Goal: Task Accomplishment & Management: Manage account settings

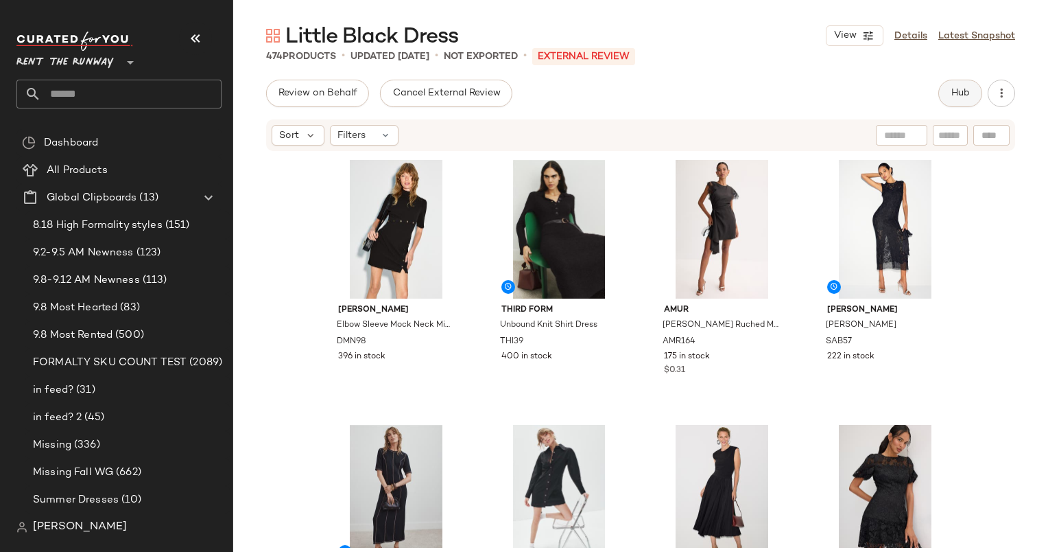
click at [950, 94] on button "Hub" at bounding box center [961, 93] width 44 height 27
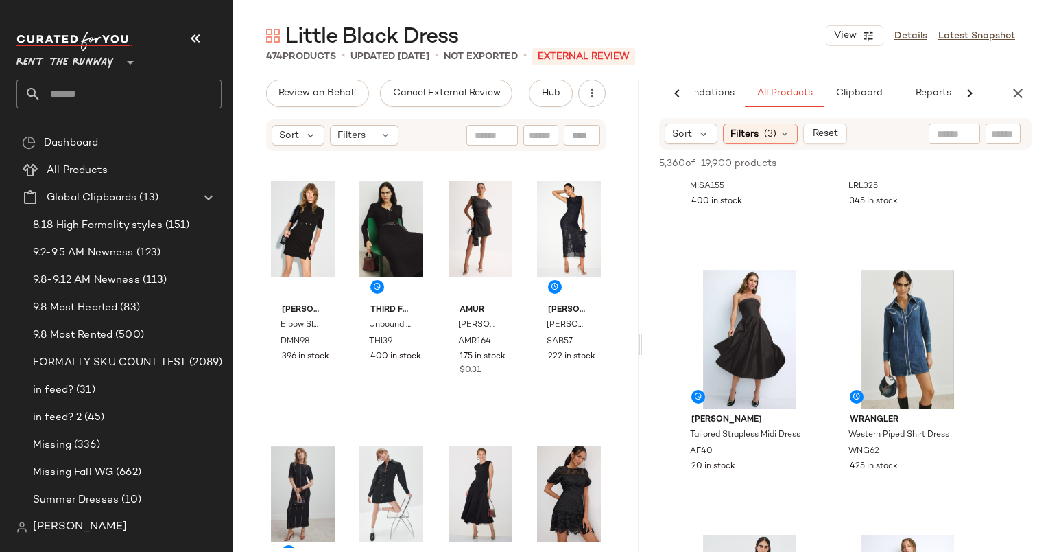
scroll to position [710, 0]
click at [760, 312] on div "#7 View" at bounding box center [750, 338] width 138 height 139
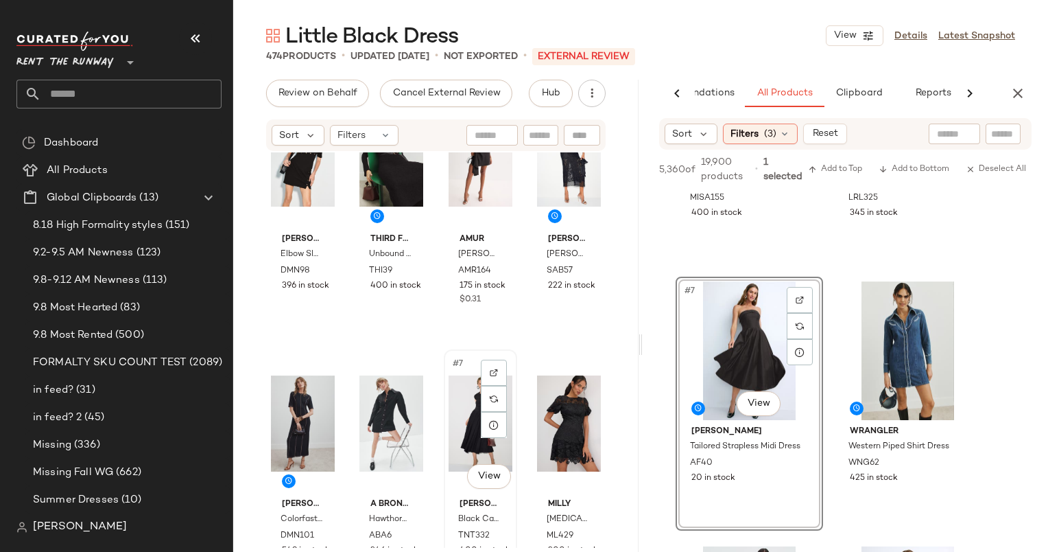
scroll to position [255, 0]
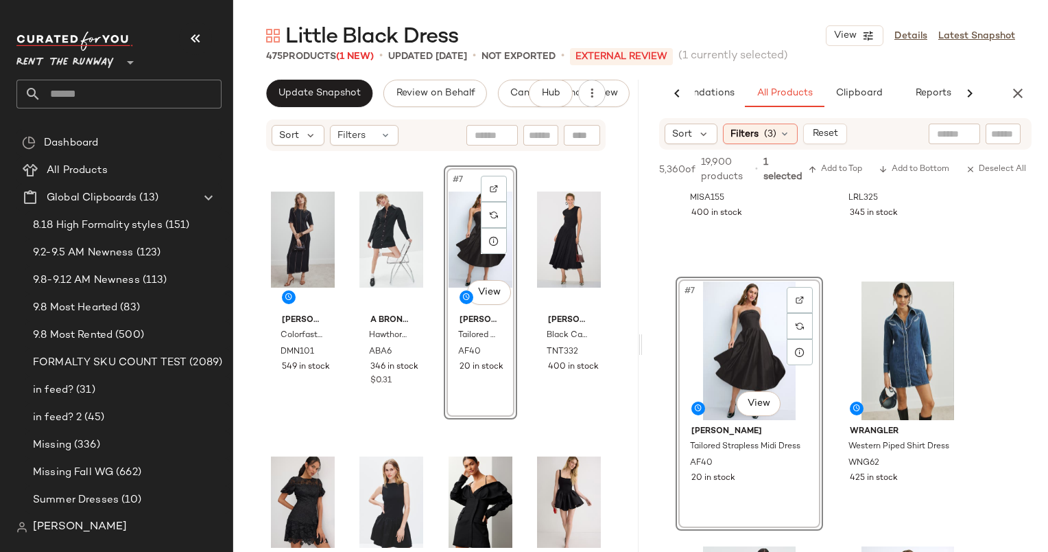
click at [607, 275] on div "Donna Morgan Elbow Sleeve Mock Neck Mini Dress DMN98 396 in stock THIRD FORM Un…" at bounding box center [436, 349] width 406 height 395
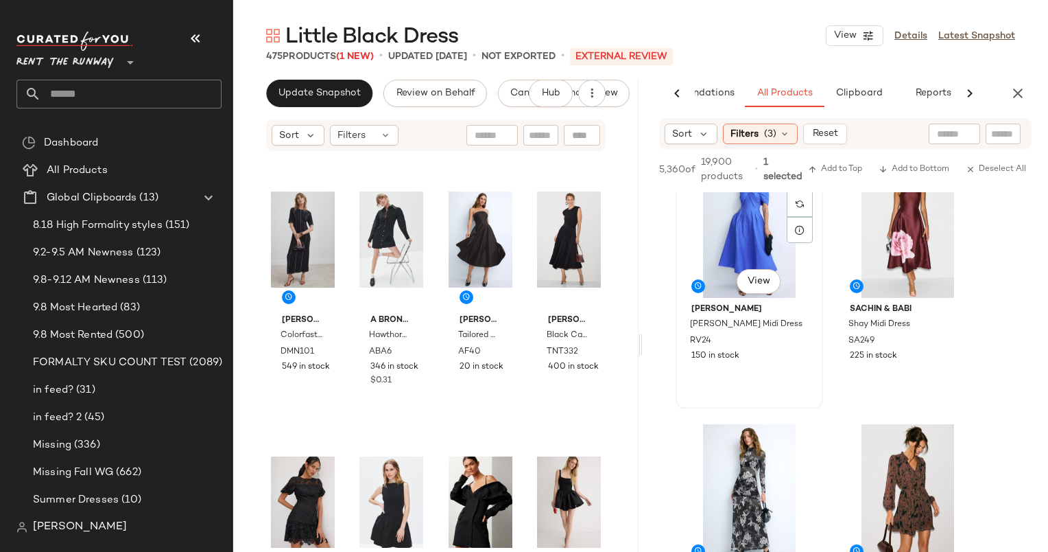
scroll to position [0, 0]
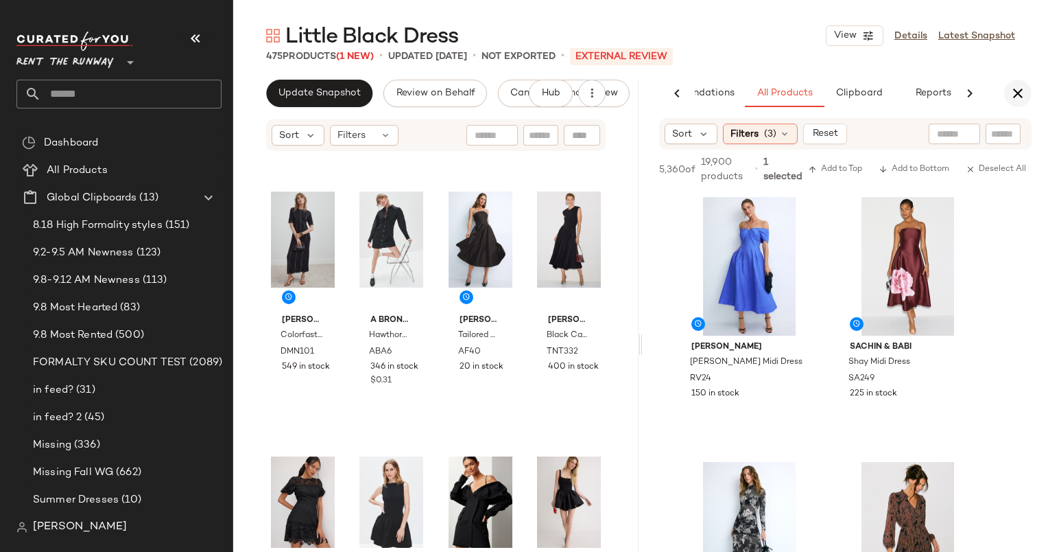
click at [1018, 89] on icon "button" at bounding box center [1018, 93] width 16 height 16
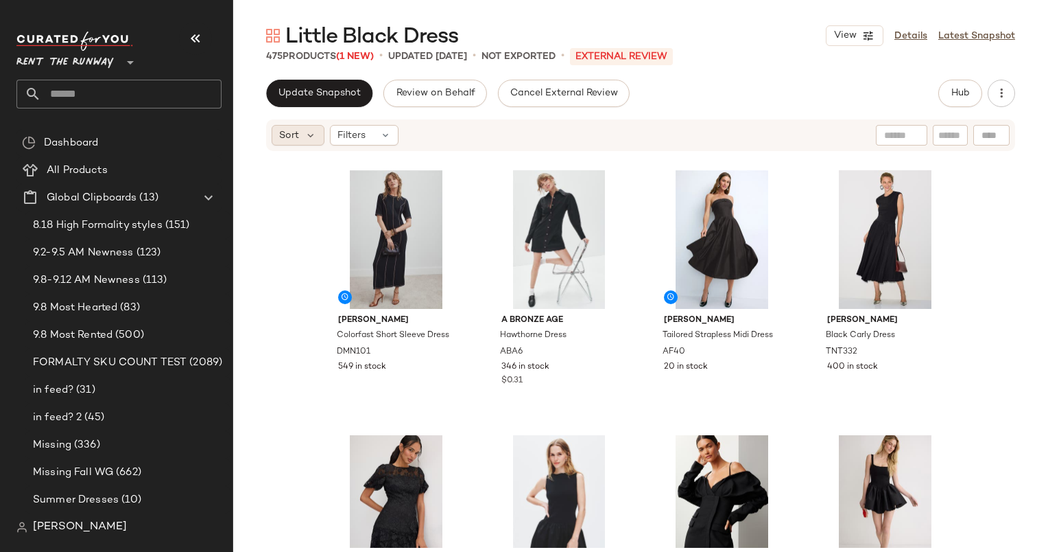
click at [287, 137] on span "Sort" at bounding box center [289, 135] width 20 height 14
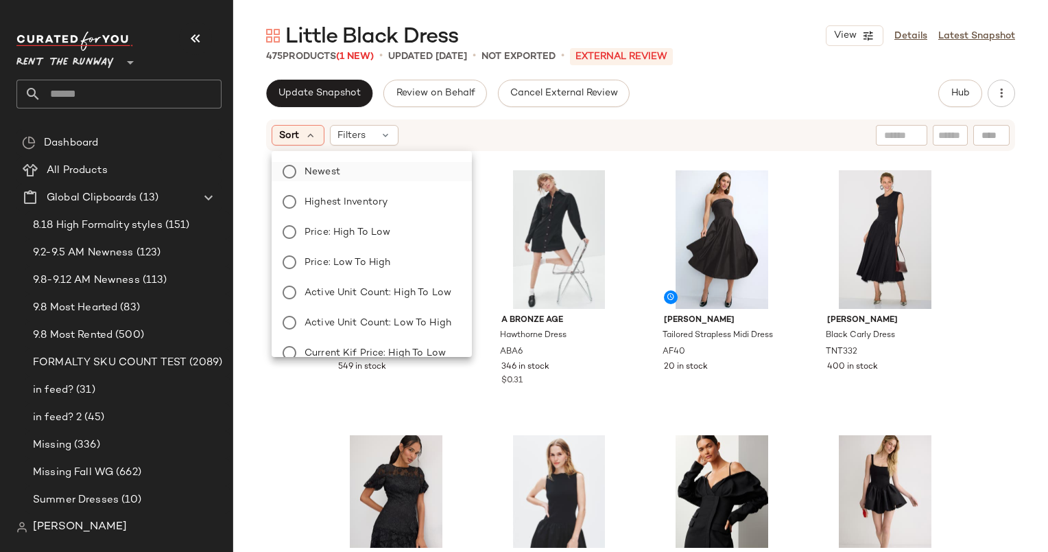
click at [354, 171] on label "Newest" at bounding box center [380, 171] width 162 height 19
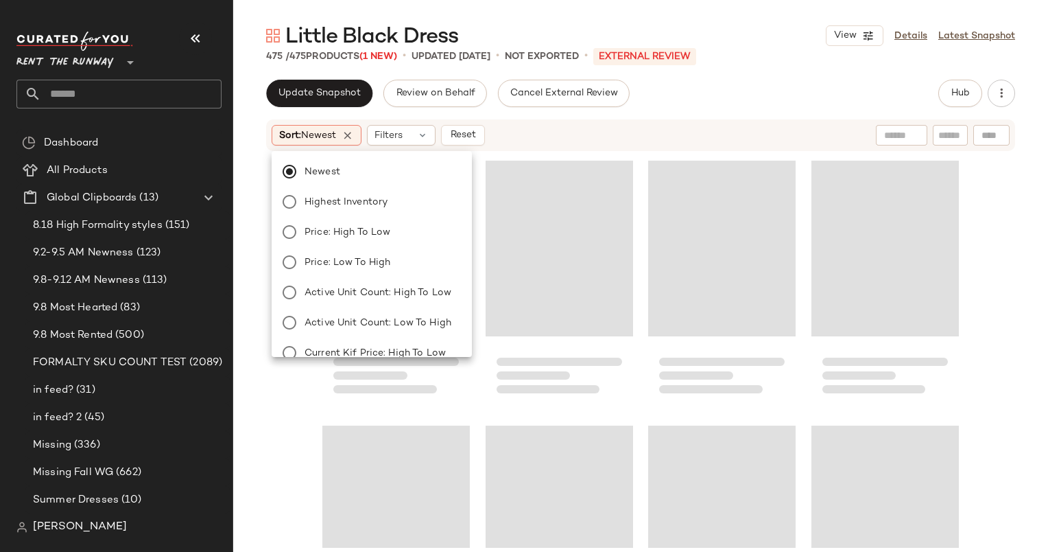
click at [569, 118] on div "Sort: Newest Filters Reset" at bounding box center [640, 135] width 815 height 34
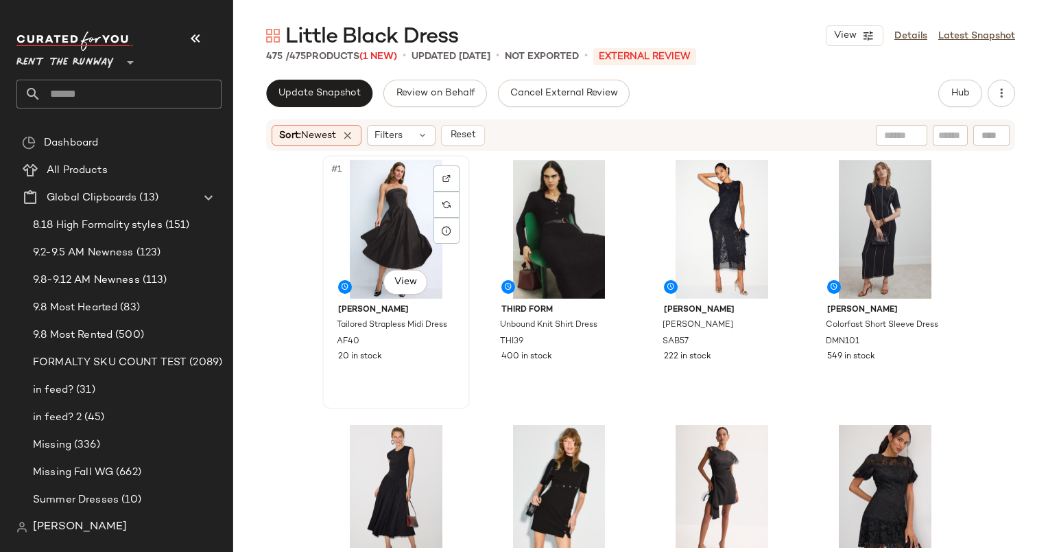
click at [368, 231] on div "#1 View" at bounding box center [396, 229] width 138 height 139
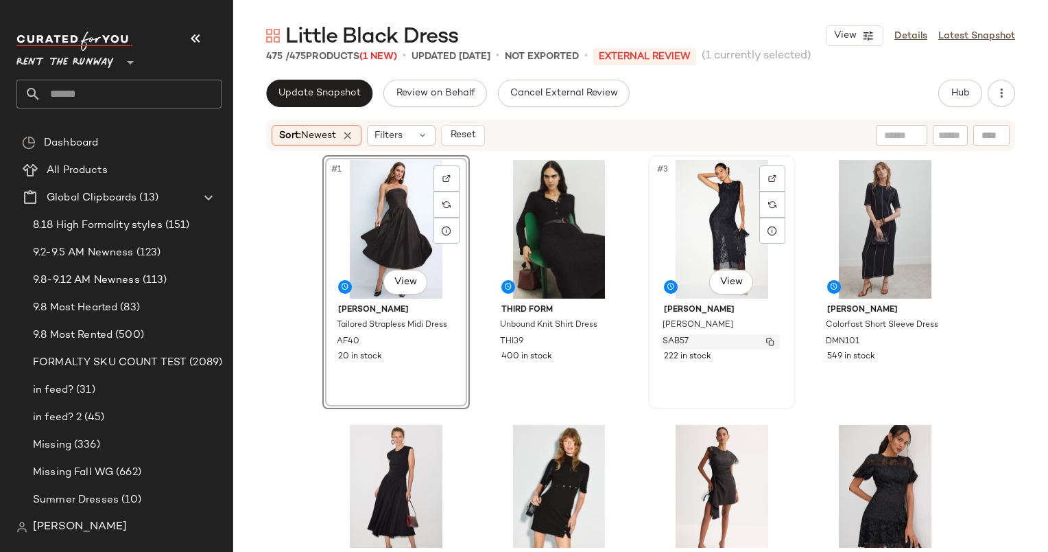
scroll to position [167, 0]
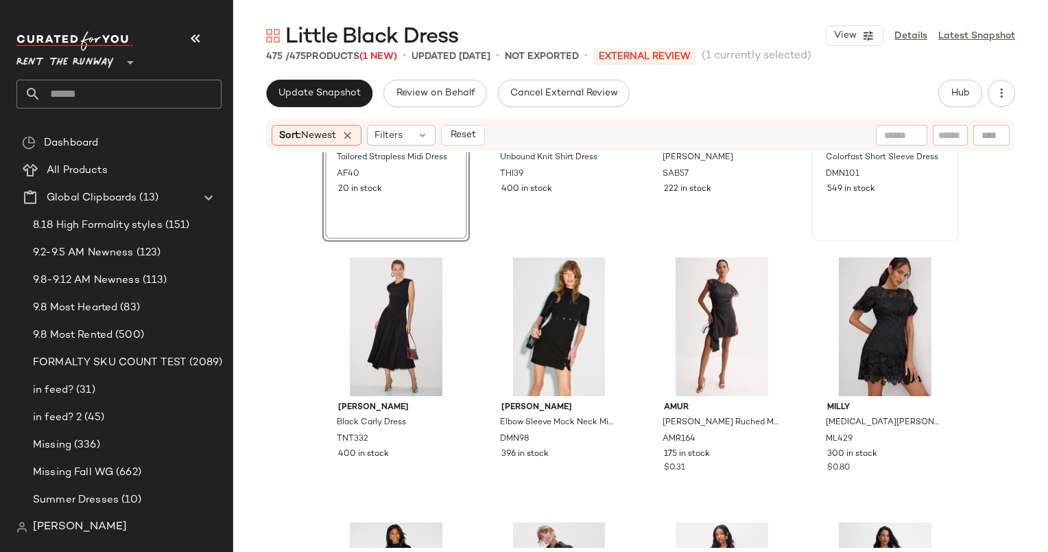
click at [861, 226] on div "#4 View Donna Morgan Colorfast Short Sleeve Dress DMN101 549 in stock" at bounding box center [885, 114] width 145 height 251
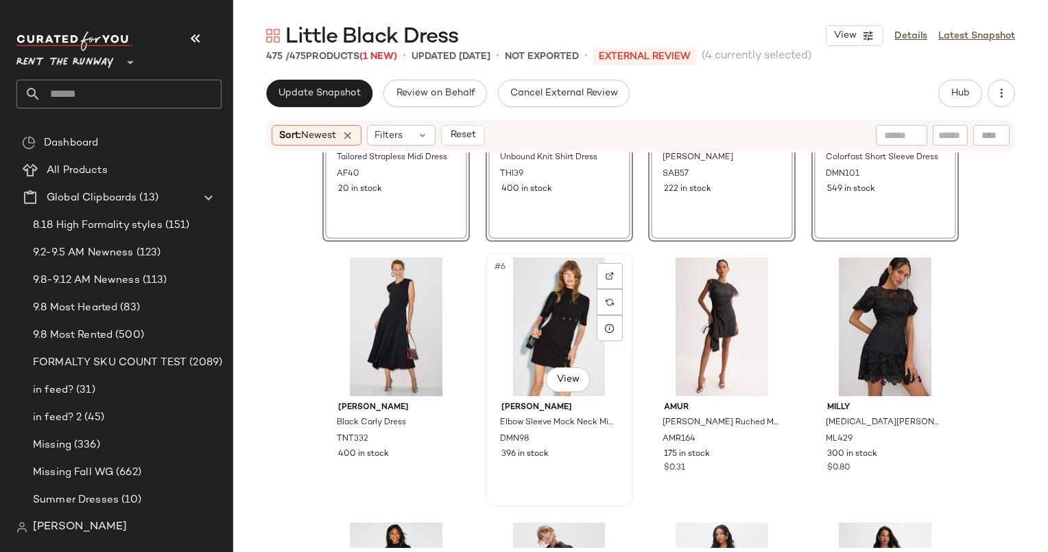
click at [552, 329] on div "#6 View" at bounding box center [560, 326] width 138 height 139
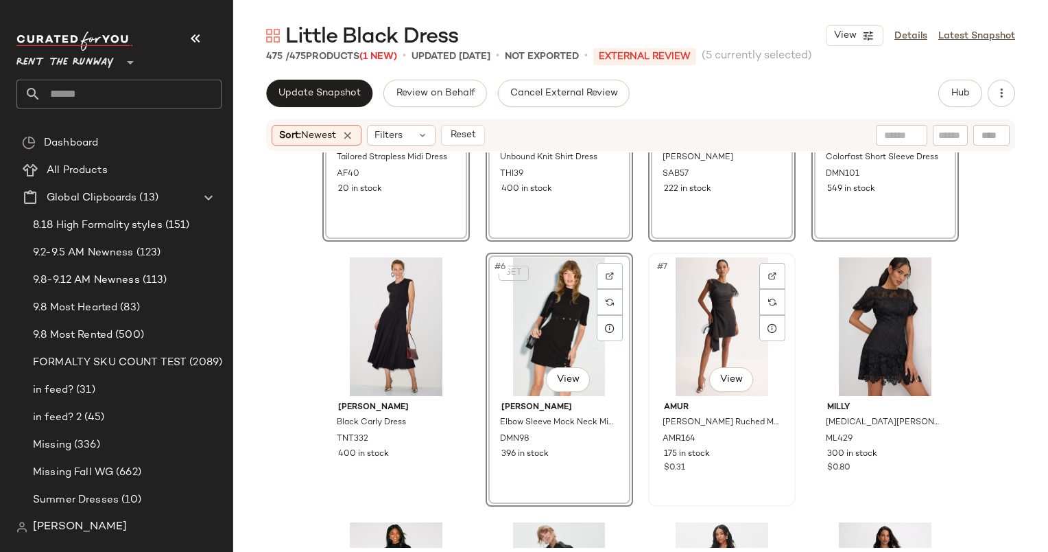
click at [737, 306] on div "#7 View" at bounding box center [722, 326] width 138 height 139
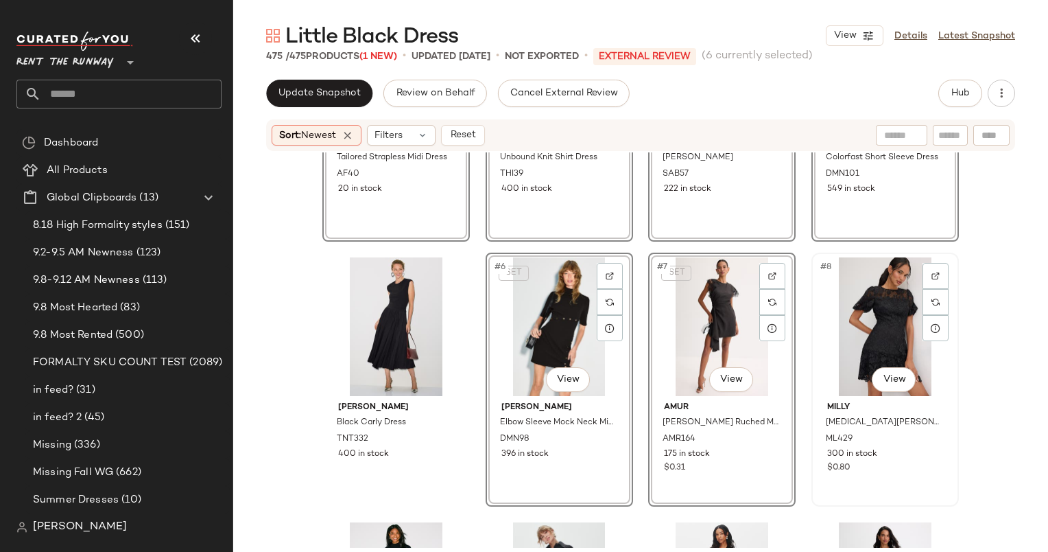
click at [842, 305] on div "#8 View" at bounding box center [886, 326] width 138 height 139
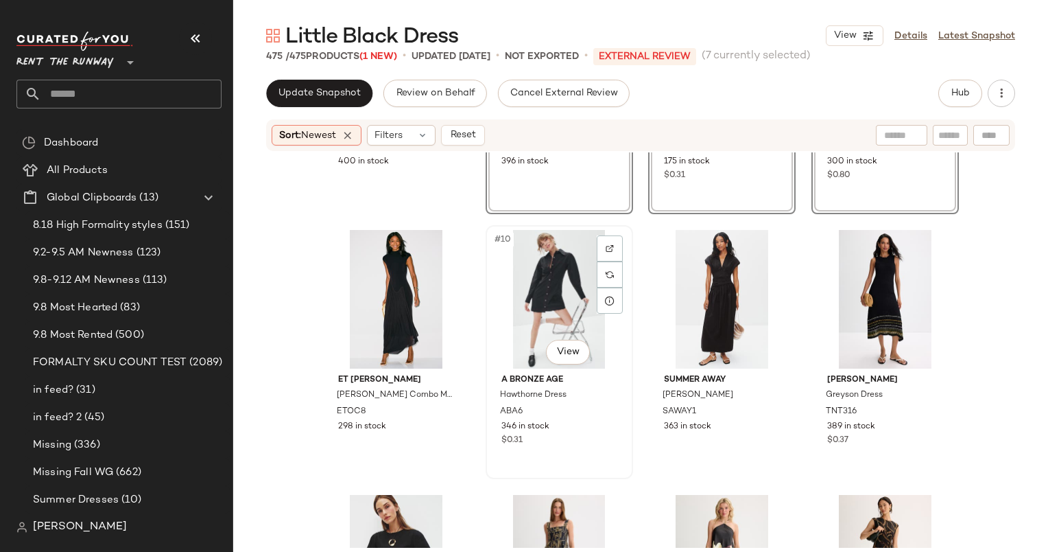
click at [529, 268] on div "#10 View" at bounding box center [560, 299] width 138 height 139
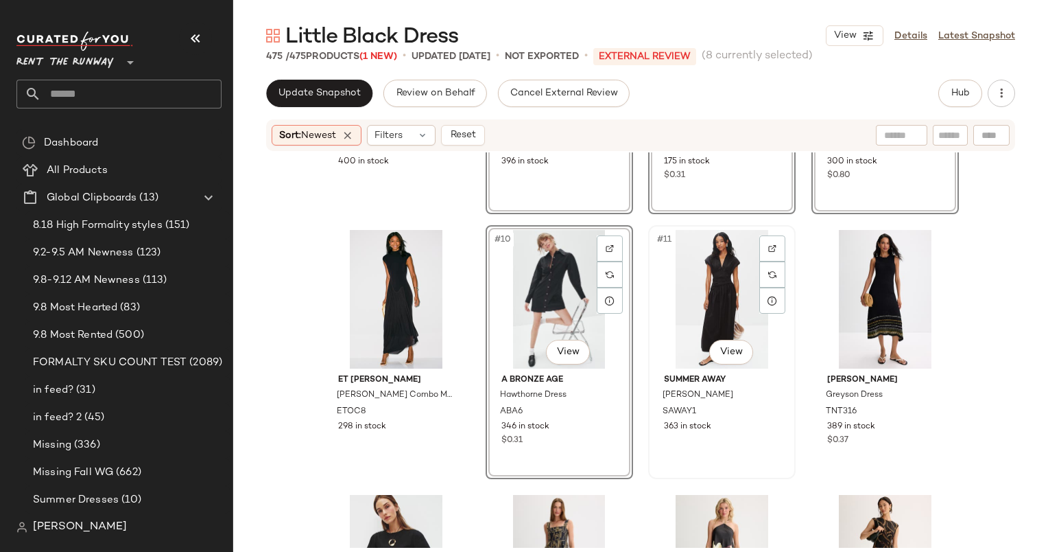
scroll to position [722, 0]
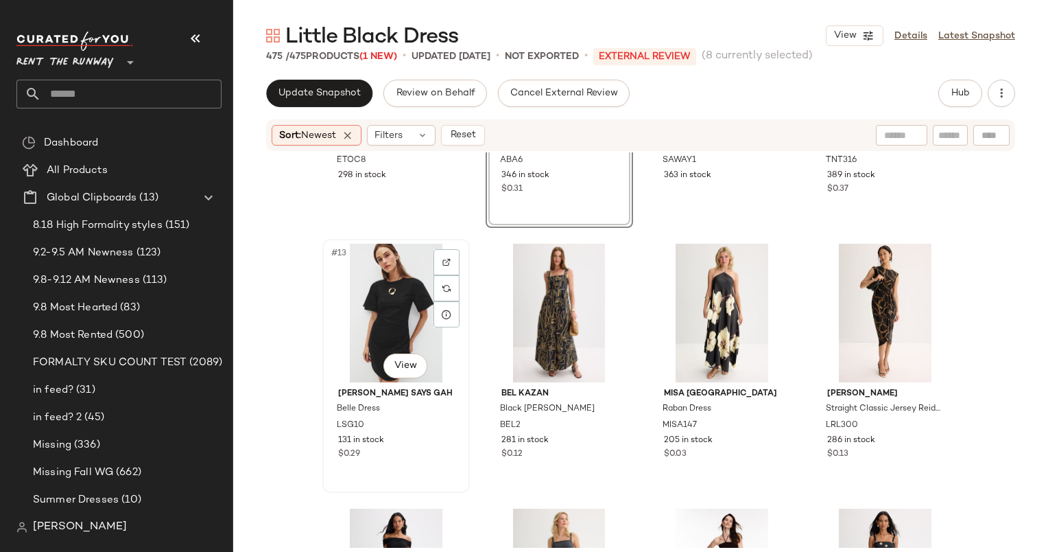
click at [412, 286] on div "#13 View" at bounding box center [396, 313] width 138 height 139
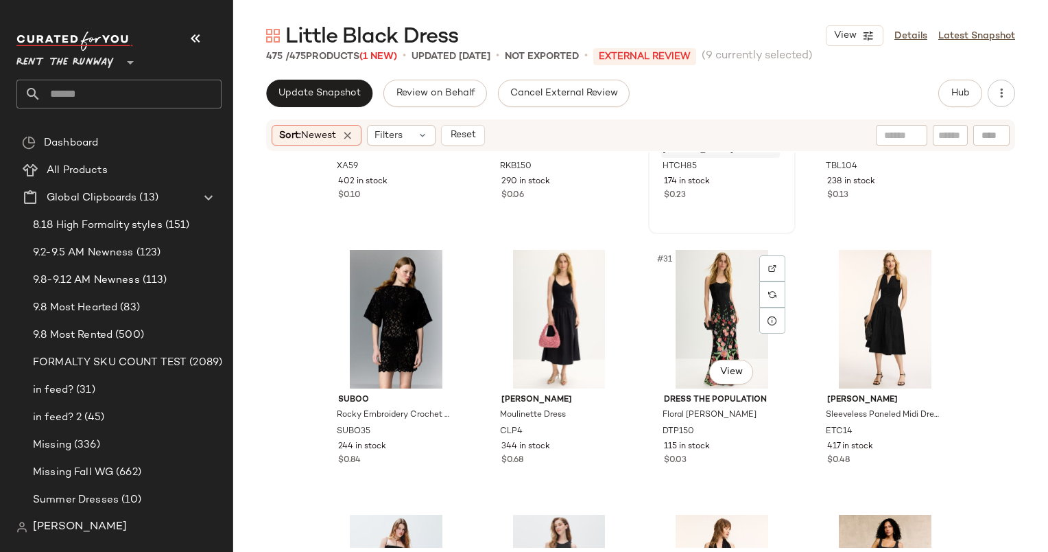
scroll to position [1792, 0]
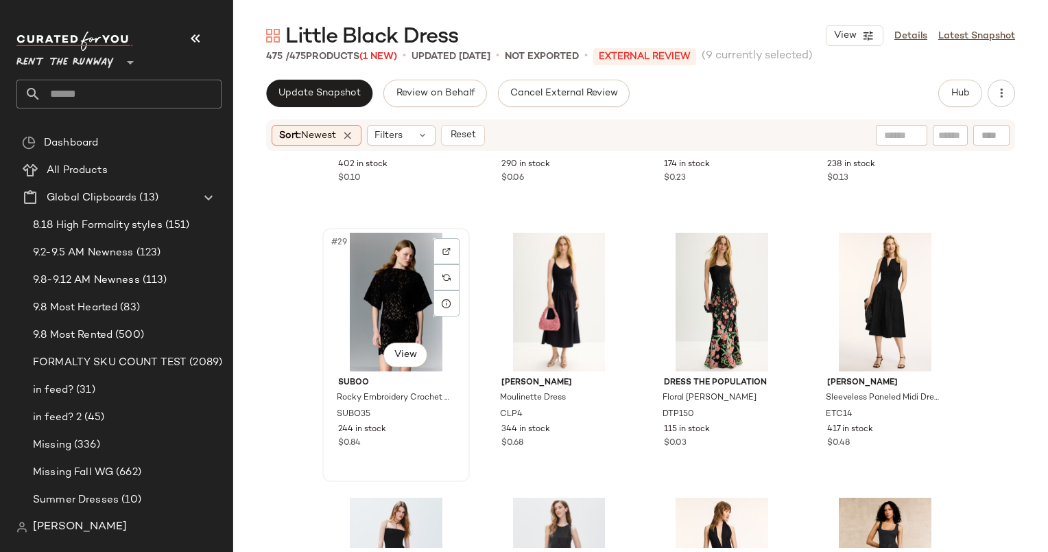
click at [394, 283] on div "#29 View" at bounding box center [396, 302] width 138 height 139
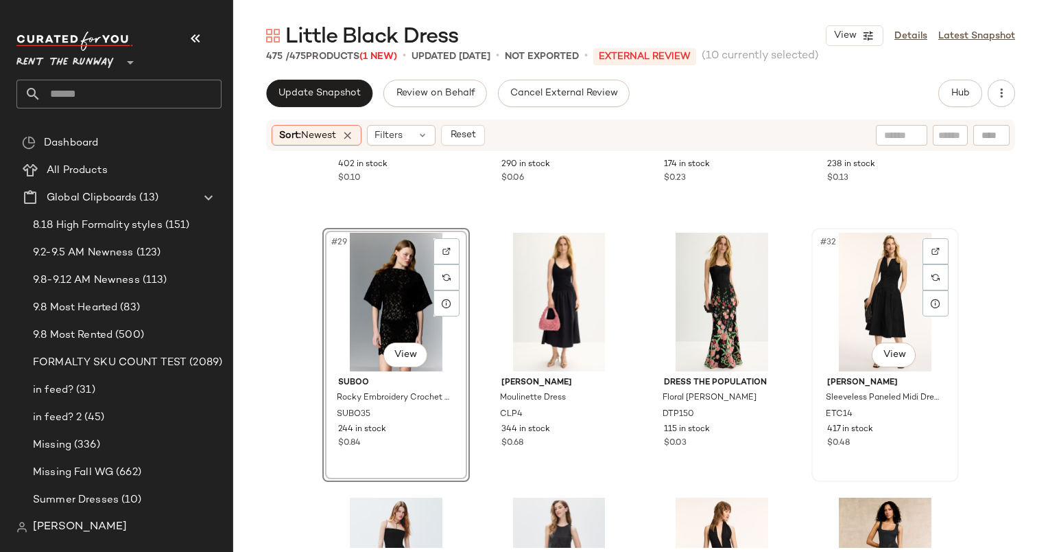
scroll to position [2058, 0]
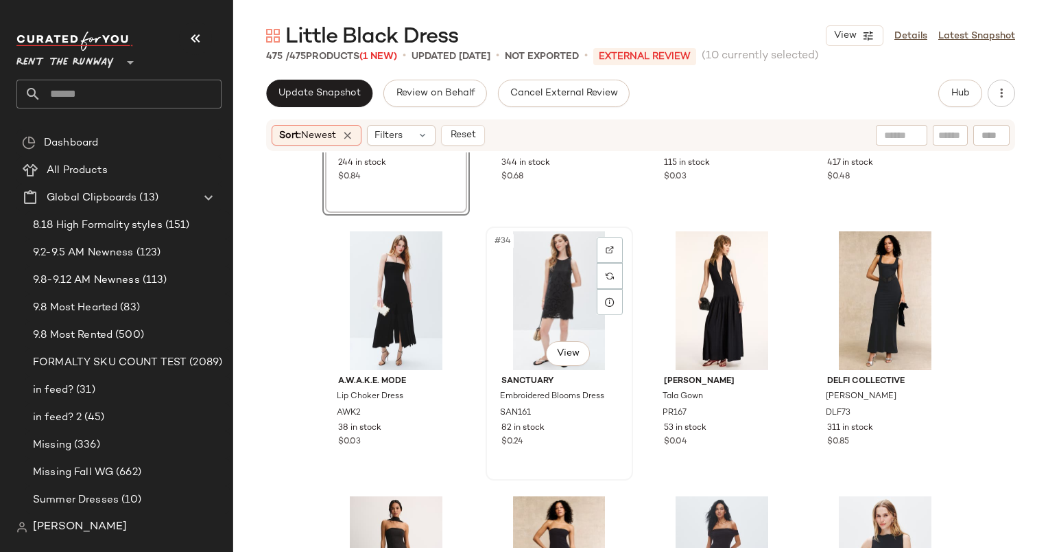
click at [560, 291] on div "#34 View" at bounding box center [560, 300] width 138 height 139
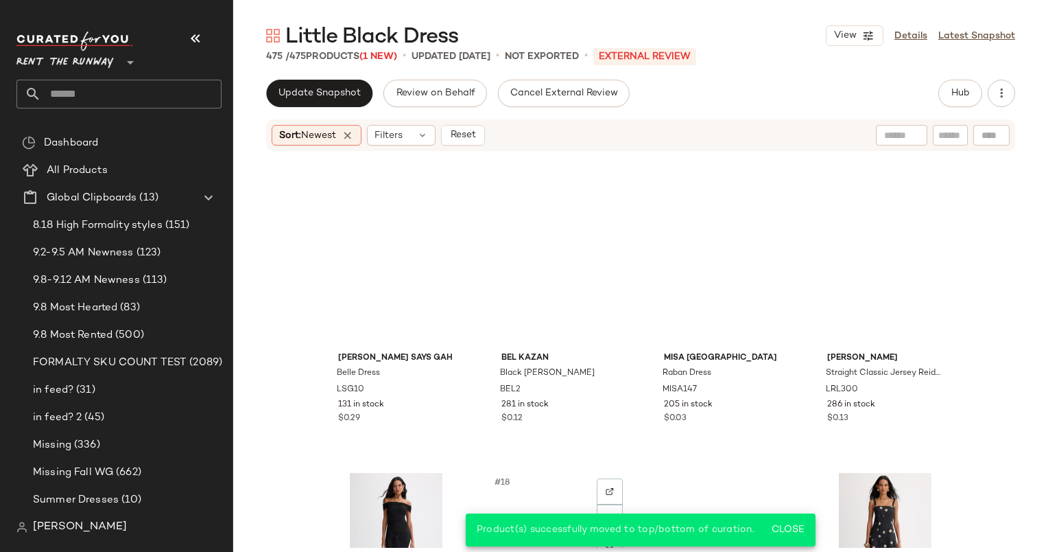
scroll to position [719, 0]
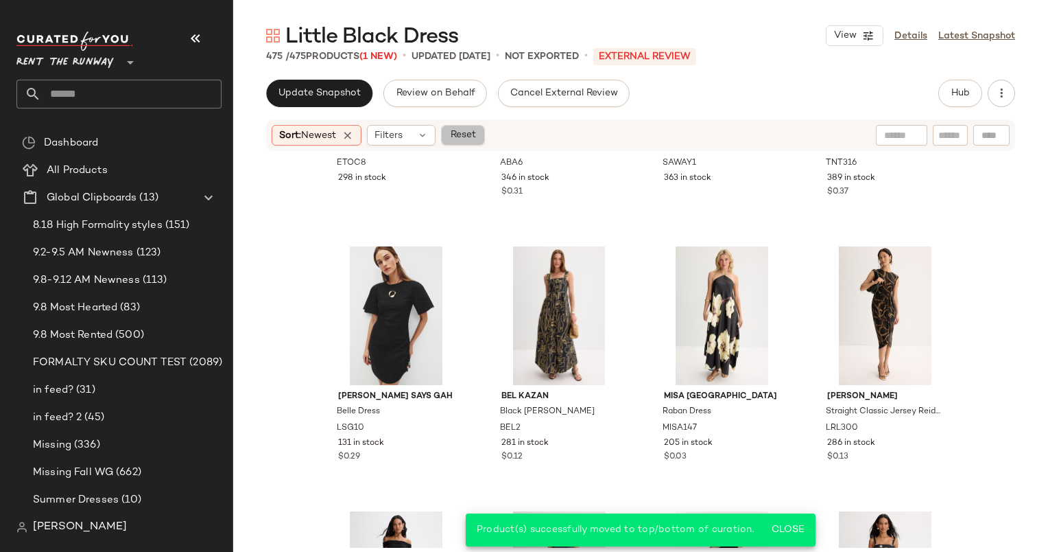
click at [475, 134] on span "Reset" at bounding box center [462, 135] width 26 height 11
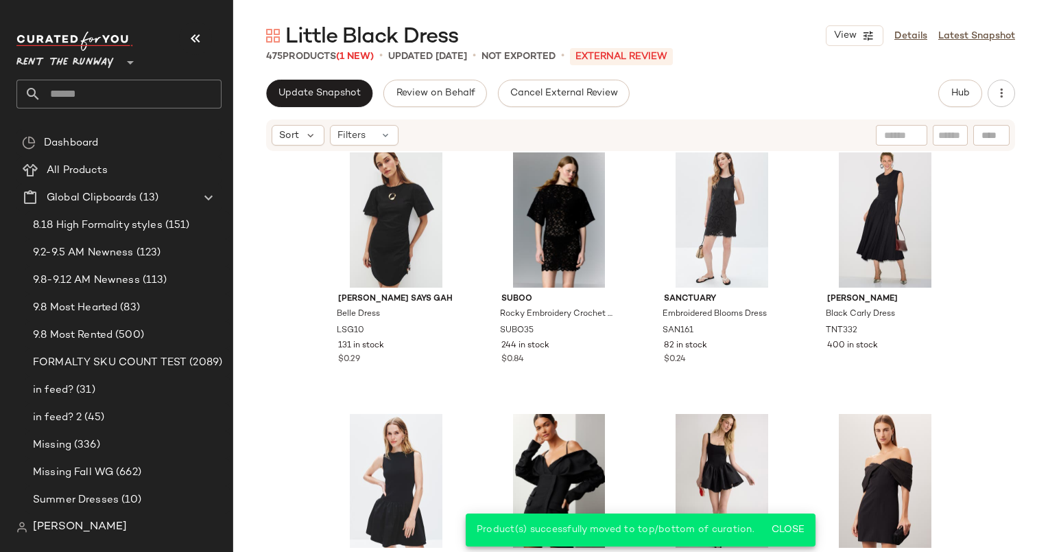
scroll to position [0, 0]
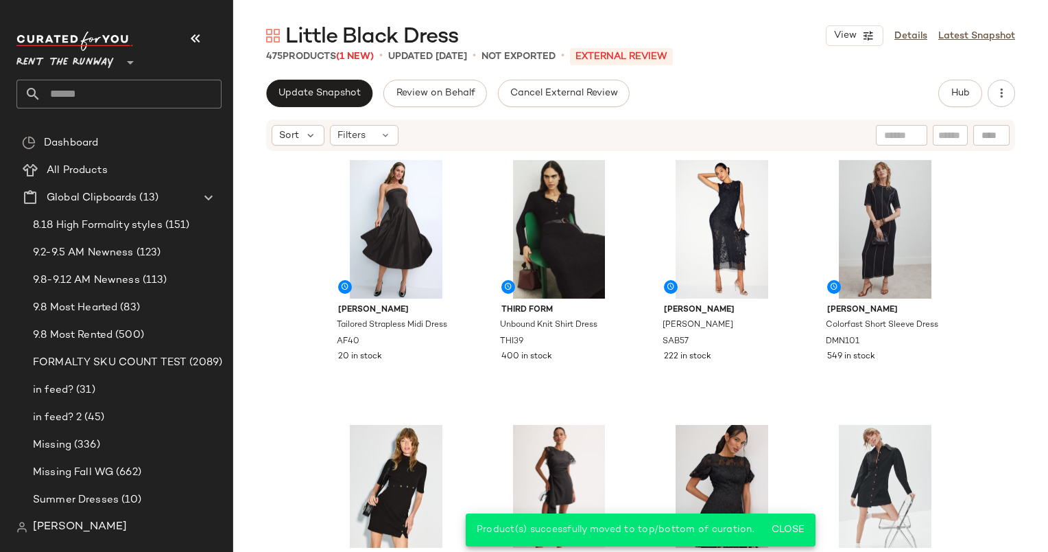
click at [468, 390] on div "Alberta Ferretti Tailored Strapless Midi Dress AF40 20 in stock THIRD FORM Unbo…" at bounding box center [640, 351] width 637 height 392
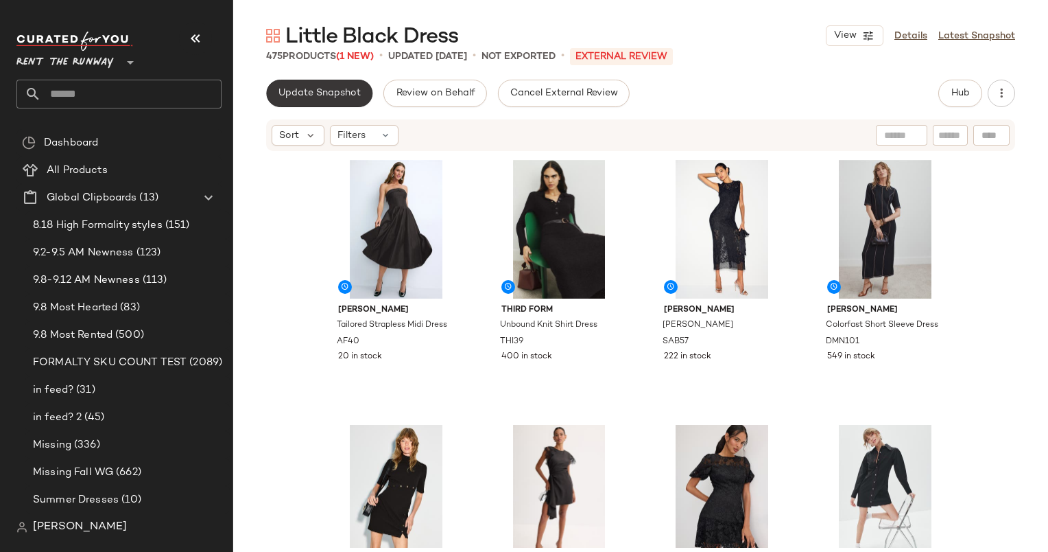
click at [338, 93] on span "Update Snapshot" at bounding box center [319, 93] width 83 height 11
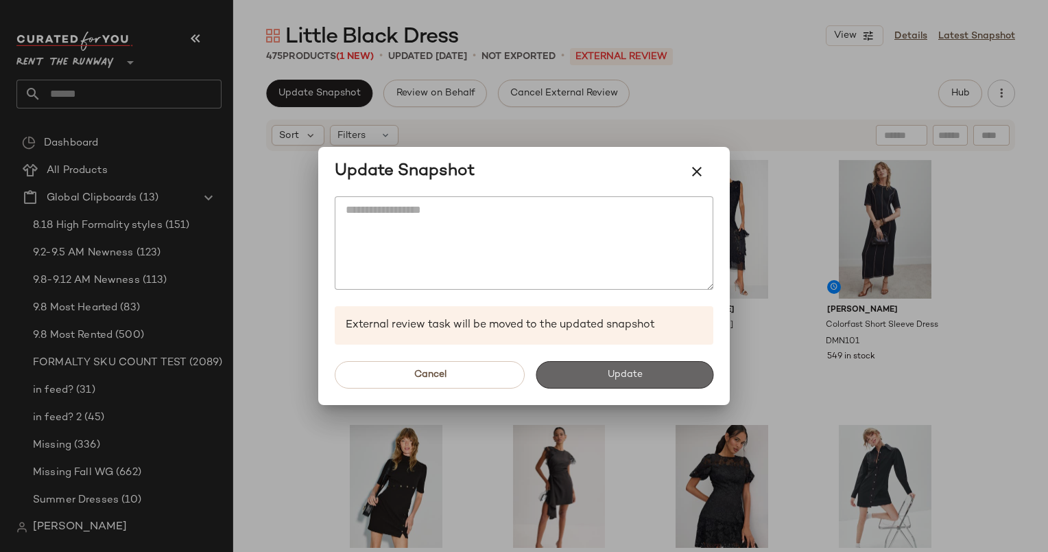
click at [650, 383] on button "Update" at bounding box center [625, 374] width 178 height 27
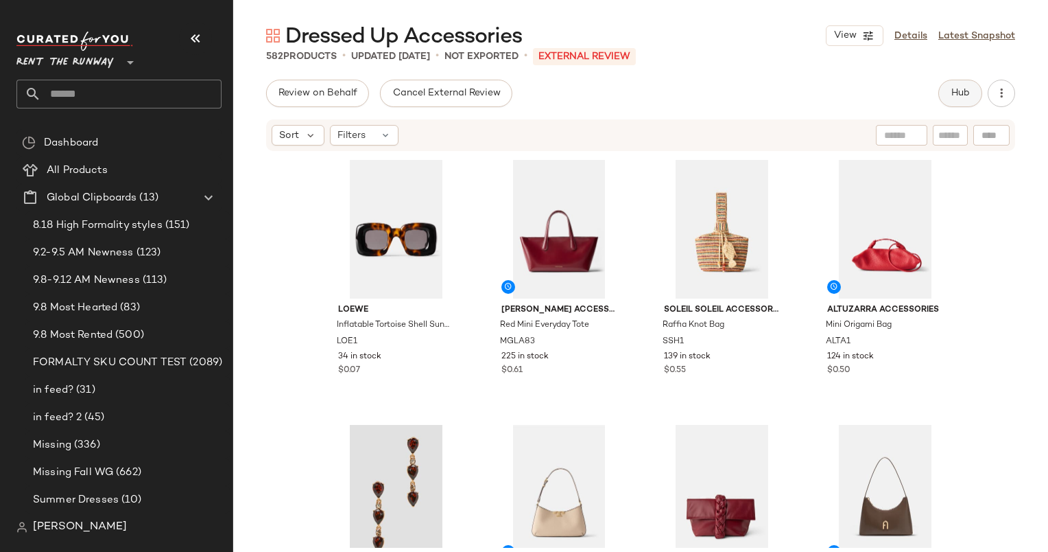
click at [977, 104] on div "Hub" at bounding box center [961, 93] width 44 height 27
click at [974, 98] on button "Hub" at bounding box center [961, 93] width 44 height 27
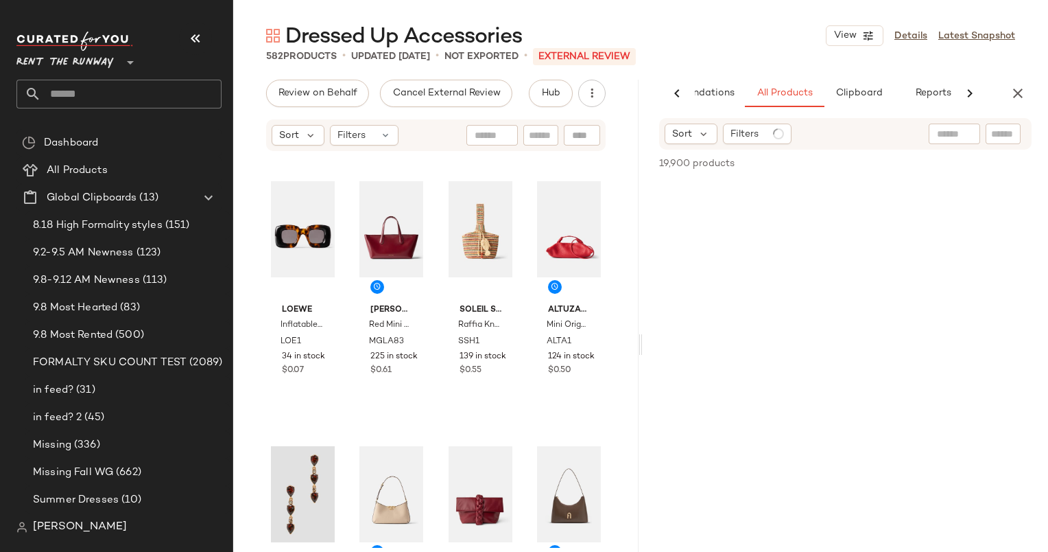
scroll to position [0, 71]
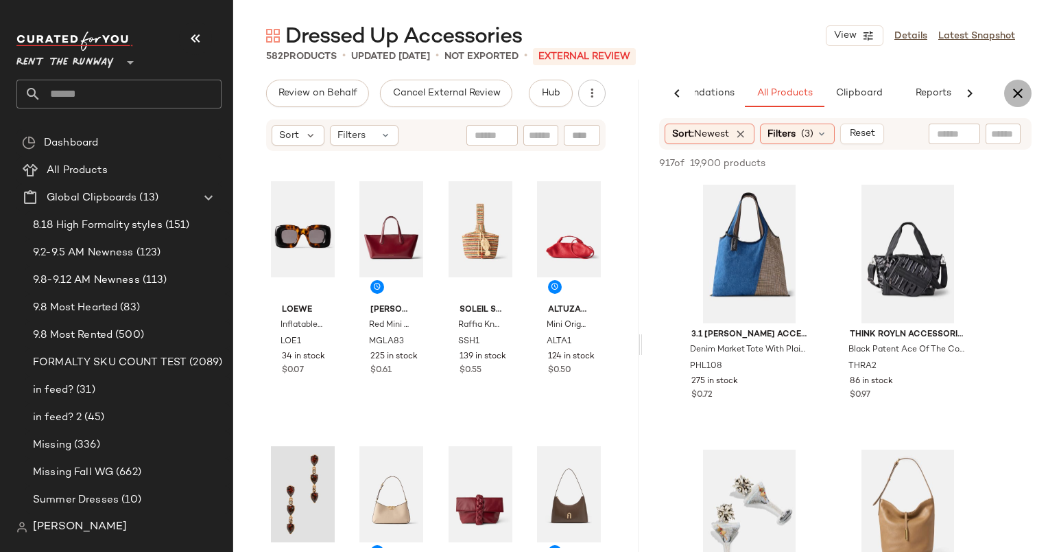
click at [1019, 93] on icon "button" at bounding box center [1018, 93] width 16 height 16
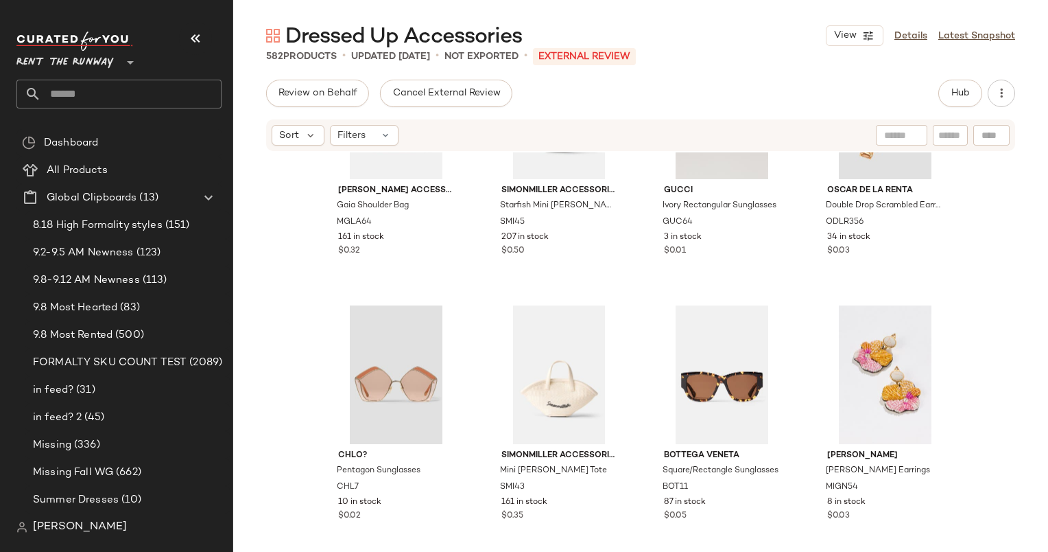
scroll to position [1232, 0]
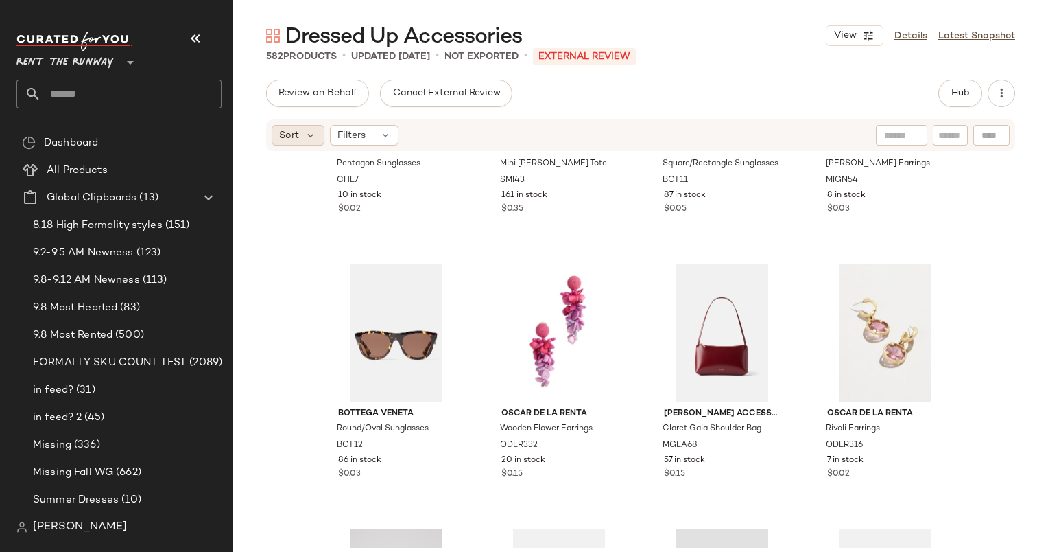
click at [288, 143] on div "Sort" at bounding box center [298, 135] width 53 height 21
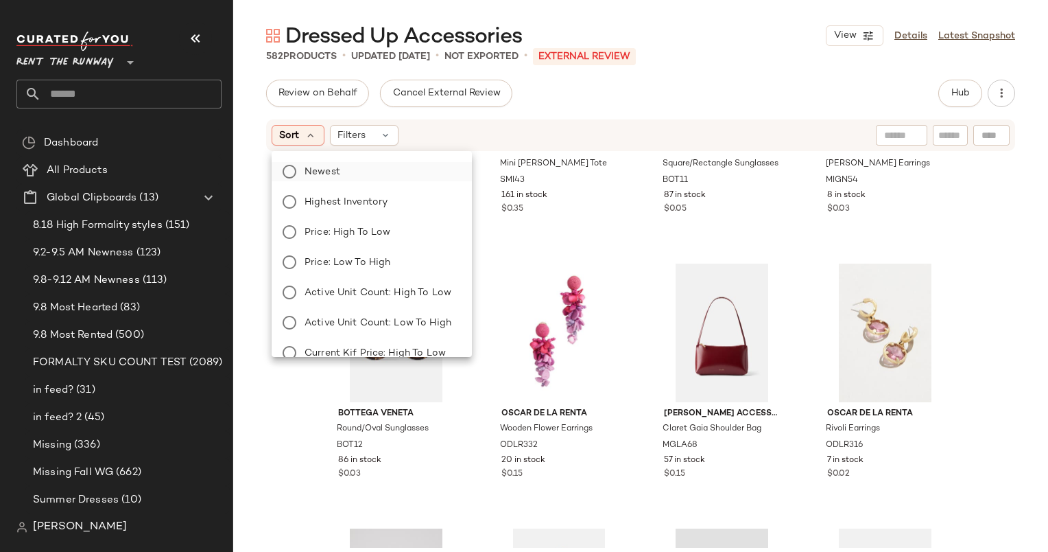
click at [330, 174] on span "Newest" at bounding box center [323, 172] width 36 height 14
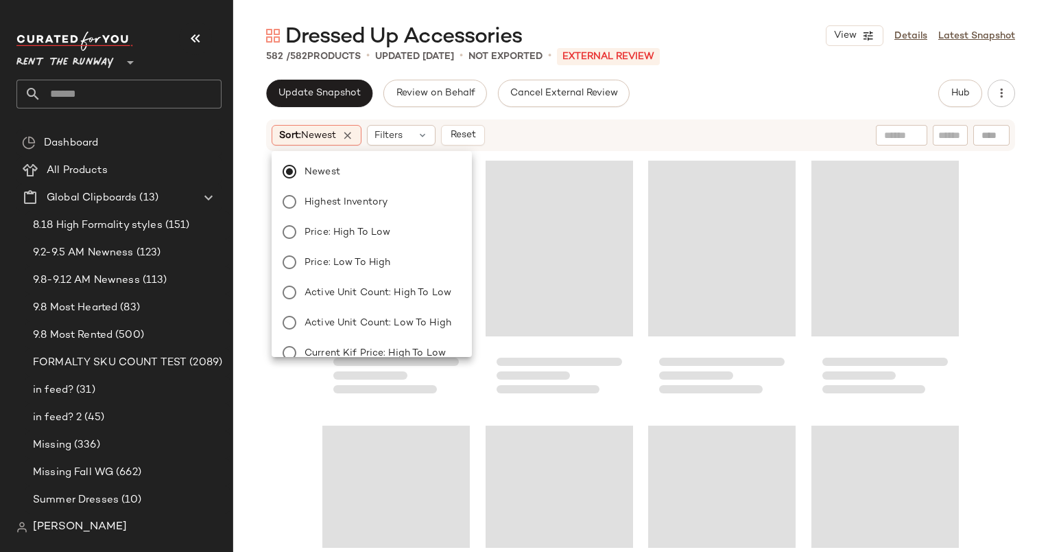
click at [602, 141] on div "Sort: Newest Filters Reset" at bounding box center [552, 135] width 560 height 21
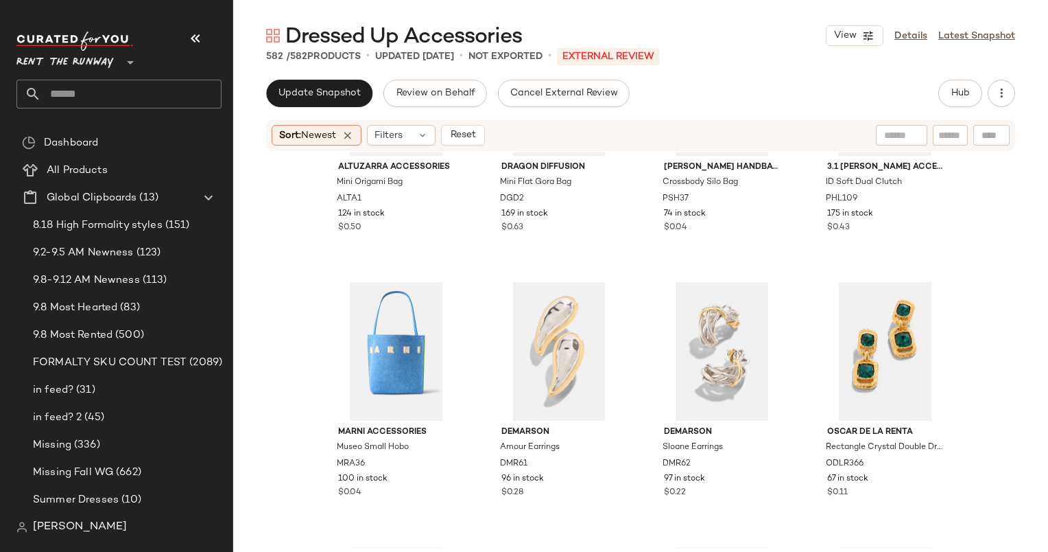
scroll to position [0, 0]
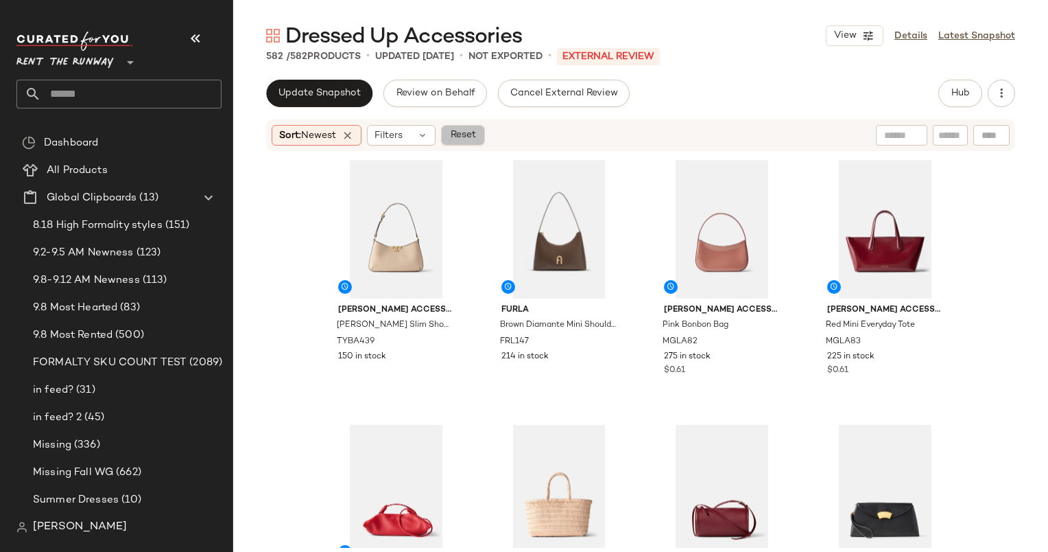
click at [464, 126] on button "Reset" at bounding box center [463, 135] width 44 height 21
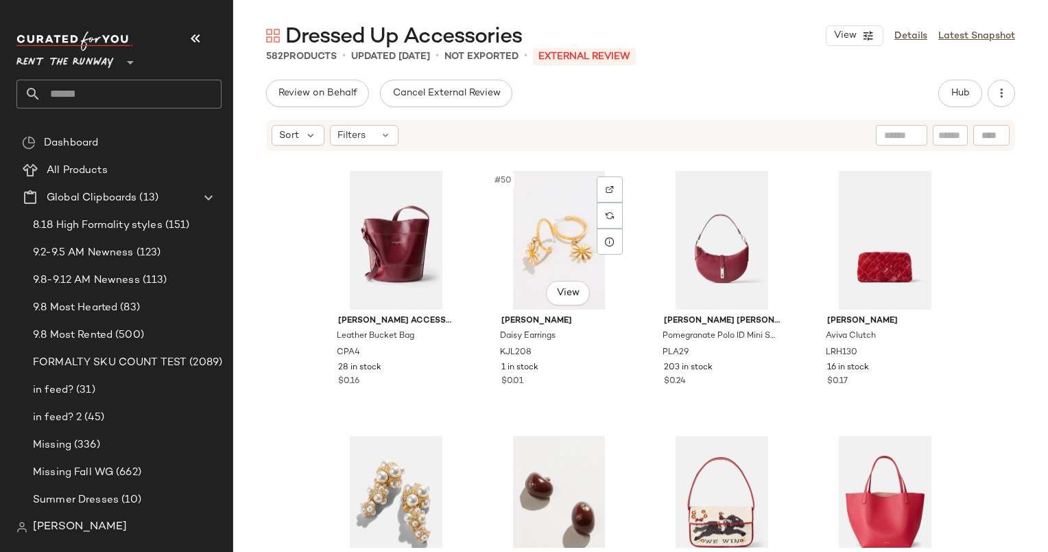
scroll to position [3178, 0]
click at [398, 218] on div "#49 View" at bounding box center [396, 241] width 138 height 139
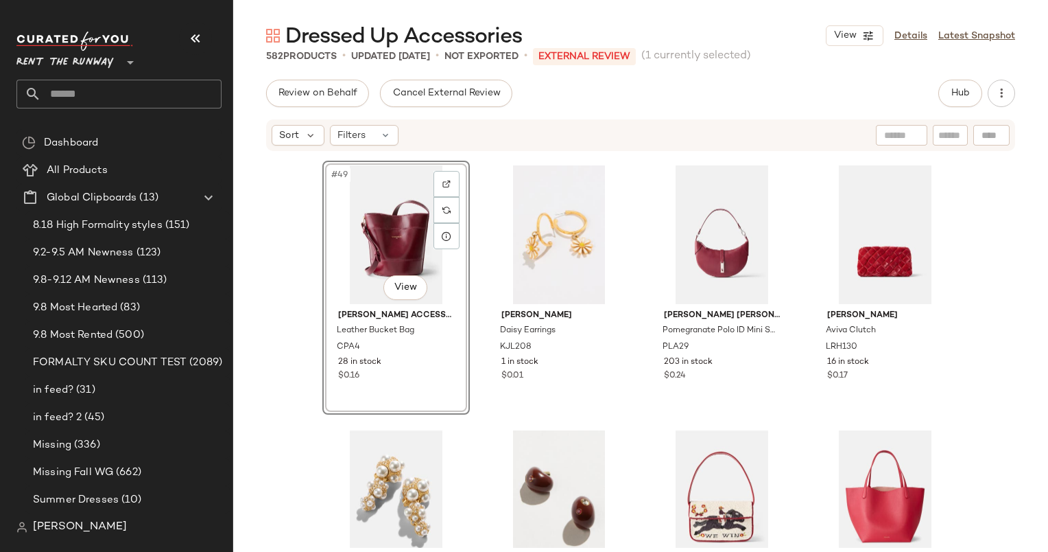
scroll to position [3216, 0]
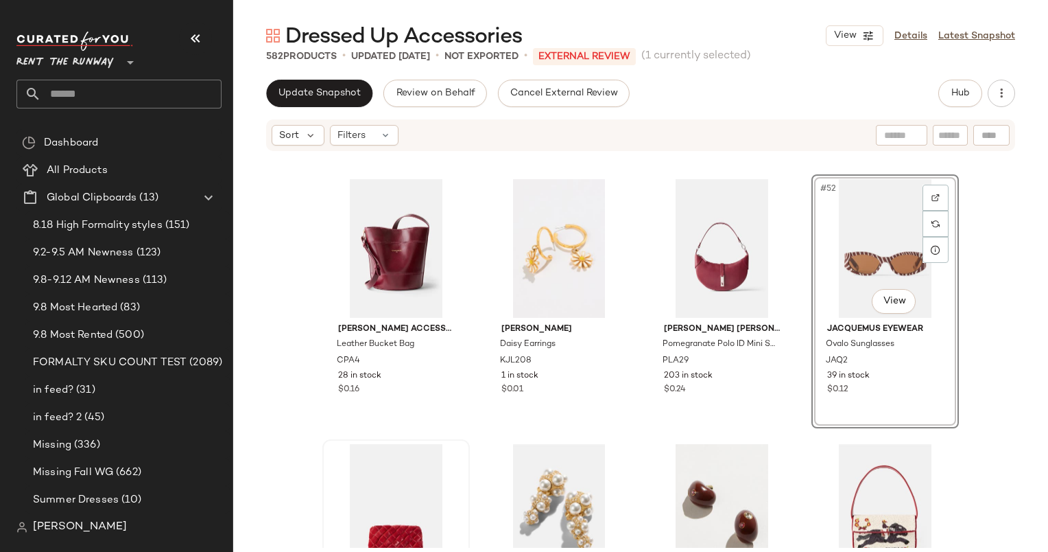
scroll to position [3461, 0]
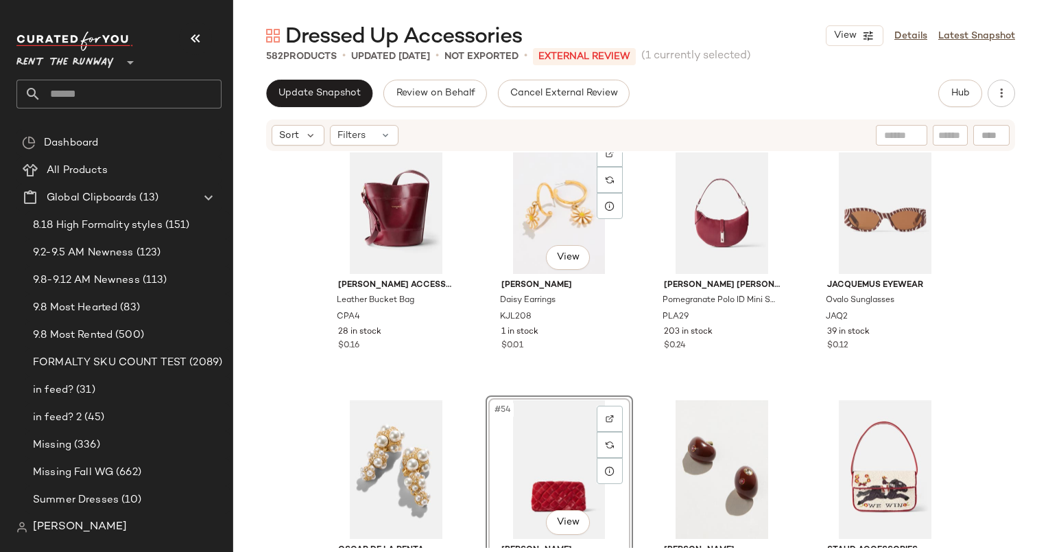
scroll to position [3214, 0]
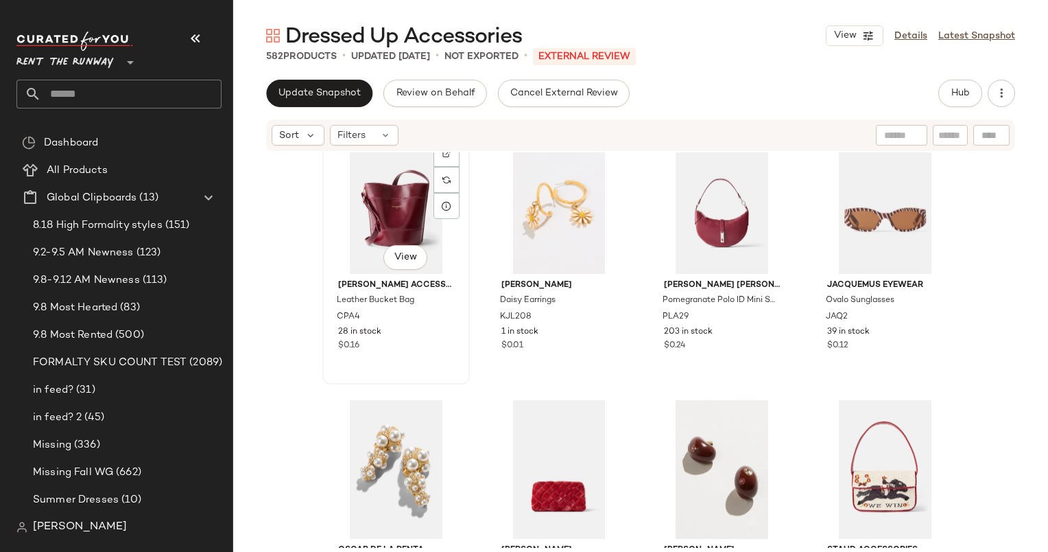
click at [386, 198] on div "#49 View" at bounding box center [396, 204] width 138 height 139
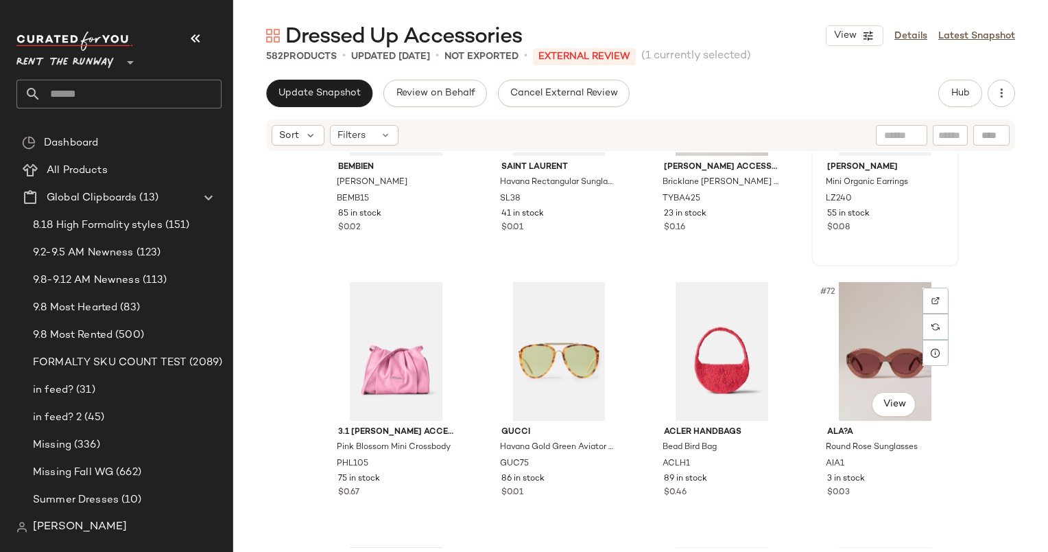
scroll to position [4205, 0]
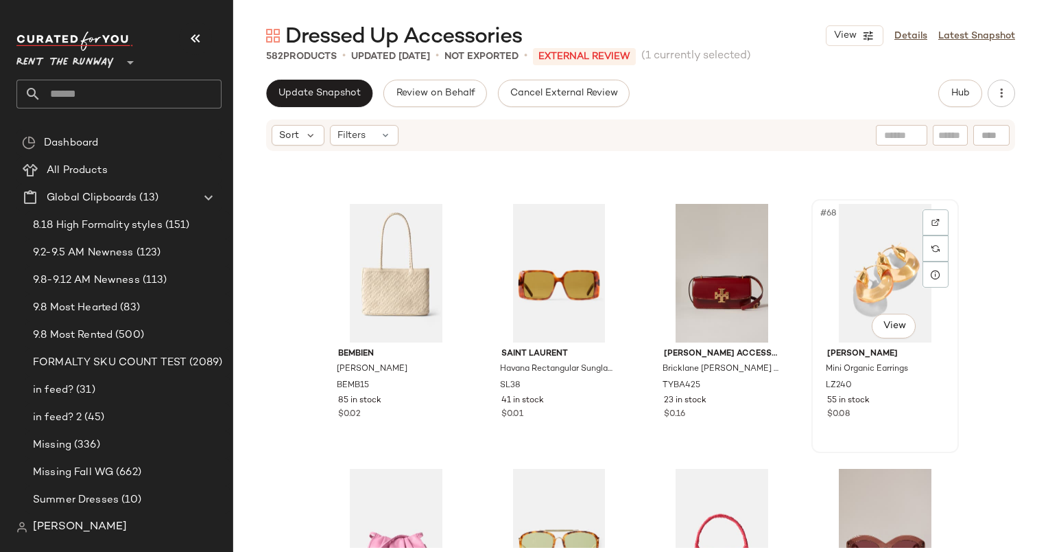
click at [860, 290] on div "#68 View" at bounding box center [886, 273] width 138 height 139
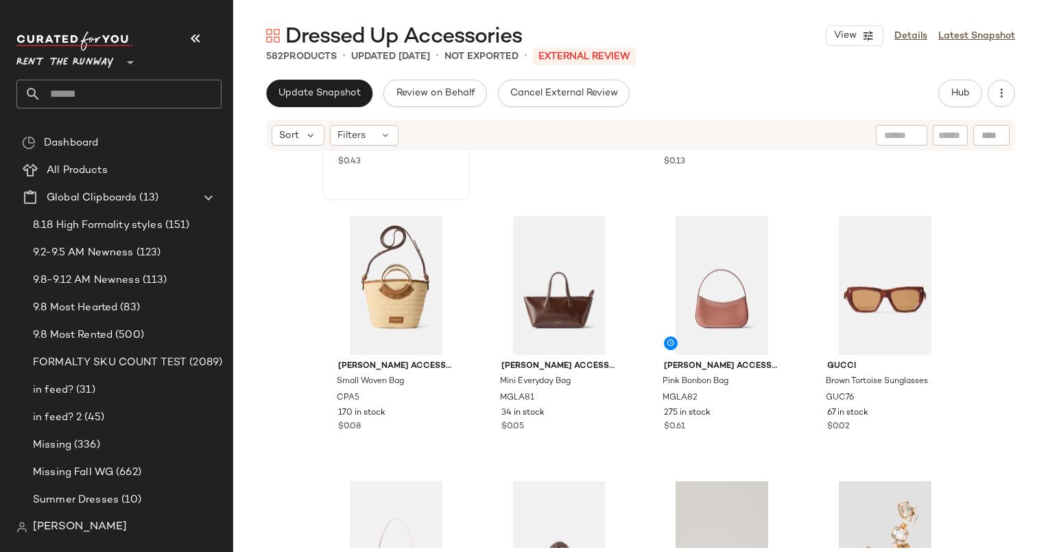
scroll to position [1680, 0]
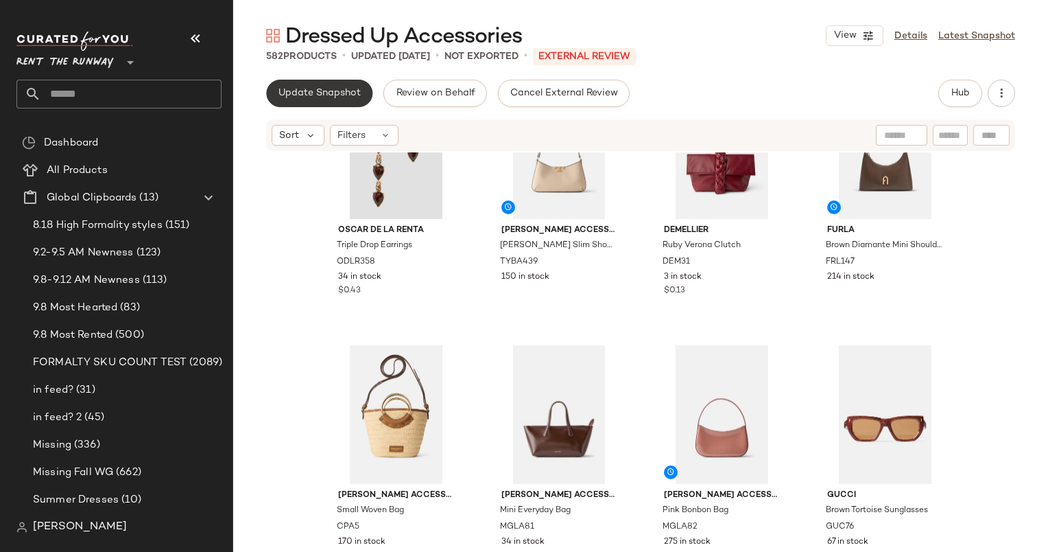
click at [323, 96] on span "Update Snapshot" at bounding box center [319, 93] width 83 height 11
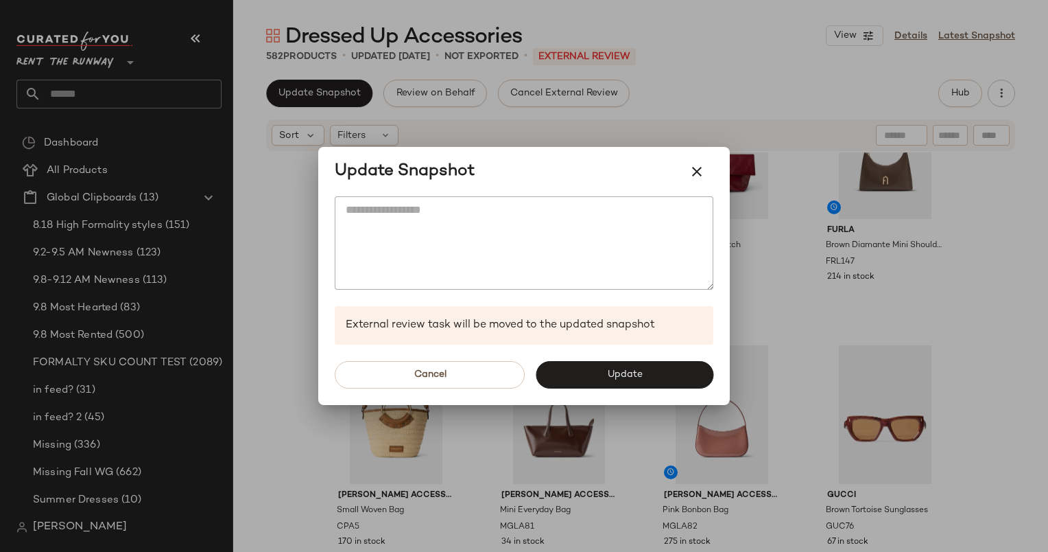
click at [624, 390] on div "Cancel Update" at bounding box center [524, 374] width 412 height 60
drag, startPoint x: 624, startPoint y: 390, endPoint x: 618, endPoint y: 381, distance: 10.8
click at [618, 381] on button "Update" at bounding box center [625, 374] width 178 height 27
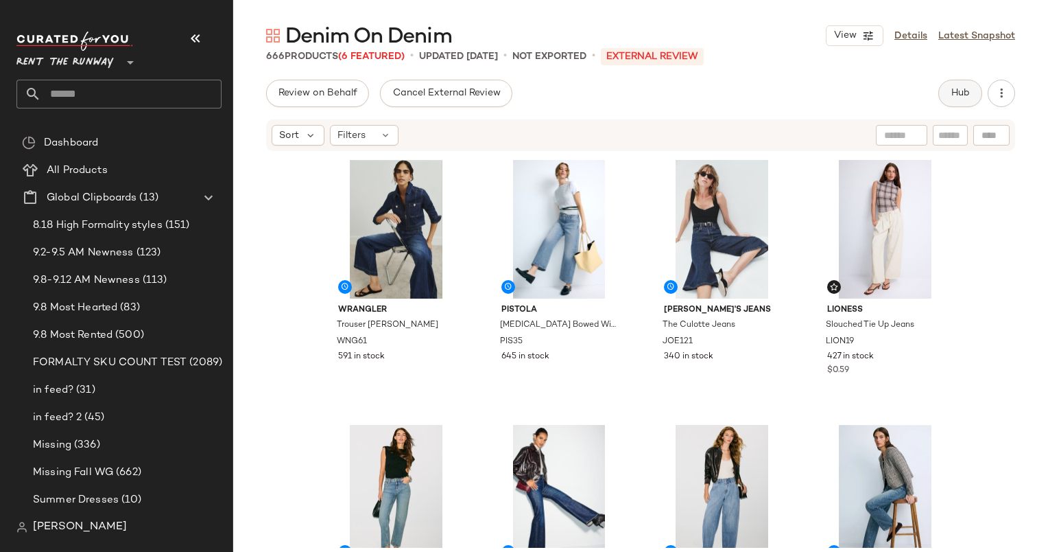
click at [960, 99] on button "Hub" at bounding box center [961, 93] width 44 height 27
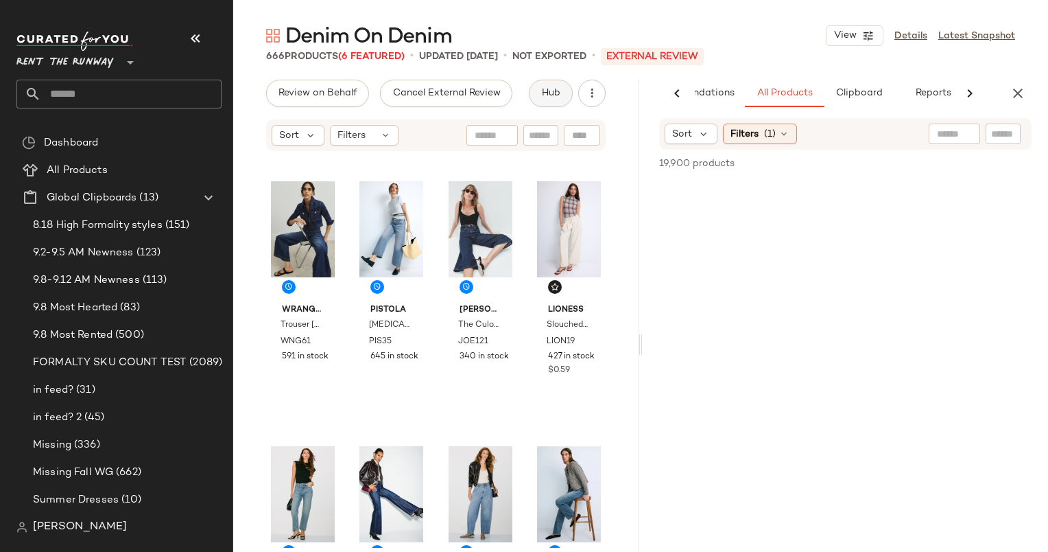
scroll to position [0, 71]
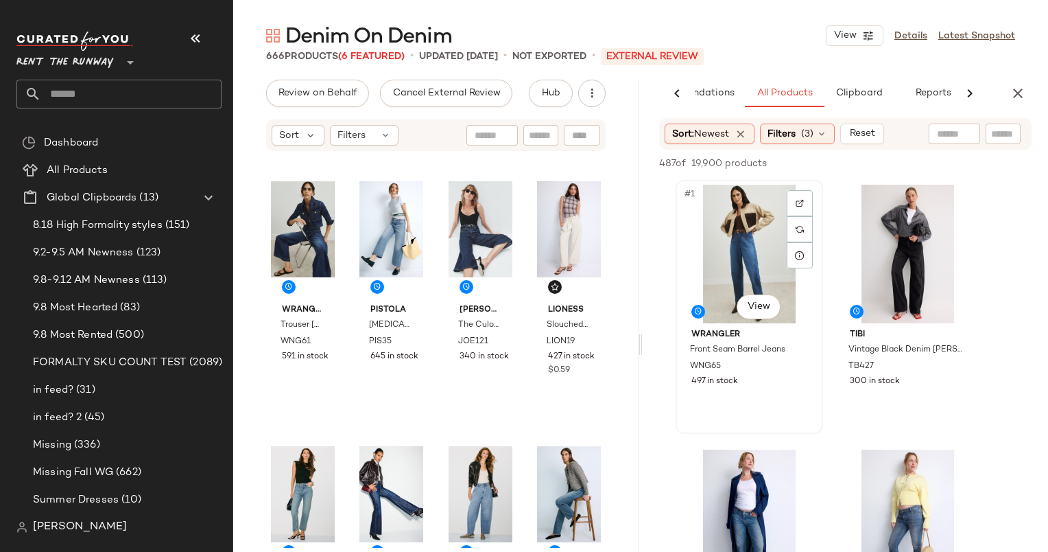
click at [751, 228] on div "#1 View" at bounding box center [750, 254] width 138 height 139
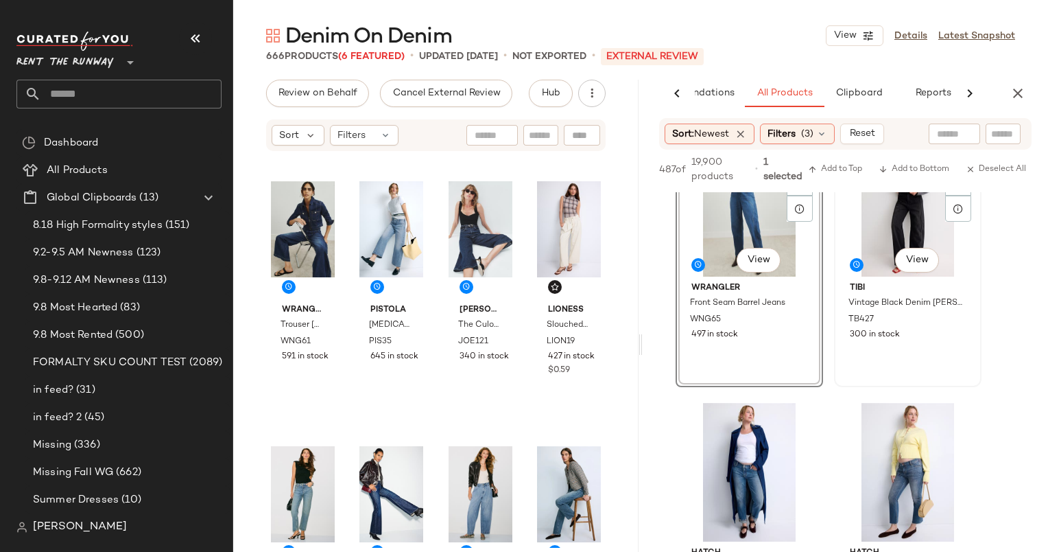
scroll to position [69, 0]
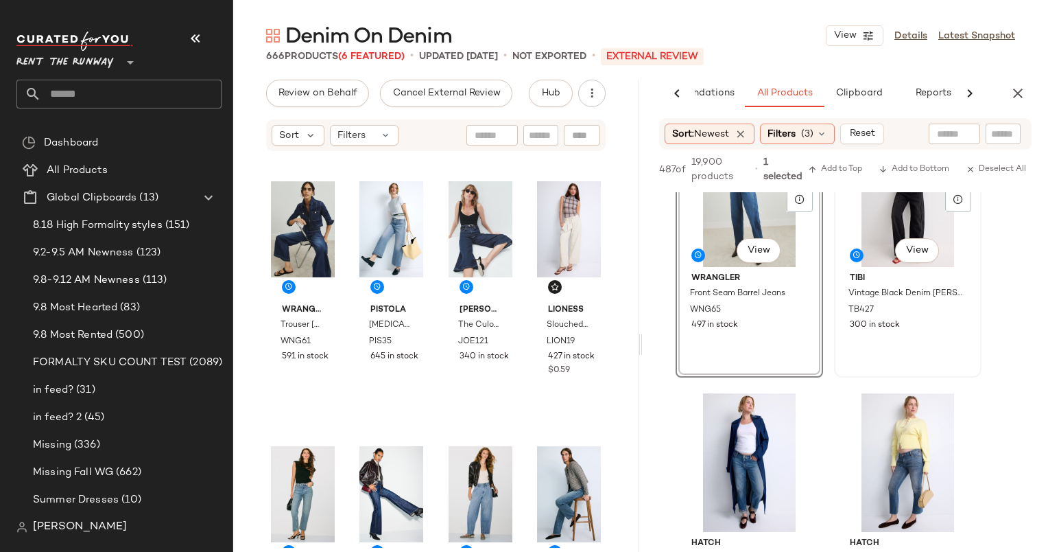
click at [867, 233] on div "#2 View" at bounding box center [908, 197] width 138 height 139
click at [841, 174] on span "Add to Top" at bounding box center [835, 170] width 54 height 10
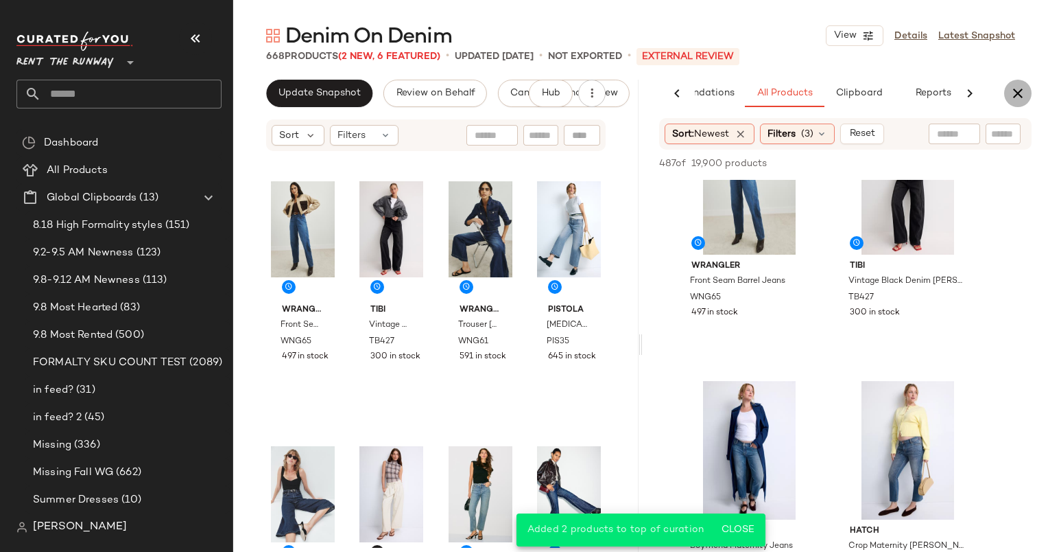
click at [1013, 93] on icon "button" at bounding box center [1018, 93] width 16 height 16
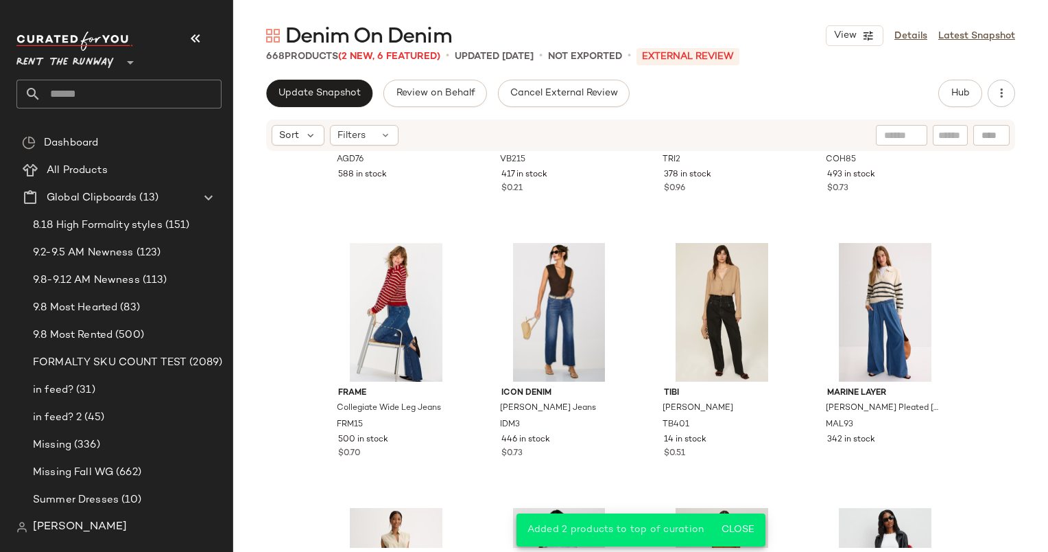
scroll to position [841, 0]
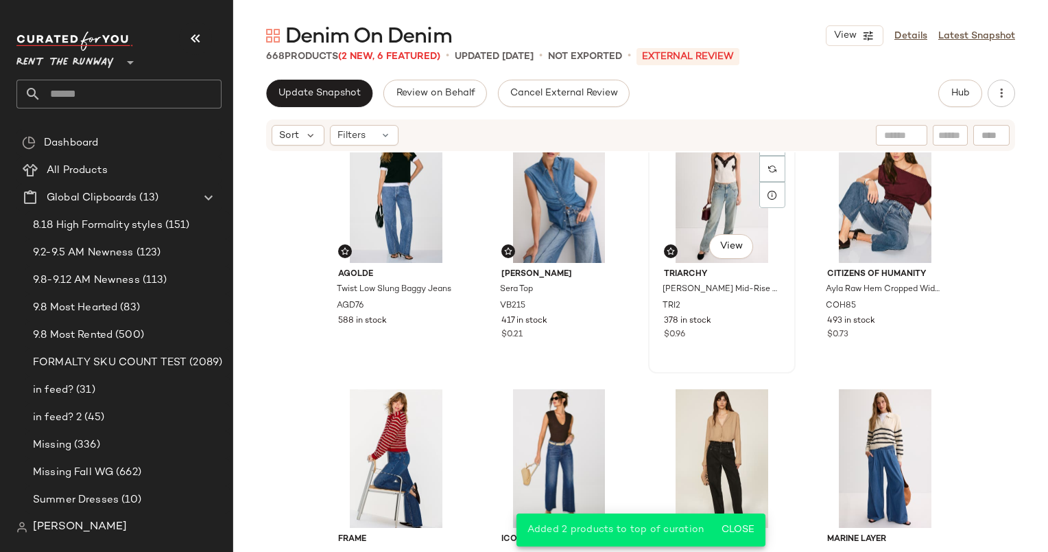
click at [687, 193] on div "#15 View" at bounding box center [722, 193] width 138 height 139
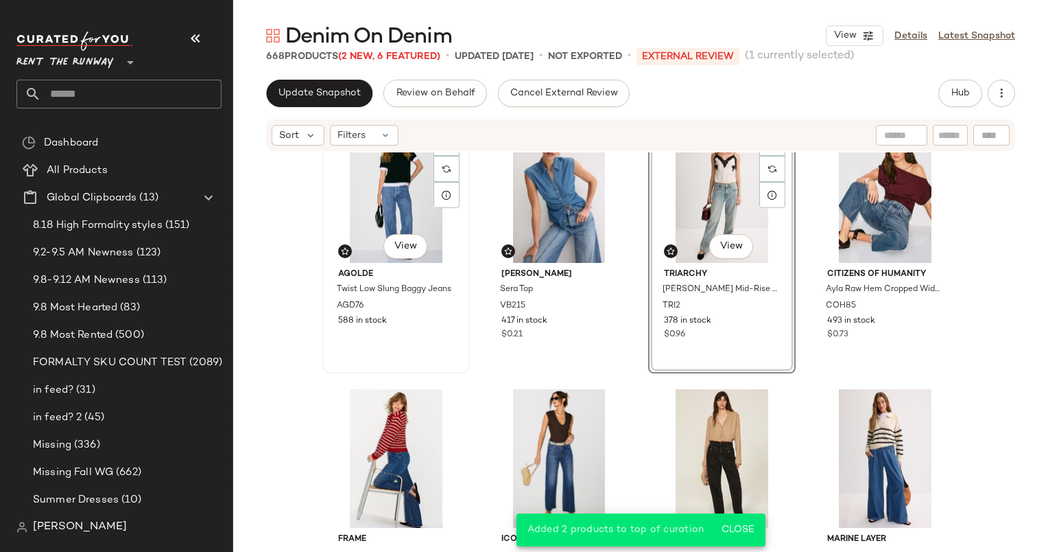
click at [349, 220] on div "#13 View" at bounding box center [396, 193] width 138 height 139
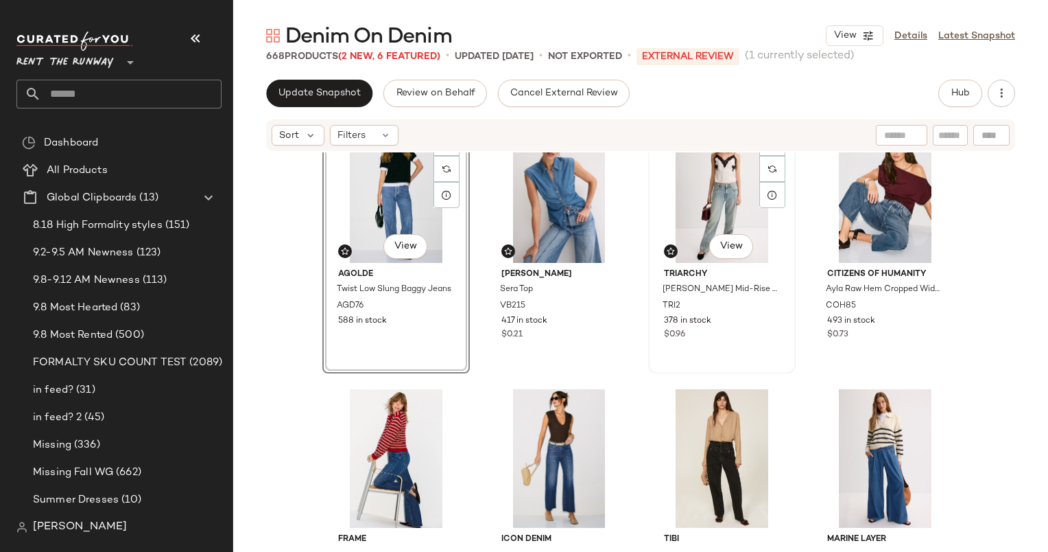
click at [690, 222] on div "#15 View" at bounding box center [722, 193] width 138 height 139
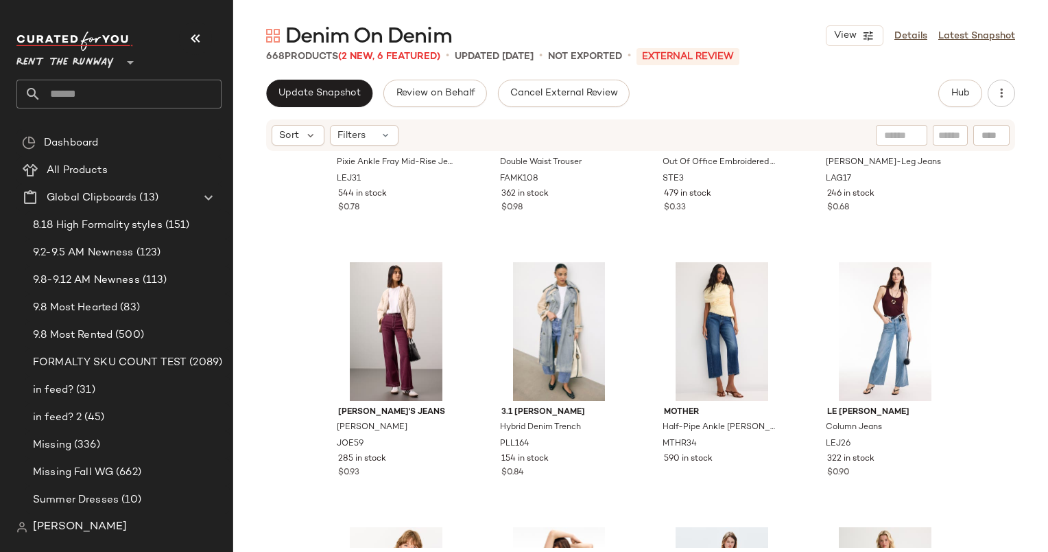
scroll to position [1824, 0]
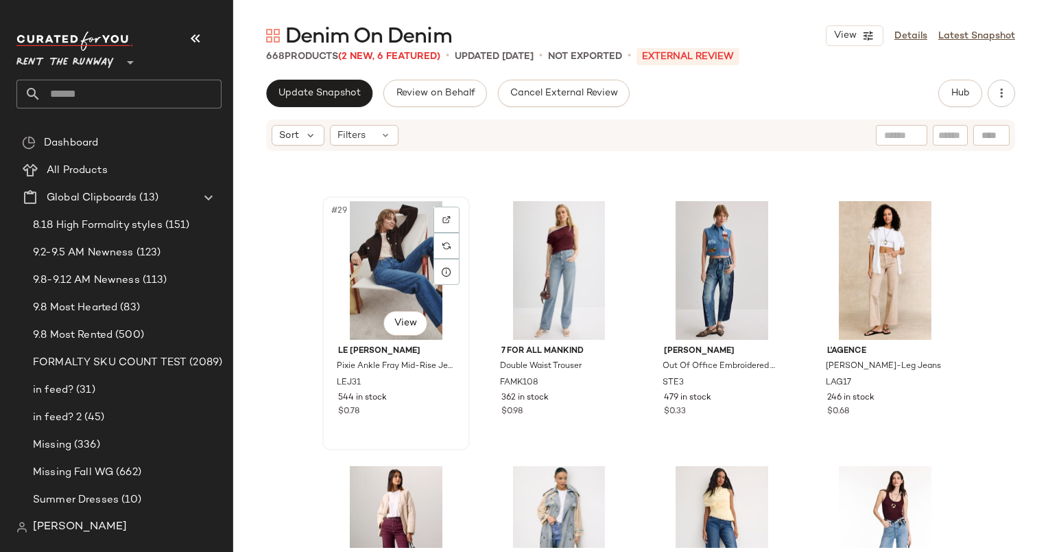
click at [395, 246] on div "#29 View" at bounding box center [396, 270] width 138 height 139
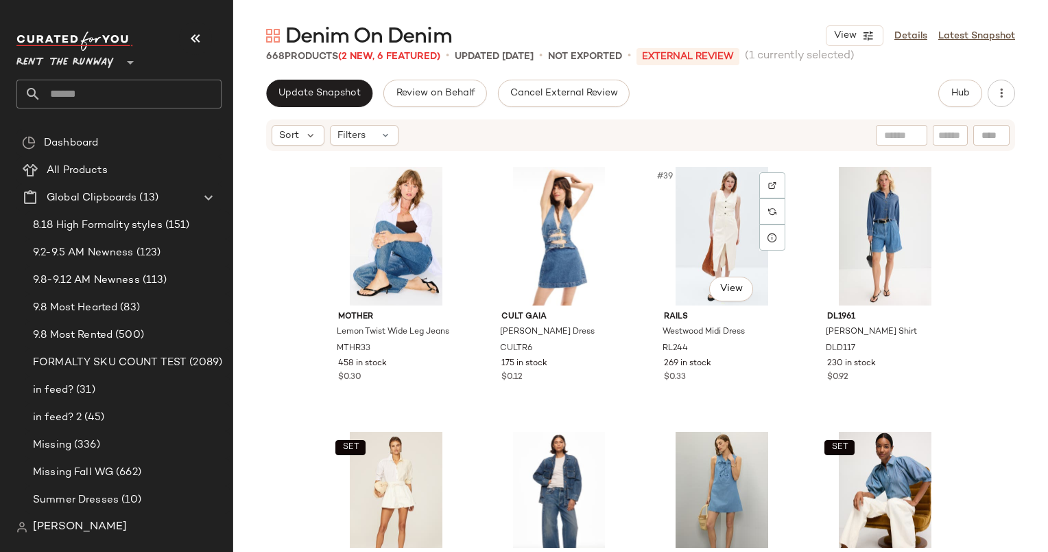
scroll to position [2404, 0]
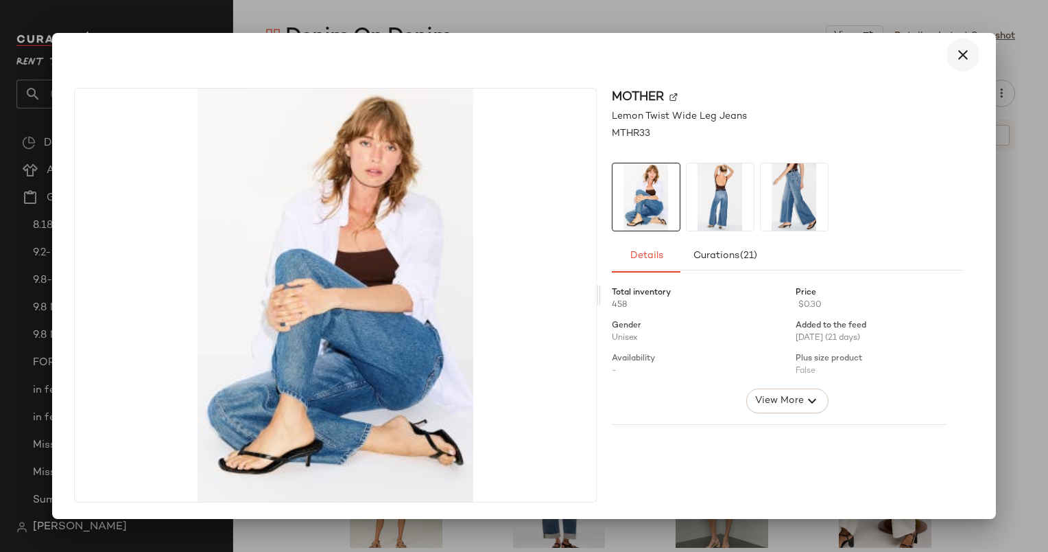
click at [974, 51] on button "button" at bounding box center [963, 54] width 33 height 33
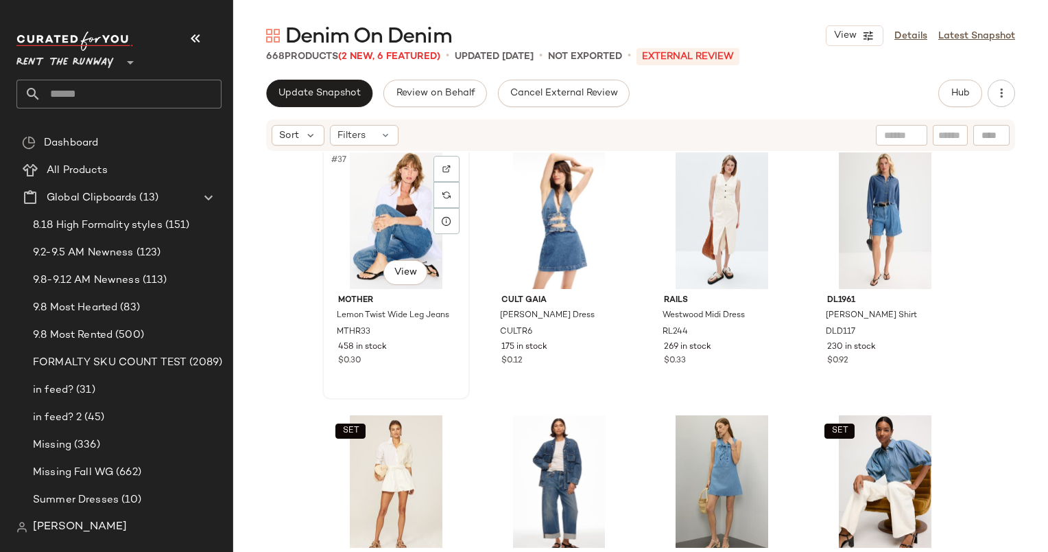
click at [396, 217] on div "#37 View" at bounding box center [396, 219] width 138 height 139
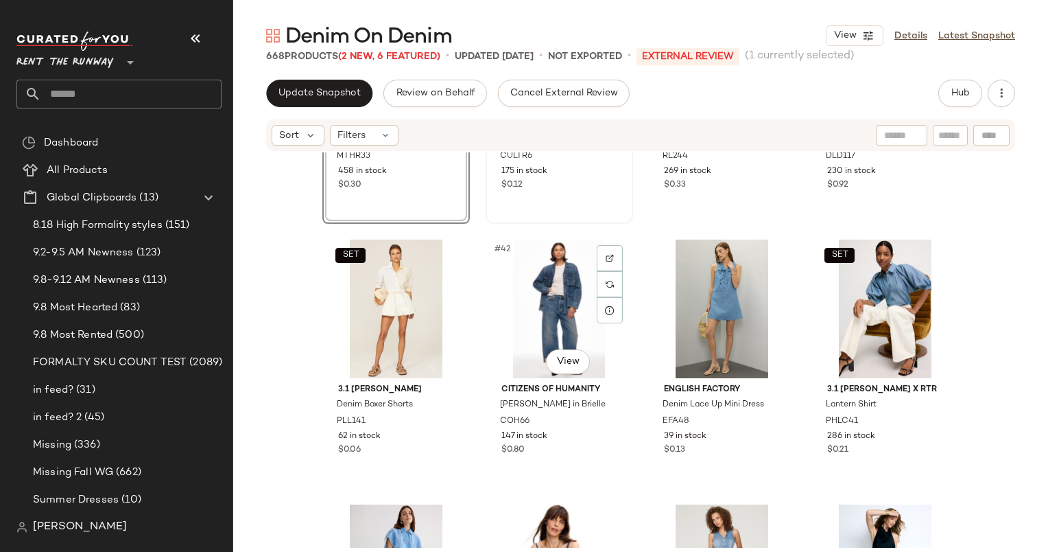
scroll to position [2580, 0]
click at [567, 281] on div "#42 View" at bounding box center [560, 308] width 138 height 139
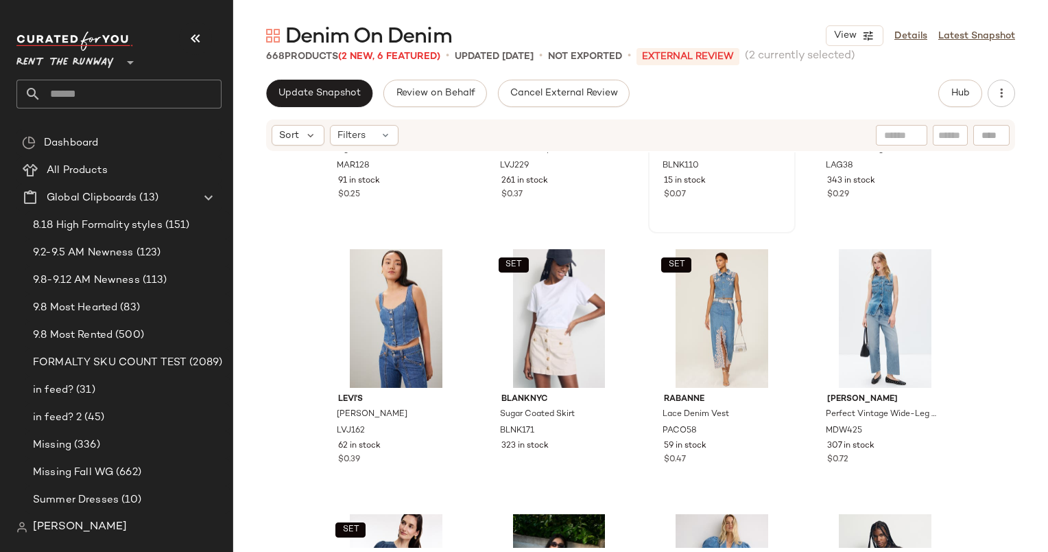
scroll to position [2865, 0]
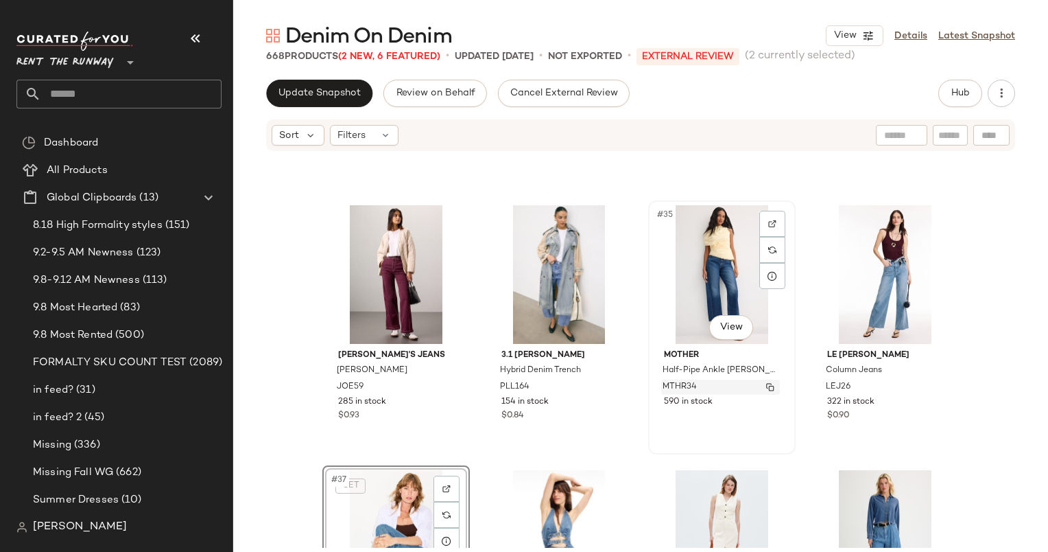
click at [688, 391] on span "MTHR34" at bounding box center [680, 387] width 34 height 12
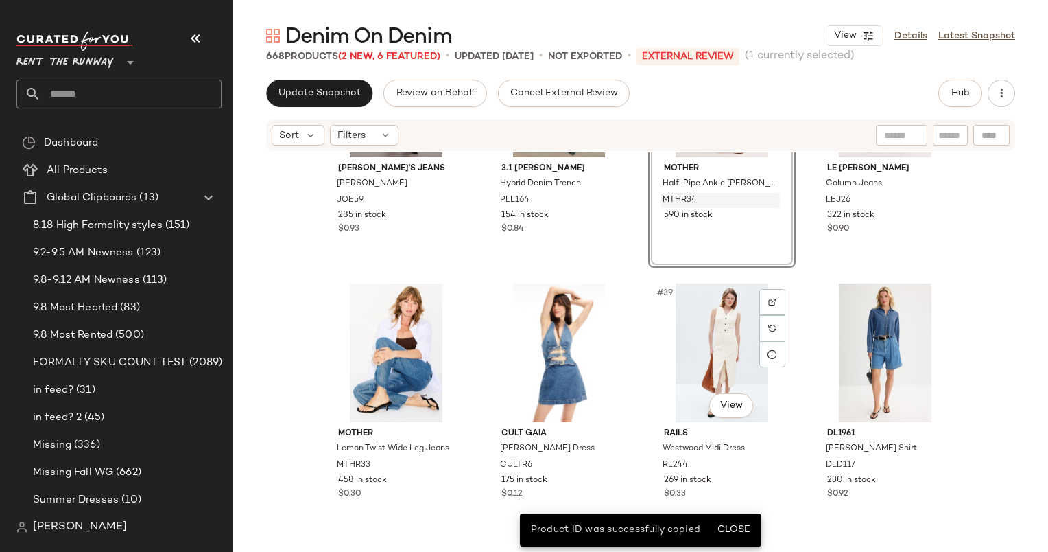
scroll to position [2273, 0]
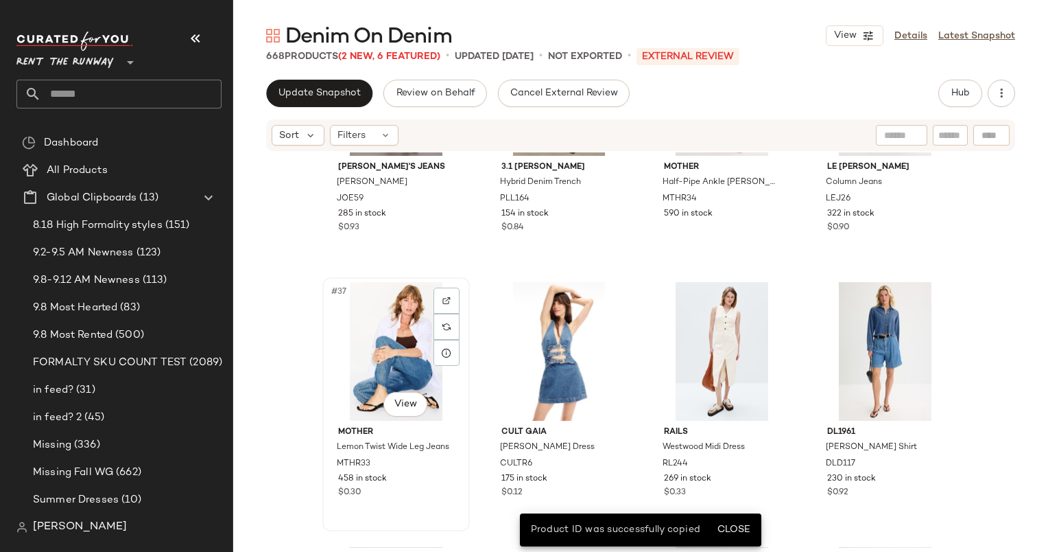
click at [373, 335] on div "#37 View" at bounding box center [396, 351] width 138 height 139
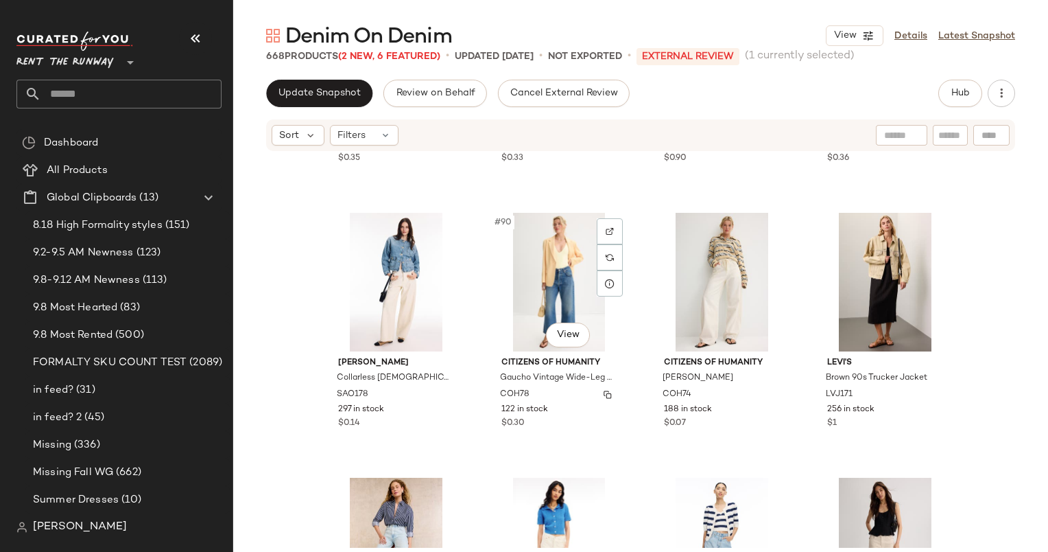
scroll to position [5786, 0]
click at [384, 272] on div "#89 View" at bounding box center [396, 281] width 138 height 139
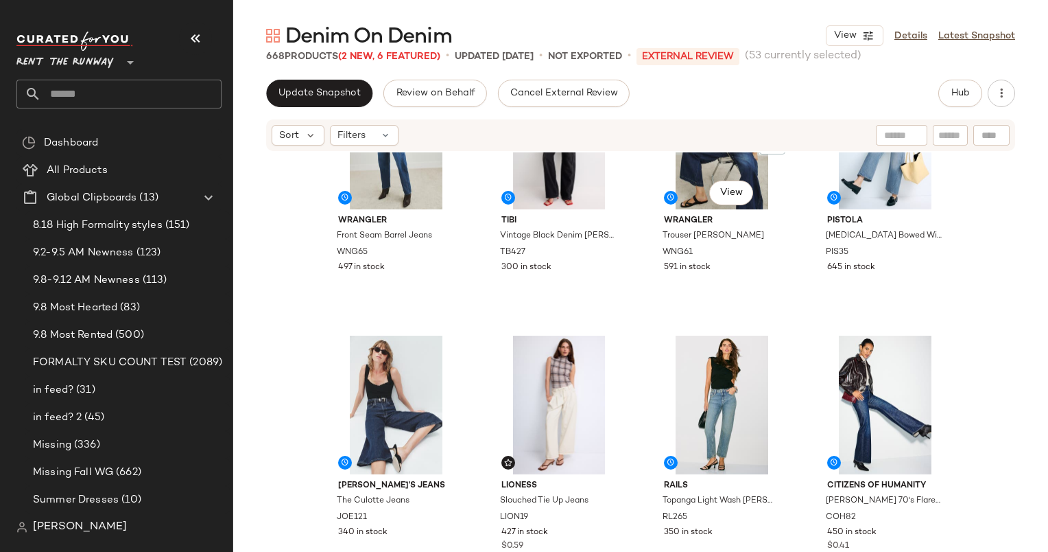
scroll to position [3805, 0]
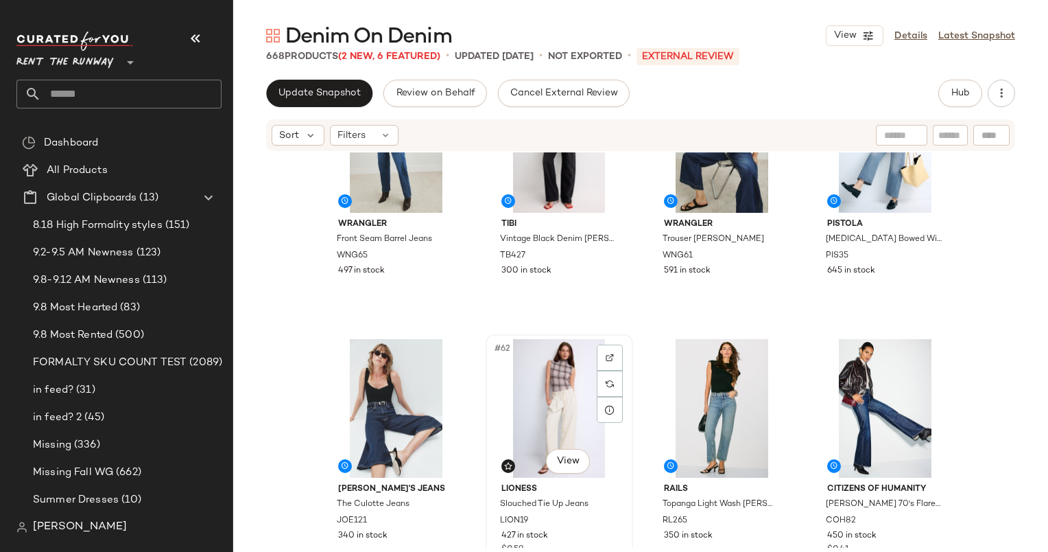
click at [535, 390] on div "#62 View" at bounding box center [560, 408] width 138 height 139
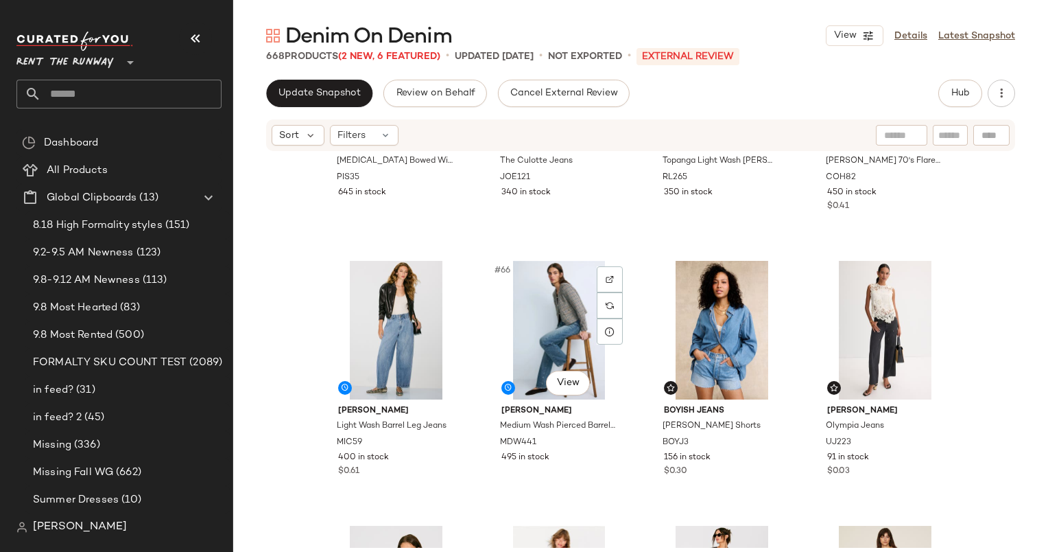
scroll to position [4179, 0]
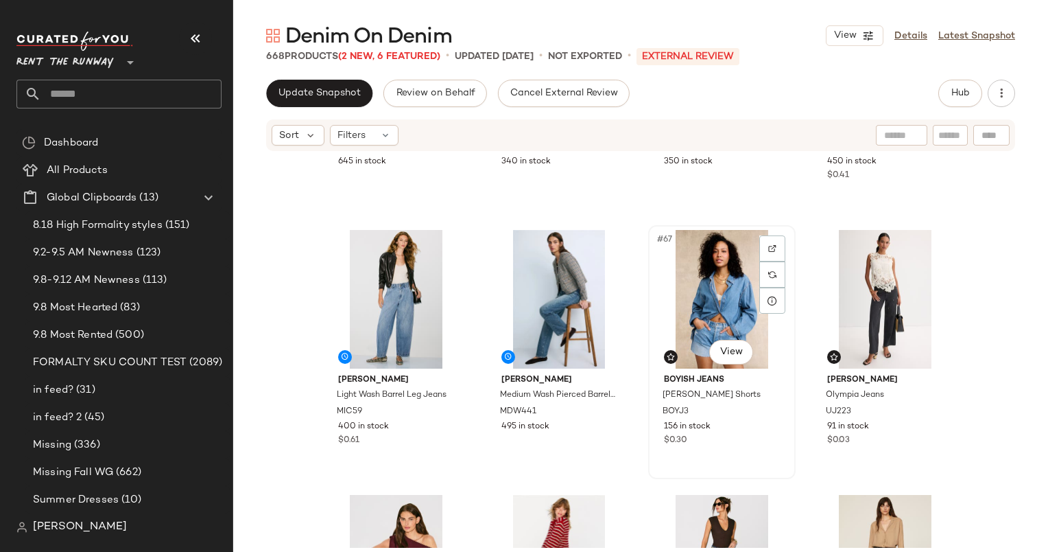
click at [694, 309] on div "#67 View" at bounding box center [722, 299] width 138 height 139
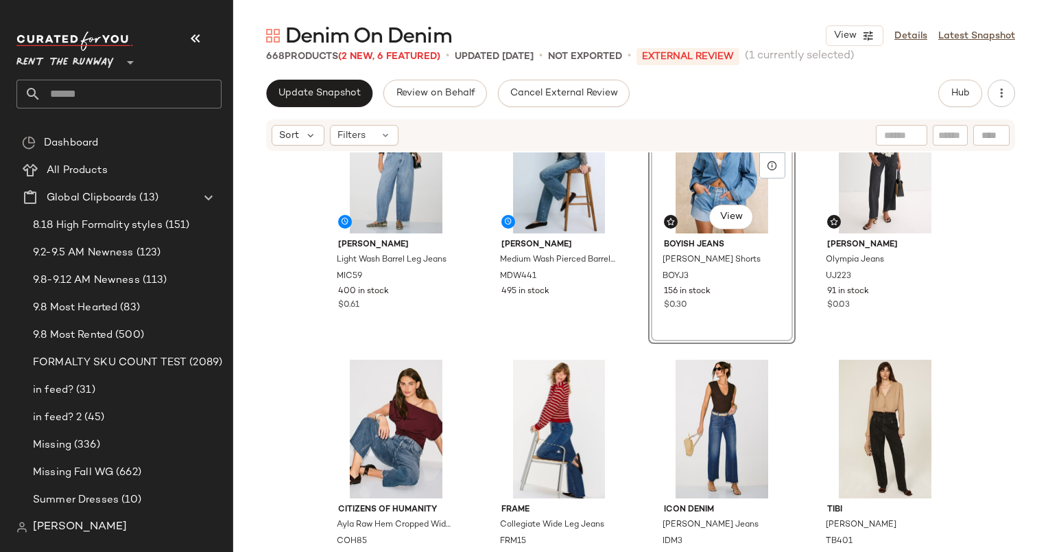
scroll to position [4314, 0]
click at [855, 193] on div "#68 View" at bounding box center [886, 163] width 138 height 139
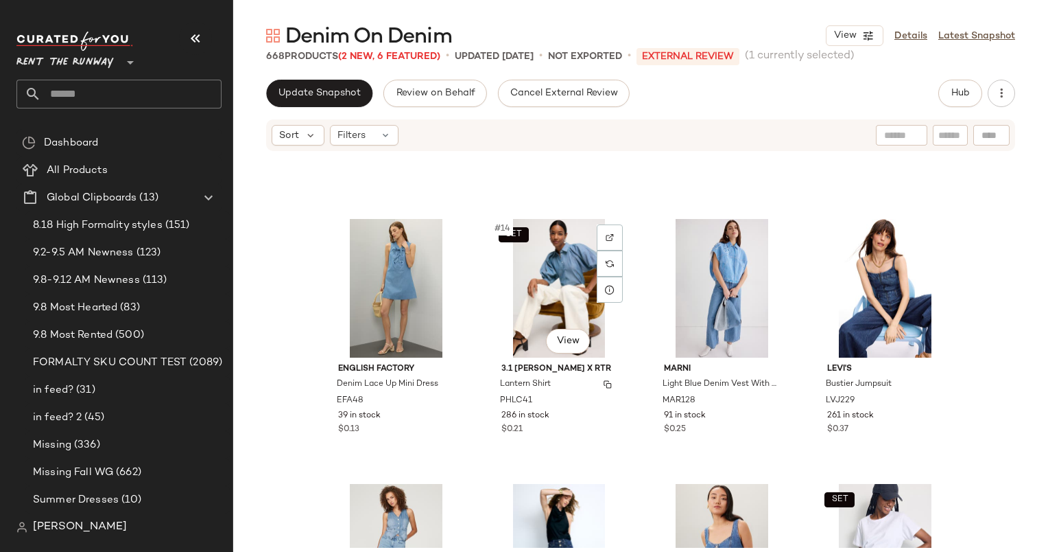
scroll to position [837, 0]
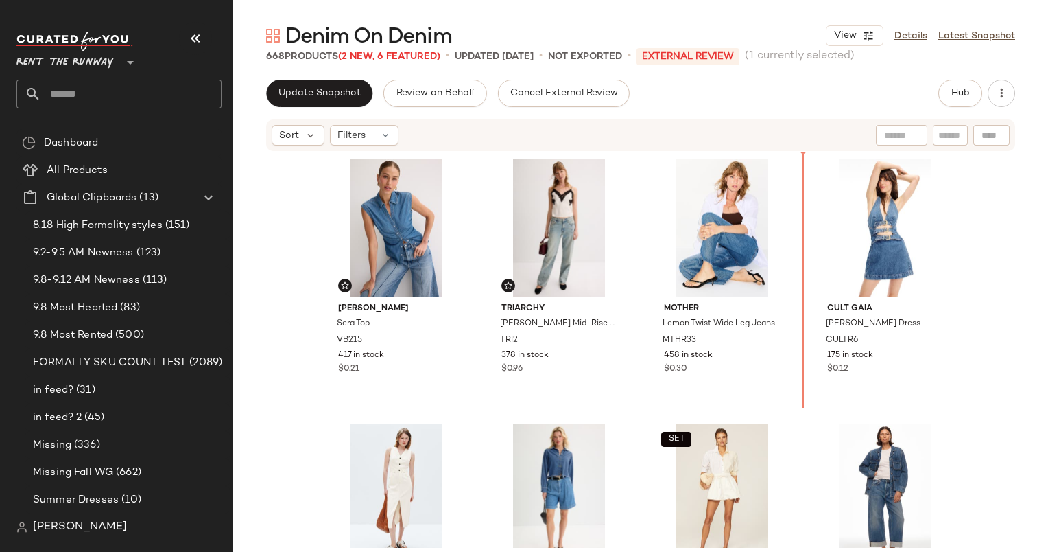
scroll to position [260, 0]
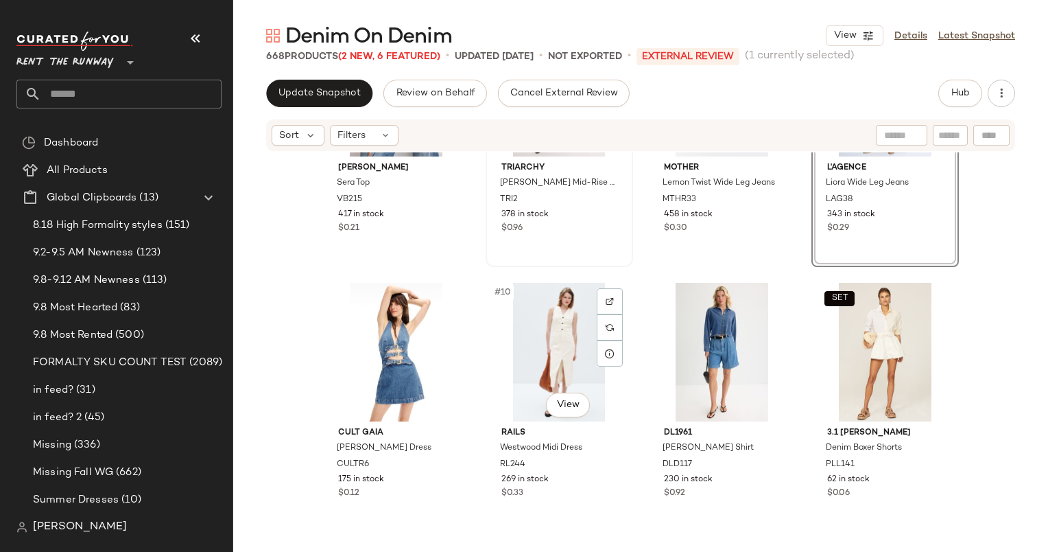
scroll to position [421, 0]
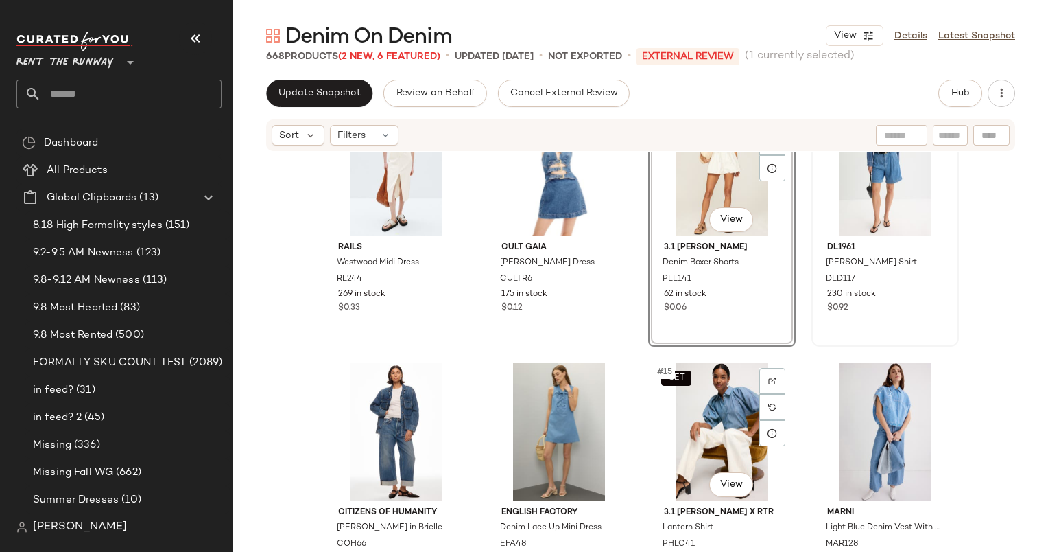
scroll to position [561, 0]
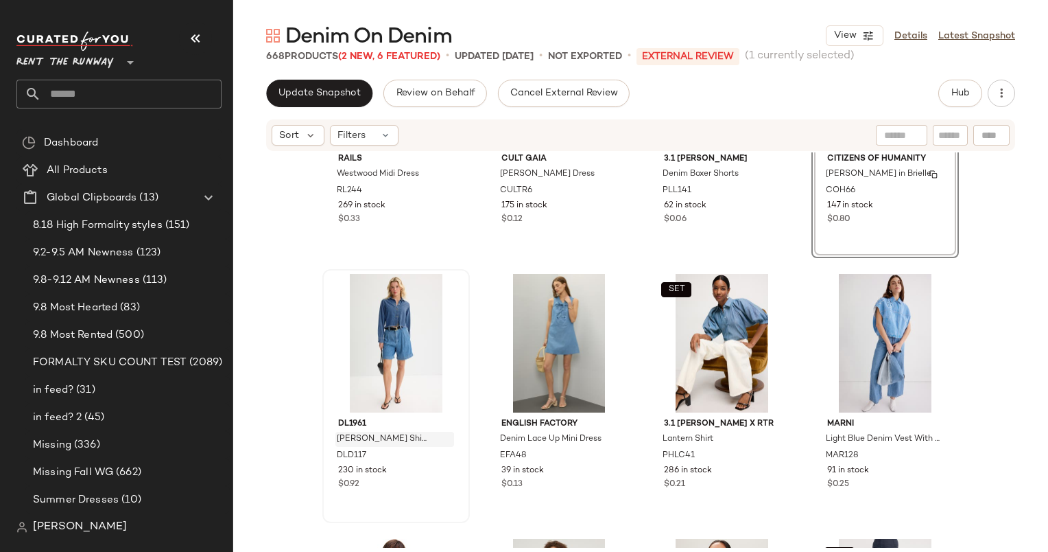
scroll to position [787, 0]
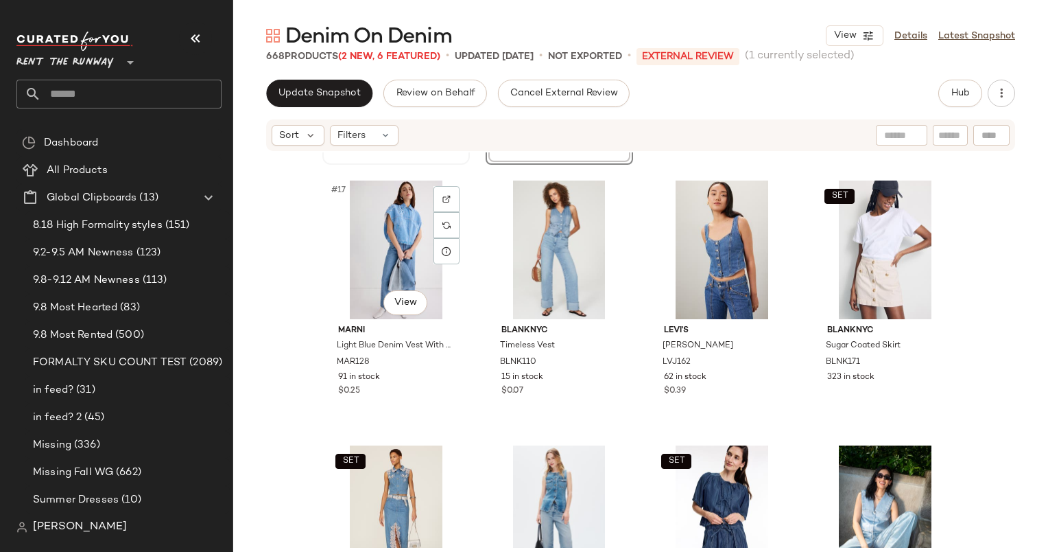
scroll to position [1050, 0]
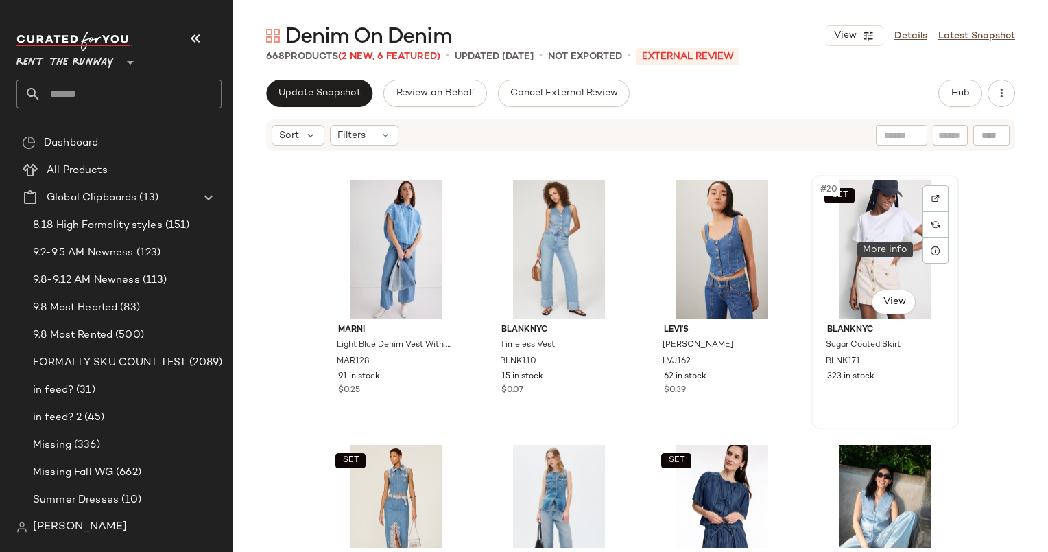
scroll to position [1050, 0]
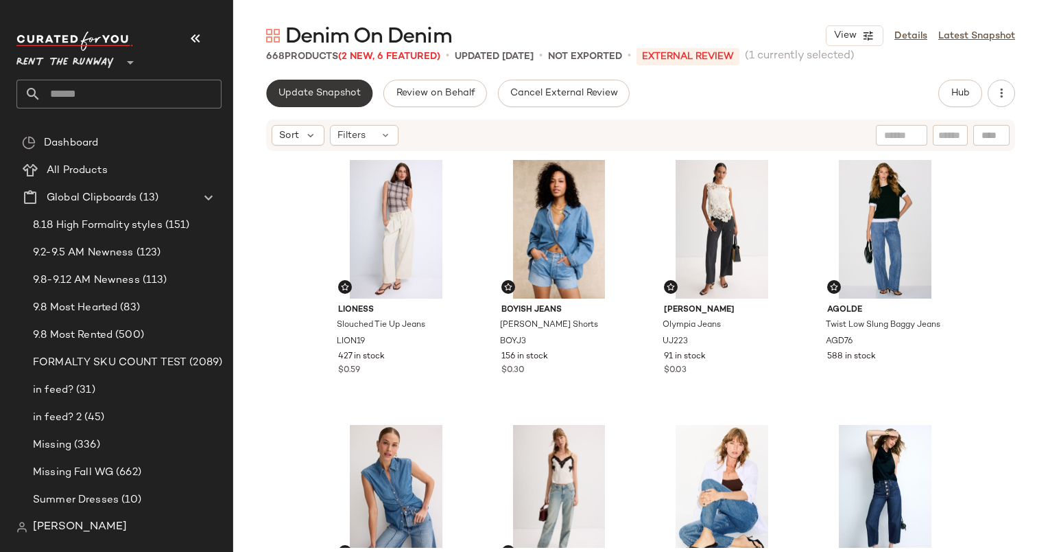
click at [327, 99] on button "Update Snapshot" at bounding box center [319, 93] width 106 height 27
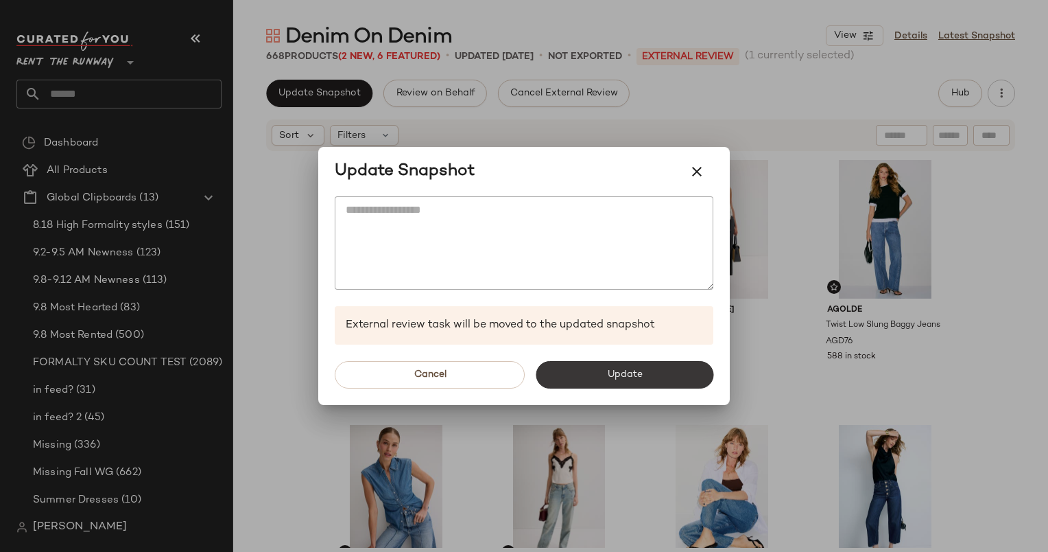
click at [653, 381] on button "Update" at bounding box center [625, 374] width 178 height 27
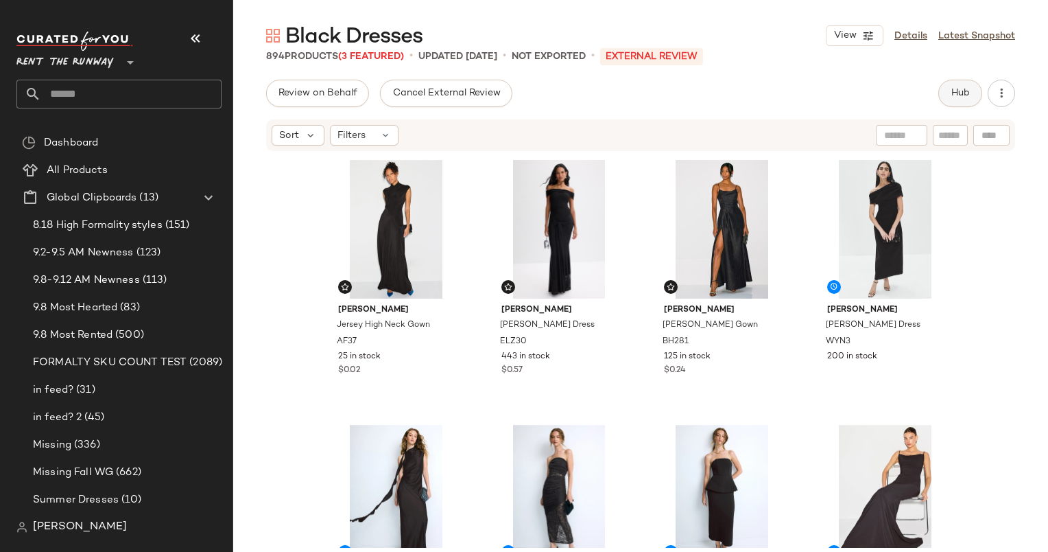
click at [959, 90] on span "Hub" at bounding box center [960, 93] width 19 height 11
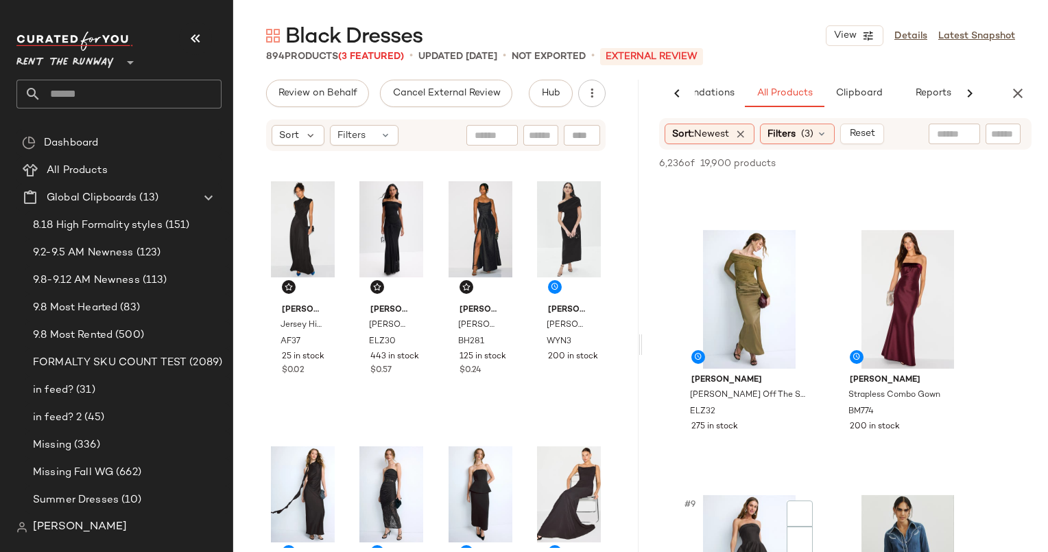
scroll to position [1005, 0]
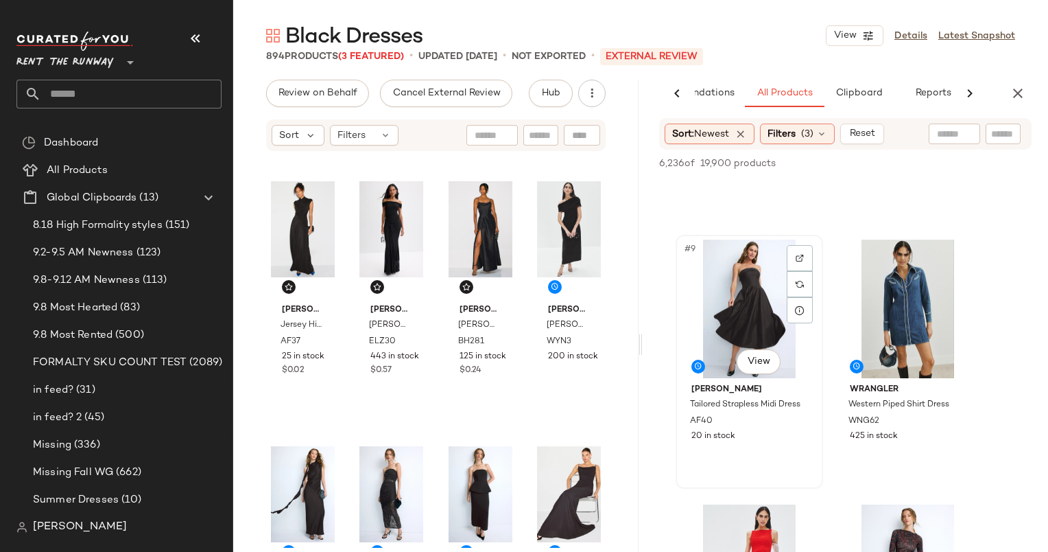
click at [749, 292] on div "#9 View" at bounding box center [750, 308] width 138 height 139
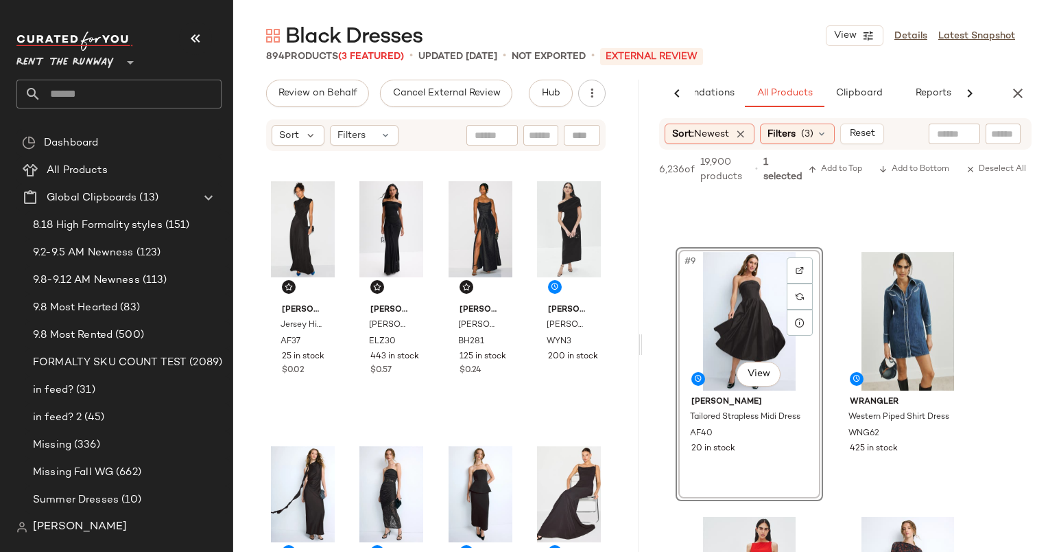
click at [837, 159] on div "6,236 of 19,900 products • 1 selected Add to Top Add to Bottom Deselect All" at bounding box center [846, 171] width 406 height 43
click at [843, 170] on span "Add to Top" at bounding box center [835, 170] width 54 height 10
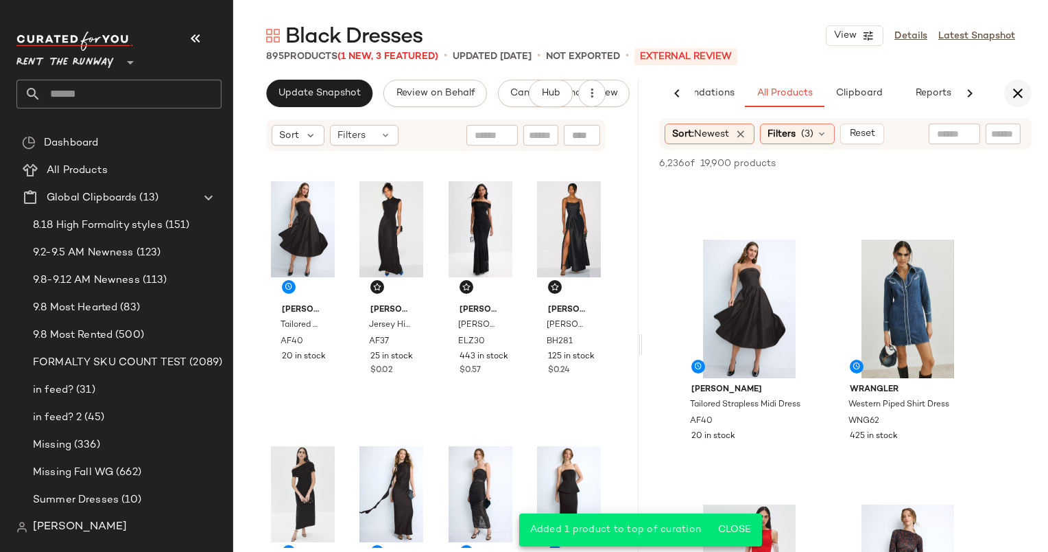
click at [1026, 97] on button "button" at bounding box center [1018, 93] width 27 height 27
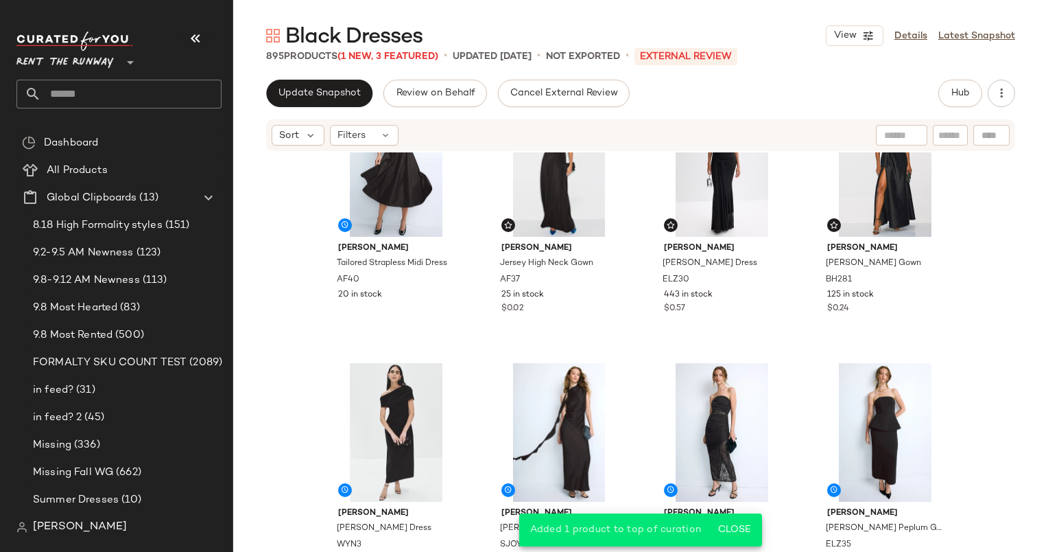
scroll to position [0, 0]
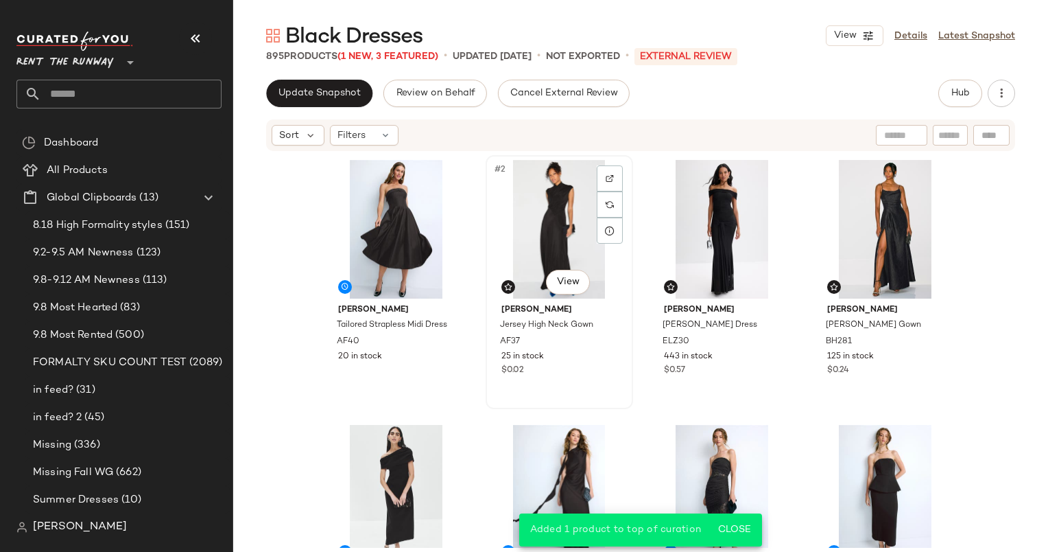
click at [571, 250] on div "#2 View" at bounding box center [560, 229] width 138 height 139
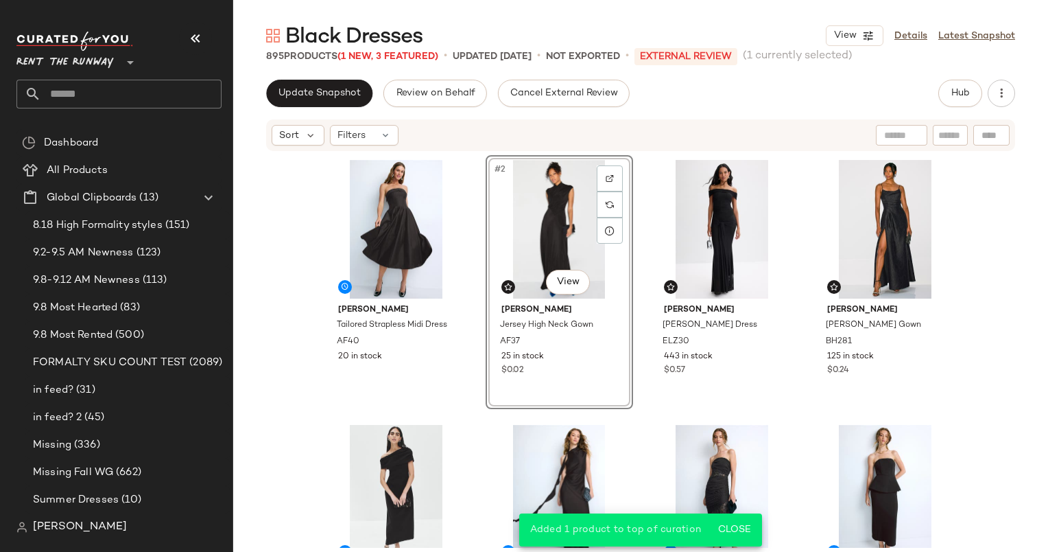
scroll to position [106, 0]
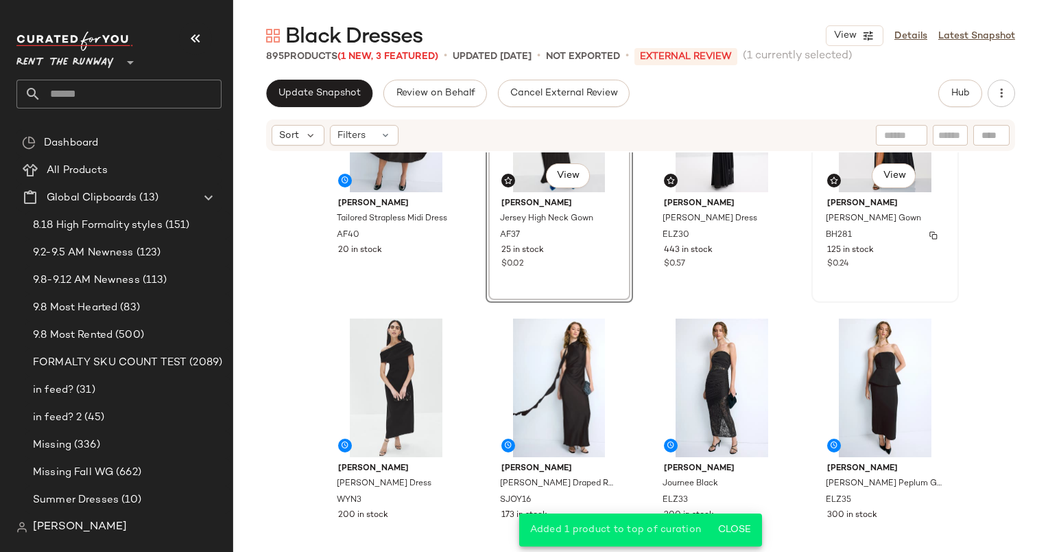
click at [917, 246] on div "125 in stock" at bounding box center [885, 250] width 116 height 12
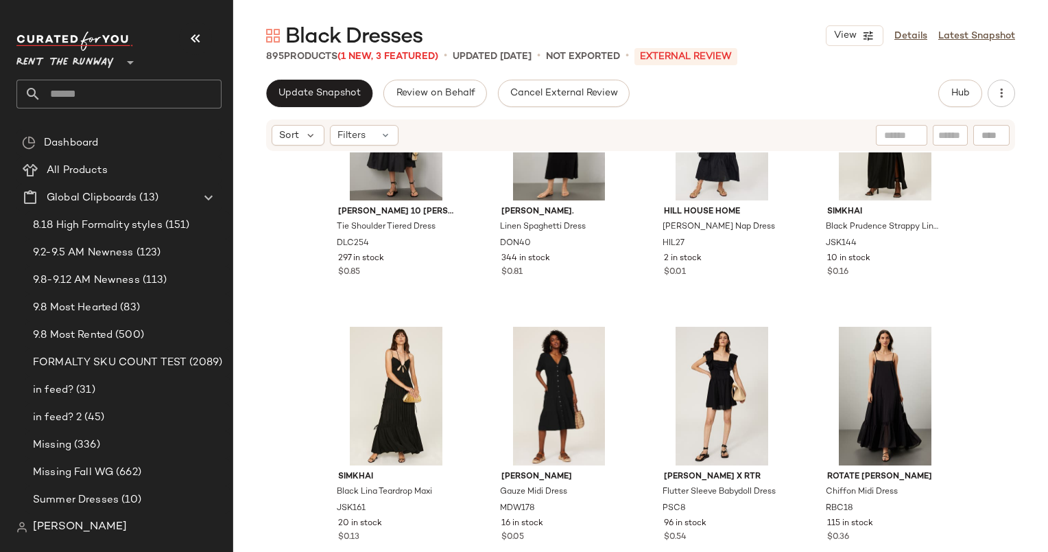
scroll to position [1699, 0]
click at [290, 130] on span "Sort" at bounding box center [289, 135] width 20 height 14
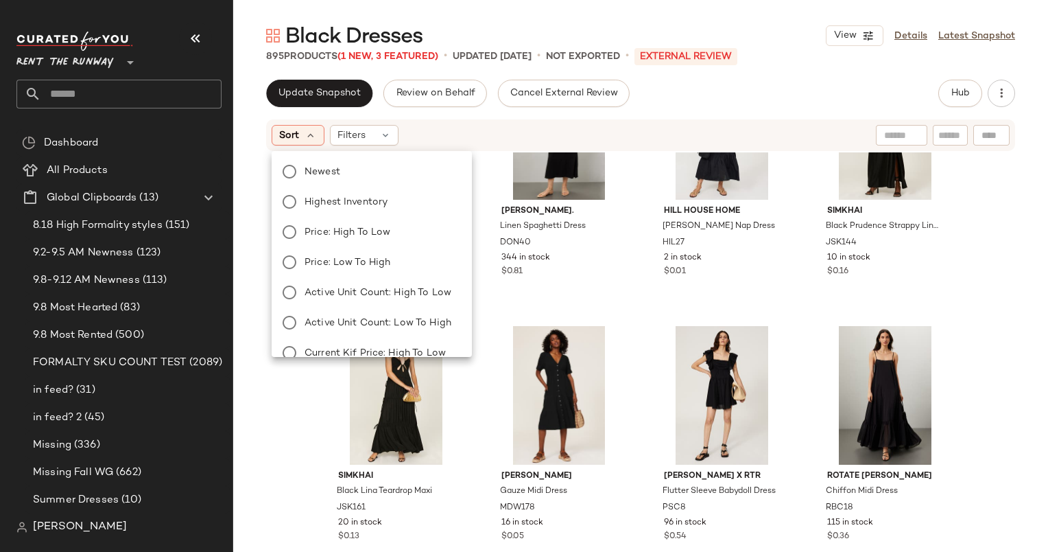
click at [337, 174] on span "Newest" at bounding box center [323, 172] width 36 height 14
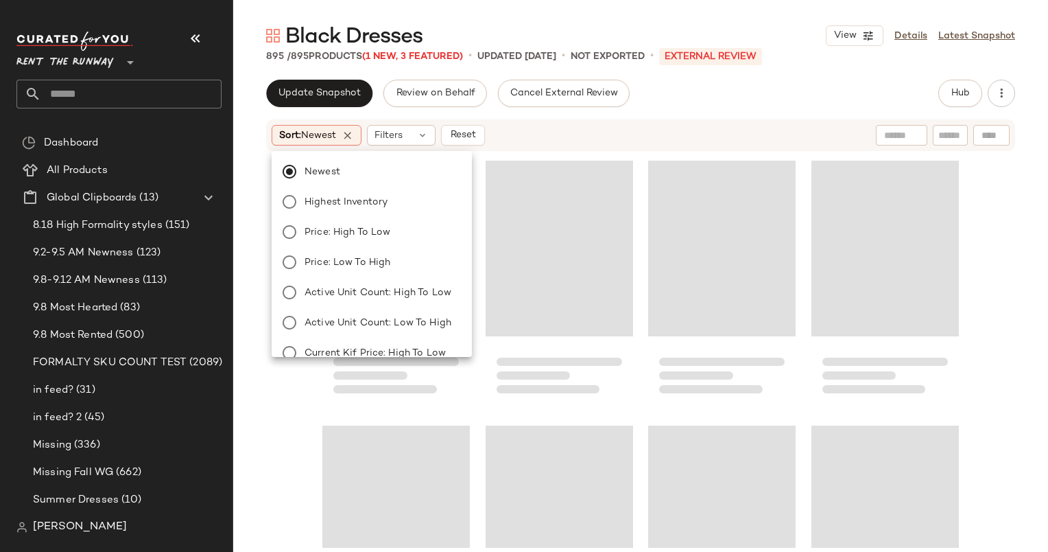
click at [546, 174] on div "Loading..." at bounding box center [560, 249] width 148 height 176
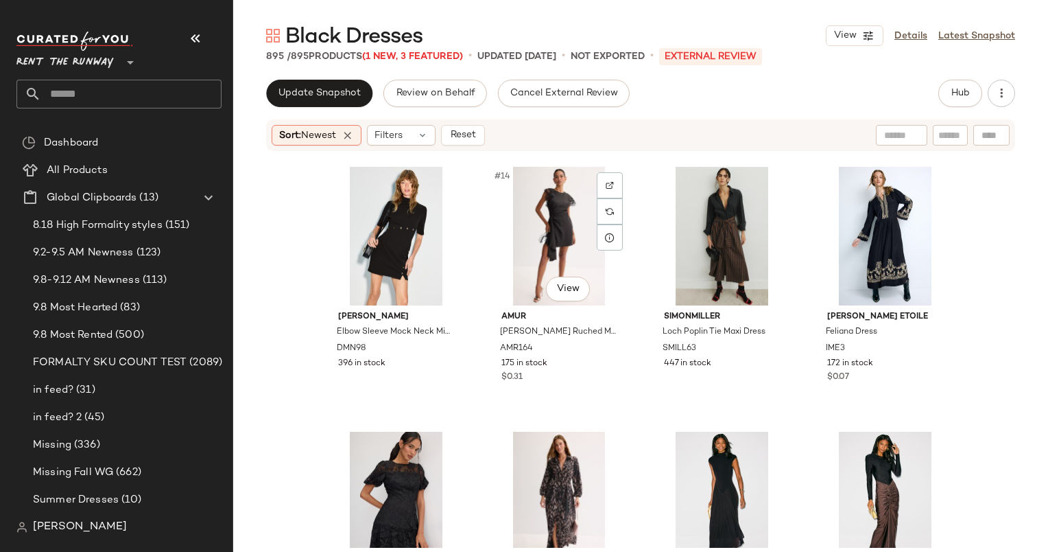
scroll to position [811, 0]
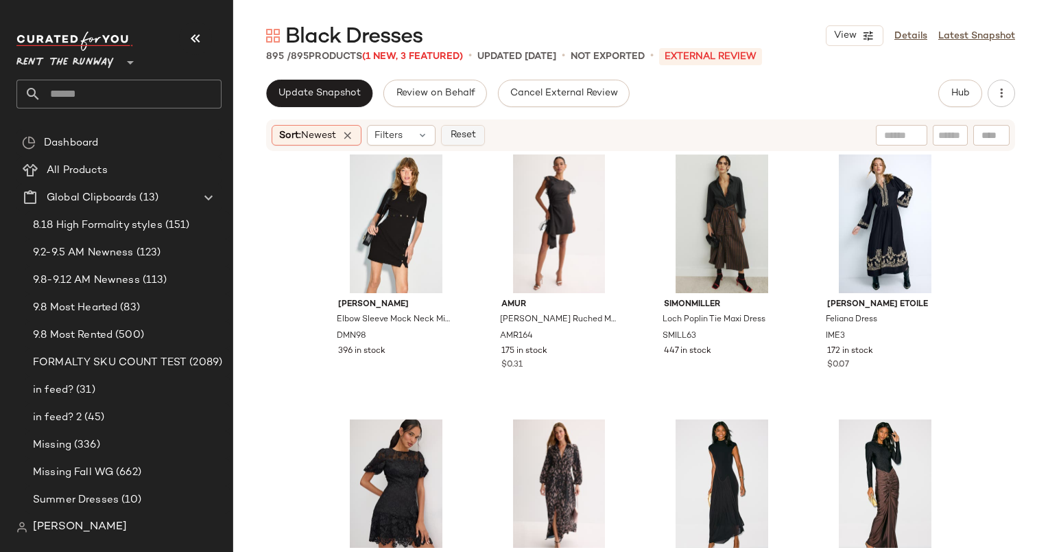
click at [469, 138] on span "Reset" at bounding box center [462, 135] width 26 height 11
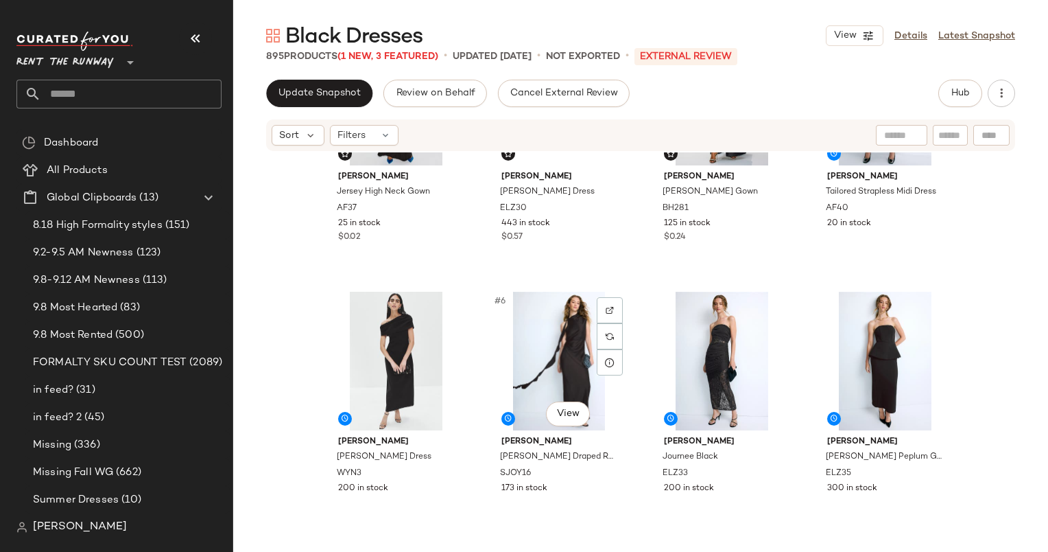
scroll to position [0, 0]
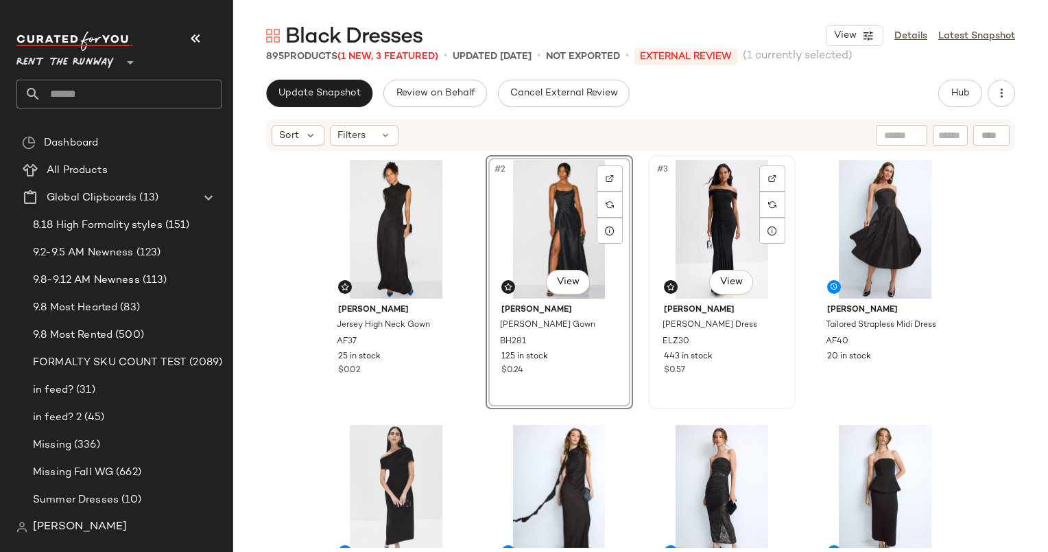
click at [682, 222] on div "#3 View" at bounding box center [722, 229] width 138 height 139
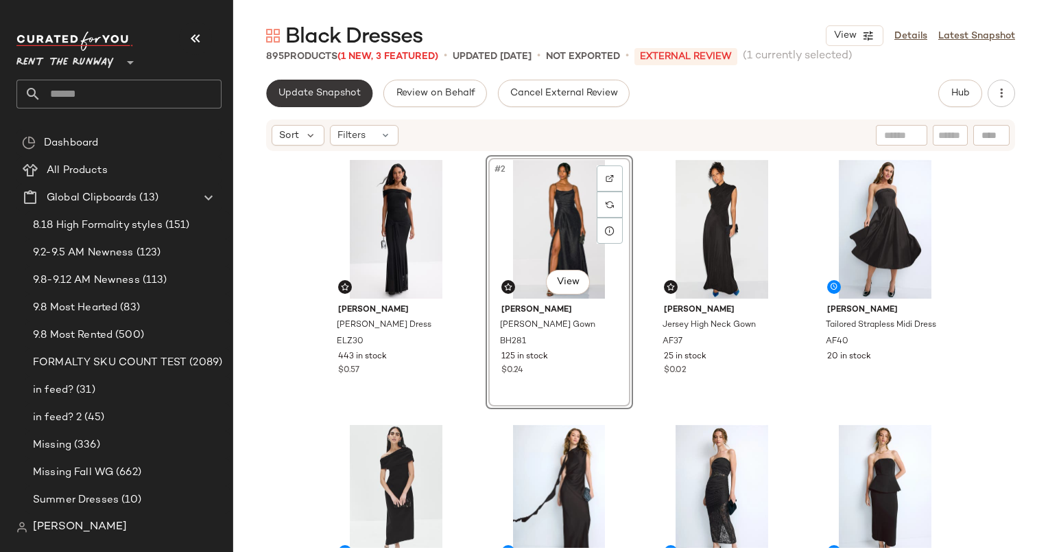
click at [334, 104] on button "Update Snapshot" at bounding box center [319, 93] width 106 height 27
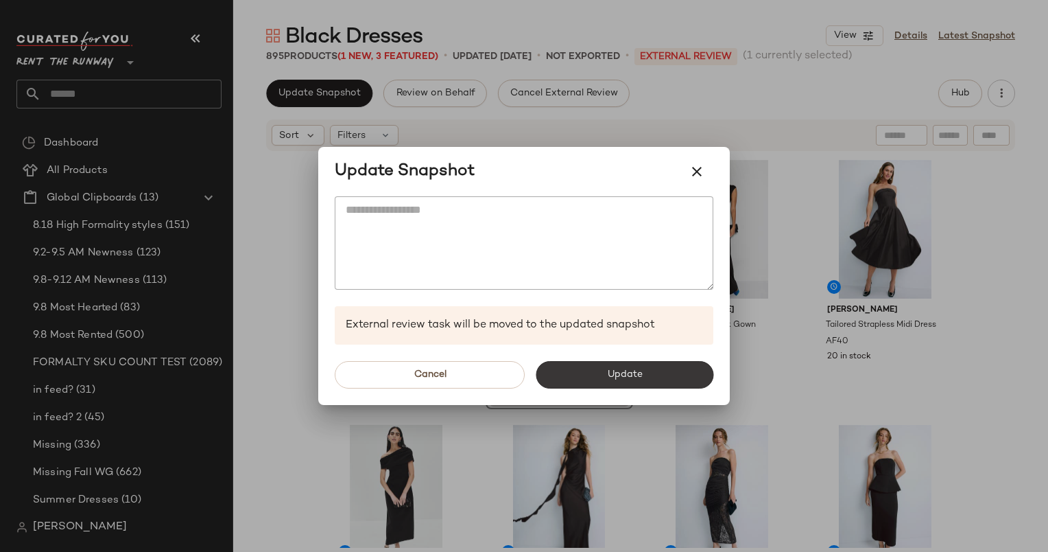
click at [615, 368] on button "Update" at bounding box center [625, 374] width 178 height 27
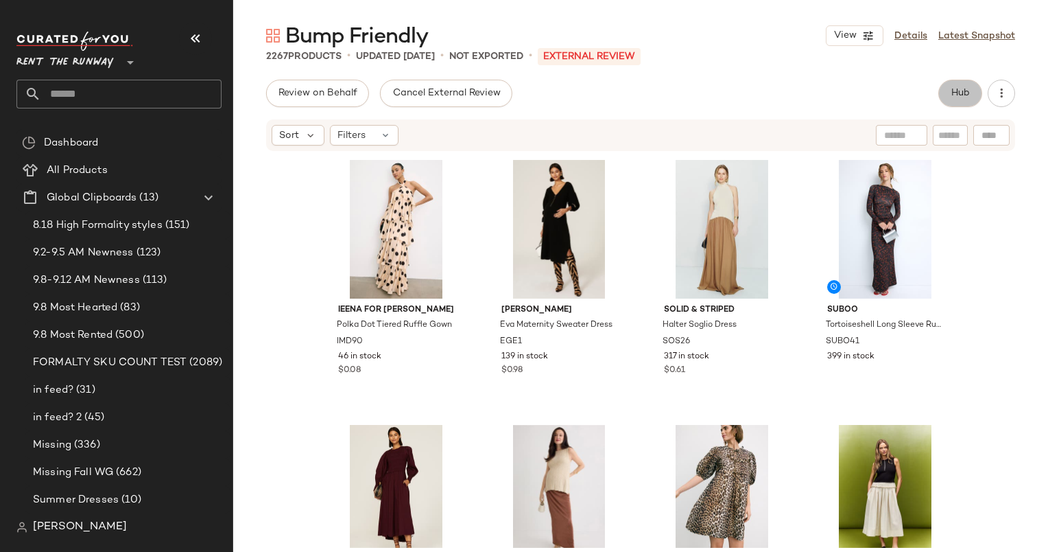
click at [970, 95] on span "Hub" at bounding box center [960, 93] width 19 height 11
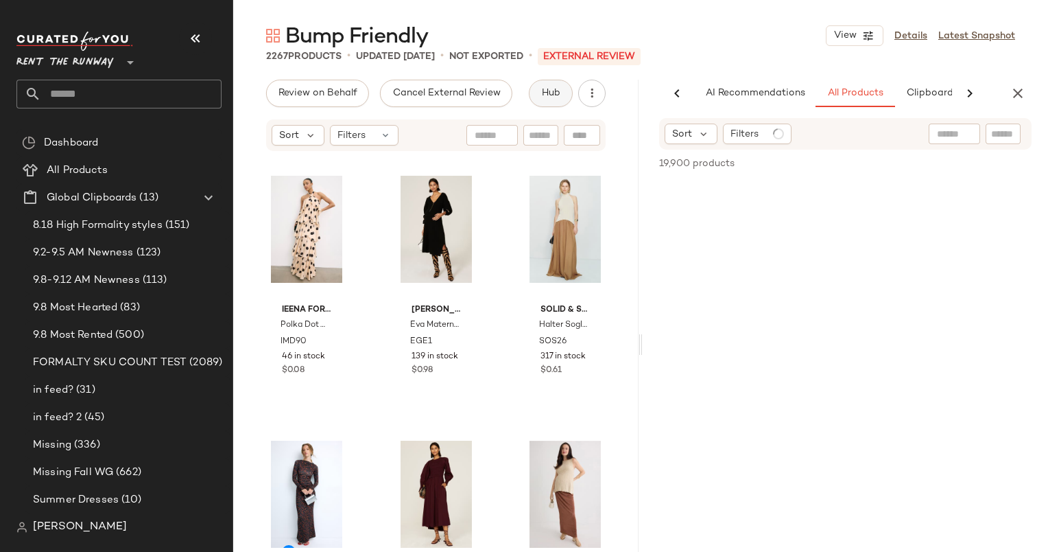
scroll to position [0, 84]
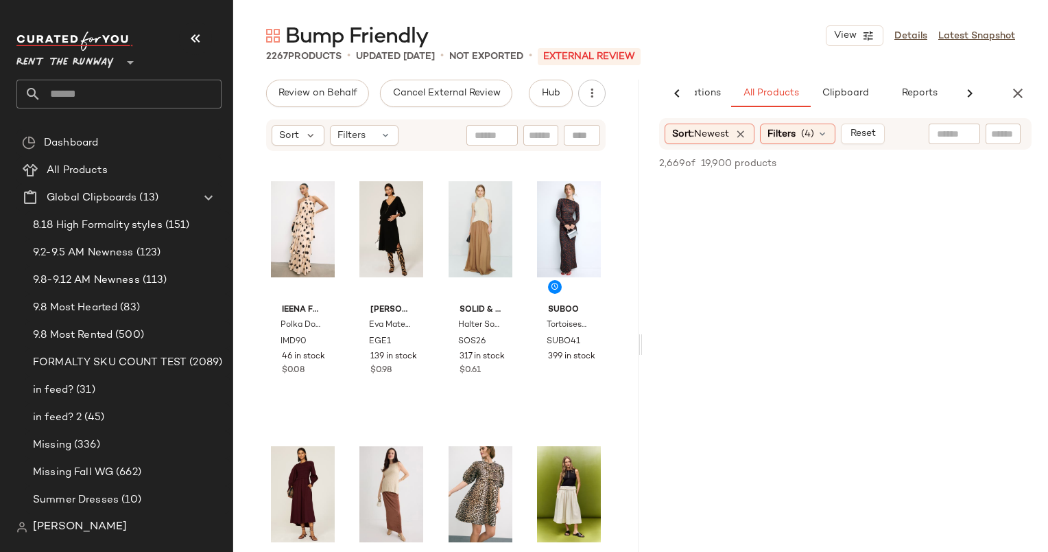
click at [1002, 91] on div "AI Recommendations All Products Clipboard Reports" at bounding box center [824, 93] width 362 height 27
click at [1003, 91] on div "AI Recommendations All Products Clipboard Reports" at bounding box center [824, 93] width 362 height 27
click at [1009, 93] on button "button" at bounding box center [1018, 93] width 27 height 27
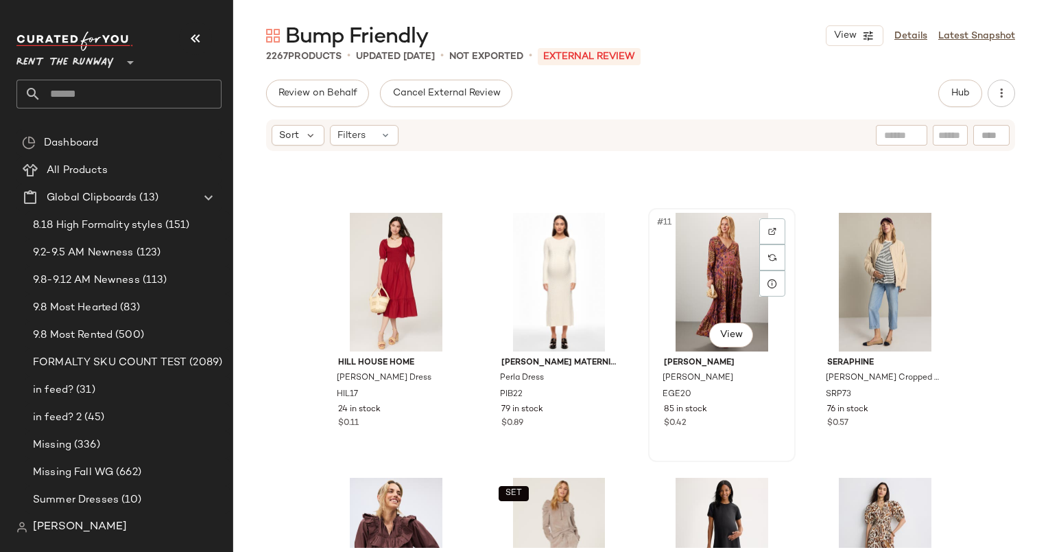
click at [692, 274] on div "#11 View" at bounding box center [722, 282] width 138 height 139
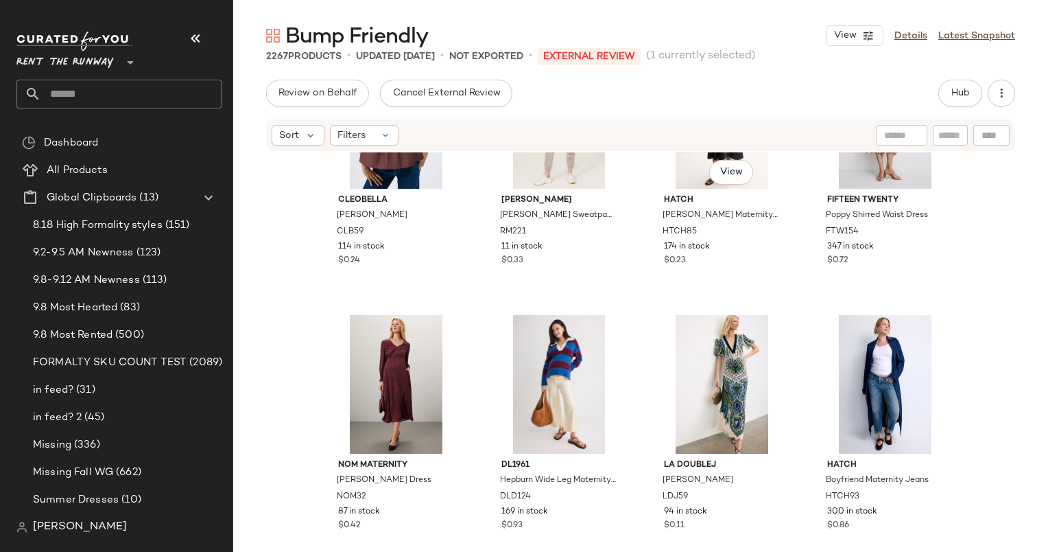
scroll to position [988, 0]
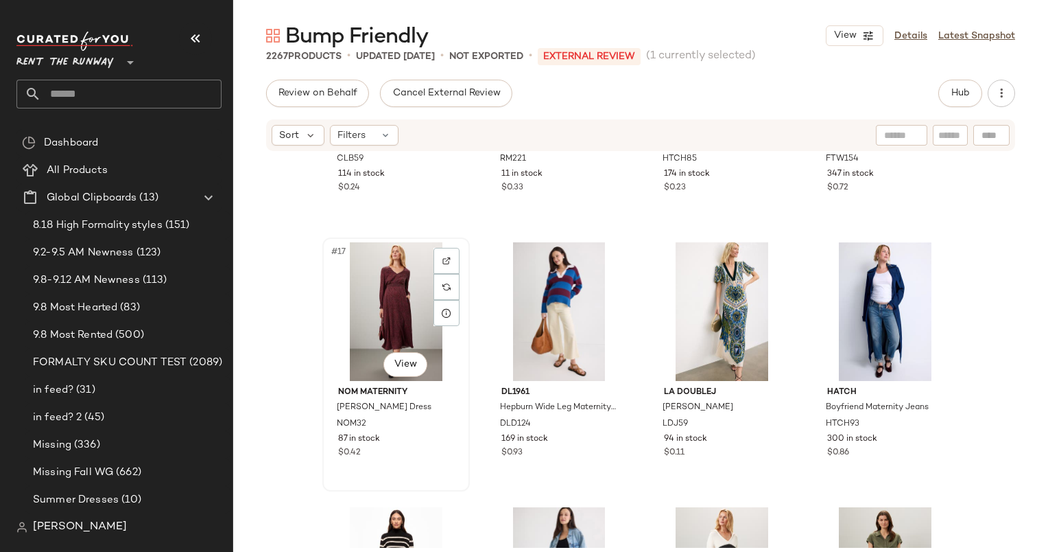
click at [394, 335] on div "#17 View" at bounding box center [396, 311] width 138 height 139
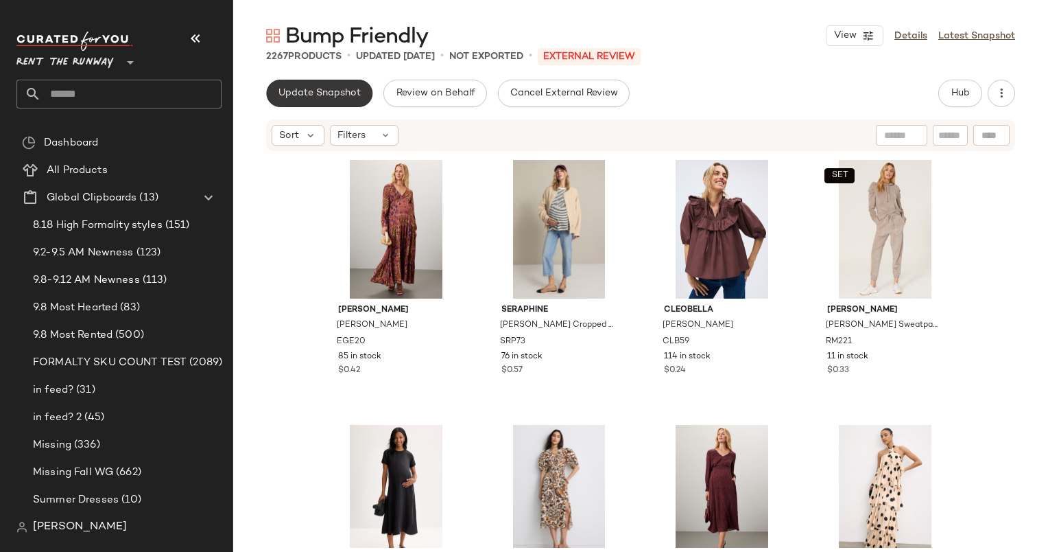
click at [320, 88] on span "Update Snapshot" at bounding box center [319, 93] width 83 height 11
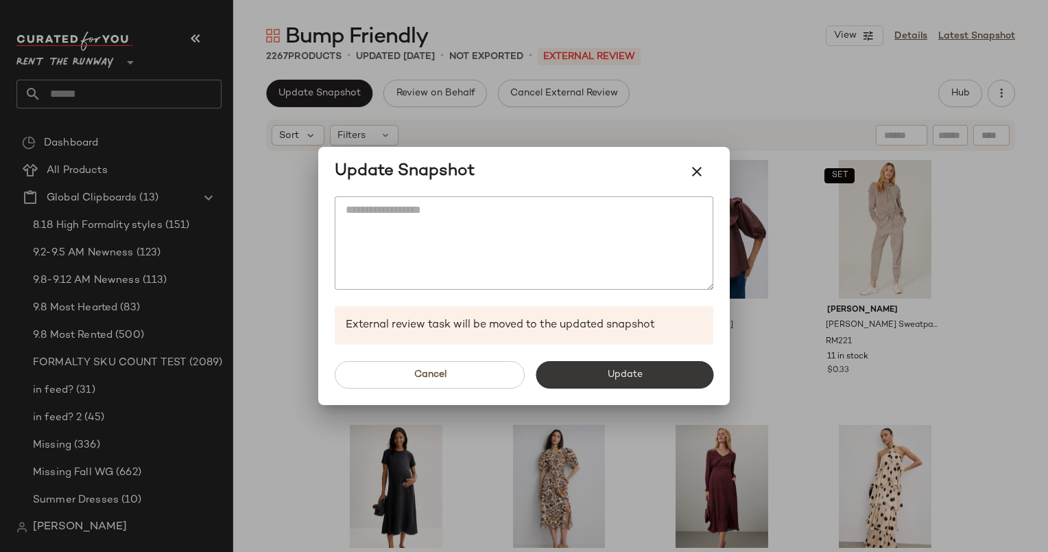
click at [661, 381] on button "Update" at bounding box center [625, 374] width 178 height 27
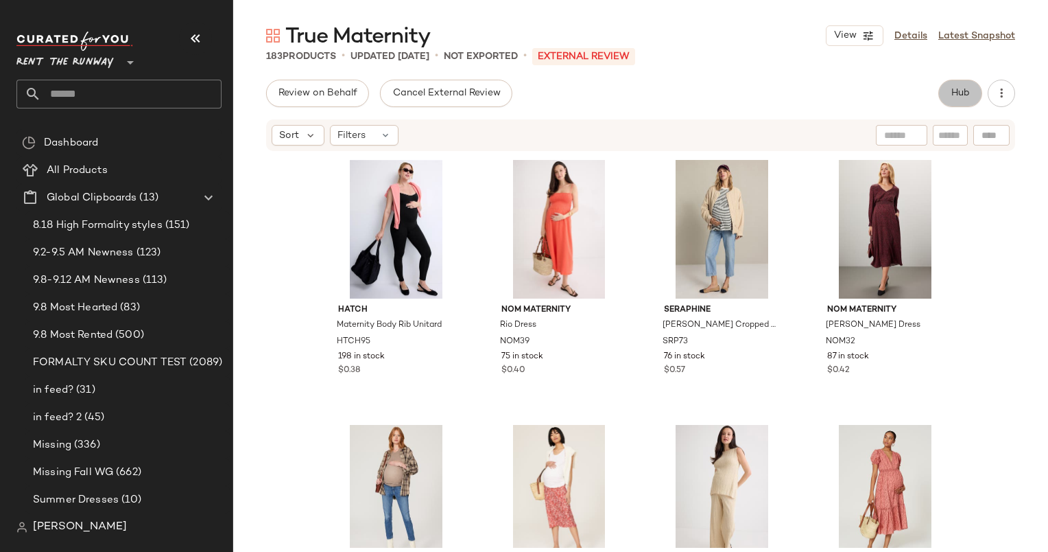
click at [953, 85] on button "Hub" at bounding box center [961, 93] width 44 height 27
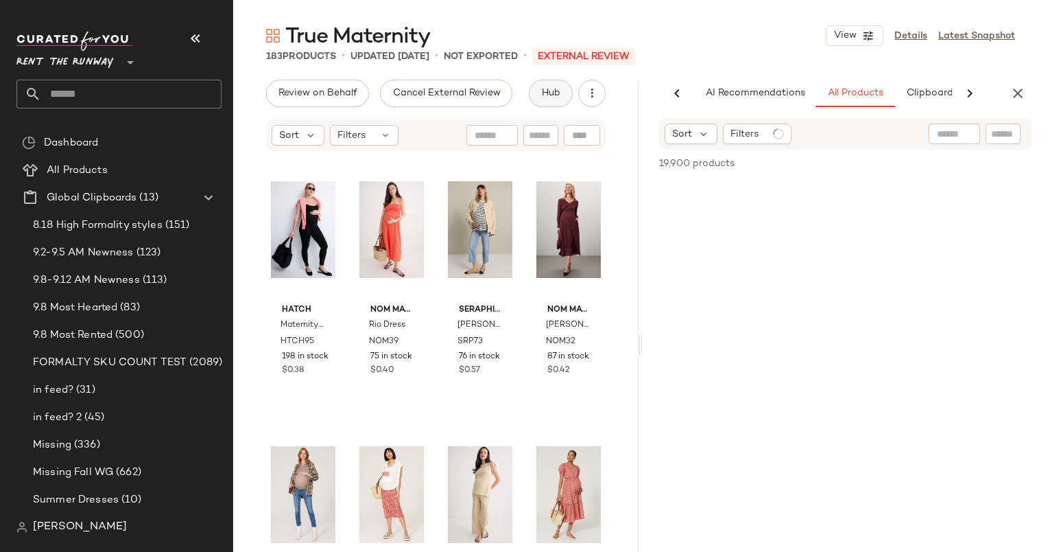
scroll to position [0, 58]
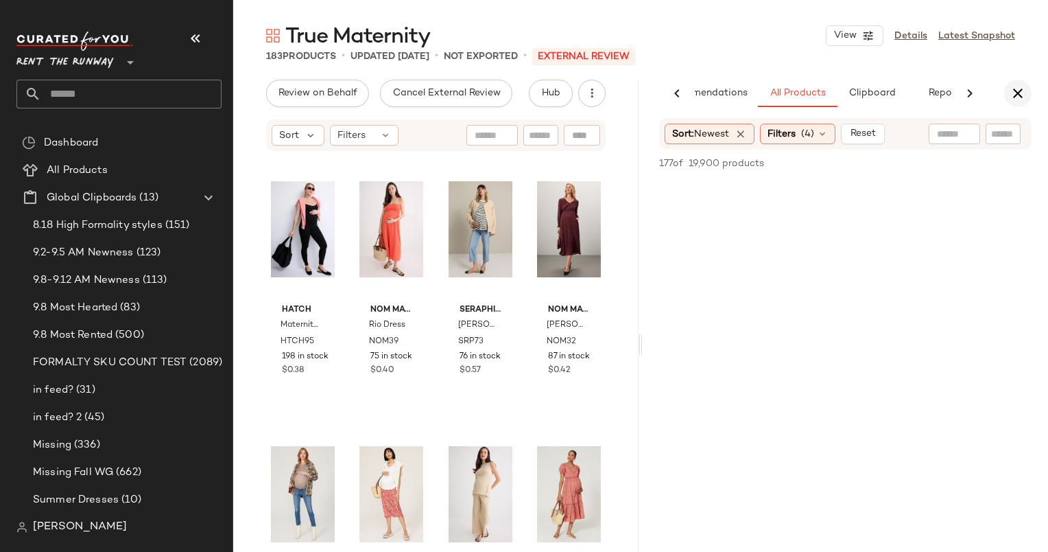
click at [1025, 89] on icon "button" at bounding box center [1018, 93] width 16 height 16
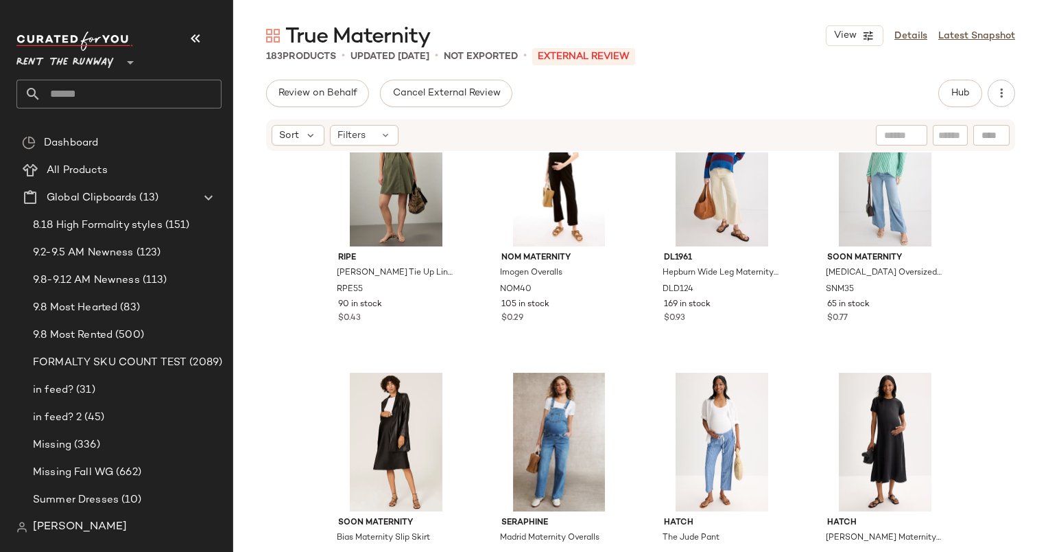
scroll to position [3507, 0]
click at [318, 134] on div "Sort" at bounding box center [298, 135] width 53 height 21
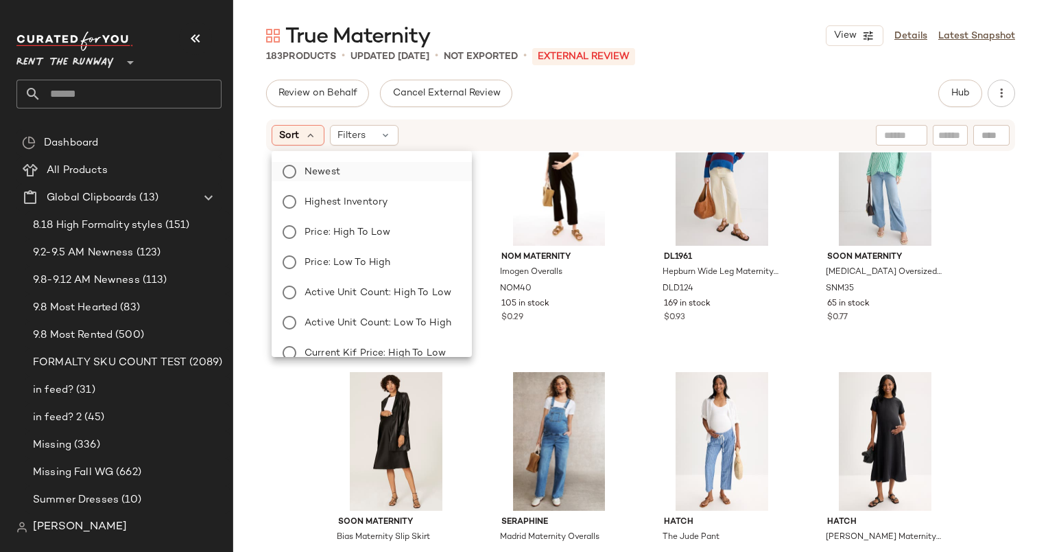
click at [389, 178] on label "Newest" at bounding box center [380, 171] width 162 height 19
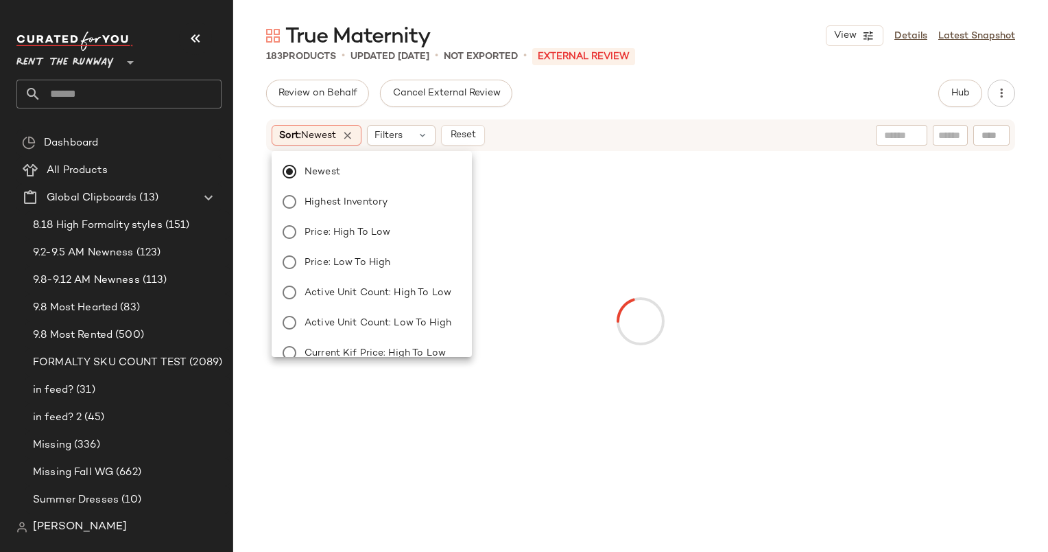
click at [580, 124] on div "Sort: Newest Filters Reset" at bounding box center [640, 135] width 749 height 32
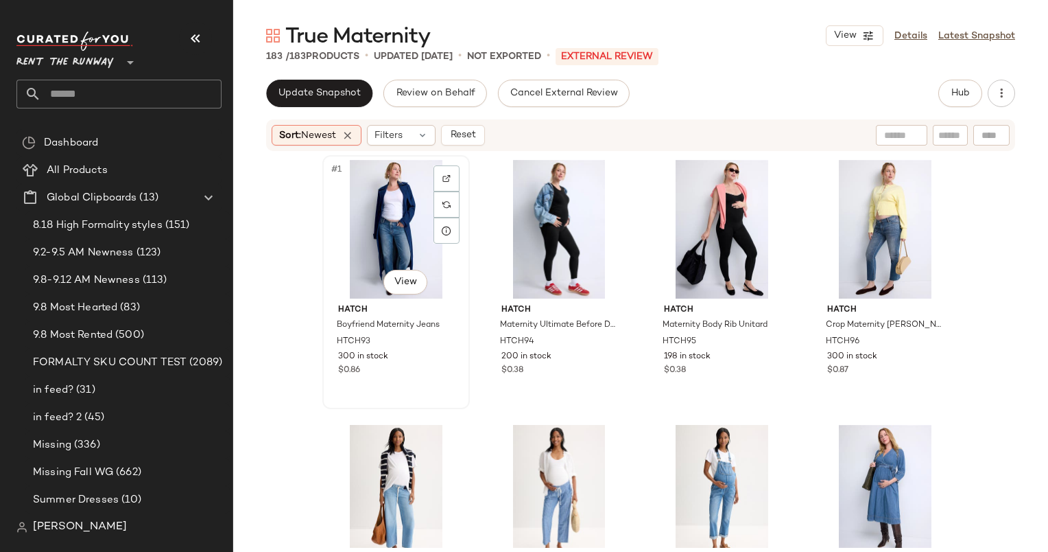
click at [380, 247] on div "#1 View" at bounding box center [396, 229] width 138 height 139
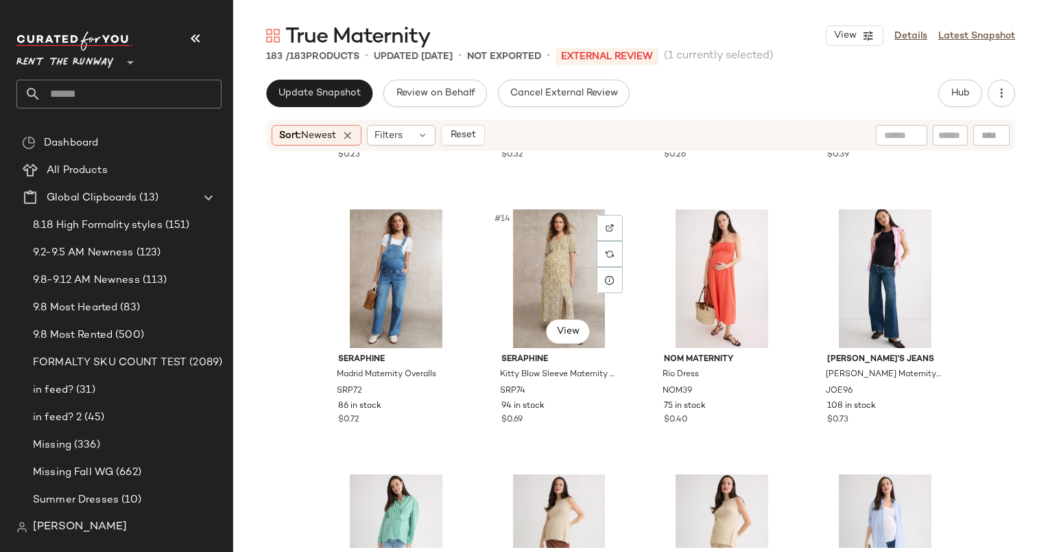
scroll to position [758, 0]
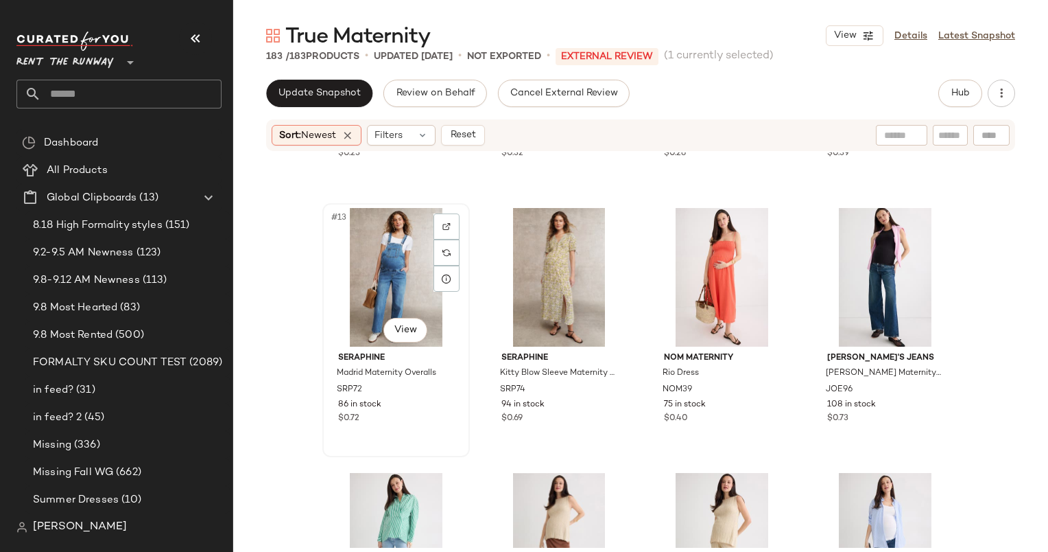
click at [396, 274] on div "#13 View" at bounding box center [396, 277] width 138 height 139
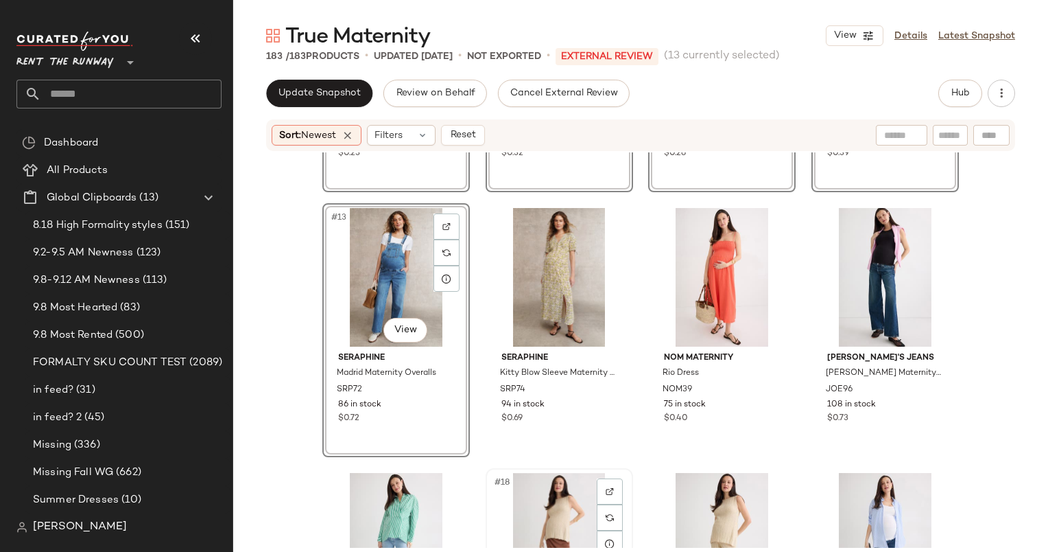
click at [532, 508] on div "#18 View" at bounding box center [560, 542] width 138 height 139
click at [714, 516] on div "#19 View" at bounding box center [722, 542] width 138 height 139
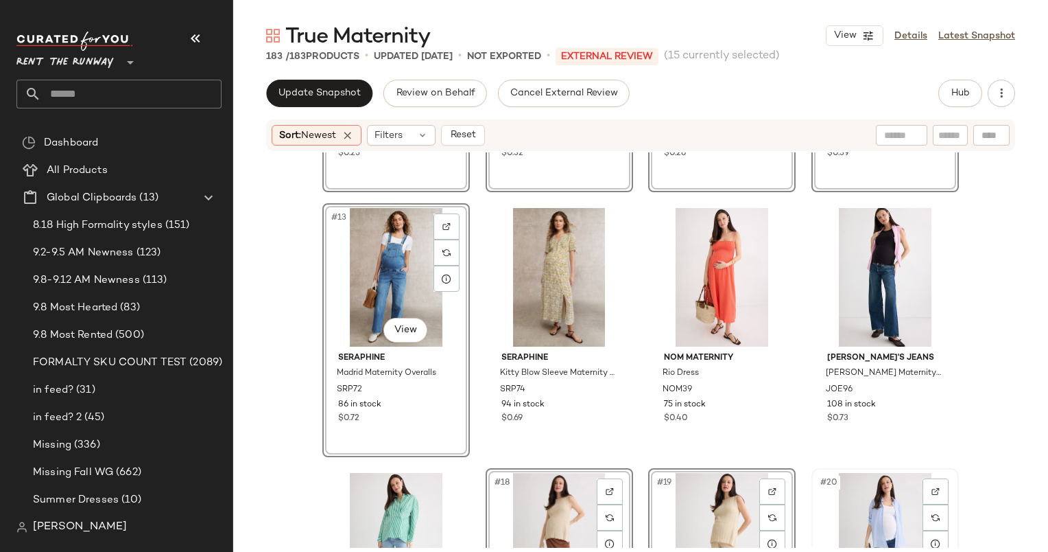
click at [848, 505] on div "#20 View" at bounding box center [886, 542] width 138 height 139
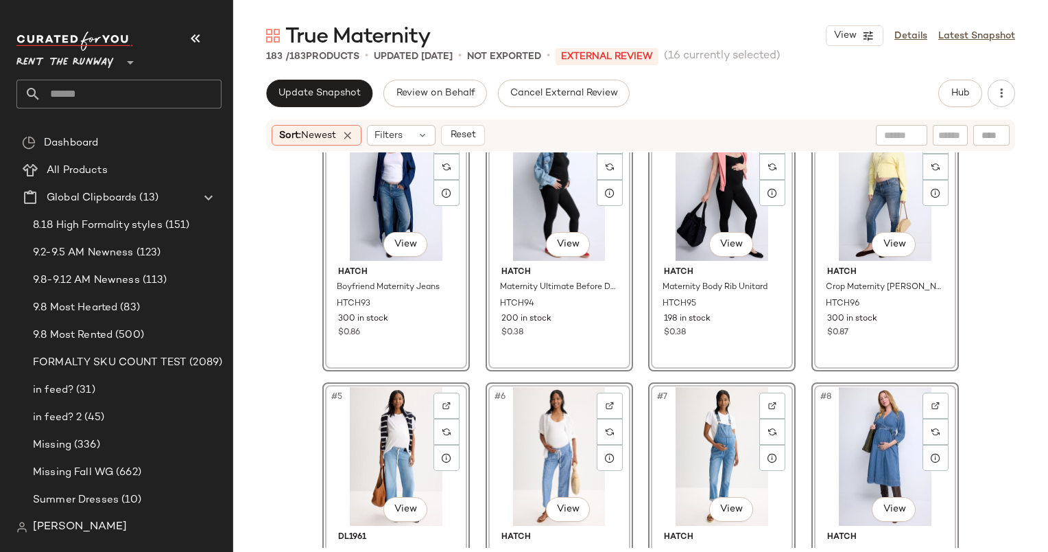
scroll to position [36, 0]
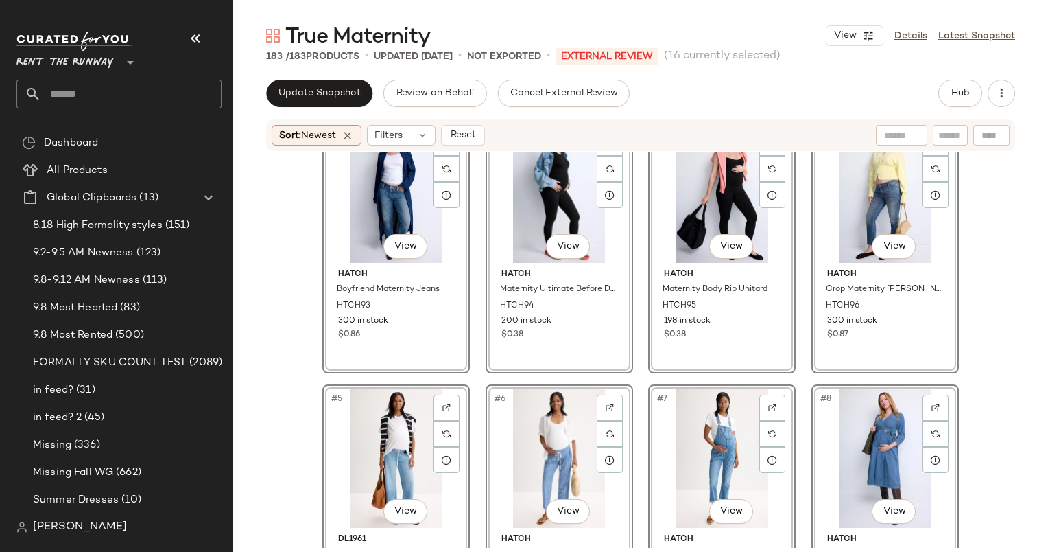
click at [703, 179] on div "#3 View" at bounding box center [722, 193] width 138 height 139
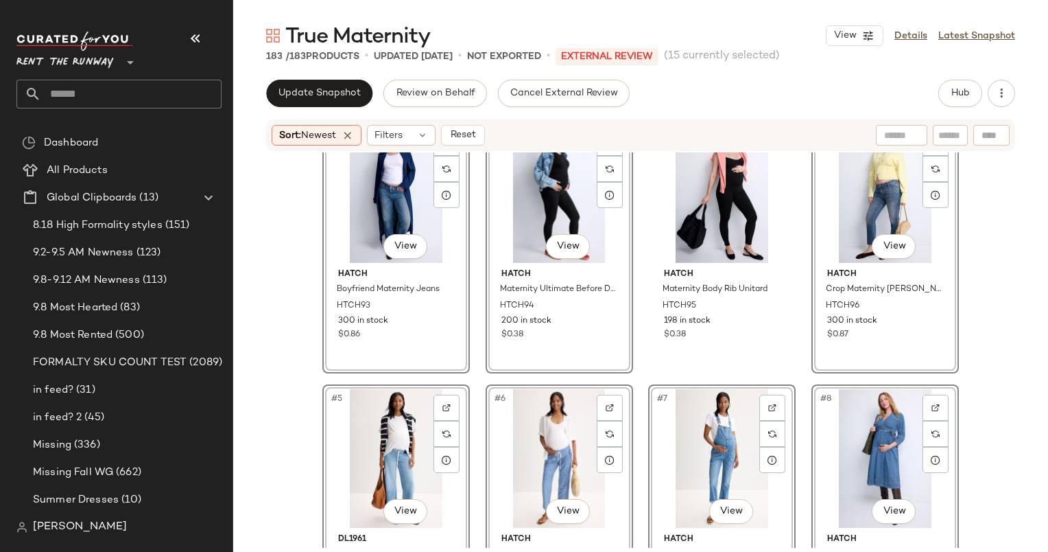
click at [844, 211] on div "#4 View" at bounding box center [886, 193] width 138 height 139
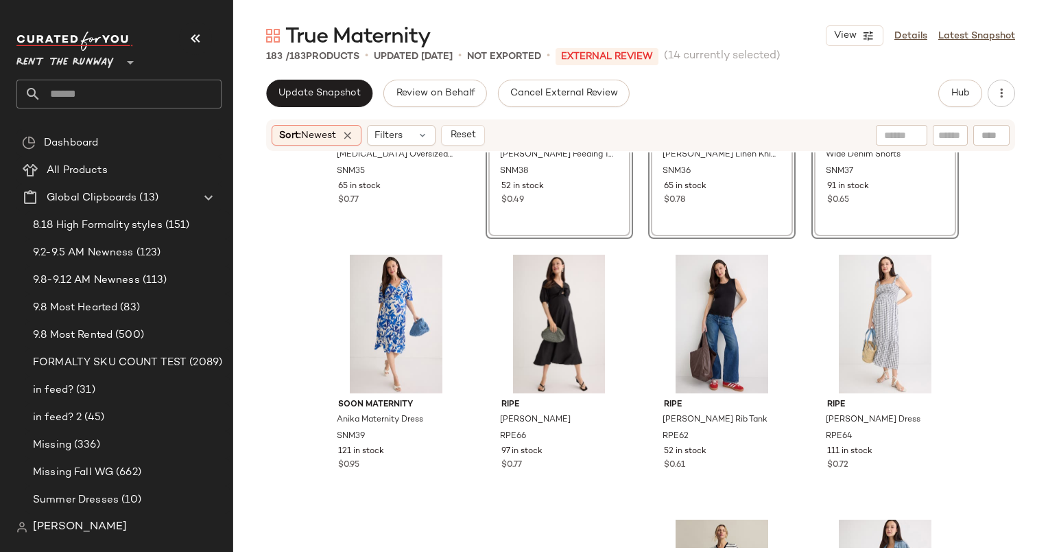
scroll to position [1267, 0]
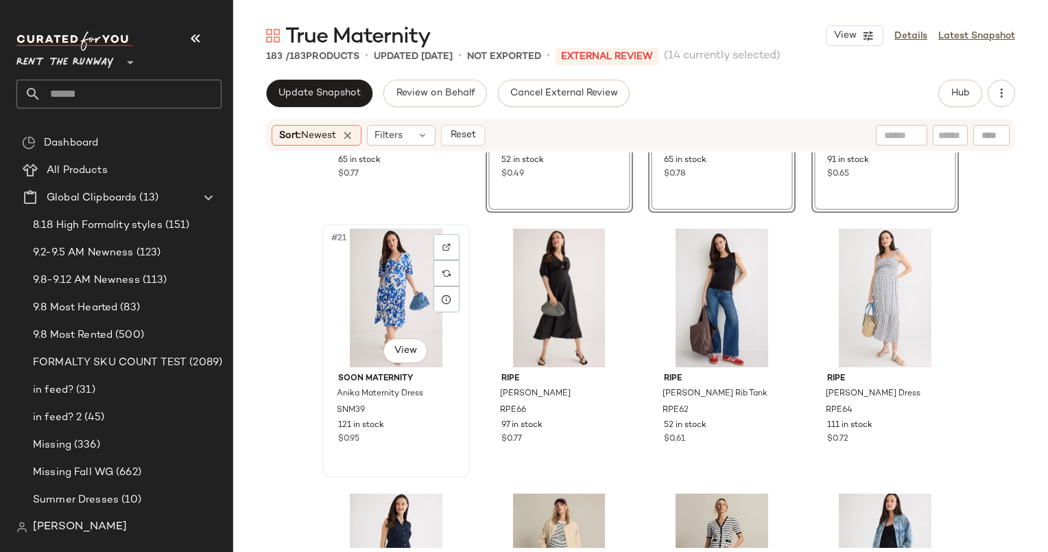
click at [376, 276] on div "#21 View" at bounding box center [396, 297] width 138 height 139
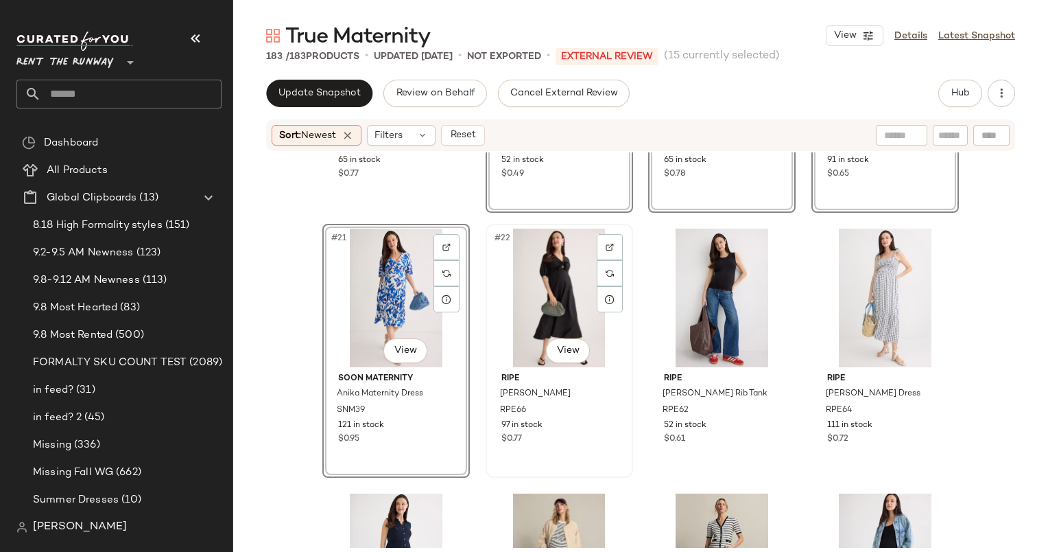
click at [580, 310] on div "#22 View" at bounding box center [560, 297] width 138 height 139
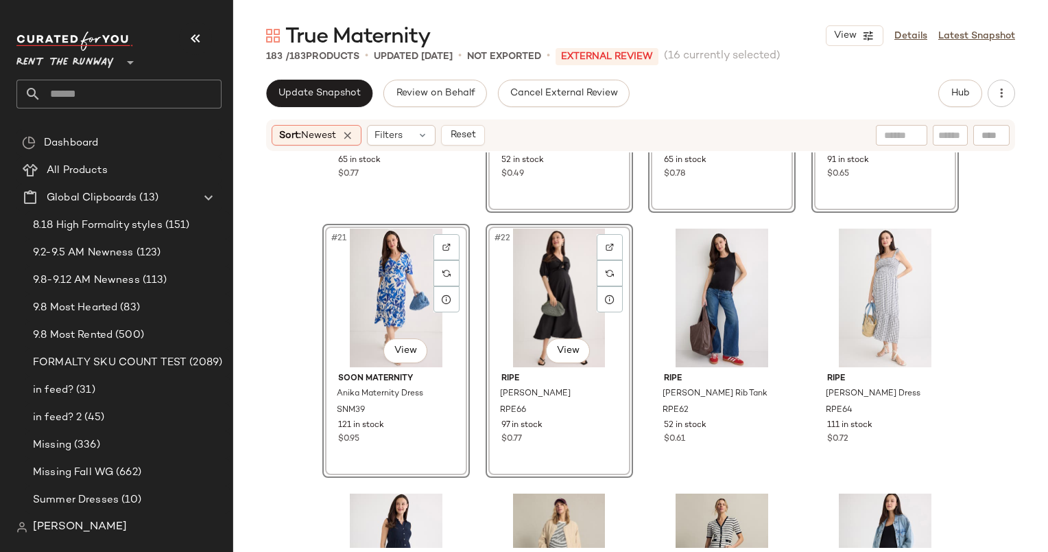
scroll to position [1497, 0]
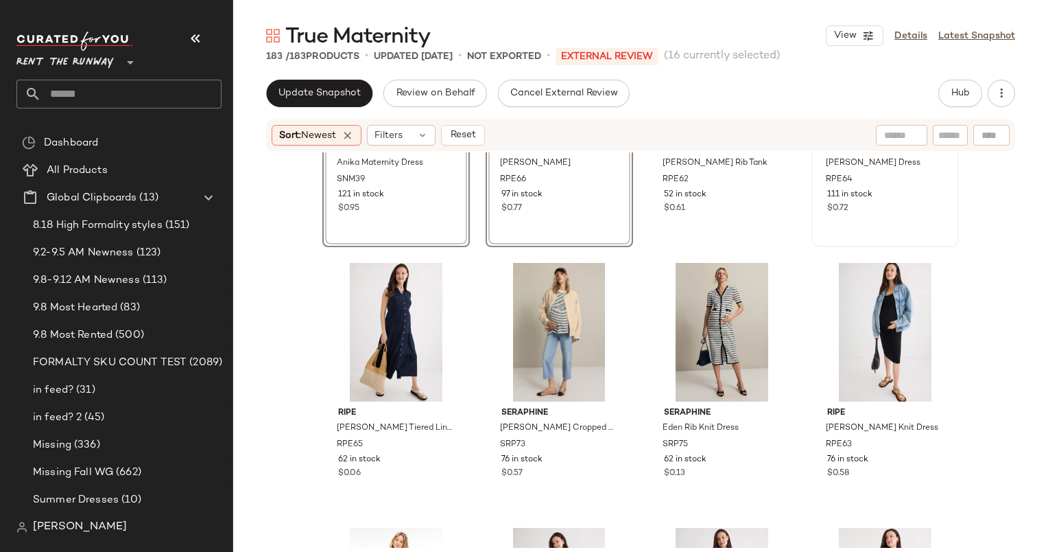
click at [913, 192] on div "111 in stock" at bounding box center [885, 195] width 116 height 12
click at [725, 202] on div "$0.61" at bounding box center [722, 208] width 116 height 12
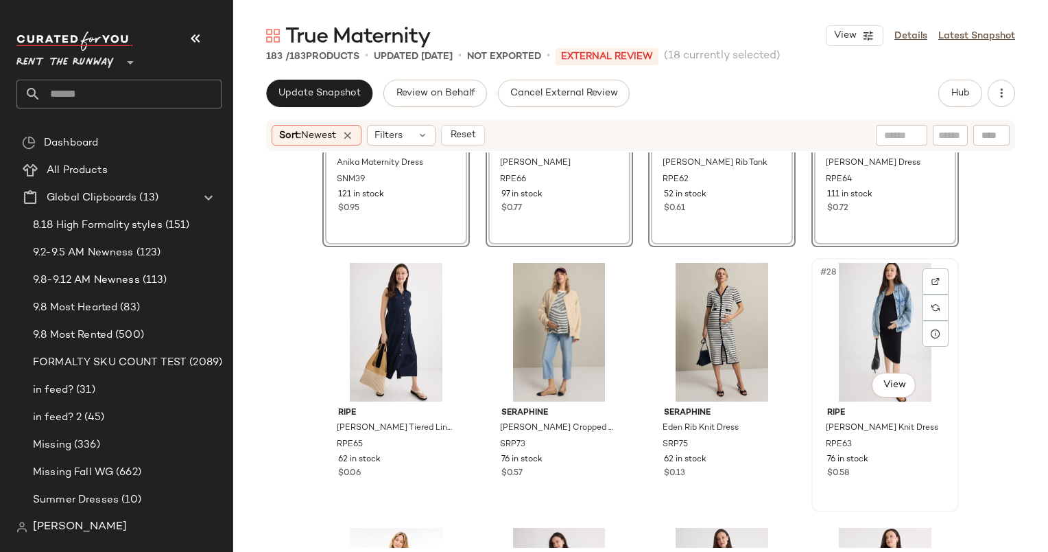
click at [865, 310] on div "#28 View" at bounding box center [886, 332] width 138 height 139
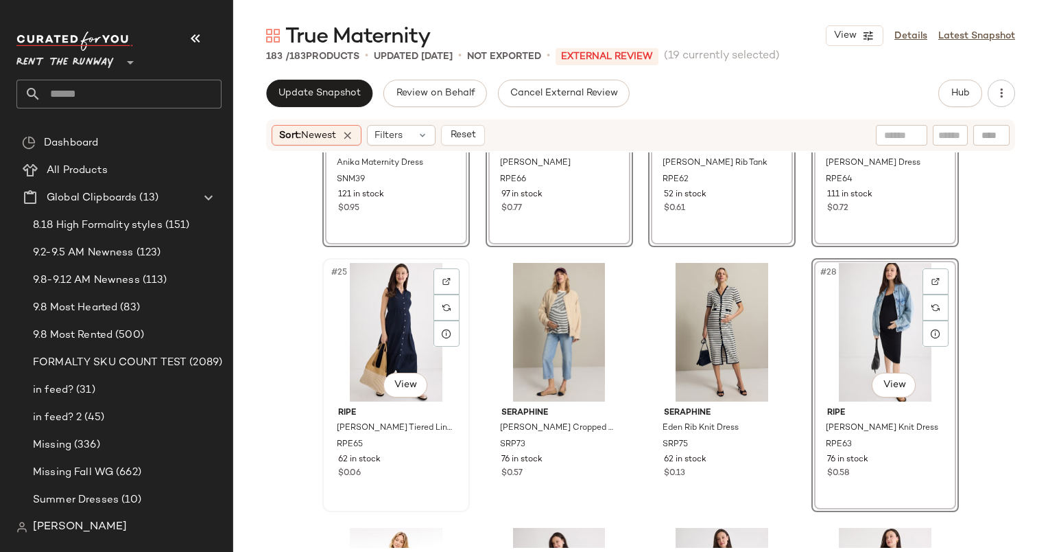
click at [399, 340] on div "#25 View" at bounding box center [396, 332] width 138 height 139
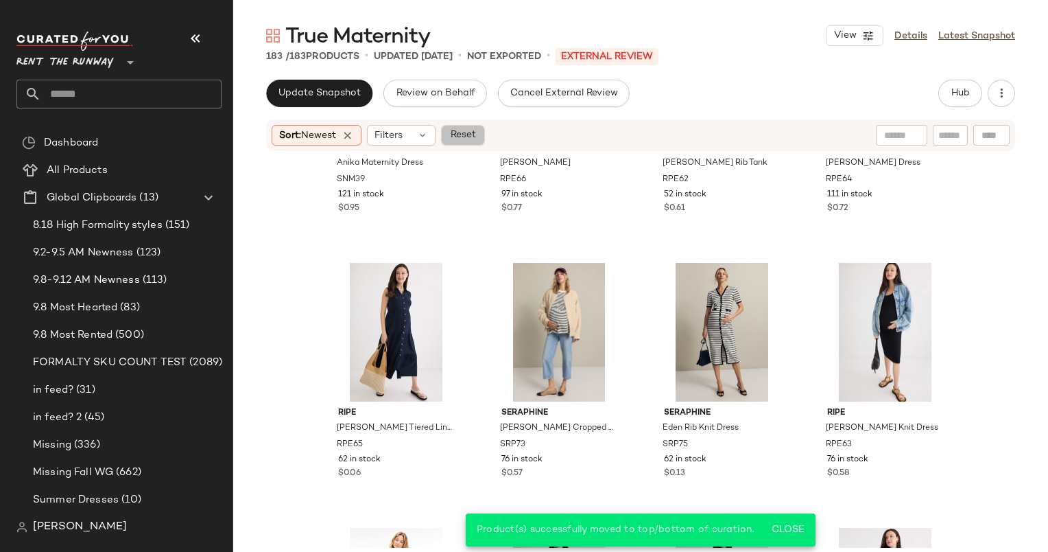
click at [451, 137] on button "Reset" at bounding box center [463, 135] width 44 height 21
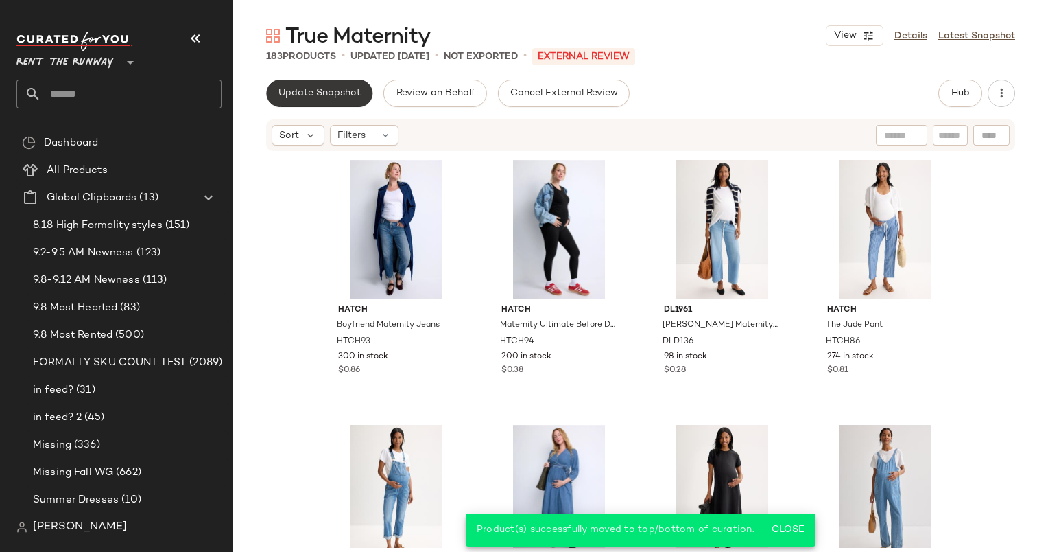
click at [357, 94] on span "Update Snapshot" at bounding box center [319, 93] width 83 height 11
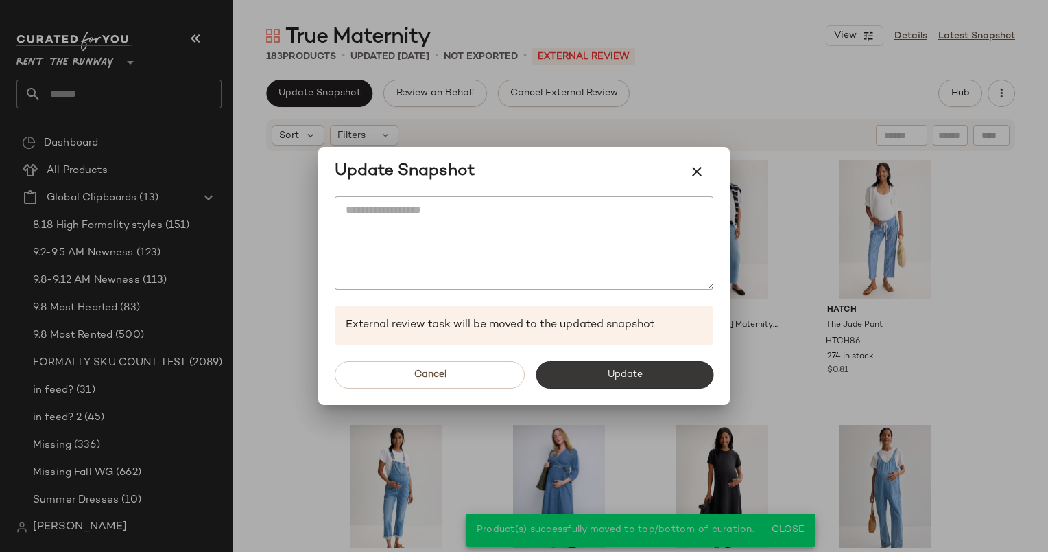
click at [672, 366] on button "Update" at bounding box center [625, 374] width 178 height 27
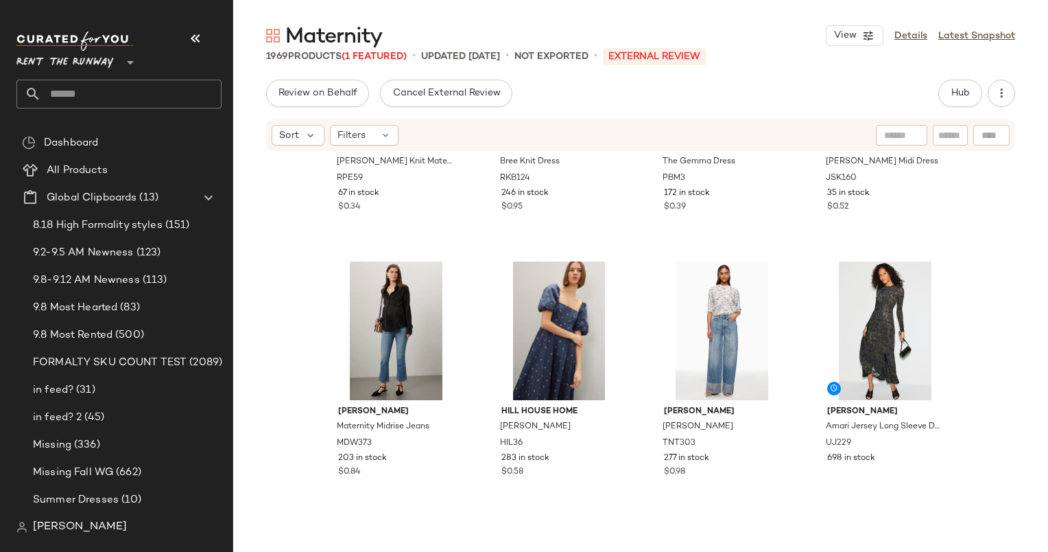
scroll to position [1501, 0]
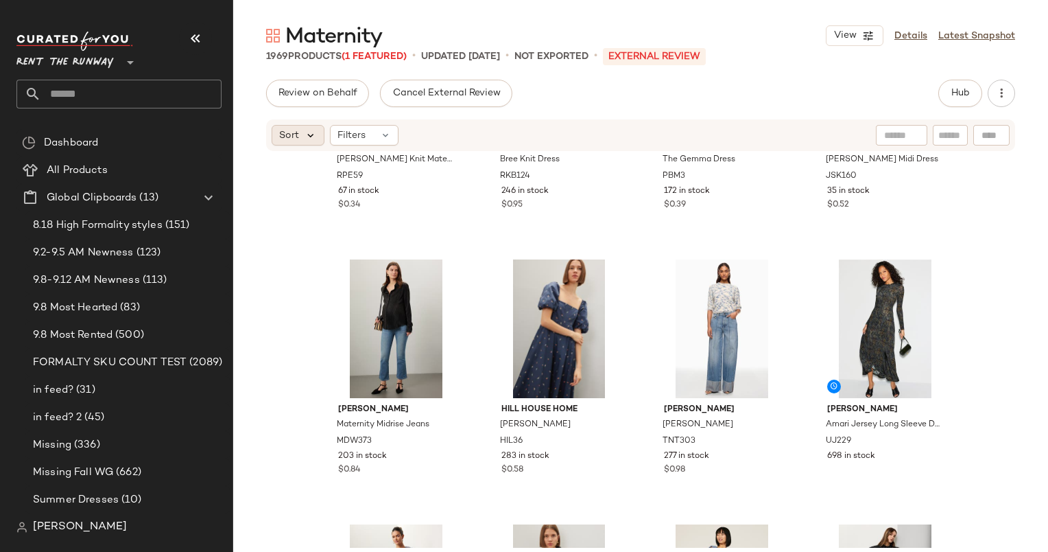
click at [310, 137] on icon at bounding box center [311, 135] width 12 height 12
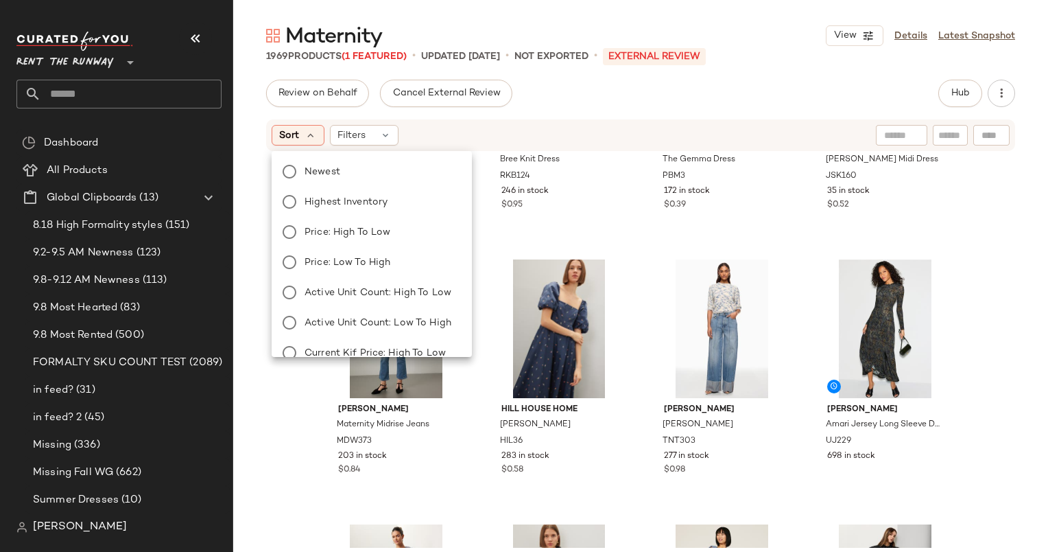
click at [365, 158] on div "Newest Highest Inventory Price: High to Low Price: Low to High Active Unit Coun…" at bounding box center [370, 337] width 203 height 362
click at [373, 170] on label "Newest" at bounding box center [380, 171] width 162 height 19
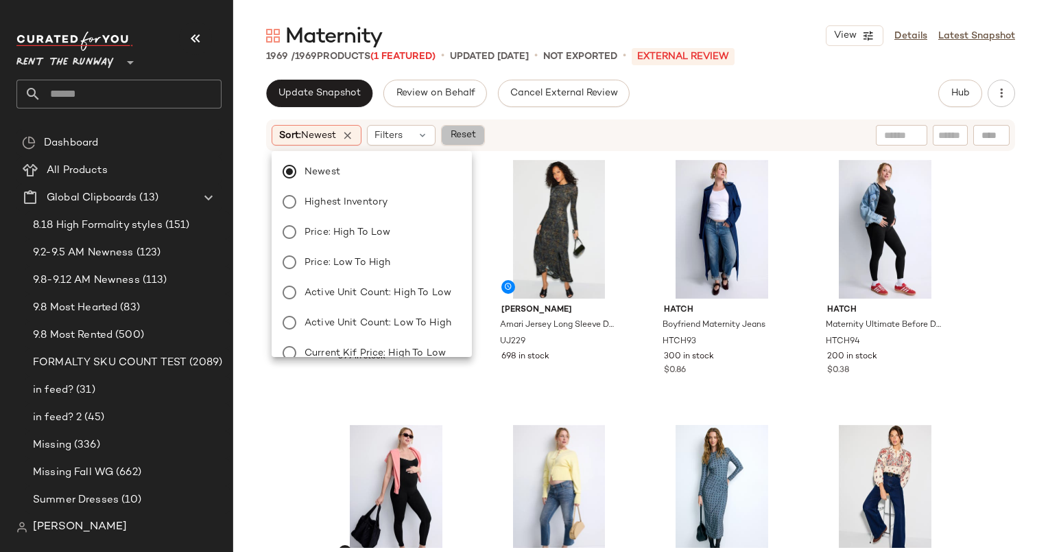
click at [466, 136] on span "Reset" at bounding box center [462, 135] width 26 height 11
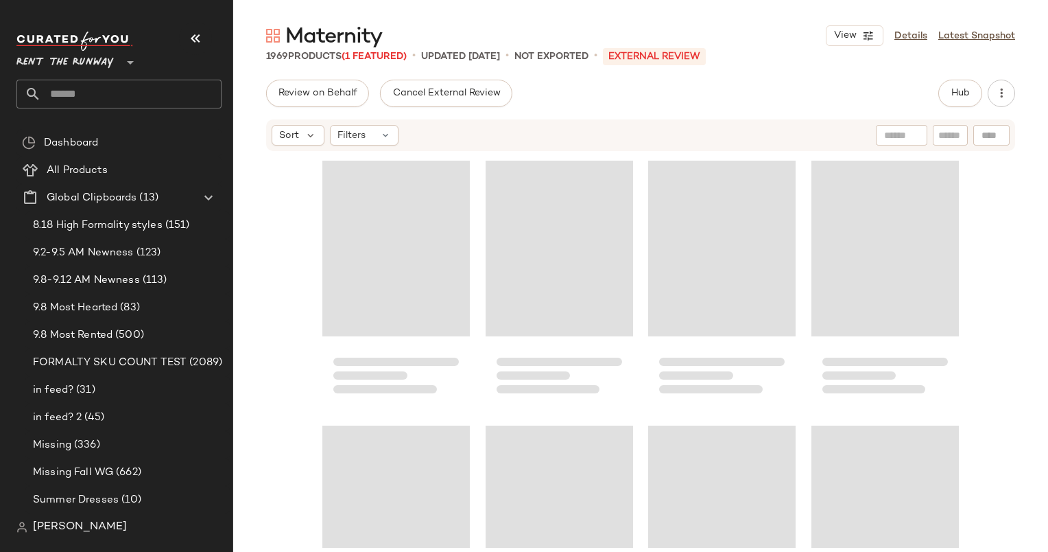
click at [875, 143] on div "Sort Filters" at bounding box center [640, 135] width 749 height 32
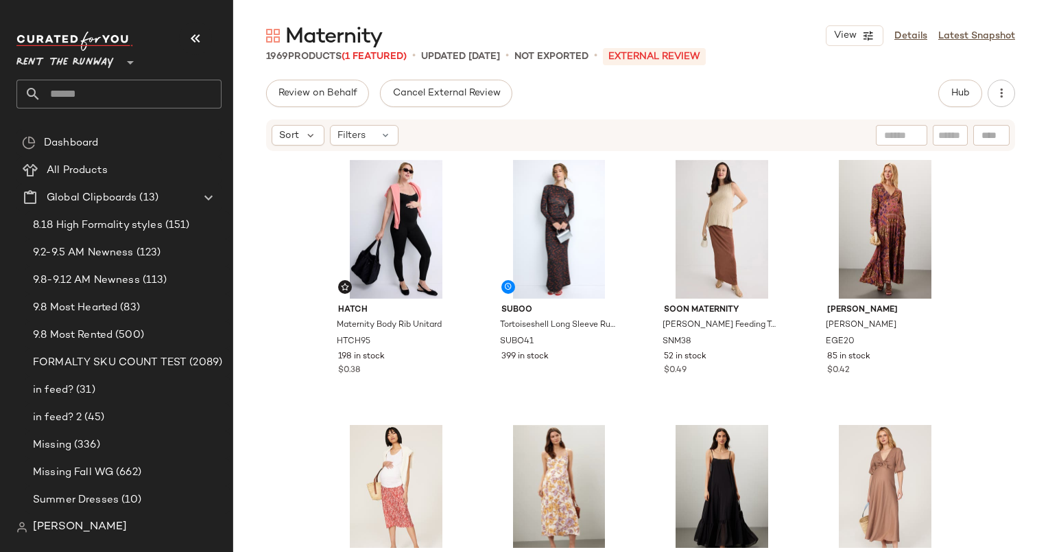
click at [882, 134] on div at bounding box center [901, 135] width 51 height 21
type input "****"
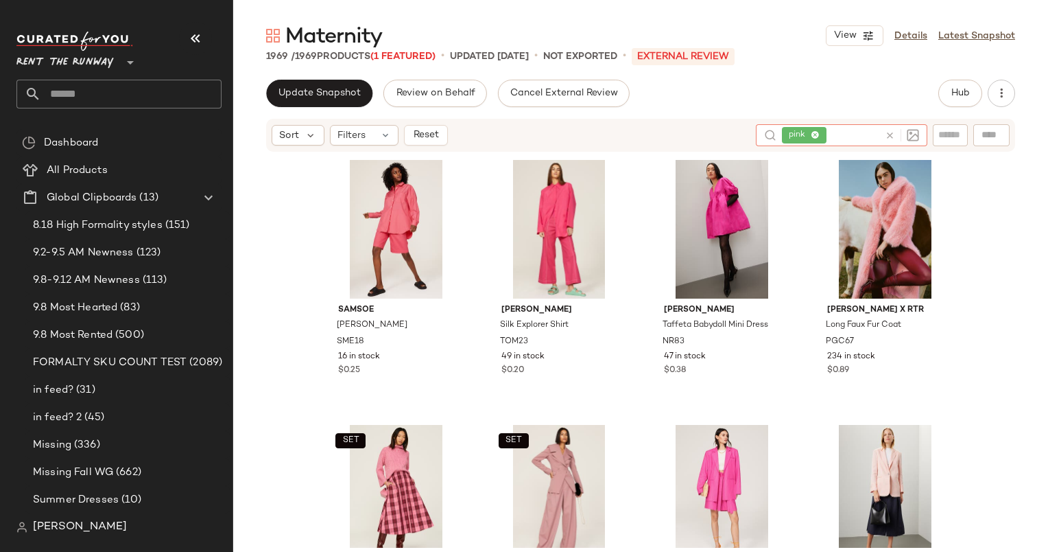
click at [284, 283] on div "Samsoe Luana Shirt SME18 16 in stock $0.25 Tommy Hilfiger Silk Explorer Shirt T…" at bounding box center [640, 349] width 815 height 395
click at [379, 122] on div "Sort Filters Reset pink" at bounding box center [640, 135] width 749 height 33
click at [381, 131] on icon at bounding box center [385, 135] width 11 height 11
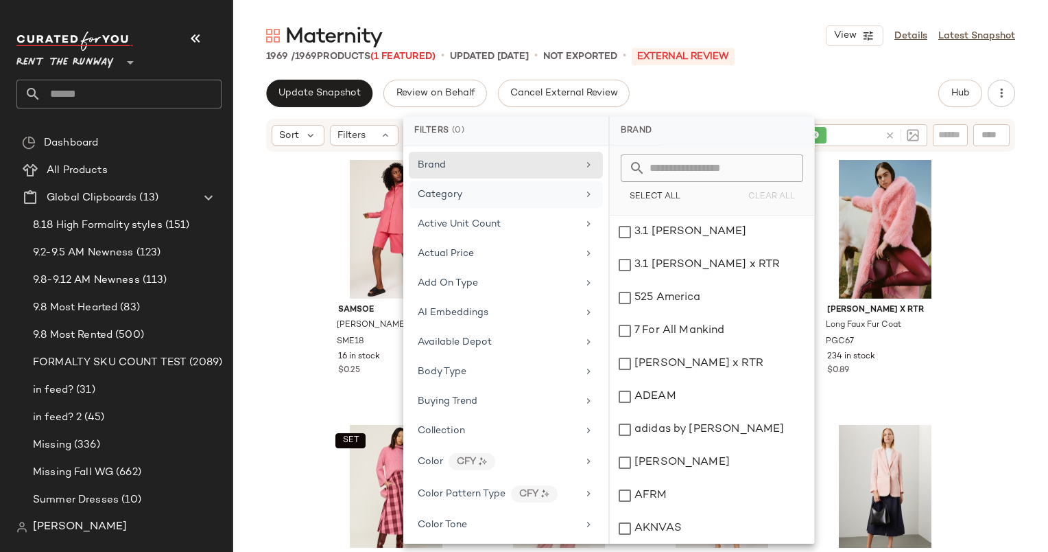
click at [478, 202] on div "Category" at bounding box center [506, 194] width 194 height 27
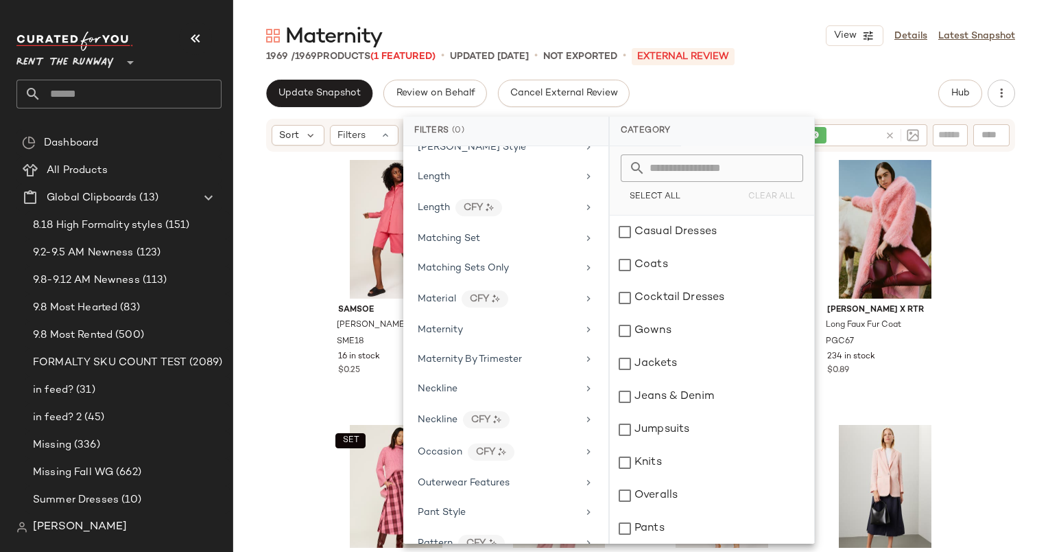
scroll to position [1037, 0]
click at [483, 329] on div "Maternity" at bounding box center [506, 329] width 194 height 27
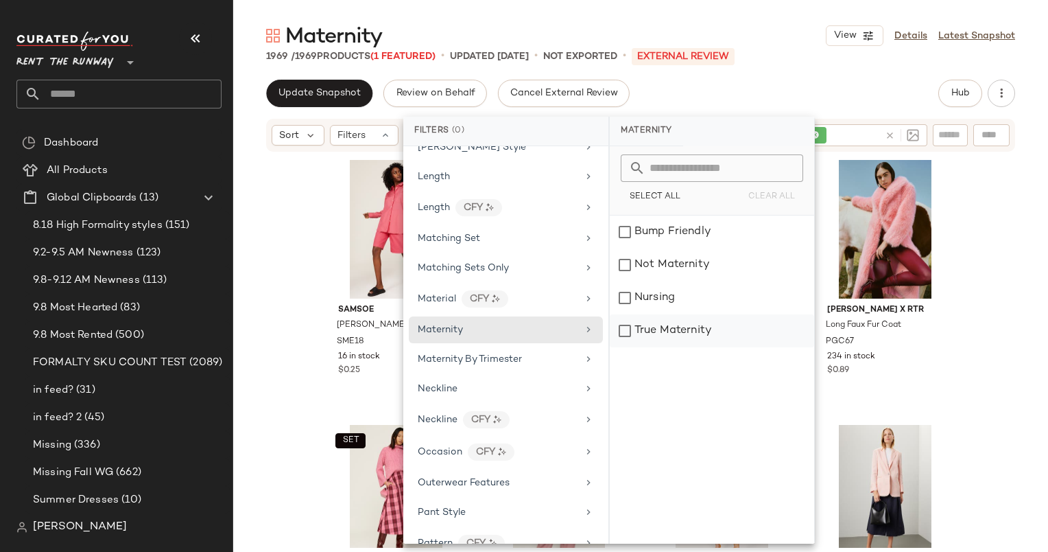
click at [708, 334] on div "True Maternity" at bounding box center [712, 330] width 204 height 33
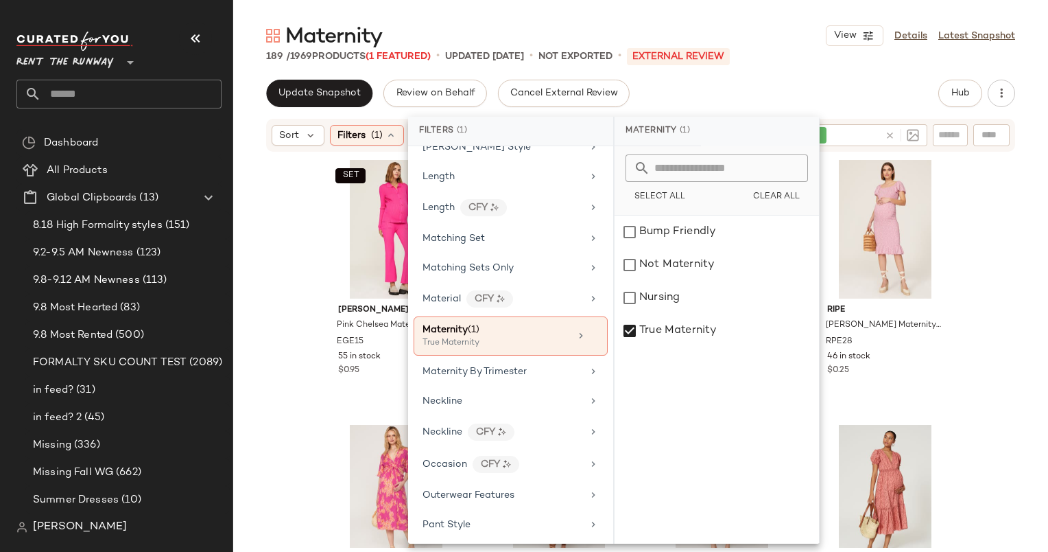
click at [313, 233] on div "SET Emilia George Pink Chelsea Maternity Pants EGE15 55 in stock $0.95 Joe's Je…" at bounding box center [640, 349] width 815 height 395
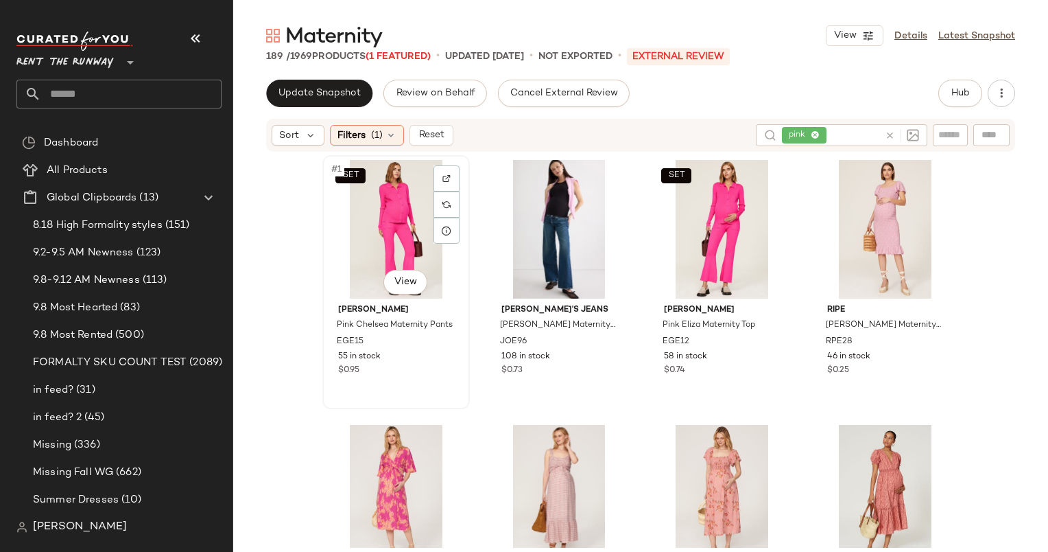
click at [374, 214] on div "SET #1 View" at bounding box center [396, 229] width 138 height 139
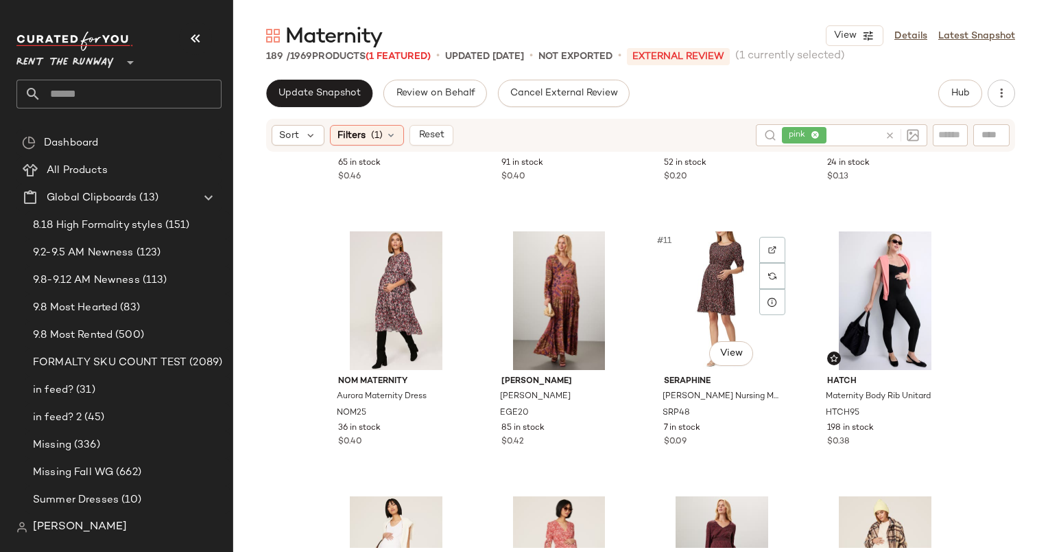
scroll to position [505, 0]
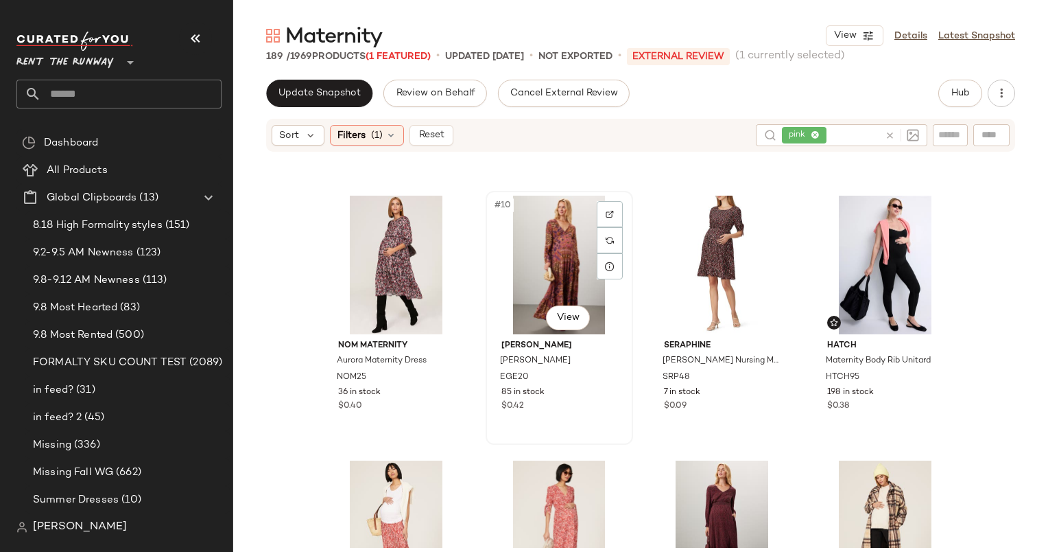
click at [543, 257] on div "#10 View" at bounding box center [560, 265] width 138 height 139
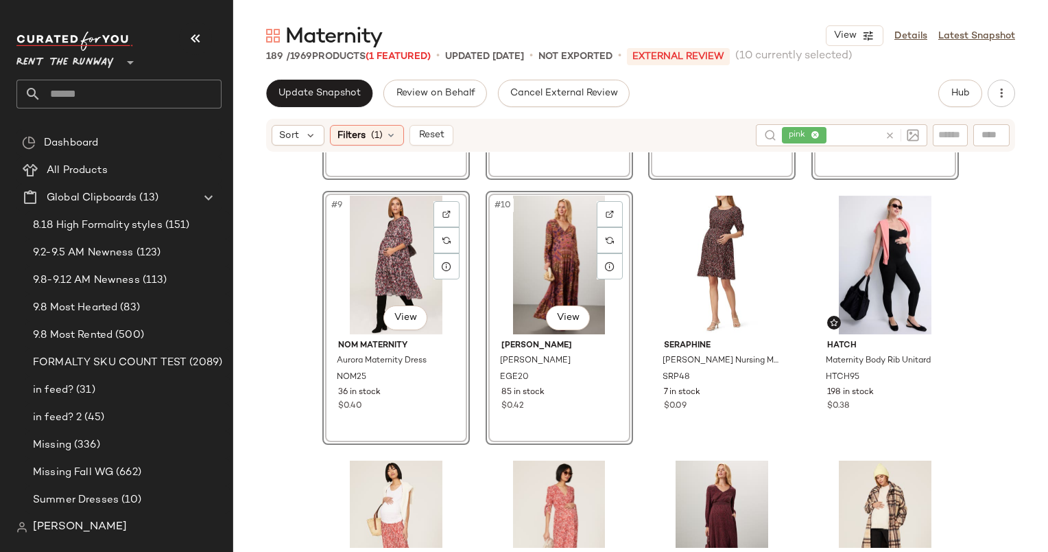
scroll to position [704, 0]
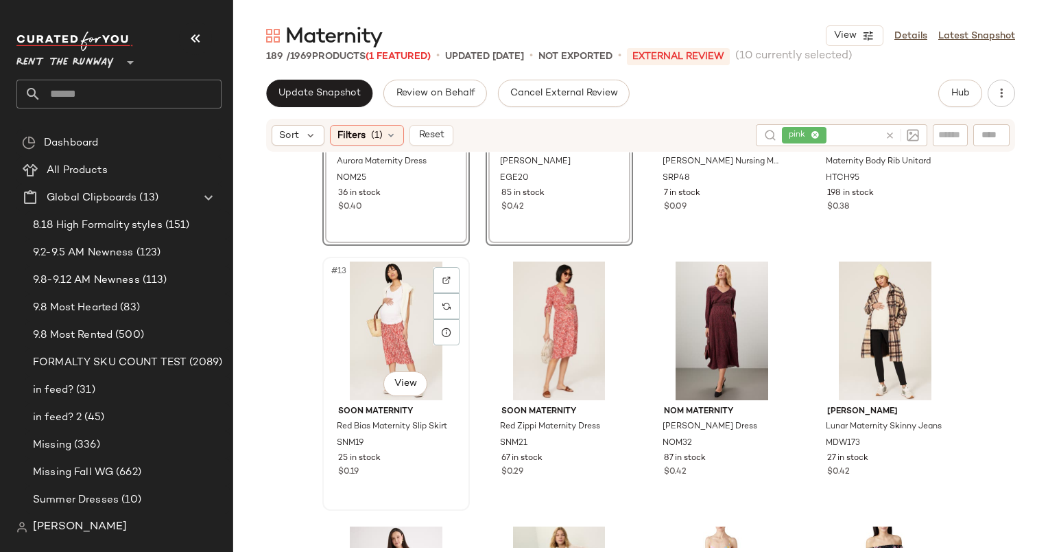
click at [390, 302] on div "#13 View" at bounding box center [396, 330] width 138 height 139
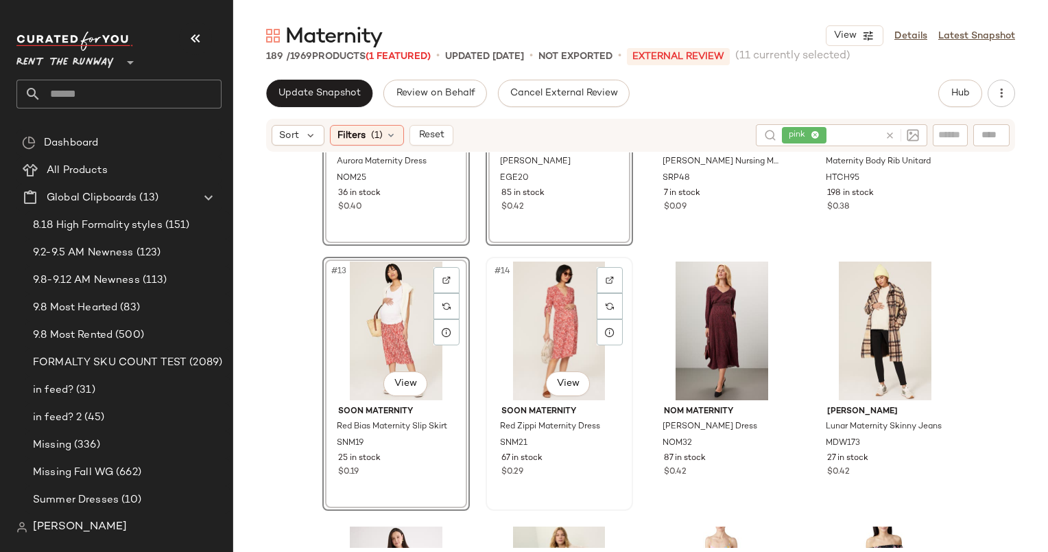
click at [550, 331] on div "#14 View" at bounding box center [560, 330] width 138 height 139
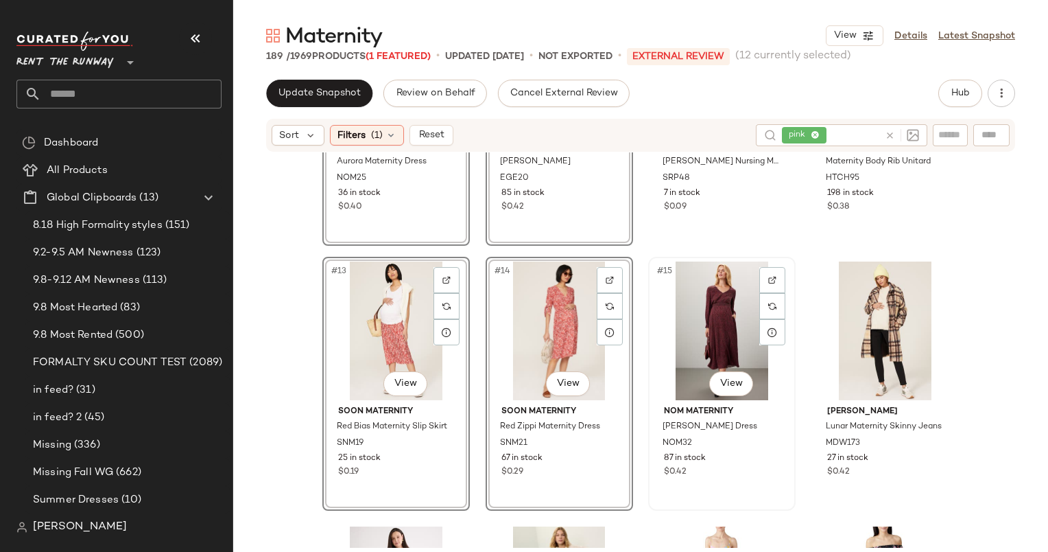
click at [701, 319] on div "#15 View" at bounding box center [722, 330] width 138 height 139
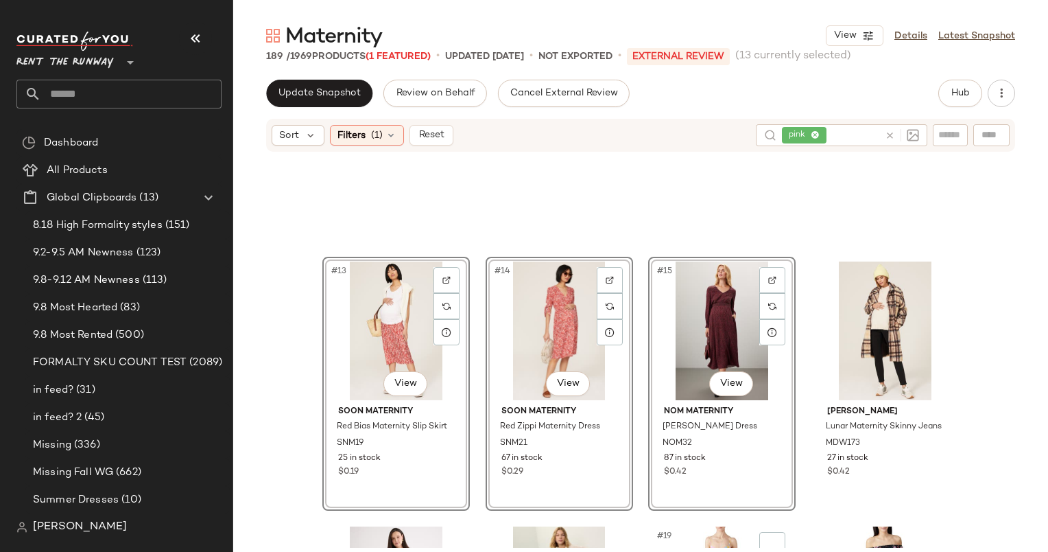
scroll to position [946, 0]
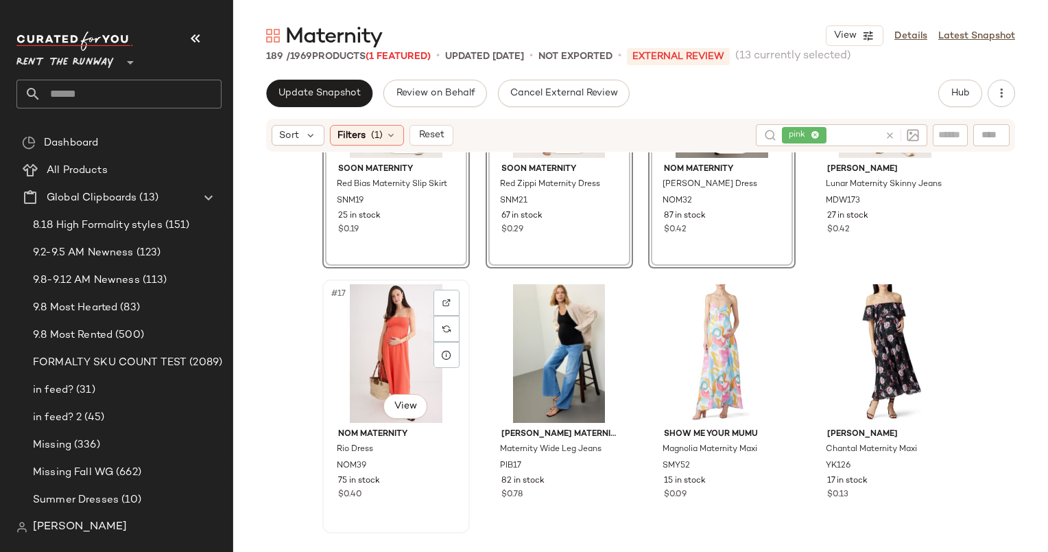
click at [368, 323] on div "#17 View" at bounding box center [396, 353] width 138 height 139
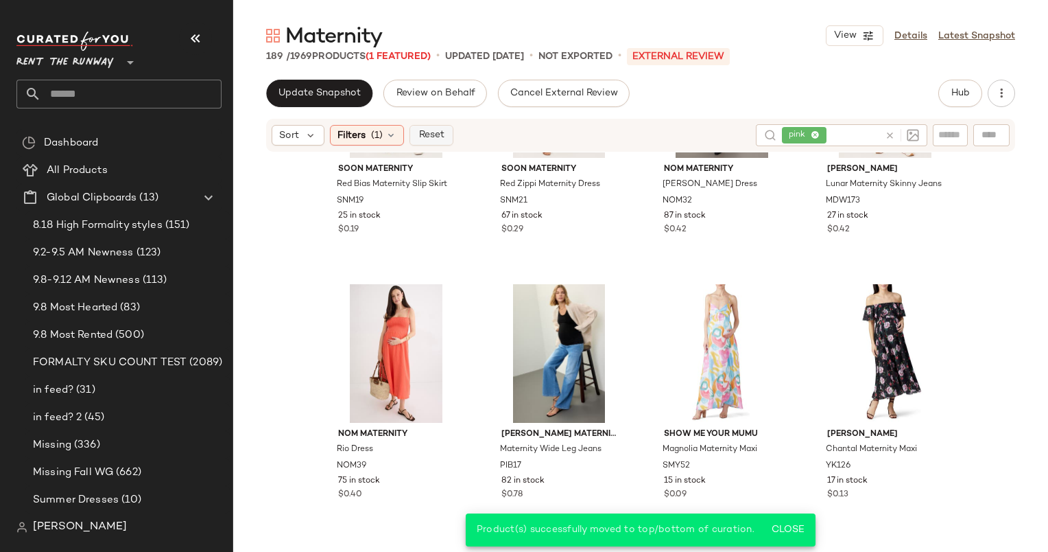
click at [431, 139] on span "Reset" at bounding box center [431, 135] width 26 height 11
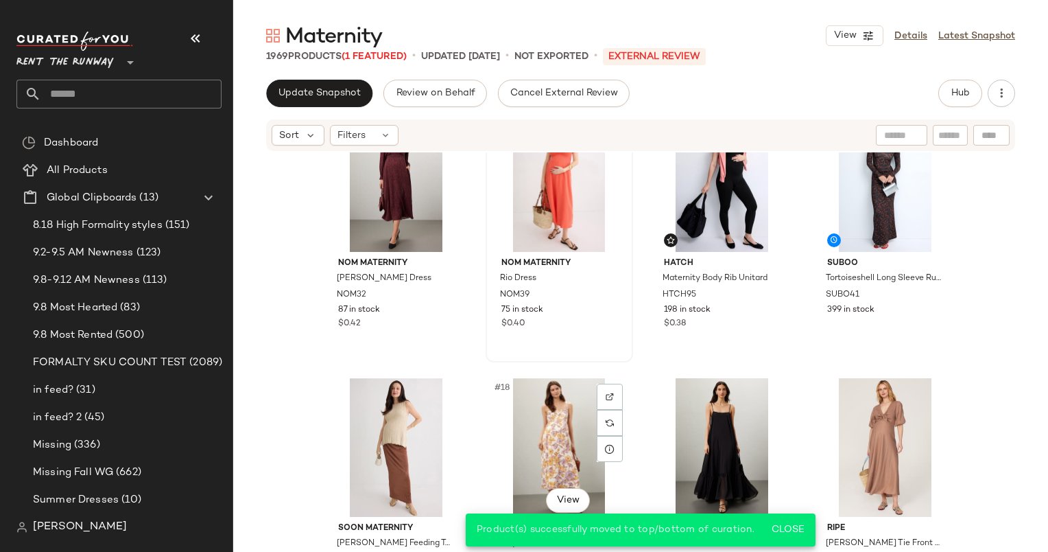
scroll to position [844, 0]
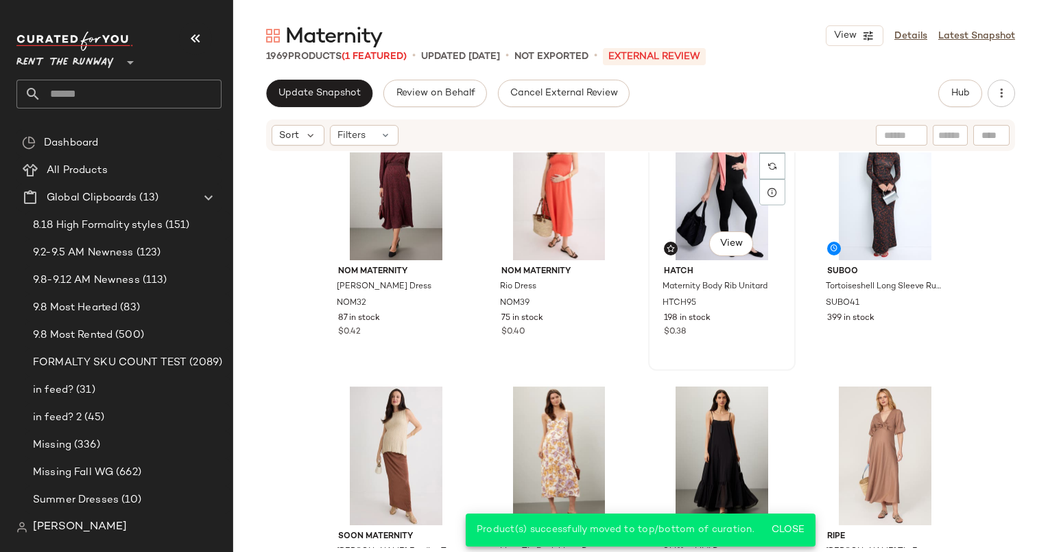
click at [668, 215] on div "#15 View" at bounding box center [722, 190] width 138 height 139
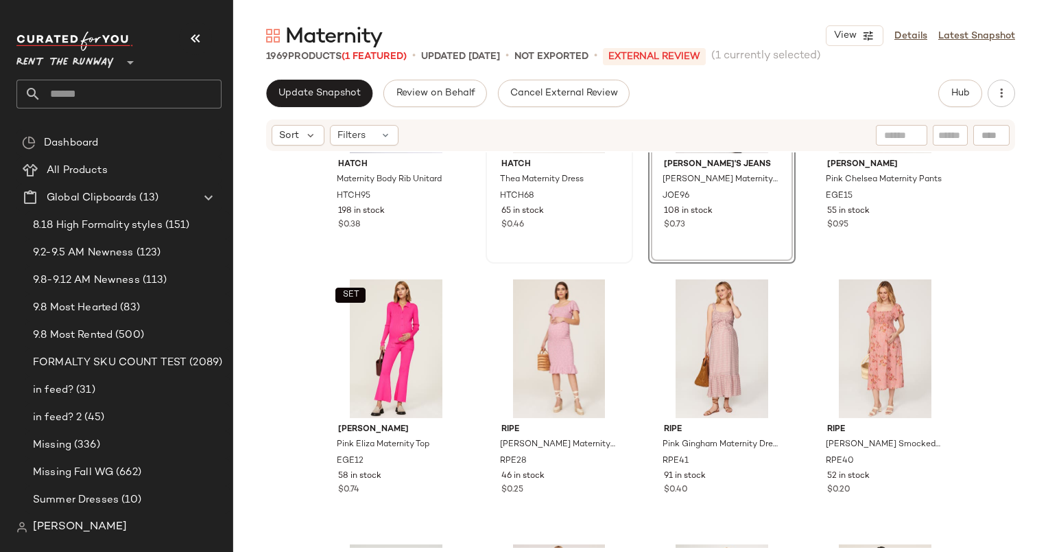
scroll to position [147, 0]
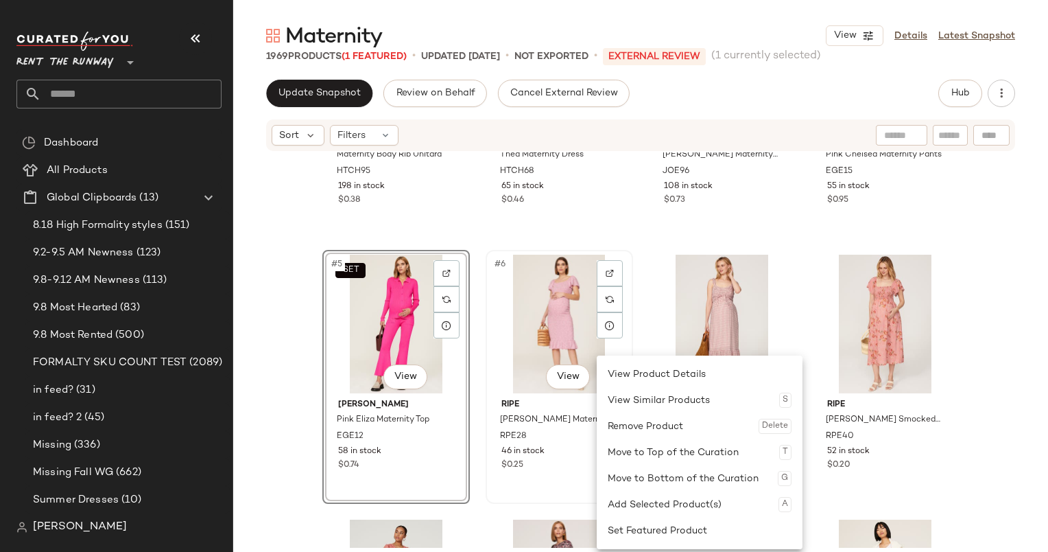
scroll to position [244, 0]
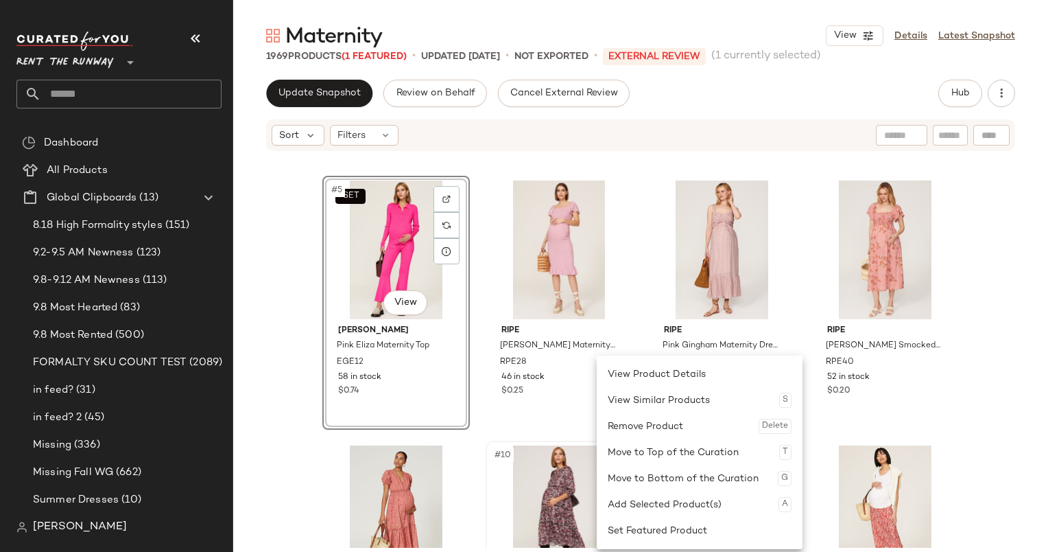
scroll to position [245, 0]
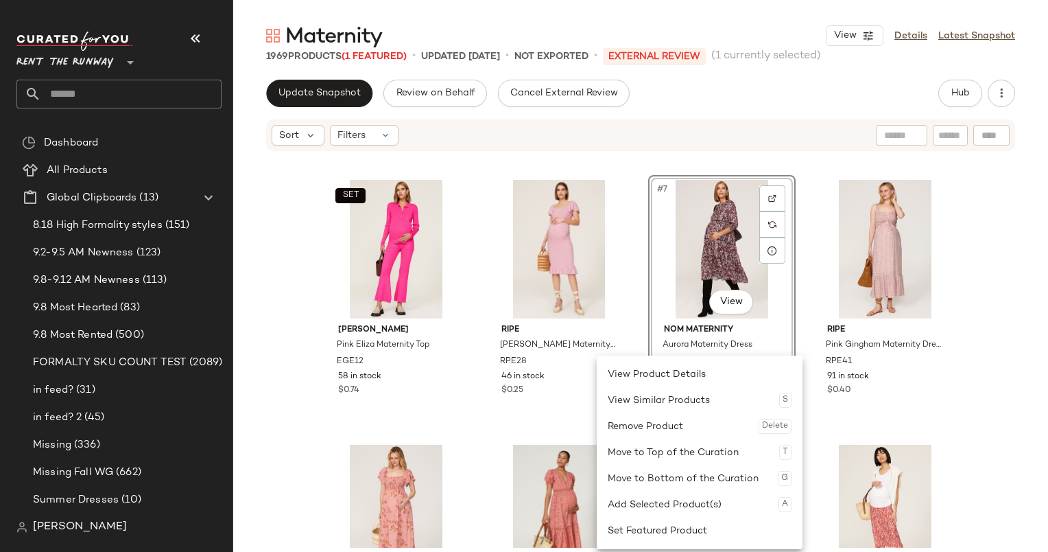
click at [975, 318] on div "HATCH Maternity Body Rib Unitard HTCH95 198 in stock $0.38 HATCH Thea Maternity…" at bounding box center [640, 349] width 815 height 395
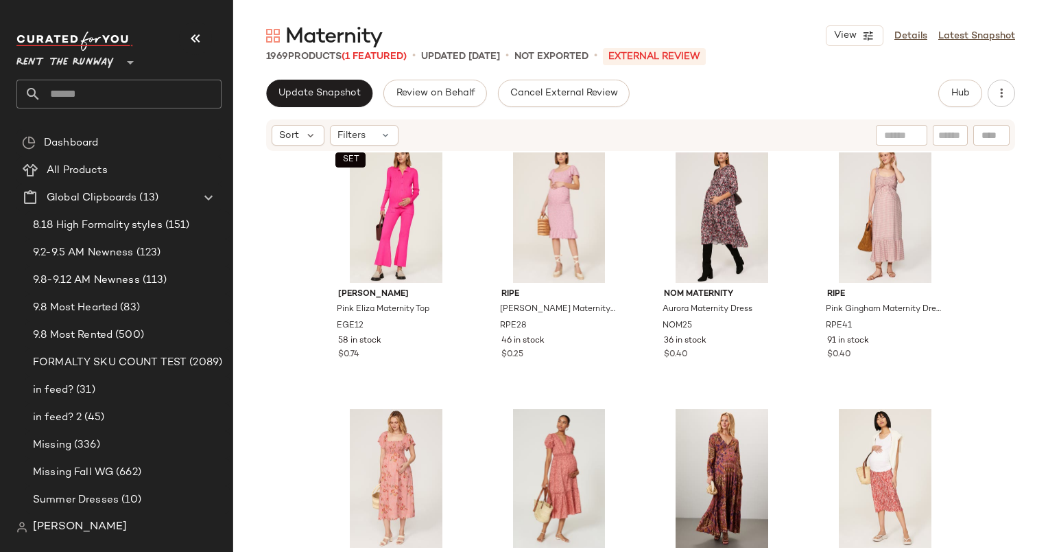
scroll to position [291, 0]
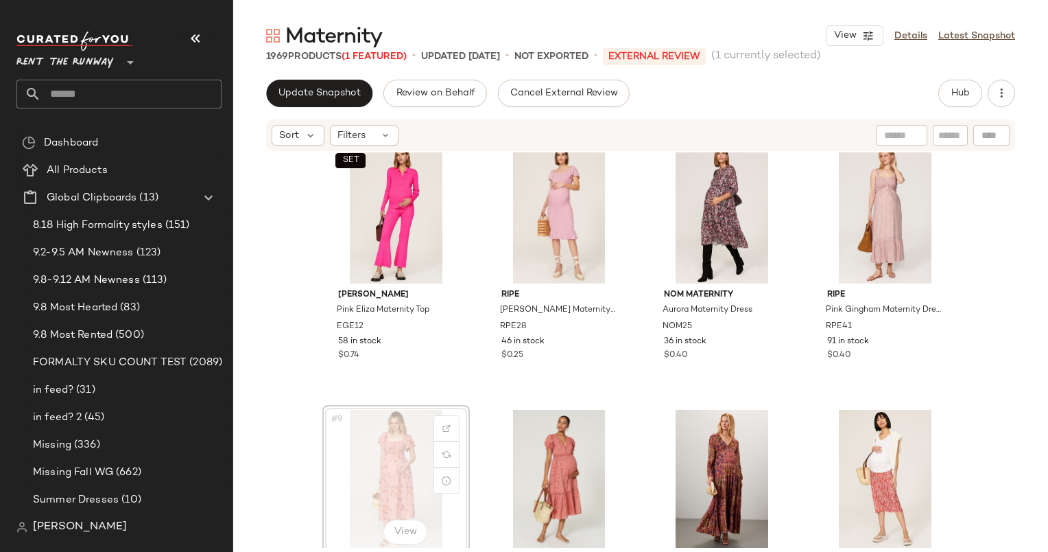
scroll to position [291, 0]
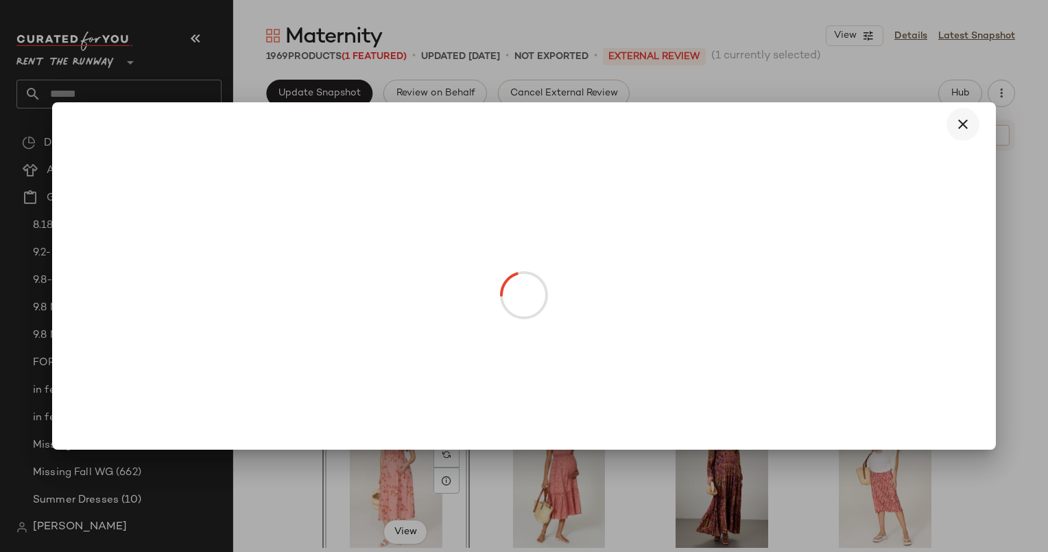
click at [961, 126] on div at bounding box center [523, 275] width 943 height 347
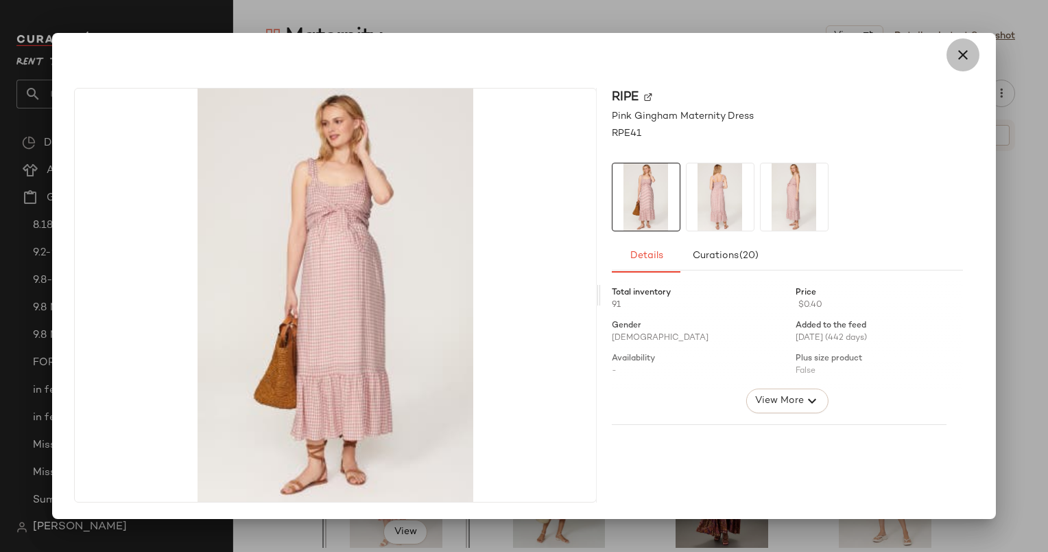
click at [957, 60] on icon "button" at bounding box center [963, 55] width 16 height 16
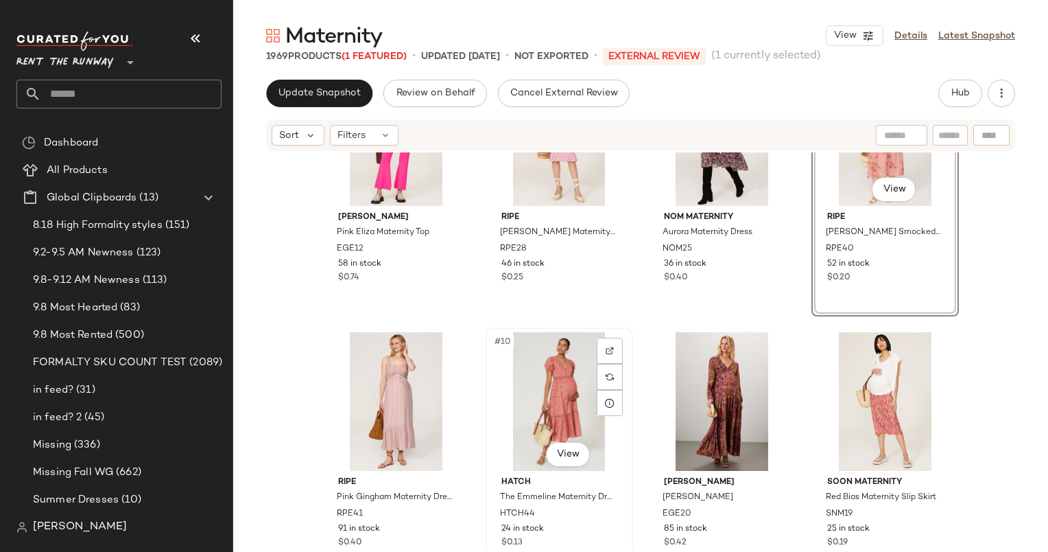
scroll to position [580, 0]
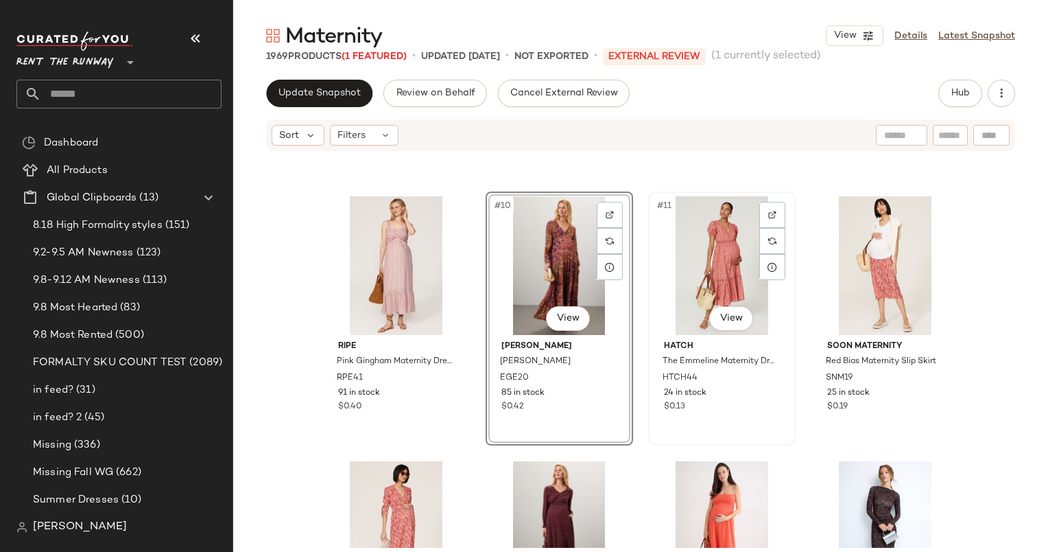
scroll to position [505, 0]
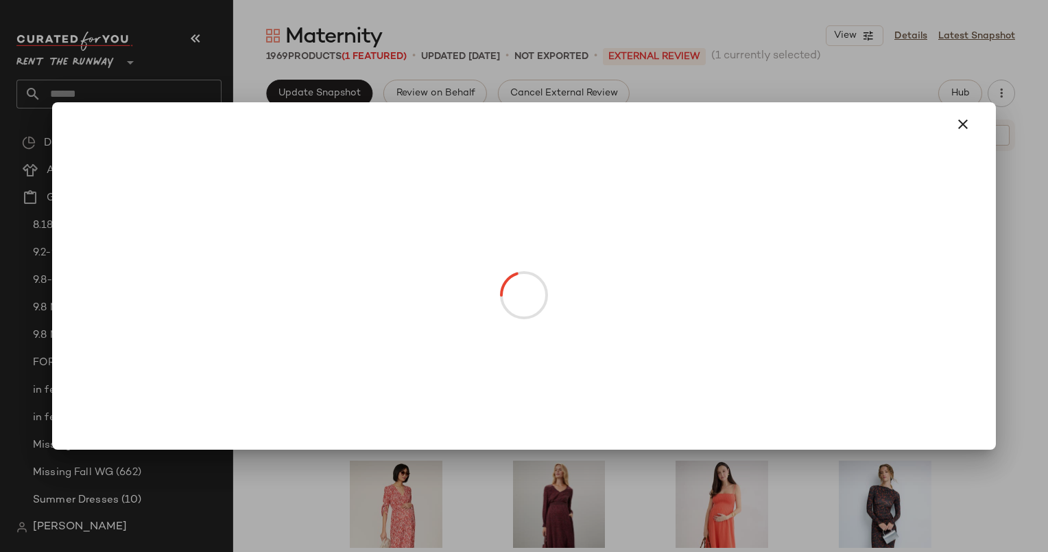
drag, startPoint x: 862, startPoint y: 316, endPoint x: 615, endPoint y: 310, distance: 246.4
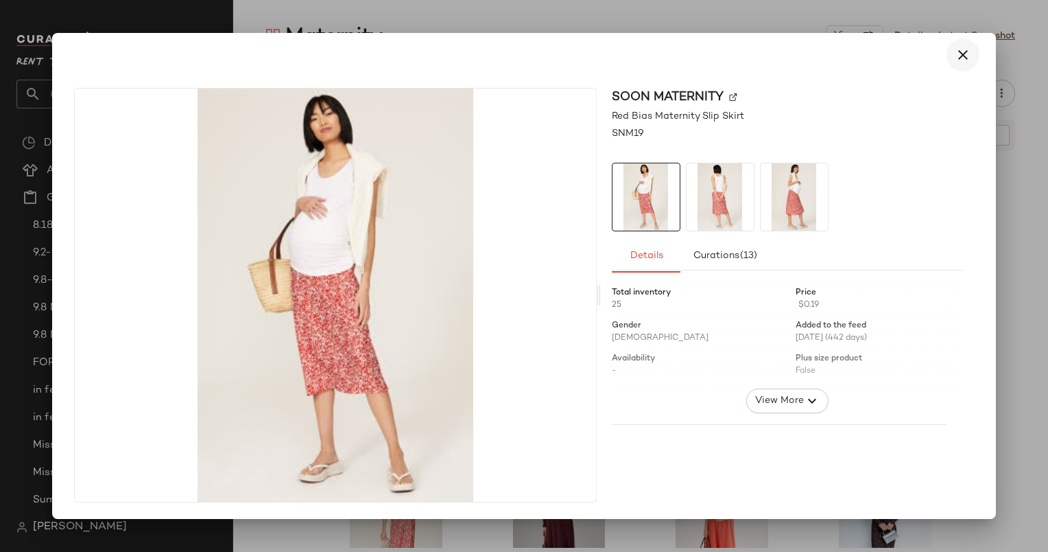
click at [967, 44] on button "button" at bounding box center [963, 54] width 33 height 33
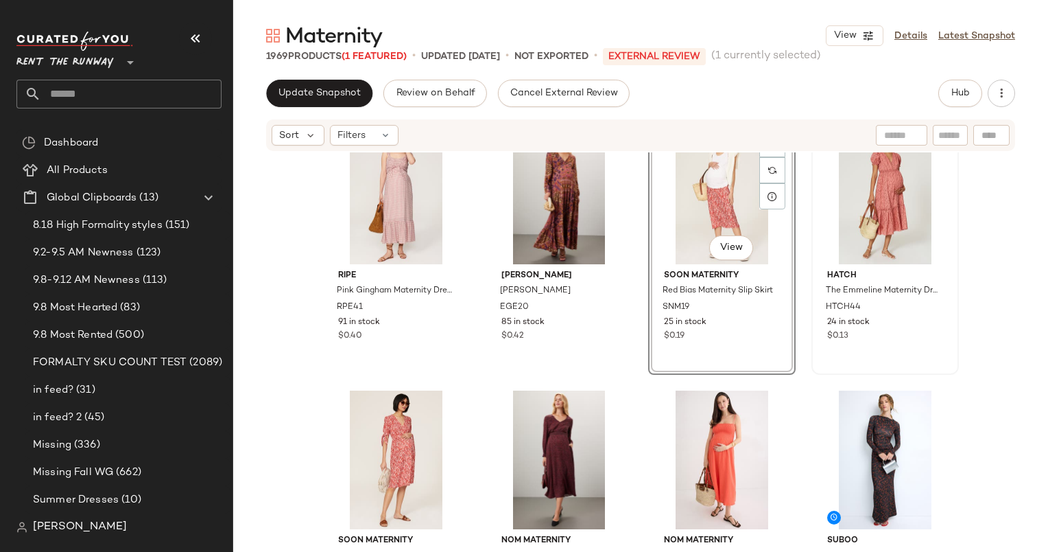
scroll to position [540, 0]
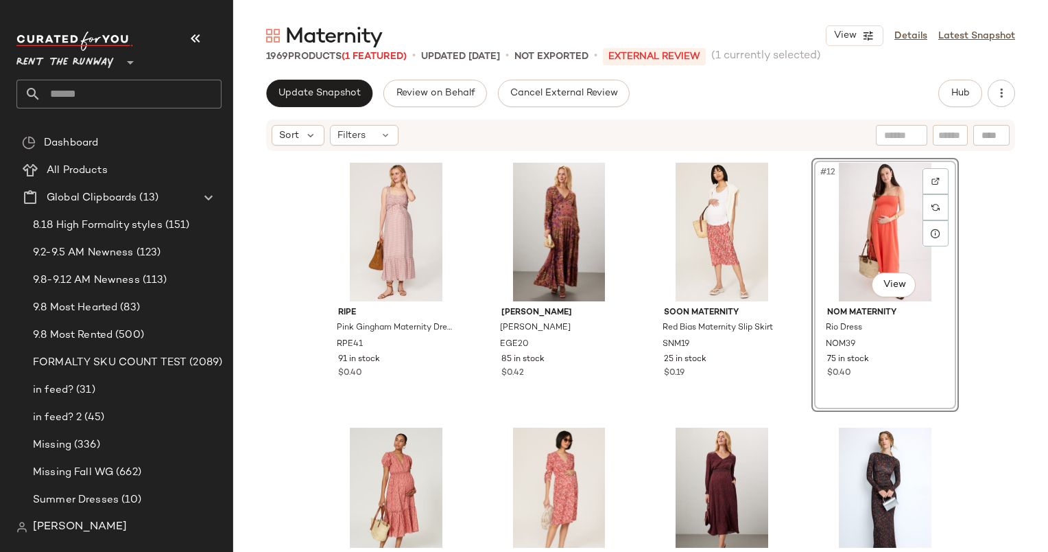
scroll to position [675, 0]
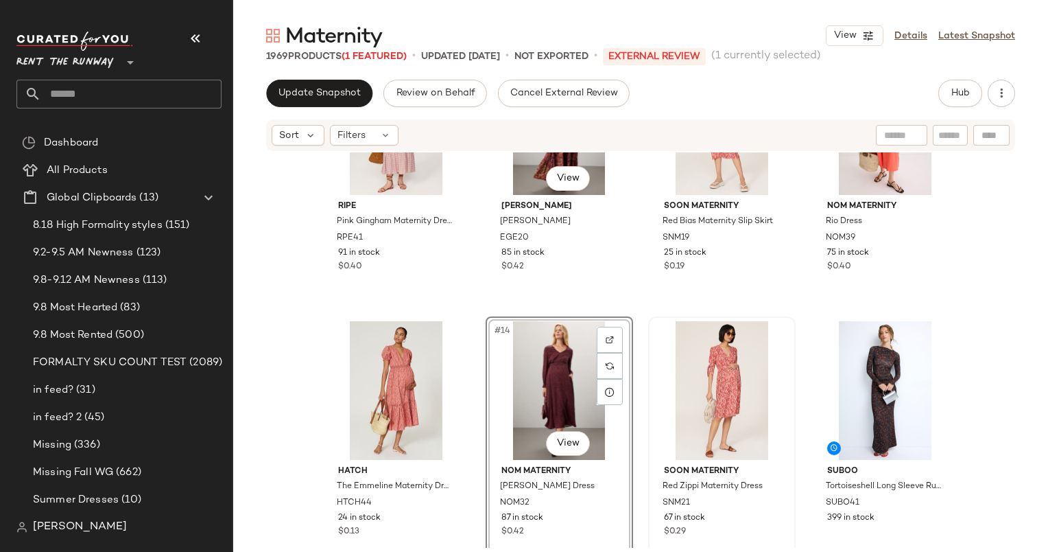
scroll to position [650, 0]
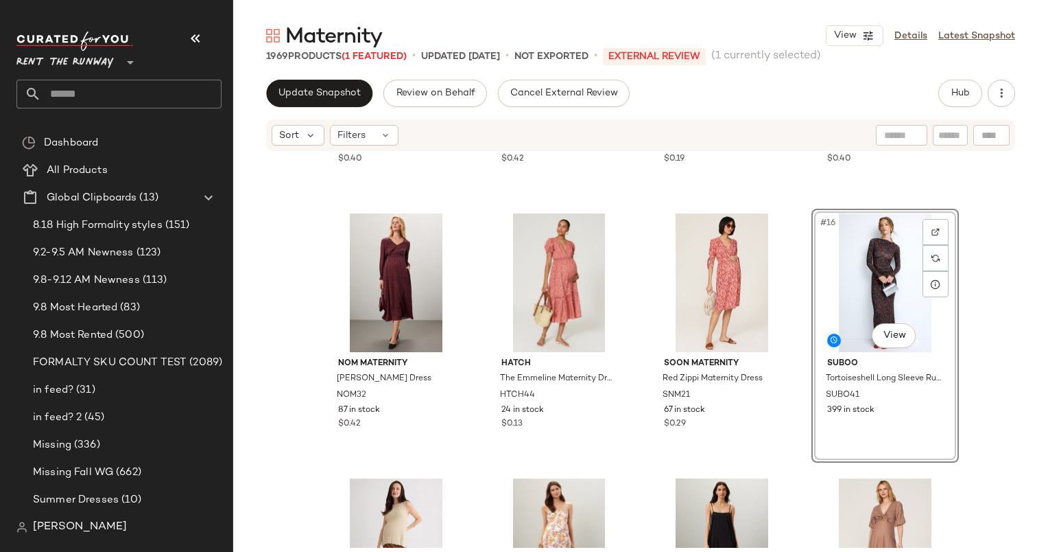
scroll to position [745, 0]
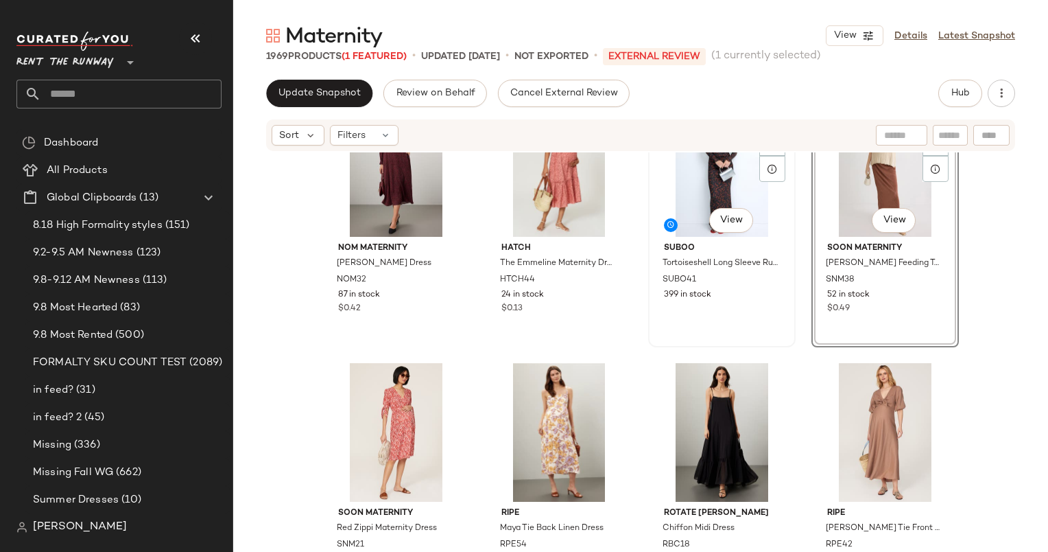
scroll to position [884, 0]
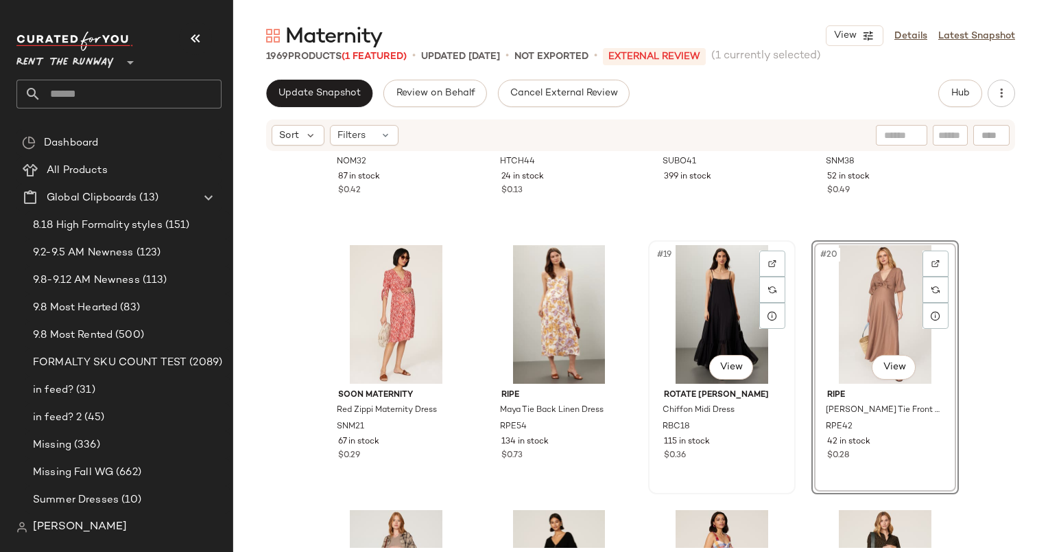
scroll to position [985, 0]
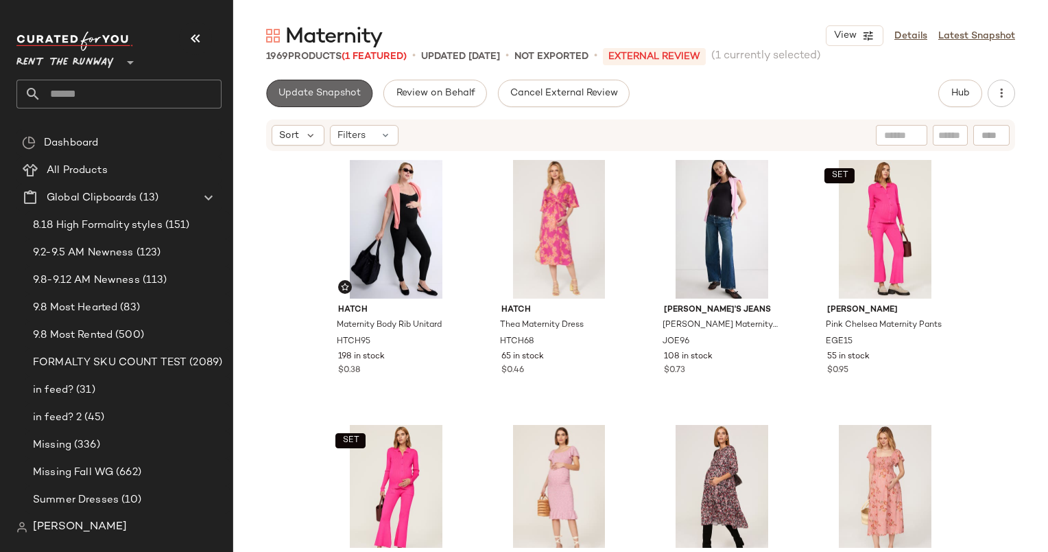
click at [336, 96] on span "Update Snapshot" at bounding box center [319, 93] width 83 height 11
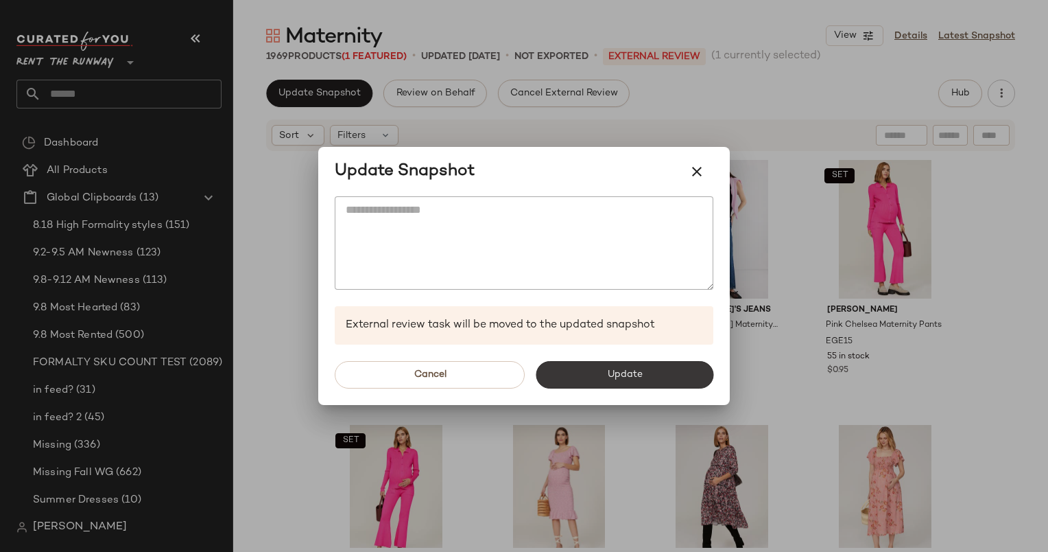
click at [626, 379] on span "Update" at bounding box center [625, 374] width 36 height 11
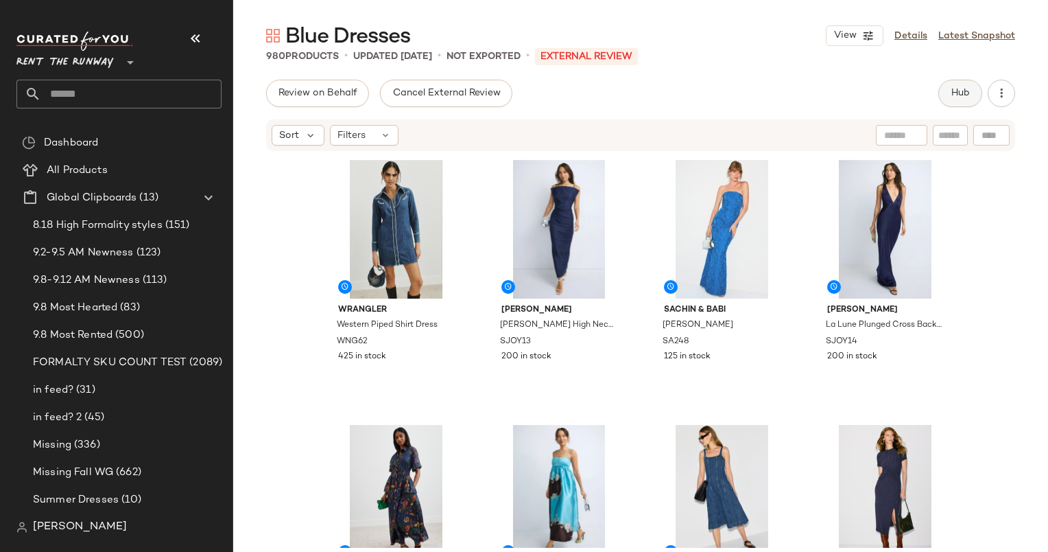
click at [966, 86] on button "Hub" at bounding box center [961, 93] width 44 height 27
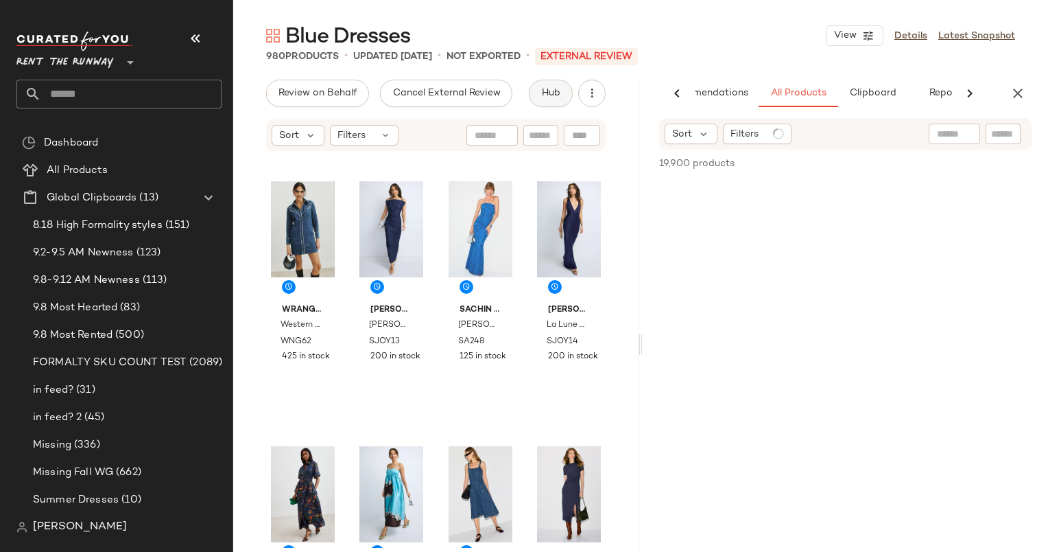
scroll to position [0, 57]
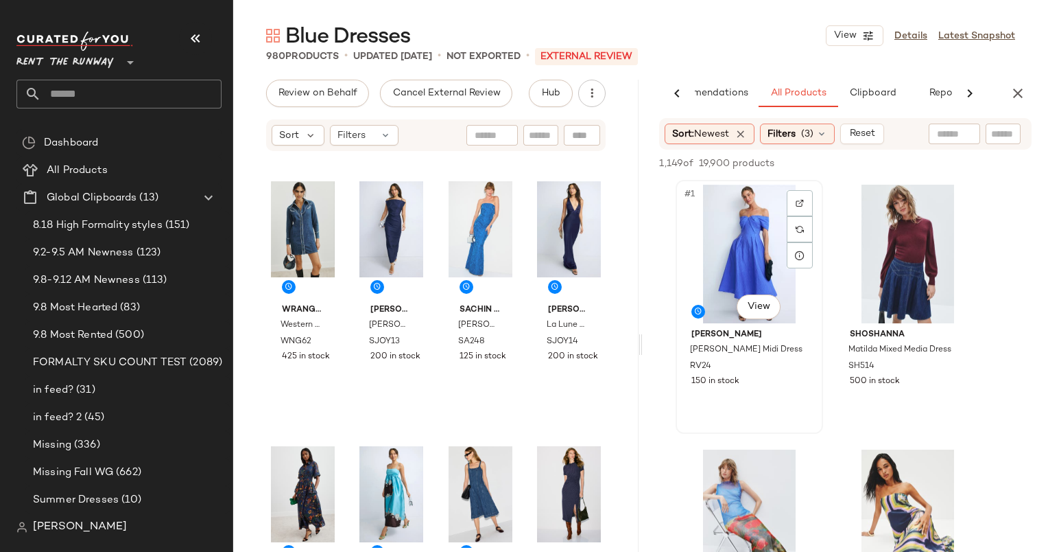
click at [708, 209] on div "#1 View" at bounding box center [750, 254] width 138 height 139
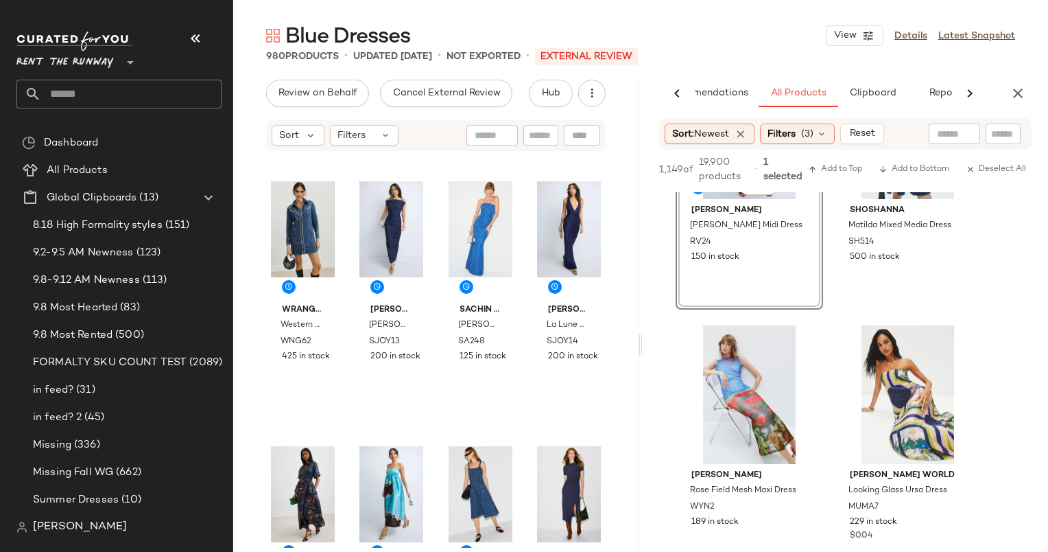
scroll to position [0, 0]
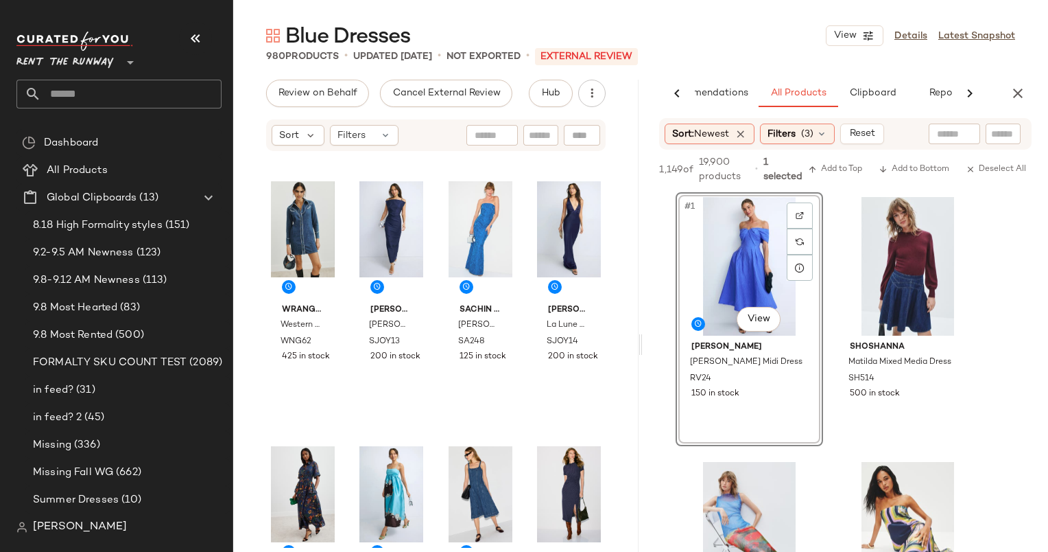
click at [830, 178] on div "1,149 of 19,900 products • 1 selected Add to Top Add to Bottom Deselect All" at bounding box center [846, 171] width 406 height 43
click at [830, 176] on button "Add to Top" at bounding box center [835, 169] width 65 height 16
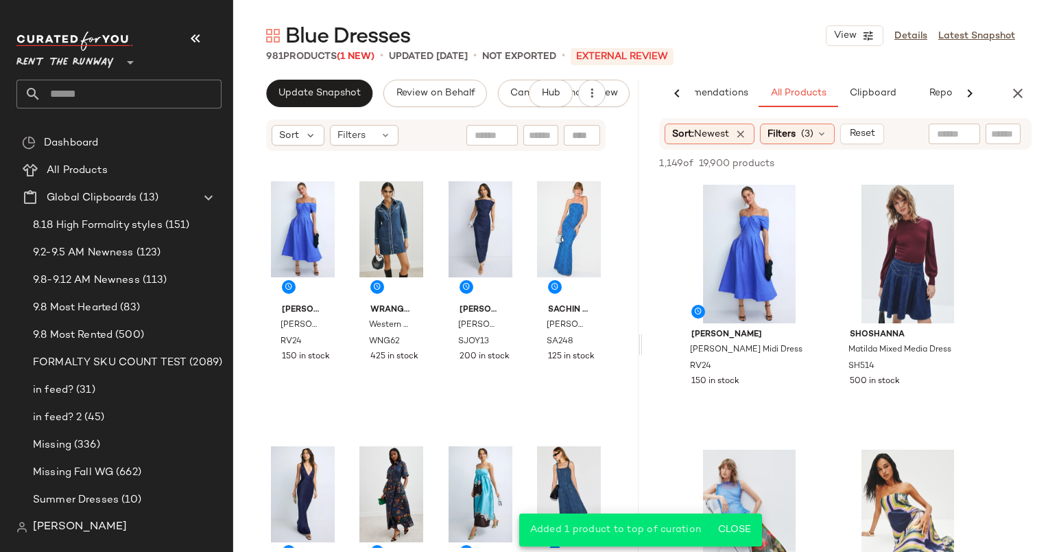
click at [730, 60] on div "981 Products (1 New) • updated [DATE] • Not Exported • External REVIEW" at bounding box center [640, 56] width 815 height 14
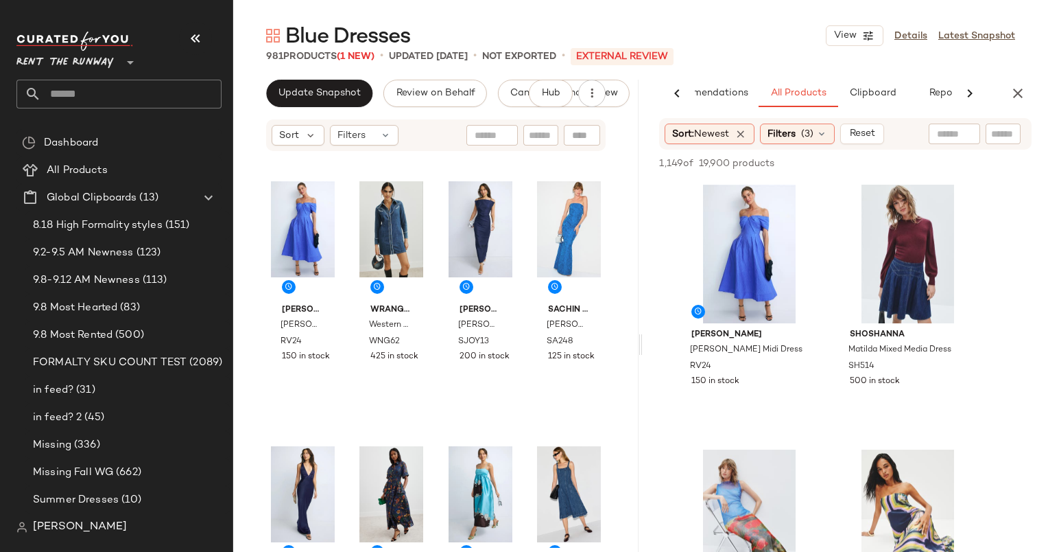
click at [749, 40] on div "Blue Dresses View Details Latest Snapshot" at bounding box center [640, 35] width 815 height 27
click at [779, 53] on div "981 Products (1 New) • updated [DATE] • Not Exported • External REVIEW" at bounding box center [640, 56] width 815 height 14
click at [1032, 102] on div "AI Recommendations All Products Clipboard Reports" at bounding box center [846, 93] width 406 height 27
click at [994, 107] on div "AI Recommendations All Products Clipboard Reports Sort: Newest Filters (3) Rese…" at bounding box center [846, 345] width 406 height 530
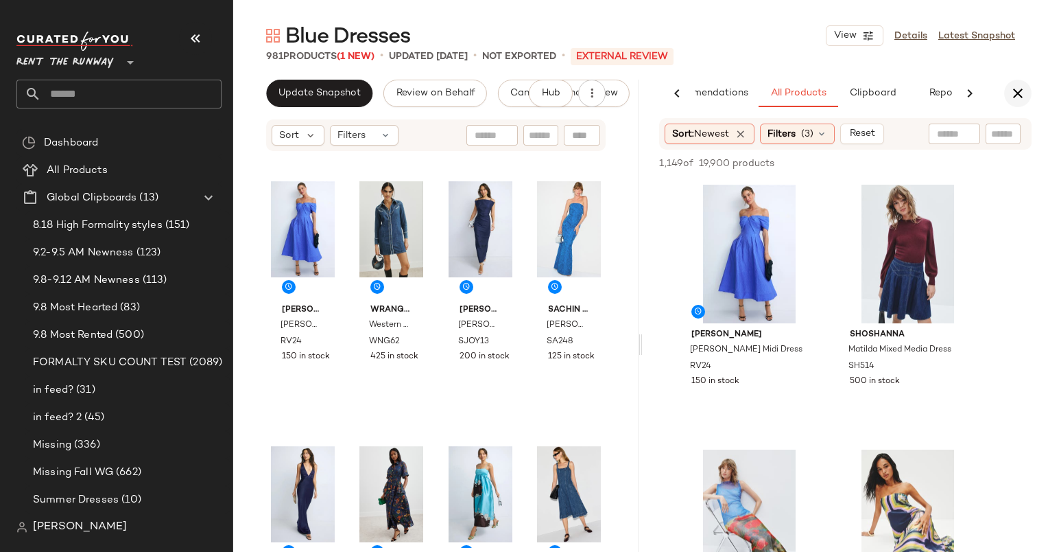
click at [1020, 95] on icon "button" at bounding box center [1018, 93] width 16 height 16
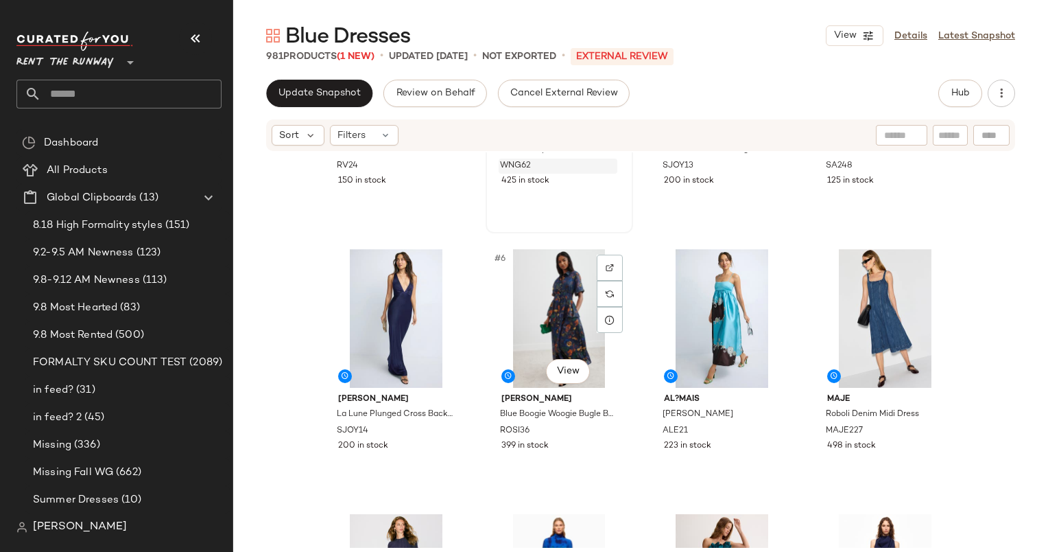
scroll to position [173, 0]
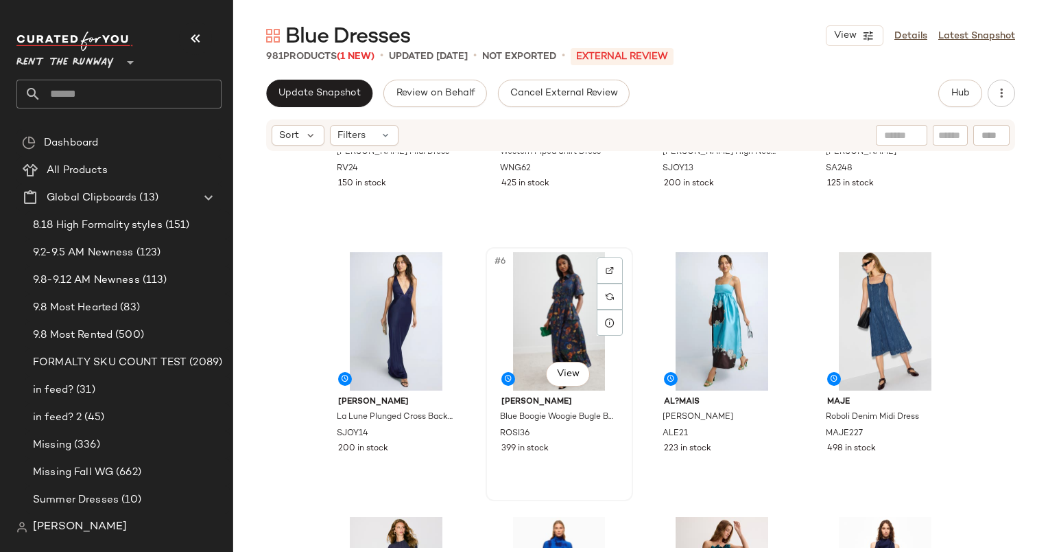
click at [533, 293] on div "#6 View" at bounding box center [560, 321] width 138 height 139
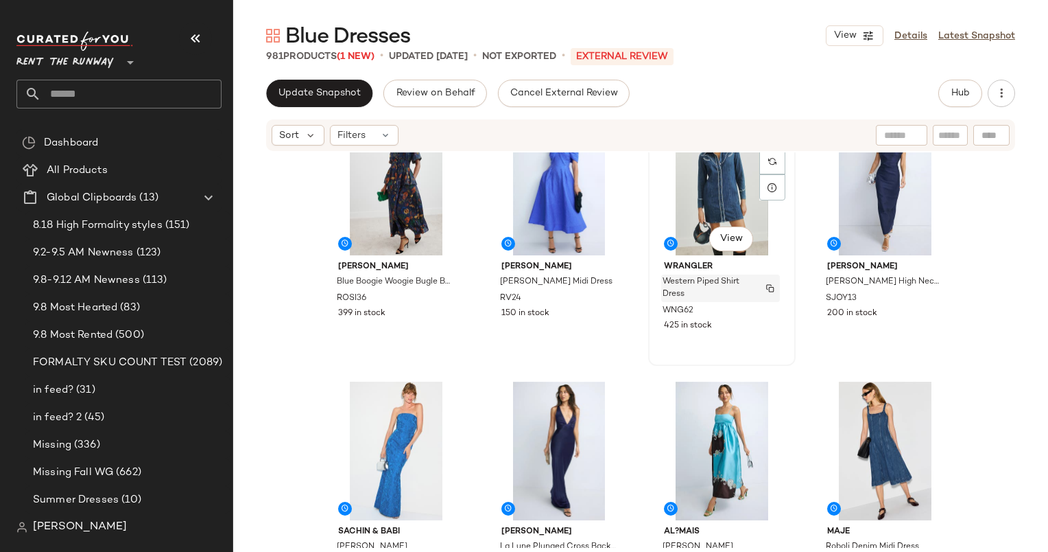
scroll to position [44, 0]
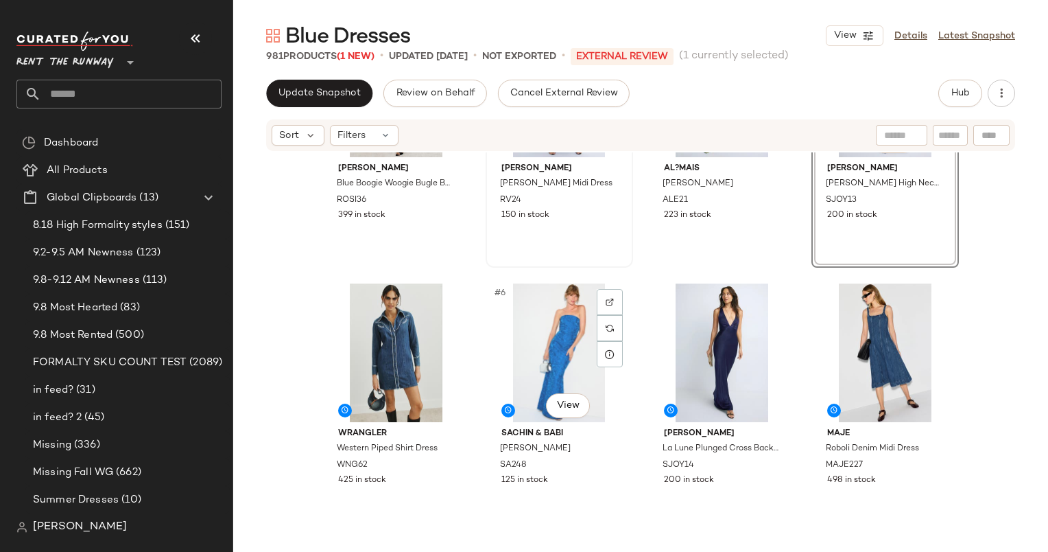
scroll to position [150, 0]
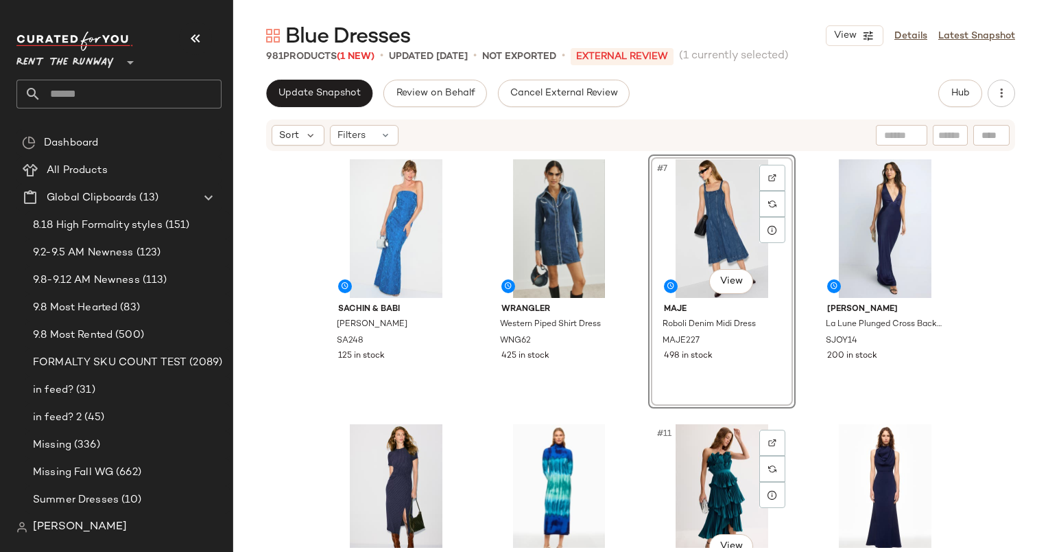
scroll to position [266, 0]
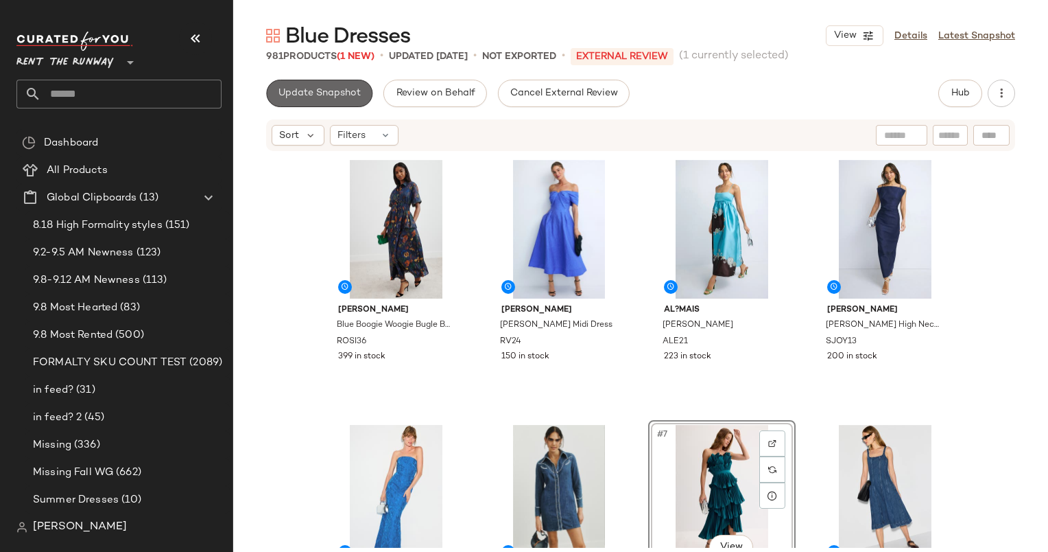
click at [319, 104] on button "Update Snapshot" at bounding box center [319, 93] width 106 height 27
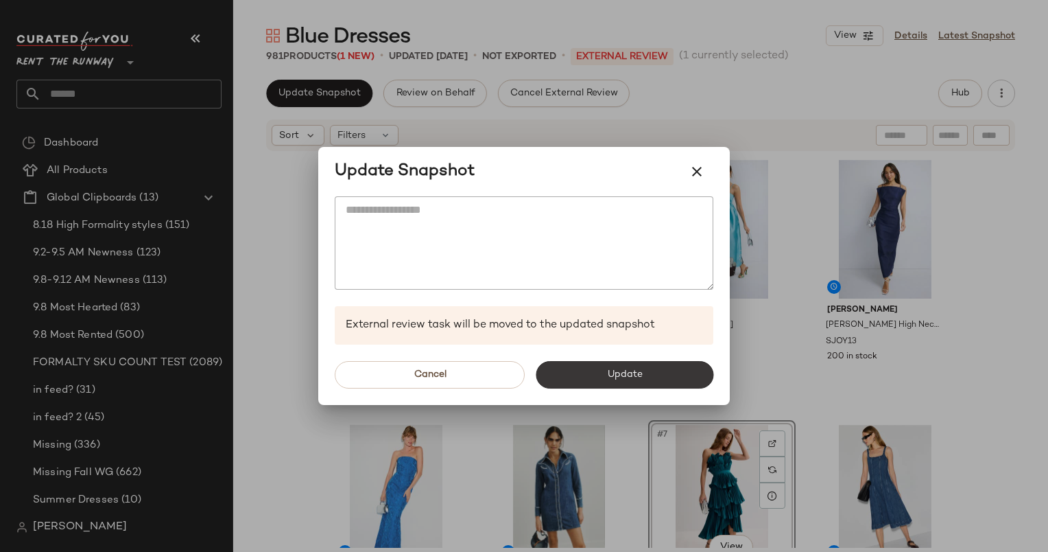
click at [646, 382] on button "Update" at bounding box center [625, 374] width 178 height 27
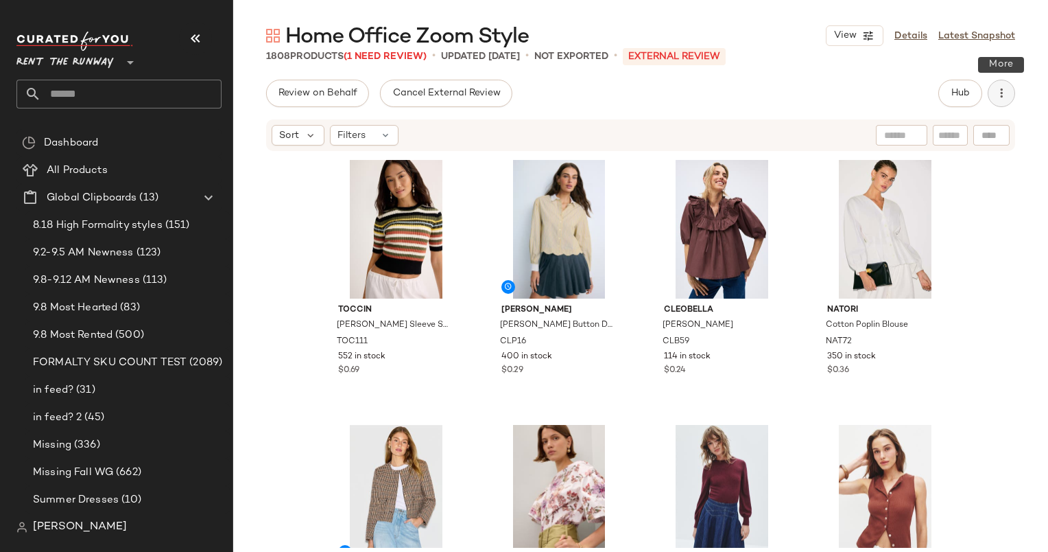
click at [995, 93] on icon "button" at bounding box center [1002, 93] width 14 height 14
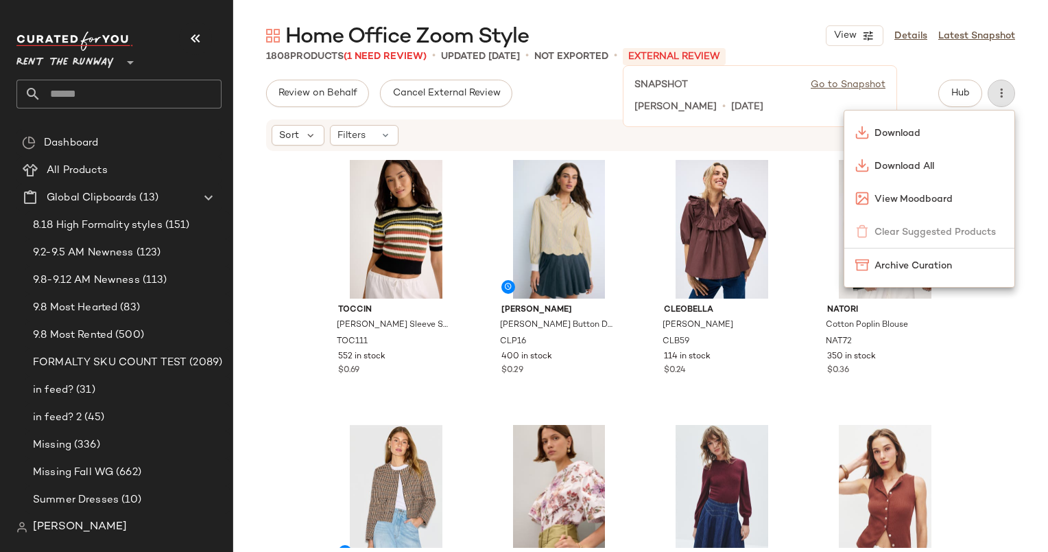
click at [687, 52] on p "External REVIEW" at bounding box center [674, 56] width 103 height 17
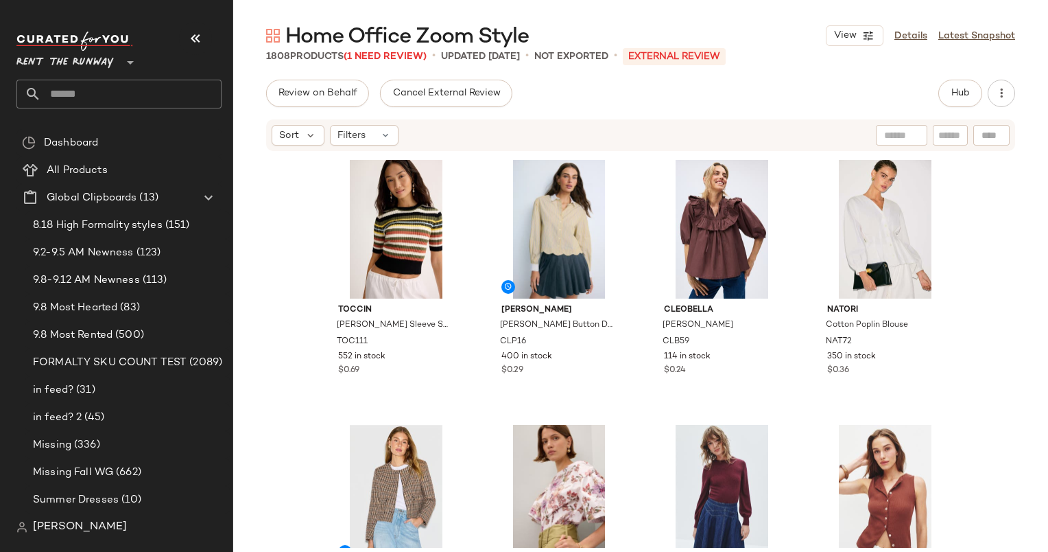
click at [357, 145] on div "Sort Filters" at bounding box center [640, 135] width 749 height 32
click at [355, 141] on span "Filters" at bounding box center [352, 135] width 28 height 14
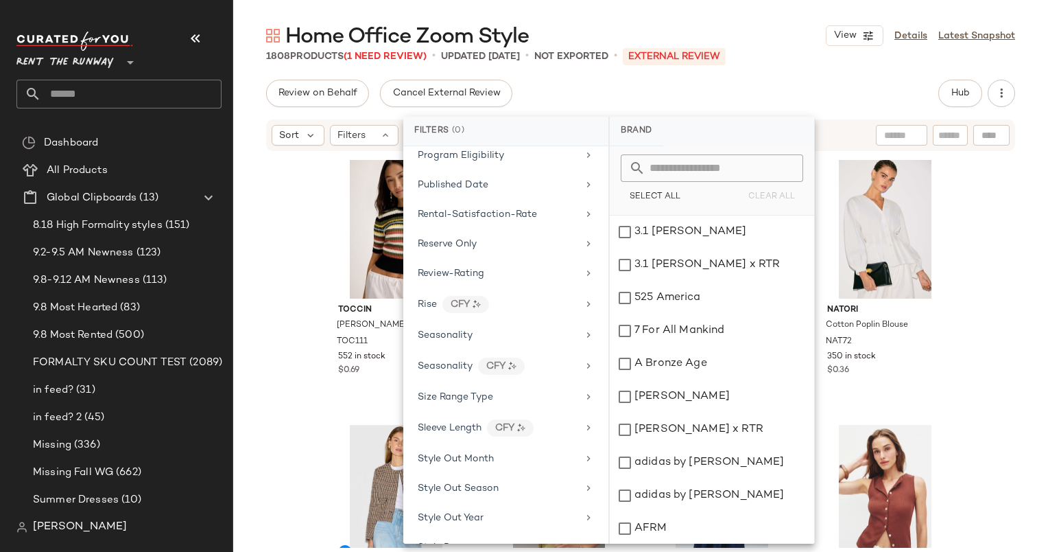
scroll to position [1855, 0]
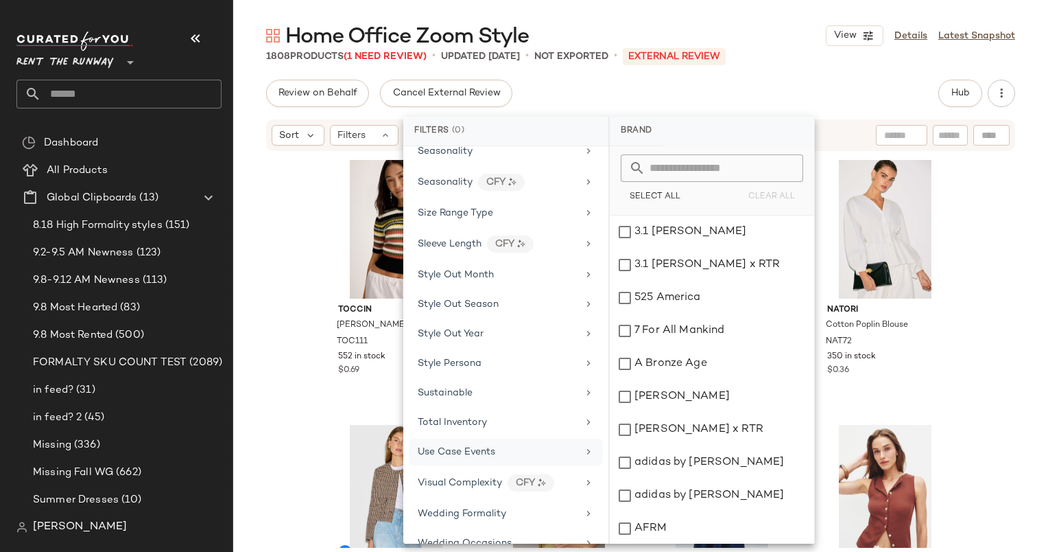
click at [480, 438] on div "Use Case Events" at bounding box center [506, 451] width 194 height 27
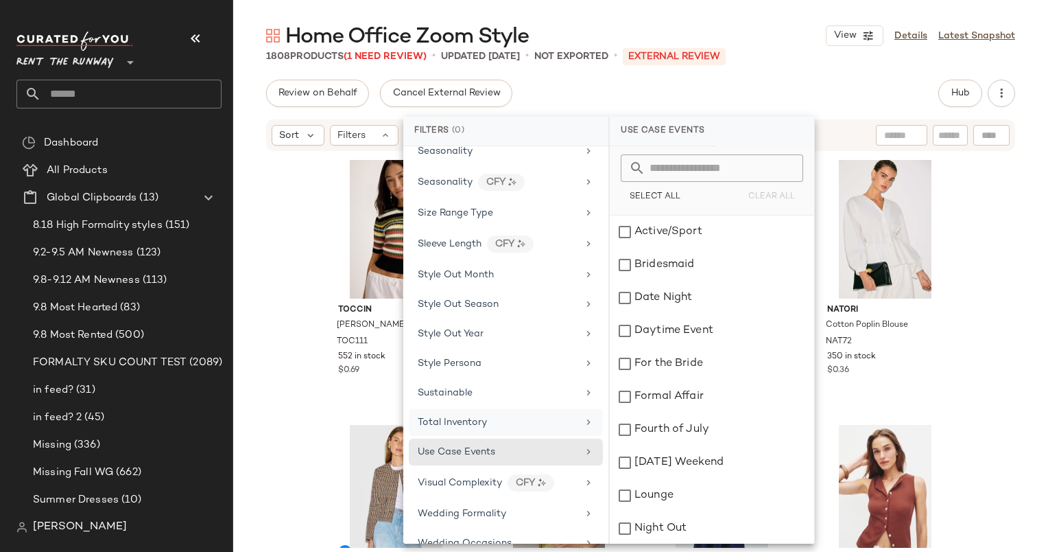
click at [477, 409] on div "Total Inventory" at bounding box center [506, 422] width 194 height 27
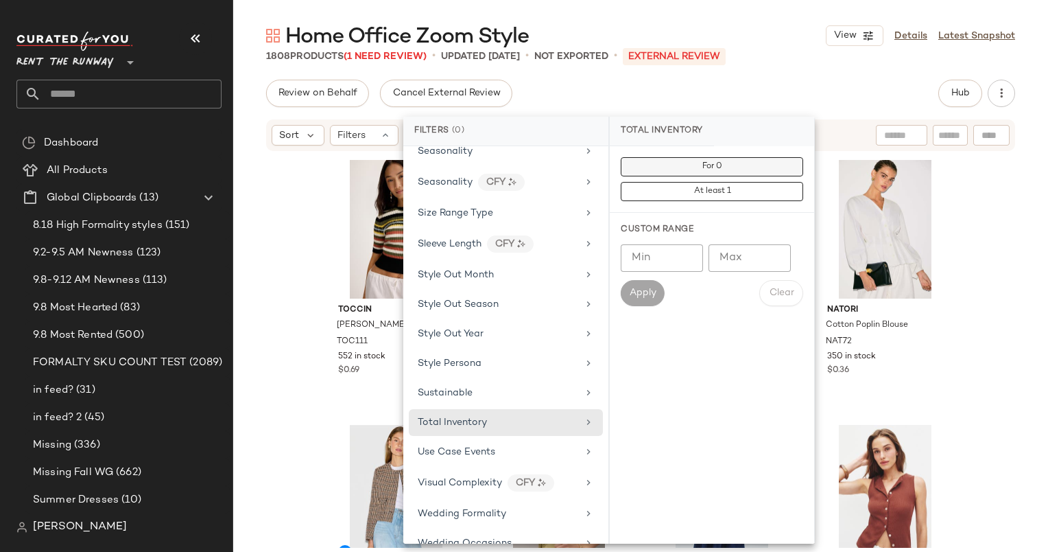
click at [740, 161] on button "For 0" at bounding box center [712, 166] width 183 height 19
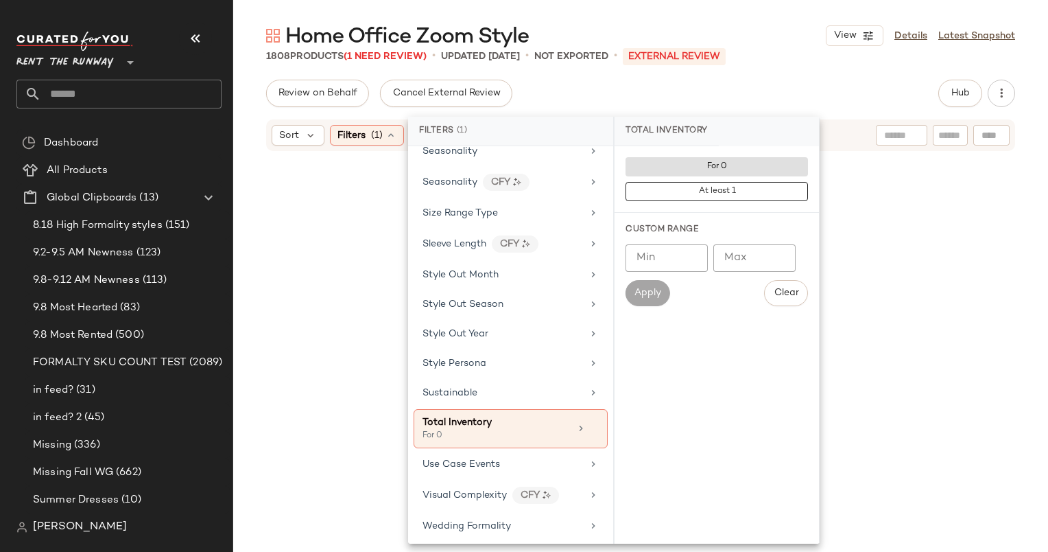
click at [725, 88] on div "Review on Behalf Cancel External Review Hub" at bounding box center [640, 93] width 749 height 27
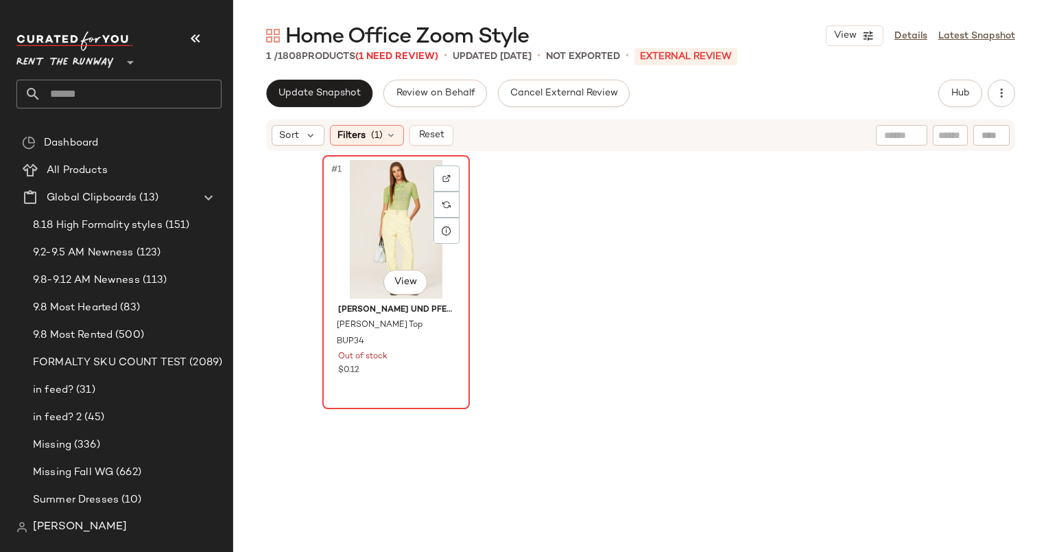
click at [370, 195] on div "#1 View" at bounding box center [396, 229] width 138 height 139
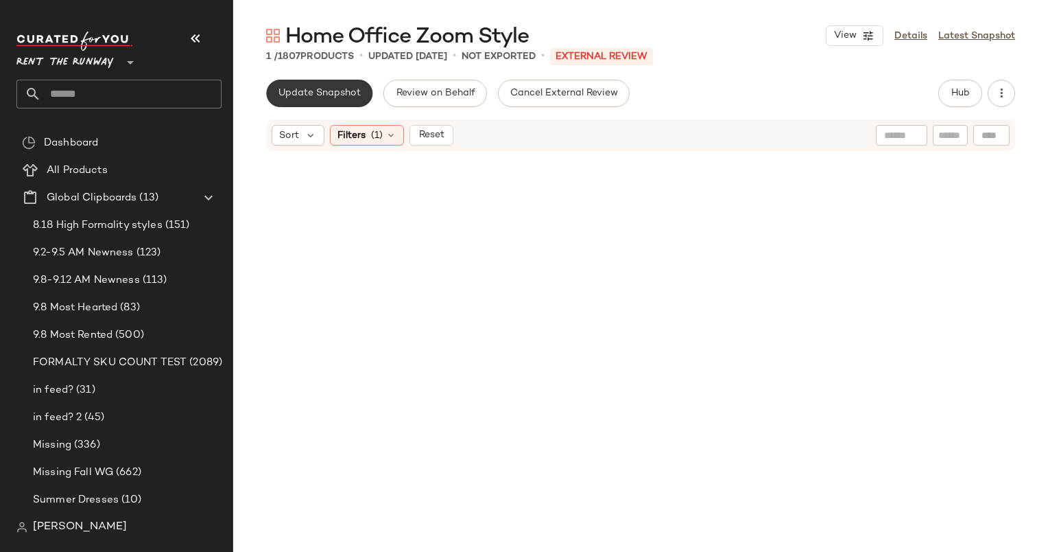
click at [318, 88] on span "Update Snapshot" at bounding box center [319, 93] width 83 height 11
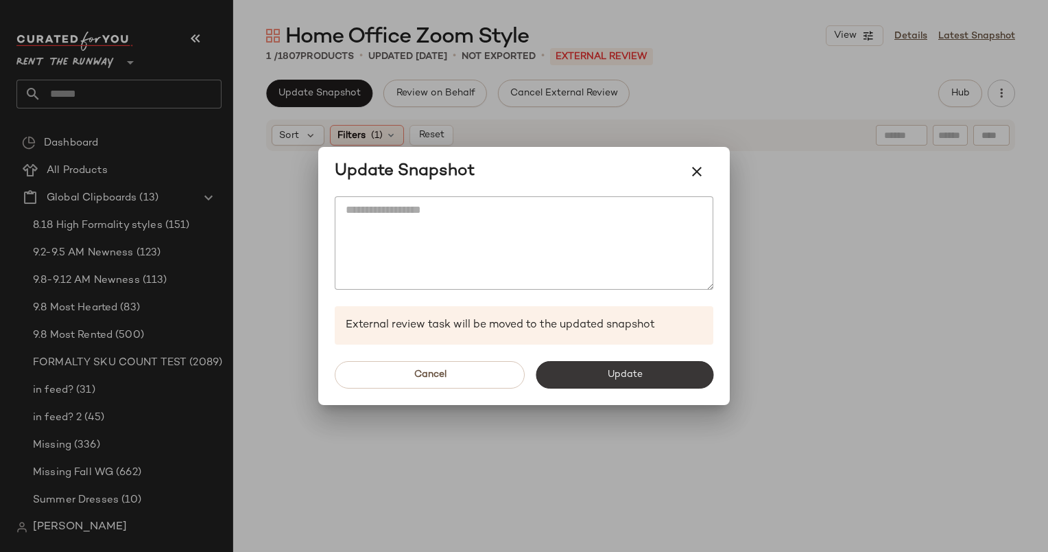
click at [647, 379] on button "Update" at bounding box center [625, 374] width 178 height 27
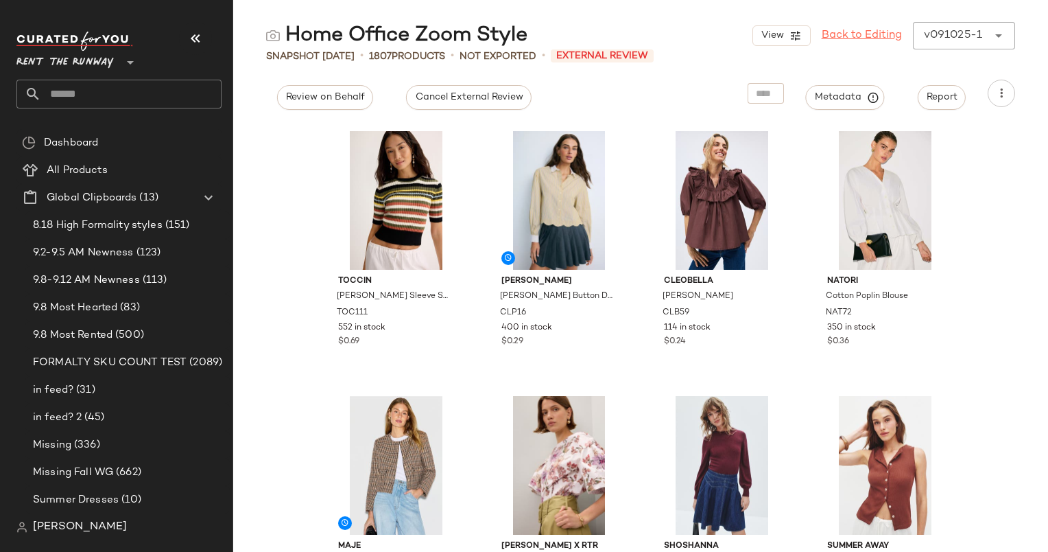
click at [835, 38] on link "Back to Editing" at bounding box center [862, 35] width 80 height 16
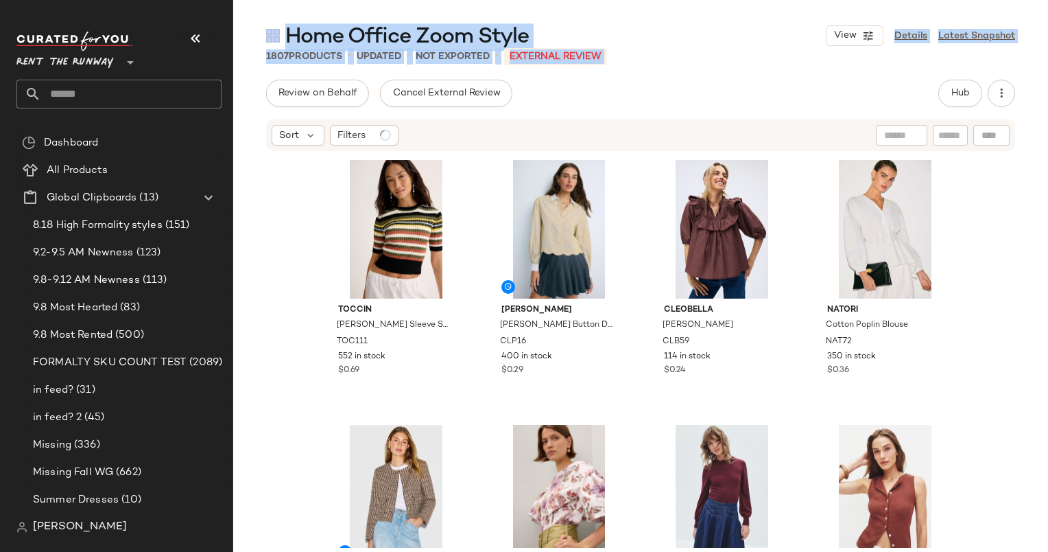
drag, startPoint x: 835, startPoint y: 38, endPoint x: 760, endPoint y: 75, distance: 84.1
click at [760, 75] on main "Home Office Zoom Style View Details Latest Snapshot 1807 Products • updated • N…" at bounding box center [524, 276] width 1048 height 552
click at [708, 27] on div "Home Office Zoom Style View Details Latest Snapshot" at bounding box center [640, 35] width 815 height 27
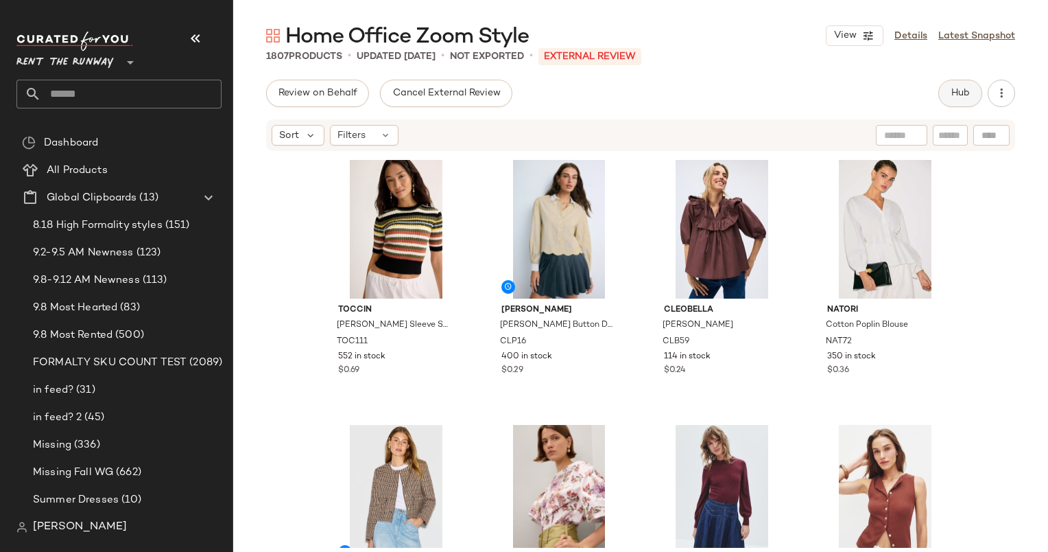
click at [964, 81] on button "Hub" at bounding box center [961, 93] width 44 height 27
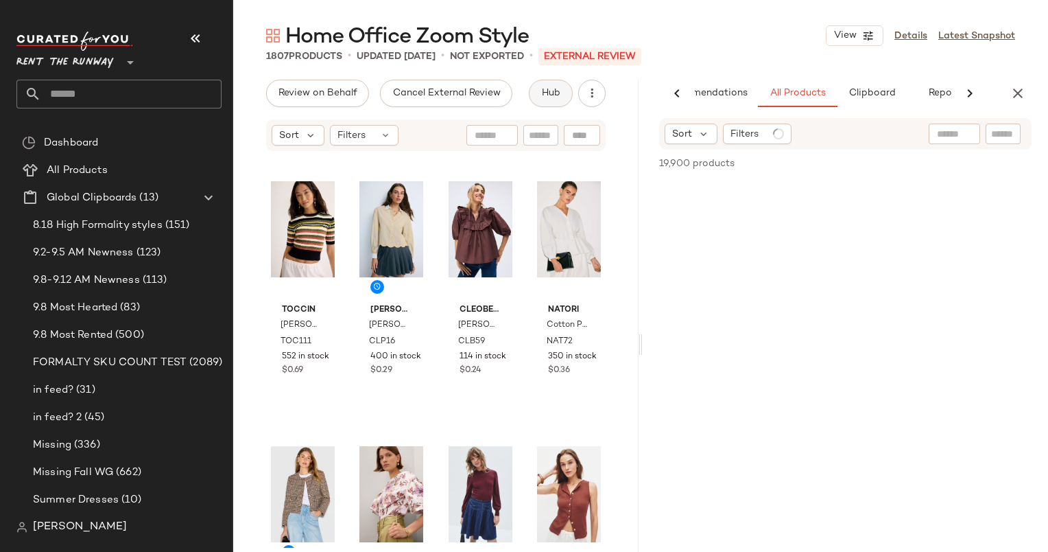
scroll to position [0, 58]
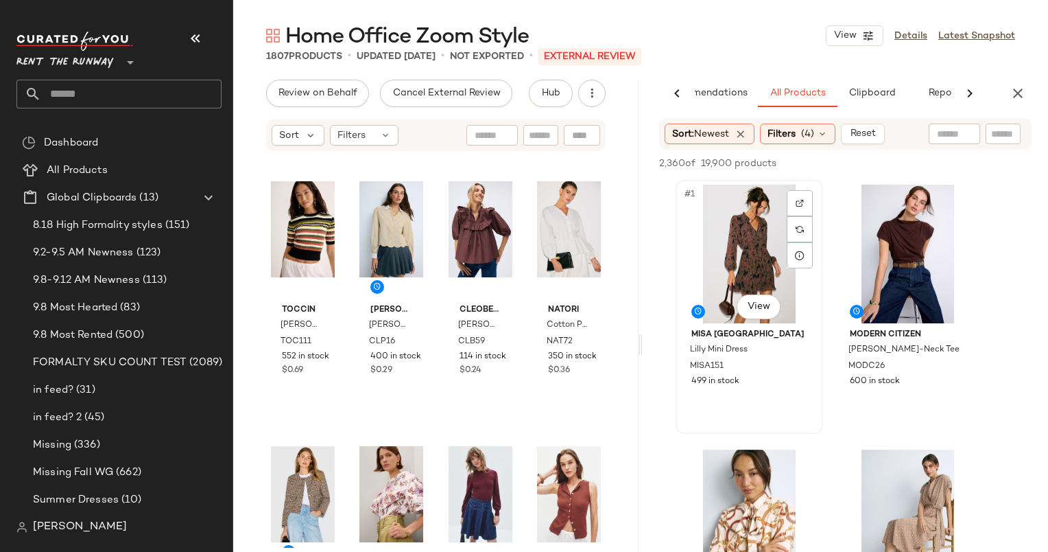
click at [700, 266] on div "#1 View" at bounding box center [750, 254] width 138 height 139
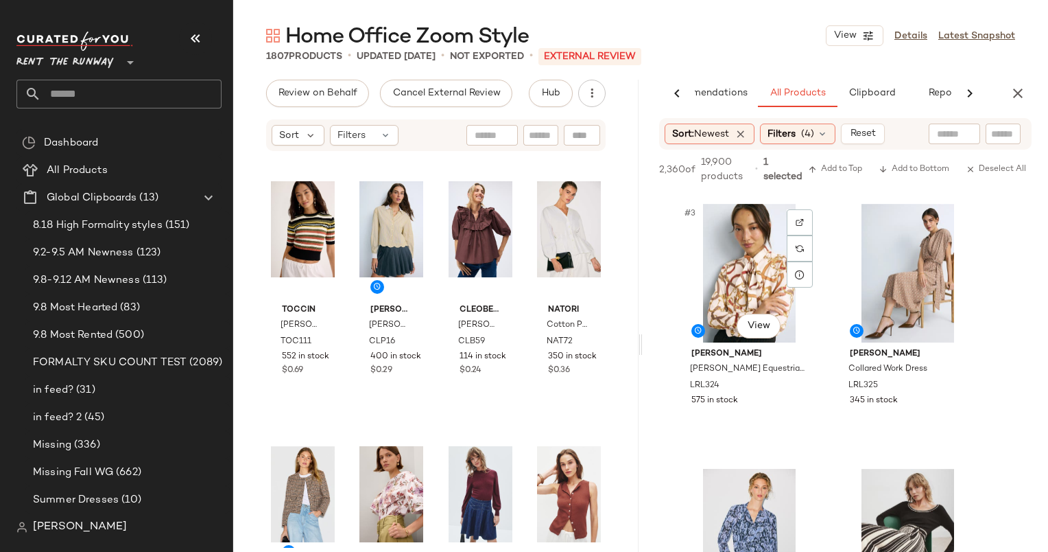
scroll to position [236, 0]
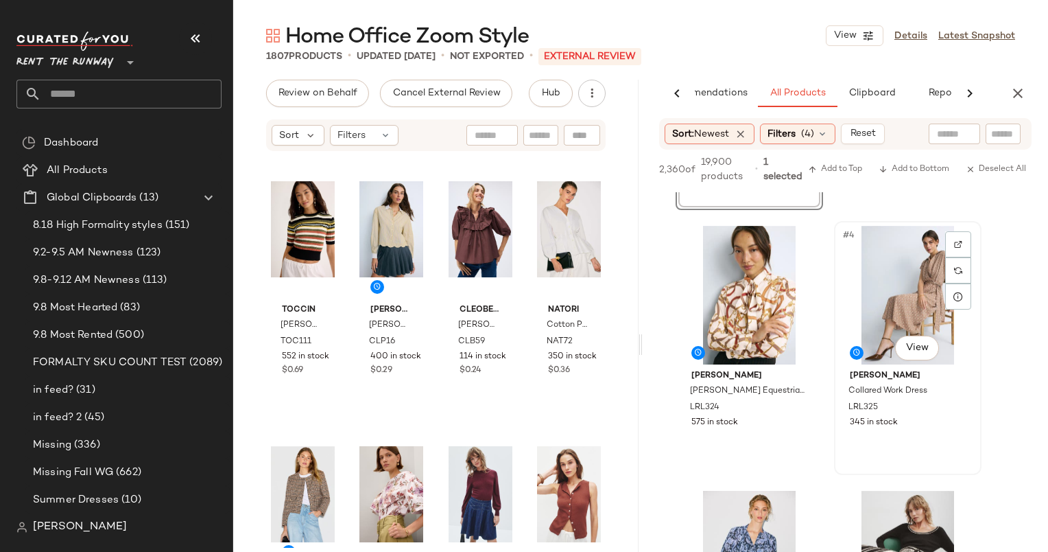
click at [890, 287] on div "#4 View" at bounding box center [908, 295] width 138 height 139
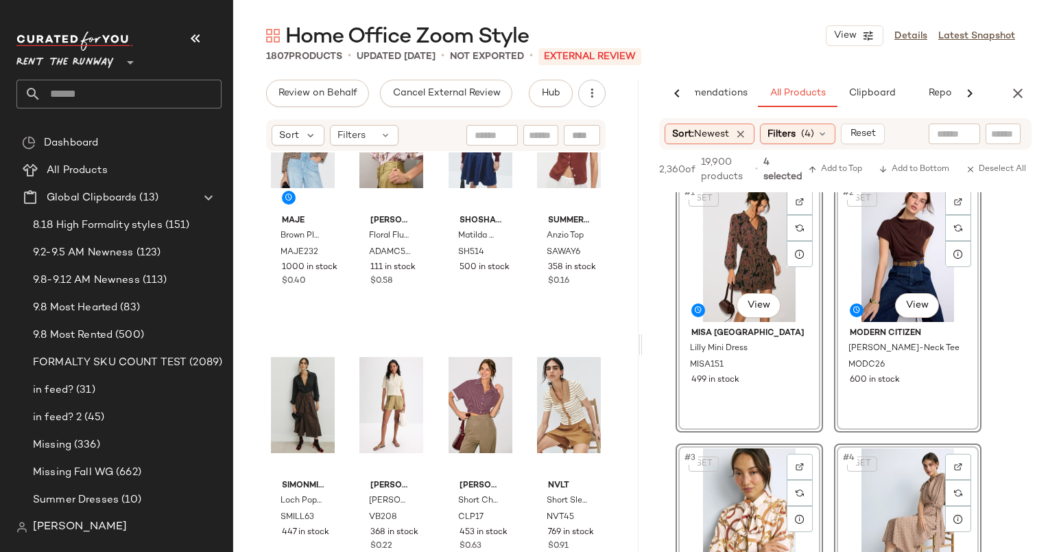
scroll to position [0, 0]
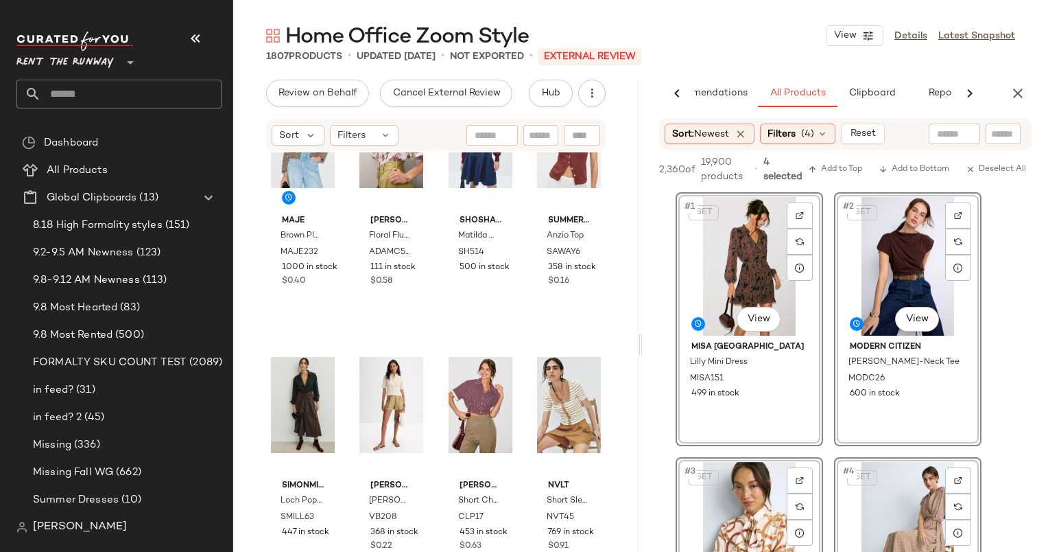
click at [736, 257] on div "SET #1 View" at bounding box center [750, 266] width 138 height 139
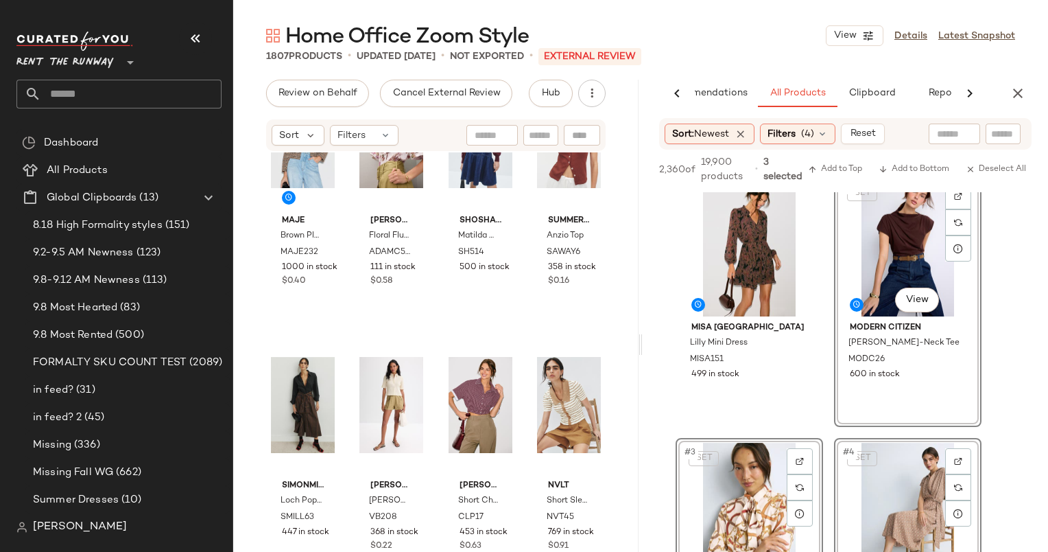
scroll to position [26, 0]
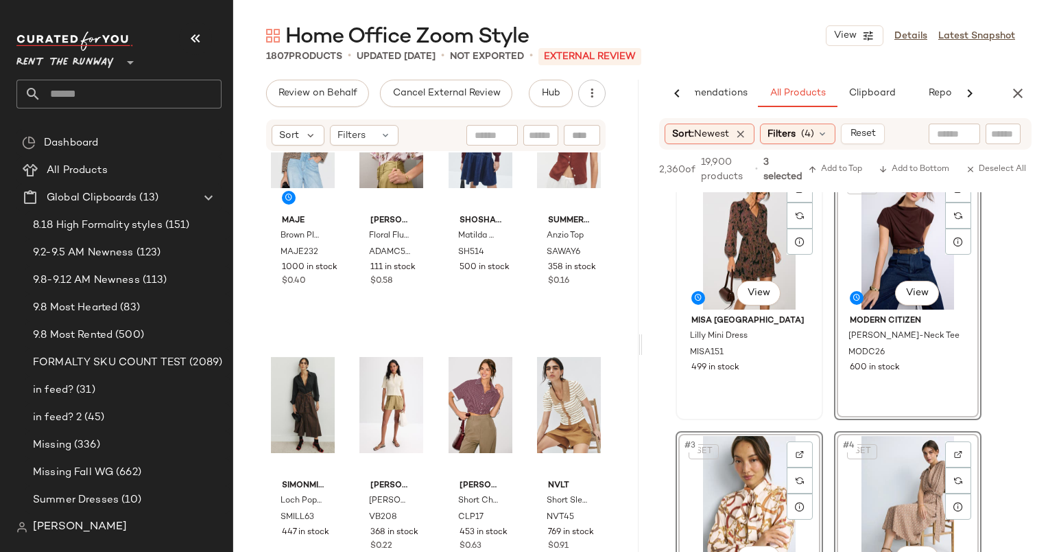
click at [759, 255] on div "#1 View" at bounding box center [750, 240] width 138 height 139
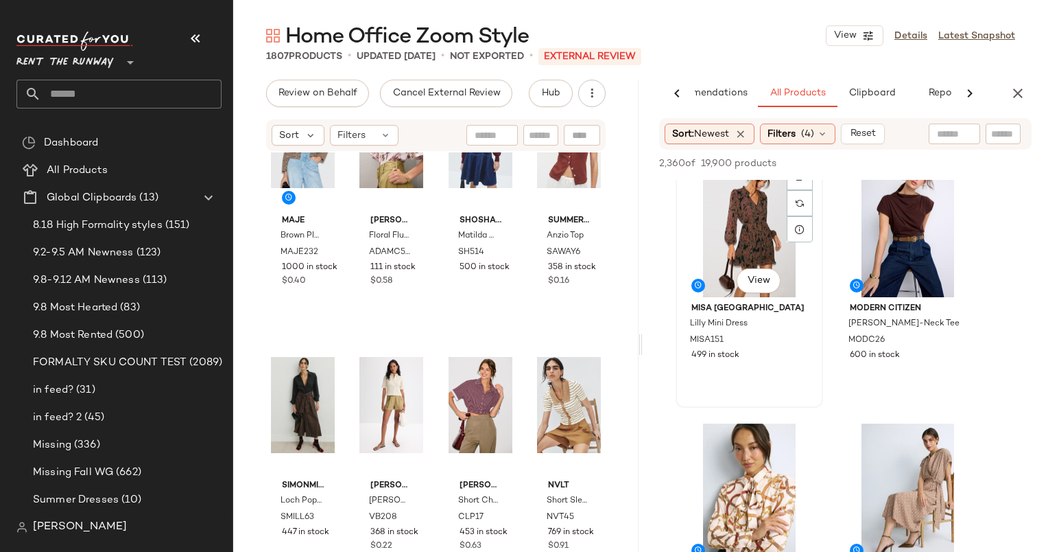
click at [760, 250] on div "#1 View" at bounding box center [750, 227] width 138 height 139
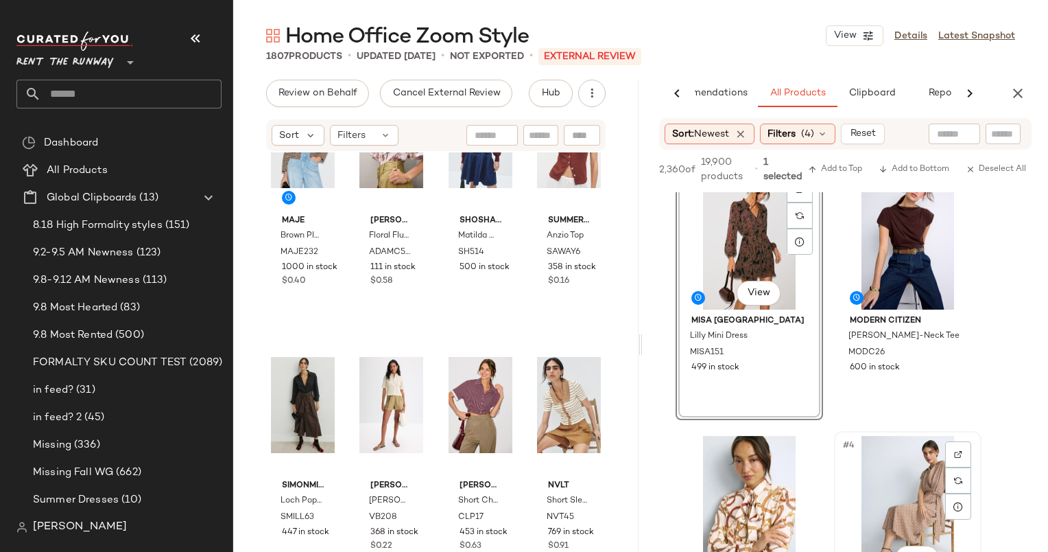
click at [931, 463] on div "#4 View" at bounding box center [908, 505] width 138 height 139
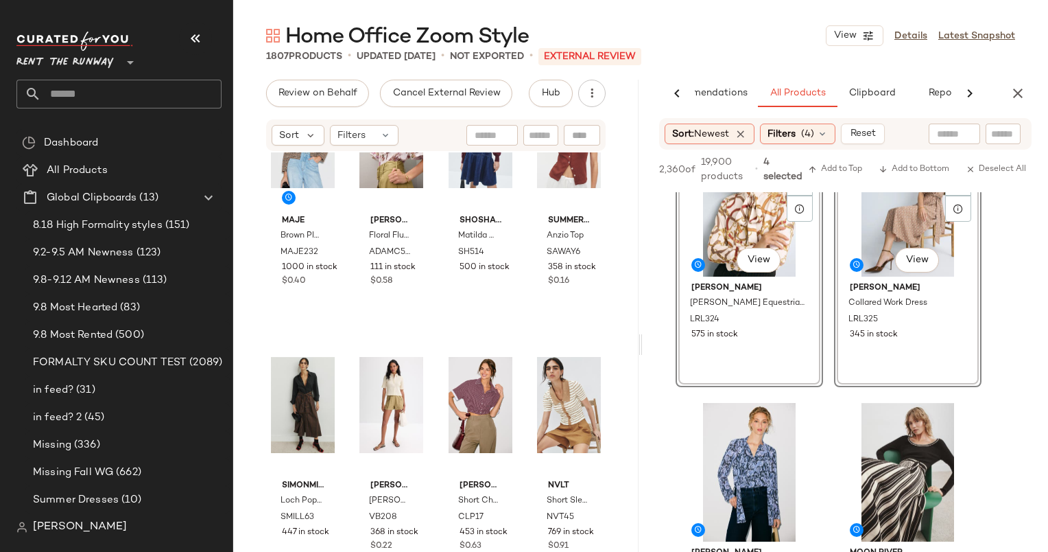
scroll to position [414, 0]
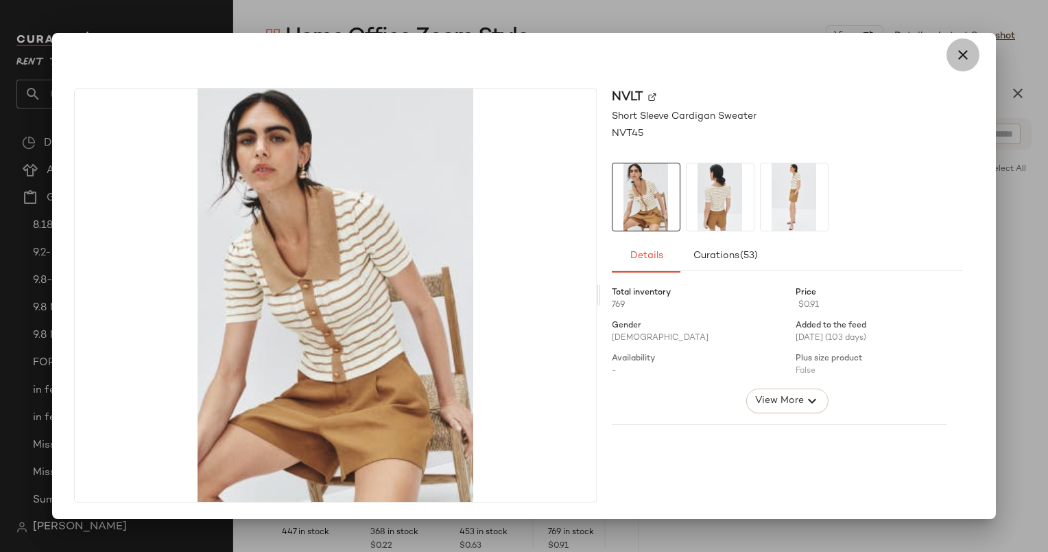
click at [950, 58] on button "button" at bounding box center [963, 54] width 33 height 33
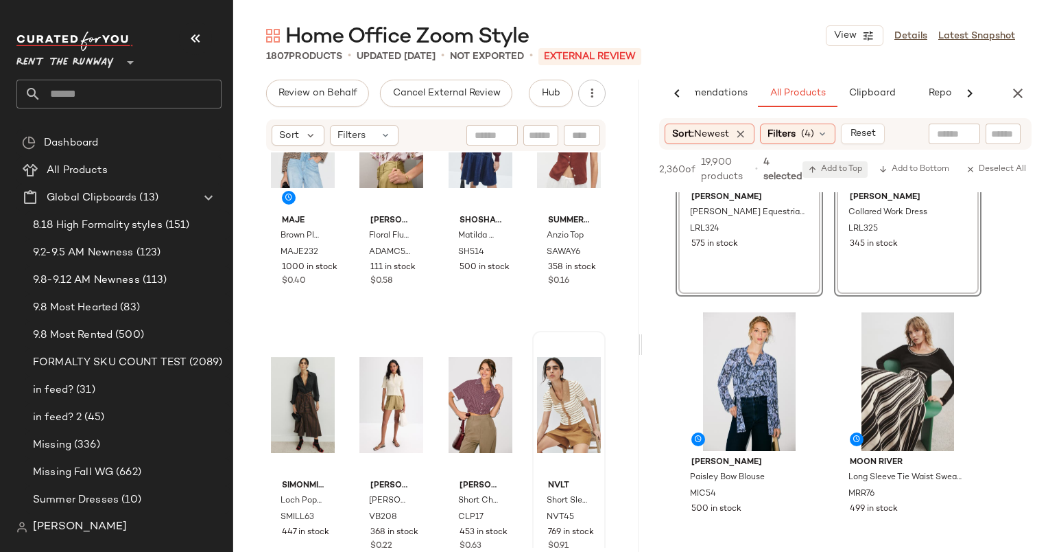
click at [841, 163] on button "Add to Top" at bounding box center [835, 169] width 65 height 16
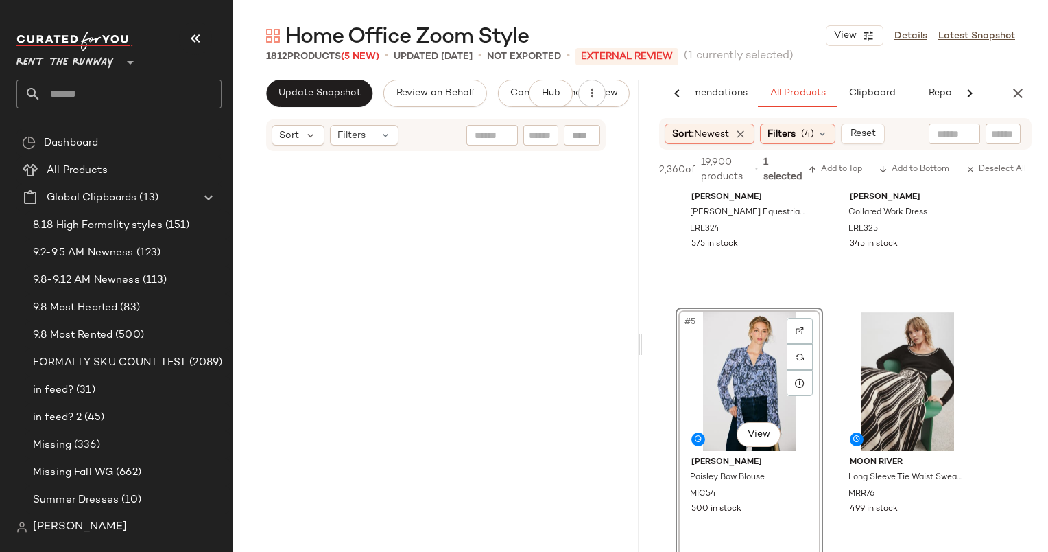
scroll to position [0, 0]
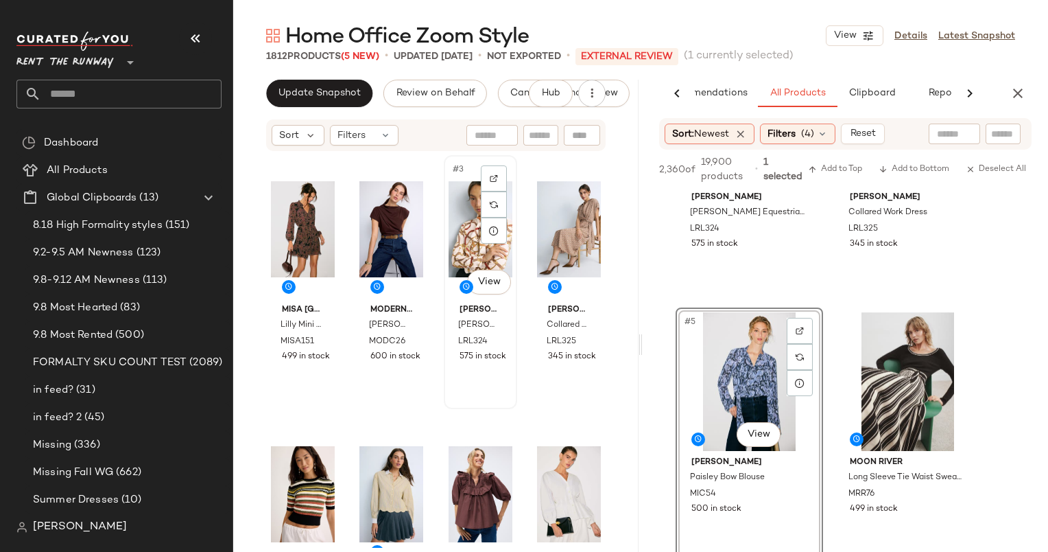
click at [449, 246] on div "#3 View" at bounding box center [481, 229] width 64 height 139
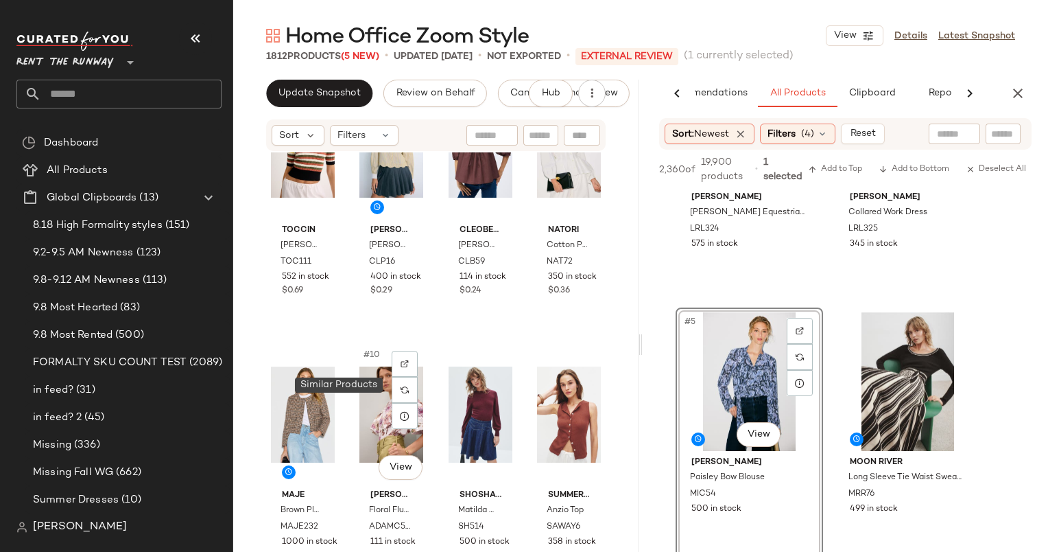
scroll to position [366, 0]
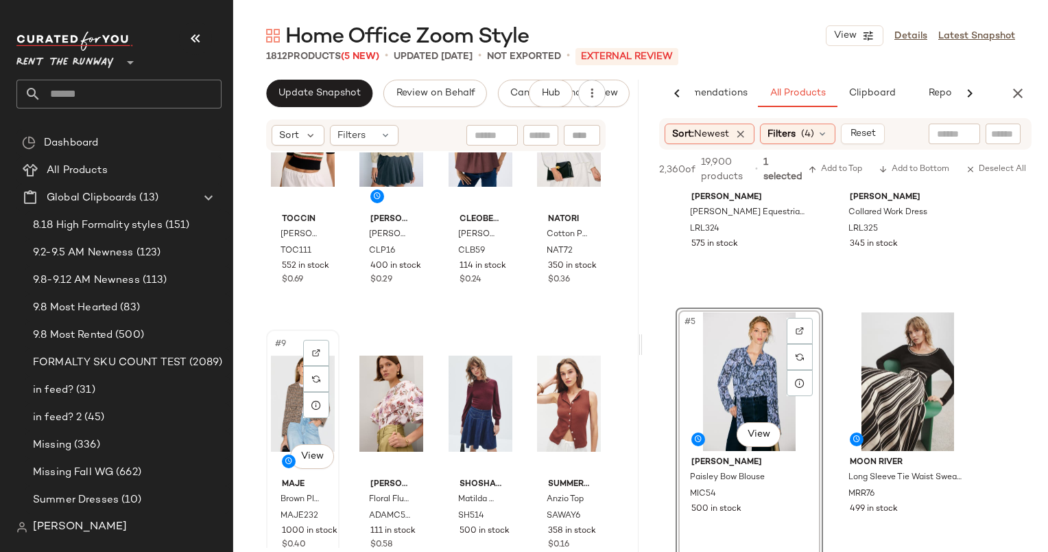
click at [297, 390] on div "#9 View" at bounding box center [303, 403] width 64 height 139
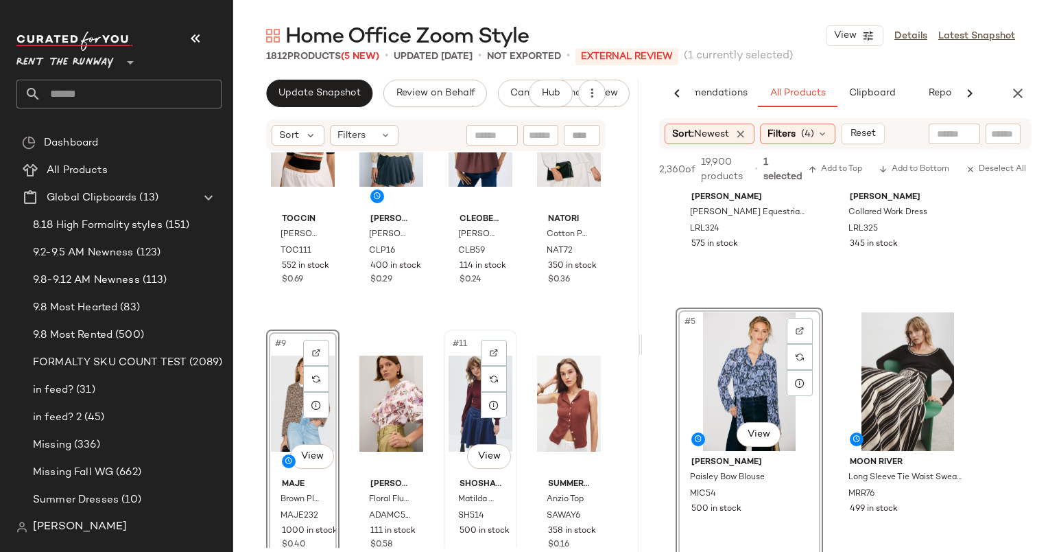
click at [464, 409] on div "#11 View" at bounding box center [481, 403] width 64 height 139
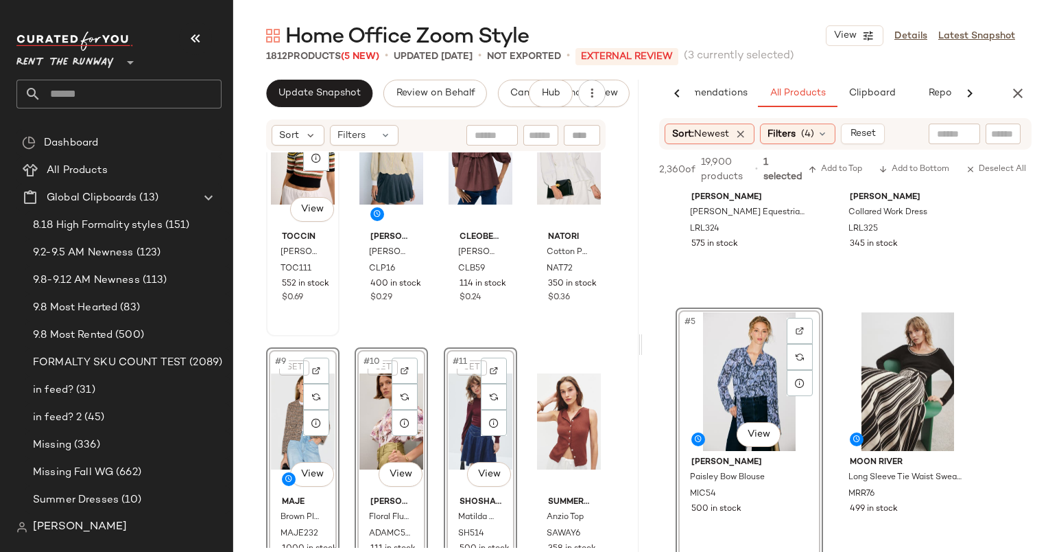
scroll to position [331, 0]
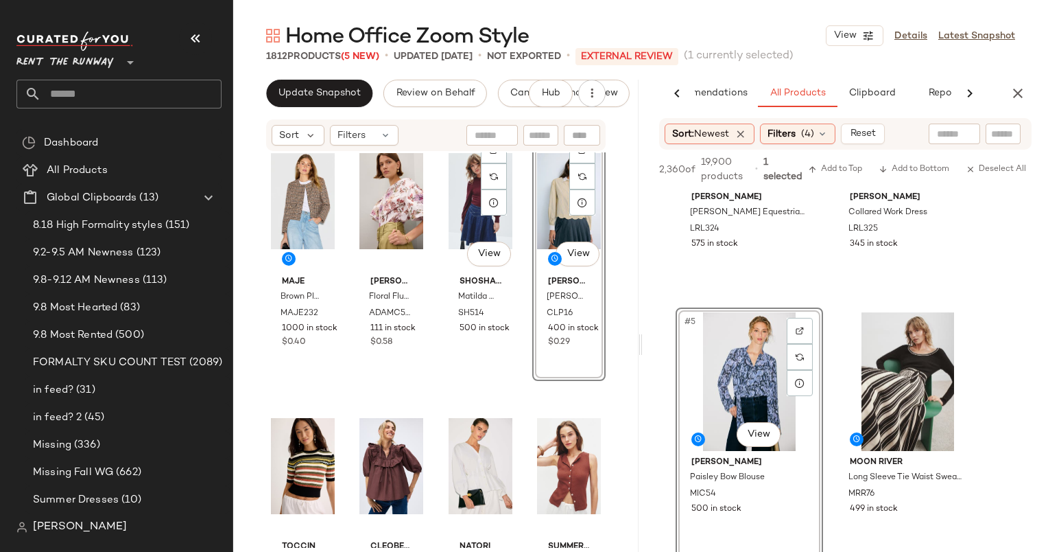
scroll to position [305, 0]
click at [290, 386] on div "#5 View Maje Brown Plaid Lady Jacket MAJE232 1000 in stock $0.40 Adam Lippes x …" at bounding box center [436, 349] width 406 height 395
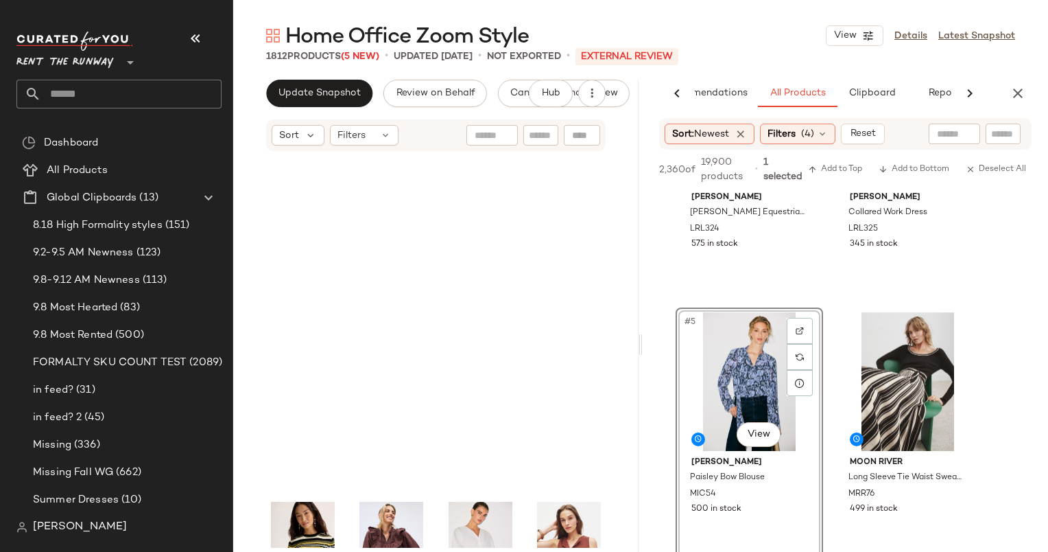
scroll to position [0, 0]
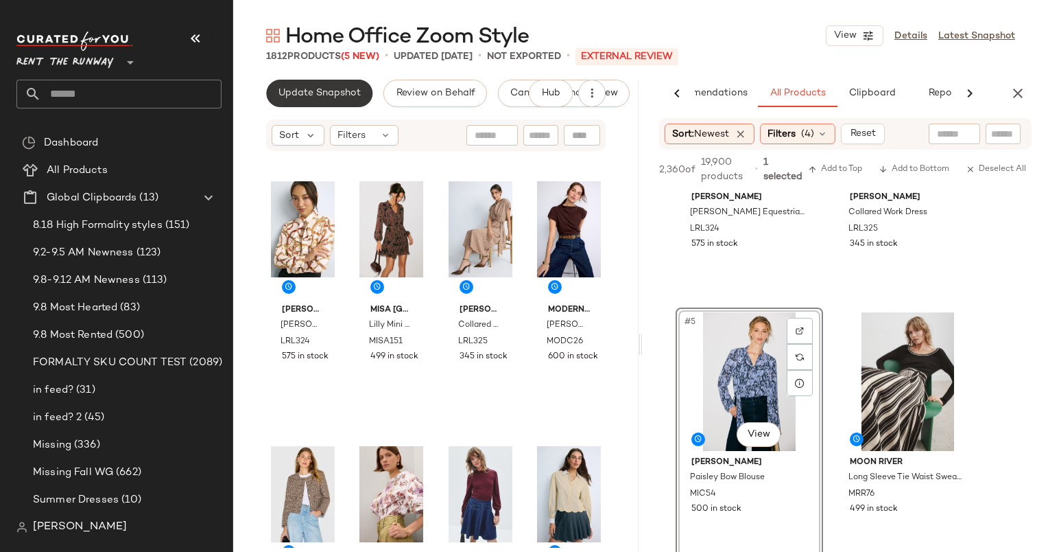
click at [287, 86] on button "Update Snapshot" at bounding box center [319, 93] width 106 height 27
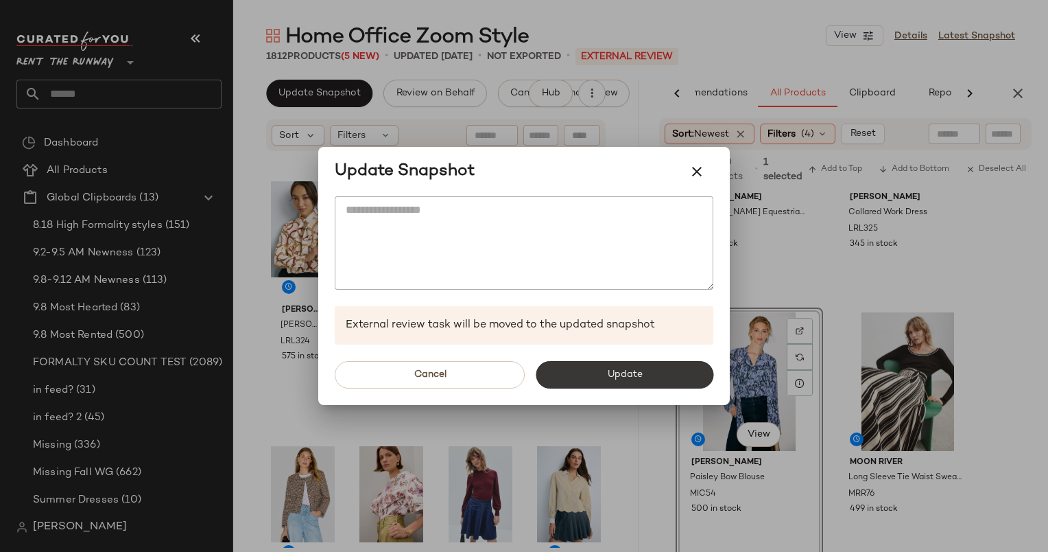
click at [627, 379] on span "Update" at bounding box center [625, 374] width 36 height 11
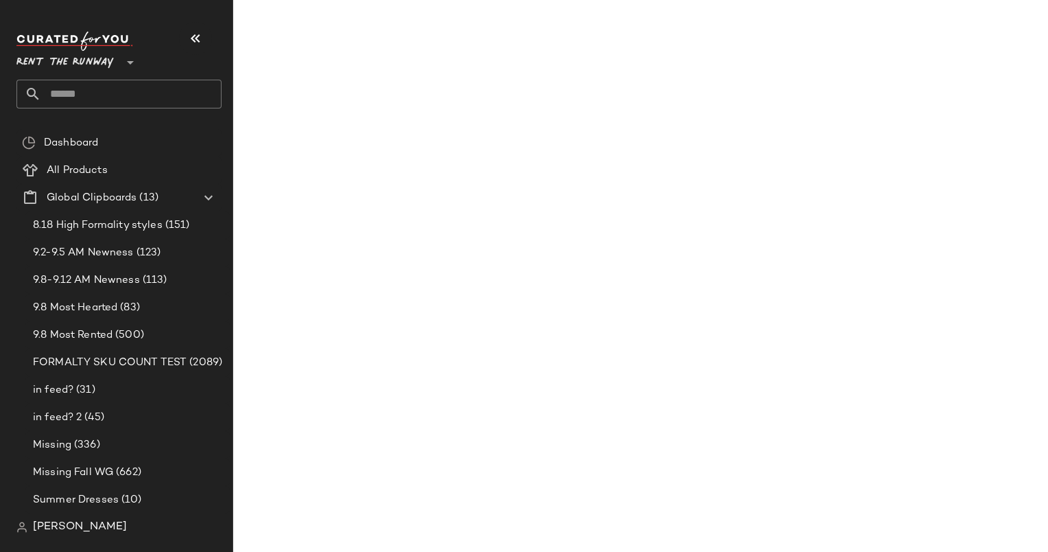
scroll to position [679, 0]
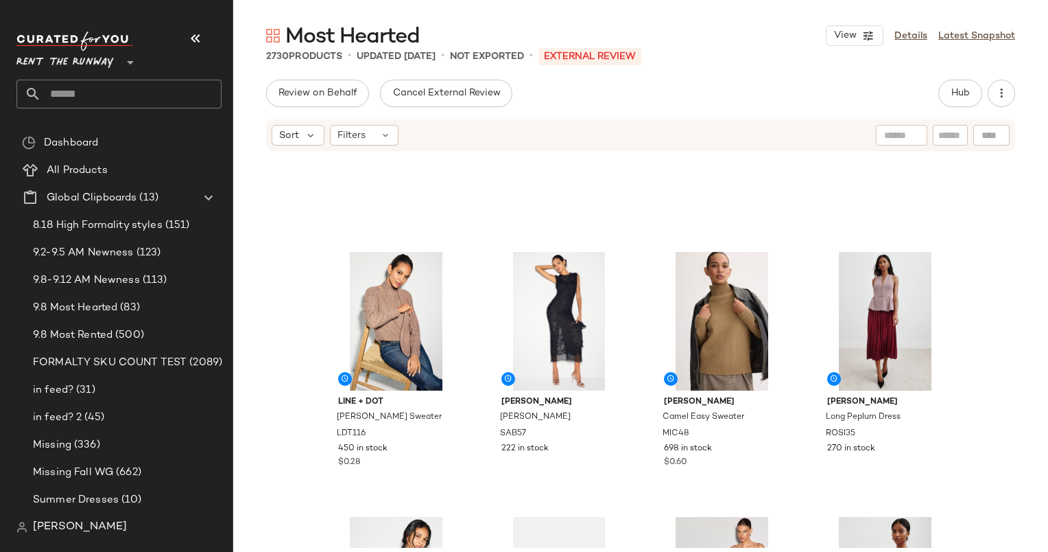
scroll to position [716, 0]
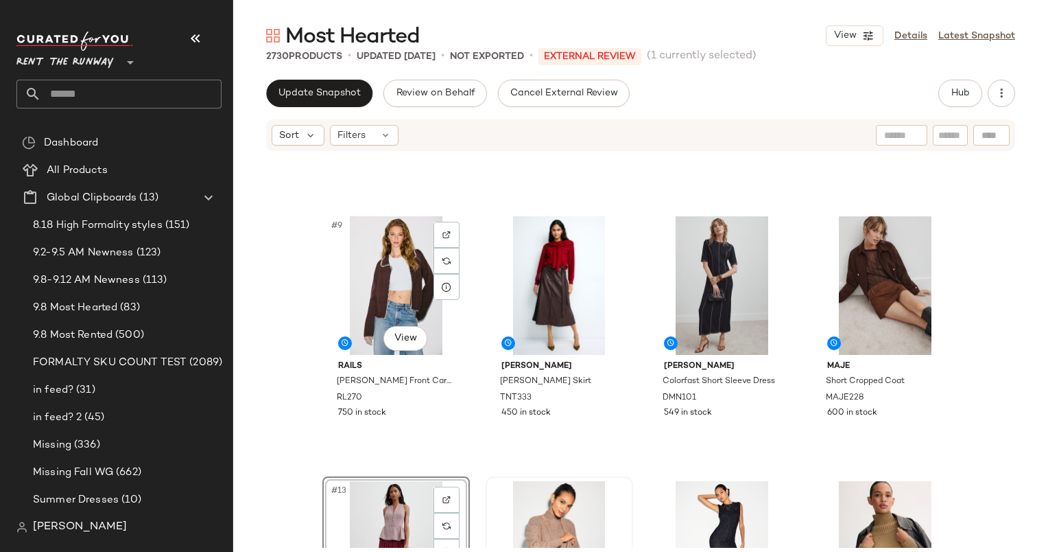
scroll to position [587, 0]
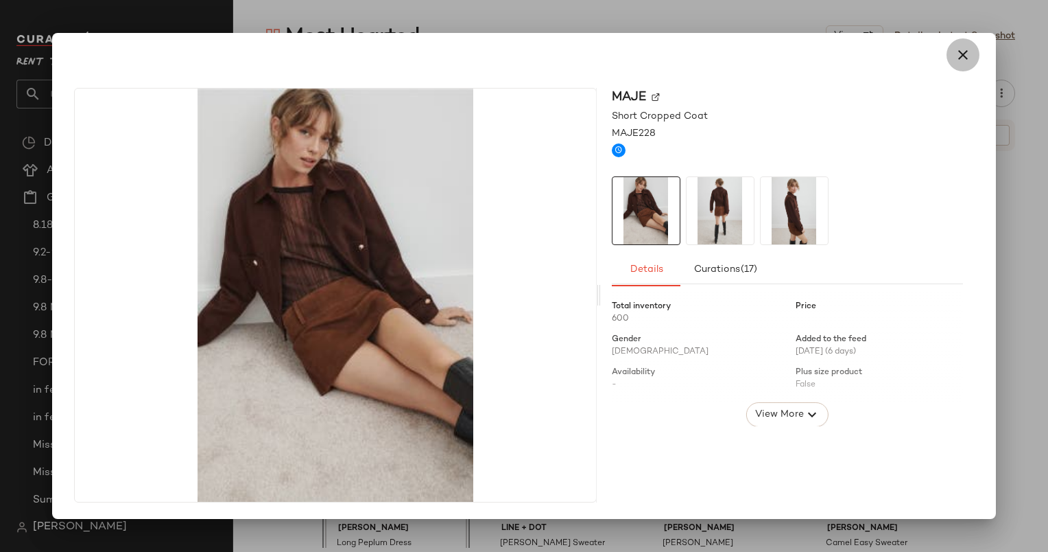
click at [969, 51] on icon "button" at bounding box center [963, 55] width 16 height 16
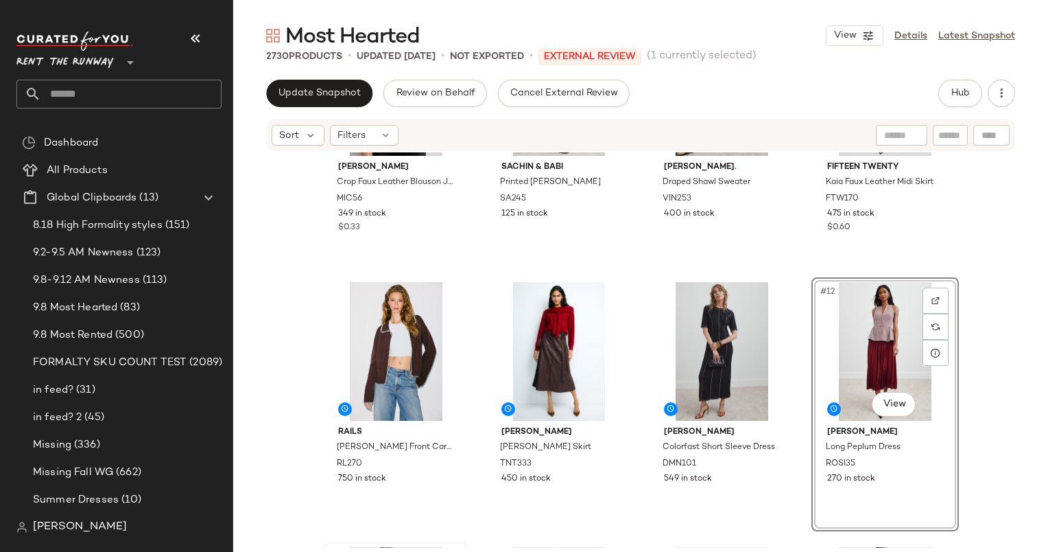
scroll to position [630, 0]
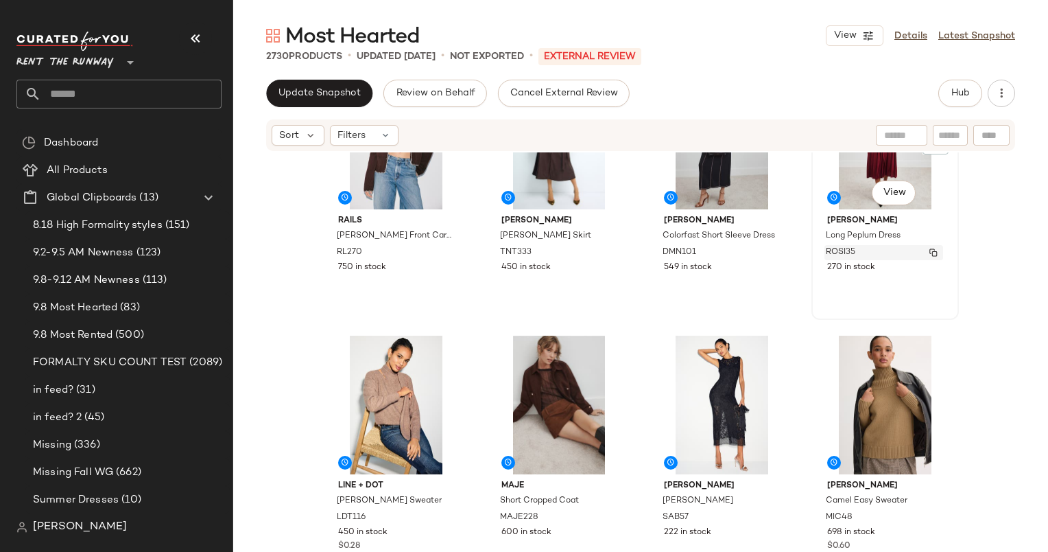
click at [852, 253] on div "ROSI35" at bounding box center [884, 252] width 119 height 15
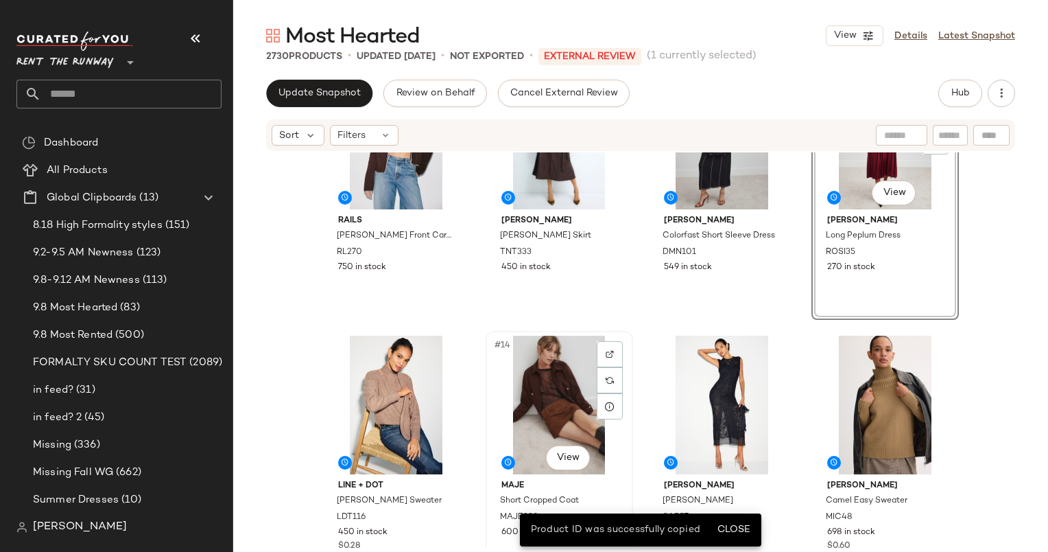
click at [545, 381] on div "#14 View" at bounding box center [560, 405] width 138 height 139
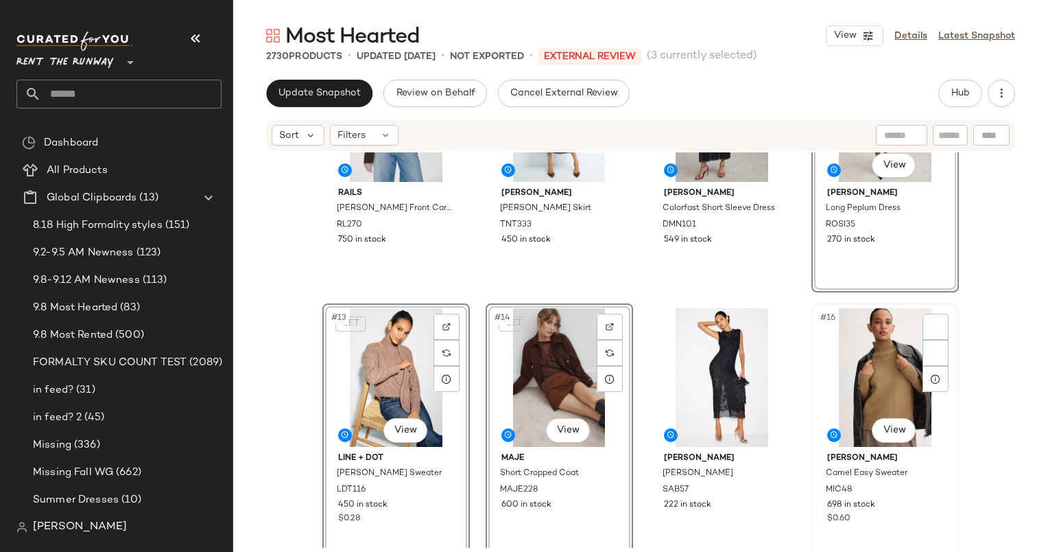
scroll to position [686, 0]
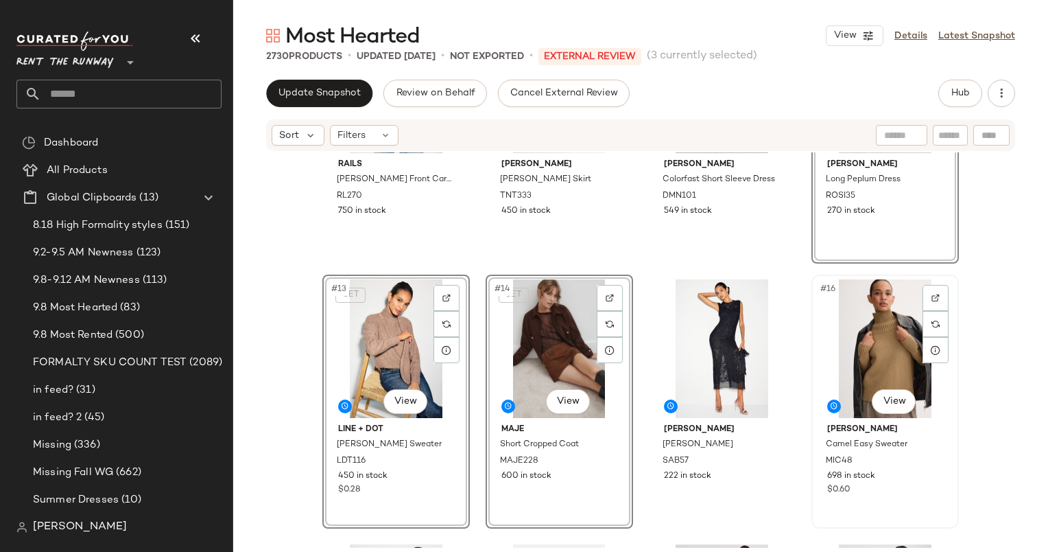
click at [872, 319] on div "#16 View" at bounding box center [886, 348] width 138 height 139
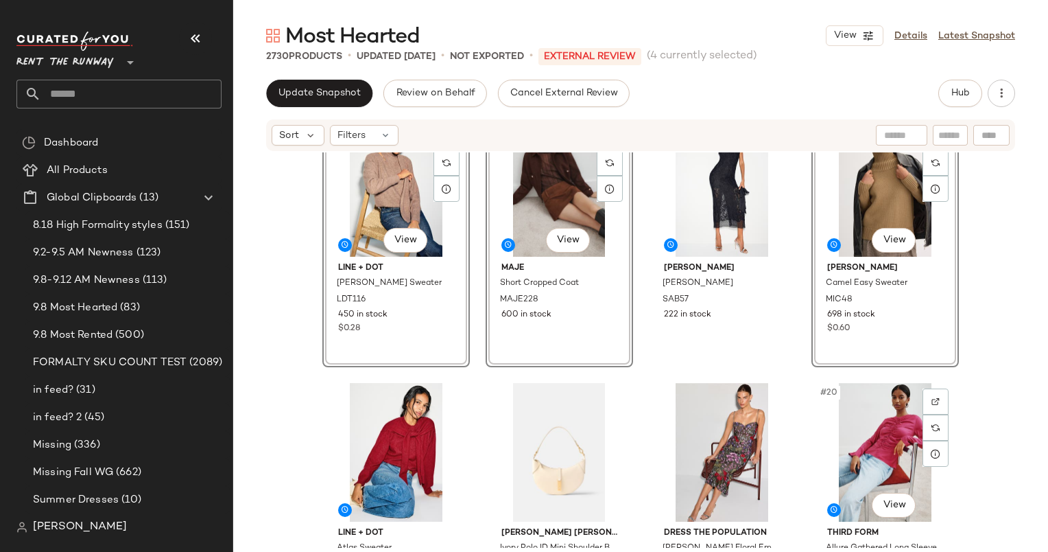
scroll to position [796, 0]
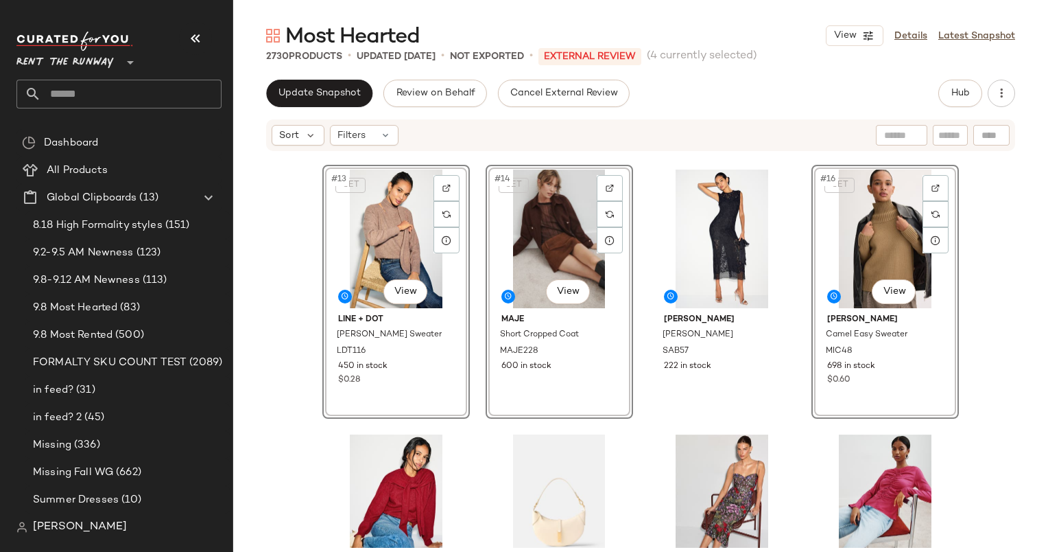
click at [876, 250] on div "SET #16 View" at bounding box center [886, 238] width 138 height 139
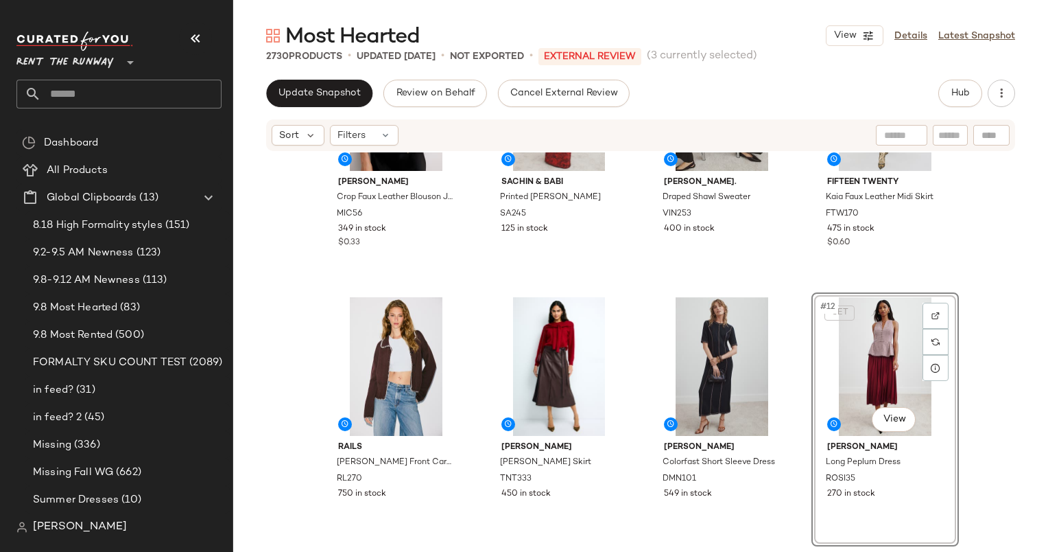
scroll to position [93, 0]
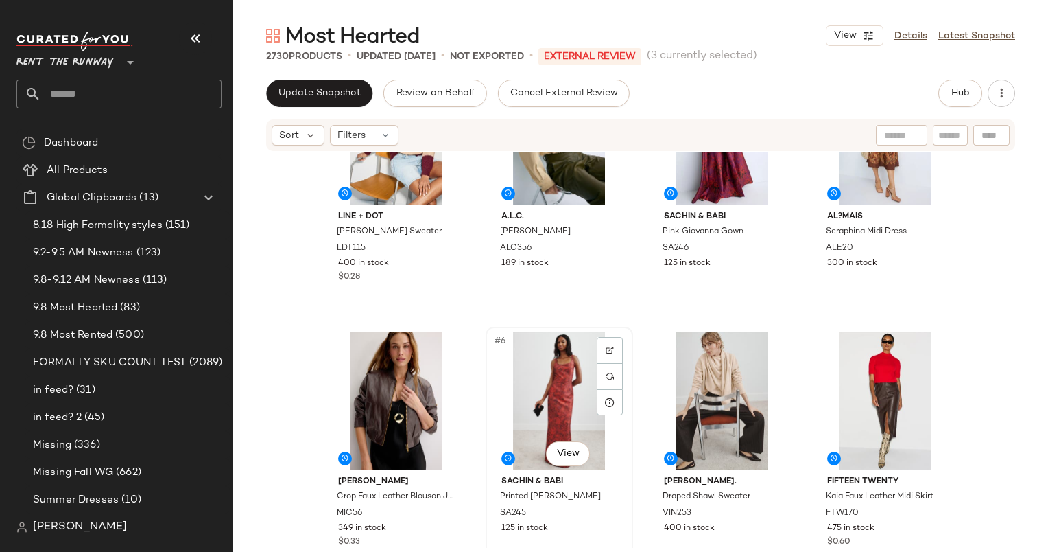
click at [541, 403] on div "#6 View" at bounding box center [560, 400] width 138 height 139
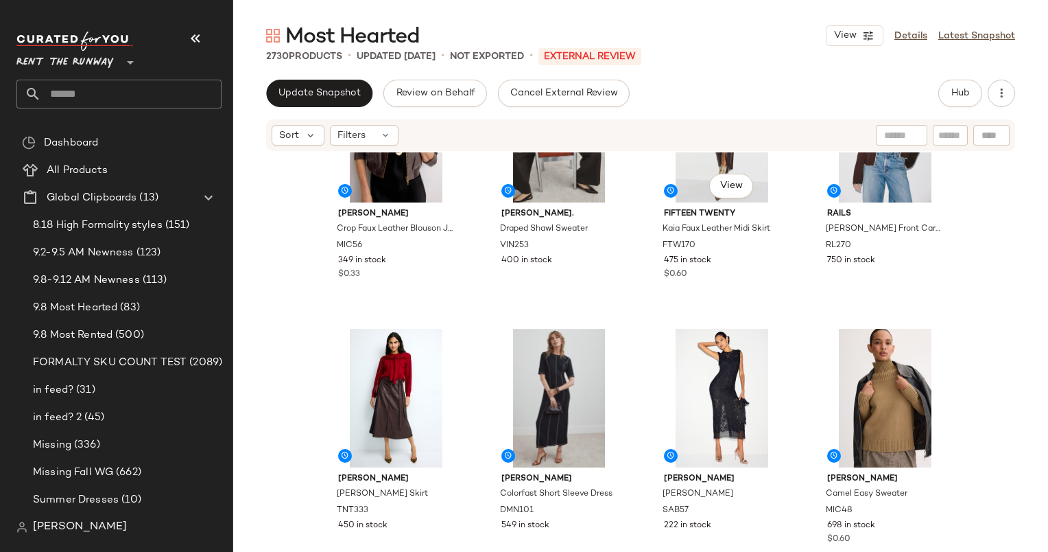
scroll to position [638, 0]
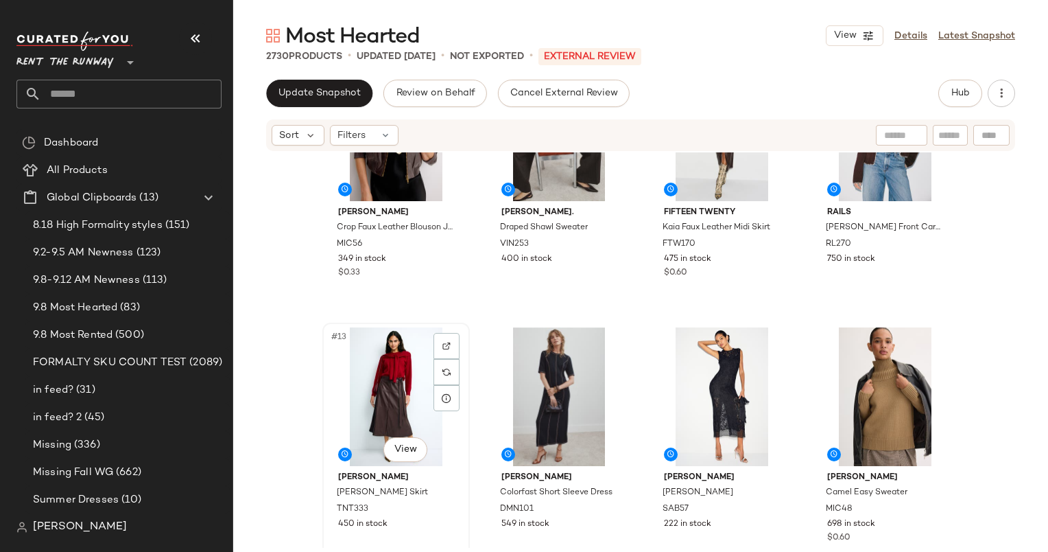
click at [385, 381] on div "#13 View" at bounding box center [396, 396] width 138 height 139
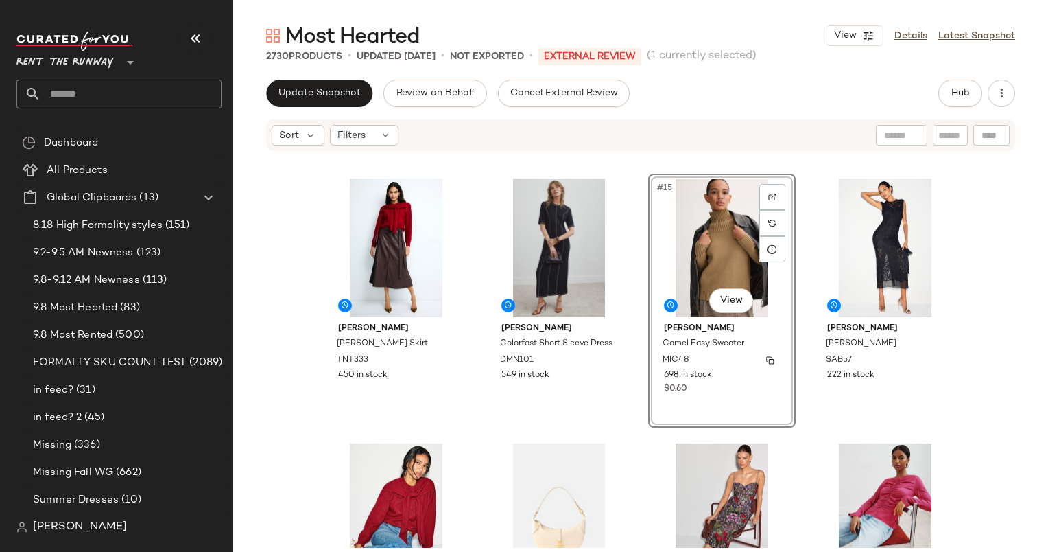
scroll to position [786, 0]
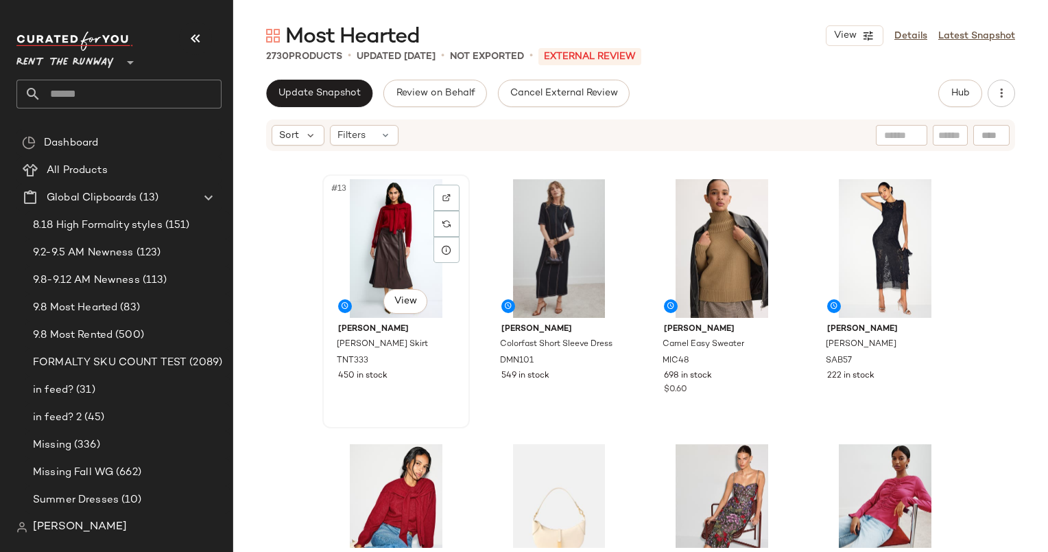
click at [374, 274] on div "#13 View" at bounding box center [396, 248] width 138 height 139
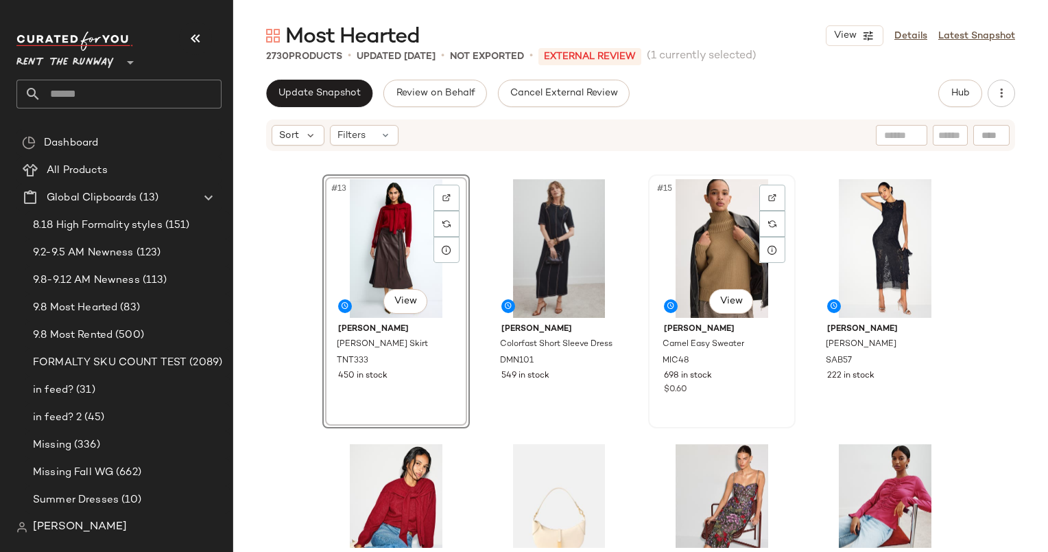
click at [703, 249] on div "#15 View" at bounding box center [722, 248] width 138 height 139
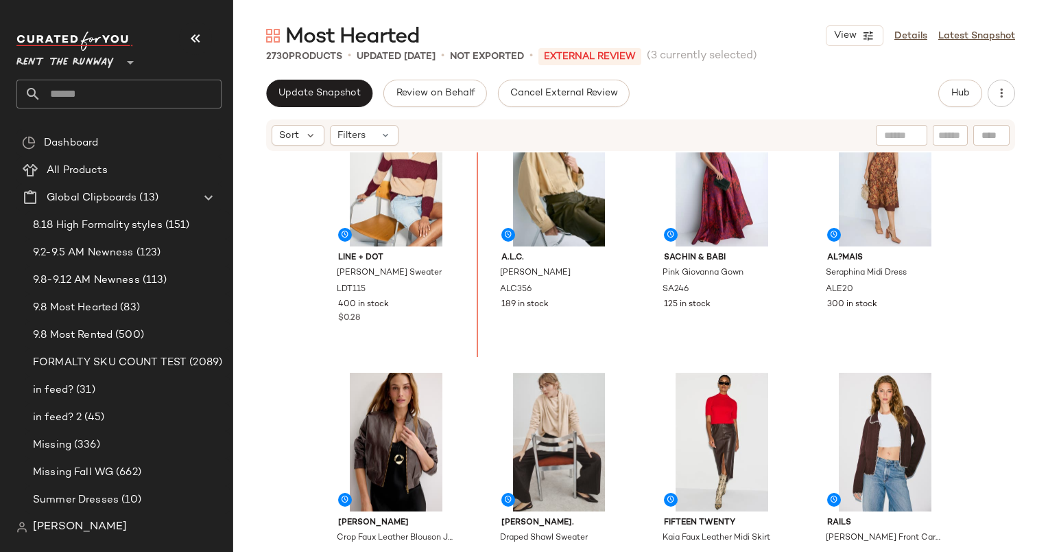
scroll to position [236, 0]
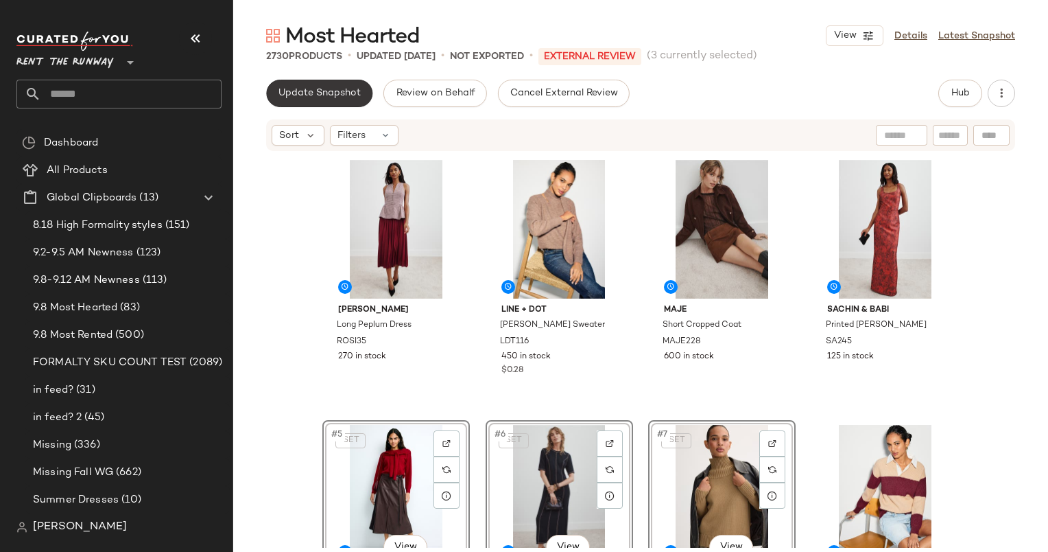
click at [301, 88] on span "Update Snapshot" at bounding box center [319, 93] width 83 height 11
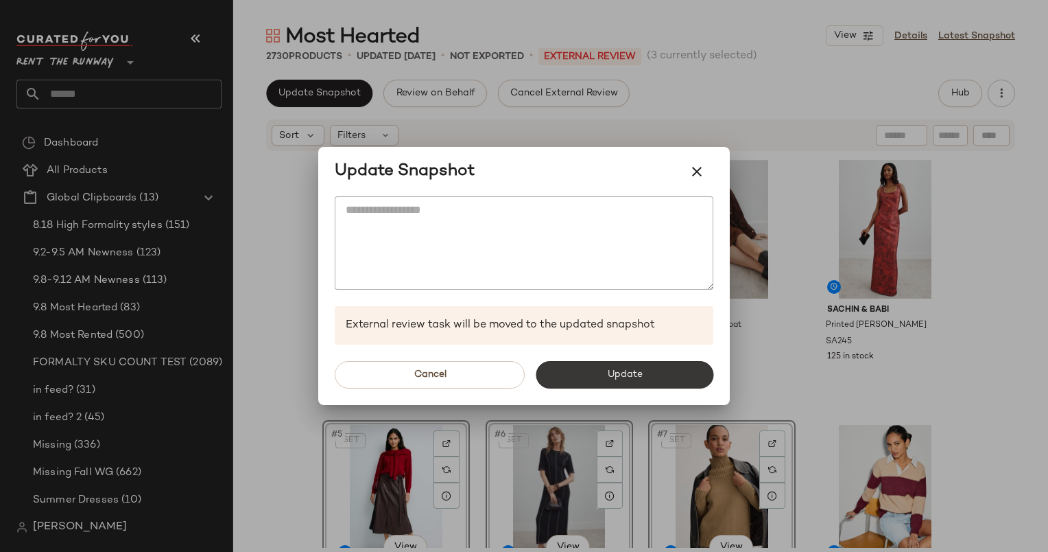
click at [629, 386] on button "Update" at bounding box center [625, 374] width 178 height 27
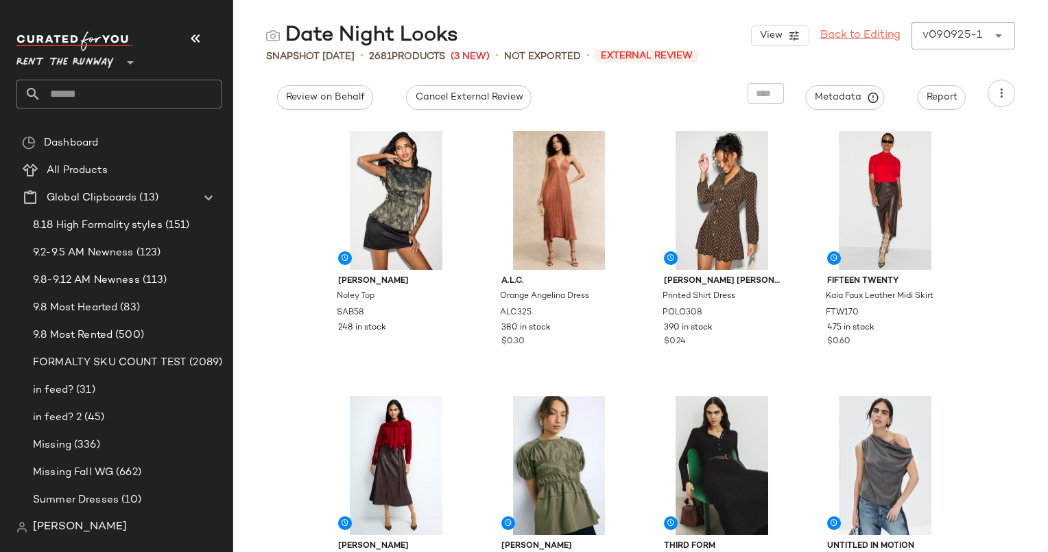
click at [874, 41] on link "Back to Editing" at bounding box center [861, 35] width 80 height 16
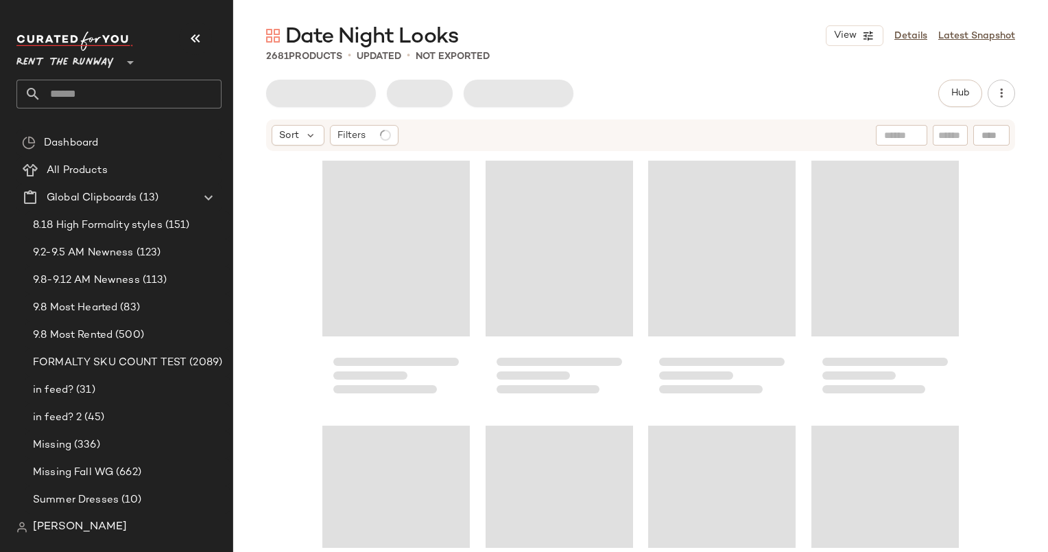
click at [961, 110] on div "Hub Sort Filters" at bounding box center [640, 345] width 815 height 530
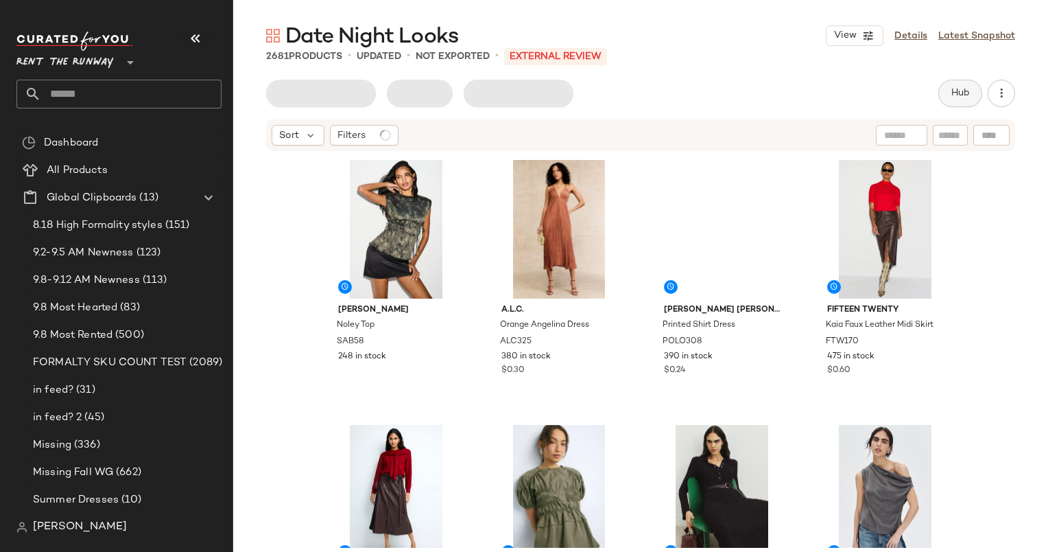
click at [954, 97] on span "Hub" at bounding box center [960, 93] width 19 height 11
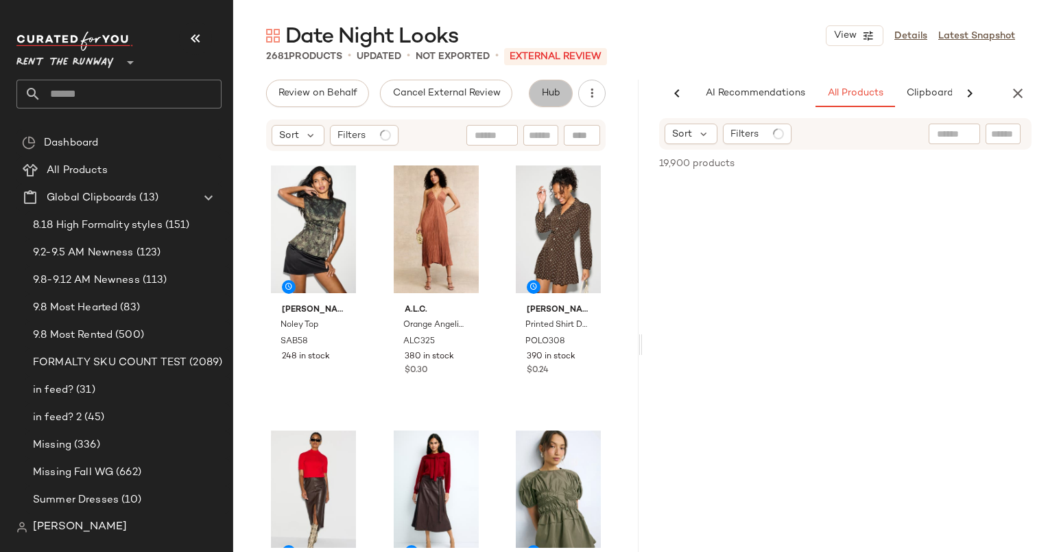
scroll to position [0, 71]
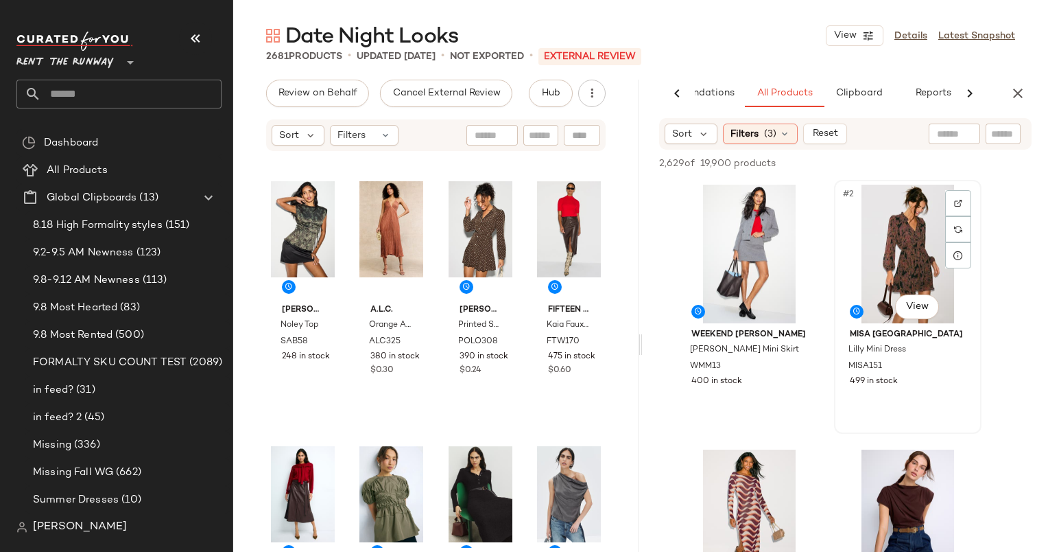
click at [900, 223] on div "#2 View" at bounding box center [908, 254] width 138 height 139
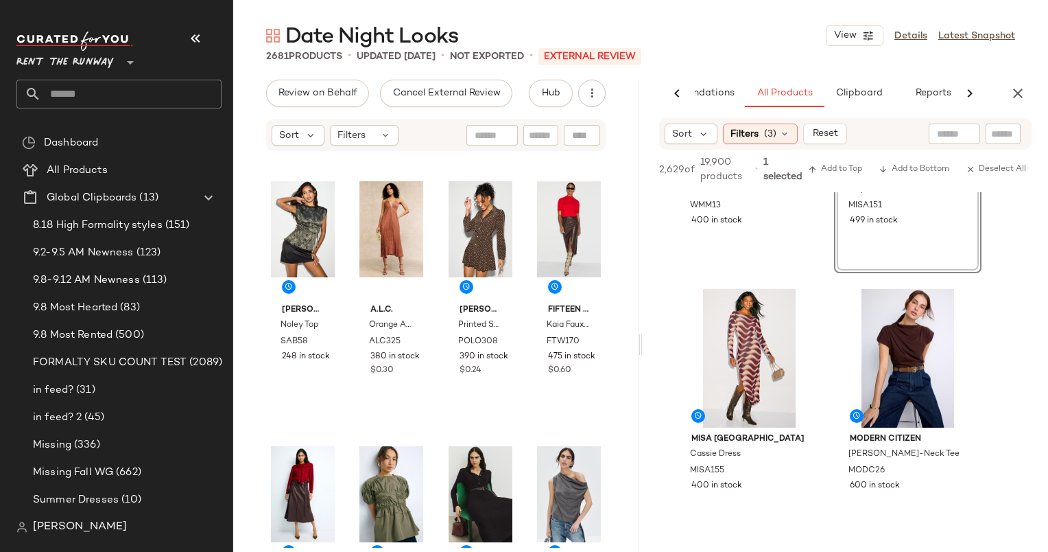
scroll to position [181, 0]
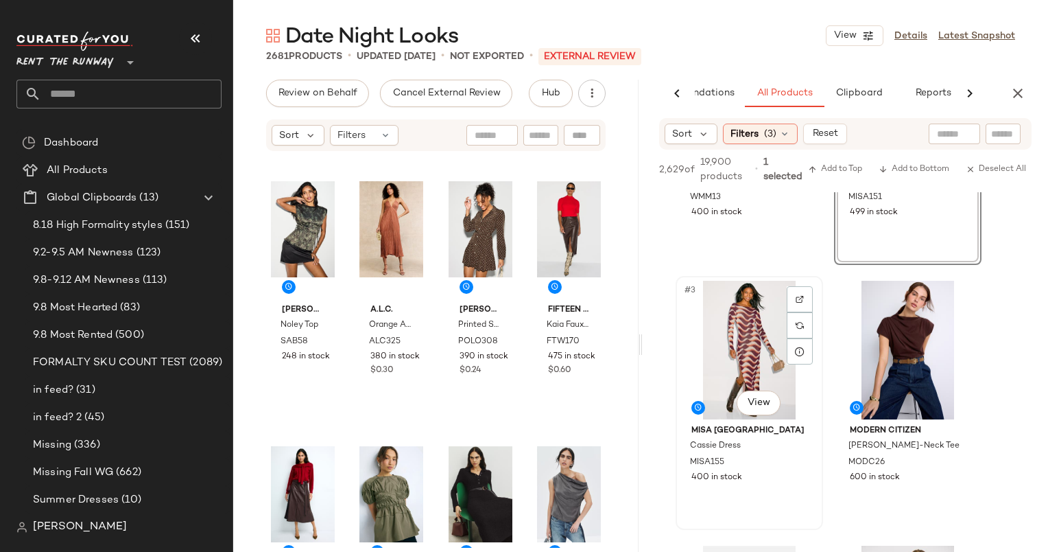
click at [749, 348] on div "#3 View" at bounding box center [750, 350] width 138 height 139
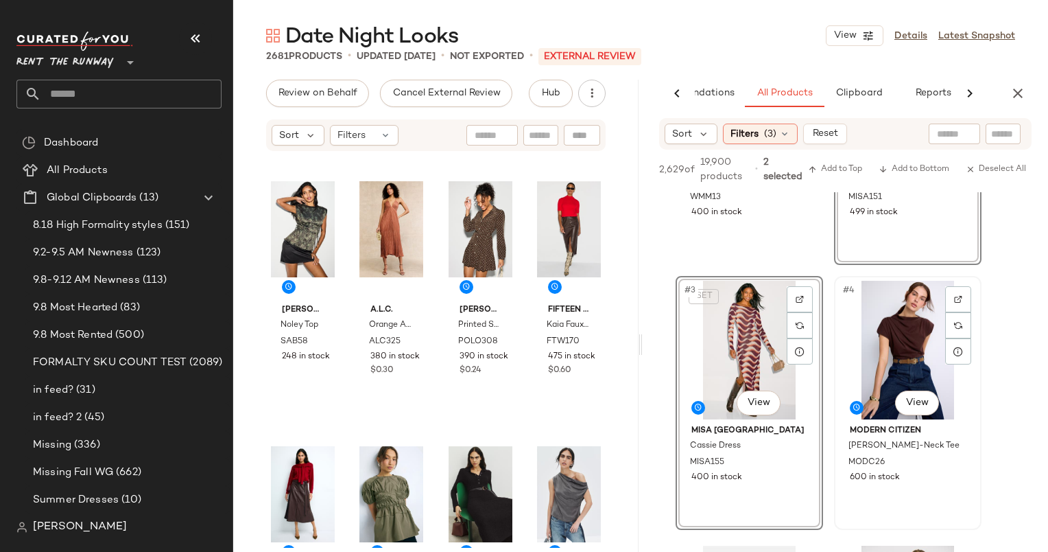
click at [871, 347] on div "#4 View" at bounding box center [908, 350] width 138 height 139
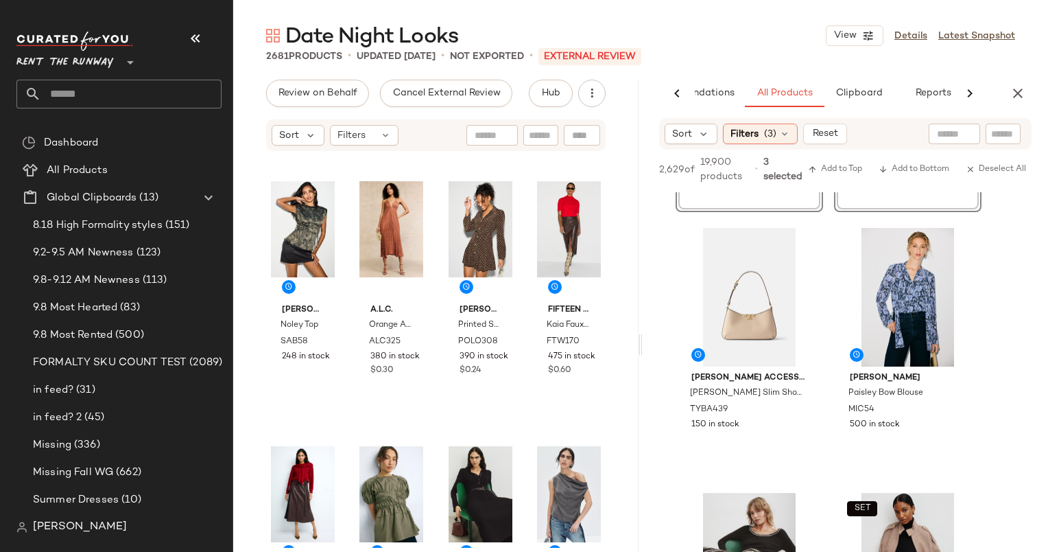
scroll to position [461, 0]
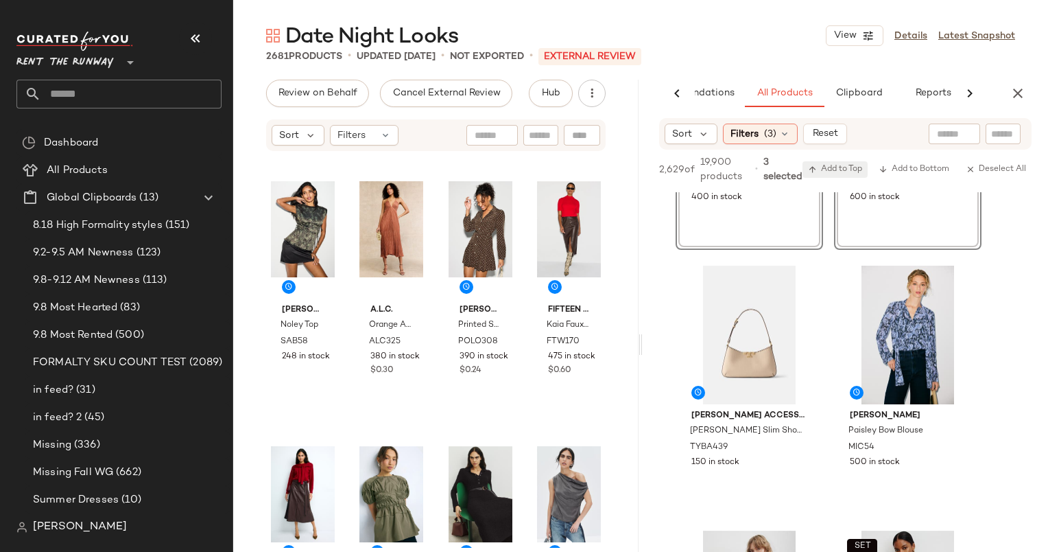
click at [853, 165] on span "Add to Top" at bounding box center [835, 170] width 54 height 10
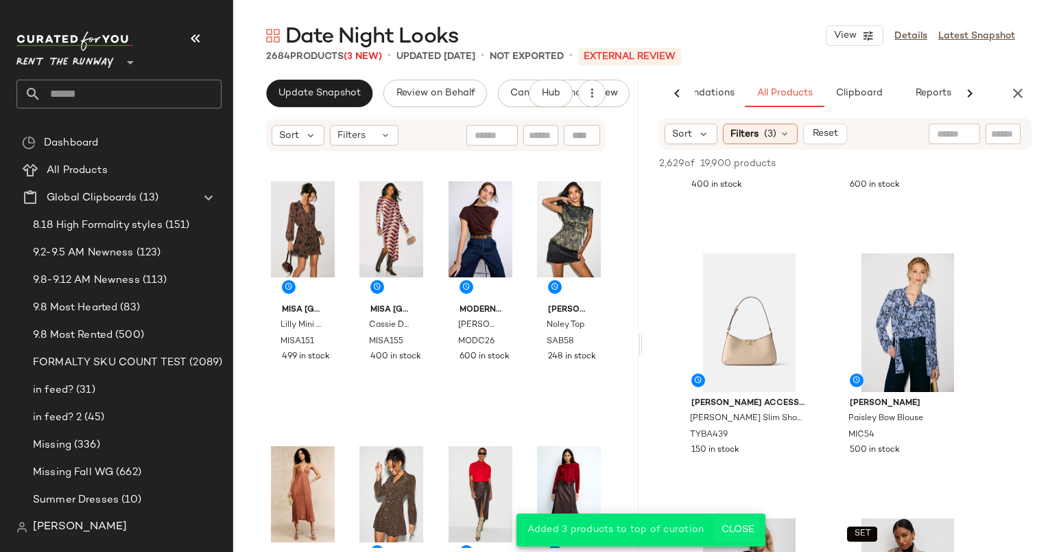
click at [726, 526] on span "Close" at bounding box center [737, 529] width 34 height 11
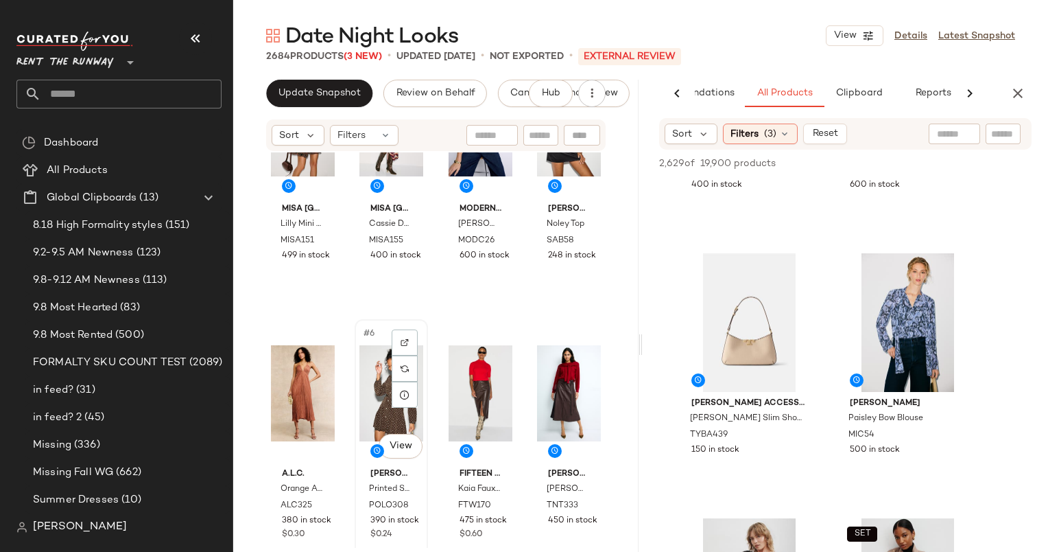
scroll to position [102, 0]
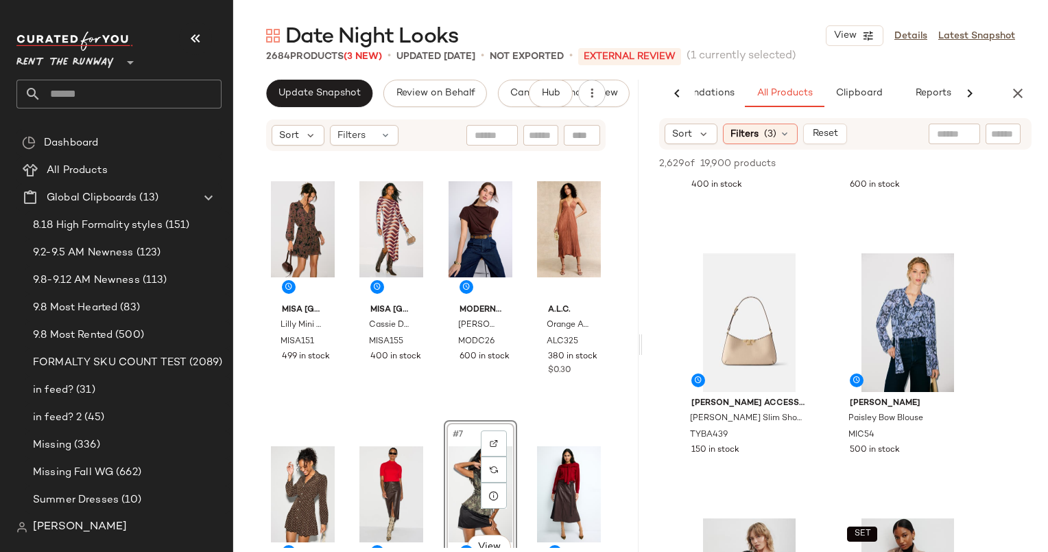
click at [426, 171] on div "MISA Los Angeles Lilly Mini Dress MISA151 499 in stock MISA Los Angeles Cassie …" at bounding box center [436, 351] width 340 height 392
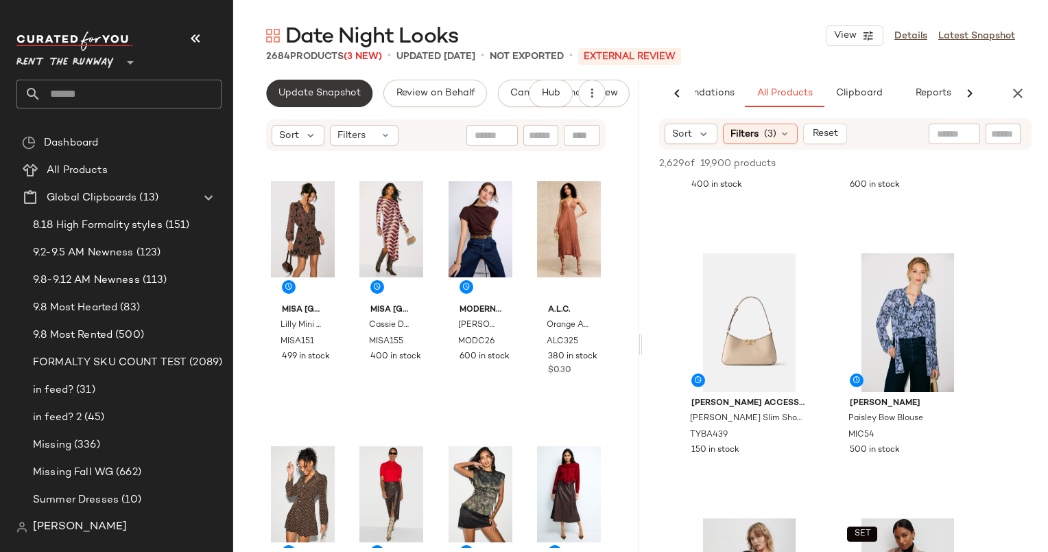
click at [336, 88] on span "Update Snapshot" at bounding box center [319, 93] width 83 height 11
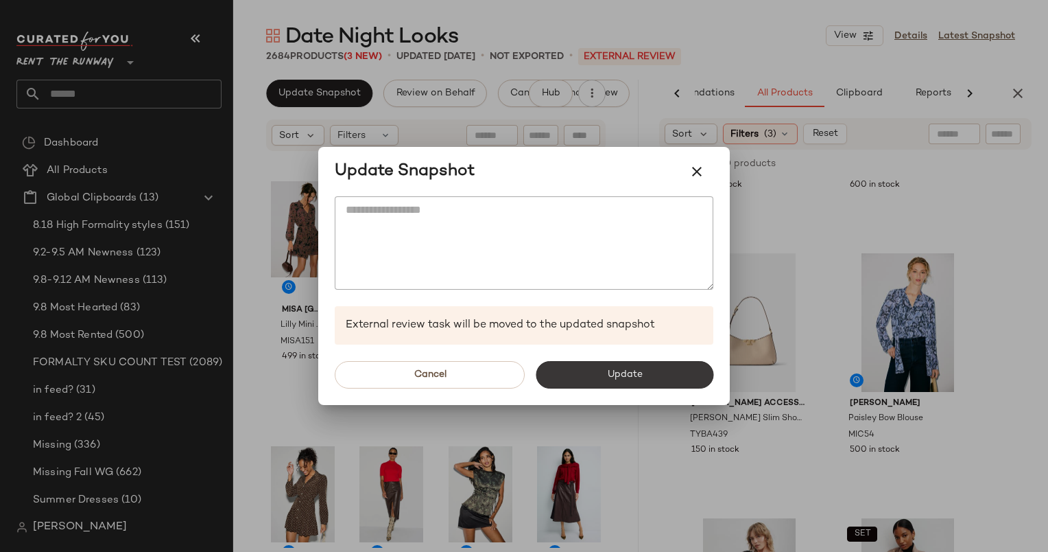
click at [647, 363] on button "Update" at bounding box center [625, 374] width 178 height 27
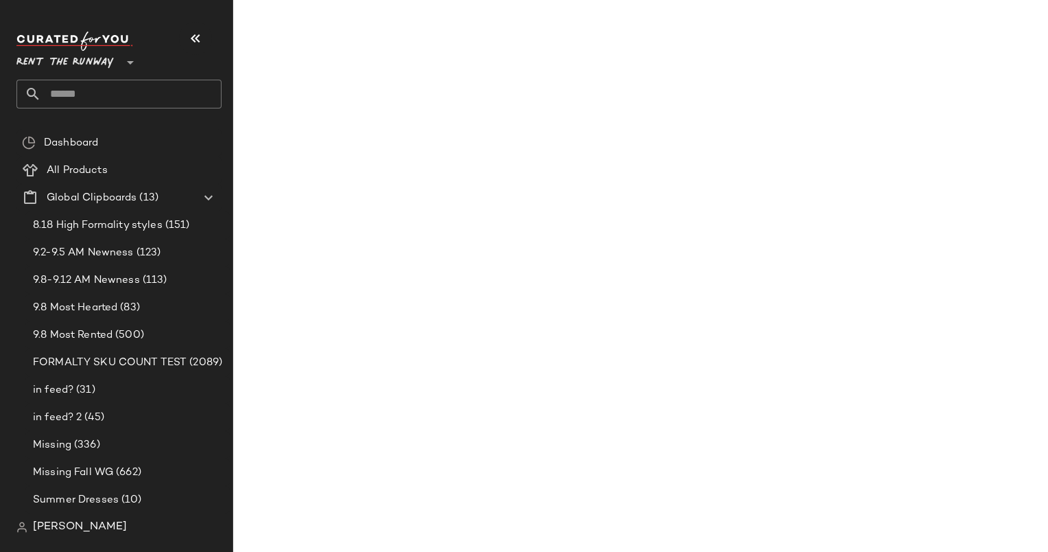
scroll to position [726, 0]
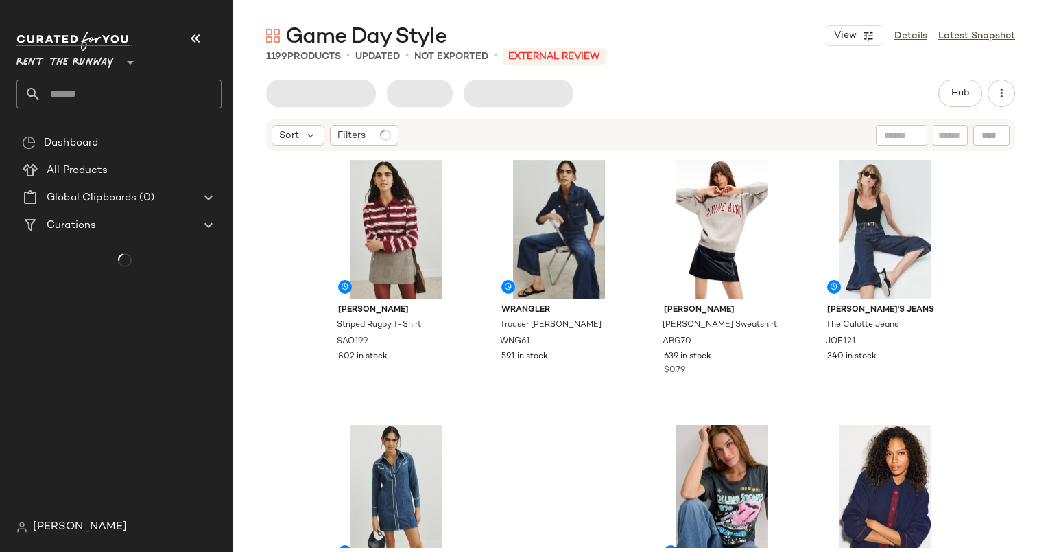
click at [137, 82] on input "text" at bounding box center [131, 94] width 180 height 29
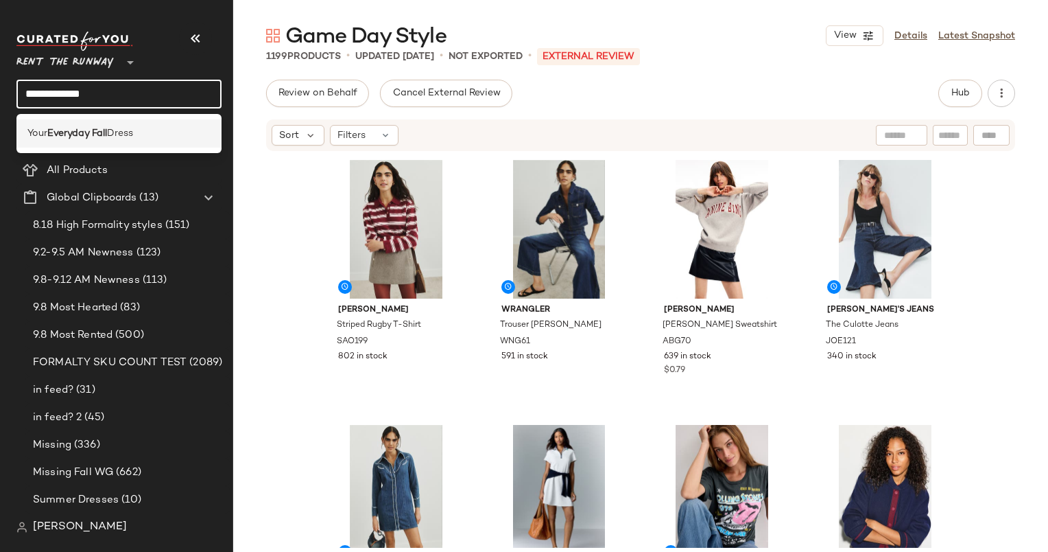
type input "**********"
click at [127, 137] on span "Dress" at bounding box center [120, 133] width 26 height 14
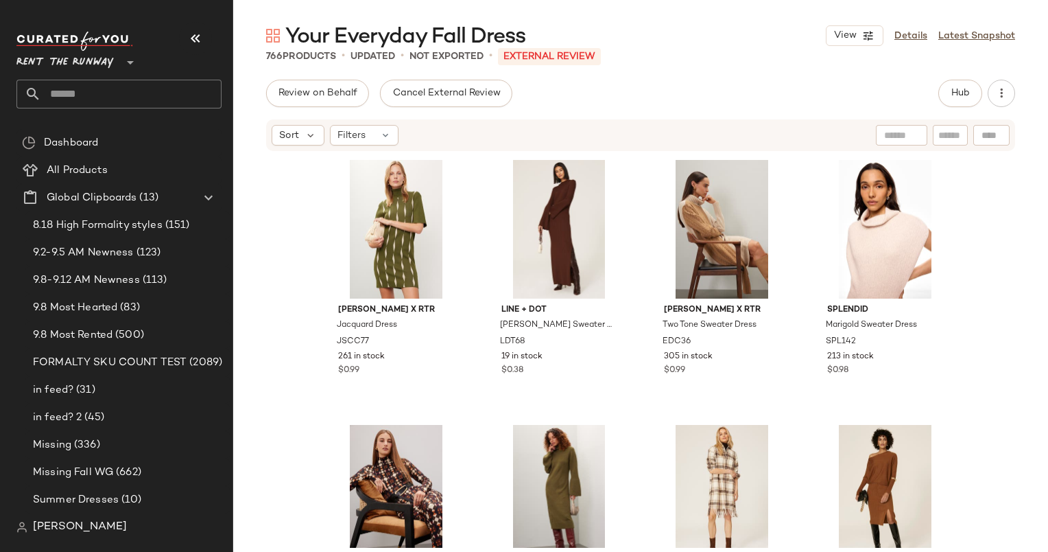
click at [292, 331] on div "Saunders x RTR Jacquard Dress JSCC77 261 in stock $0.99 Line + Dot Jessica Ribb…" at bounding box center [640, 349] width 815 height 395
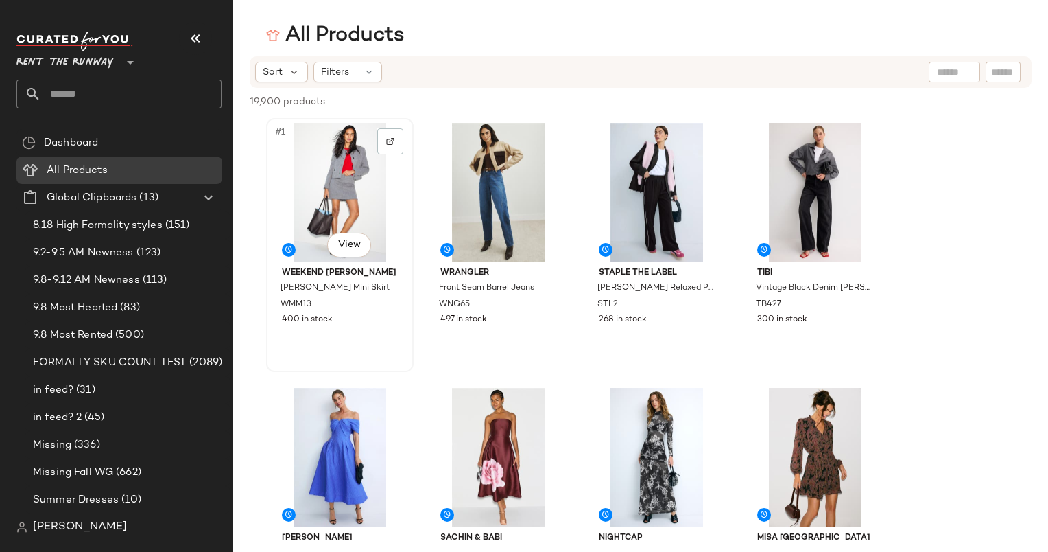
click at [319, 198] on div "#1 View" at bounding box center [340, 192] width 138 height 139
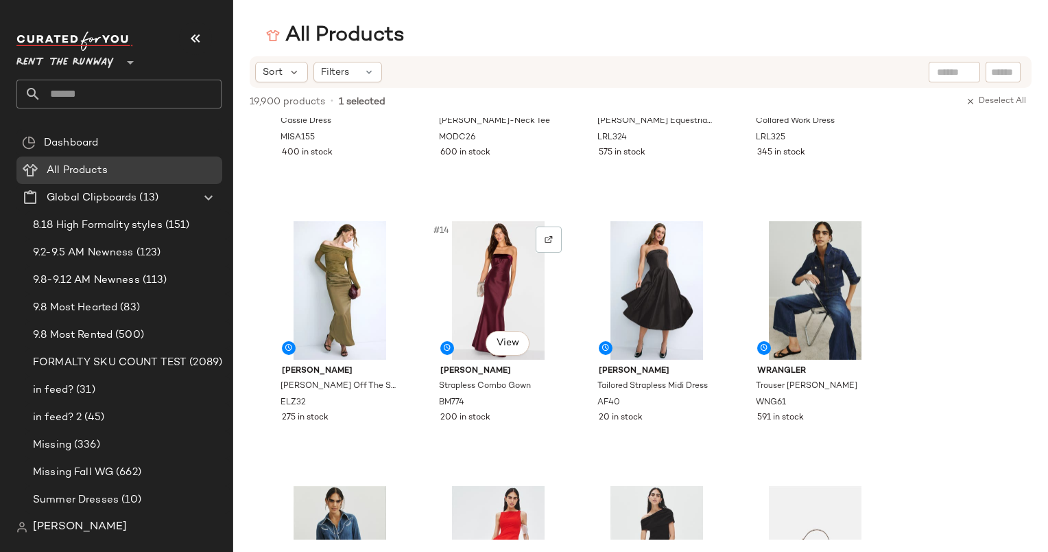
scroll to position [710, 0]
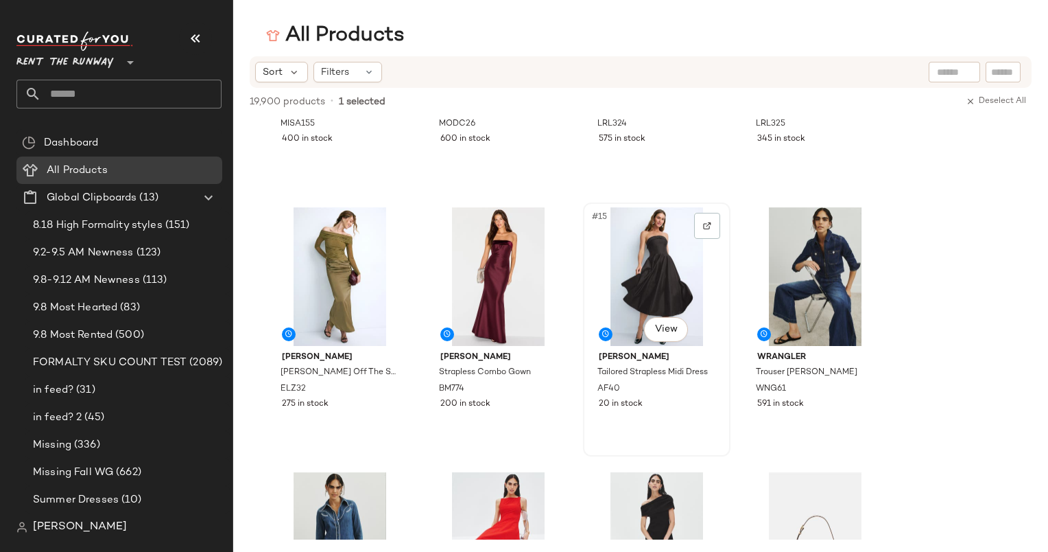
click at [633, 237] on div "#15 View" at bounding box center [657, 276] width 138 height 139
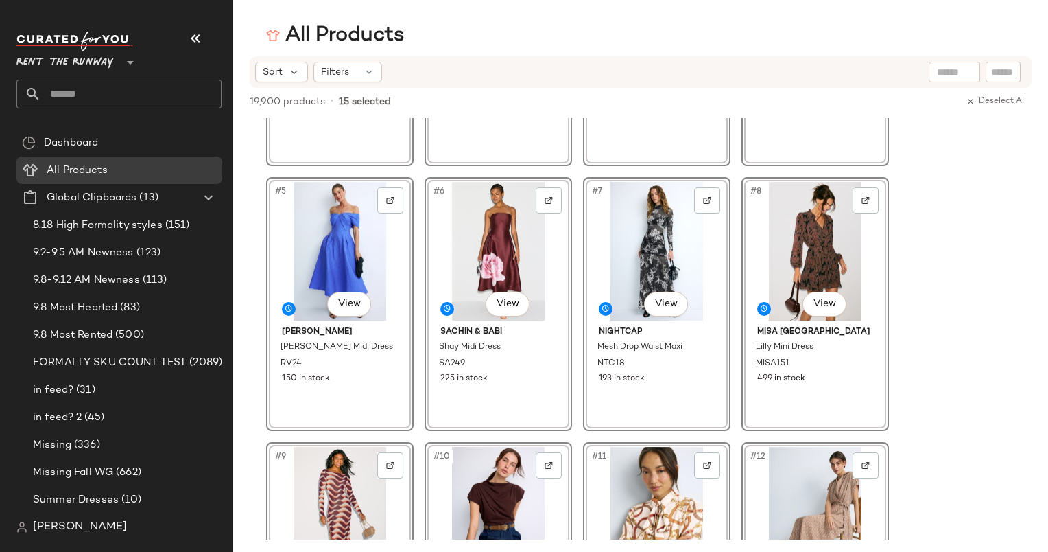
scroll to position [0, 0]
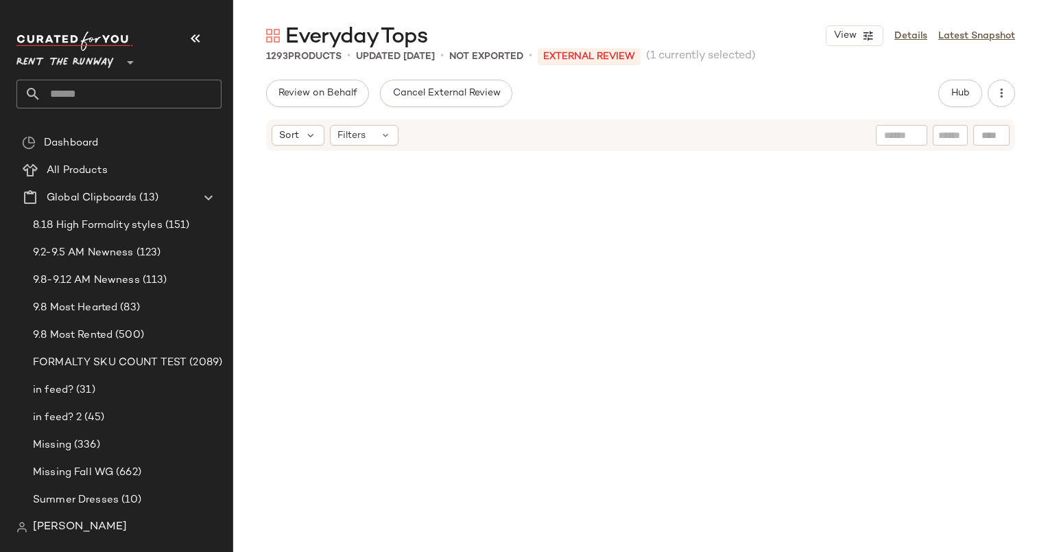
scroll to position [64889, 0]
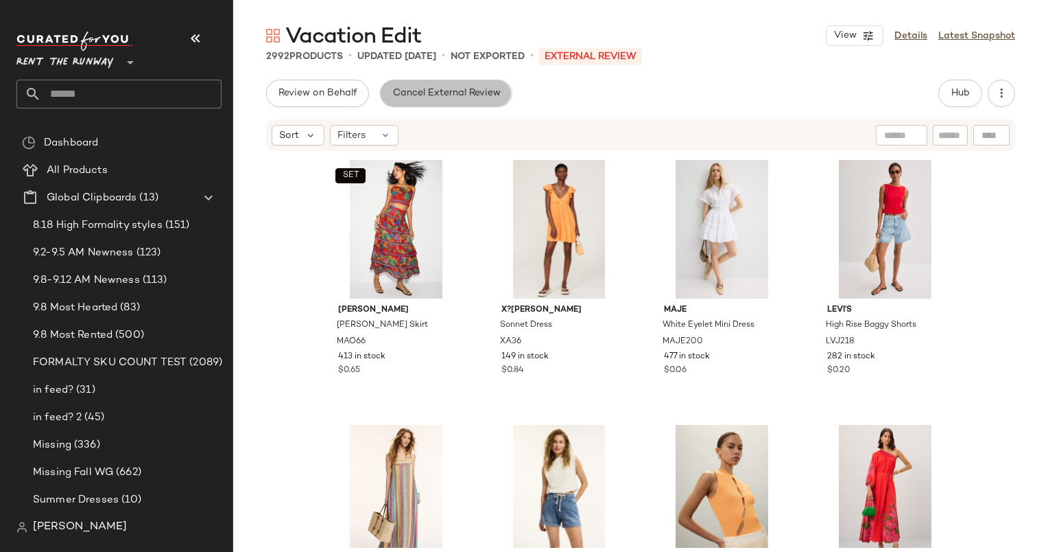
click at [427, 94] on span "Cancel External Review" at bounding box center [446, 93] width 108 height 11
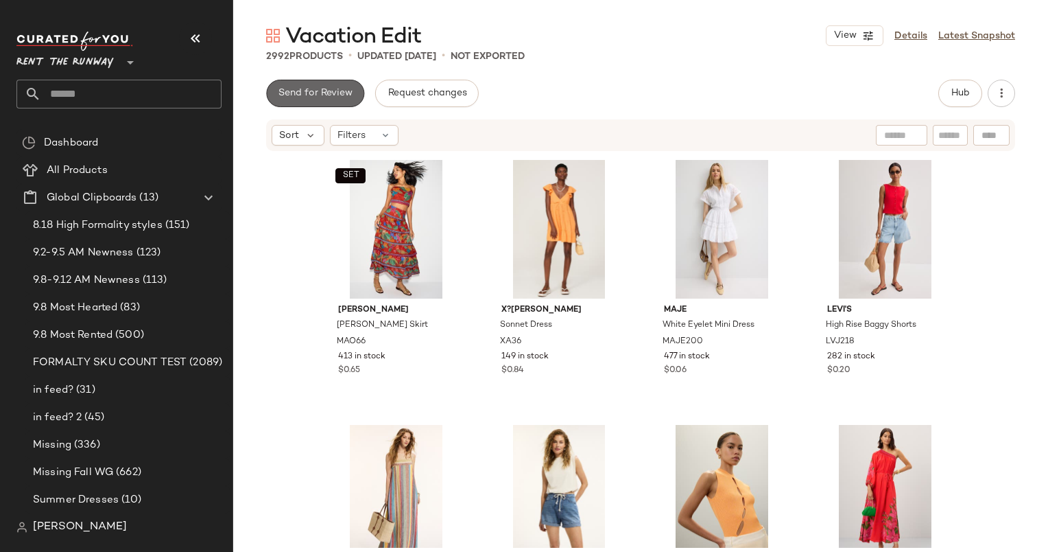
click at [349, 88] on span "Send for Review" at bounding box center [315, 93] width 75 height 11
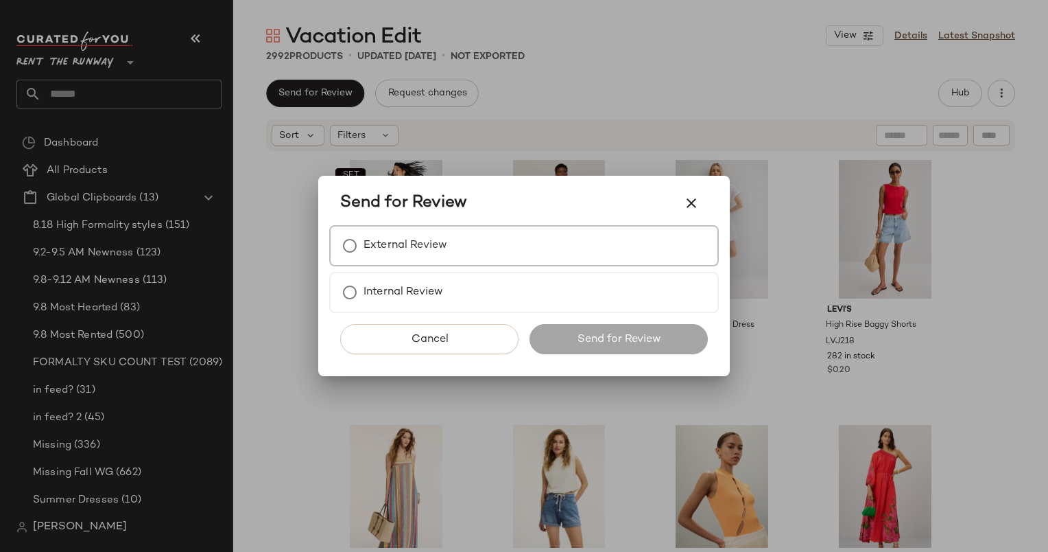
click at [579, 256] on div "External Review" at bounding box center [524, 245] width 390 height 41
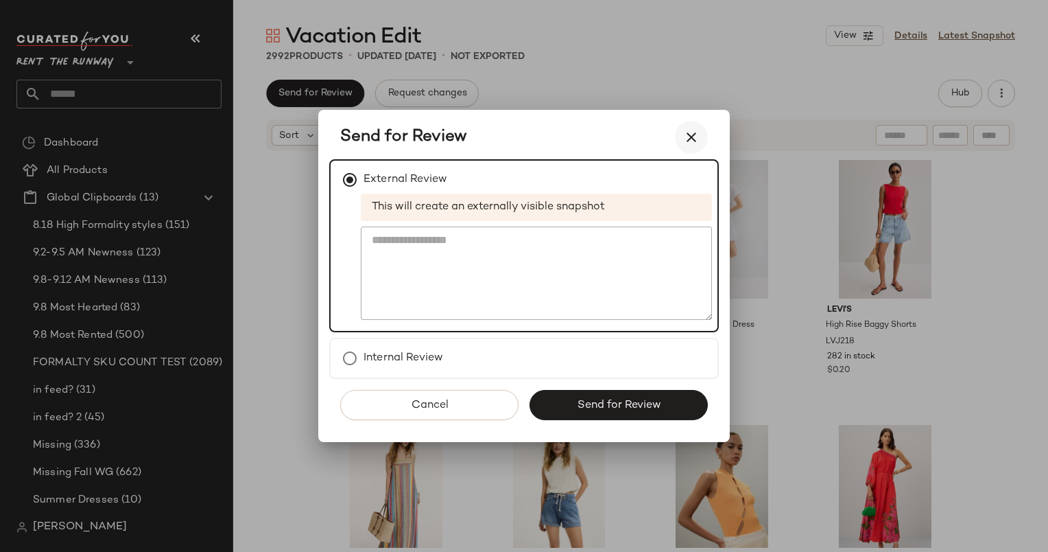
click at [705, 137] on button "button" at bounding box center [691, 137] width 33 height 33
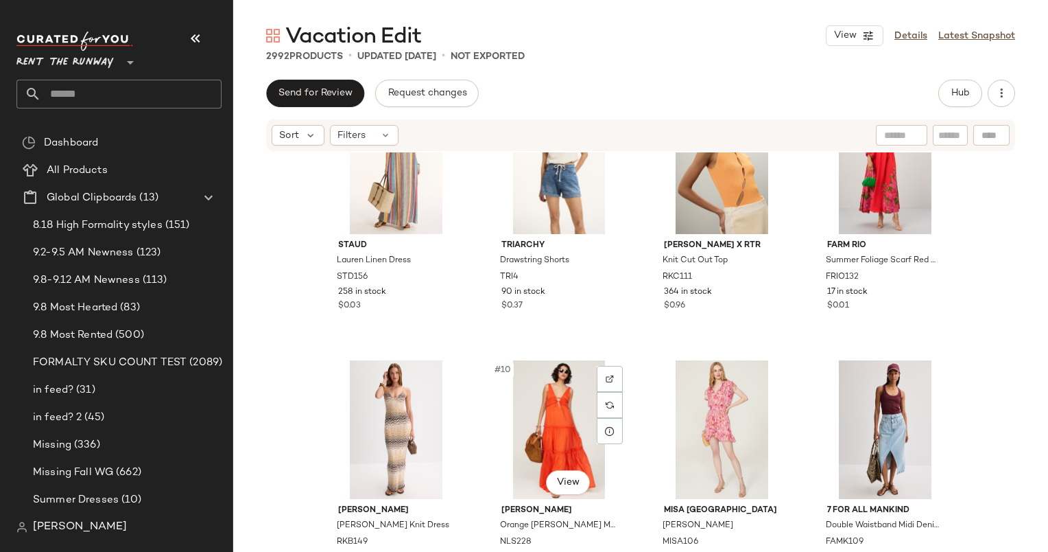
scroll to position [698, 0]
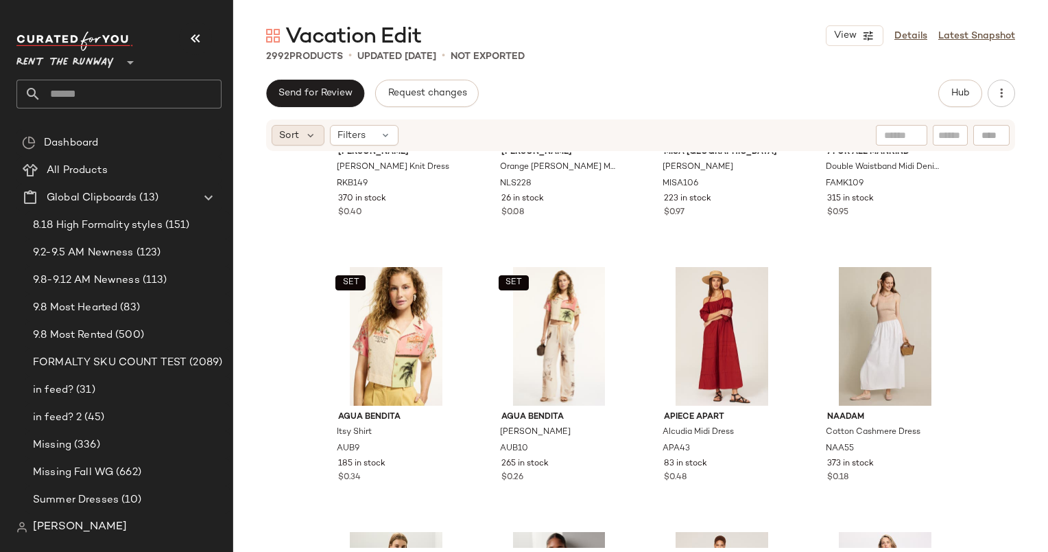
click at [303, 141] on div "Sort" at bounding box center [298, 135] width 53 height 21
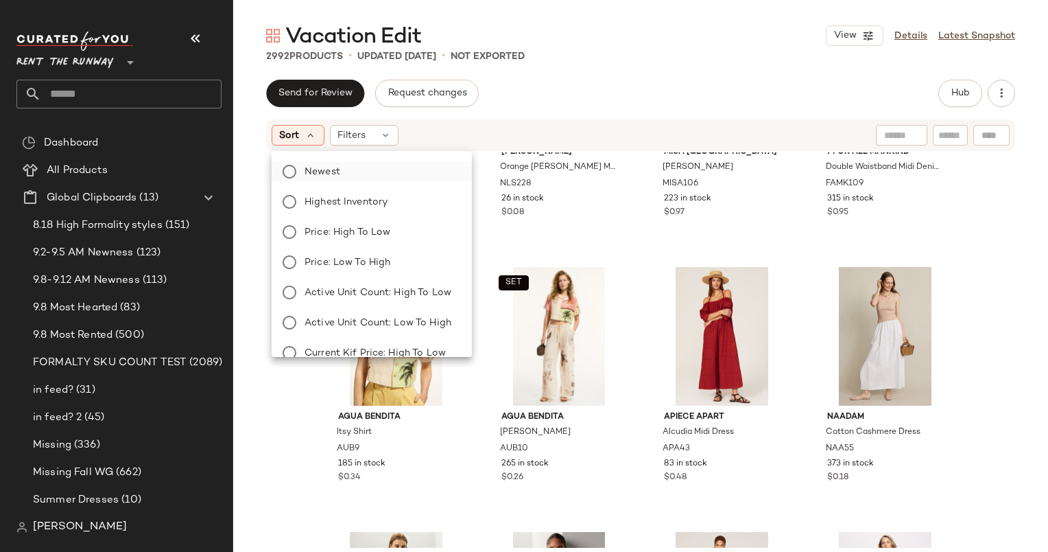
click at [351, 167] on label "Newest" at bounding box center [380, 171] width 162 height 19
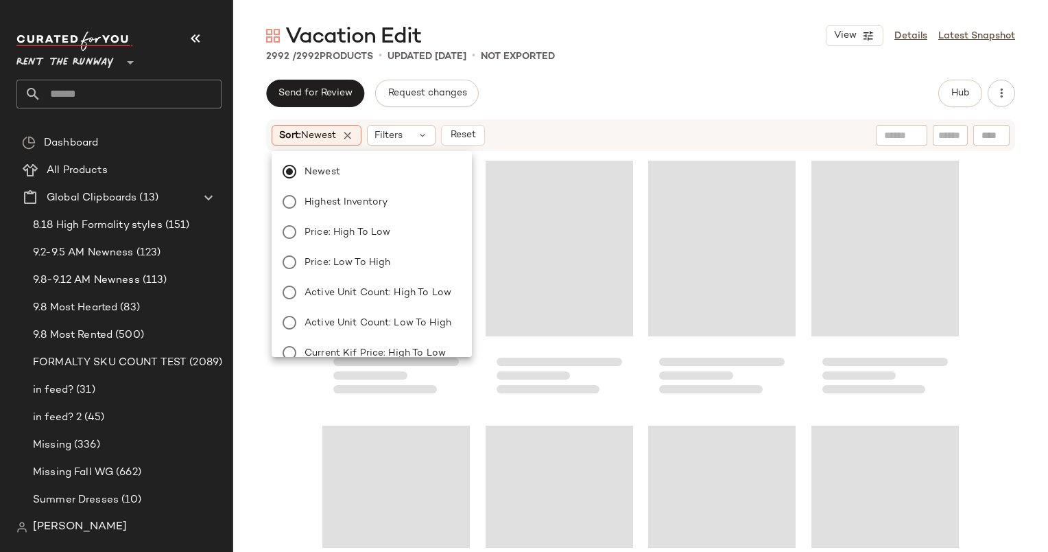
click at [657, 85] on div "Send for Review Request changes Hub" at bounding box center [640, 93] width 749 height 27
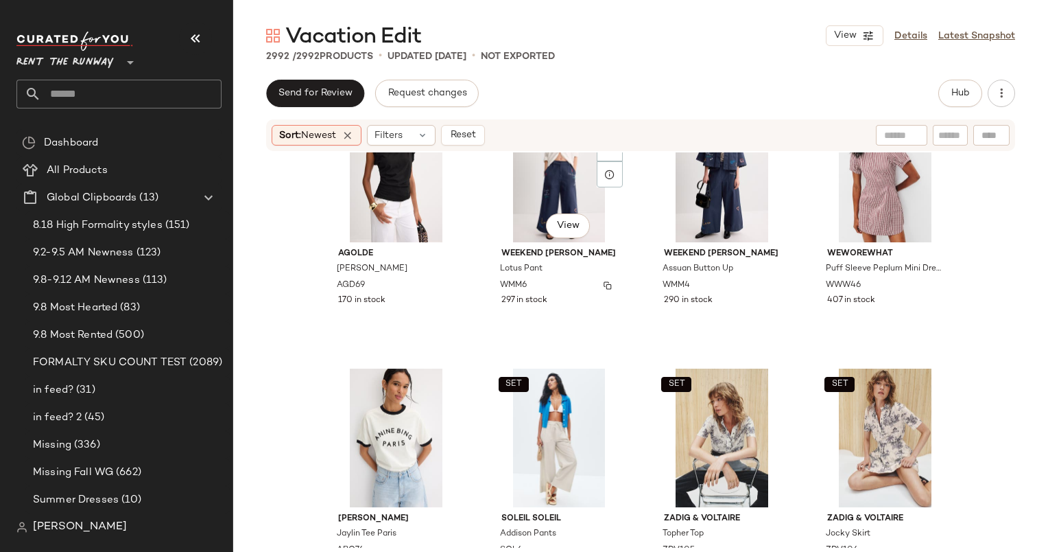
scroll to position [0, 0]
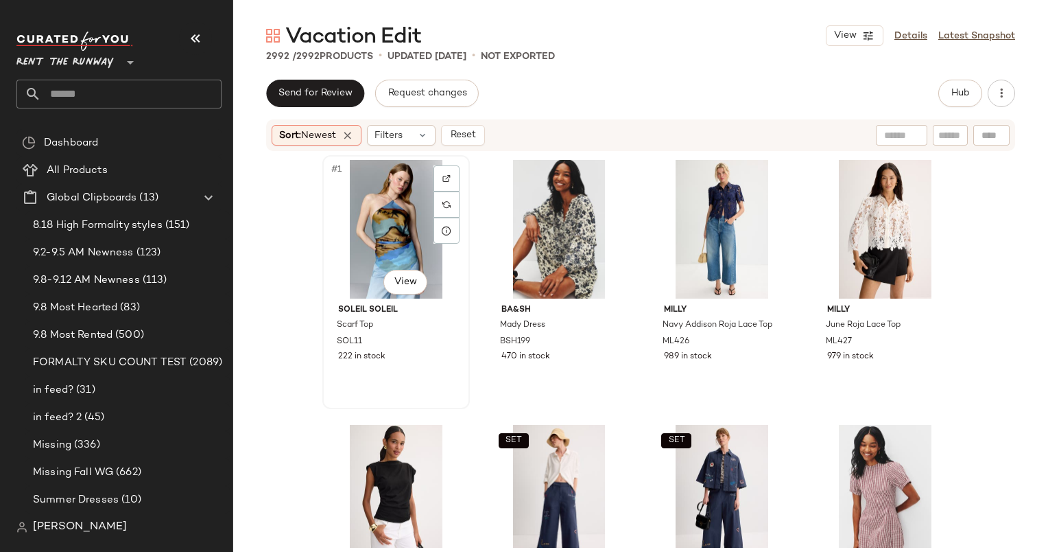
click at [379, 227] on div "#1 View" at bounding box center [396, 229] width 138 height 139
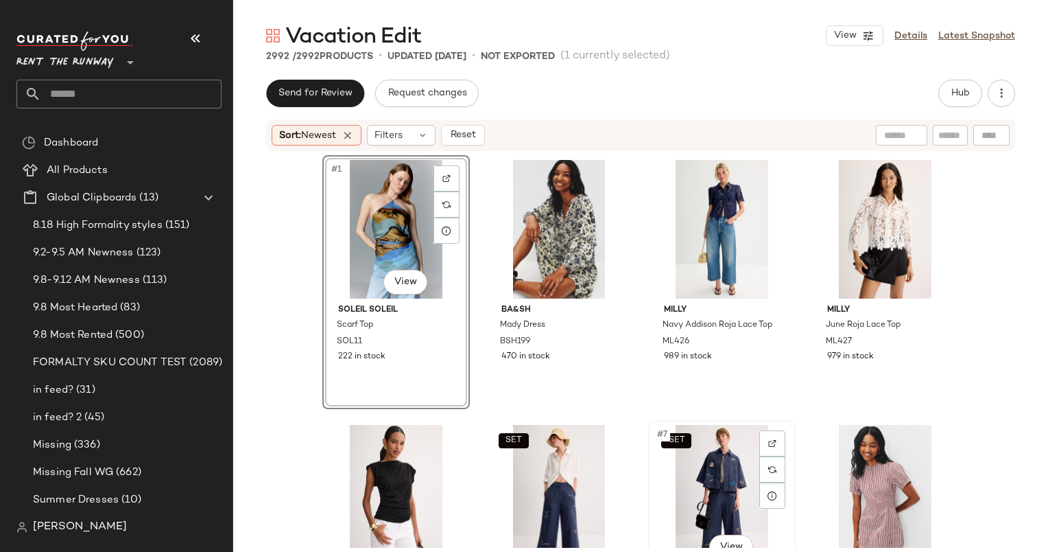
click at [698, 486] on div "SET #7 View" at bounding box center [722, 494] width 138 height 139
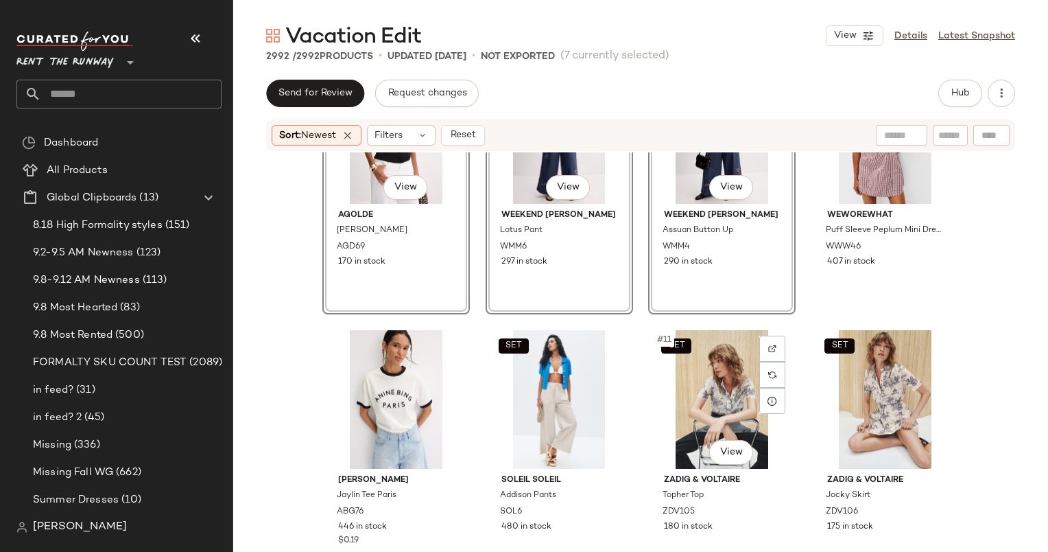
scroll to position [489, 0]
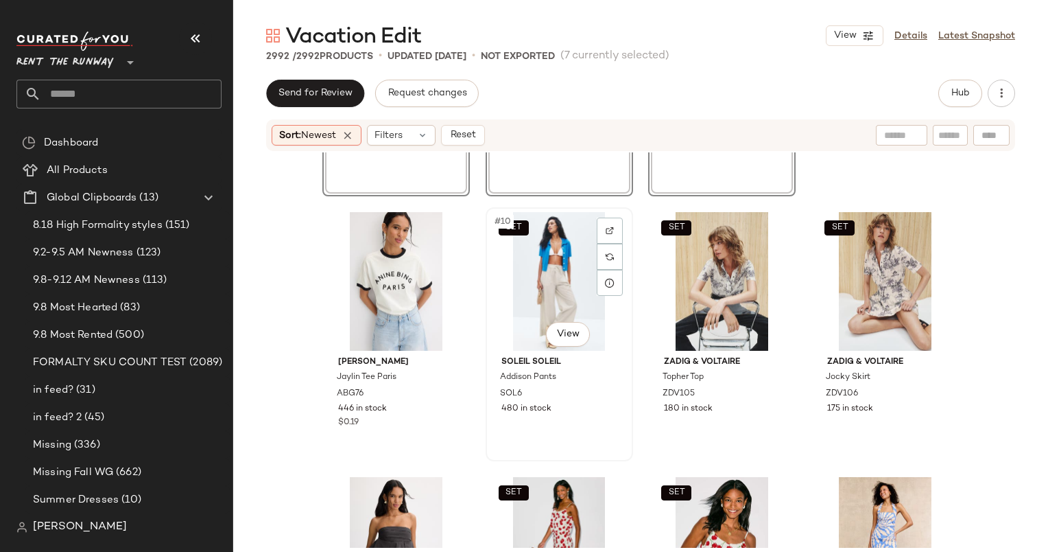
click at [524, 281] on div "SET #10 View" at bounding box center [560, 281] width 138 height 139
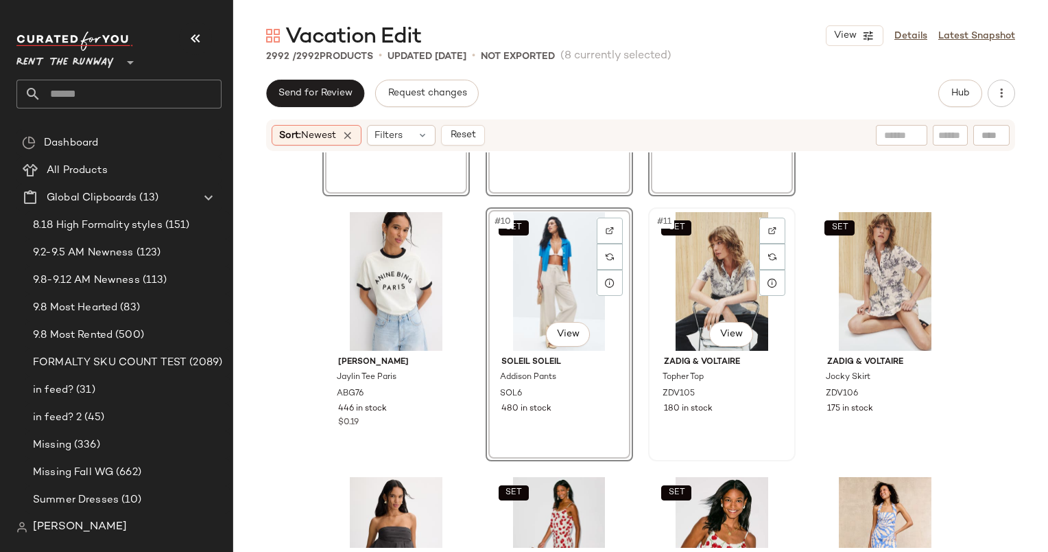
click at [713, 273] on div "SET #11 View" at bounding box center [722, 281] width 138 height 139
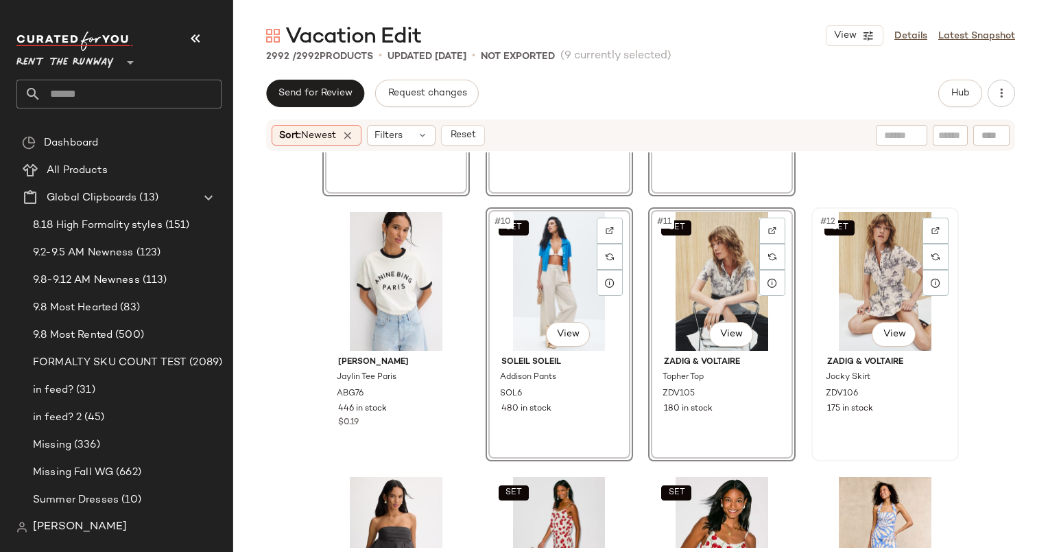
click at [862, 296] on div "SET #12 View" at bounding box center [886, 281] width 138 height 139
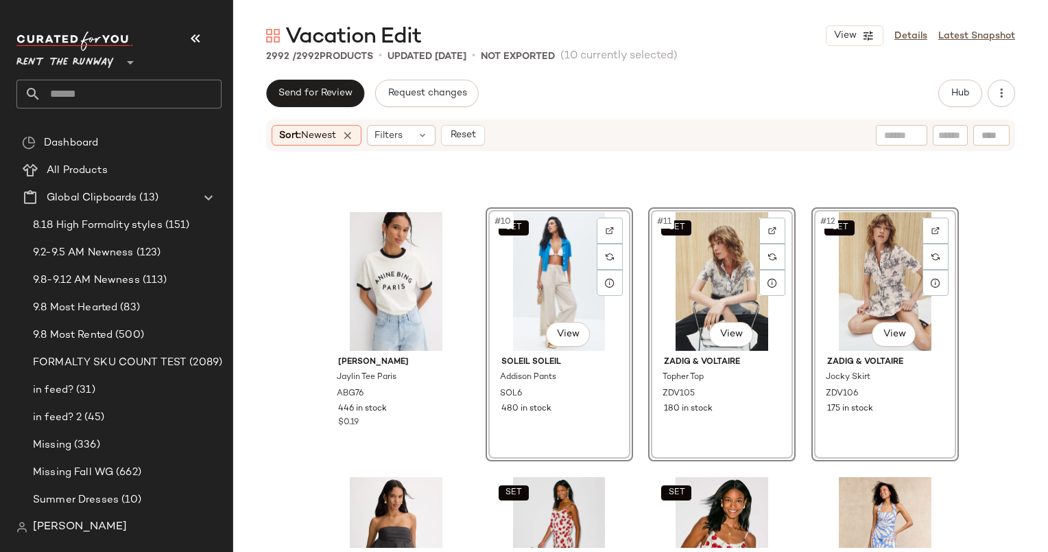
scroll to position [692, 0]
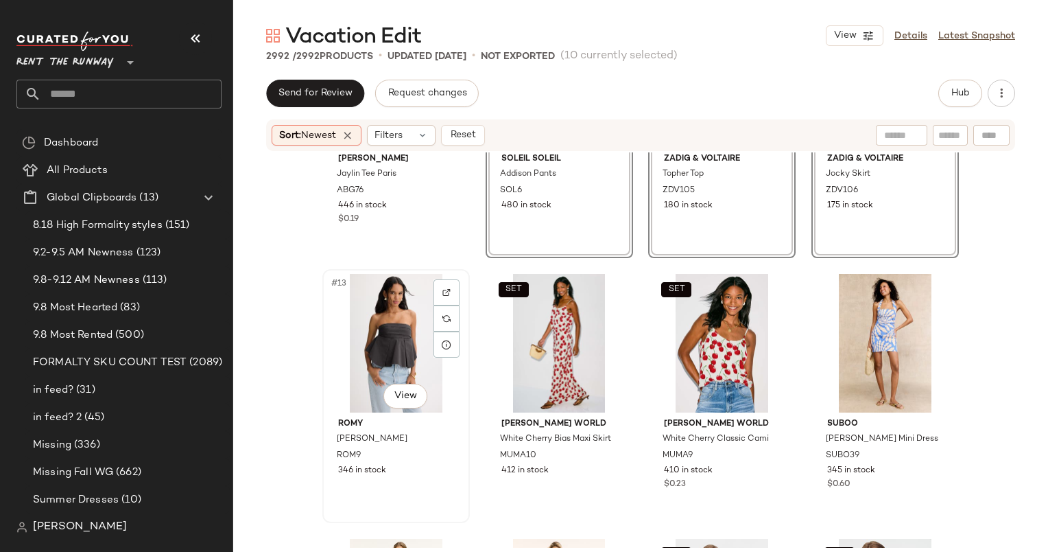
click at [398, 312] on div "#13 View" at bounding box center [396, 343] width 138 height 139
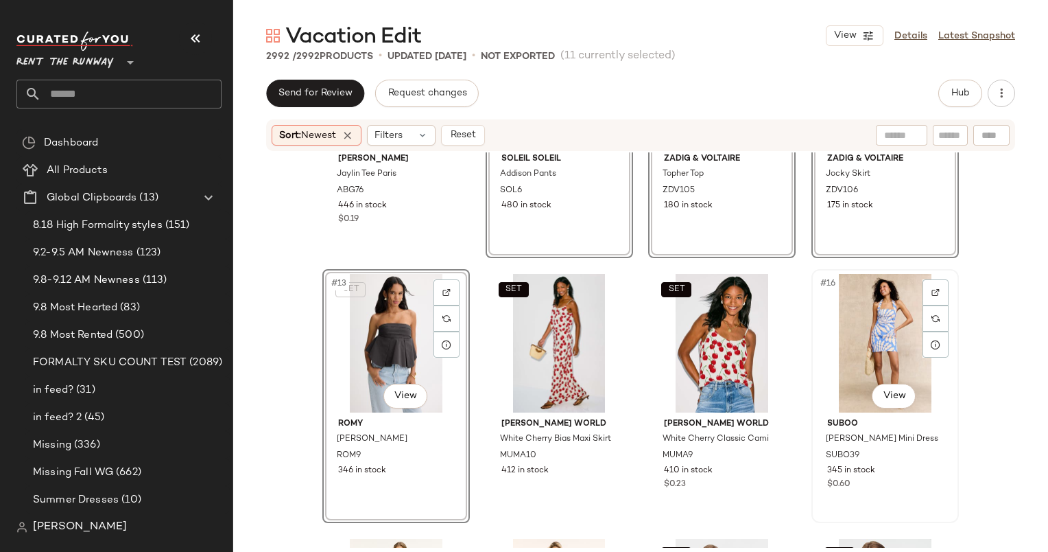
click at [899, 322] on div "#16 View" at bounding box center [886, 343] width 138 height 139
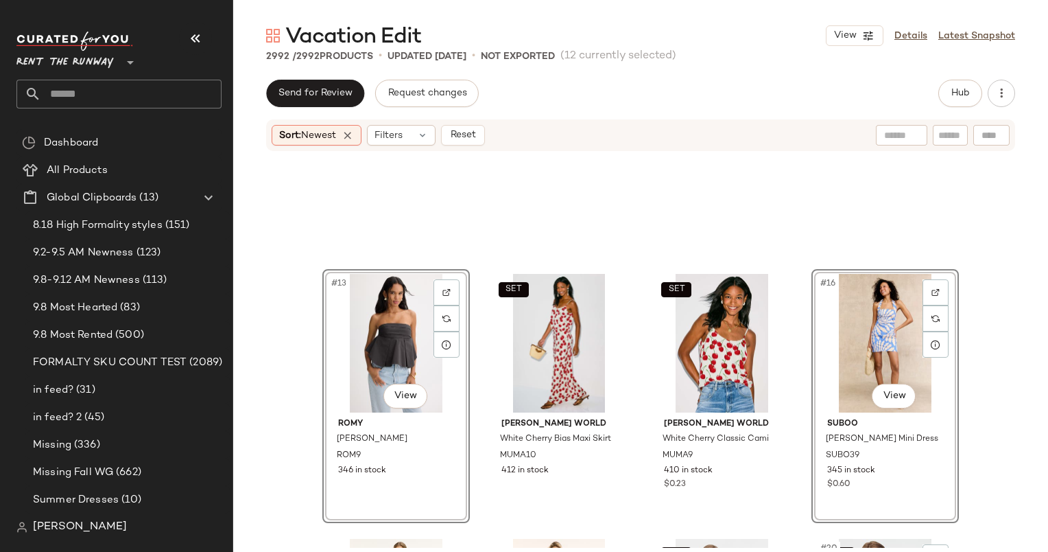
scroll to position [1072, 0]
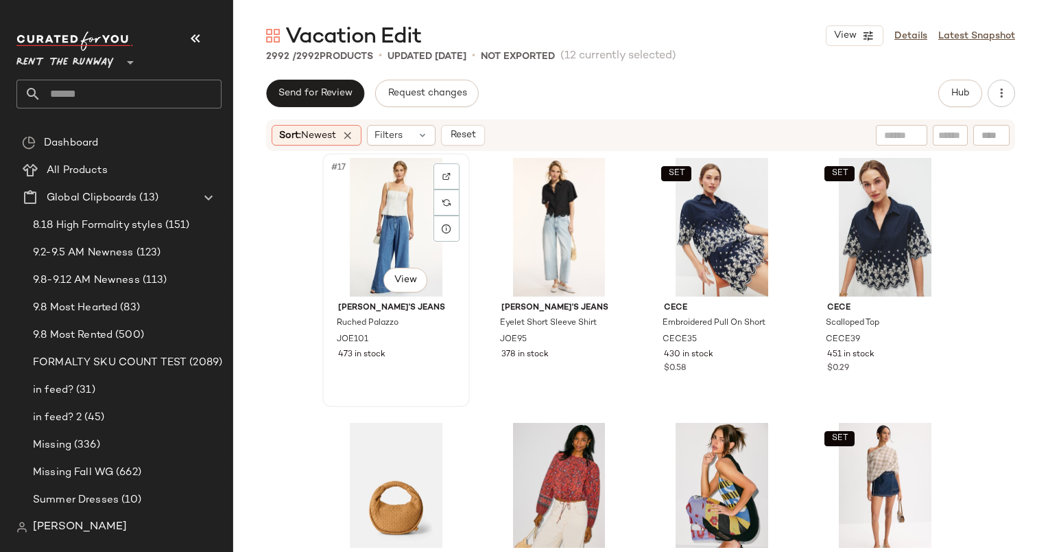
click at [386, 191] on div "#17 View" at bounding box center [396, 227] width 138 height 139
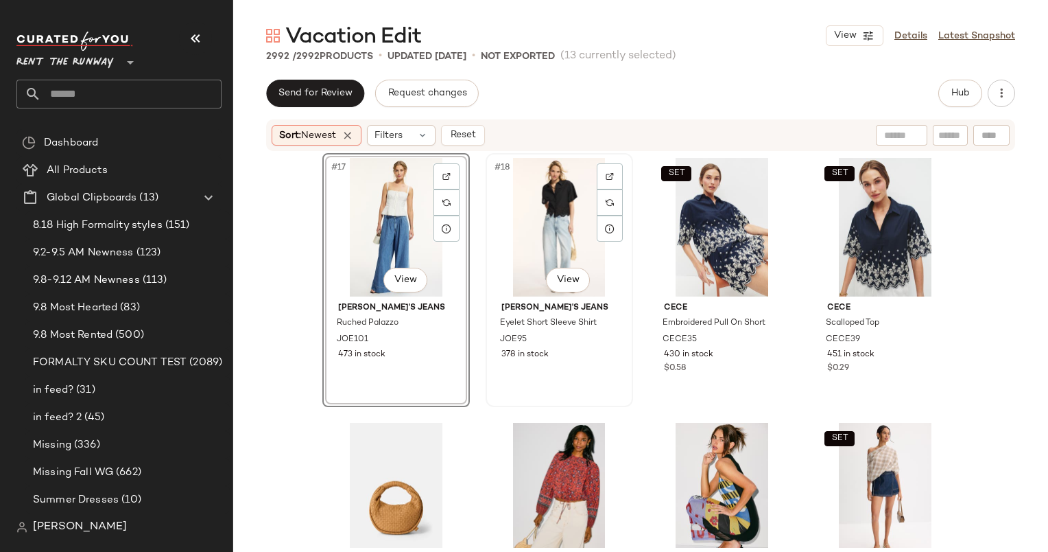
click at [530, 220] on div "#18 View" at bounding box center [560, 227] width 138 height 139
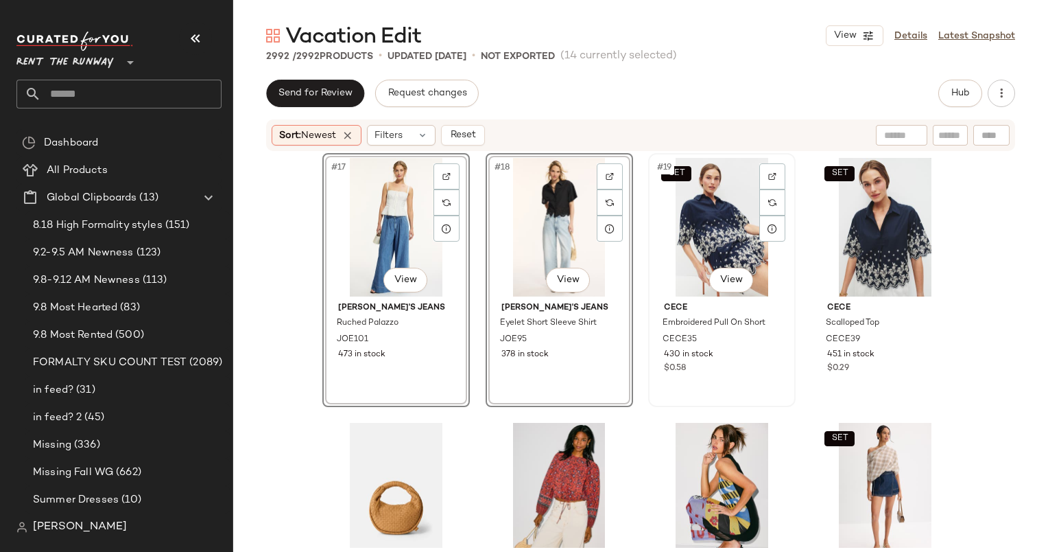
click at [706, 242] on div "SET #19 View" at bounding box center [722, 227] width 138 height 139
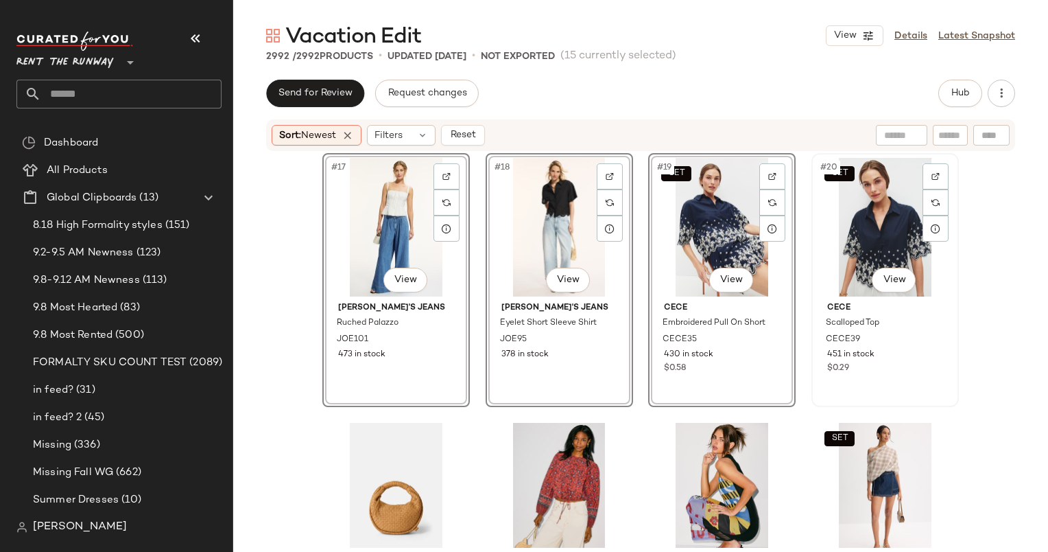
click at [845, 250] on div "SET #20 View" at bounding box center [886, 227] width 138 height 139
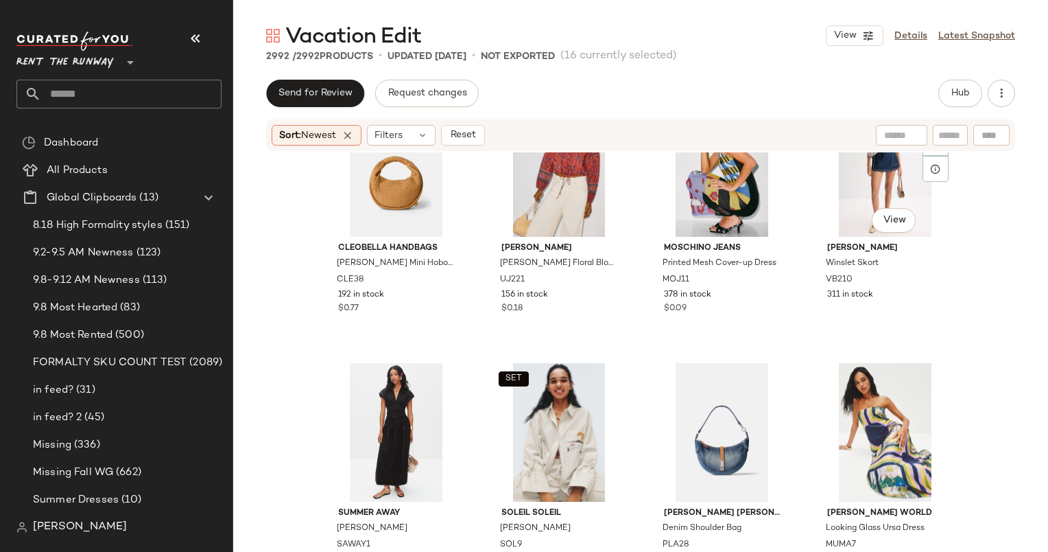
scroll to position [1396, 0]
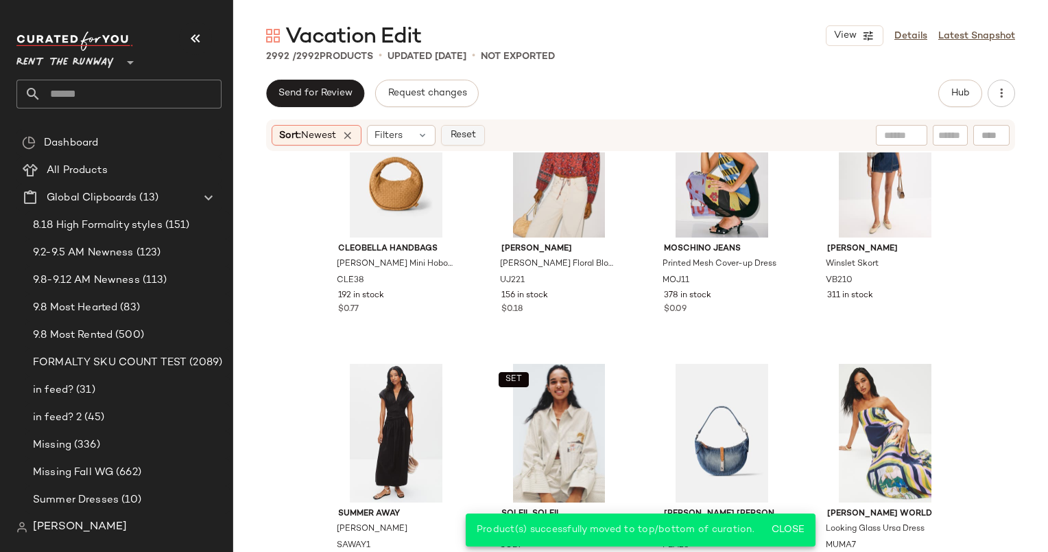
click at [464, 142] on button "Reset" at bounding box center [463, 135] width 44 height 21
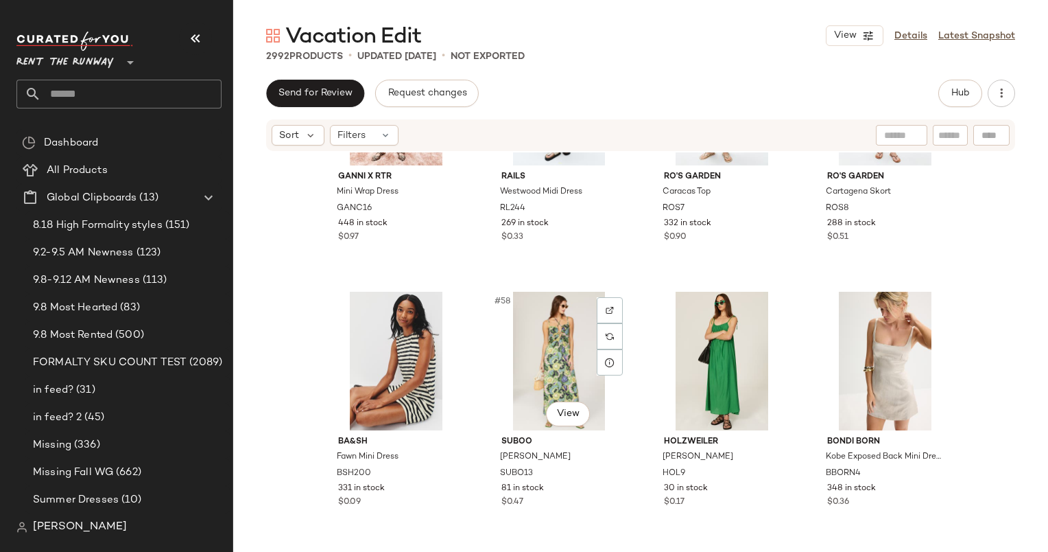
scroll to position [3584, 0]
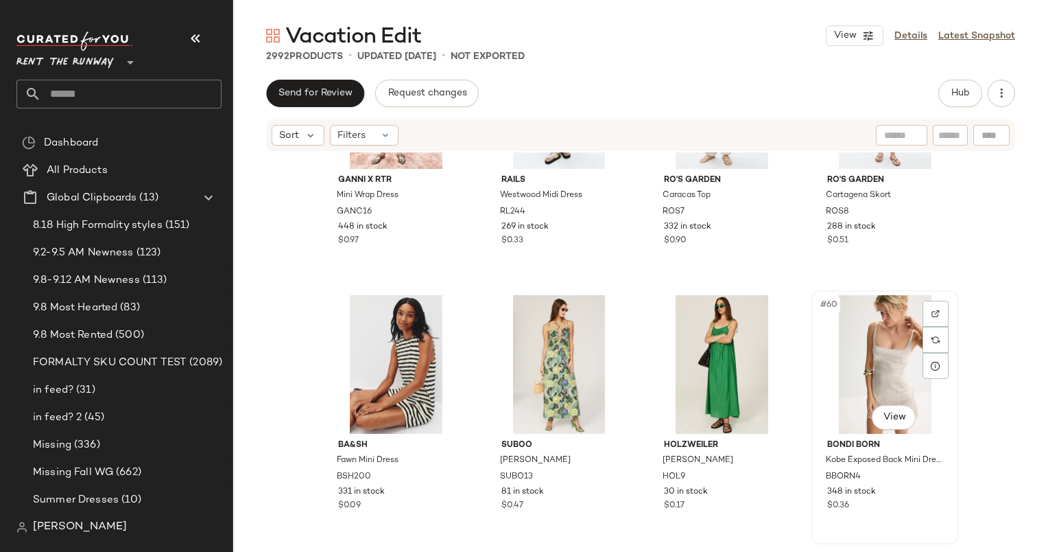
click at [851, 370] on div "#60 View" at bounding box center [886, 364] width 138 height 139
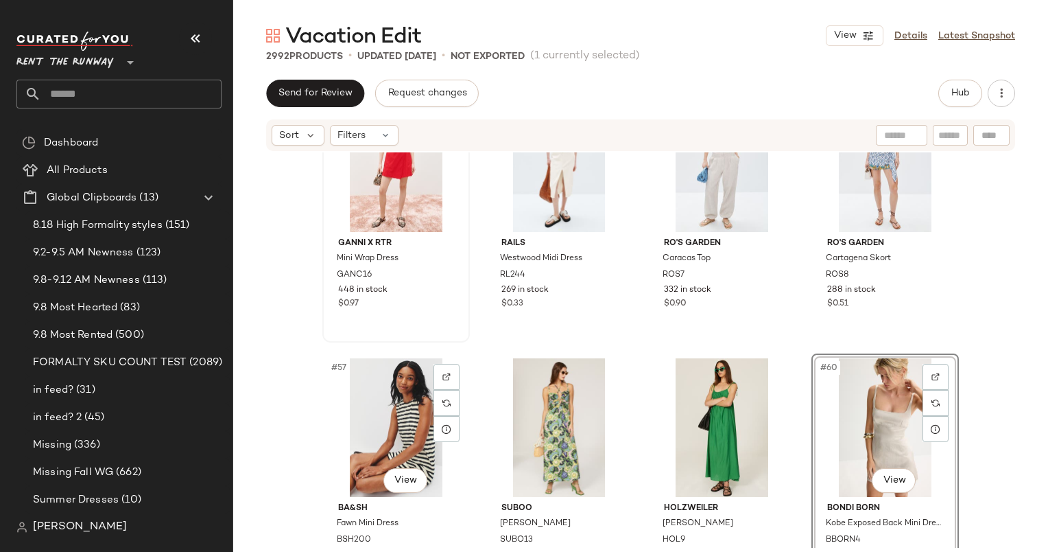
scroll to position [3521, 0]
click at [387, 430] on div "#57 View" at bounding box center [396, 426] width 138 height 139
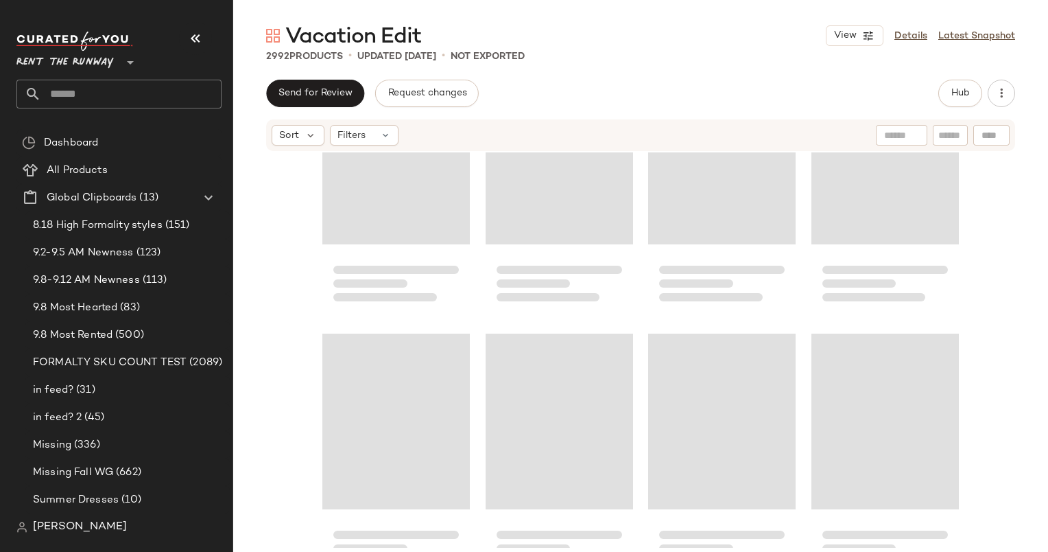
scroll to position [3338, 0]
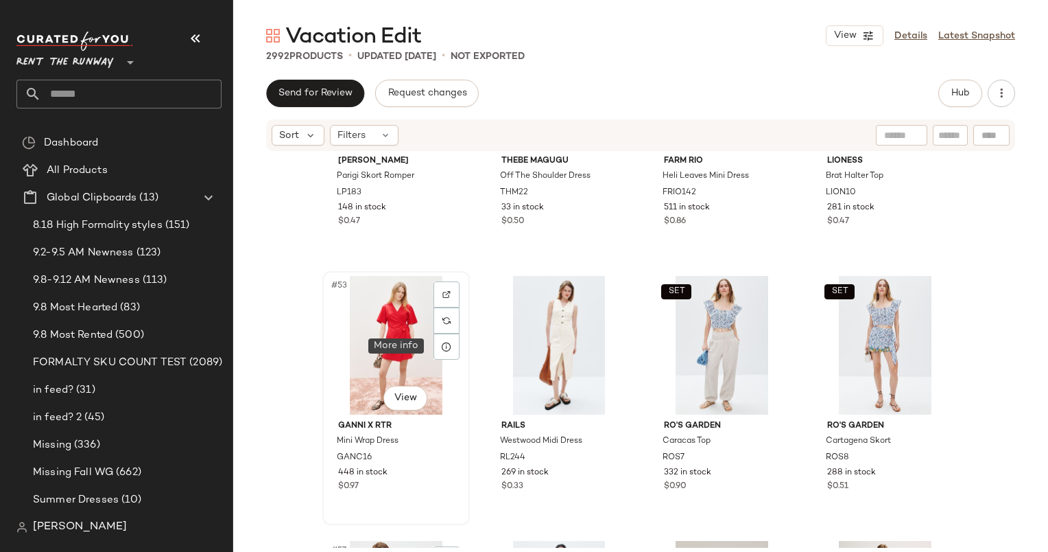
click at [434, 356] on div at bounding box center [447, 346] width 26 height 26
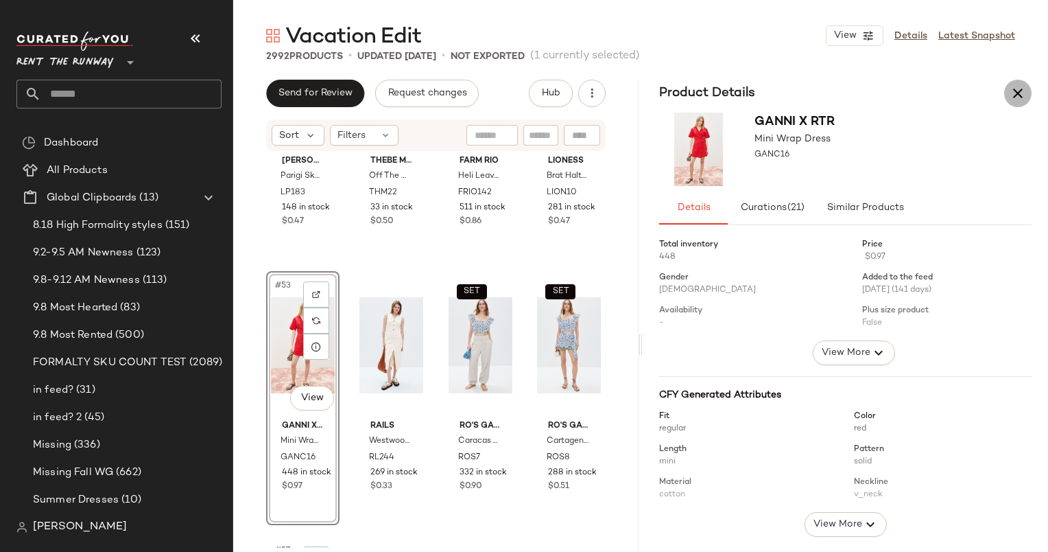
click at [1013, 96] on icon "button" at bounding box center [1018, 93] width 16 height 16
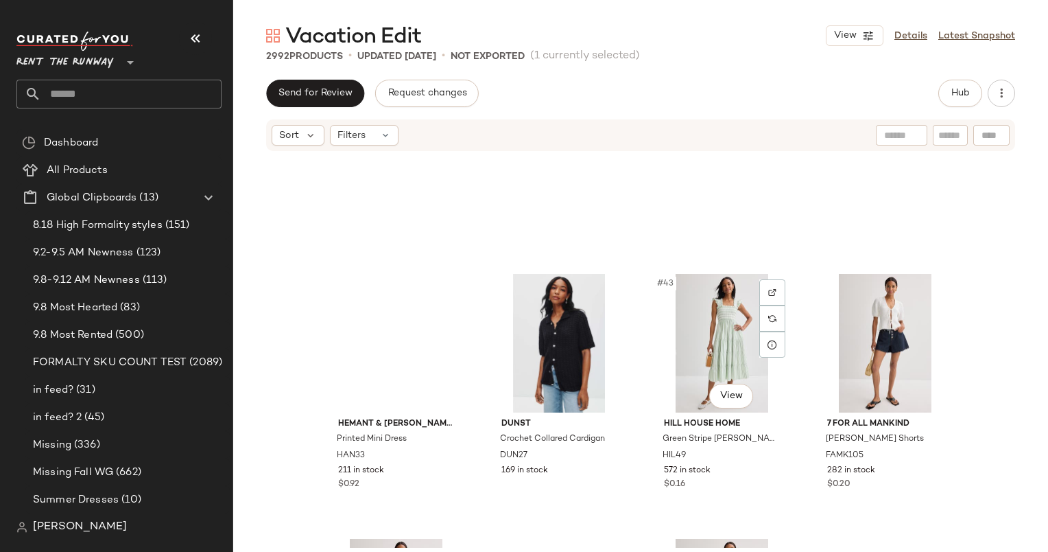
scroll to position [2839, 0]
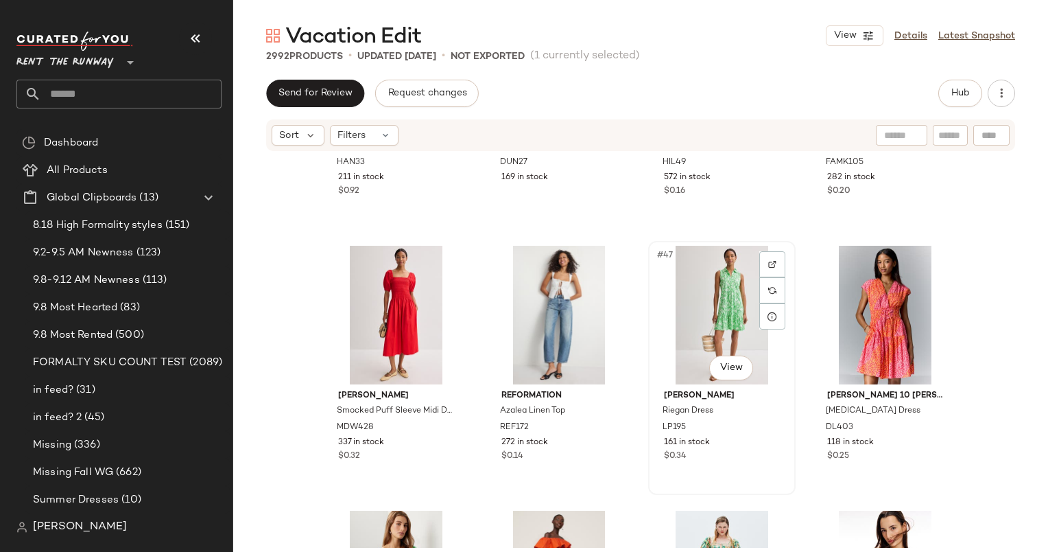
click at [717, 282] on div "#47 View" at bounding box center [722, 315] width 138 height 139
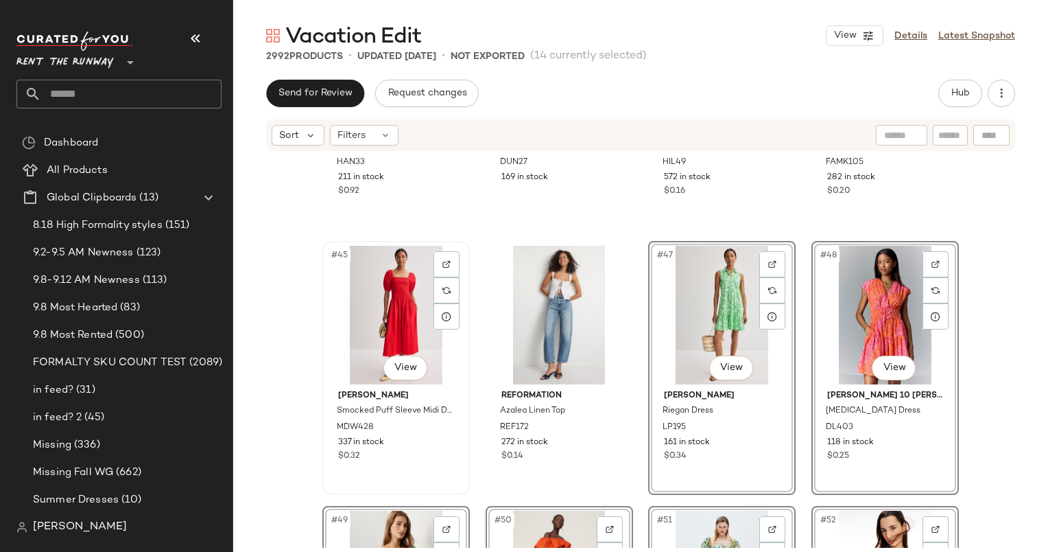
click at [391, 327] on div "#45 View" at bounding box center [396, 315] width 138 height 139
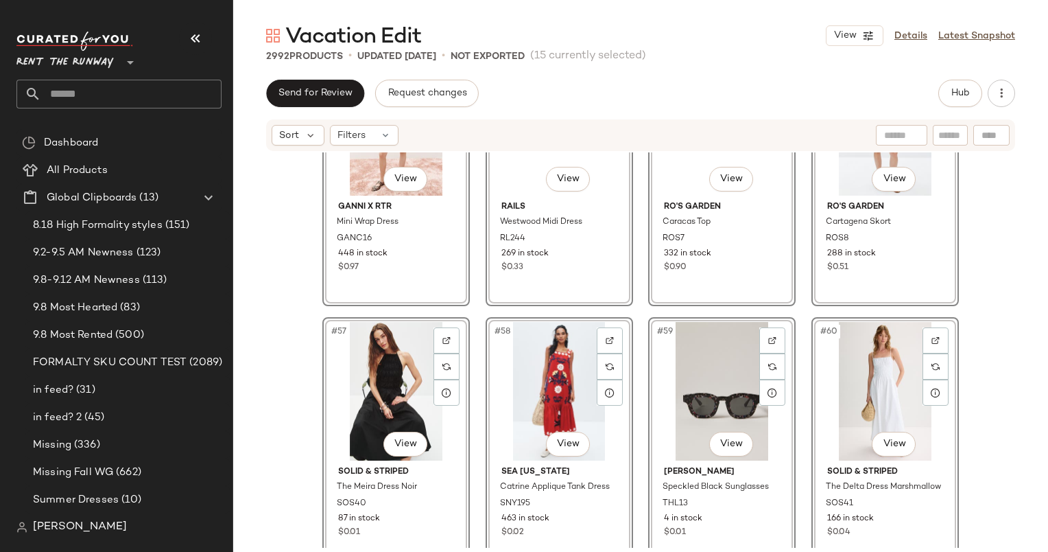
scroll to position [3551, 0]
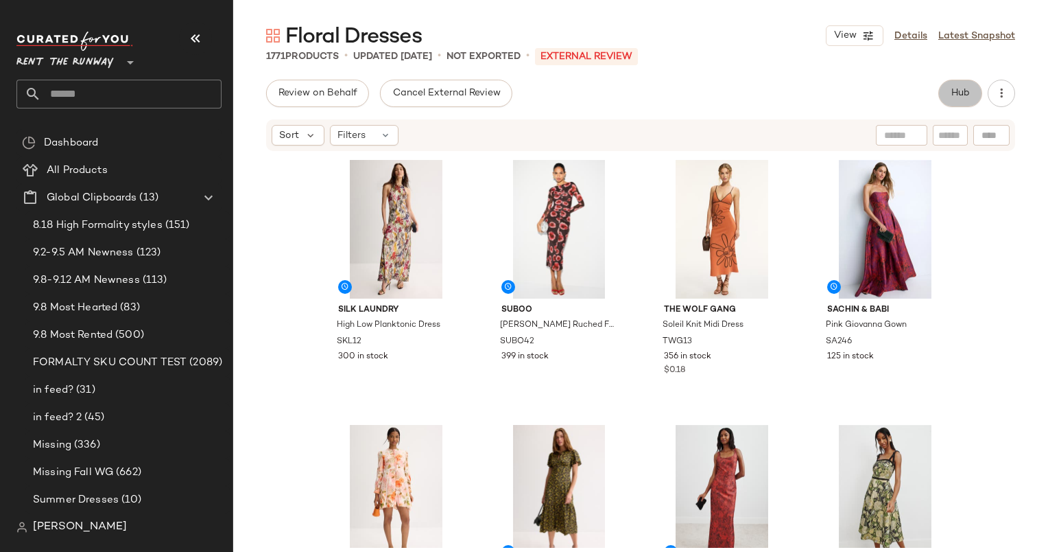
click at [979, 84] on button "Hub" at bounding box center [961, 93] width 44 height 27
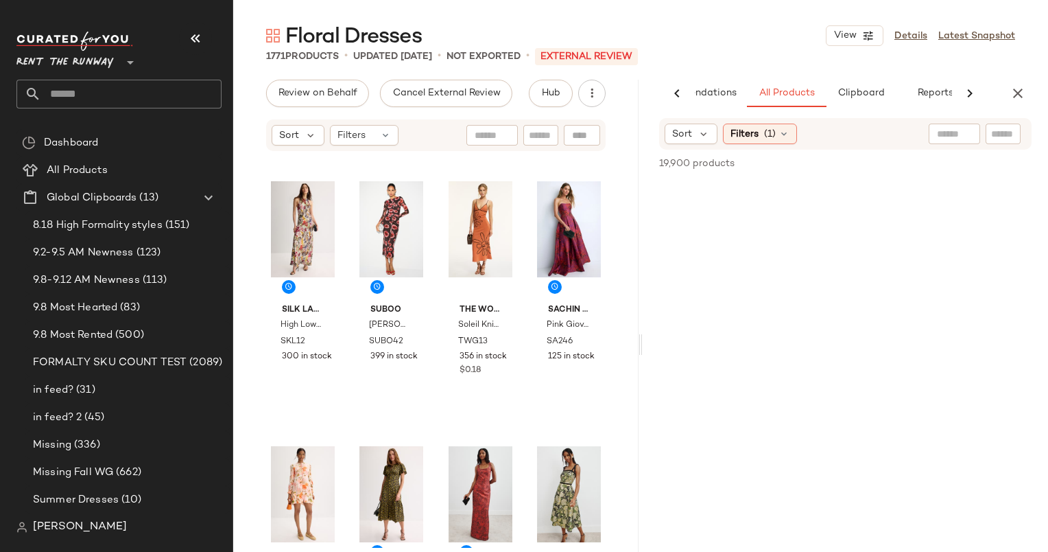
scroll to position [0, 71]
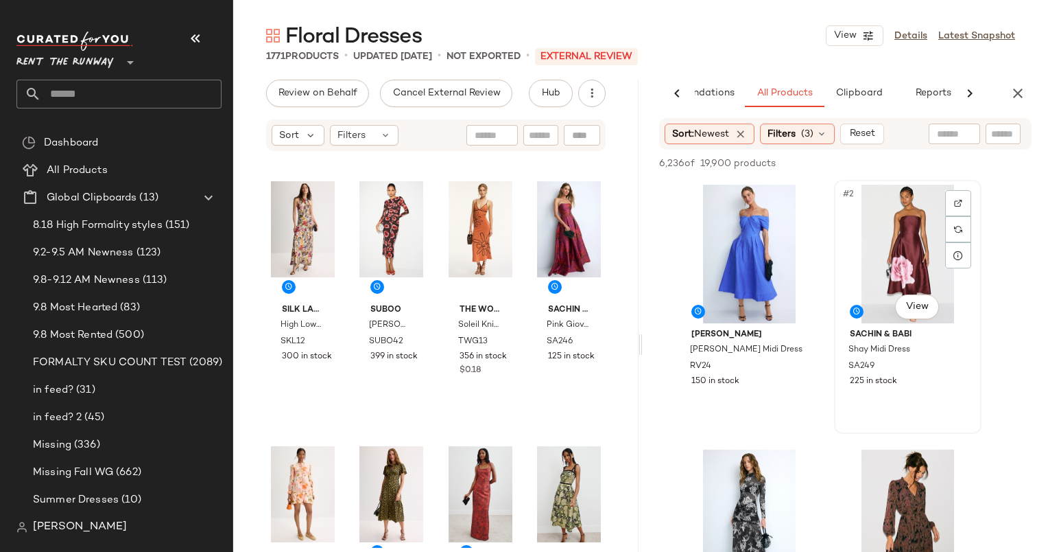
click at [911, 263] on div "#2 View" at bounding box center [908, 254] width 138 height 139
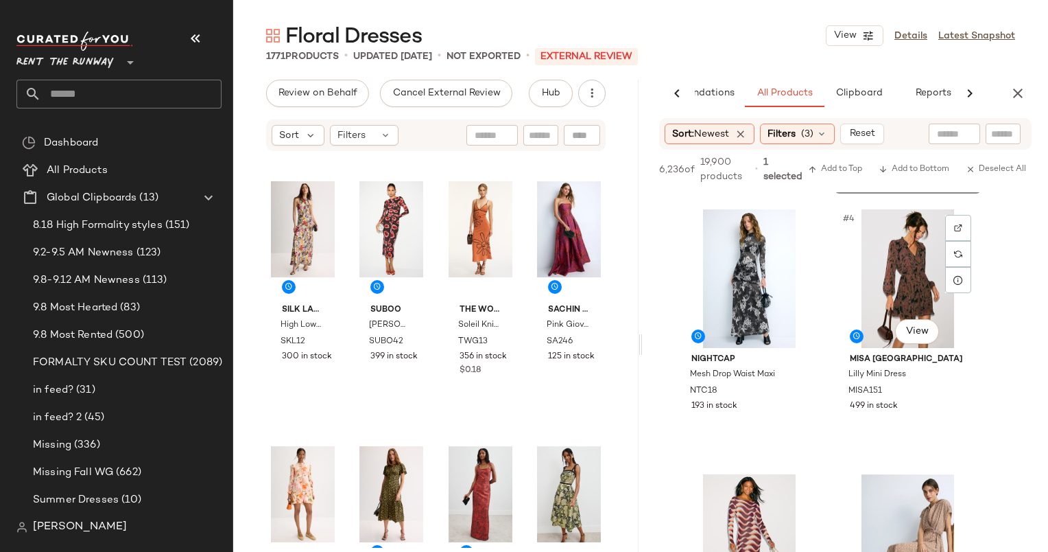
scroll to position [254, 0]
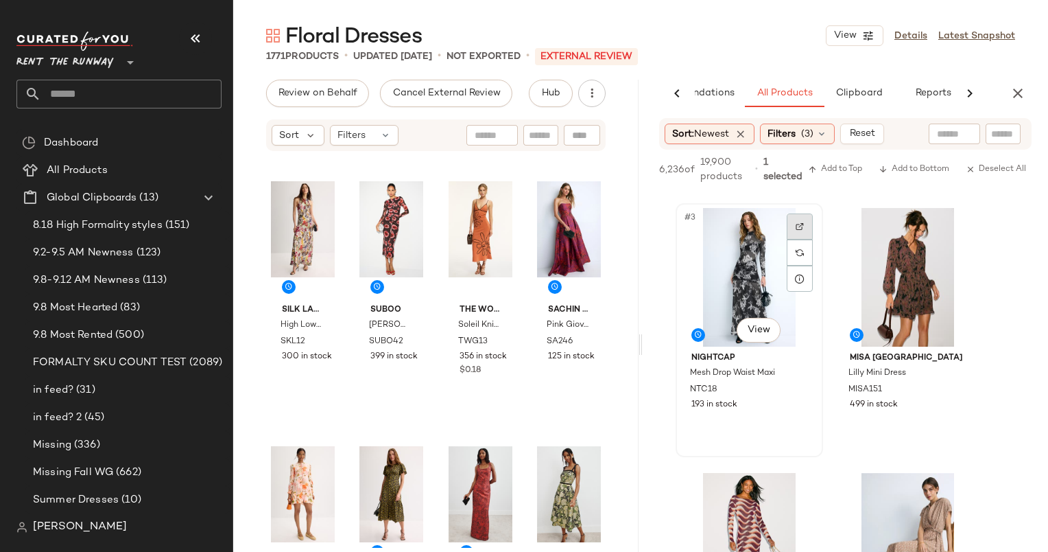
click at [796, 228] on div at bounding box center [800, 252] width 26 height 78
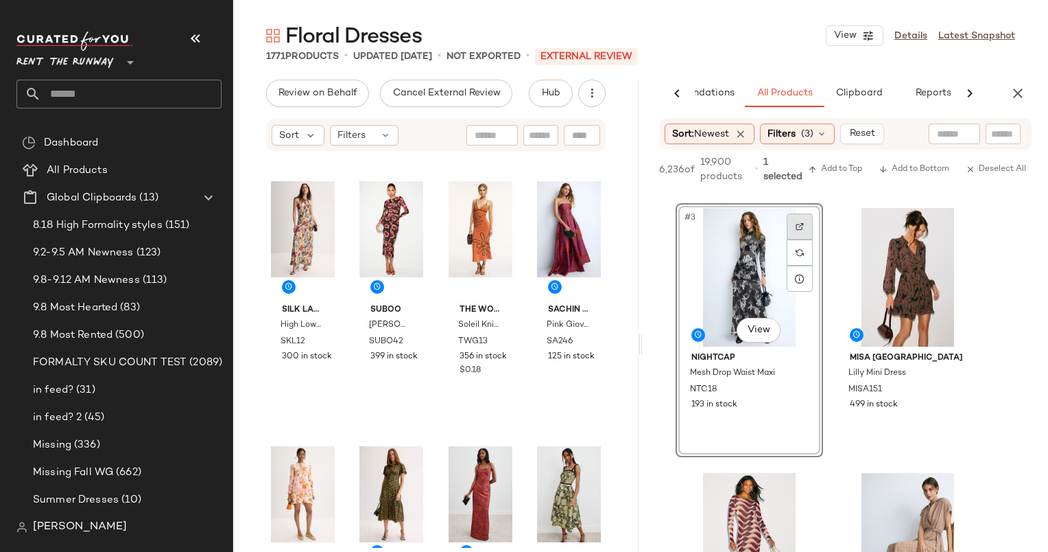
click at [796, 228] on img at bounding box center [800, 226] width 8 height 8
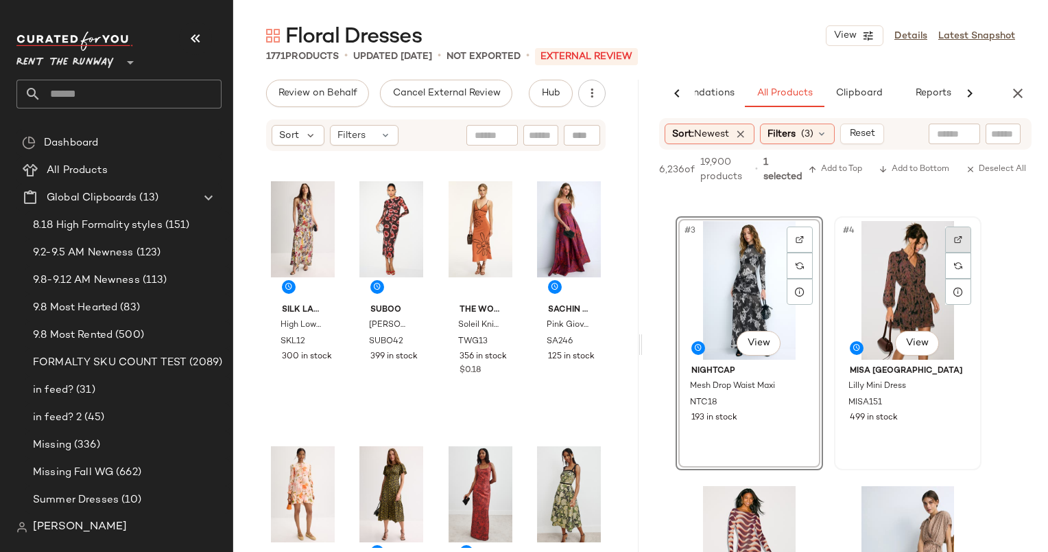
scroll to position [242, 0]
click at [974, 240] on div "#4 View" at bounding box center [908, 289] width 138 height 139
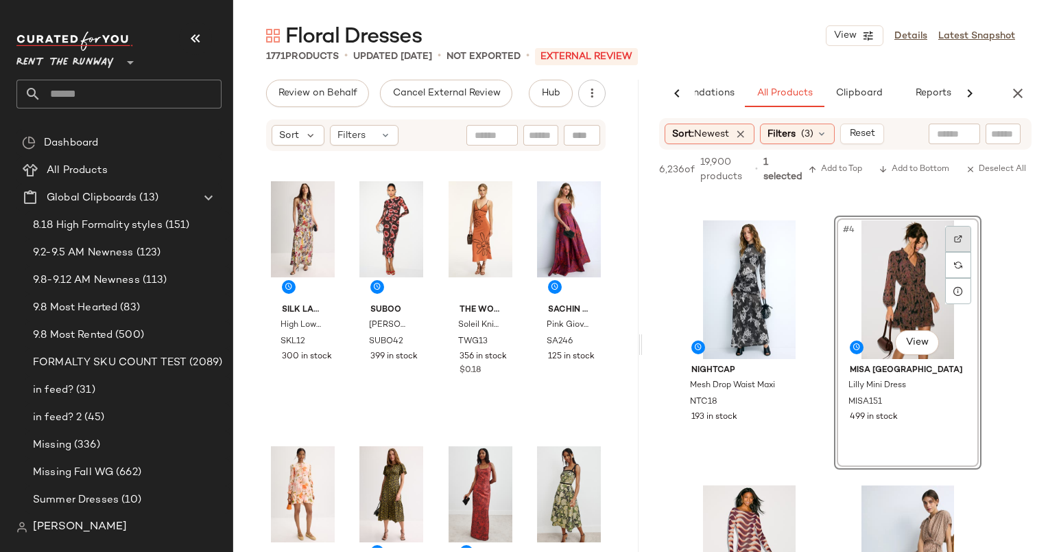
click at [970, 239] on div at bounding box center [959, 239] width 26 height 26
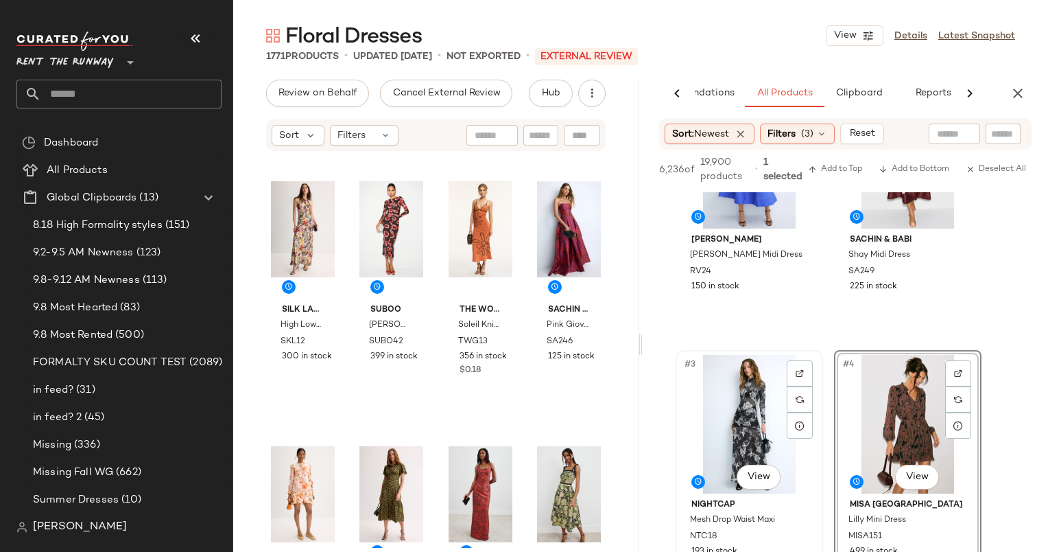
scroll to position [0, 0]
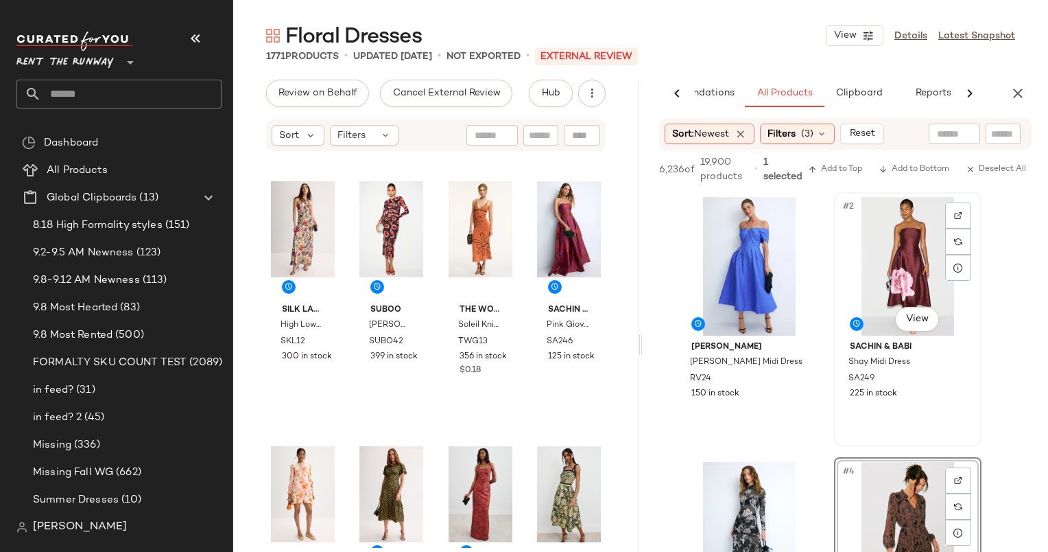
click at [891, 296] on div "#2 View" at bounding box center [908, 266] width 138 height 139
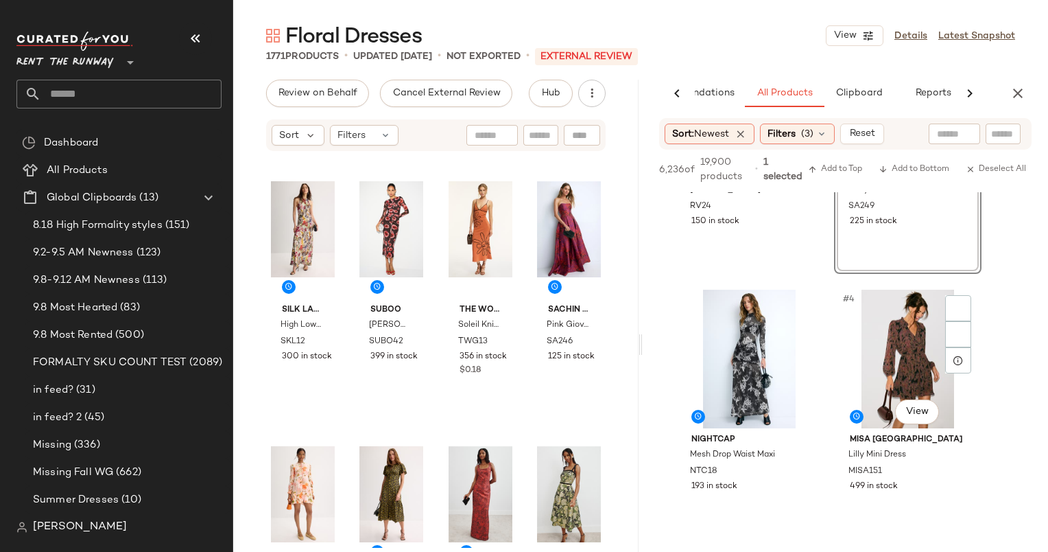
scroll to position [173, 0]
click at [906, 333] on div "#4 View" at bounding box center [908, 358] width 138 height 139
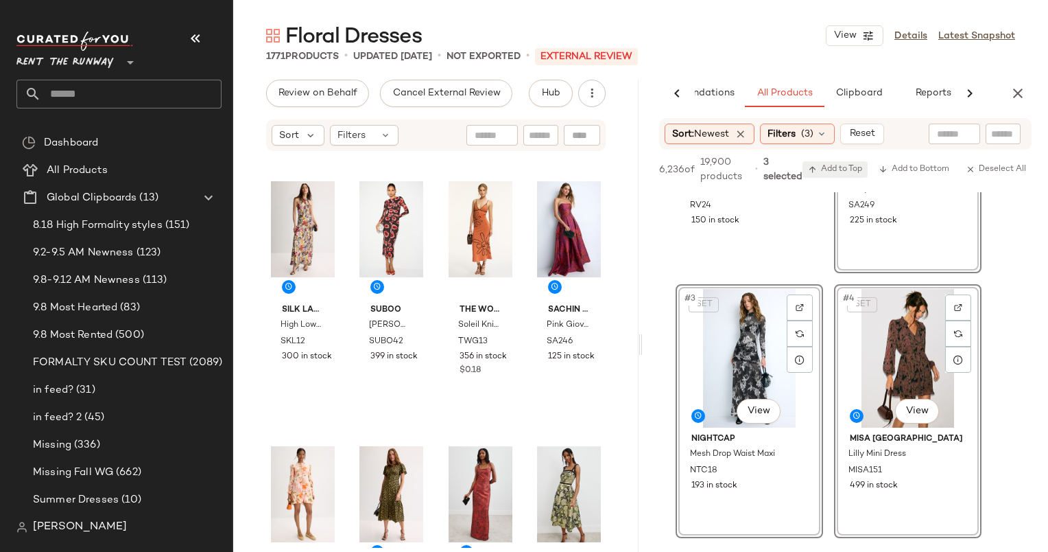
click at [842, 173] on span "Add to Top" at bounding box center [835, 170] width 54 height 10
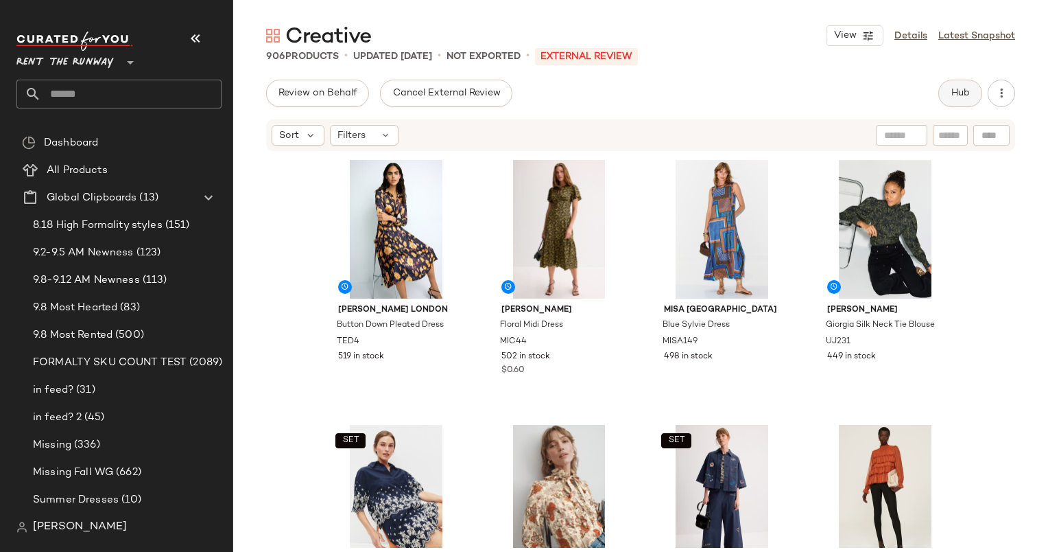
click at [957, 102] on button "Hub" at bounding box center [961, 93] width 44 height 27
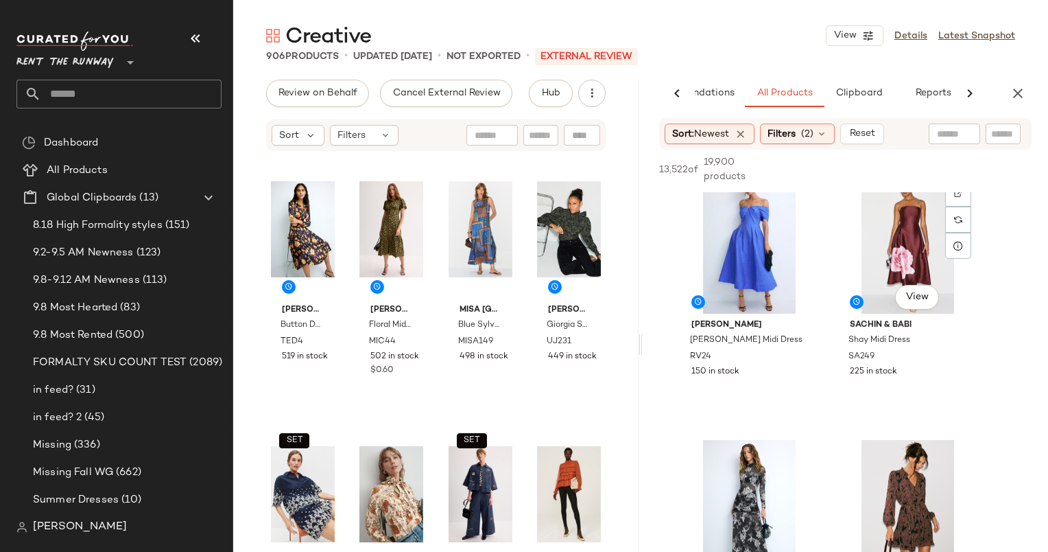
scroll to position [553, 0]
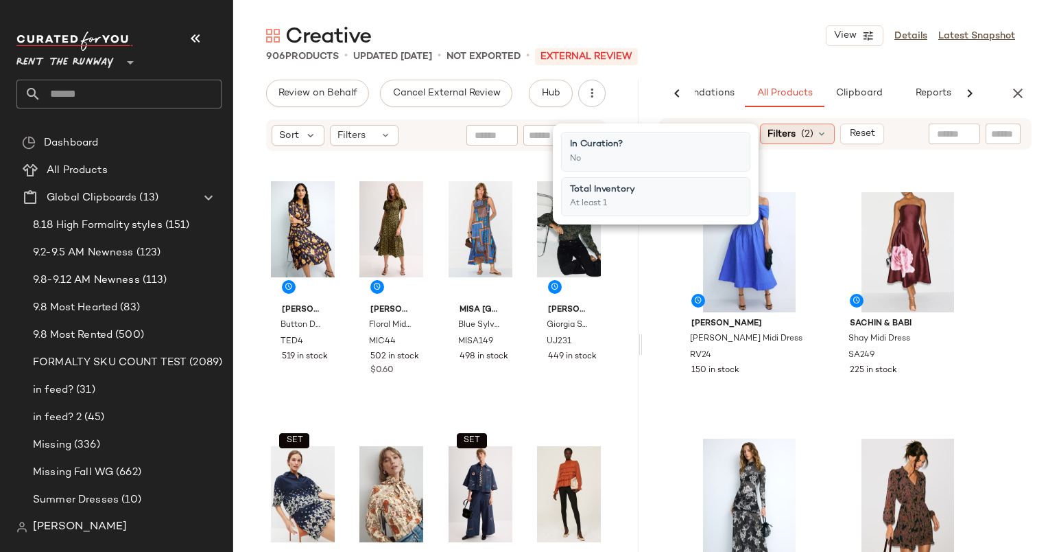
click at [823, 137] on icon at bounding box center [822, 133] width 11 height 11
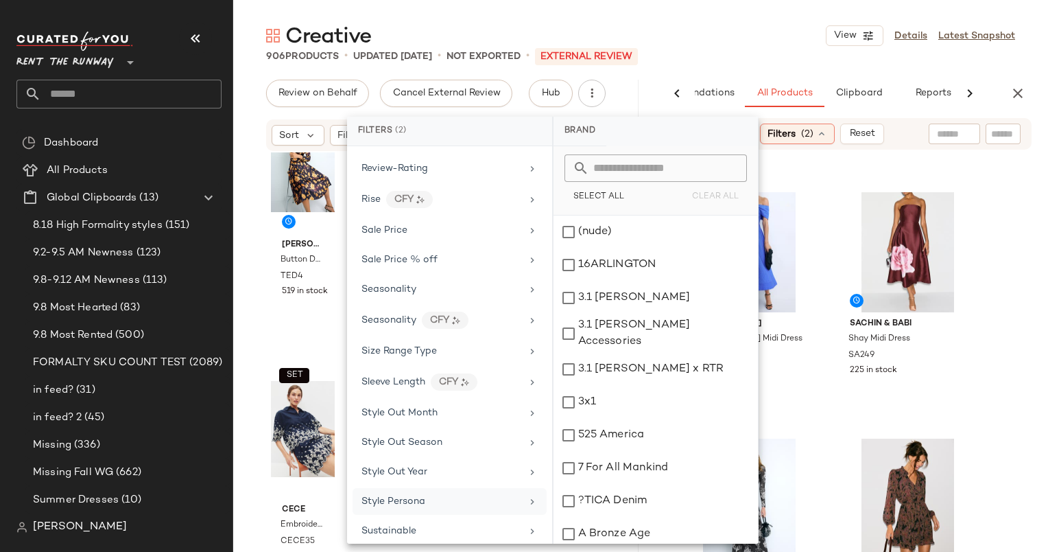
scroll to position [1996, 0]
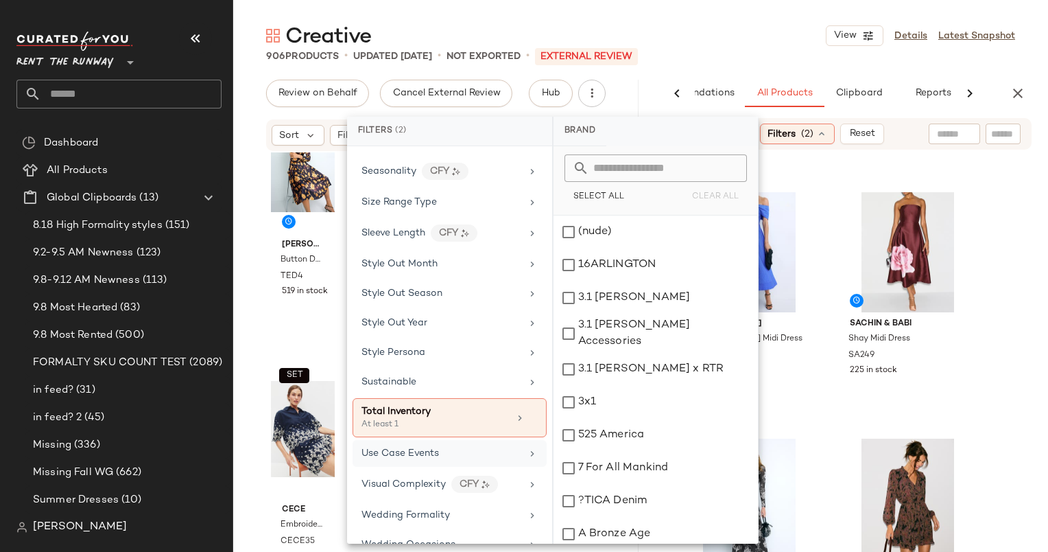
click at [468, 446] on div "Use Case Events" at bounding box center [442, 453] width 160 height 14
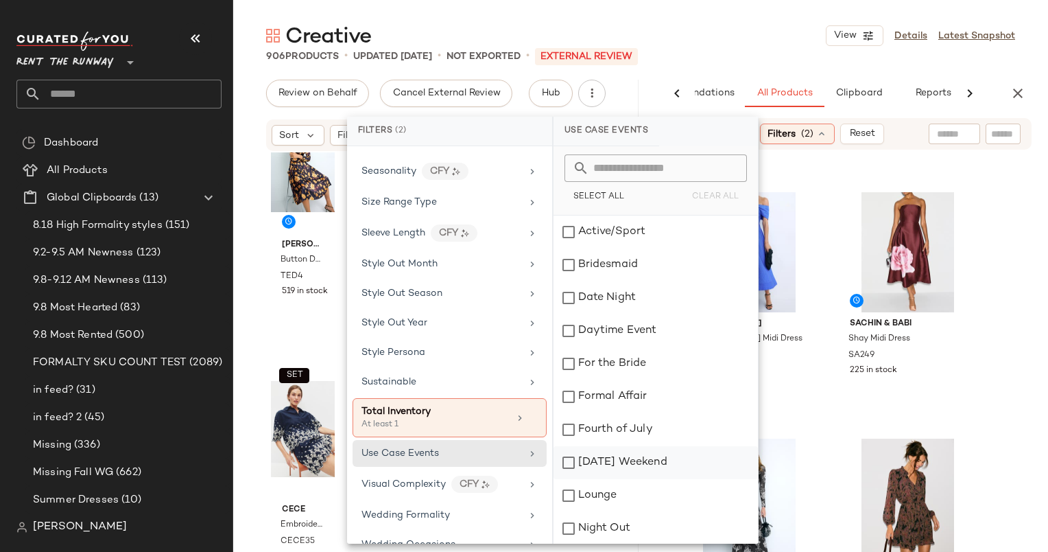
scroll to position [165, 0]
click at [615, 521] on div "Work" at bounding box center [656, 527] width 204 height 33
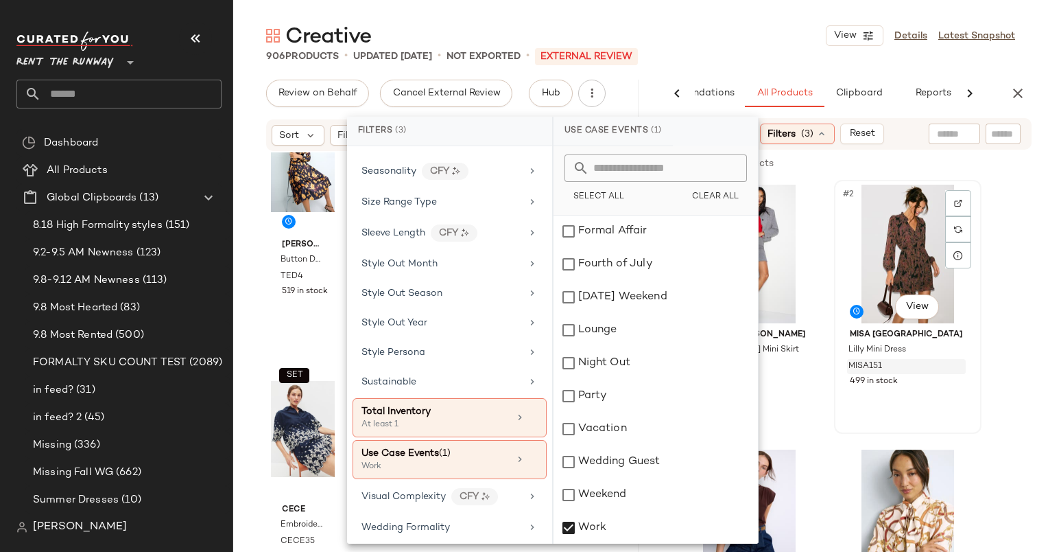
click at [876, 364] on span "MISA151" at bounding box center [866, 366] width 34 height 12
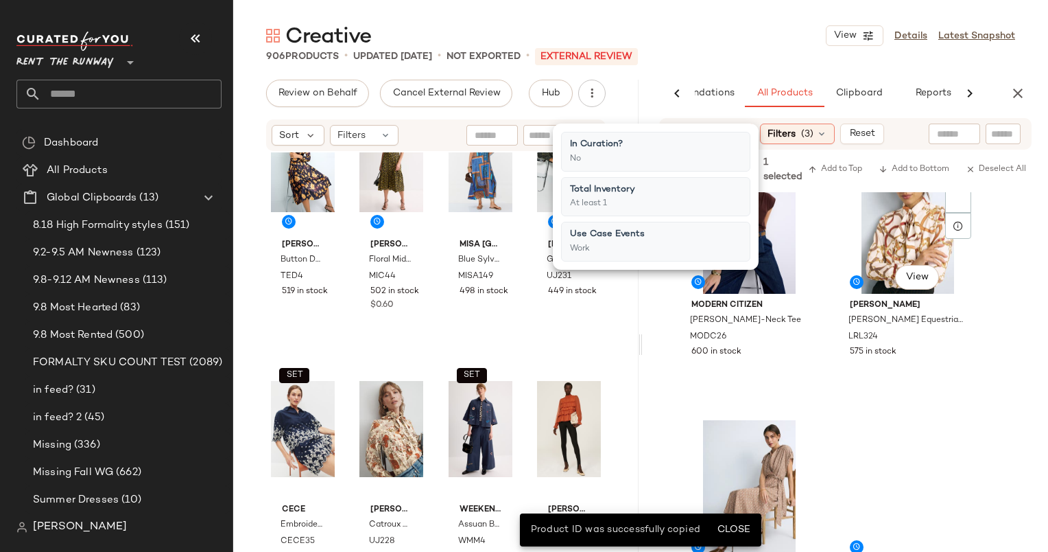
scroll to position [307, 0]
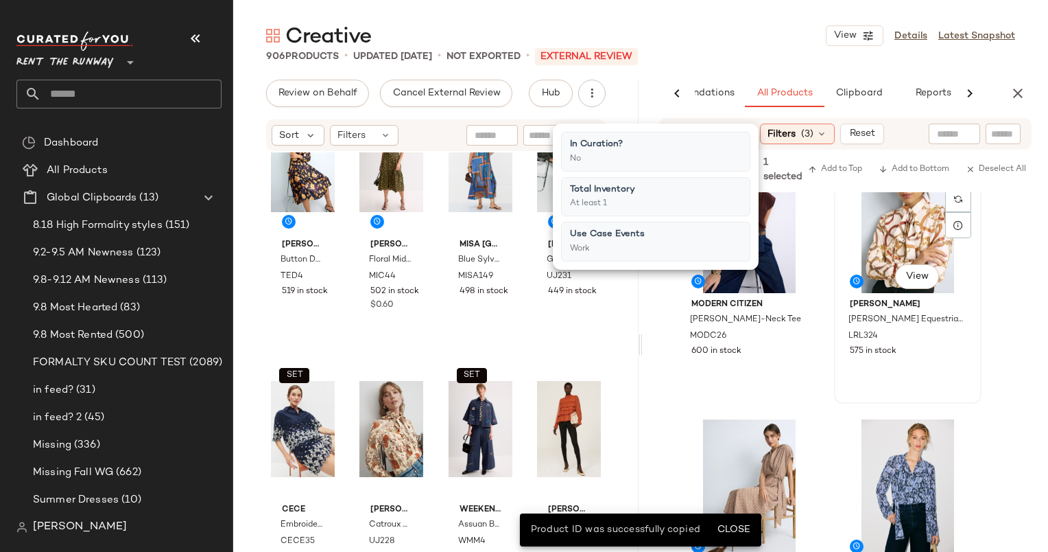
click at [923, 208] on div "#4 View" at bounding box center [908, 223] width 138 height 139
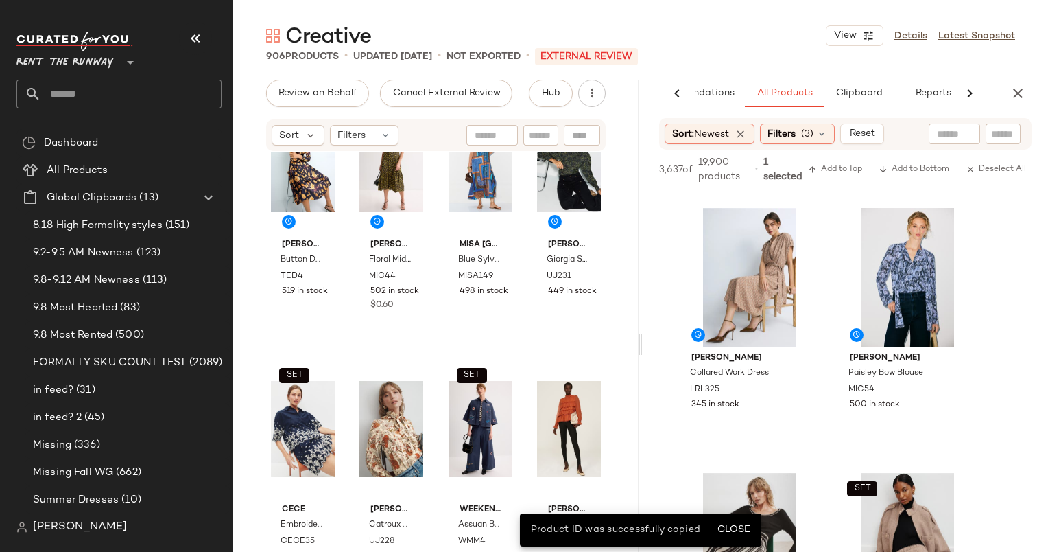
scroll to position [519, 0]
click at [908, 277] on div "#6 View" at bounding box center [908, 277] width 138 height 139
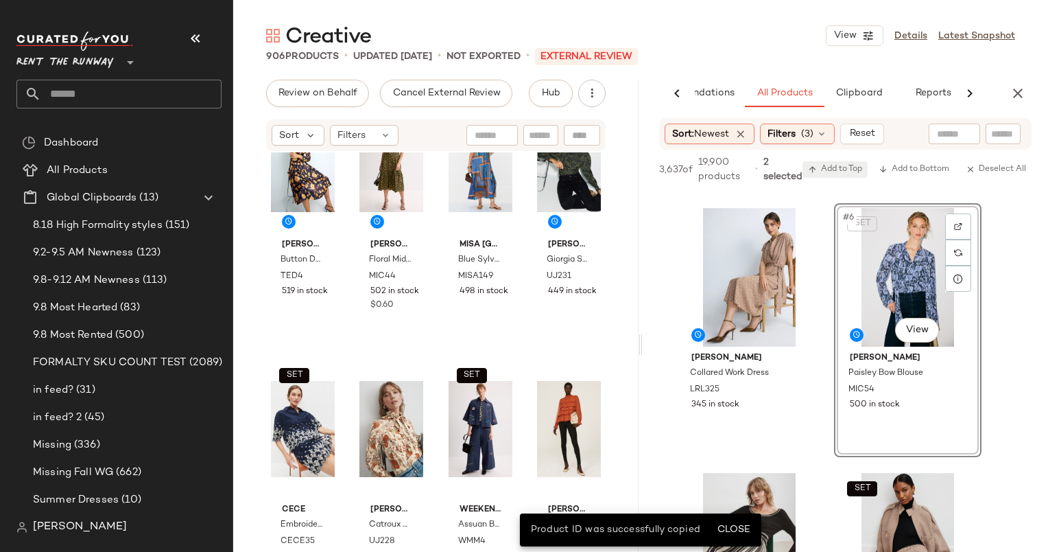
click at [859, 165] on span "Add to Top" at bounding box center [835, 170] width 54 height 10
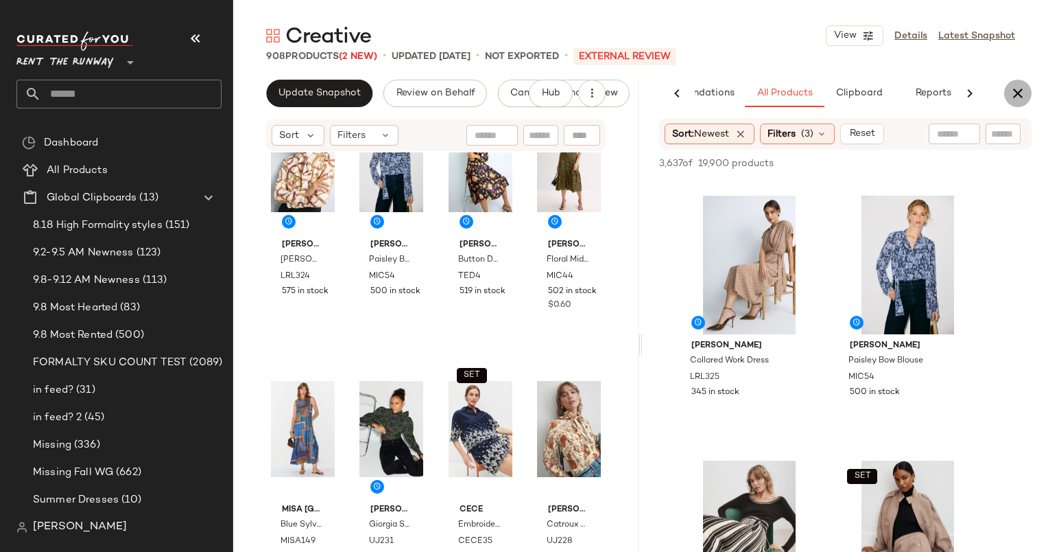
click at [1016, 95] on icon "button" at bounding box center [1018, 93] width 16 height 16
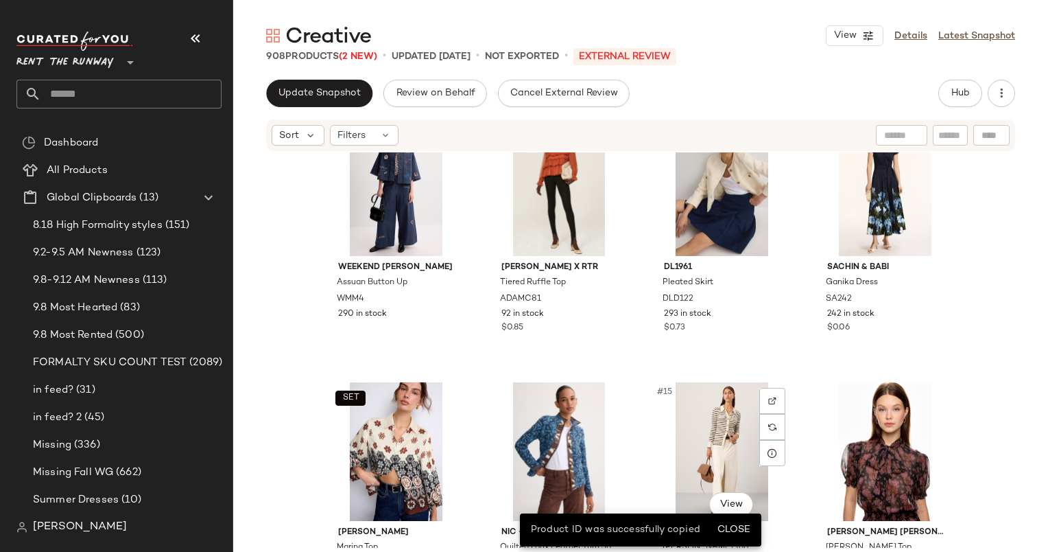
scroll to position [579, 0]
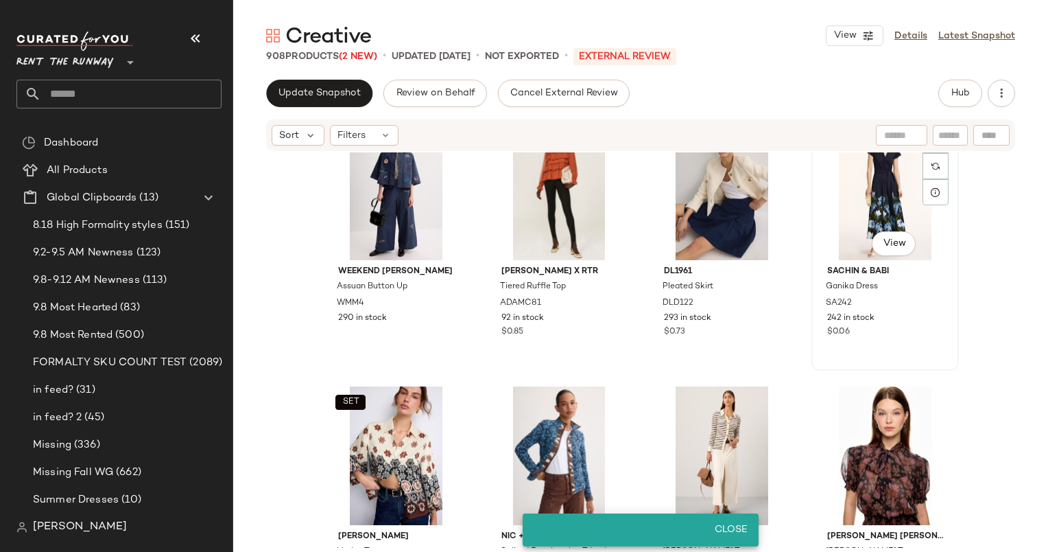
click at [884, 211] on div "#12 View" at bounding box center [886, 190] width 138 height 139
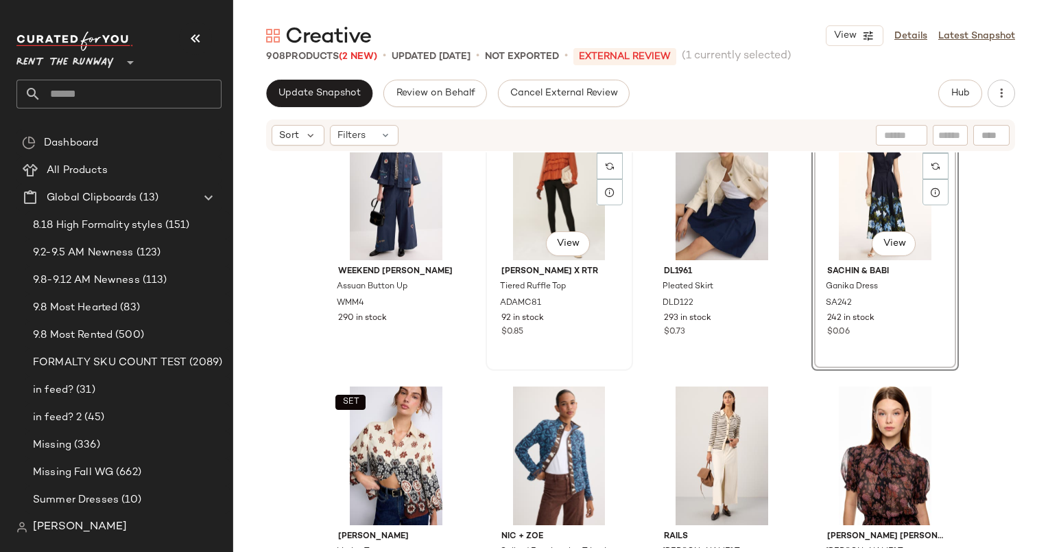
click at [537, 183] on div "#10 View" at bounding box center [560, 190] width 138 height 139
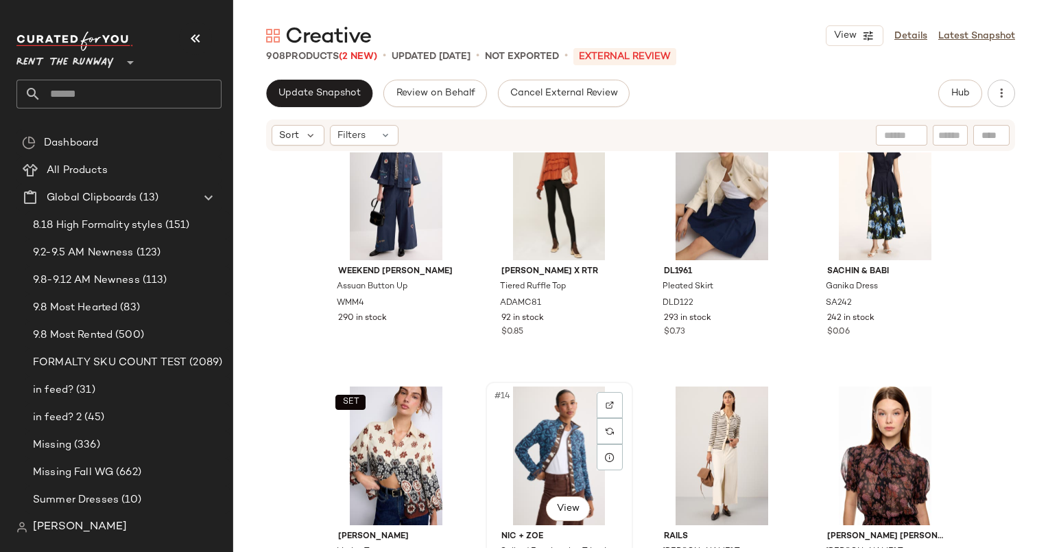
click at [497, 453] on div "#14 View" at bounding box center [560, 455] width 138 height 139
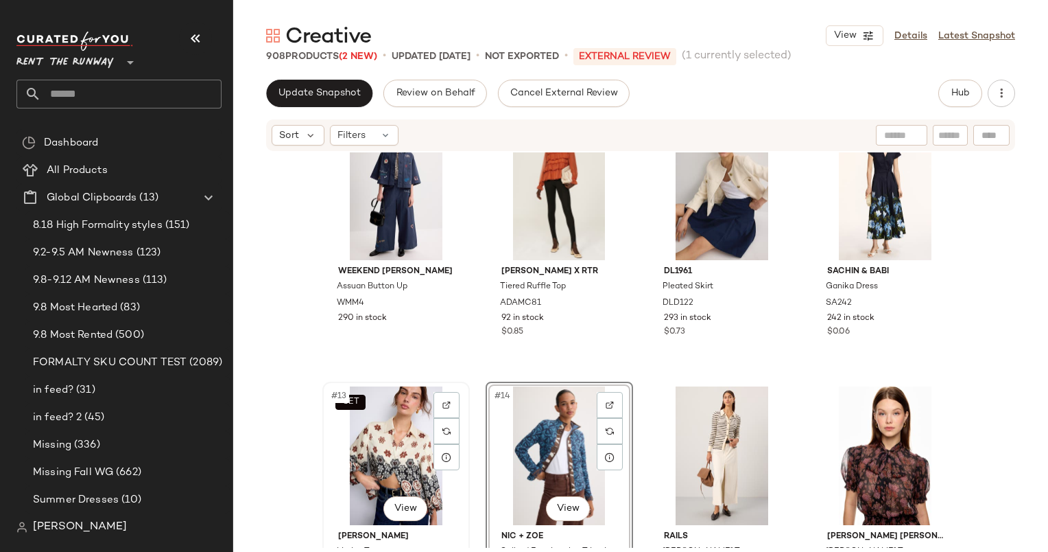
click at [384, 443] on div "SET #13 View" at bounding box center [396, 455] width 138 height 139
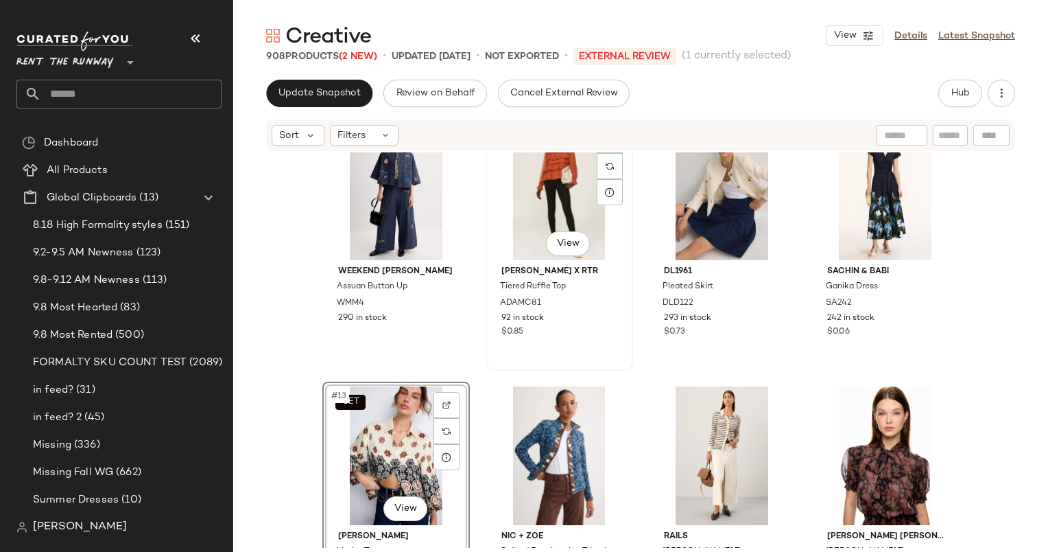
click at [571, 191] on div "#10 View" at bounding box center [560, 190] width 138 height 139
click at [852, 203] on div "#12 View" at bounding box center [886, 190] width 138 height 139
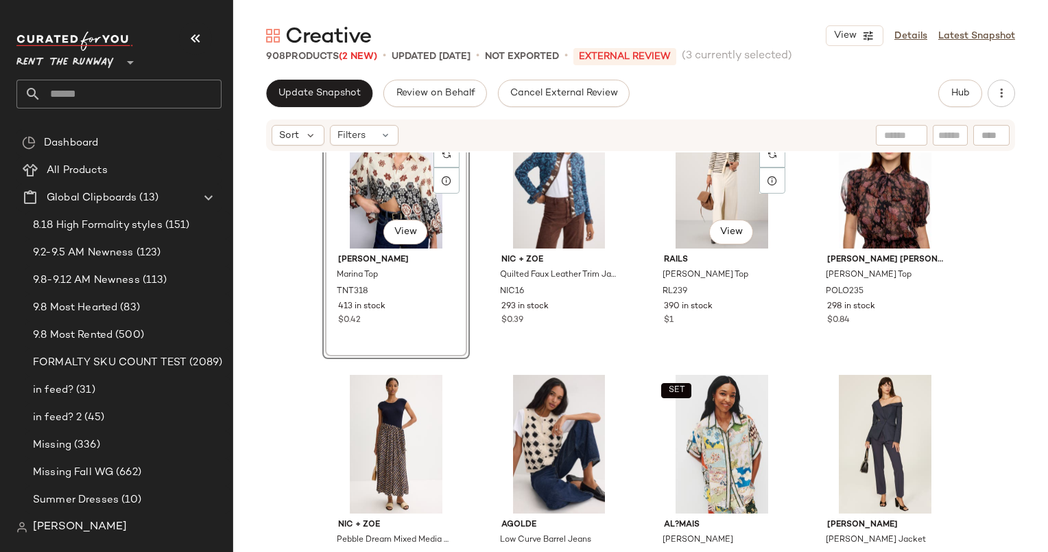
scroll to position [856, 0]
click at [570, 202] on div "#14 View" at bounding box center [560, 178] width 138 height 139
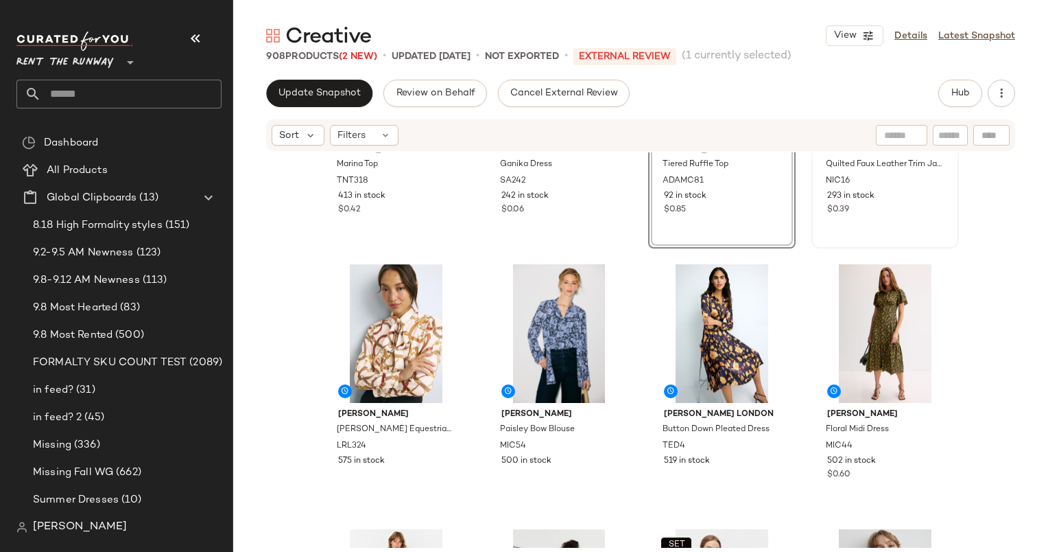
scroll to position [167, 0]
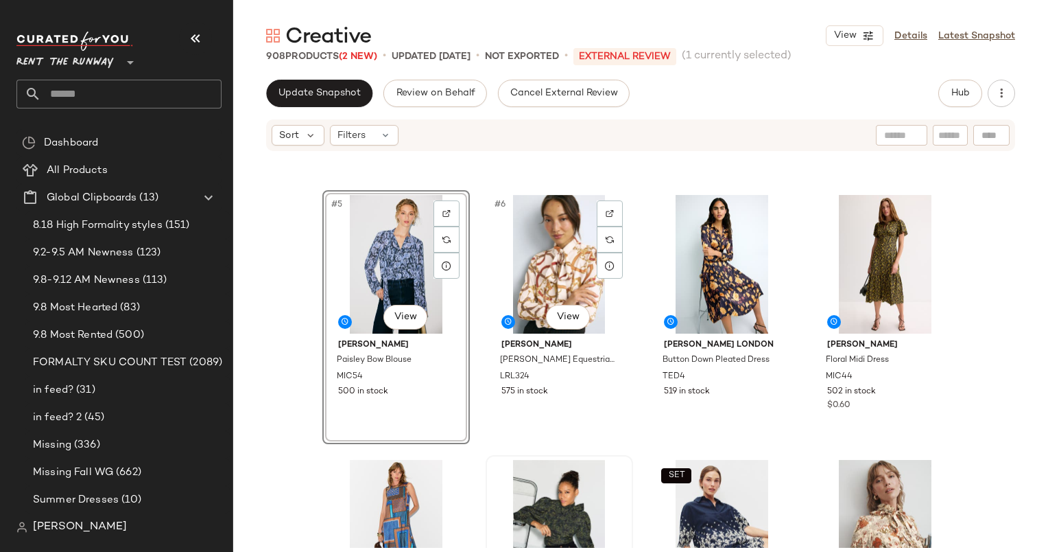
scroll to position [231, 0]
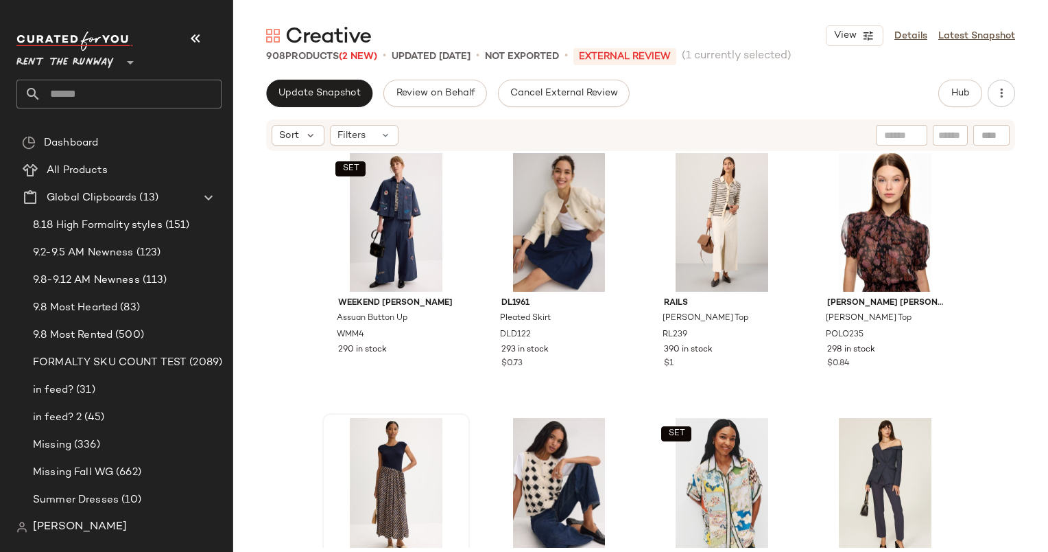
scroll to position [810, 0]
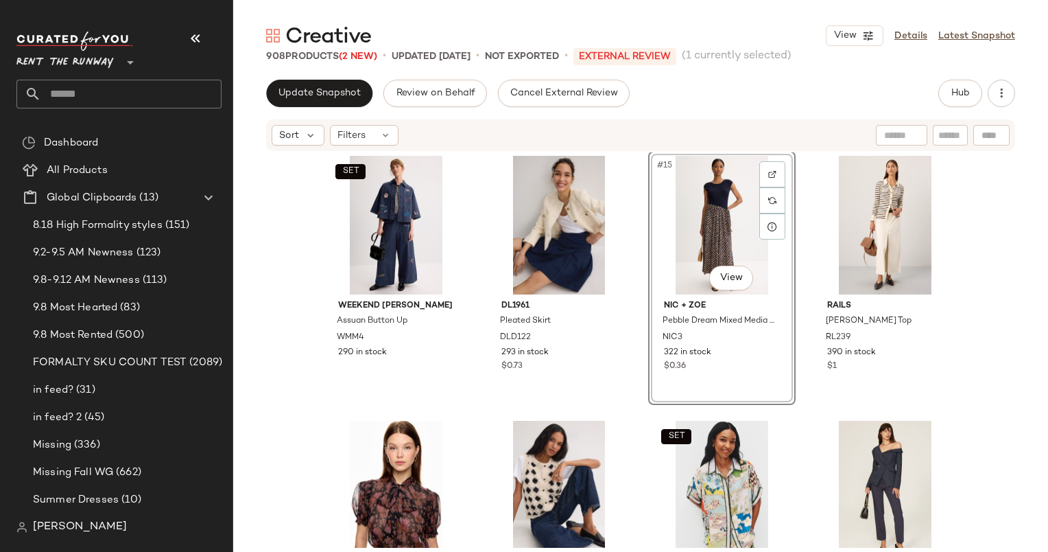
click at [785, 134] on div "Sort Filters" at bounding box center [552, 135] width 560 height 21
click at [1011, 224] on div "SET Weekend Max Mara Assuan Button Up WMM4 290 in stock DL1961 Pleated Skirt DL…" at bounding box center [640, 349] width 815 height 395
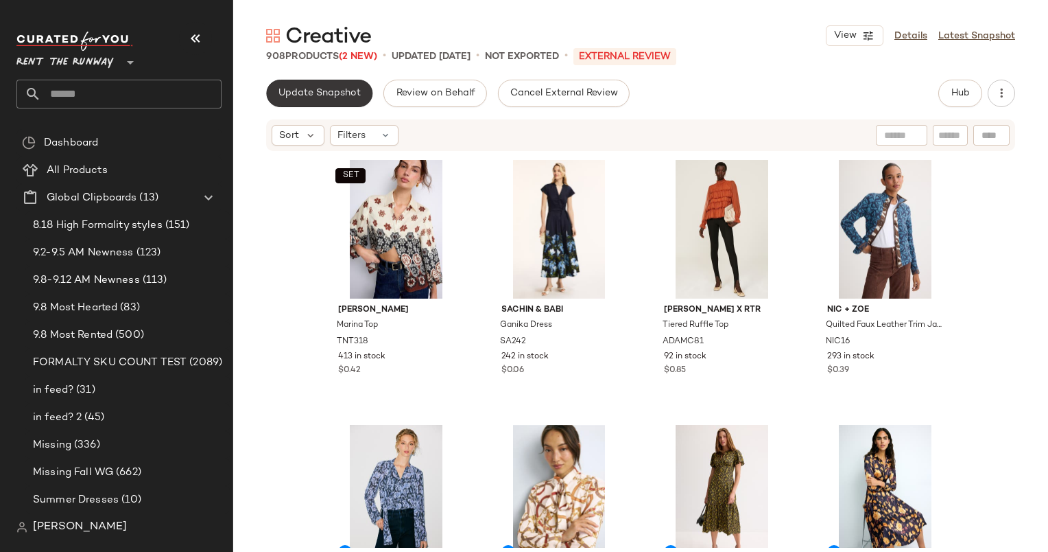
click at [331, 97] on span "Update Snapshot" at bounding box center [319, 93] width 83 height 11
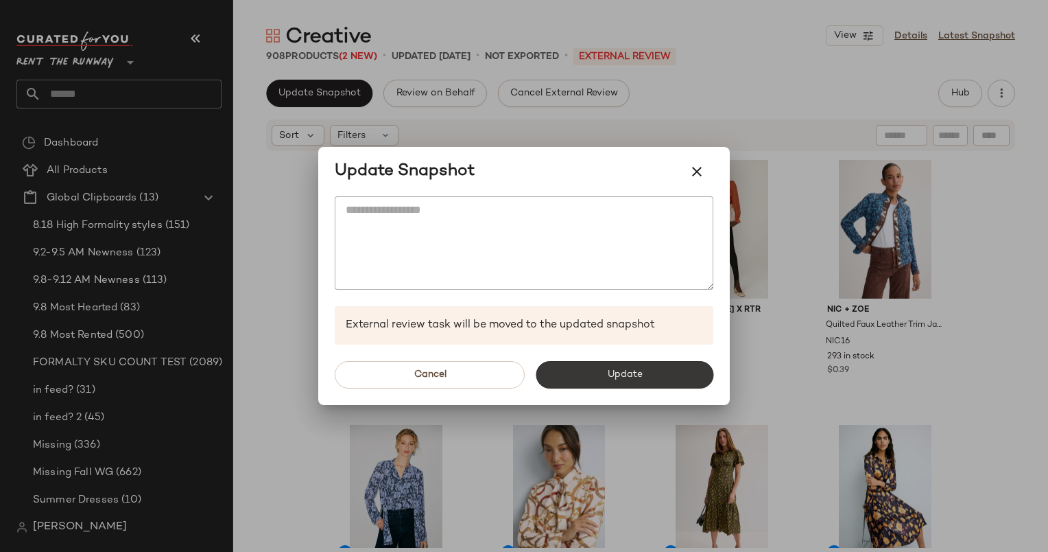
click at [629, 379] on span "Update" at bounding box center [625, 374] width 36 height 11
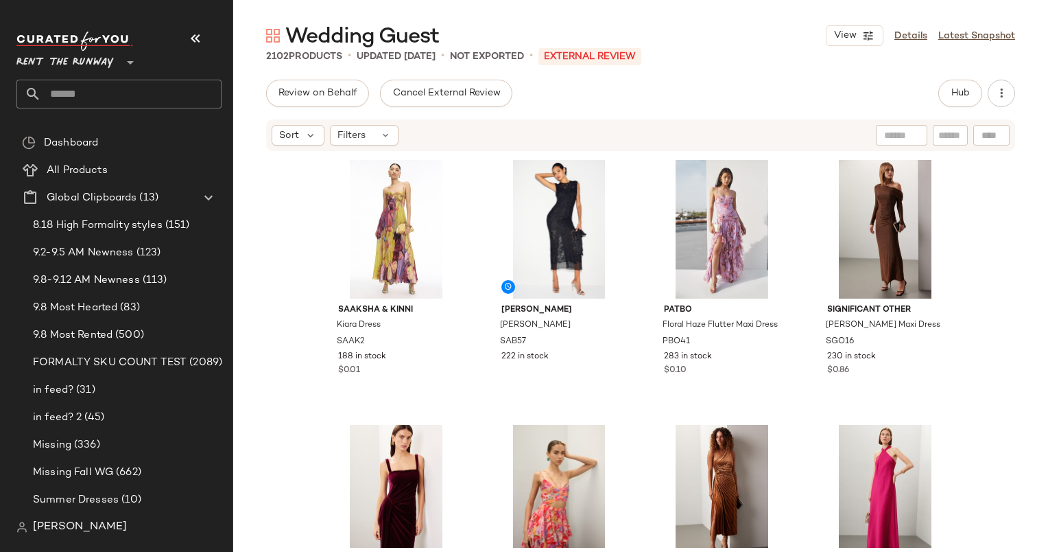
click at [982, 102] on div "Hub" at bounding box center [961, 93] width 44 height 27
click at [944, 89] on button "Hub" at bounding box center [961, 93] width 44 height 27
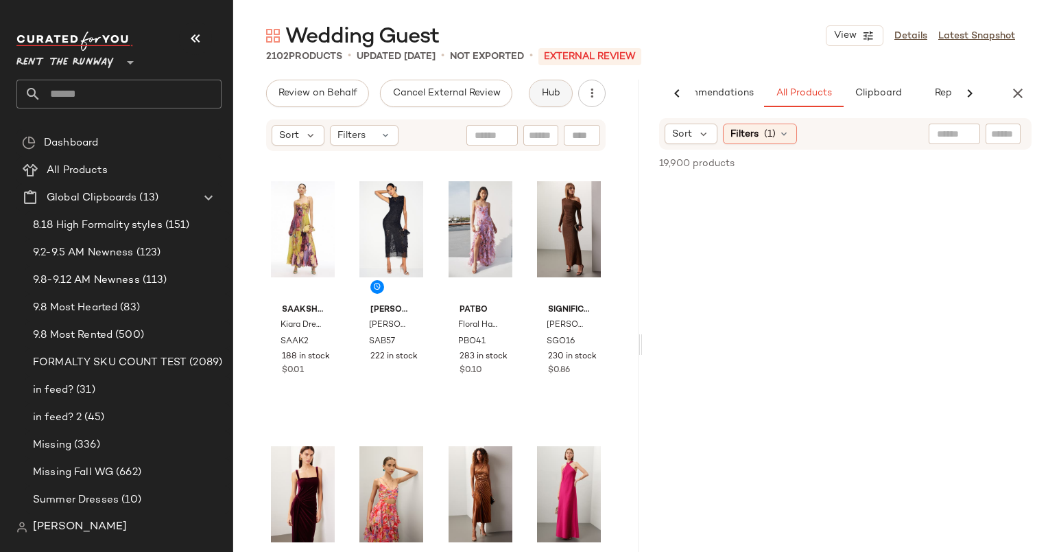
scroll to position [0, 71]
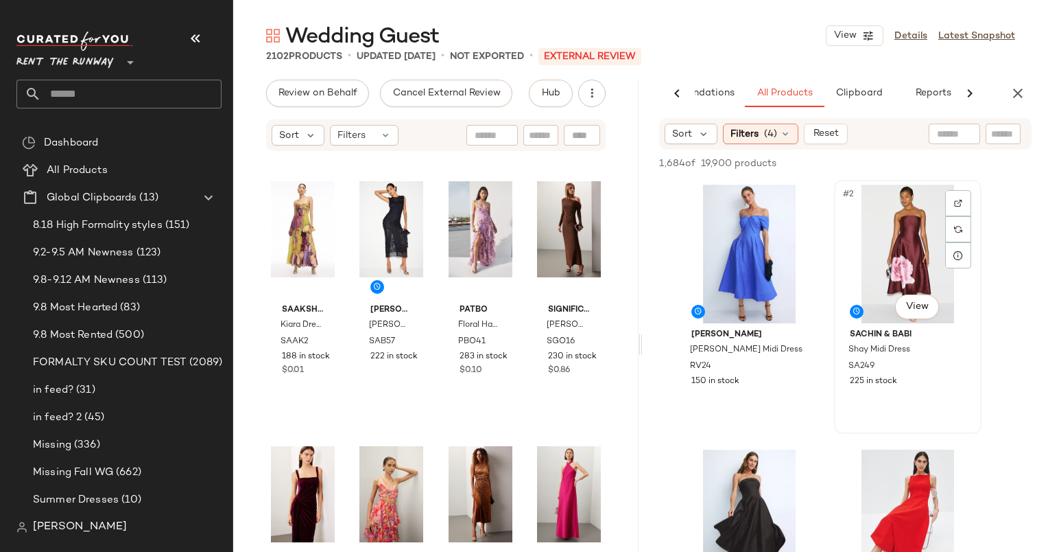
click at [879, 263] on div "#2 View" at bounding box center [908, 254] width 138 height 139
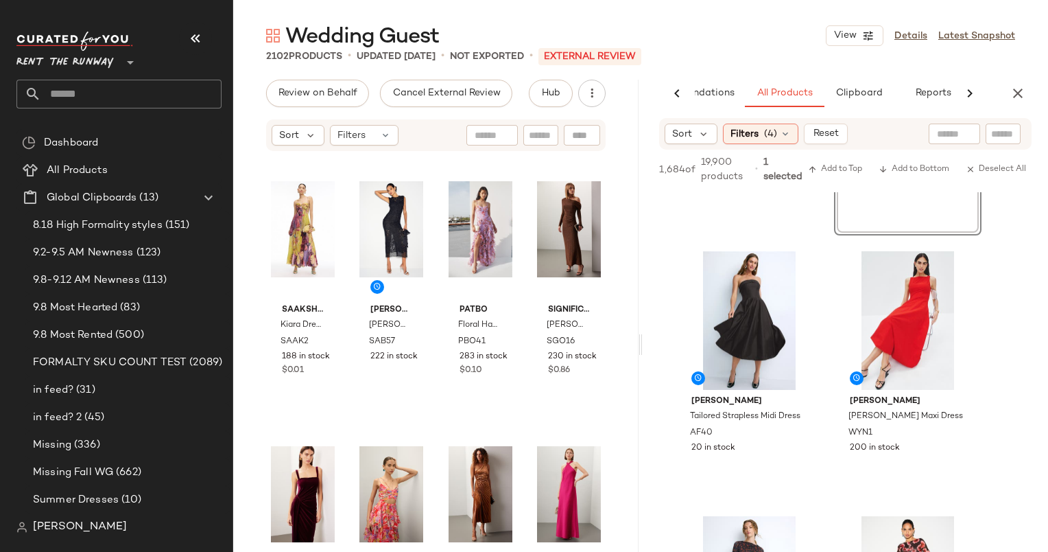
scroll to position [305, 0]
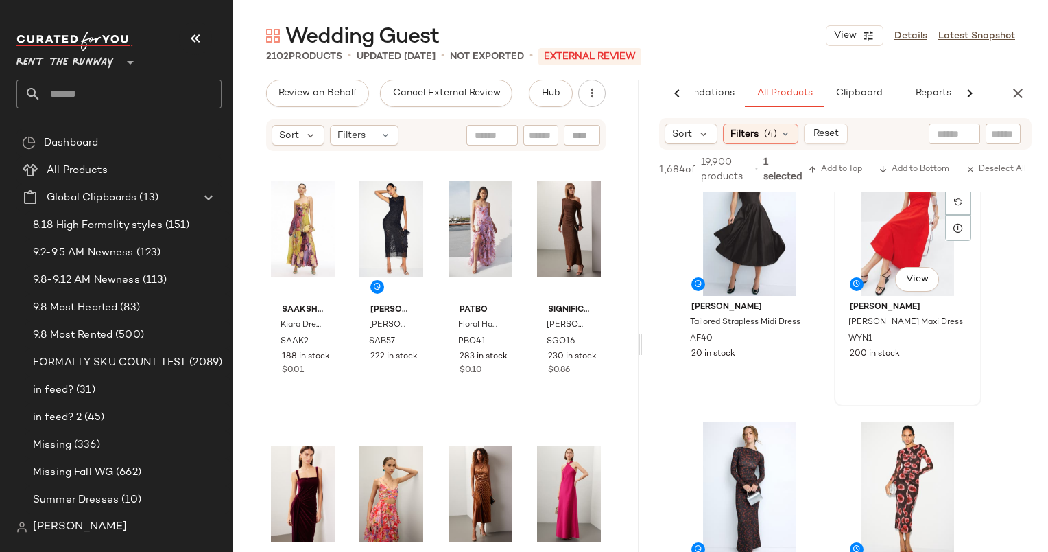
click at [900, 242] on div "#4 View" at bounding box center [908, 226] width 138 height 139
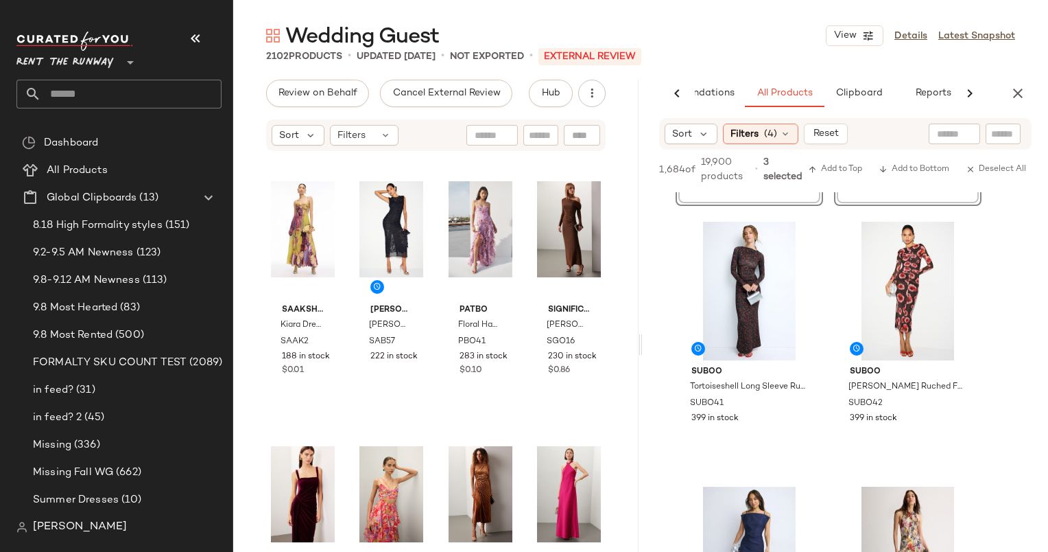
scroll to position [516, 0]
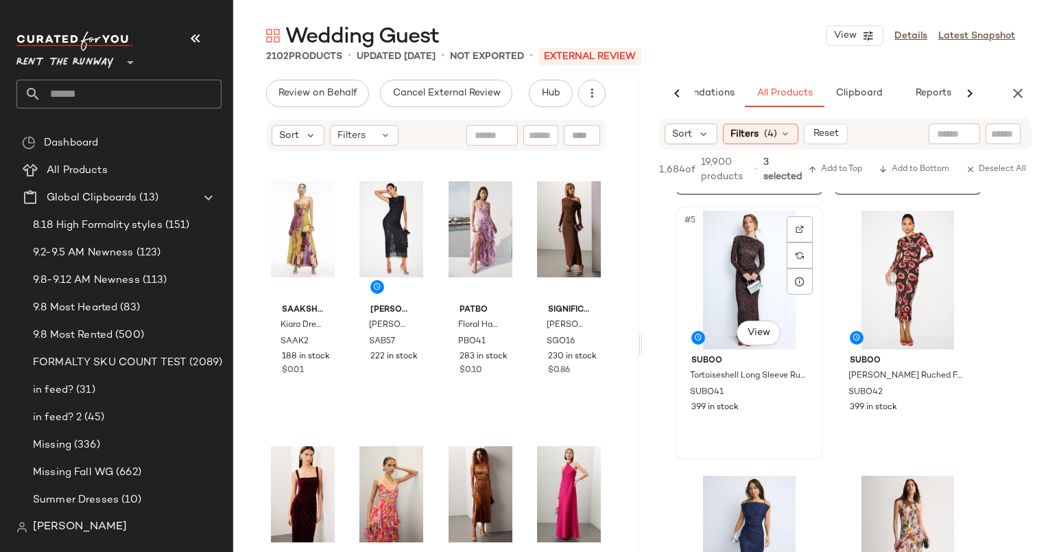
click at [739, 253] on div "#5 View" at bounding box center [750, 280] width 138 height 139
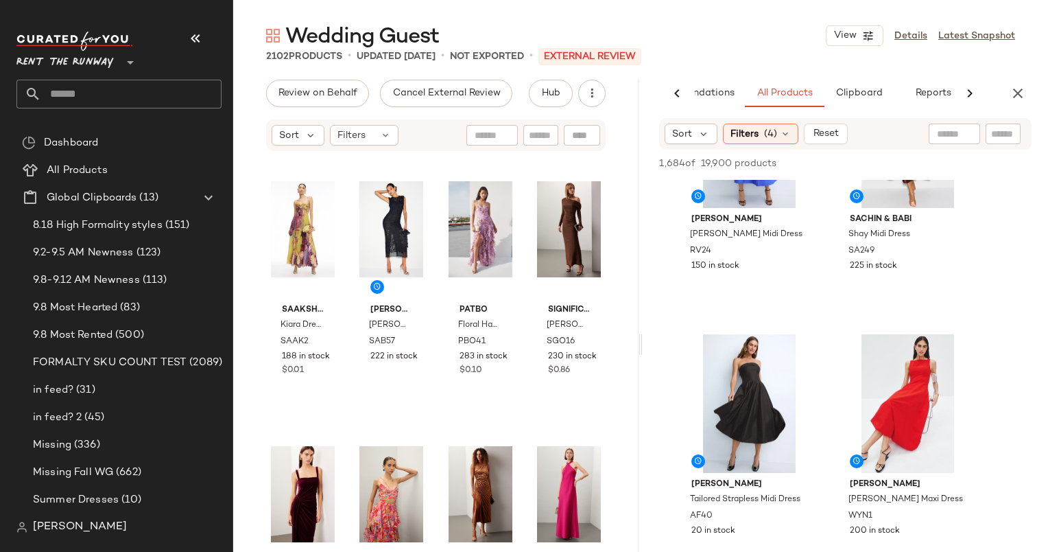
scroll to position [0, 0]
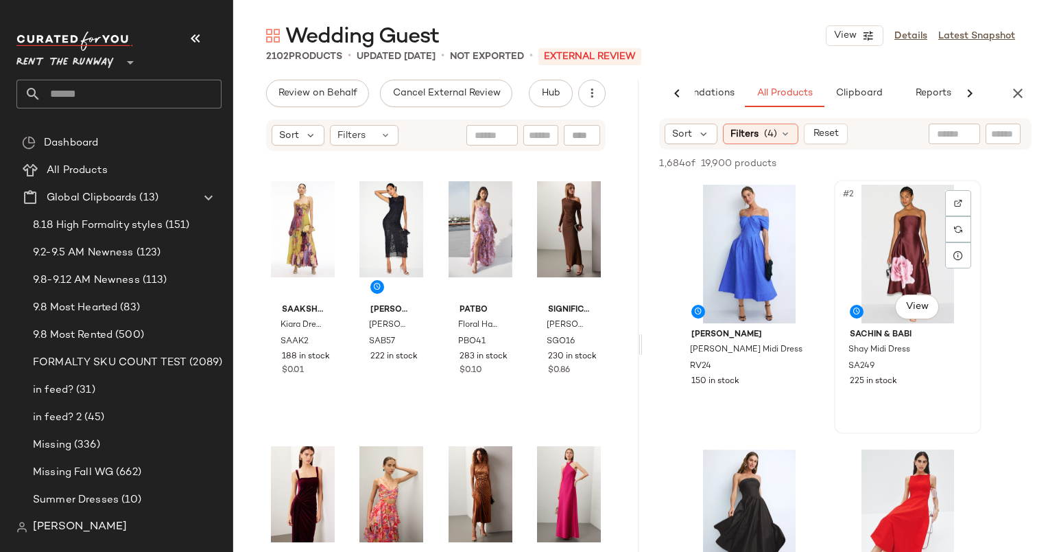
click at [897, 272] on div "#2 View" at bounding box center [908, 254] width 138 height 139
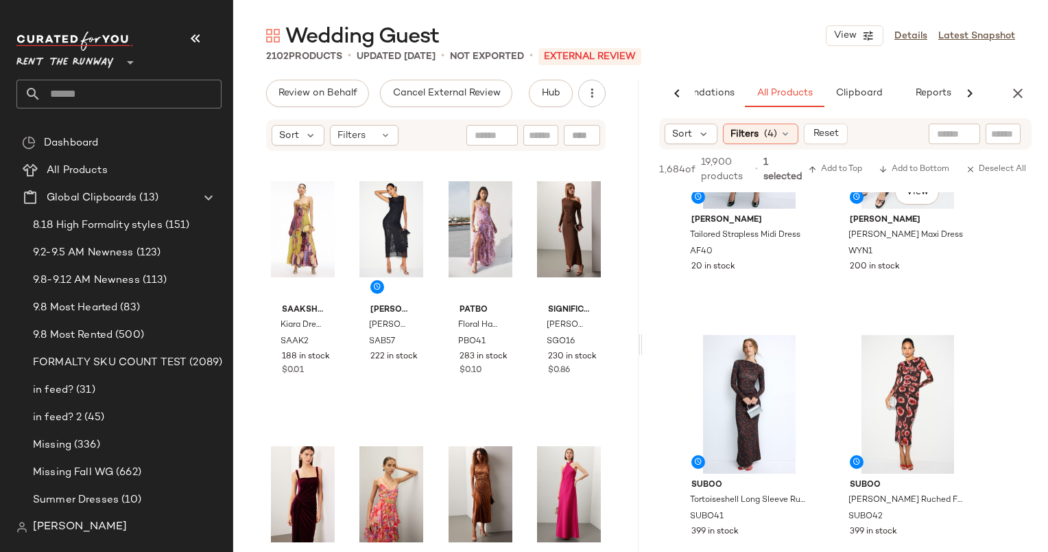
scroll to position [416, 0]
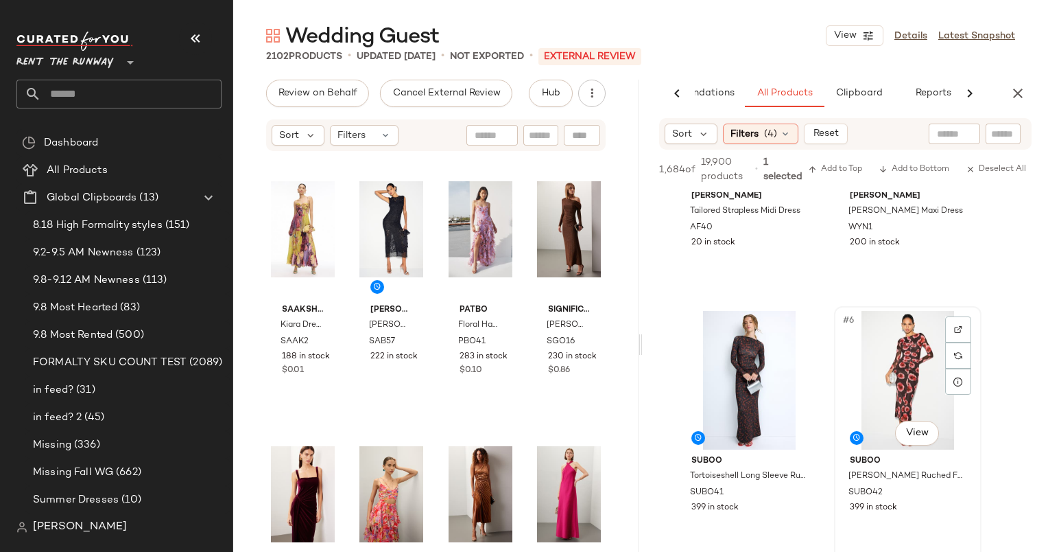
click at [903, 371] on div "#6 View" at bounding box center [908, 380] width 138 height 139
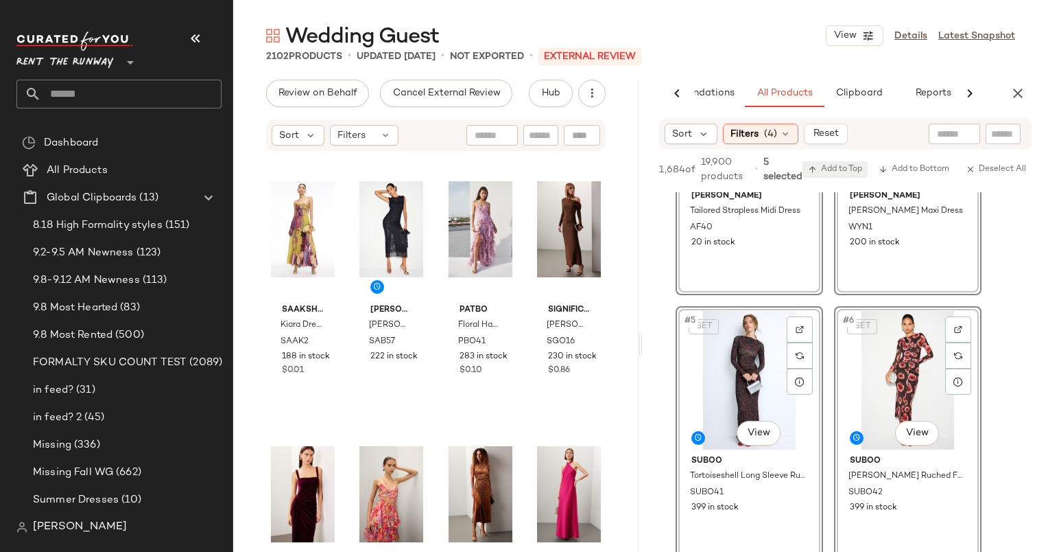
click at [835, 162] on button "Add to Top" at bounding box center [835, 169] width 65 height 16
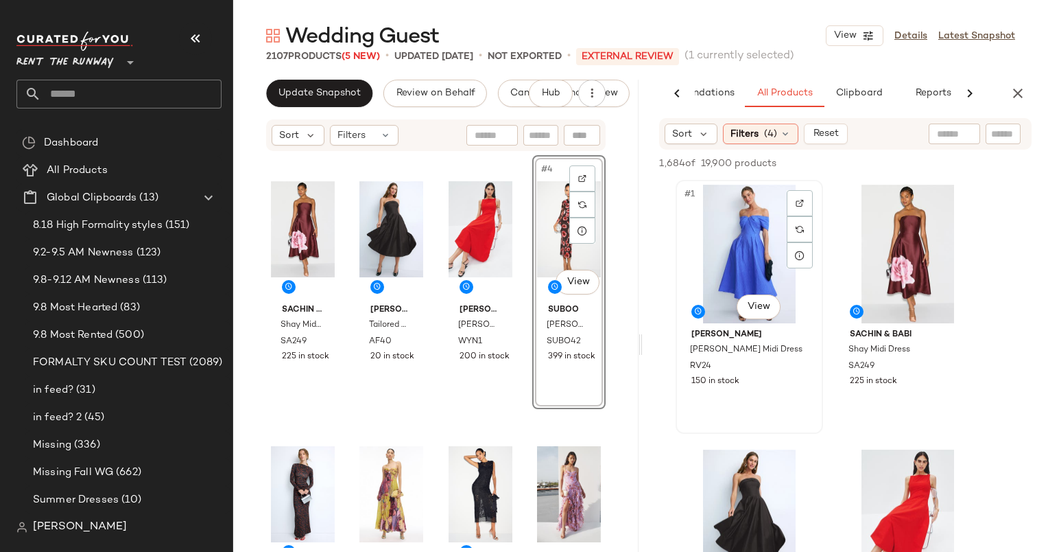
click at [729, 230] on div "#1 View" at bounding box center [750, 254] width 138 height 139
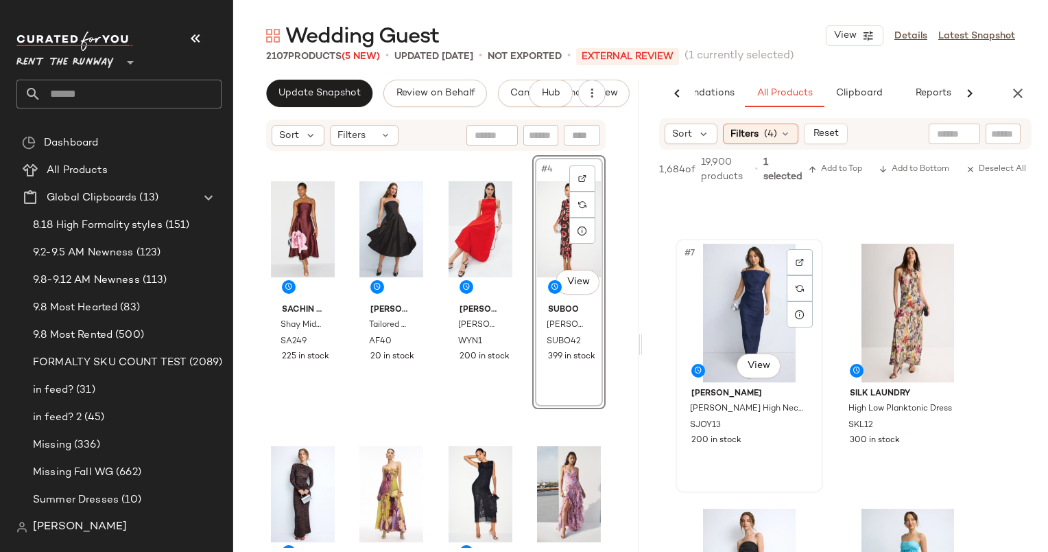
click at [731, 282] on div "#7 View" at bounding box center [750, 313] width 138 height 139
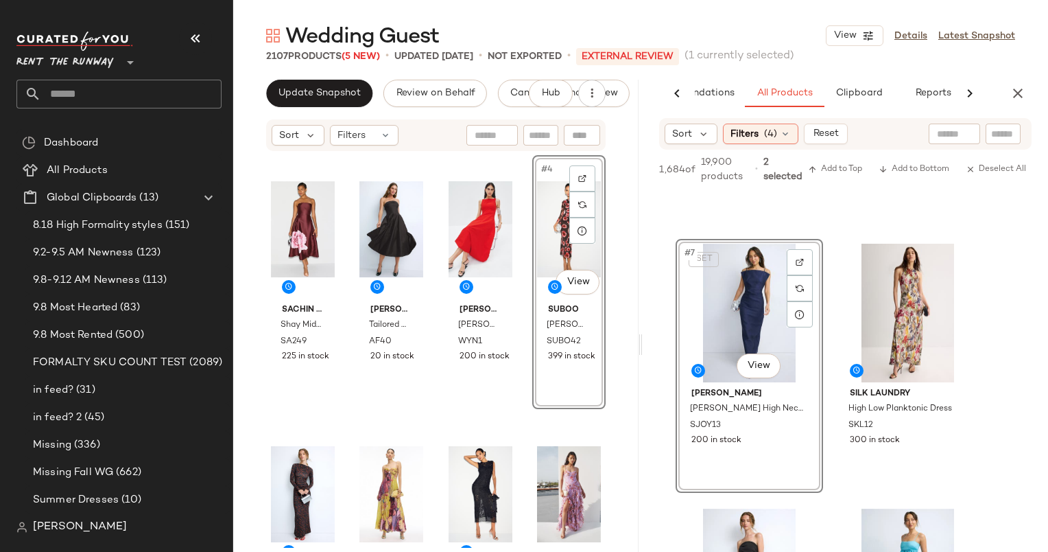
scroll to position [984, 0]
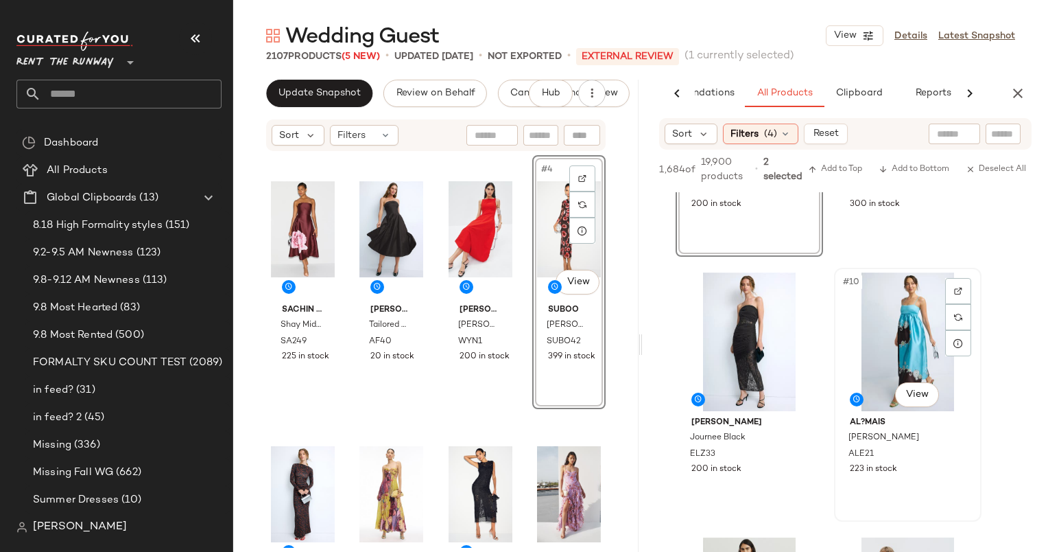
click at [914, 325] on div "#10 View" at bounding box center [908, 341] width 138 height 139
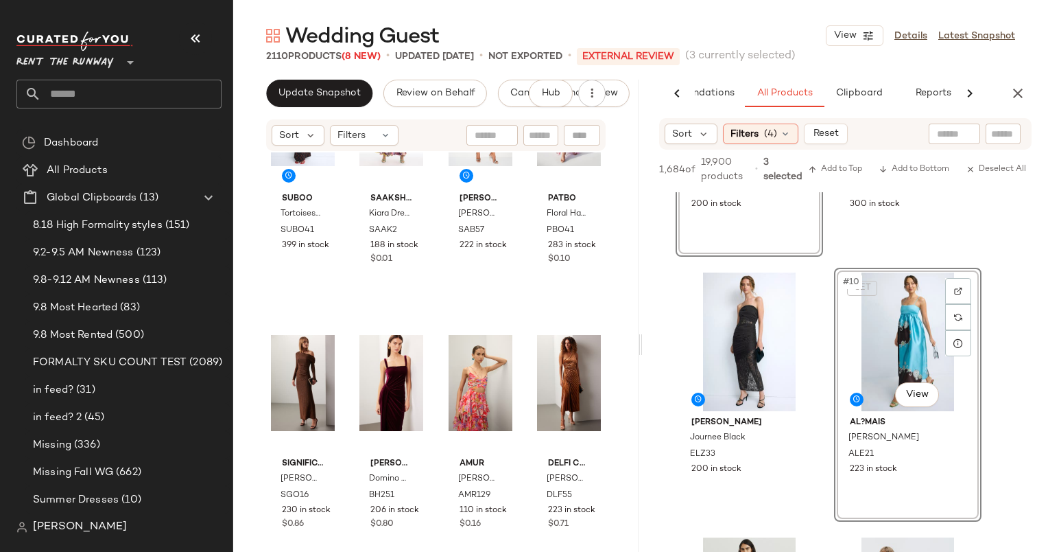
scroll to position [0, 0]
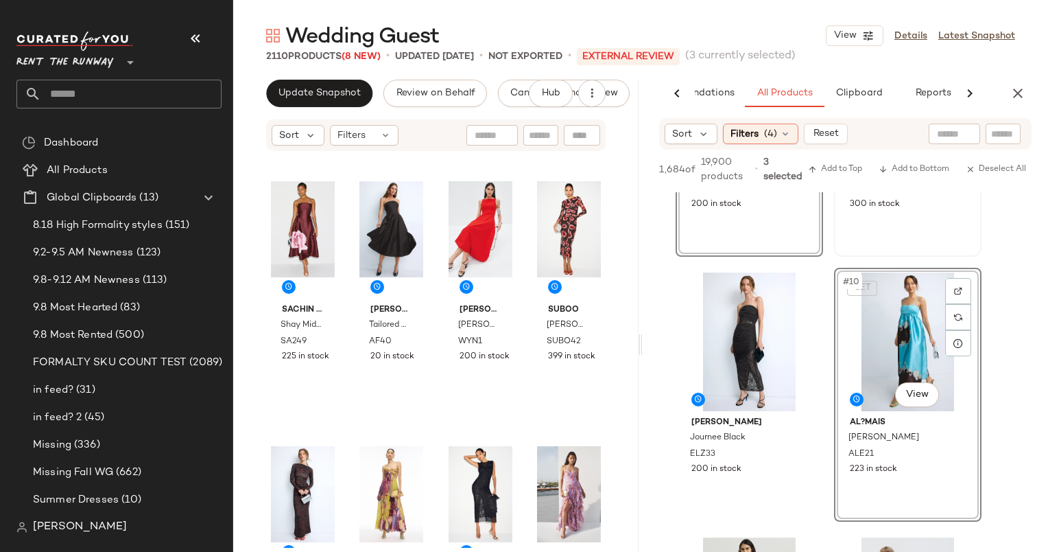
click at [944, 233] on div "#8 View Silk Laundry High Low Planktonic Dress SKL12 300 in stock" at bounding box center [908, 129] width 145 height 251
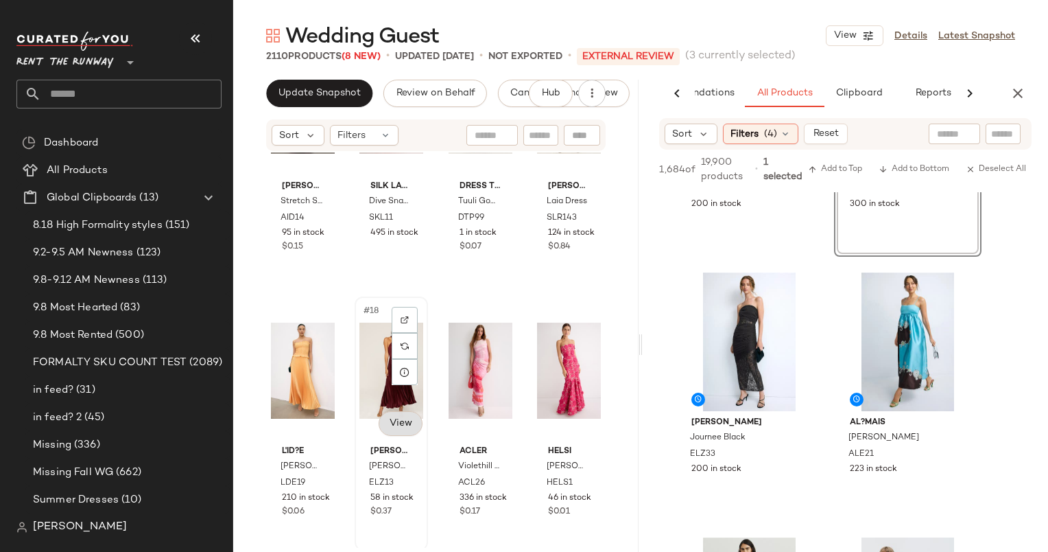
scroll to position [958, 0]
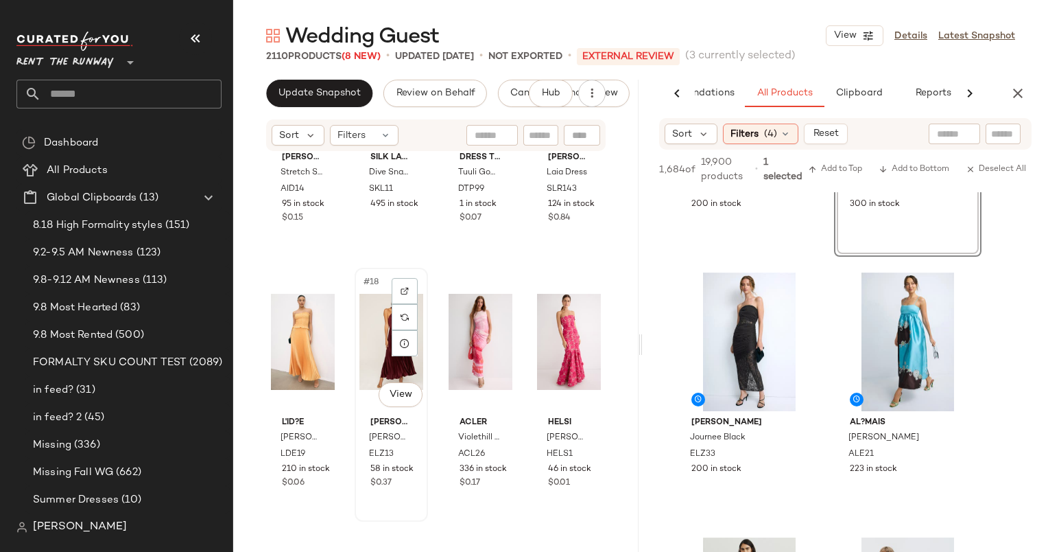
click at [380, 354] on div "#18 View" at bounding box center [392, 341] width 64 height 139
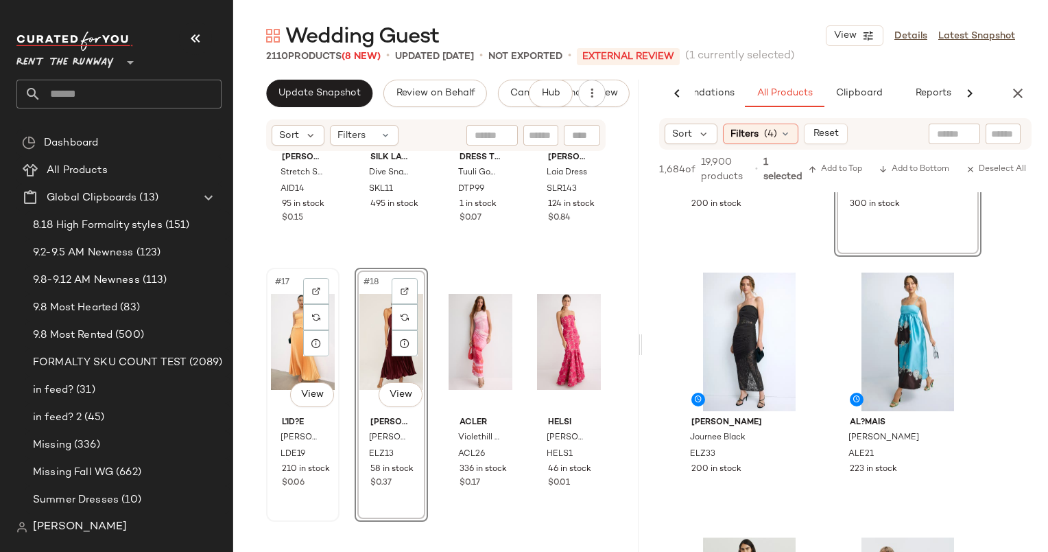
click at [291, 318] on div "#17 View" at bounding box center [303, 341] width 64 height 139
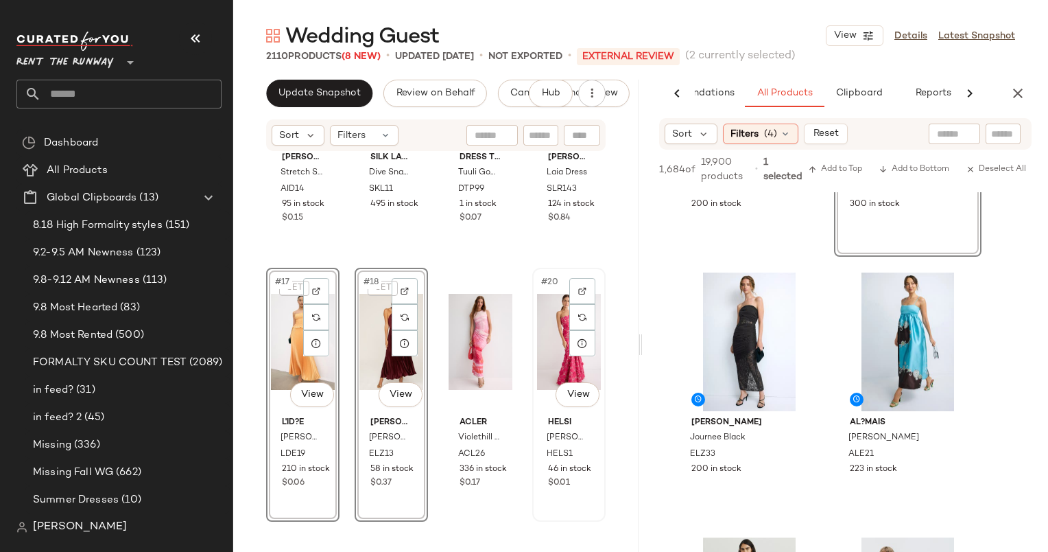
click at [537, 347] on div "#20 View" at bounding box center [569, 341] width 64 height 139
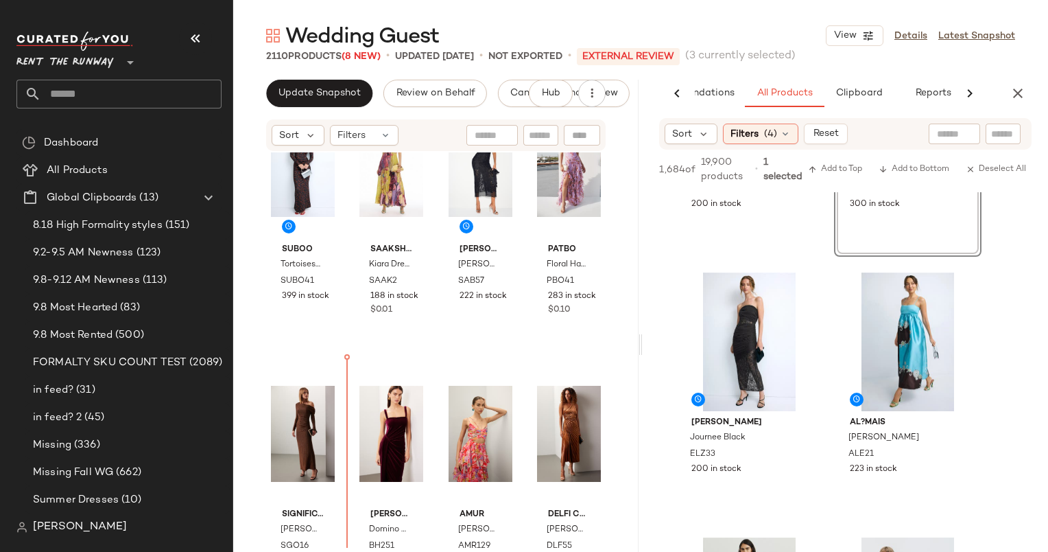
scroll to position [338, 0]
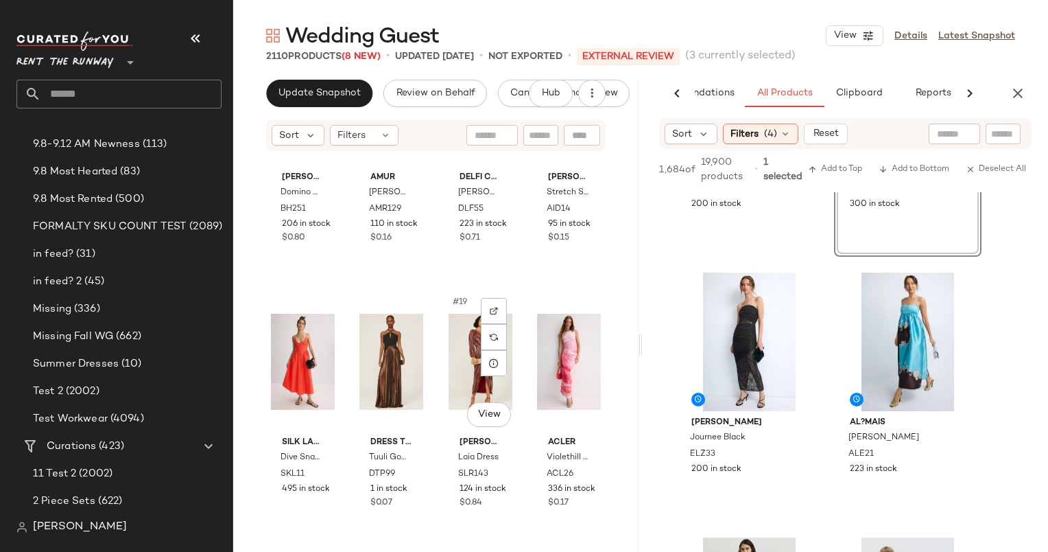
scroll to position [939, 0]
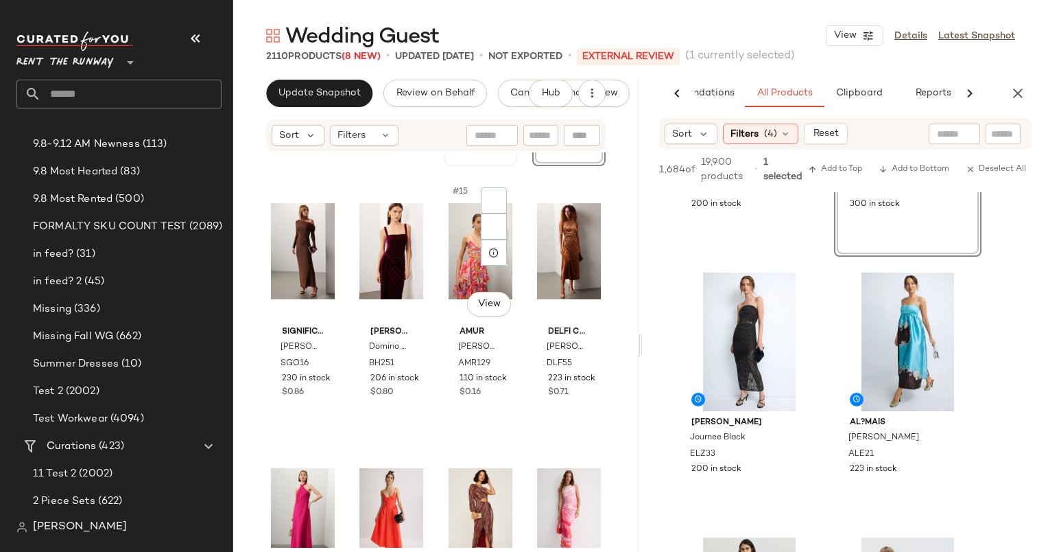
scroll to position [787, 0]
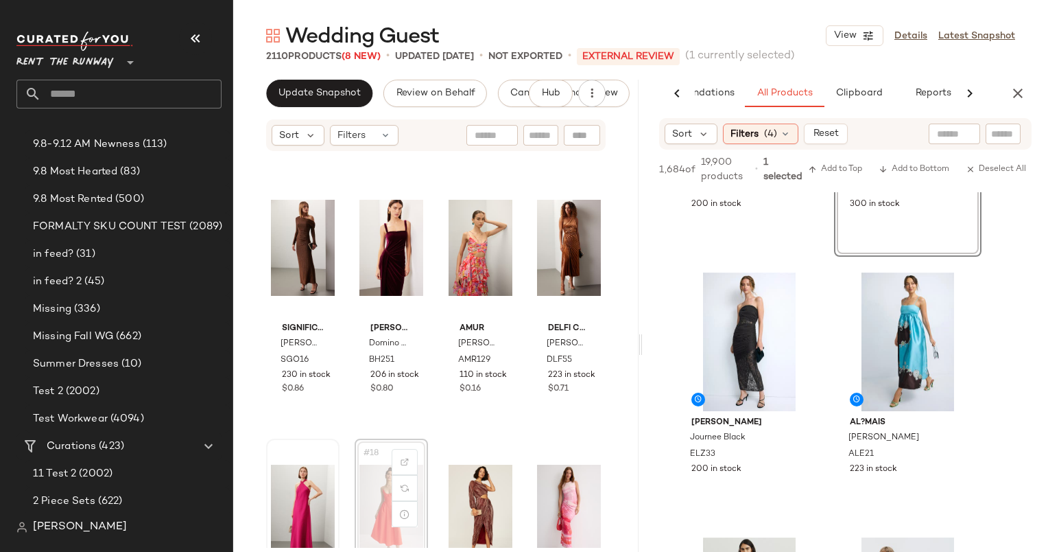
scroll to position [789, 0]
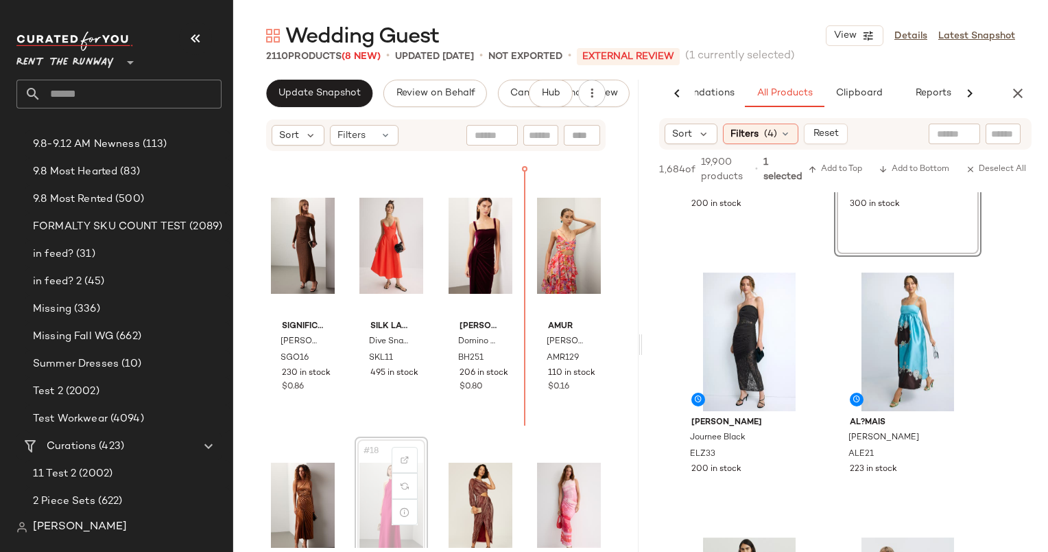
scroll to position [790, 0]
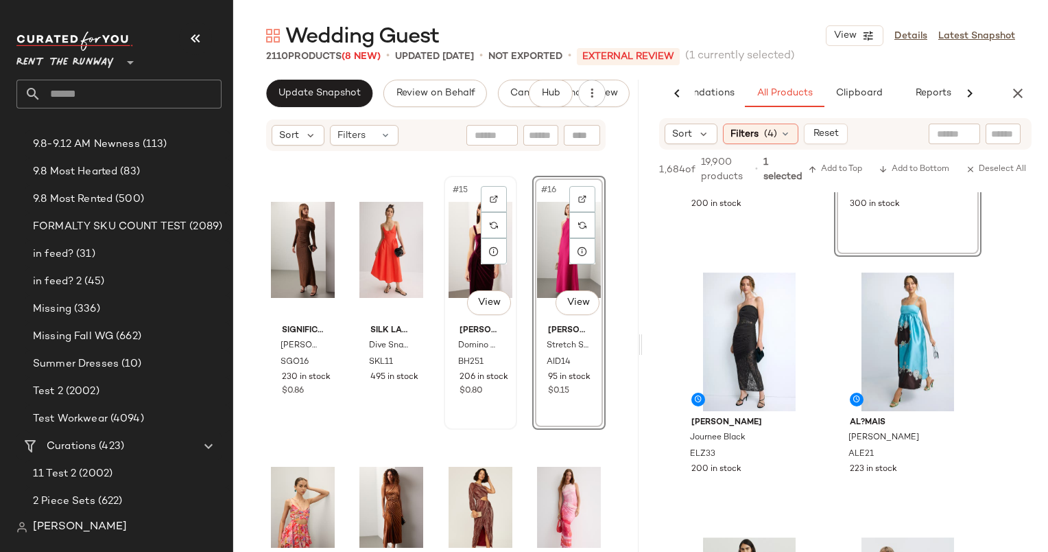
scroll to position [784, 0]
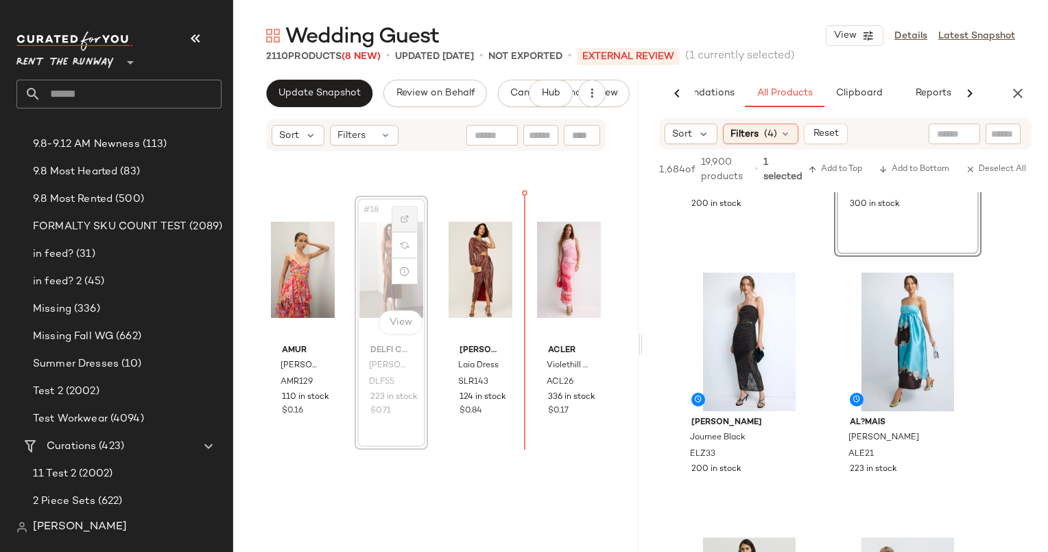
scroll to position [1043, 0]
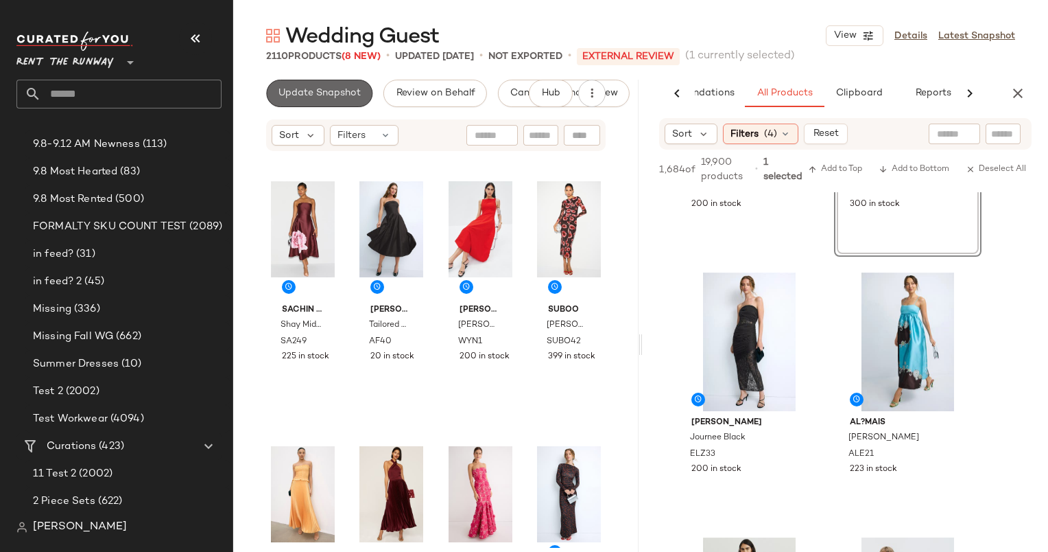
click at [296, 91] on span "Update Snapshot" at bounding box center [319, 93] width 83 height 11
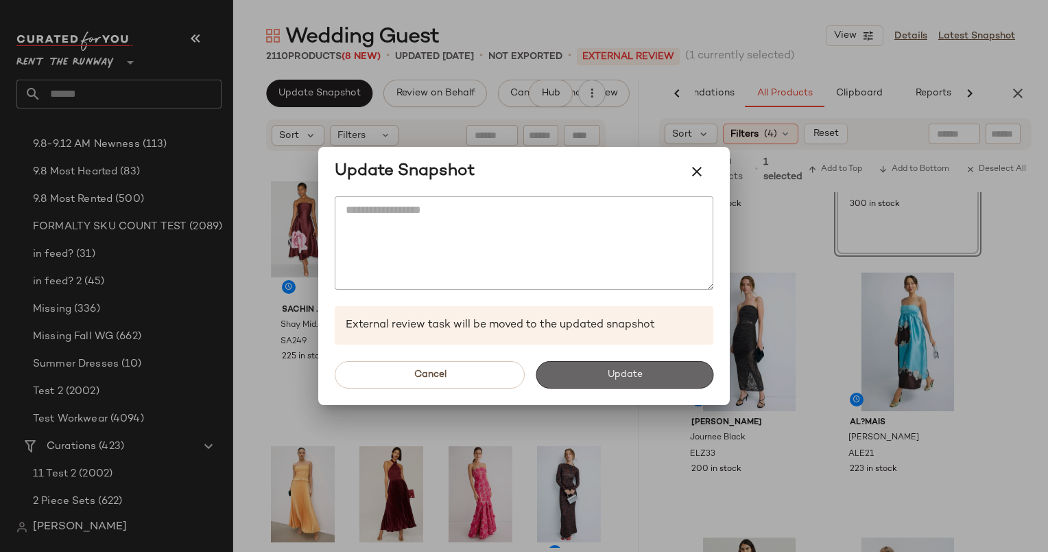
click at [571, 386] on button "Update" at bounding box center [625, 374] width 178 height 27
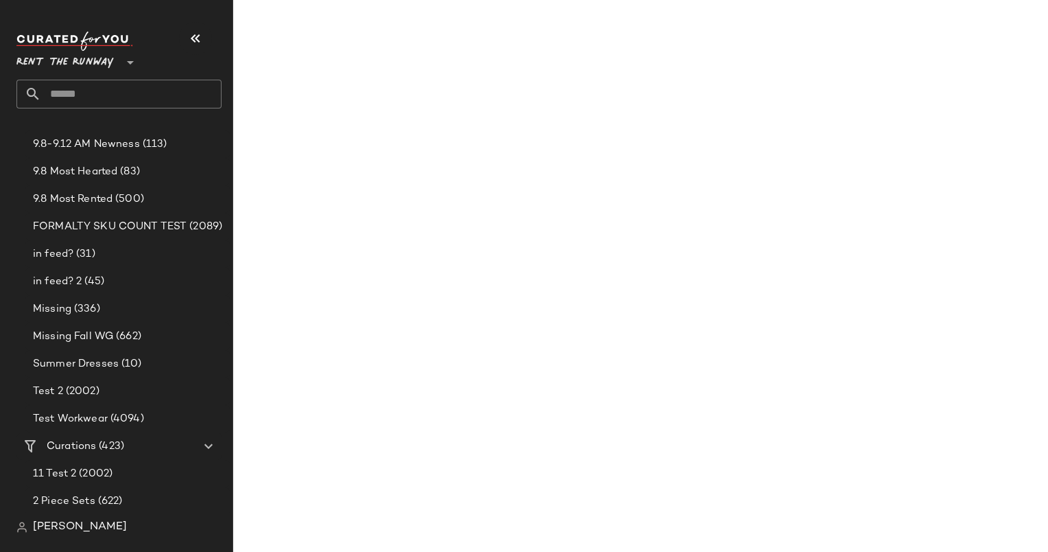
scroll to position [1778, 0]
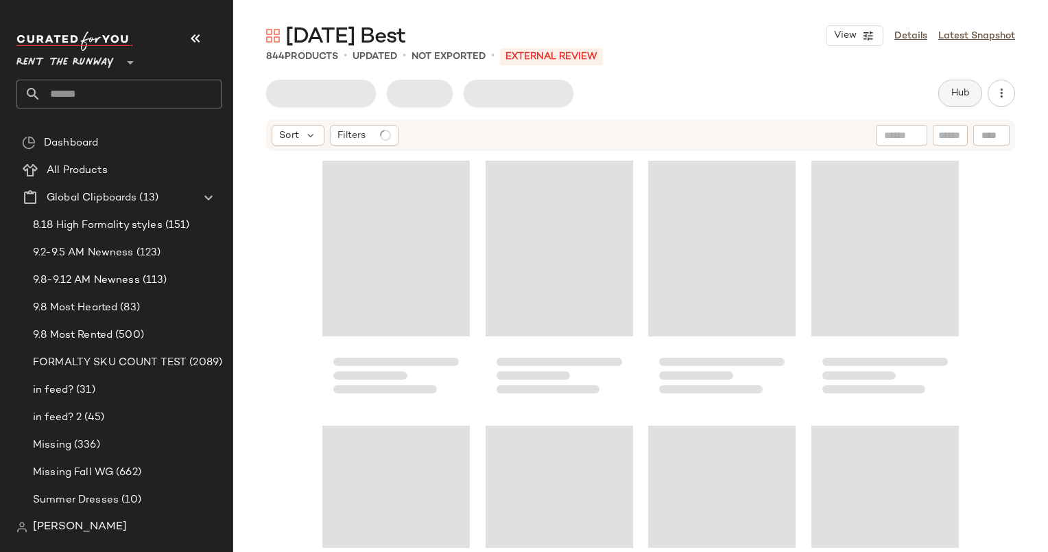
click at [961, 95] on span "Hub" at bounding box center [960, 93] width 19 height 11
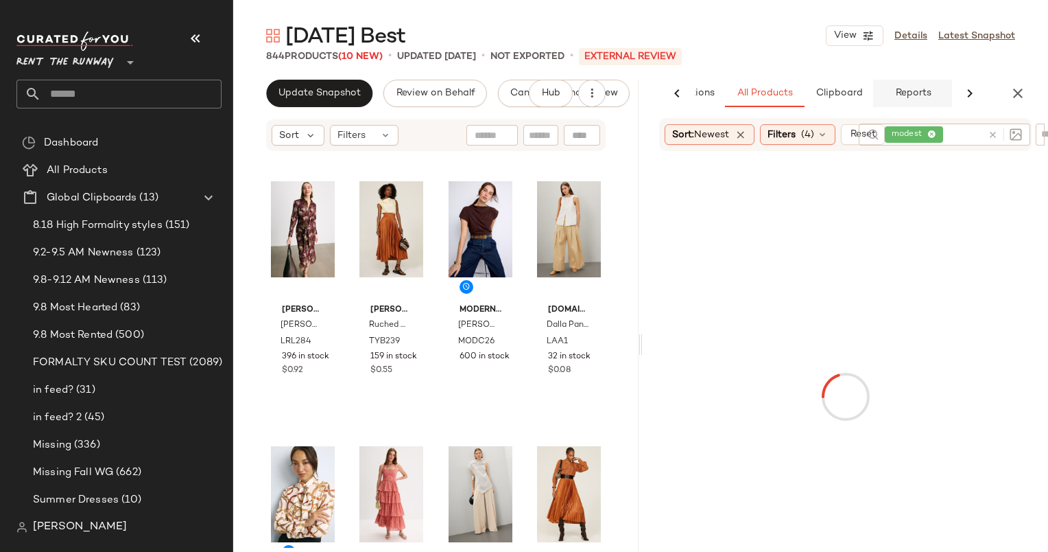
click at [923, 92] on span "Reports" at bounding box center [913, 93] width 36 height 11
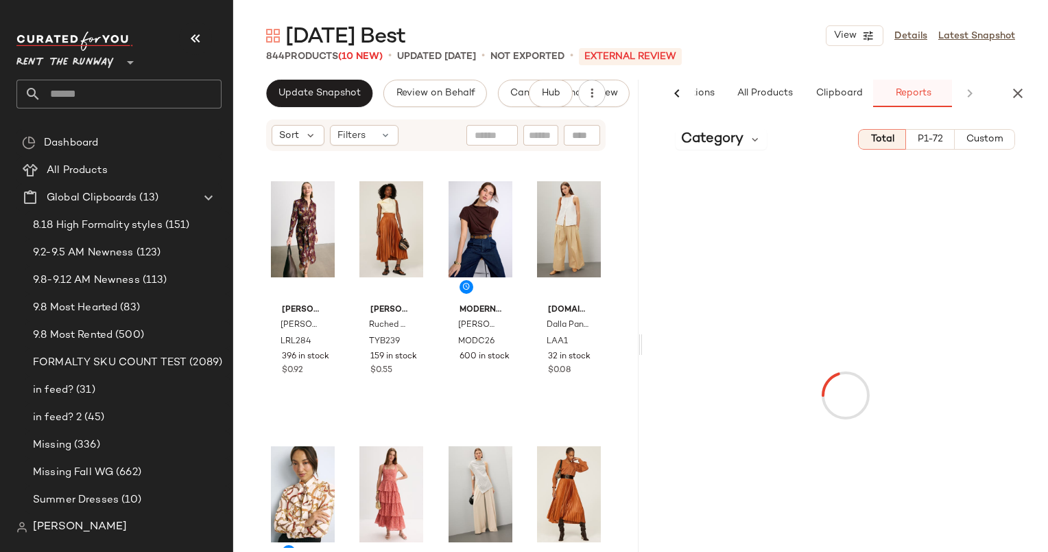
scroll to position [0, 91]
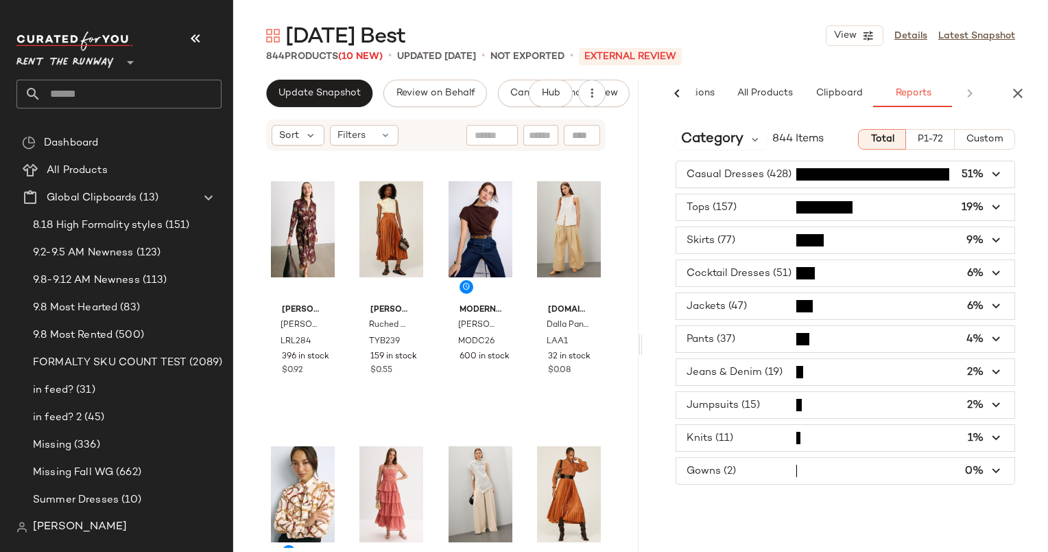
click at [292, 73] on div "[DATE] Best View Details Latest Snapshot 844 Products (10 New) • updated [DATE]…" at bounding box center [640, 287] width 815 height 530
click at [318, 88] on span "Update Snapshot" at bounding box center [319, 93] width 83 height 11
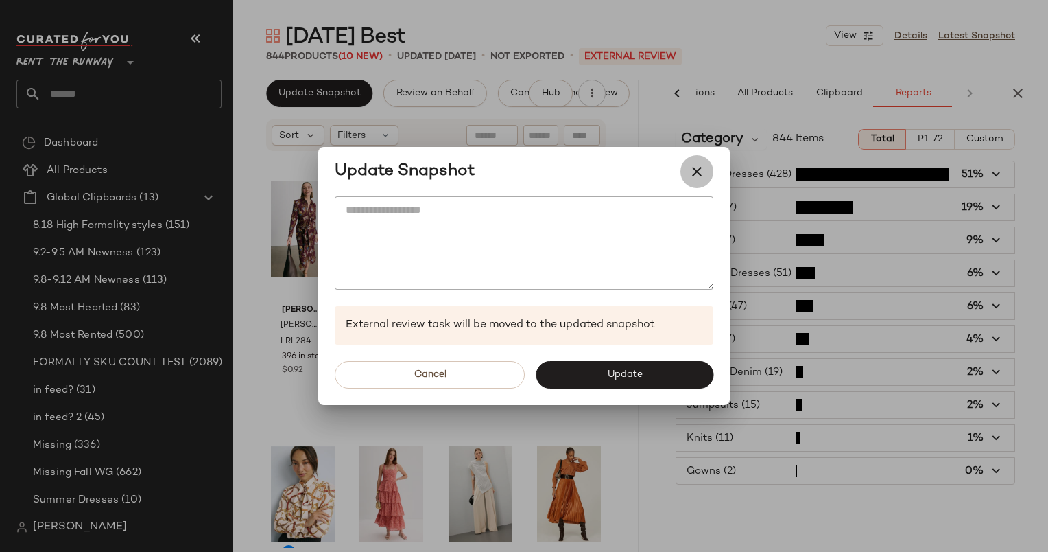
click at [702, 178] on icon "button" at bounding box center [697, 171] width 16 height 16
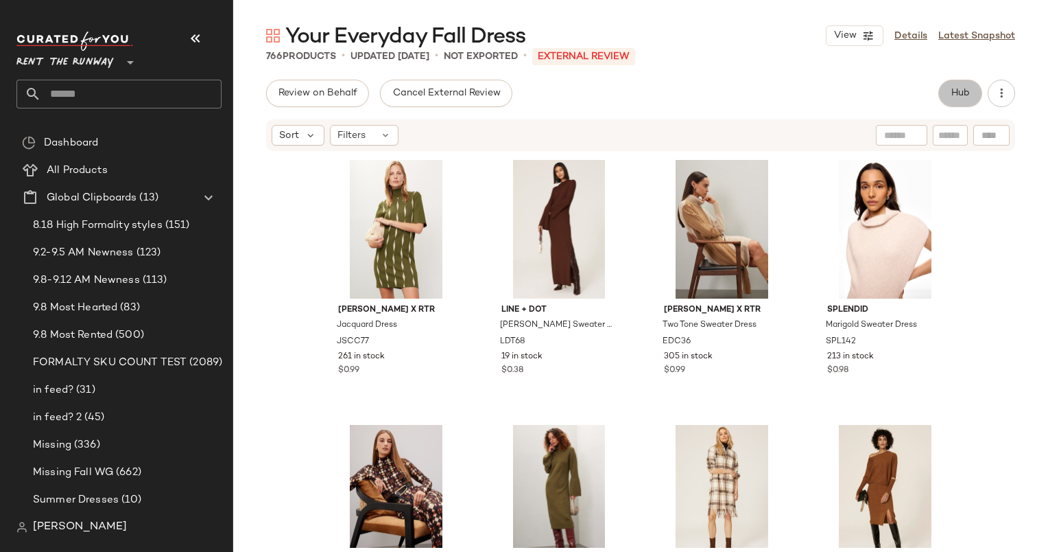
click at [961, 88] on span "Hub" at bounding box center [960, 93] width 19 height 11
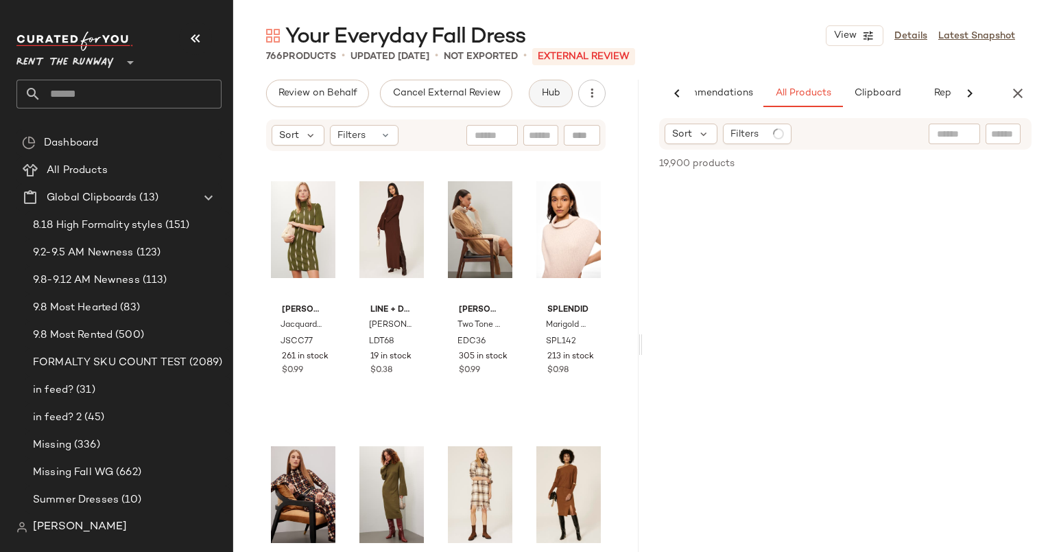
scroll to position [0, 57]
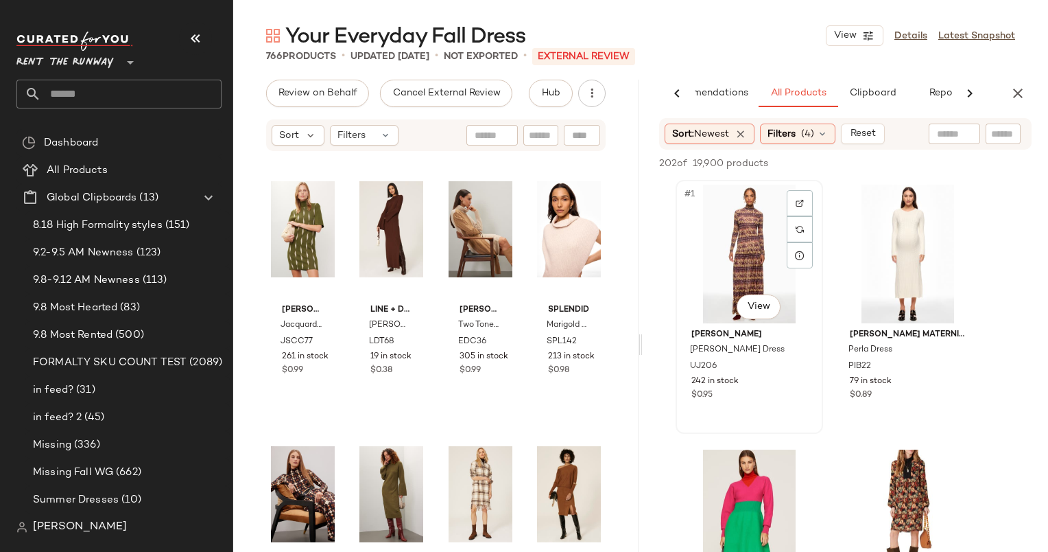
click at [809, 190] on div at bounding box center [800, 203] width 26 height 26
click at [1016, 105] on button "button" at bounding box center [1018, 93] width 27 height 27
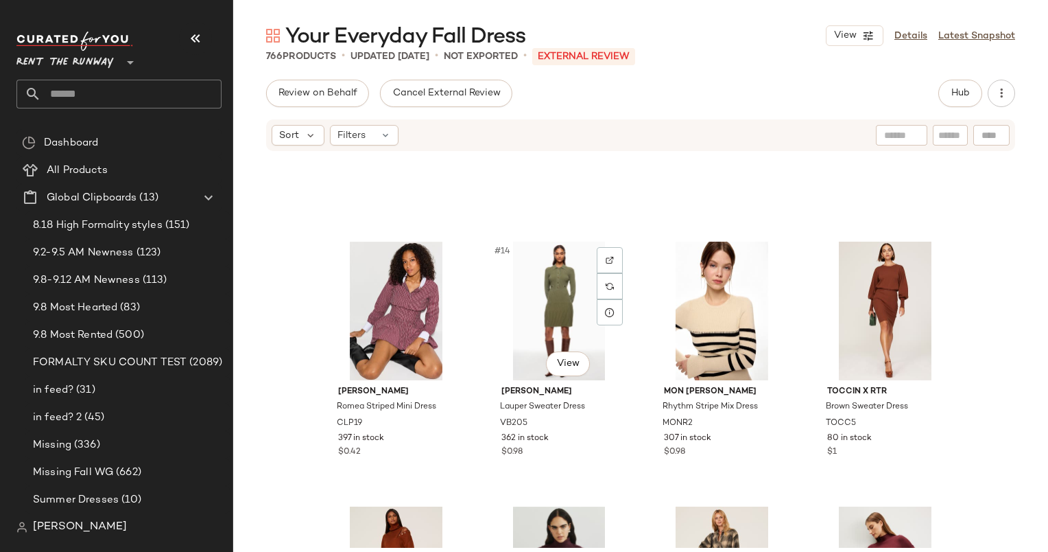
scroll to position [825, 0]
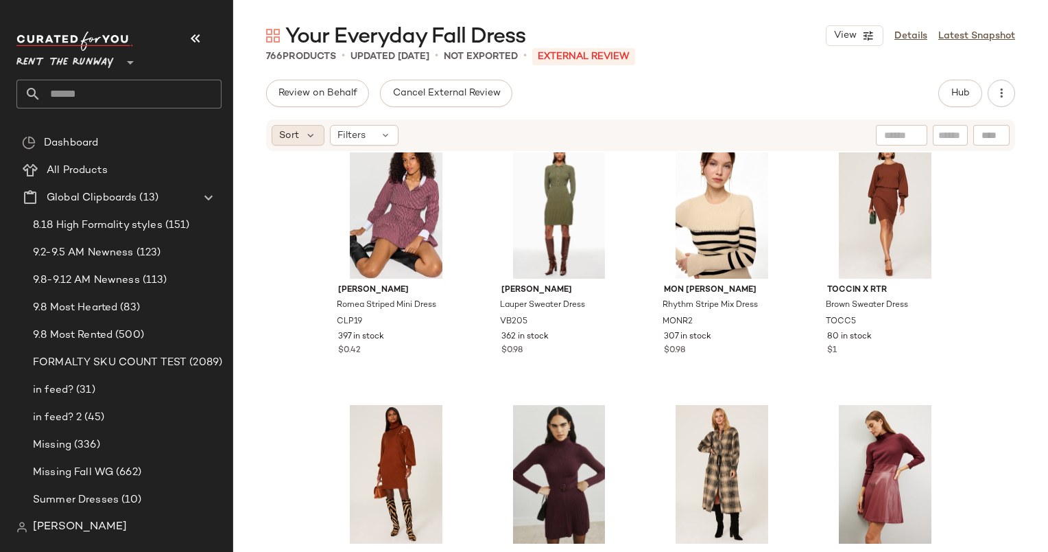
click at [293, 134] on span "Sort" at bounding box center [289, 135] width 20 height 14
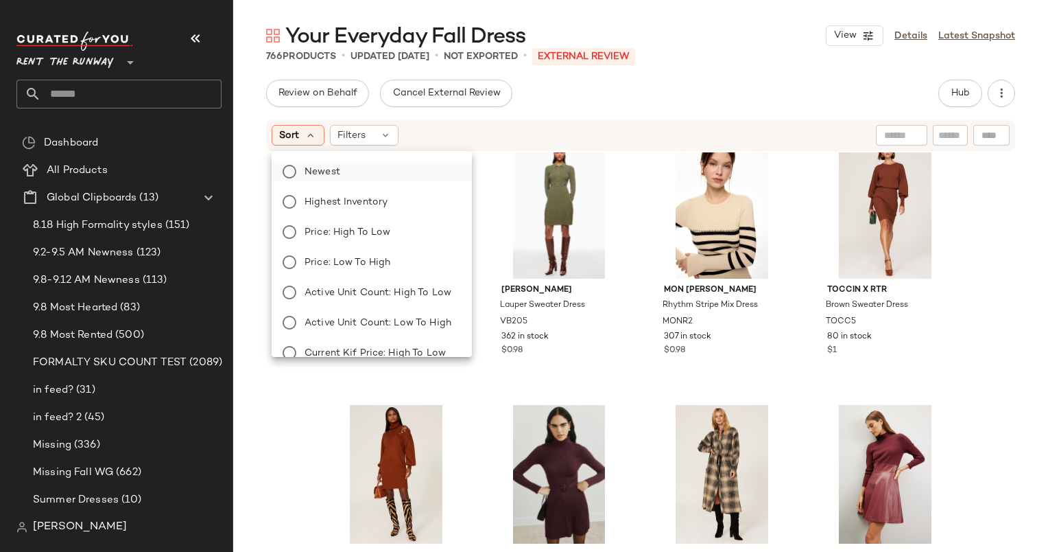
click at [357, 172] on label "Newest" at bounding box center [380, 171] width 162 height 19
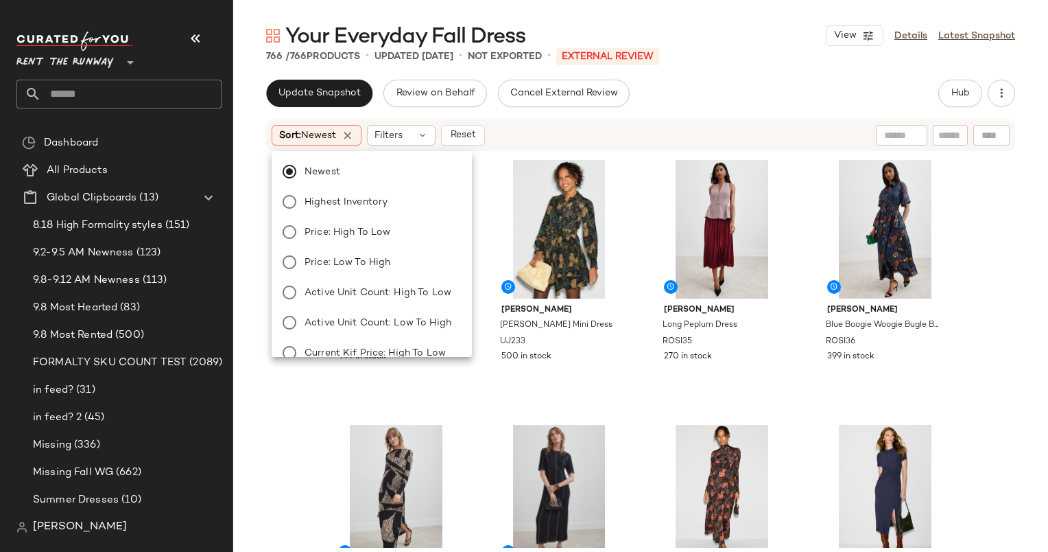
click at [709, 75] on div "Your Everyday Fall Dress View Details Latest Snapshot 766 / 766 Products • upda…" at bounding box center [640, 287] width 815 height 530
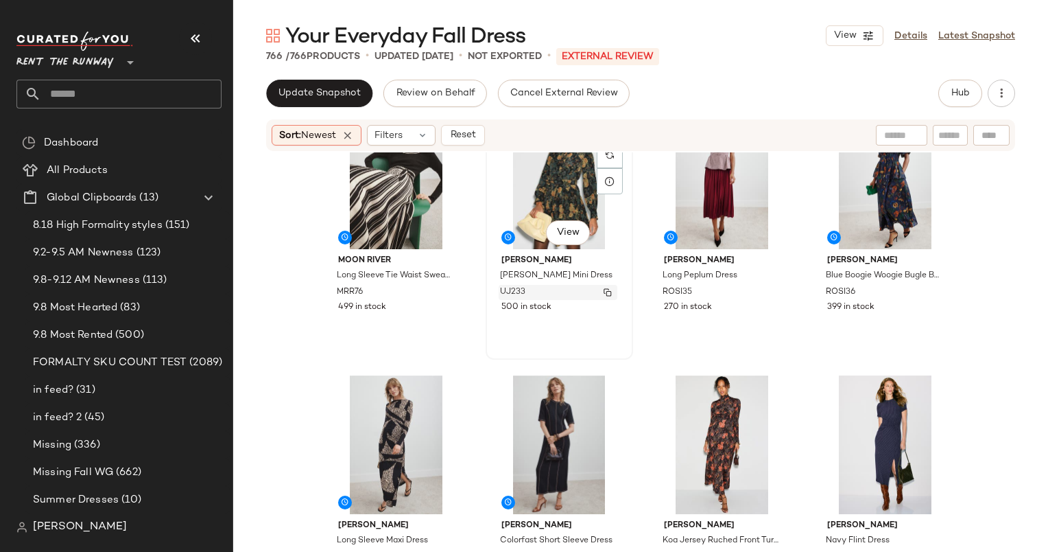
scroll to position [0, 0]
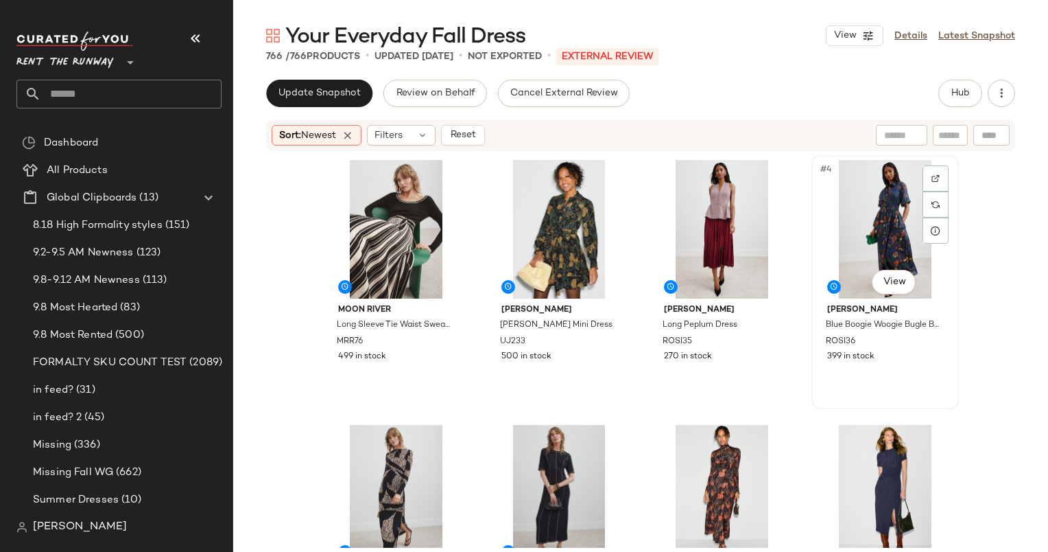
click at [849, 186] on div "#4 View" at bounding box center [886, 229] width 138 height 139
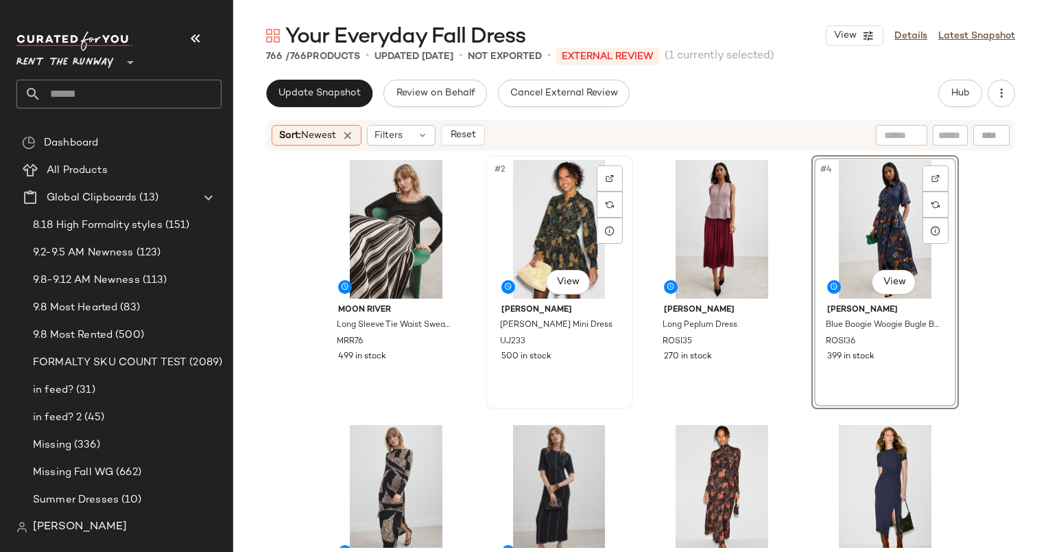
click at [535, 213] on div "#2 View" at bounding box center [560, 229] width 138 height 139
click at [1007, 285] on div "Moon River Long Sleeve Tie Waist Sweater Dress MRR76 499 in stock SET #2 View U…" at bounding box center [640, 349] width 815 height 395
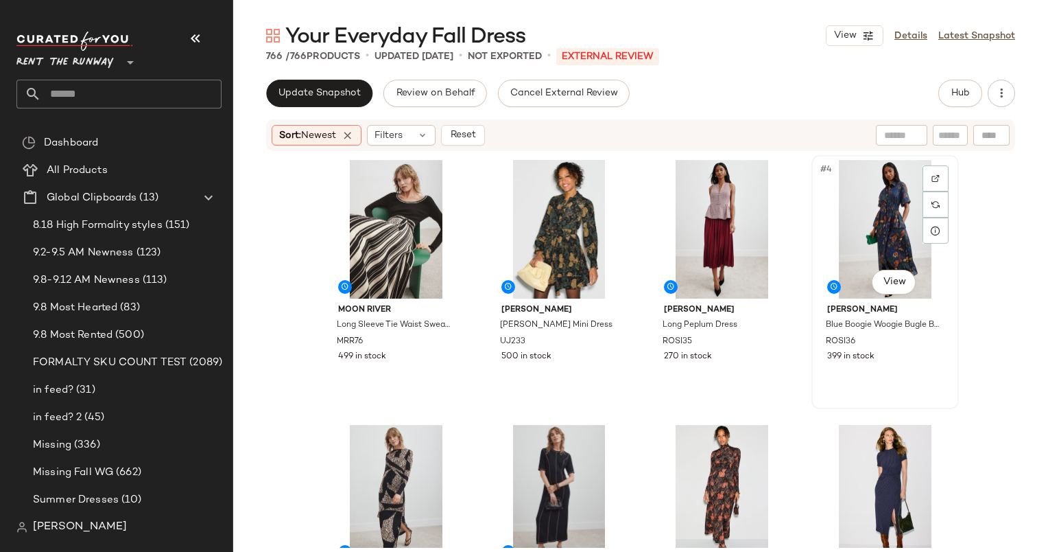
click at [913, 191] on div "#4 View" at bounding box center [886, 229] width 138 height 139
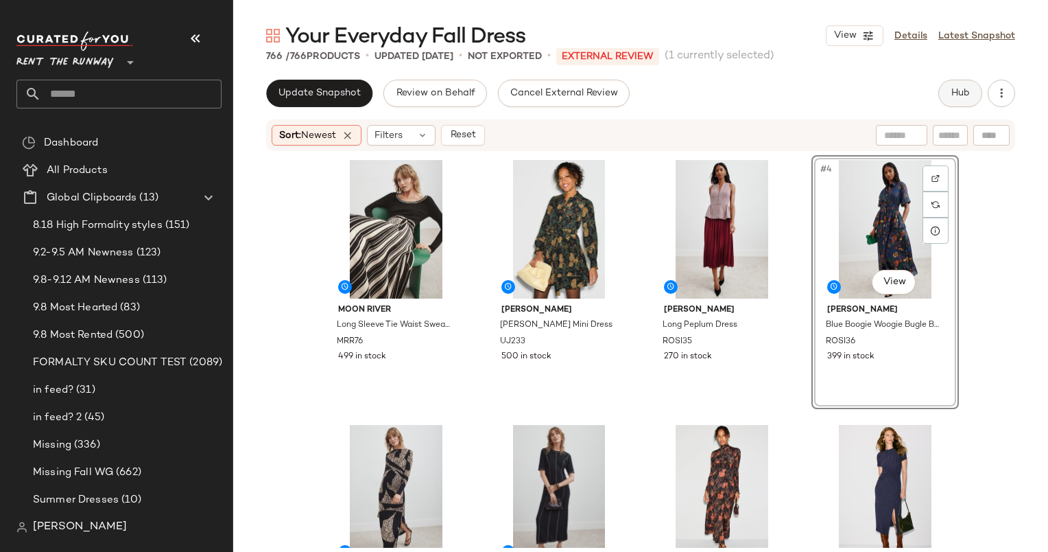
click at [966, 98] on span "Hub" at bounding box center [960, 93] width 19 height 11
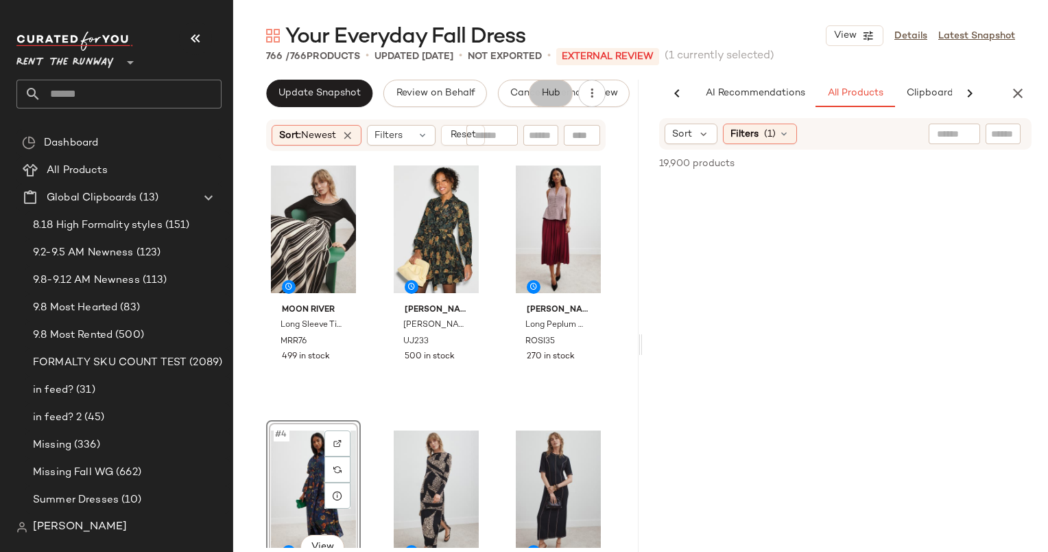
scroll to position [0, 71]
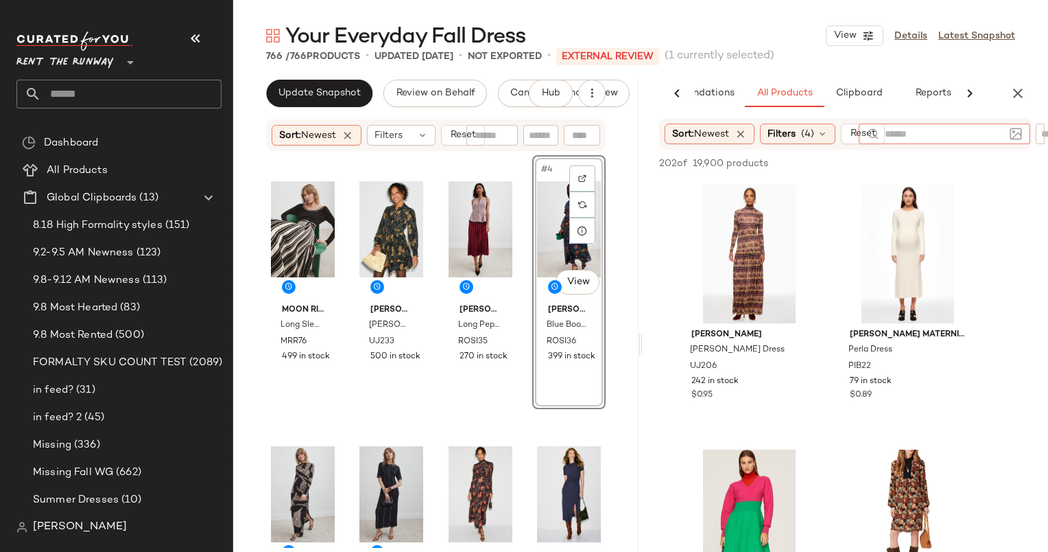
click at [965, 132] on input "text" at bounding box center [944, 134] width 119 height 14
type input "*****"
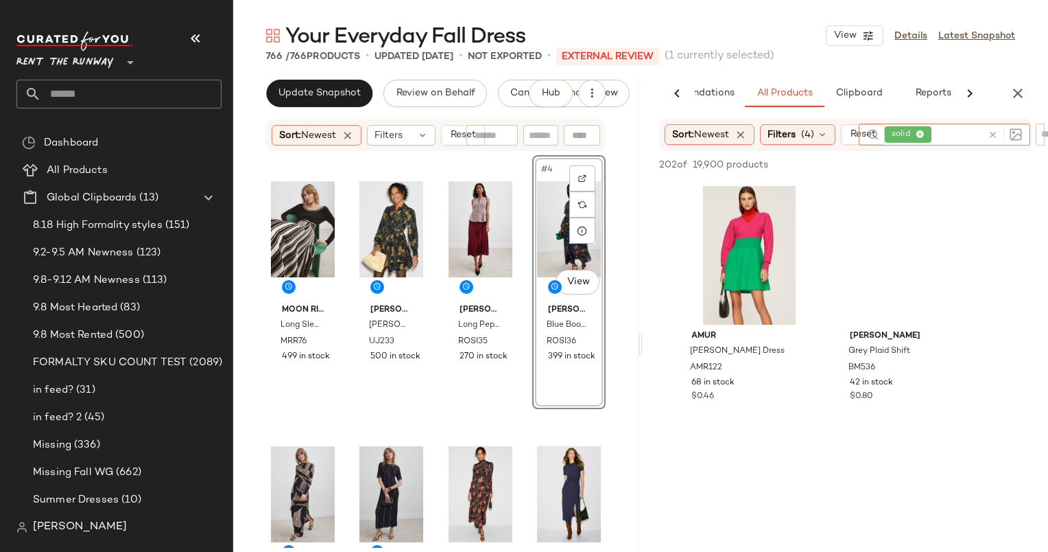
click at [994, 137] on icon at bounding box center [993, 135] width 10 height 10
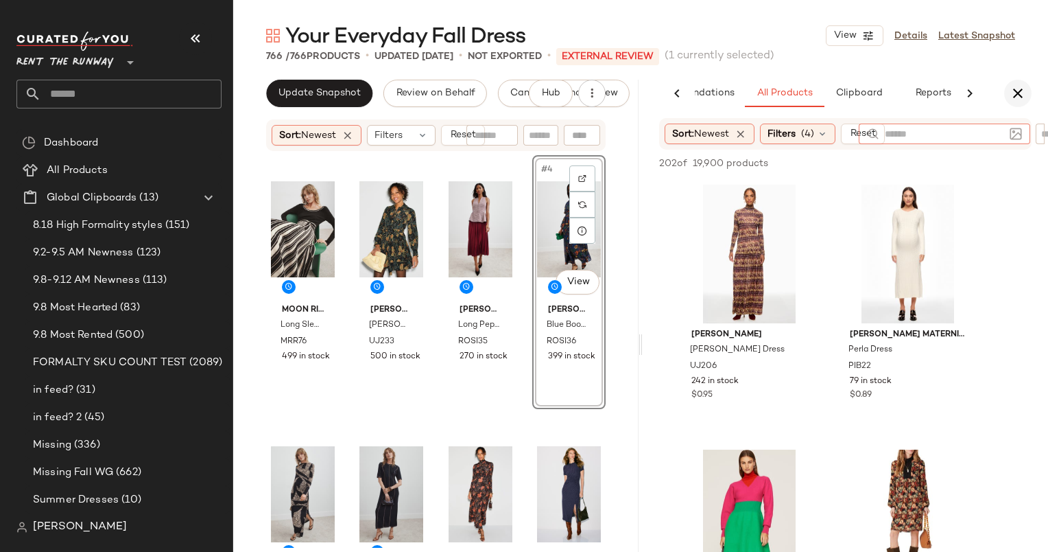
click at [1015, 99] on icon "button" at bounding box center [1018, 93] width 16 height 16
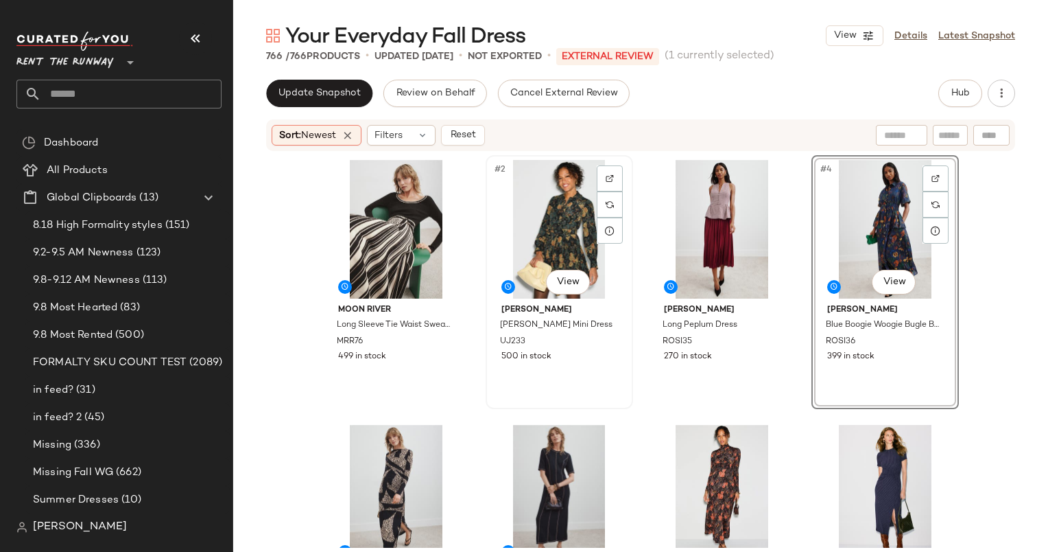
click at [556, 227] on div "#2 View" at bounding box center [560, 229] width 138 height 139
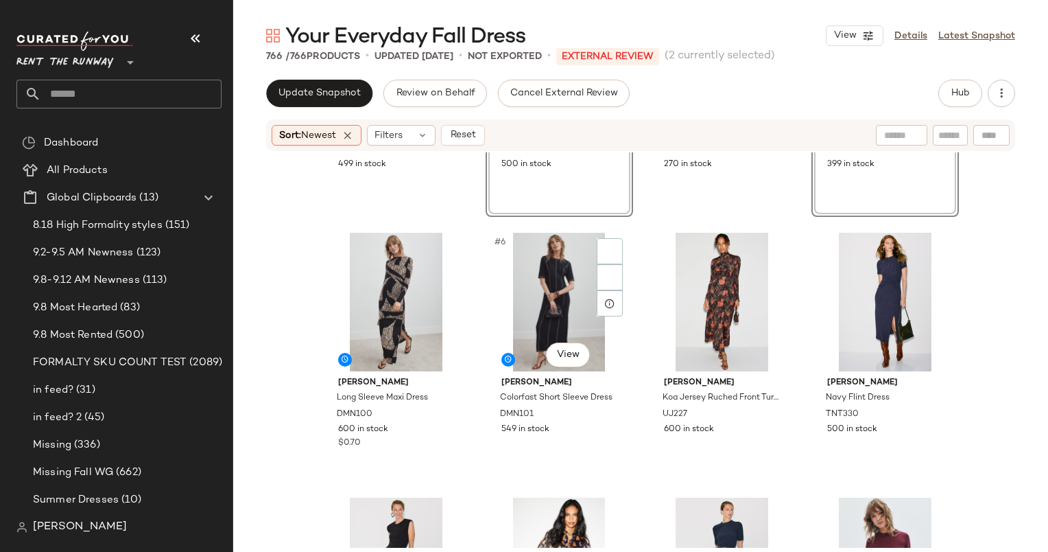
scroll to position [207, 0]
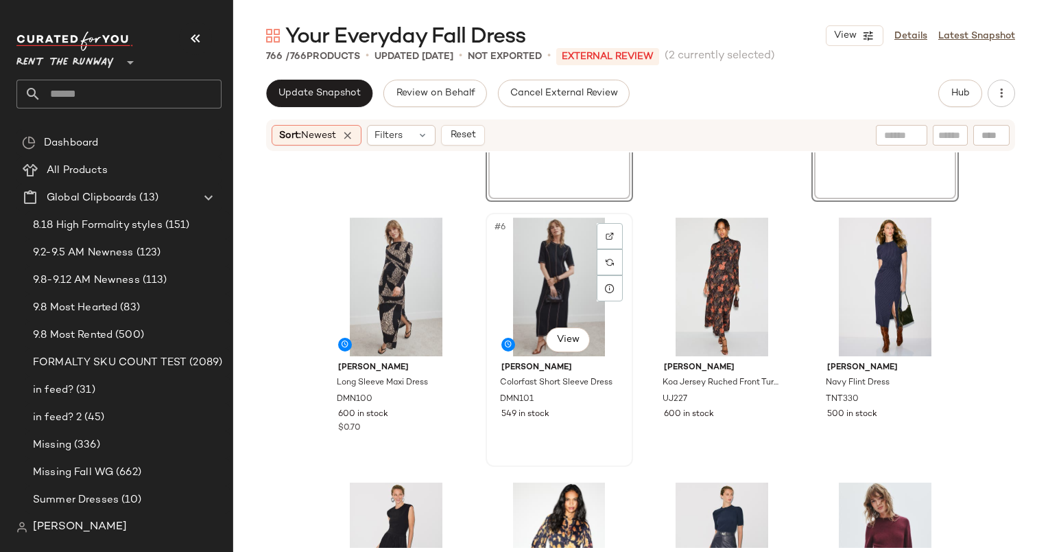
click at [551, 255] on div "#6 View" at bounding box center [560, 287] width 138 height 139
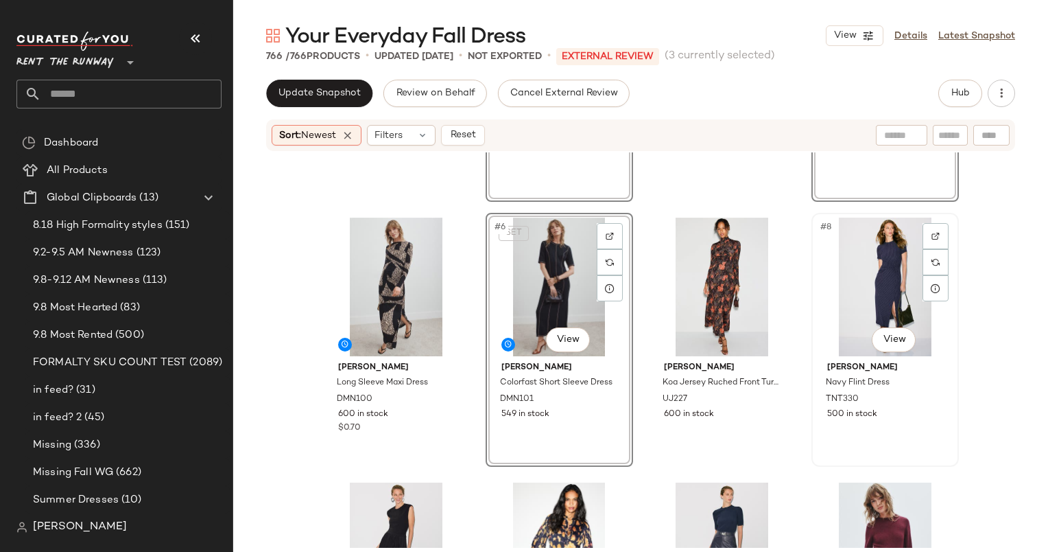
click at [865, 266] on div "#8 View" at bounding box center [886, 287] width 138 height 139
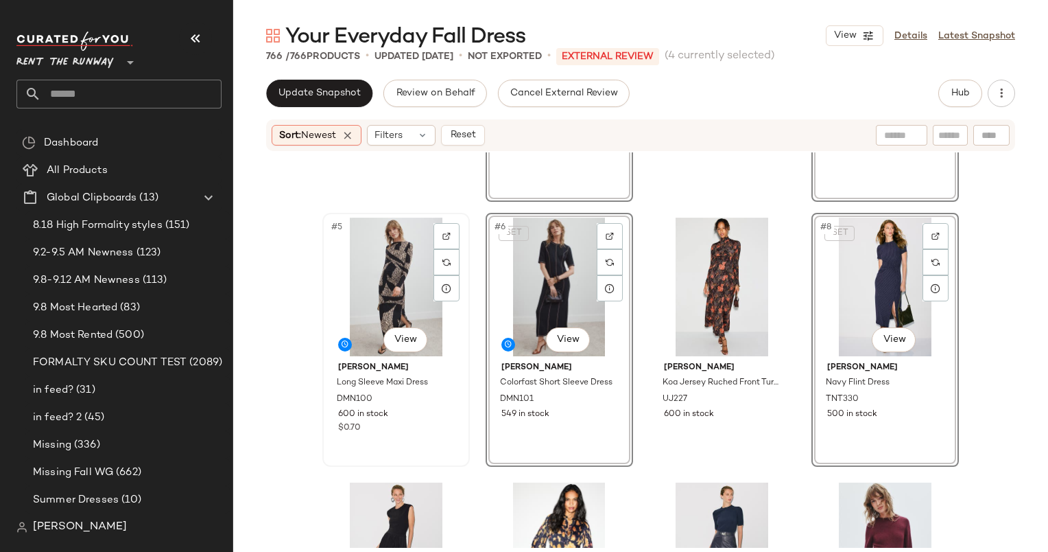
click at [382, 260] on div "#5 View" at bounding box center [396, 287] width 138 height 139
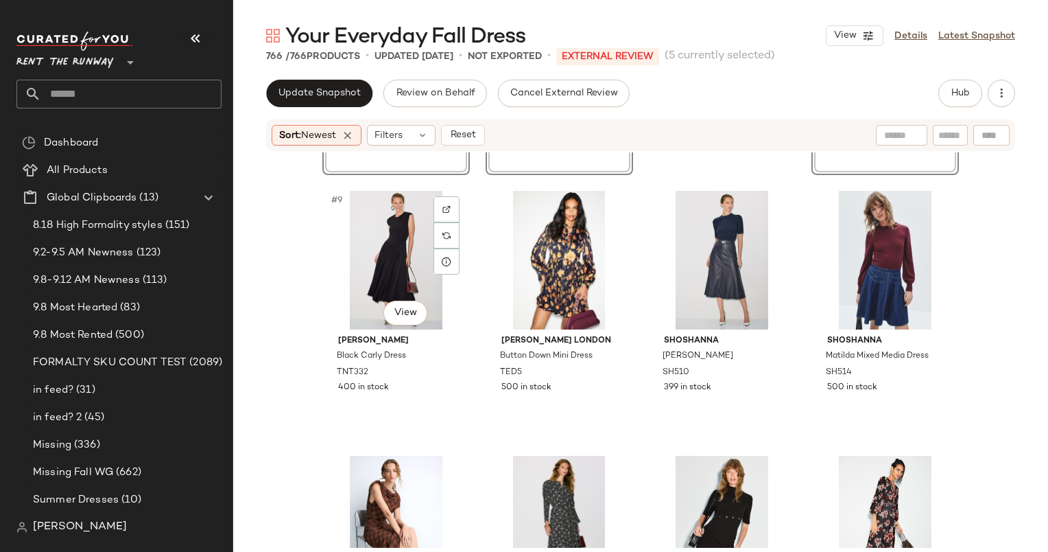
scroll to position [521, 0]
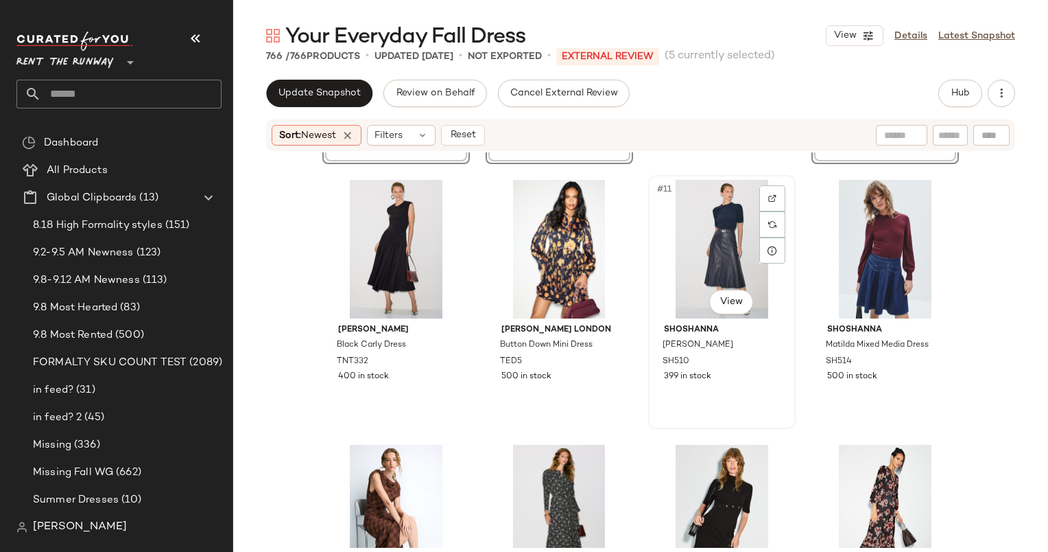
click at [686, 243] on div "#11 View" at bounding box center [722, 249] width 138 height 139
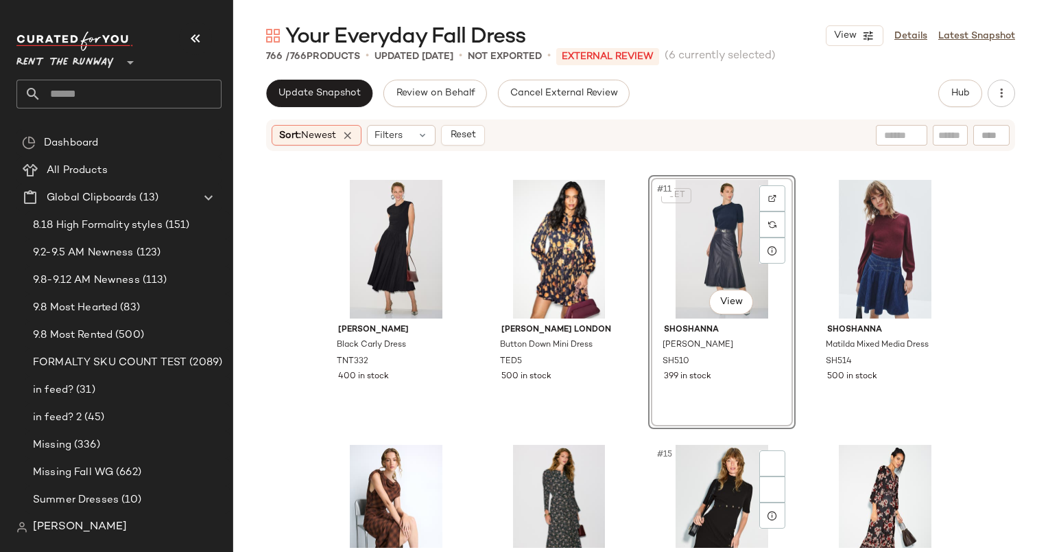
scroll to position [789, 0]
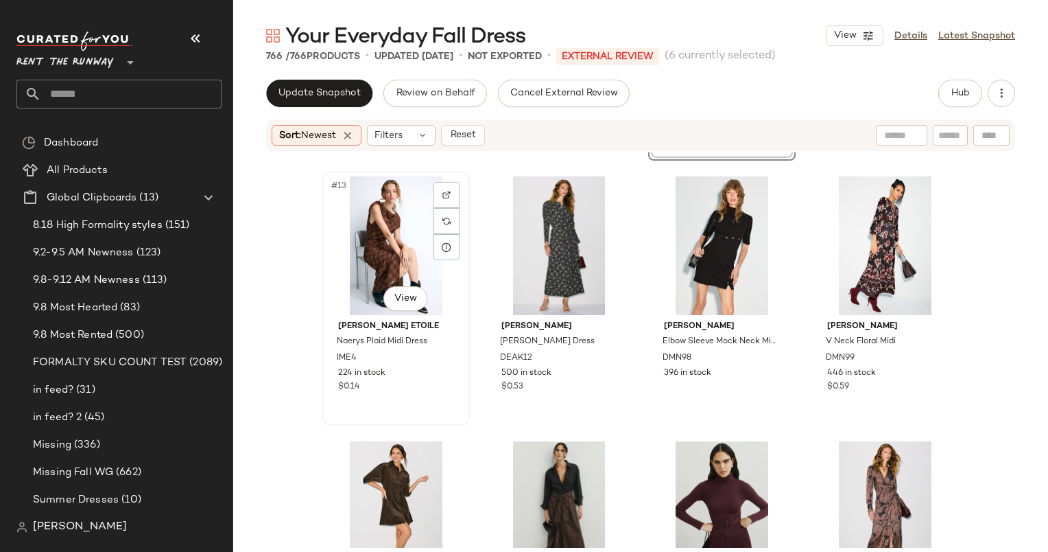
click at [383, 225] on div "#13 View" at bounding box center [396, 245] width 138 height 139
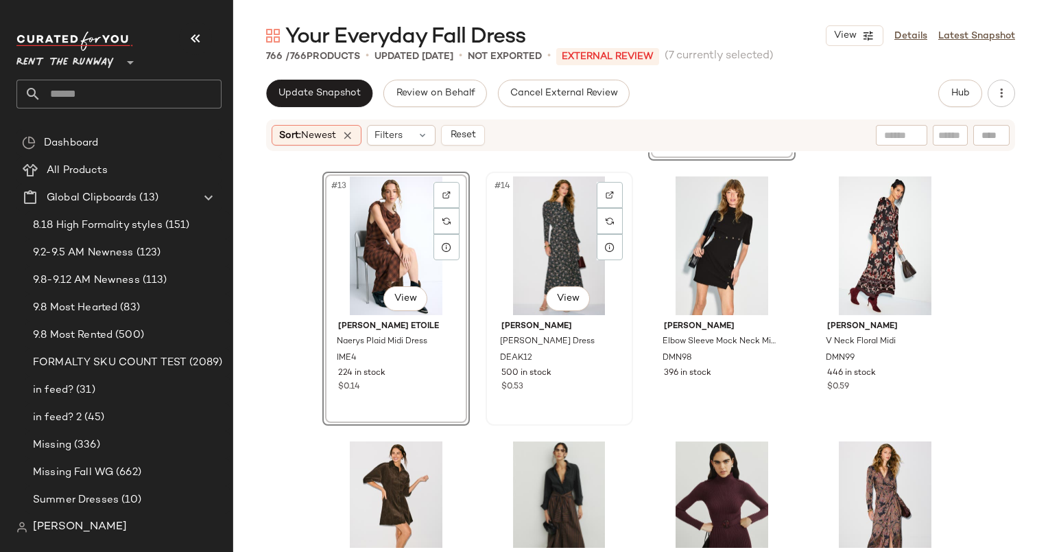
scroll to position [991, 0]
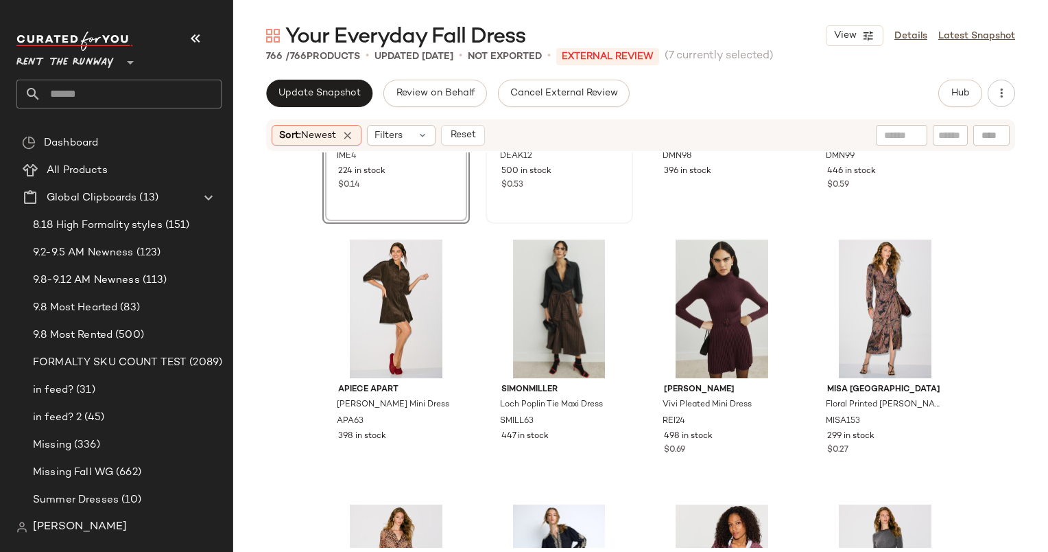
click at [585, 185] on div "$0.53" at bounding box center [560, 185] width 116 height 12
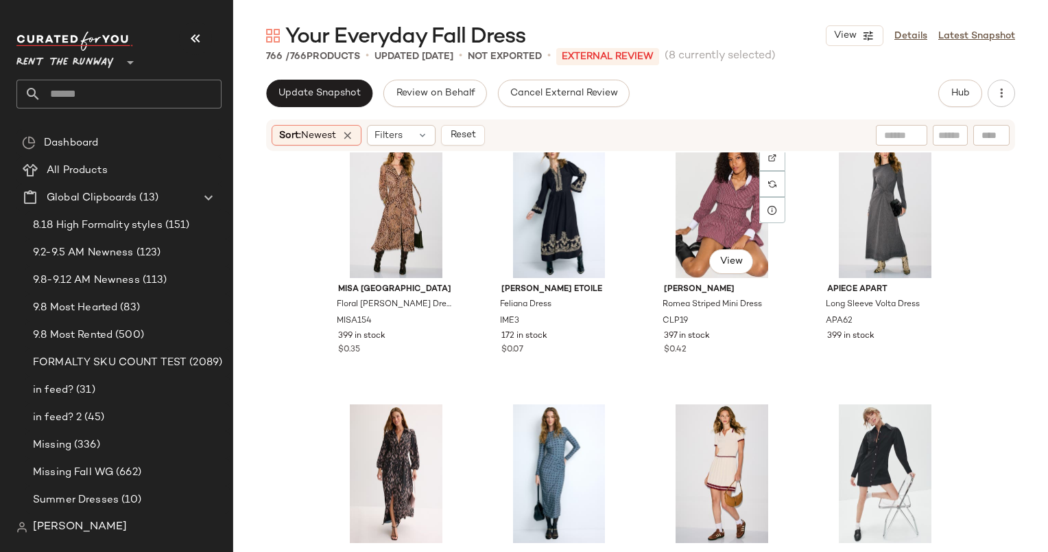
scroll to position [1356, 0]
click at [398, 161] on div "#21 View" at bounding box center [396, 208] width 138 height 139
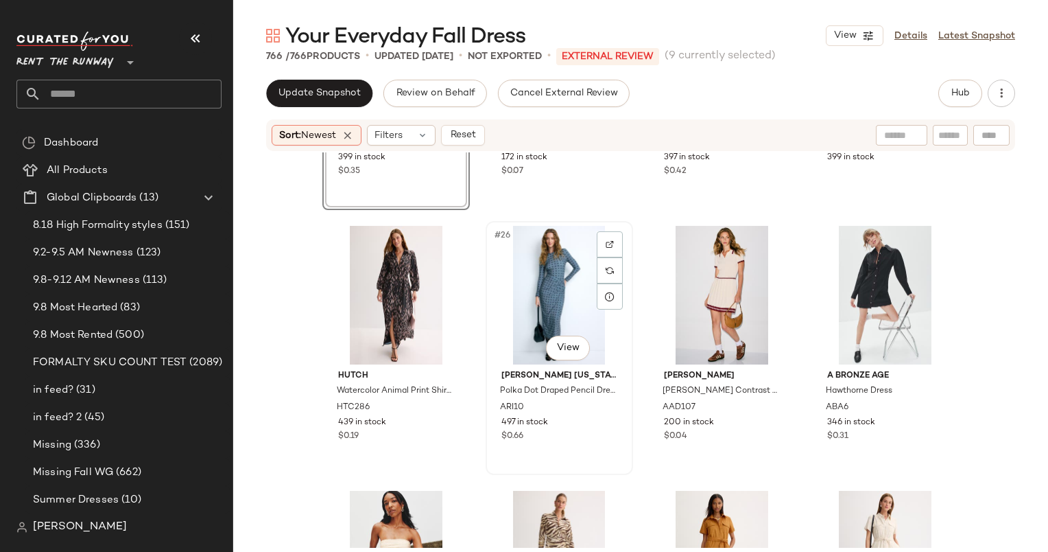
scroll to position [1516, 0]
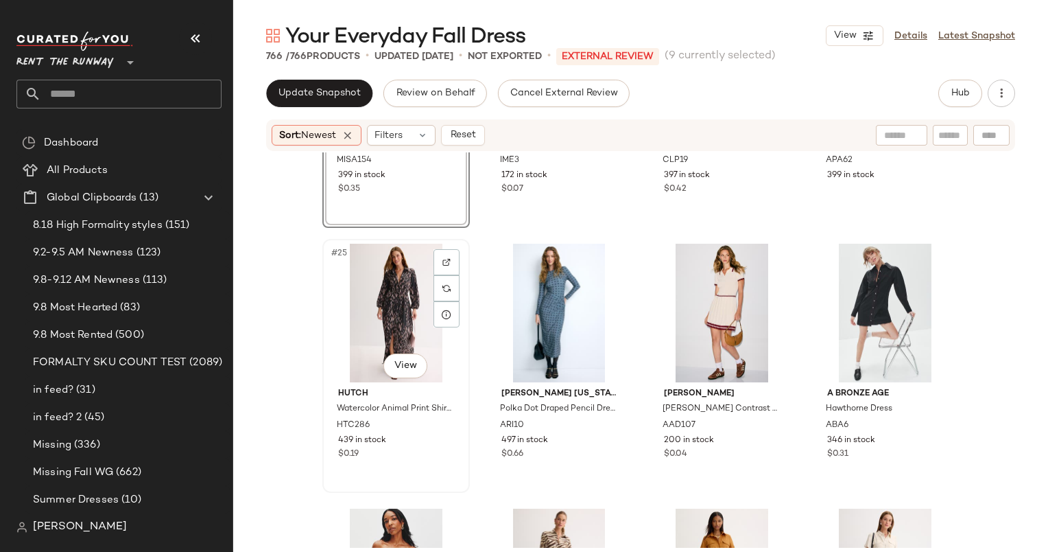
click at [386, 314] on div "#25 View" at bounding box center [396, 313] width 138 height 139
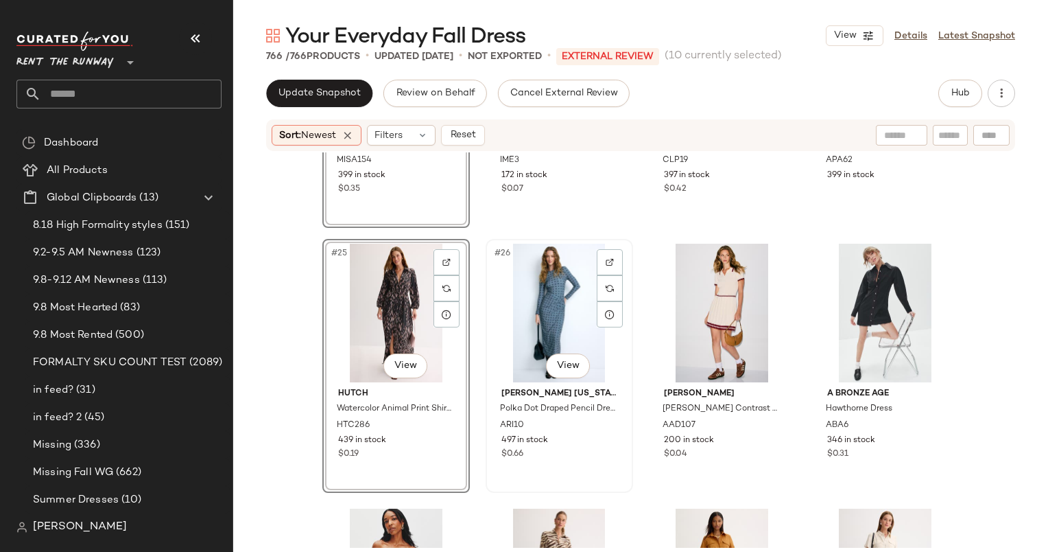
click at [537, 320] on div "#26 View" at bounding box center [560, 313] width 138 height 139
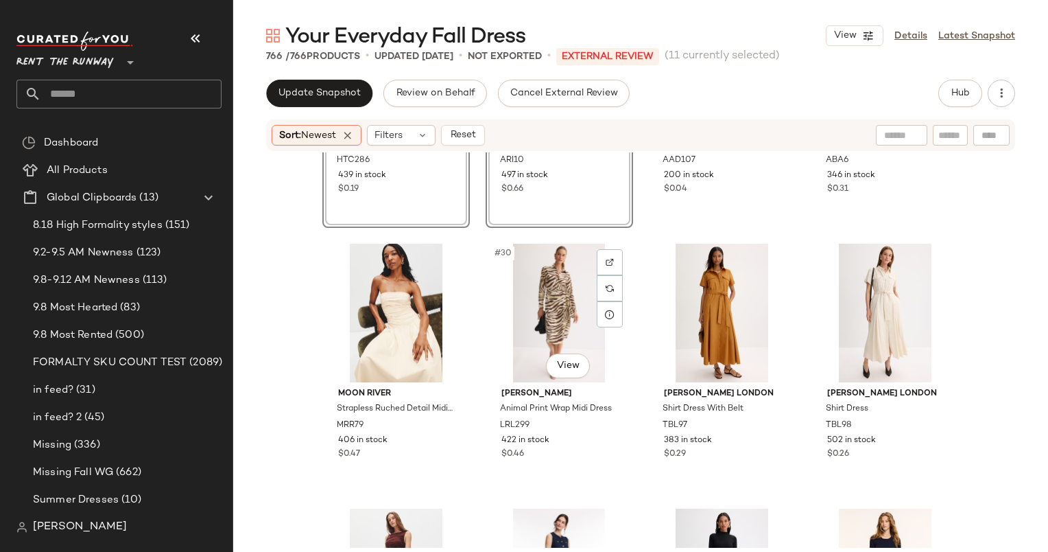
scroll to position [1783, 0]
click at [873, 209] on div "#28 View A Bronze Age Hawthorne Dress ABA6 346 in stock $0.31" at bounding box center [885, 99] width 145 height 251
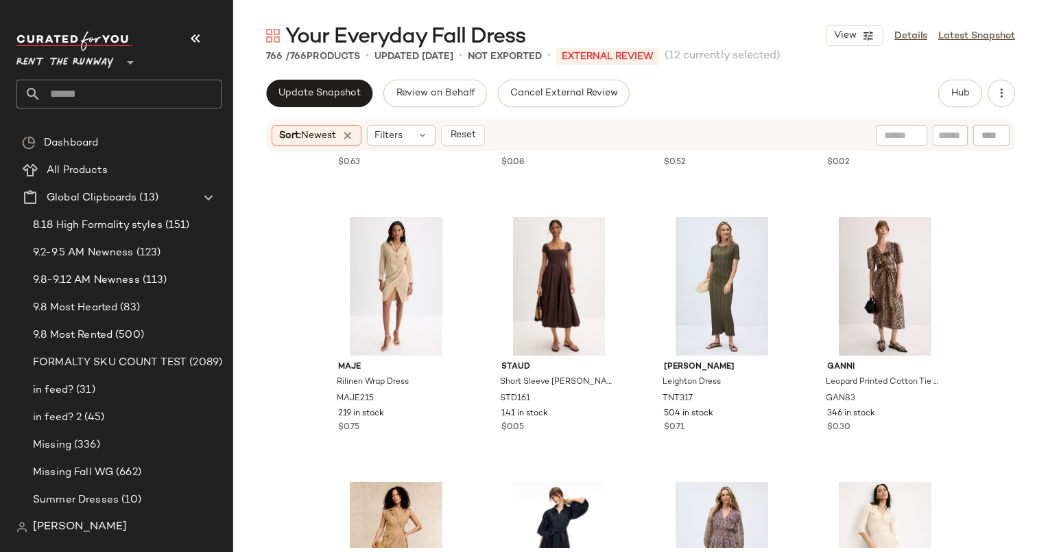
scroll to position [2338, 0]
click at [703, 272] on div "#39 View" at bounding box center [722, 285] width 138 height 139
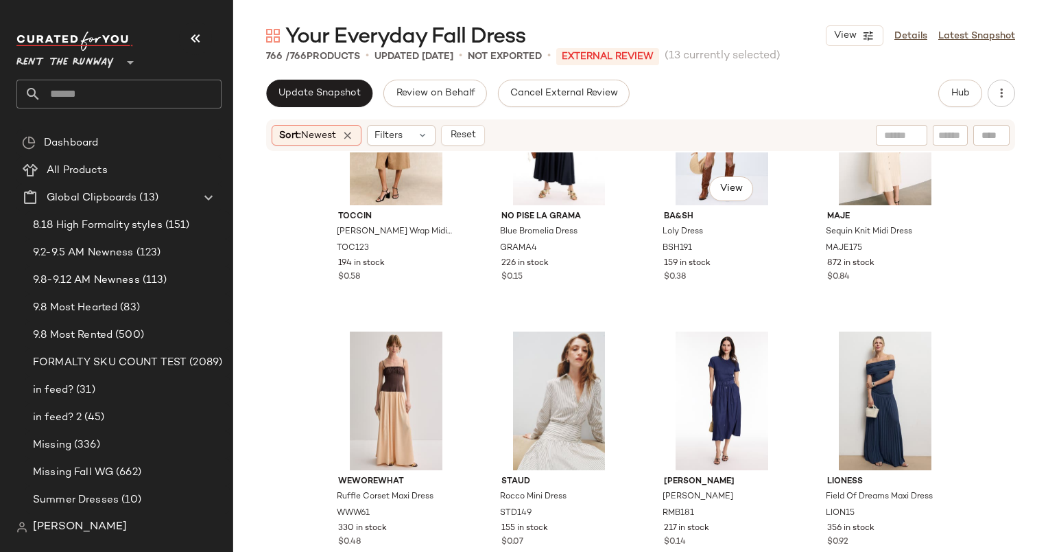
scroll to position [2756, 0]
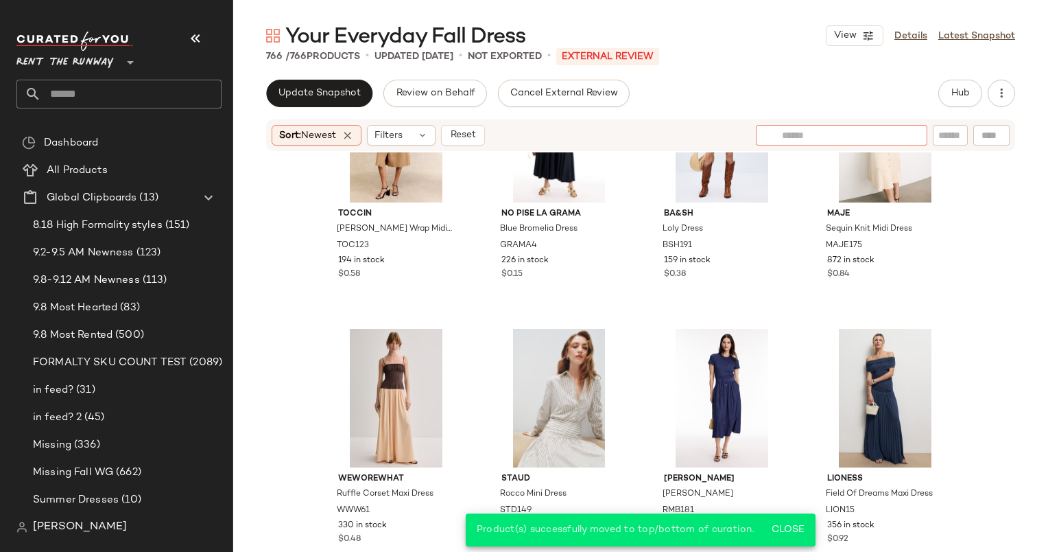
click at [911, 133] on div at bounding box center [842, 135] width 172 height 21
type input "*"
type input "*****"
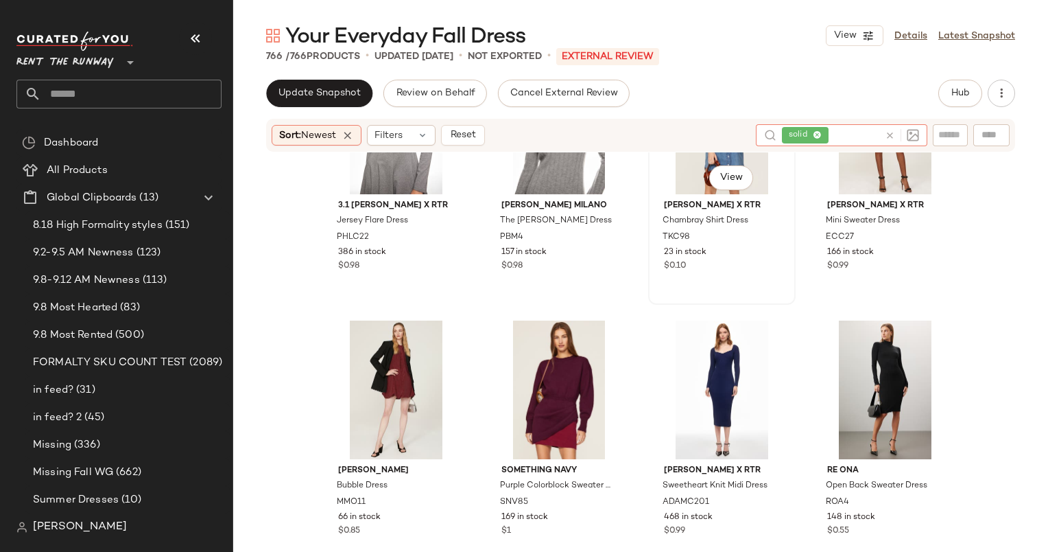
scroll to position [106, 0]
click at [738, 255] on div "23 in stock" at bounding box center [722, 251] width 116 height 12
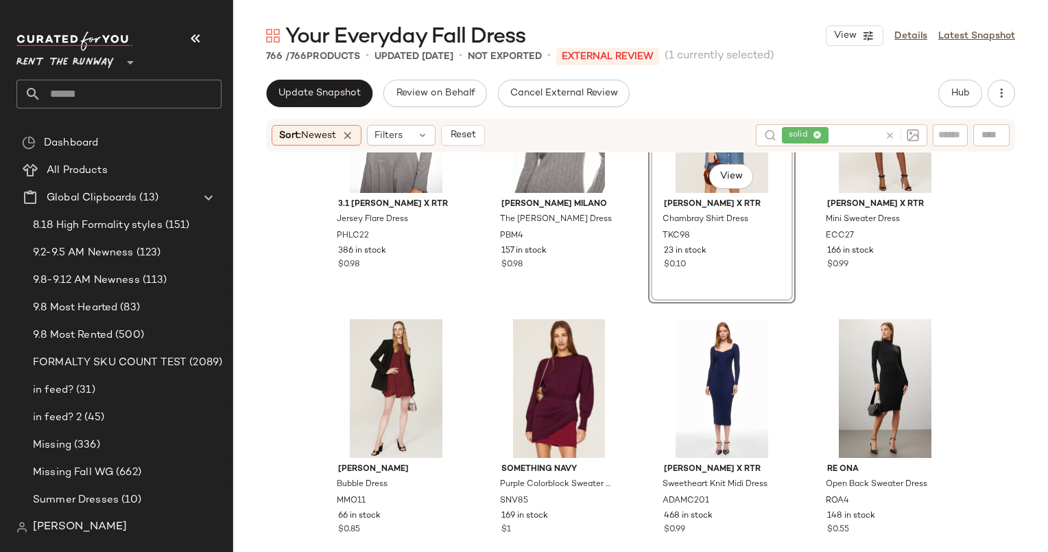
scroll to position [355, 0]
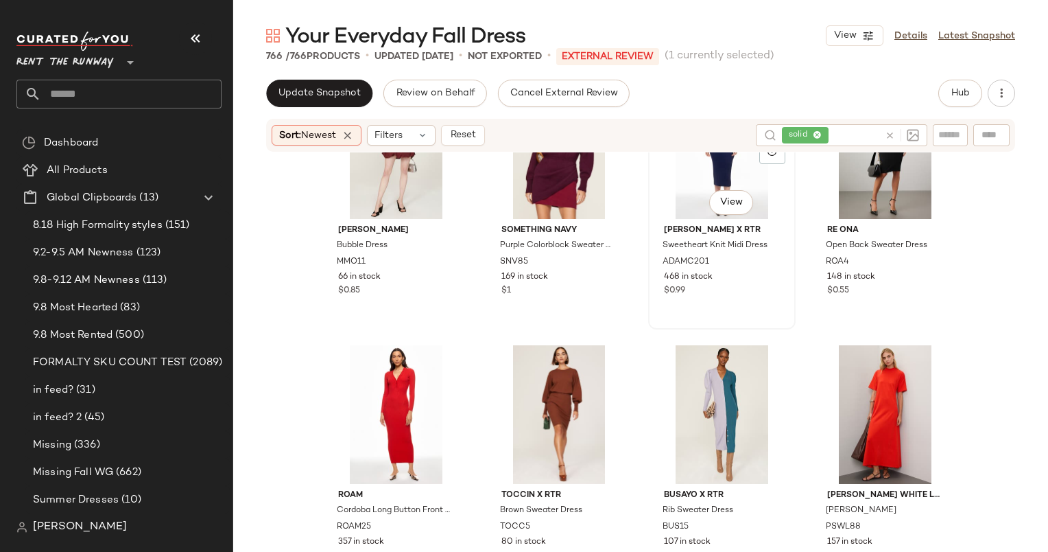
click at [688, 190] on div "#7 View" at bounding box center [722, 149] width 138 height 139
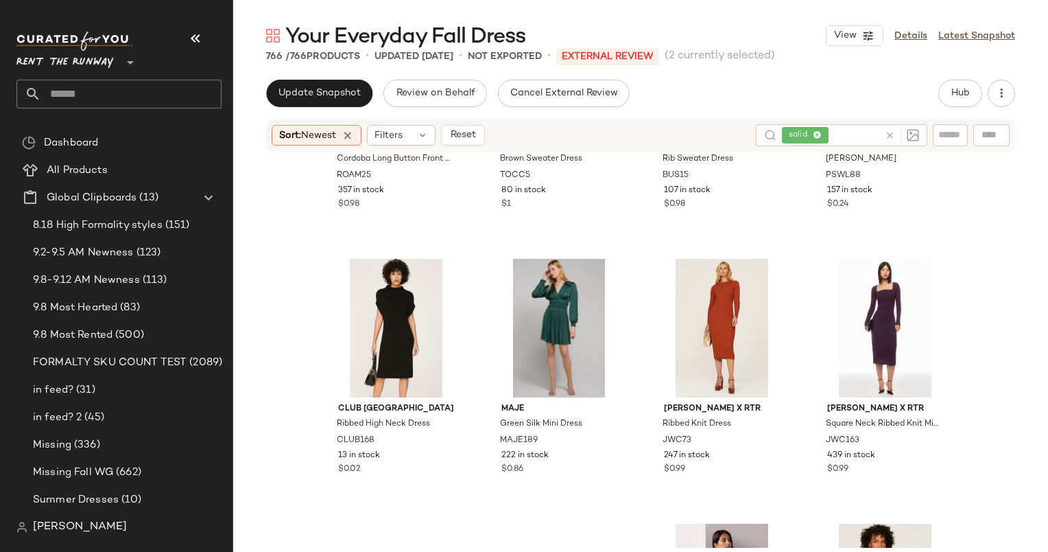
scroll to position [727, 0]
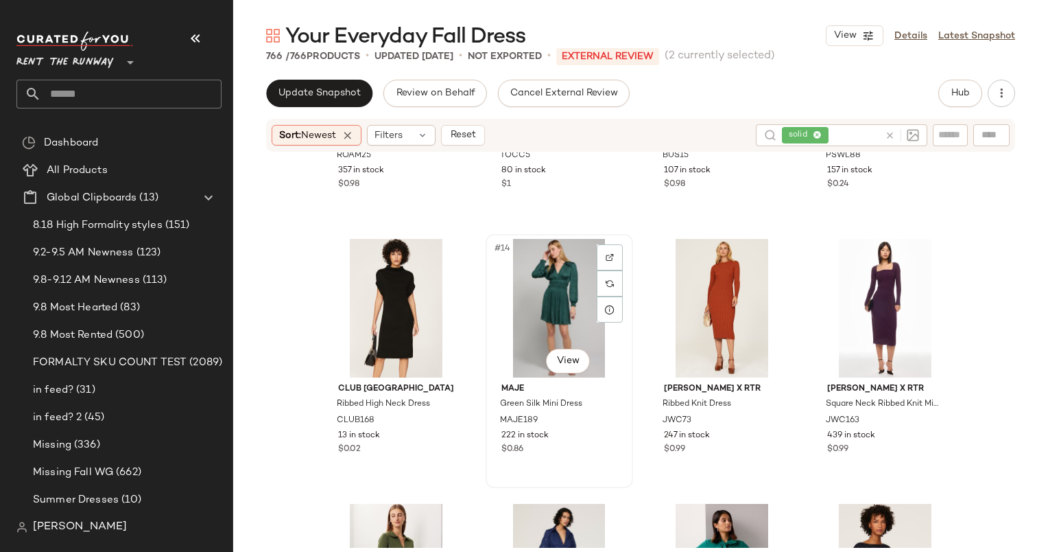
click at [539, 286] on div "#14 View" at bounding box center [560, 308] width 138 height 139
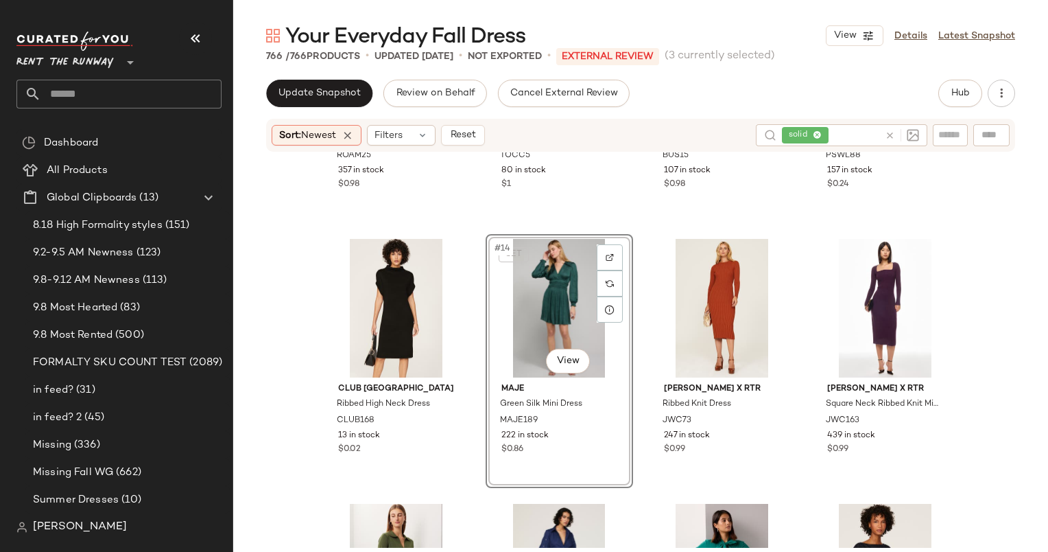
scroll to position [1061, 0]
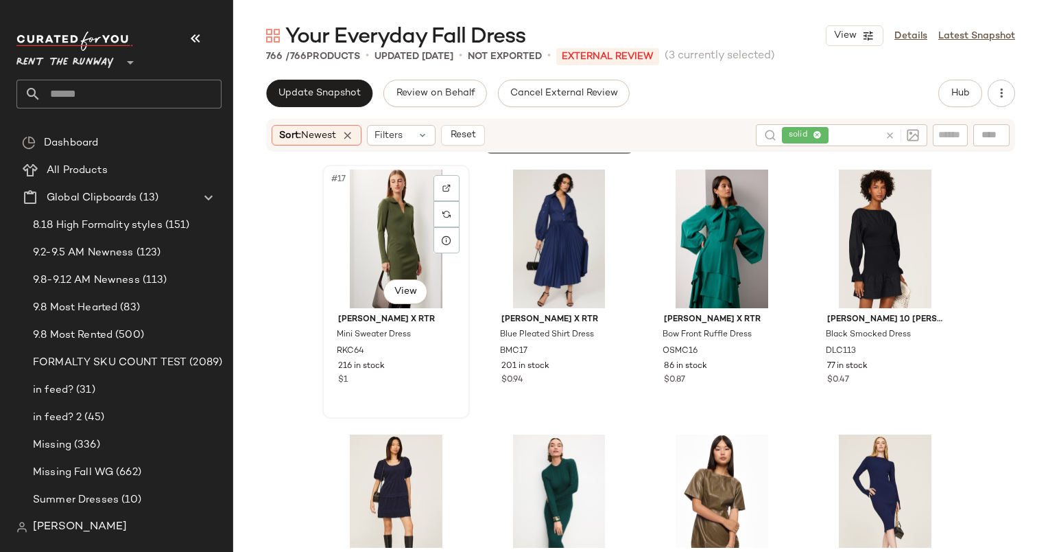
click at [408, 217] on div "#17 View" at bounding box center [396, 238] width 138 height 139
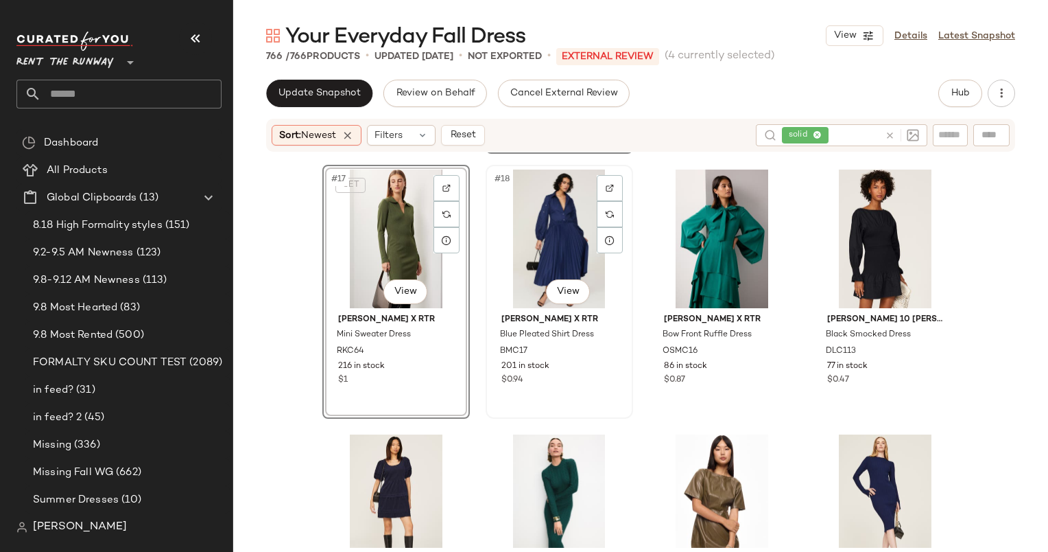
click at [546, 236] on div "#18 View" at bounding box center [560, 238] width 138 height 139
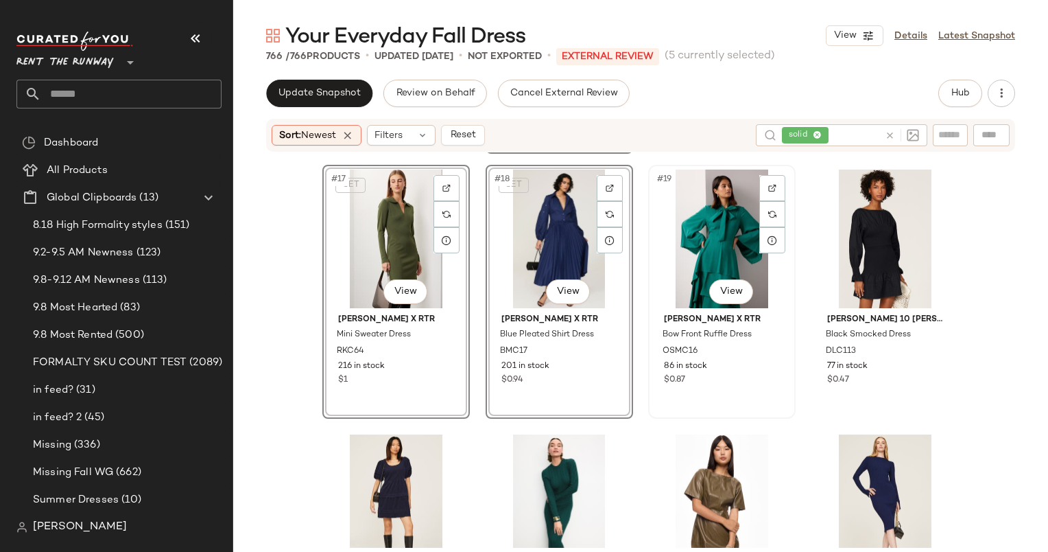
click at [695, 233] on div "#19 View" at bounding box center [722, 238] width 138 height 139
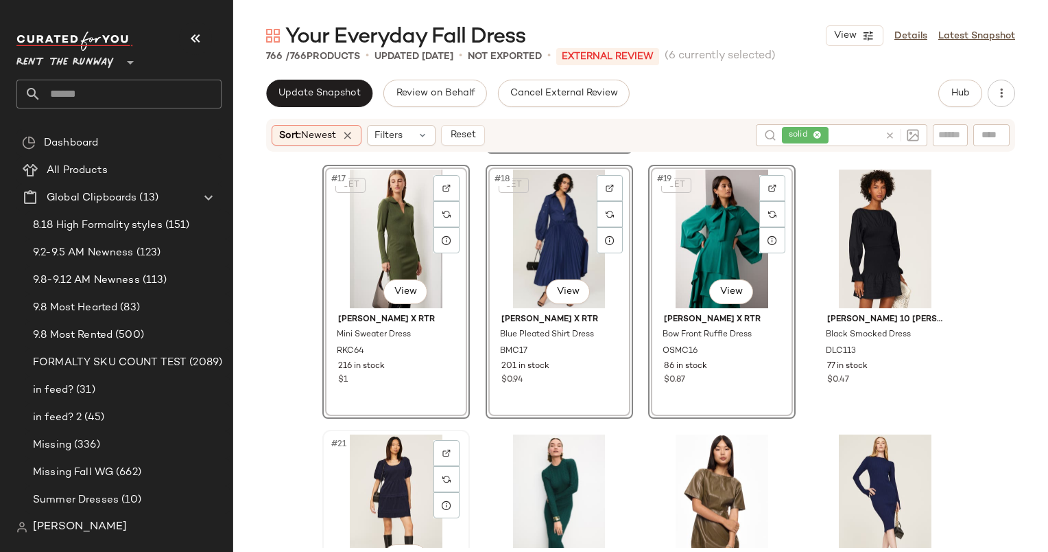
click at [368, 497] on div "#21 View" at bounding box center [396, 503] width 138 height 139
click at [555, 472] on div "#22 View" at bounding box center [560, 503] width 138 height 139
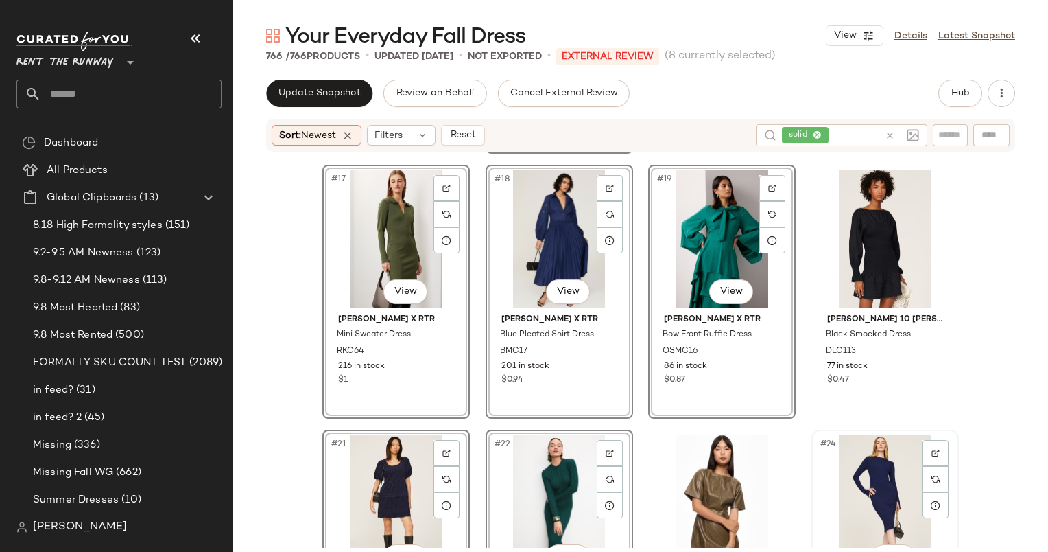
click at [859, 491] on div "#24 View" at bounding box center [886, 503] width 138 height 139
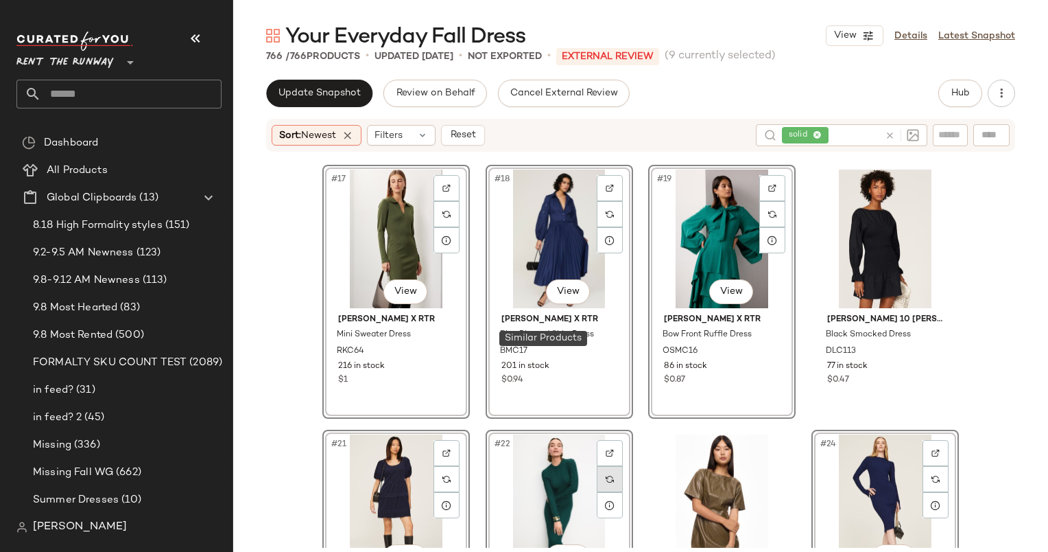
scroll to position [1394, 0]
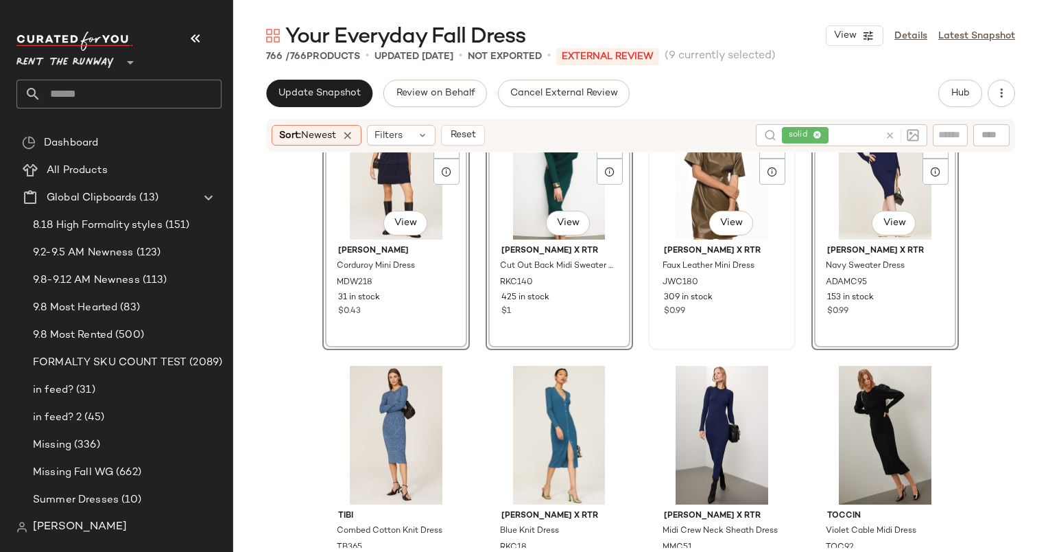
click at [673, 189] on div "#23 View" at bounding box center [722, 170] width 138 height 139
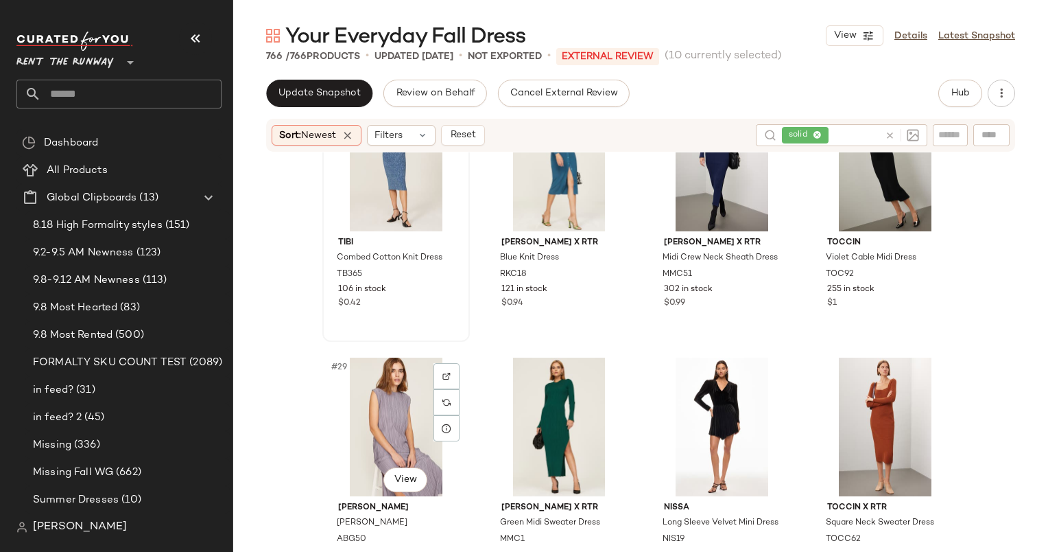
scroll to position [1578, 0]
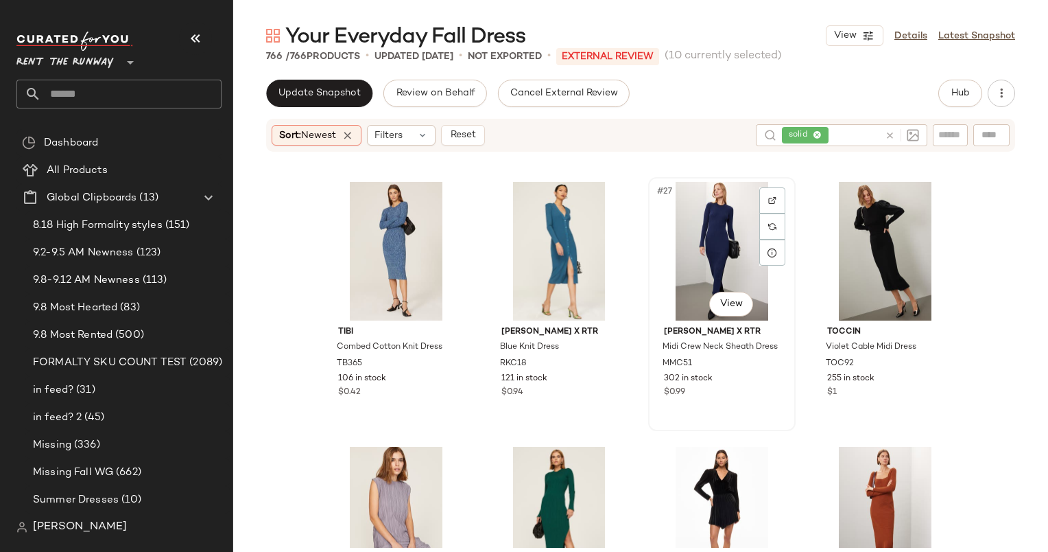
click at [712, 258] on div "#27 View" at bounding box center [722, 251] width 138 height 139
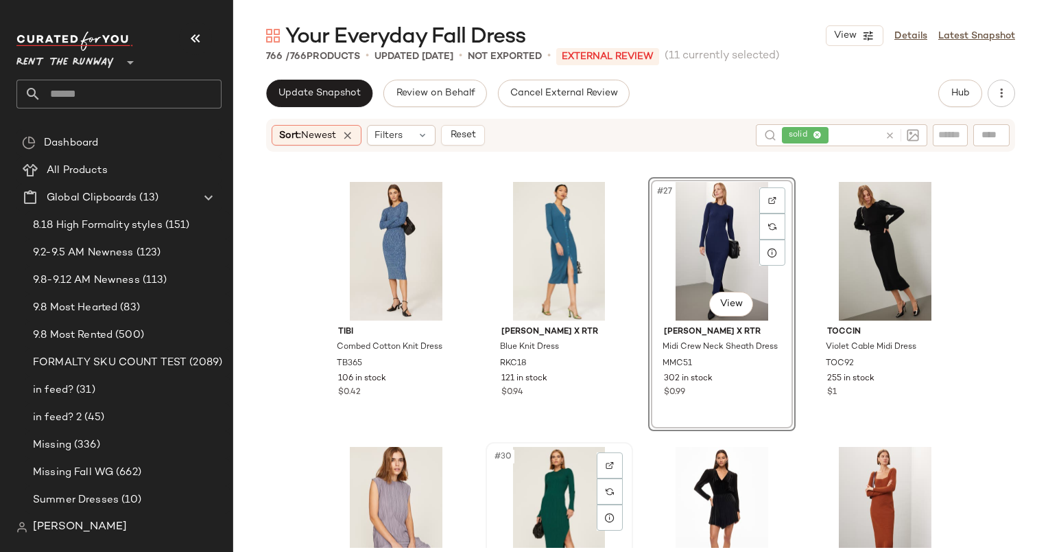
click at [552, 478] on div "#30 View" at bounding box center [560, 516] width 138 height 139
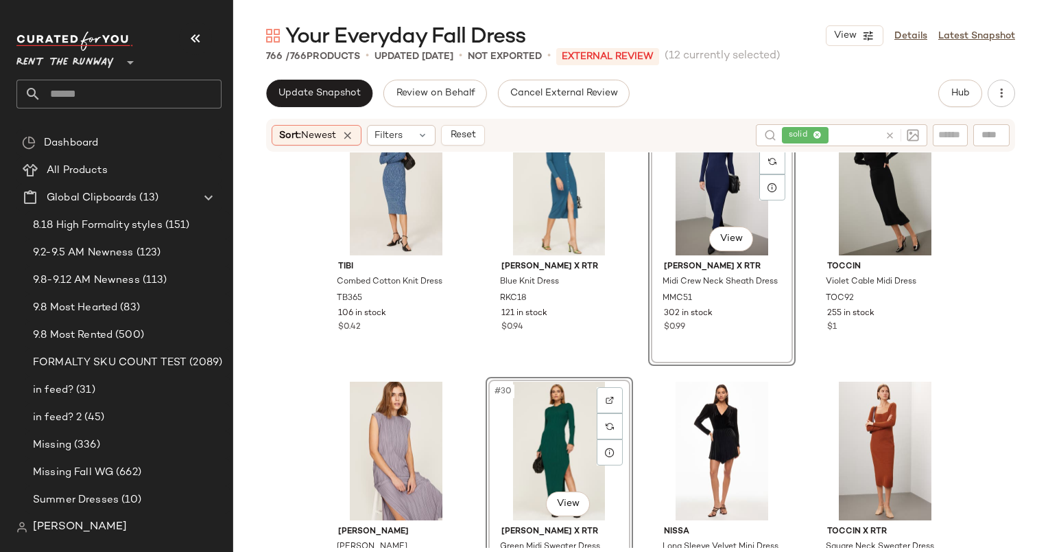
scroll to position [1525, 0]
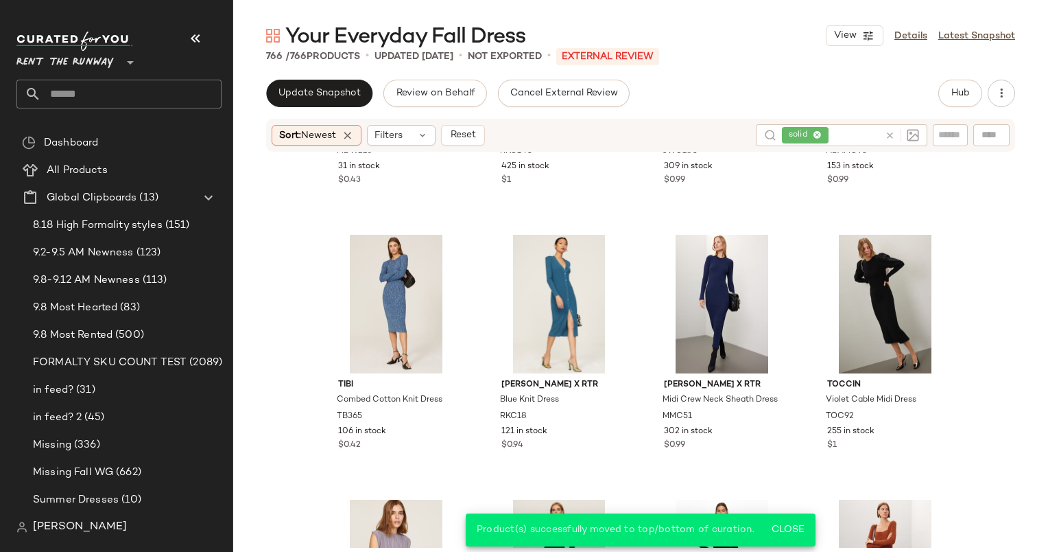
click at [886, 134] on icon at bounding box center [890, 135] width 10 height 10
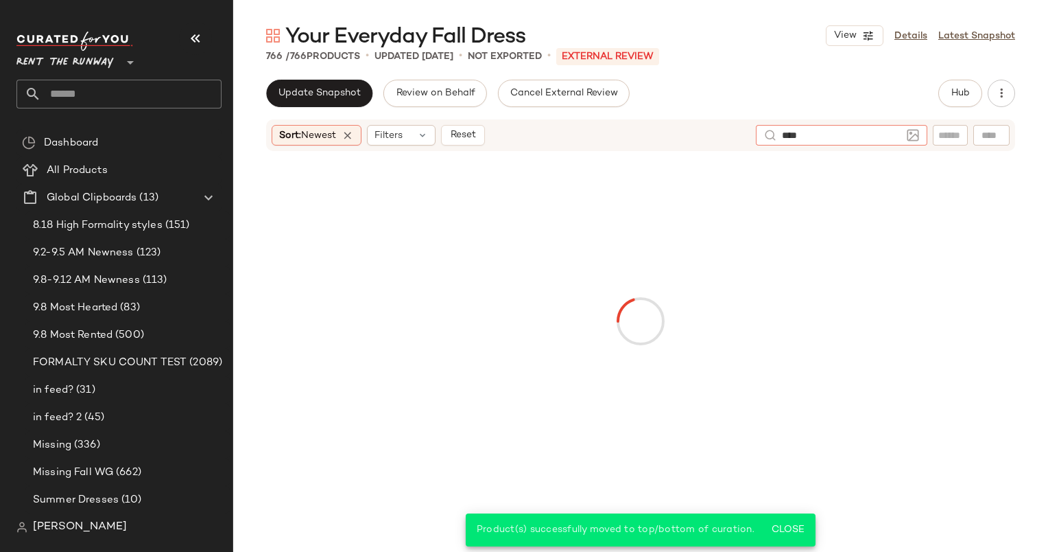
type input "****"
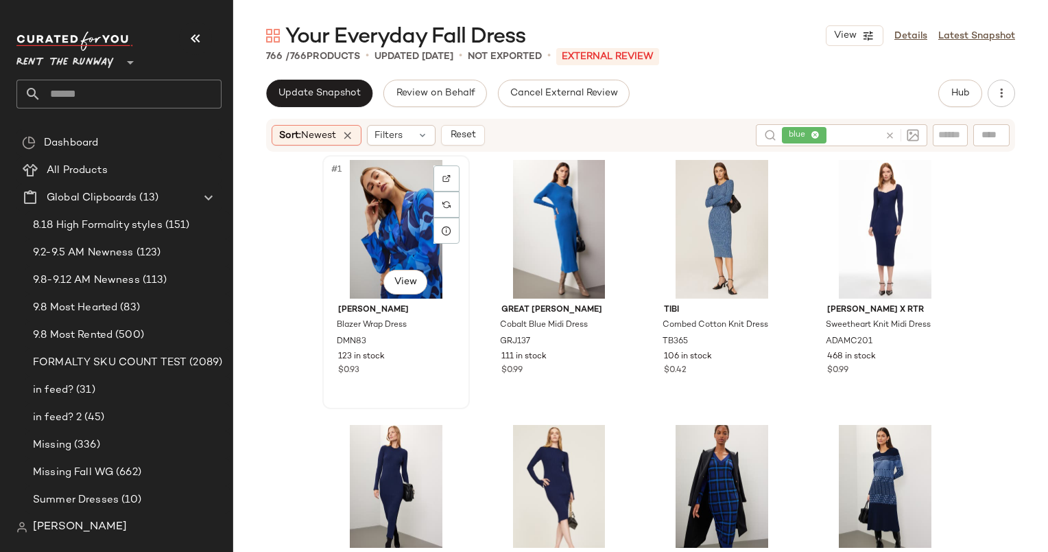
click at [372, 246] on div "#1 View" at bounding box center [396, 229] width 138 height 139
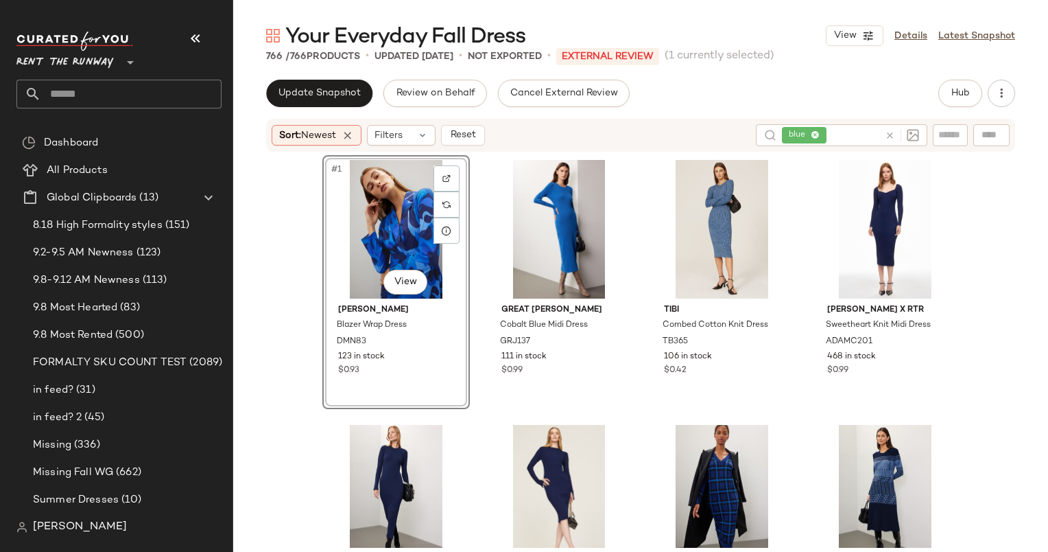
scroll to position [75, 0]
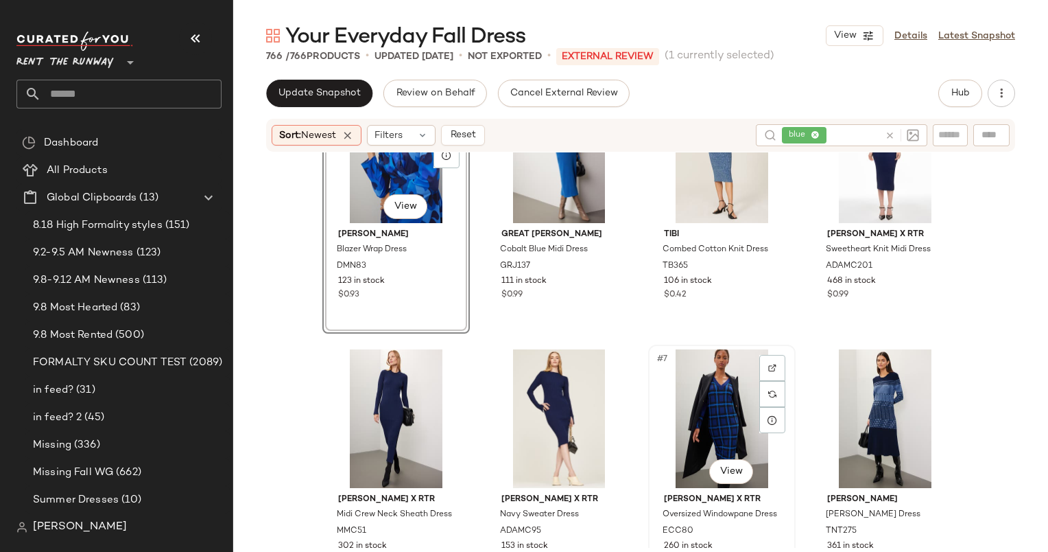
click at [711, 394] on div "#7 View" at bounding box center [722, 418] width 138 height 139
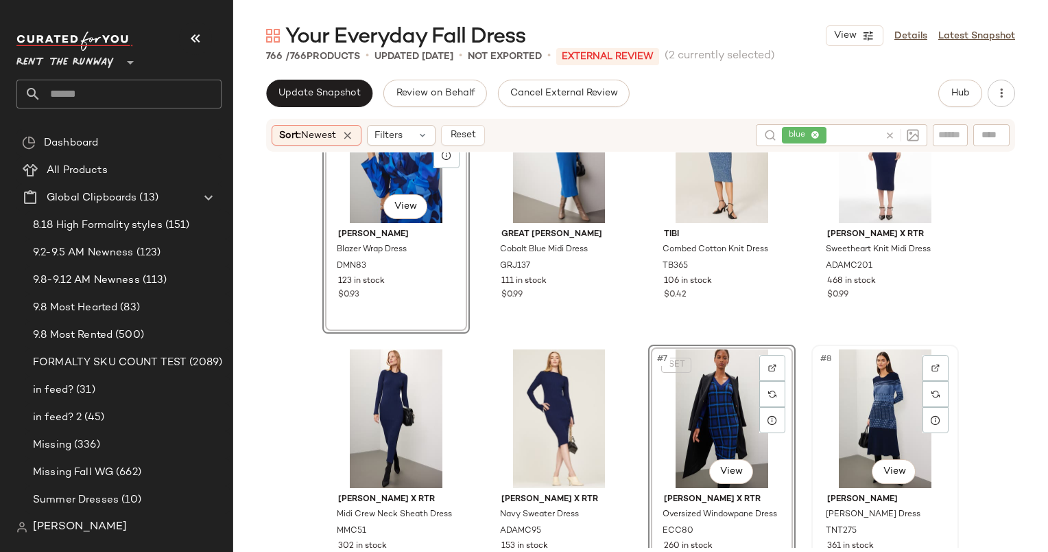
click at [867, 375] on div "#8 View" at bounding box center [886, 418] width 138 height 139
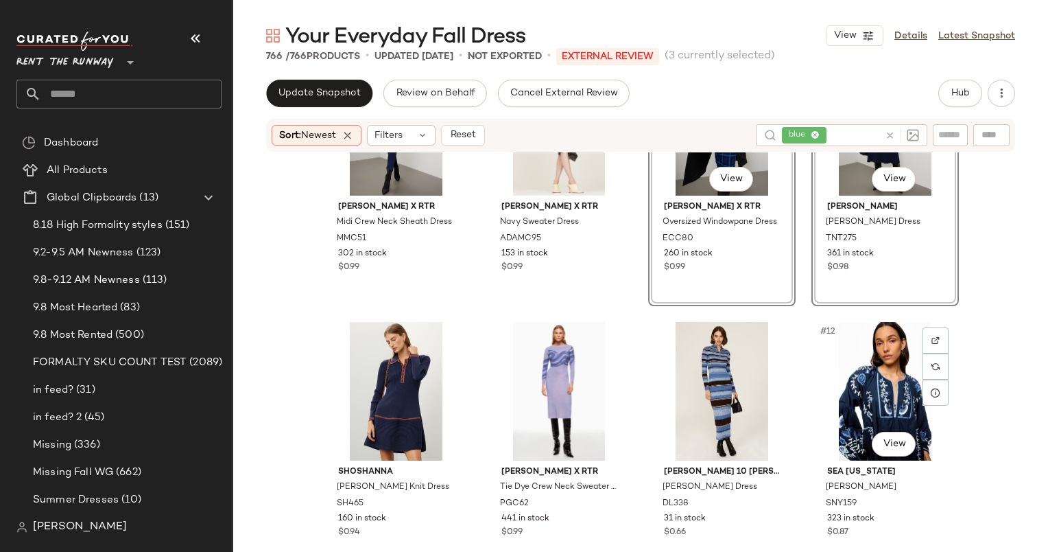
scroll to position [419, 0]
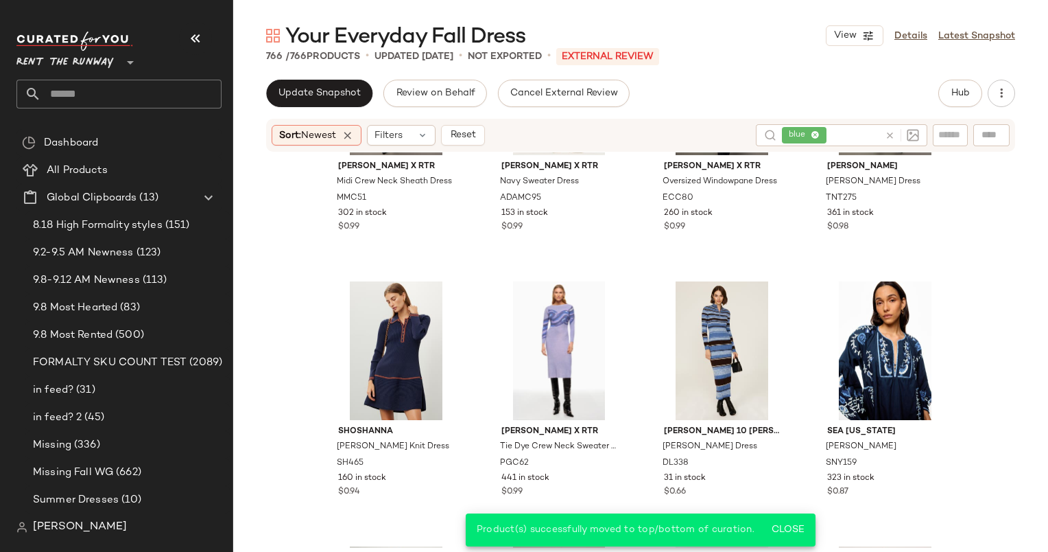
click at [893, 137] on icon at bounding box center [890, 135] width 10 height 10
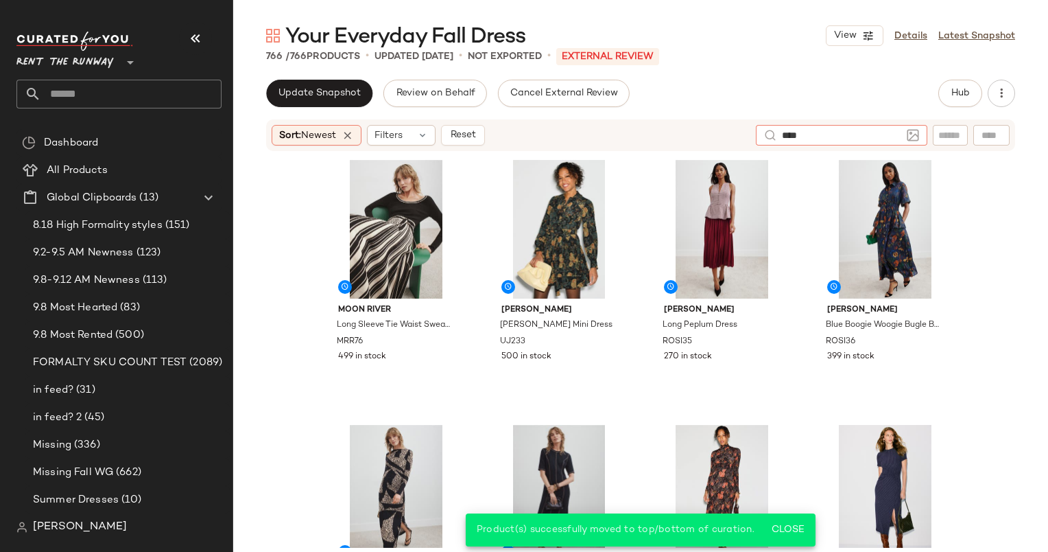
type input "*****"
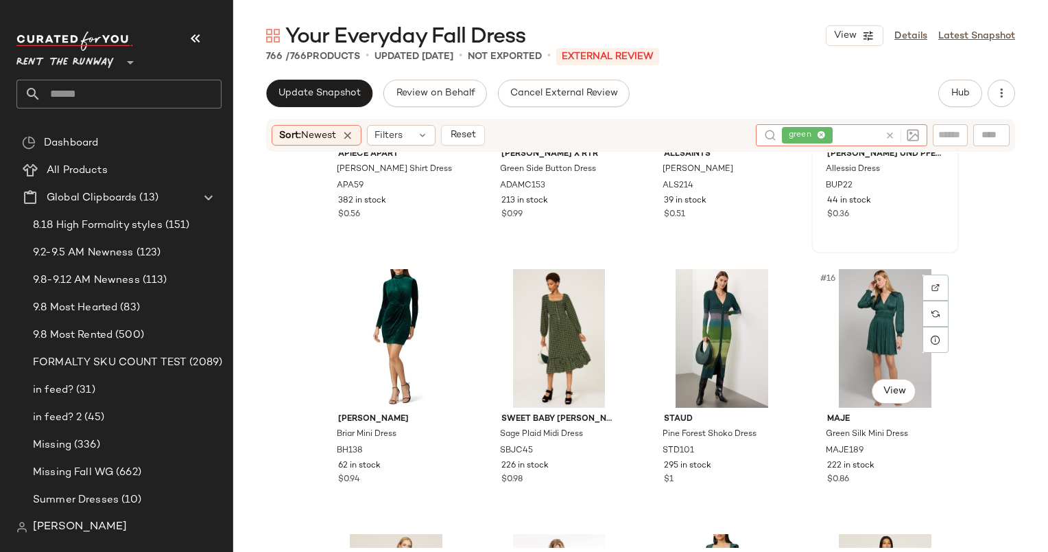
scroll to position [697, 0]
click at [716, 333] on div "#15 View" at bounding box center [722, 337] width 138 height 139
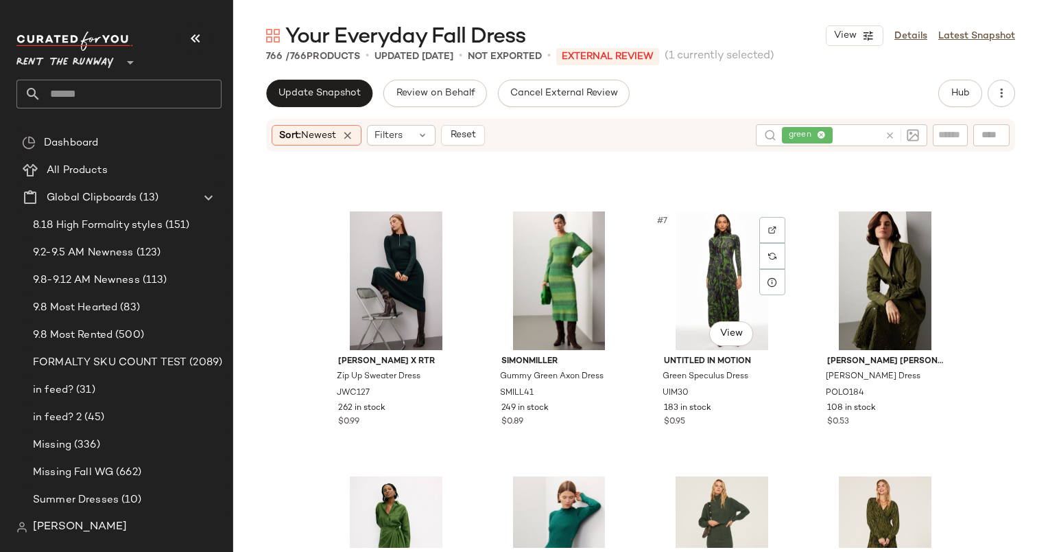
scroll to position [224, 0]
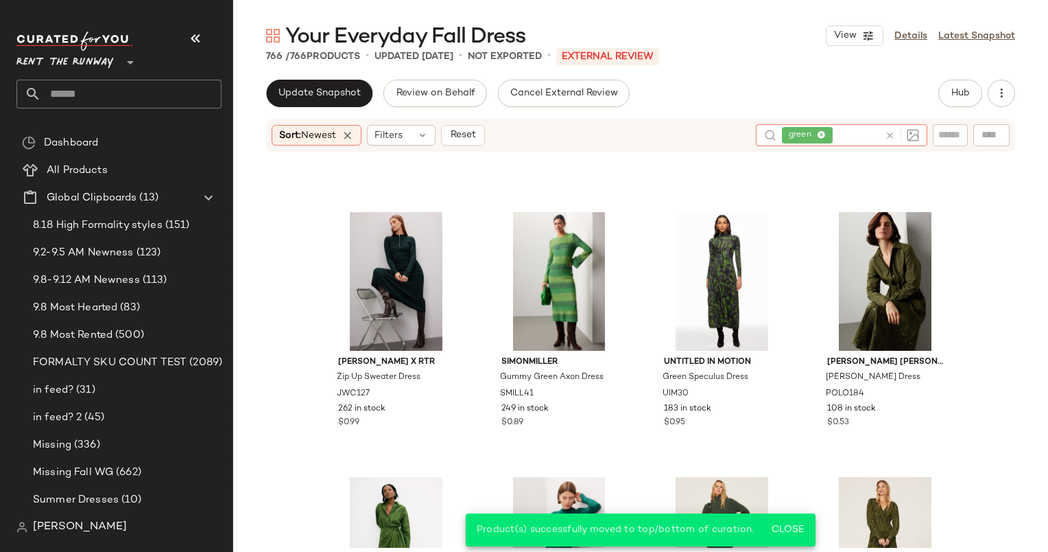
click at [887, 135] on icon at bounding box center [890, 135] width 10 height 10
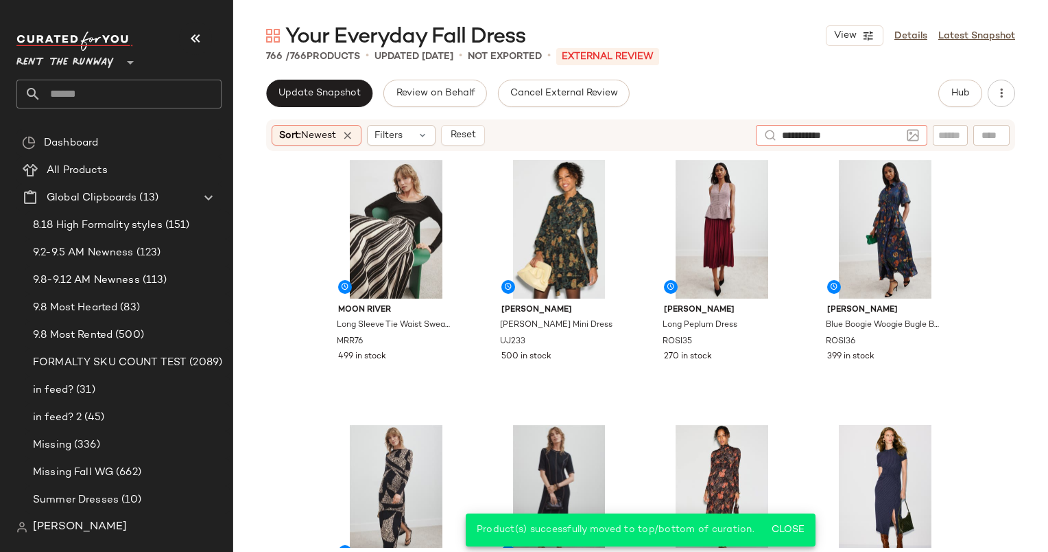
type input "**********"
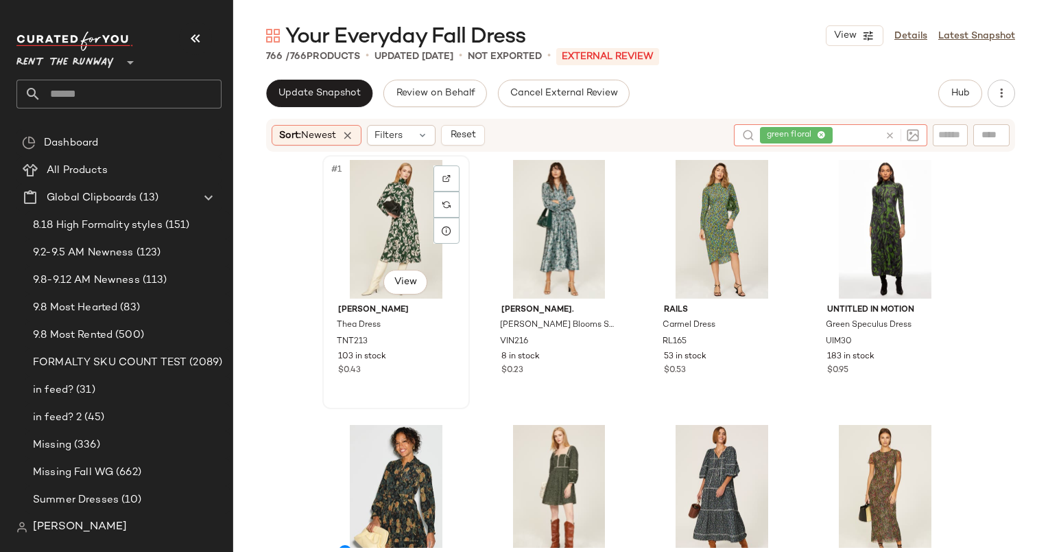
click at [384, 230] on div "#1 View" at bounding box center [396, 229] width 138 height 139
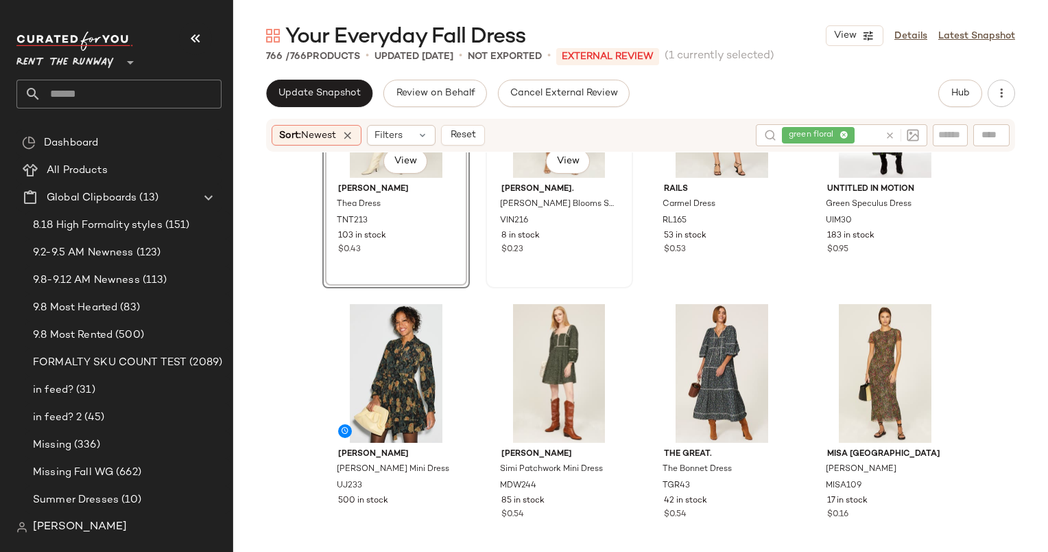
scroll to position [122, 0]
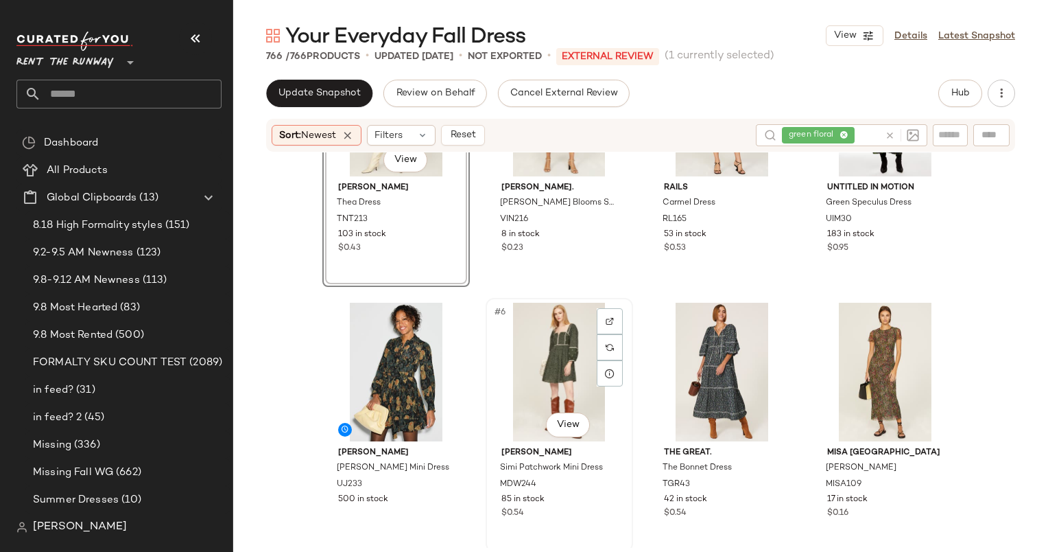
click at [548, 359] on div "#6 View" at bounding box center [560, 372] width 138 height 139
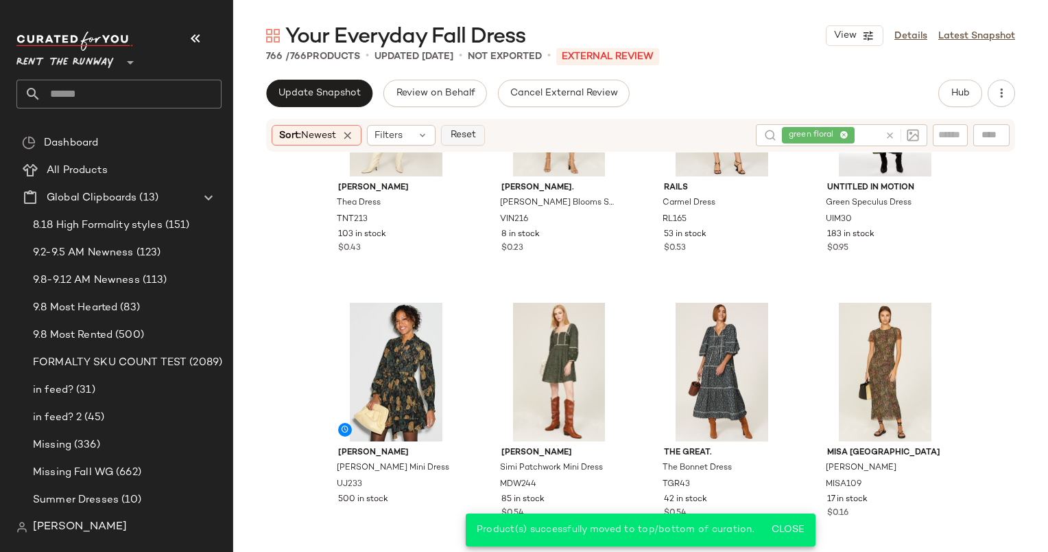
click at [481, 136] on button "Reset" at bounding box center [463, 135] width 44 height 21
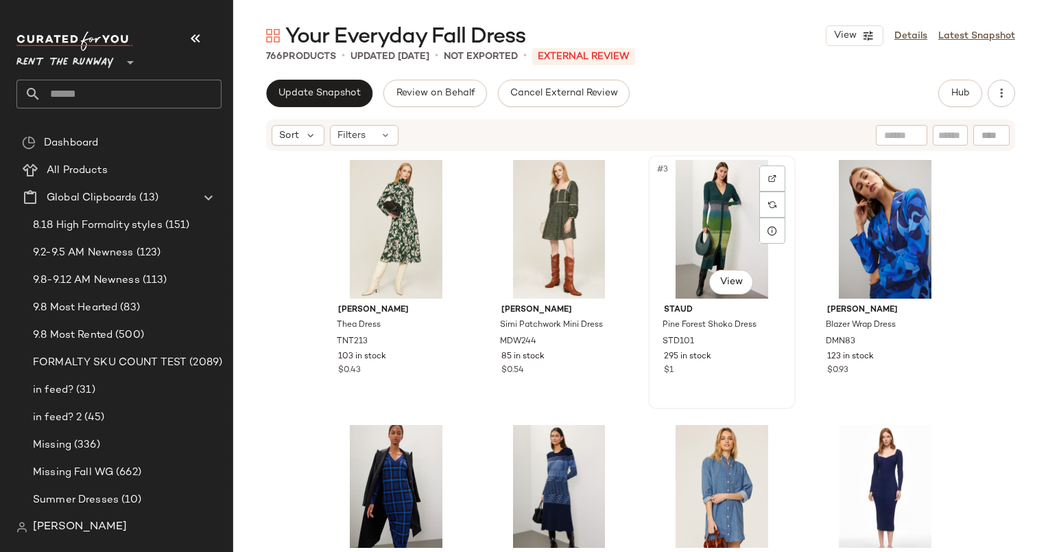
click at [690, 233] on div "#3 View" at bounding box center [722, 229] width 138 height 139
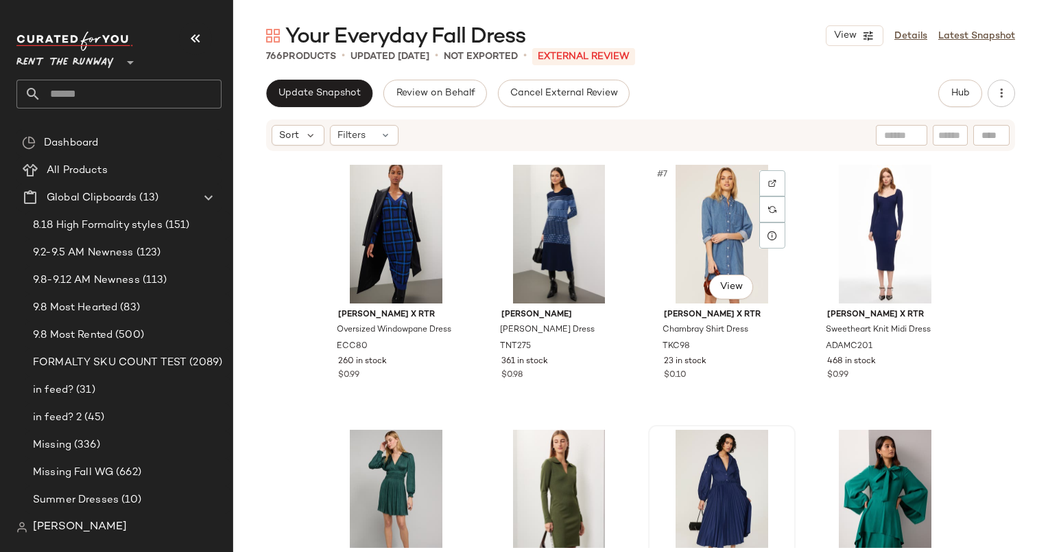
scroll to position [270, 0]
click at [689, 484] on div "#11 View" at bounding box center [722, 499] width 138 height 139
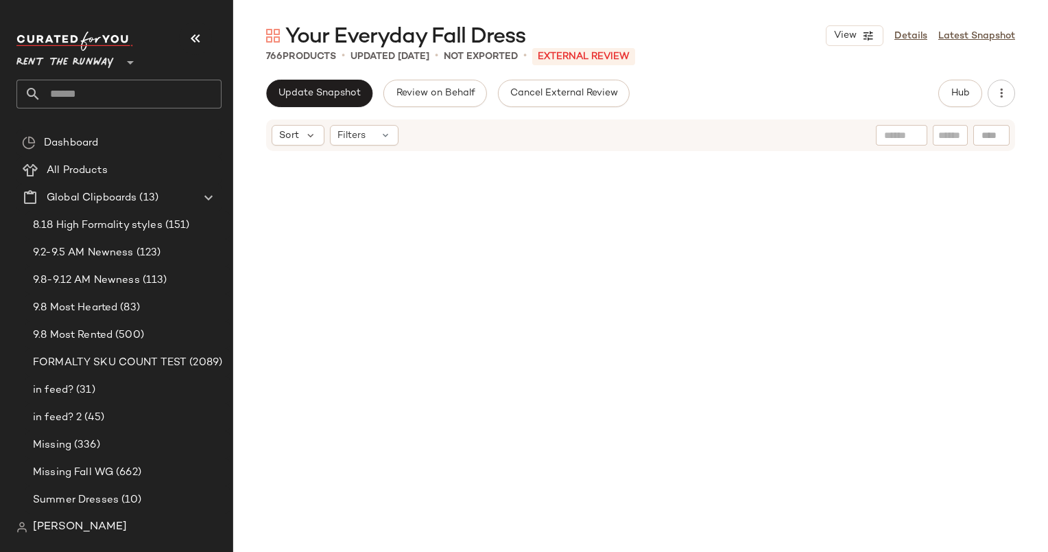
scroll to position [50459, 0]
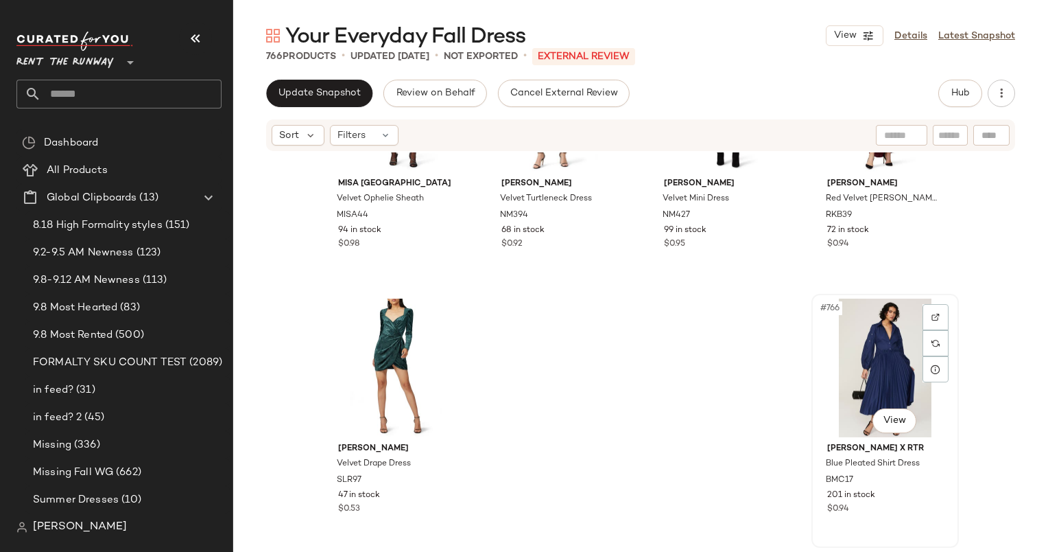
click at [892, 356] on div "#766 View" at bounding box center [886, 367] width 138 height 139
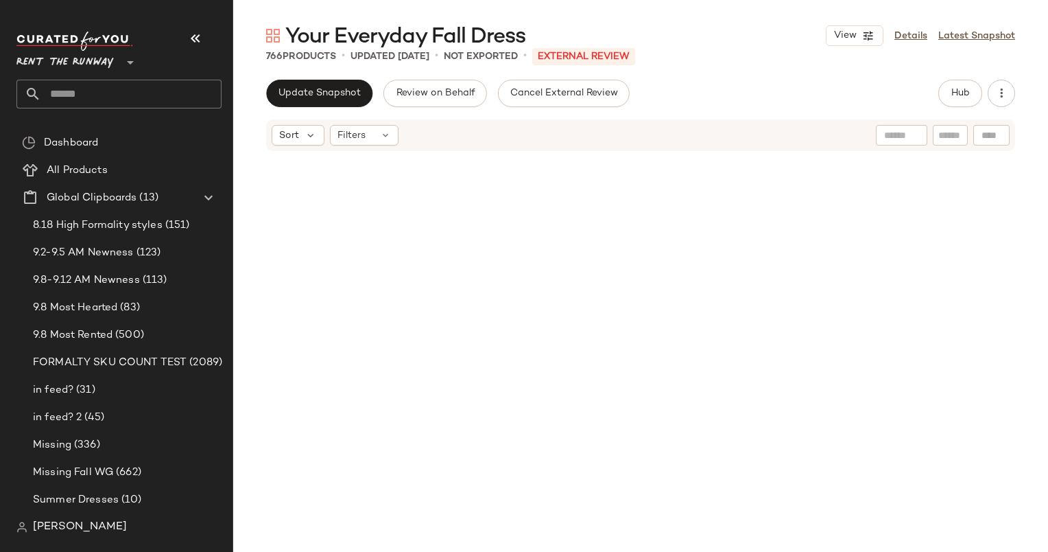
scroll to position [0, 0]
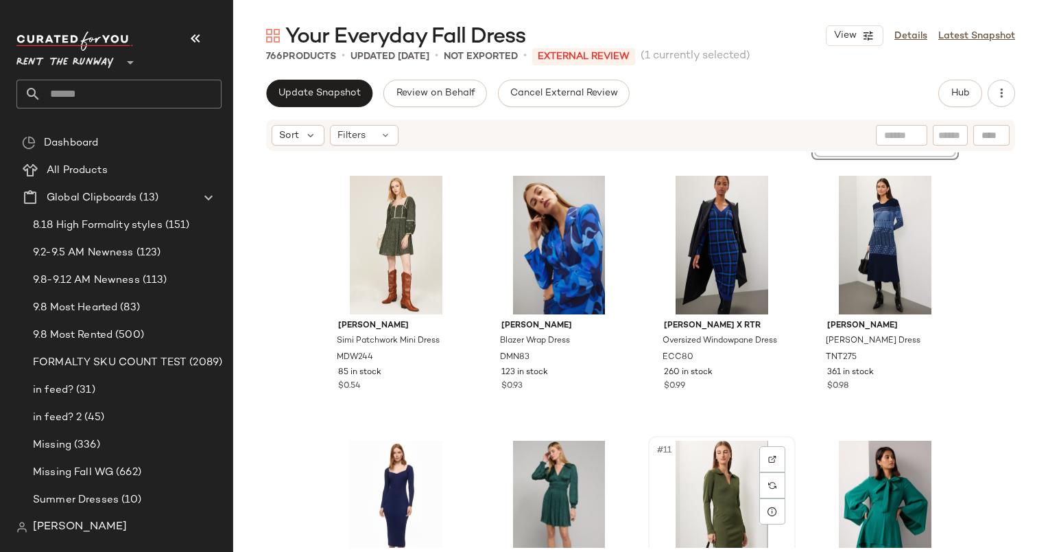
scroll to position [231, 0]
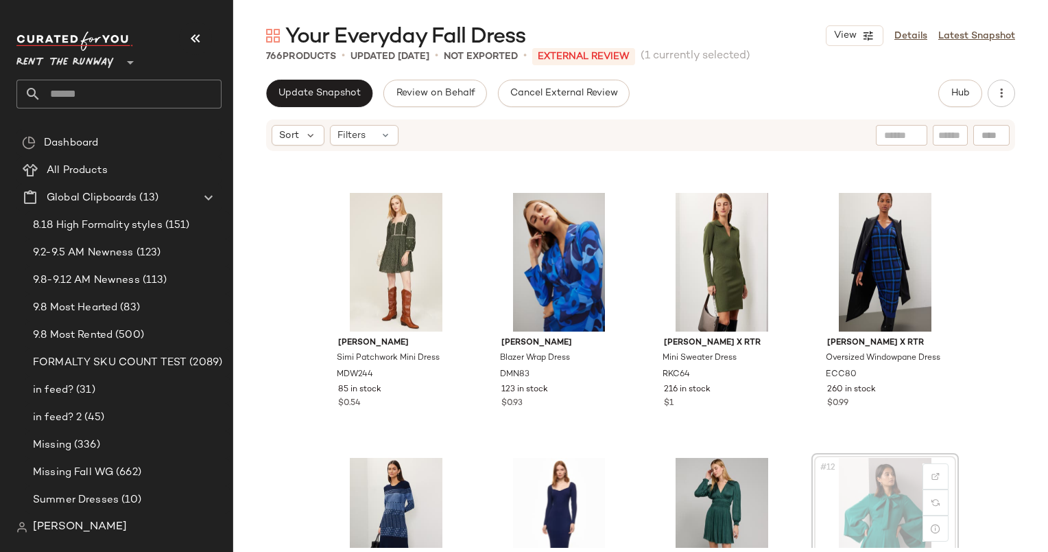
scroll to position [233, 0]
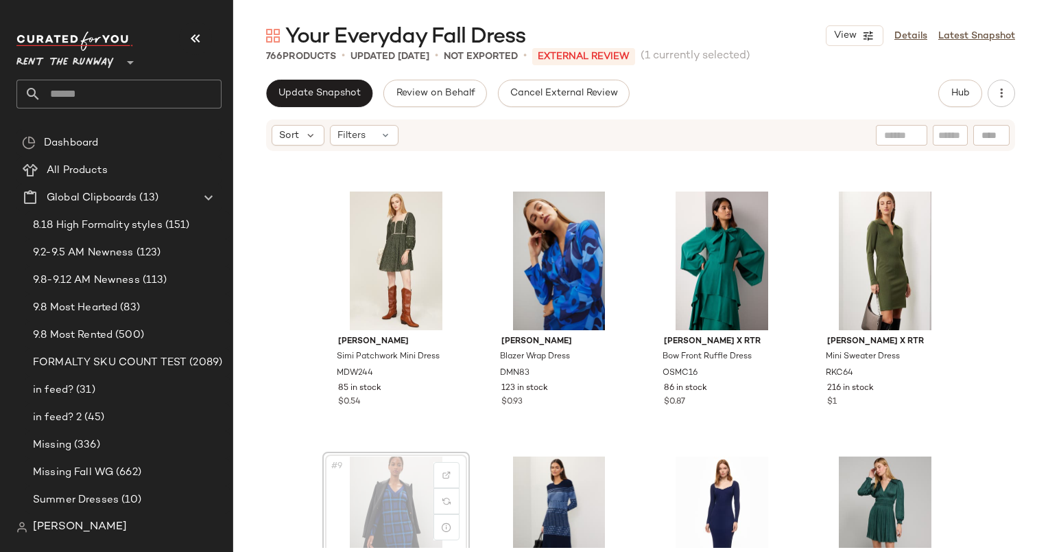
scroll to position [234, 0]
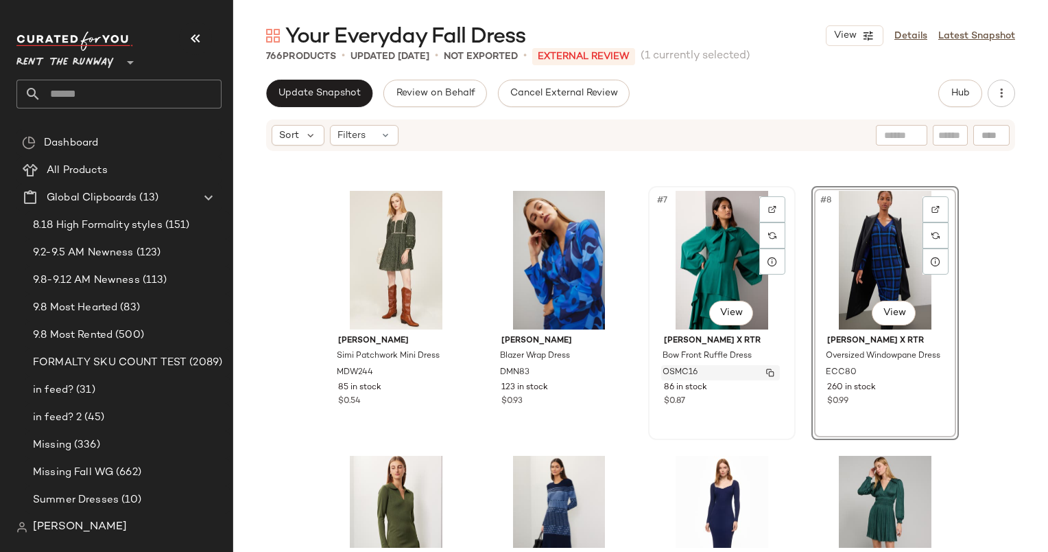
scroll to position [289, 0]
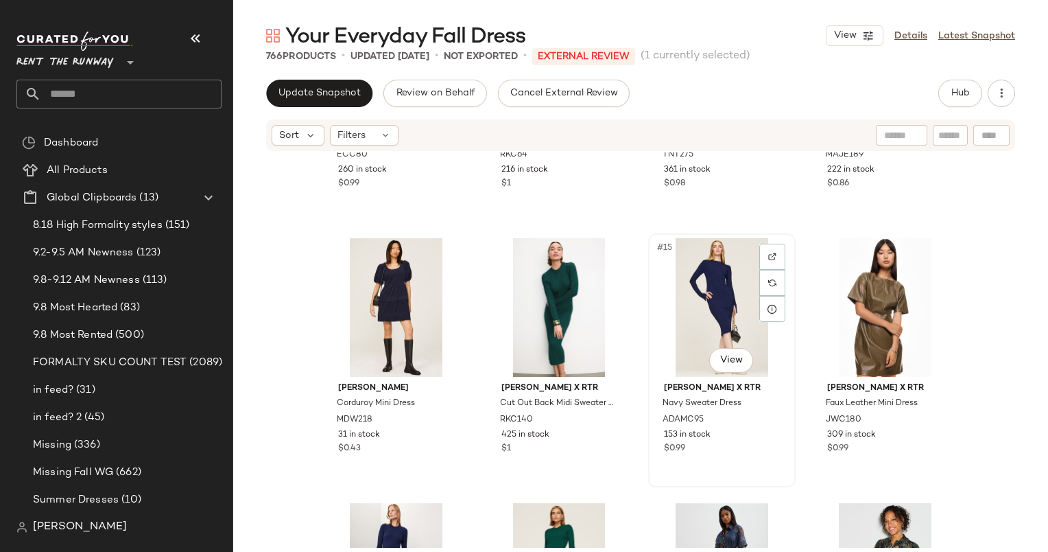
scroll to position [946, 0]
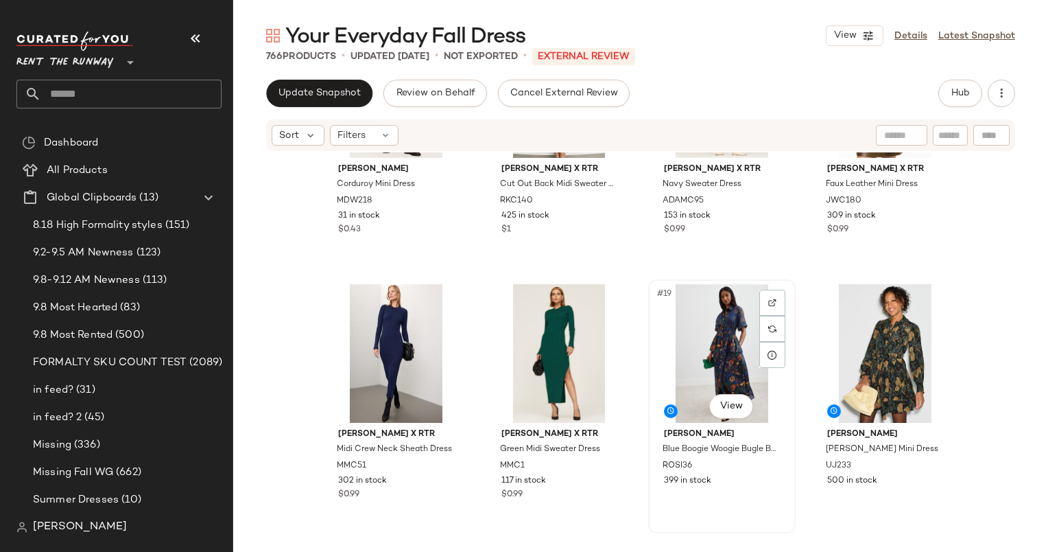
click at [708, 368] on div "#19 View" at bounding box center [722, 353] width 138 height 139
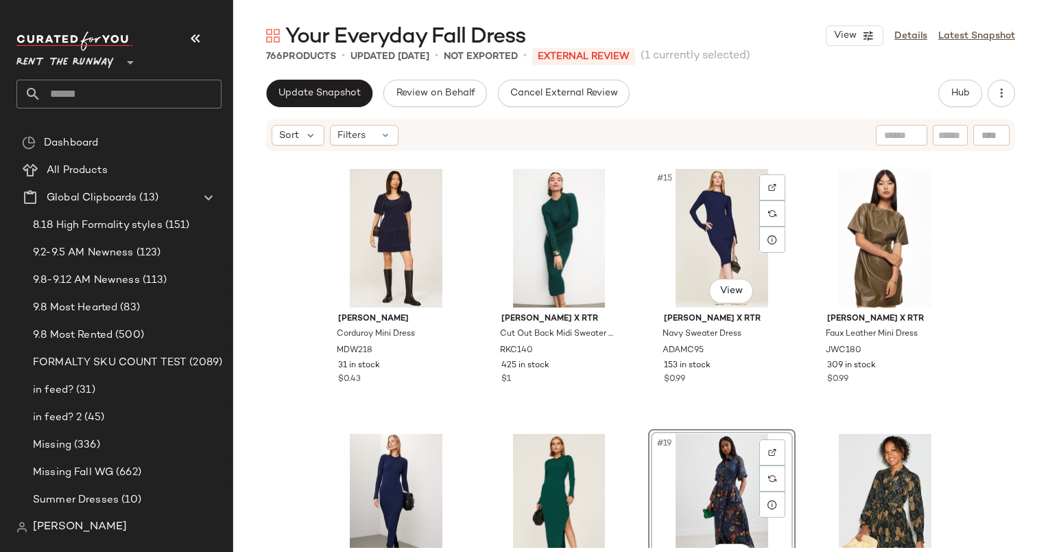
scroll to position [867, 0]
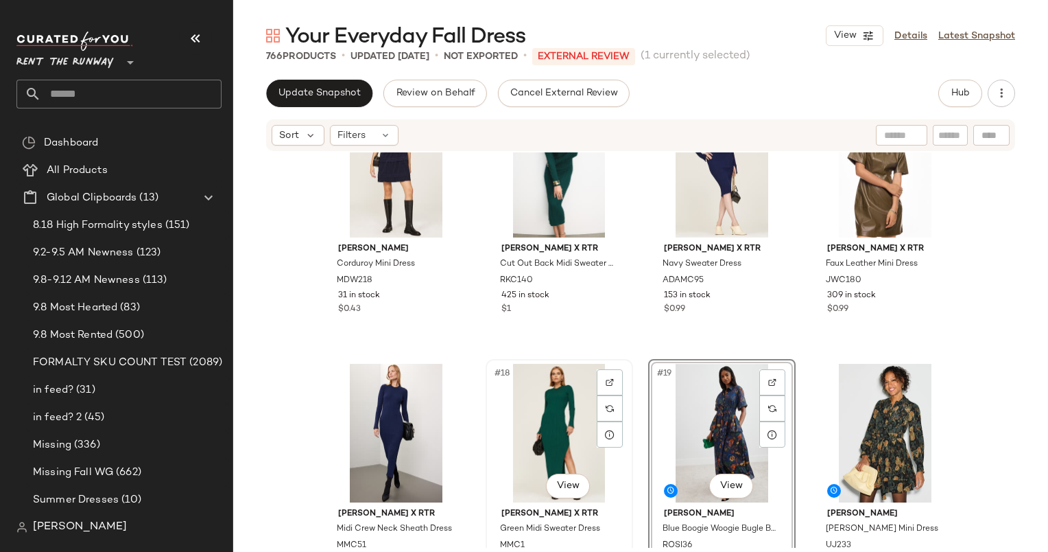
click at [559, 421] on div "#18 View" at bounding box center [560, 433] width 138 height 139
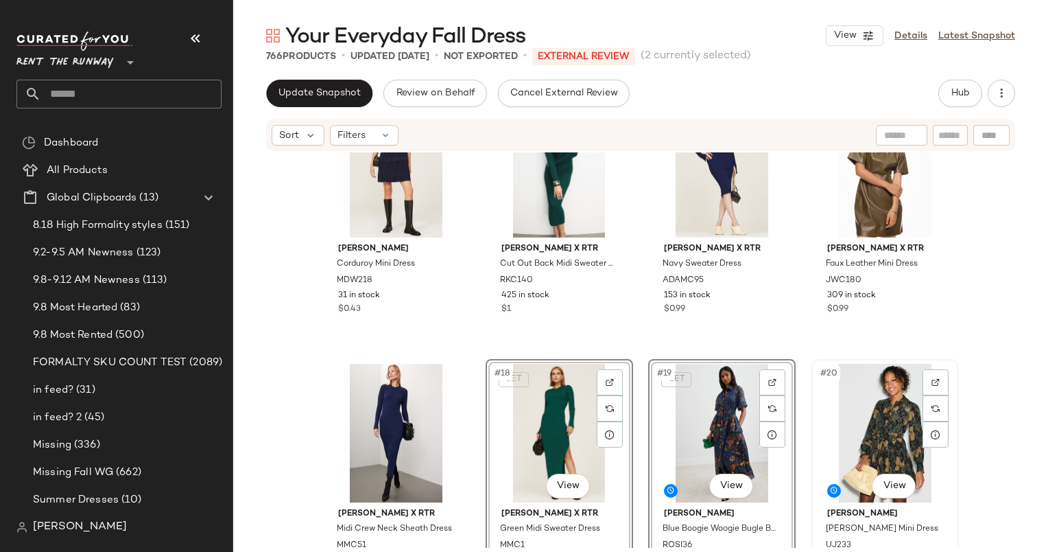
click at [856, 397] on div "#20 View" at bounding box center [886, 433] width 138 height 139
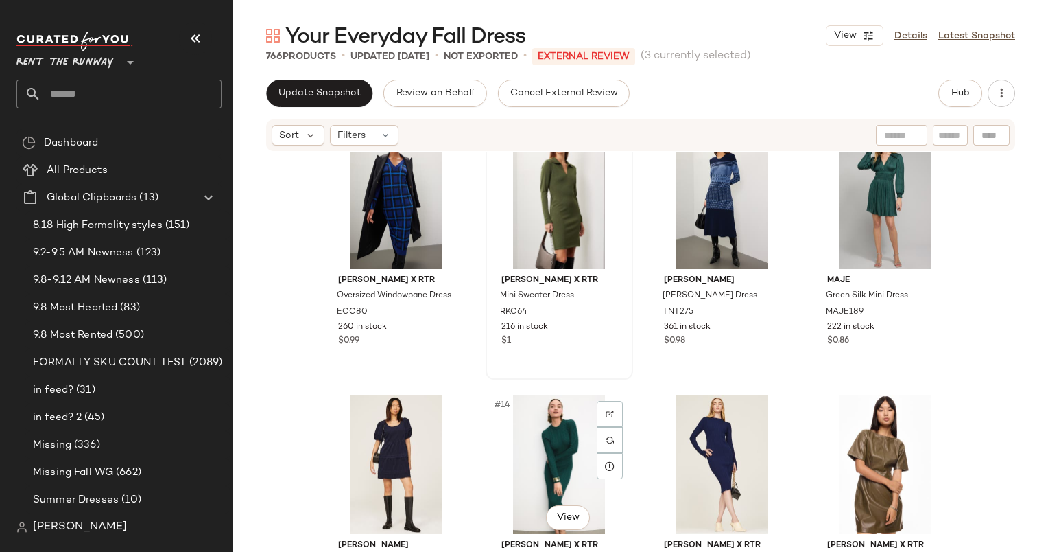
scroll to position [602, 0]
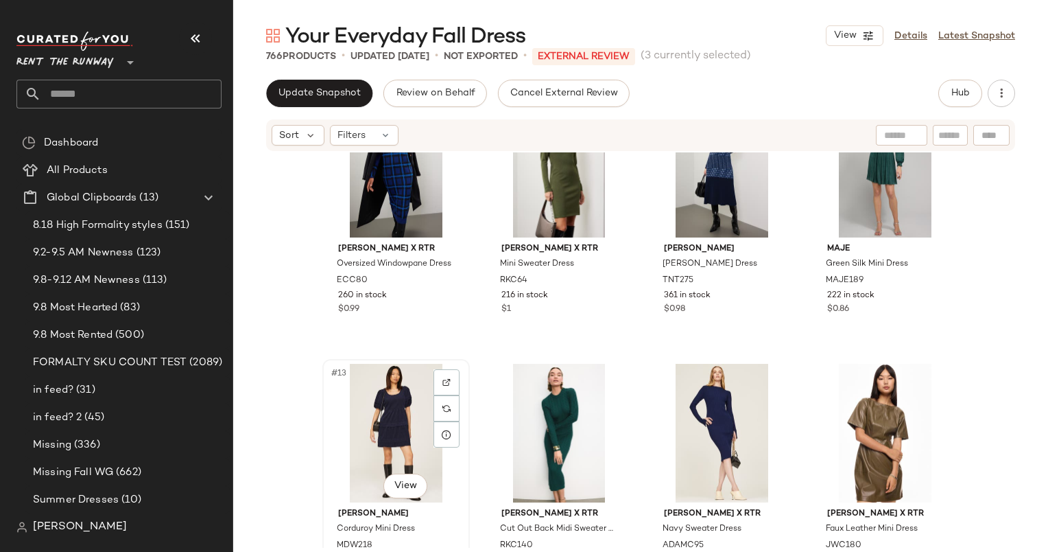
click at [389, 408] on div "#13 View" at bounding box center [396, 433] width 138 height 139
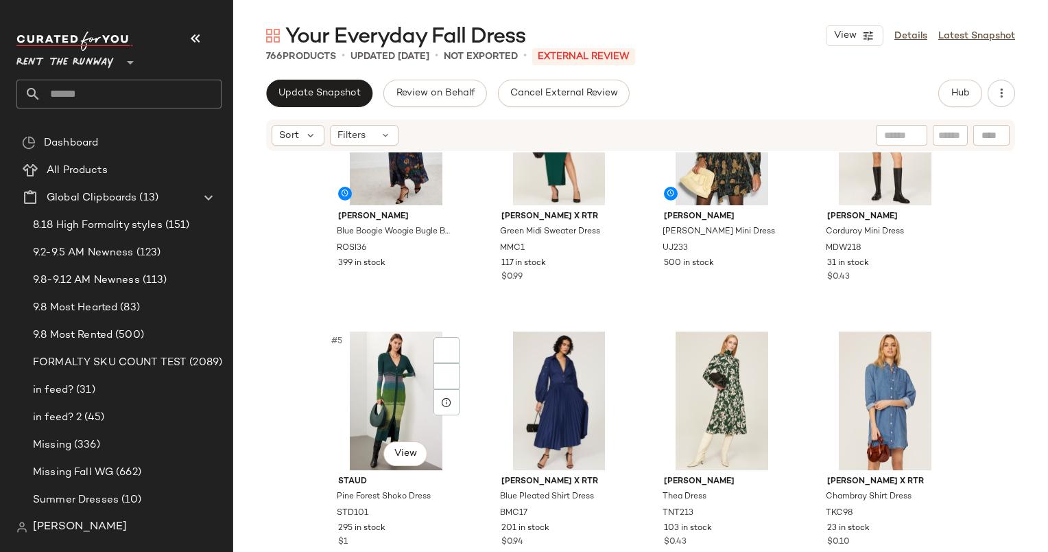
scroll to position [95, 0]
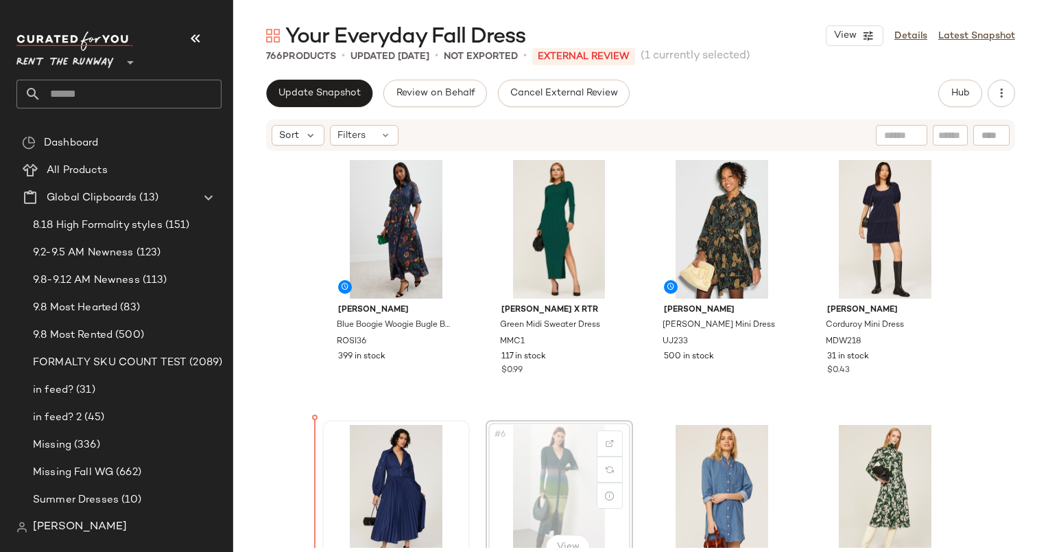
scroll to position [12, 0]
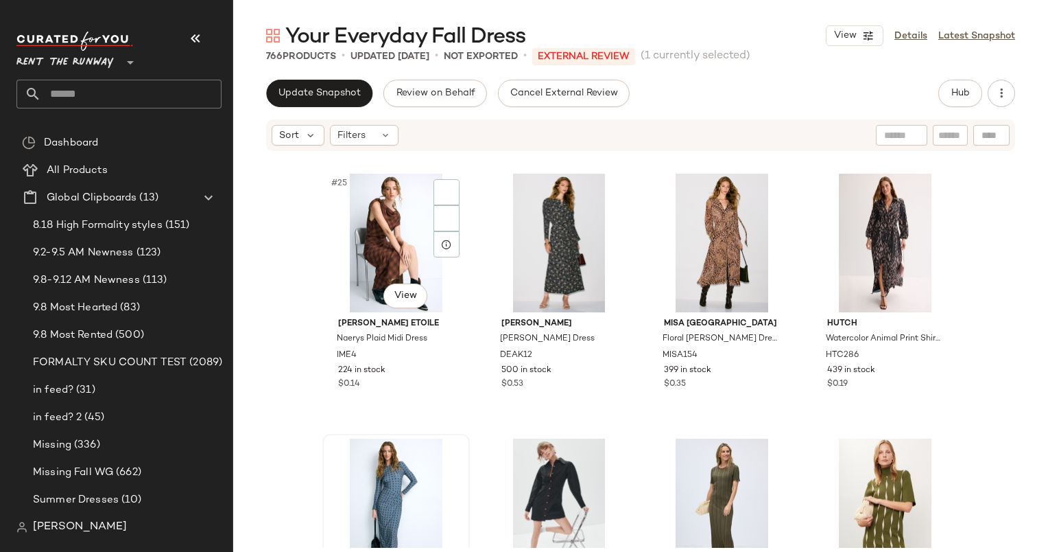
scroll to position [1714, 0]
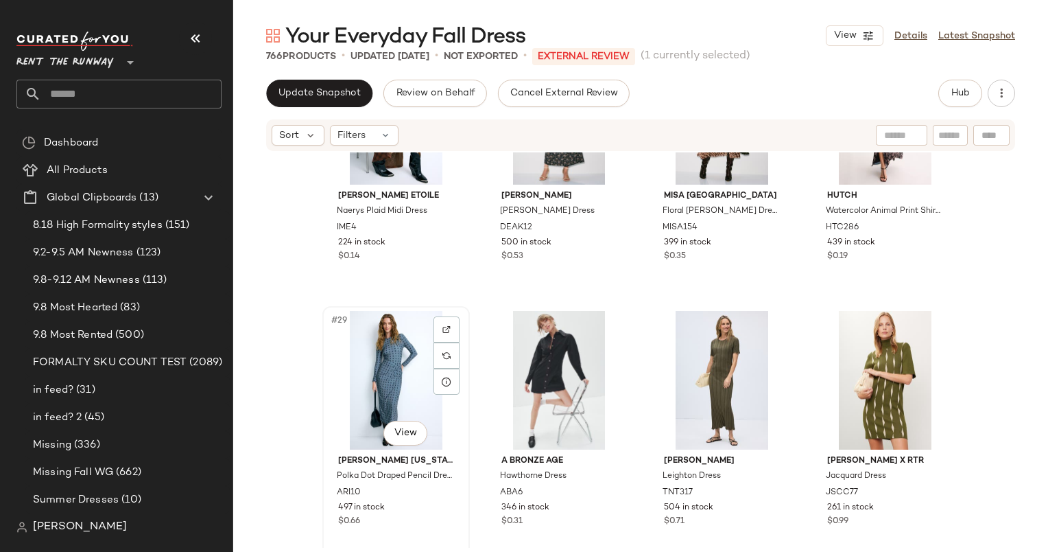
click at [373, 346] on div "#29 View" at bounding box center [396, 380] width 138 height 139
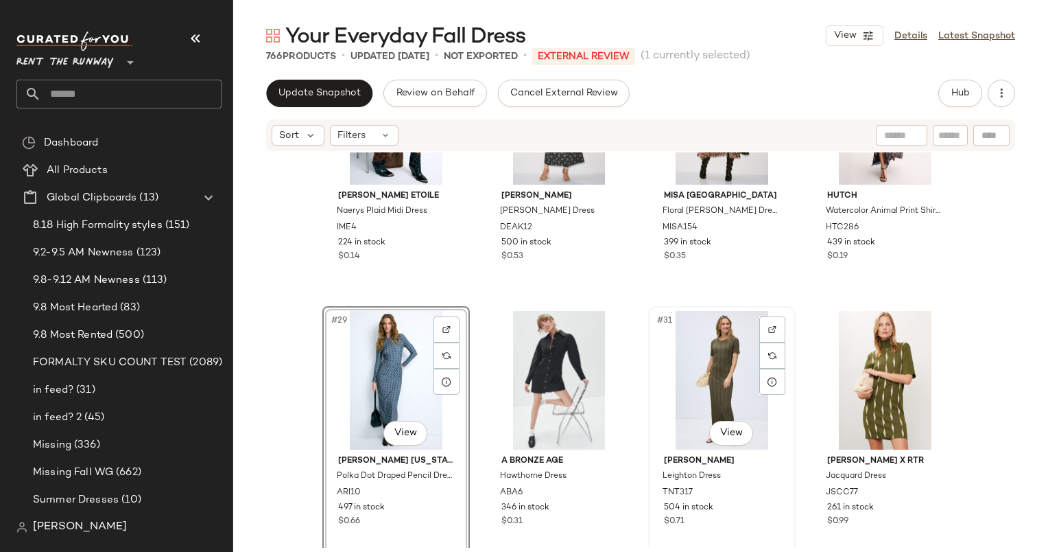
click at [730, 379] on div "#31 View" at bounding box center [722, 380] width 138 height 139
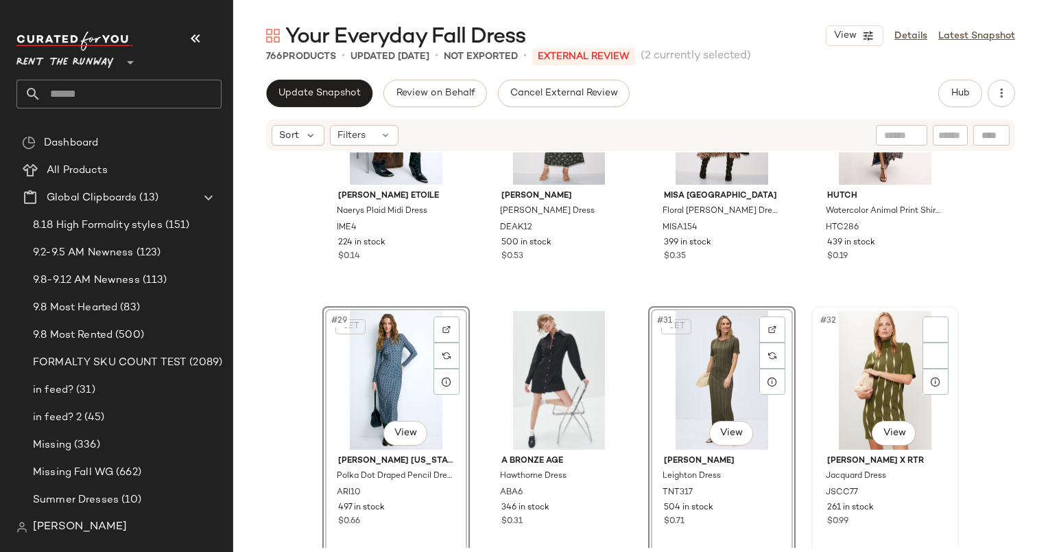
click at [900, 375] on div "#32 View" at bounding box center [886, 380] width 138 height 139
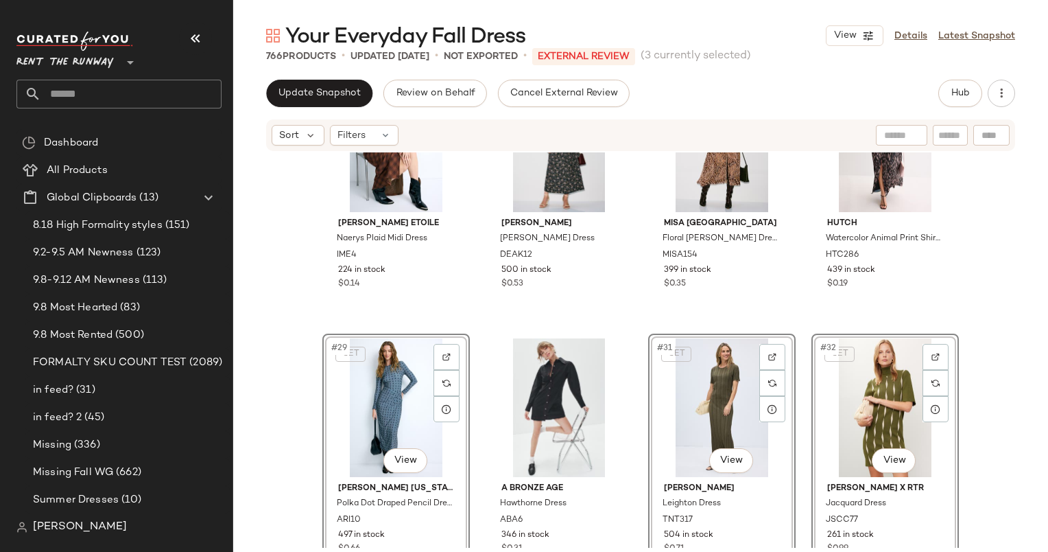
scroll to position [1671, 0]
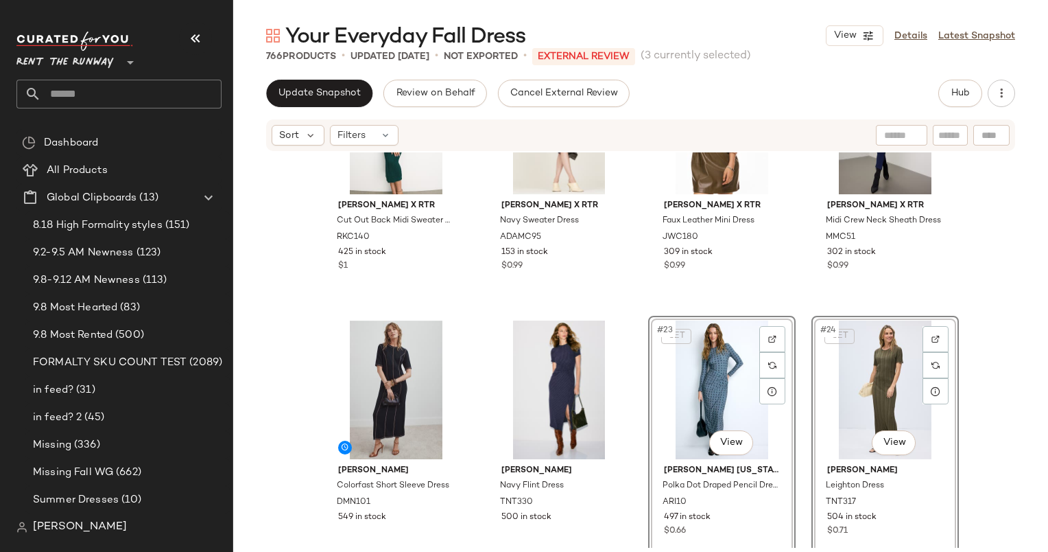
scroll to position [1175, 0]
click at [634, 386] on div "Ronny Kobo x RTR Cut Out Back Midi Sweater Dress RKC140 425 in stock $1 Adam Li…" at bounding box center [640, 349] width 815 height 395
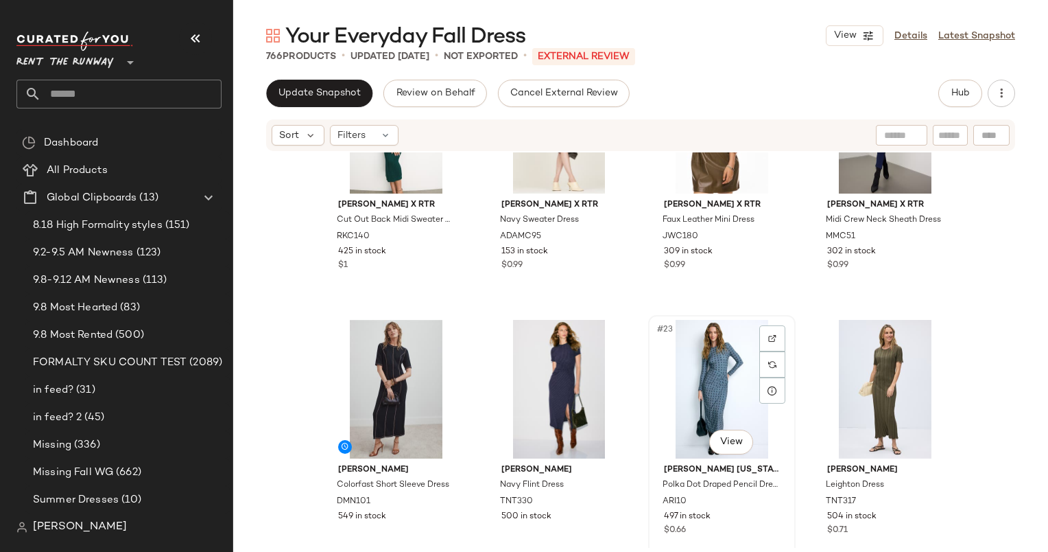
scroll to position [1318, 0]
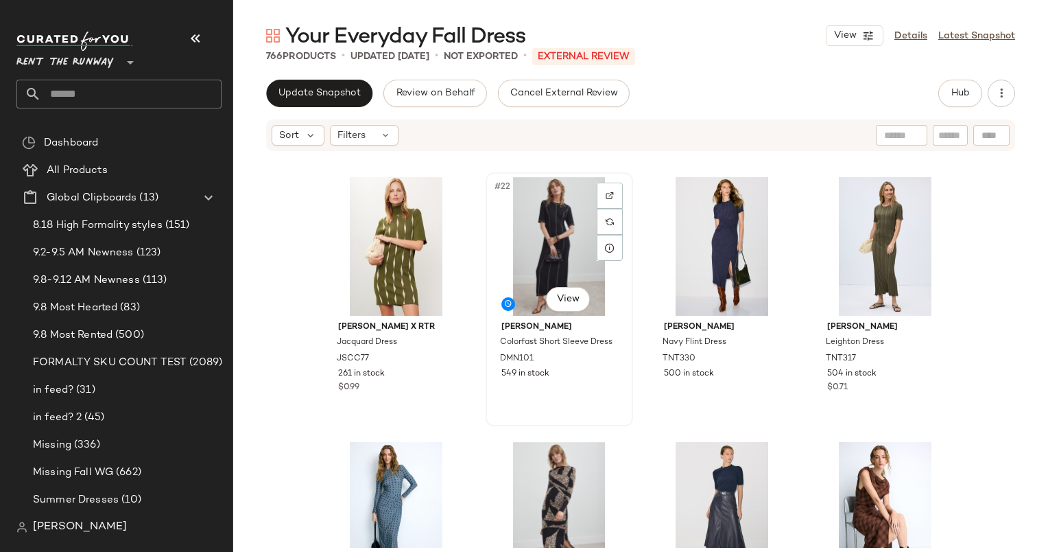
click at [571, 266] on div "#22 View" at bounding box center [560, 246] width 138 height 139
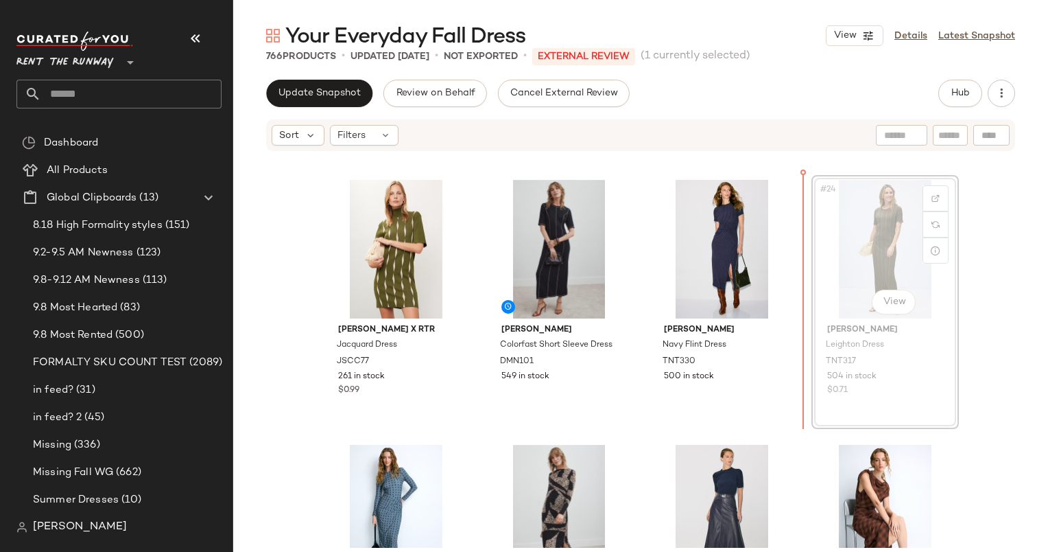
scroll to position [1304, 0]
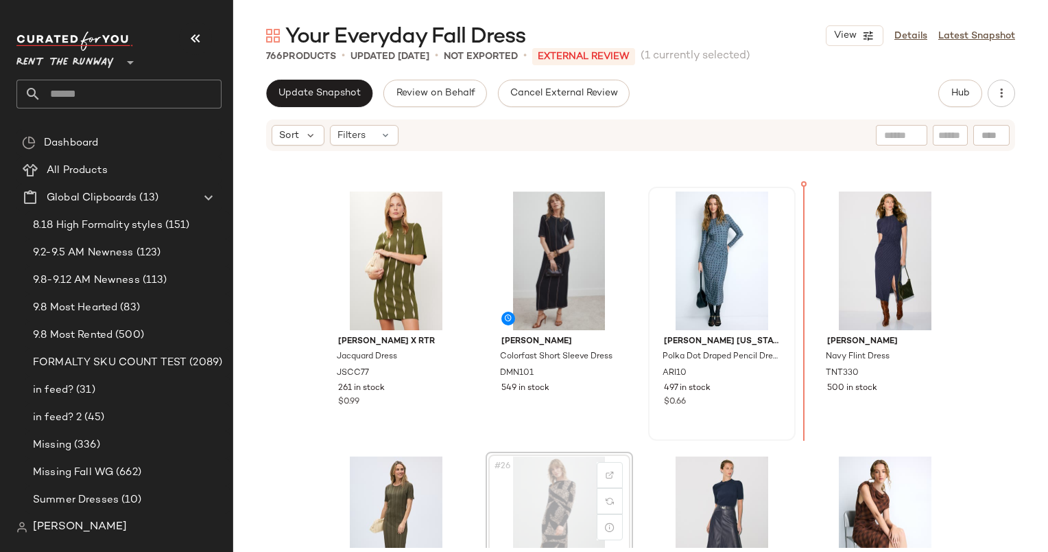
scroll to position [1304, 0]
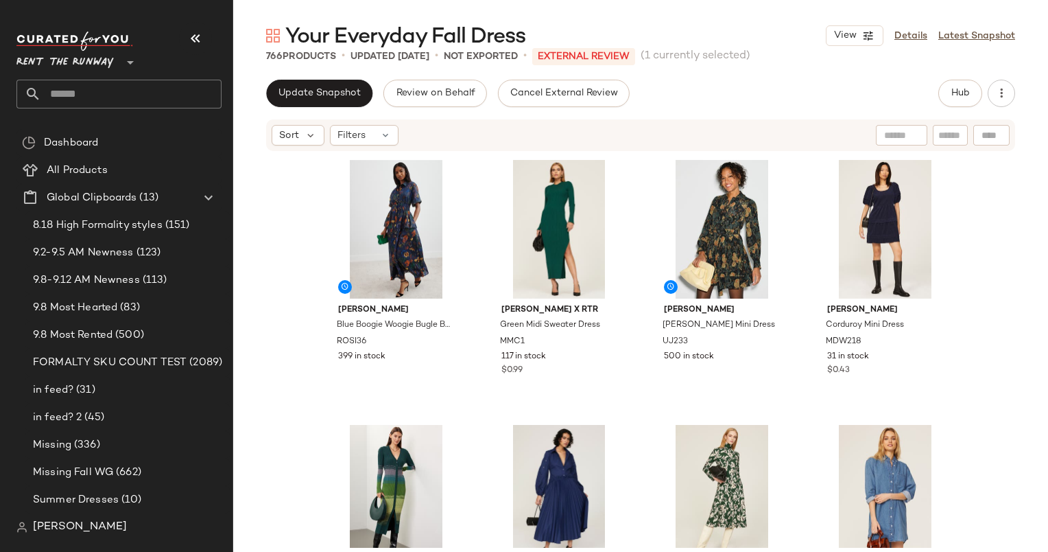
click at [340, 107] on div "Update Snapshot Review on Behalf Cancel External Review Hub Sort Filters Rosie …" at bounding box center [640, 345] width 815 height 530
click at [325, 84] on button "Update Snapshot" at bounding box center [319, 93] width 106 height 27
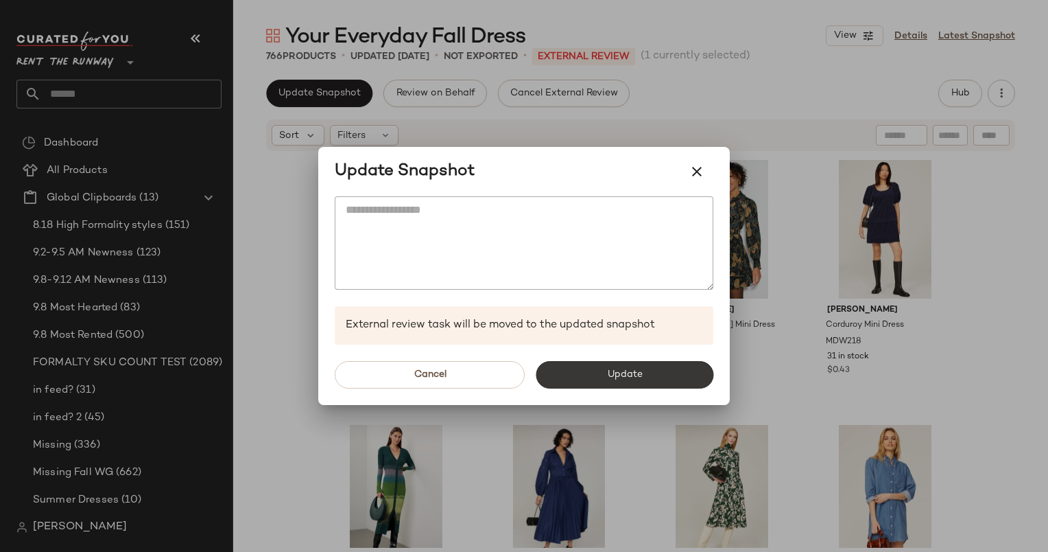
click at [629, 384] on button "Update" at bounding box center [625, 374] width 178 height 27
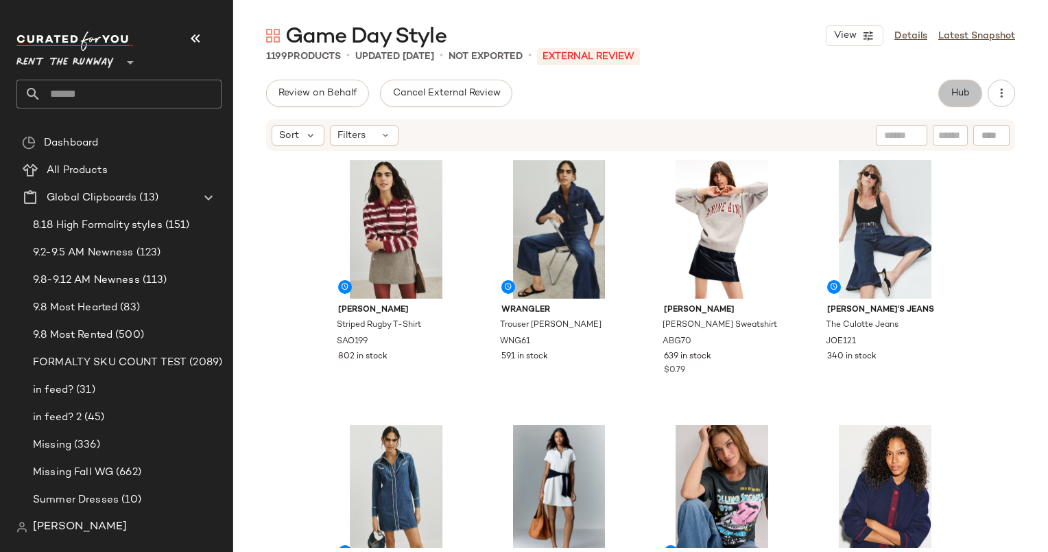
click at [952, 99] on button "Hub" at bounding box center [961, 93] width 44 height 27
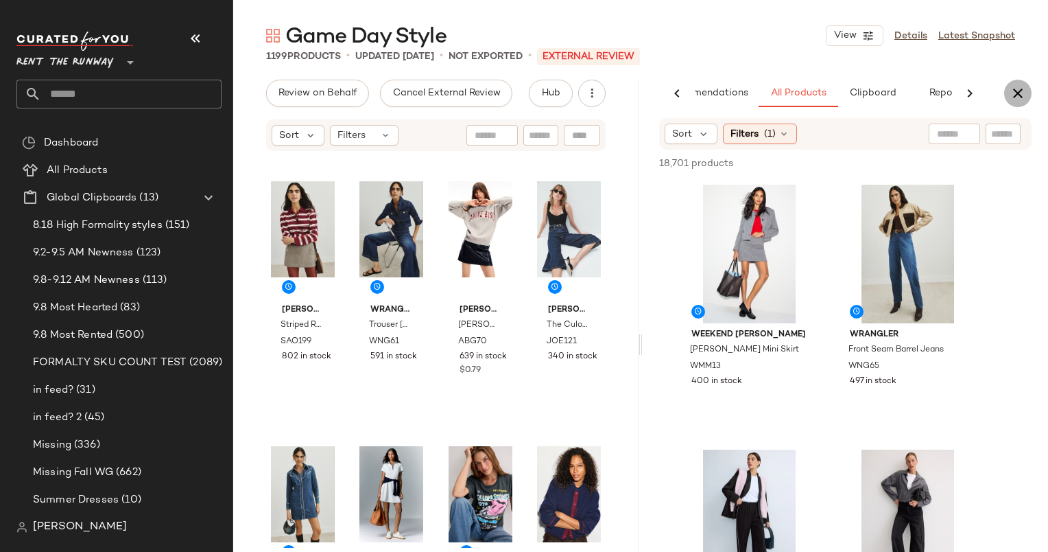
click at [1028, 86] on button "button" at bounding box center [1018, 93] width 27 height 27
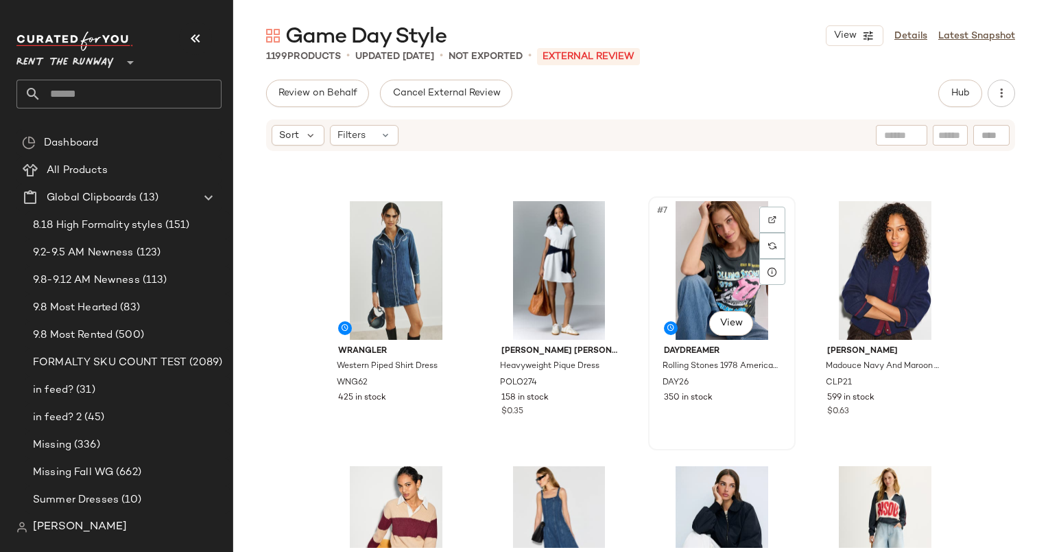
click at [693, 280] on div "#7 View" at bounding box center [722, 270] width 138 height 139
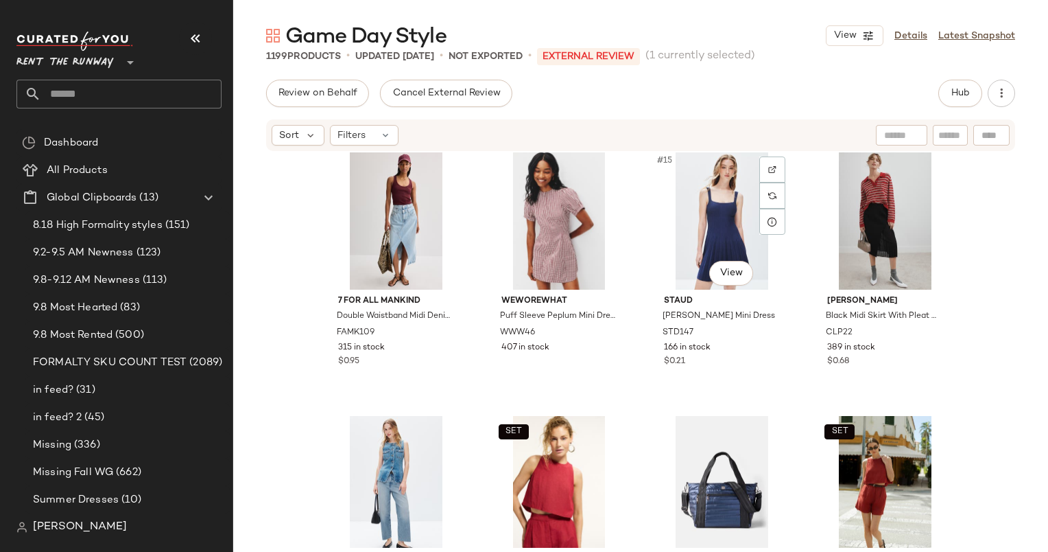
scroll to position [790, 0]
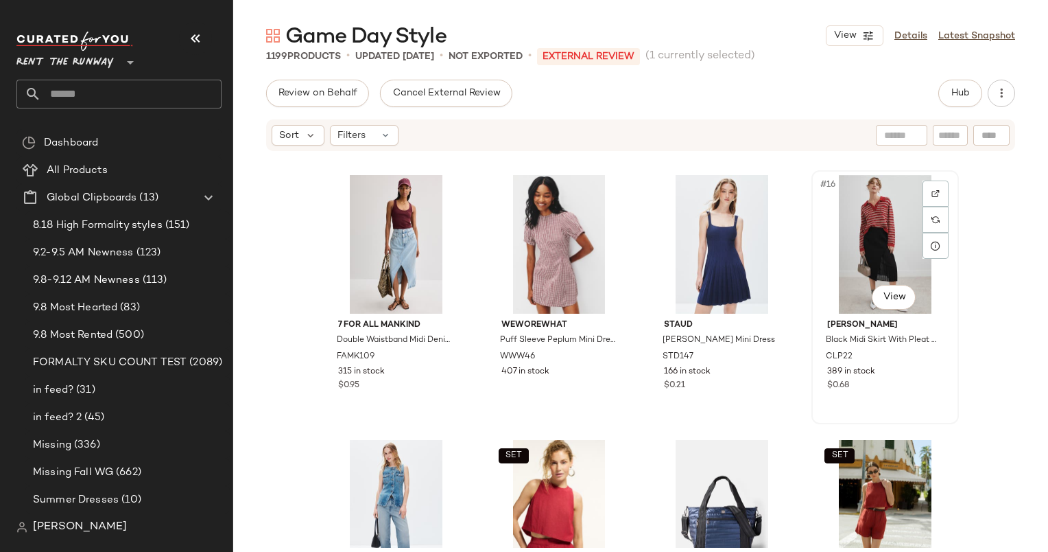
click at [891, 255] on div "#16 View" at bounding box center [886, 244] width 138 height 139
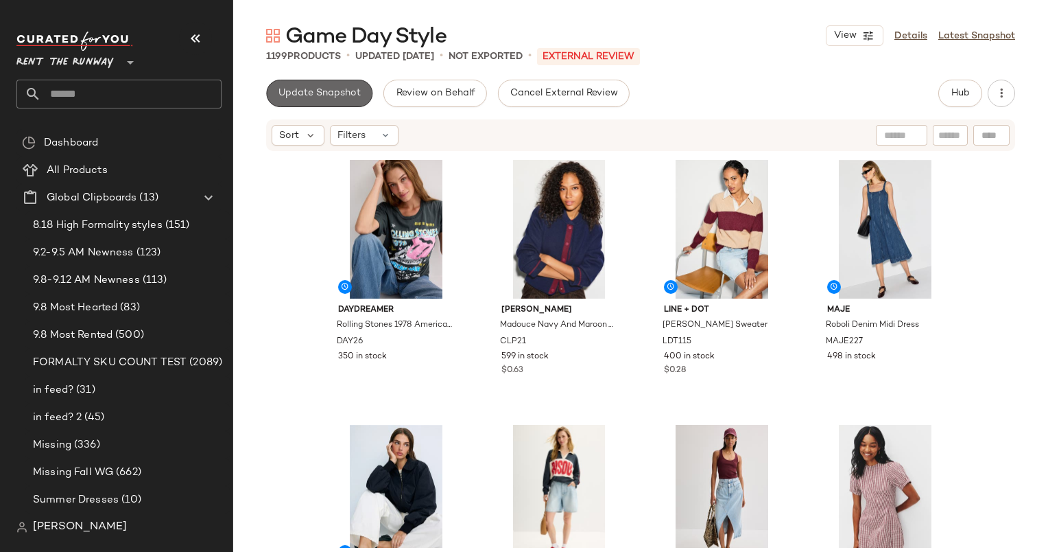
click at [342, 92] on span "Update Snapshot" at bounding box center [319, 93] width 83 height 11
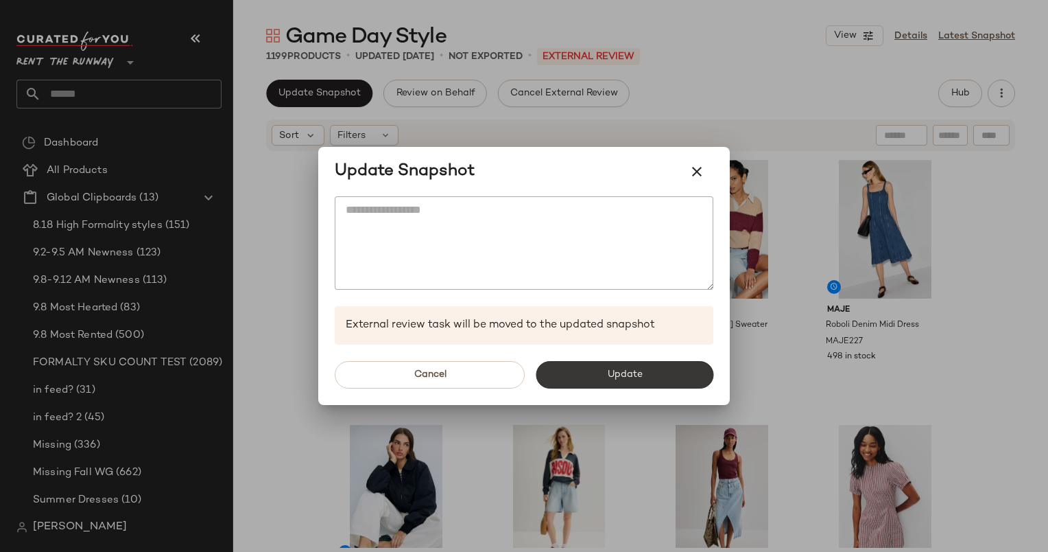
click at [648, 372] on button "Update" at bounding box center [625, 374] width 178 height 27
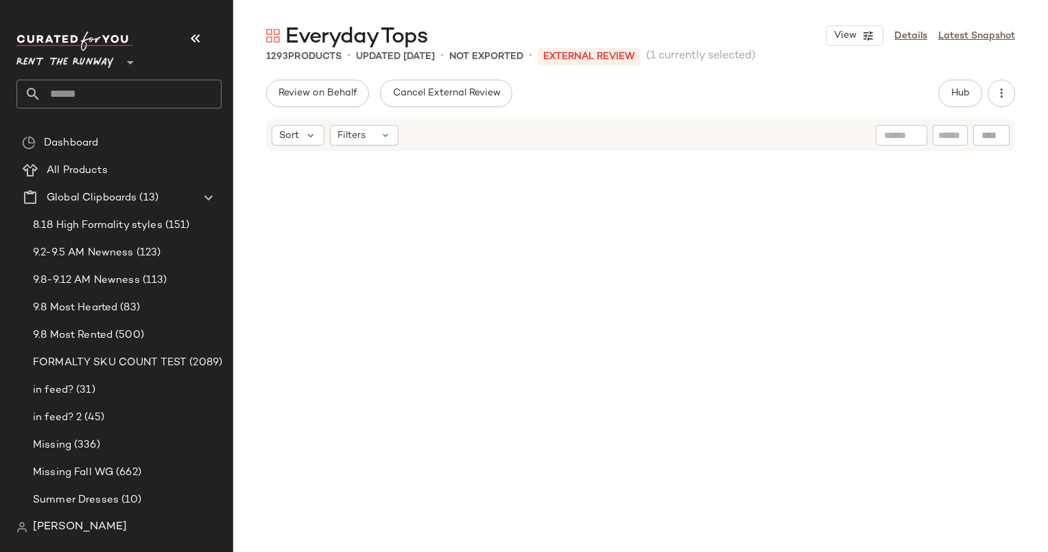
scroll to position [64889, 0]
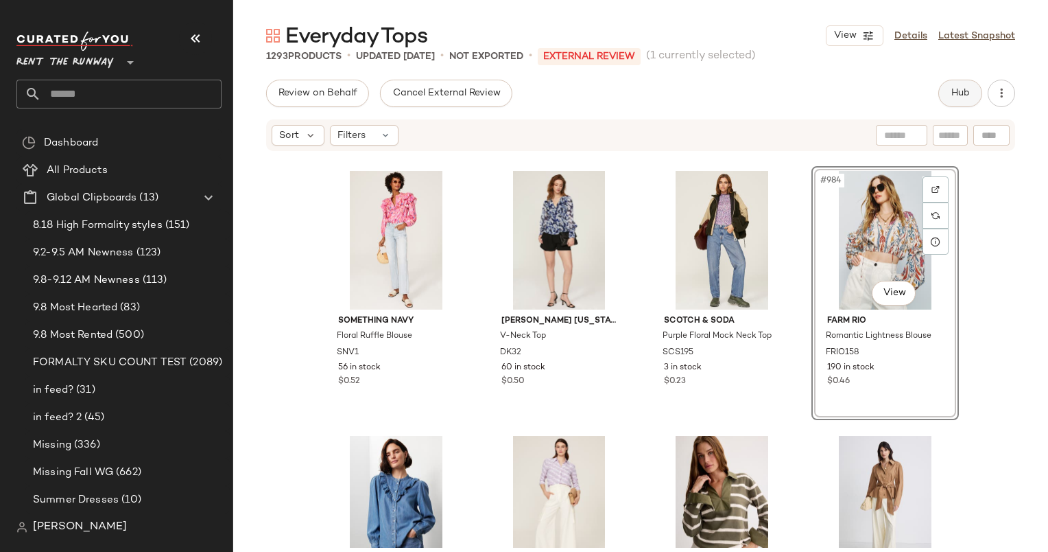
click at [972, 93] on button "Hub" at bounding box center [961, 93] width 44 height 27
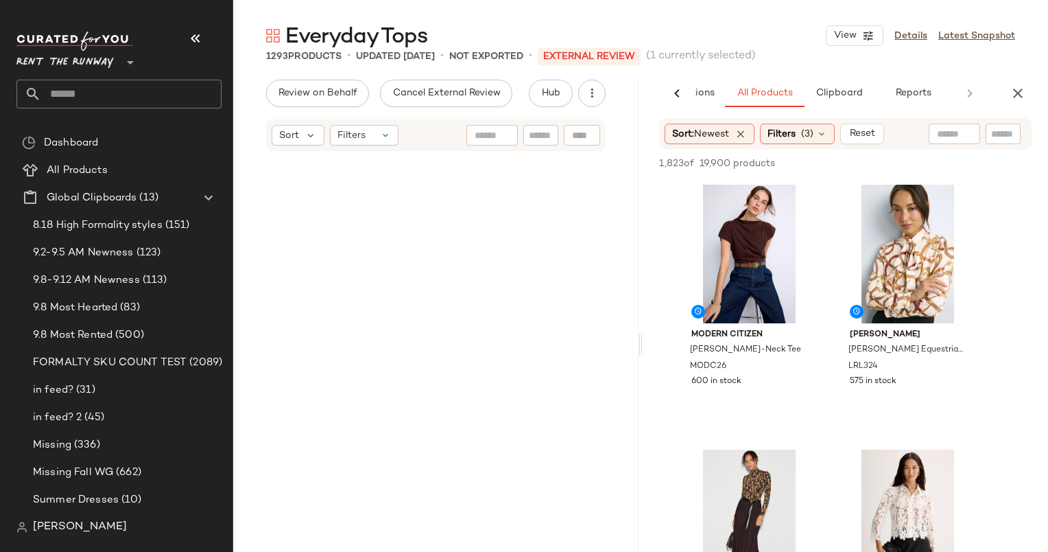
scroll to position [0, 0]
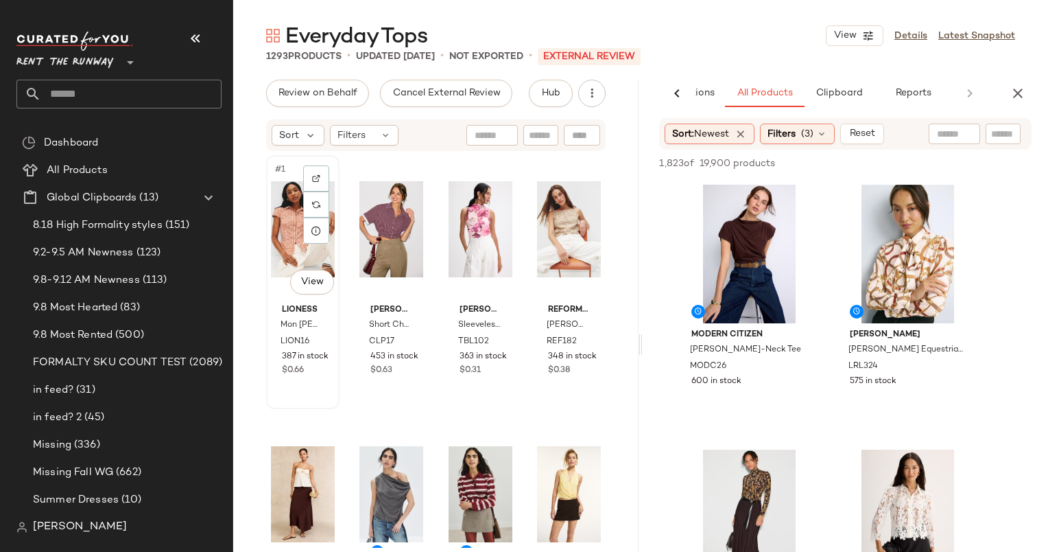
click at [272, 218] on div "#1 View" at bounding box center [303, 229] width 64 height 139
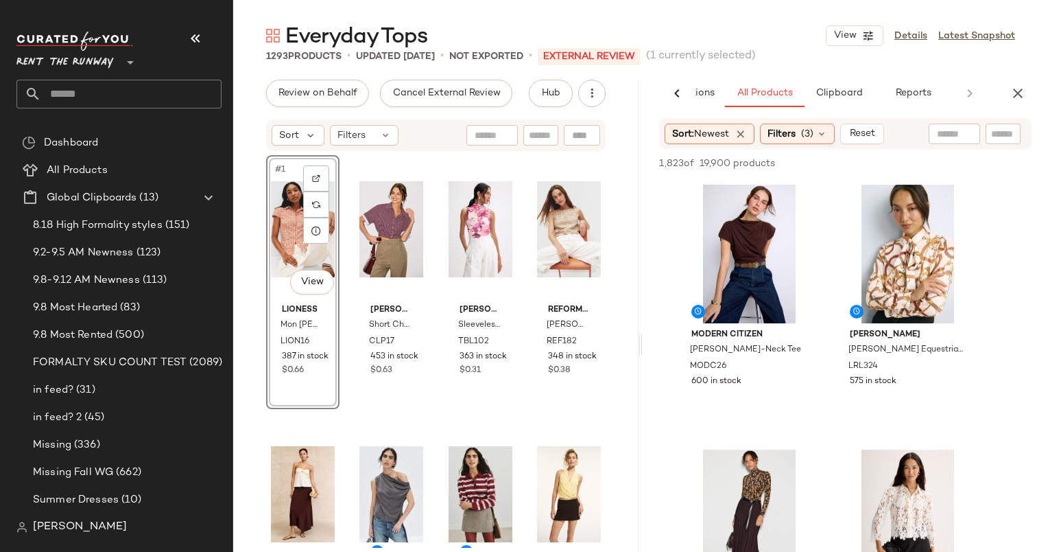
click at [747, 25] on div "Everyday Tops View Details Latest Snapshot" at bounding box center [640, 35] width 815 height 27
click at [279, 22] on div "Everyday Tops" at bounding box center [347, 35] width 162 height 27
click at [435, 143] on div "Sort Filters" at bounding box center [436, 135] width 340 height 32
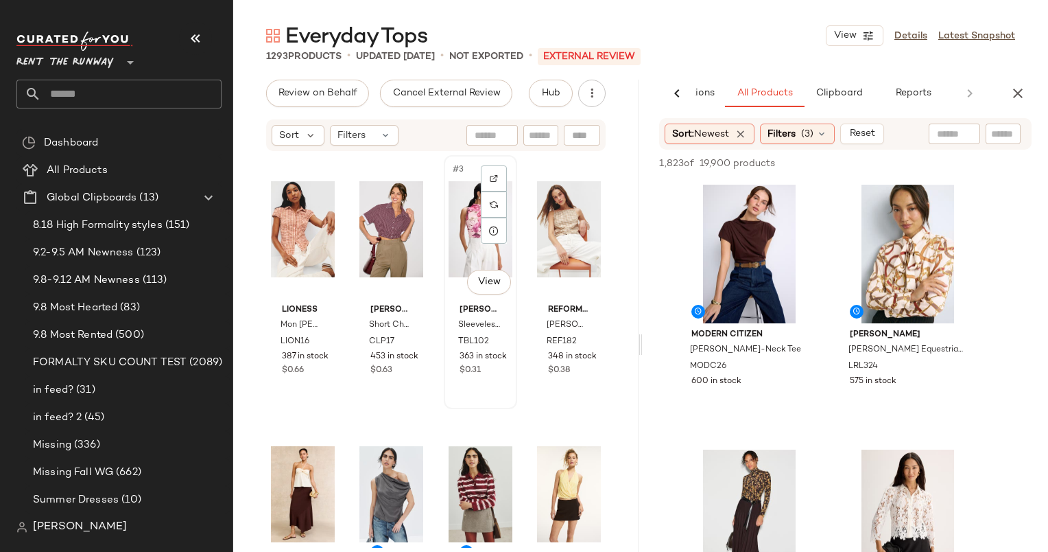
click at [445, 157] on div "#3 View [PERSON_NAME] London Sleeveless Mesh Top TBL102 363 in stock $0.31" at bounding box center [480, 281] width 71 height 251
click at [336, 417] on div "Lioness Mon [PERSON_NAME] Blouse LION16 387 in stock $0.66 [PERSON_NAME] Short …" at bounding box center [436, 351] width 340 height 392
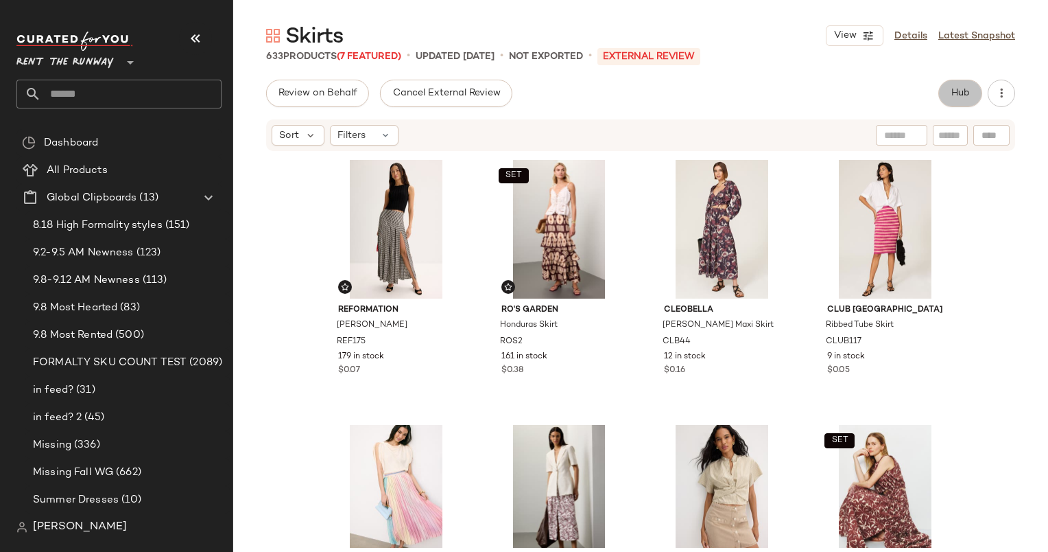
click at [965, 103] on button "Hub" at bounding box center [961, 93] width 44 height 27
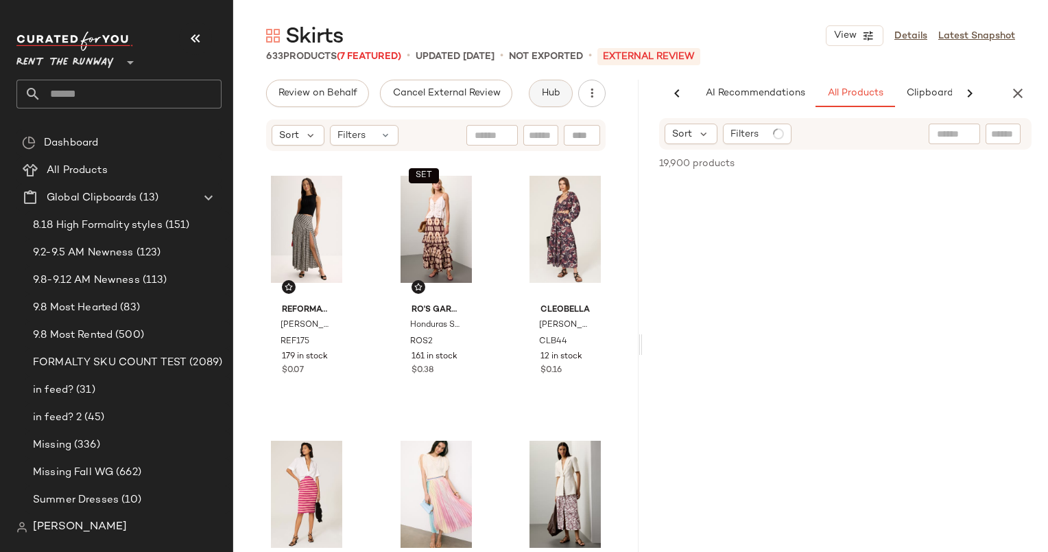
scroll to position [0, 71]
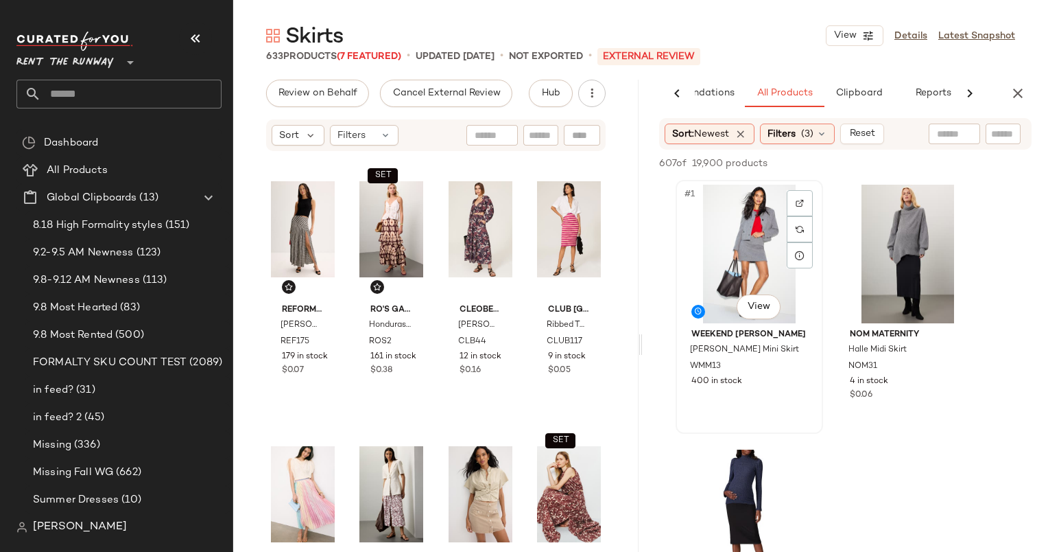
click at [735, 237] on div "#1 View" at bounding box center [750, 254] width 138 height 139
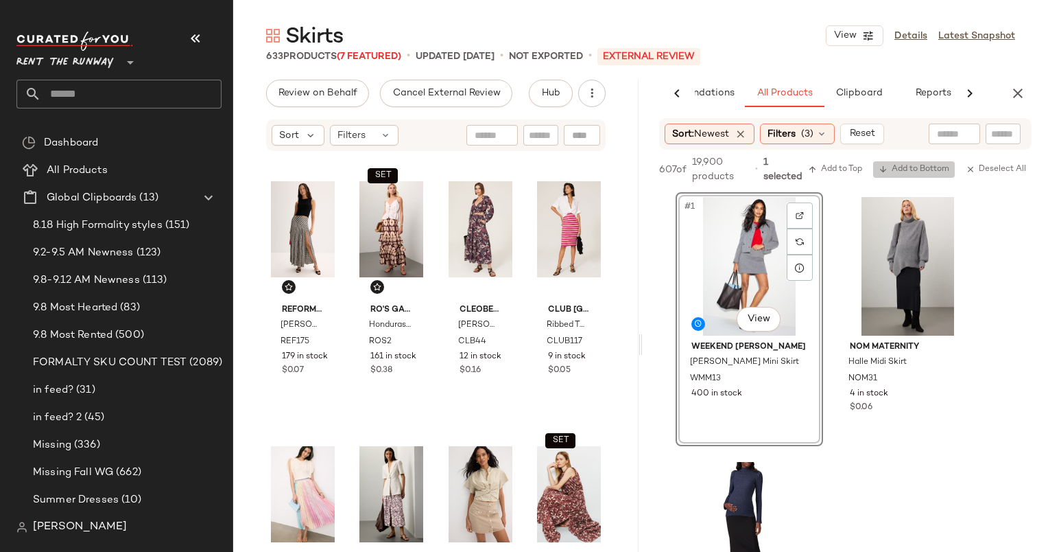
click at [915, 174] on span "Add to Bottom" at bounding box center [914, 170] width 71 height 10
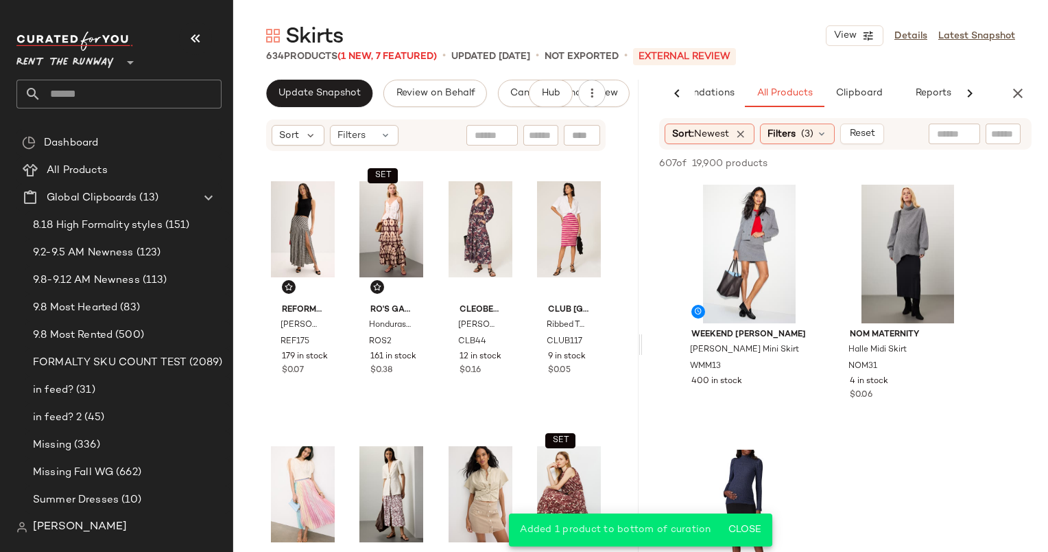
click at [335, 115] on div "Update Snapshot Review on Behalf Cancel External Review Hub Sort Filters Reform…" at bounding box center [436, 345] width 406 height 530
click at [323, 97] on span "Update Snapshot" at bounding box center [319, 93] width 83 height 11
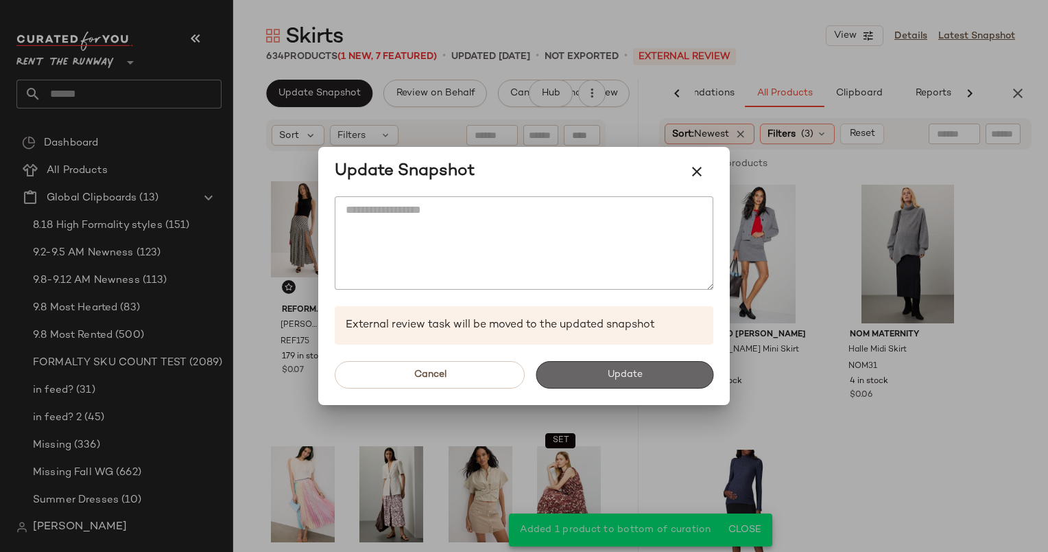
click at [590, 381] on button "Update" at bounding box center [625, 374] width 178 height 27
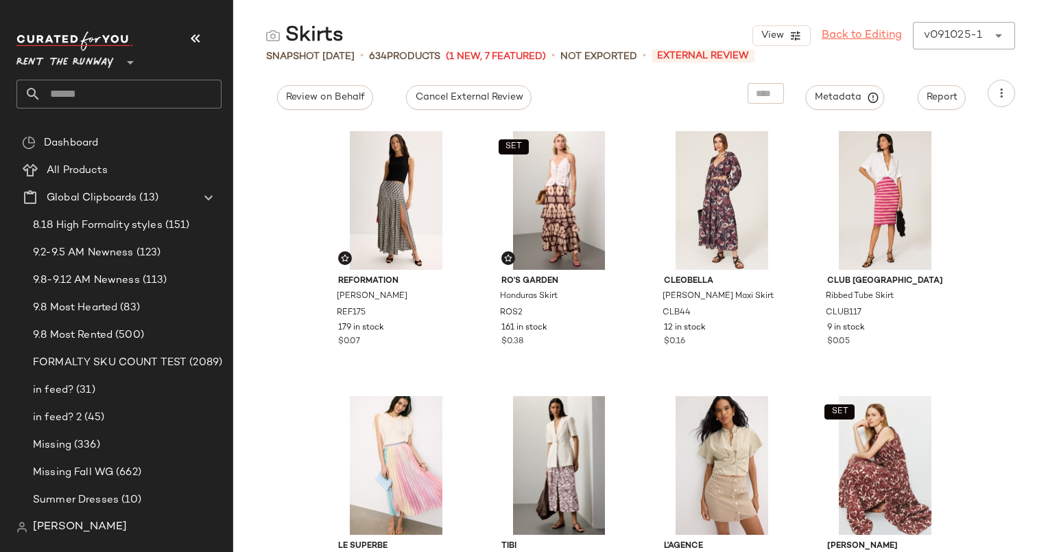
click at [840, 43] on link "Back to Editing" at bounding box center [862, 35] width 80 height 16
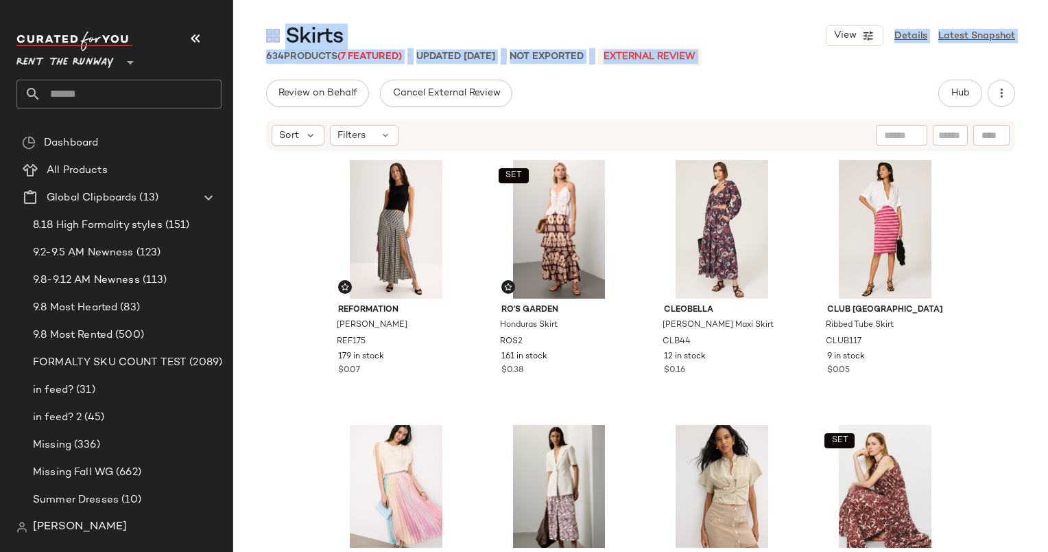
click at [725, 103] on div "Review on Behalf Cancel External Review Hub" at bounding box center [640, 93] width 749 height 27
click at [728, 107] on div "Review on Behalf Cancel External Review Hub Sort Filters Reformation [PERSON_NA…" at bounding box center [640, 345] width 815 height 530
click at [690, 103] on div "Review on Behalf Cancel External Review Hub" at bounding box center [640, 93] width 749 height 27
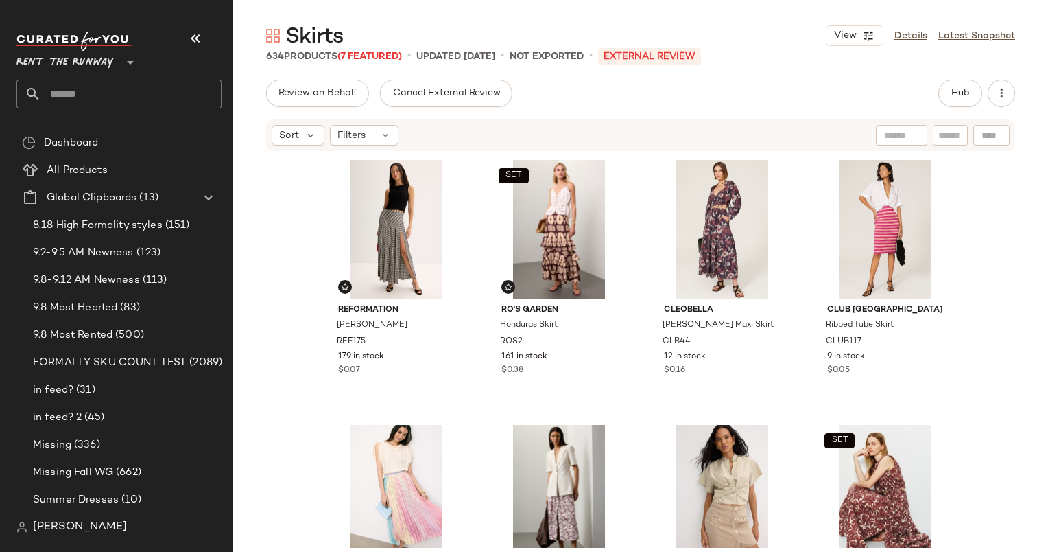
click at [279, 303] on div "Reformation [PERSON_NAME] Skirt REF175 179 in stock $0.07 SET Ro's Garden [GEOG…" at bounding box center [640, 349] width 815 height 395
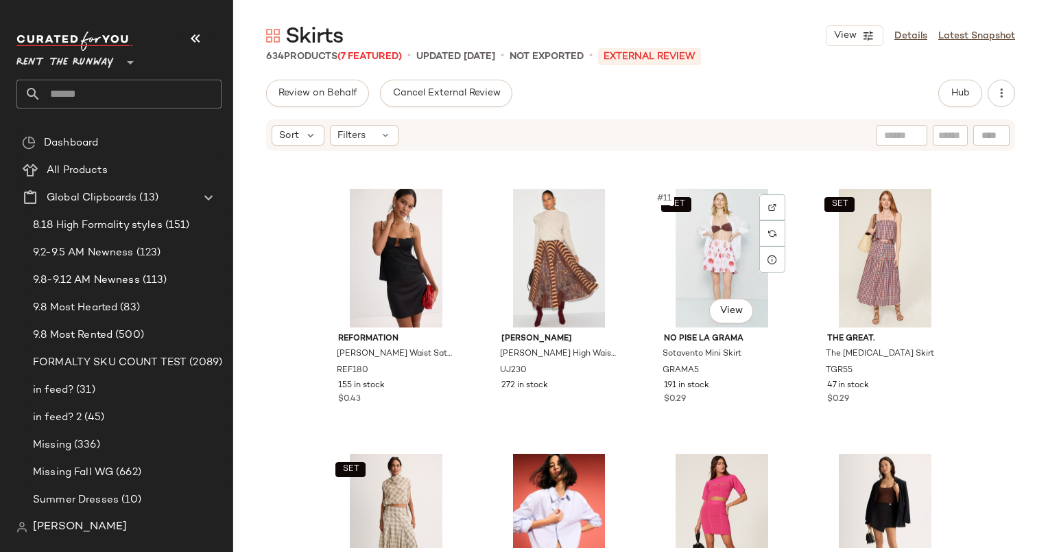
scroll to position [539, 0]
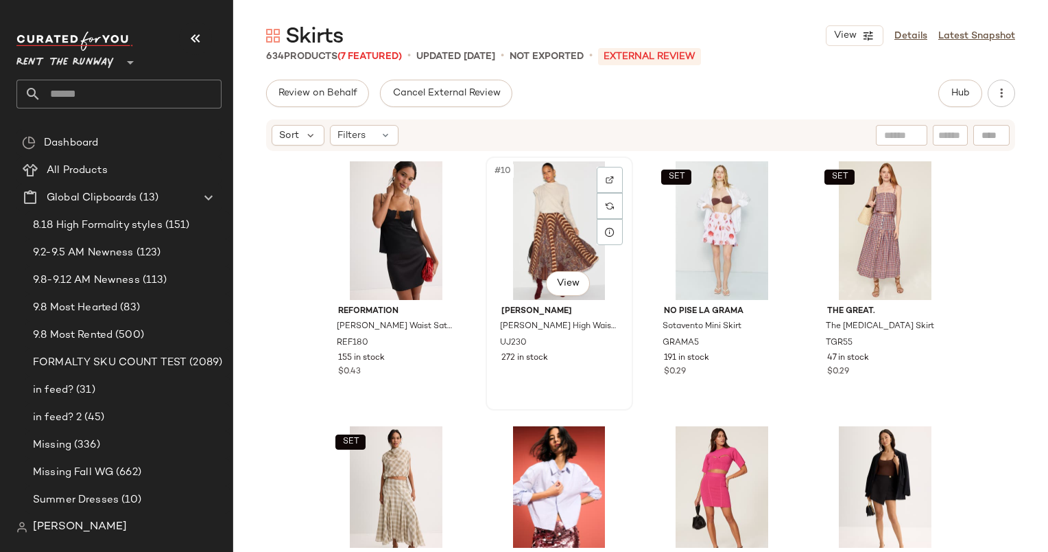
click at [561, 208] on div "#10 View" at bounding box center [560, 230] width 138 height 139
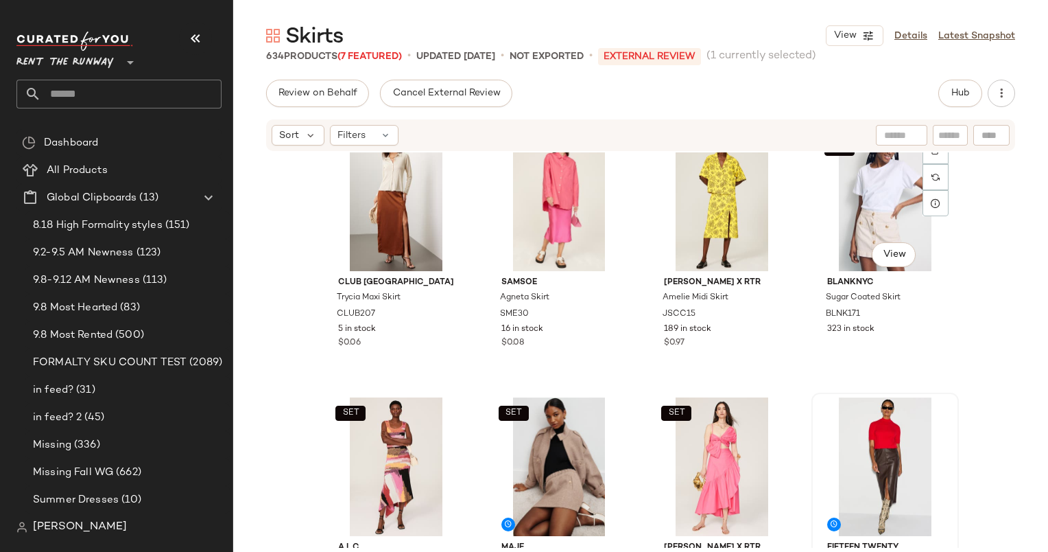
scroll to position [1553, 0]
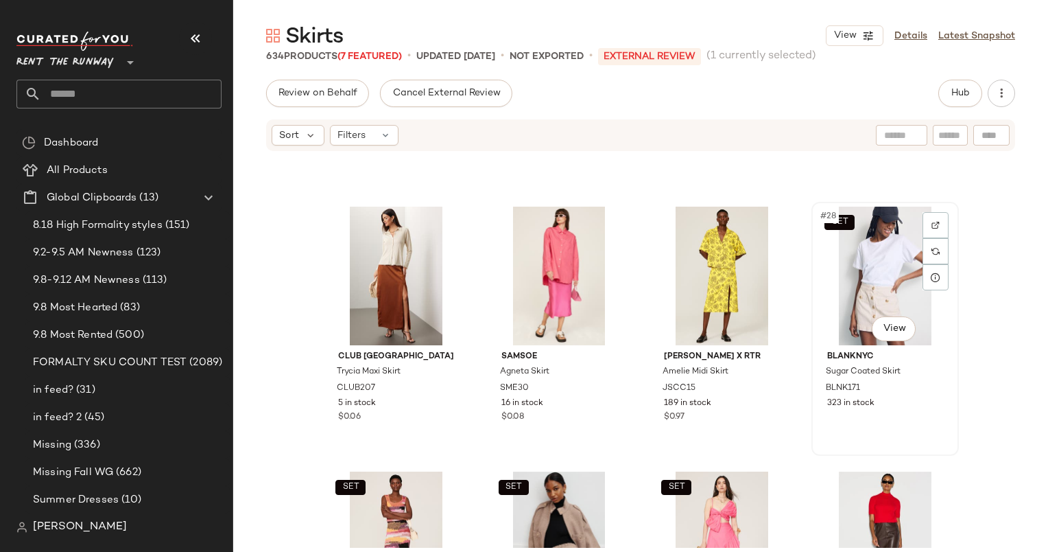
click at [868, 285] on div "SET #28 View" at bounding box center [886, 276] width 138 height 139
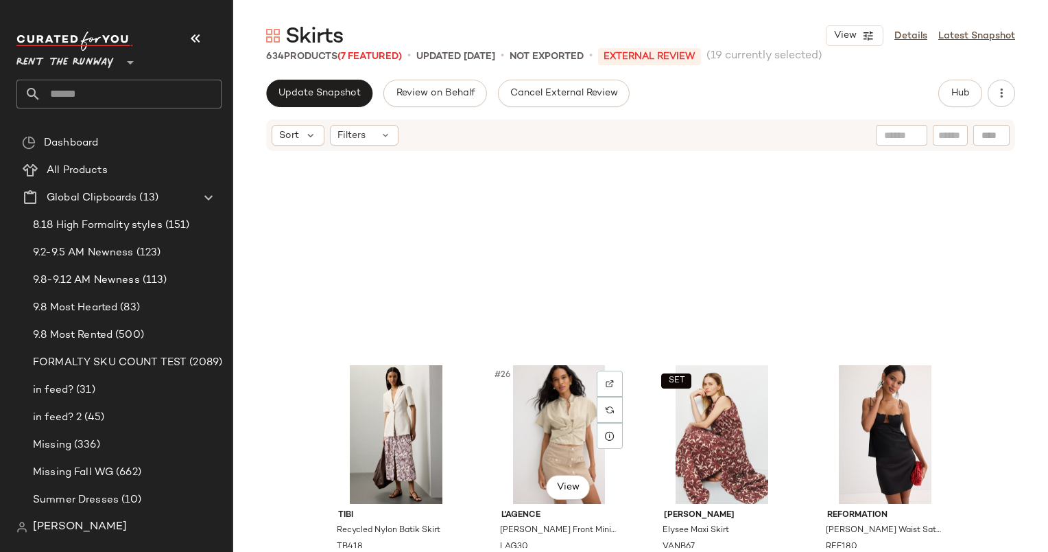
scroll to position [1711, 0]
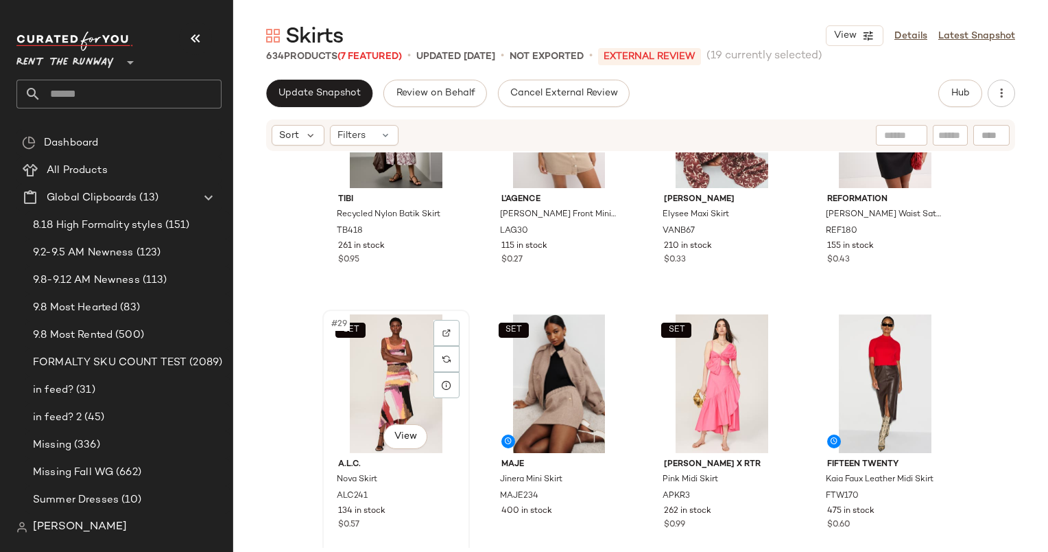
click at [382, 341] on div "SET #29 View" at bounding box center [396, 383] width 138 height 139
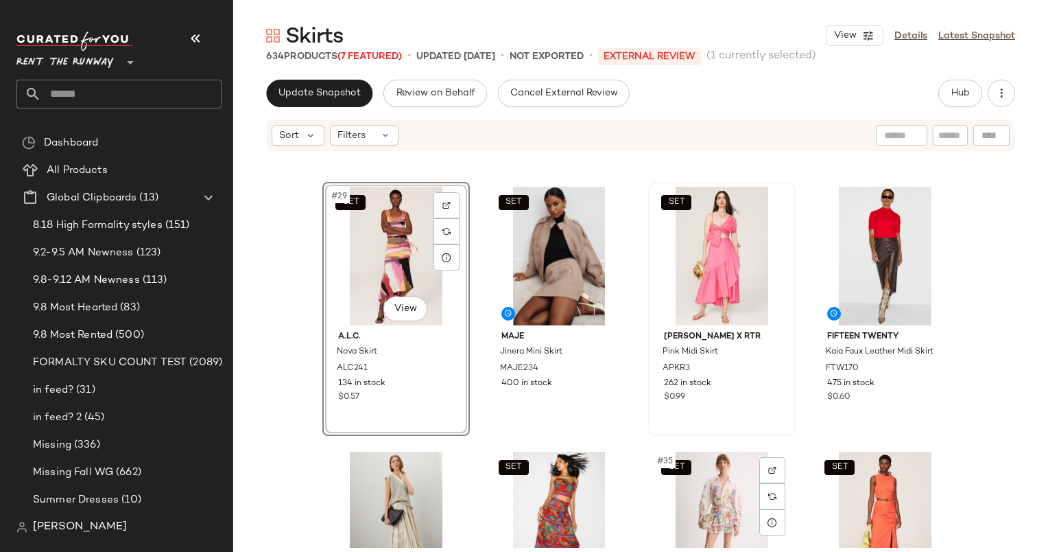
scroll to position [1771, 0]
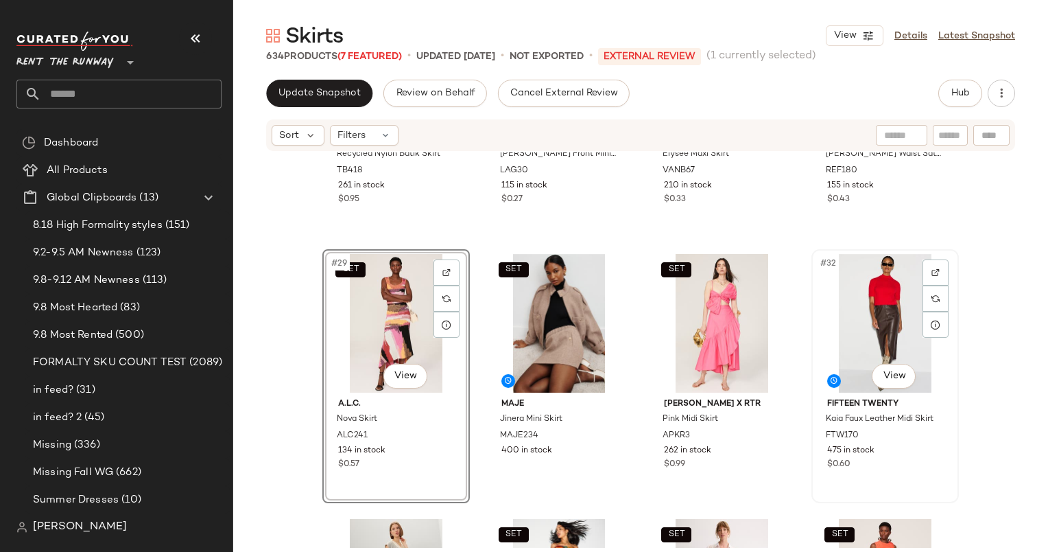
click at [894, 311] on div "#32 View" at bounding box center [886, 323] width 138 height 139
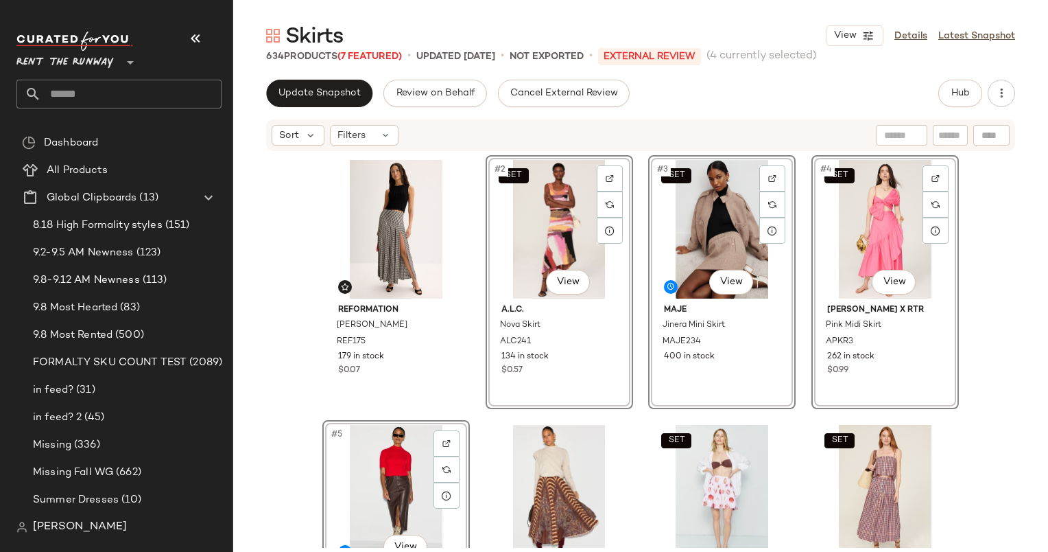
click at [674, 146] on div "Sort Filters" at bounding box center [640, 135] width 749 height 32
click at [674, 113] on div "Update Snapshot Review on Behalf Cancel External Review Hub Sort Filters Reform…" at bounding box center [640, 345] width 815 height 530
click at [283, 102] on button "Update Snapshot" at bounding box center [319, 93] width 106 height 27
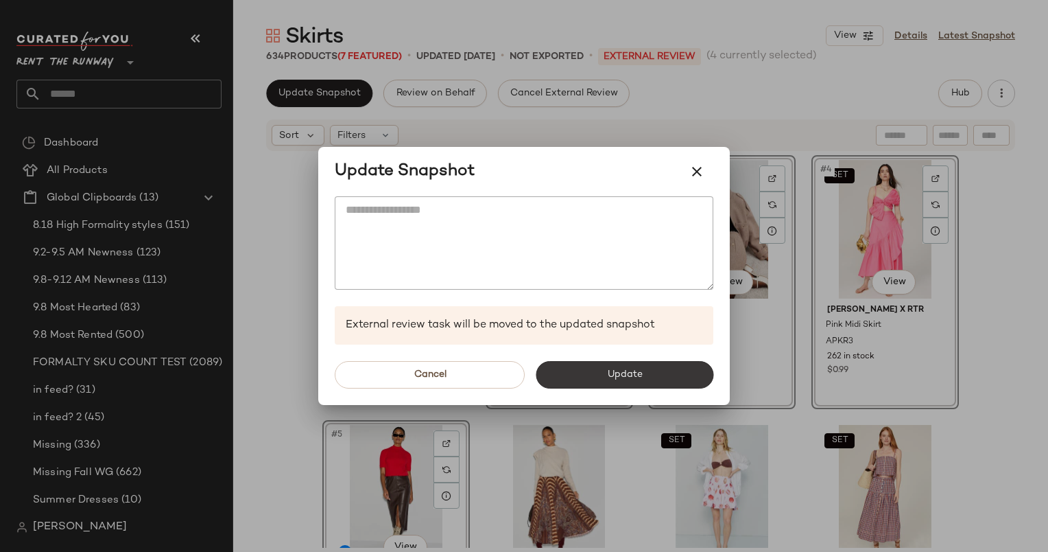
click at [582, 381] on button "Update" at bounding box center [625, 374] width 178 height 27
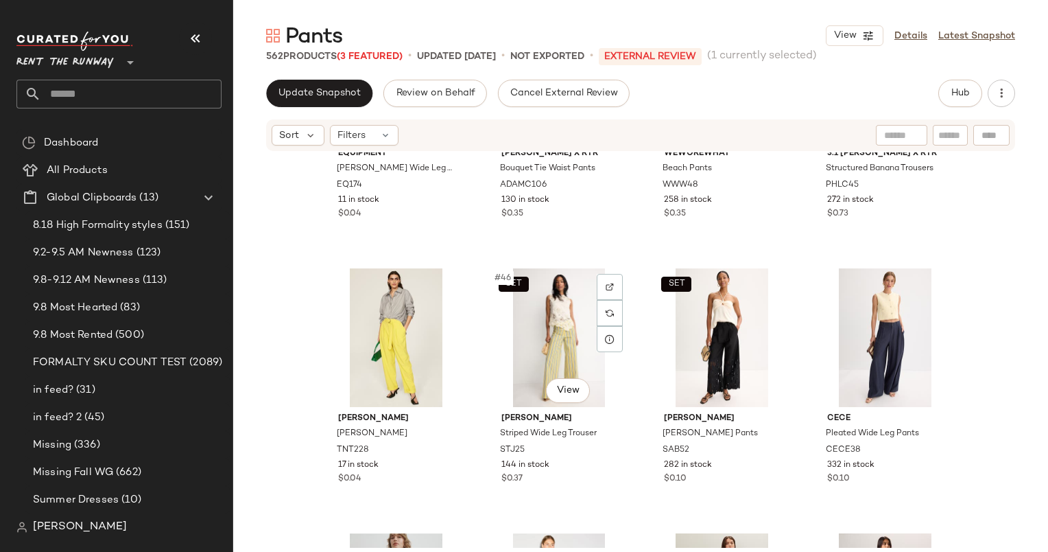
scroll to position [2813, 0]
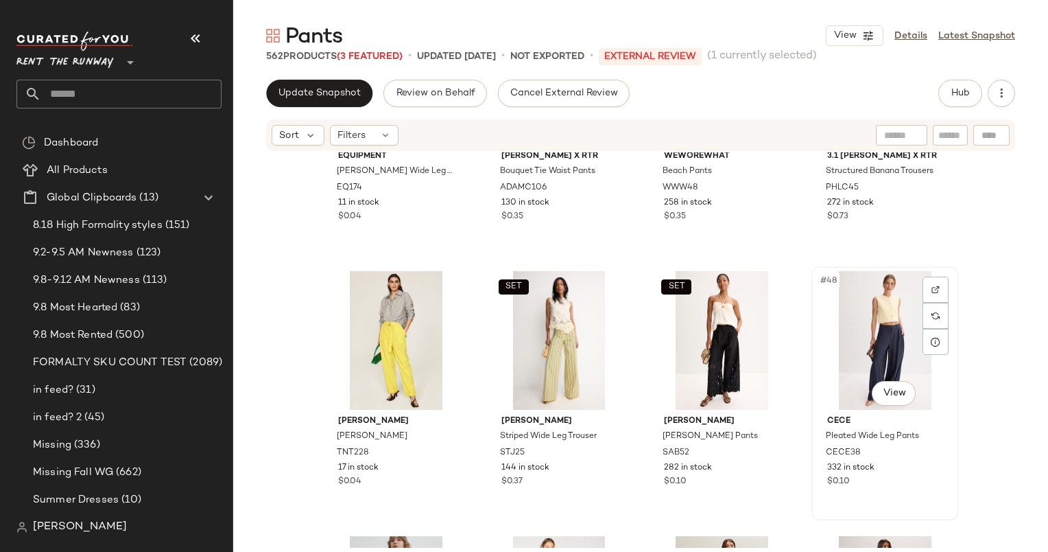
click at [882, 316] on div "#48 View" at bounding box center [886, 340] width 138 height 139
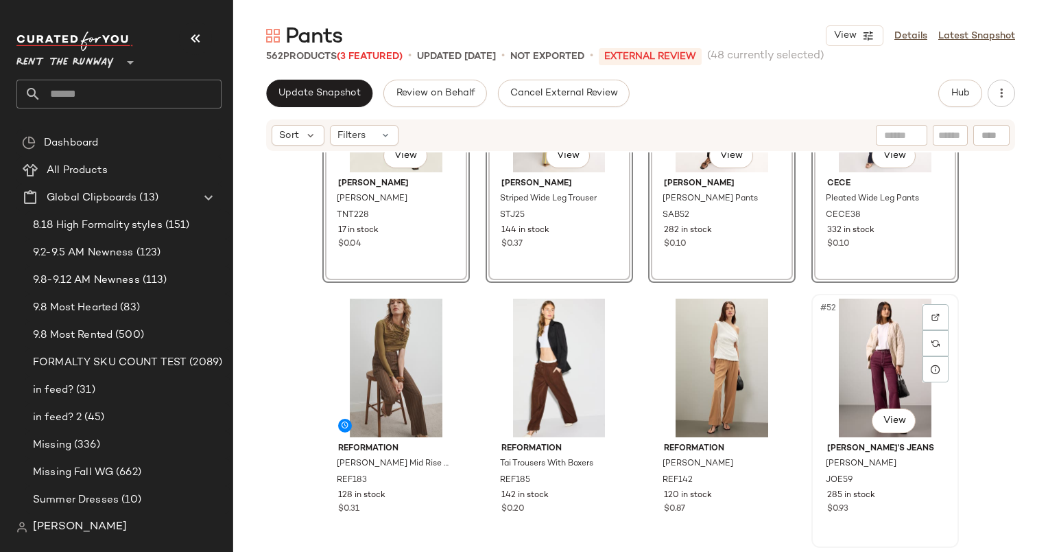
scroll to position [2974, 0]
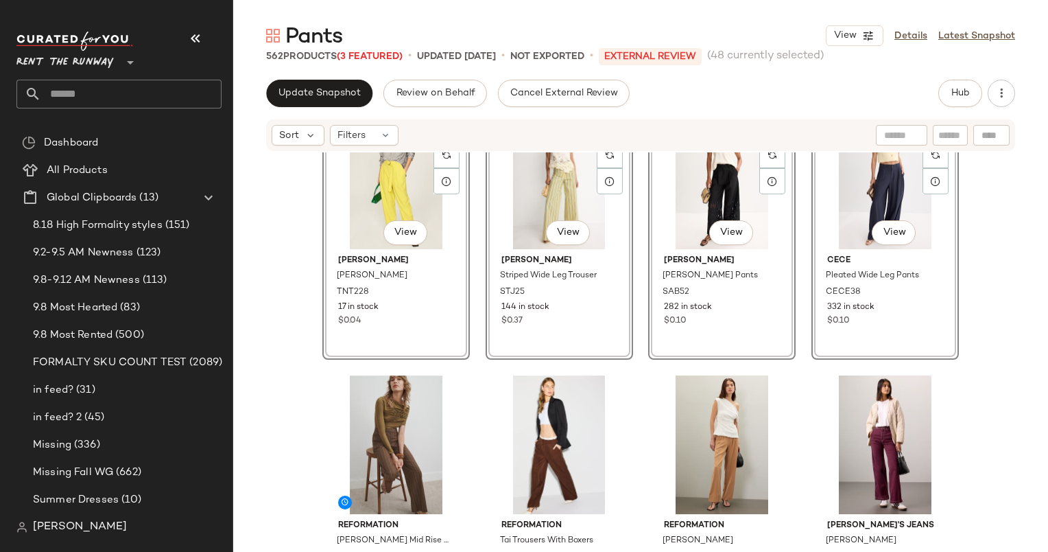
click at [968, 372] on div "#45 View [PERSON_NAME] [PERSON_NAME] Pants TNT228 17 in stock $0.04 SET #46 Vie…" at bounding box center [640, 349] width 815 height 395
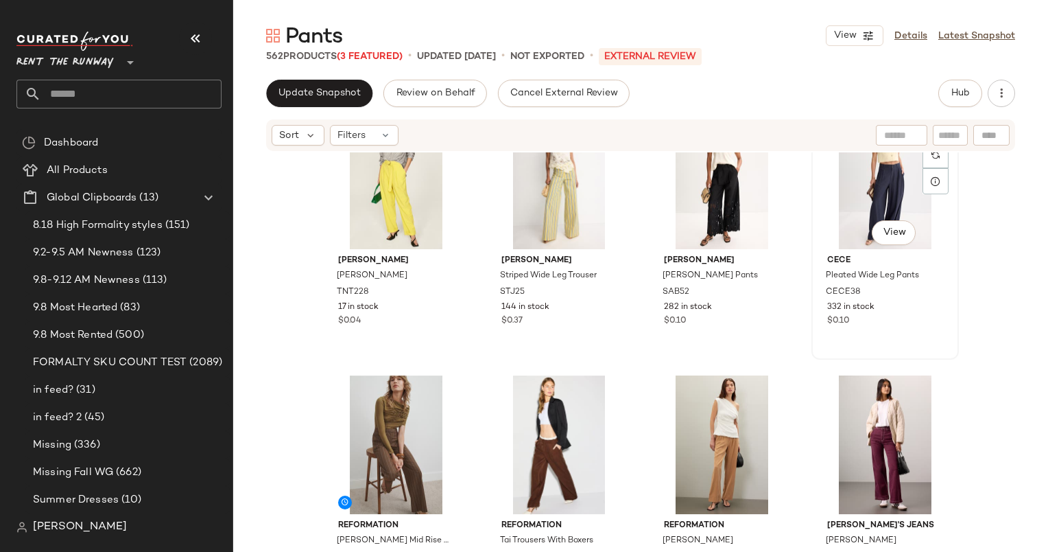
click at [900, 308] on div "332 in stock" at bounding box center [885, 307] width 116 height 12
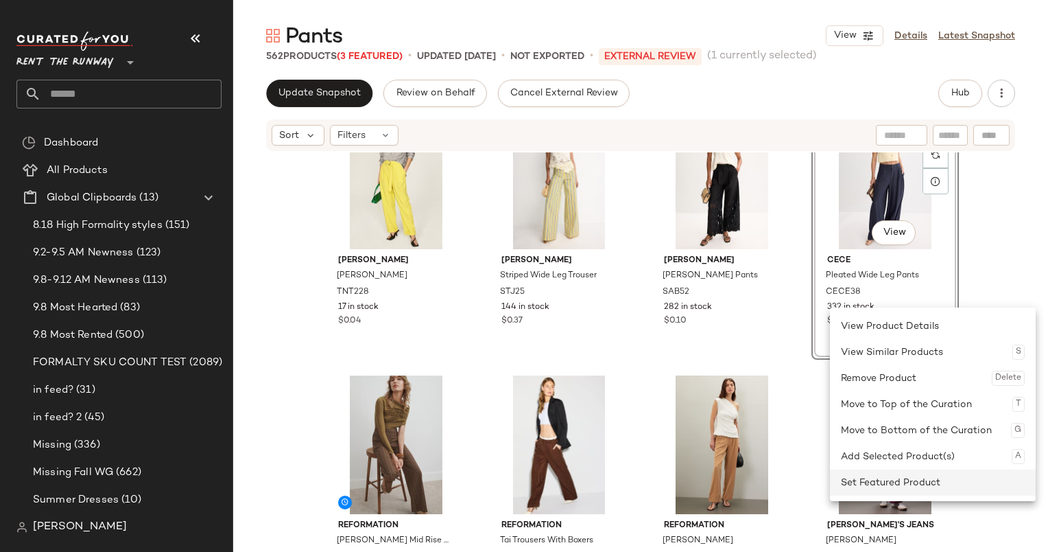
click at [939, 494] on div "Set Featured Product" at bounding box center [933, 482] width 184 height 26
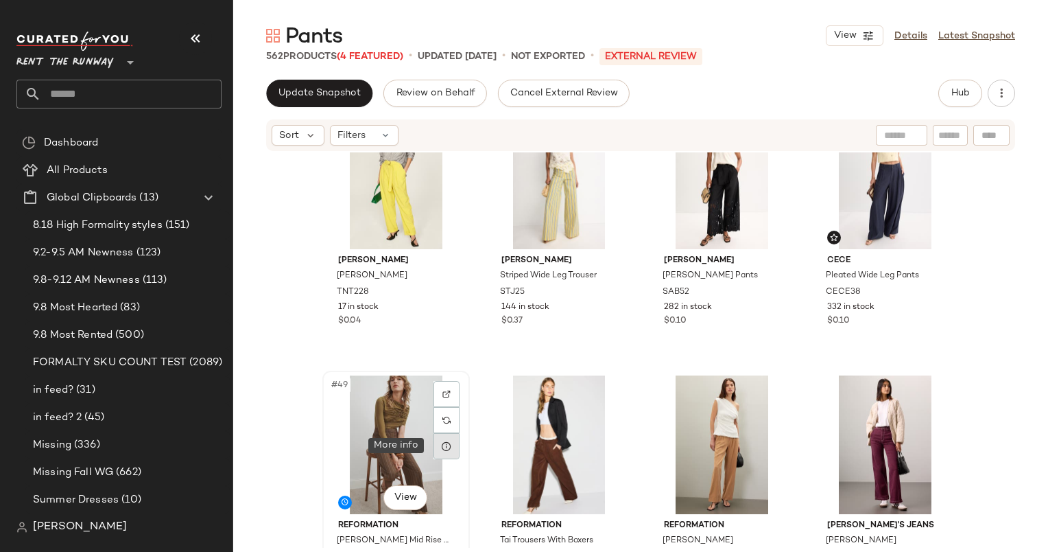
click at [444, 444] on icon at bounding box center [446, 446] width 11 height 11
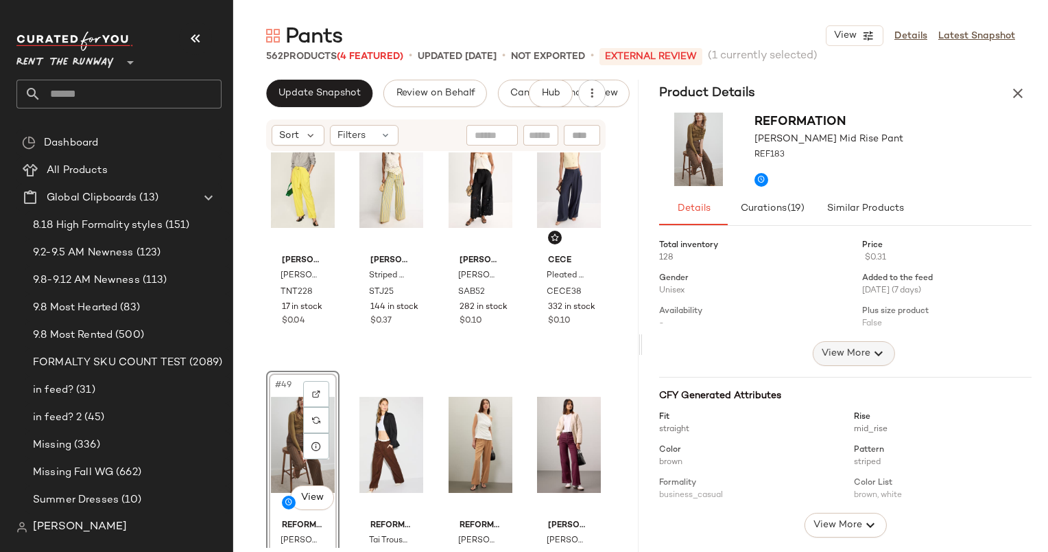
click at [821, 356] on span "View More" at bounding box center [845, 353] width 49 height 16
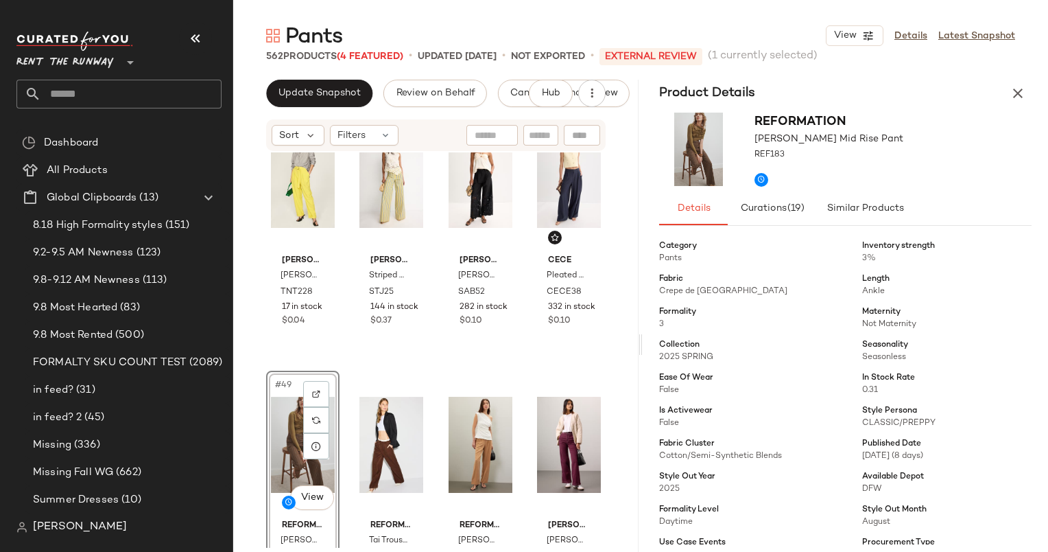
scroll to position [143, 0]
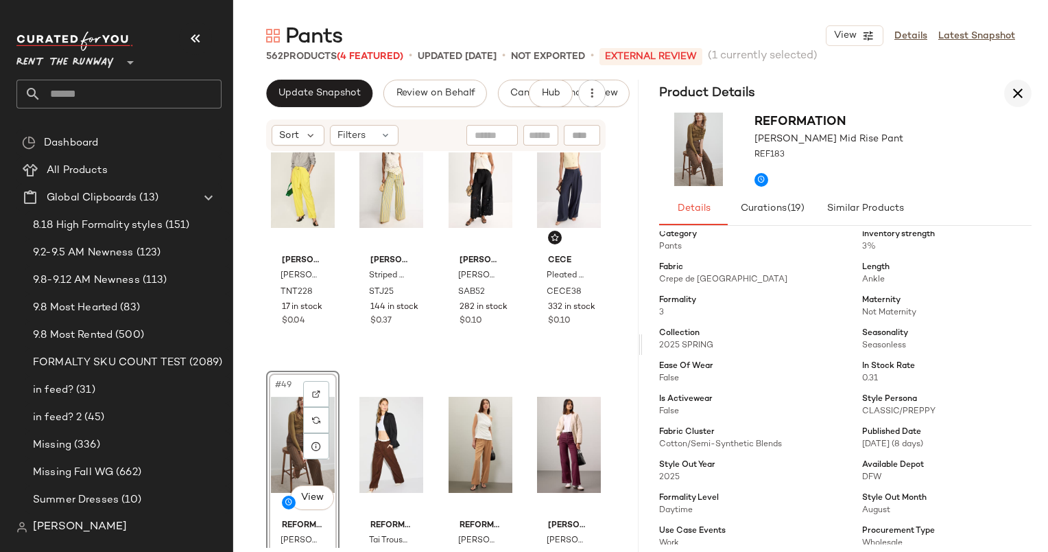
click at [1013, 91] on icon "button" at bounding box center [1018, 93] width 16 height 16
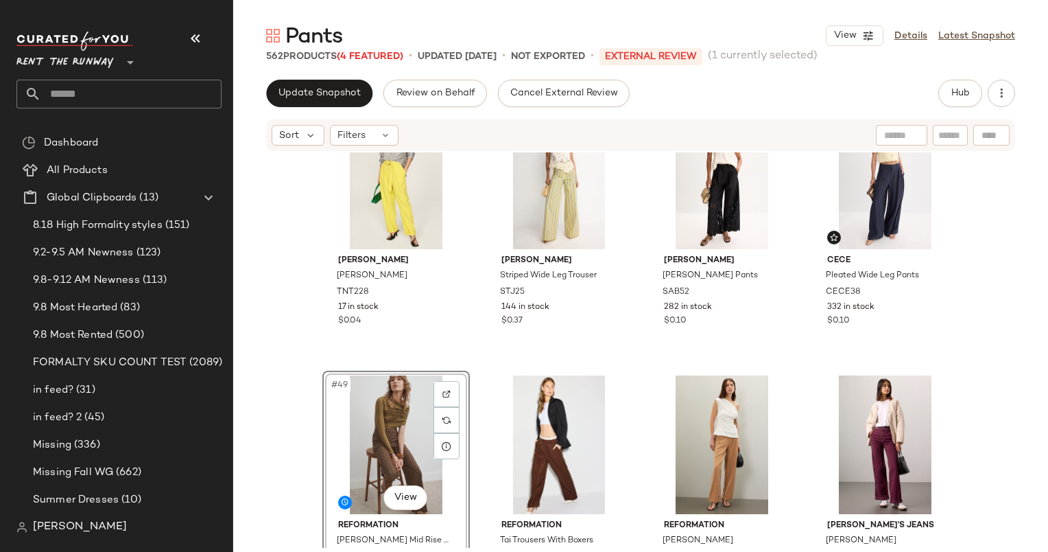
scroll to position [3260, 0]
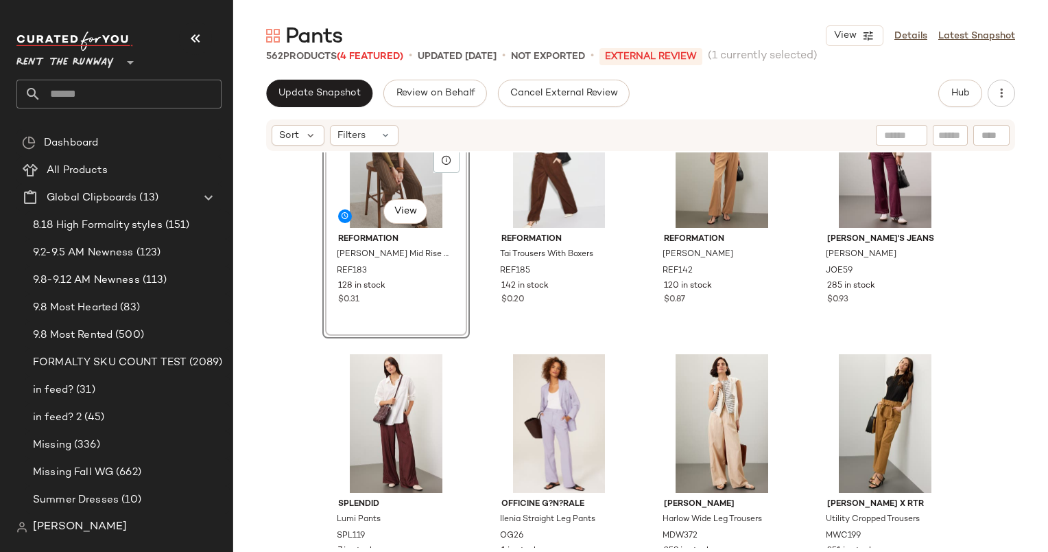
drag, startPoint x: 423, startPoint y: 314, endPoint x: 390, endPoint y: 292, distance: 39.8
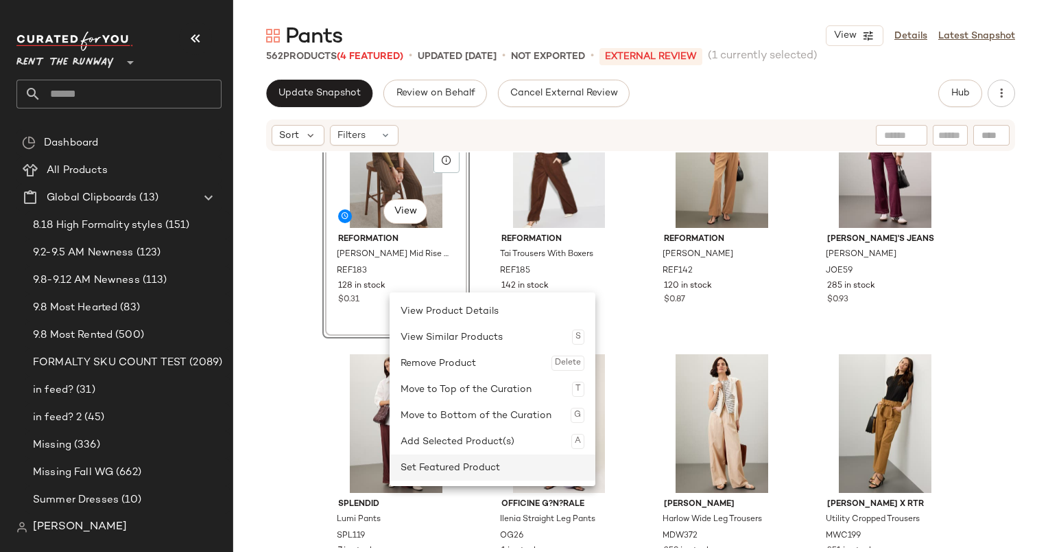
click at [528, 467] on div "Set Featured Product" at bounding box center [493, 467] width 184 height 26
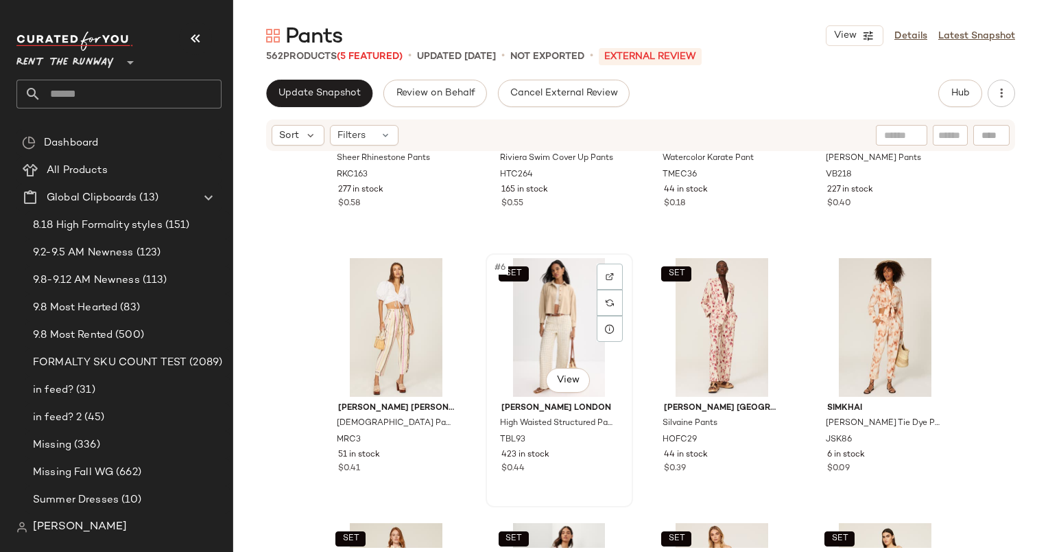
scroll to position [0, 0]
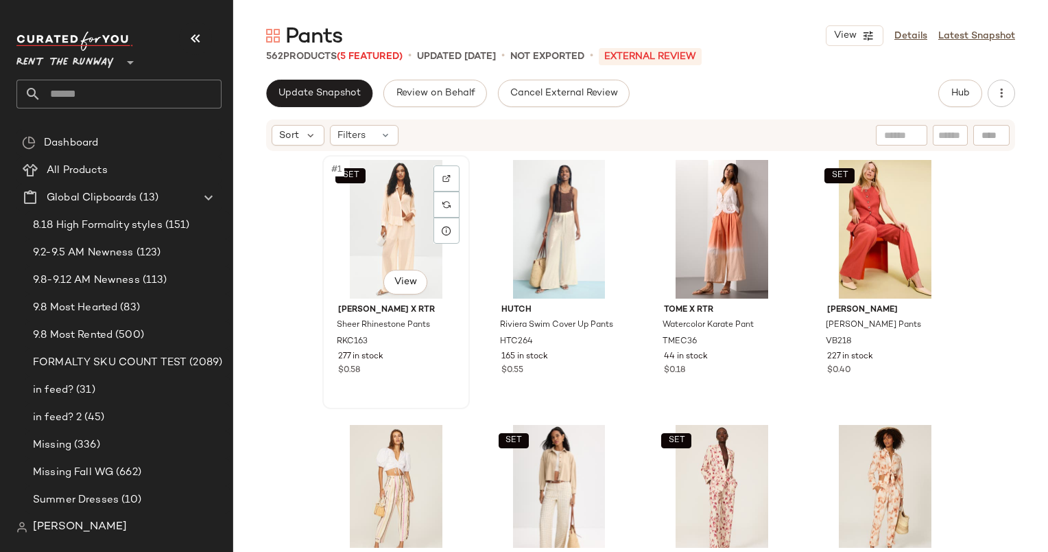
drag, startPoint x: 365, startPoint y: 236, endPoint x: 338, endPoint y: 222, distance: 30.1
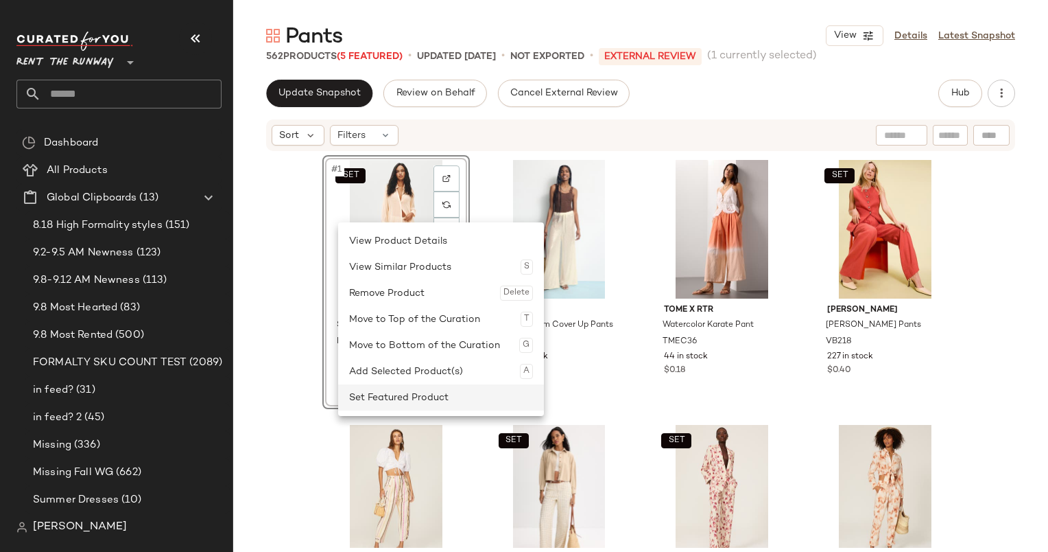
click at [455, 395] on div "Set Featured Product" at bounding box center [441, 397] width 184 height 26
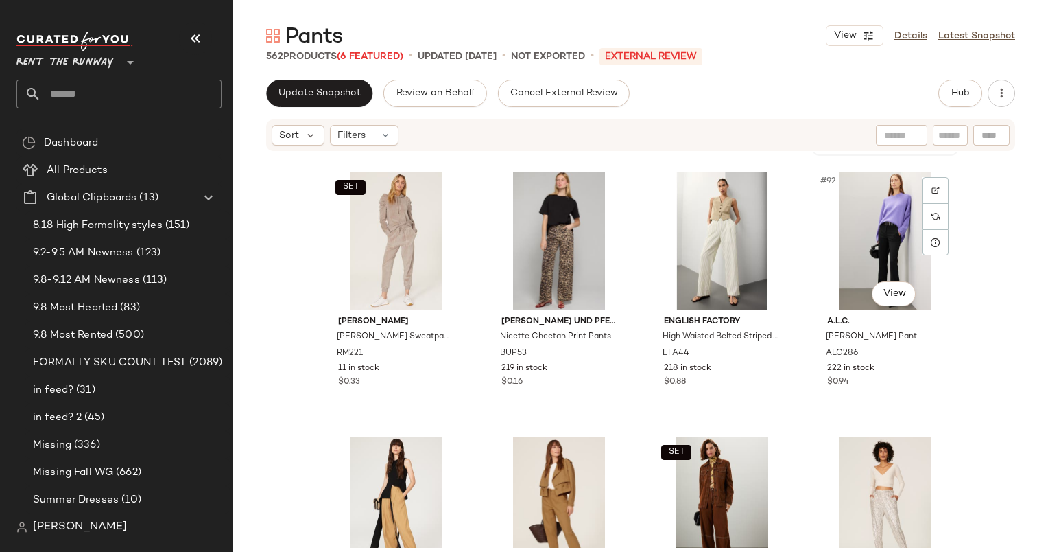
scroll to position [5828, 0]
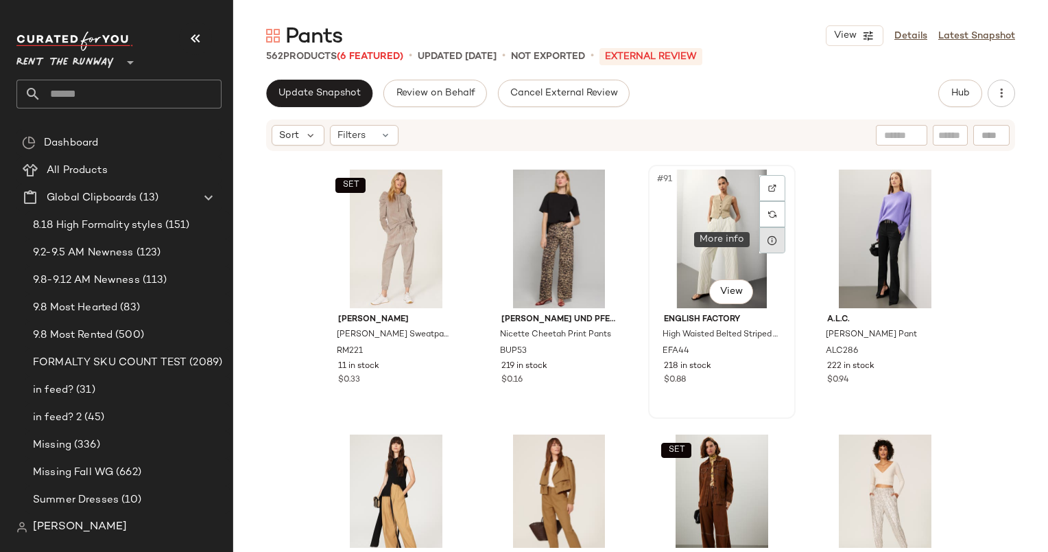
click at [768, 247] on div at bounding box center [773, 240] width 26 height 26
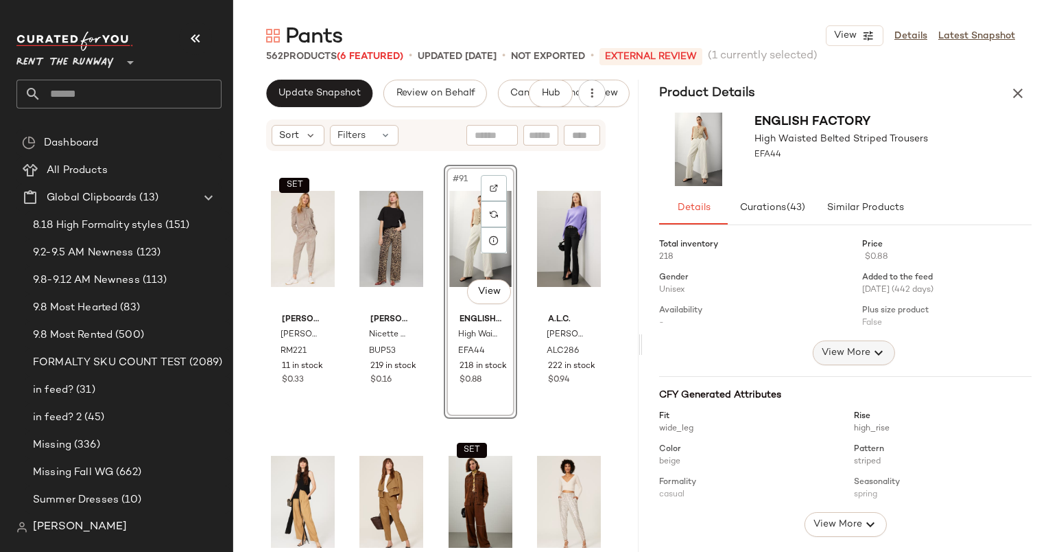
click at [828, 349] on span "View More" at bounding box center [845, 352] width 49 height 16
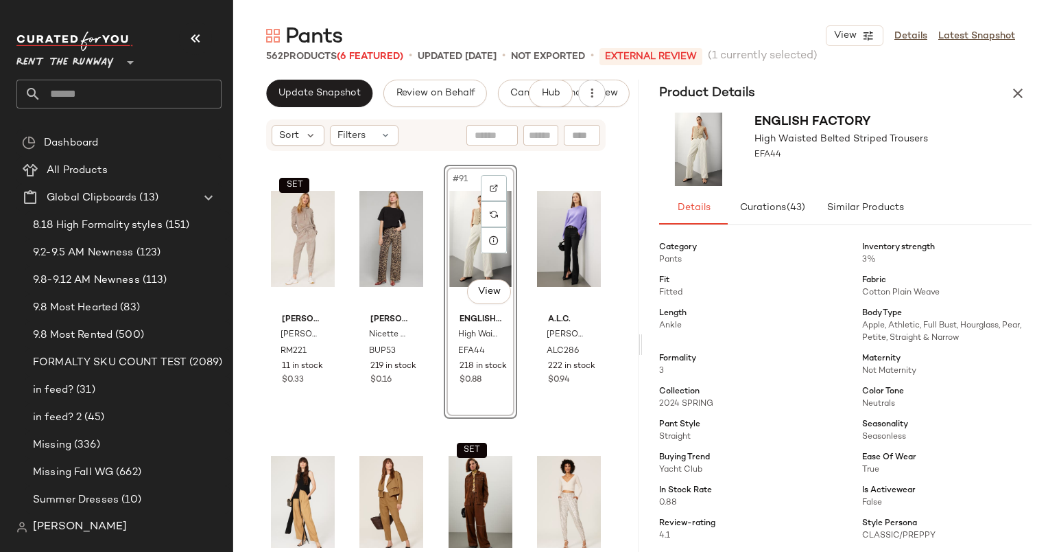
scroll to position [131, 0]
click at [1031, 91] on button "button" at bounding box center [1018, 93] width 27 height 27
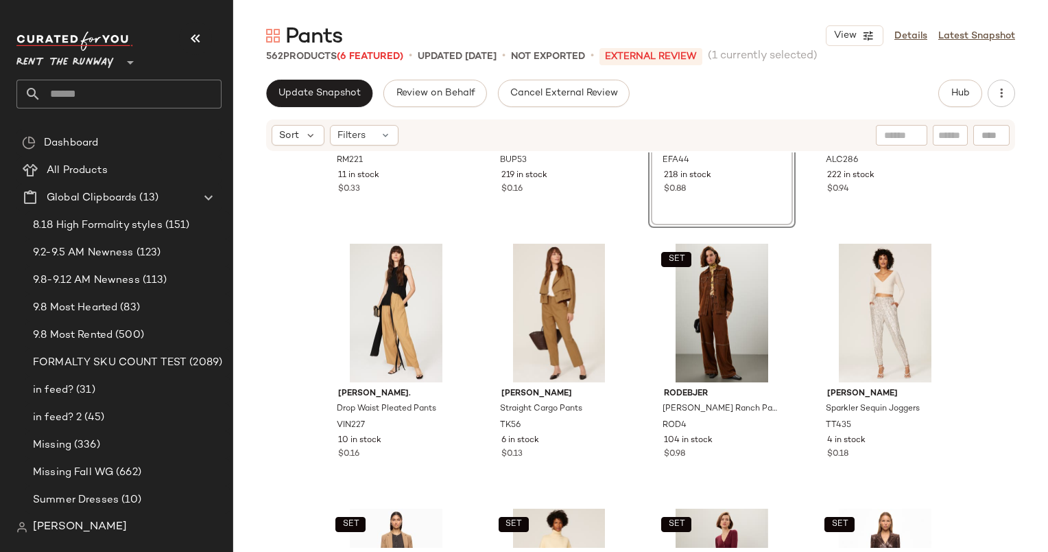
scroll to position [5993, 0]
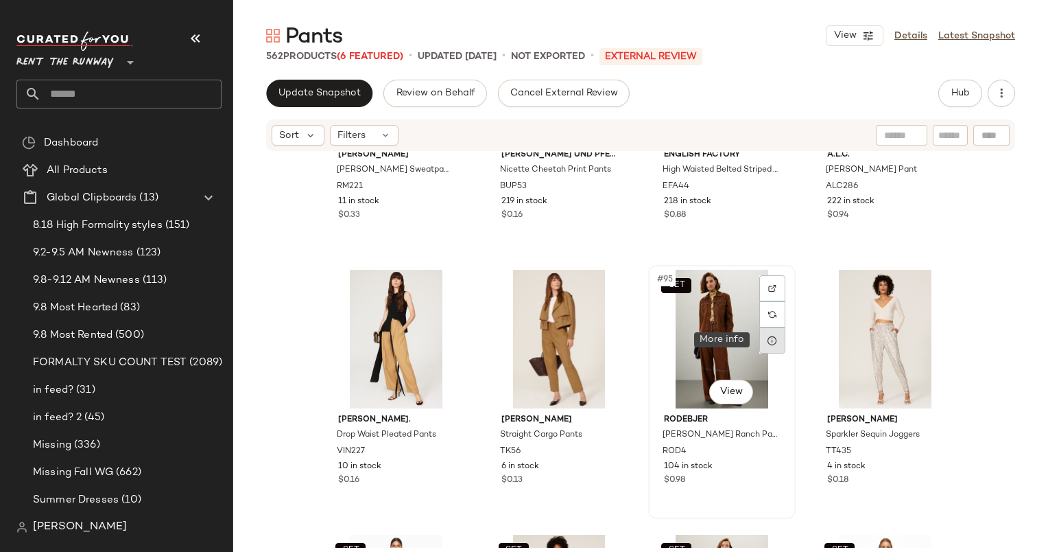
click at [770, 342] on icon at bounding box center [772, 340] width 11 height 11
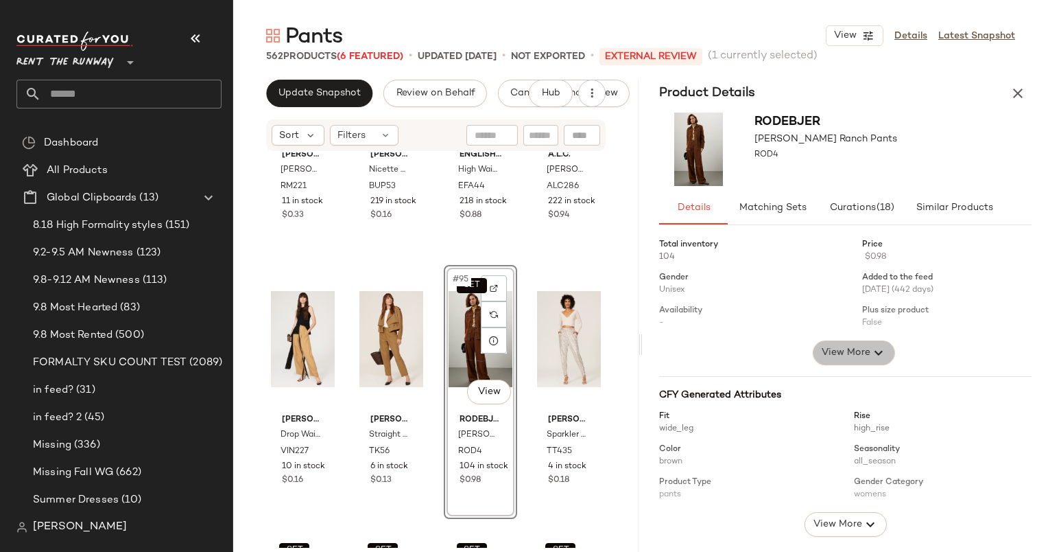
click at [841, 364] on button "View More" at bounding box center [853, 352] width 82 height 25
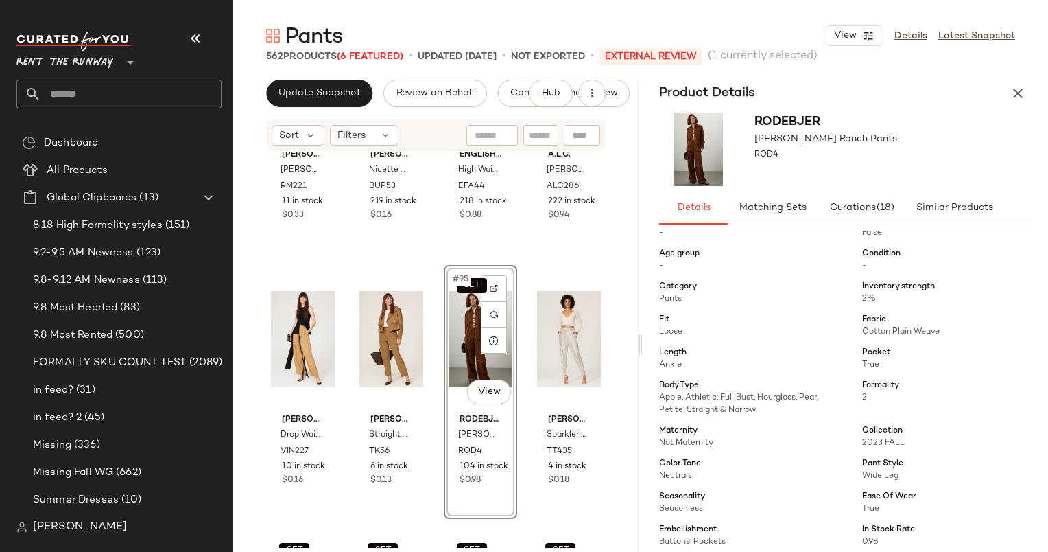
scroll to position [91, 0]
click at [1031, 91] on button "button" at bounding box center [1018, 93] width 27 height 27
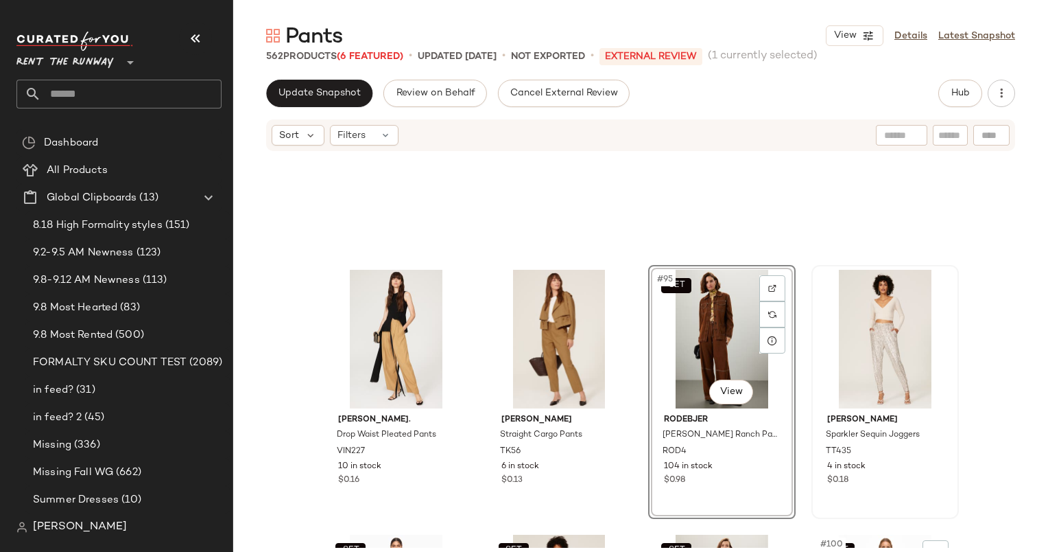
scroll to position [6249, 0]
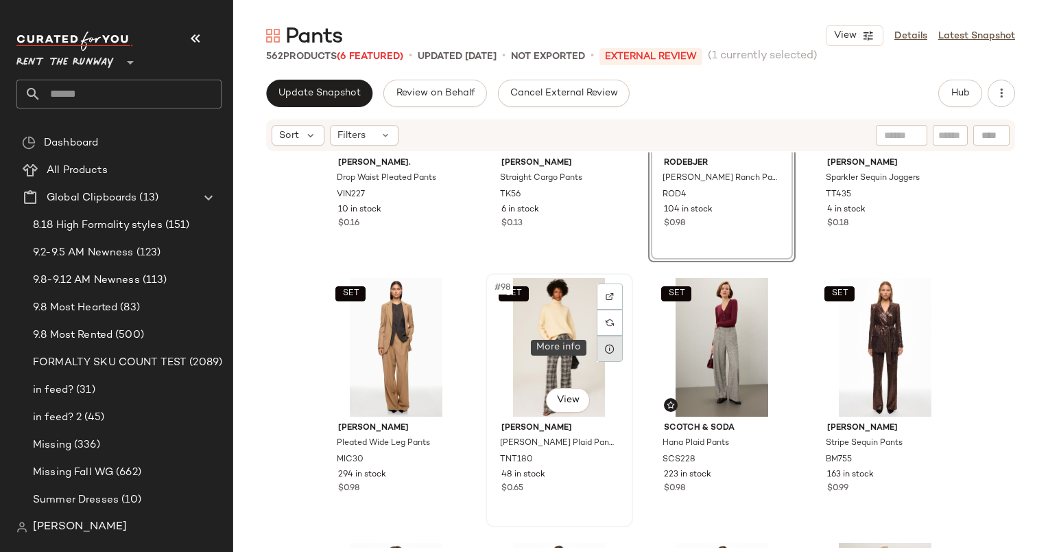
click at [598, 349] on div at bounding box center [610, 349] width 26 height 26
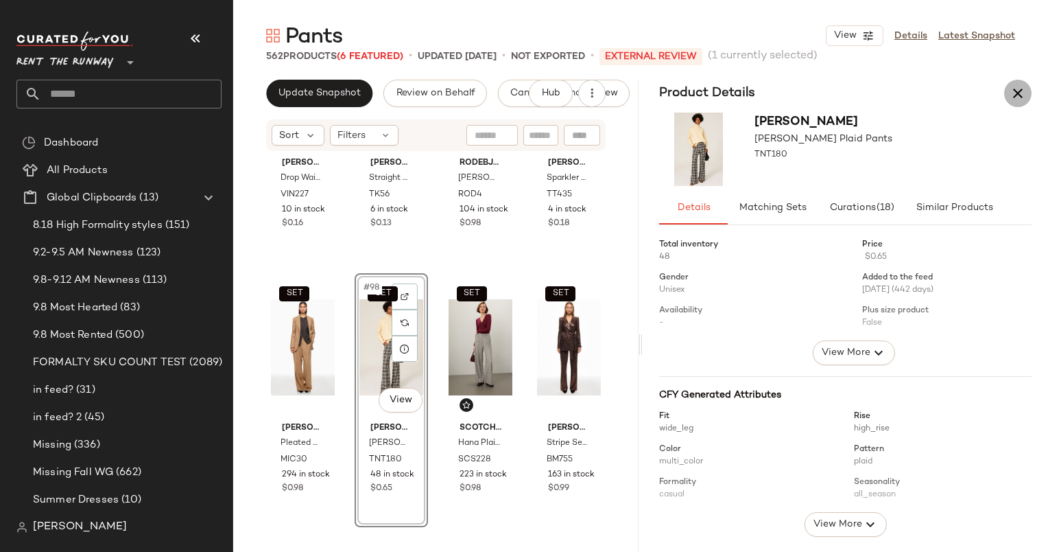
click at [1011, 97] on icon "button" at bounding box center [1018, 93] width 16 height 16
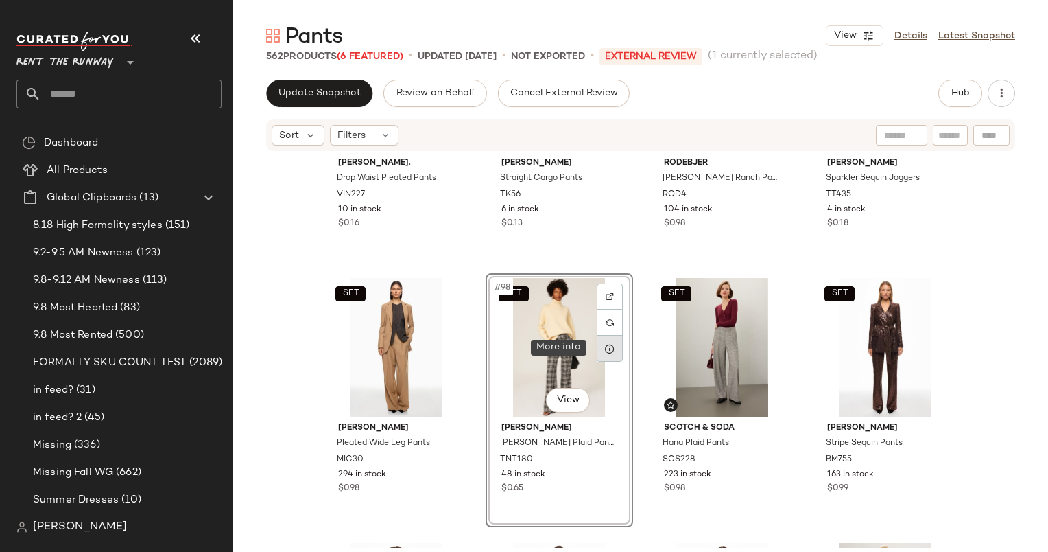
click at [613, 344] on div at bounding box center [610, 349] width 26 height 26
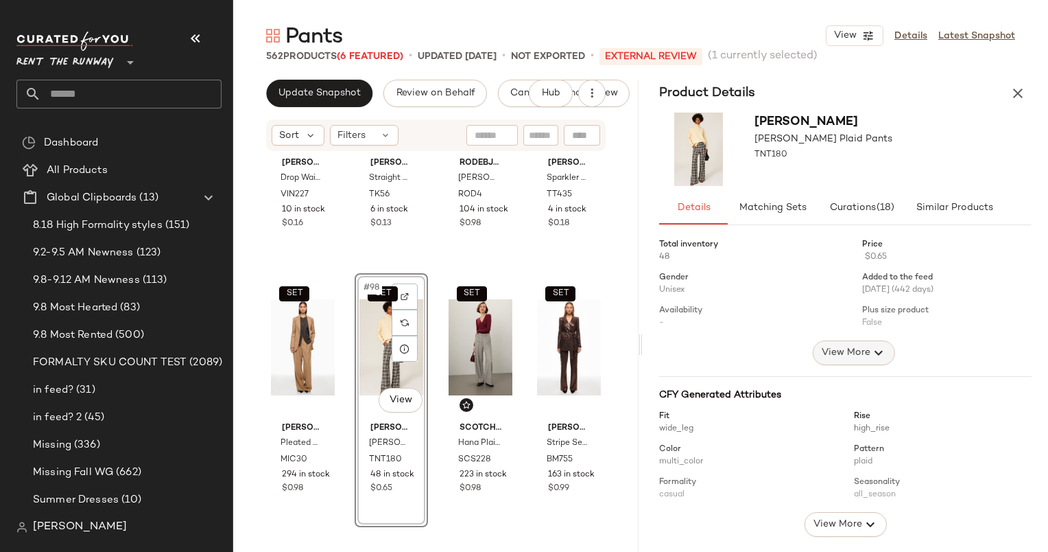
click at [852, 355] on span "View More" at bounding box center [845, 352] width 49 height 16
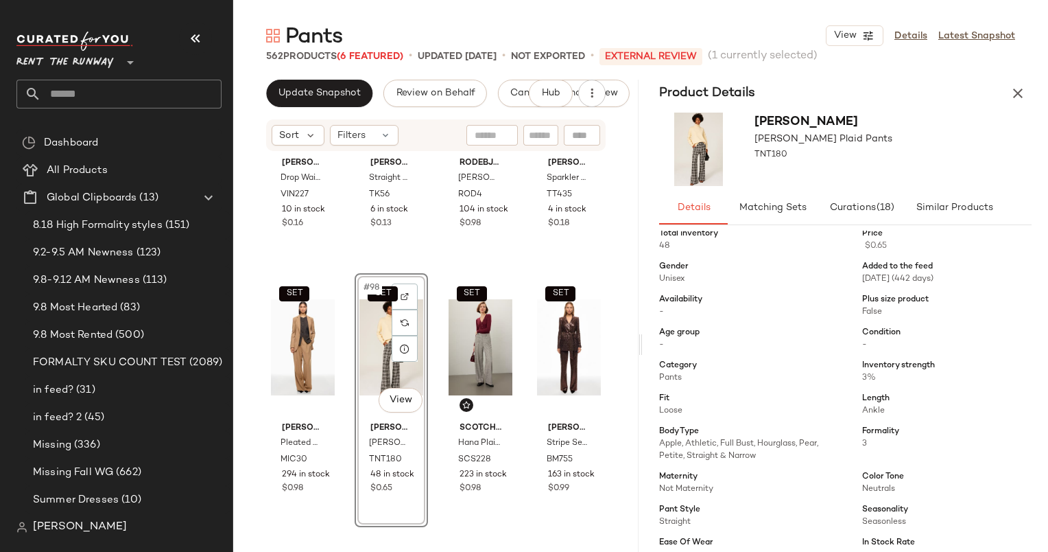
scroll to position [11, 0]
click at [1016, 91] on icon "button" at bounding box center [1018, 93] width 16 height 16
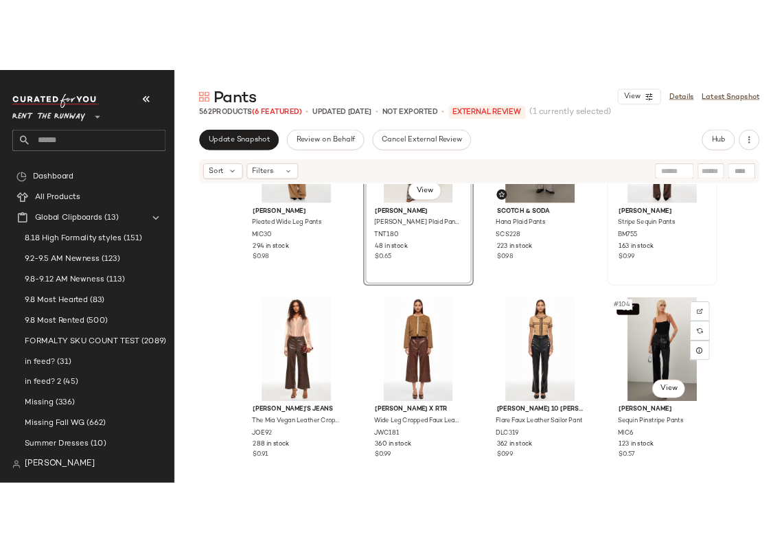
scroll to position [6551, 0]
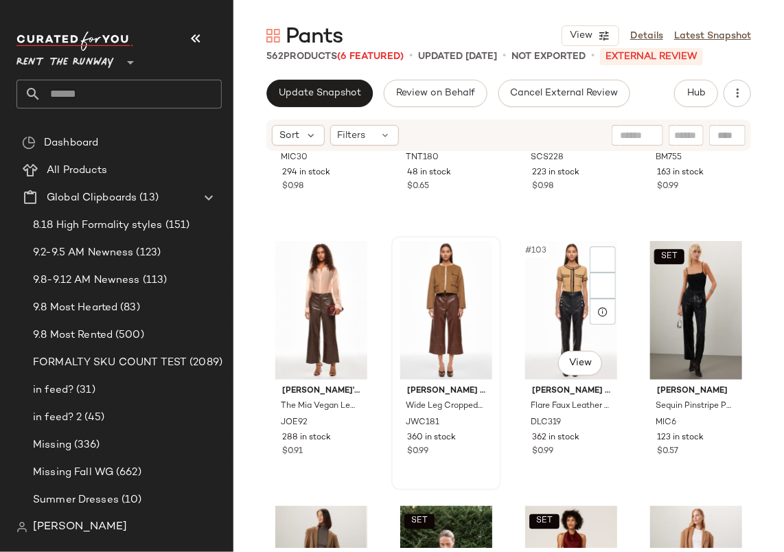
click at [602, 310] on div "#103 View" at bounding box center [571, 310] width 100 height 139
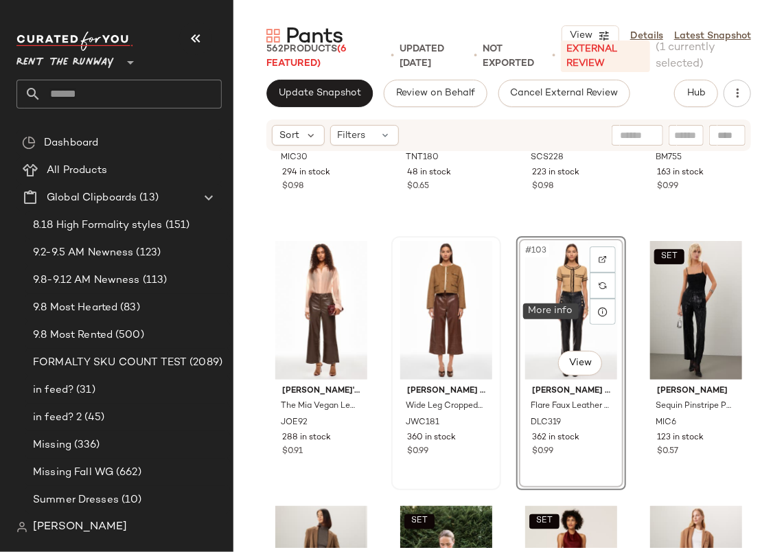
click at [602, 310] on icon at bounding box center [602, 311] width 11 height 11
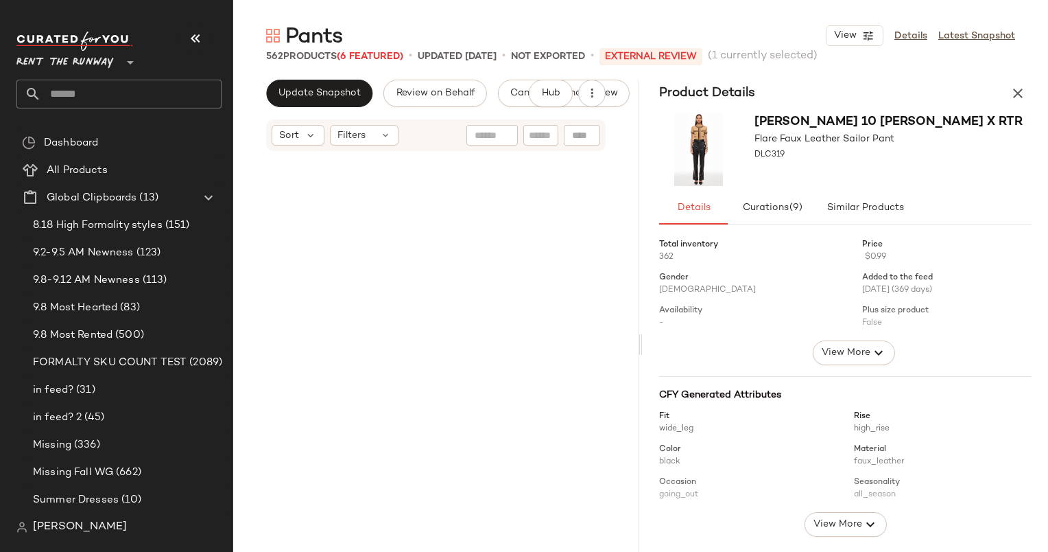
scroll to position [6621, 0]
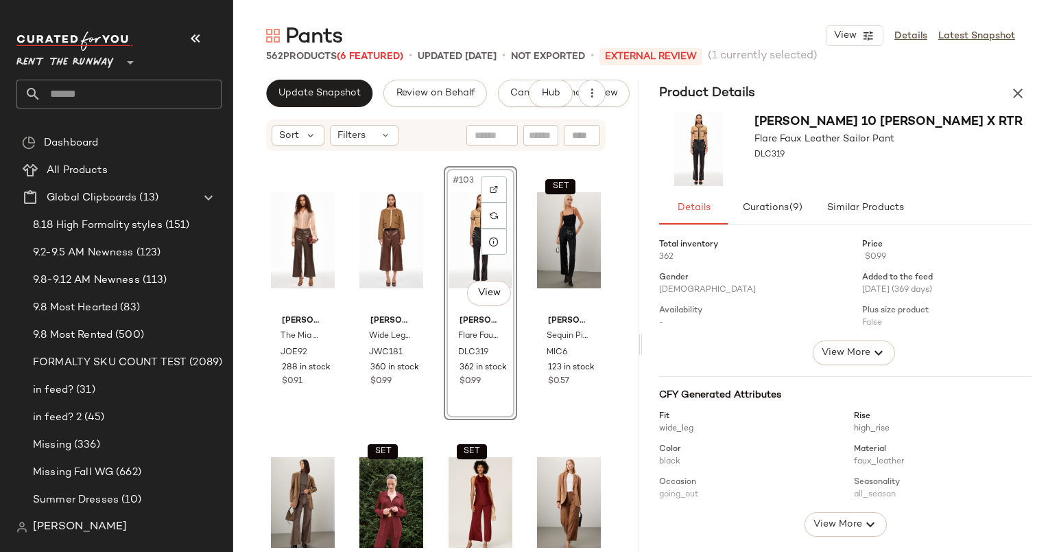
click at [843, 370] on div "Total inventory 362 Price $0.99 Gender [DEMOGRAPHIC_DATA] Added to the feed [DA…" at bounding box center [853, 490] width 389 height 518
click at [843, 352] on span "View More" at bounding box center [845, 352] width 49 height 16
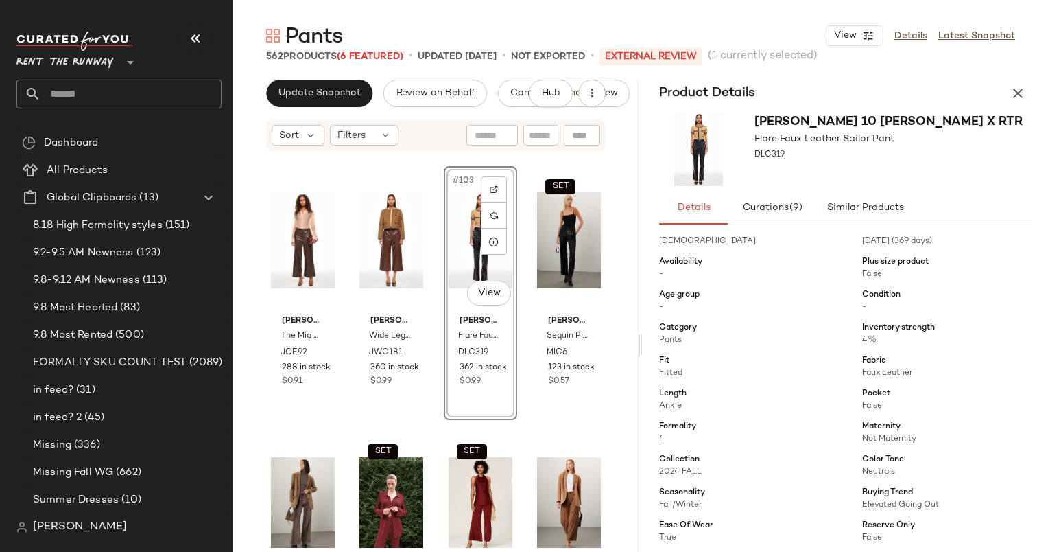
scroll to position [49, 0]
click at [379, 245] on div "#102 View" at bounding box center [392, 240] width 64 height 139
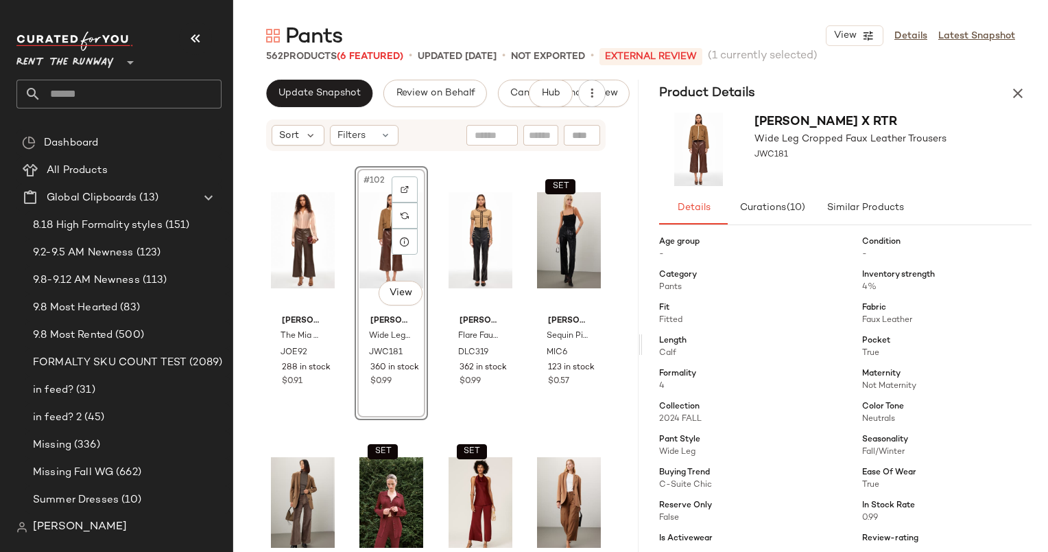
scroll to position [102, 0]
click at [291, 247] on div "#101 View" at bounding box center [303, 240] width 64 height 139
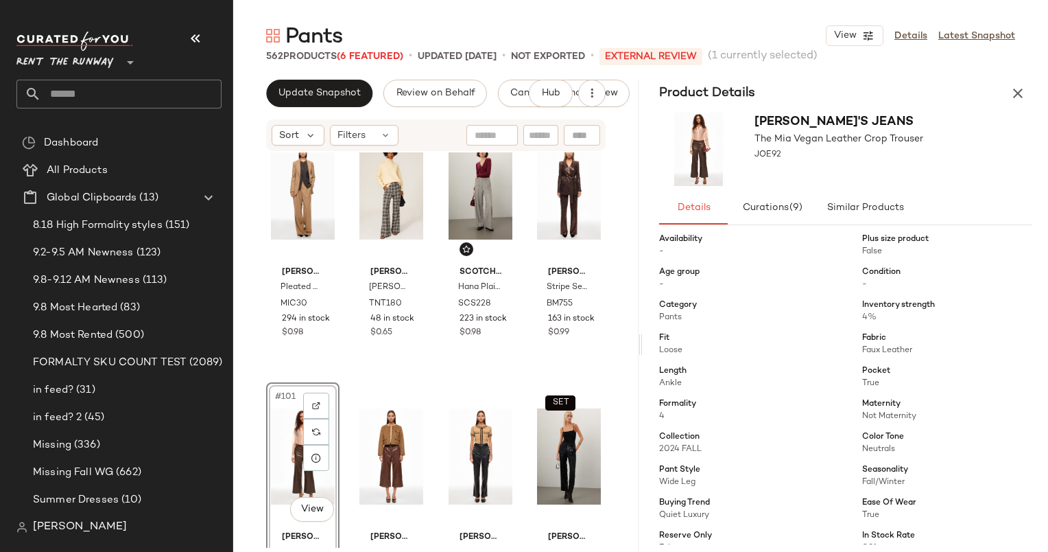
scroll to position [6404, 0]
click at [549, 213] on div "SET #100 View" at bounding box center [569, 192] width 64 height 139
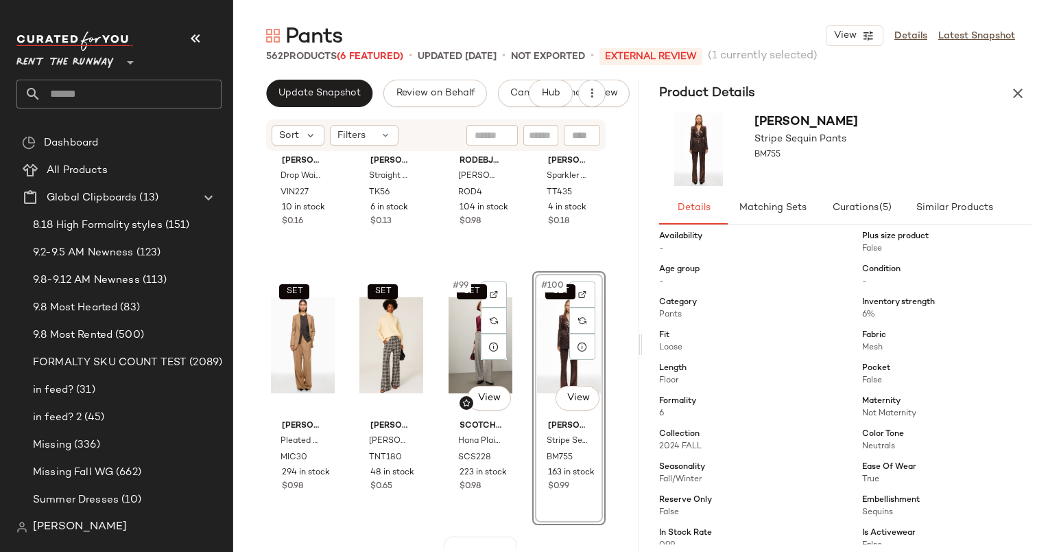
scroll to position [6251, 0]
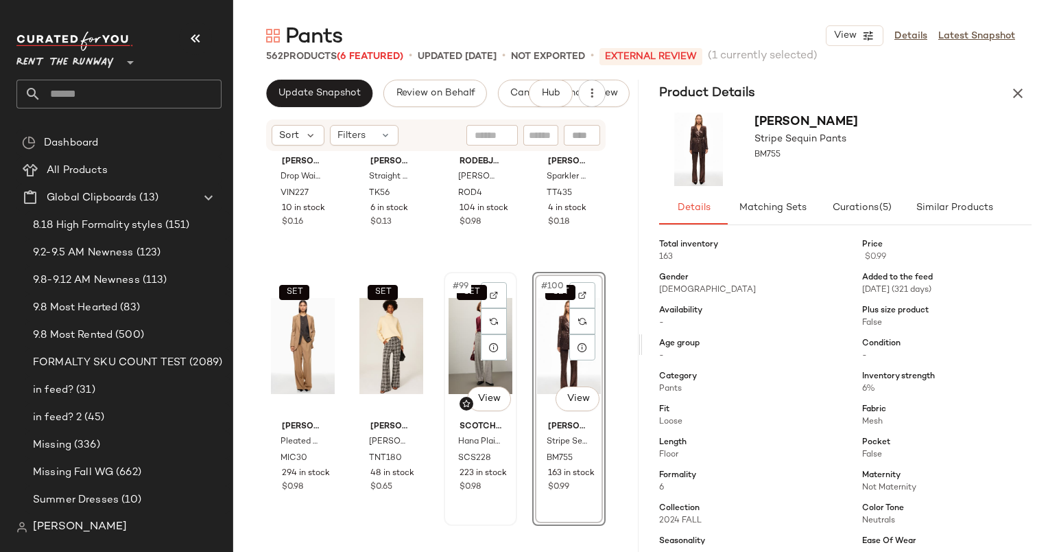
click at [463, 347] on div "SET #99 View" at bounding box center [481, 346] width 64 height 139
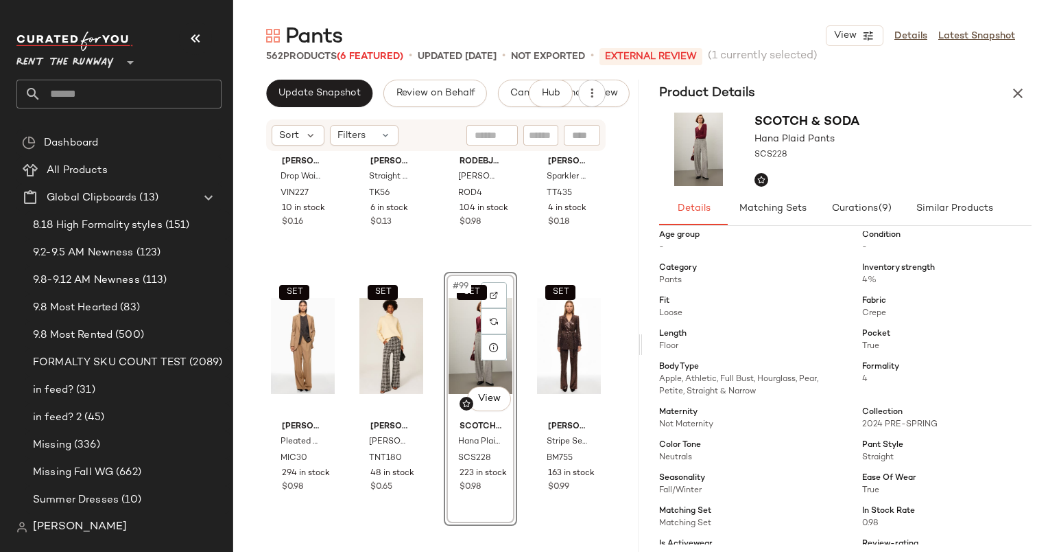
scroll to position [134, 0]
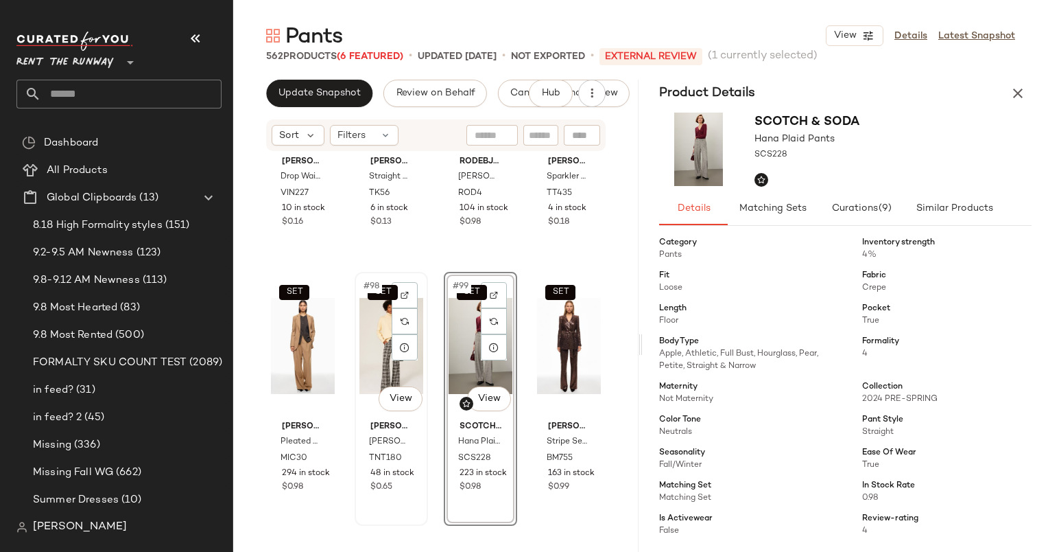
click at [377, 333] on div "SET #98 View" at bounding box center [392, 346] width 64 height 139
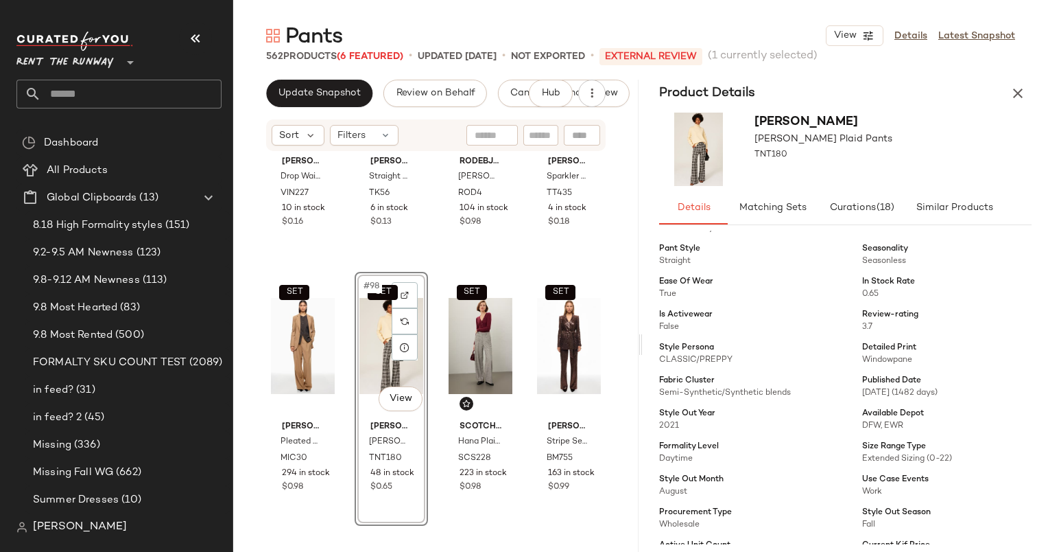
scroll to position [274, 0]
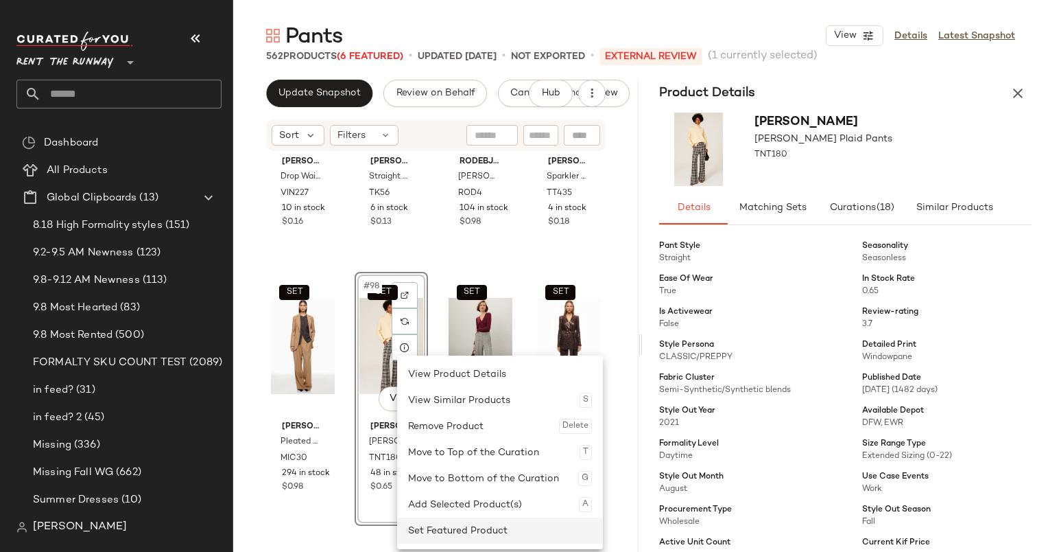
click at [463, 521] on div "Set Featured Product" at bounding box center [500, 530] width 184 height 26
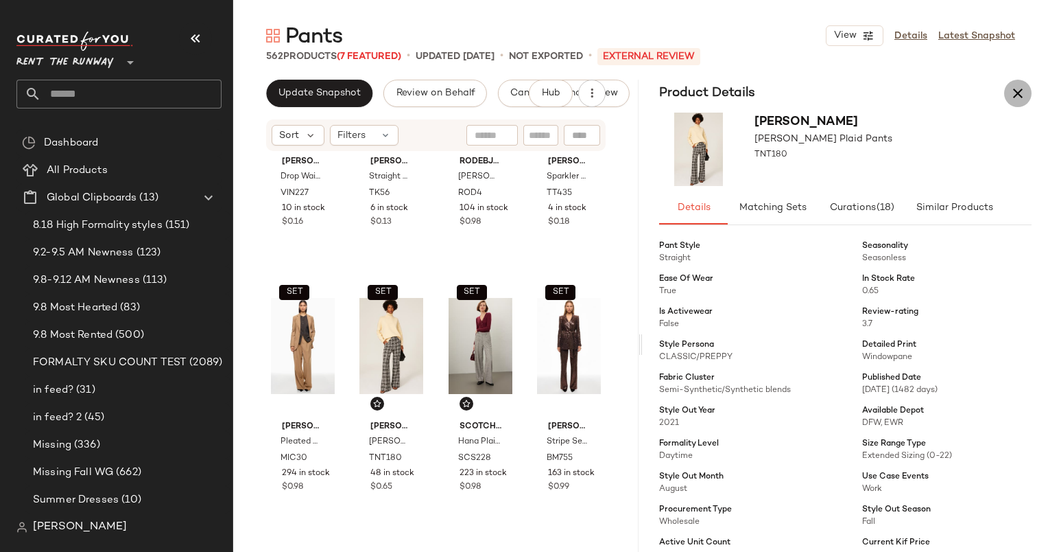
click at [1021, 91] on icon "button" at bounding box center [1018, 93] width 16 height 16
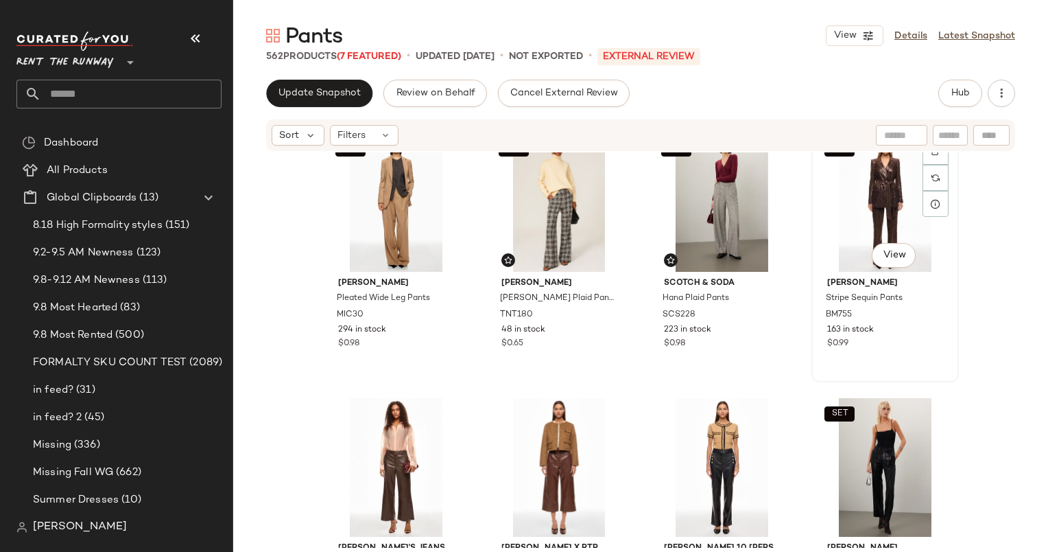
scroll to position [6428, 0]
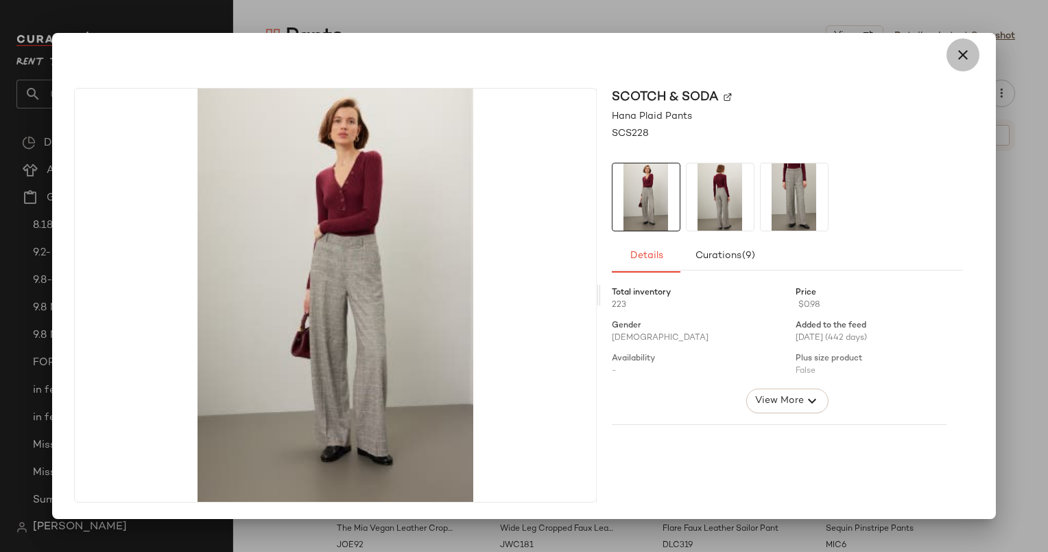
click at [966, 57] on icon "button" at bounding box center [963, 55] width 16 height 16
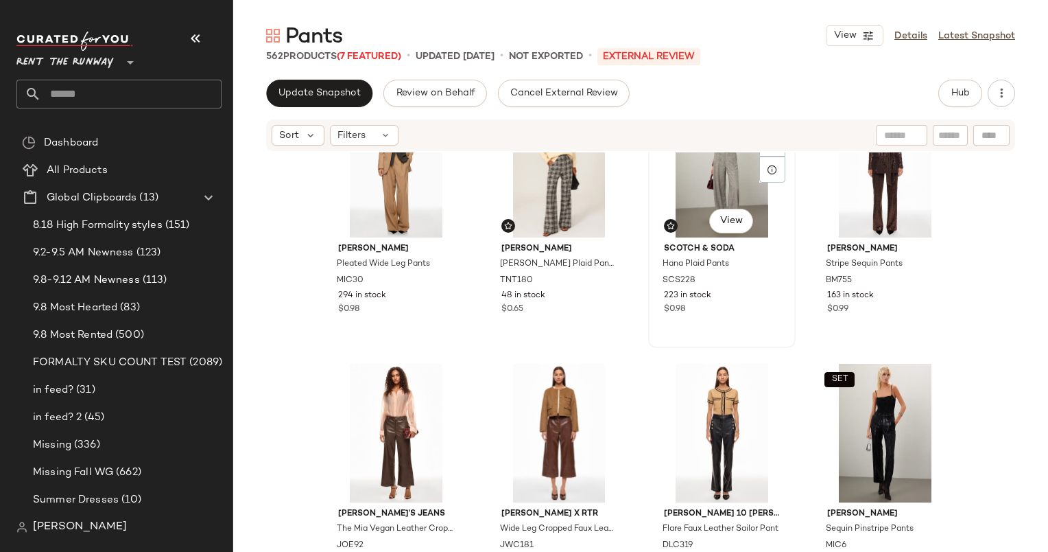
click at [681, 198] on div "SET #99 View" at bounding box center [722, 168] width 138 height 139
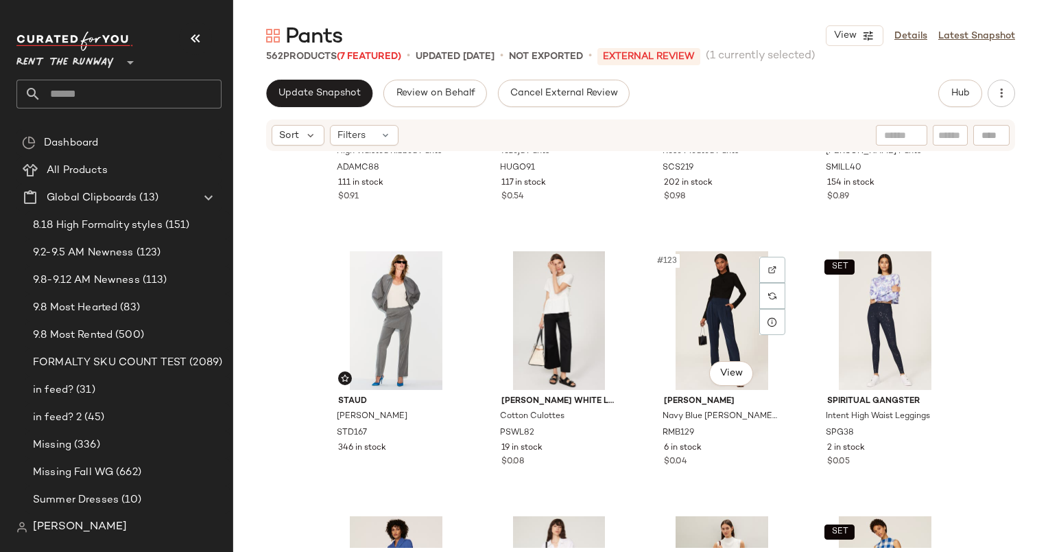
scroll to position [7809, 0]
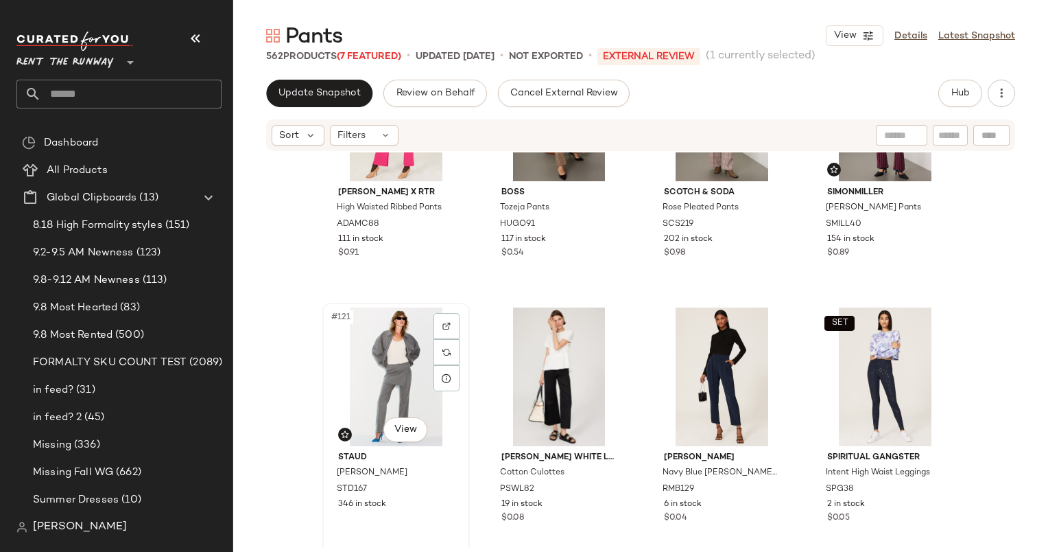
click at [379, 372] on div "#121 View" at bounding box center [396, 376] width 138 height 139
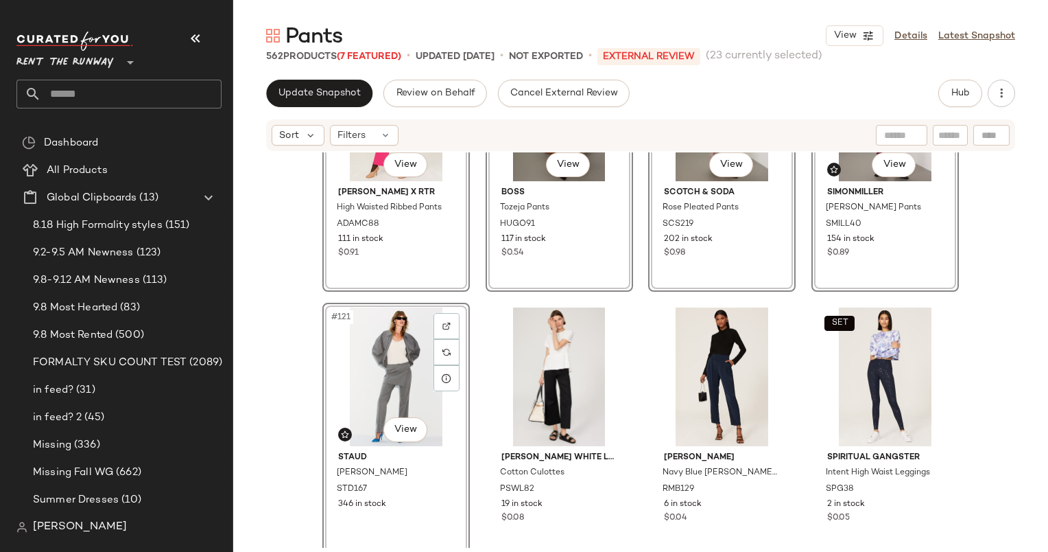
click at [467, 394] on div "SET #117 View [PERSON_NAME] x RTR High Waisted Ribbed Pants ADAMC88 111 in stoc…" at bounding box center [640, 349] width 815 height 395
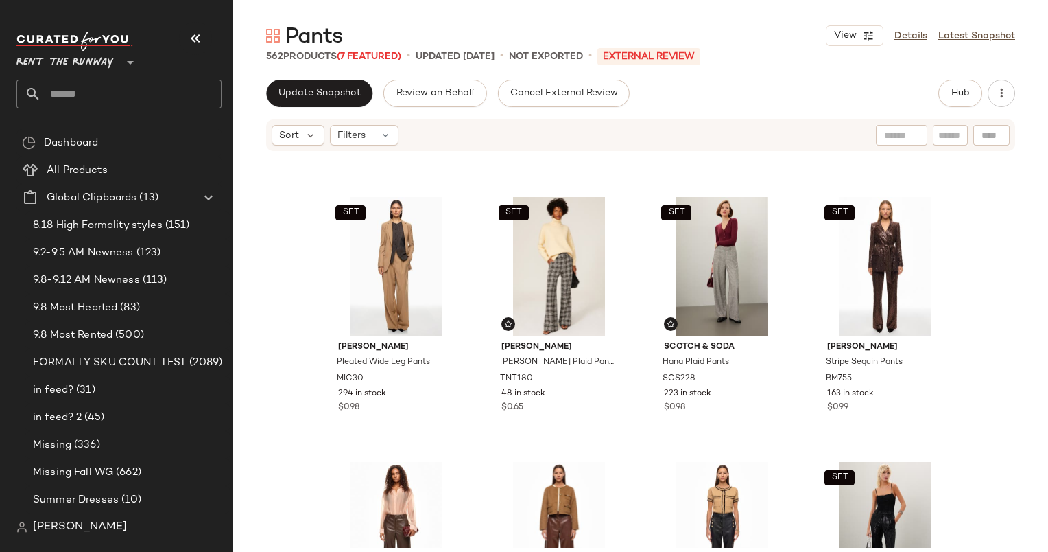
scroll to position [6330, 0]
click at [576, 248] on div "SET #98 View" at bounding box center [560, 267] width 138 height 139
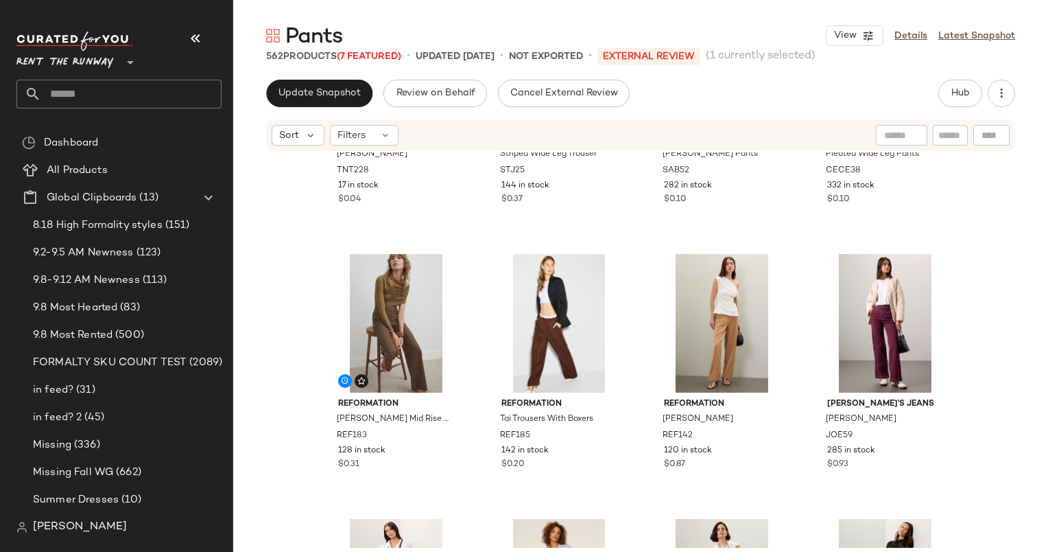
scroll to position [3095, 0]
click at [397, 296] on div "#49 View" at bounding box center [396, 324] width 138 height 139
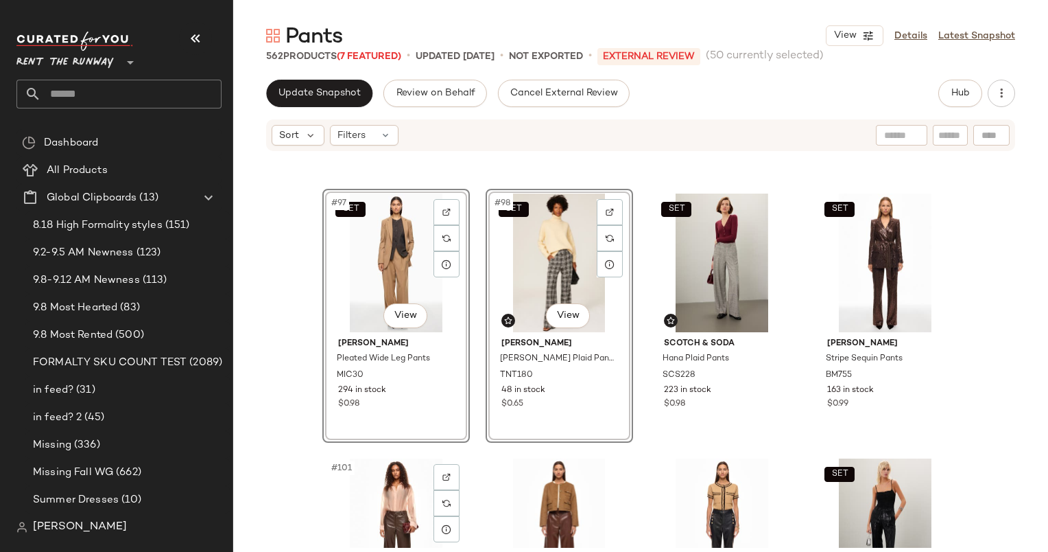
scroll to position [6333, 0]
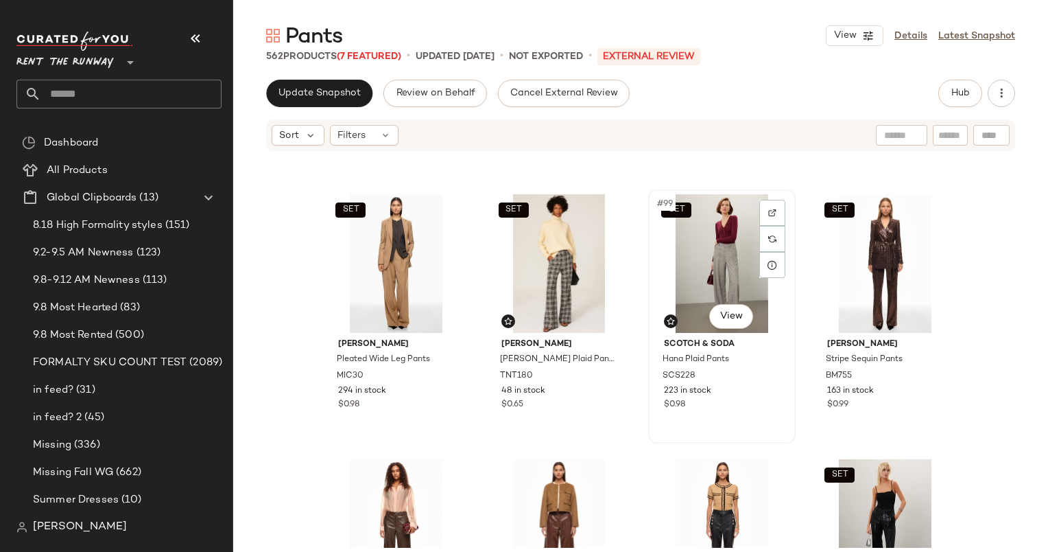
click at [708, 240] on div "SET #99 View" at bounding box center [722, 263] width 138 height 139
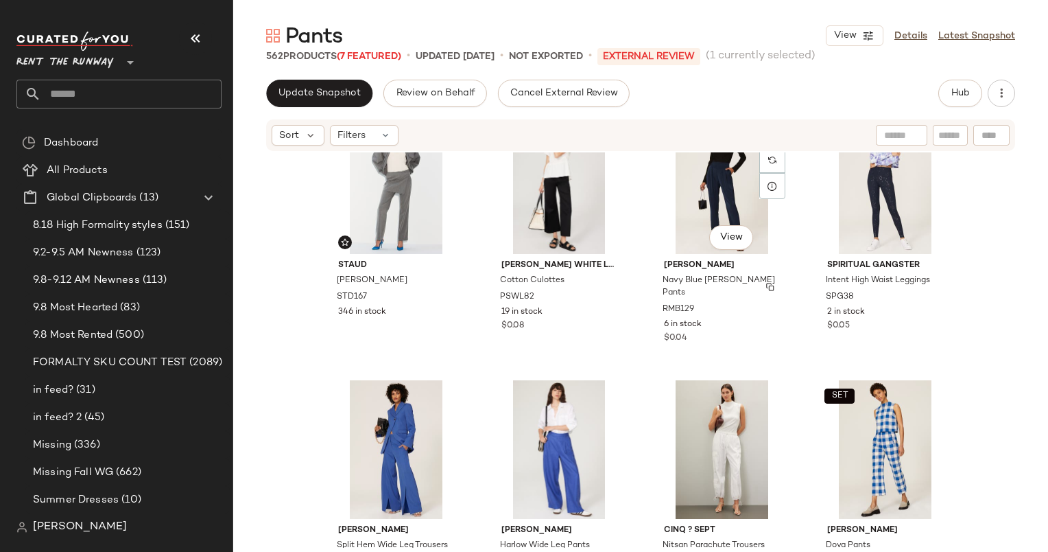
scroll to position [7894, 0]
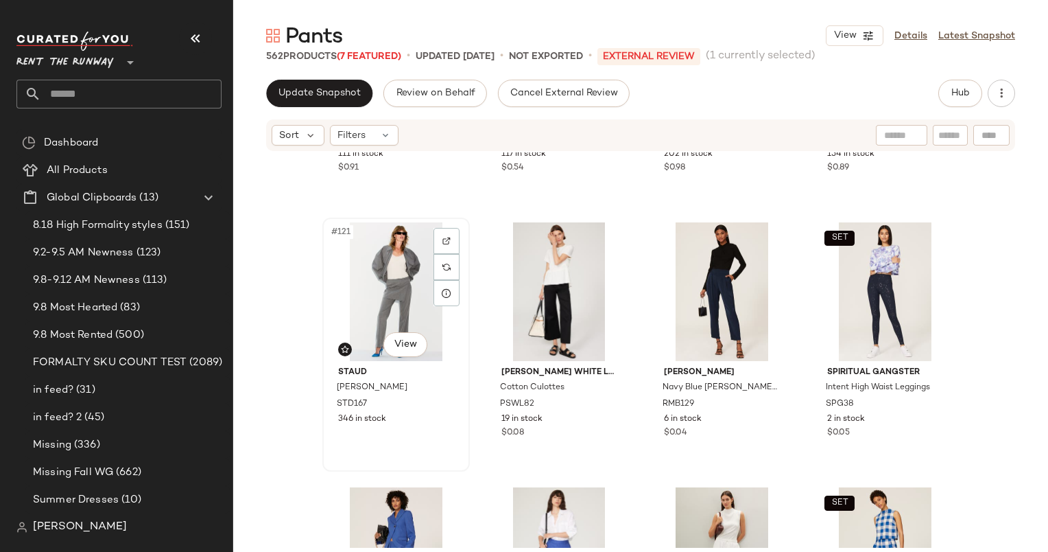
click at [362, 275] on div "#121 View" at bounding box center [396, 291] width 138 height 139
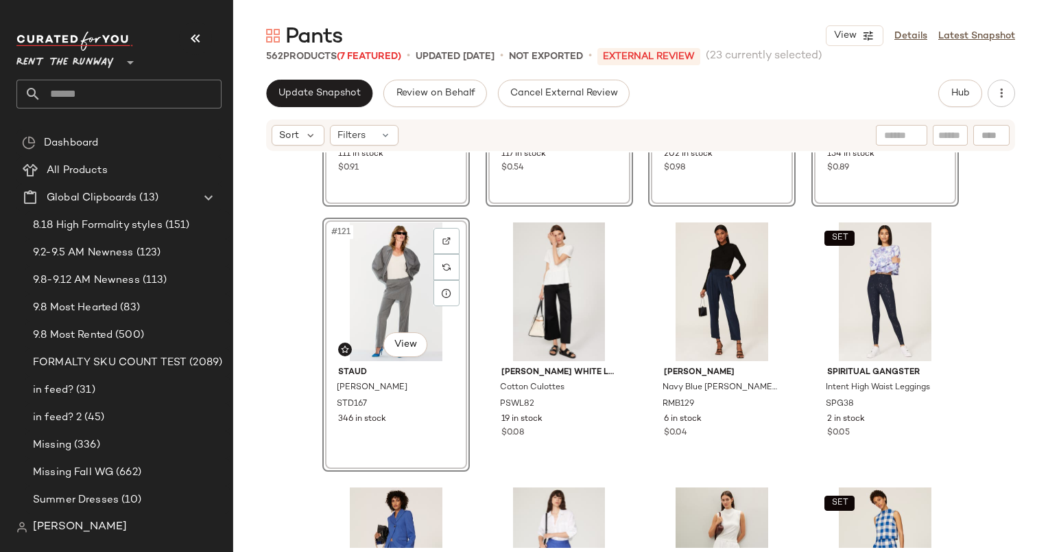
scroll to position [7548, 0]
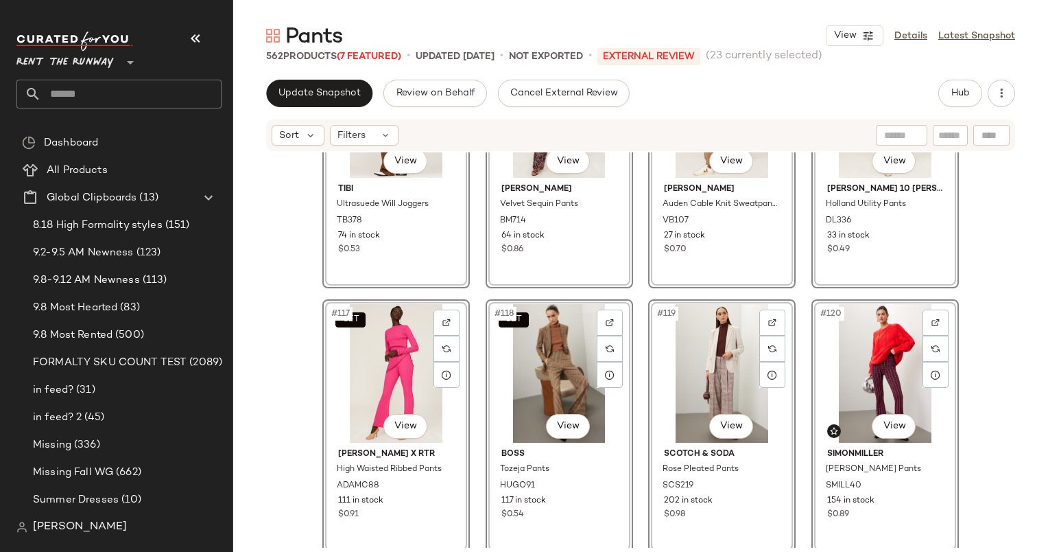
click at [980, 321] on div "#113 View Tibi Ultrasuede Will Joggers TB378 74 in stock $0.53 #114 View [PERSO…" at bounding box center [640, 349] width 815 height 395
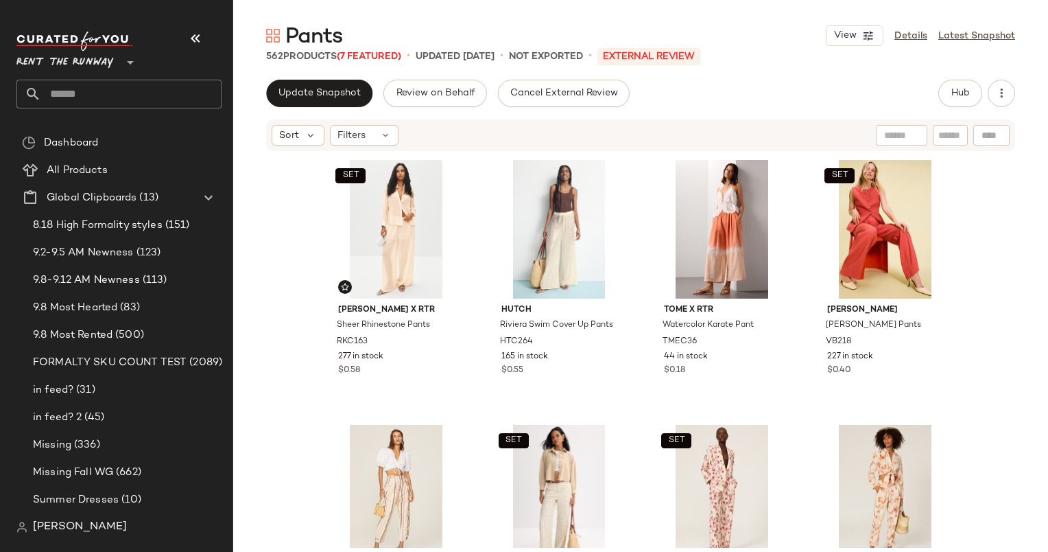
click at [285, 215] on div "SET [PERSON_NAME] x RTR Sheer Rhinestone Pants RKC163 277 in stock $0.58 Hutch …" at bounding box center [640, 349] width 815 height 395
click at [975, 93] on button "Hub" at bounding box center [961, 93] width 44 height 27
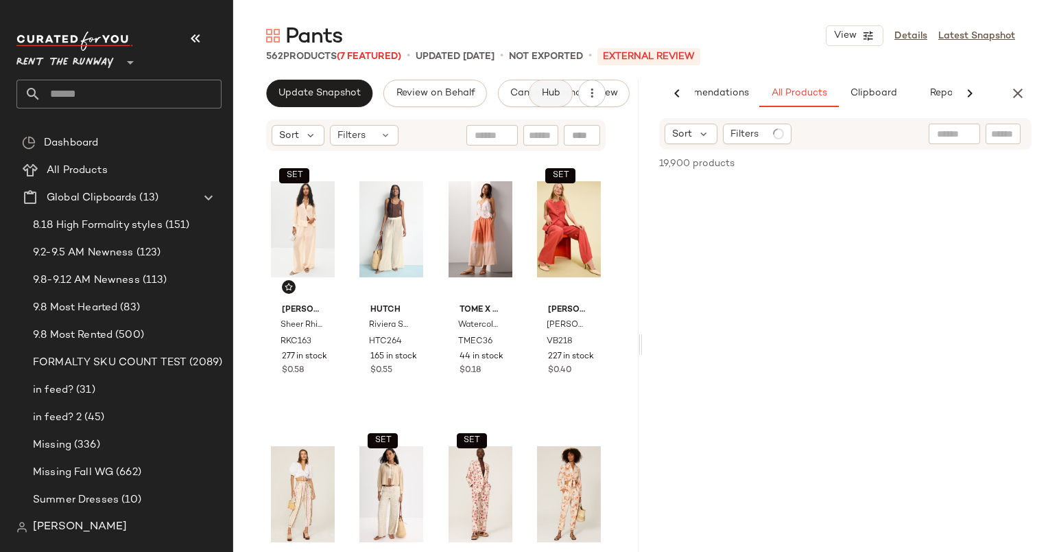
scroll to position [0, 57]
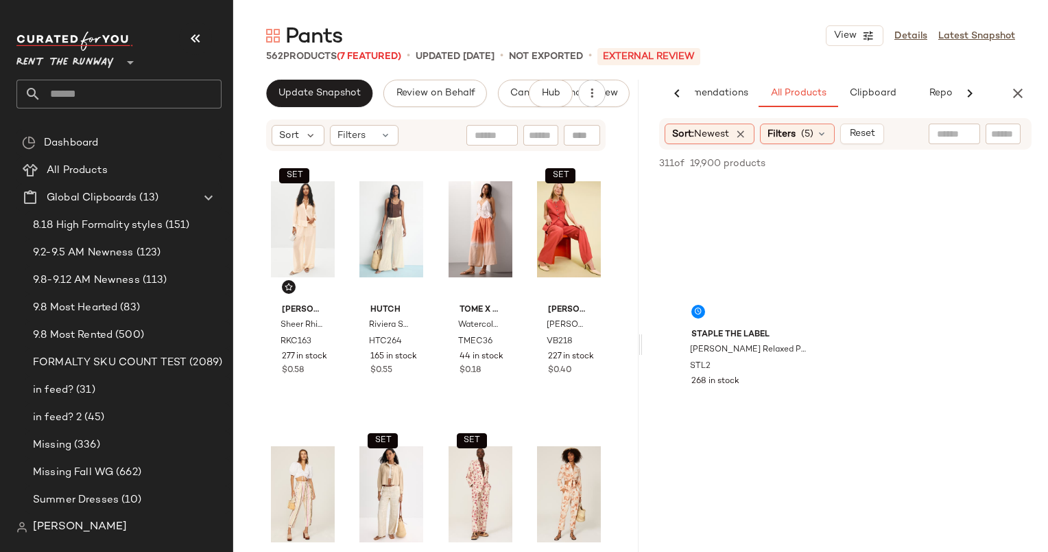
click at [943, 108] on div "AI Recommendations All Products Clipboard Reports Sort: Newest Filters (5) Rese…" at bounding box center [846, 345] width 406 height 530
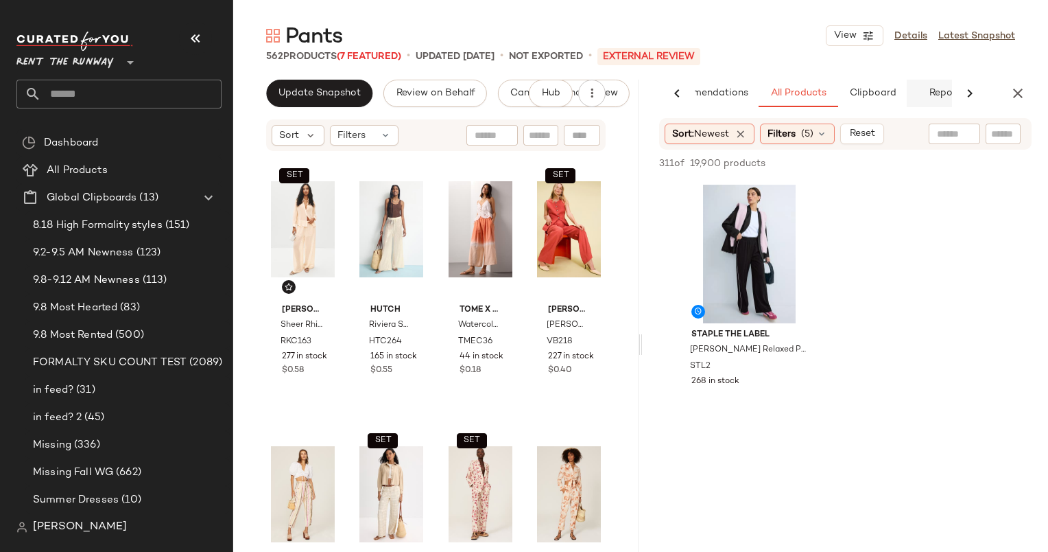
click at [939, 88] on button "Reports" at bounding box center [947, 93] width 80 height 27
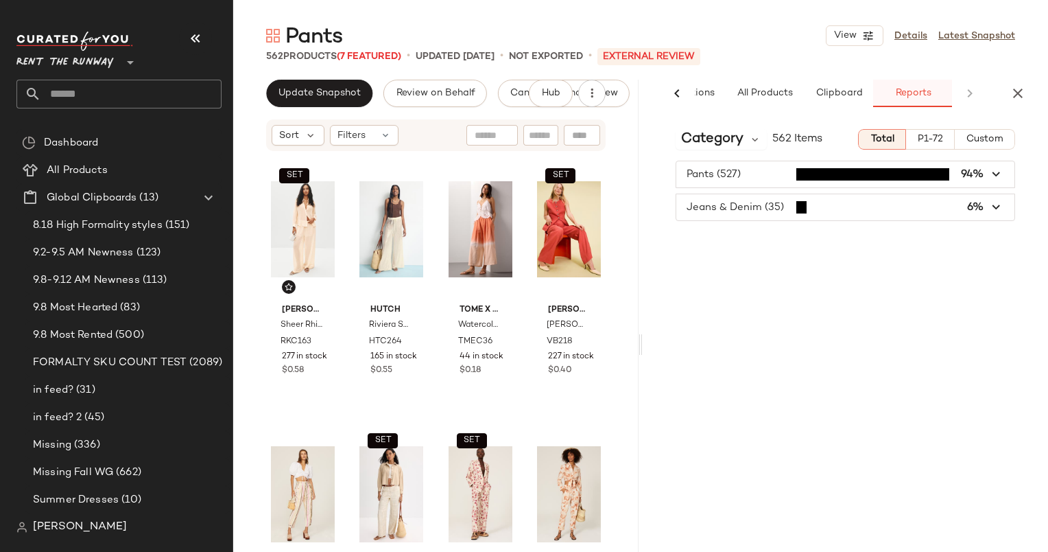
scroll to position [0, 91]
click at [954, 141] on button "P1-72" at bounding box center [930, 139] width 49 height 21
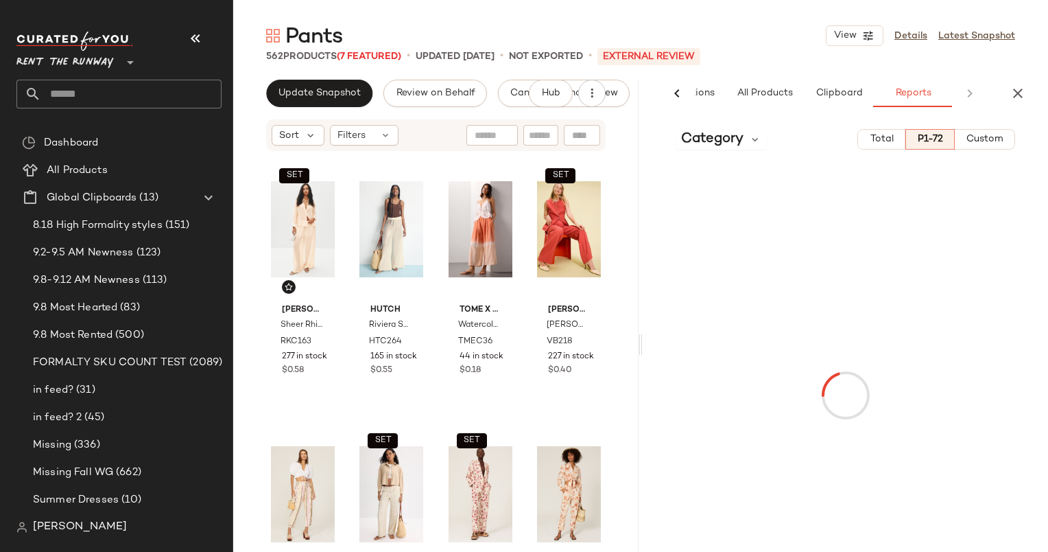
click at [987, 143] on span "Custom" at bounding box center [985, 139] width 38 height 11
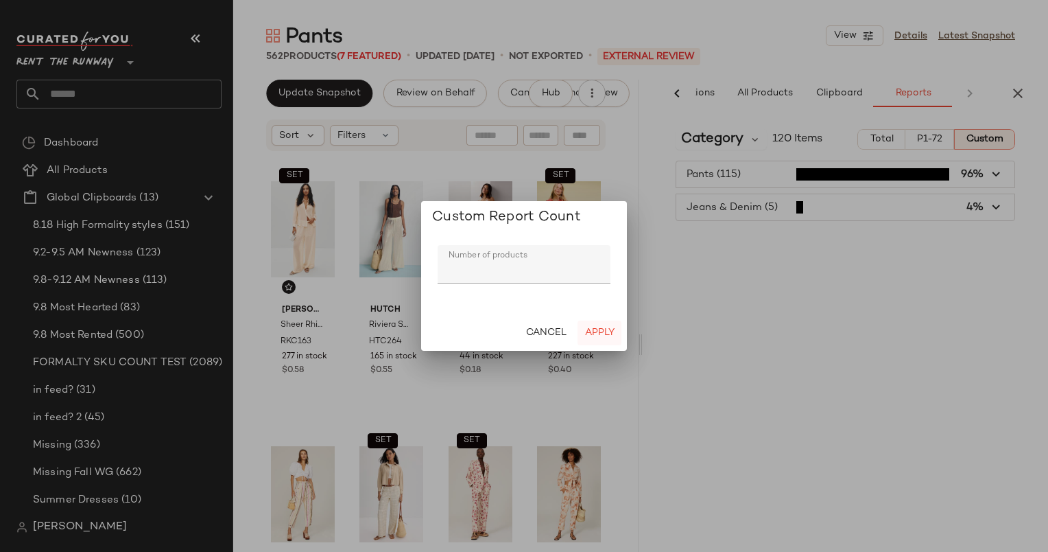
click at [613, 327] on span "Apply" at bounding box center [600, 332] width 30 height 11
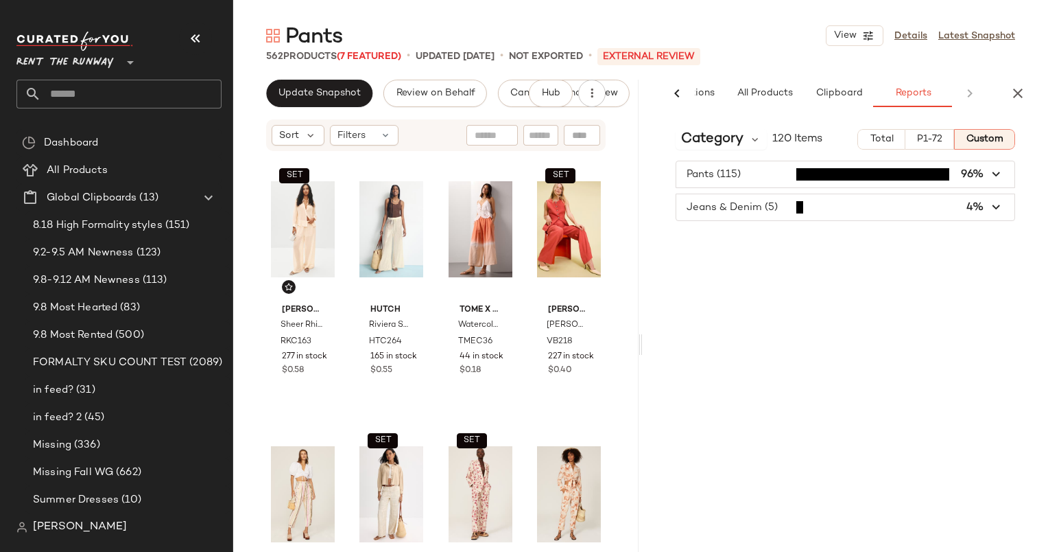
click at [727, 152] on div "Category 120 Items Total P1-72 Custom Pants (115) 96% Jeans & Denim (5) 4%" at bounding box center [846, 363] width 406 height 491
click at [724, 148] on span "Category" at bounding box center [712, 139] width 62 height 21
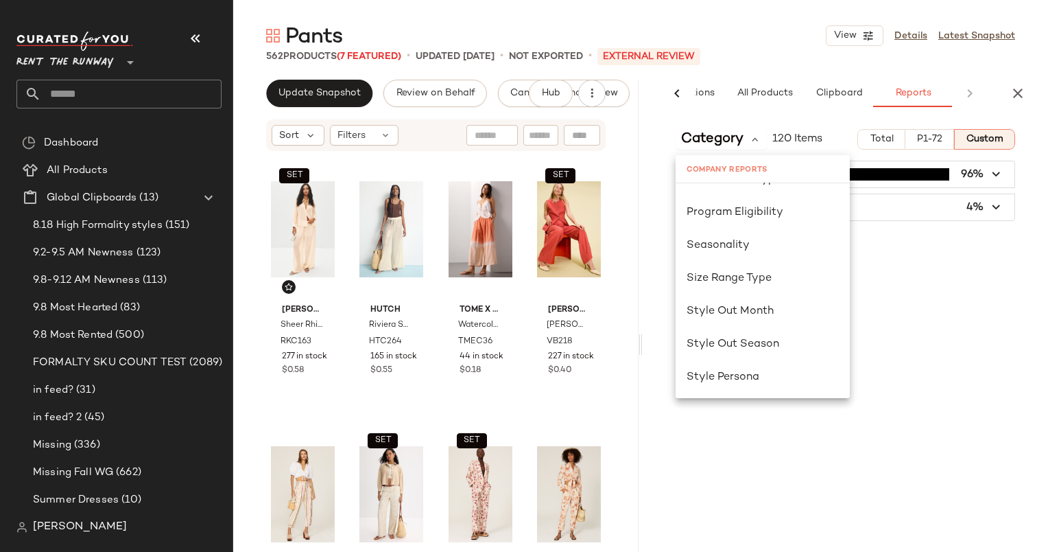
scroll to position [893, 0]
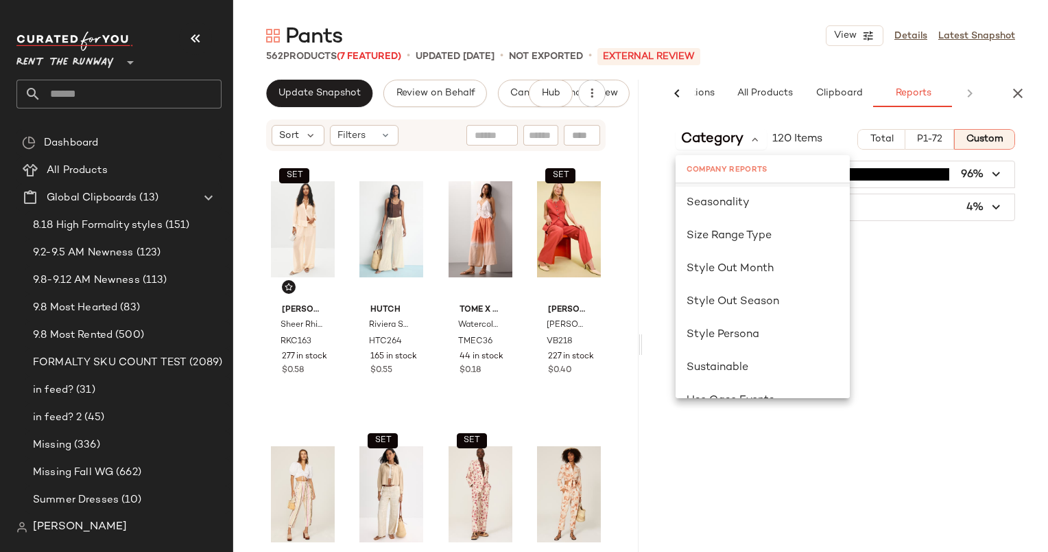
click at [716, 185] on div "Program Eligibility" at bounding box center [763, 170] width 174 height 33
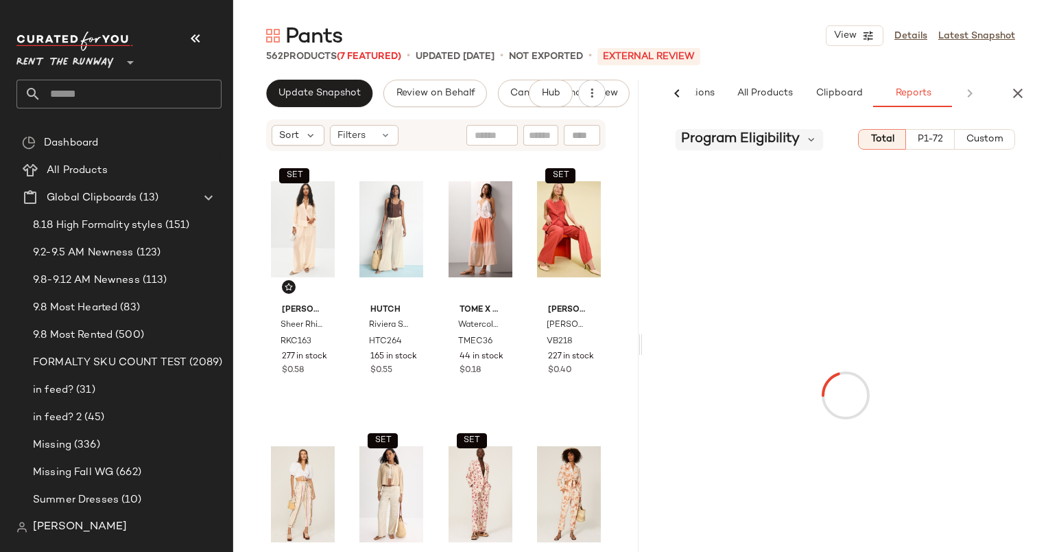
click at [768, 143] on span "Program Eligibility" at bounding box center [740, 139] width 119 height 21
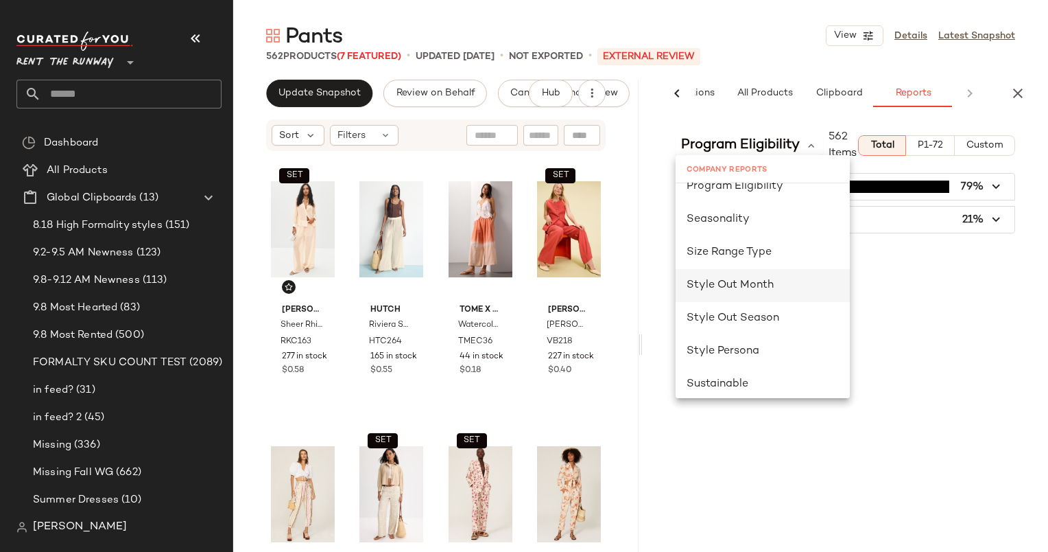
scroll to position [856, 0]
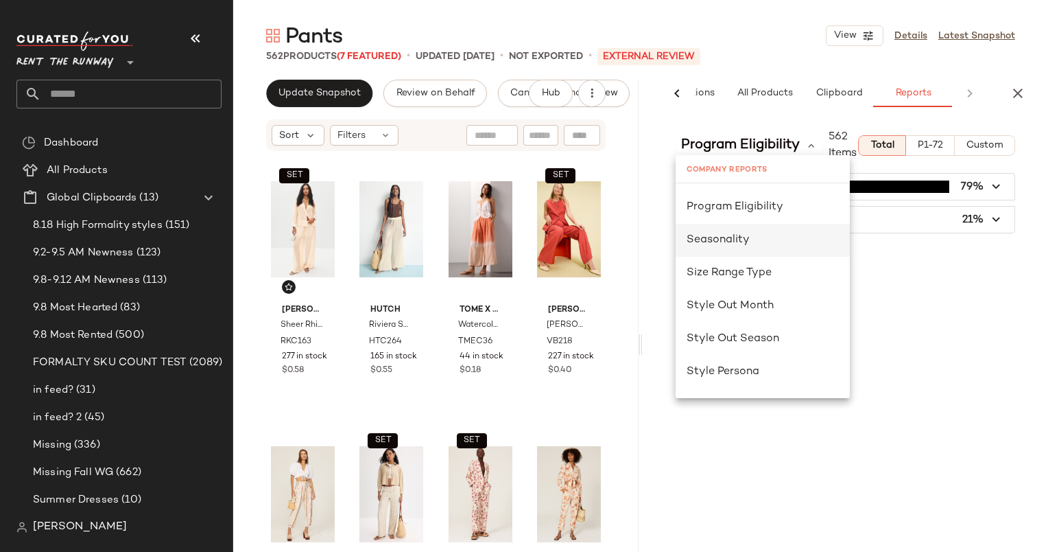
click at [752, 248] on div "Seasonality" at bounding box center [763, 240] width 174 height 33
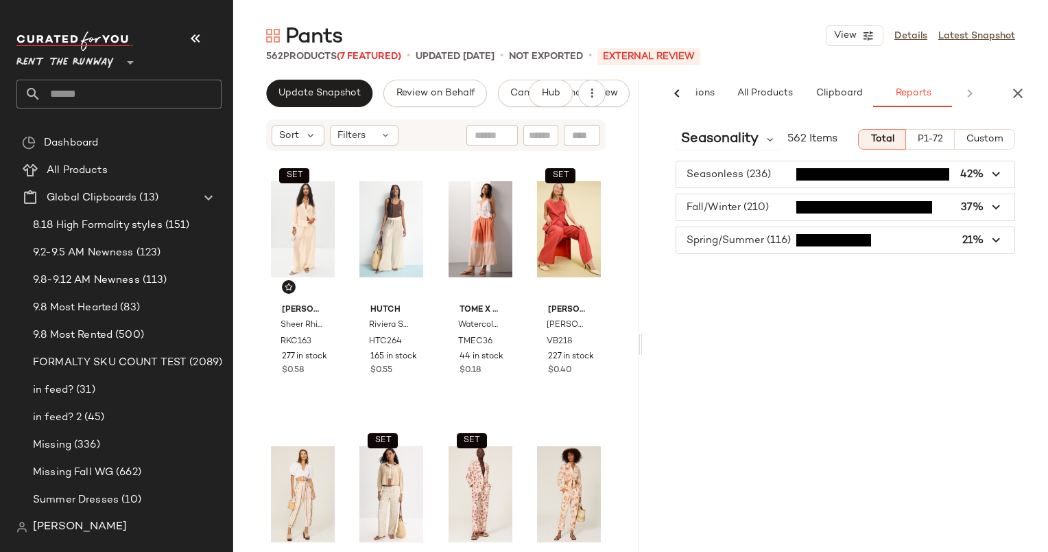
click at [991, 132] on button "Custom" at bounding box center [985, 139] width 60 height 21
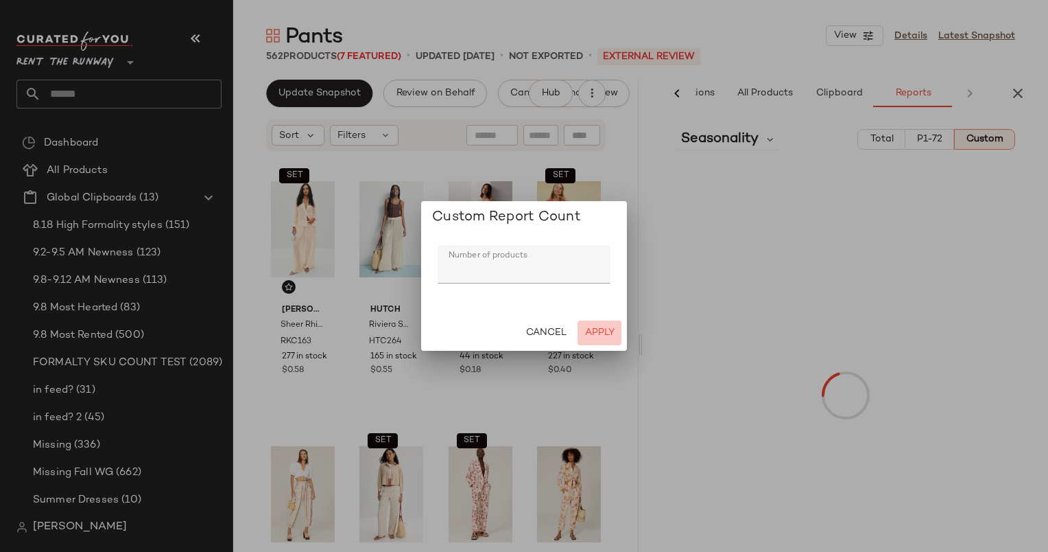
click at [601, 329] on span "Apply" at bounding box center [600, 332] width 30 height 11
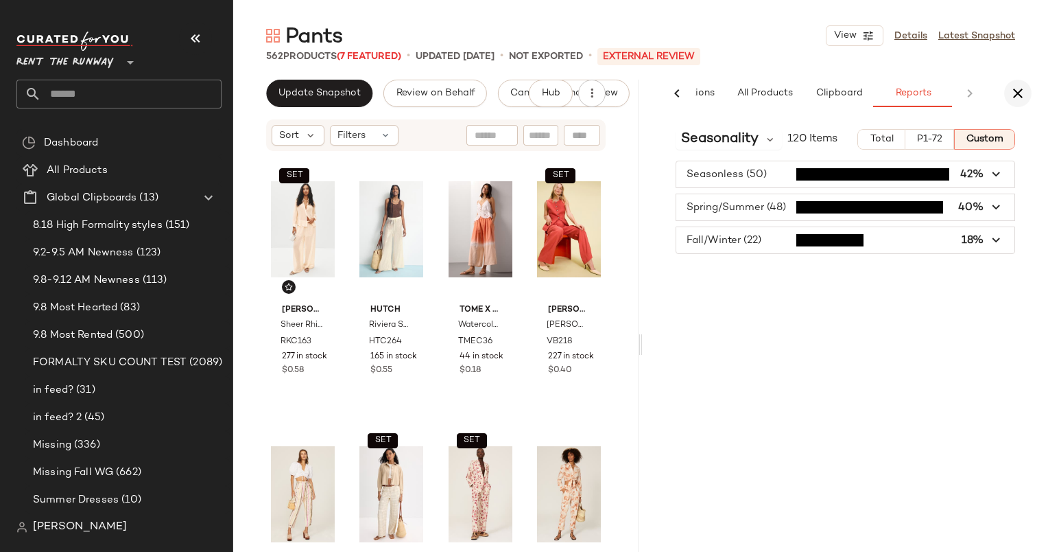
click at [1017, 93] on icon "button" at bounding box center [1018, 93] width 16 height 16
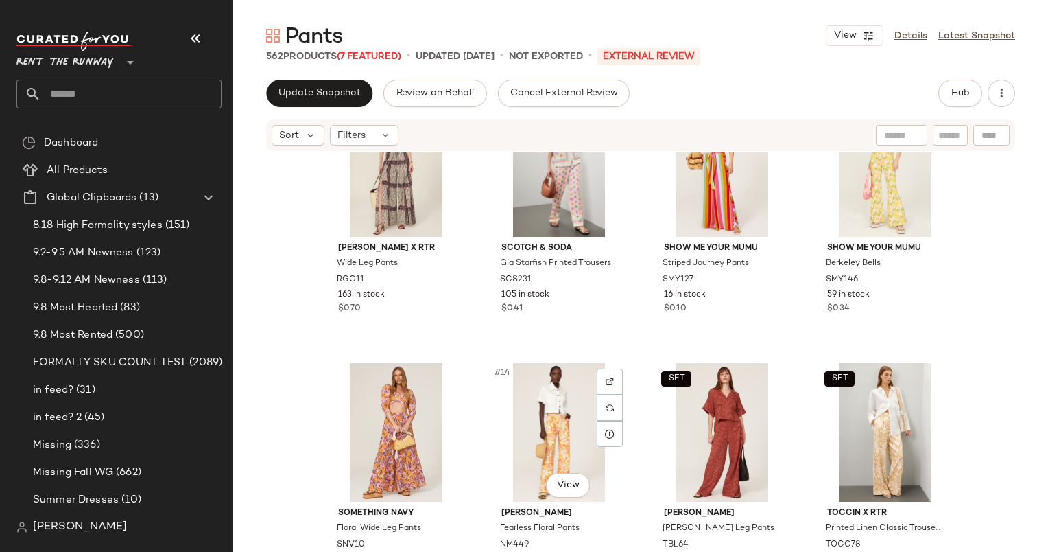
scroll to position [792, 0]
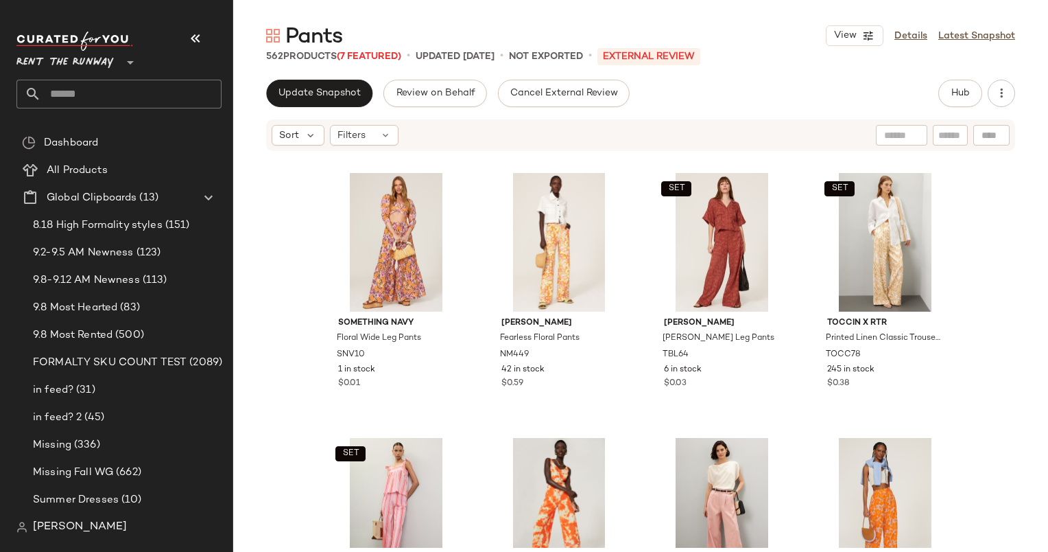
click at [779, 107] on div "Update Snapshot Review on Behalf Cancel External Review Hub Sort Filters SET [P…" at bounding box center [640, 345] width 815 height 530
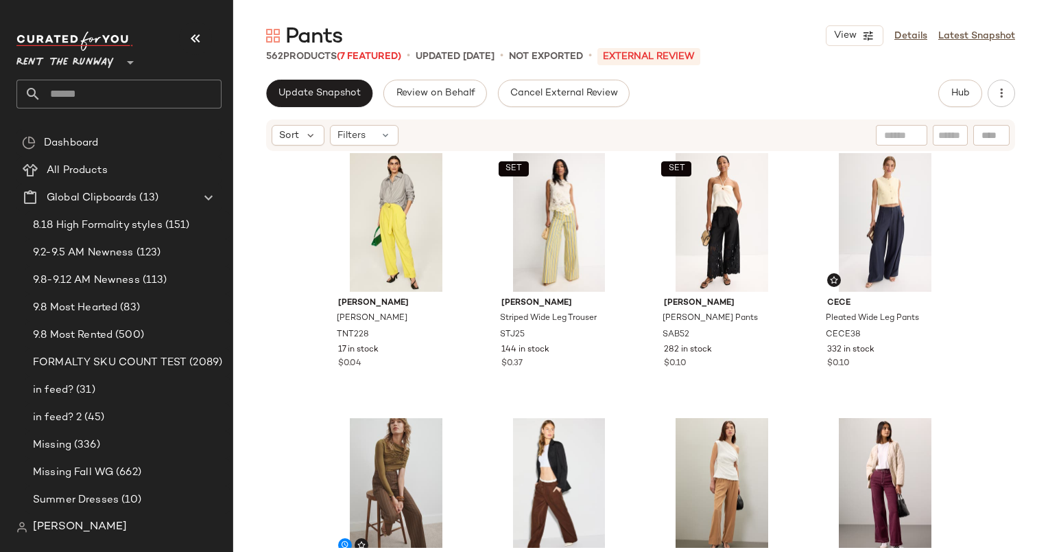
scroll to position [2931, 0]
click at [900, 241] on div "#48 View" at bounding box center [886, 222] width 138 height 139
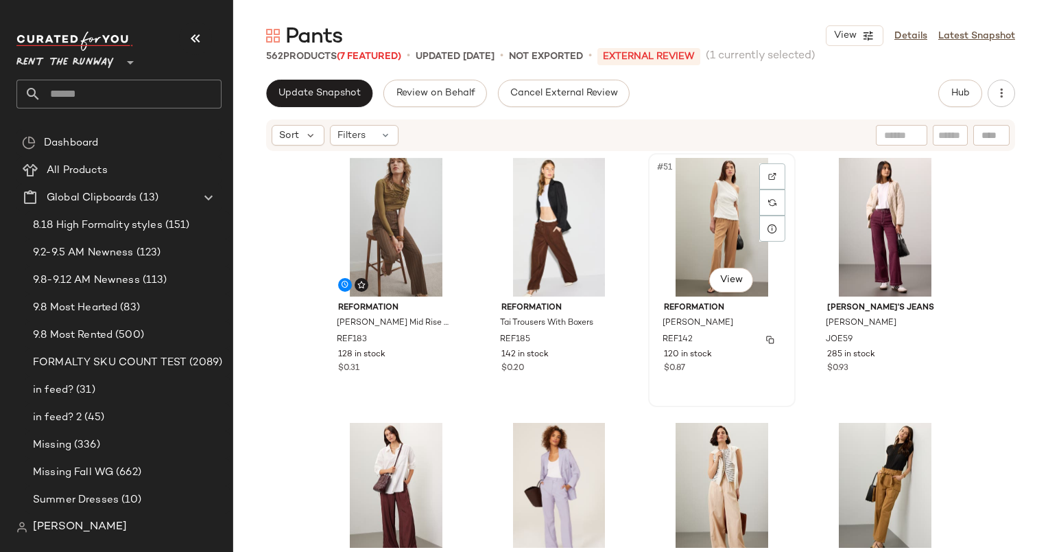
scroll to position [2975, 0]
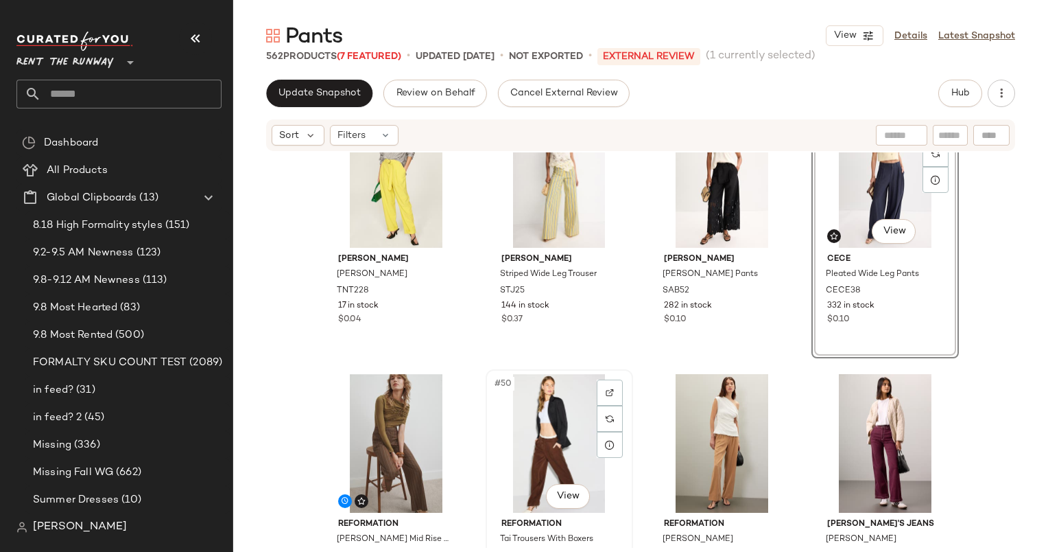
click at [575, 434] on div "#50 View" at bounding box center [560, 443] width 138 height 139
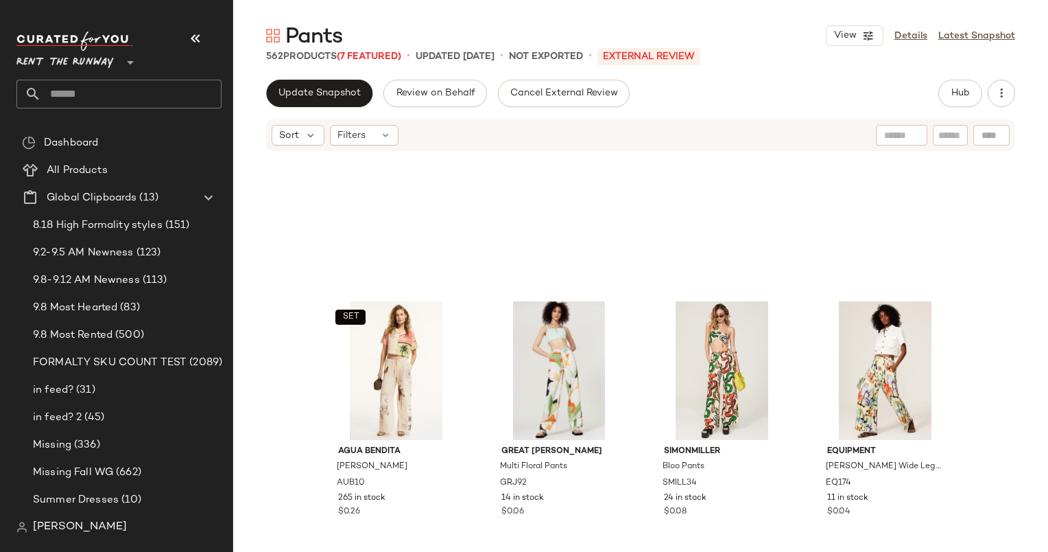
scroll to position [2511, 0]
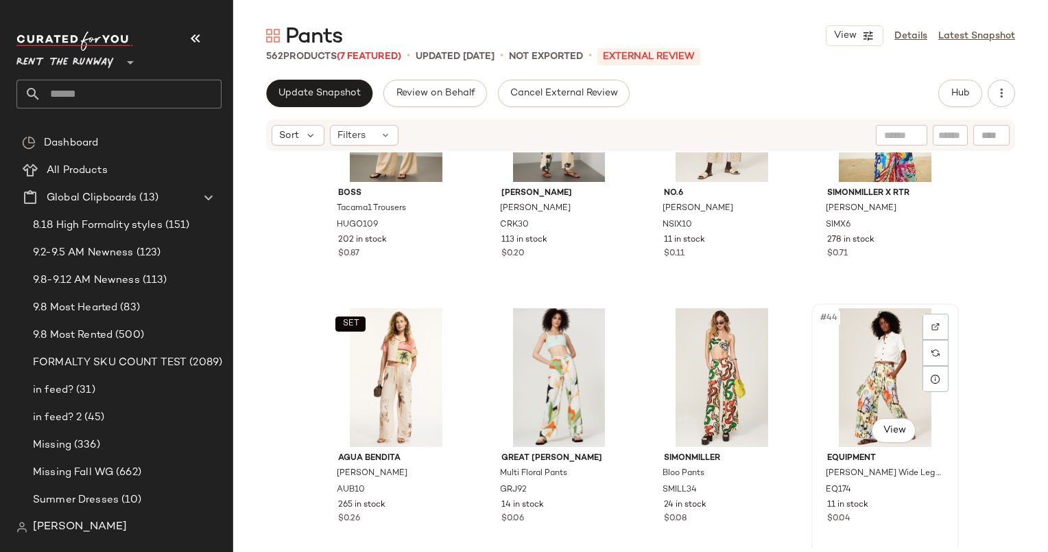
click at [862, 355] on div "#44 View" at bounding box center [886, 377] width 138 height 139
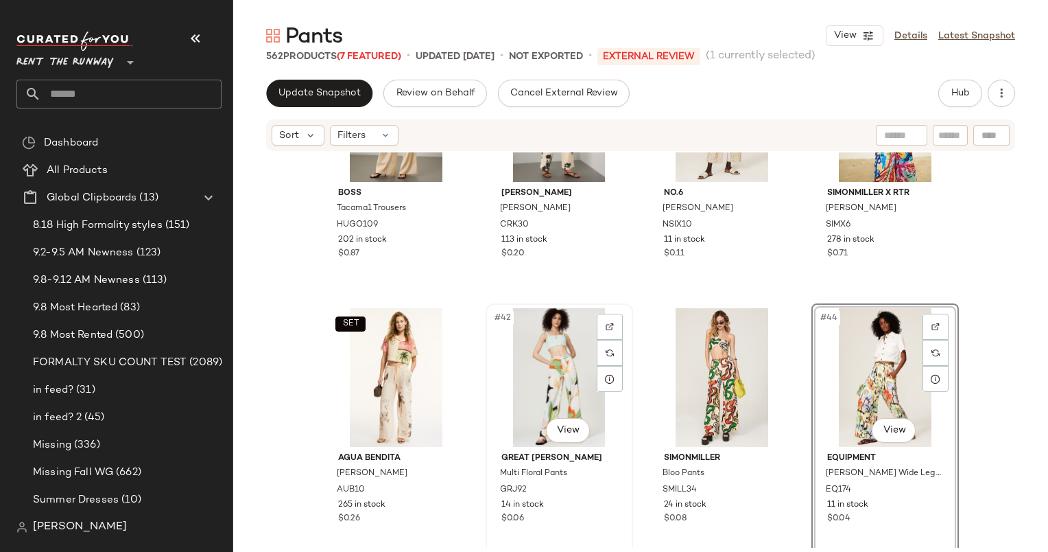
click at [559, 347] on div "#42 View" at bounding box center [560, 377] width 138 height 139
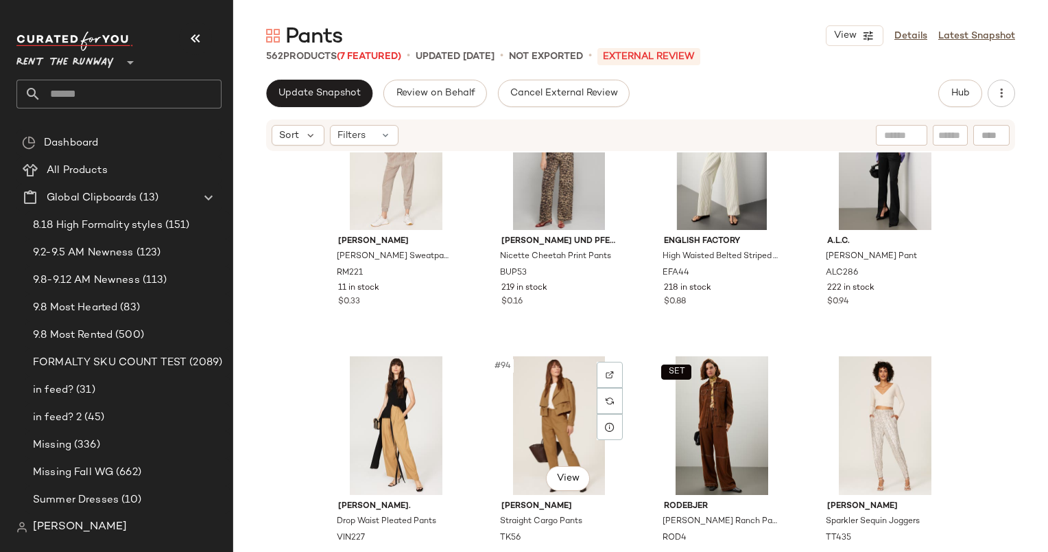
scroll to position [5862, 0]
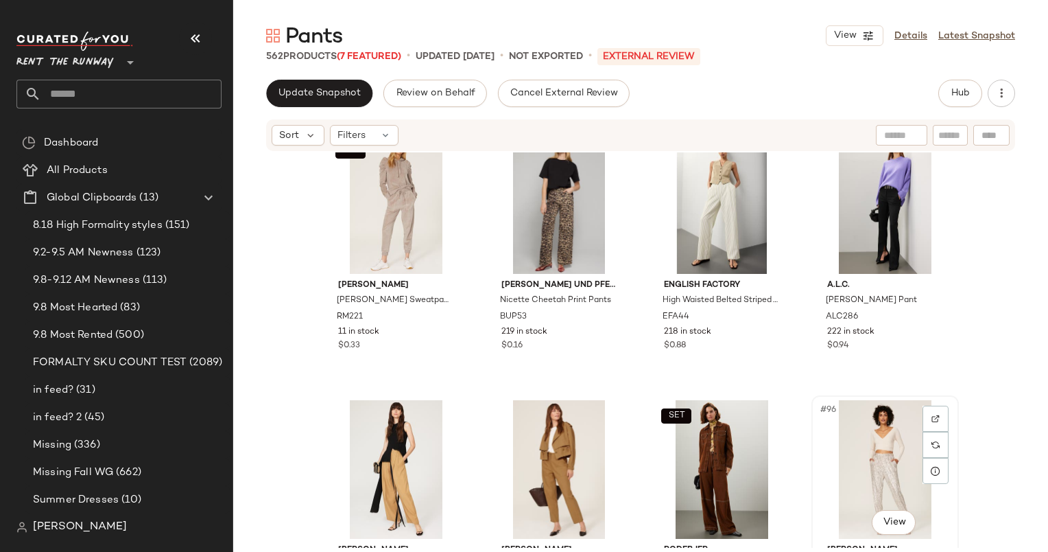
click at [871, 441] on div "#96 View" at bounding box center [886, 469] width 138 height 139
click at [379, 438] on div "#93 View" at bounding box center [396, 469] width 138 height 139
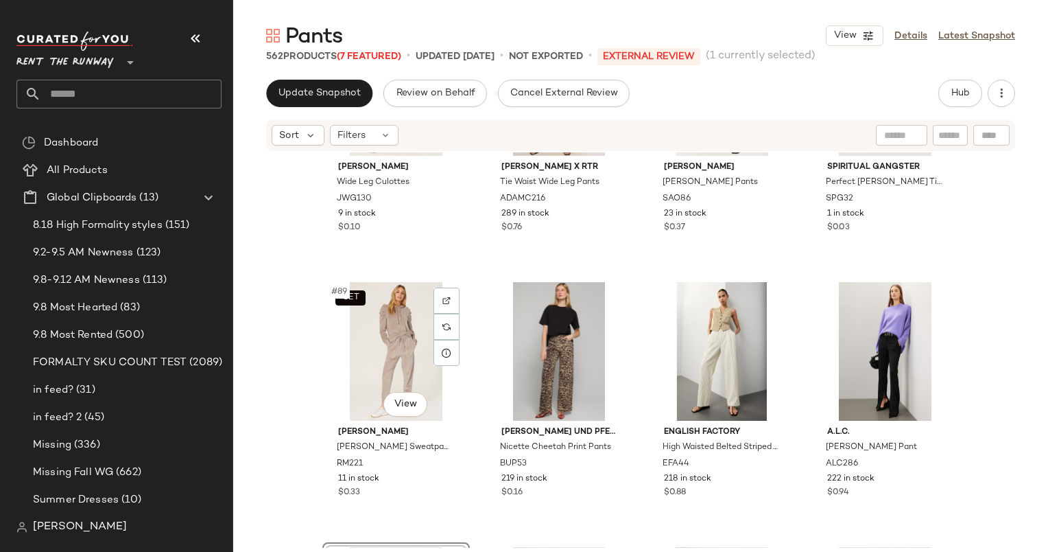
scroll to position [5714, 0]
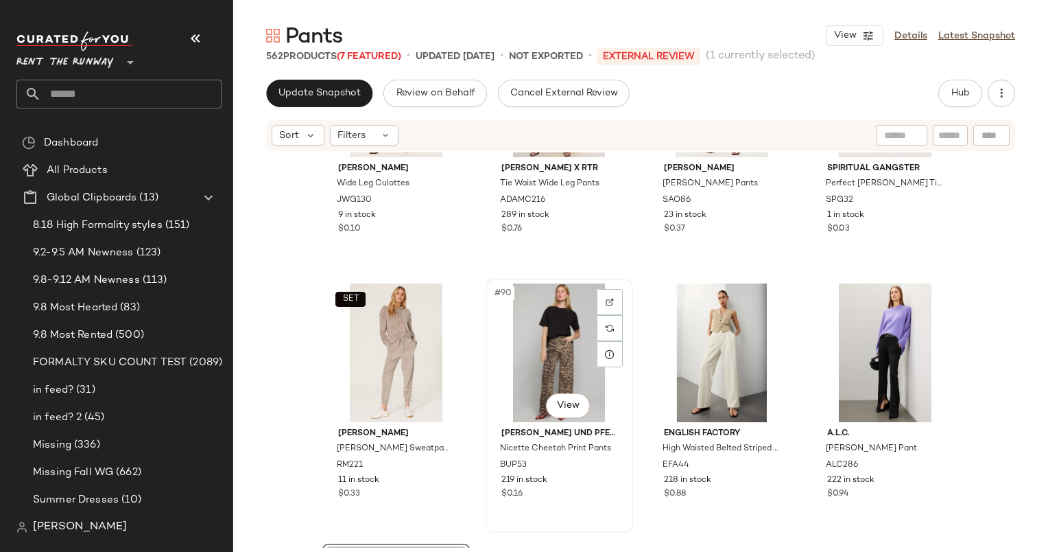
click at [560, 351] on div "#90 View" at bounding box center [560, 352] width 138 height 139
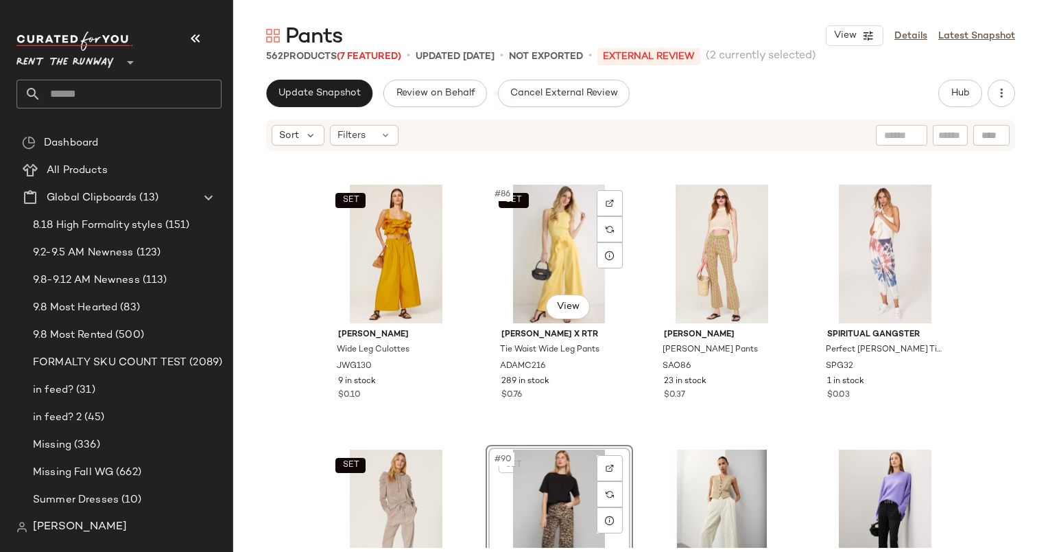
scroll to position [5533, 0]
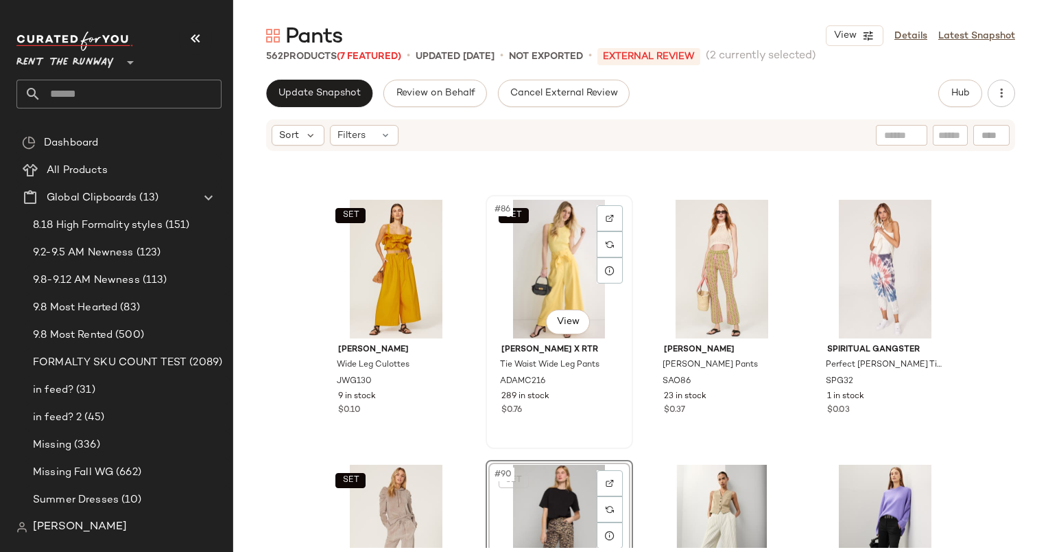
click at [552, 246] on div "SET #86 View" at bounding box center [560, 269] width 138 height 139
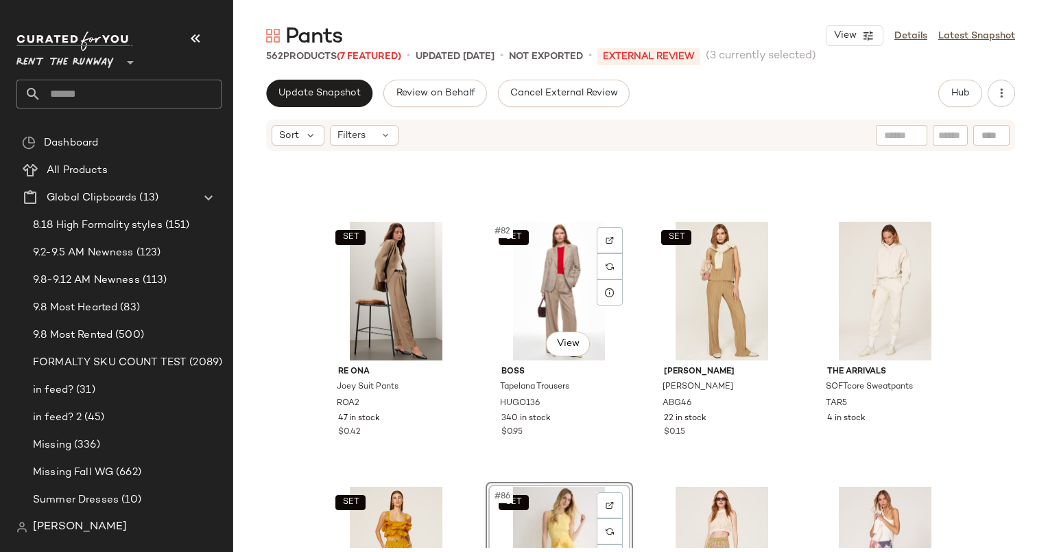
scroll to position [5245, 0]
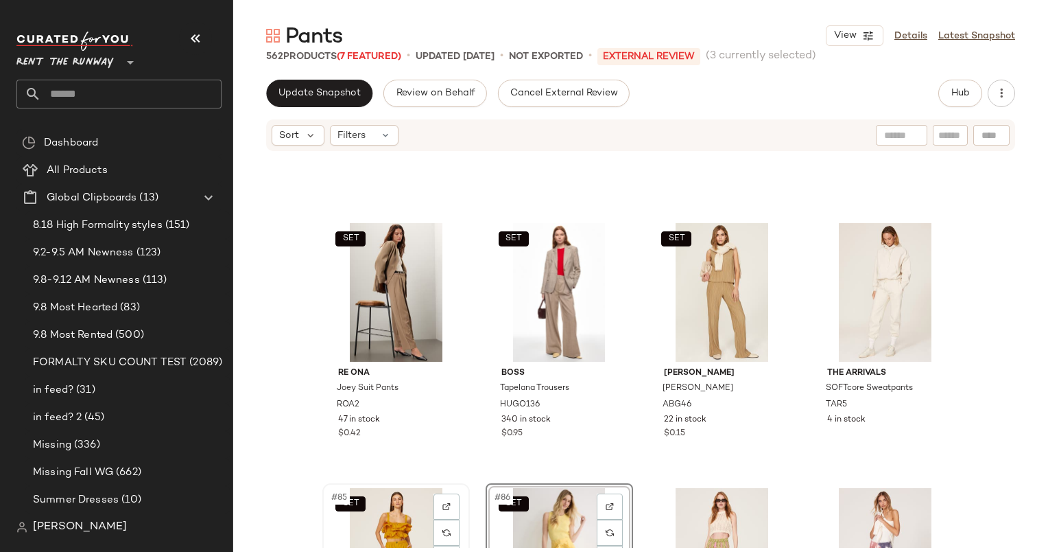
click at [397, 510] on div "SET #85 View" at bounding box center [396, 557] width 138 height 139
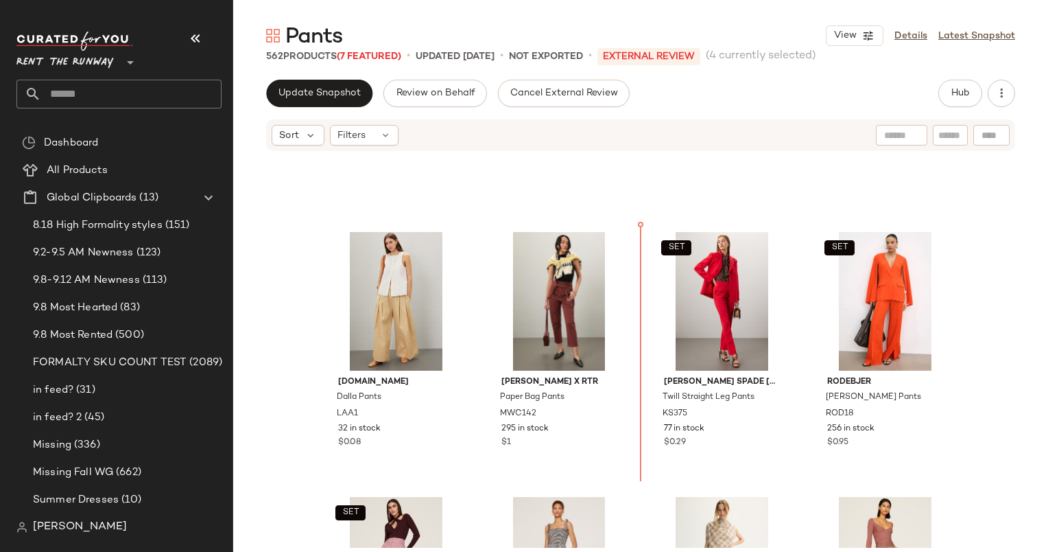
scroll to position [3912, 0]
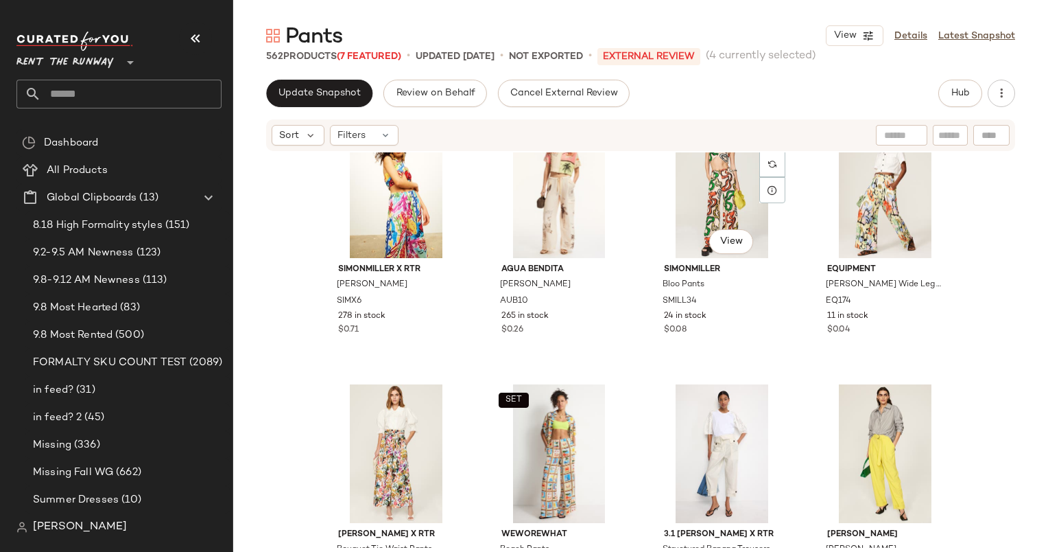
scroll to position [2902, 0]
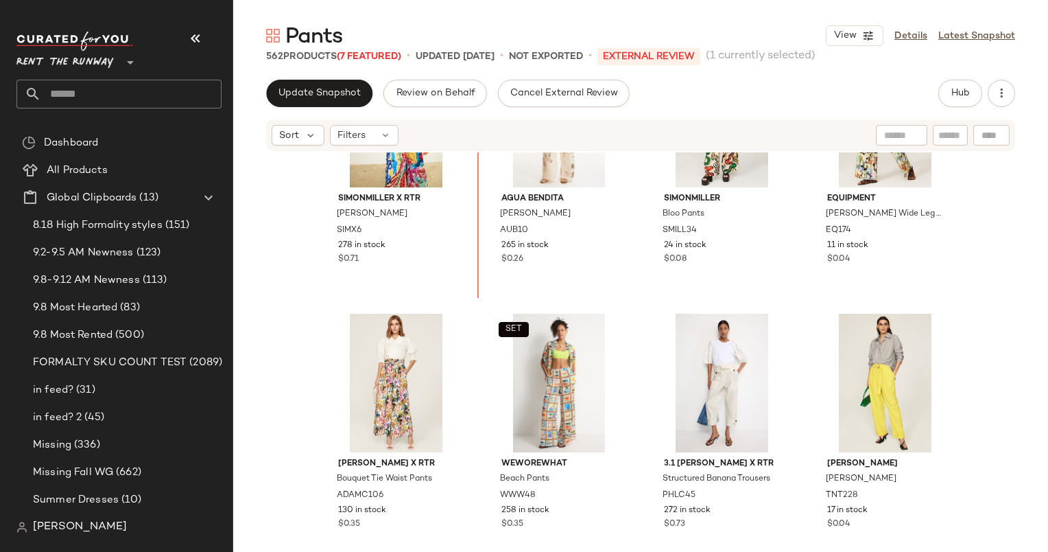
scroll to position [2970, 0]
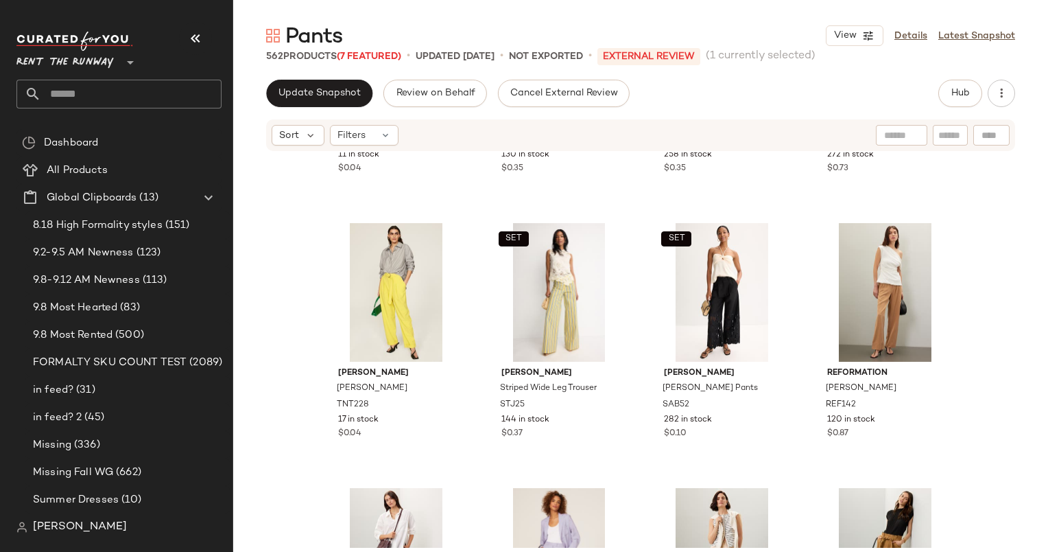
scroll to position [3351, 0]
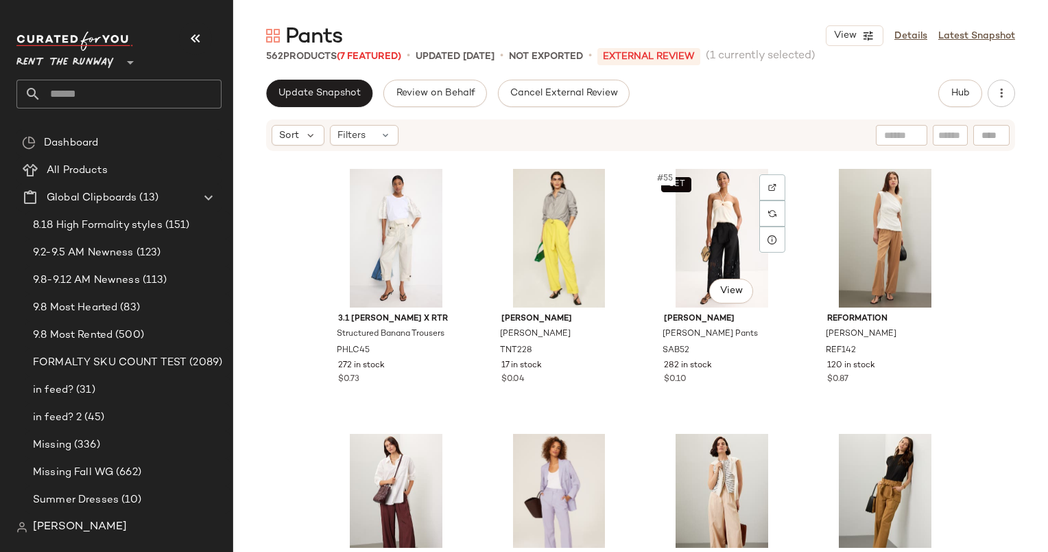
scroll to position [3504, 0]
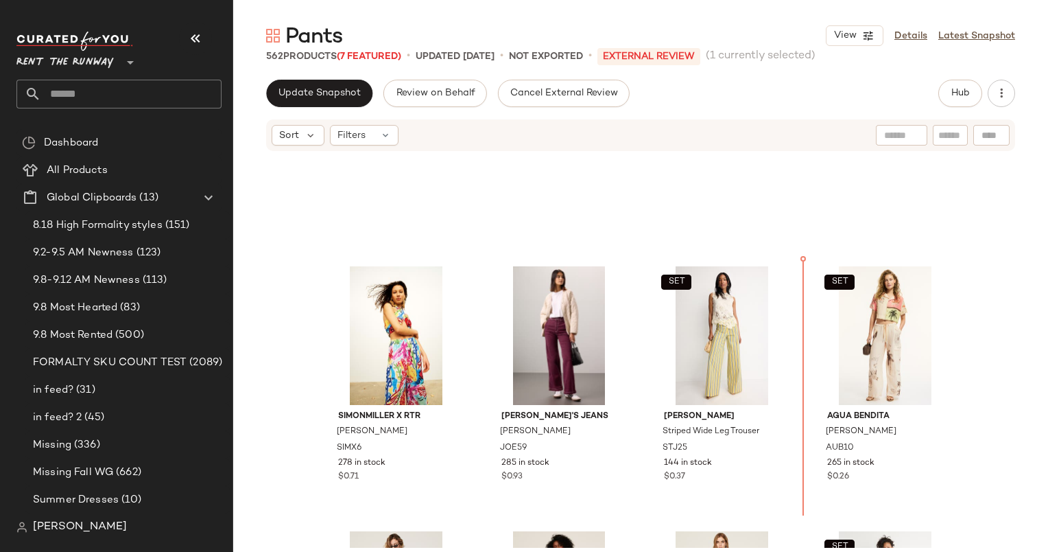
scroll to position [2804, 0]
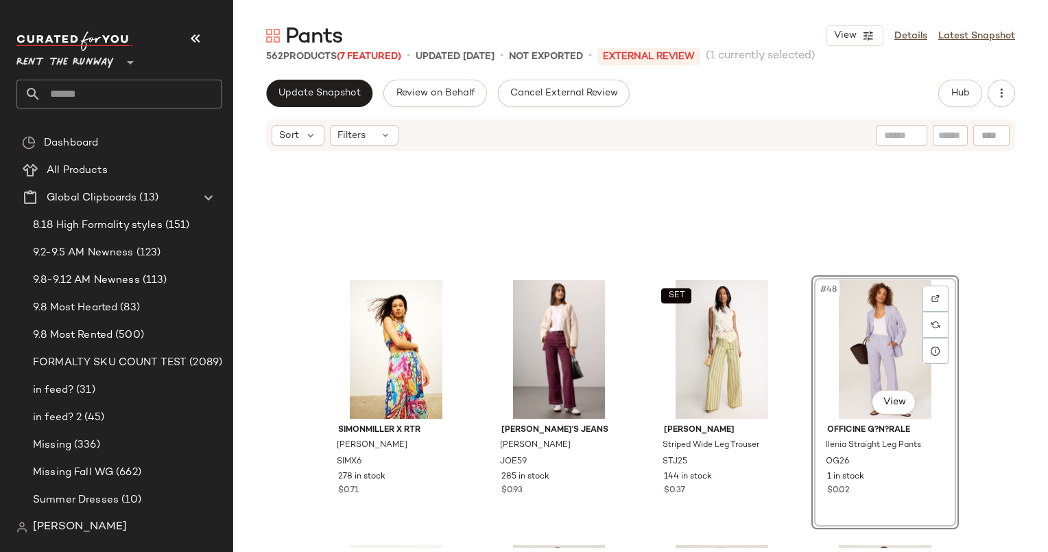
click at [993, 301] on div "SIMONMILLER X RTR Pia Pant SIMX6 278 in stock $0.71 Joe's Jeans Allana Pants JO…" at bounding box center [640, 349] width 815 height 395
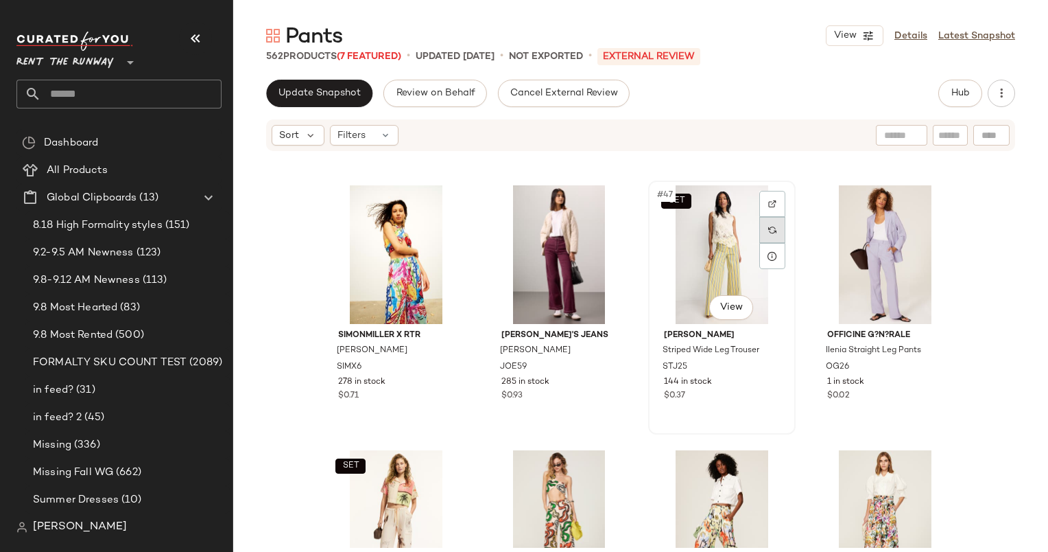
scroll to position [2900, 0]
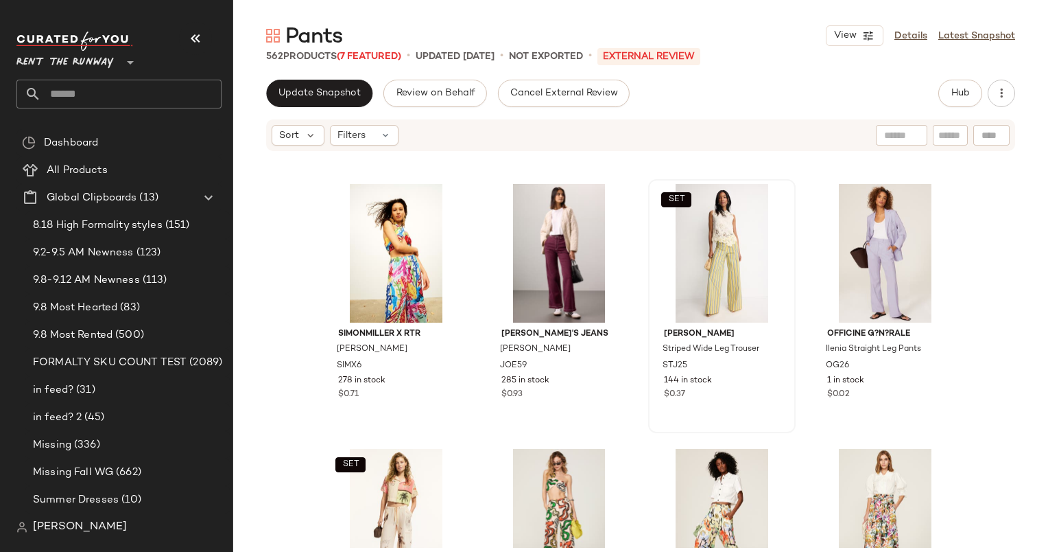
click at [982, 279] on div "SIMONMILLER X RTR Pia Pant SIMX6 278 in stock $0.71 Joe's Jeans Allana Pants JO…" at bounding box center [640, 349] width 815 height 395
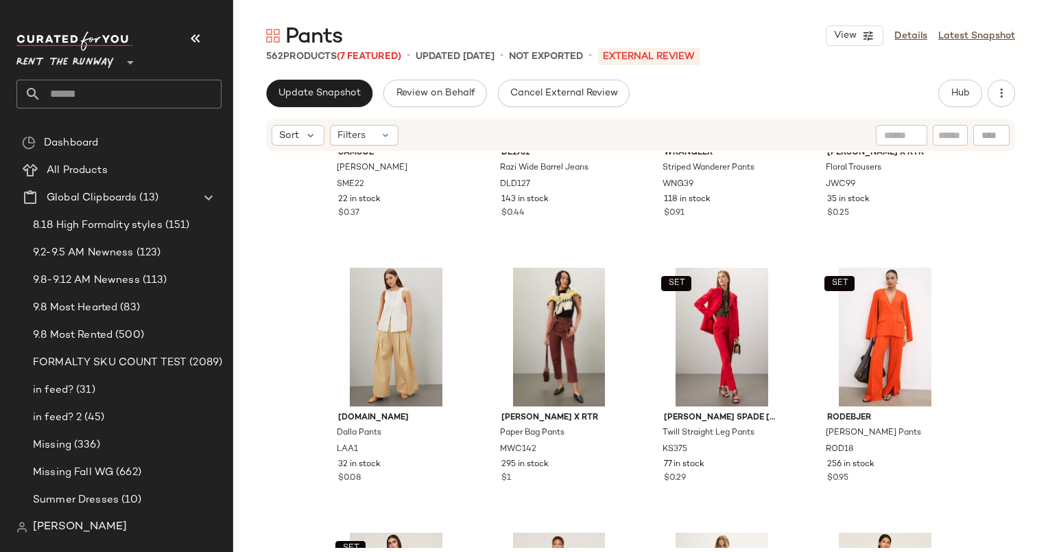
scroll to position [4137, 0]
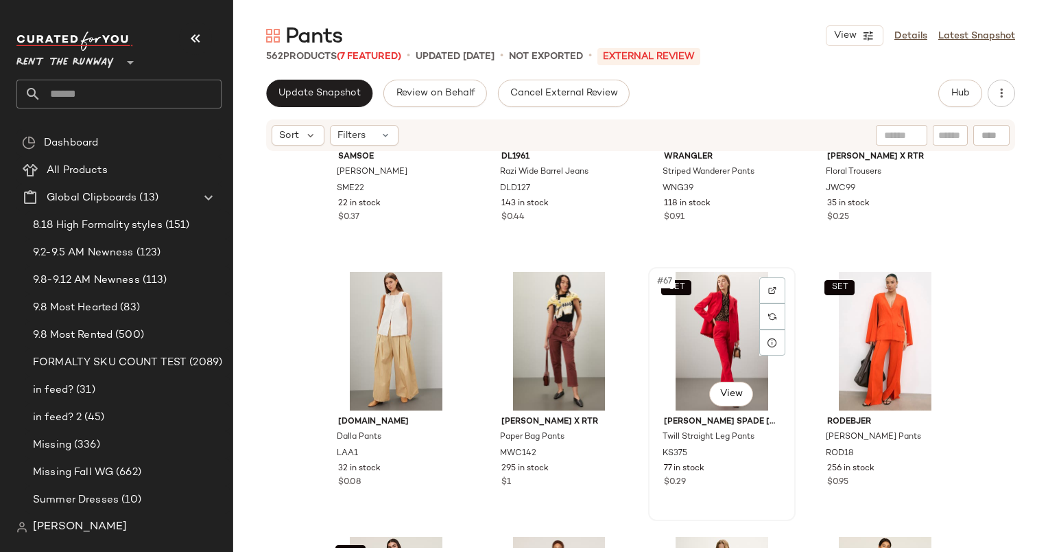
click at [722, 319] on div "SET #67 View" at bounding box center [722, 341] width 138 height 139
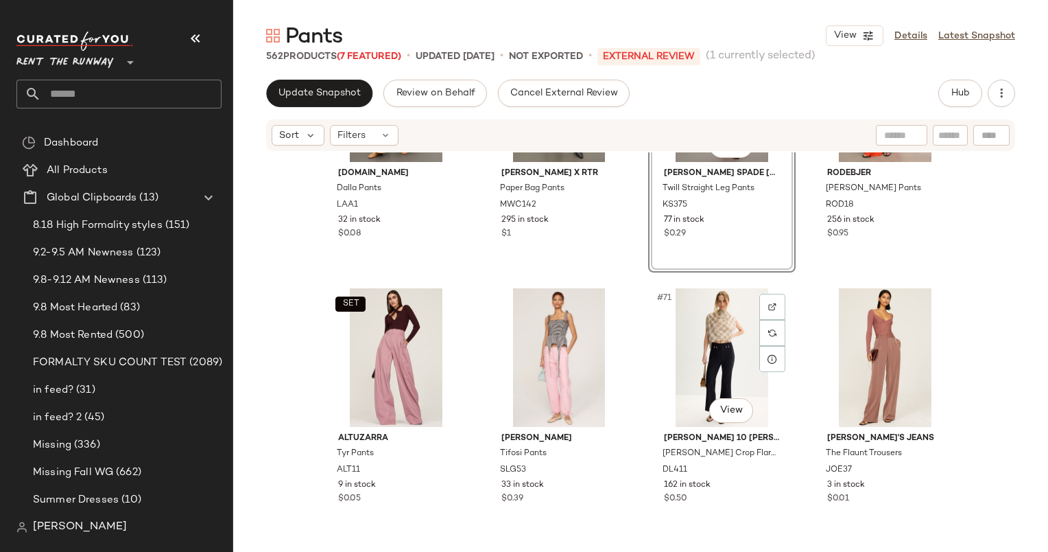
scroll to position [4386, 0]
click at [392, 367] on div "SET #69 View" at bounding box center [396, 356] width 138 height 139
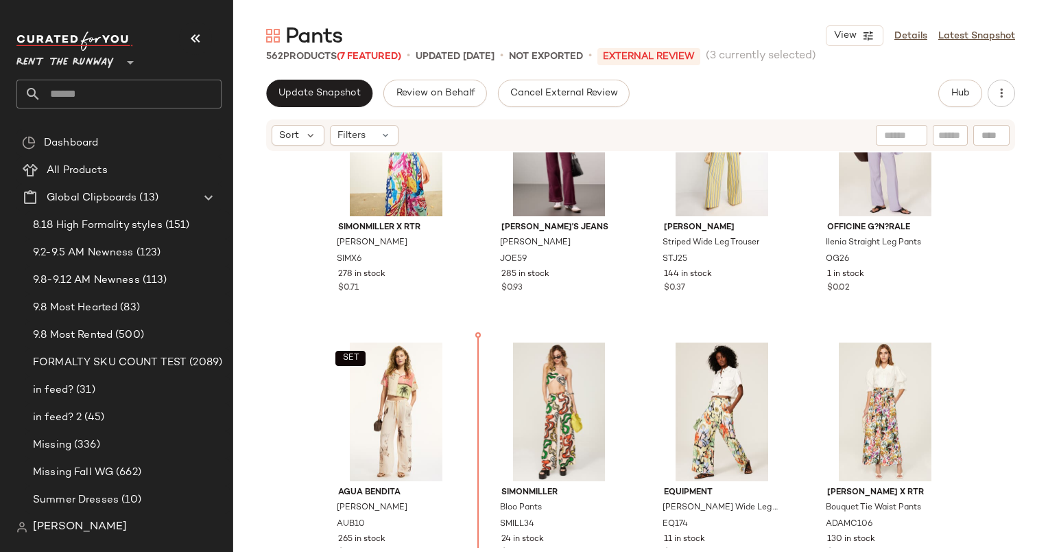
scroll to position [3059, 0]
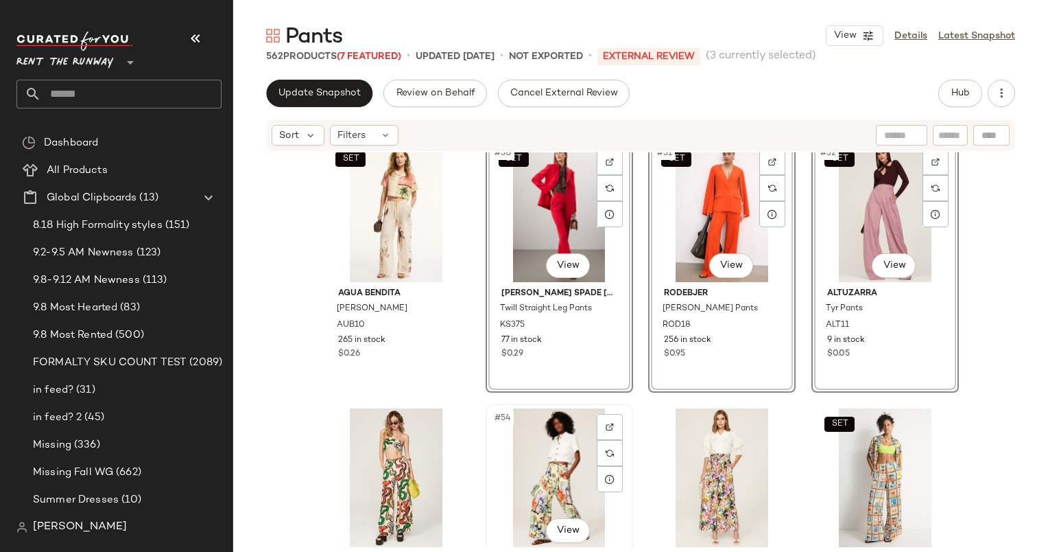
click at [486, 428] on div "#54 View Equipment Lorin Wide Leg Trousers EQ174 11 in stock $0.04" at bounding box center [560, 530] width 148 height 254
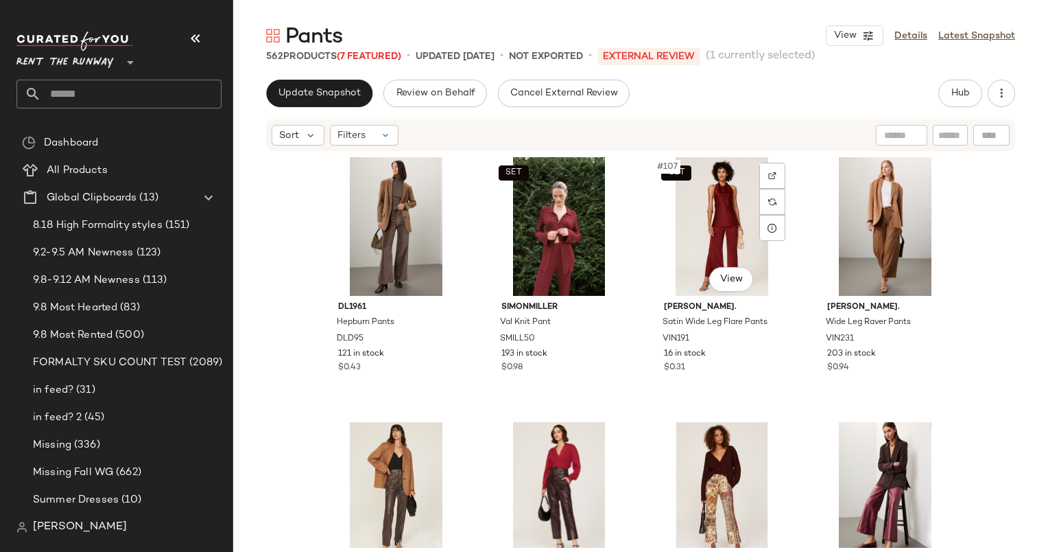
scroll to position [6900, 0]
click at [723, 232] on div "SET #107 View" at bounding box center [722, 226] width 138 height 139
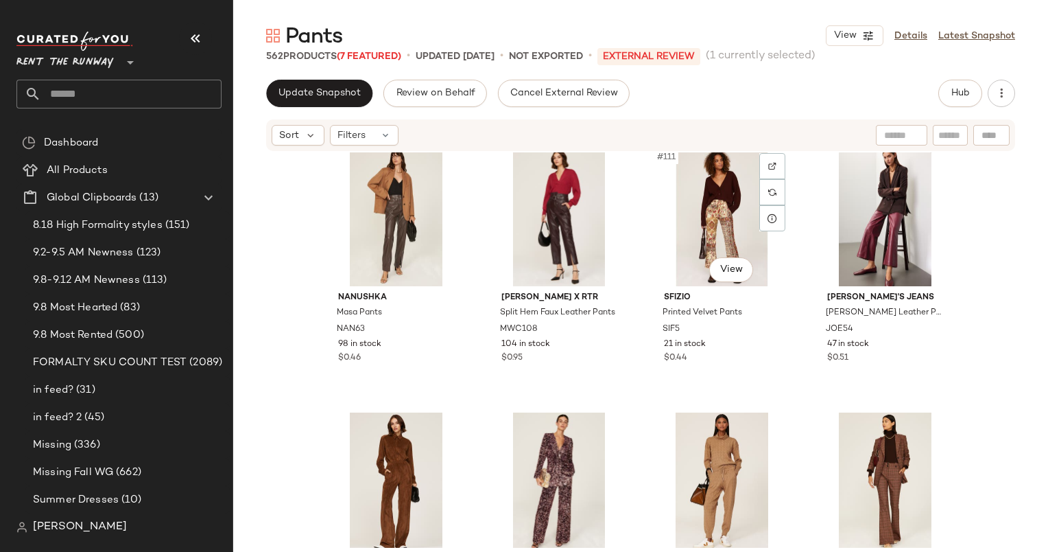
click at [723, 232] on div "#111 View" at bounding box center [722, 217] width 138 height 139
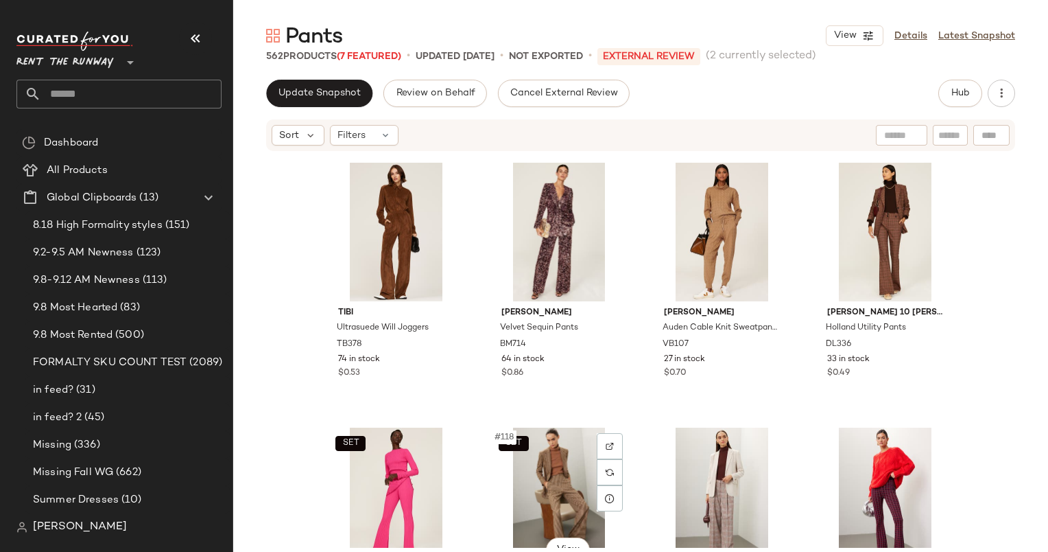
scroll to position [7417, 0]
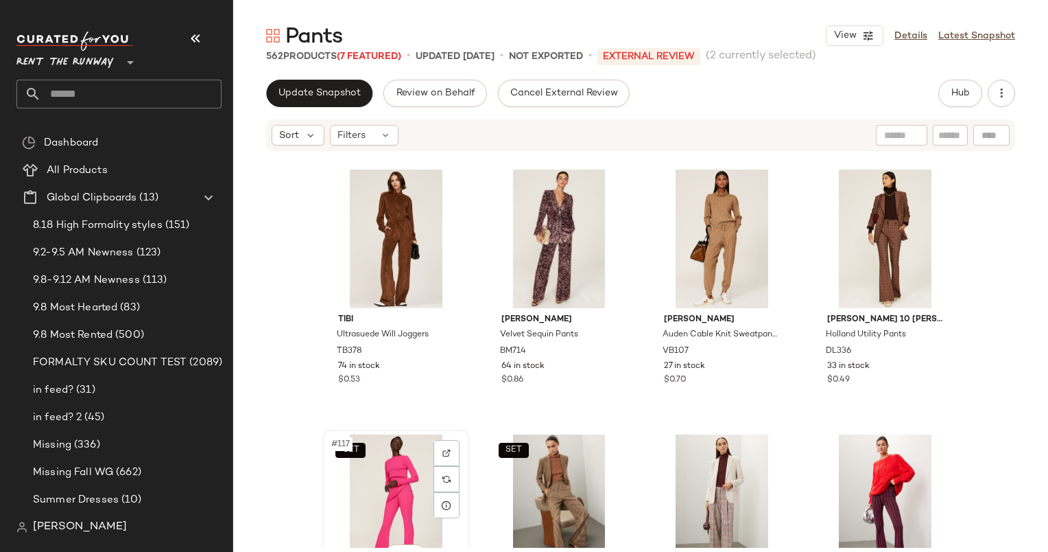
click at [417, 473] on div "SET #117 View" at bounding box center [396, 503] width 138 height 139
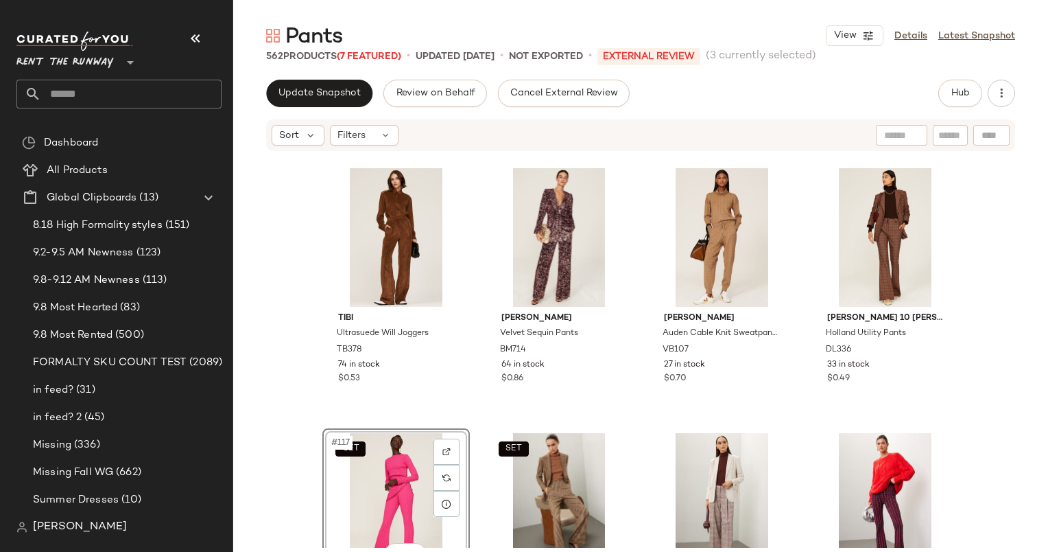
scroll to position [7417, 0]
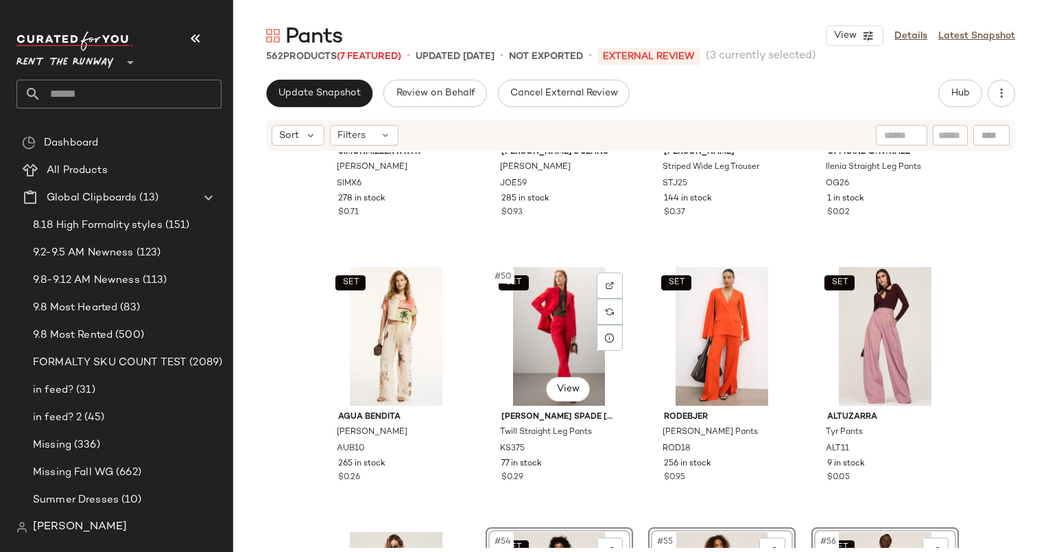
scroll to position [3276, 0]
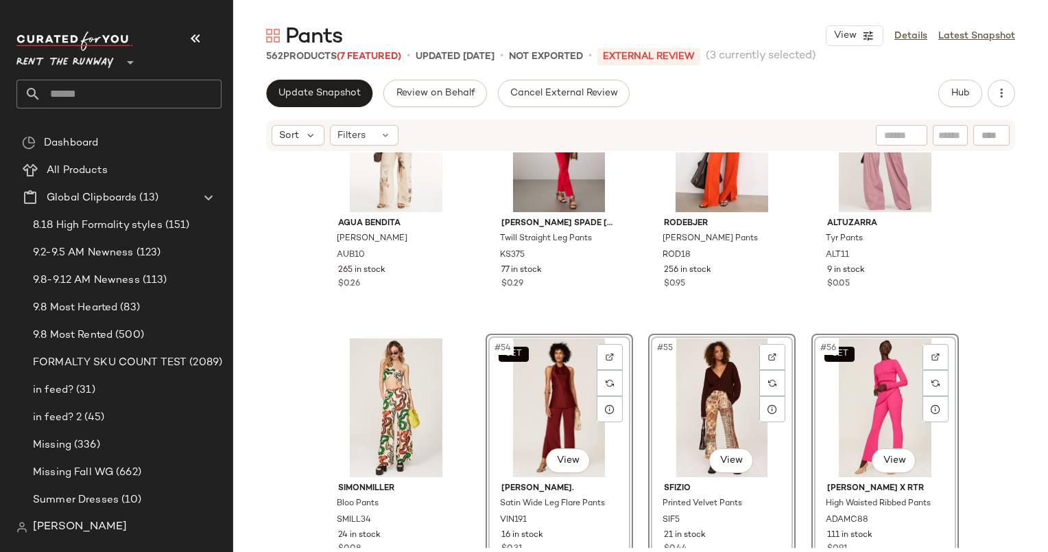
click at [491, 395] on div "SET #54 View" at bounding box center [560, 407] width 138 height 139
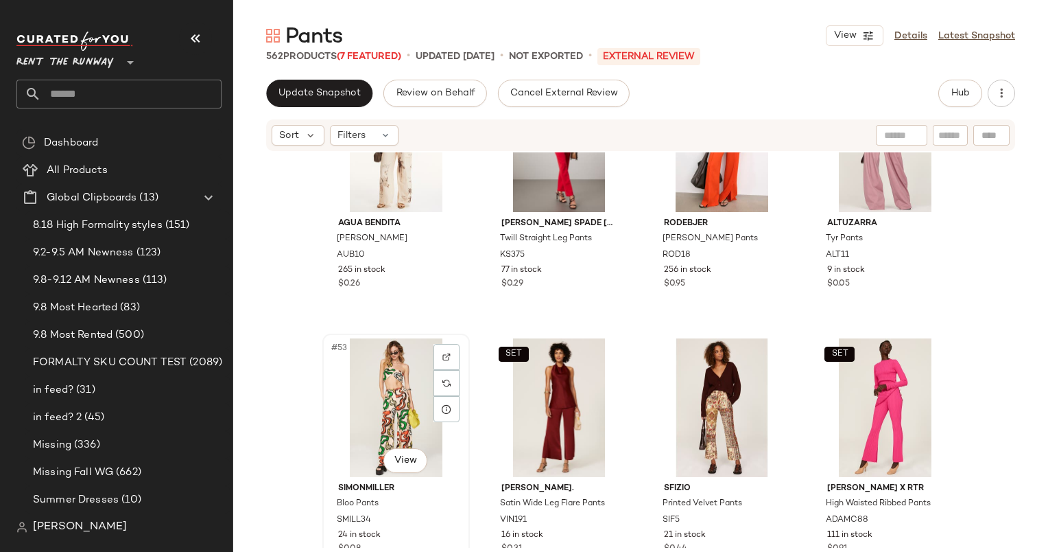
click at [462, 379] on div "#53 View SIMONMILLER Bloo Pants SMILL34 24 in stock $0.08" at bounding box center [396, 460] width 145 height 251
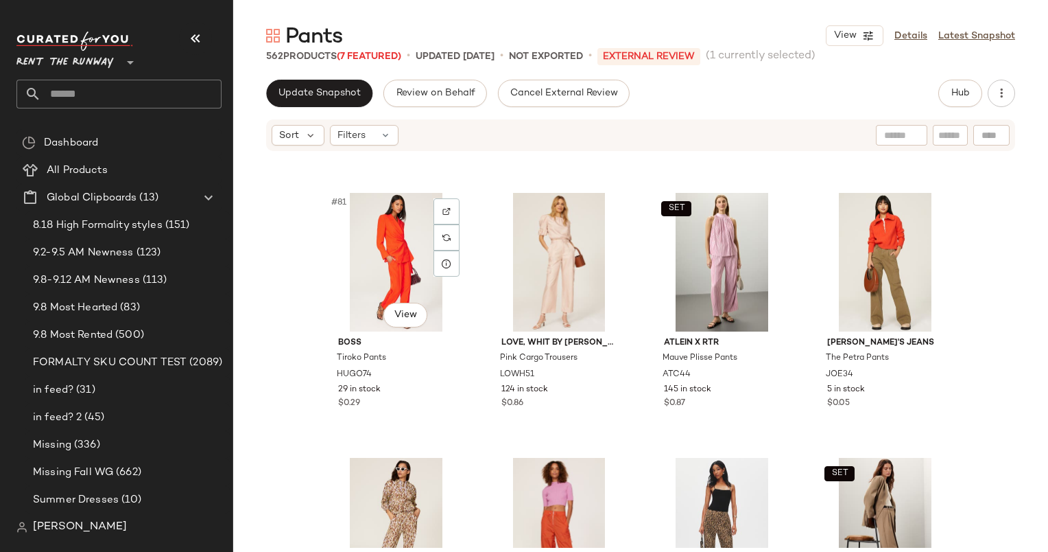
scroll to position [5328, 0]
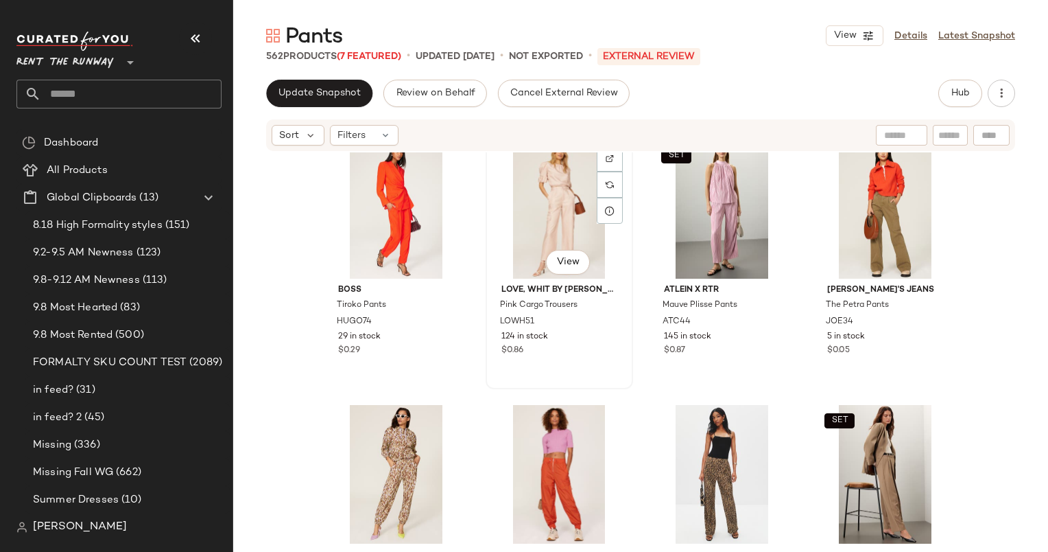
click at [572, 209] on div "#82 View" at bounding box center [560, 209] width 138 height 139
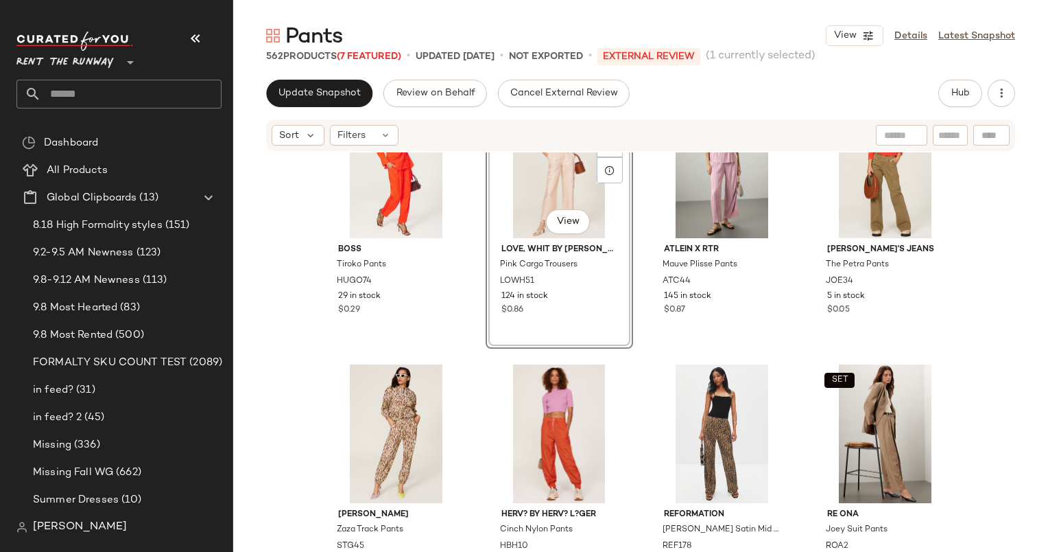
scroll to position [5369, 0]
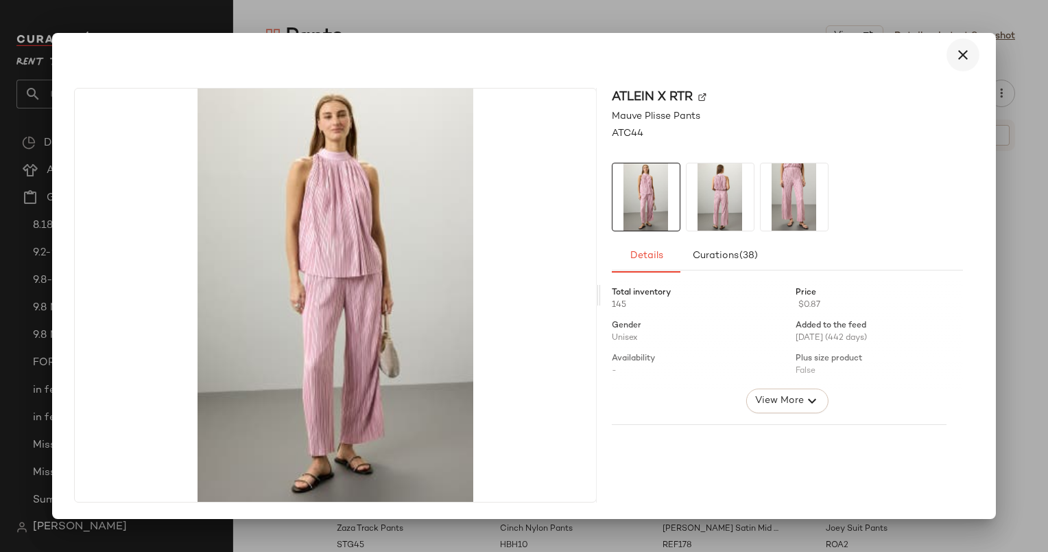
click at [959, 61] on icon "button" at bounding box center [963, 55] width 16 height 16
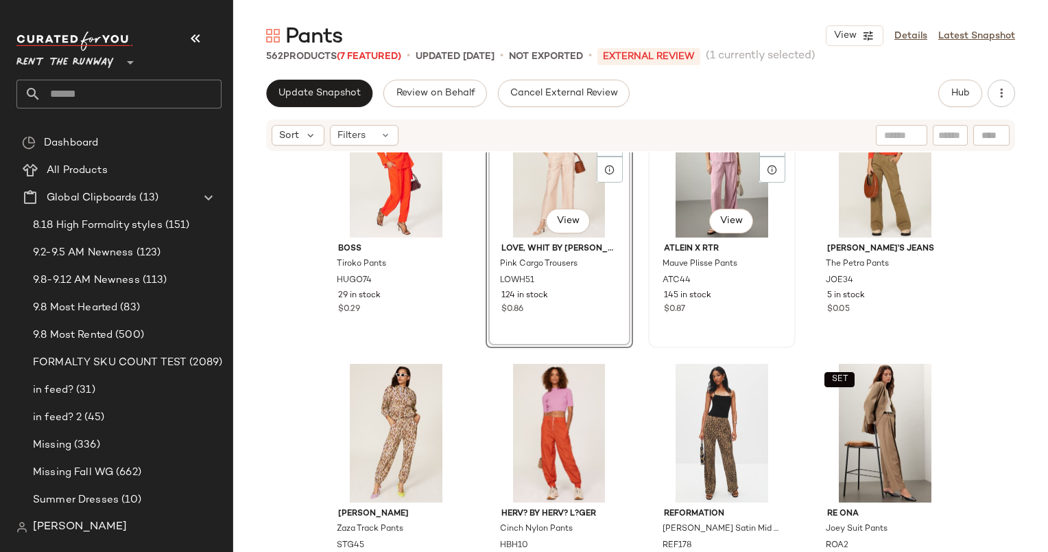
click at [727, 174] on div "SET #83 View" at bounding box center [722, 168] width 138 height 139
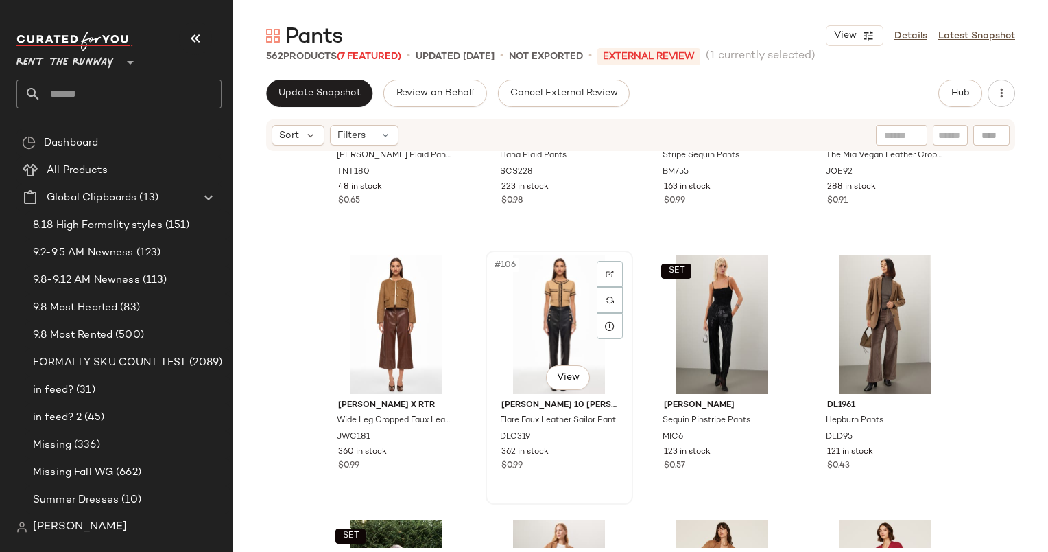
scroll to position [6809, 0]
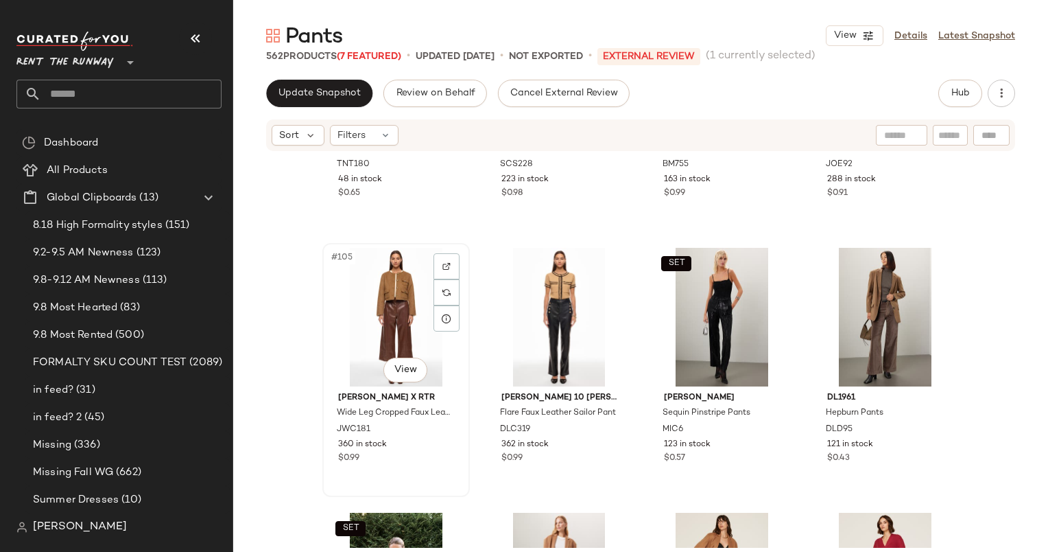
click at [412, 320] on div "#105 View" at bounding box center [396, 317] width 138 height 139
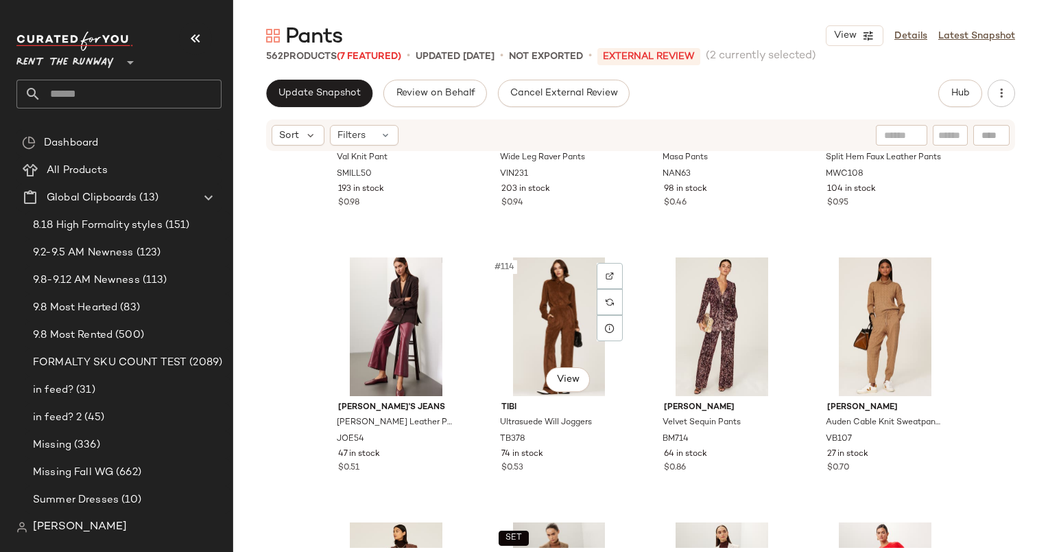
scroll to position [7331, 0]
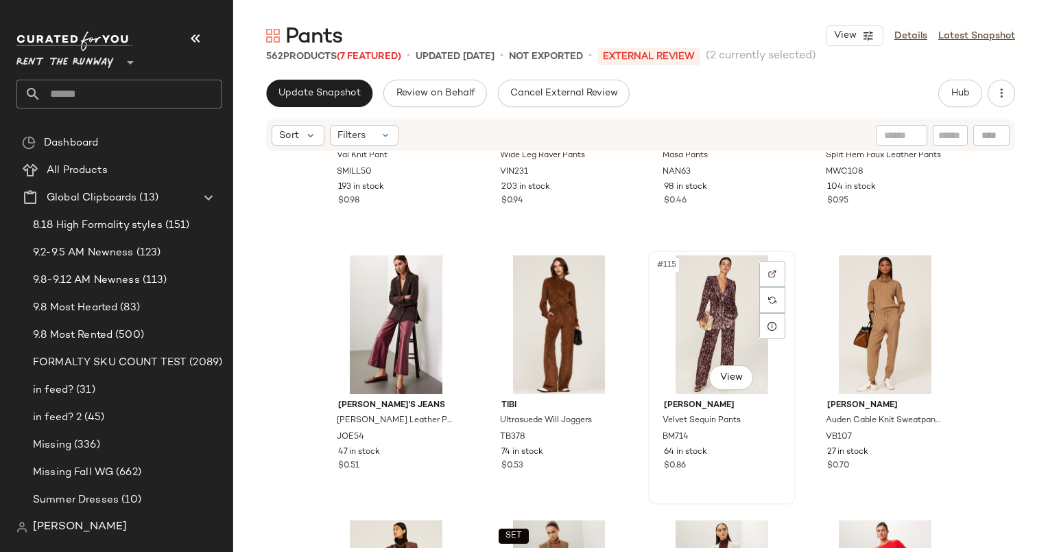
click at [702, 318] on div "#115 View" at bounding box center [722, 324] width 138 height 139
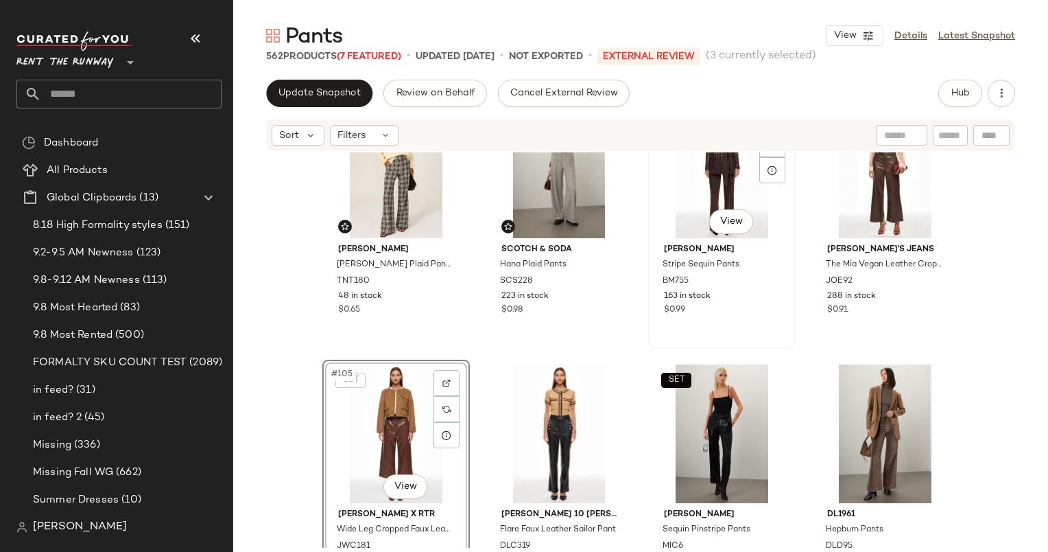
scroll to position [6651, 0]
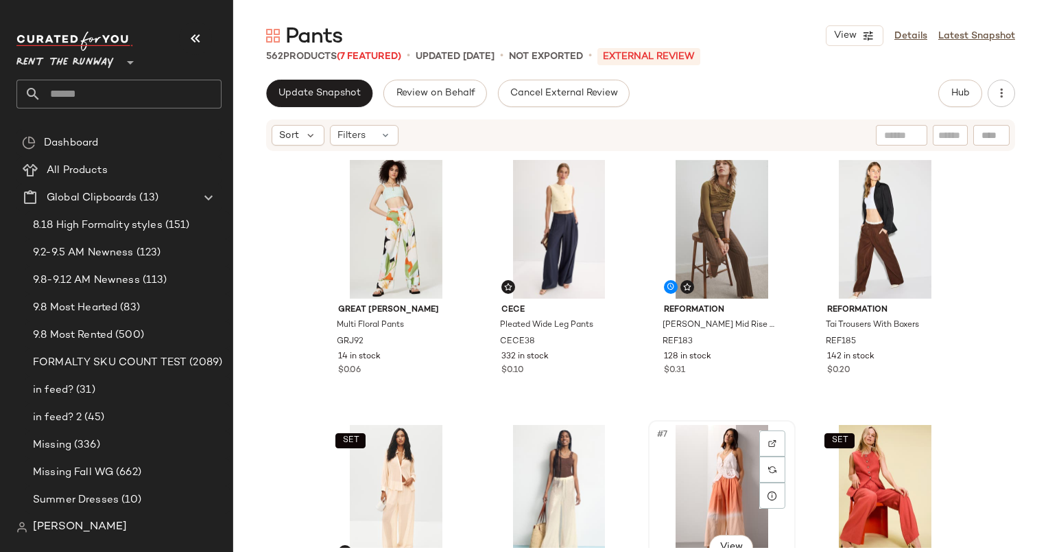
scroll to position [1, 0]
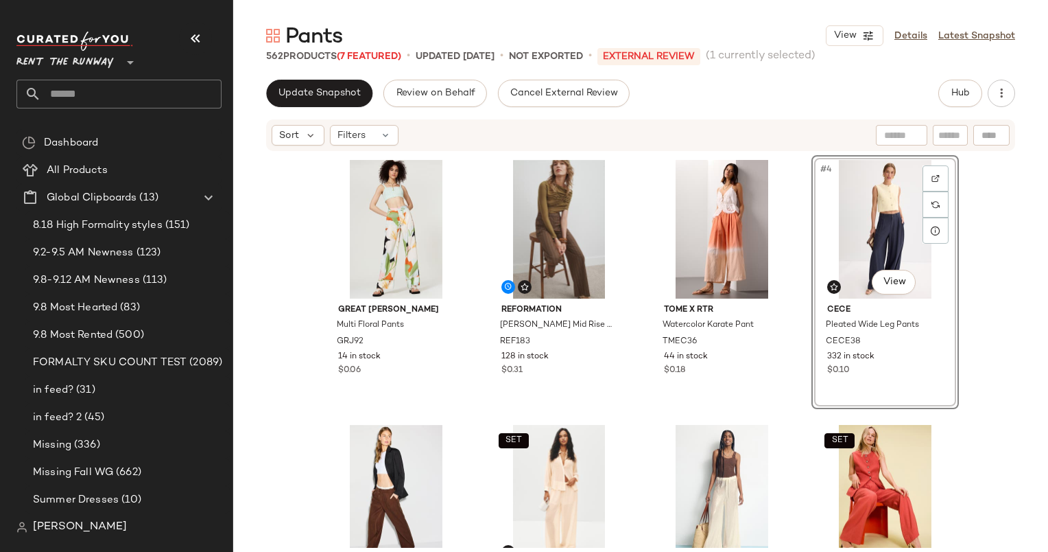
click at [639, 403] on div "Great Jones Multi Floral Pants GRJ92 14 in stock $0.06 Reformation Carter Mid R…" at bounding box center [640, 351] width 637 height 392
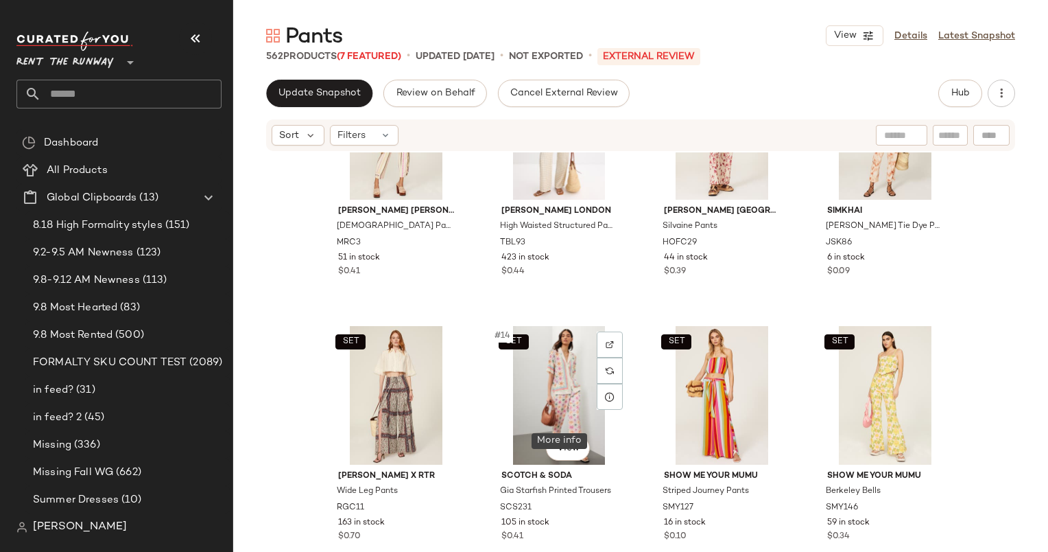
scroll to position [424, 0]
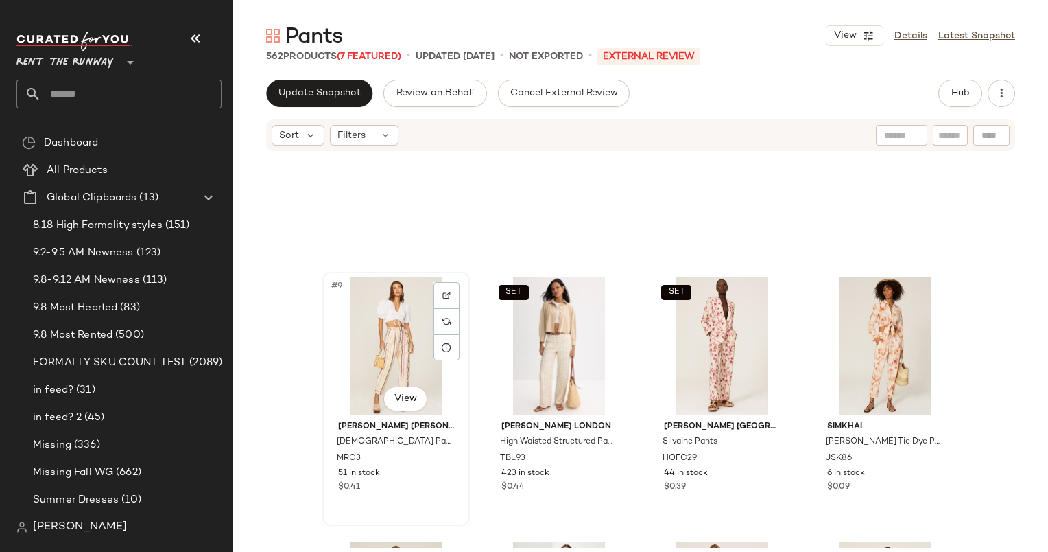
click at [393, 346] on div "#9 View" at bounding box center [396, 346] width 138 height 139
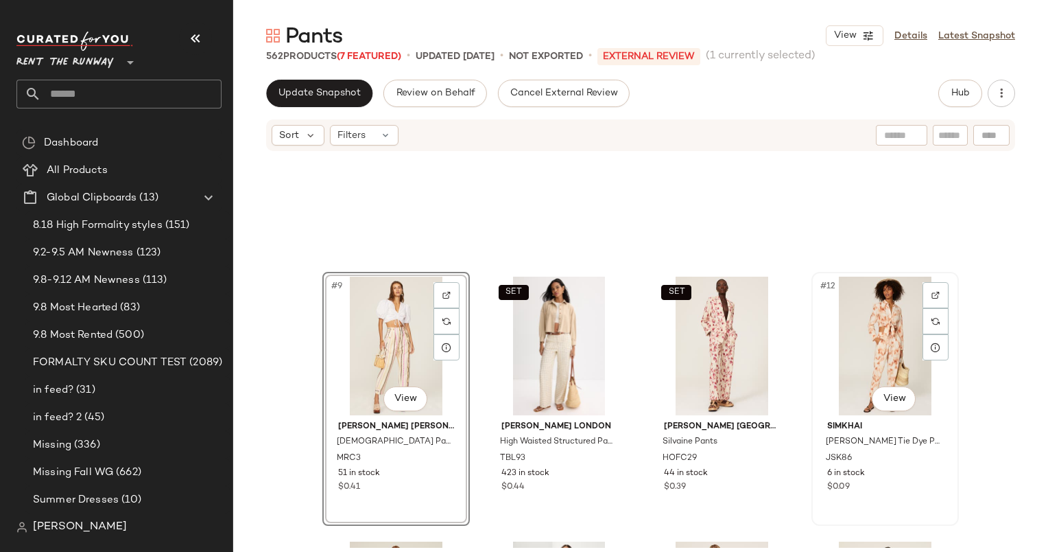
click at [860, 342] on div "#12 View" at bounding box center [886, 346] width 138 height 139
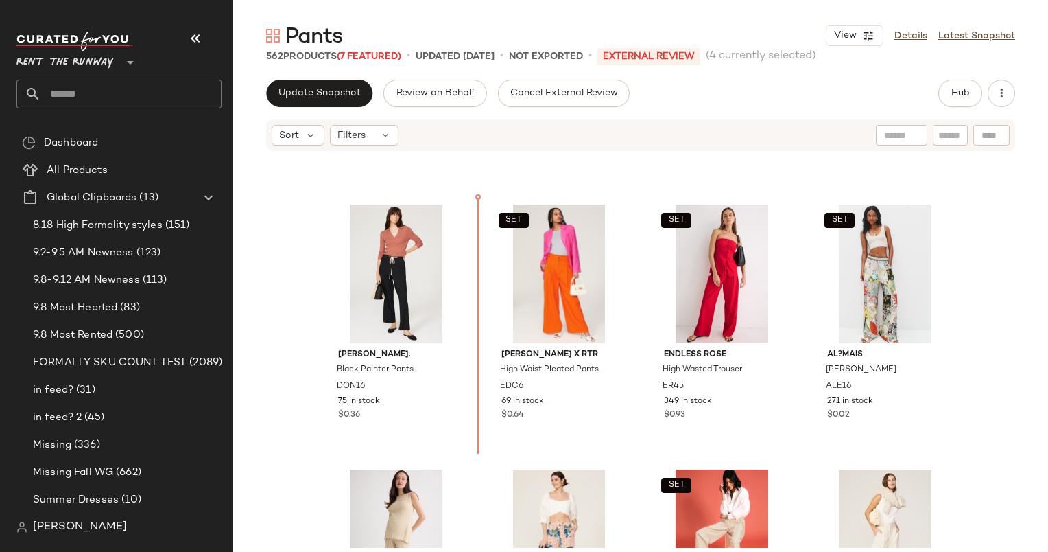
scroll to position [2014, 0]
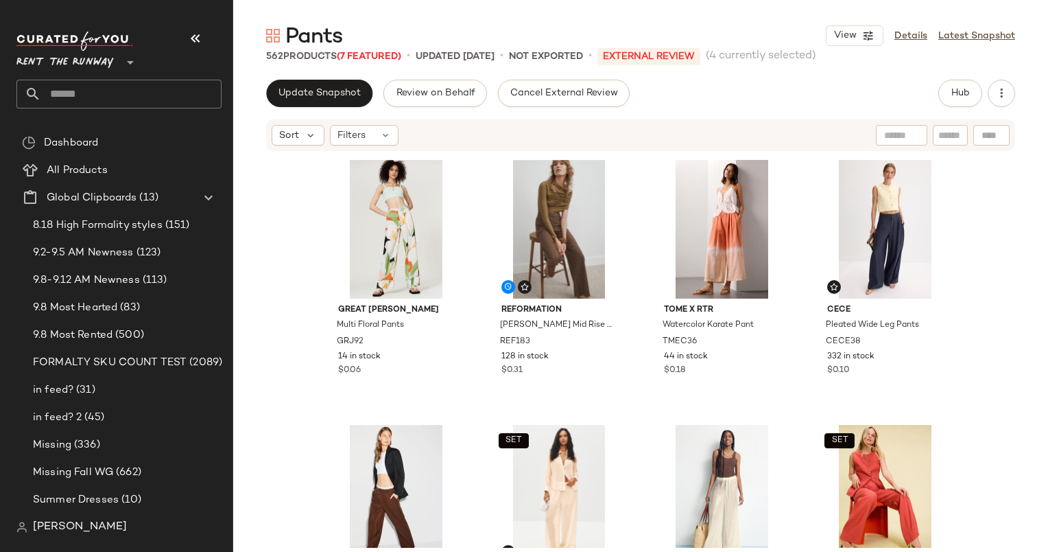
click at [1033, 357] on div "Great Jones Multi Floral Pants GRJ92 14 in stock $0.06 Reformation Carter Mid R…" at bounding box center [640, 349] width 815 height 395
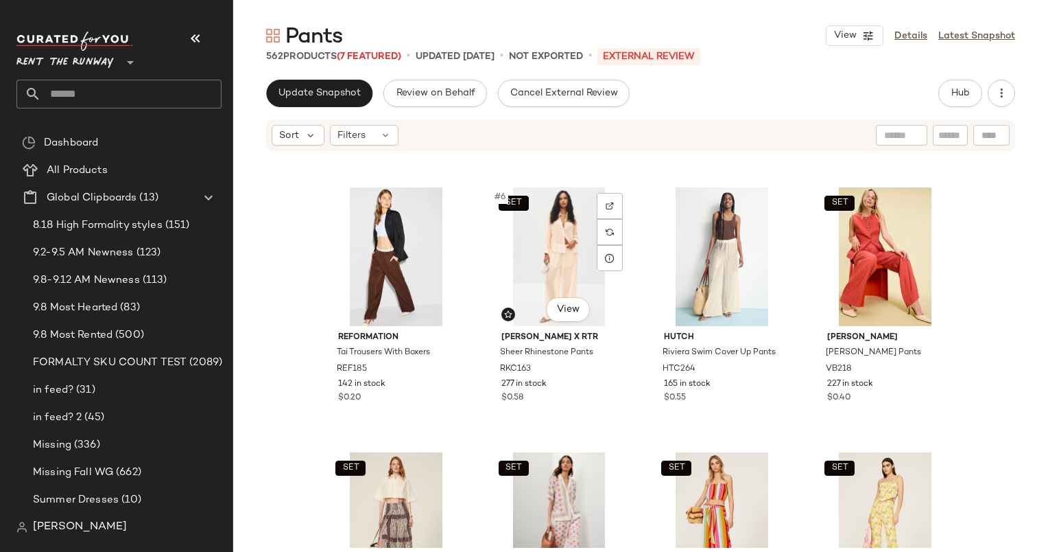
scroll to position [279, 0]
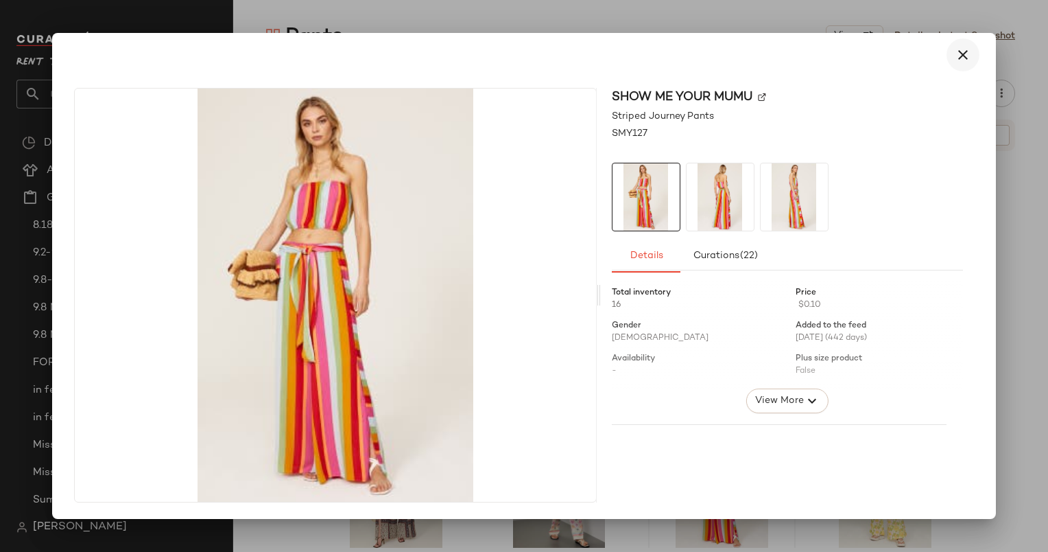
click at [962, 55] on icon "button" at bounding box center [963, 55] width 16 height 16
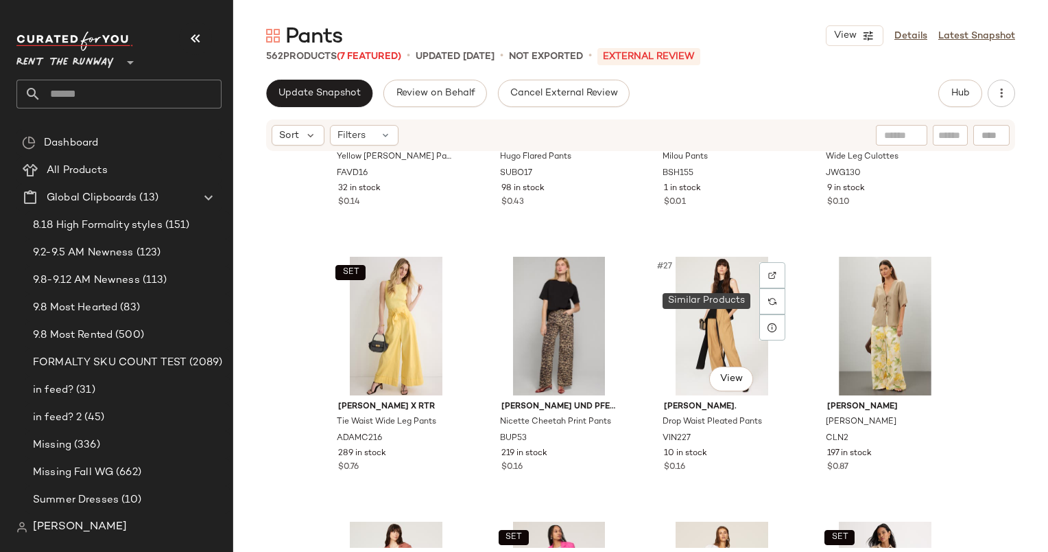
scroll to position [1505, 0]
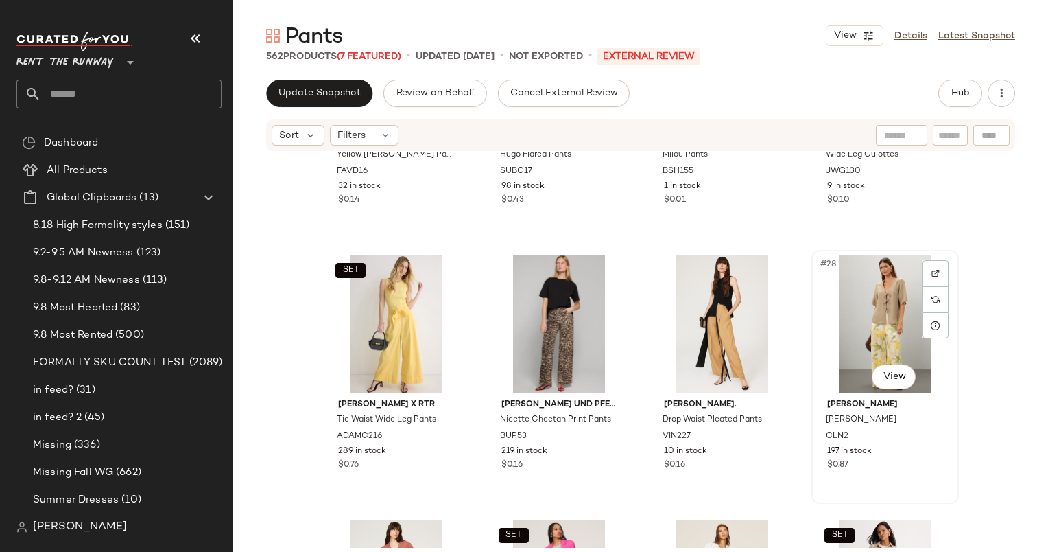
click at [884, 319] on div "#28 View" at bounding box center [886, 324] width 138 height 139
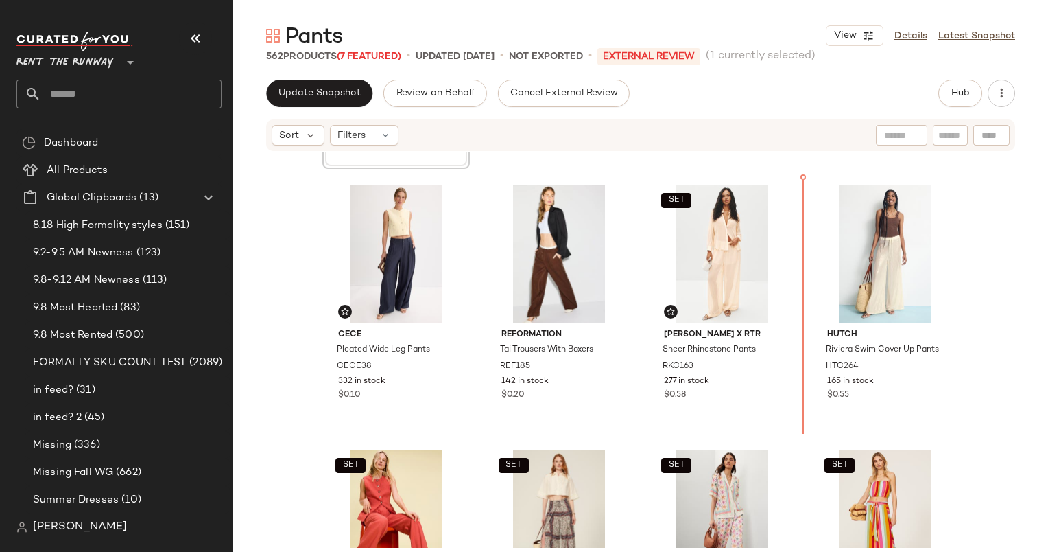
scroll to position [240, 0]
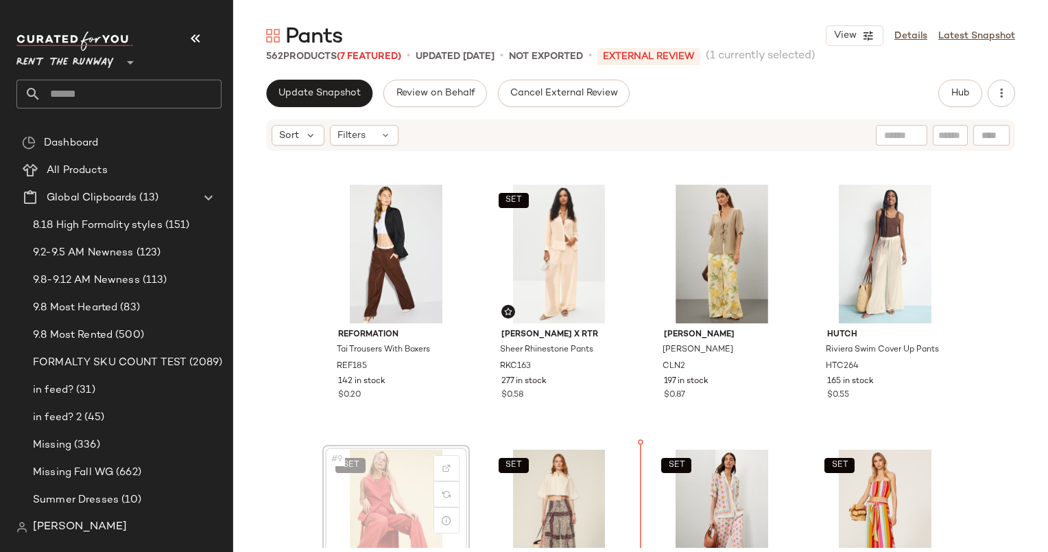
scroll to position [244, 0]
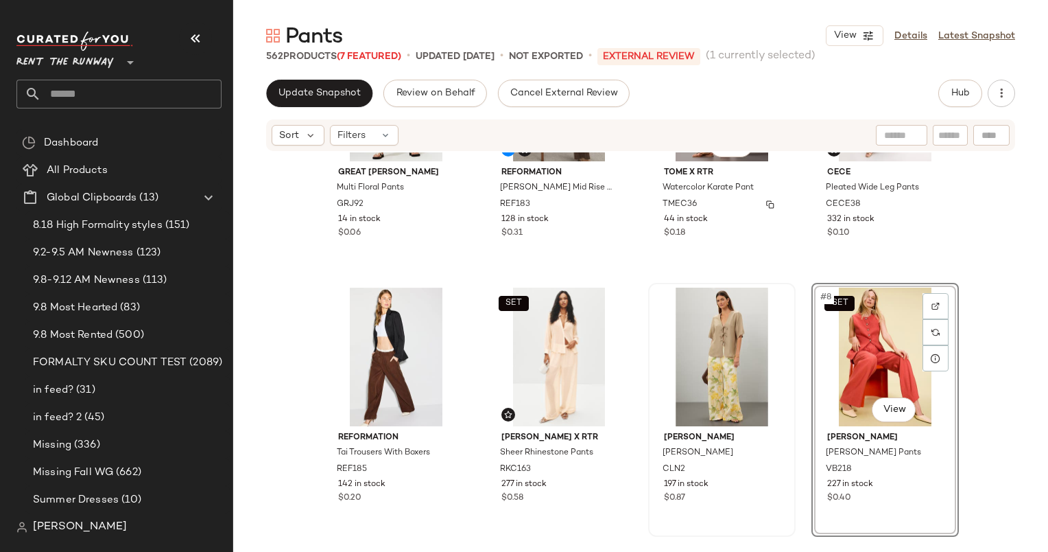
scroll to position [140, 0]
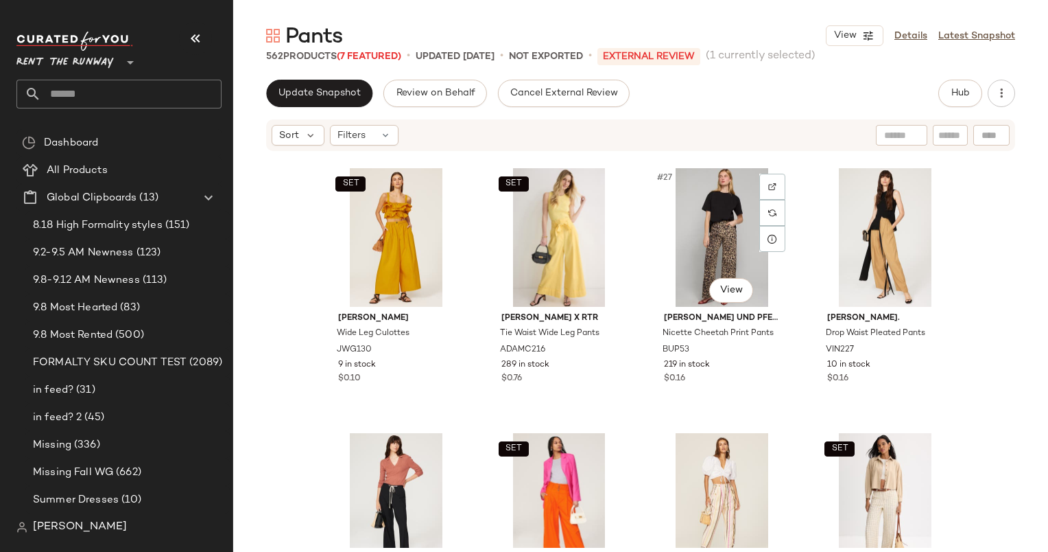
scroll to position [1592, 0]
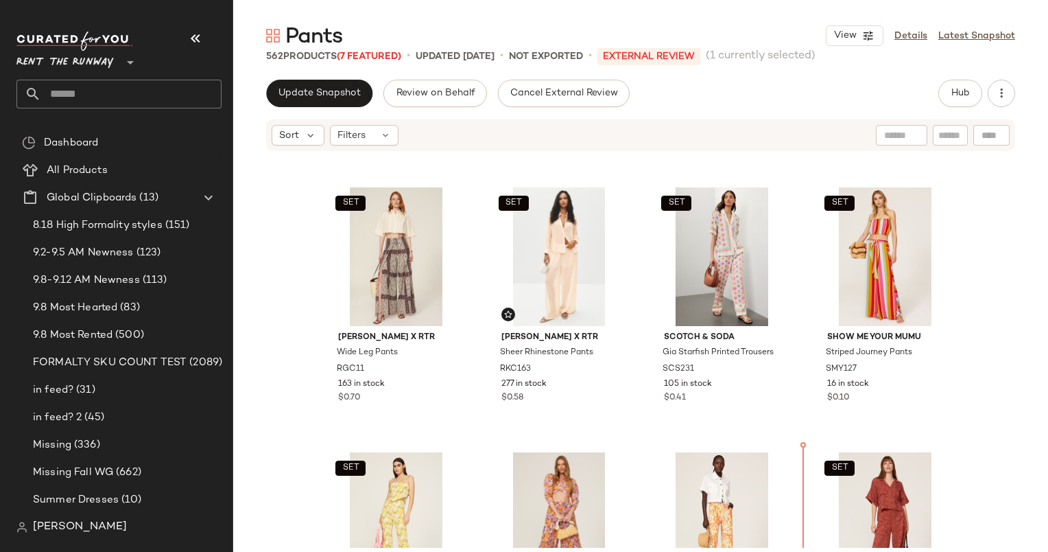
scroll to position [530, 0]
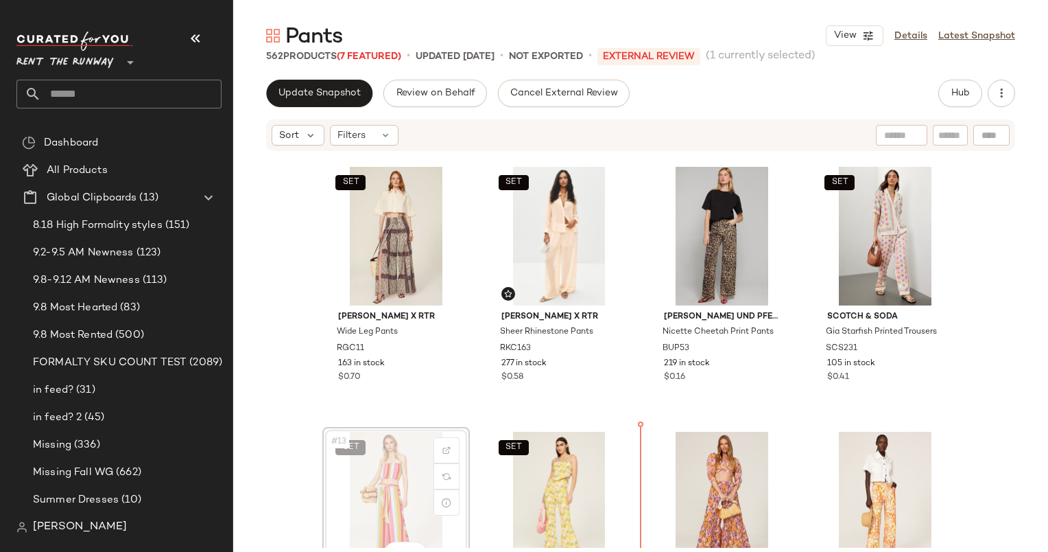
scroll to position [536, 0]
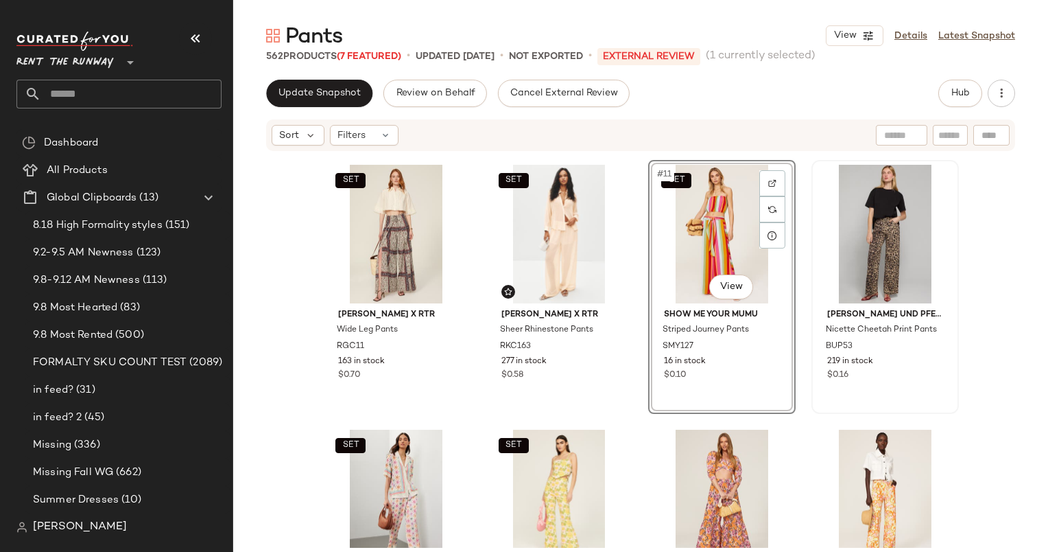
scroll to position [613, 0]
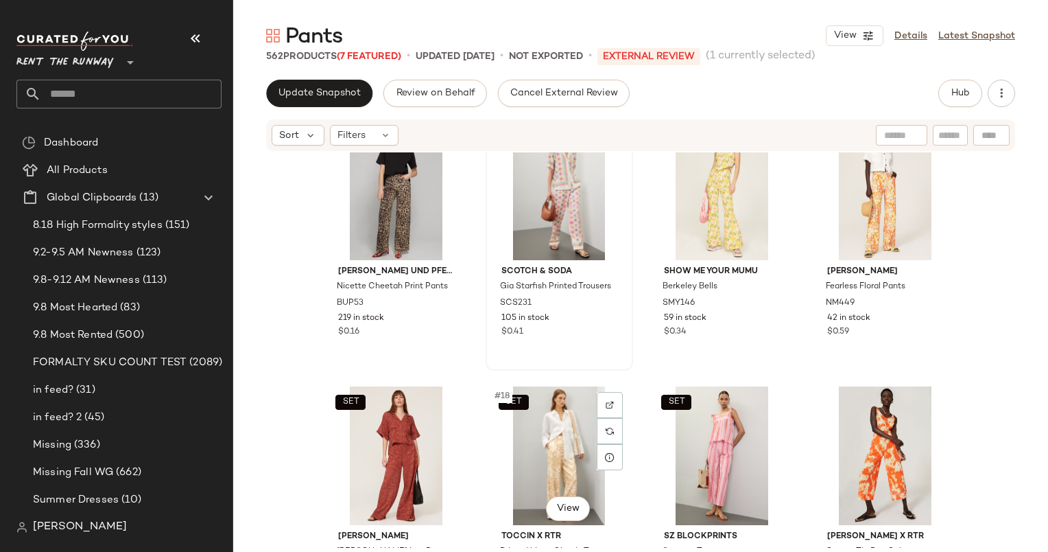
scroll to position [845, 0]
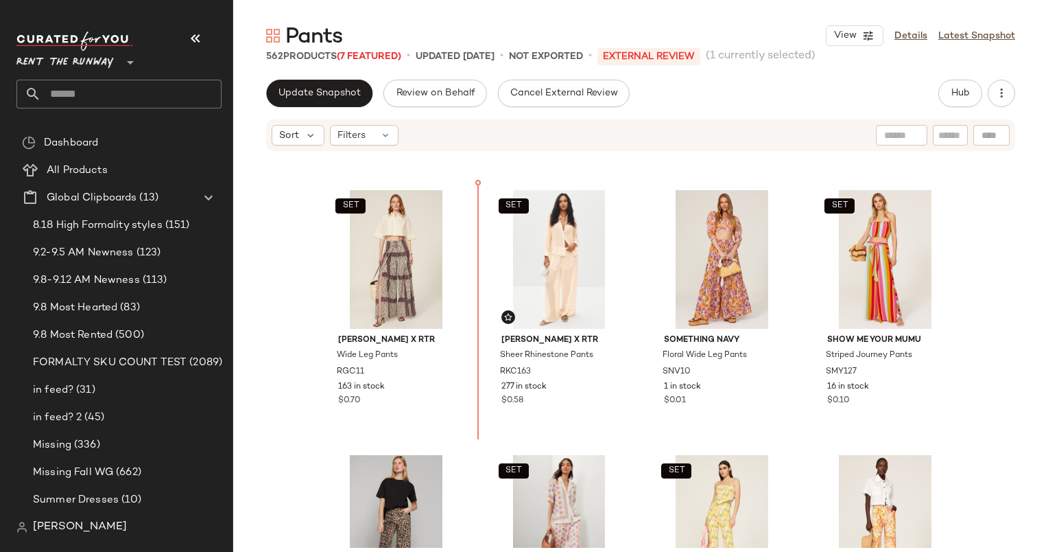
scroll to position [479, 0]
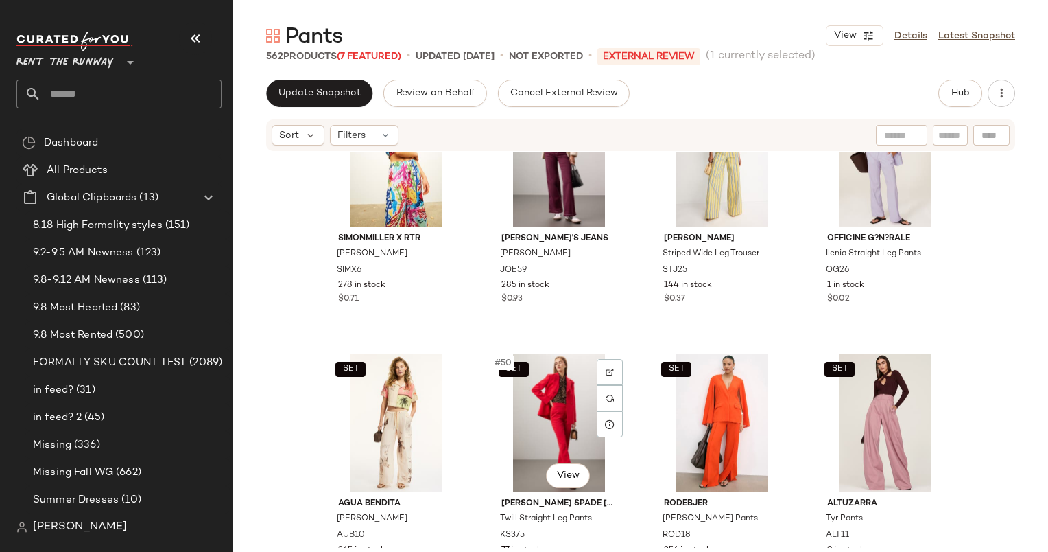
scroll to position [2994, 0]
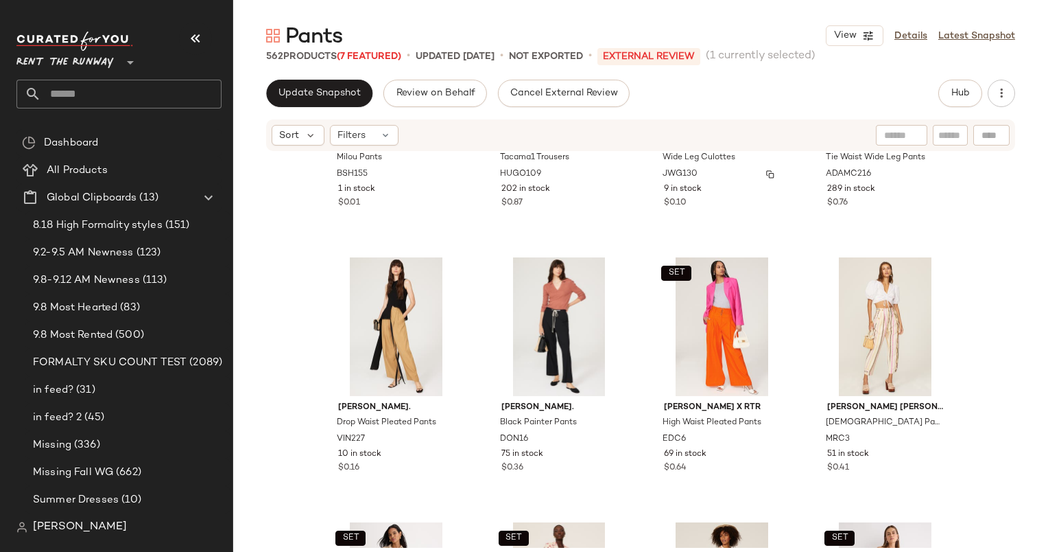
scroll to position [1768, 0]
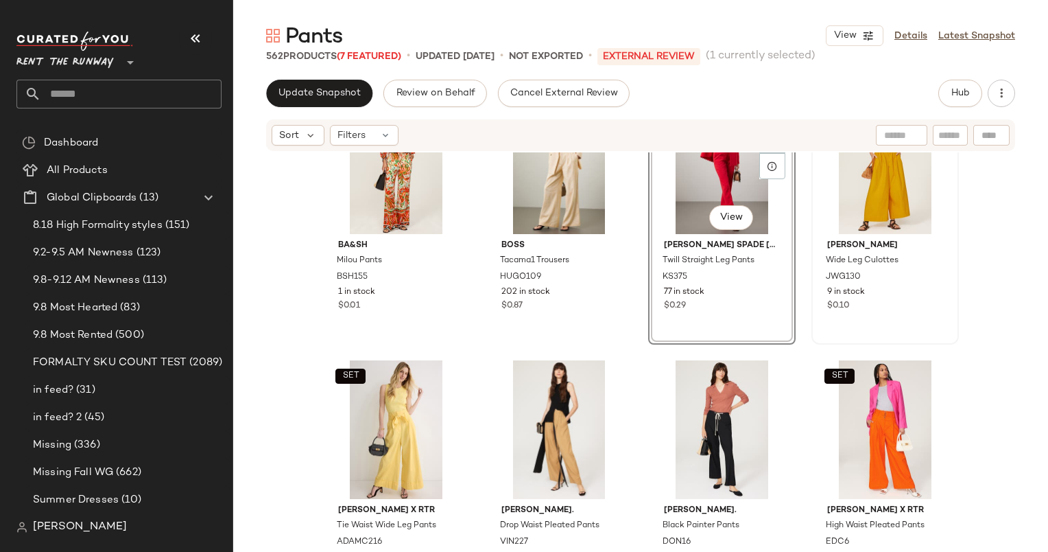
scroll to position [1665, 0]
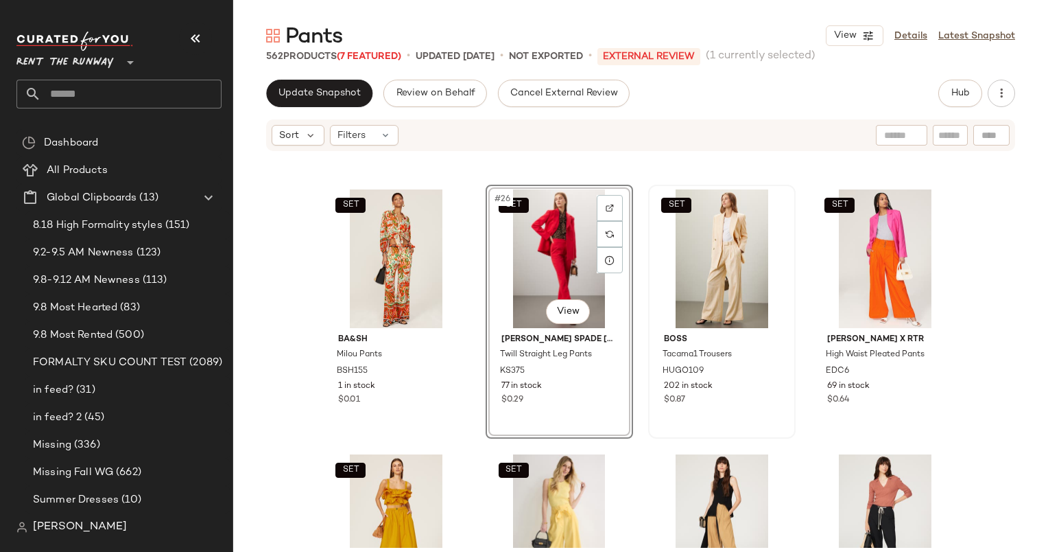
scroll to position [1609, 0]
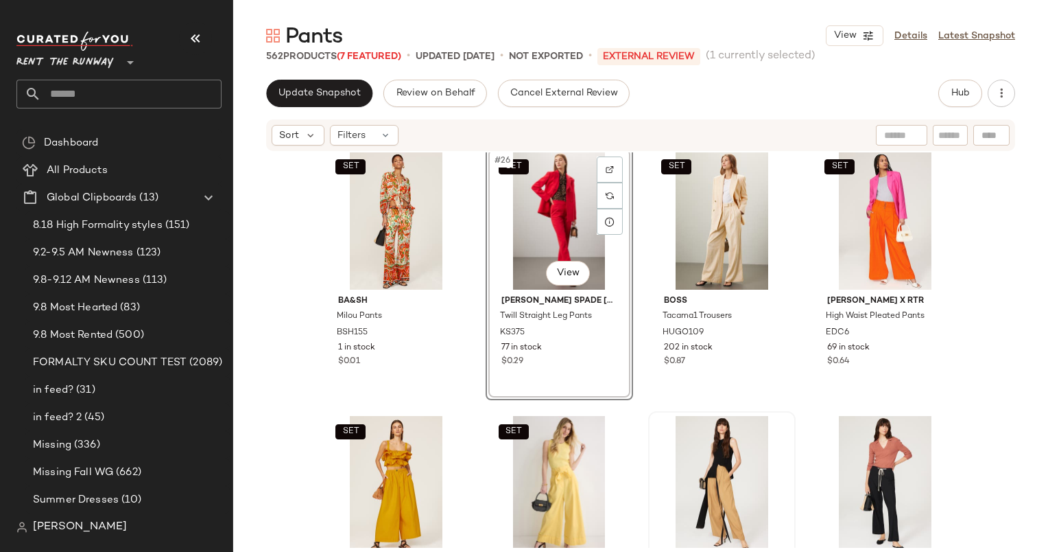
click at [657, 432] on div at bounding box center [722, 485] width 138 height 139
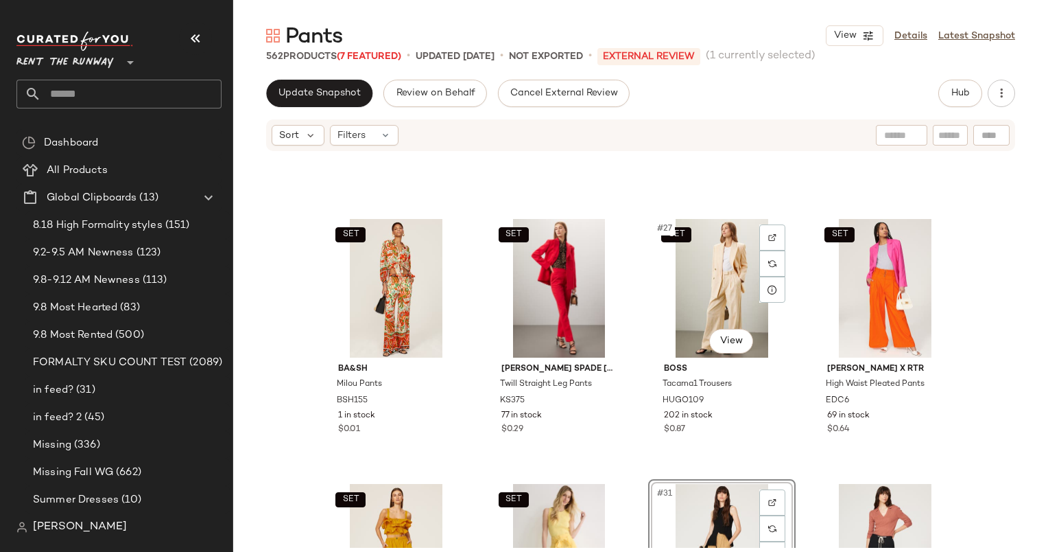
scroll to position [1574, 0]
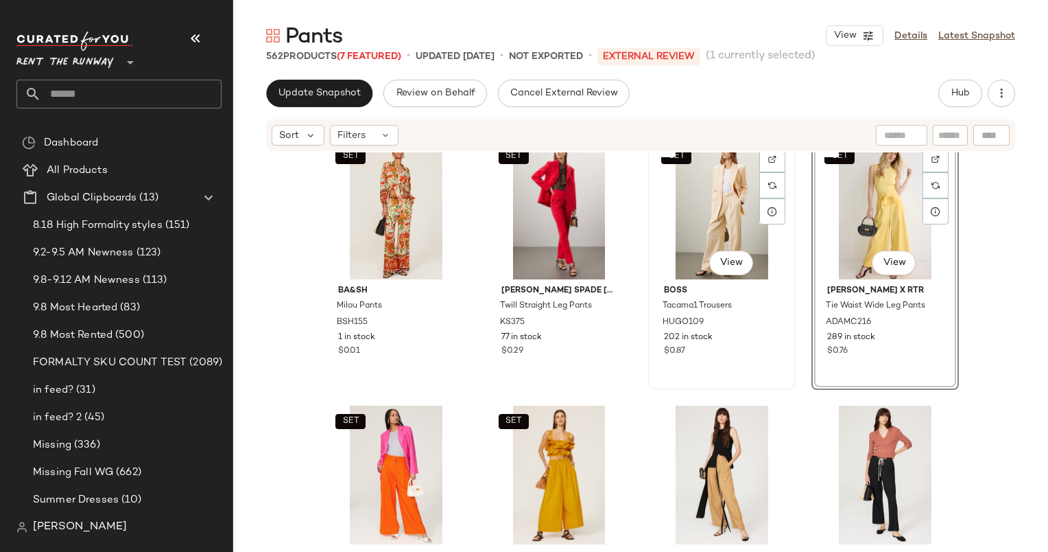
scroll to position [1620, 0]
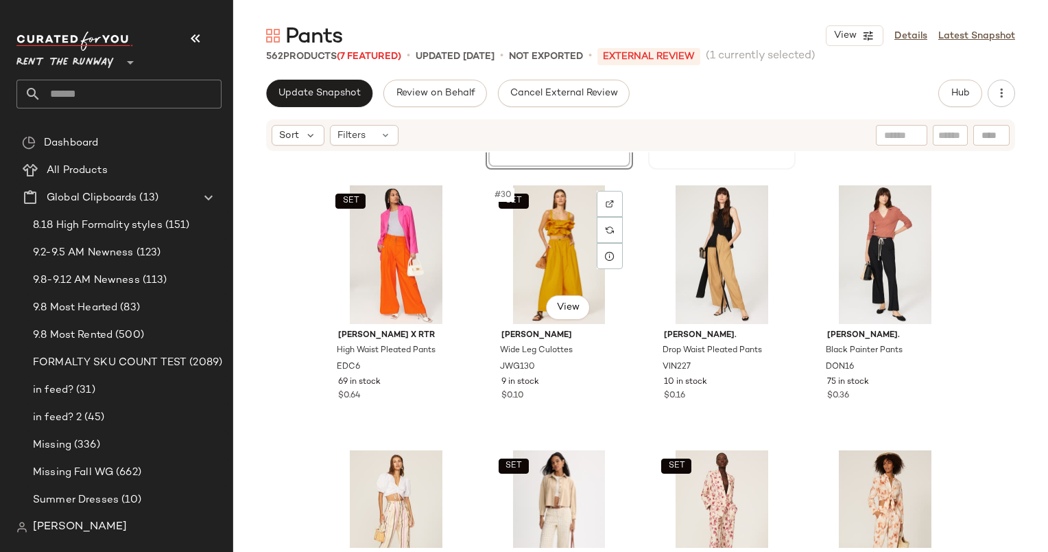
scroll to position [1879, 0]
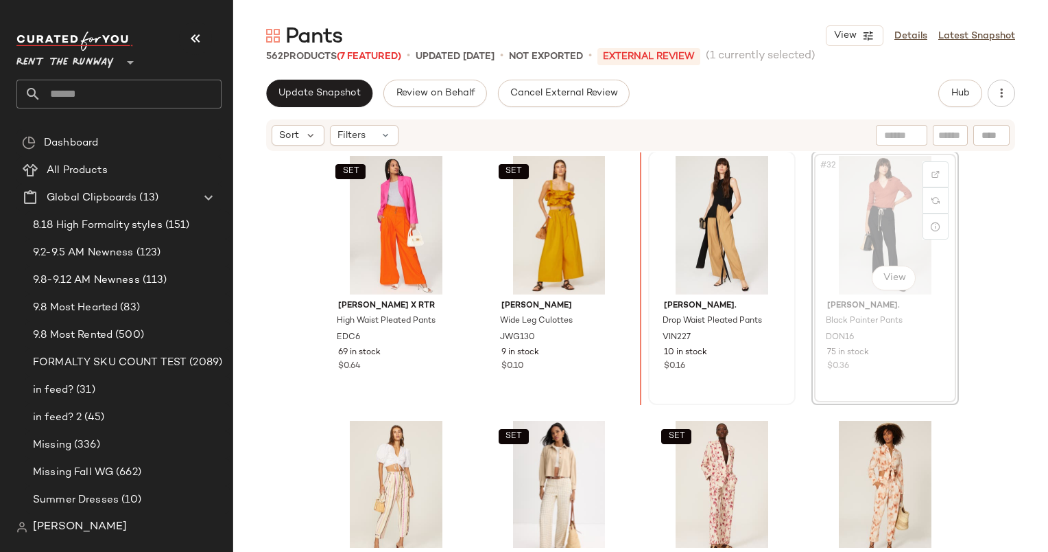
scroll to position [1866, 0]
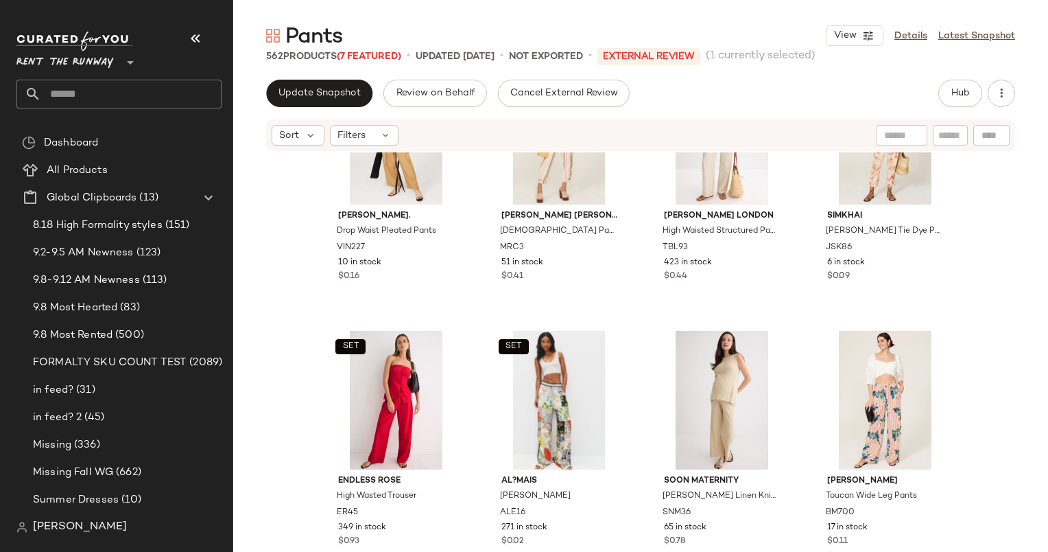
scroll to position [2225, 0]
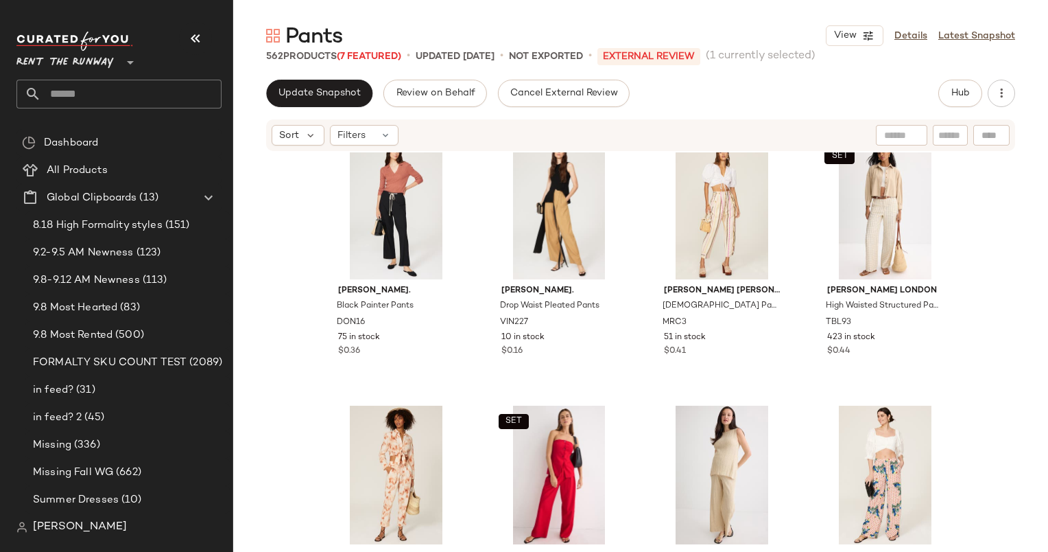
scroll to position [2144, 0]
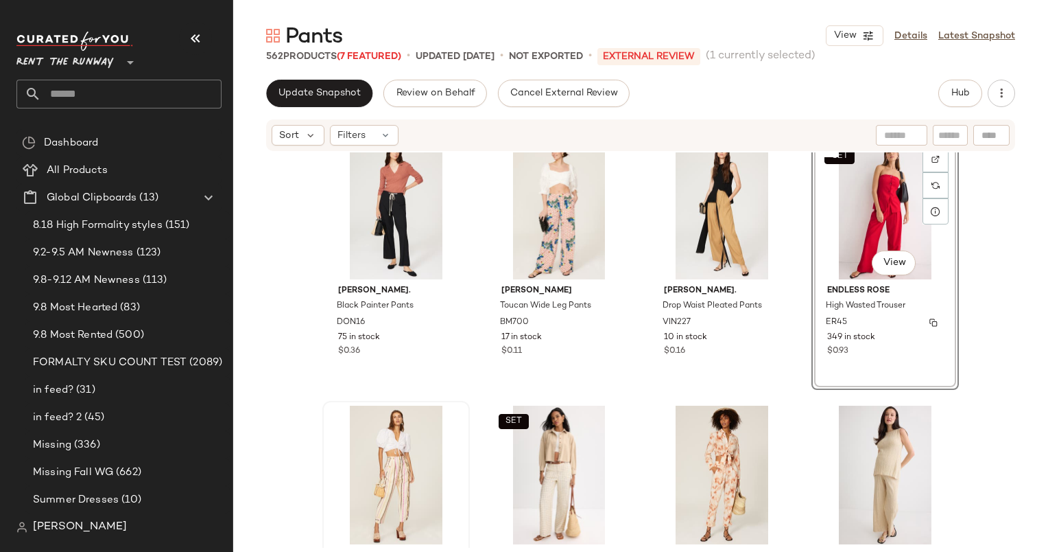
scroll to position [2150, 0]
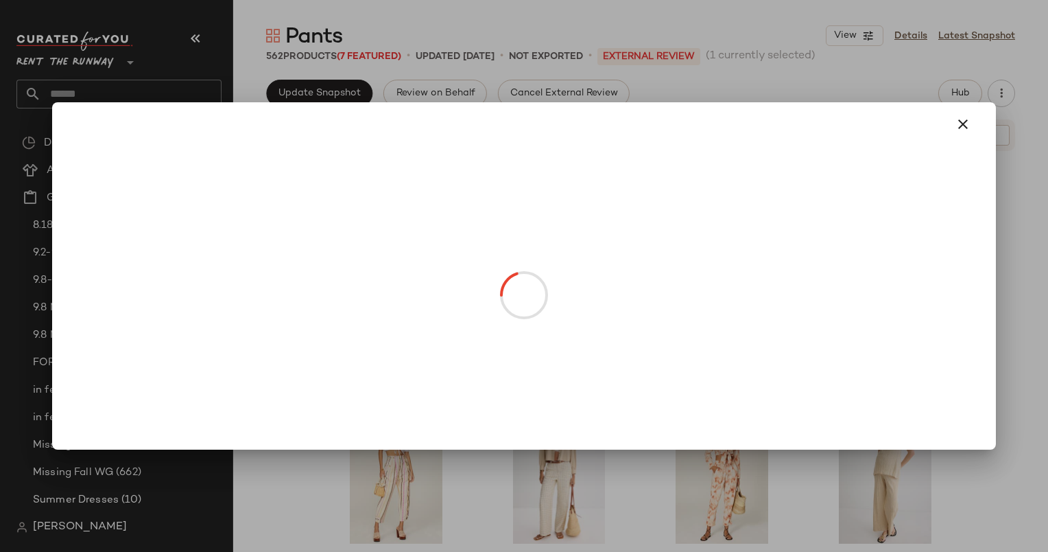
drag, startPoint x: 861, startPoint y: 244, endPoint x: 510, endPoint y: 260, distance: 351.0
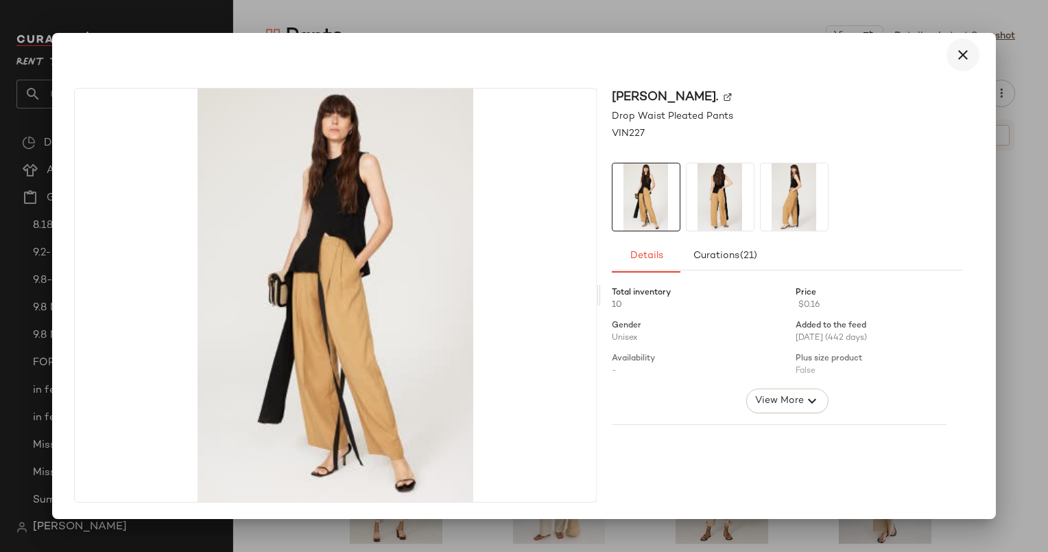
click at [950, 58] on button "button" at bounding box center [963, 54] width 33 height 33
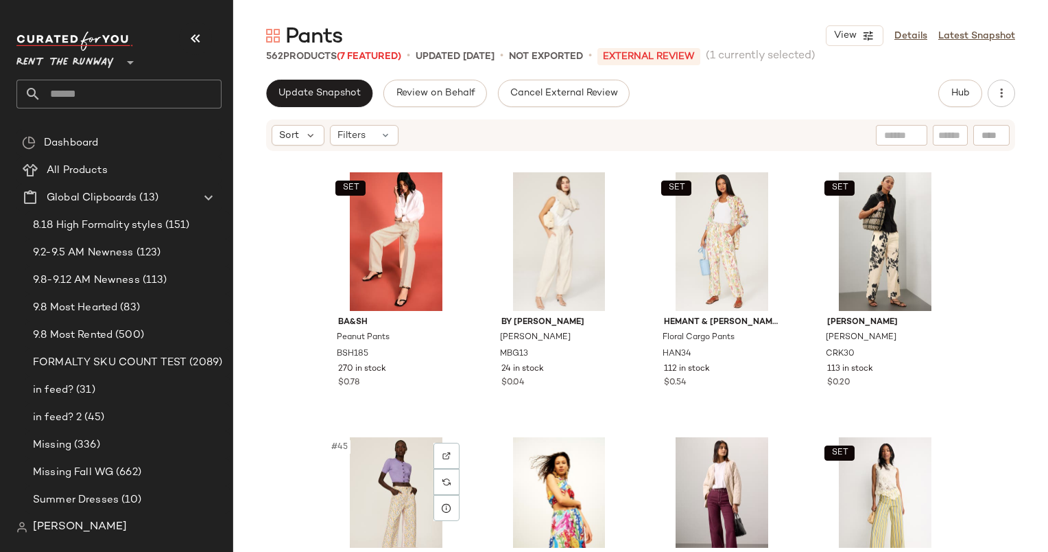
scroll to position [2648, 0]
click at [543, 477] on div "#46 View" at bounding box center [560, 505] width 138 height 139
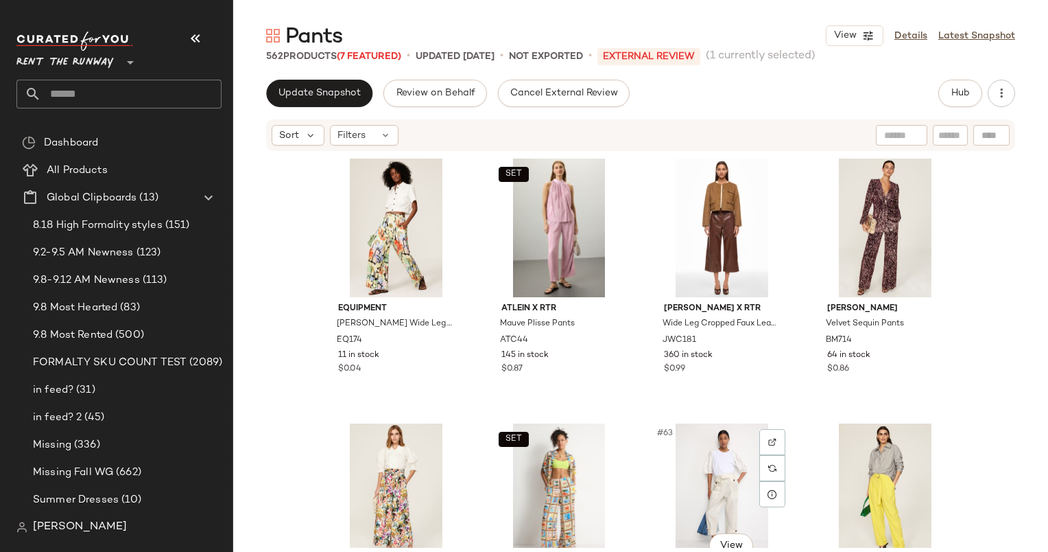
scroll to position [3694, 0]
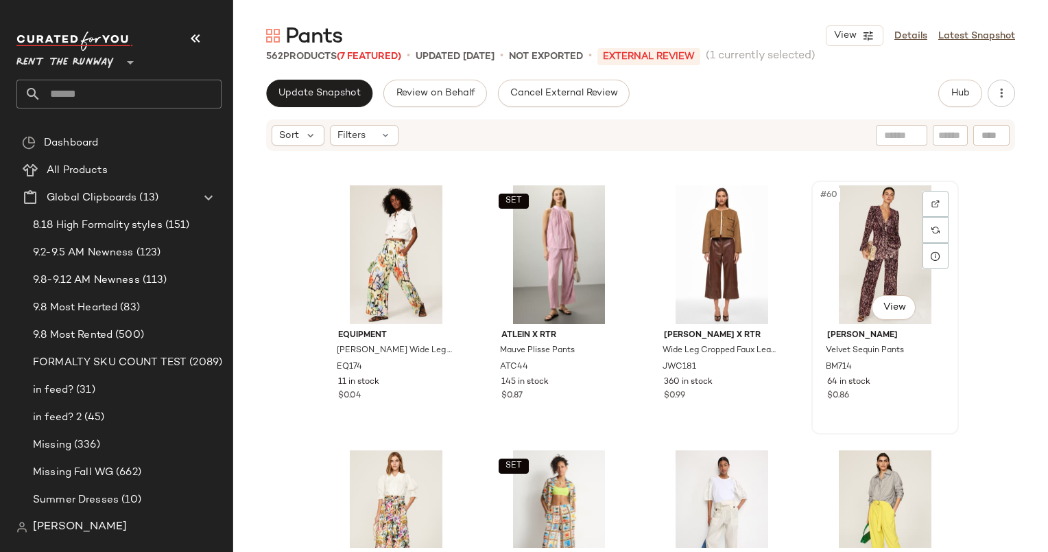
click at [860, 256] on div "#60 View" at bounding box center [886, 254] width 138 height 139
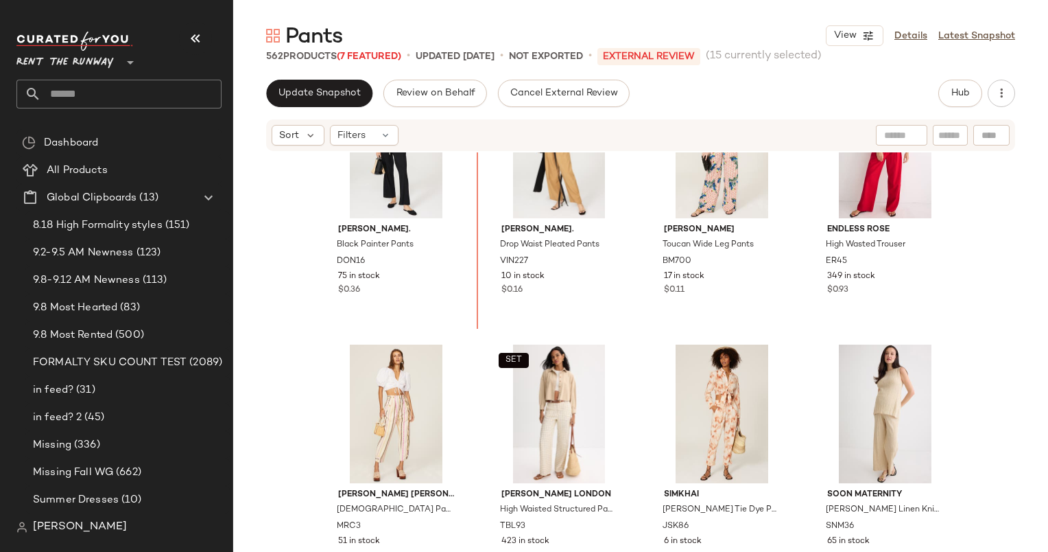
scroll to position [2215, 0]
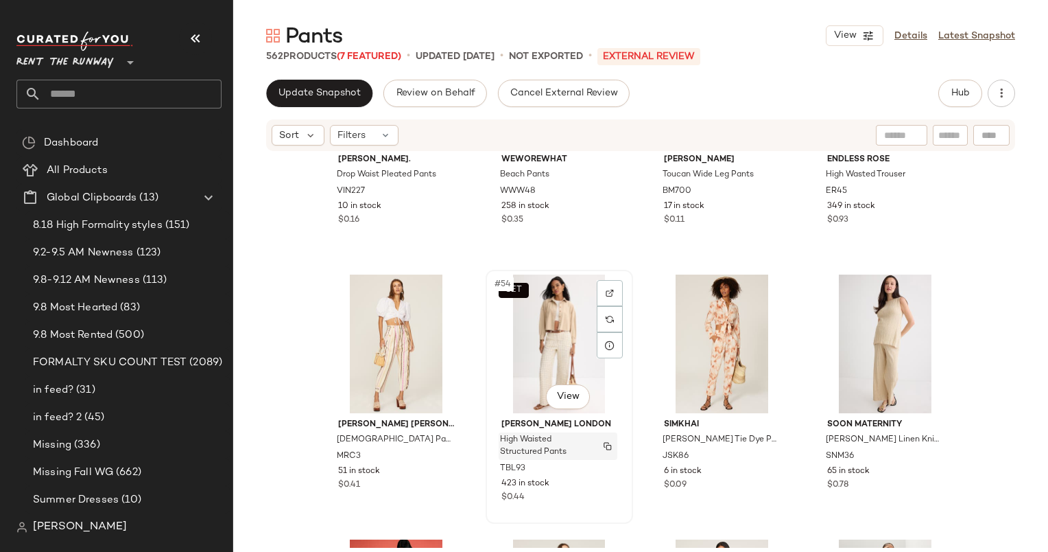
click at [550, 442] on span "High Waisted Structured Pants" at bounding box center [545, 446] width 90 height 25
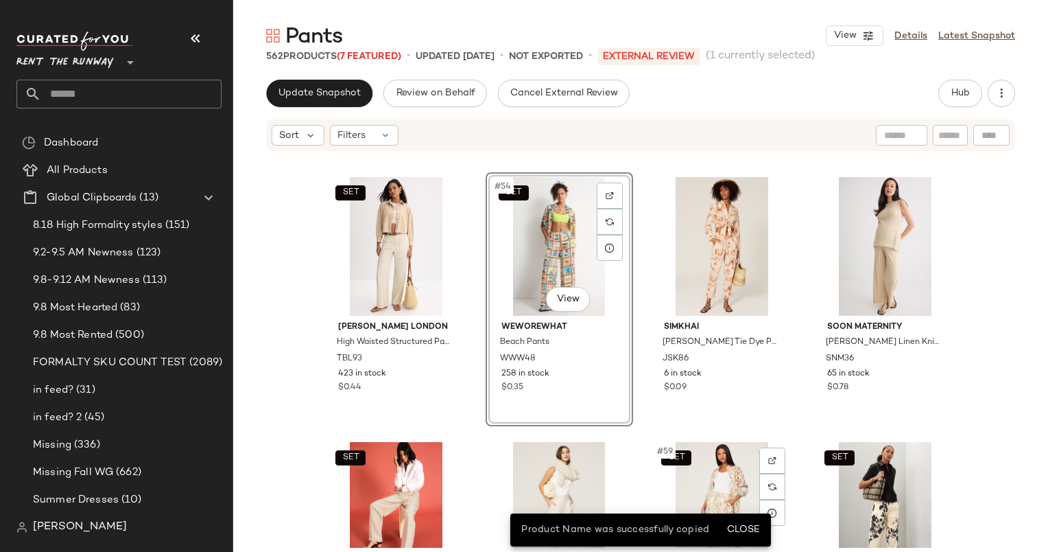
scroll to position [3413, 0]
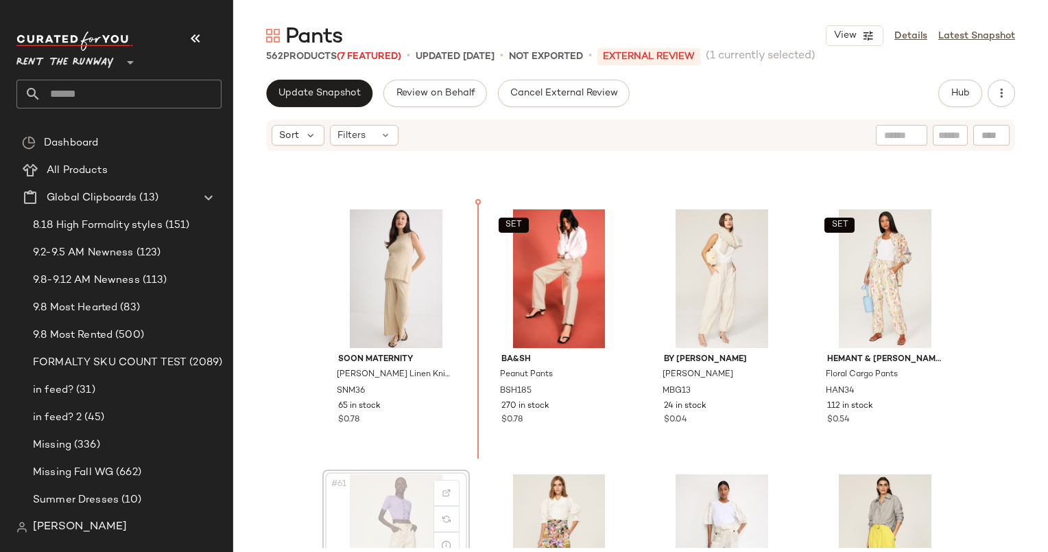
scroll to position [3672, 0]
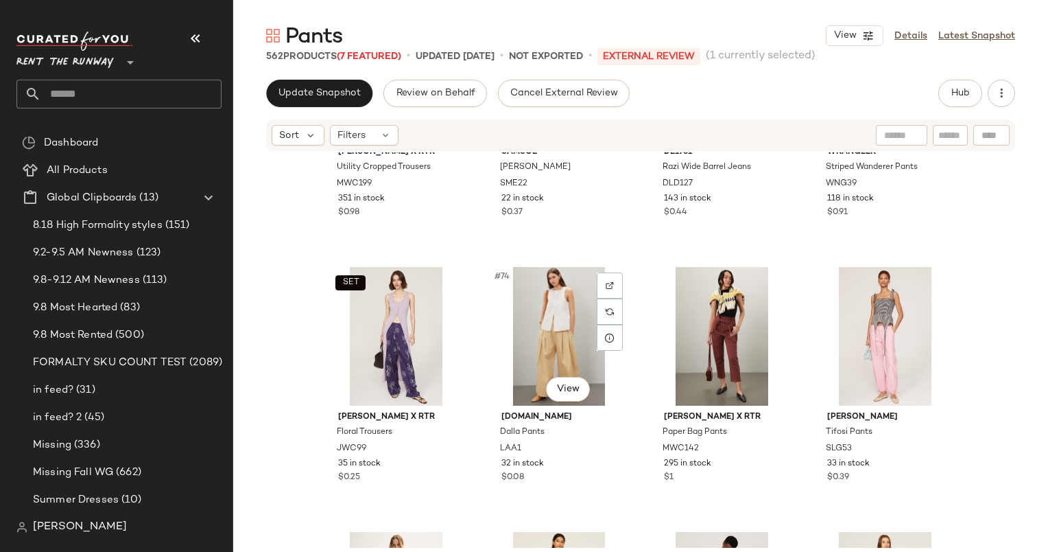
scroll to position [4773, 0]
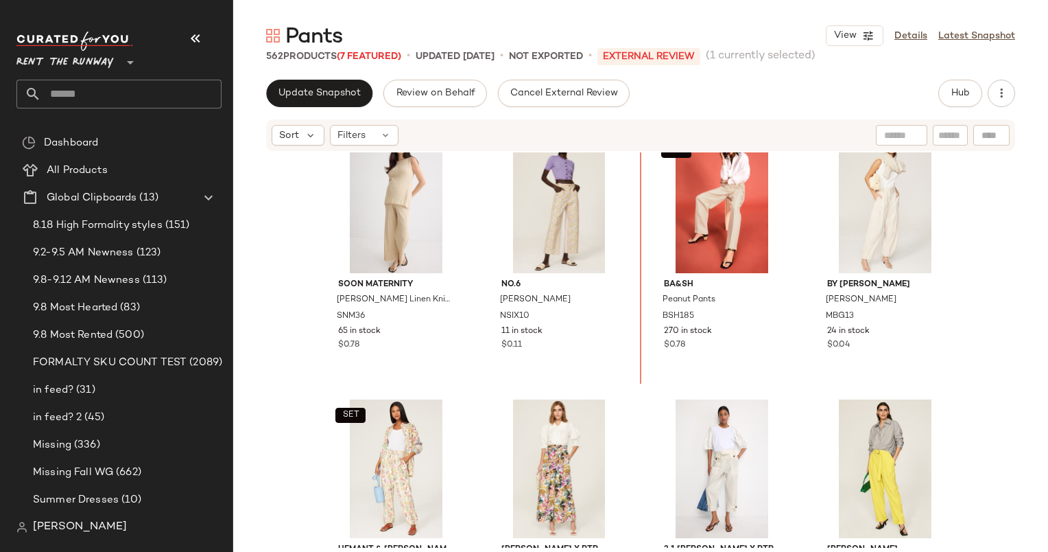
scroll to position [3717, 0]
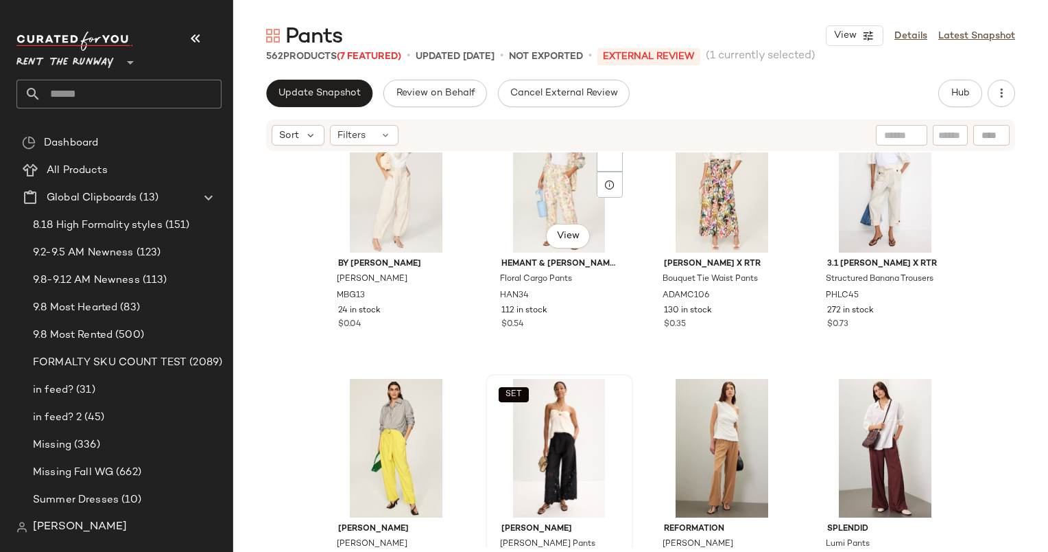
scroll to position [4031, 0]
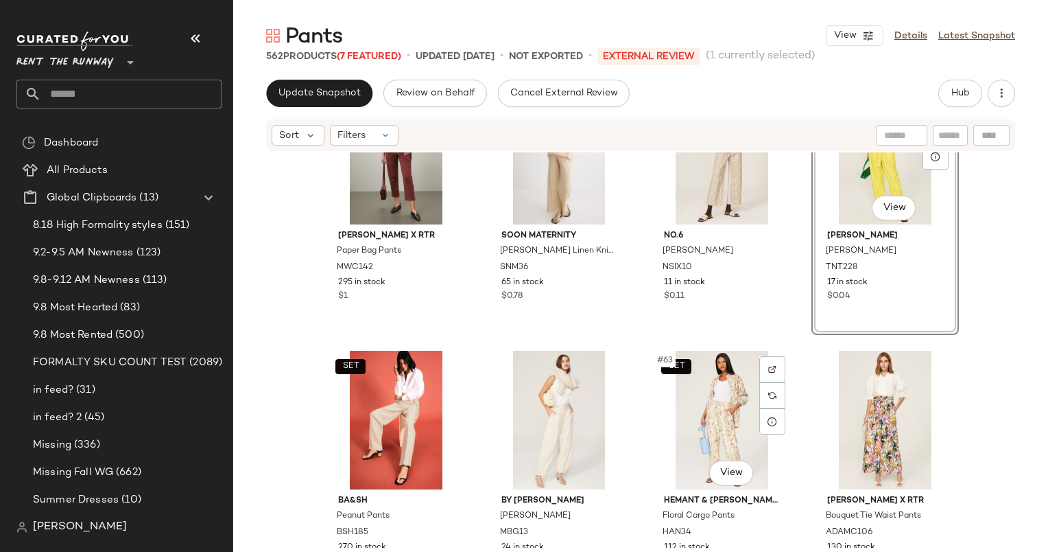
scroll to position [3755, 0]
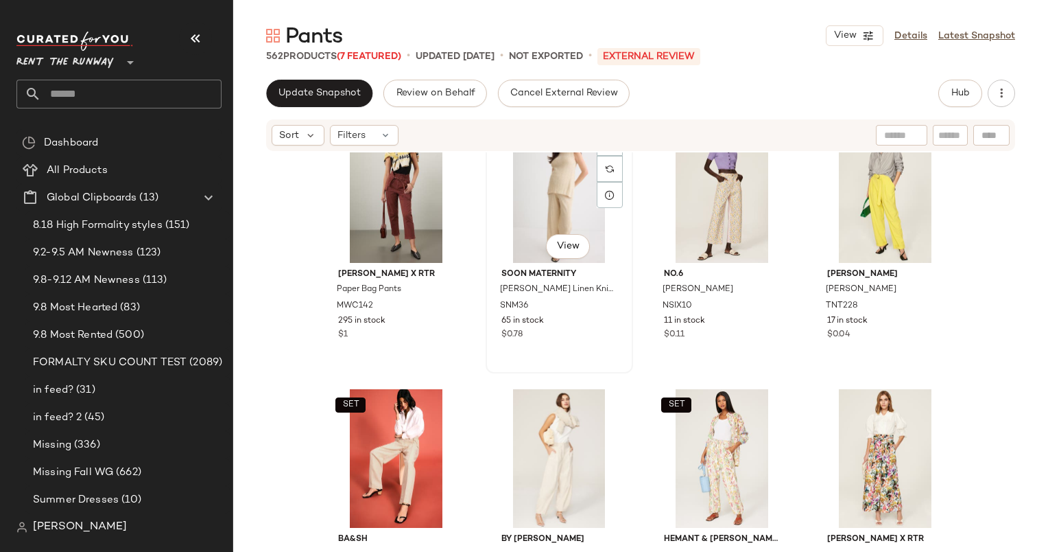
click at [548, 213] on div "#58 View" at bounding box center [560, 193] width 138 height 139
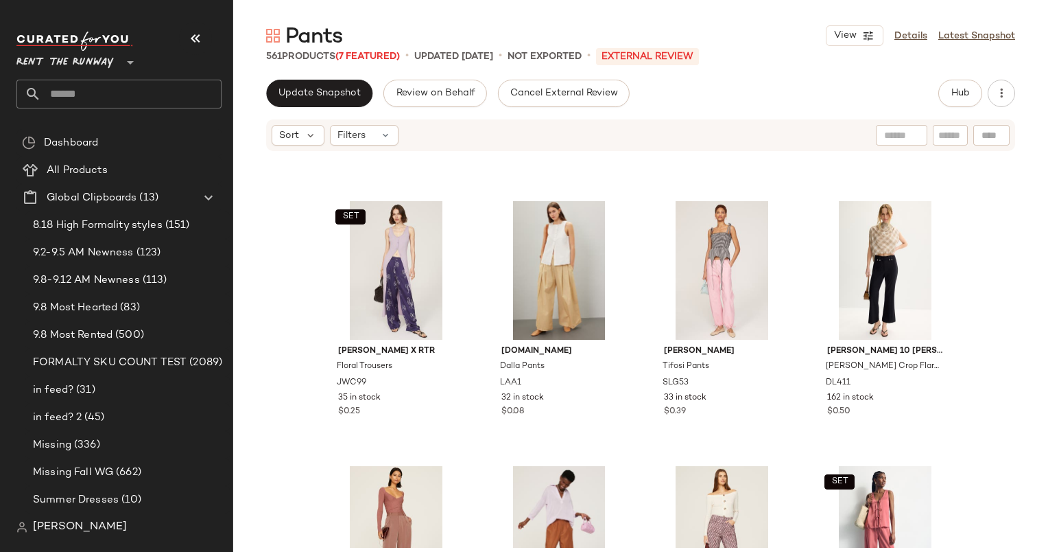
scroll to position [4998, 0]
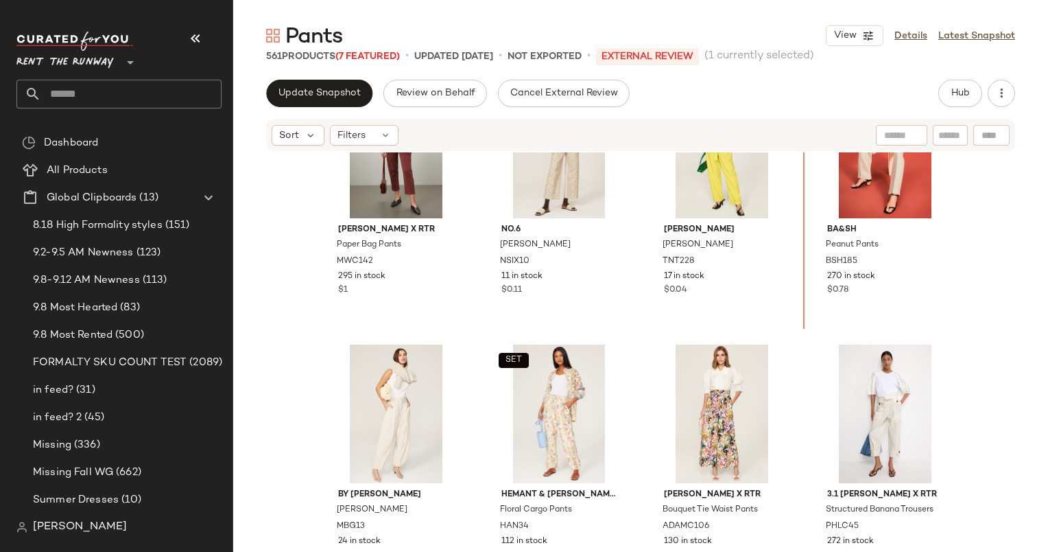
scroll to position [3755, 0]
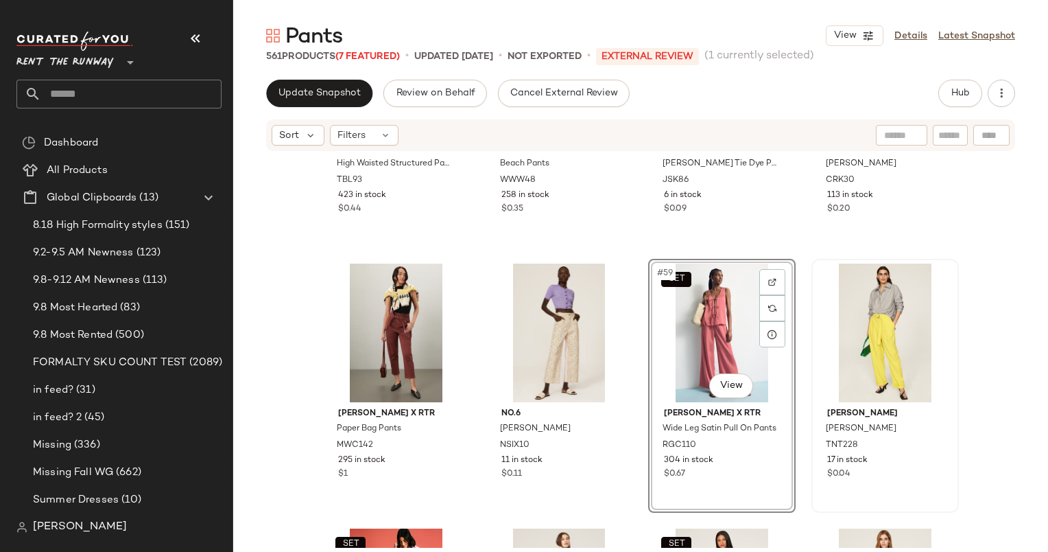
scroll to position [3749, 0]
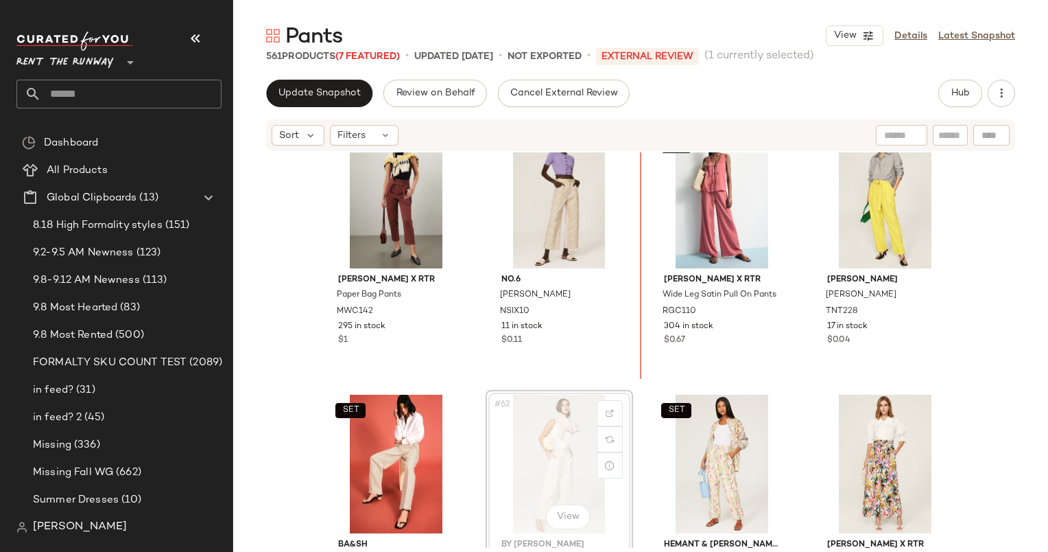
scroll to position [3750, 0]
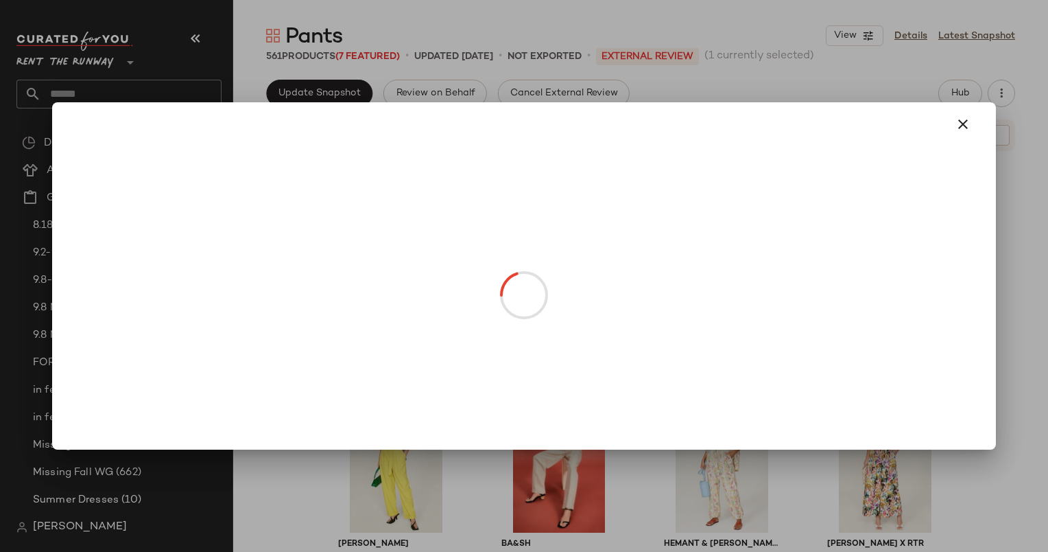
drag, startPoint x: 889, startPoint y: 250, endPoint x: 699, endPoint y: 244, distance: 190.1
click at [699, 244] on body "Rent the Runway ** Dashboard All Products Global Clipboards (13) 8.18 High Form…" at bounding box center [524, 276] width 1048 height 552
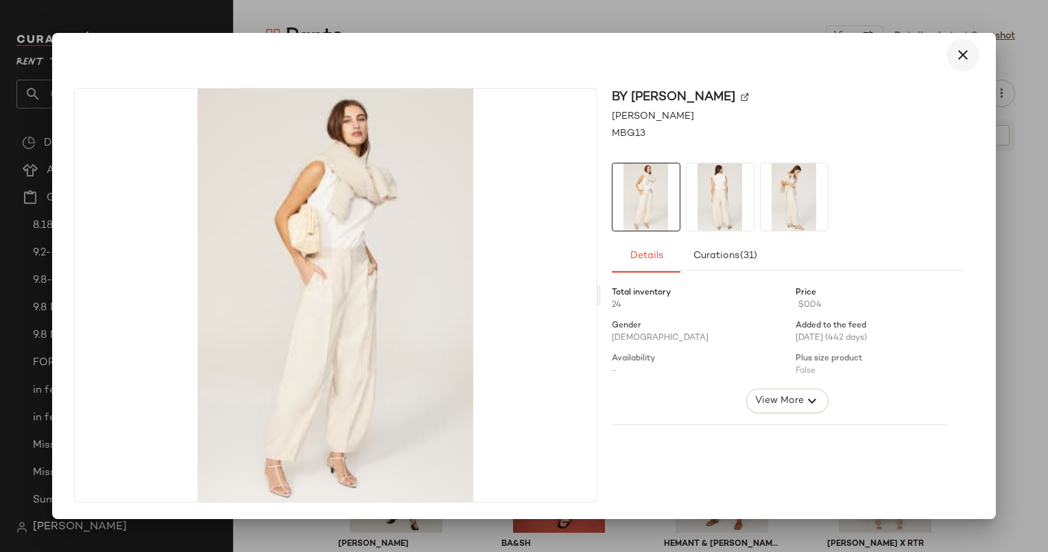
click at [965, 55] on icon "button" at bounding box center [963, 55] width 16 height 16
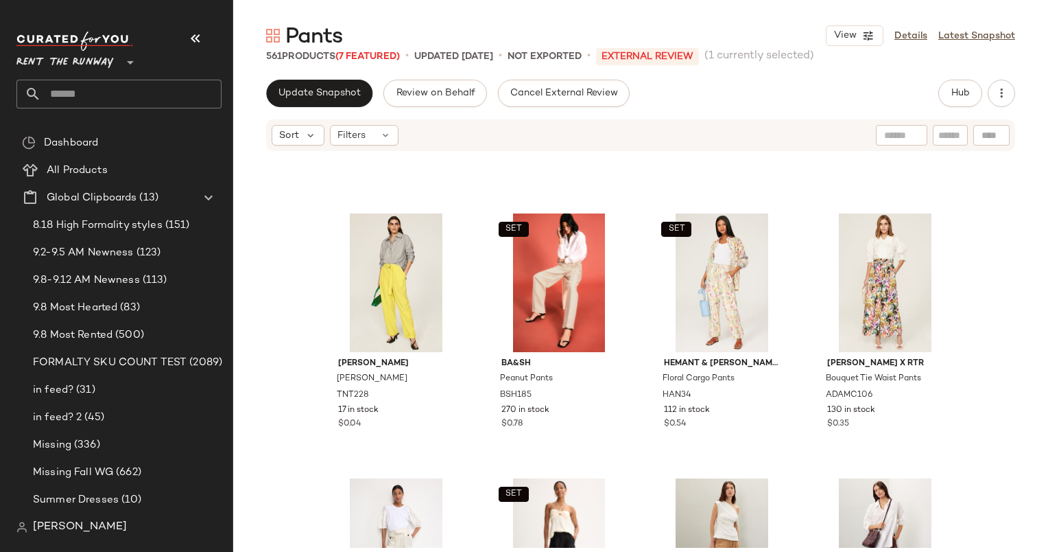
scroll to position [3930, 0]
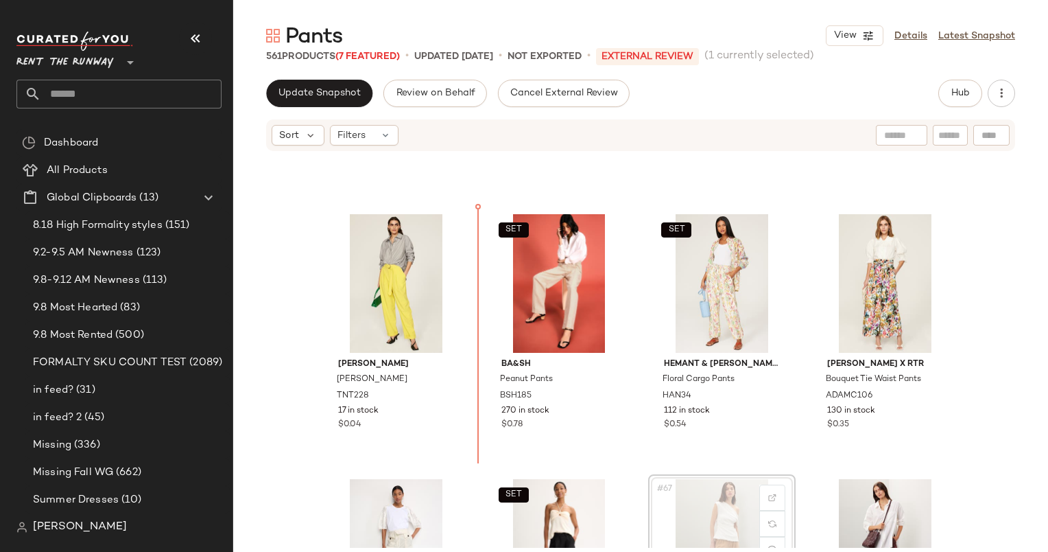
scroll to position [3932, 0]
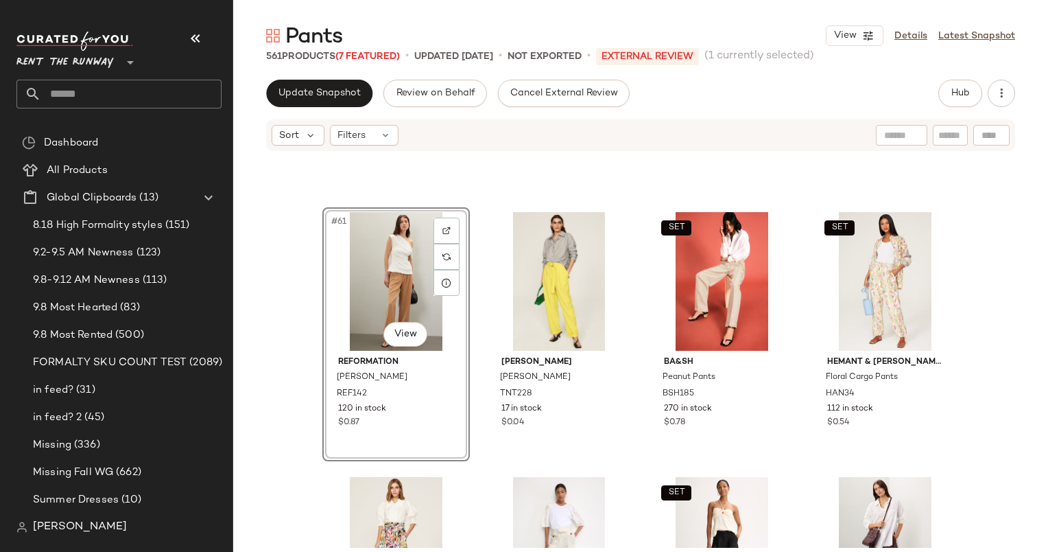
scroll to position [3976, 0]
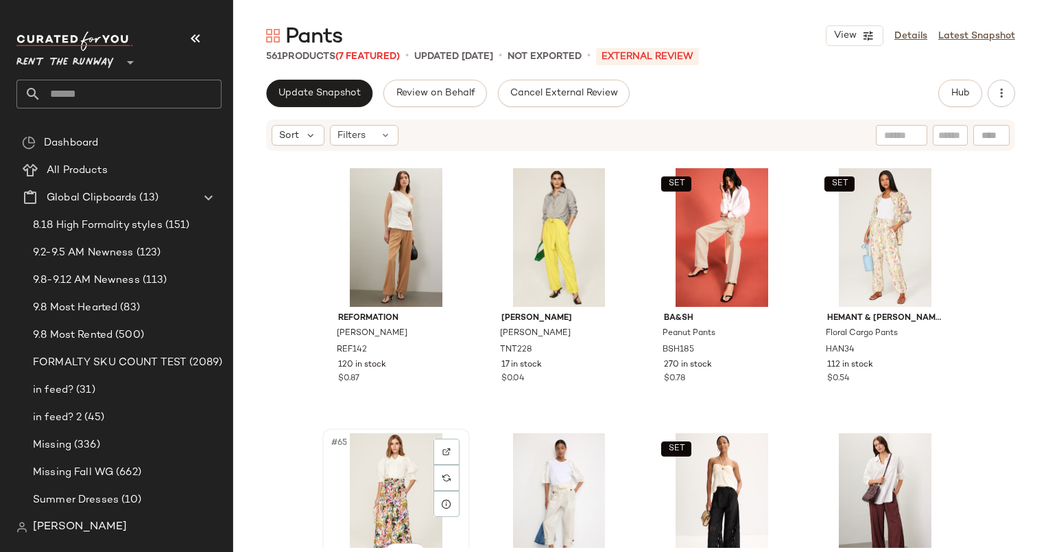
scroll to position [3977, 0]
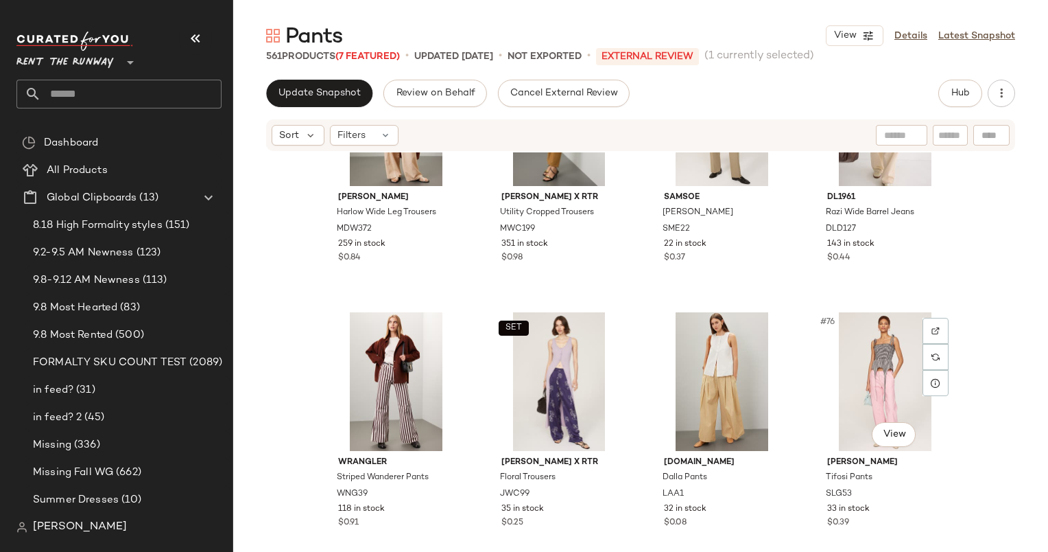
scroll to position [4642, 0]
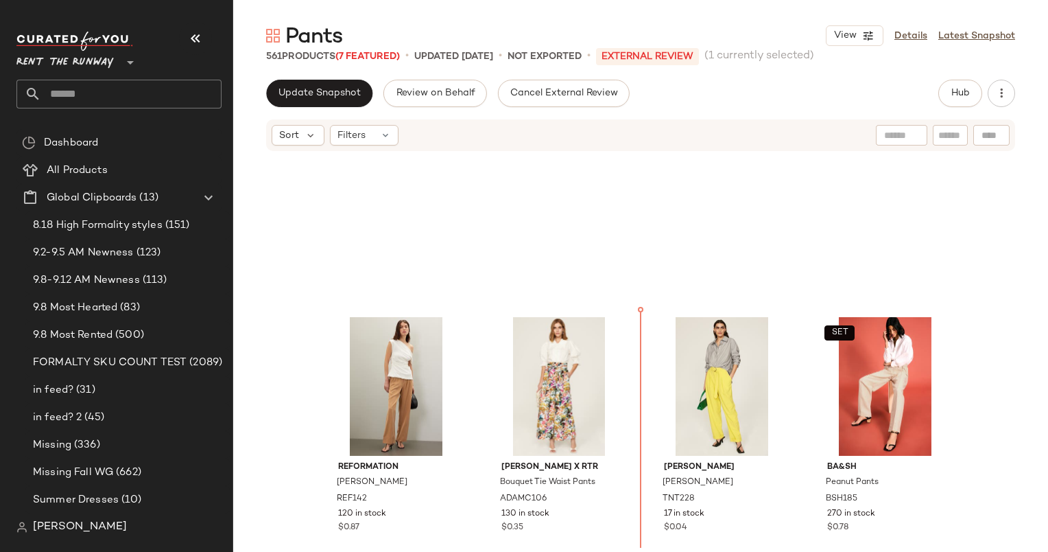
scroll to position [3792, 0]
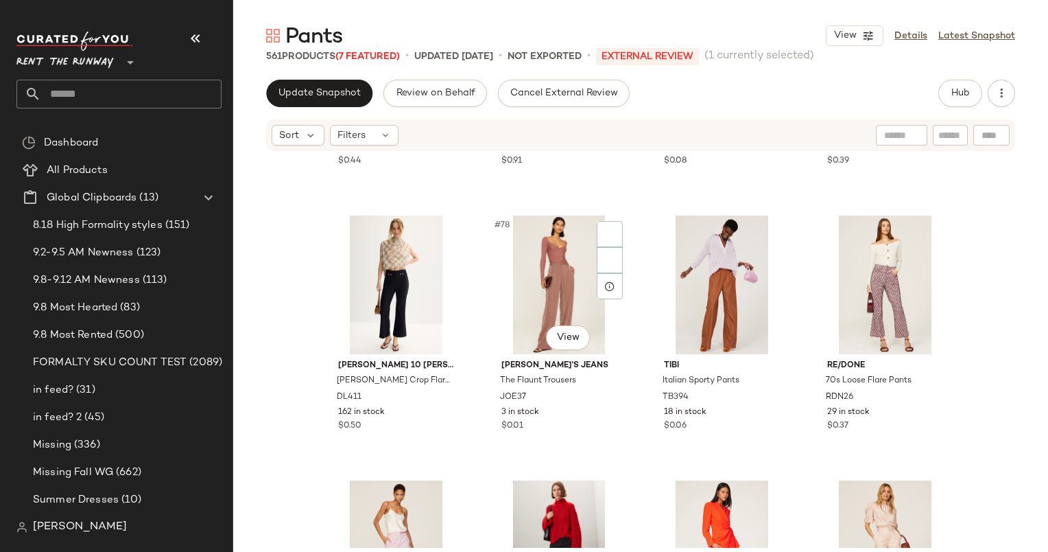
scroll to position [4979, 0]
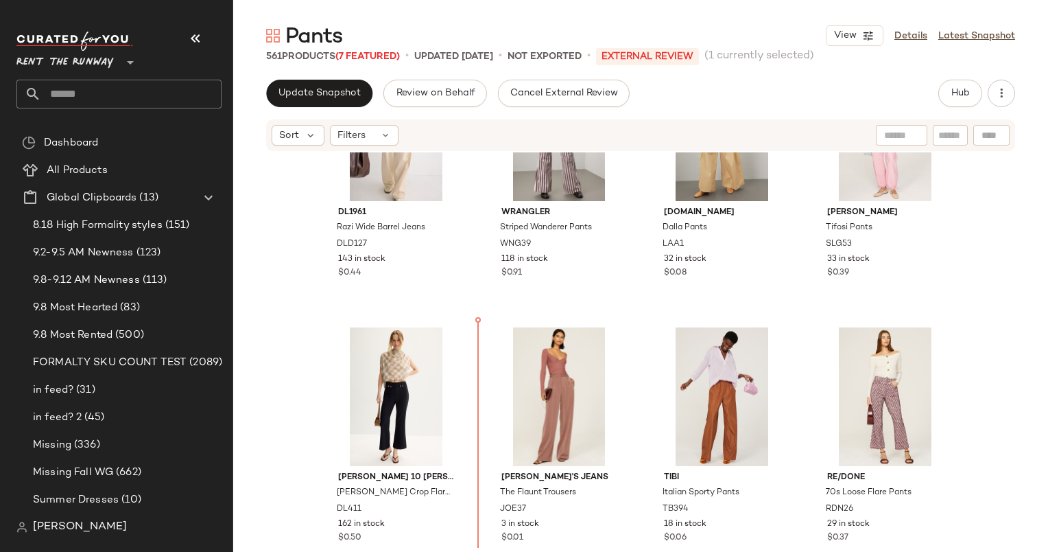
scroll to position [4864, 0]
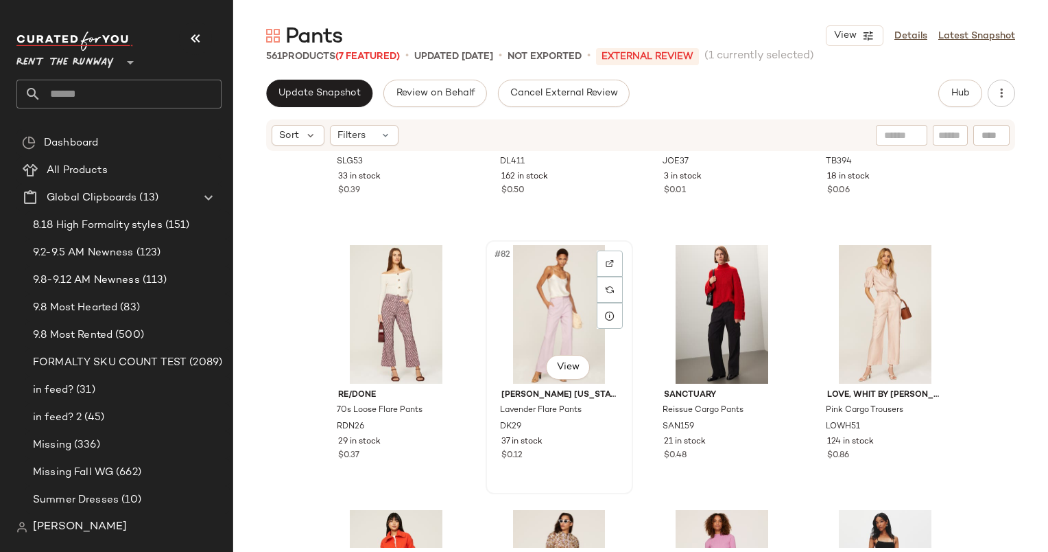
scroll to position [5464, 0]
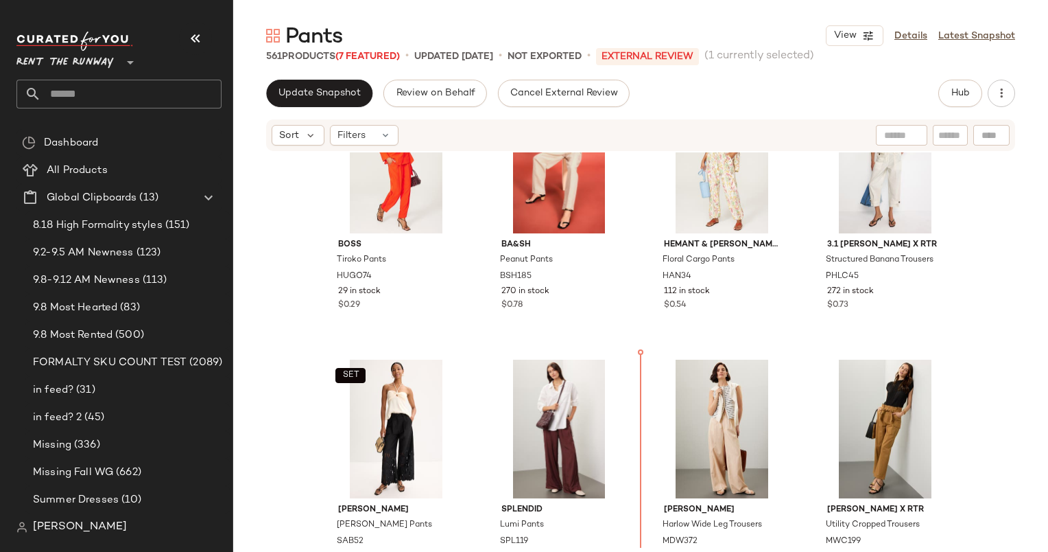
scroll to position [4318, 0]
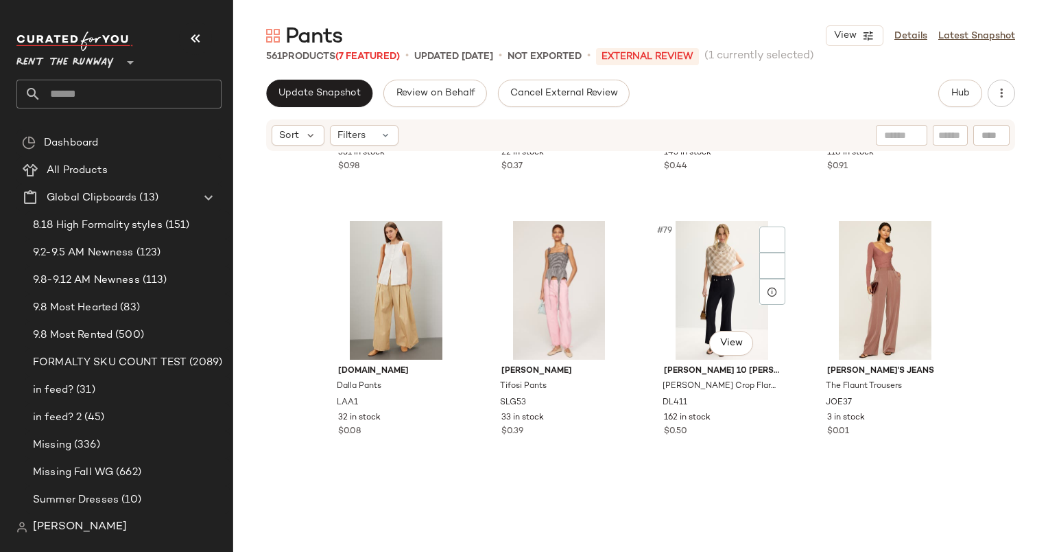
scroll to position [5020, 0]
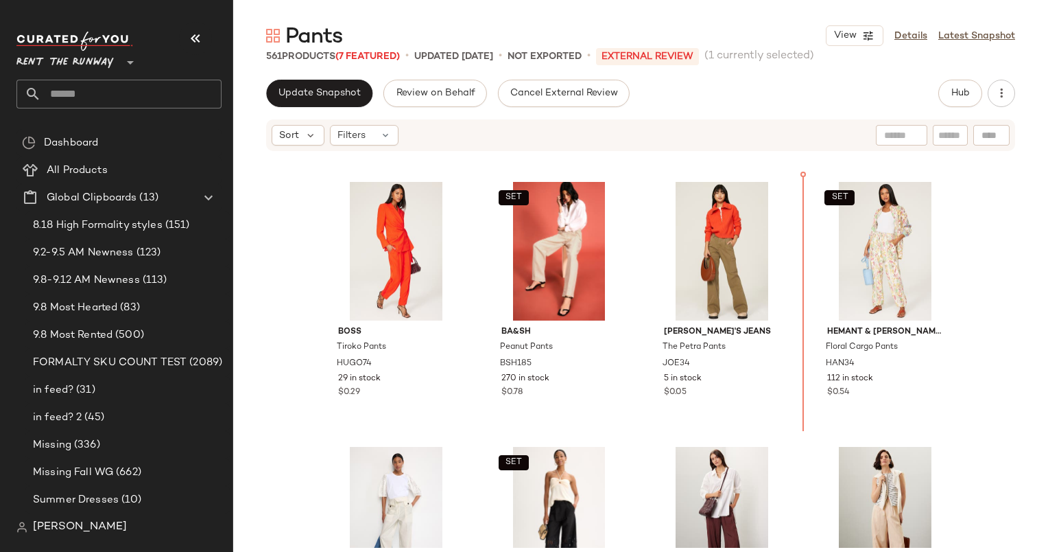
scroll to position [4171, 0]
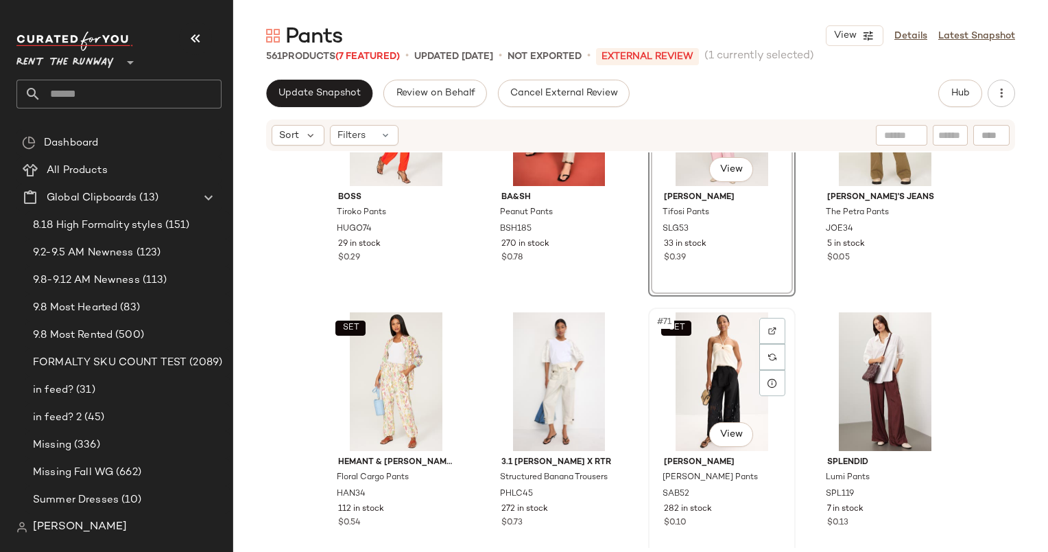
scroll to position [4254, 0]
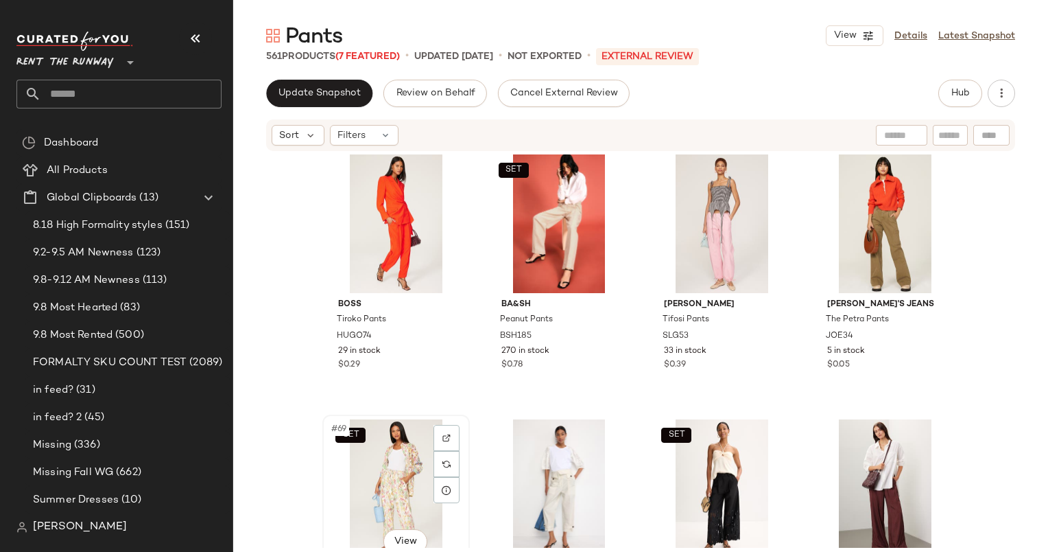
scroll to position [4255, 0]
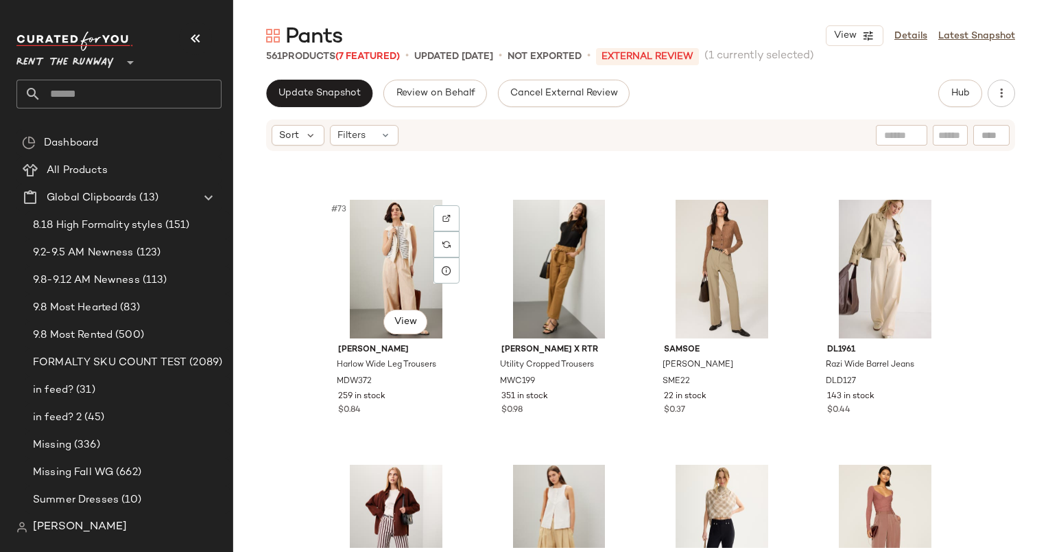
scroll to position [4513, 0]
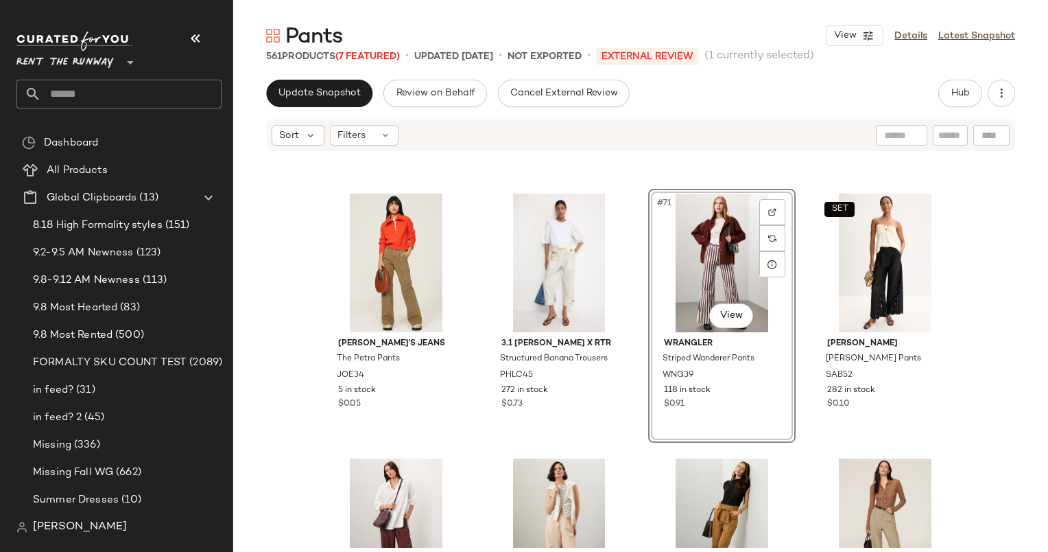
scroll to position [4479, 0]
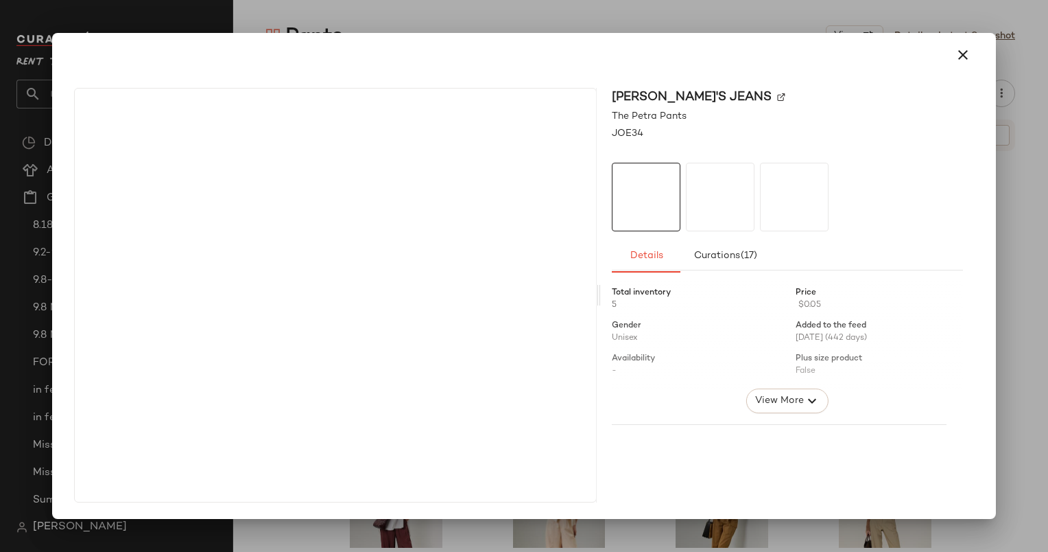
drag, startPoint x: 395, startPoint y: 311, endPoint x: 736, endPoint y: 508, distance: 393.2
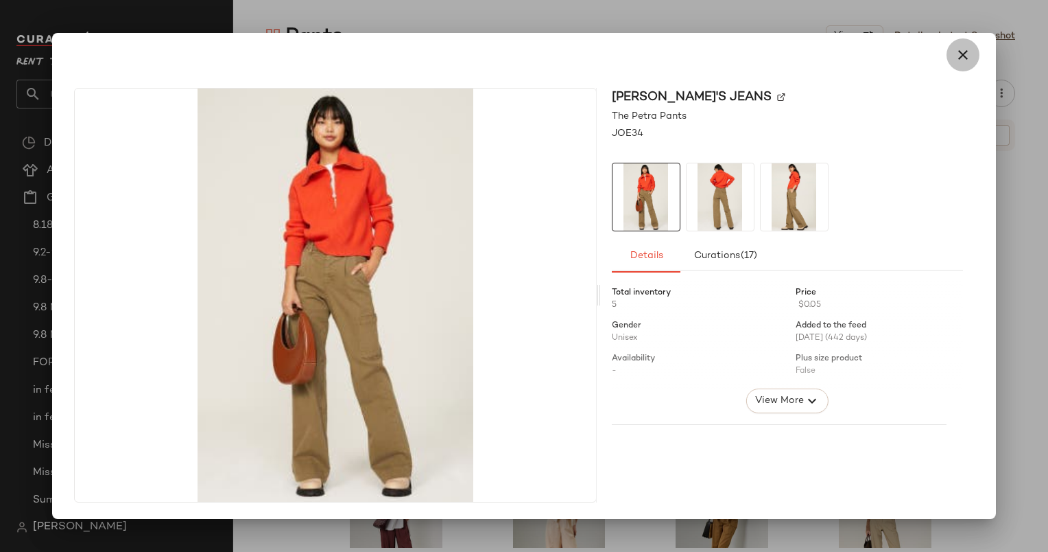
click at [966, 52] on icon "button" at bounding box center [963, 55] width 16 height 16
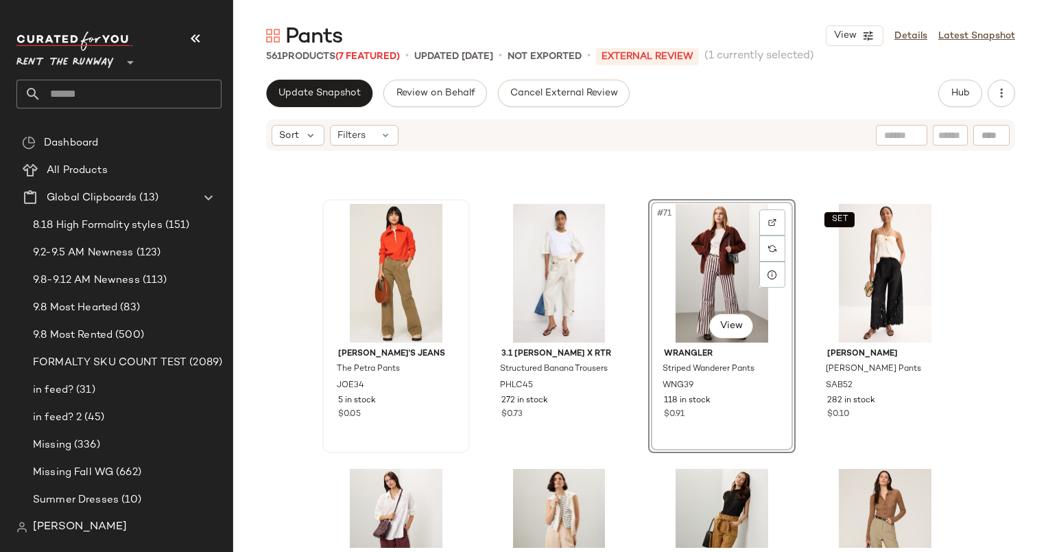
scroll to position [4469, 0]
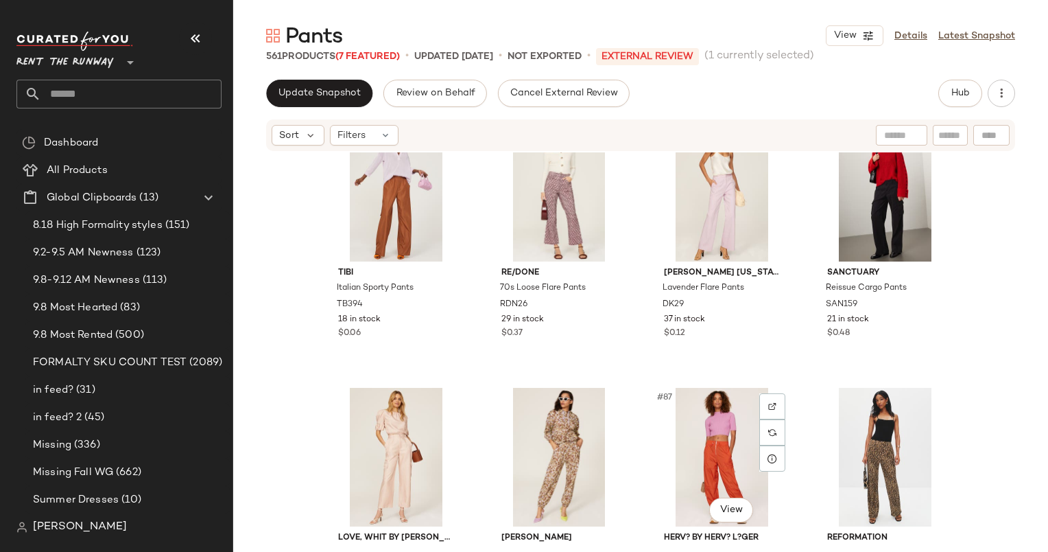
scroll to position [5254, 0]
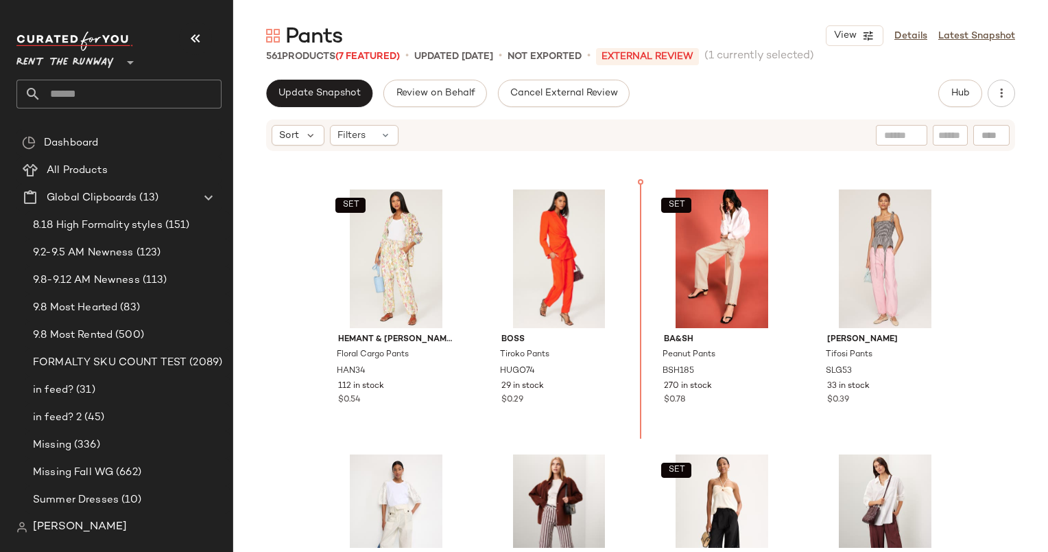
scroll to position [4188, 0]
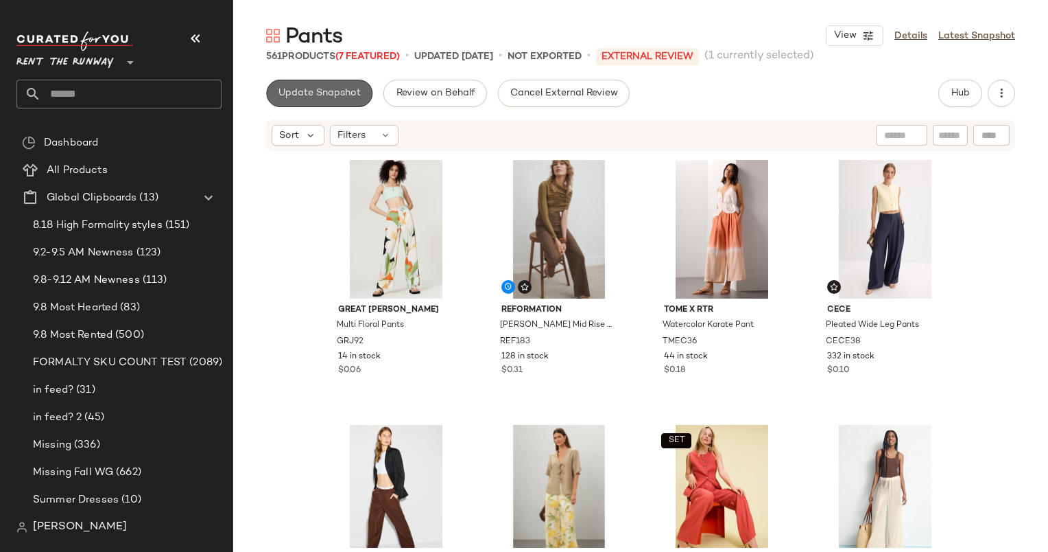
click at [311, 97] on span "Update Snapshot" at bounding box center [319, 93] width 83 height 11
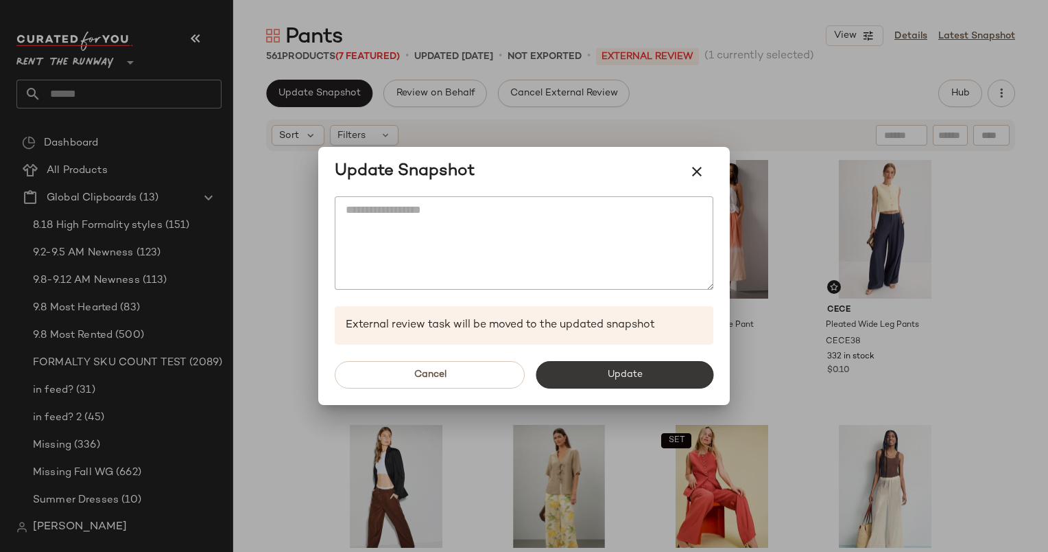
click at [565, 379] on button "Update" at bounding box center [625, 374] width 178 height 27
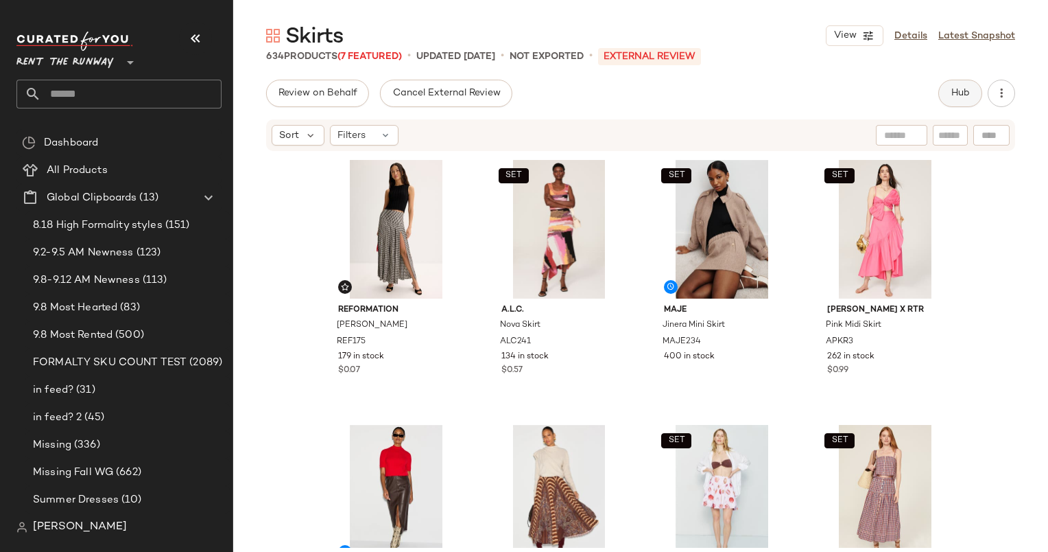
click at [947, 93] on button "Hub" at bounding box center [961, 93] width 44 height 27
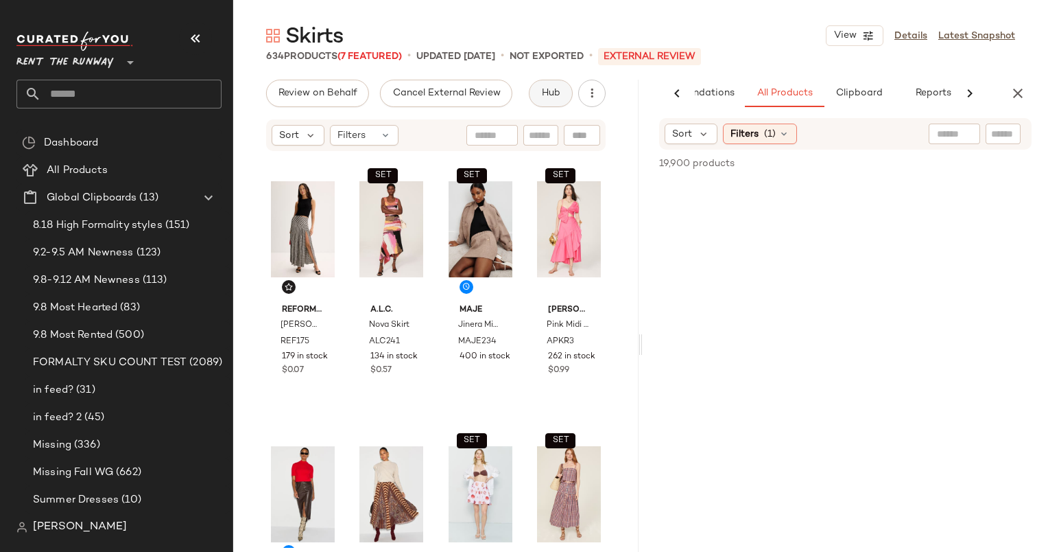
scroll to position [0, 71]
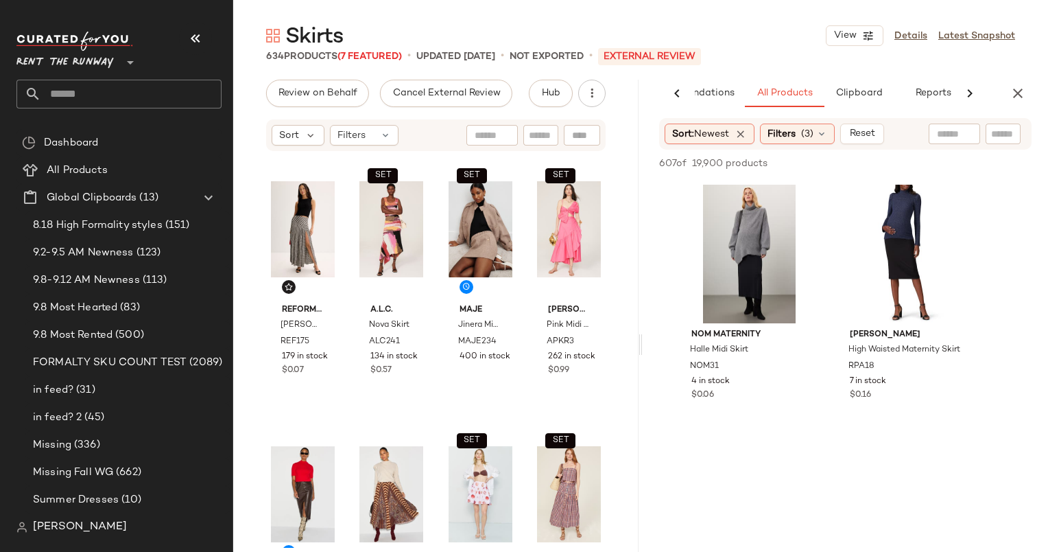
click at [954, 102] on div at bounding box center [970, 93] width 36 height 27
click at [904, 102] on button "Reports" at bounding box center [913, 93] width 80 height 27
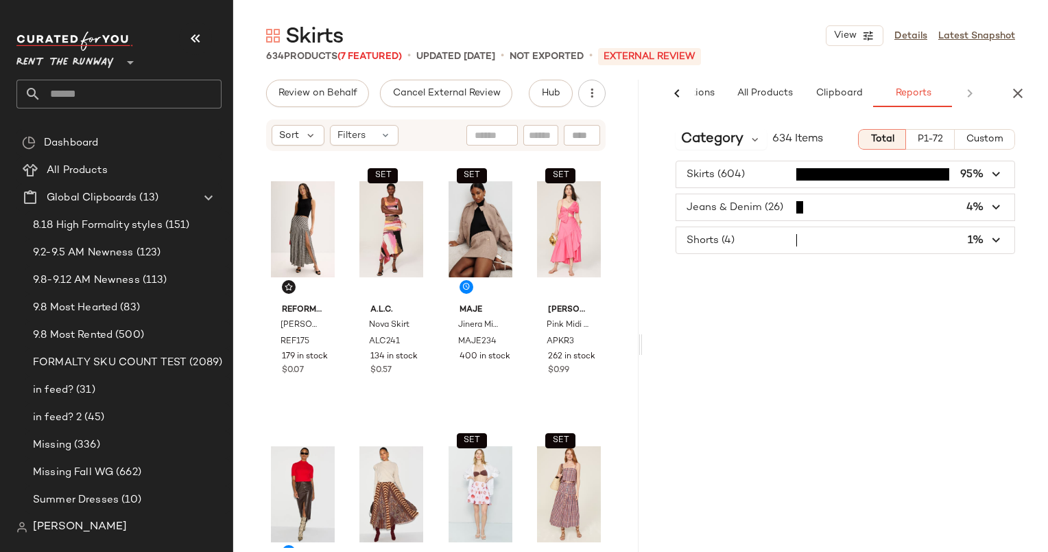
scroll to position [0, 91]
click at [981, 134] on span "Custom" at bounding box center [985, 139] width 38 height 11
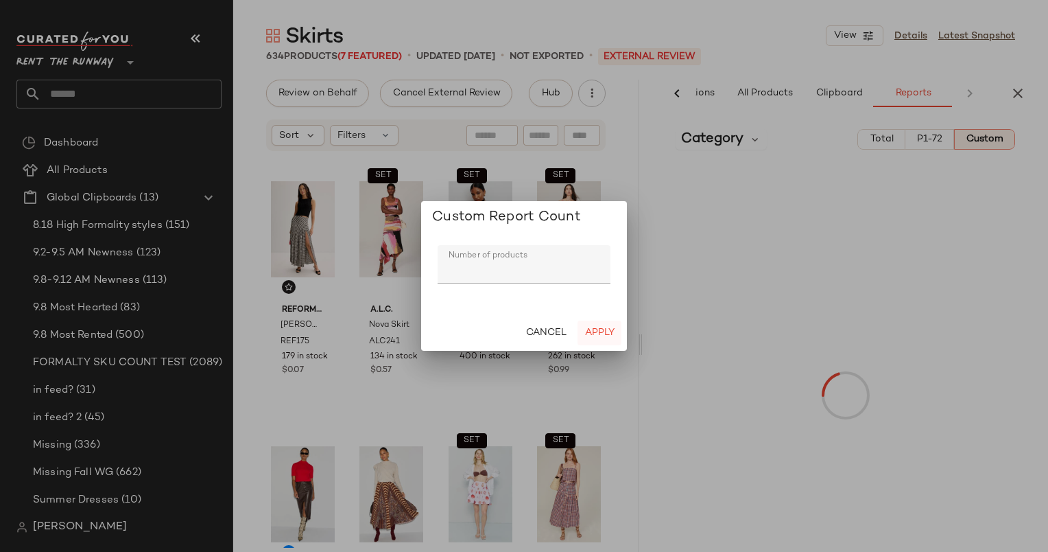
click at [607, 329] on span "Apply" at bounding box center [600, 332] width 30 height 11
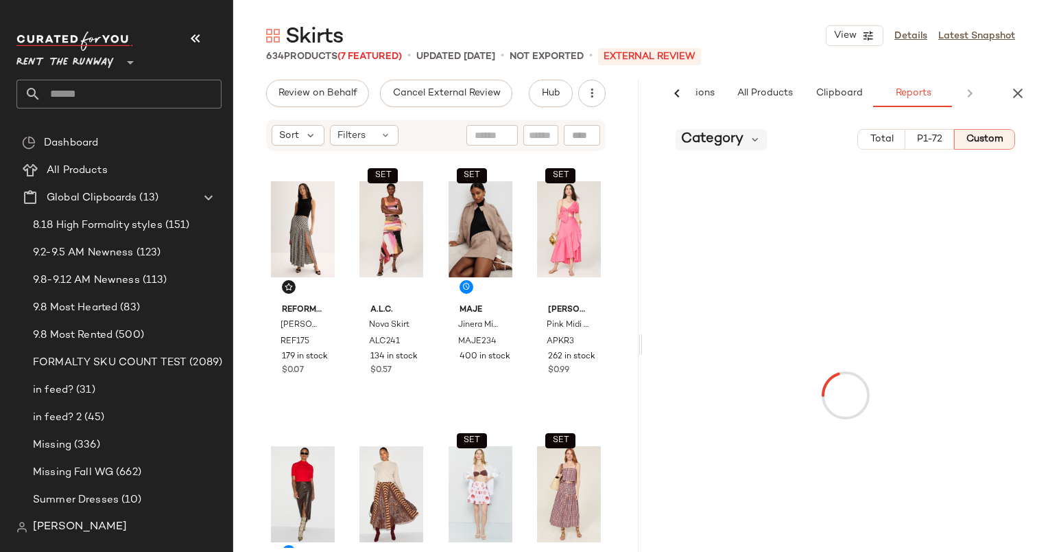
click at [727, 137] on span "Category" at bounding box center [712, 139] width 62 height 21
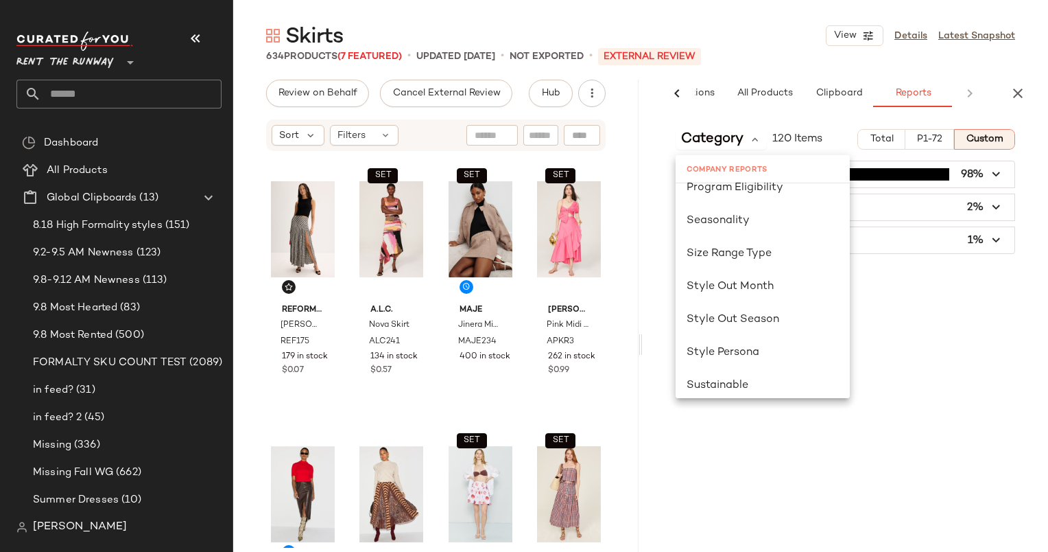
scroll to position [893, 0]
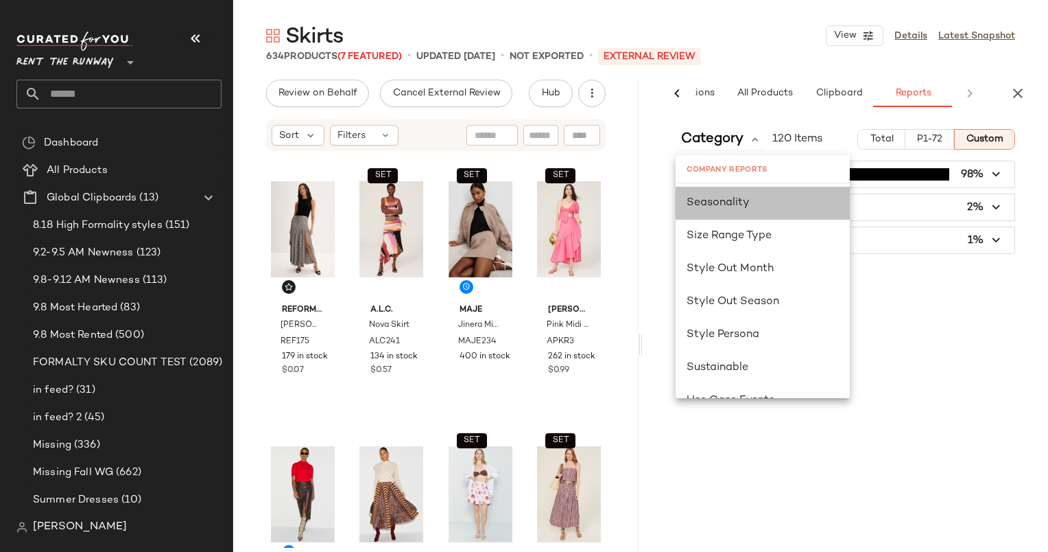
click at [728, 203] on span "Seasonality" at bounding box center [718, 203] width 63 height 12
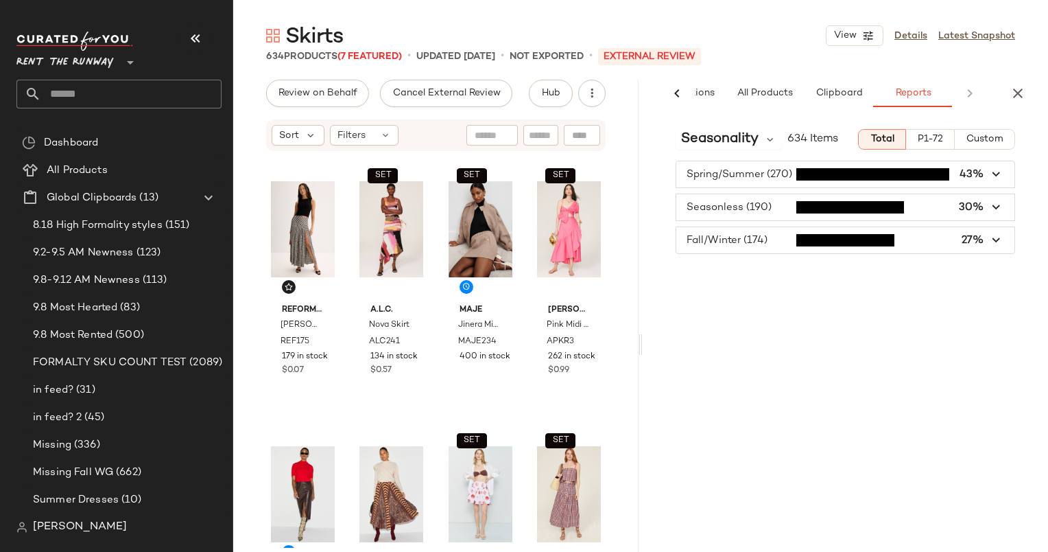
click at [976, 318] on div "Seasonality 634 Items Total P1-72 Custom Spring/Summer (270) 43% Seasonless (19…" at bounding box center [846, 363] width 406 height 491
click at [989, 137] on span "Custom" at bounding box center [985, 139] width 38 height 11
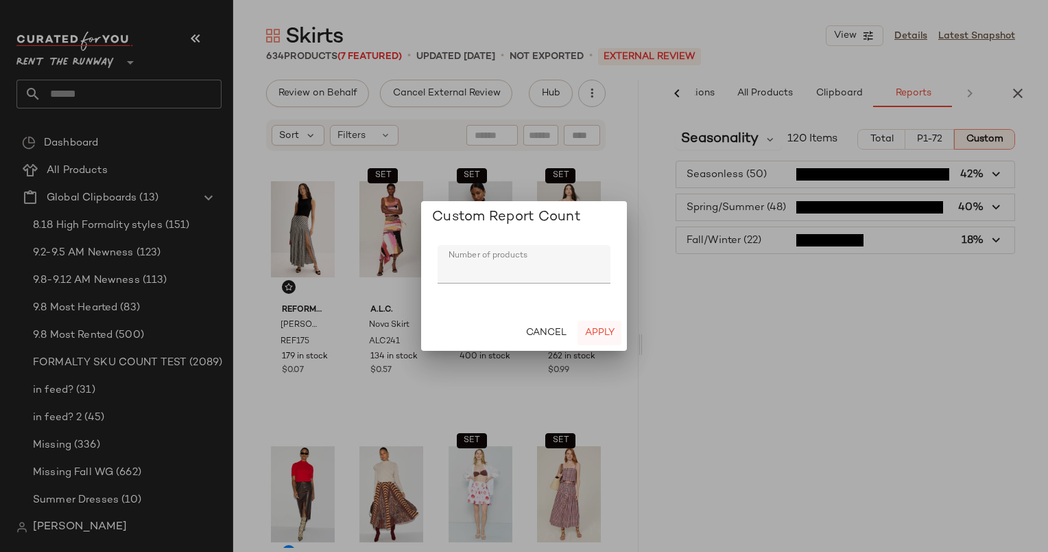
click at [600, 329] on span "Apply" at bounding box center [600, 332] width 30 height 11
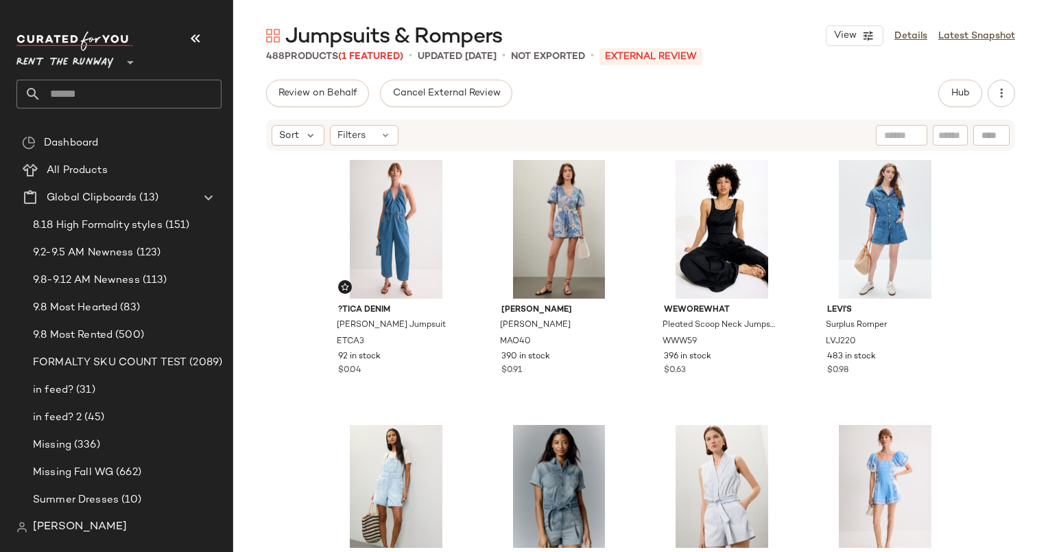
click at [569, 119] on div "Sort Filters" at bounding box center [640, 135] width 749 height 32
click at [582, 91] on div "Review on Behalf Cancel External Review Hub" at bounding box center [640, 93] width 749 height 27
click at [683, 137] on div "Sort Filters" at bounding box center [552, 135] width 560 height 21
click at [819, 95] on div "Review on Behalf Cancel External Review Hub" at bounding box center [640, 93] width 749 height 27
click at [747, 117] on div "Review on Behalf Cancel External Review Hub Sort Filters ?TICA Denim [PERSON_NA…" at bounding box center [640, 345] width 815 height 530
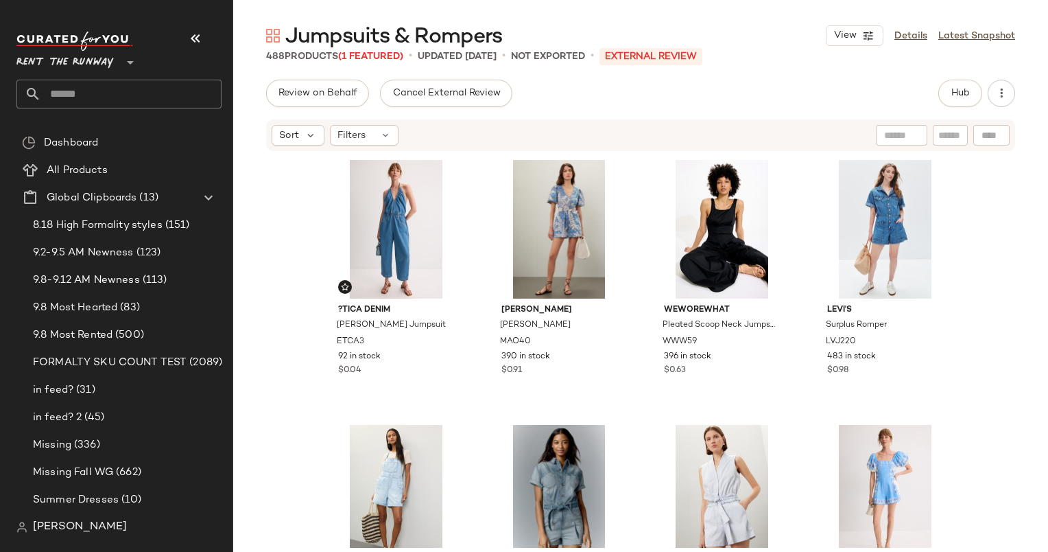
click at [876, 77] on div "Jumpsuits & Rompers View Details Latest Snapshot 488 Products (1 Featured) • up…" at bounding box center [640, 287] width 815 height 530
click at [748, 99] on div "Review on Behalf Cancel External Review Hub" at bounding box center [640, 93] width 749 height 27
click at [342, 130] on span "Filters" at bounding box center [352, 135] width 28 height 14
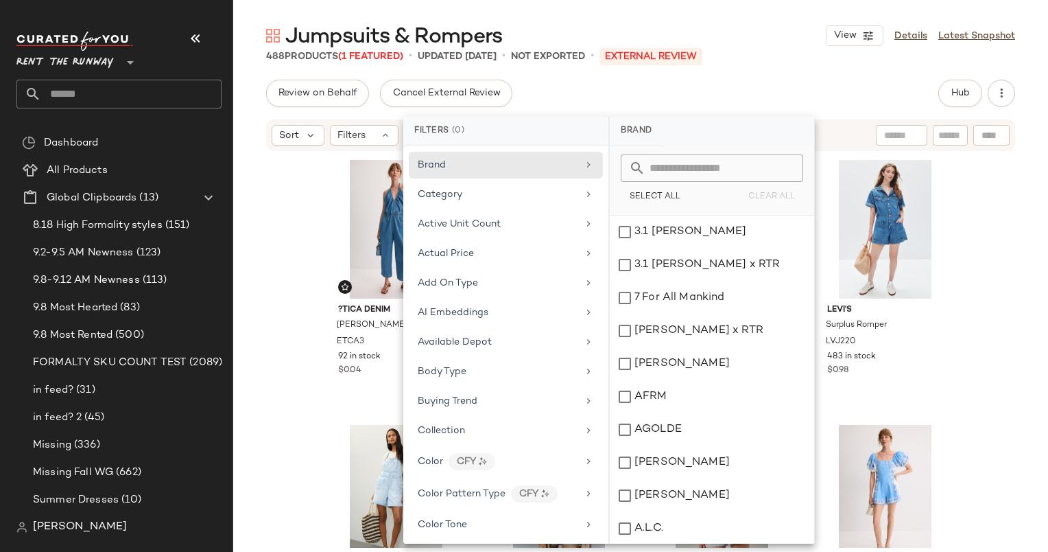
click at [676, 93] on div "Review on Behalf Cancel External Review Hub" at bounding box center [640, 93] width 749 height 27
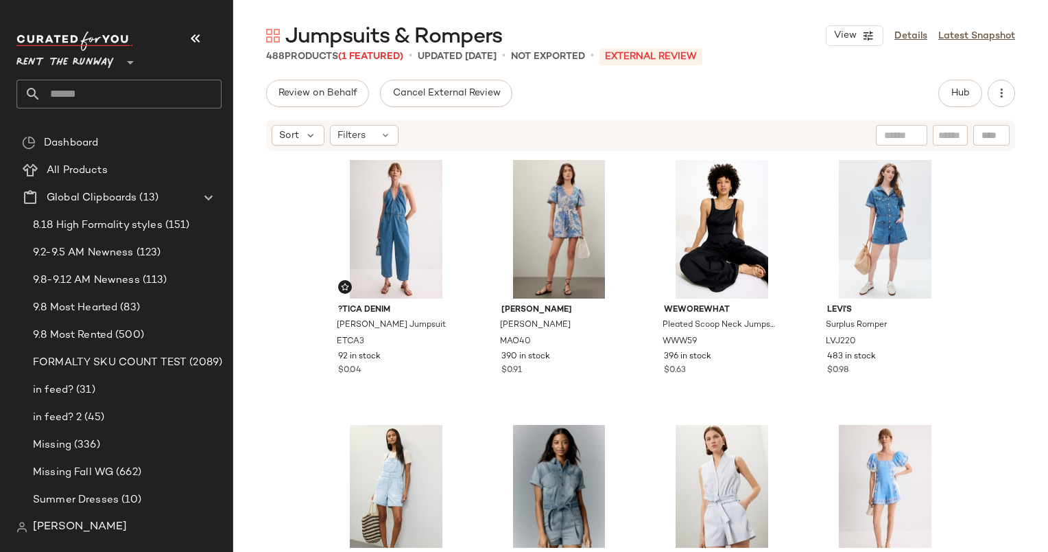
click at [670, 118] on div "Sort Filters" at bounding box center [640, 135] width 815 height 34
click at [656, 102] on div "Review on Behalf Cancel External Review Hub" at bounding box center [640, 93] width 749 height 27
click at [296, 458] on div "?TICA Denim [PERSON_NAME] Jumpsuit ETCA3 92 in stock $0.04 [PERSON_NAME] [PERSO…" at bounding box center [640, 349] width 815 height 395
click at [620, 131] on div "Sort Filters" at bounding box center [552, 135] width 560 height 21
click at [639, 121] on div "Sort Filters" at bounding box center [640, 135] width 749 height 32
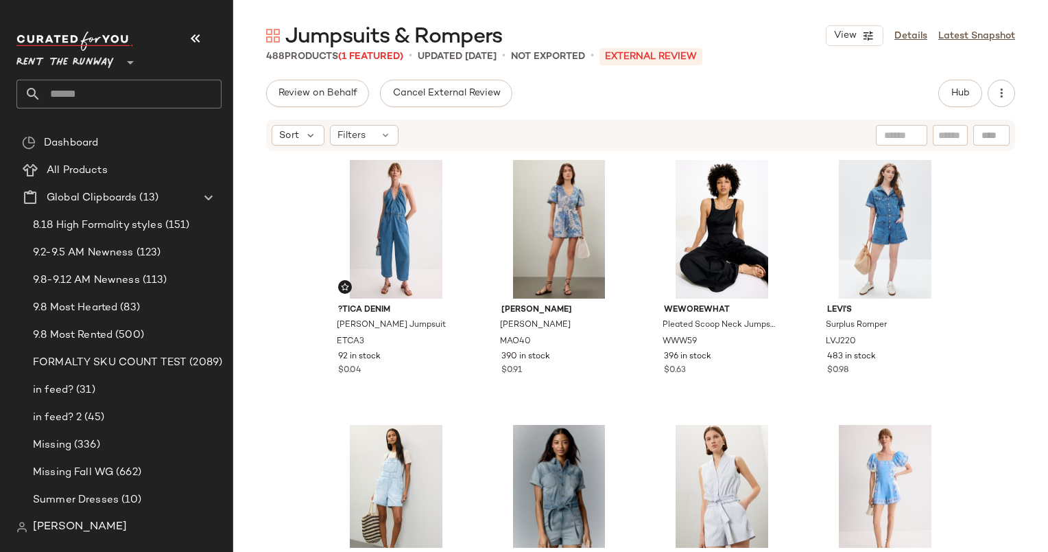
click at [613, 98] on div "Review on Behalf Cancel External Review Hub" at bounding box center [640, 93] width 749 height 27
click at [732, 50] on div "488 Products (1 Featured) • updated [DATE] • Not Exported • External REVIEW" at bounding box center [640, 56] width 815 height 14
click at [672, 110] on div "Review on Behalf Cancel External Review Hub Sort Filters ?TICA Denim [PERSON_NA…" at bounding box center [640, 345] width 815 height 530
click at [631, 34] on div "Jumpsuits & Rompers View Details Latest Snapshot" at bounding box center [640, 35] width 815 height 27
click at [366, 141] on div "Filters" at bounding box center [364, 135] width 69 height 21
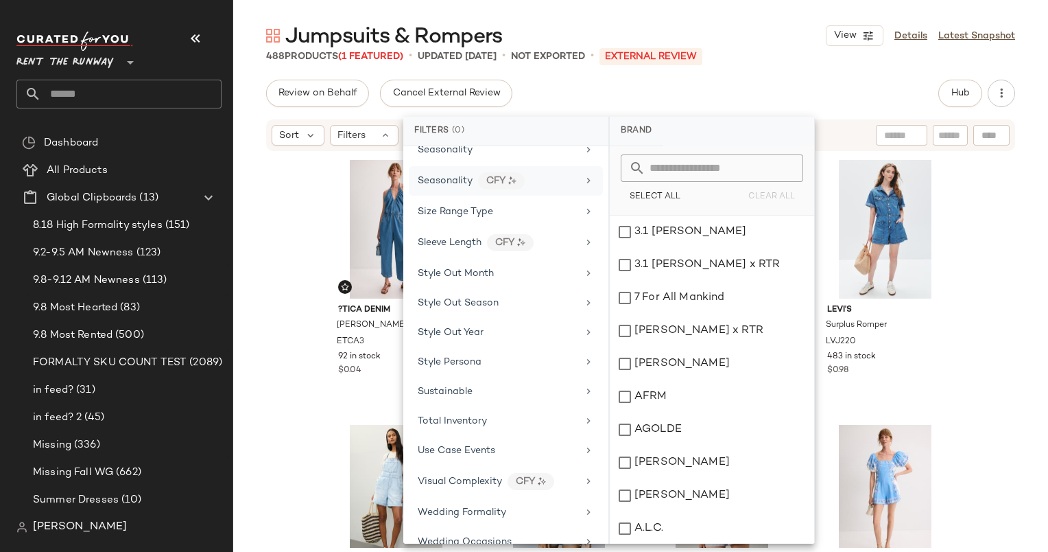
scroll to position [1631, 0]
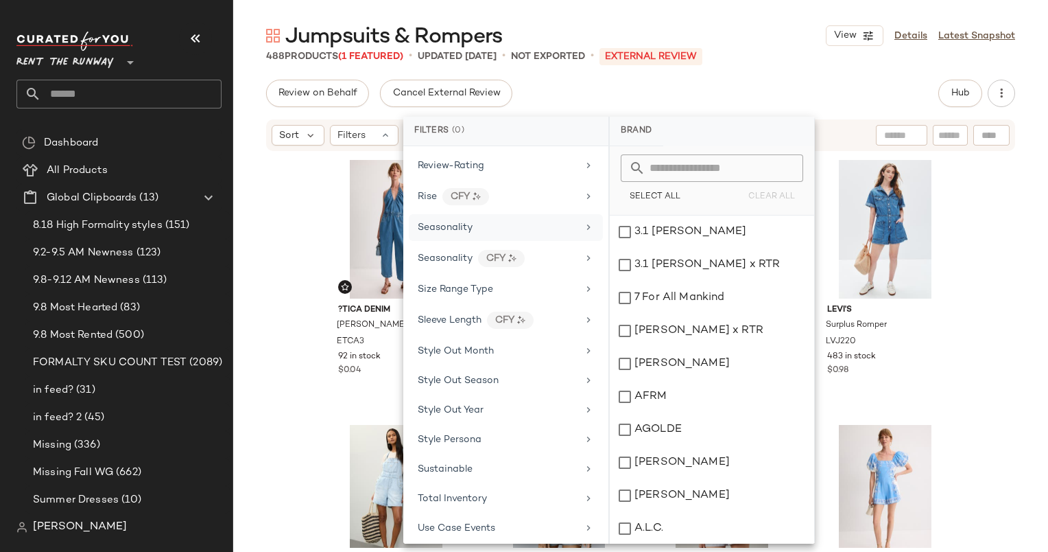
click at [492, 220] on div "Seasonality" at bounding box center [498, 227] width 160 height 14
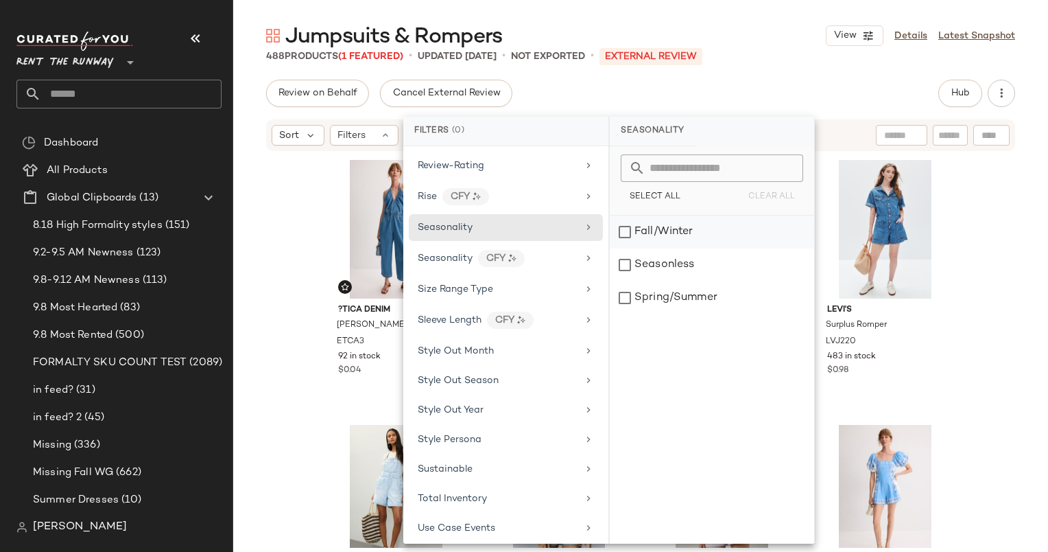
click at [637, 231] on div "Fall/Winter" at bounding box center [712, 231] width 204 height 33
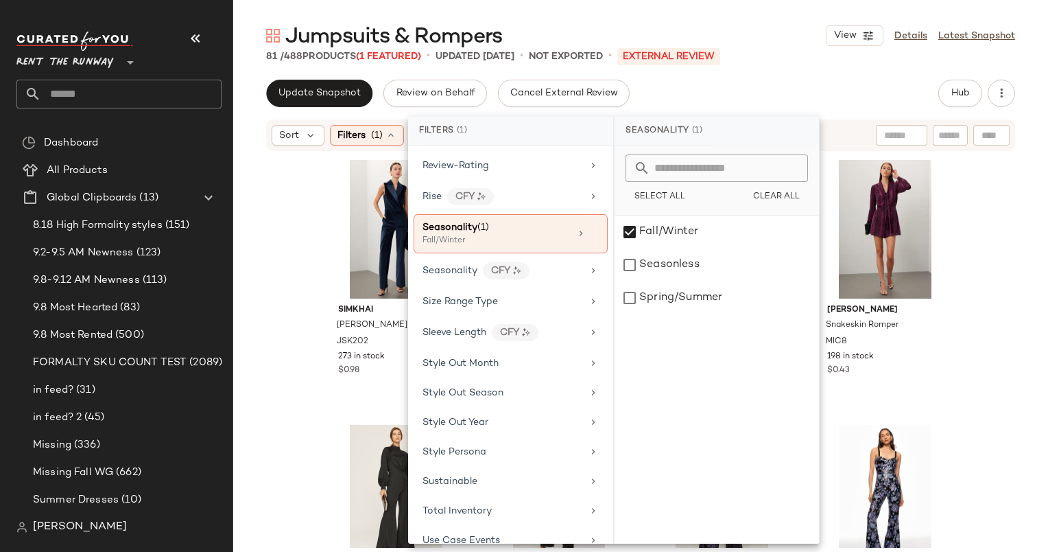
click at [705, 95] on div "Update Snapshot Review on Behalf Cancel External Review Hub" at bounding box center [640, 93] width 749 height 27
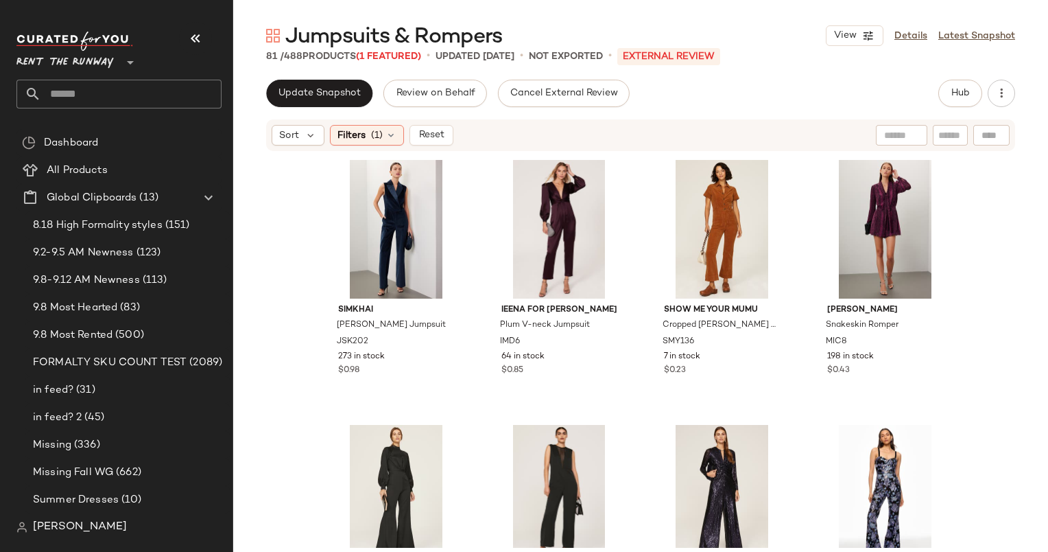
click at [721, 120] on div "Sort Filters (1) Reset" at bounding box center [640, 135] width 749 height 32
click at [738, 76] on div "Jumpsuits & Rompers View Details Latest Snapshot 81 / 488 Products (1 Featured)…" at bounding box center [640, 287] width 815 height 530
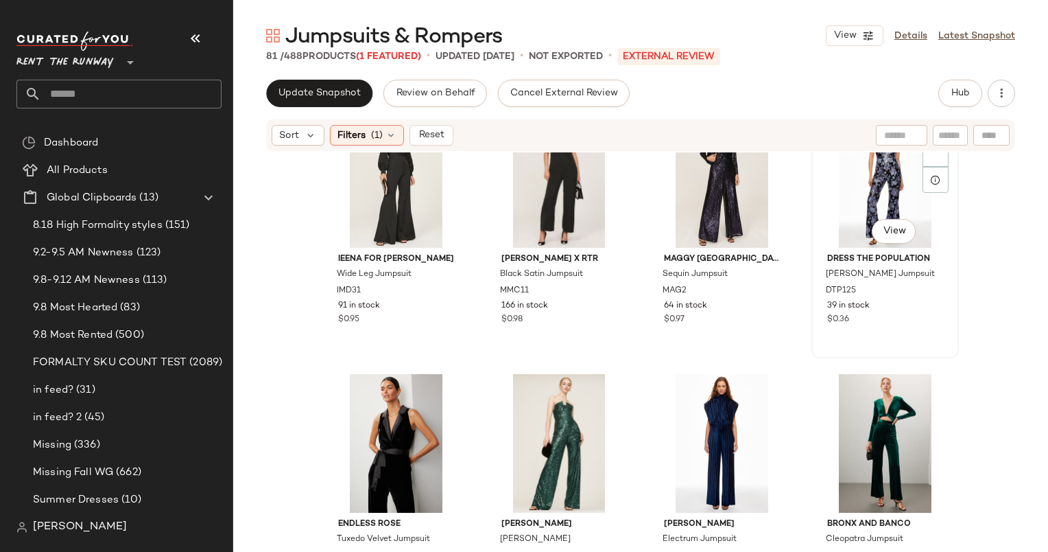
scroll to position [0, 0]
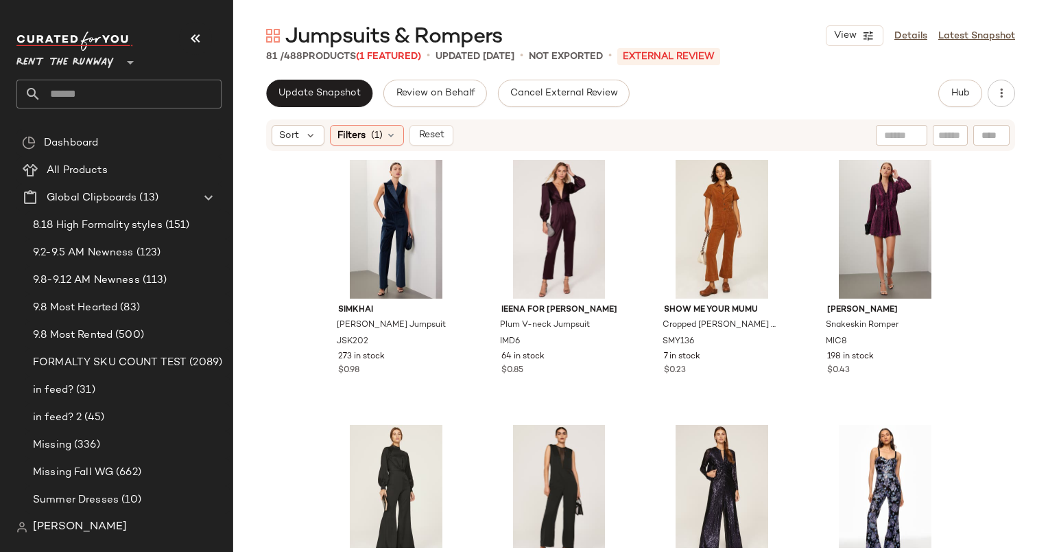
click at [905, 135] on div at bounding box center [901, 135] width 51 height 21
type input "****"
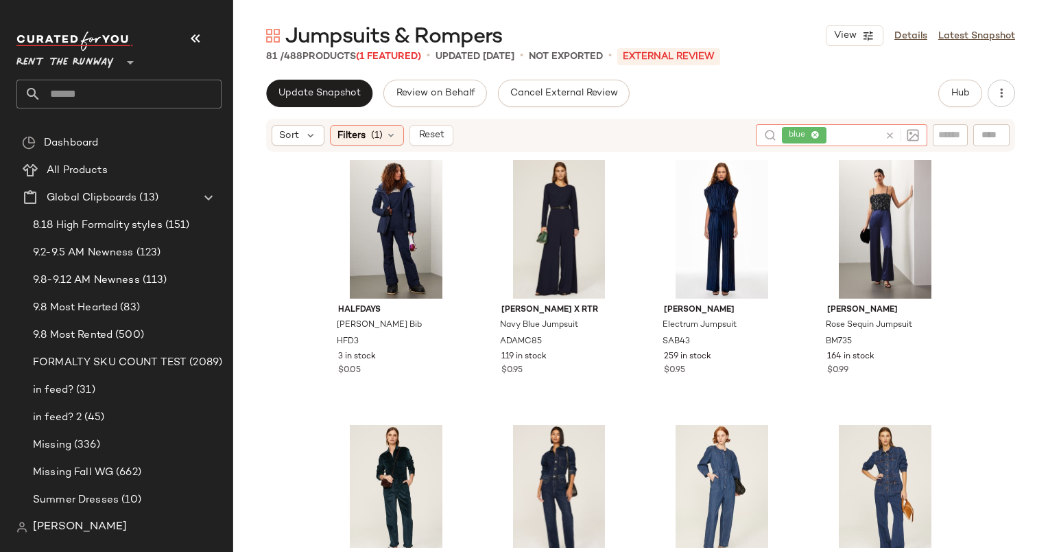
click at [754, 72] on div "Jumpsuits & Rompers View Details Latest Snapshot 81 / 488 Products (1 Featured)…" at bounding box center [640, 287] width 815 height 530
click at [640, 298] on div "Halfdays [PERSON_NAME] Bib HFD3 3 in stock $0.05 [PERSON_NAME] x RTR Navy Blue …" at bounding box center [640, 351] width 637 height 392
click at [817, 44] on div "Jumpsuits & Rompers View Details Latest Snapshot" at bounding box center [640, 35] width 815 height 27
click at [692, 84] on div "Update Snapshot Review on Behalf Cancel External Review Hub" at bounding box center [640, 93] width 749 height 27
click at [549, 211] on div "#2 View" at bounding box center [560, 229] width 138 height 139
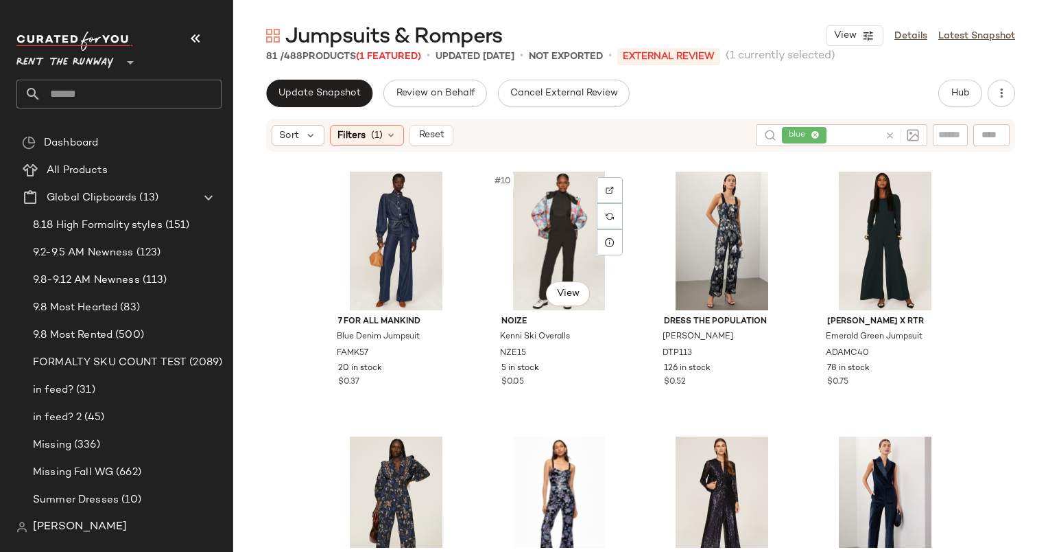
scroll to position [452, 0]
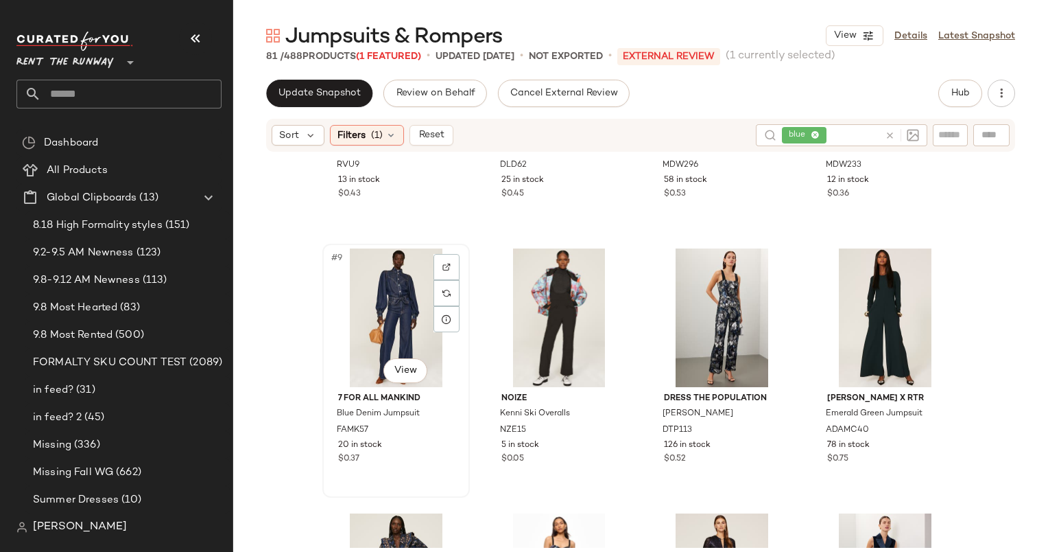
click at [398, 286] on div "#9 View" at bounding box center [396, 317] width 138 height 139
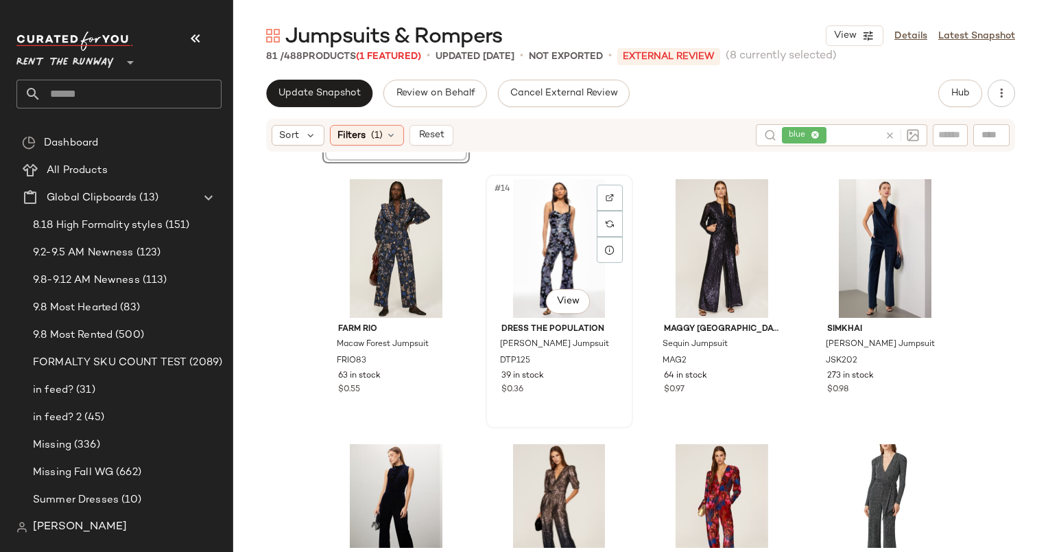
scroll to position [823, 0]
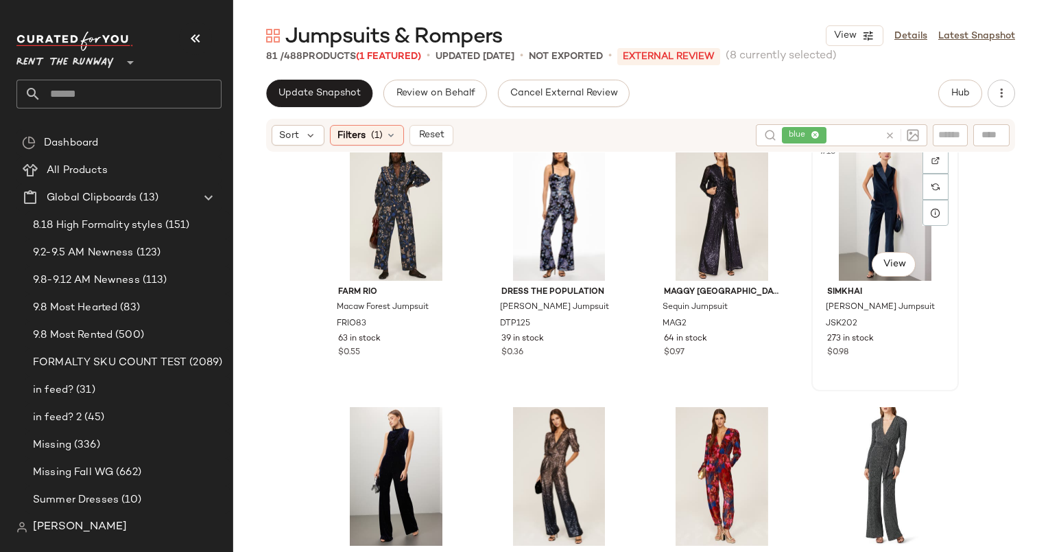
click at [860, 209] on div "#16 View" at bounding box center [886, 211] width 138 height 139
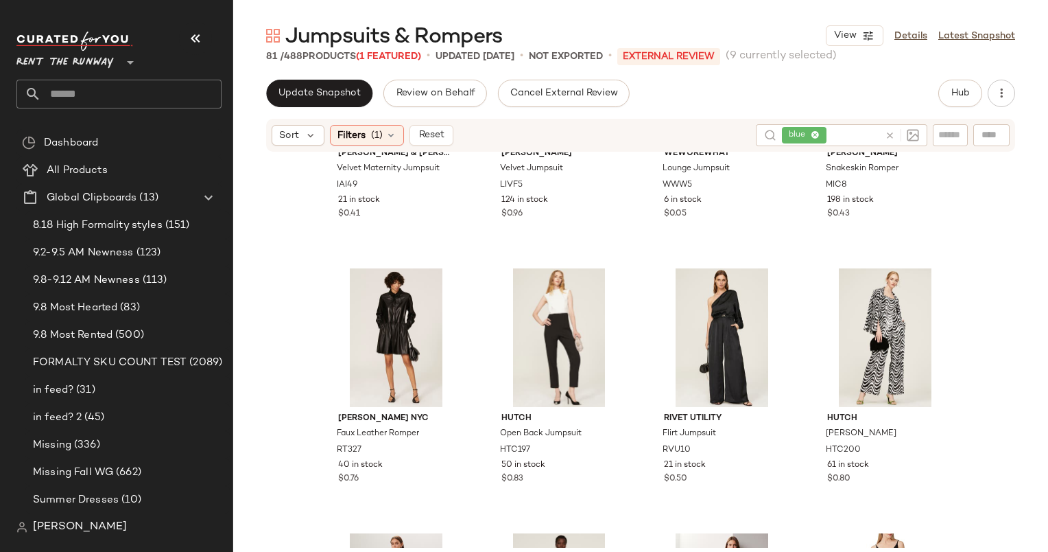
scroll to position [1857, 0]
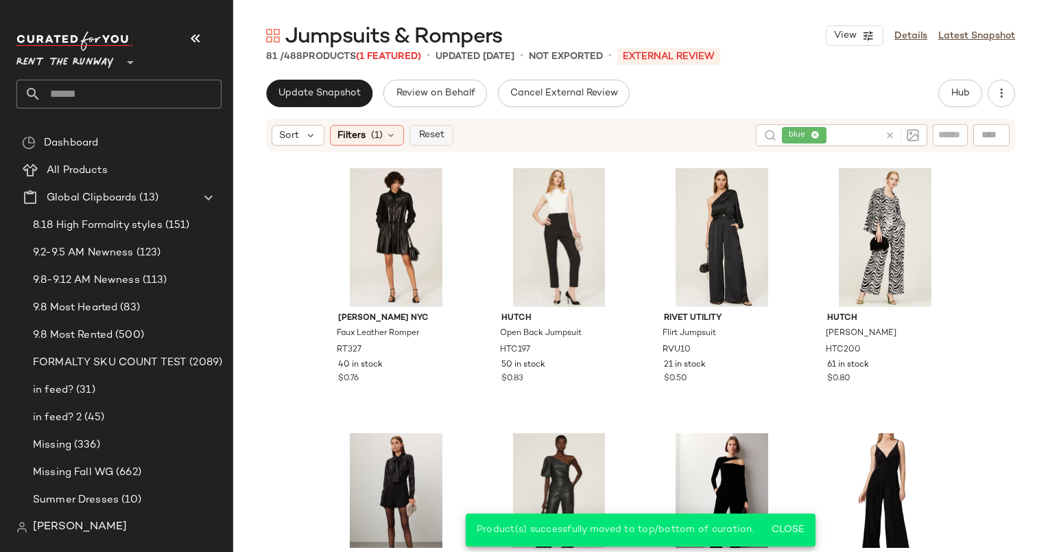
click at [428, 126] on button "Reset" at bounding box center [432, 135] width 44 height 21
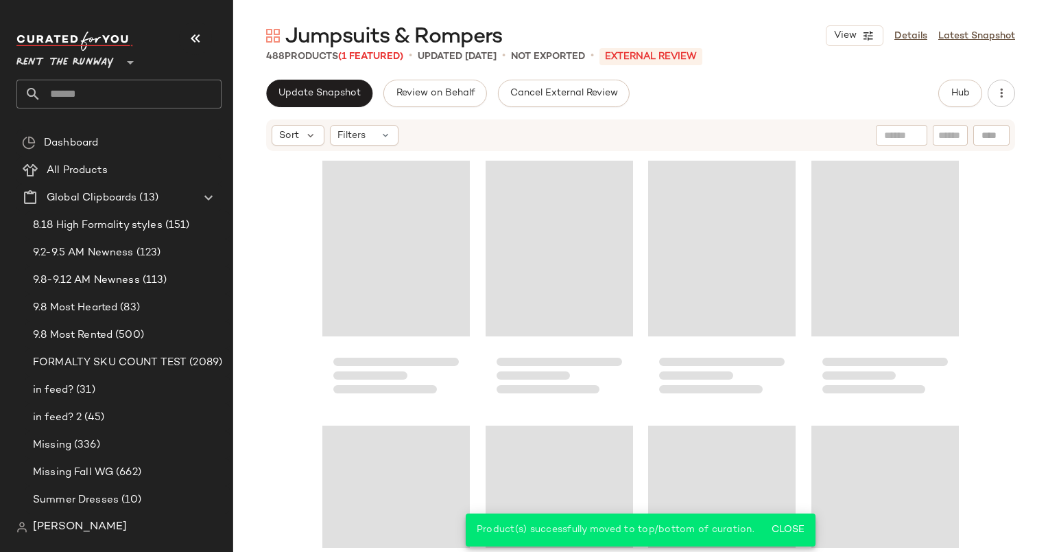
scroll to position [541, 0]
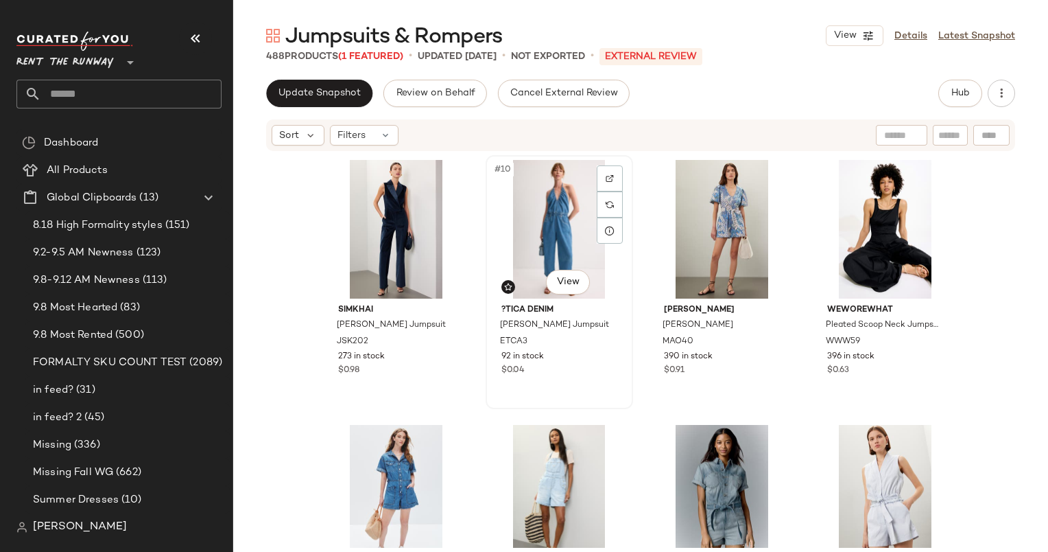
click at [574, 207] on div "#10 View" at bounding box center [560, 229] width 138 height 139
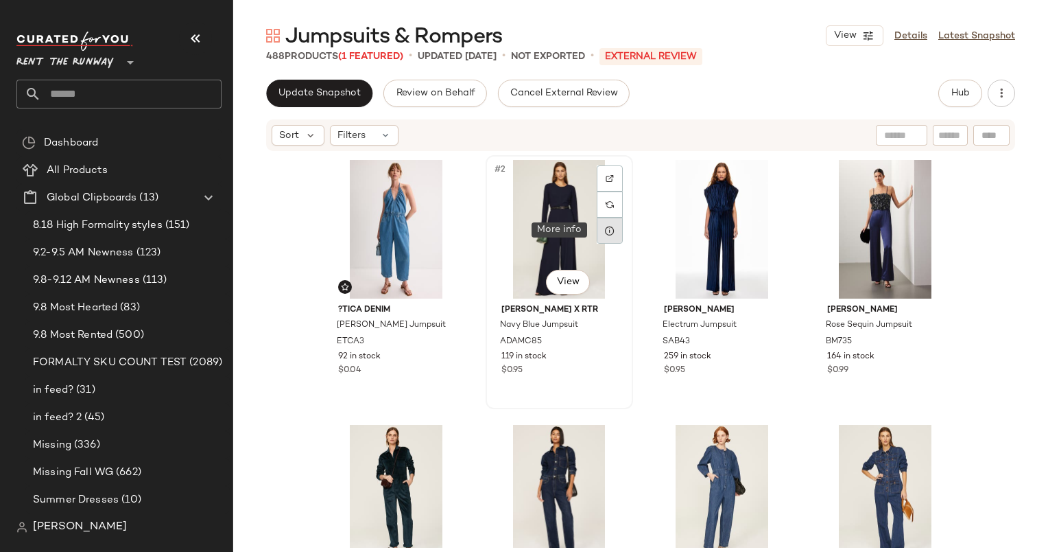
click at [604, 225] on icon at bounding box center [609, 230] width 11 height 11
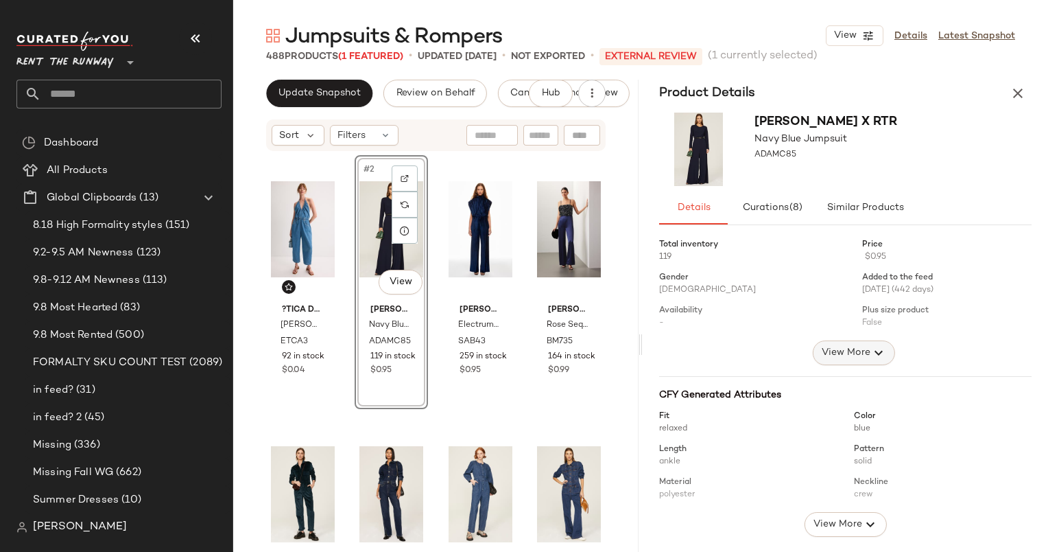
click at [834, 360] on span "View More" at bounding box center [845, 352] width 49 height 16
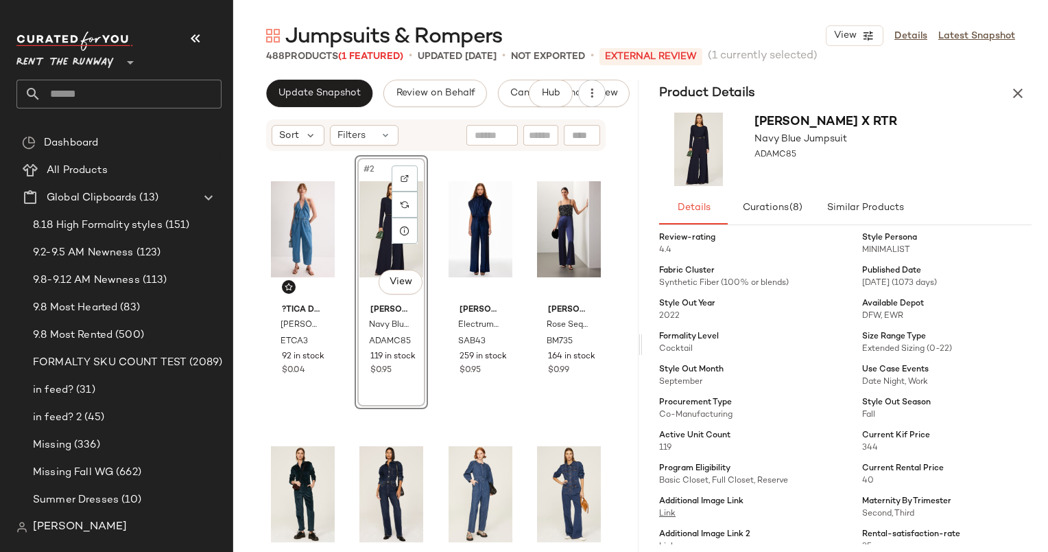
scroll to position [364, 0]
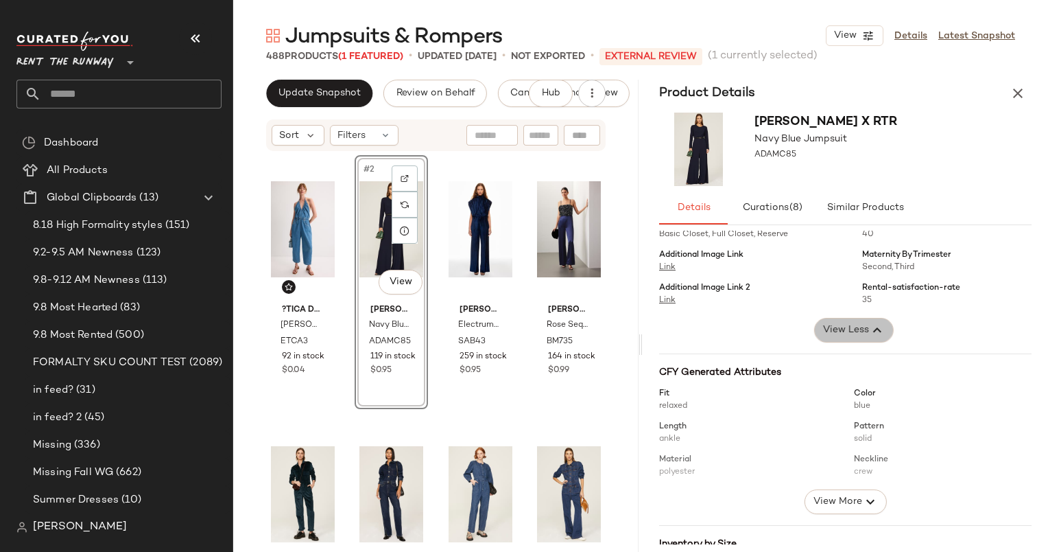
click at [843, 331] on span "View Less" at bounding box center [845, 330] width 47 height 16
click at [843, 331] on span "View More" at bounding box center [845, 330] width 49 height 16
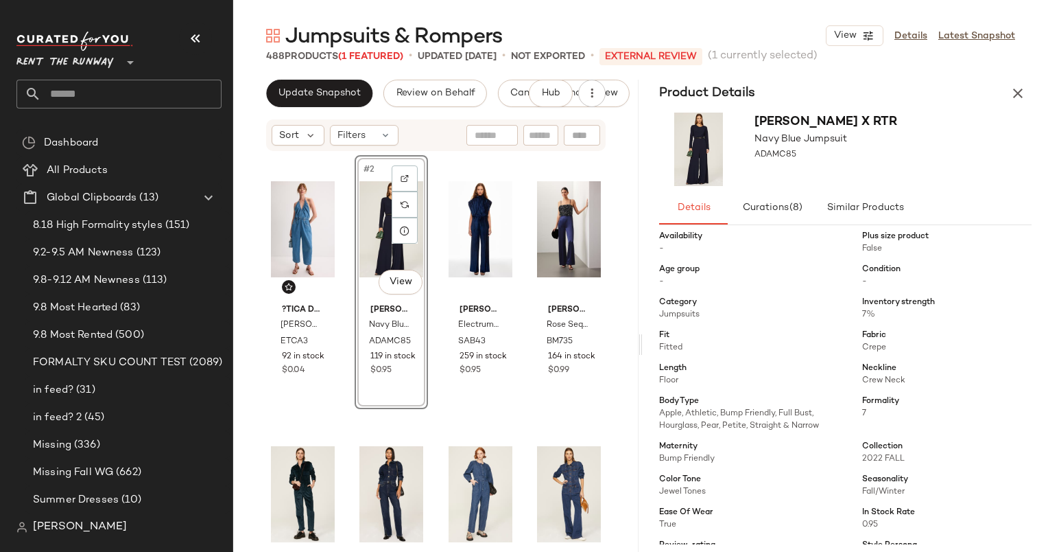
scroll to position [74, 0]
click at [1032, 107] on div "Adam Lippes x RTR Navy Blue Jumpsuit ADAMC85" at bounding box center [846, 149] width 406 height 84
click at [1026, 100] on icon "button" at bounding box center [1018, 93] width 16 height 16
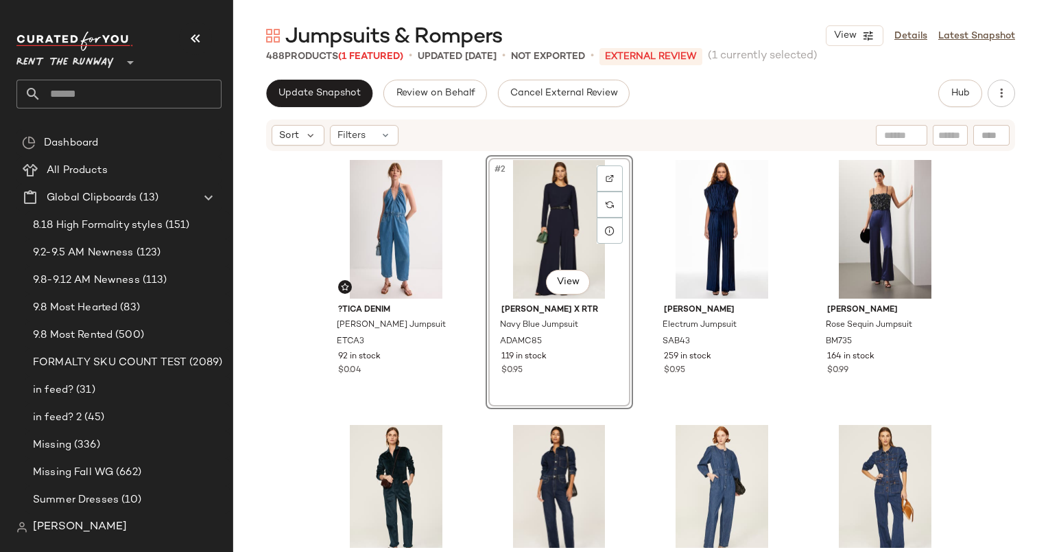
click at [685, 120] on div "Sort Filters" at bounding box center [640, 135] width 749 height 32
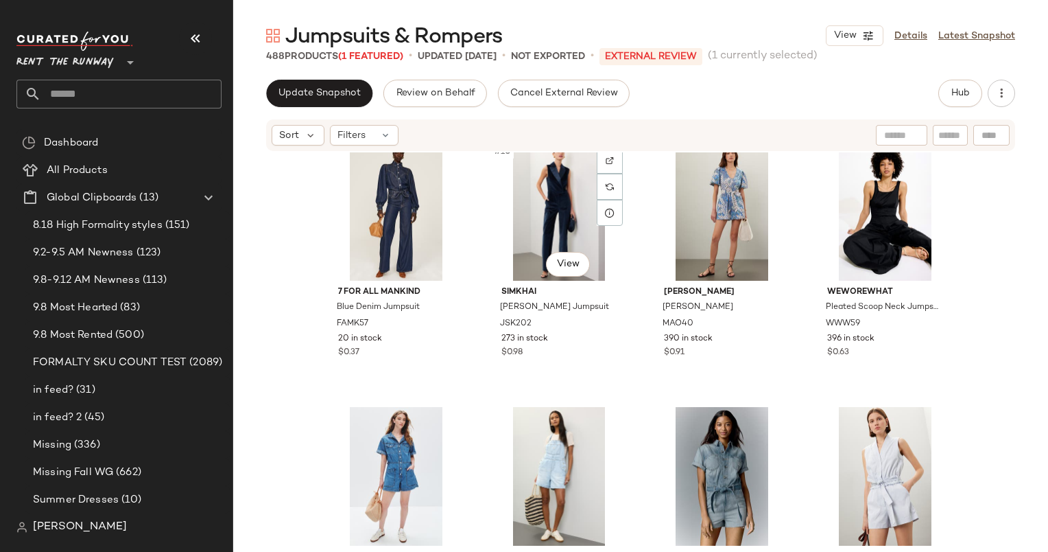
scroll to position [559, 0]
click at [562, 194] on div "#10 View" at bounding box center [560, 210] width 138 height 139
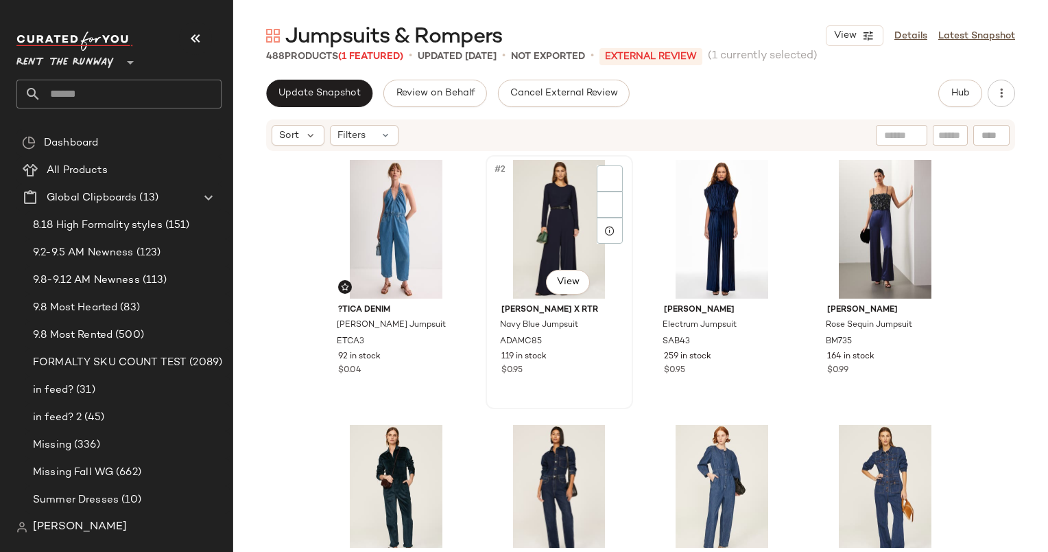
click at [526, 215] on div "#2 View" at bounding box center [560, 229] width 138 height 139
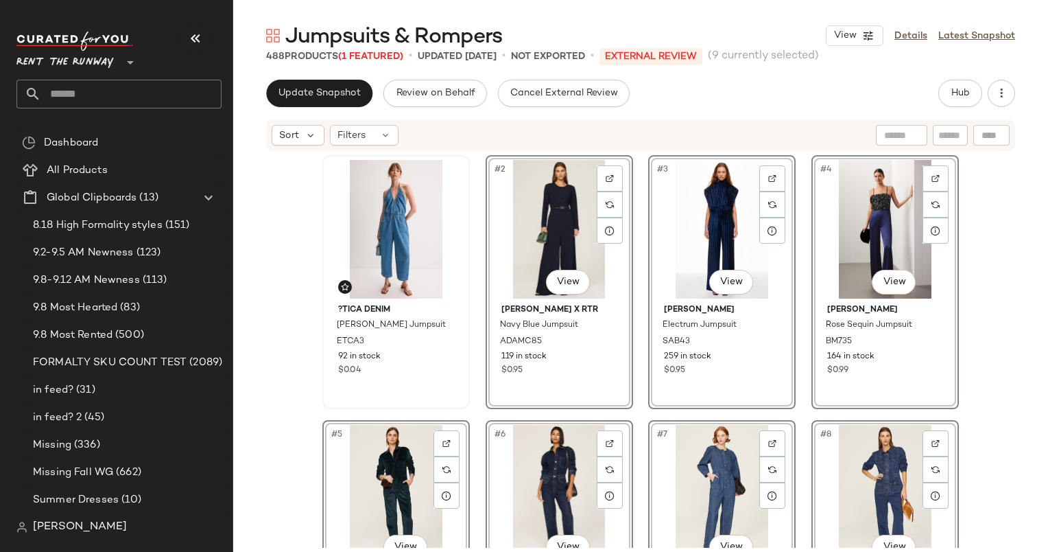
click at [372, 156] on div "?TICA Denim Laurelle Jumpsuit ETCA3 92 in stock $0.04" at bounding box center [396, 281] width 145 height 251
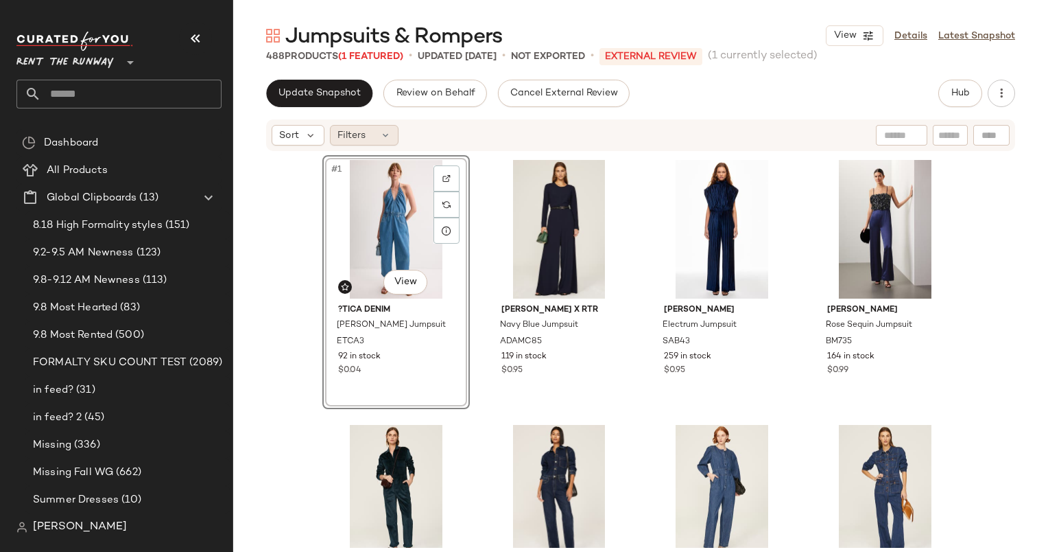
click at [360, 132] on span "Filters" at bounding box center [352, 135] width 28 height 14
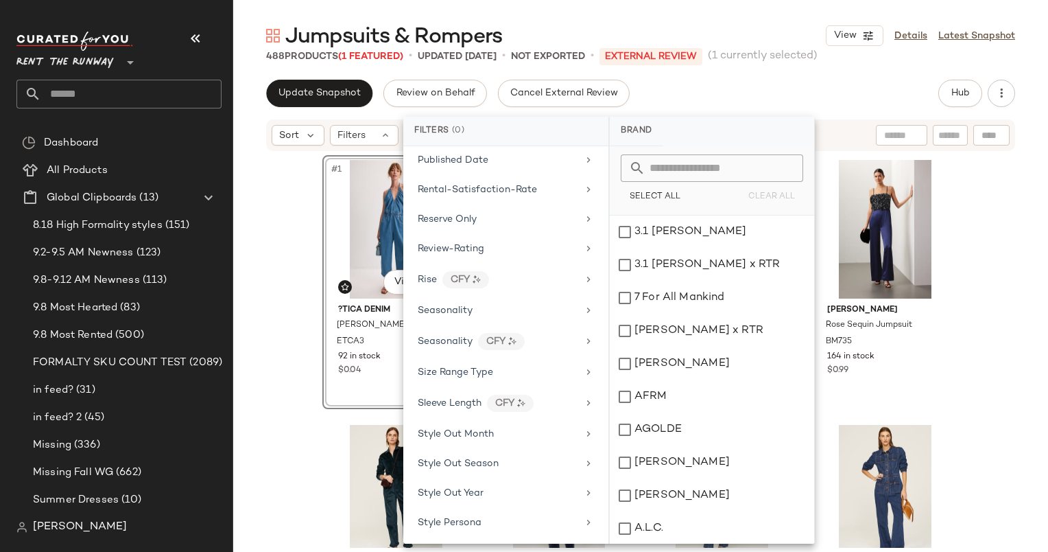
scroll to position [1708, 0]
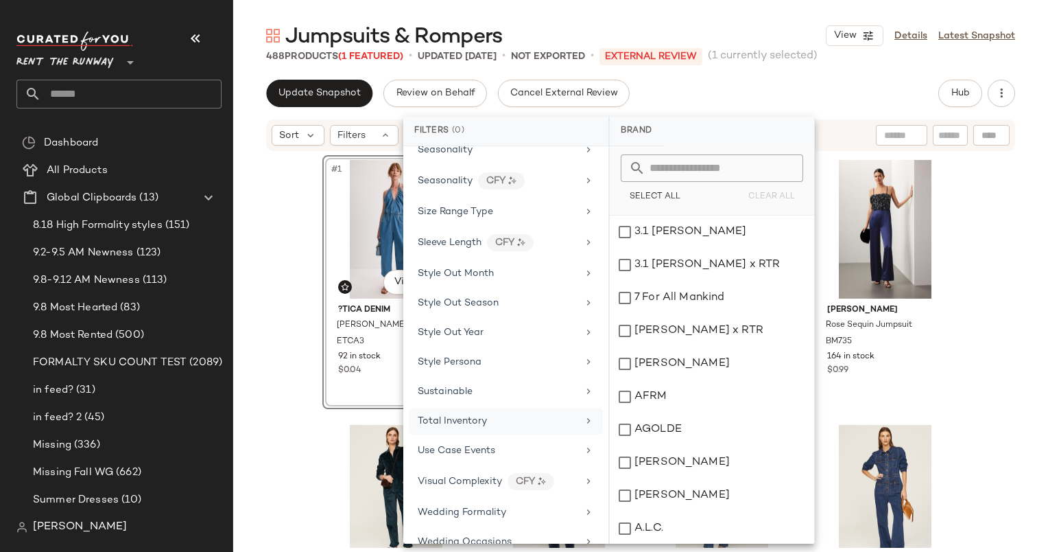
click at [511, 414] on div "Total Inventory" at bounding box center [498, 421] width 160 height 14
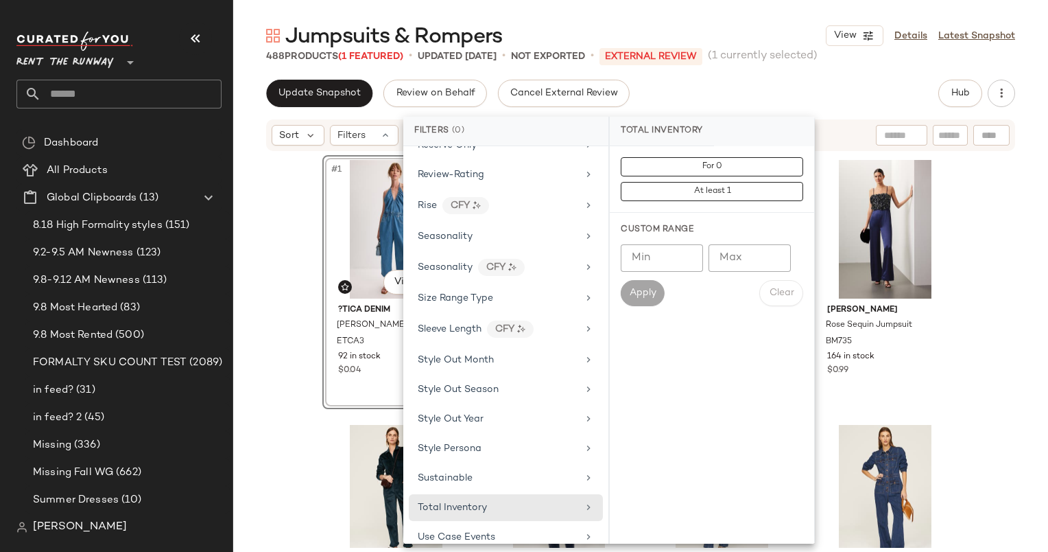
scroll to position [1619, 0]
click at [497, 231] on div "Seasonality" at bounding box center [506, 239] width 194 height 27
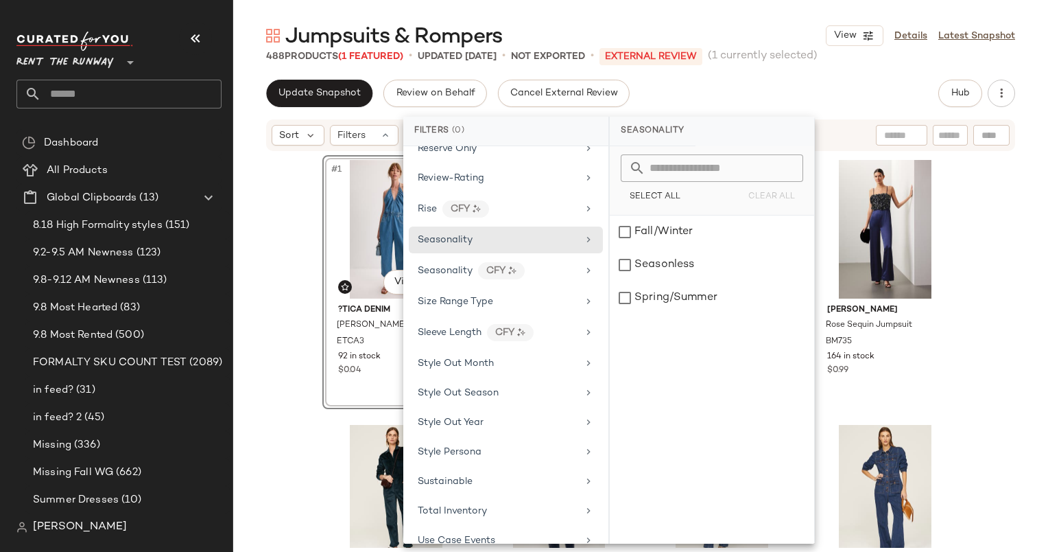
click at [701, 167] on input "text" at bounding box center [721, 167] width 150 height 27
click at [269, 228] on div "#1 View ?TICA Denim Laurelle Jumpsuit ETCA3 92 in stock $0.04 Adam Lippes x RTR…" at bounding box center [640, 349] width 815 height 395
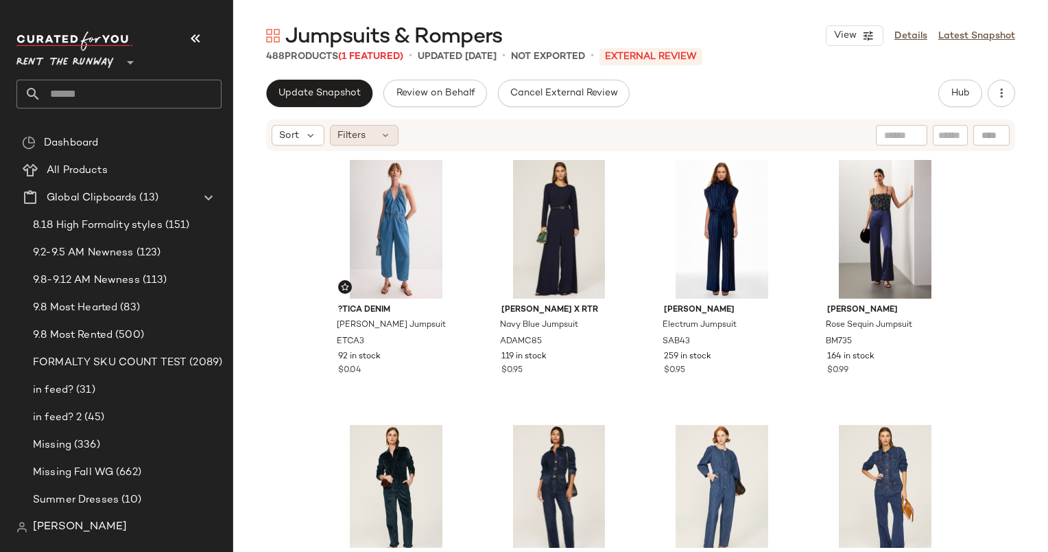
click at [377, 132] on div "Filters" at bounding box center [364, 135] width 69 height 21
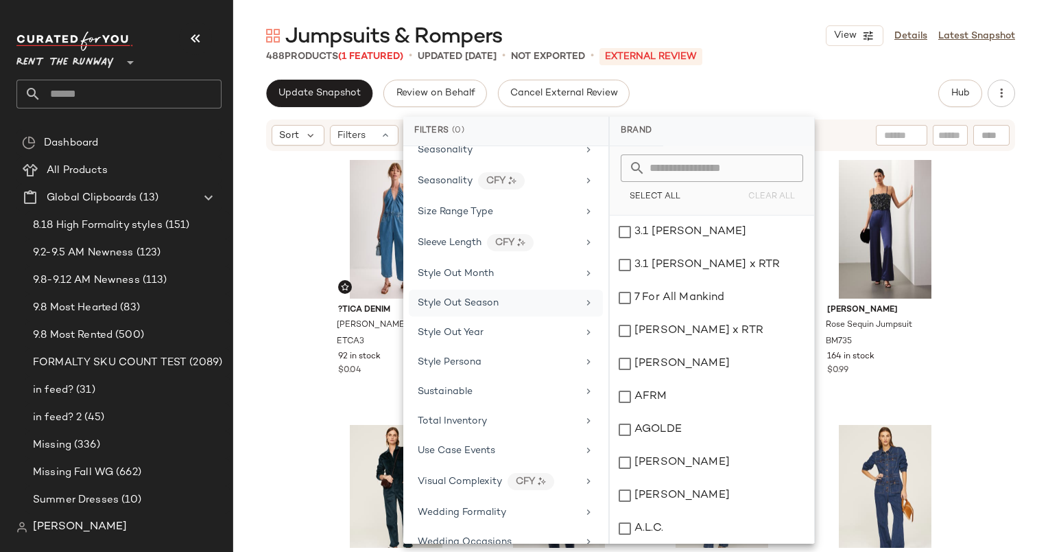
scroll to position [1670, 0]
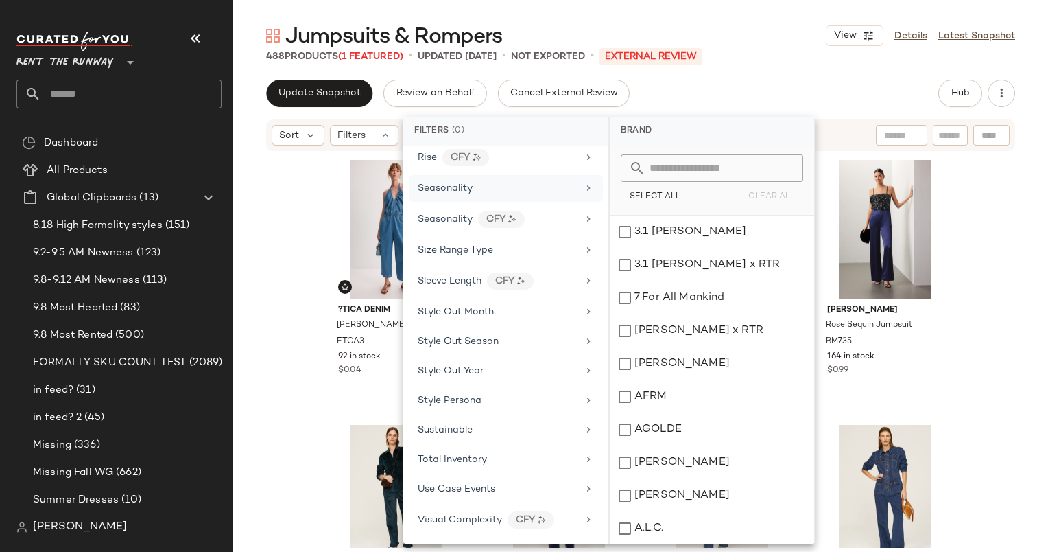
click at [523, 181] on div "Seasonality" at bounding box center [498, 188] width 160 height 14
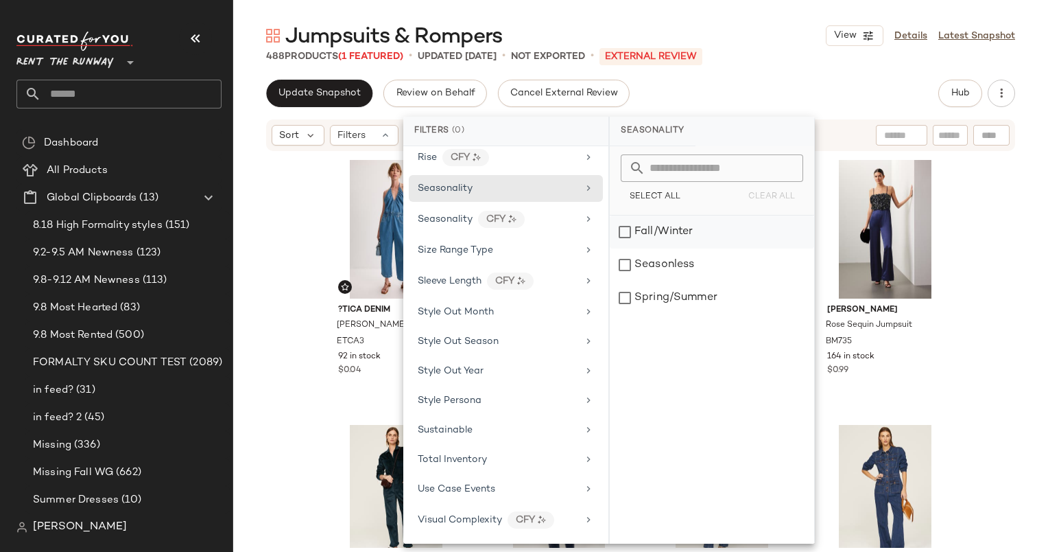
click at [710, 239] on div "Fall/Winter" at bounding box center [712, 231] width 204 height 33
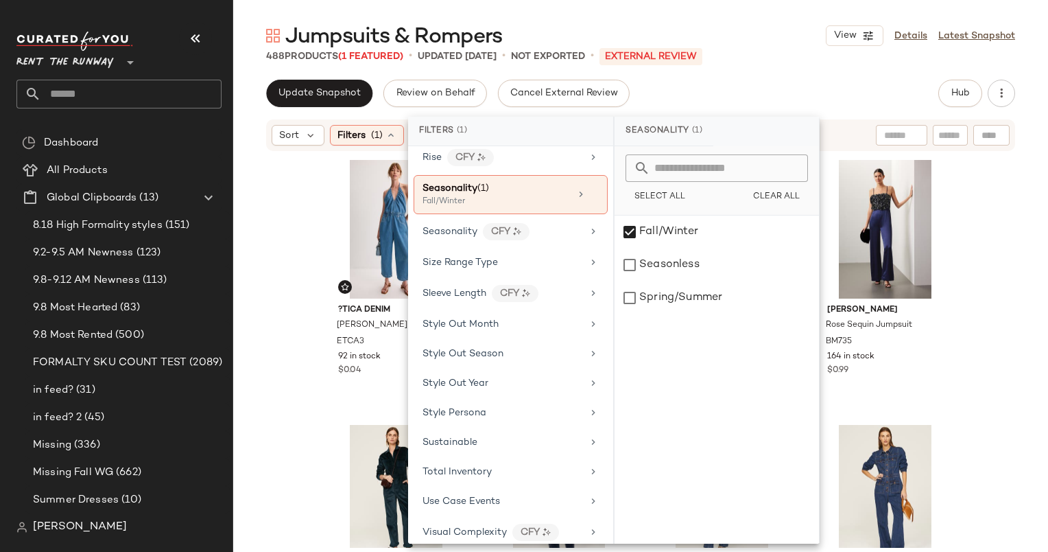
click at [752, 62] on div "488 Products (1 Featured) • updated Sep 10th • Not Exported • External REVIEW" at bounding box center [640, 56] width 815 height 14
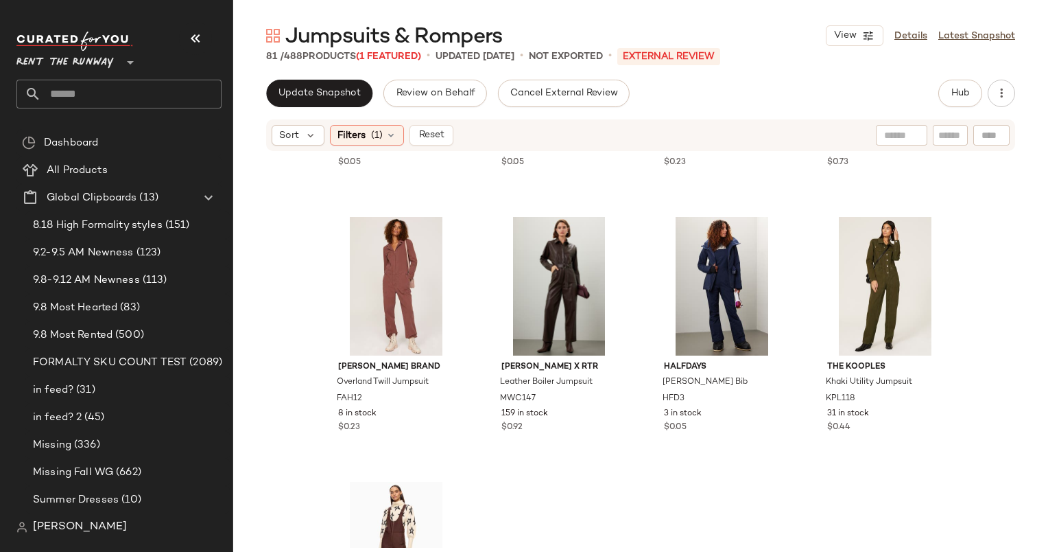
scroll to position [5169, 0]
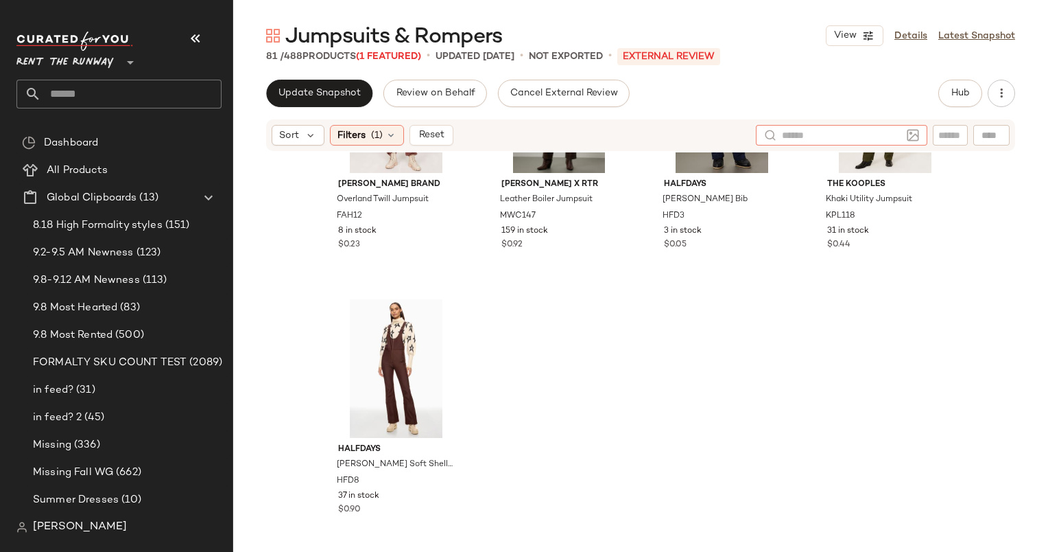
click at [901, 134] on input "text" at bounding box center [841, 135] width 119 height 14
click at [711, 298] on div "FAHERTY BRAND Overland Twill Jumpsuit FAH12 8 in stock $0.23 Marissa Webb x RTR…" at bounding box center [640, 349] width 815 height 395
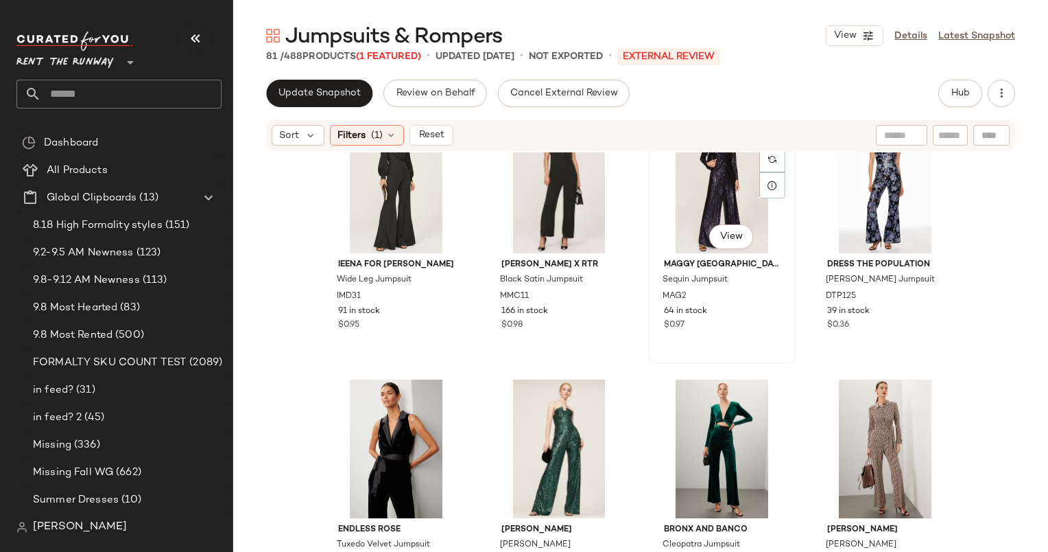
scroll to position [764, 0]
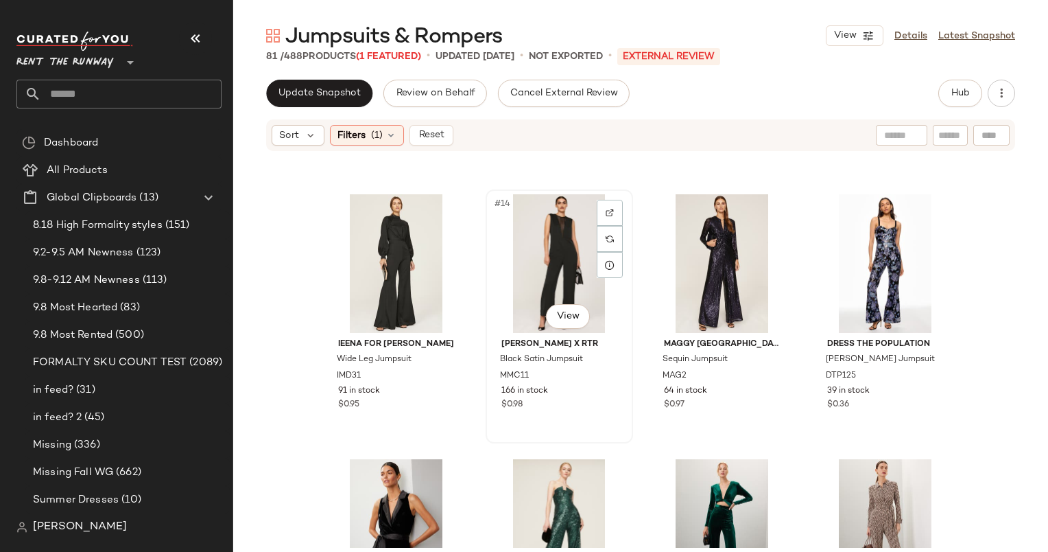
click at [553, 276] on div "#14 View" at bounding box center [560, 263] width 138 height 139
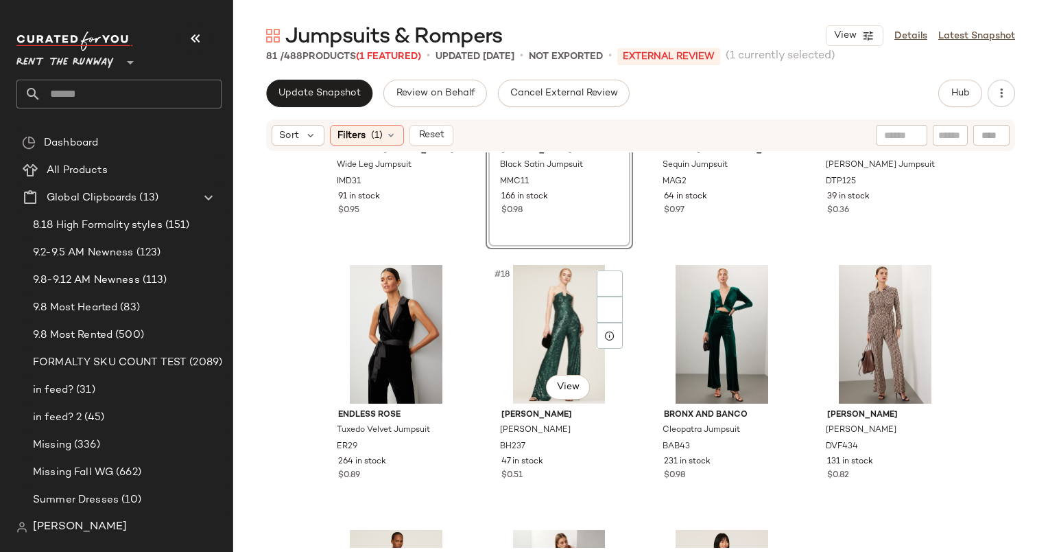
scroll to position [966, 0]
click at [873, 208] on div "$0.36" at bounding box center [885, 210] width 116 height 12
click at [557, 335] on div "#18 View" at bounding box center [560, 333] width 138 height 139
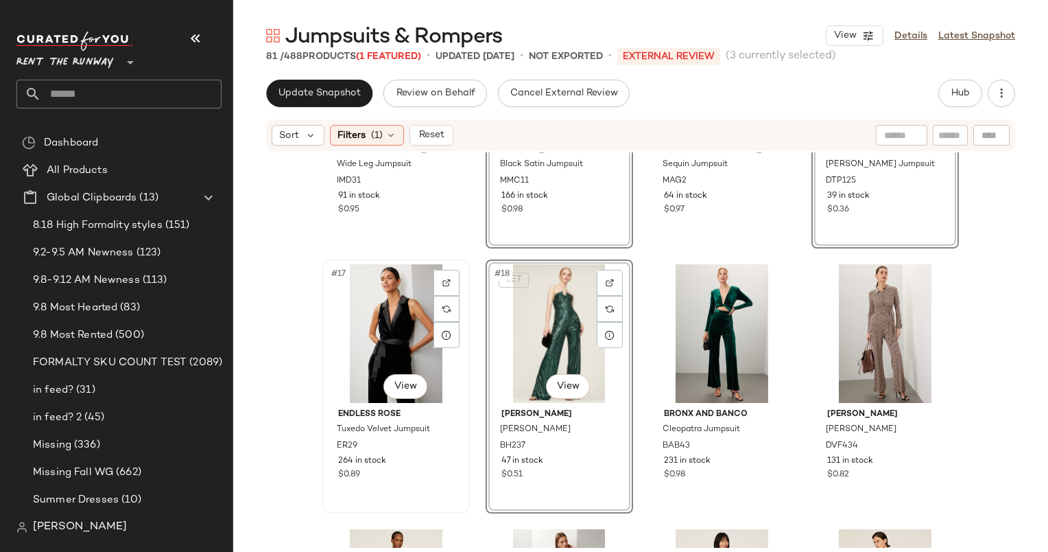
click at [395, 326] on div "#17 View" at bounding box center [396, 333] width 138 height 139
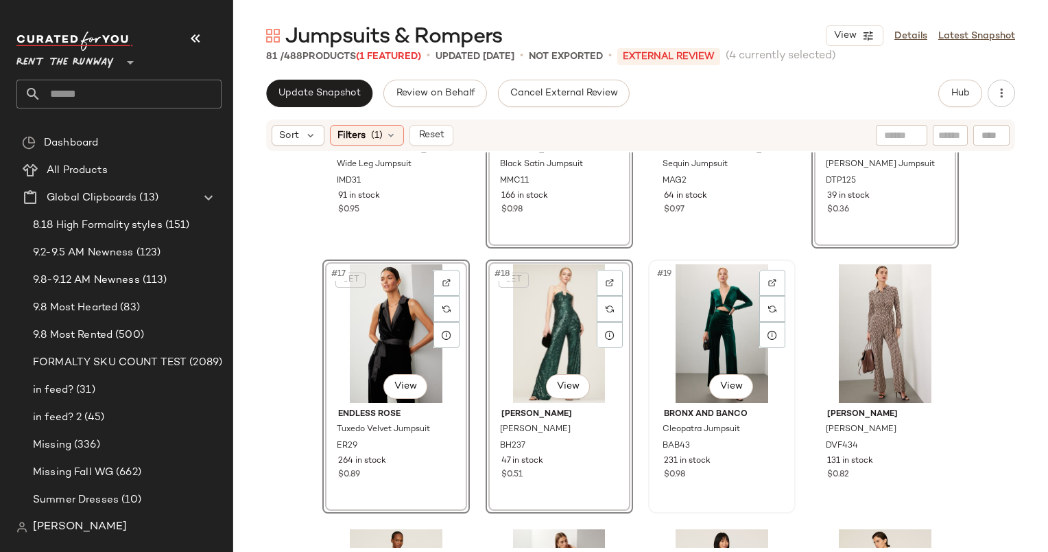
click at [719, 334] on div "#19 View" at bounding box center [722, 333] width 138 height 139
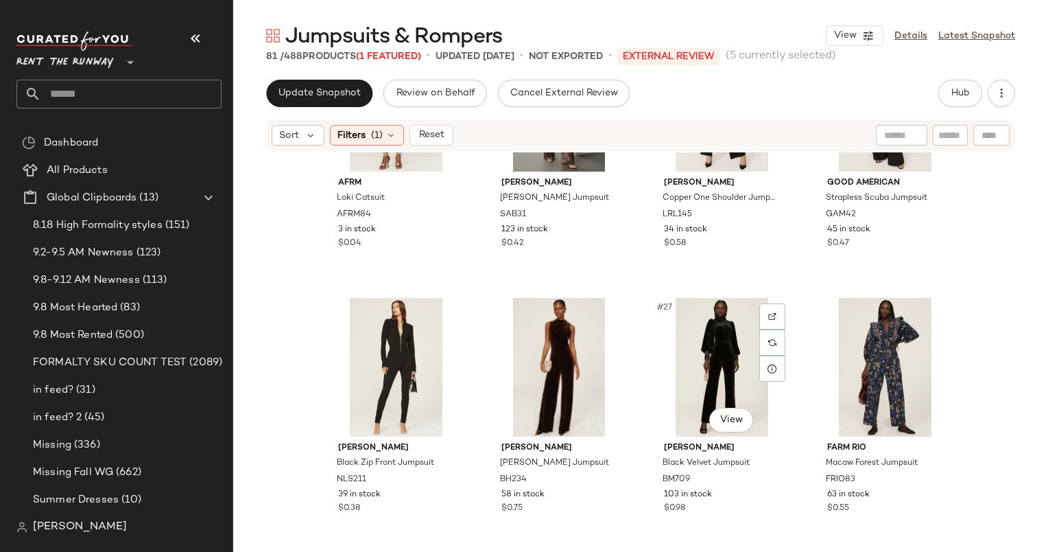
scroll to position [1461, 0]
click at [554, 322] on div "#26 View" at bounding box center [560, 367] width 138 height 139
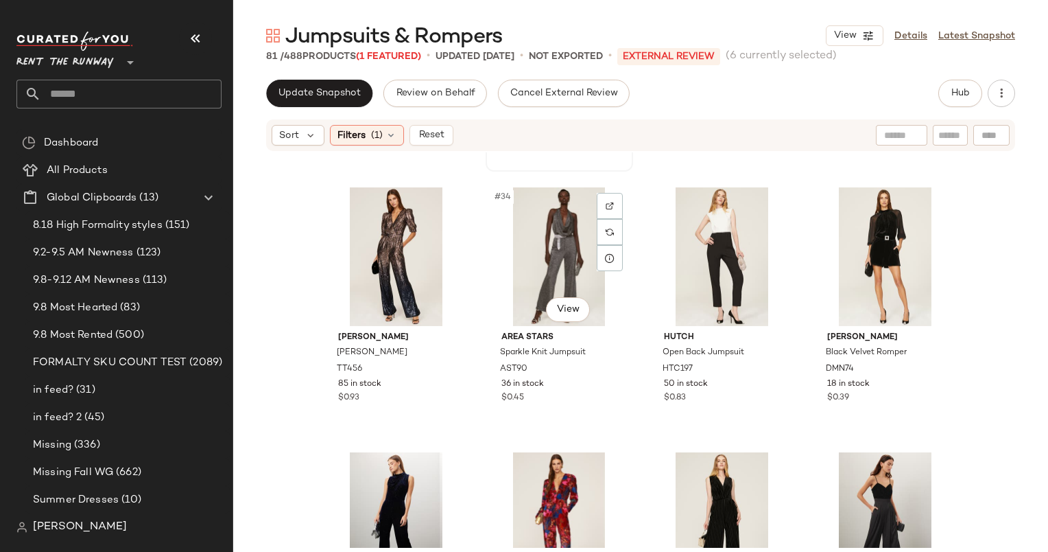
scroll to position [2102, 0]
click at [516, 282] on div "#34 View" at bounding box center [560, 256] width 138 height 139
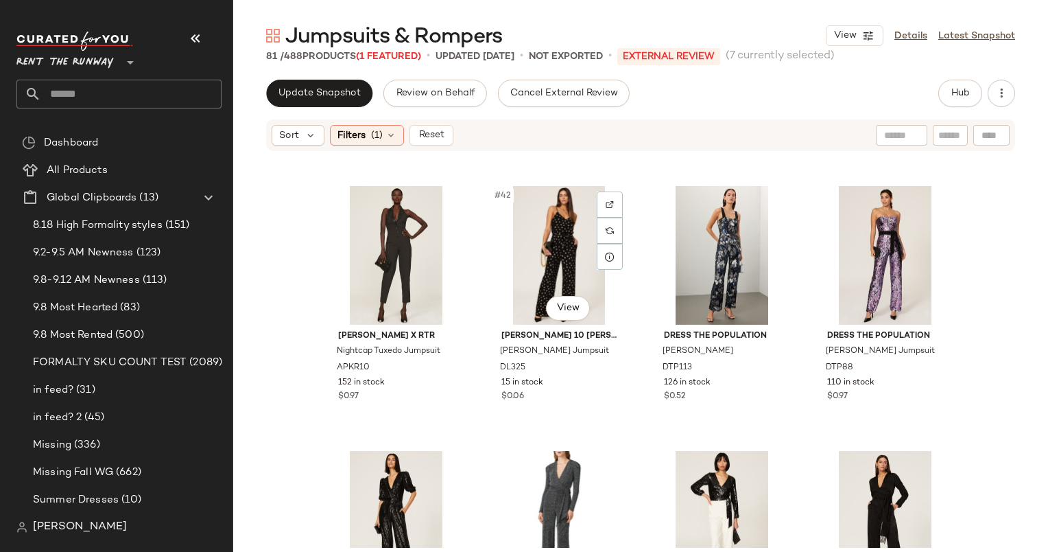
scroll to position [2635, 0]
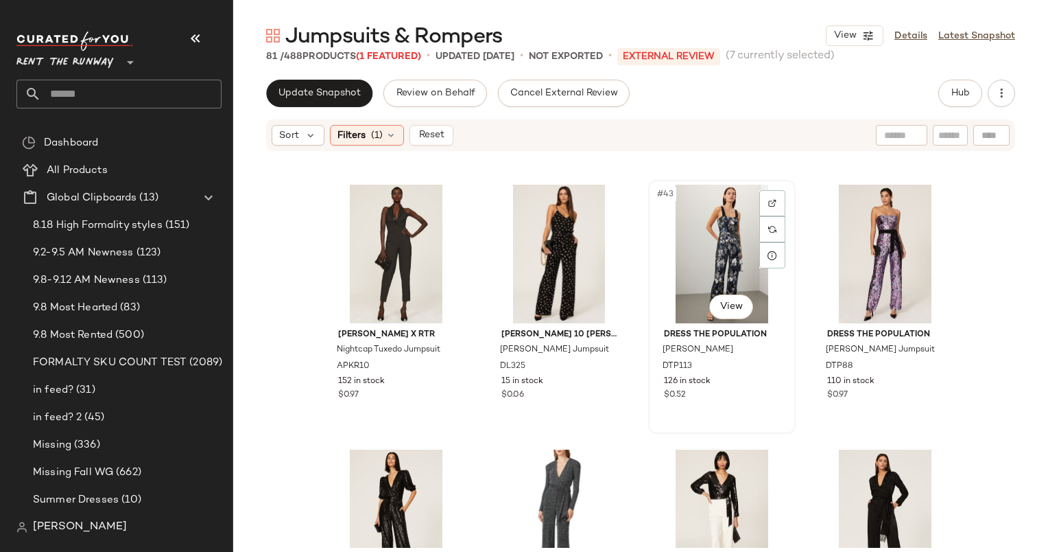
click at [703, 244] on div "#43 View" at bounding box center [722, 254] width 138 height 139
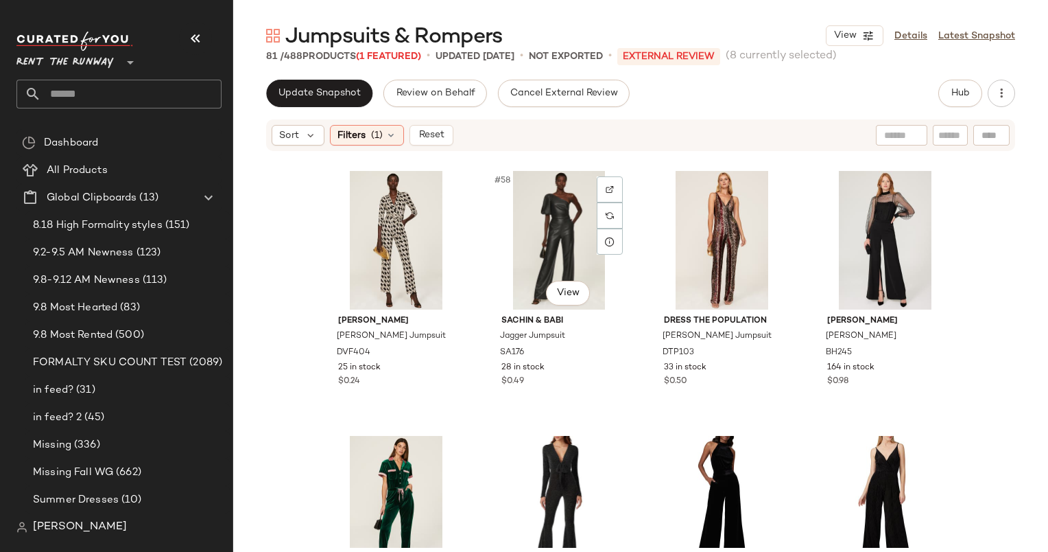
scroll to position [3774, 0]
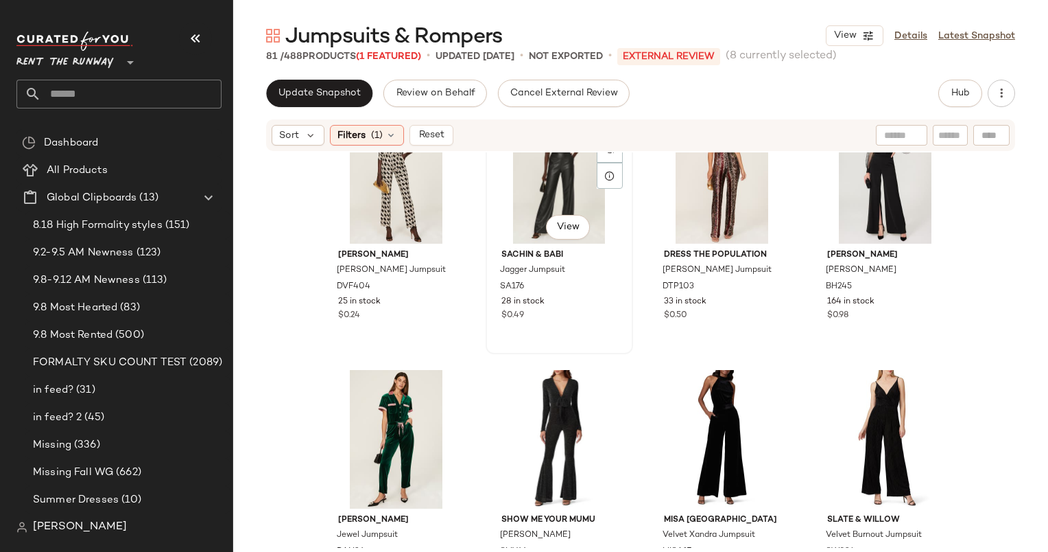
click at [535, 170] on div "#58 View" at bounding box center [560, 174] width 138 height 139
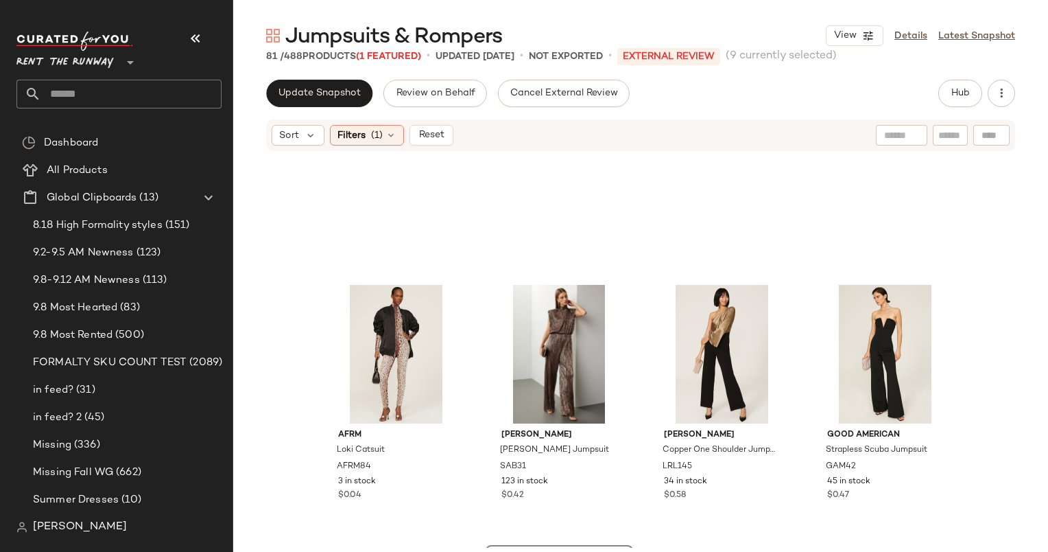
scroll to position [1515, 0]
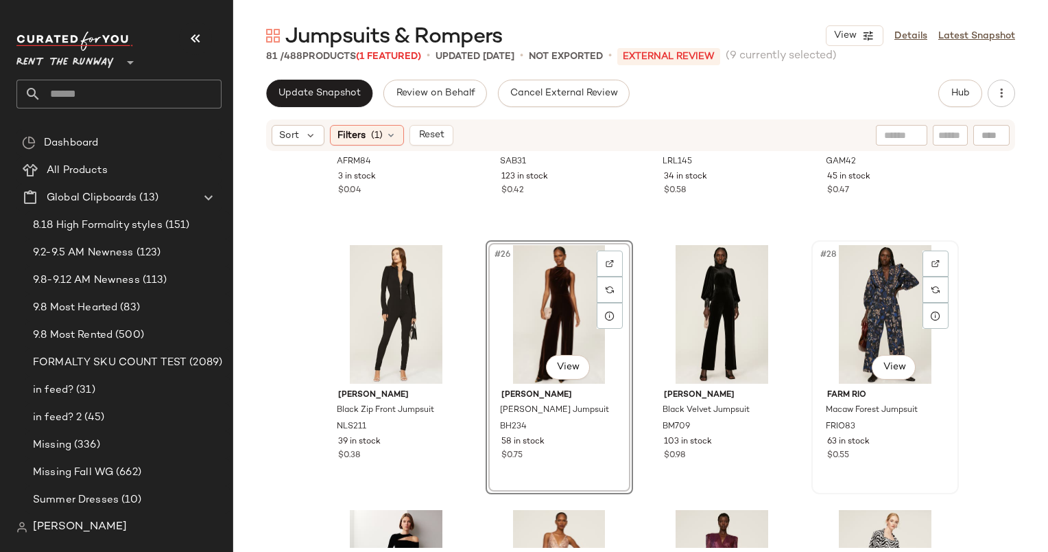
click at [871, 300] on div "#28 View" at bounding box center [886, 314] width 138 height 139
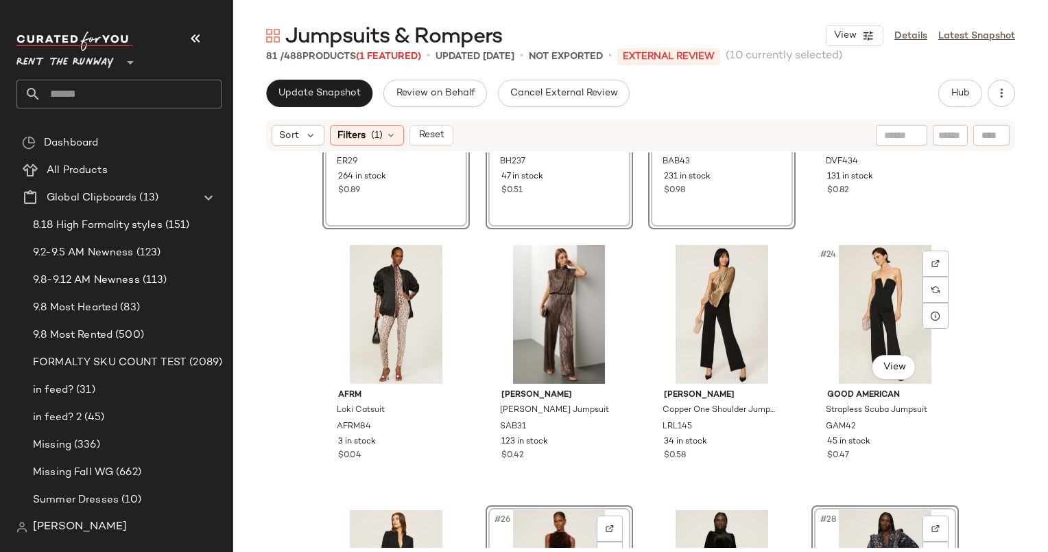
scroll to position [1243, 0]
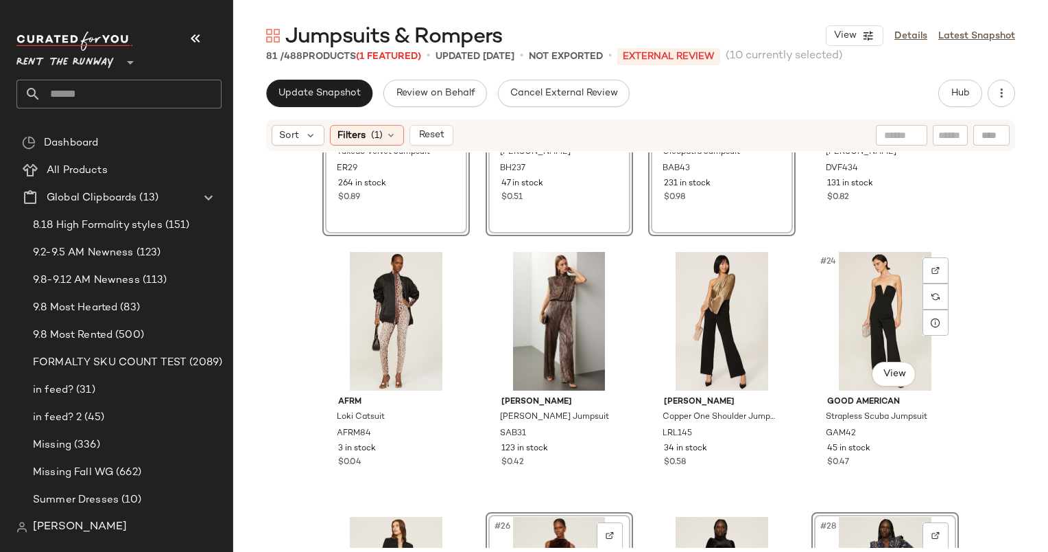
click at [871, 300] on div "#24 View" at bounding box center [886, 321] width 138 height 139
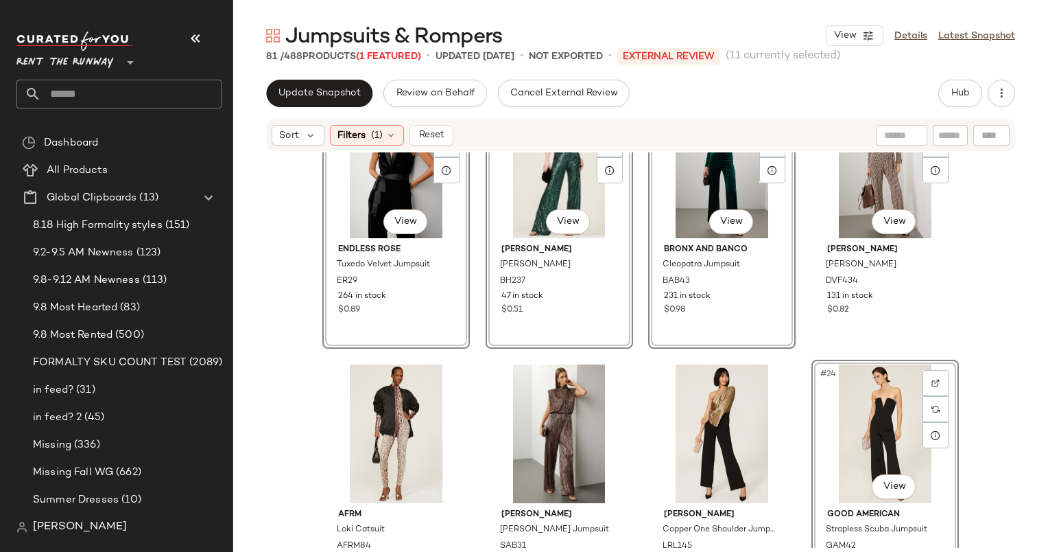
scroll to position [1125, 0]
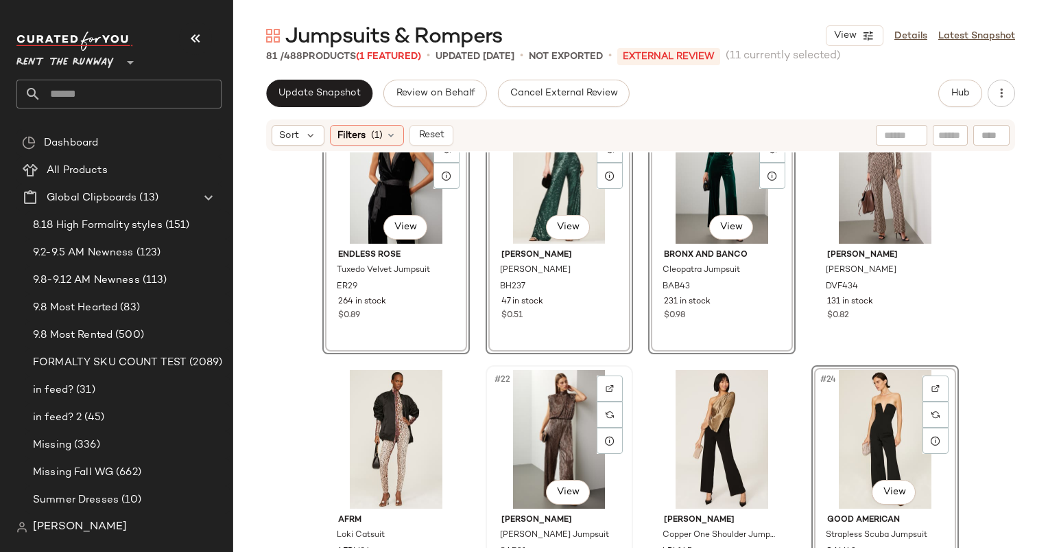
click at [535, 419] on div "#22 View" at bounding box center [560, 439] width 138 height 139
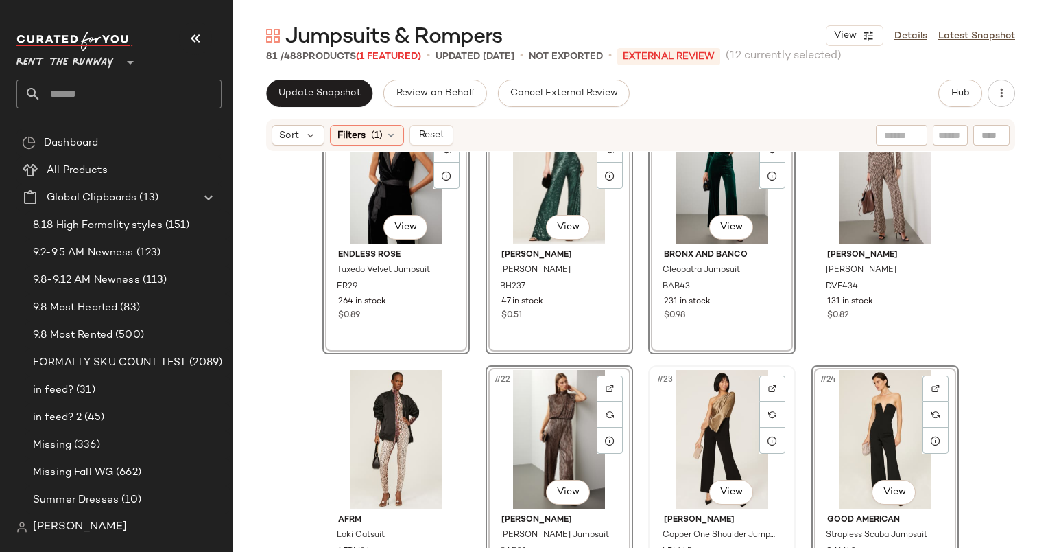
click at [718, 449] on div "#23 View" at bounding box center [722, 439] width 138 height 139
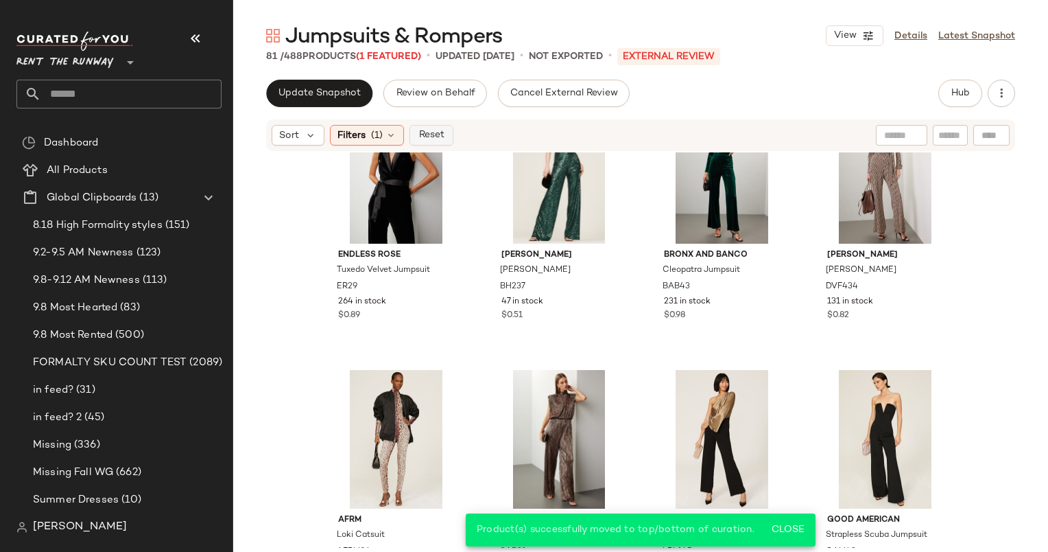
click at [440, 134] on span "Reset" at bounding box center [431, 135] width 26 height 11
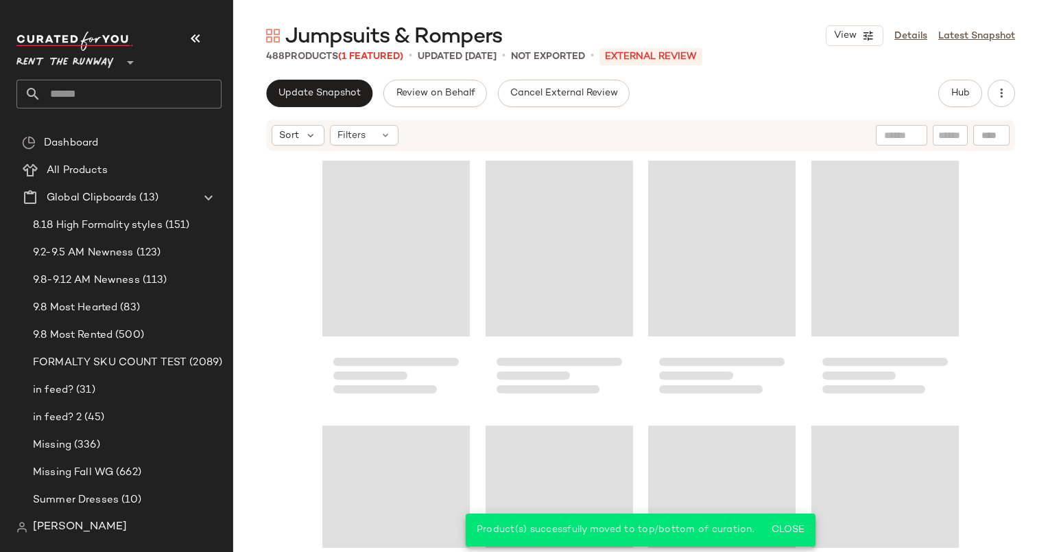
scroll to position [806, 0]
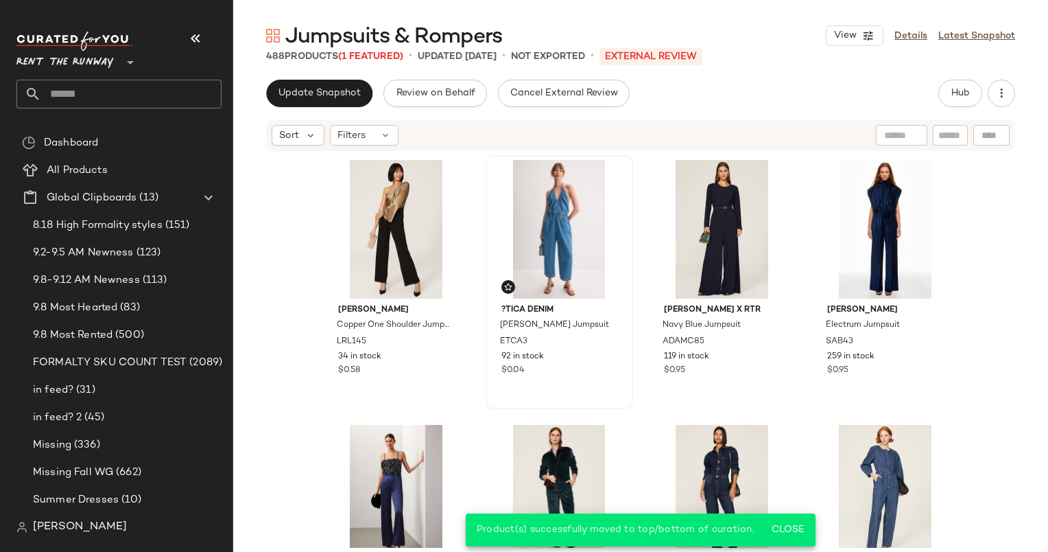
click at [526, 207] on div at bounding box center [560, 229] width 138 height 139
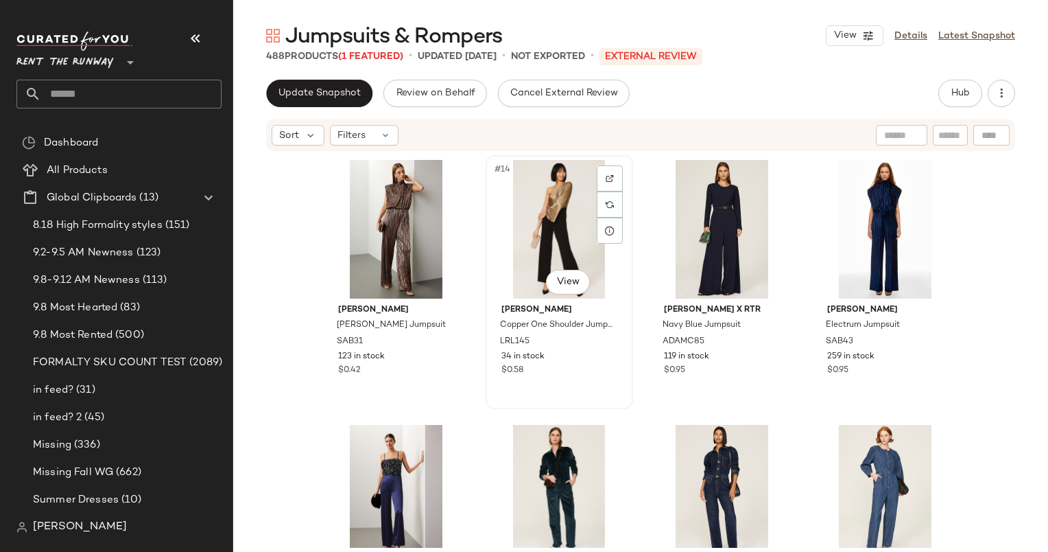
click at [533, 210] on div "#14 View" at bounding box center [560, 229] width 138 height 139
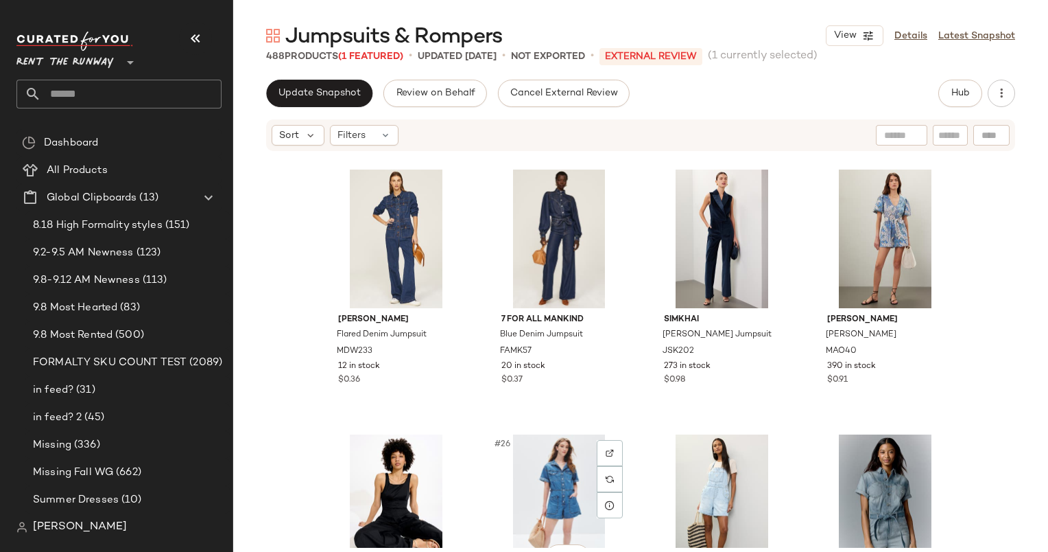
scroll to position [1308, 0]
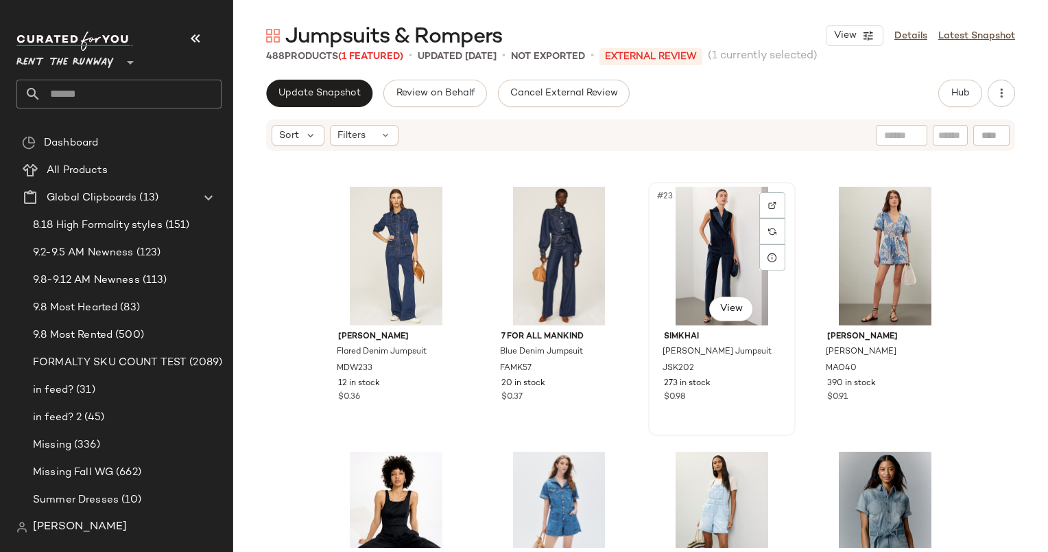
click at [722, 237] on div "#23 View" at bounding box center [722, 256] width 138 height 139
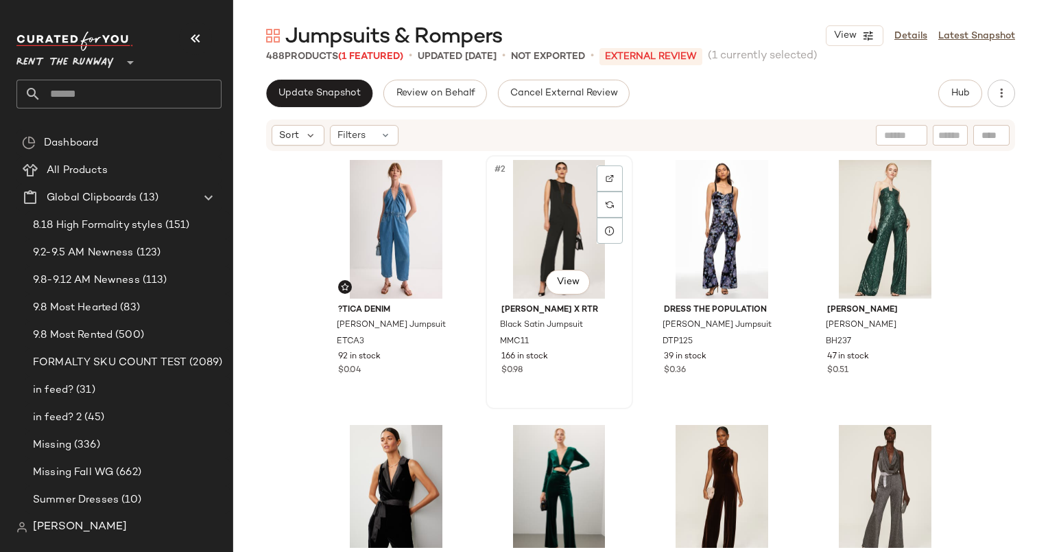
click at [535, 240] on div "#2 View" at bounding box center [560, 229] width 138 height 139
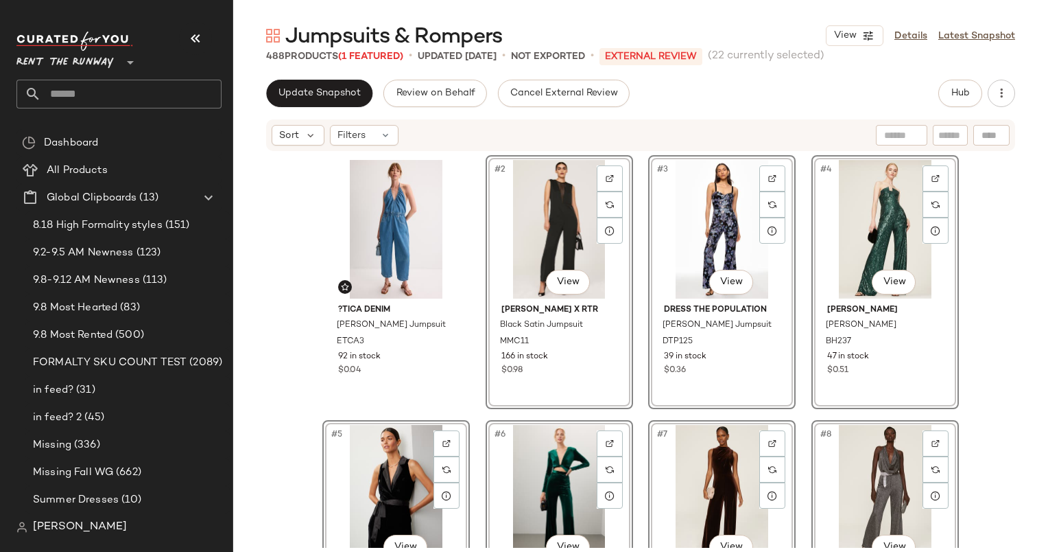
click at [615, 132] on div "Sort Filters" at bounding box center [552, 135] width 560 height 21
click at [354, 124] on div "Sort Filters" at bounding box center [640, 135] width 749 height 32
click at [363, 137] on span "Filters" at bounding box center [352, 135] width 28 height 14
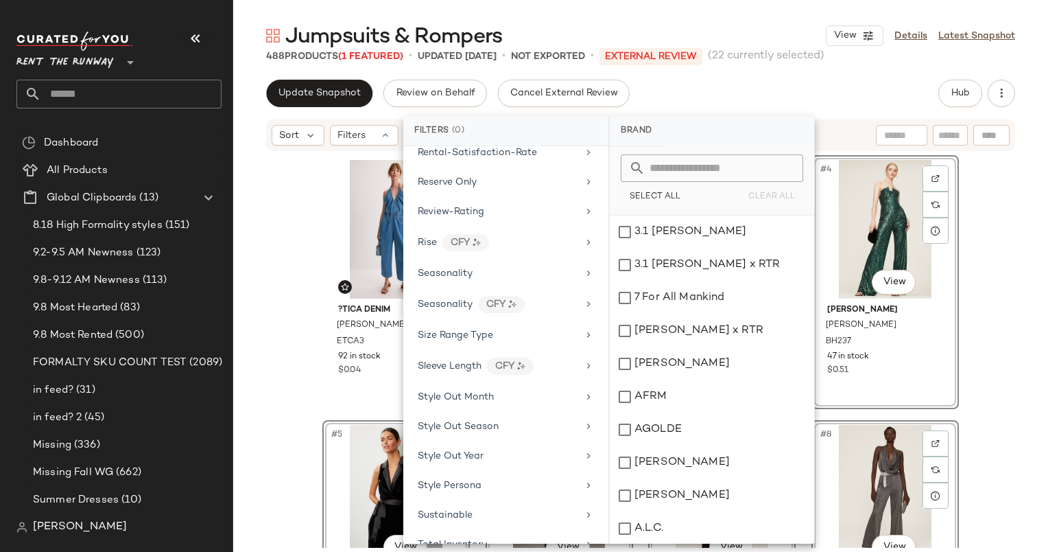
scroll to position [1708, 0]
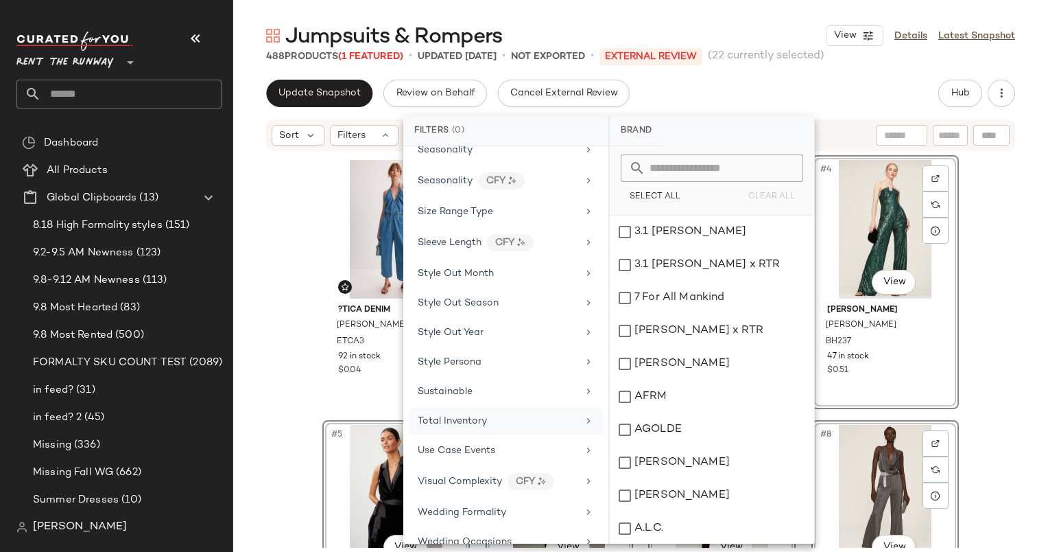
click at [545, 414] on div "Total Inventory" at bounding box center [498, 421] width 160 height 14
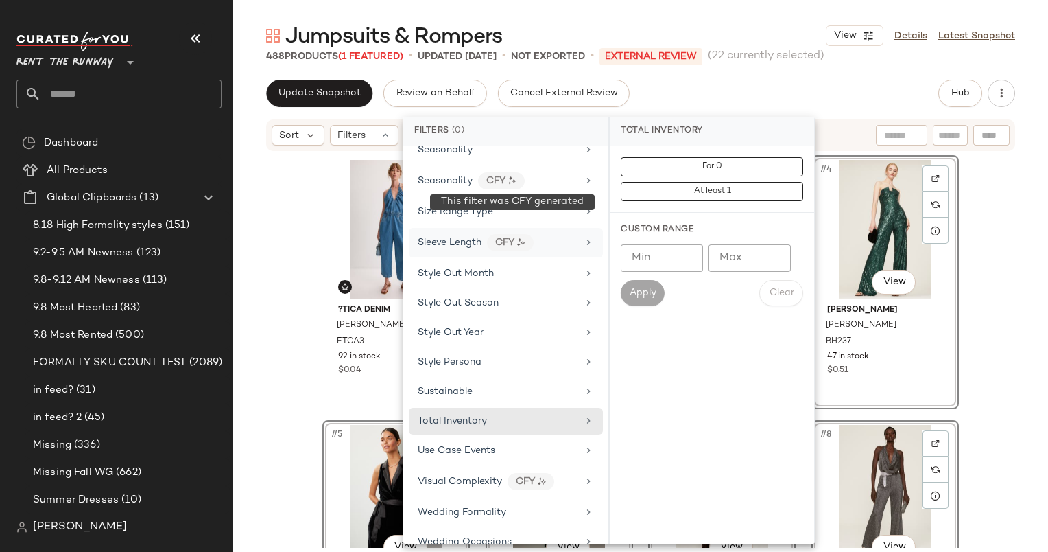
scroll to position [1647, 0]
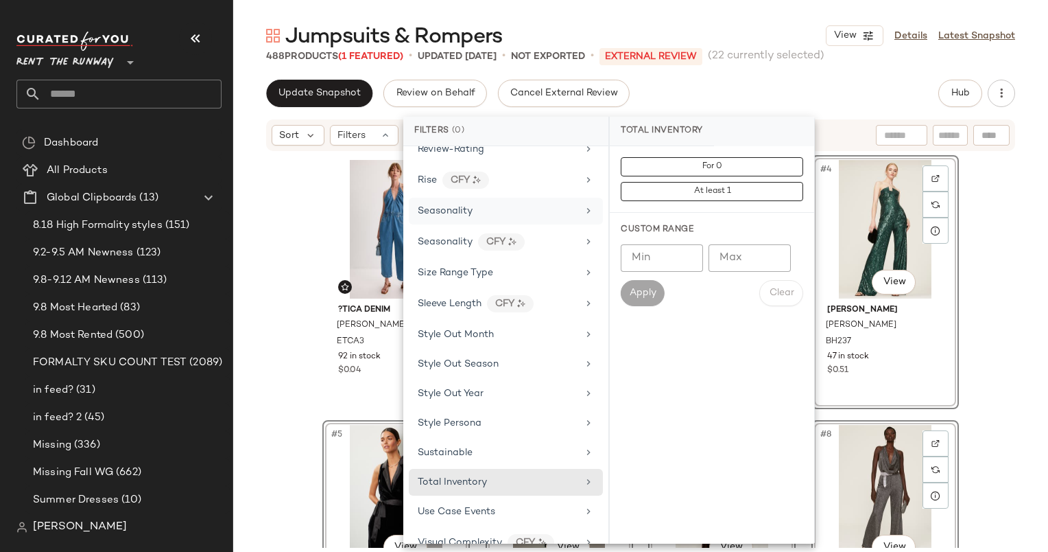
click at [494, 204] on div "Seasonality" at bounding box center [498, 211] width 160 height 14
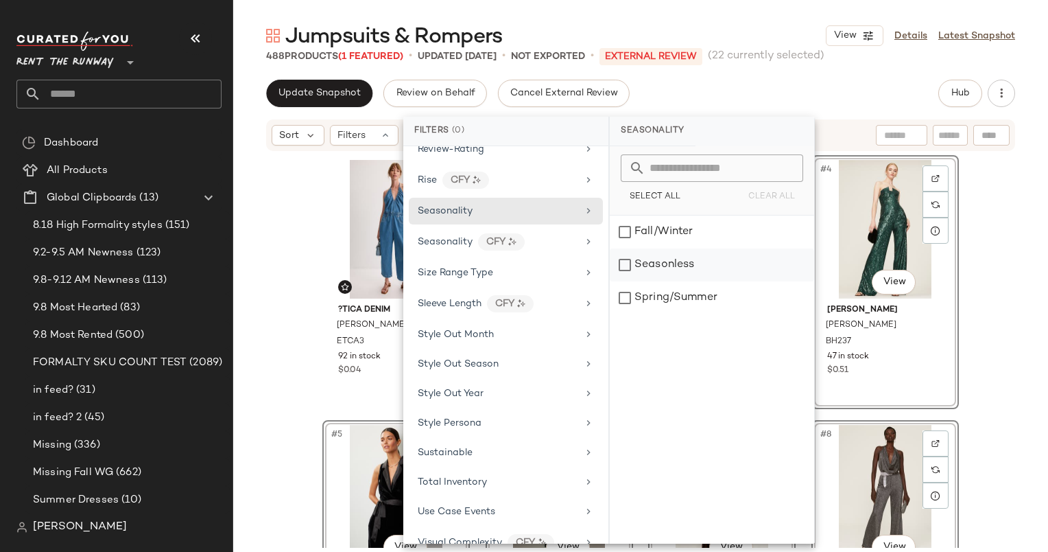
click at [709, 261] on div "Seasonless" at bounding box center [712, 264] width 204 height 33
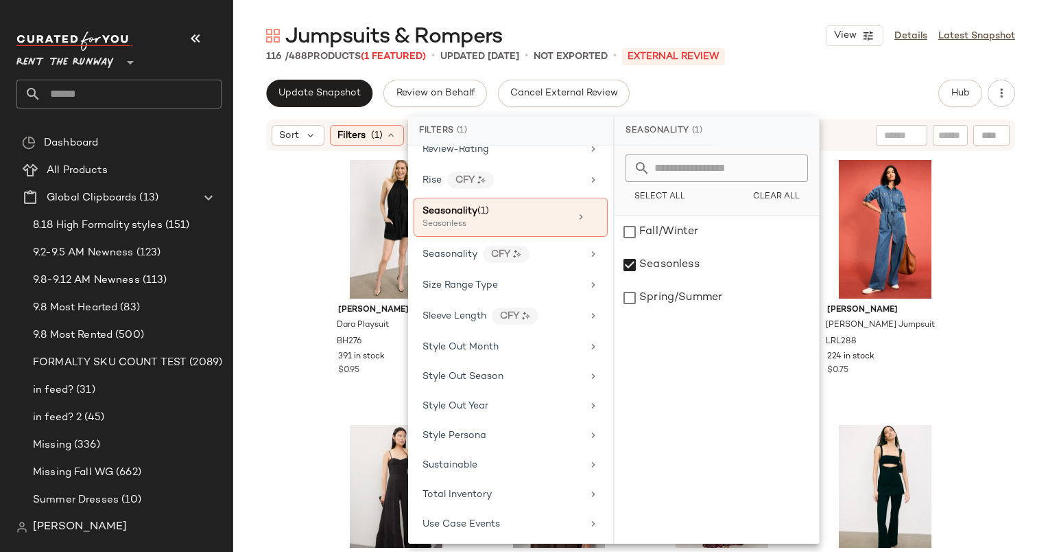
click at [787, 80] on div "Update Snapshot Review on Behalf Cancel External Review Hub" at bounding box center [640, 93] width 749 height 27
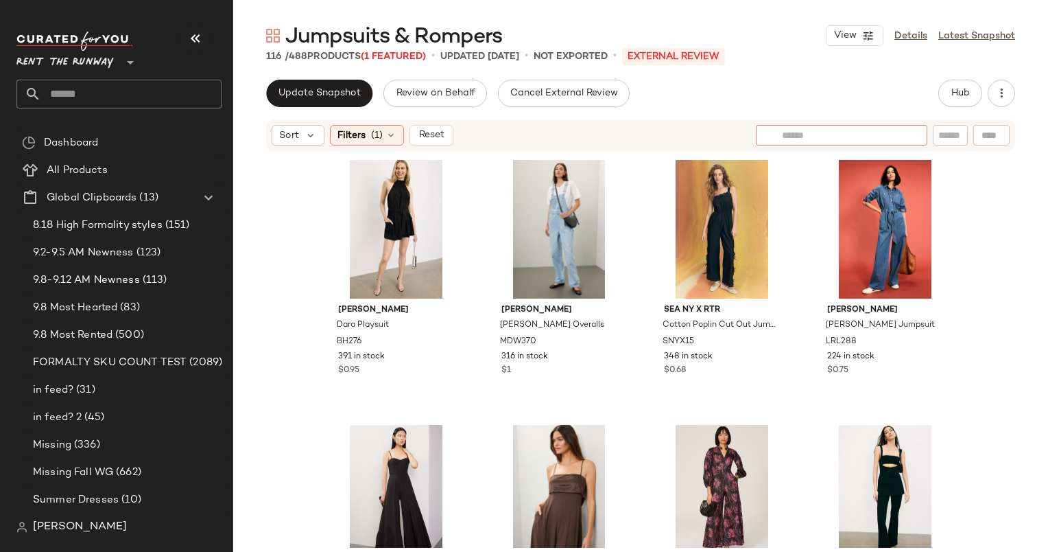
click at [896, 130] on input "text" at bounding box center [841, 135] width 119 height 14
type input "****"
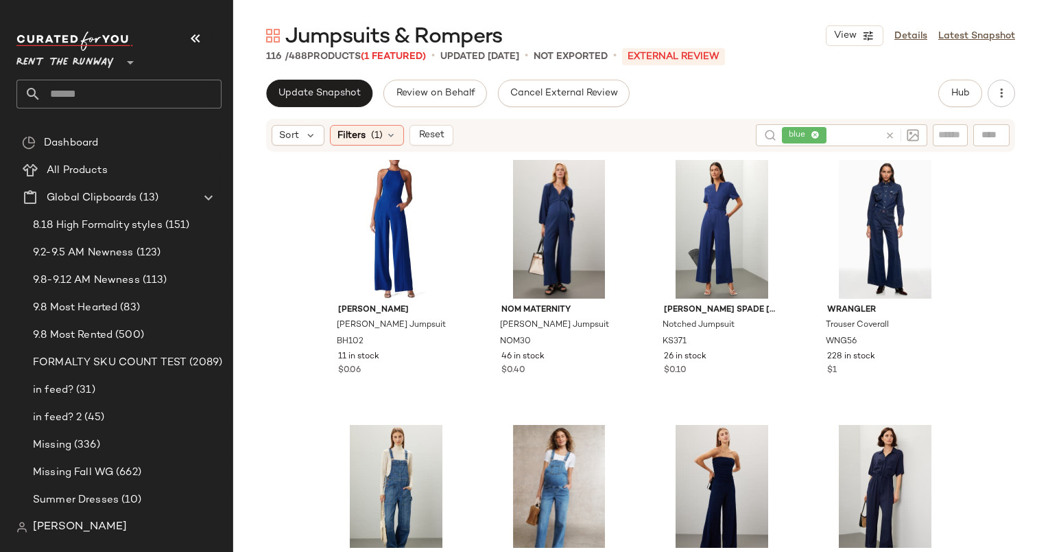
click at [759, 89] on div "Update Snapshot Review on Behalf Cancel External Review Hub" at bounding box center [640, 93] width 749 height 27
click at [707, 211] on div "#3 View" at bounding box center [722, 229] width 138 height 139
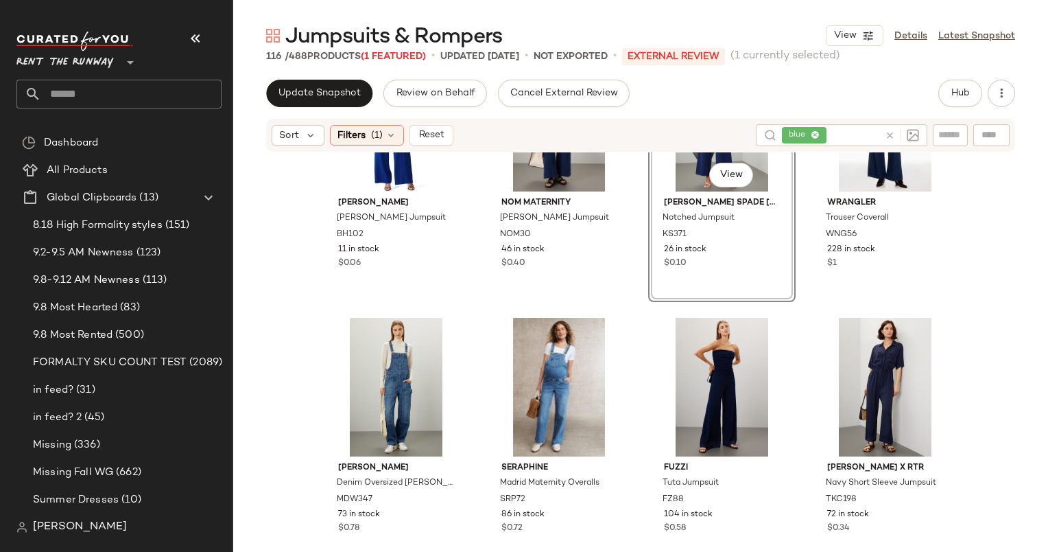
scroll to position [140, 0]
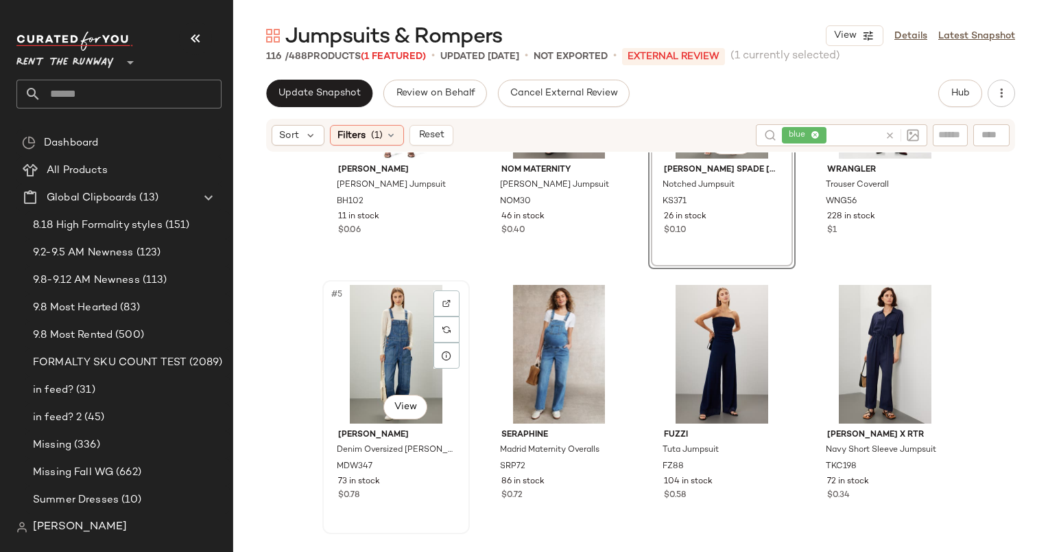
click at [391, 324] on div "#5 View" at bounding box center [396, 354] width 138 height 139
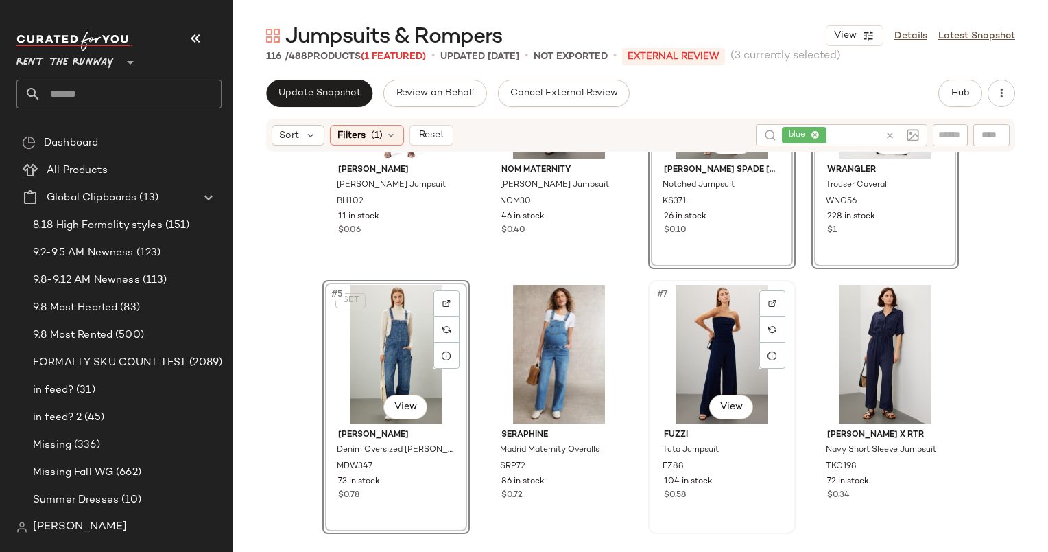
click at [694, 334] on div "#7 View" at bounding box center [722, 354] width 138 height 139
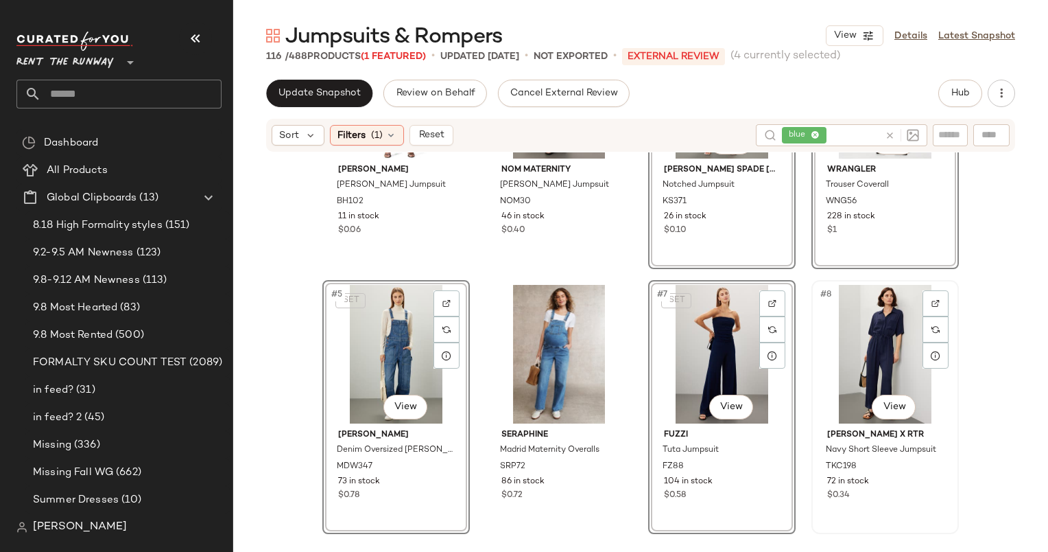
click at [841, 333] on div "#8 View" at bounding box center [886, 354] width 138 height 139
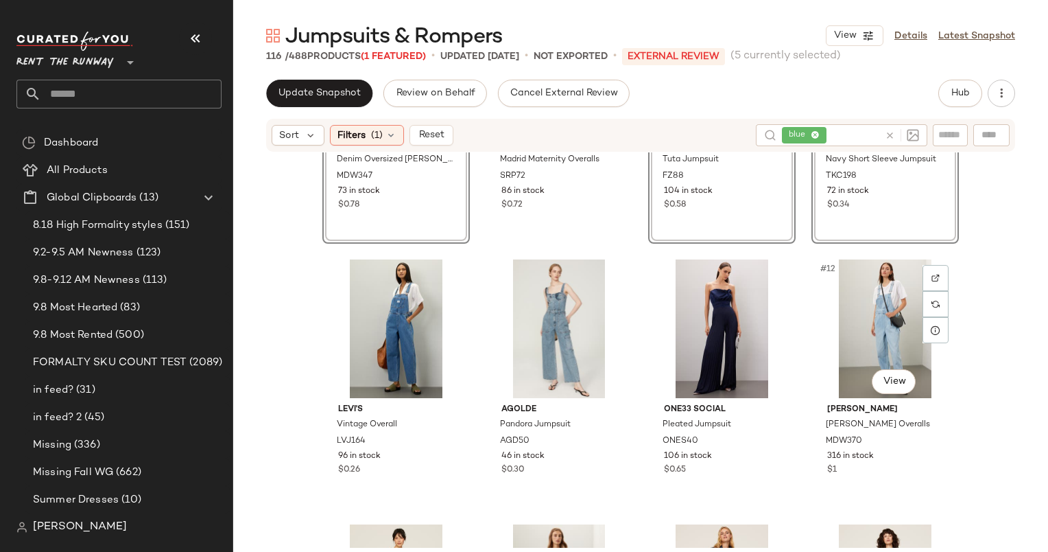
scroll to position [442, 0]
click at [542, 327] on div "#10 View" at bounding box center [560, 328] width 138 height 139
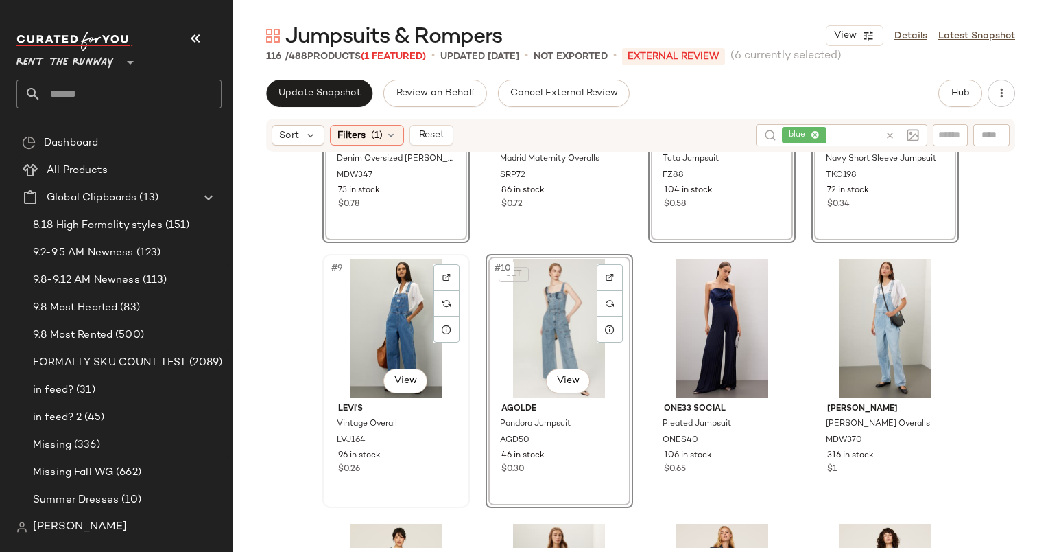
click at [354, 314] on div "#9 View" at bounding box center [396, 328] width 138 height 139
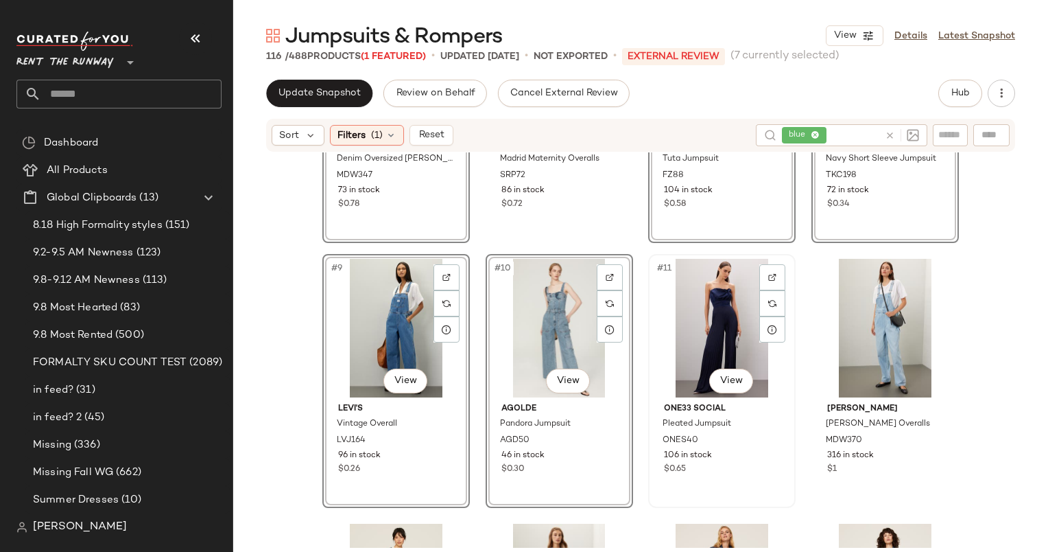
click at [707, 294] on div "#11 View" at bounding box center [722, 328] width 138 height 139
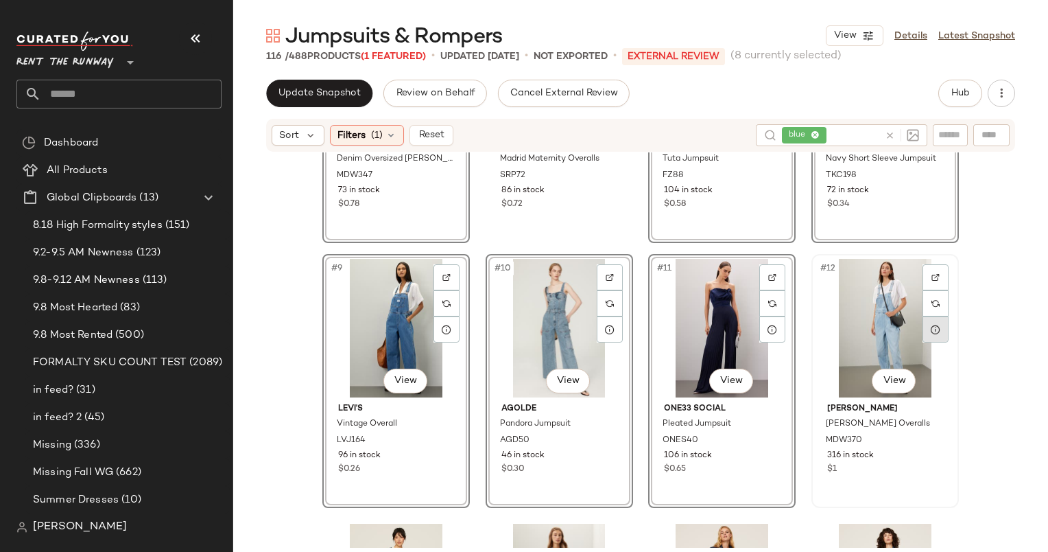
click at [924, 325] on div at bounding box center [936, 329] width 26 height 26
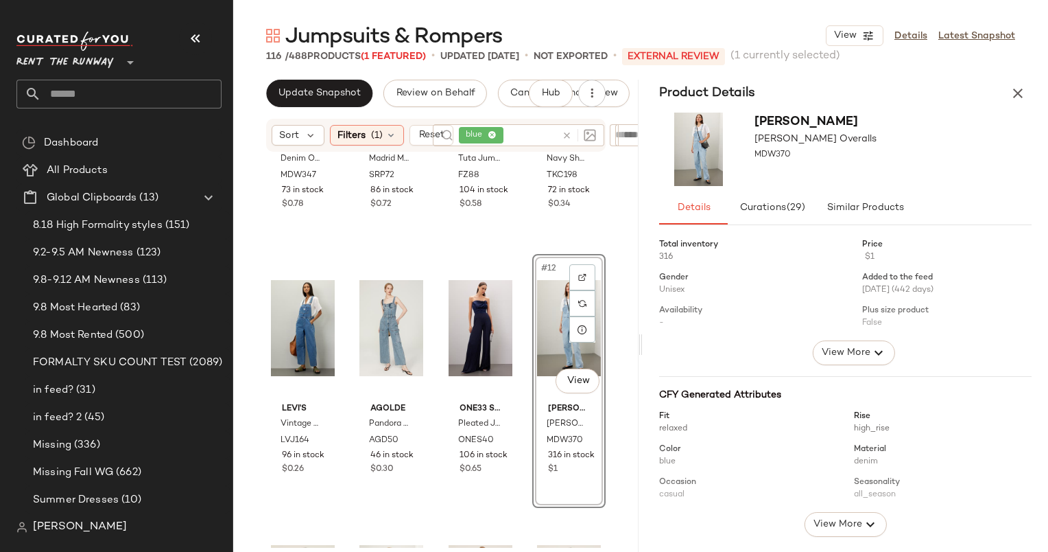
click at [1003, 104] on div "Product Details" at bounding box center [846, 93] width 406 height 27
click at [1021, 97] on icon "button" at bounding box center [1018, 93] width 16 height 16
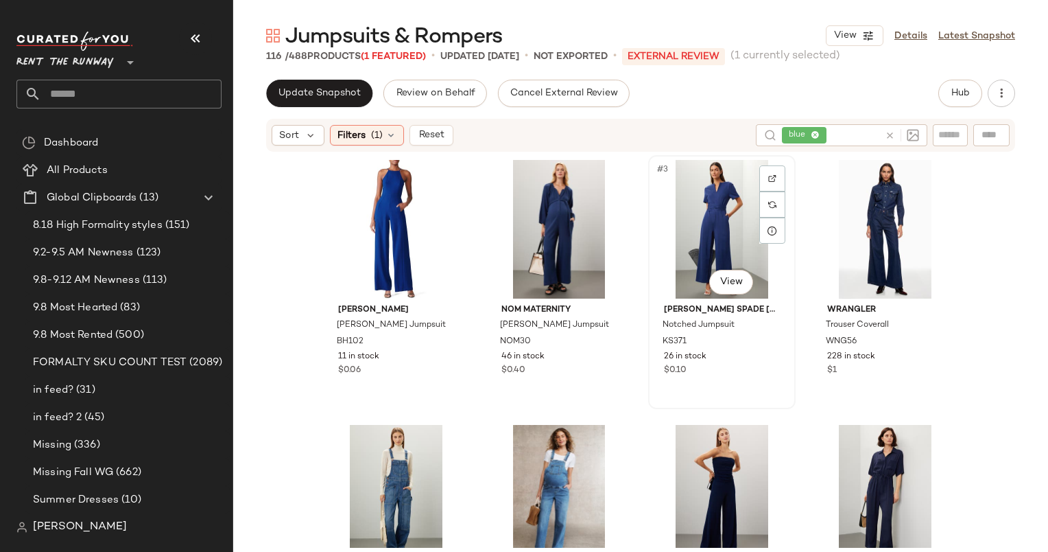
click at [700, 220] on div "#3 View" at bounding box center [722, 229] width 138 height 139
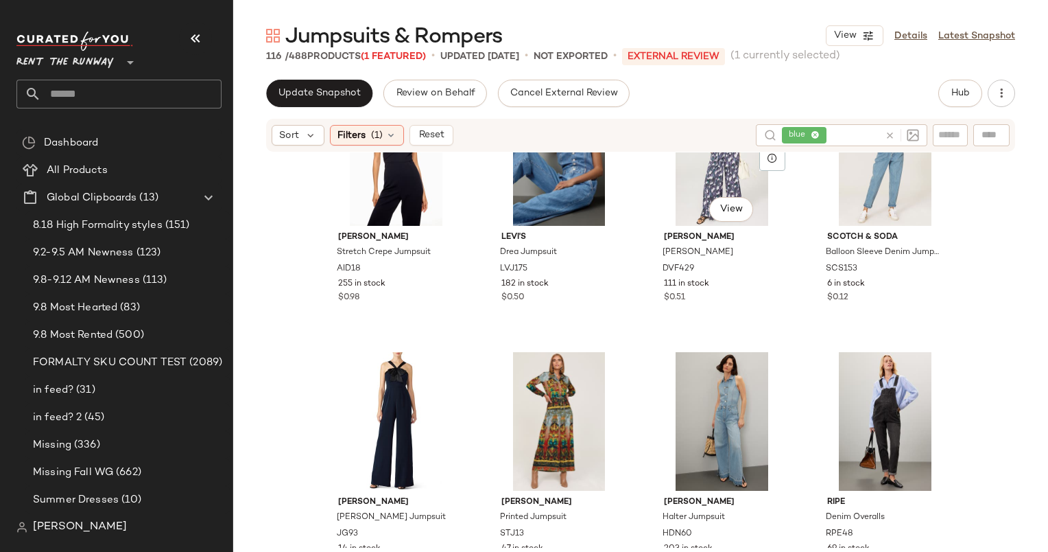
scroll to position [1305, 0]
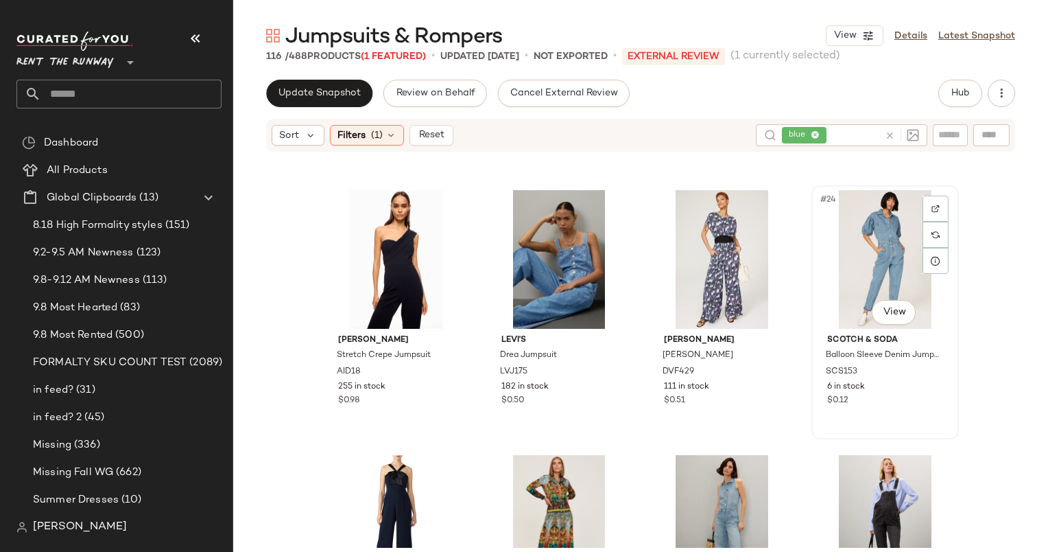
click at [859, 253] on div "#24 View" at bounding box center [886, 259] width 138 height 139
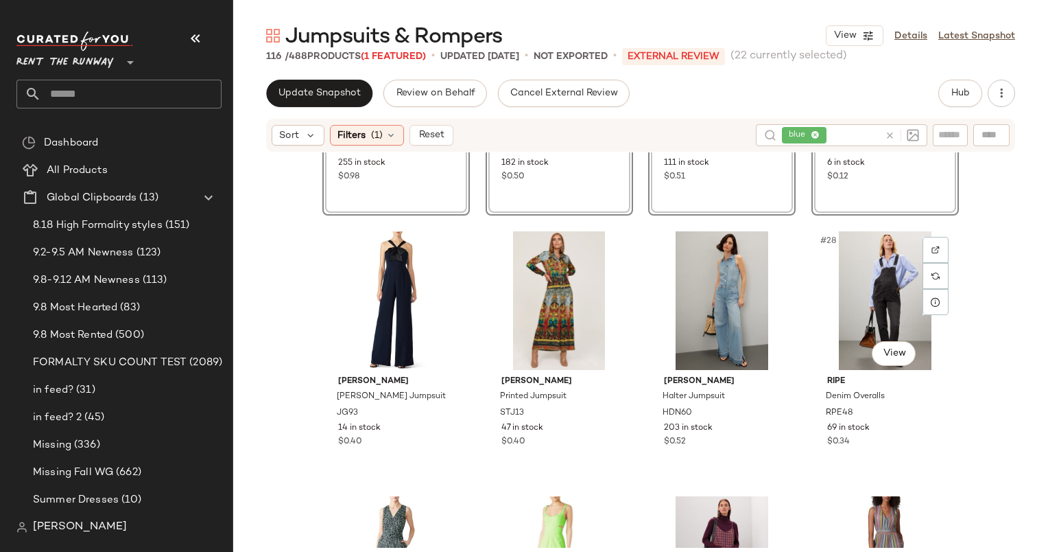
scroll to position [1561, 0]
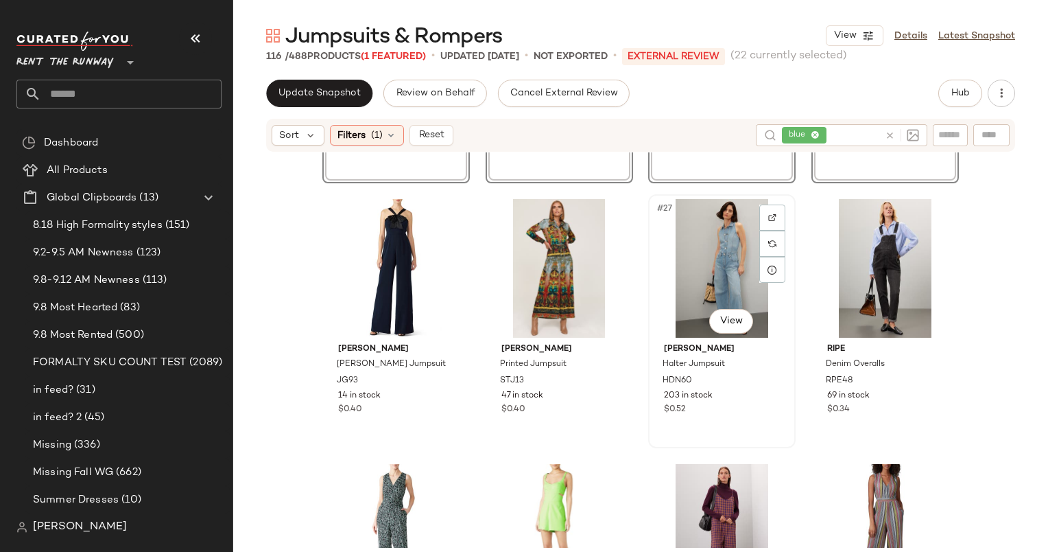
click at [723, 244] on div "#27 View" at bounding box center [722, 268] width 138 height 139
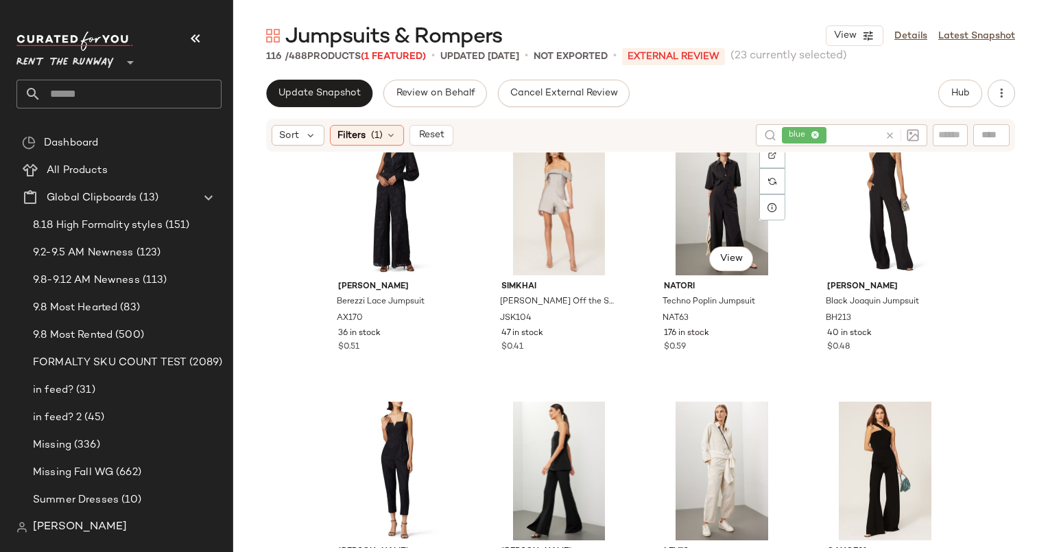
scroll to position [2130, 0]
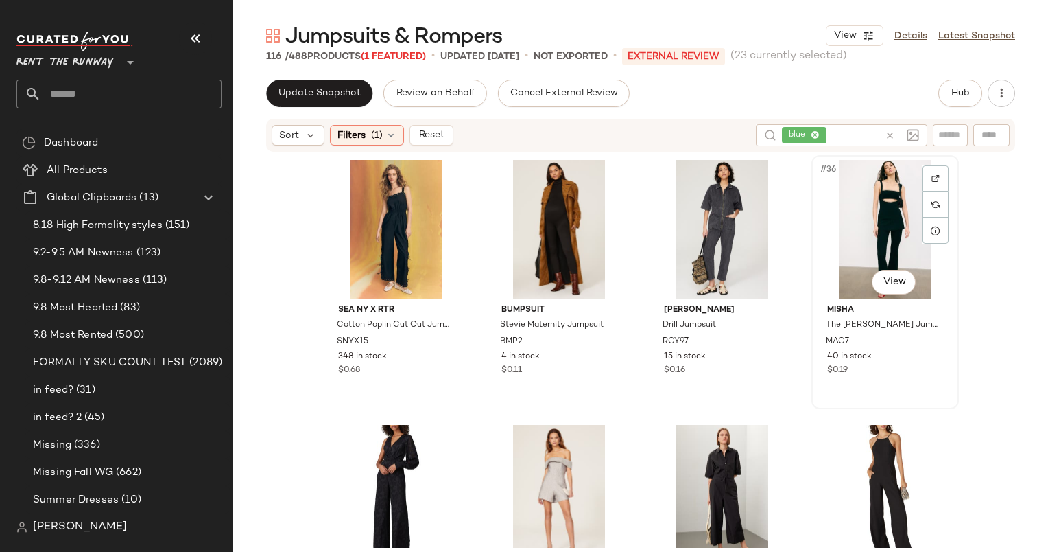
click at [871, 239] on div "#36 View" at bounding box center [886, 229] width 138 height 139
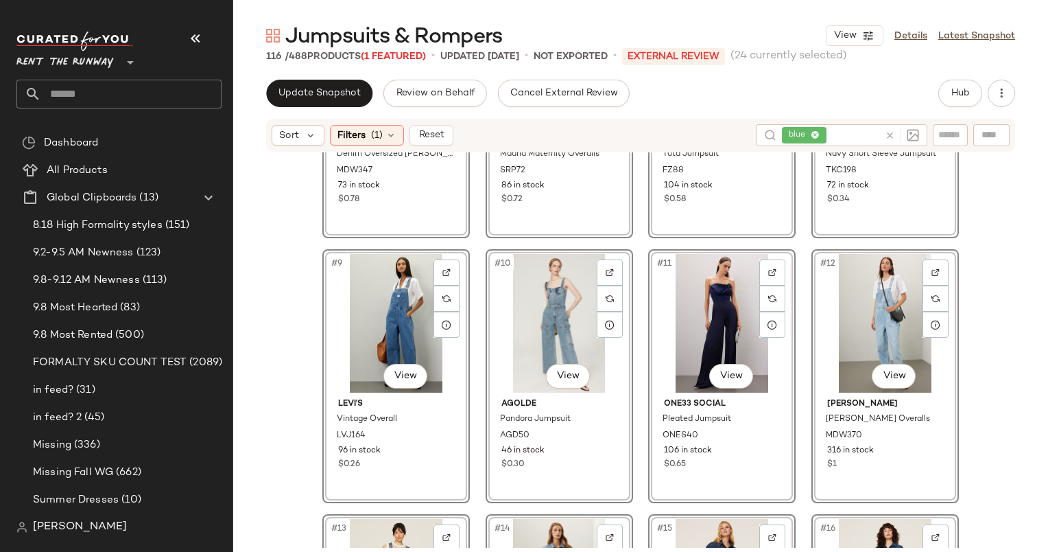
scroll to position [287, 0]
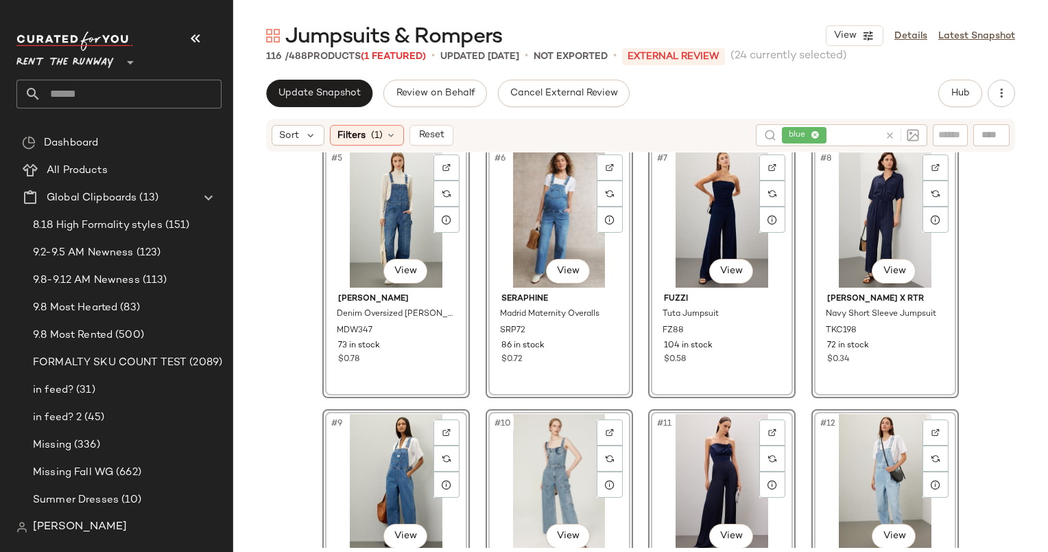
click at [545, 173] on div "#6 View" at bounding box center [560, 218] width 138 height 139
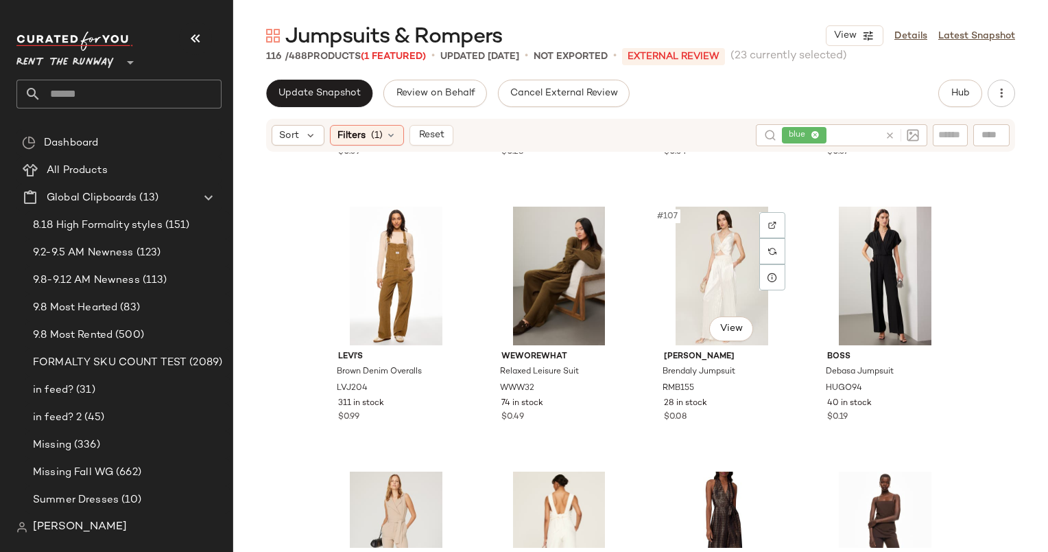
scroll to position [6547, 0]
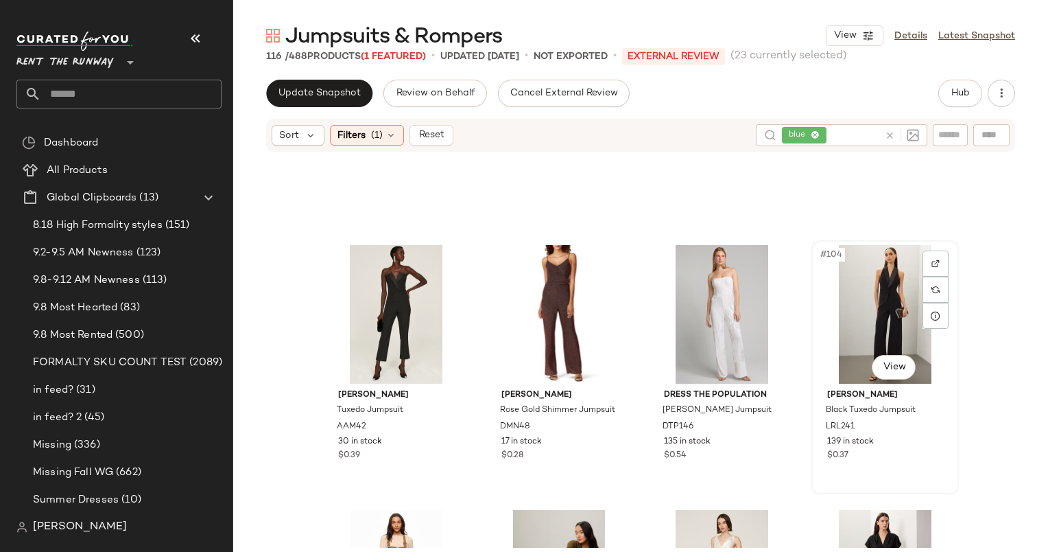
click at [889, 304] on div "#104 View" at bounding box center [886, 314] width 138 height 139
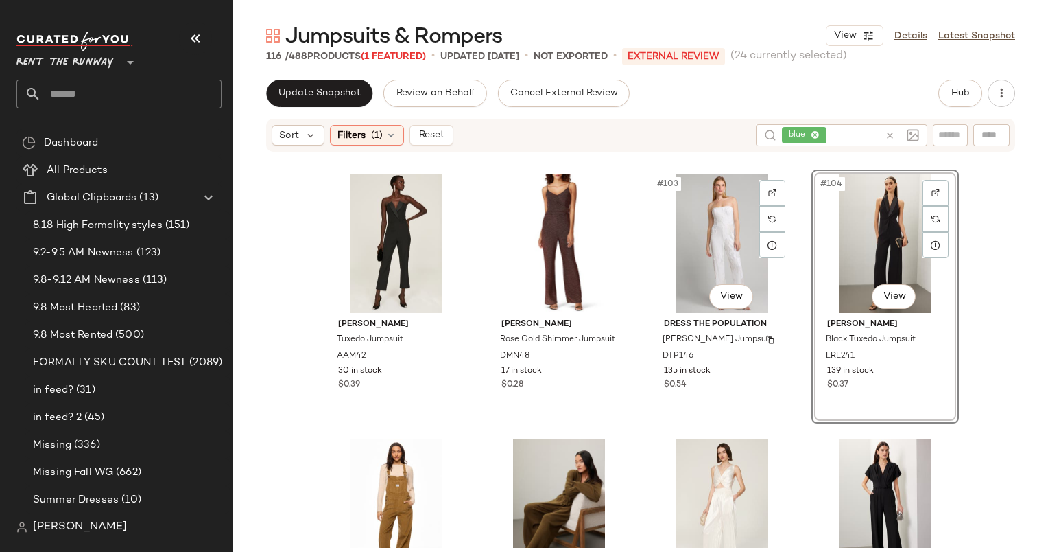
scroll to position [6606, 0]
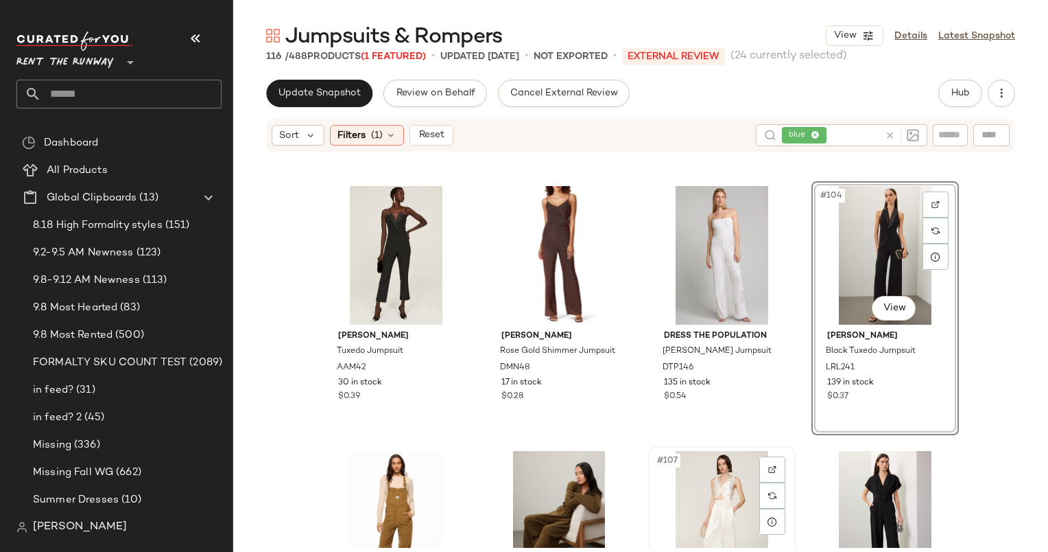
click at [714, 478] on div "#107 View" at bounding box center [722, 520] width 138 height 139
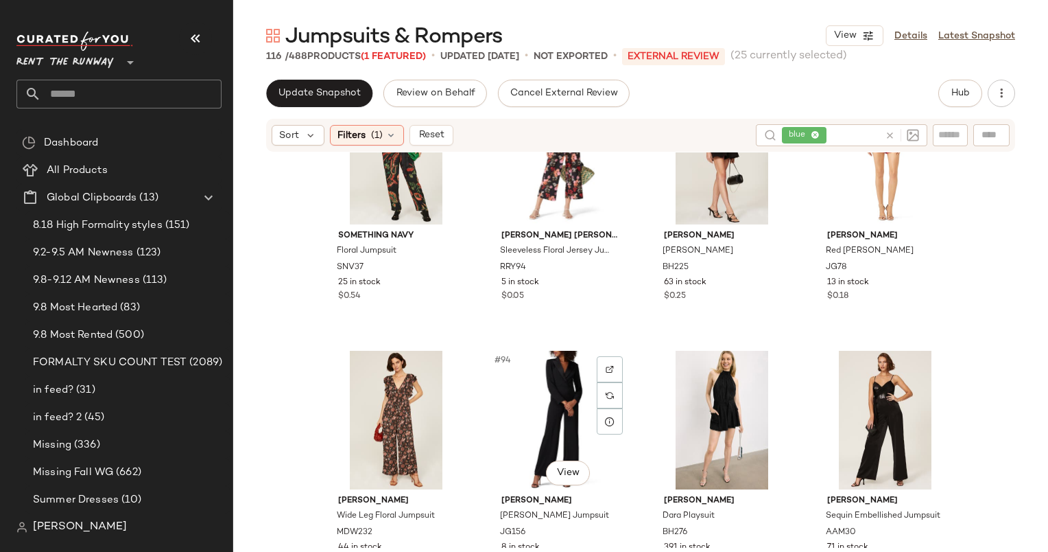
scroll to position [6105, 0]
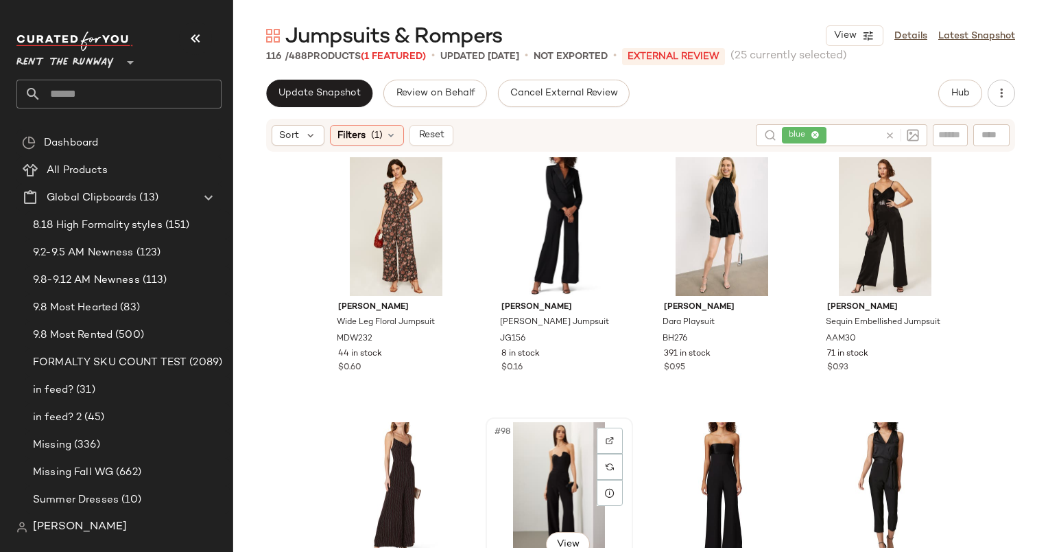
click at [555, 428] on div "#98 View" at bounding box center [560, 491] width 138 height 139
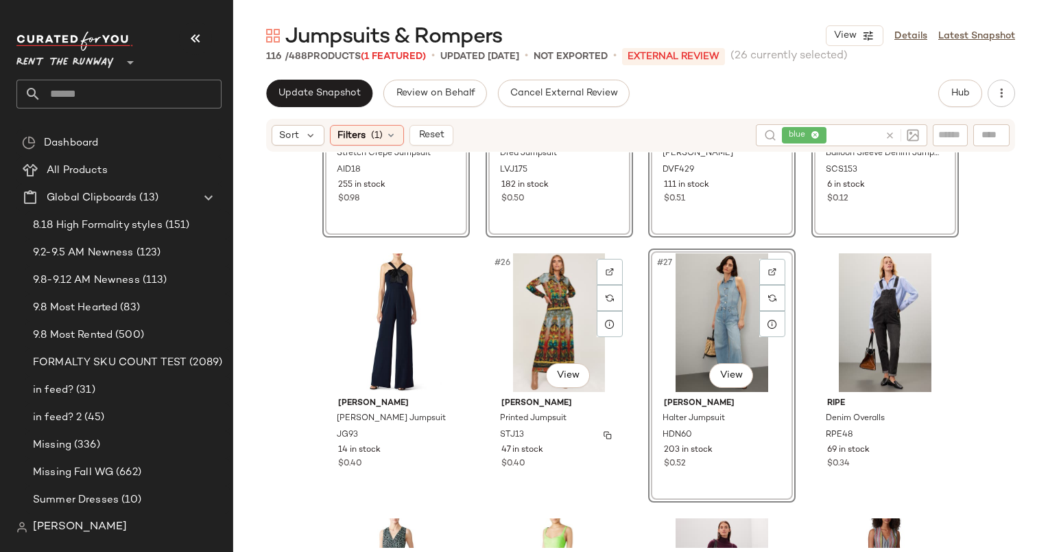
scroll to position [1507, 0]
click at [875, 328] on div "#28 View" at bounding box center [886, 322] width 138 height 139
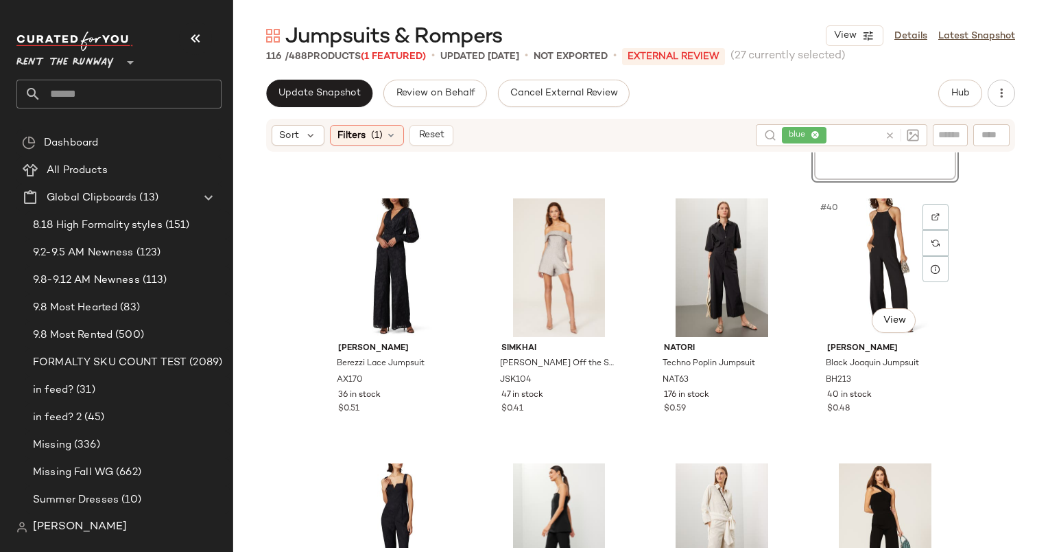
scroll to position [2419, 0]
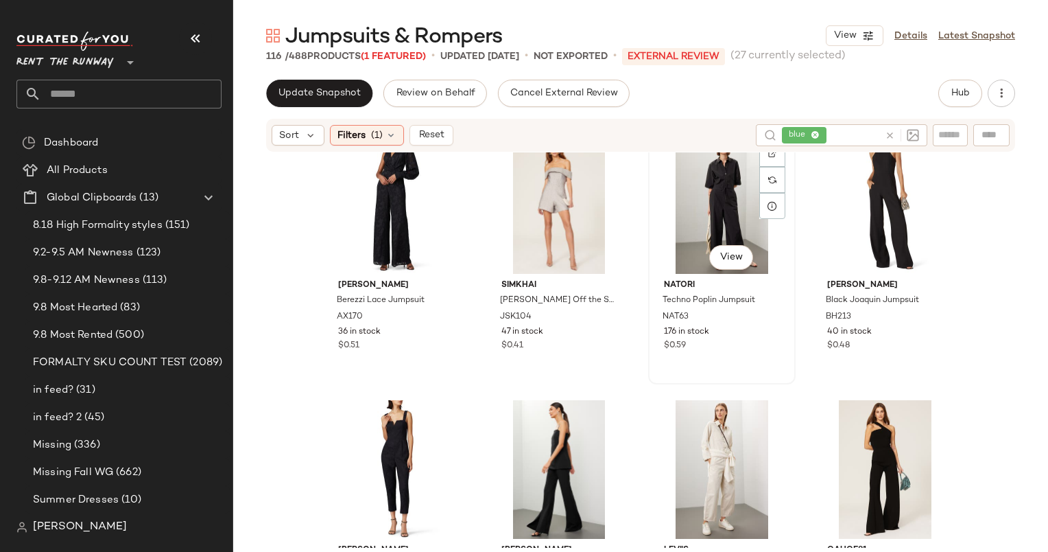
click at [725, 186] on div "#39 View" at bounding box center [722, 204] width 138 height 139
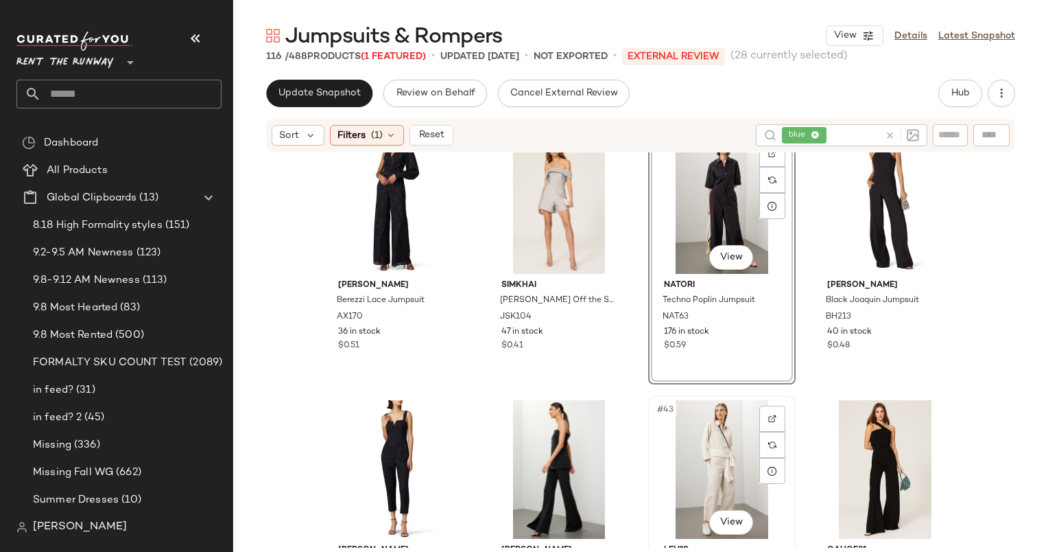
scroll to position [2638, 0]
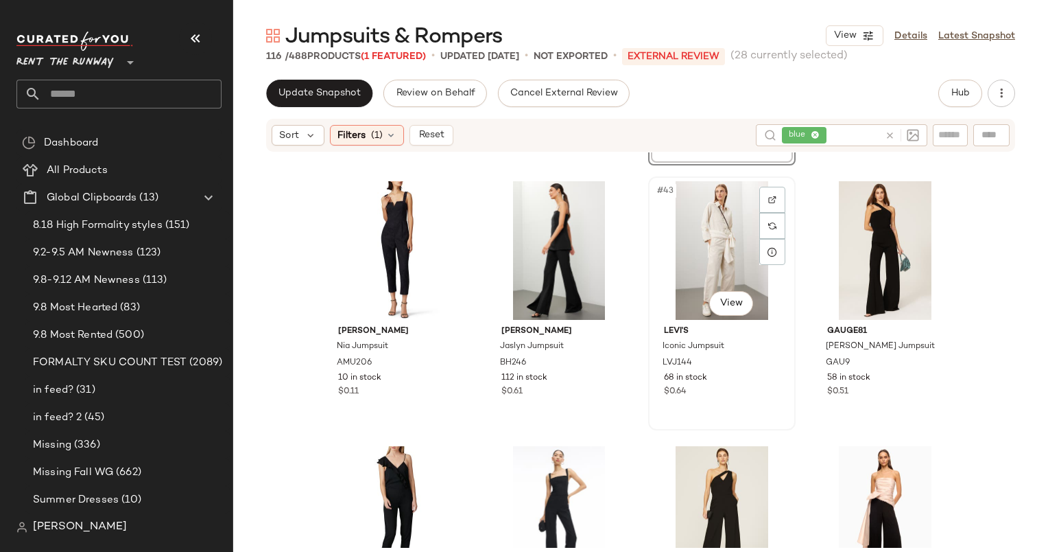
click at [711, 262] on div "#43 View" at bounding box center [722, 250] width 138 height 139
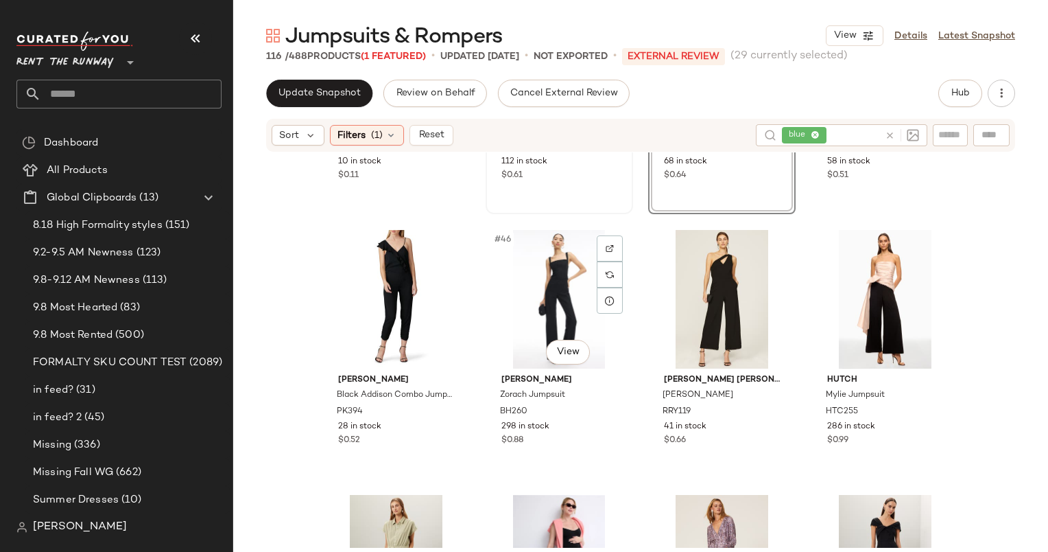
scroll to position [2855, 0]
click at [690, 280] on div "#47 View" at bounding box center [722, 298] width 138 height 139
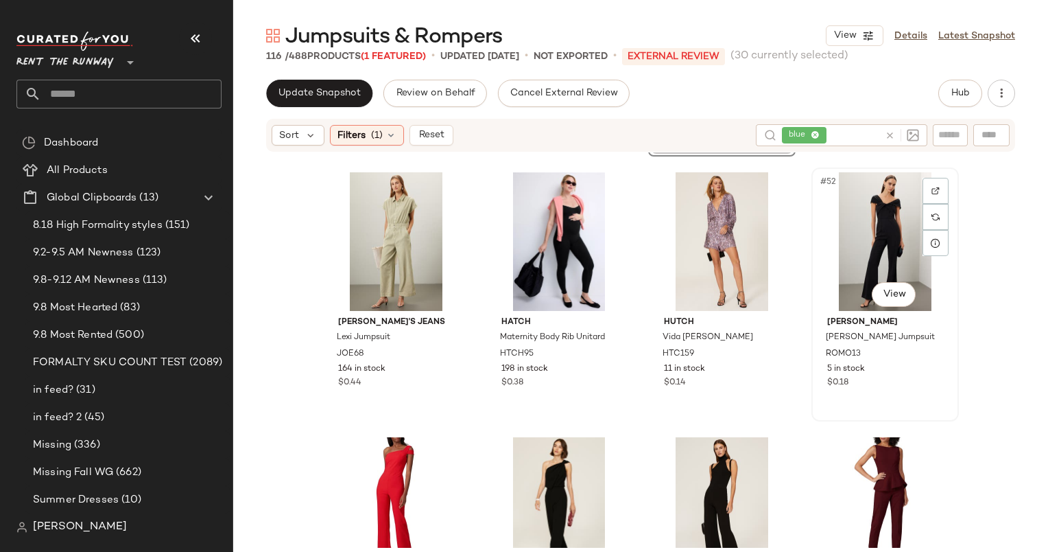
scroll to position [3028, 0]
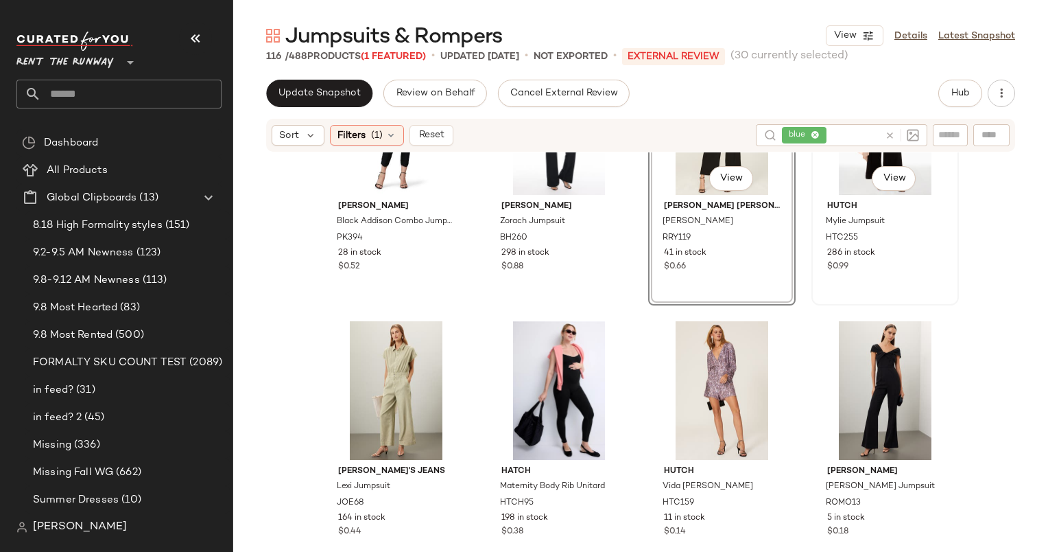
click at [910, 287] on div "#48 View Hutch Mylie Jumpsuit HTC255 286 in stock $0.99" at bounding box center [885, 178] width 145 height 251
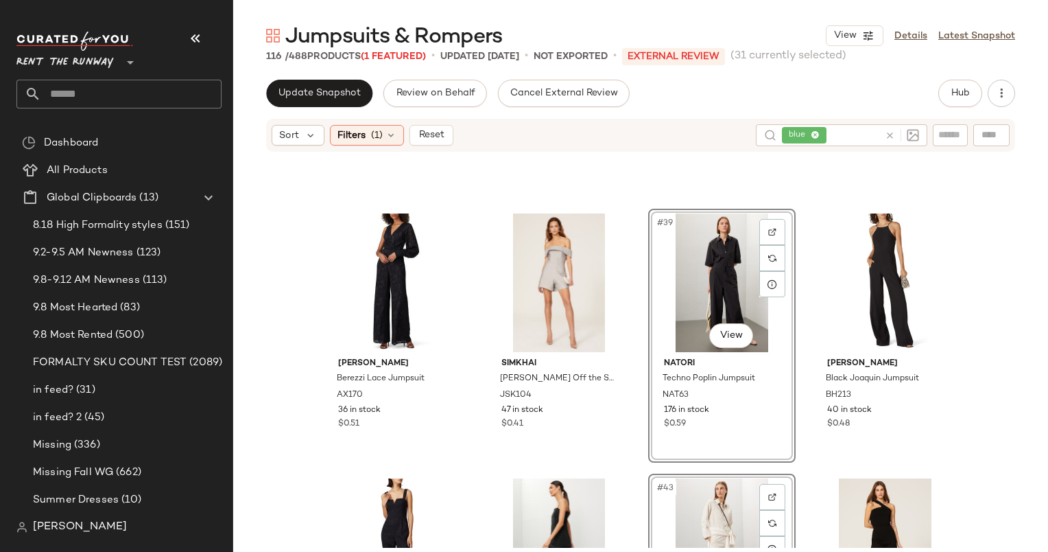
scroll to position [2563, 0]
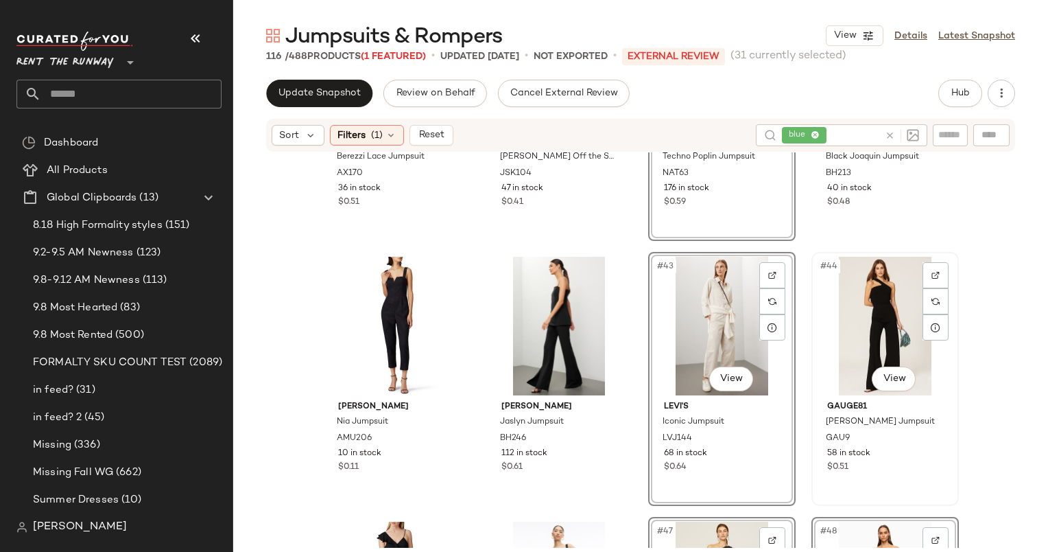
click at [870, 301] on div "#44 View" at bounding box center [886, 326] width 138 height 139
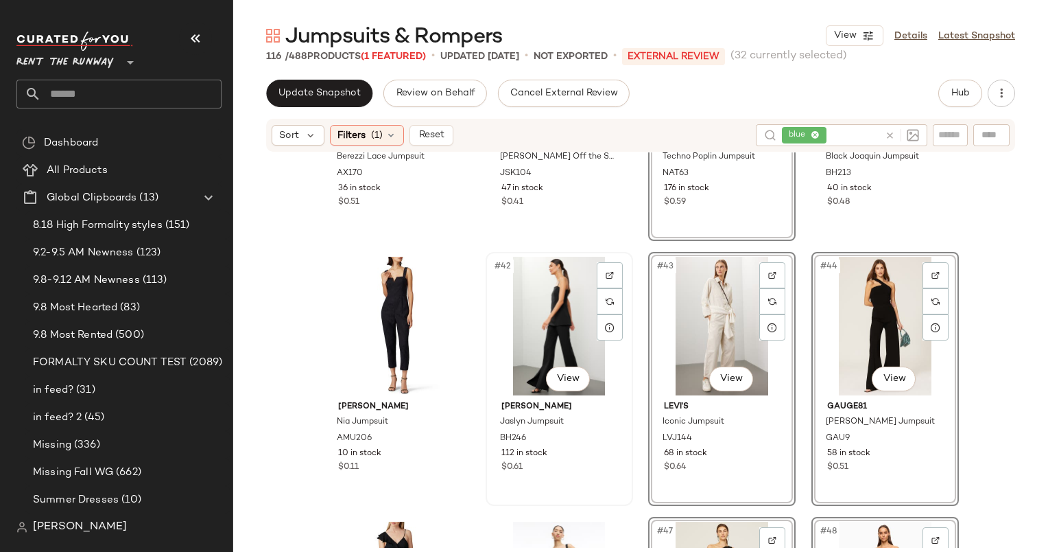
click at [534, 351] on div "#42 View" at bounding box center [560, 326] width 138 height 139
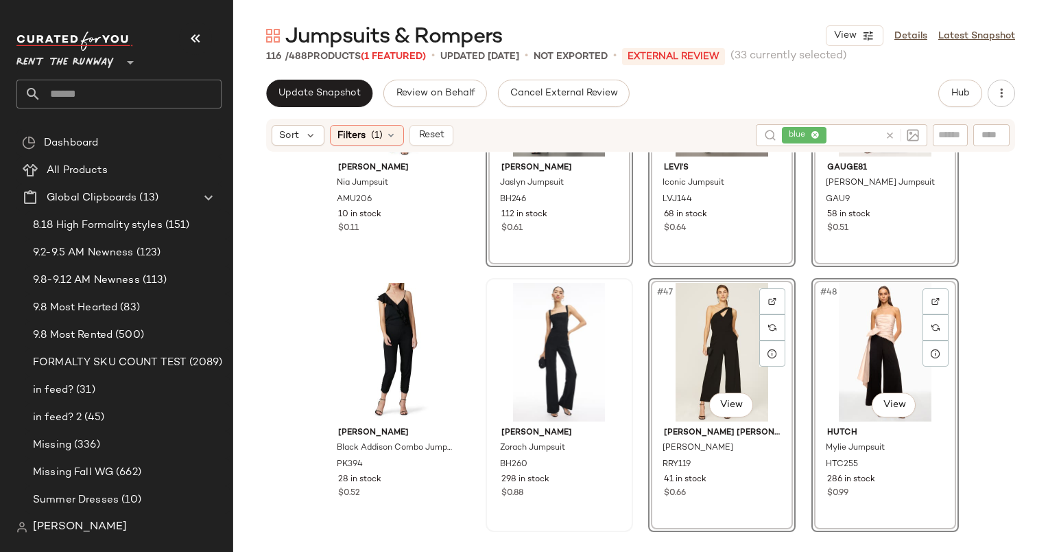
scroll to position [2552, 0]
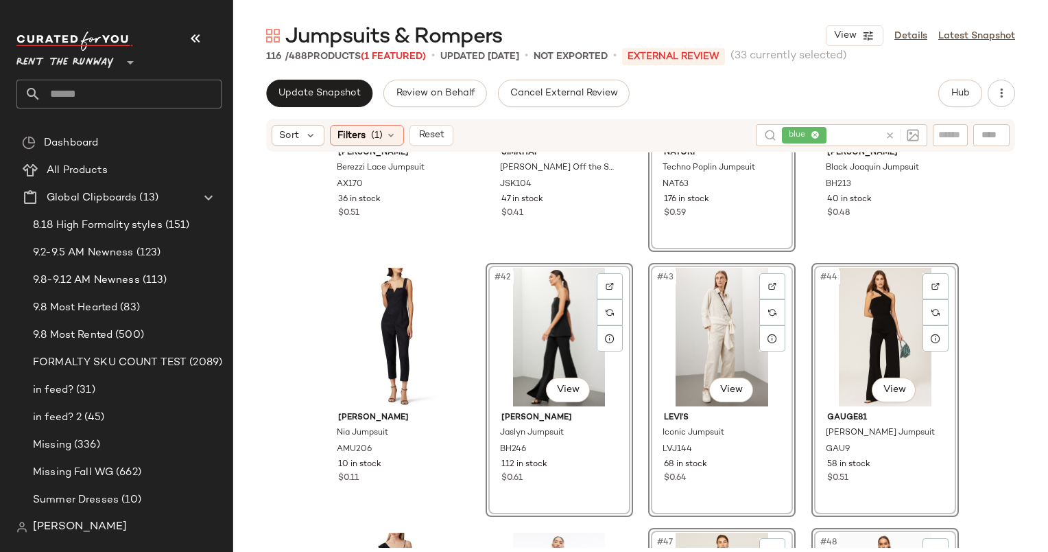
click at [564, 322] on div "#42 View" at bounding box center [560, 337] width 138 height 139
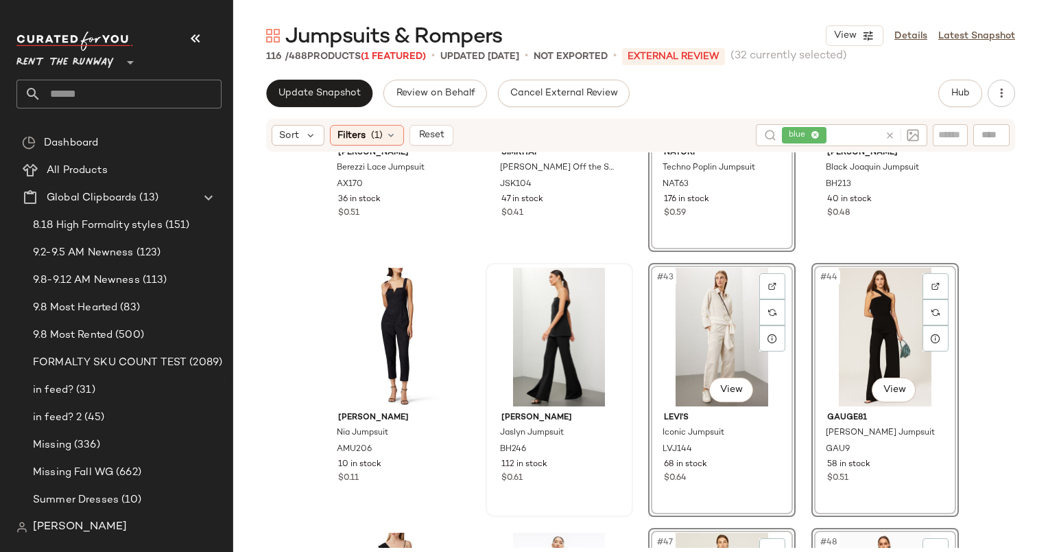
scroll to position [2301, 0]
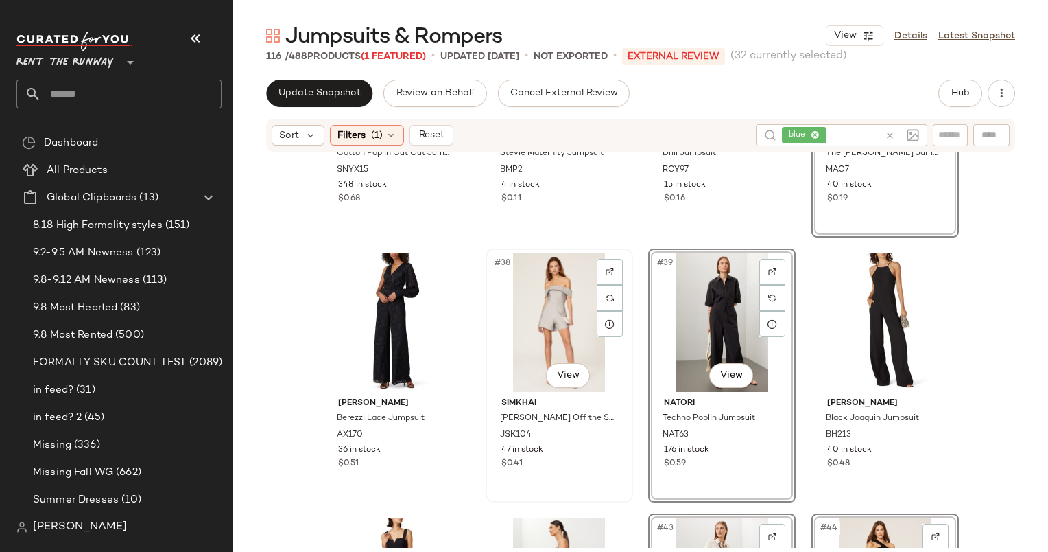
click at [533, 295] on div "#38 View" at bounding box center [560, 322] width 138 height 139
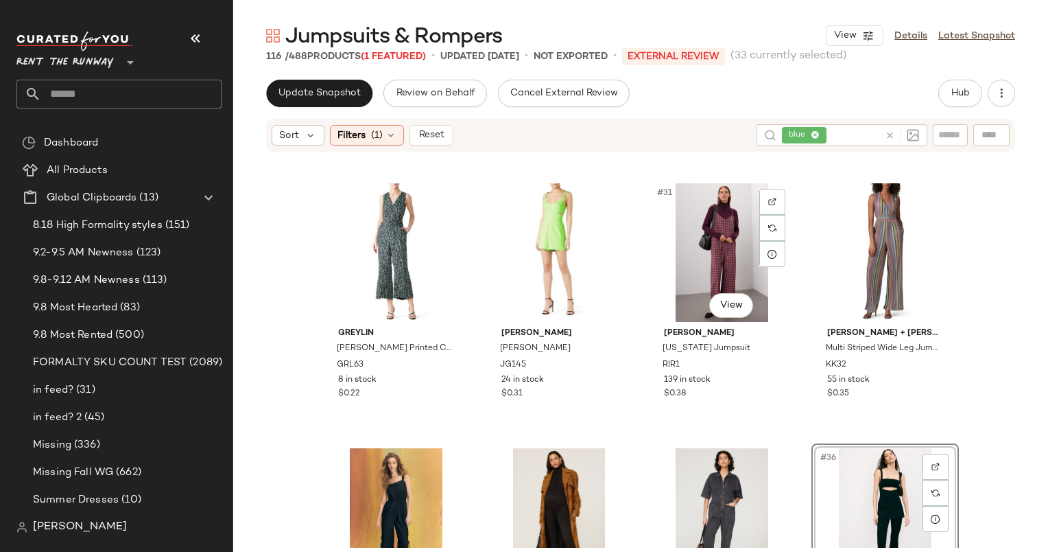
scroll to position [1844, 0]
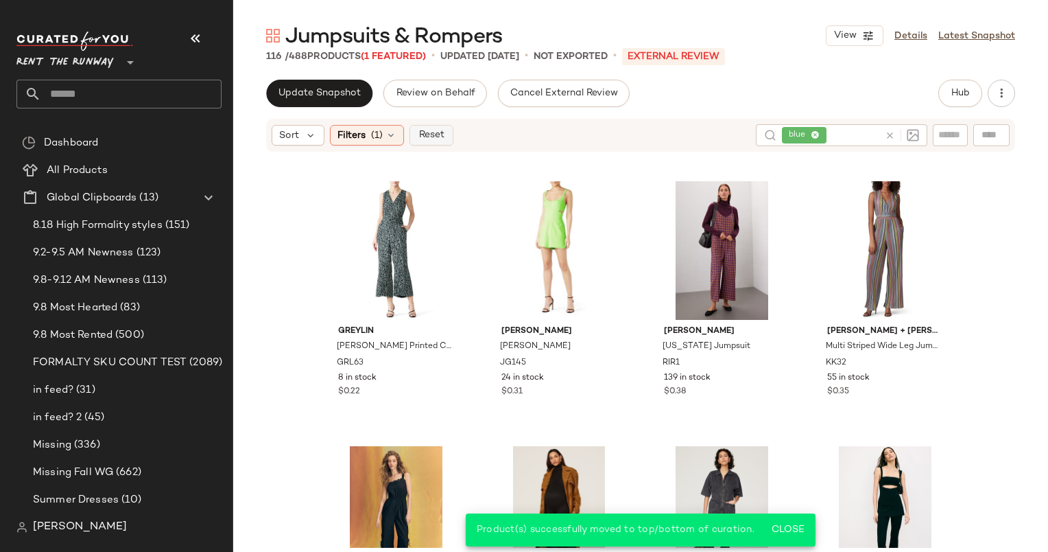
click at [428, 136] on span "Reset" at bounding box center [431, 135] width 26 height 11
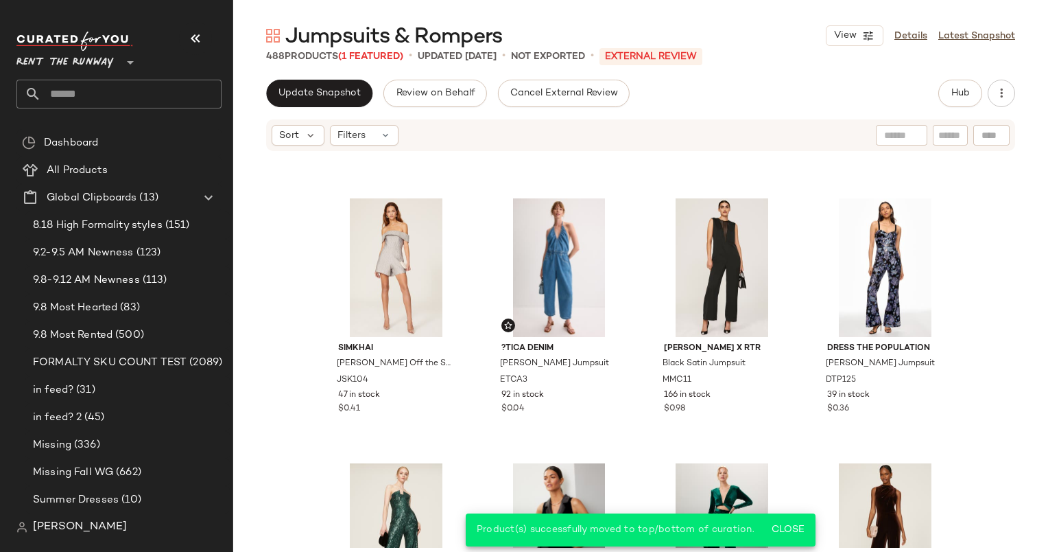
scroll to position [2130, 0]
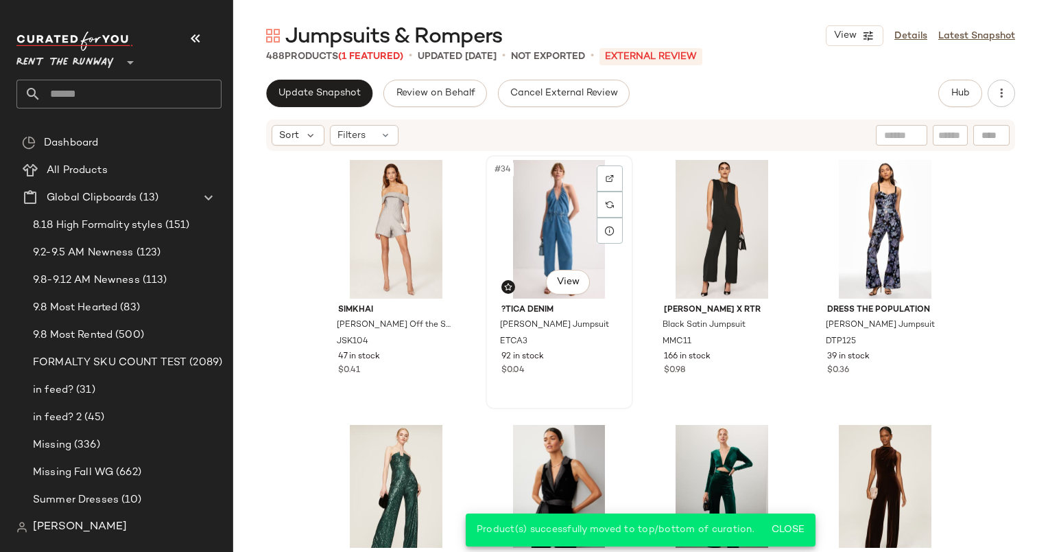
click at [548, 176] on div "#34 View" at bounding box center [560, 229] width 138 height 139
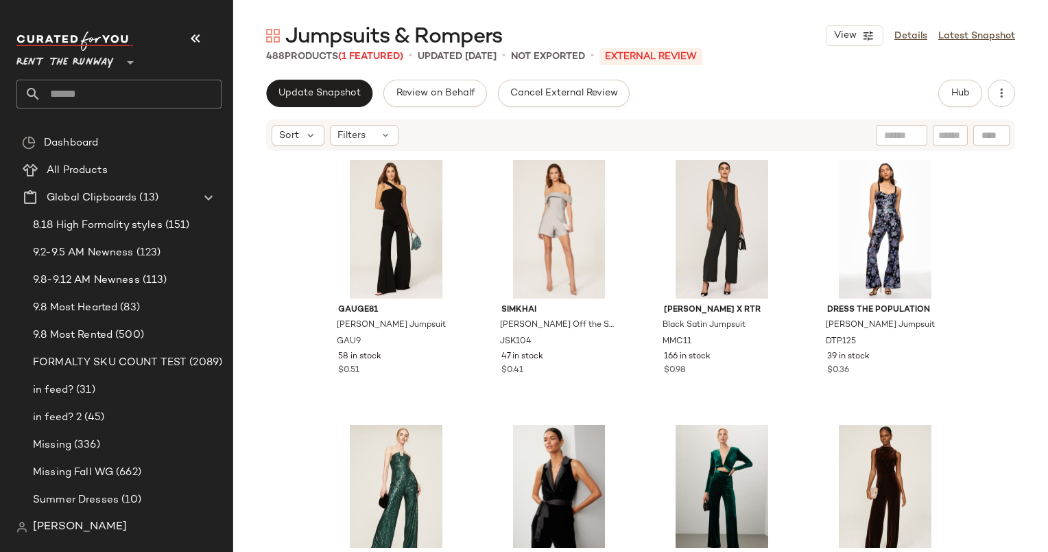
click at [900, 141] on input "text" at bounding box center [901, 135] width 35 height 14
click at [381, 143] on div "Filters" at bounding box center [364, 135] width 69 height 21
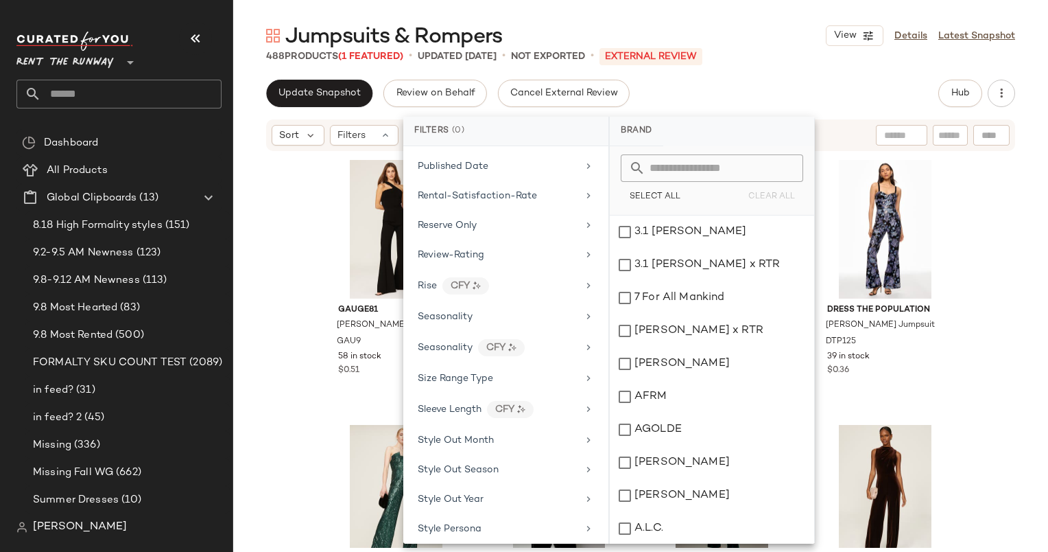
scroll to position [1541, 0]
click at [511, 312] on div "Seasonality" at bounding box center [506, 317] width 194 height 27
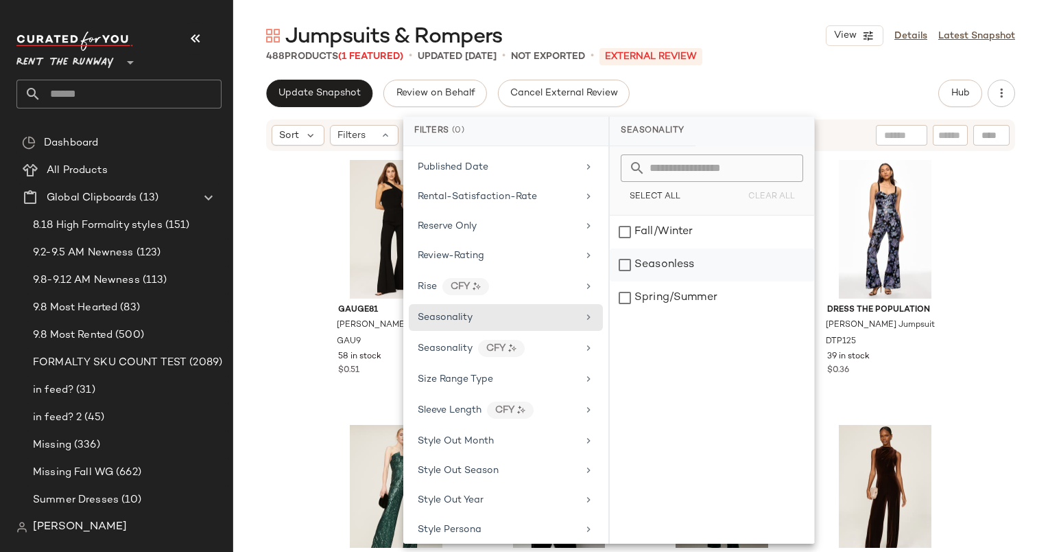
click at [701, 271] on div "Seasonless" at bounding box center [712, 264] width 204 height 33
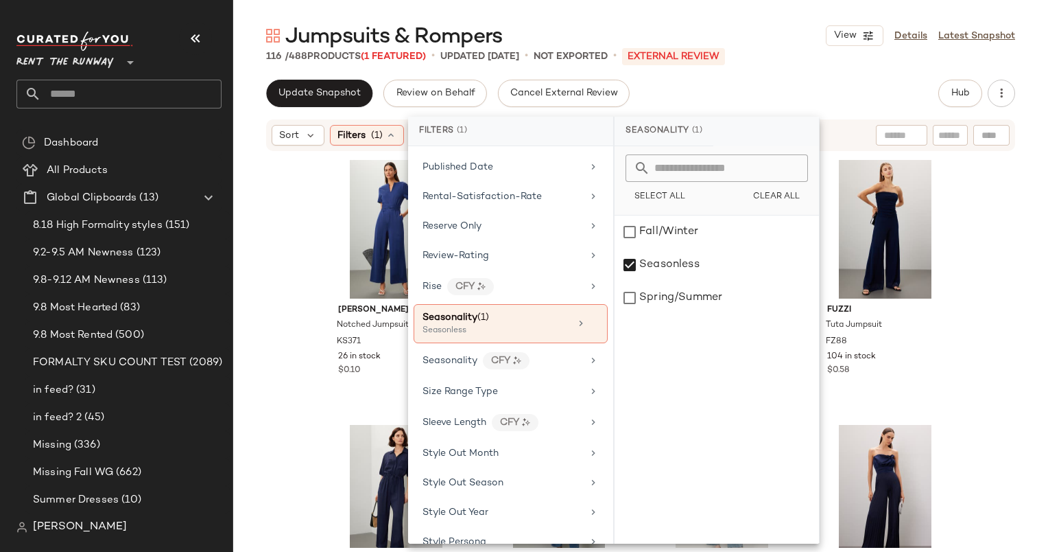
click at [843, 115] on div "Update Snapshot Review on Behalf Cancel External Review Hub Sort Filters (1) Re…" at bounding box center [640, 345] width 815 height 530
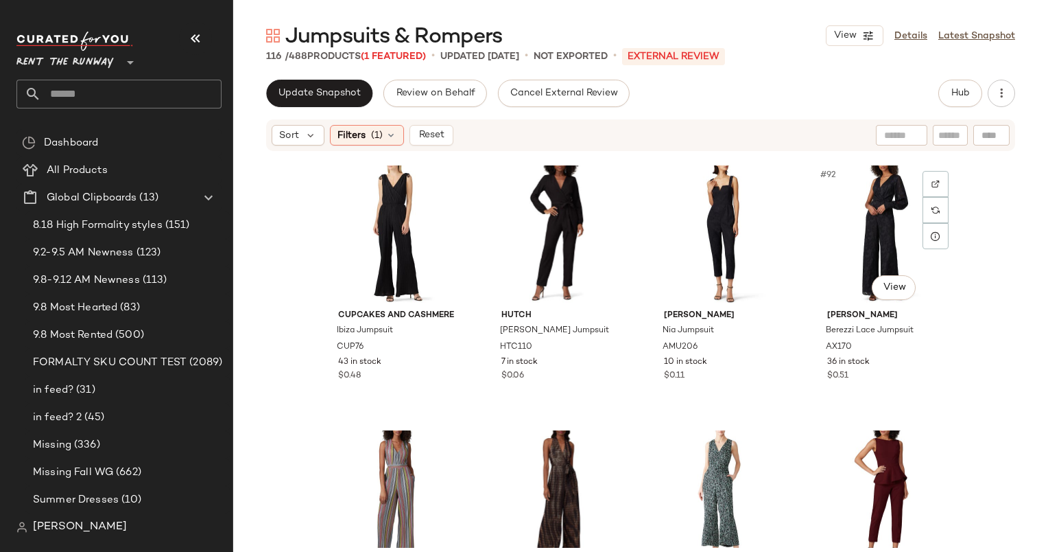
scroll to position [5846, 0]
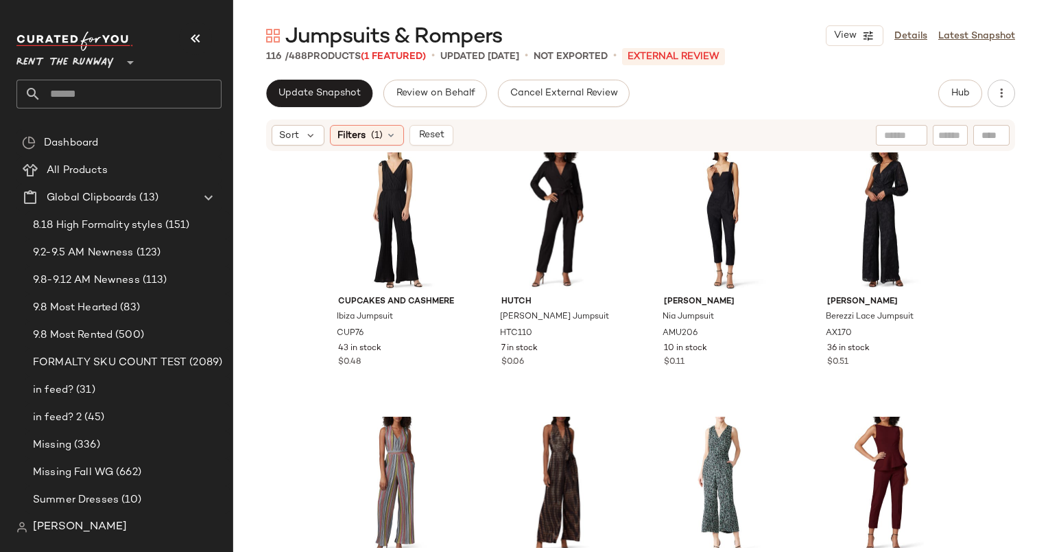
click at [906, 128] on div at bounding box center [901, 135] width 51 height 21
type input "*****"
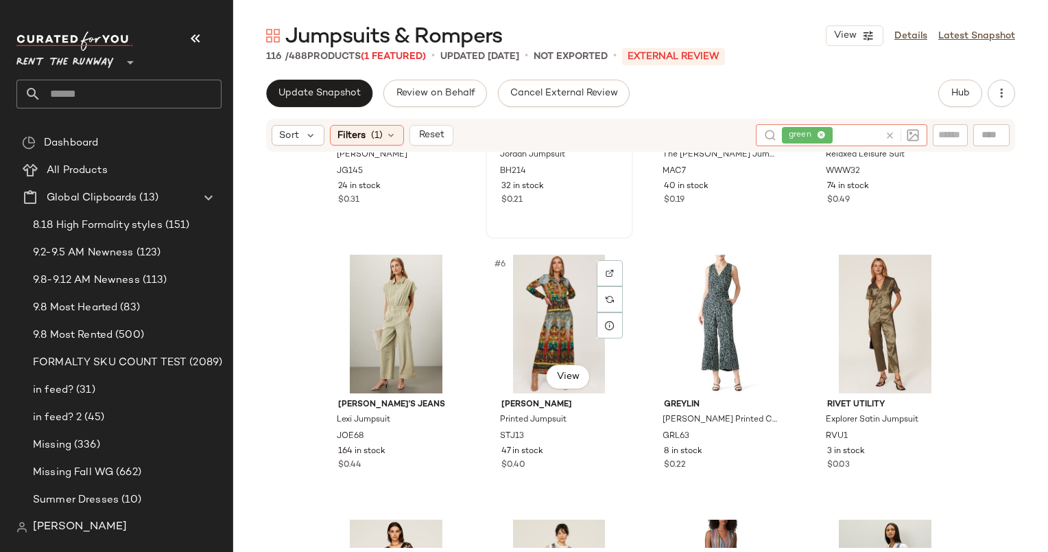
scroll to position [0, 0]
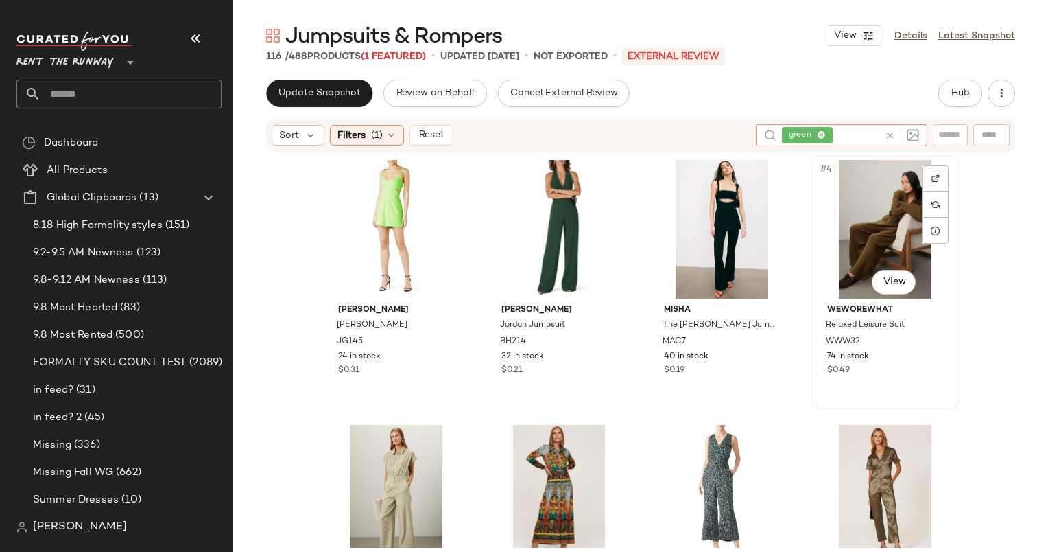
click at [886, 206] on div "#4 View" at bounding box center [886, 229] width 138 height 139
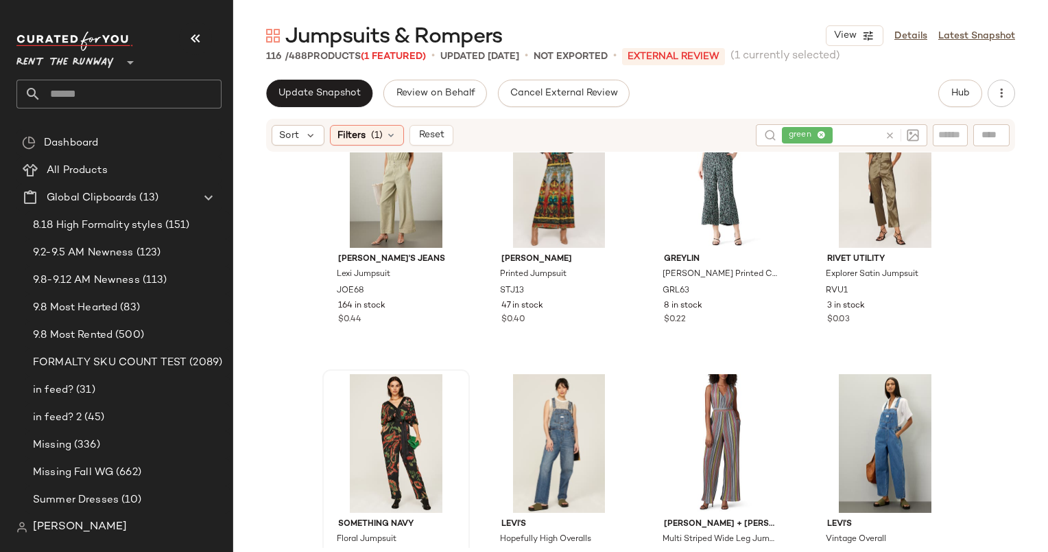
scroll to position [281, 0]
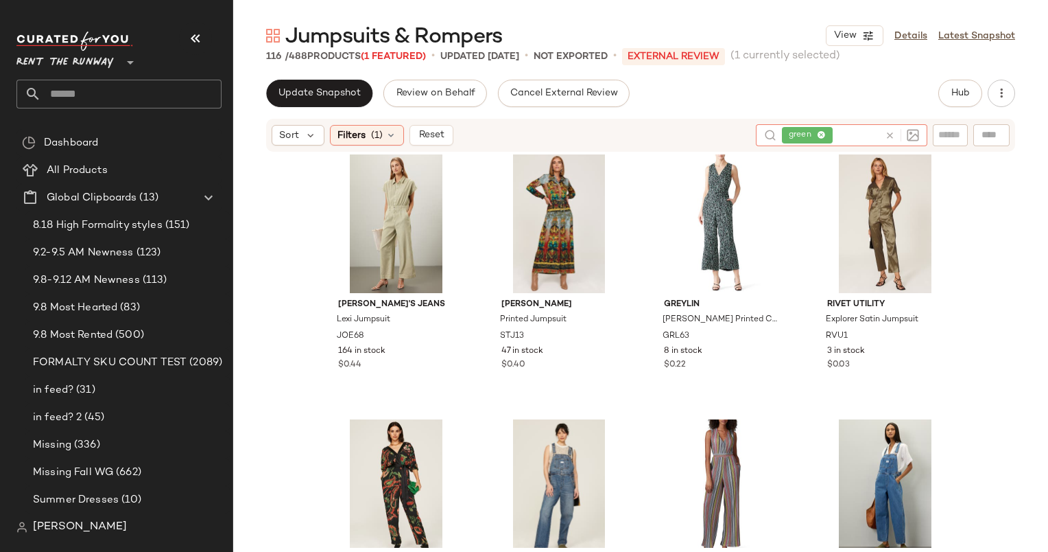
click at [887, 135] on icon at bounding box center [890, 135] width 10 height 10
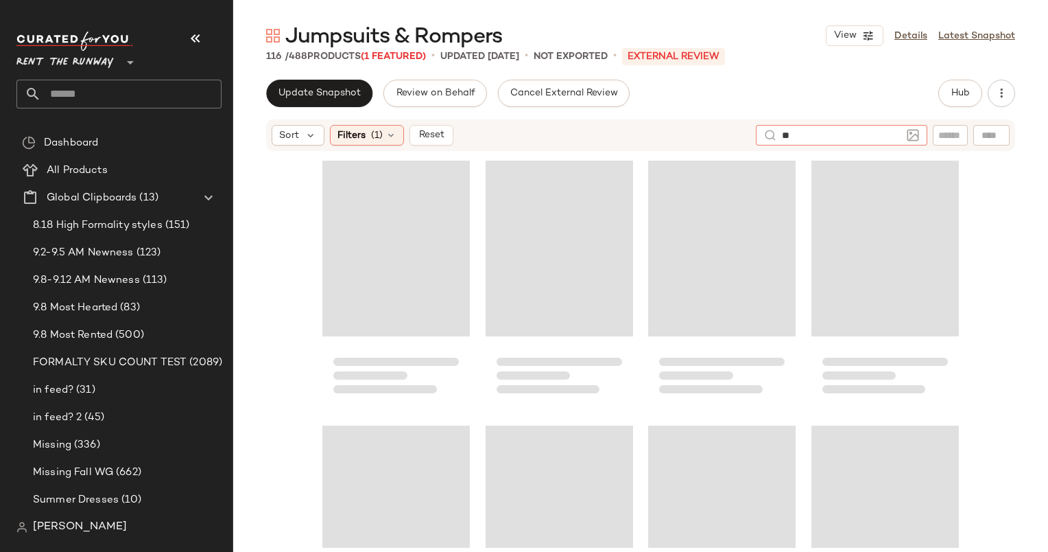
type input "***"
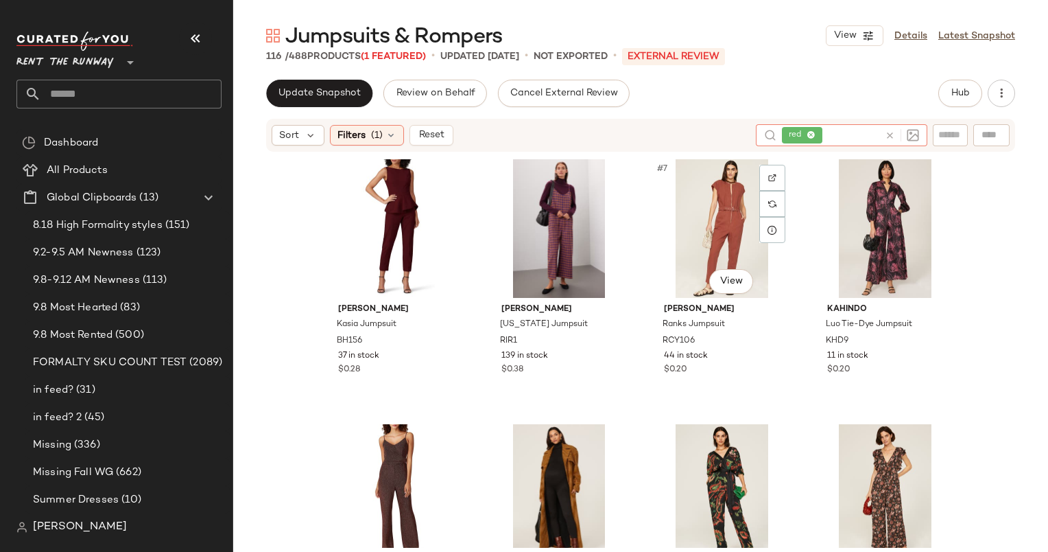
scroll to position [266, 0]
click at [558, 218] on div "#6 View" at bounding box center [560, 227] width 138 height 139
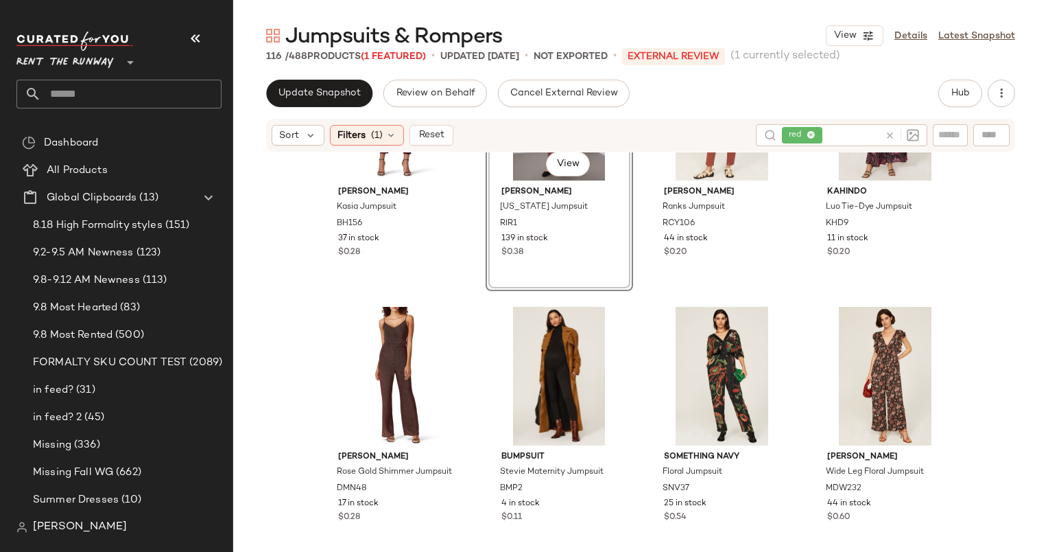
scroll to position [384, 0]
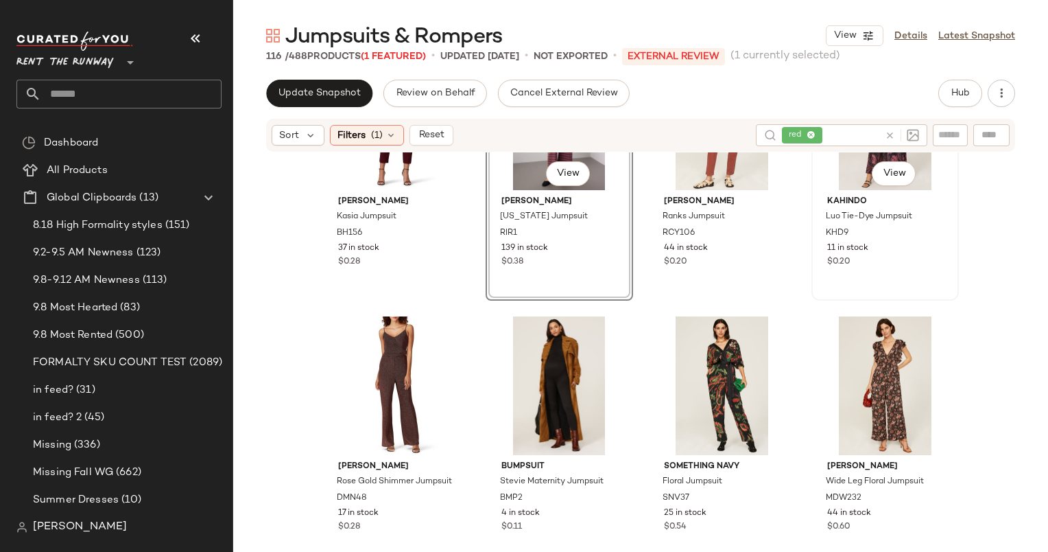
click at [861, 247] on span "11 in stock" at bounding box center [847, 248] width 41 height 12
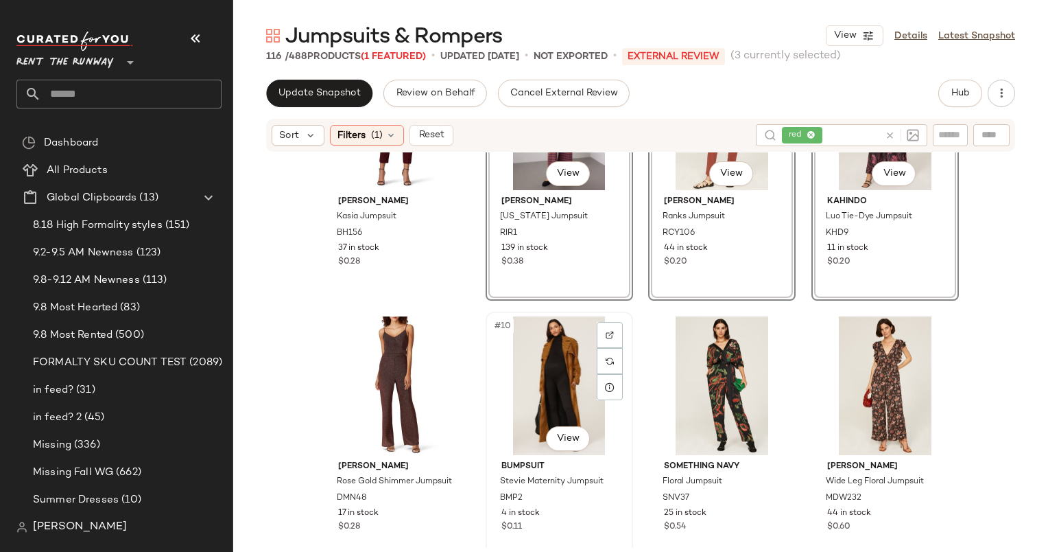
click at [535, 374] on div "#10 View" at bounding box center [560, 385] width 138 height 139
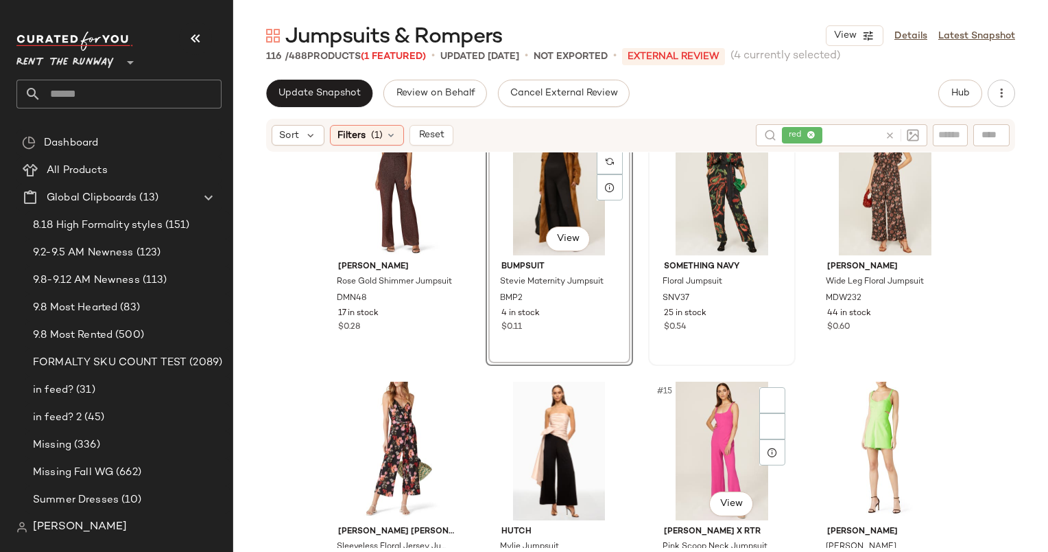
scroll to position [585, 0]
click at [843, 207] on div "#12 View" at bounding box center [886, 185] width 138 height 139
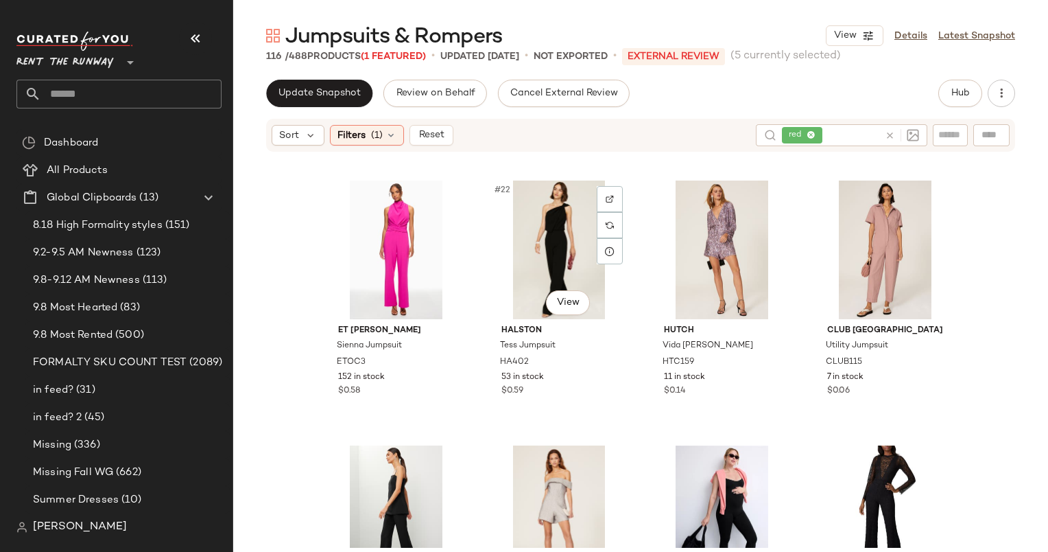
scroll to position [1357, 0]
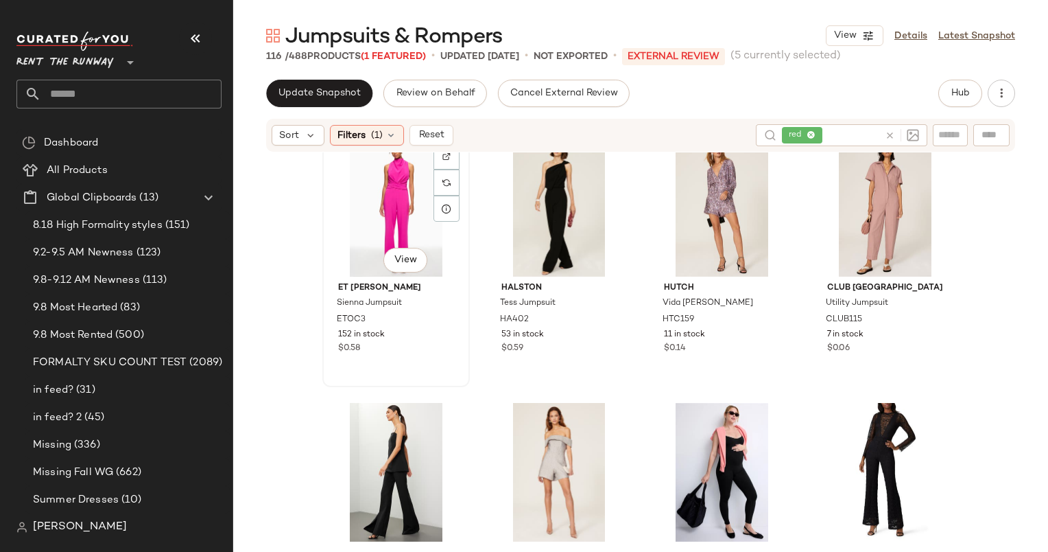
click at [374, 202] on div "#21 View" at bounding box center [396, 207] width 138 height 139
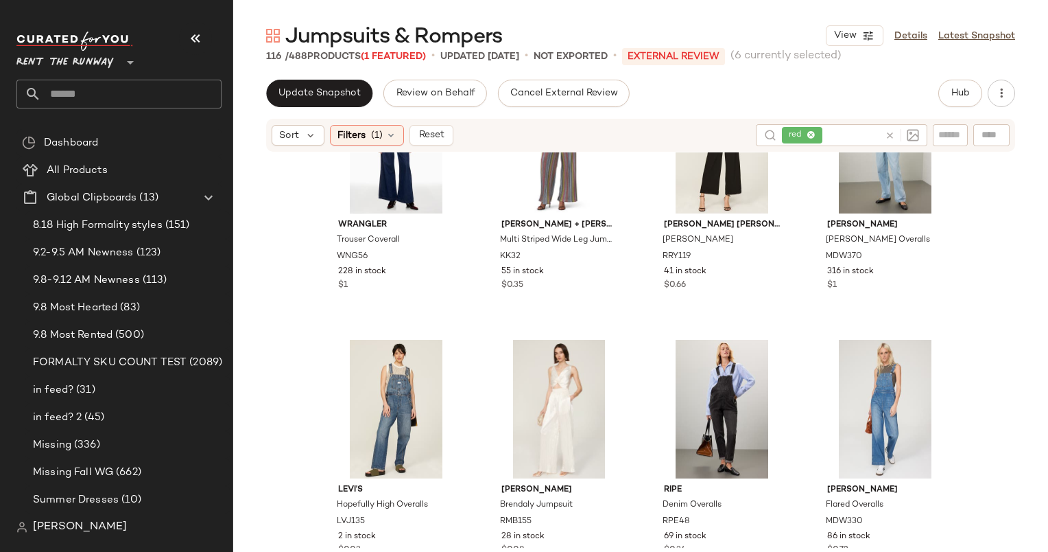
scroll to position [1949, 0]
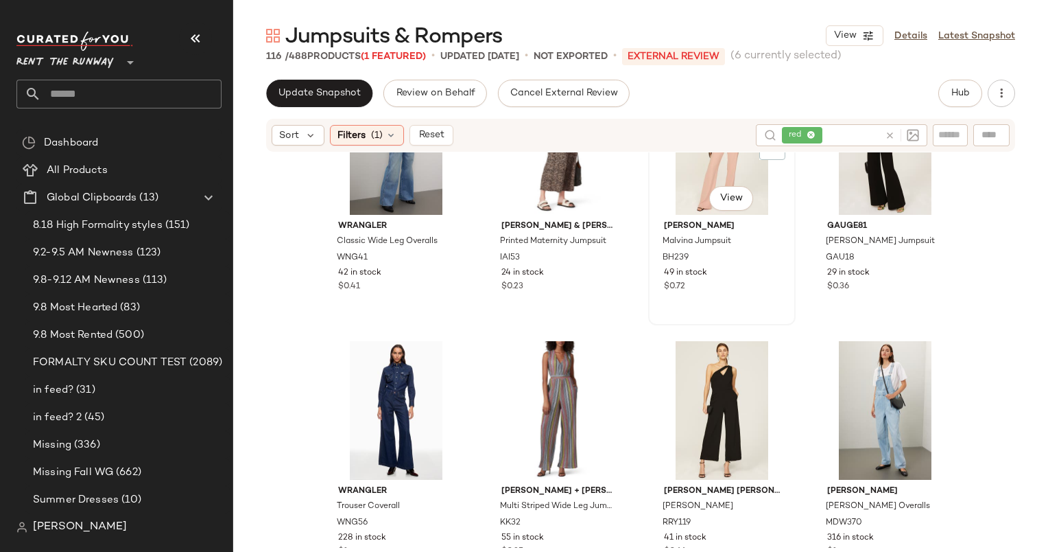
click at [678, 187] on div "#31 View" at bounding box center [722, 145] width 138 height 139
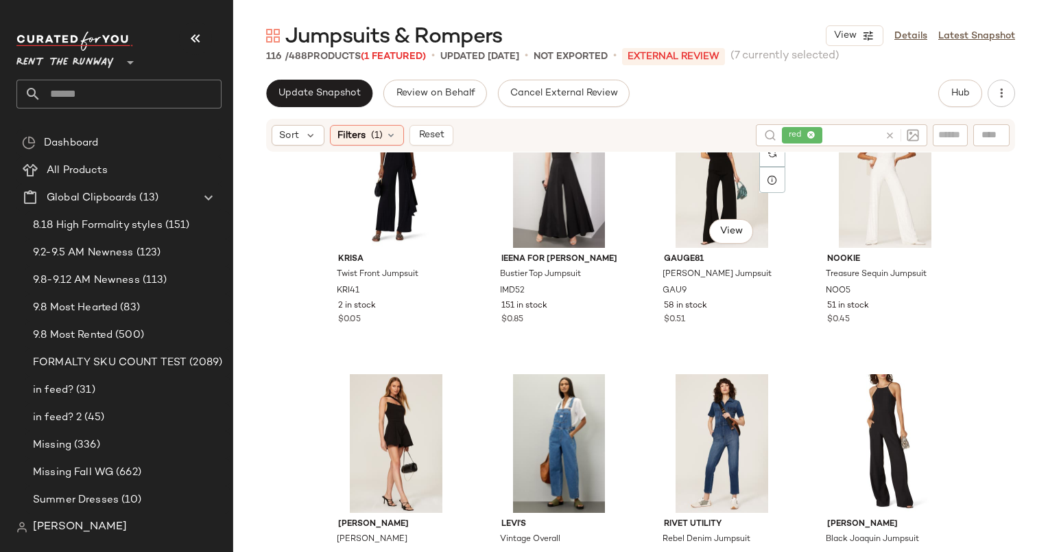
scroll to position [3193, 0]
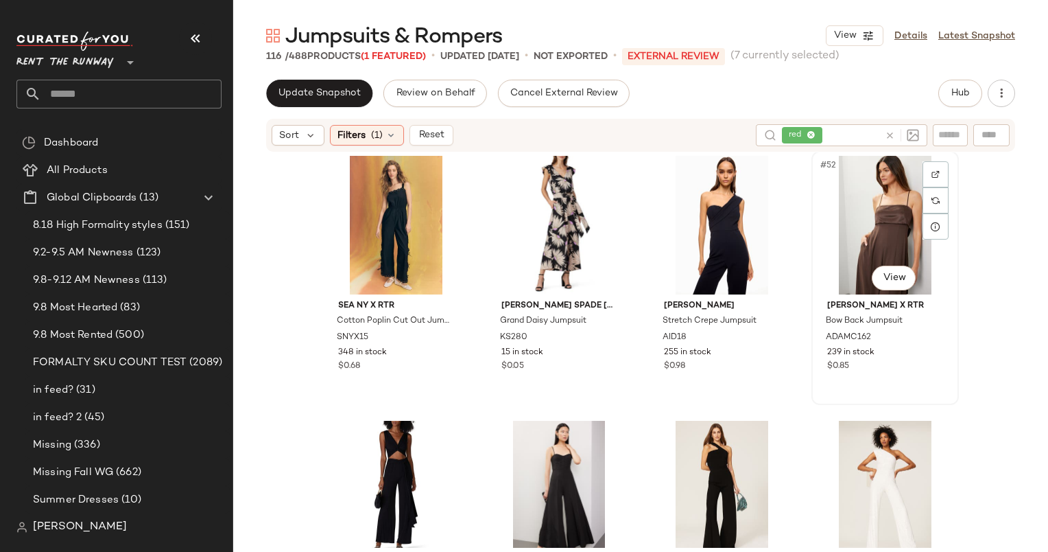
click at [849, 211] on div "#52 View" at bounding box center [886, 225] width 138 height 139
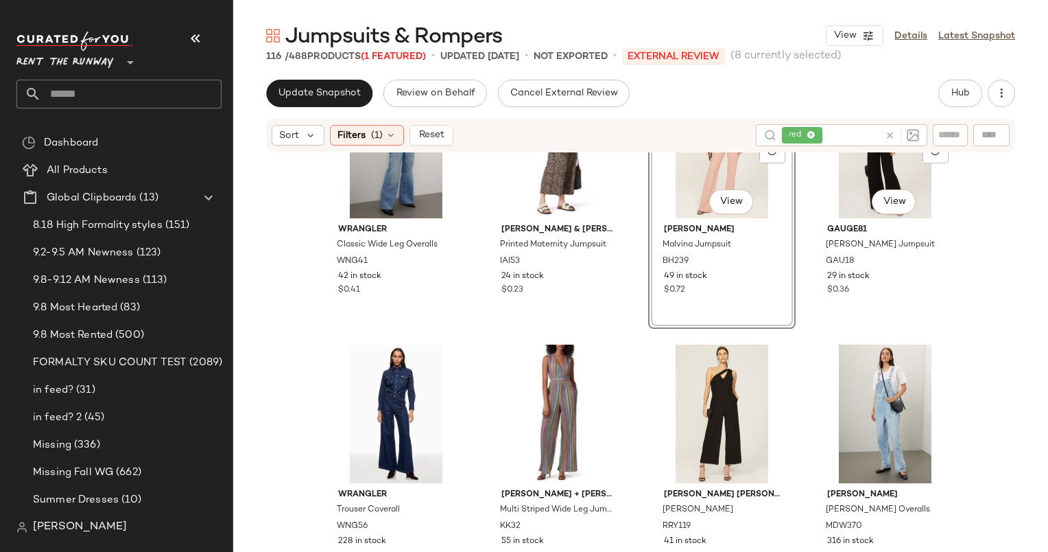
scroll to position [1306, 0]
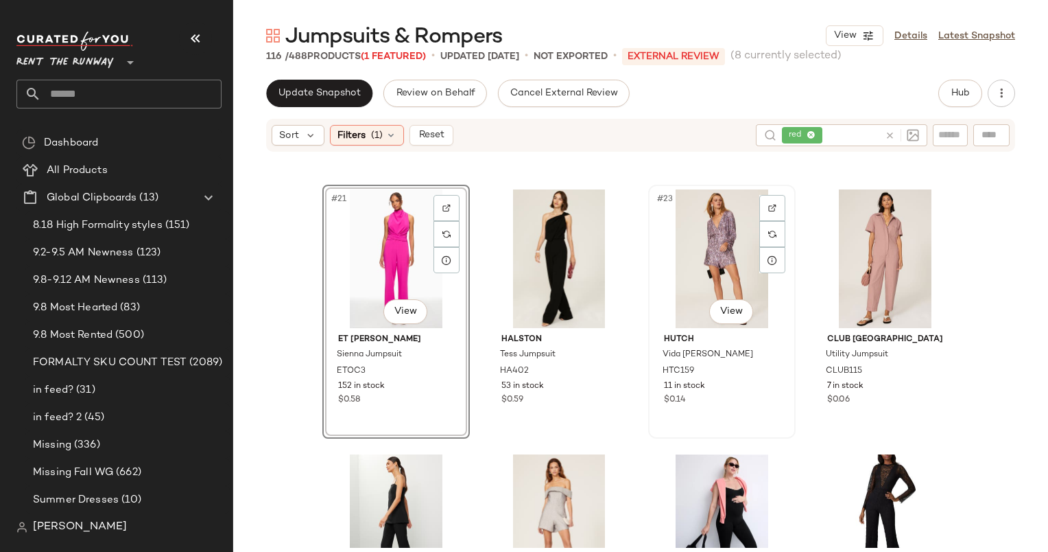
click at [741, 235] on div "#23 View" at bounding box center [722, 258] width 138 height 139
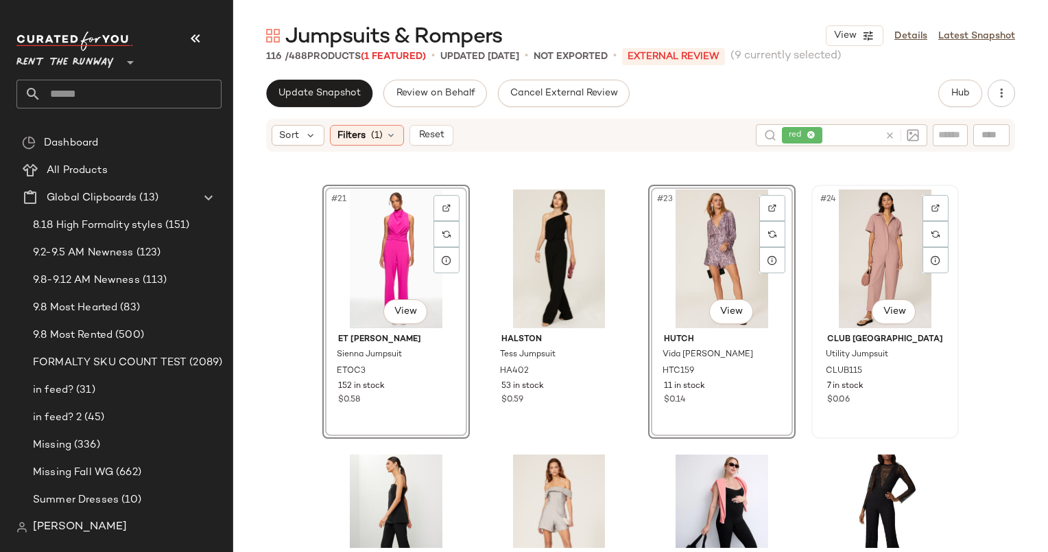
click at [864, 233] on div "#24 View" at bounding box center [886, 258] width 138 height 139
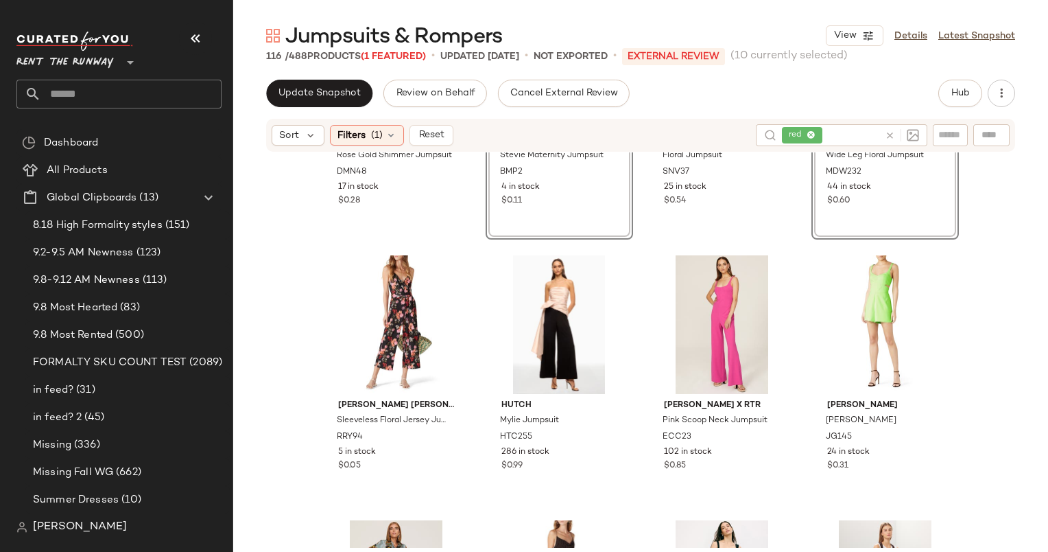
scroll to position [709, 0]
click at [724, 285] on div "#15 View" at bounding box center [722, 325] width 138 height 139
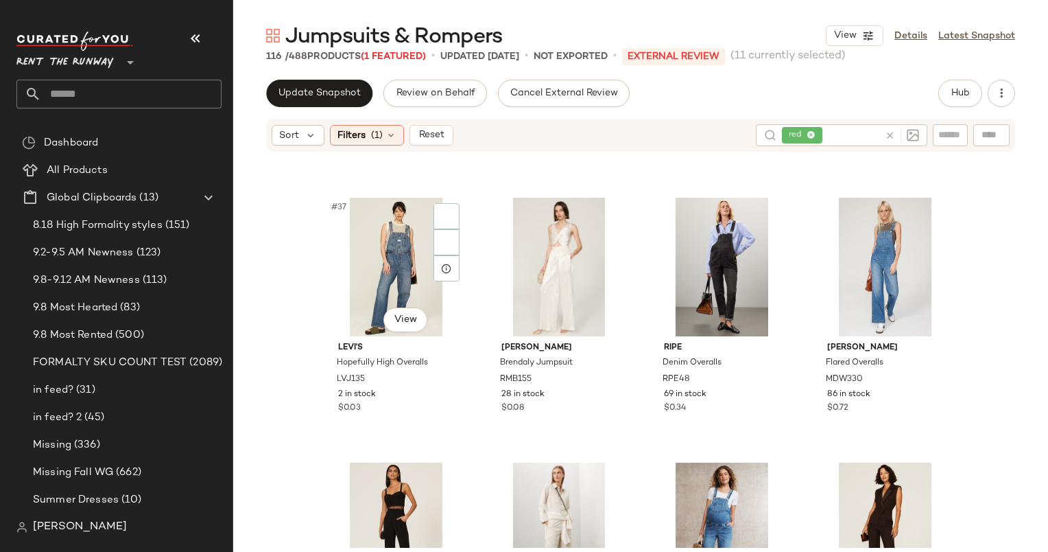
scroll to position [2384, 0]
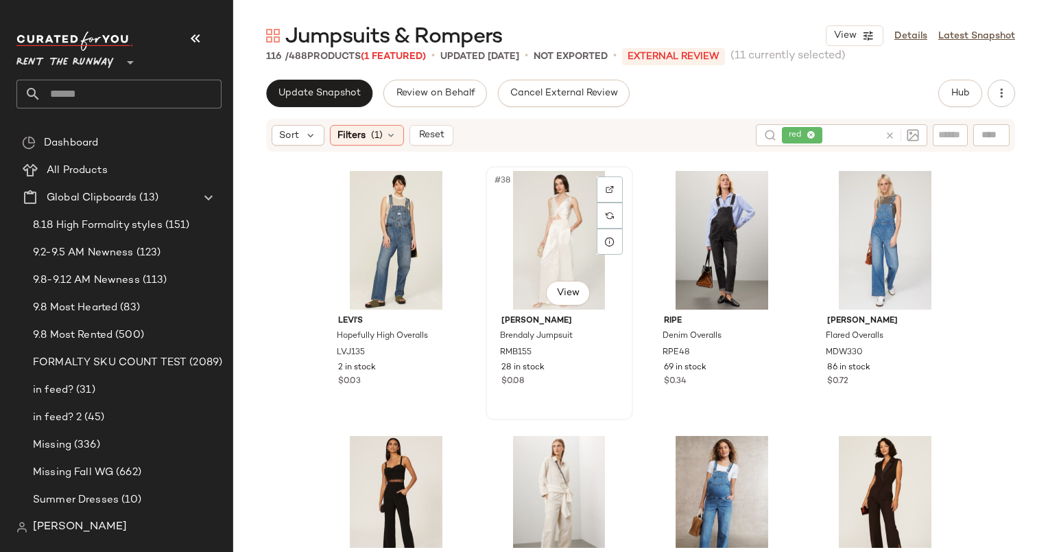
click at [516, 242] on div "#38 View" at bounding box center [560, 240] width 138 height 139
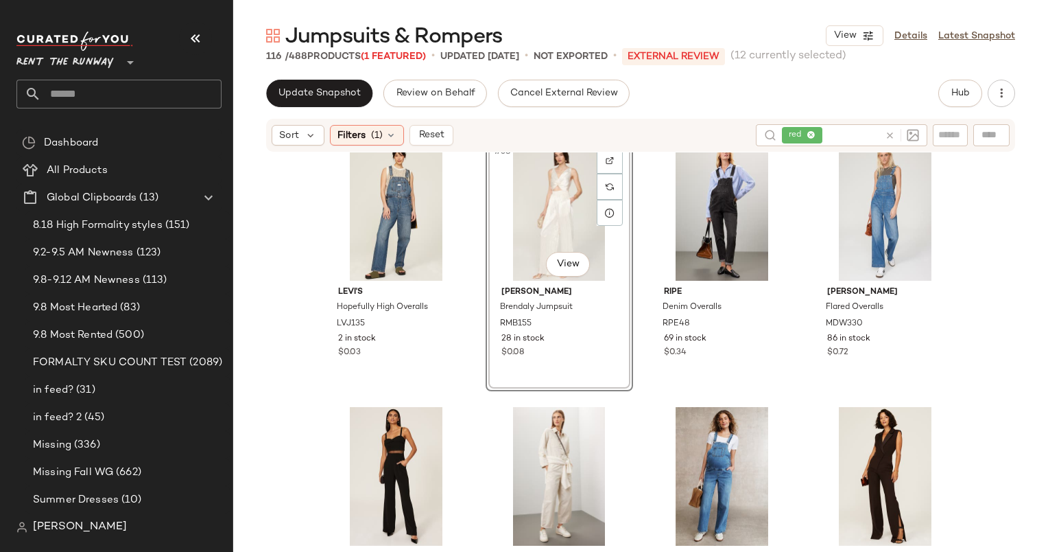
click at [554, 221] on div "#38 View" at bounding box center [560, 211] width 138 height 139
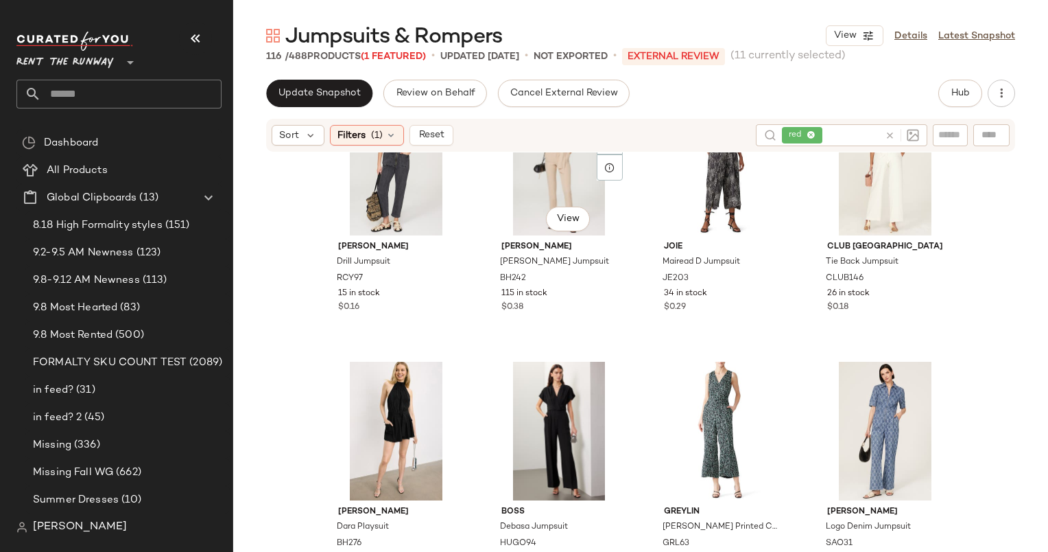
scroll to position [7288, 0]
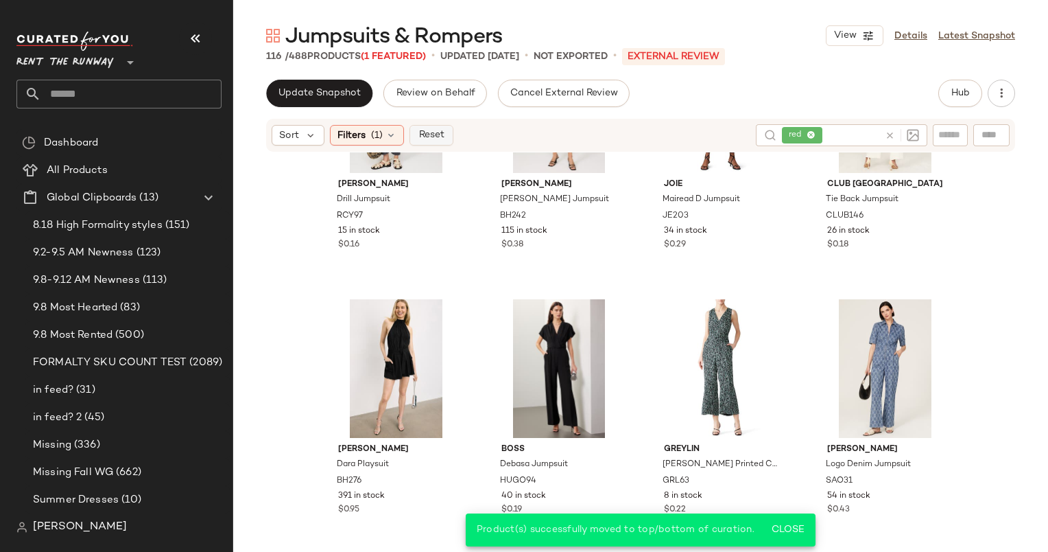
click at [431, 139] on span "Reset" at bounding box center [431, 135] width 26 height 11
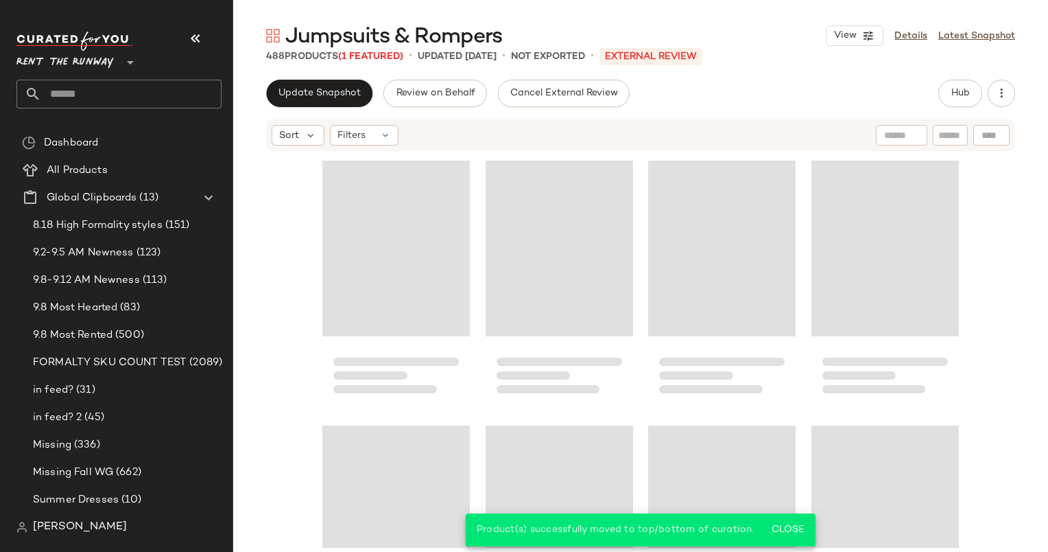
scroll to position [2384, 0]
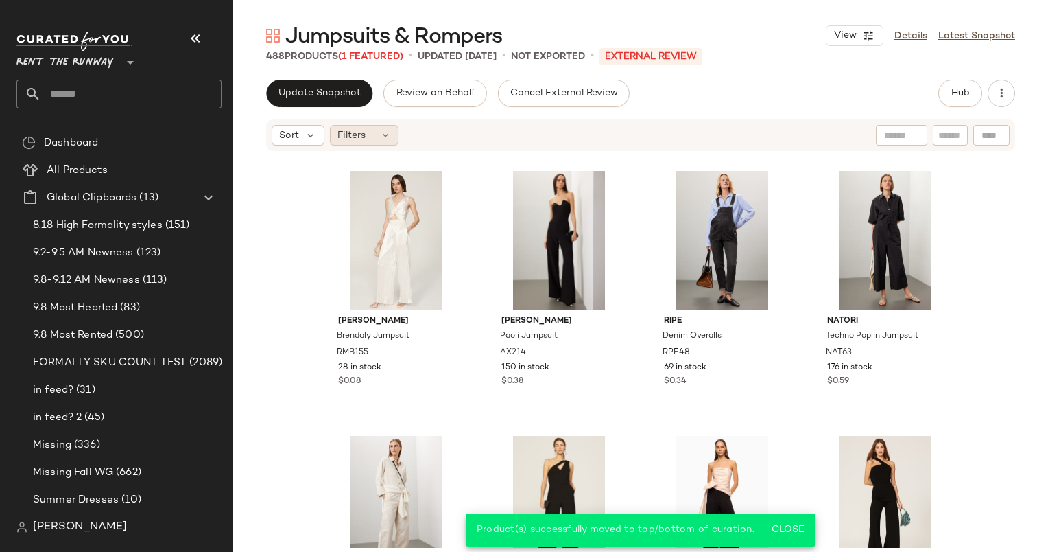
click at [382, 140] on icon at bounding box center [385, 135] width 11 height 11
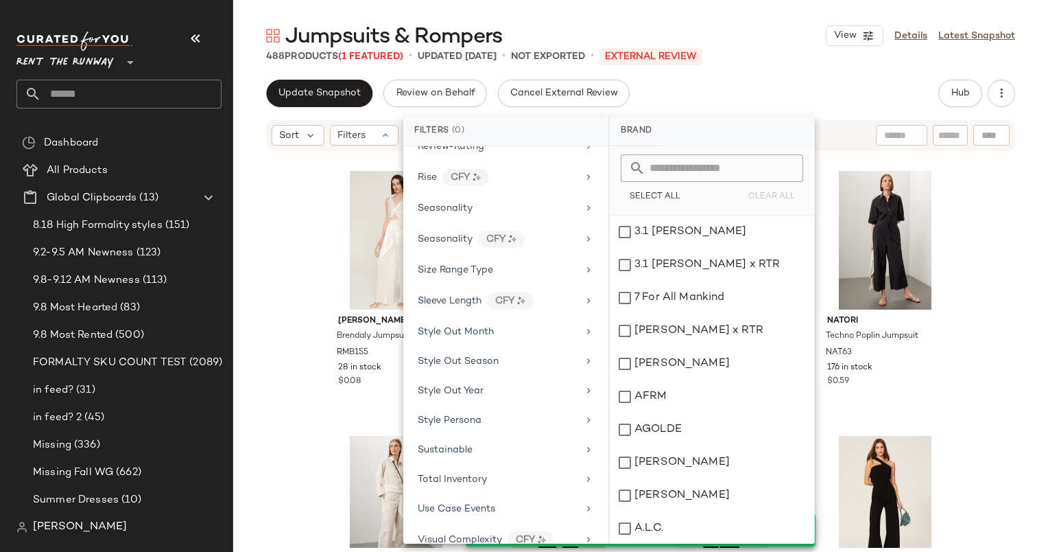
scroll to position [1630, 0]
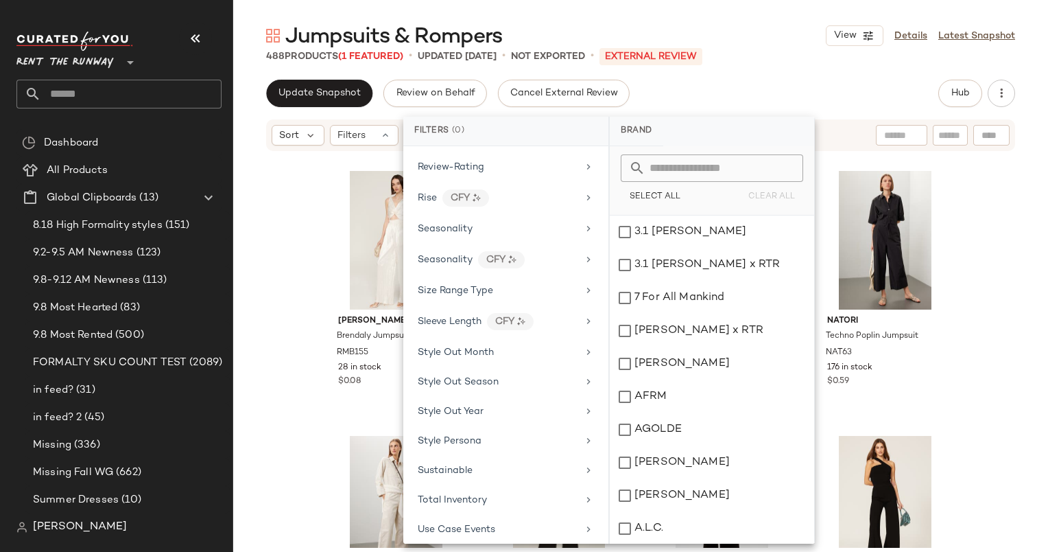
click at [451, 198] on div "Brand Category Active Unit Count Actual Price Add On Type AI Embeddings Availab…" at bounding box center [505, 344] width 205 height 397
click at [467, 224] on span "Seasonality" at bounding box center [445, 229] width 55 height 10
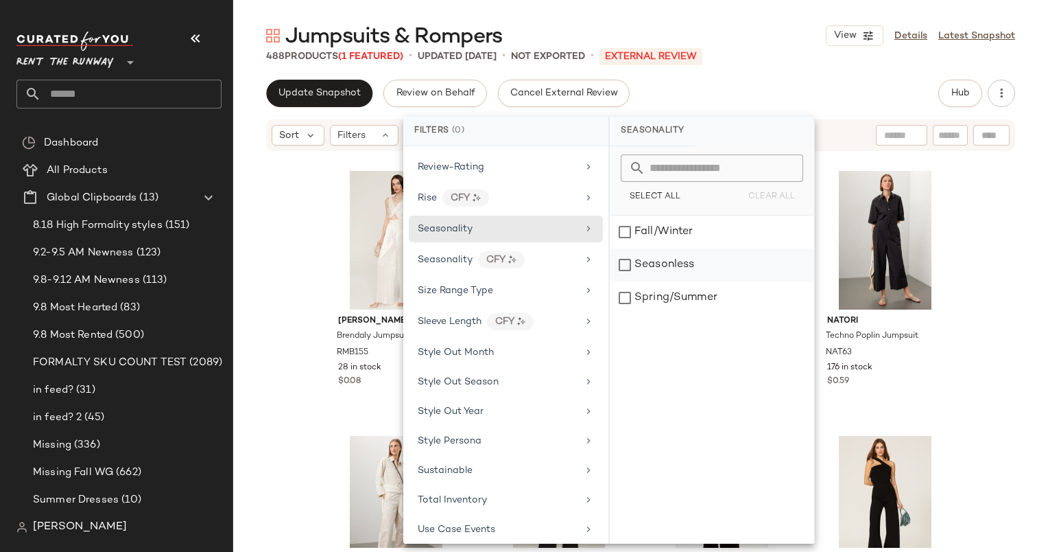
click at [692, 263] on div "Seasonless" at bounding box center [712, 264] width 204 height 33
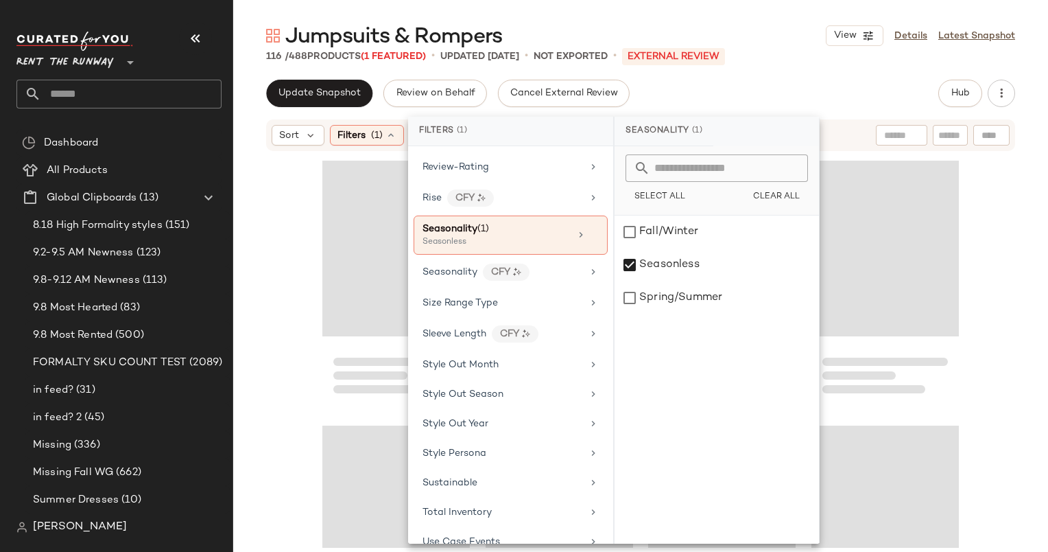
click at [851, 75] on div "Jumpsuits & Rompers View Details Latest Snapshot 116 / 488 Products (1 Featured…" at bounding box center [640, 287] width 815 height 530
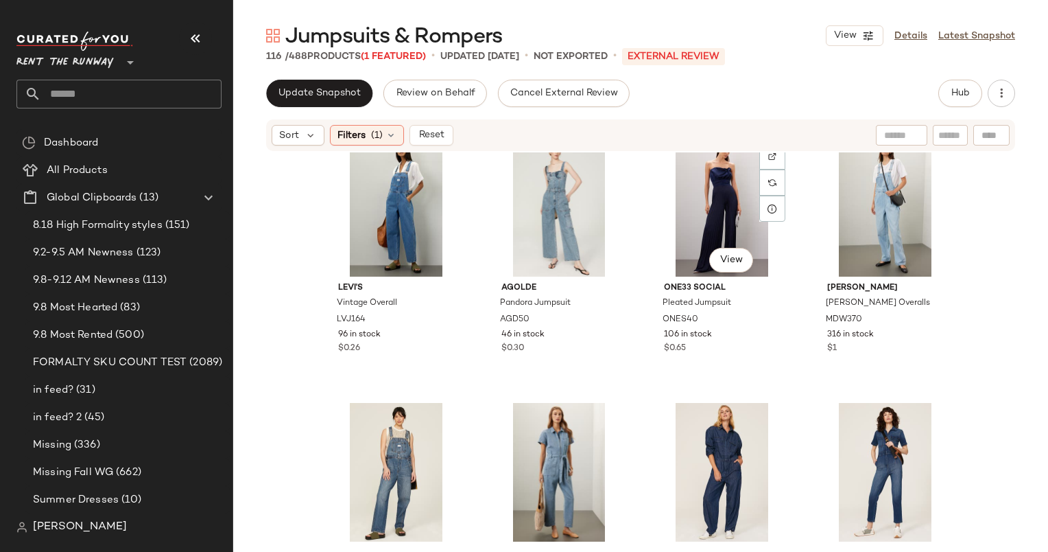
scroll to position [1205, 0]
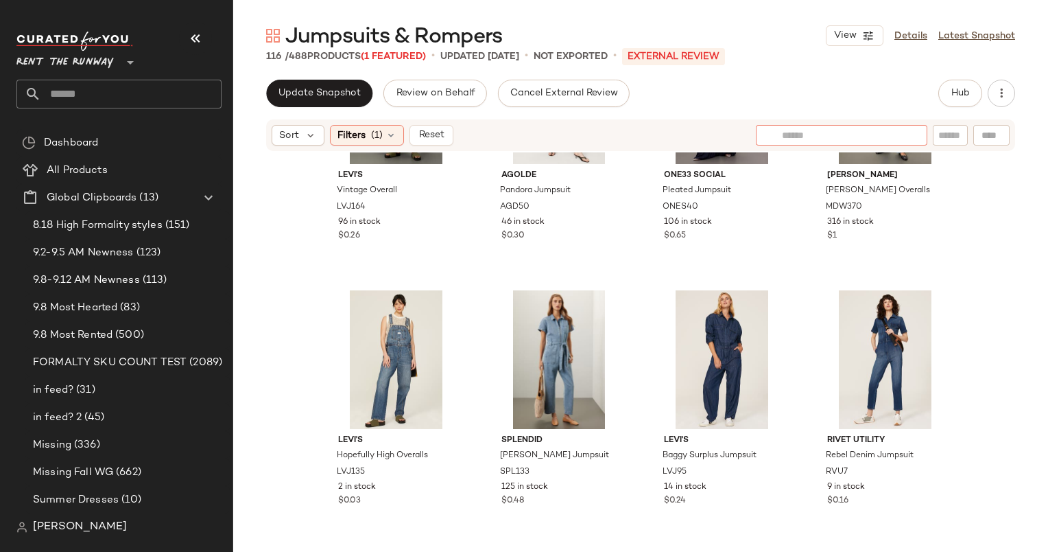
click at [917, 132] on div at bounding box center [842, 135] width 172 height 21
type input "******"
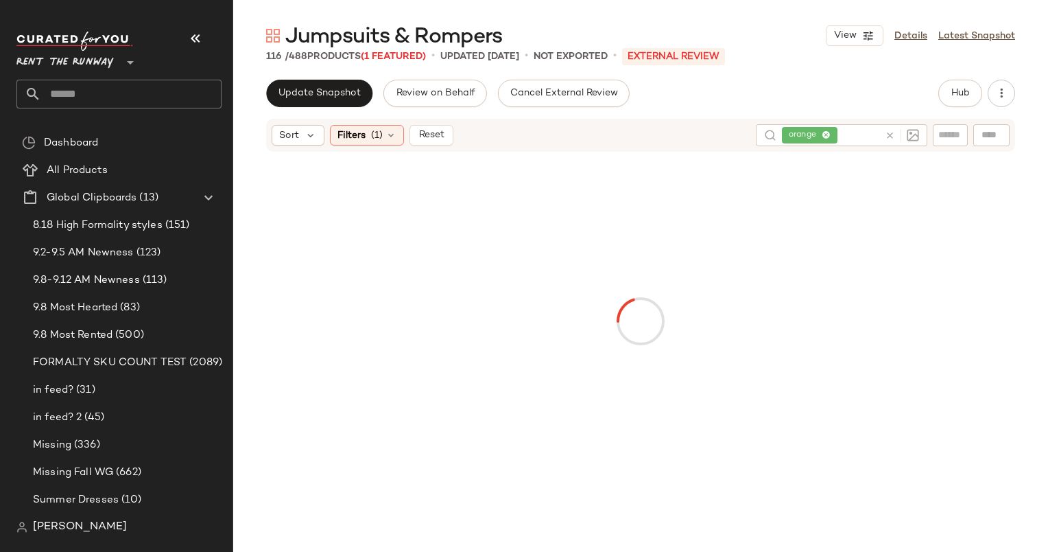
click at [827, 58] on div "116 / 488 Products (1 Featured) • updated Sep 10th • Not Exported • External RE…" at bounding box center [640, 56] width 815 height 14
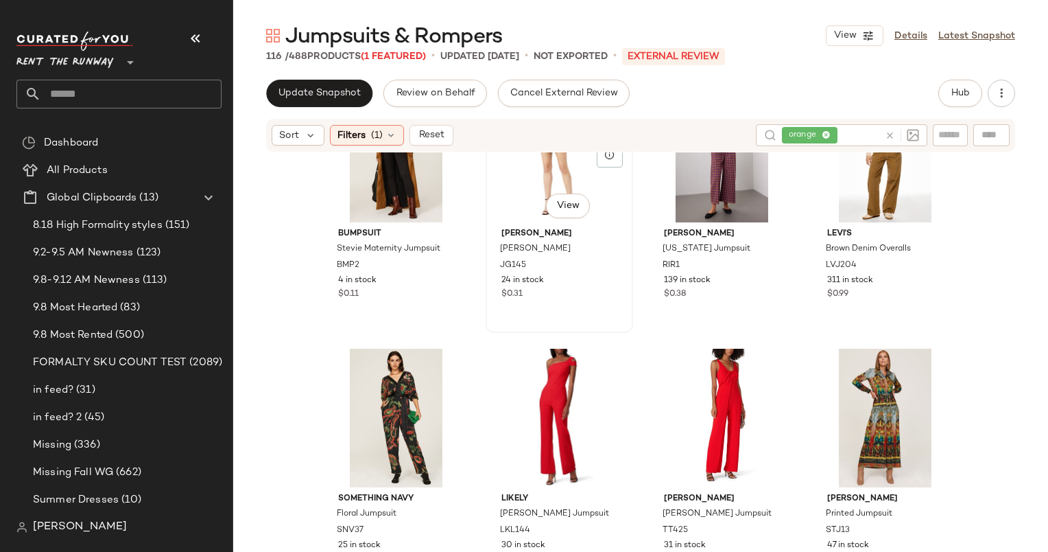
scroll to position [0, 0]
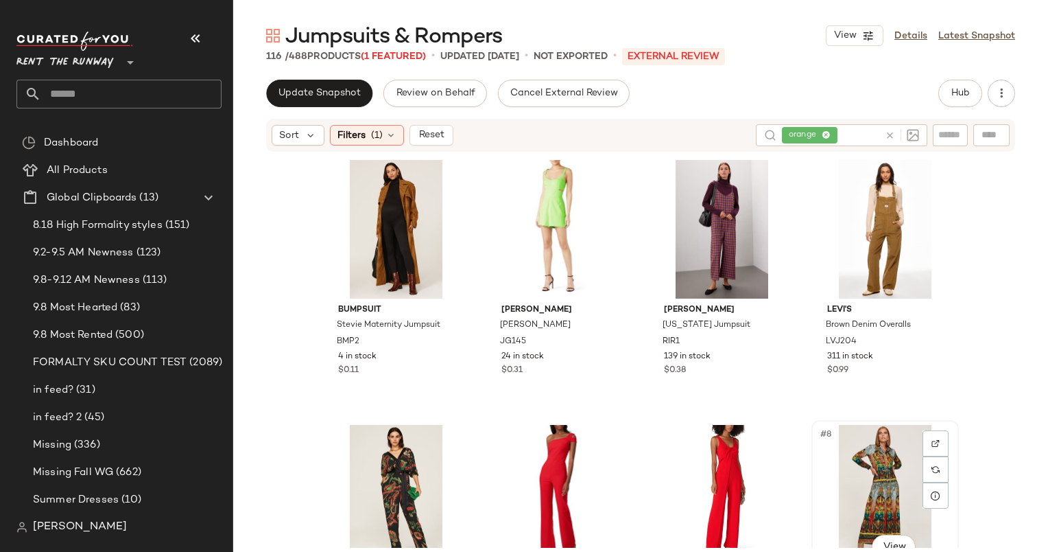
click at [892, 445] on div "#8 View" at bounding box center [886, 494] width 138 height 139
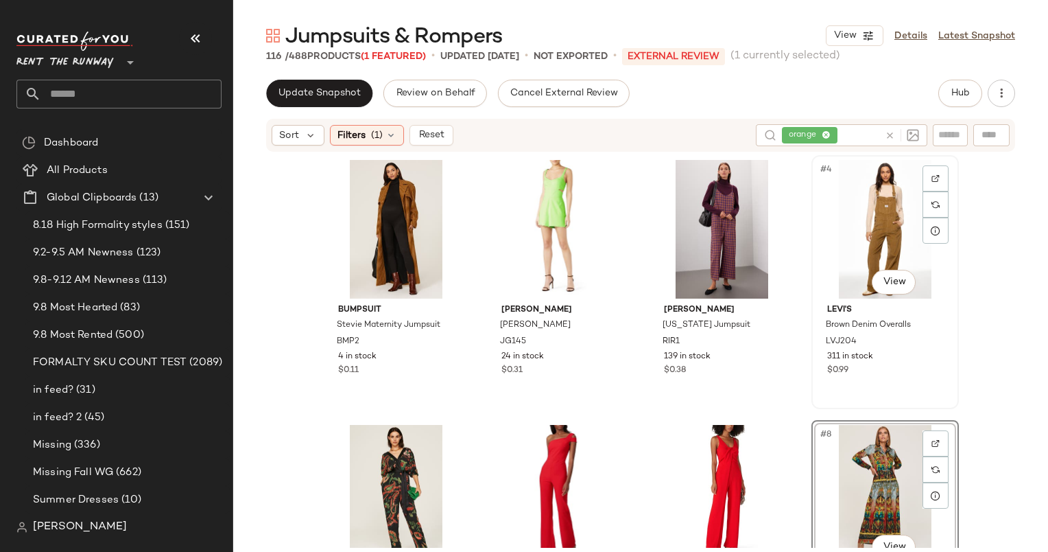
click at [830, 253] on div "#4 View" at bounding box center [886, 229] width 138 height 139
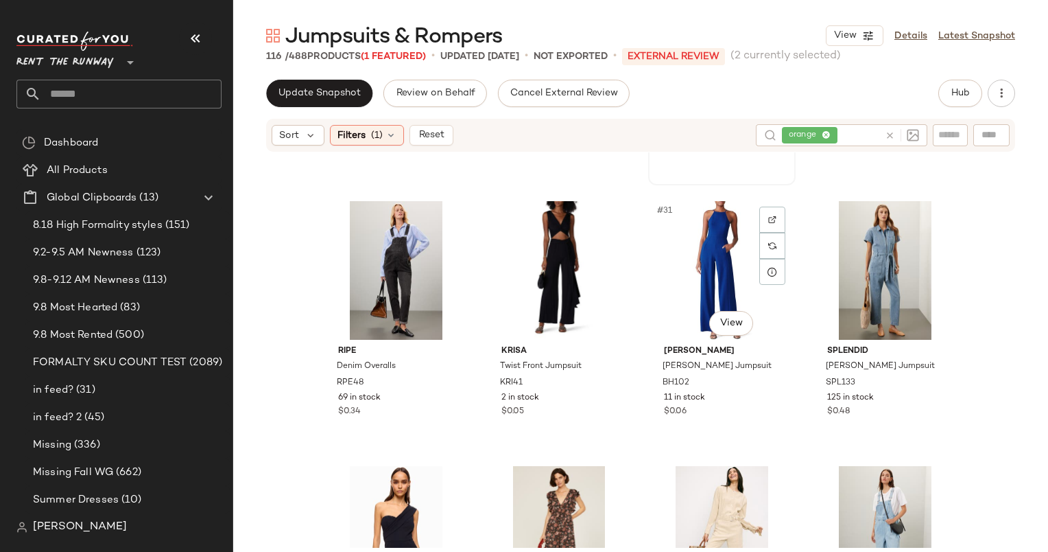
scroll to position [1830, 0]
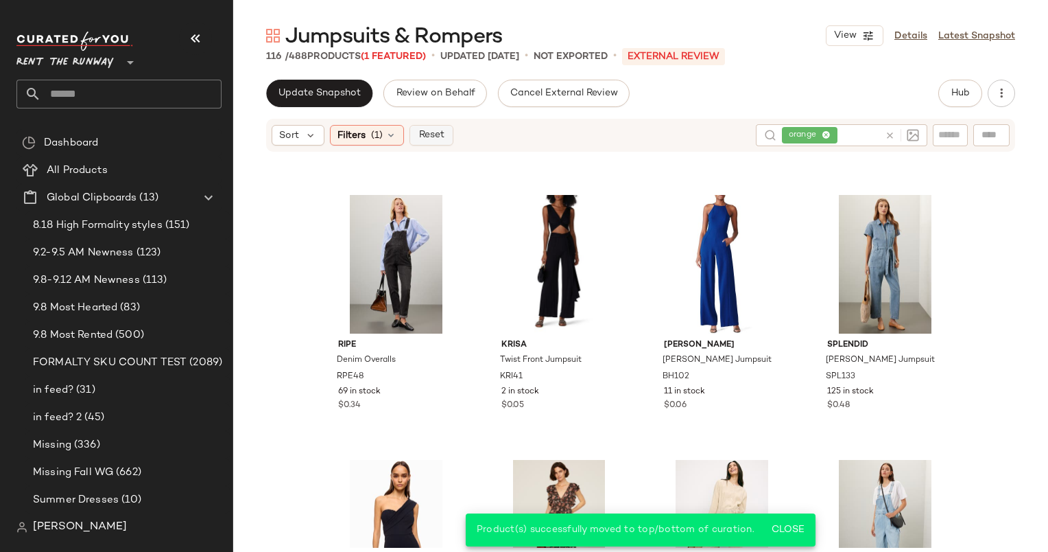
click at [433, 137] on span "Reset" at bounding box center [431, 135] width 26 height 11
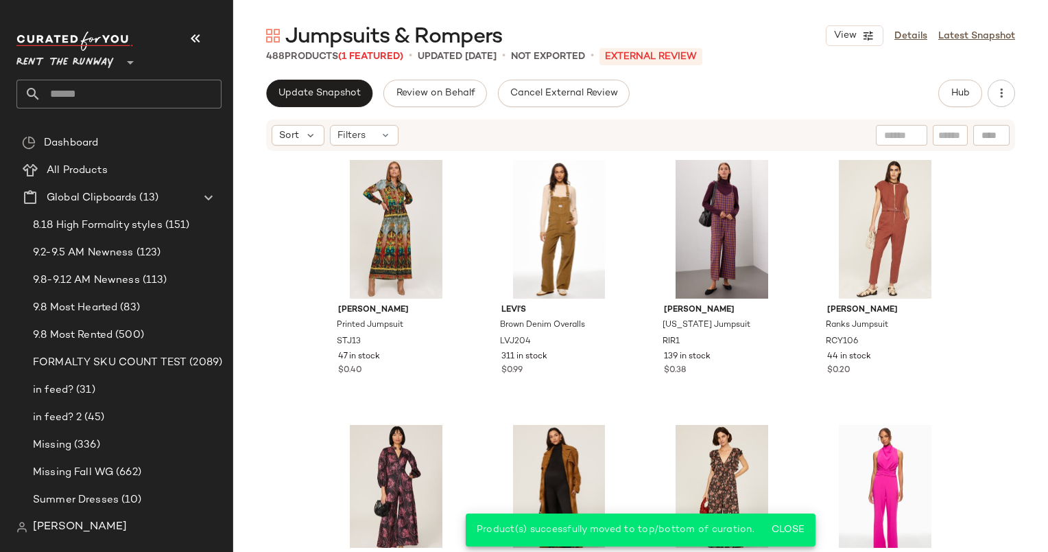
click at [908, 126] on div at bounding box center [901, 135] width 51 height 21
type input "***"
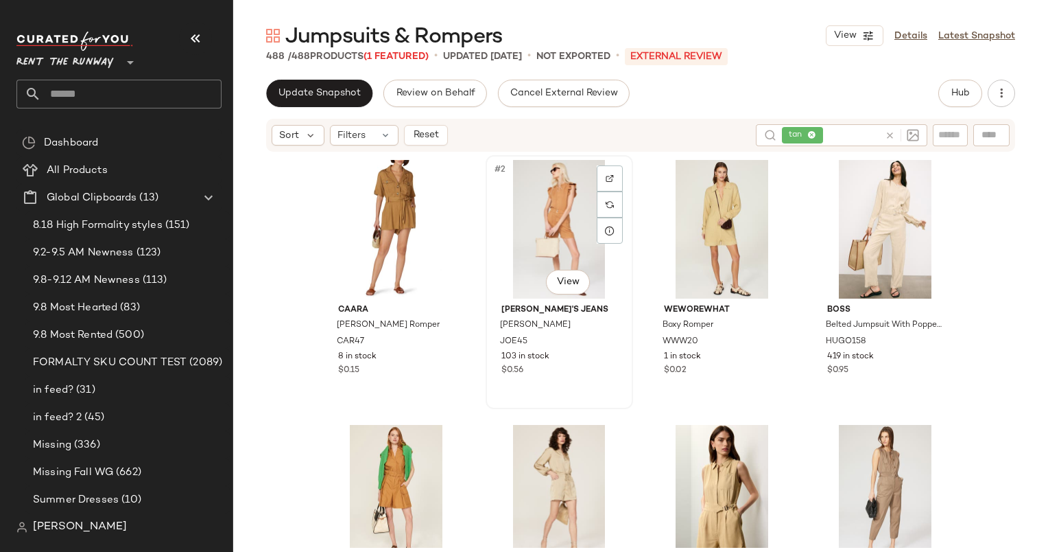
click at [541, 205] on div "#2 View" at bounding box center [560, 229] width 138 height 139
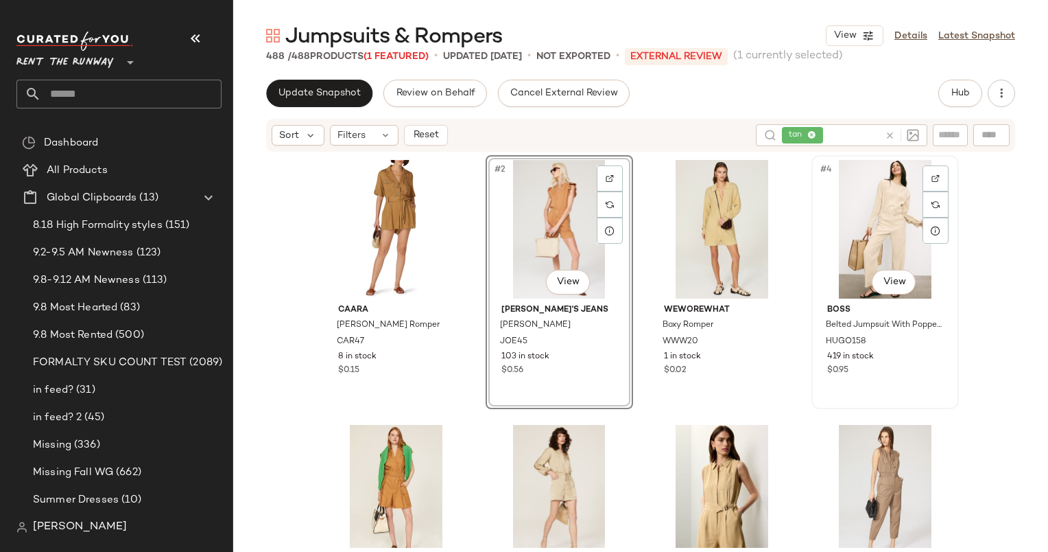
click at [867, 231] on div "#4 View" at bounding box center [886, 229] width 138 height 139
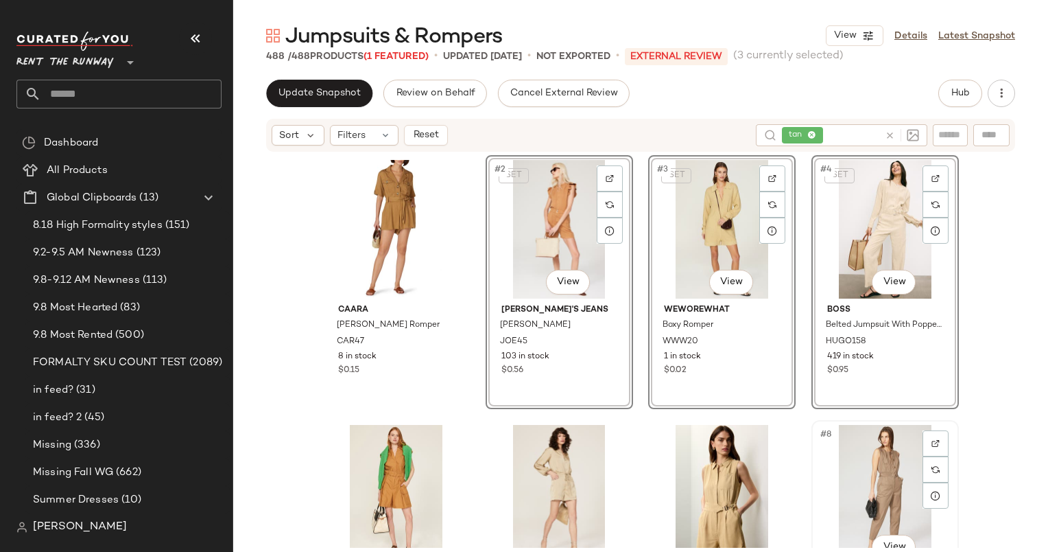
click at [838, 492] on div "#8 View" at bounding box center [886, 494] width 138 height 139
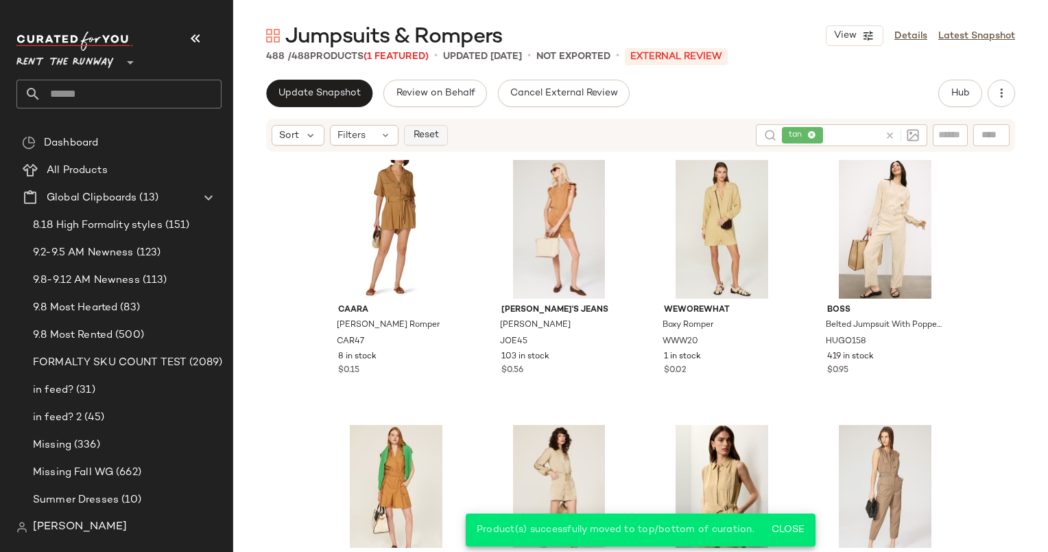
click at [434, 132] on span "Reset" at bounding box center [425, 135] width 26 height 11
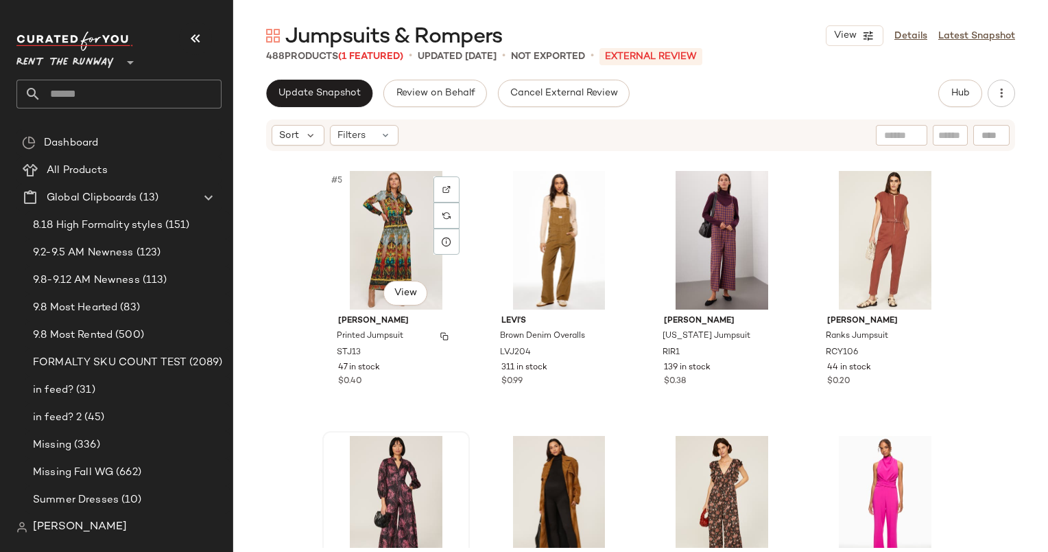
scroll to position [273, 0]
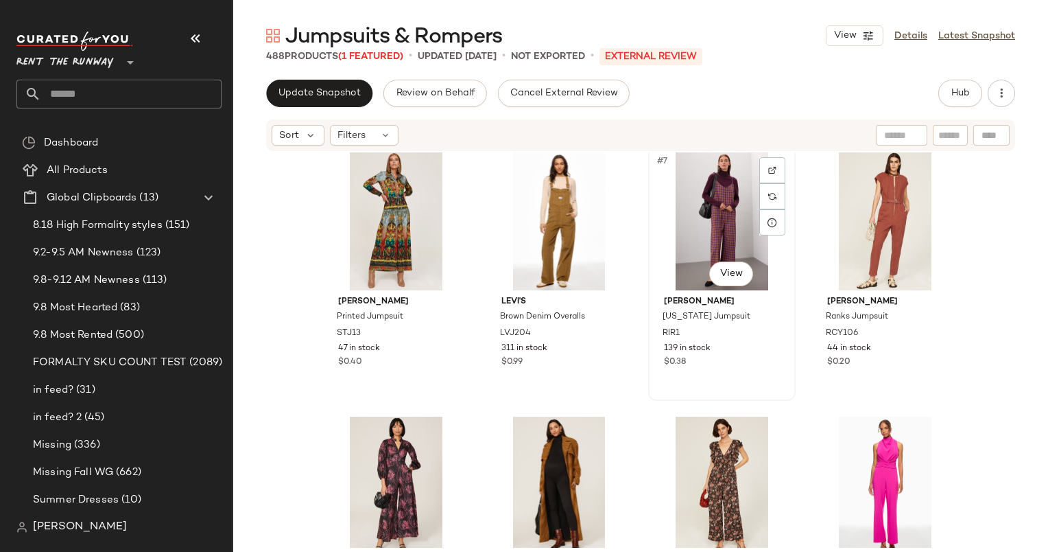
click at [675, 222] on div "#7 View" at bounding box center [722, 221] width 138 height 139
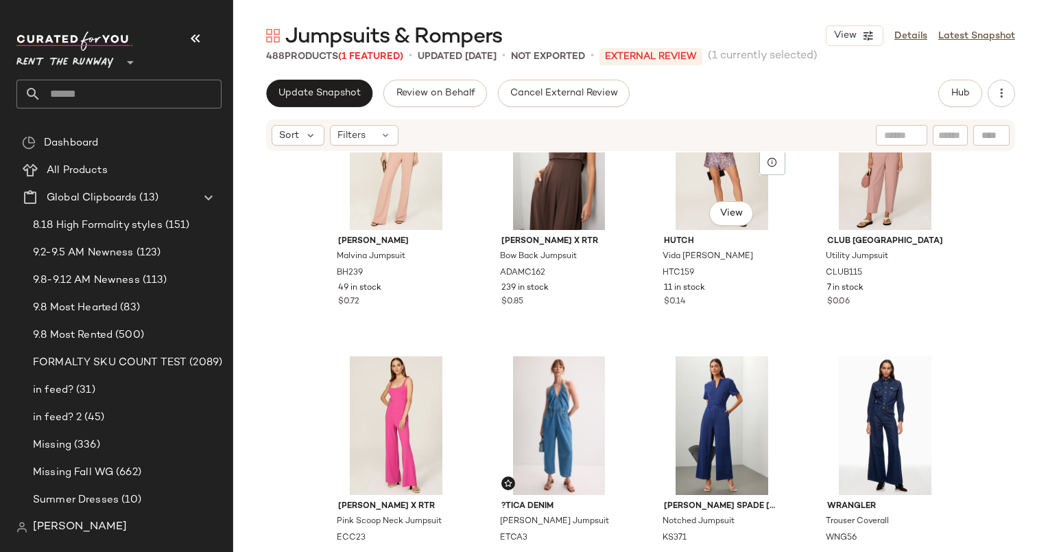
scroll to position [875, 0]
click at [340, 404] on div "#17 View" at bounding box center [396, 424] width 138 height 139
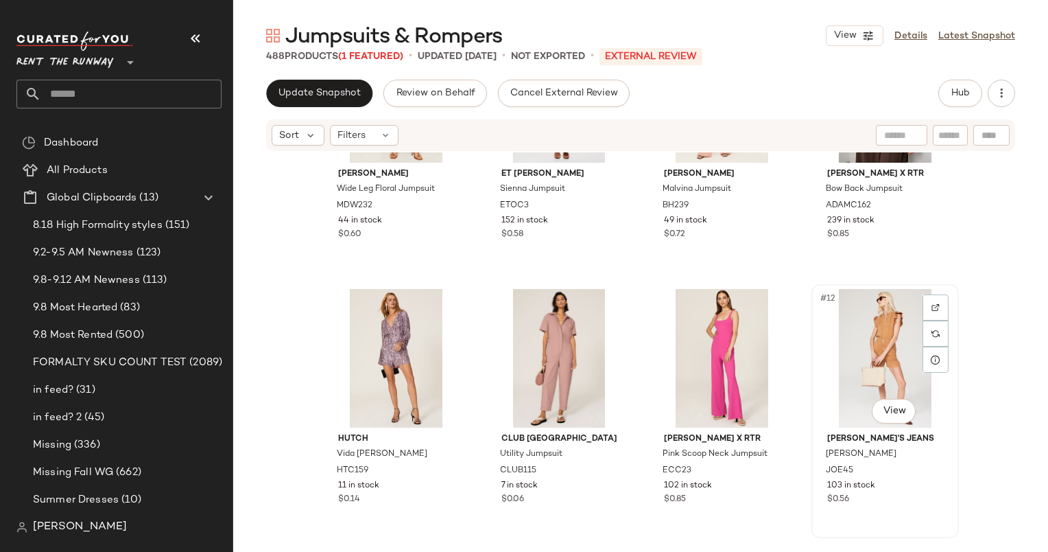
scroll to position [650, 0]
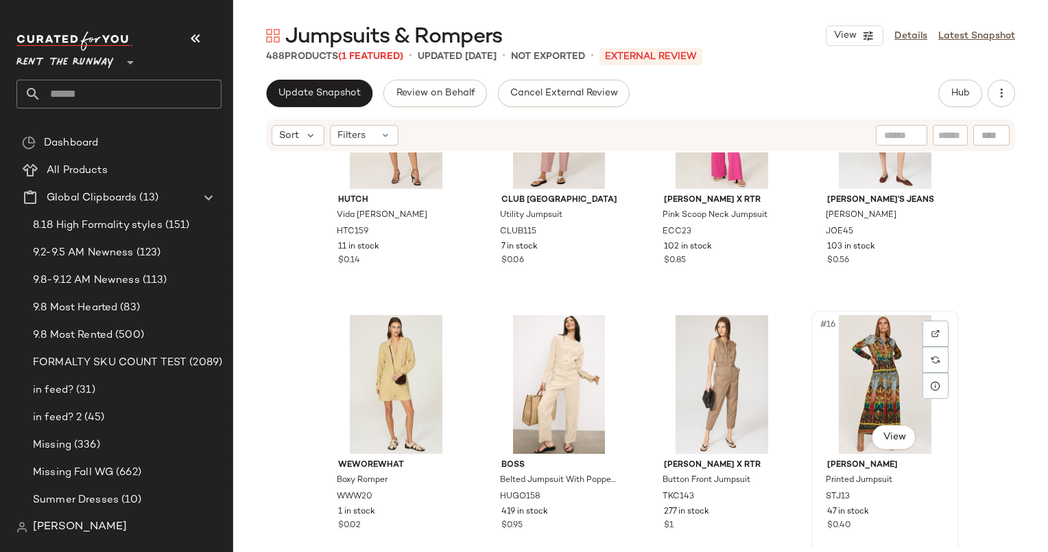
click at [871, 401] on div "#16 View" at bounding box center [886, 384] width 138 height 139
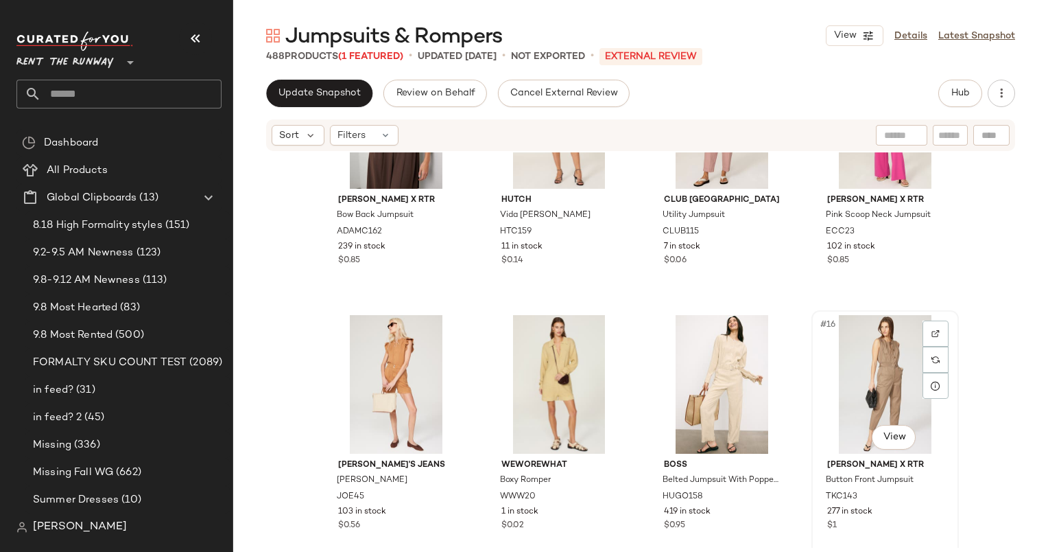
click at [870, 365] on div "#16 View" at bounding box center [886, 384] width 138 height 139
click at [680, 409] on div "#15 View" at bounding box center [722, 384] width 138 height 139
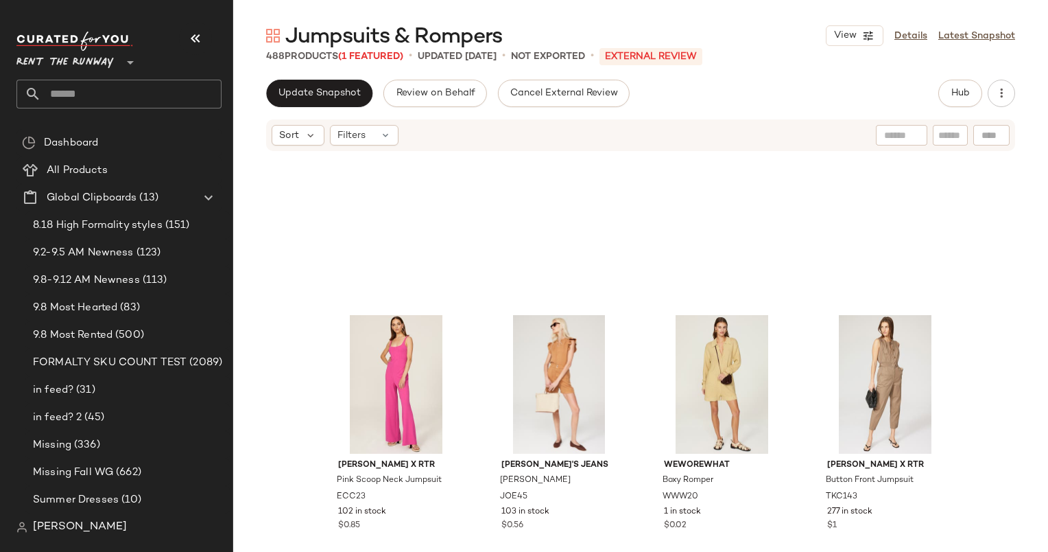
scroll to position [1013, 0]
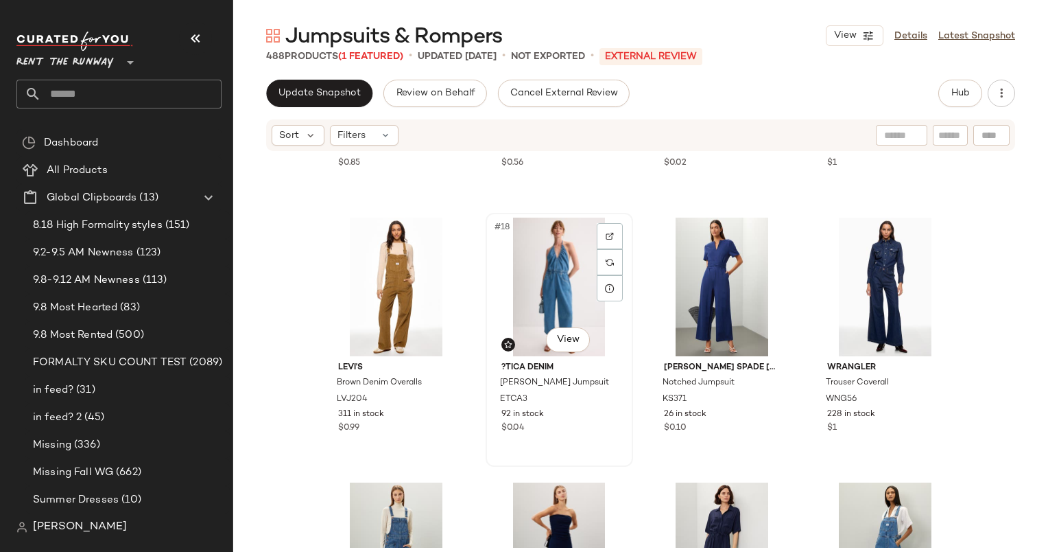
click at [566, 306] on div "#18 View" at bounding box center [560, 287] width 138 height 139
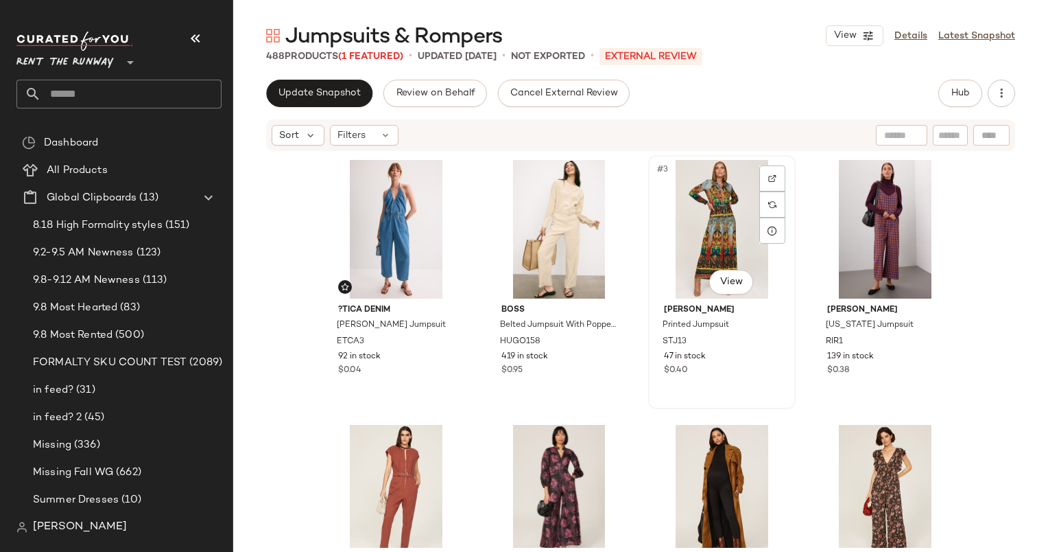
click at [722, 225] on div "#3 View" at bounding box center [722, 229] width 138 height 139
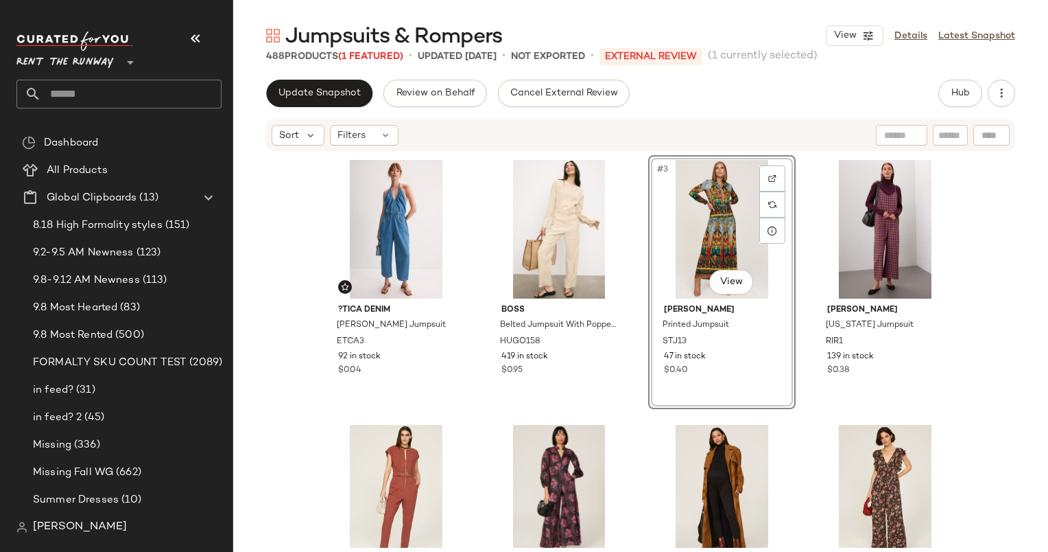
click at [975, 235] on div "?TICA Denim Laurelle Jumpsuit ETCA3 92 in stock $0.04 BOSS Belted Jumpsuit With…" at bounding box center [640, 349] width 815 height 395
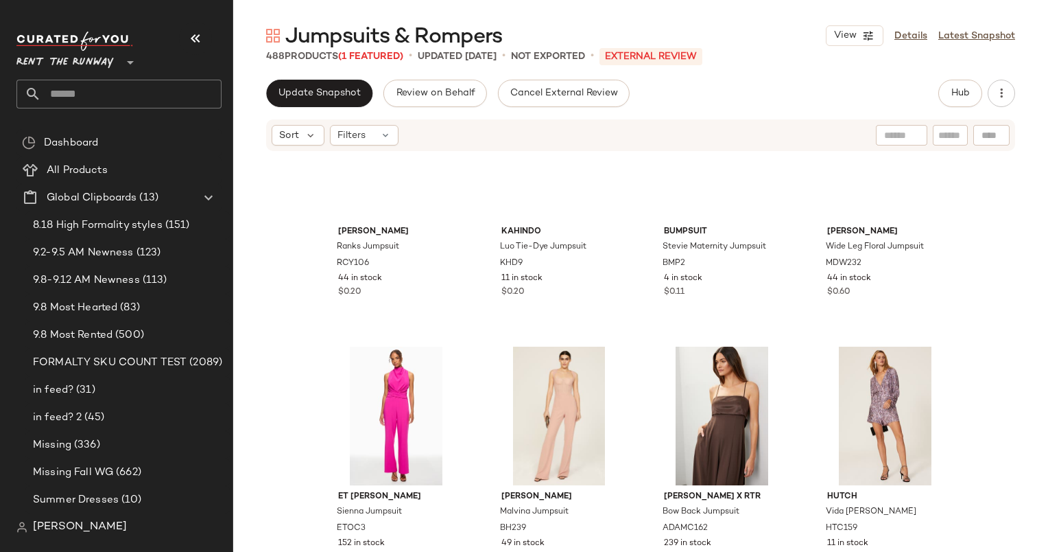
scroll to position [351, 0]
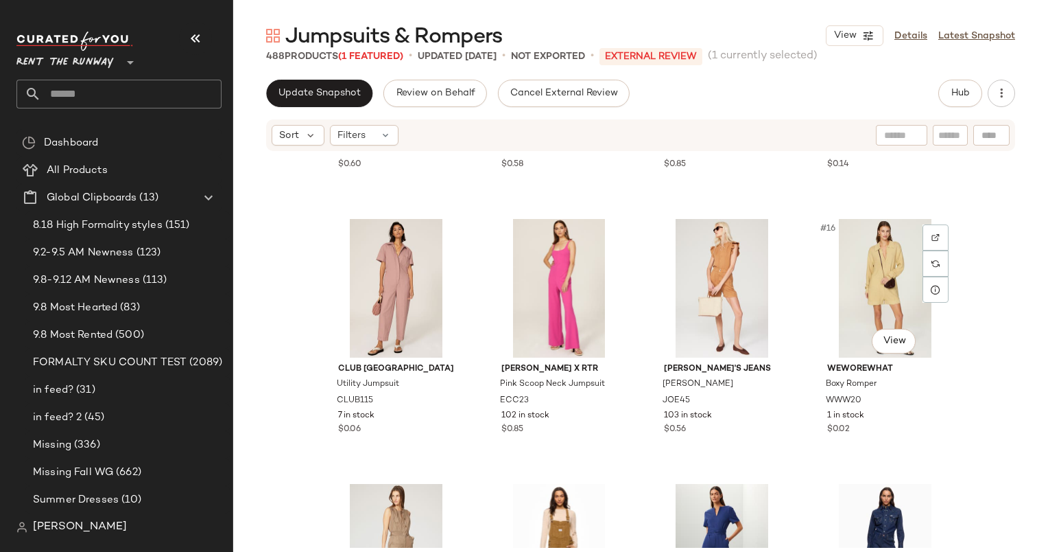
scroll to position [746, 0]
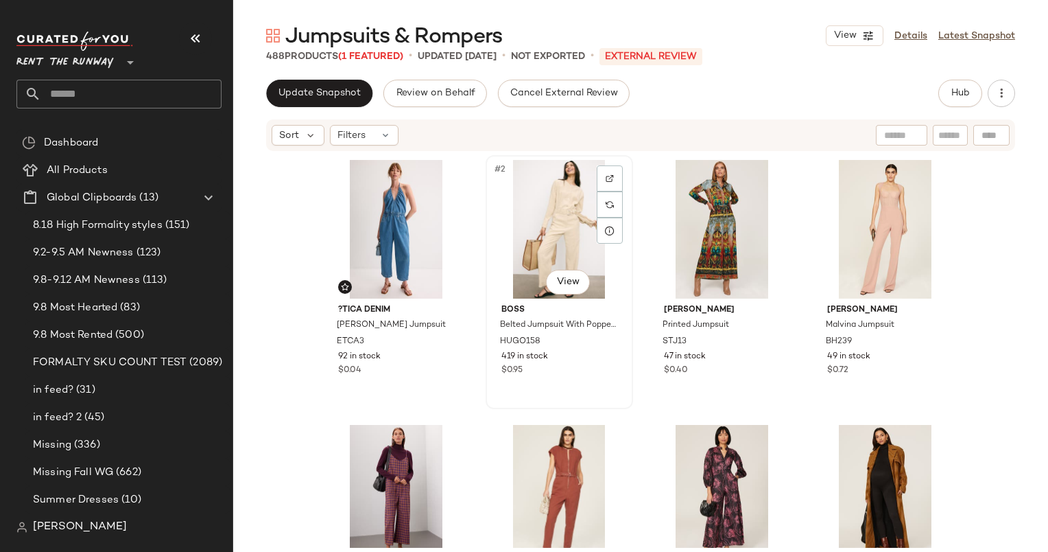
click at [538, 249] on div "#2 View" at bounding box center [560, 229] width 138 height 139
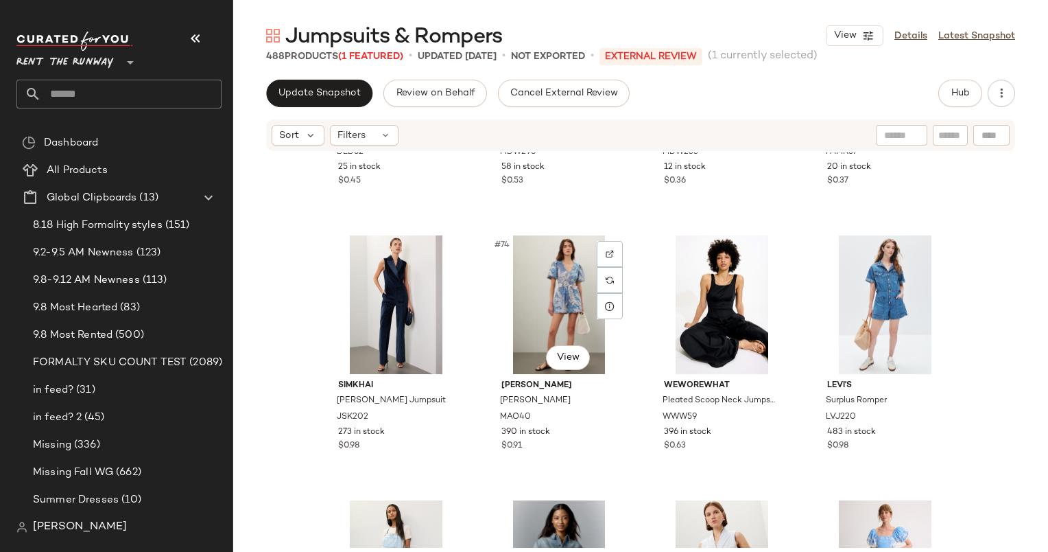
scroll to position [4701, 0]
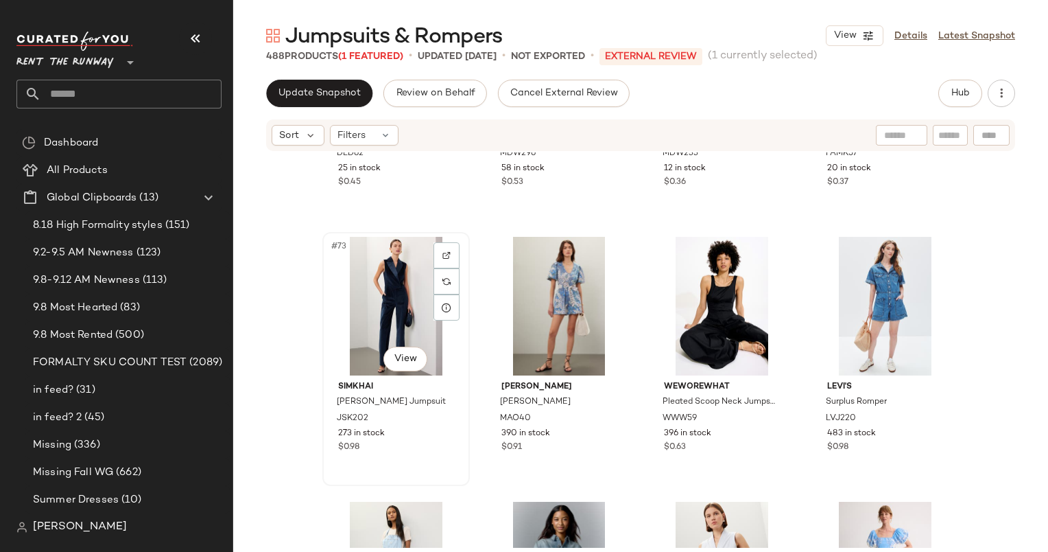
click at [357, 327] on div "#73 View" at bounding box center [396, 306] width 138 height 139
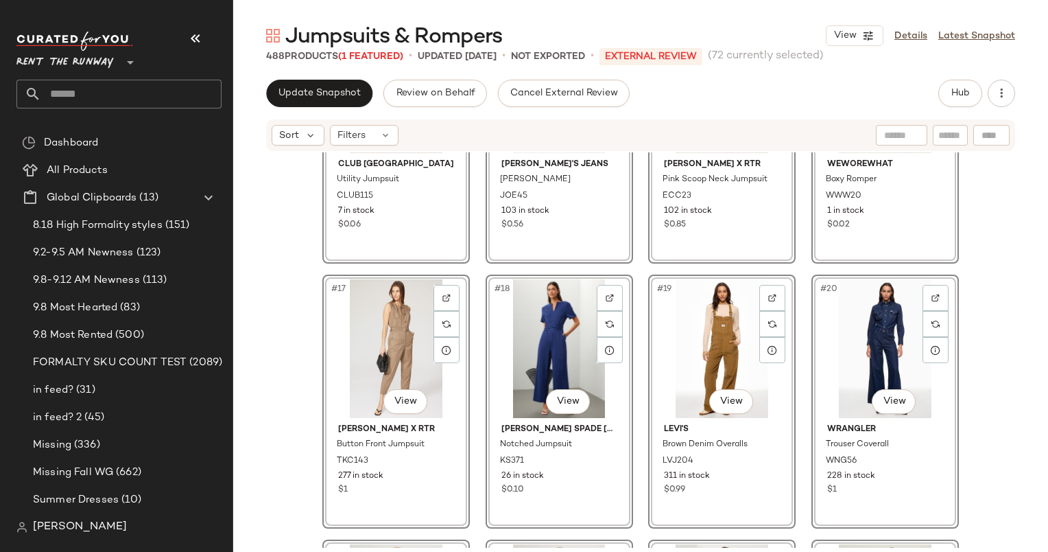
scroll to position [889, 0]
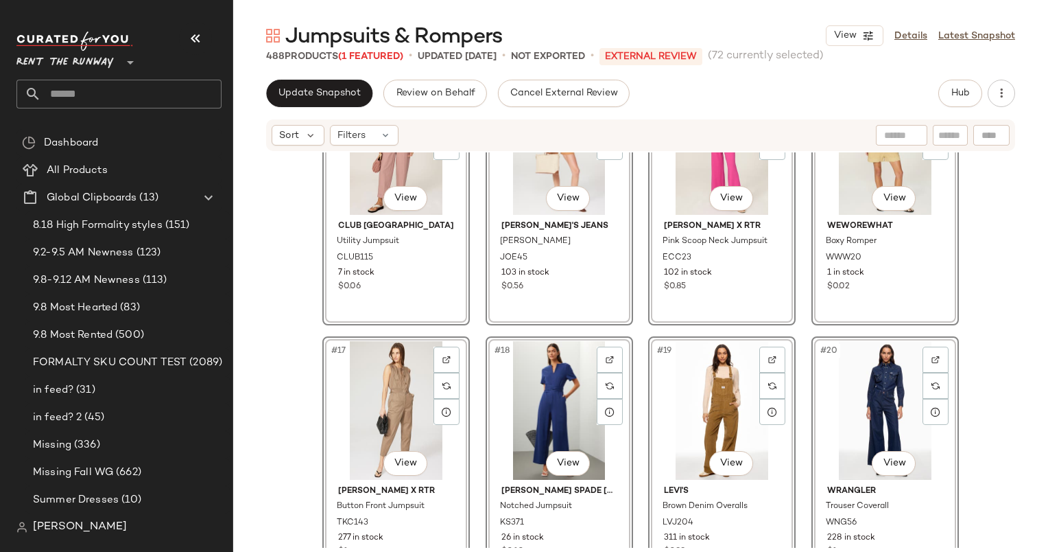
click at [747, 80] on div "Update Snapshot Review on Behalf Cancel External Review Hub" at bounding box center [640, 93] width 749 height 27
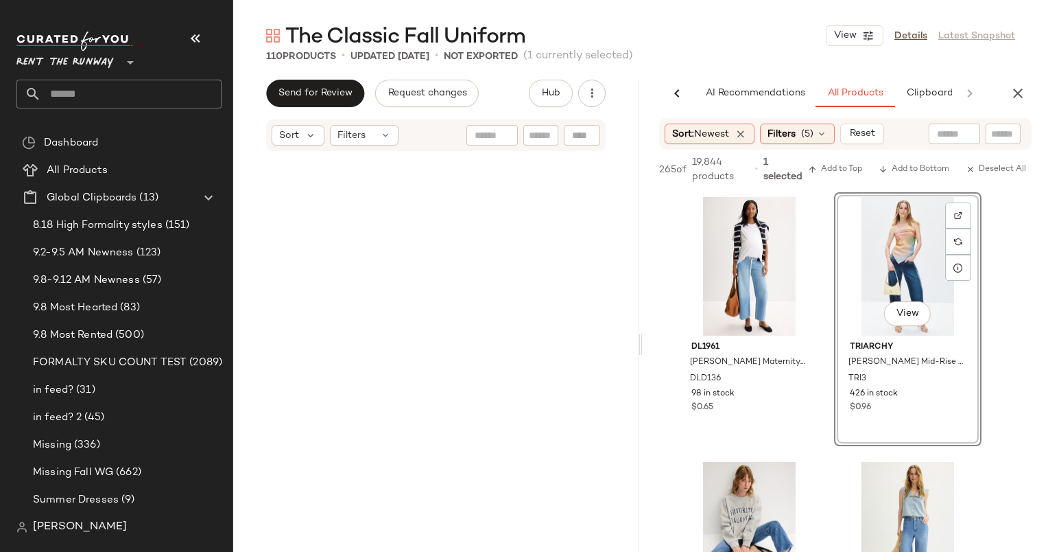
scroll to position [0, 91]
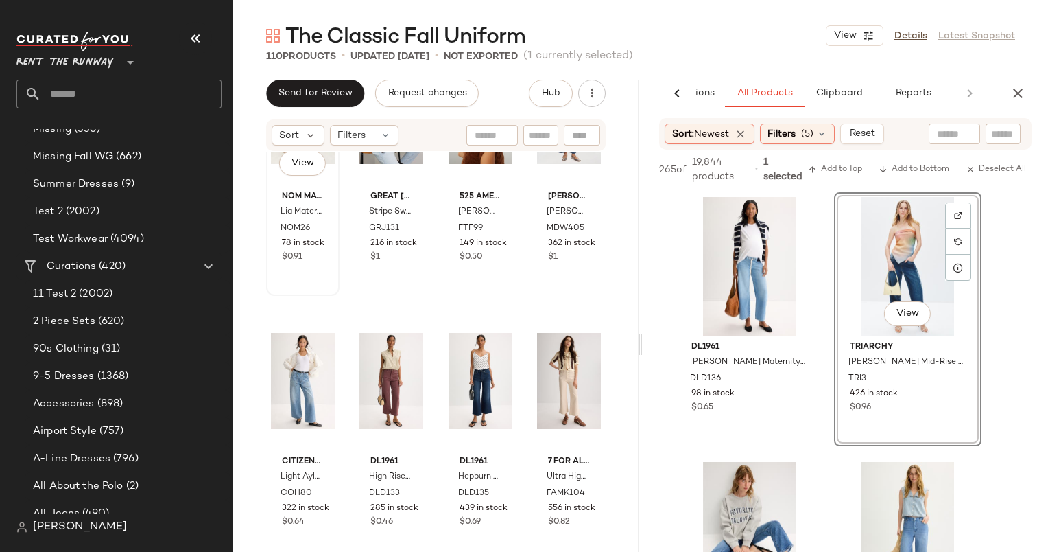
click at [281, 253] on div "NOM Maternity Lia Maternity Sweater NOM26 78 in stock $0.91" at bounding box center [303, 225] width 64 height 80
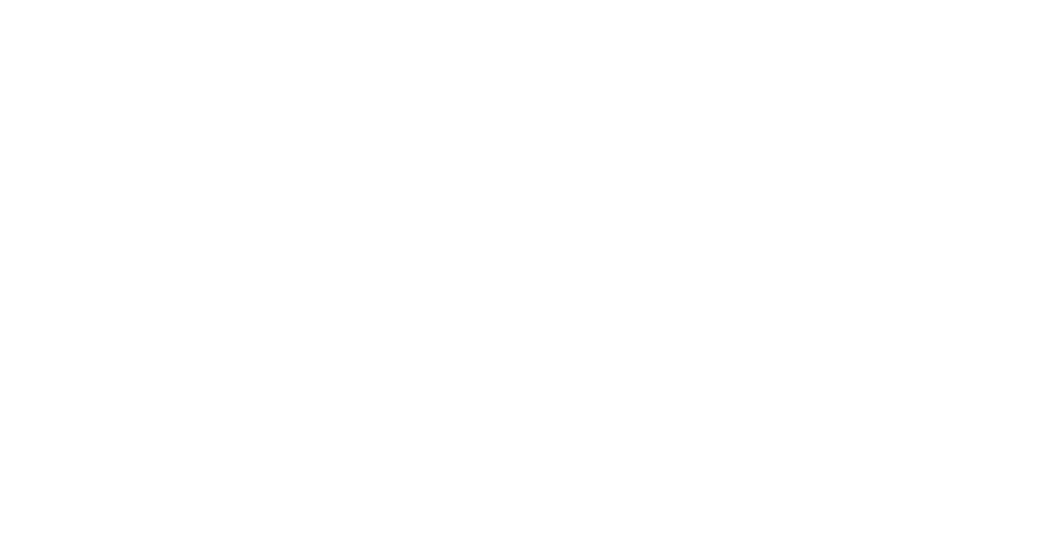
click at [790, 0] on html at bounding box center [524, 0] width 1048 height 0
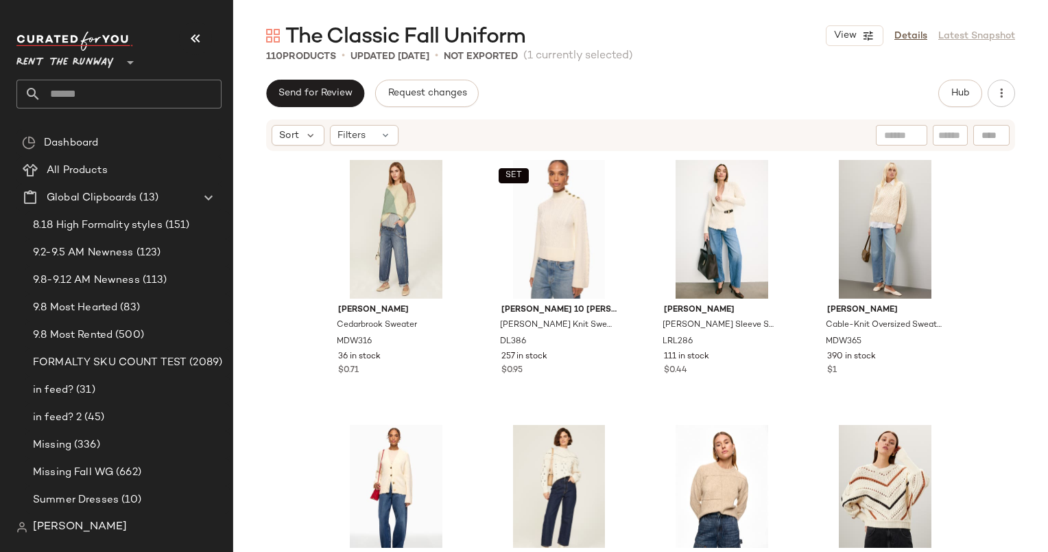
click at [609, 86] on div "Send for Review Request changes Hub" at bounding box center [640, 93] width 749 height 27
click at [611, 90] on div "Send for Review Request changes Hub" at bounding box center [640, 93] width 749 height 27
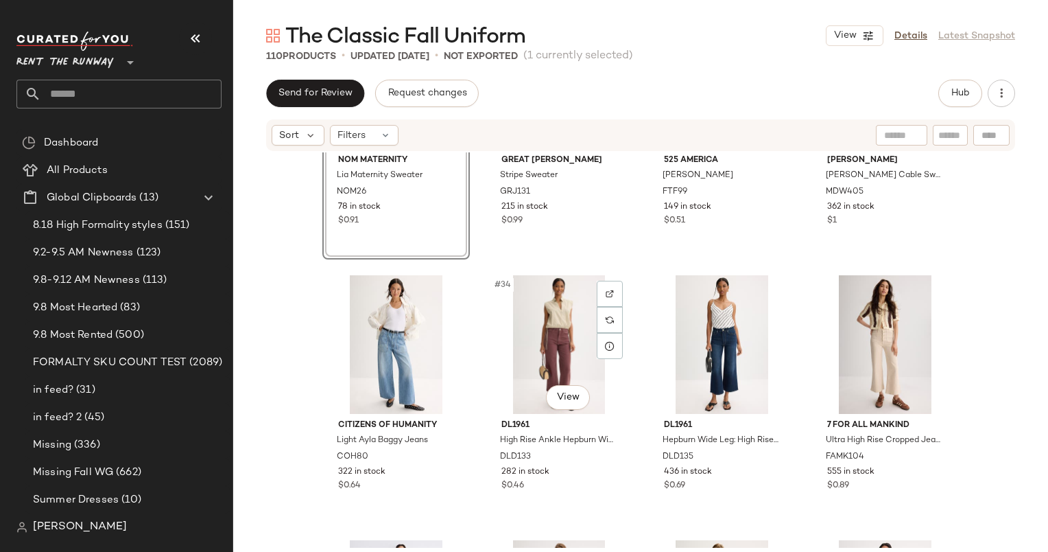
scroll to position [1798, 0]
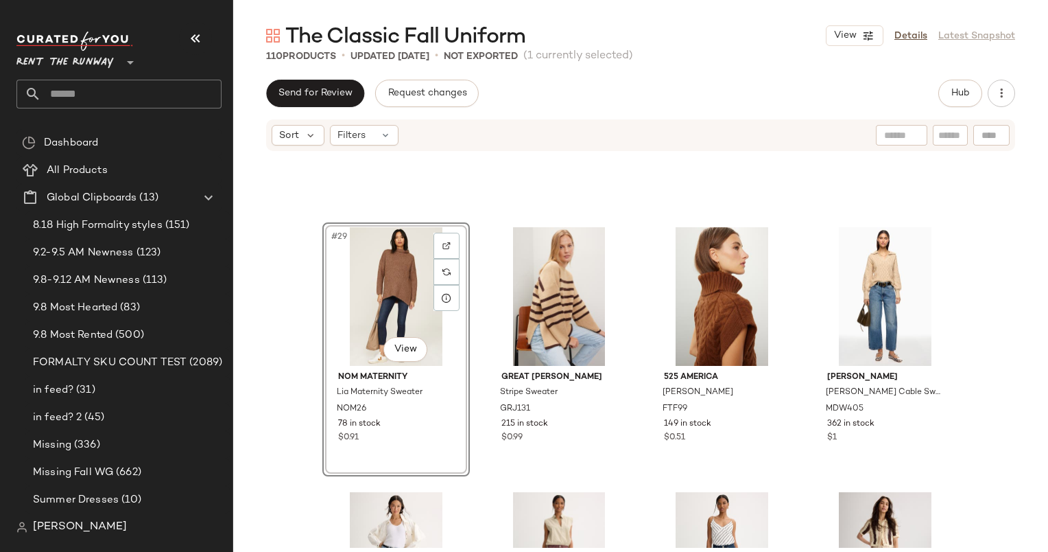
click at [309, 342] on div "#29 View NOM Maternity Lia Maternity Sweater NOM26 78 in stock $0.91 Great [PER…" at bounding box center [640, 349] width 815 height 395
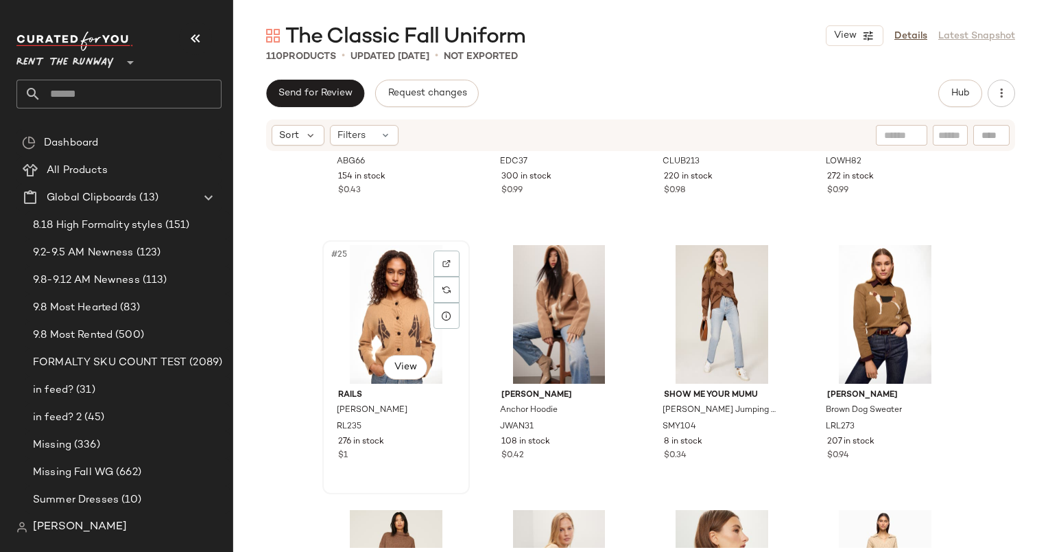
click at [365, 329] on div "#25 View" at bounding box center [396, 314] width 138 height 139
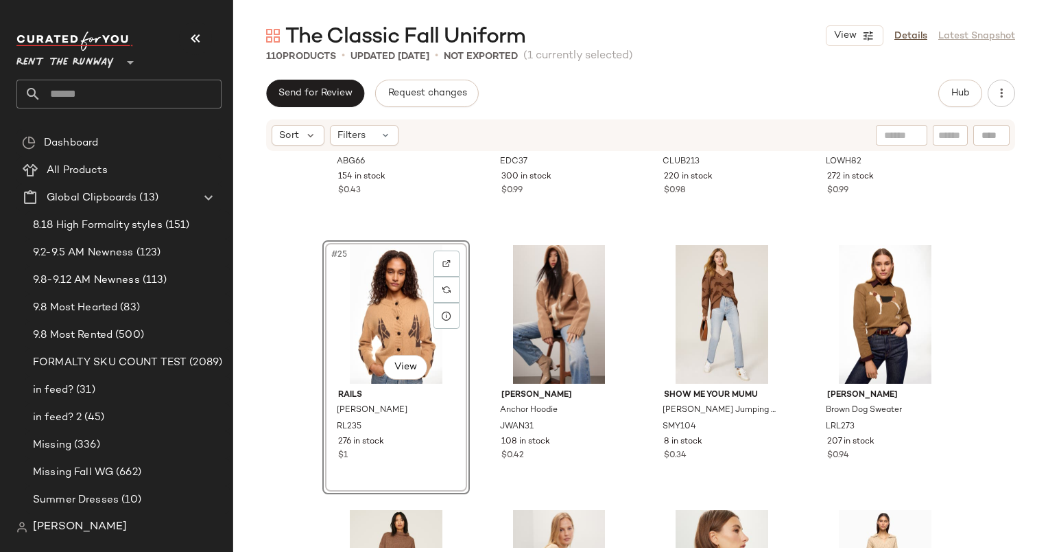
scroll to position [1890, 0]
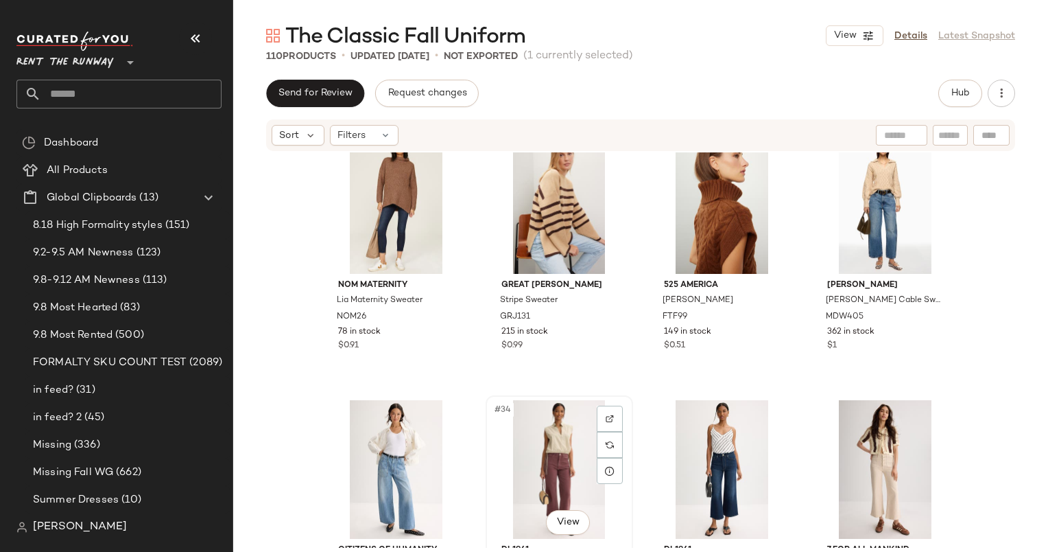
click at [573, 452] on div "#34 View" at bounding box center [560, 469] width 138 height 139
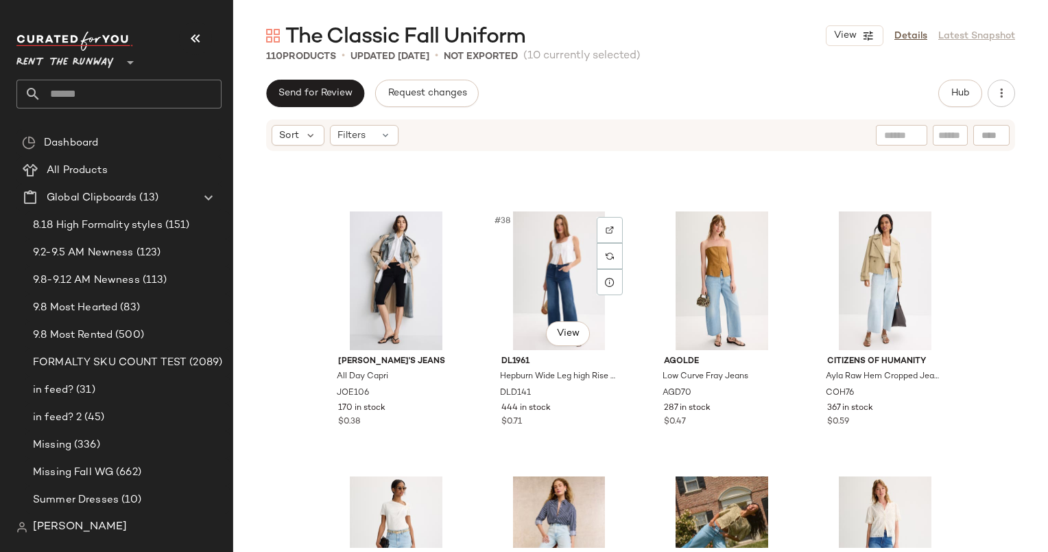
scroll to position [2332, 0]
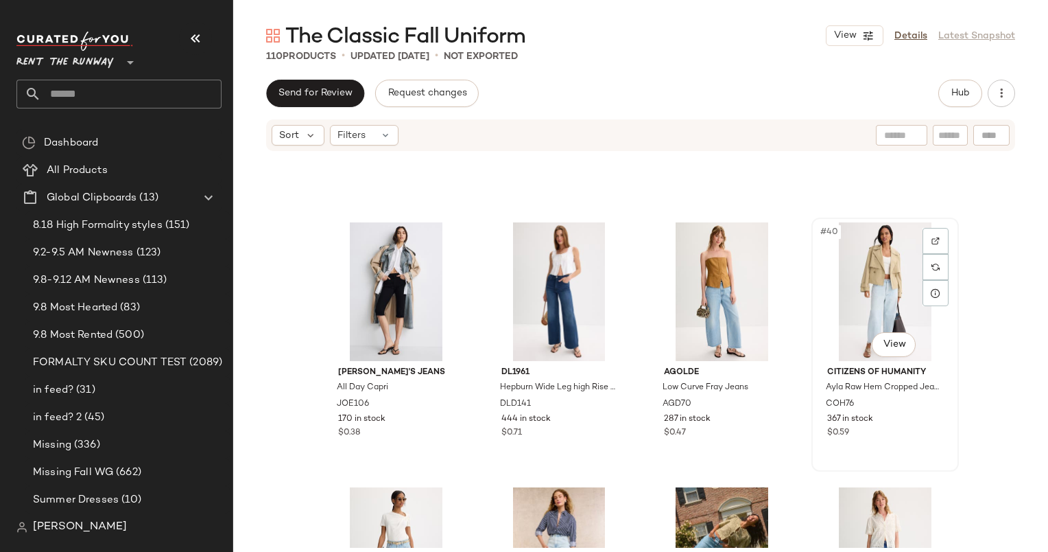
click at [889, 277] on div "#40 View" at bounding box center [886, 291] width 138 height 139
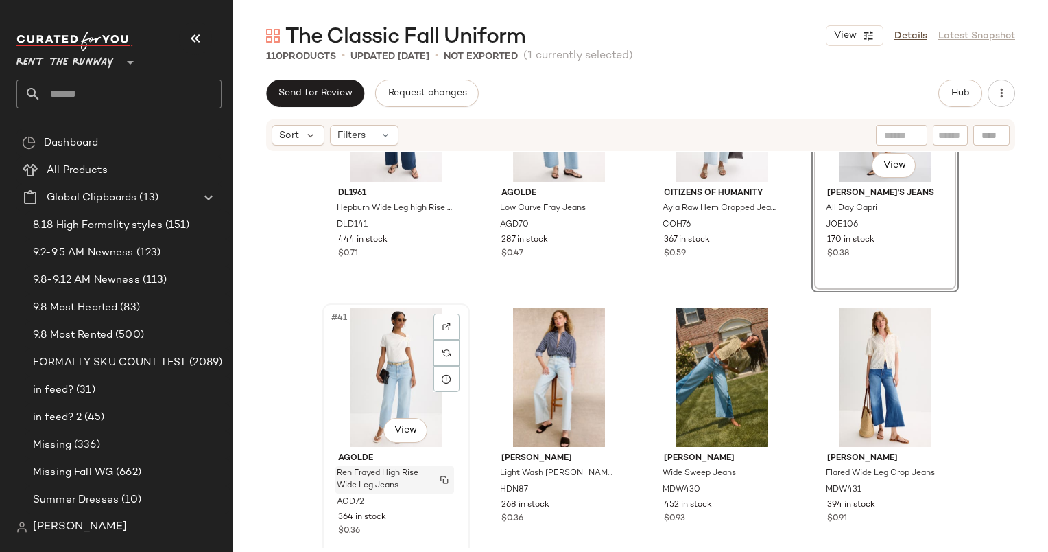
scroll to position [2200, 0]
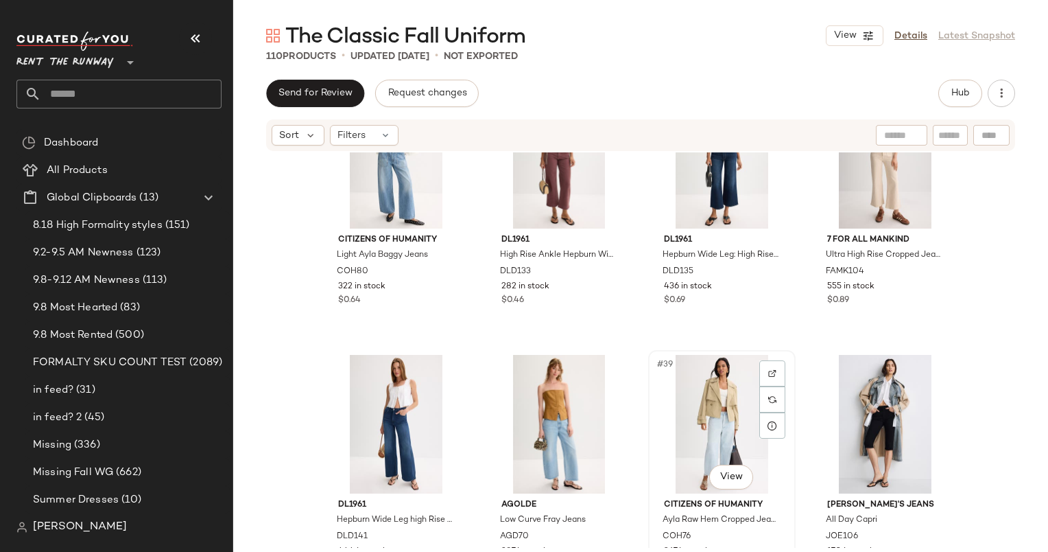
click at [690, 409] on div "#39 View" at bounding box center [722, 424] width 138 height 139
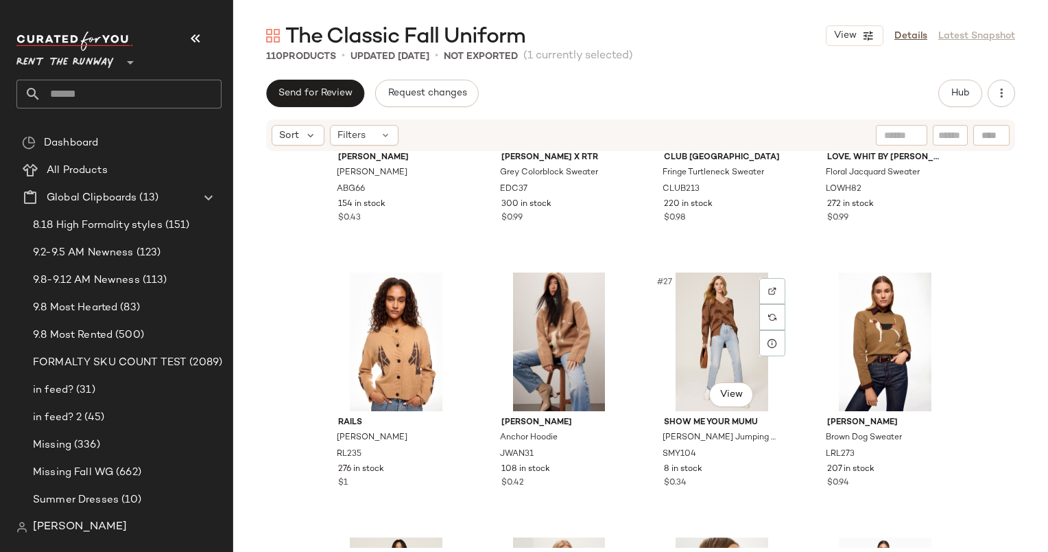
scroll to position [1490, 0]
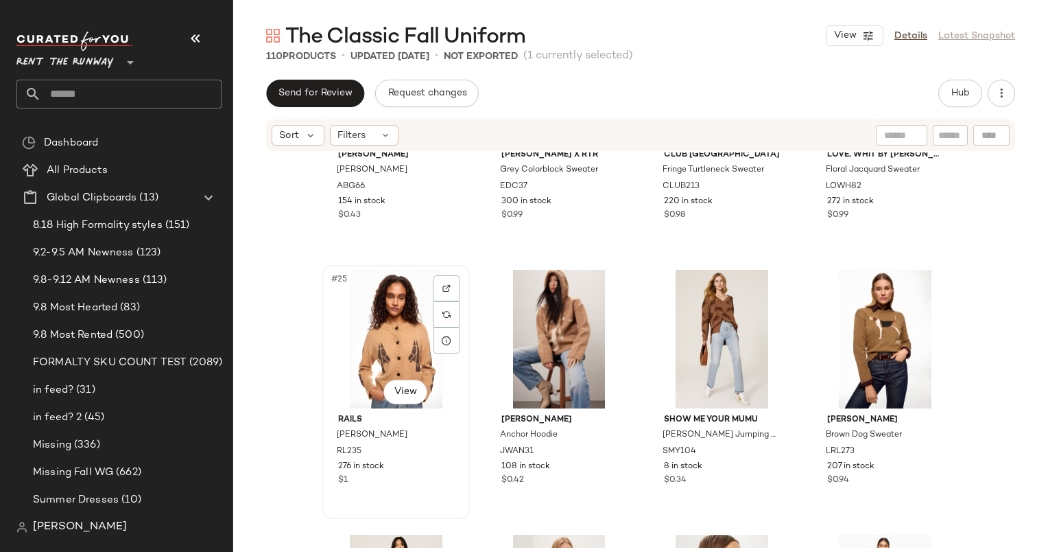
click at [398, 370] on div "#25 View" at bounding box center [396, 339] width 138 height 139
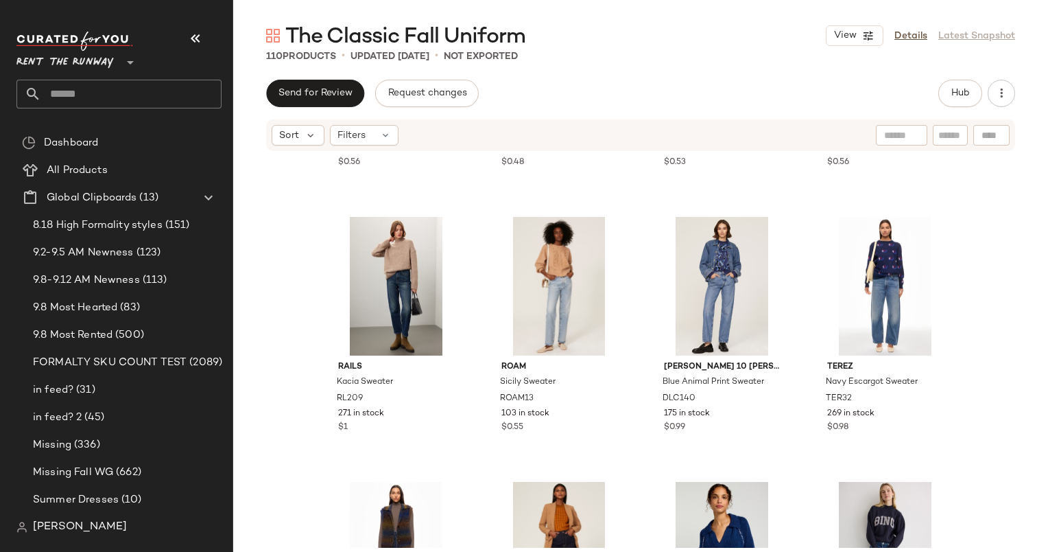
scroll to position [1808, 0]
click at [541, 517] on div "#34 View" at bounding box center [560, 551] width 138 height 139
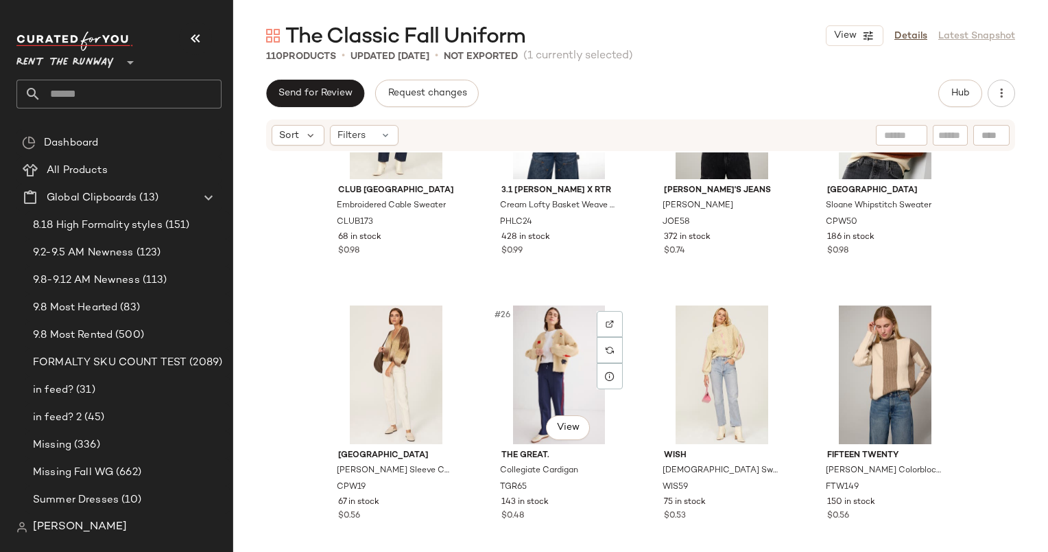
scroll to position [1343, 0]
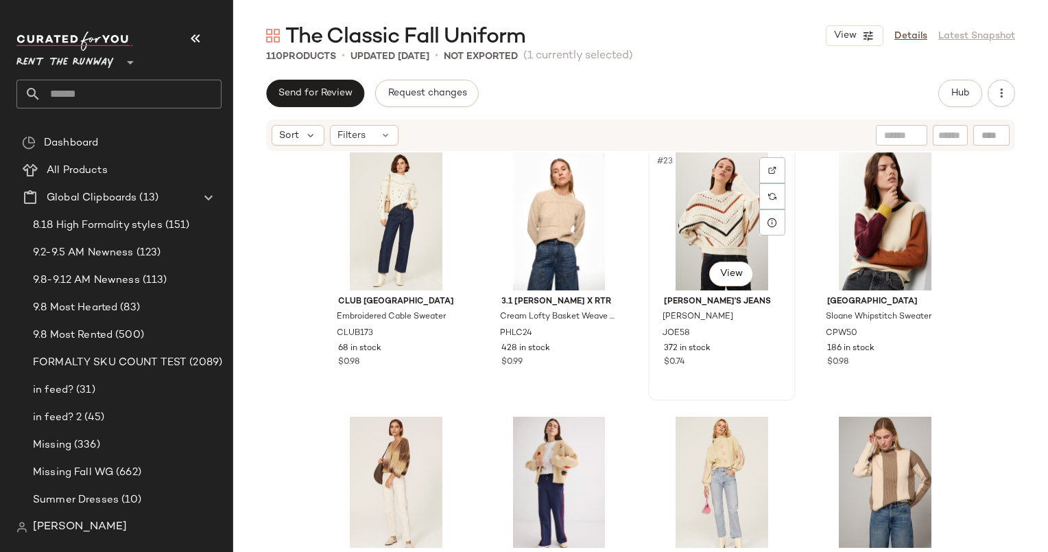
click at [705, 220] on div "#23 View" at bounding box center [722, 221] width 138 height 139
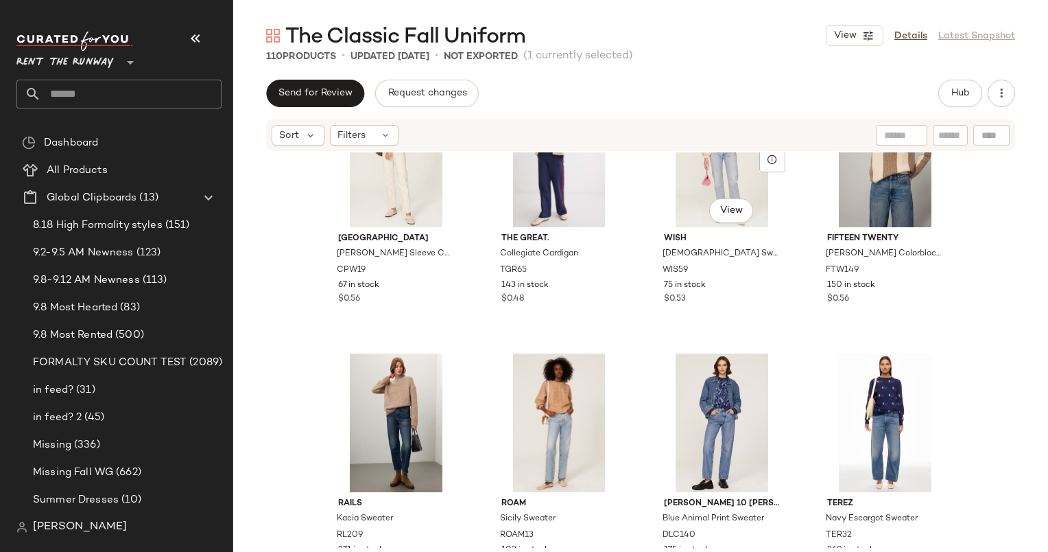
scroll to position [1673, 0]
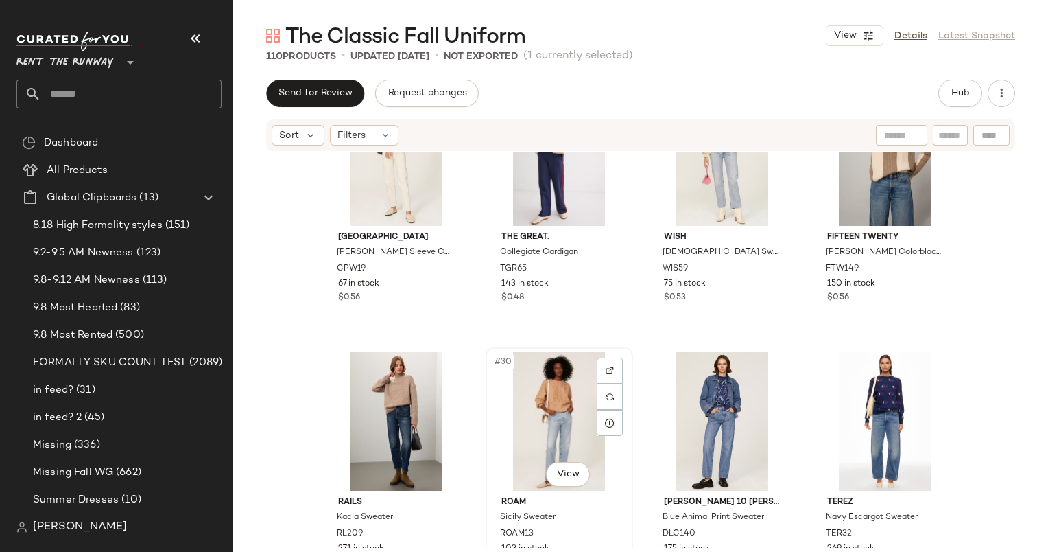
click at [554, 403] on div "#30 View" at bounding box center [560, 421] width 138 height 139
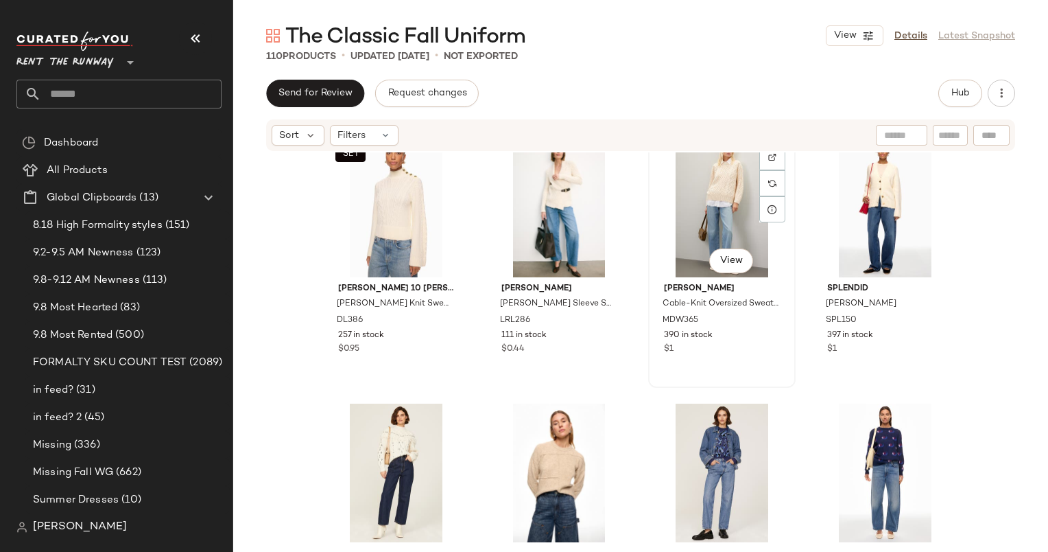
scroll to position [1581, 0]
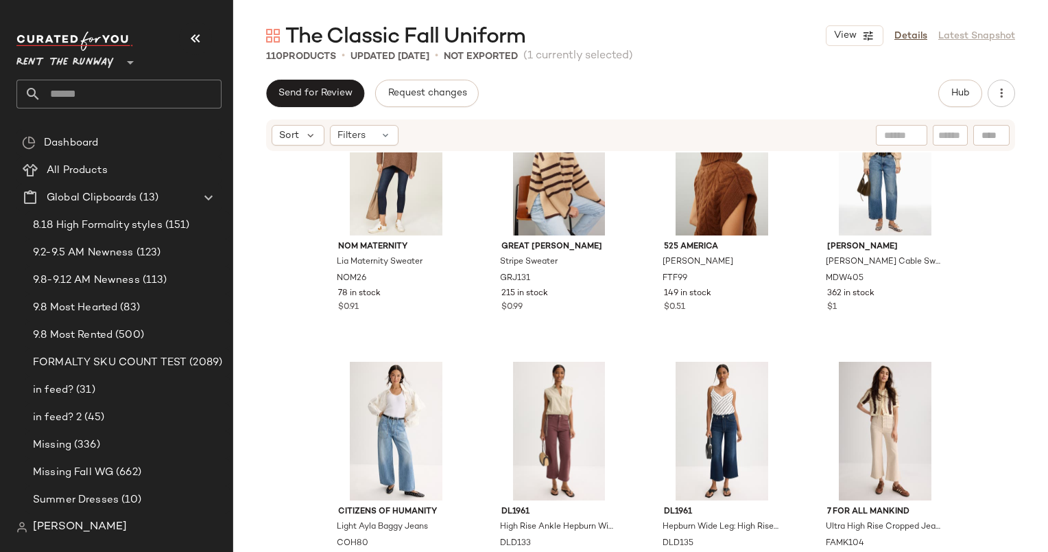
scroll to position [1046, 0]
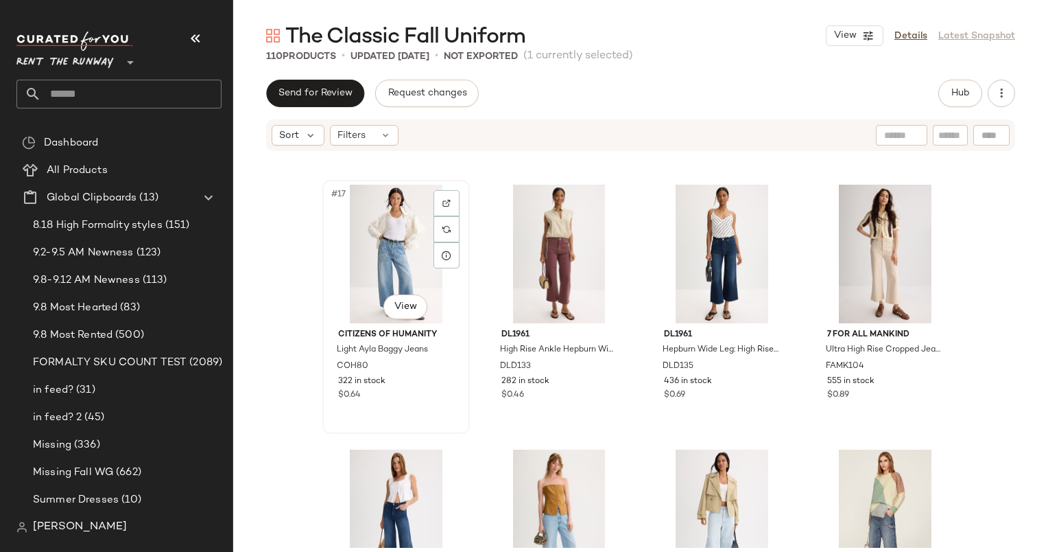
click at [407, 235] on div "#17 View" at bounding box center [396, 254] width 138 height 139
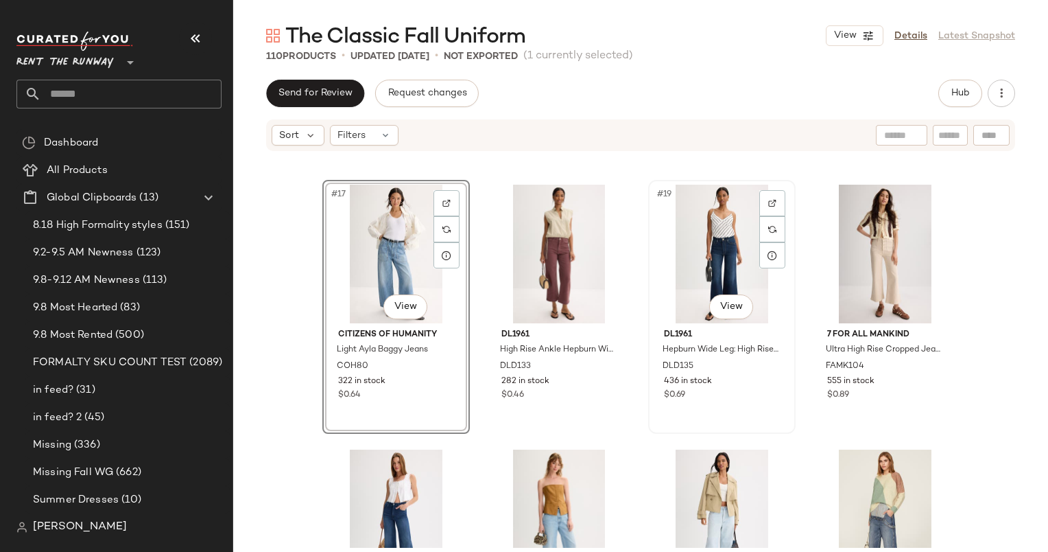
click at [716, 274] on div "#19 View" at bounding box center [722, 254] width 138 height 139
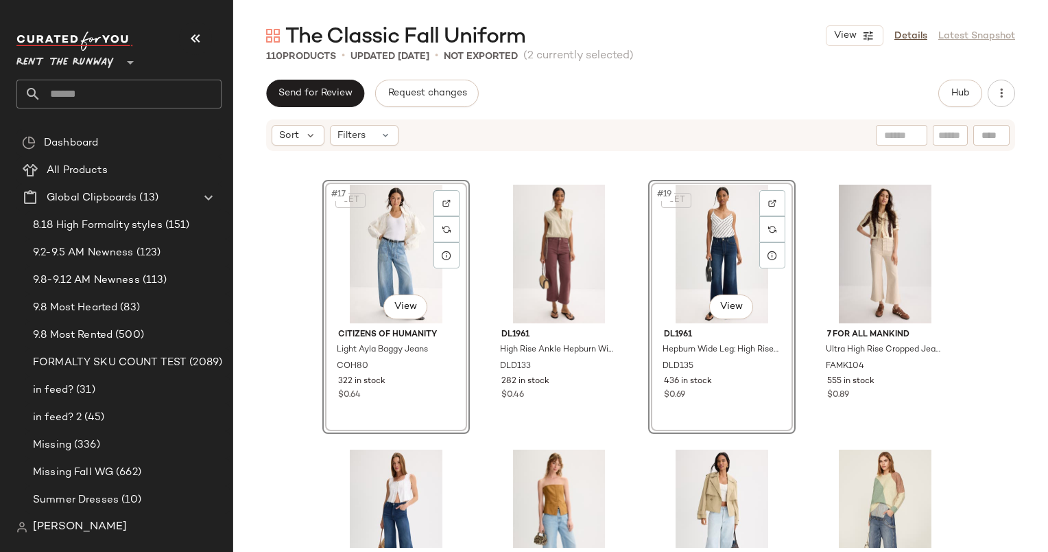
scroll to position [1278, 0]
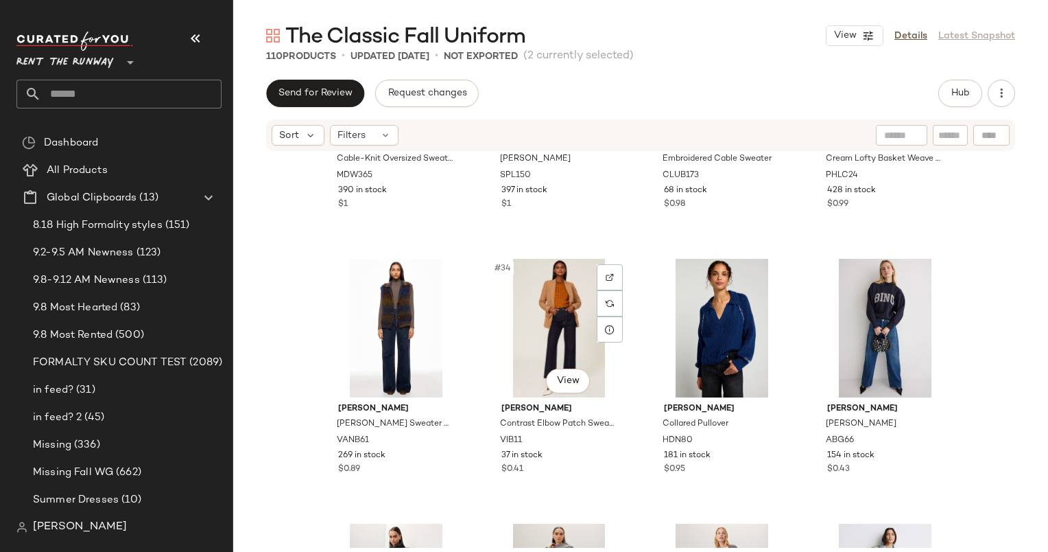
click at [517, 292] on div "#34 View" at bounding box center [560, 328] width 138 height 139
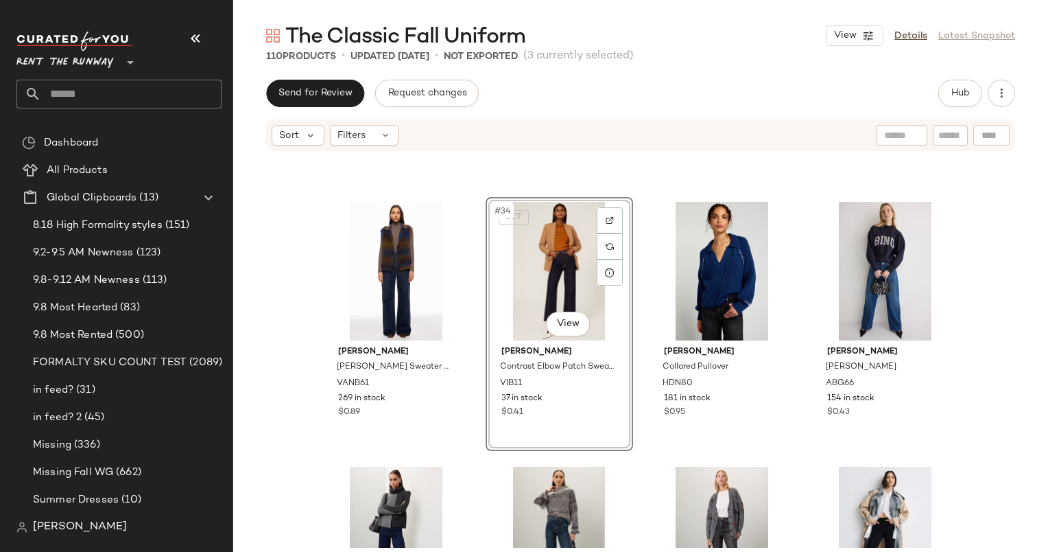
scroll to position [2089, 0]
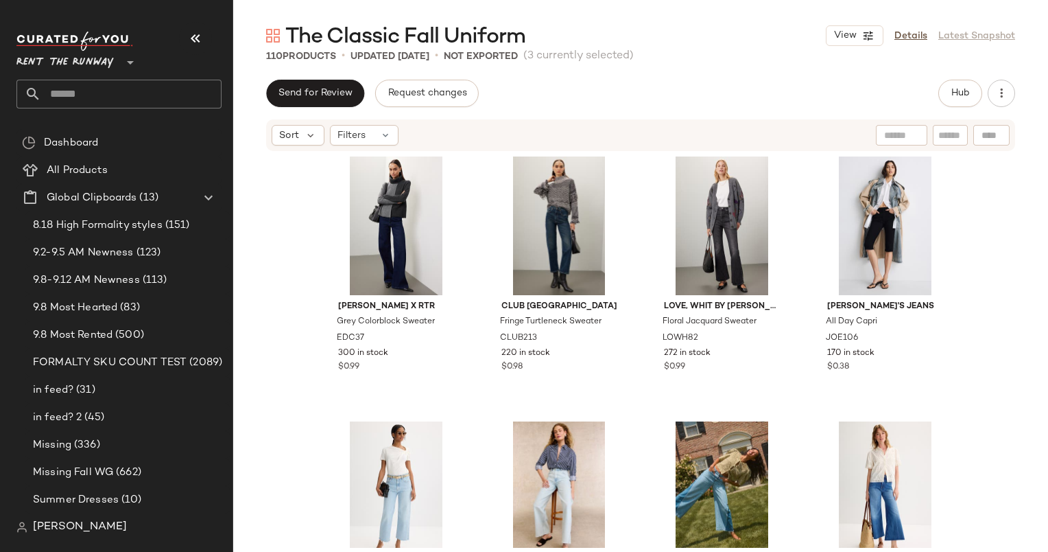
click at [997, 273] on div "[PERSON_NAME] [PERSON_NAME] Sweater Vest VANB61 269 in stock $0.89 SET #34 View…" at bounding box center [640, 349] width 815 height 395
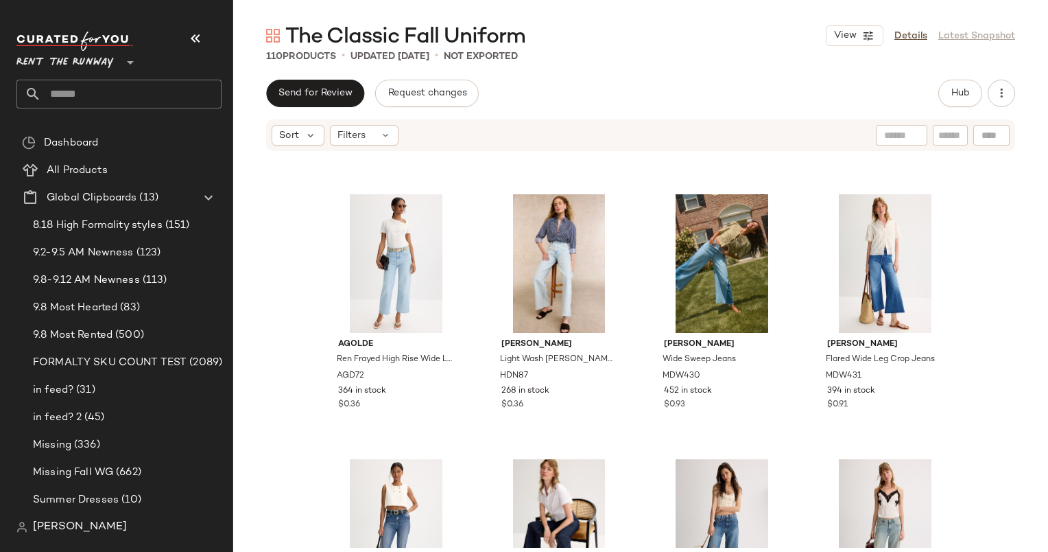
scroll to position [2626, 0]
click at [403, 237] on div "#41 View" at bounding box center [396, 262] width 138 height 139
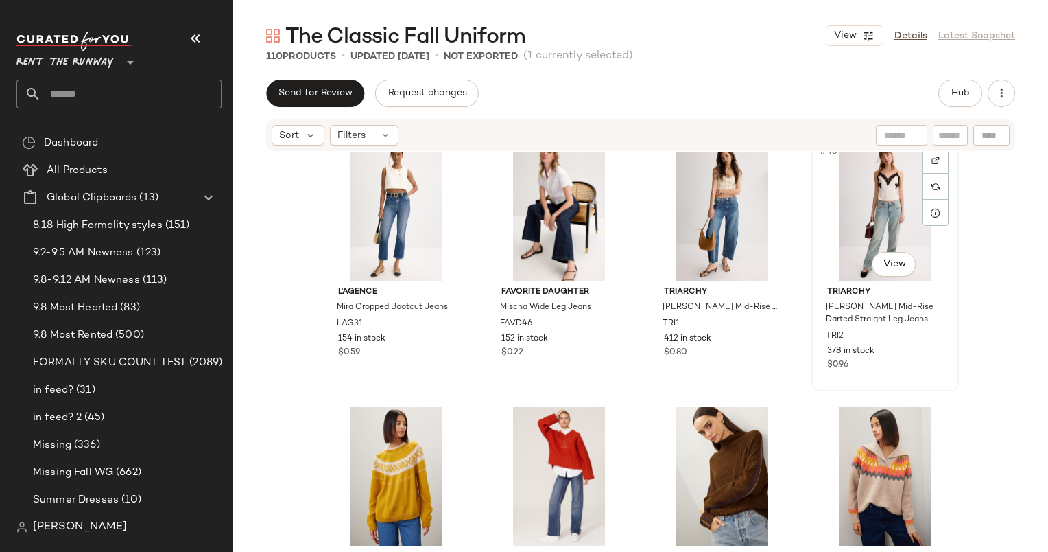
scroll to position [2953, 0]
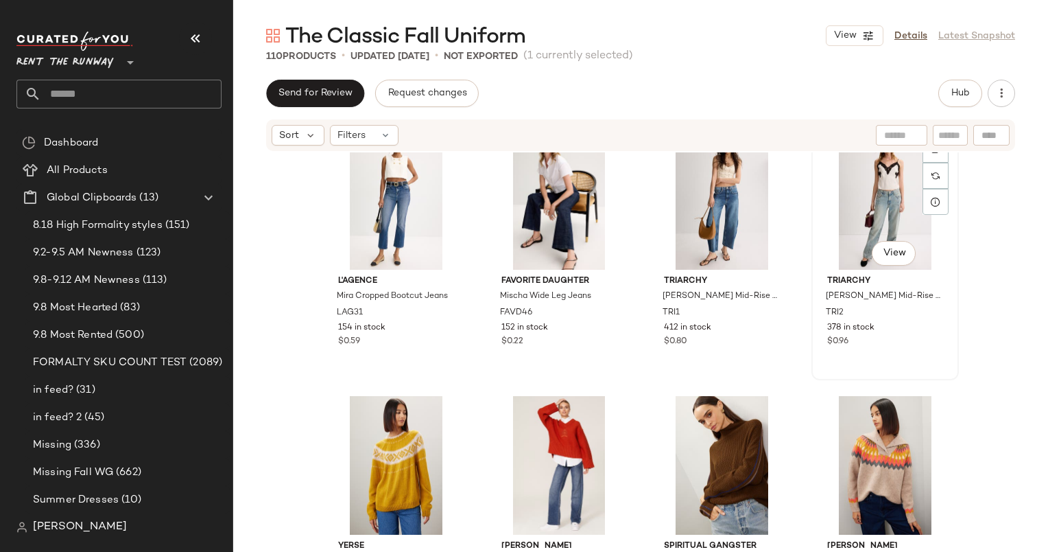
click at [862, 215] on div "#48 View" at bounding box center [886, 200] width 138 height 139
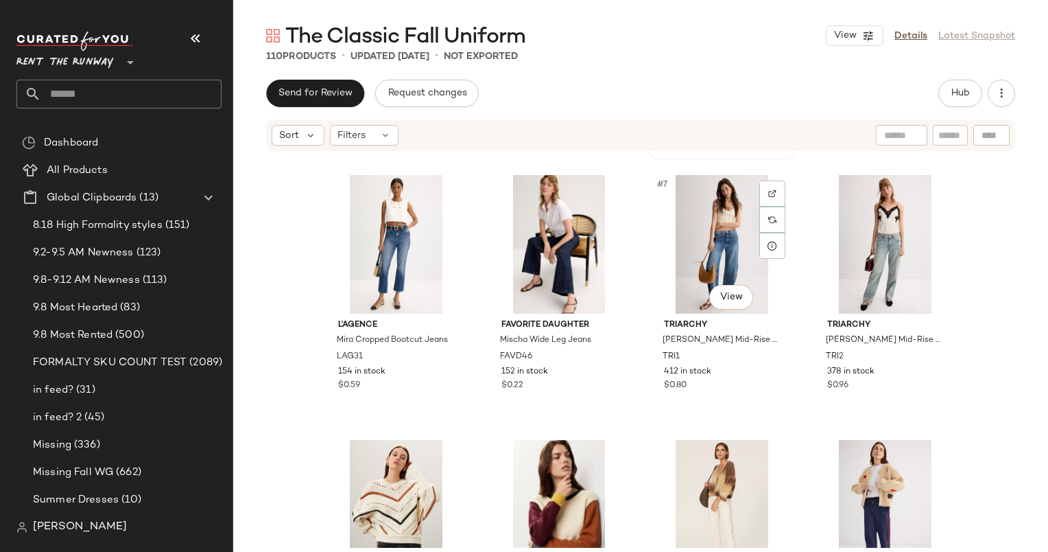
scroll to position [332, 0]
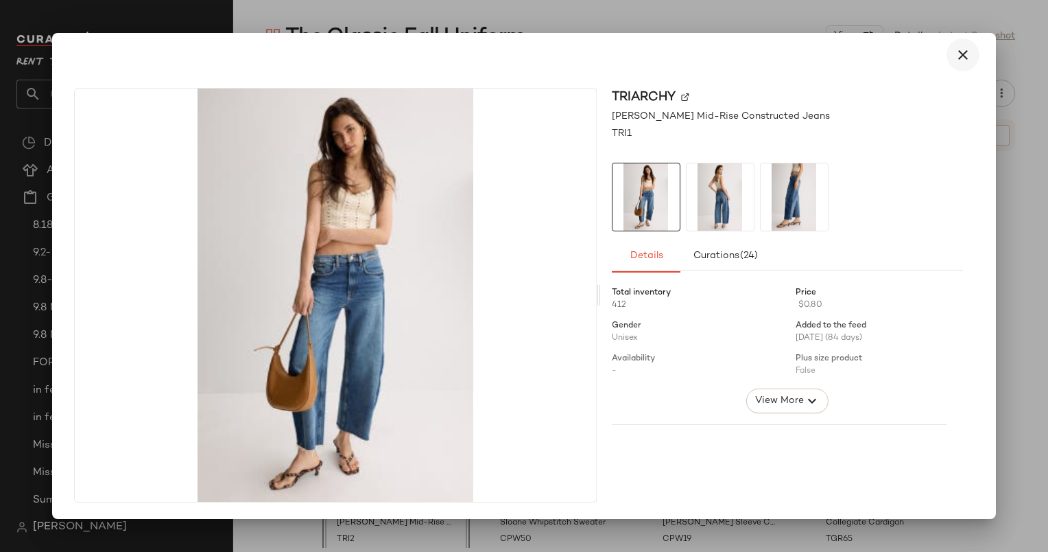
click at [969, 56] on icon "button" at bounding box center [963, 55] width 16 height 16
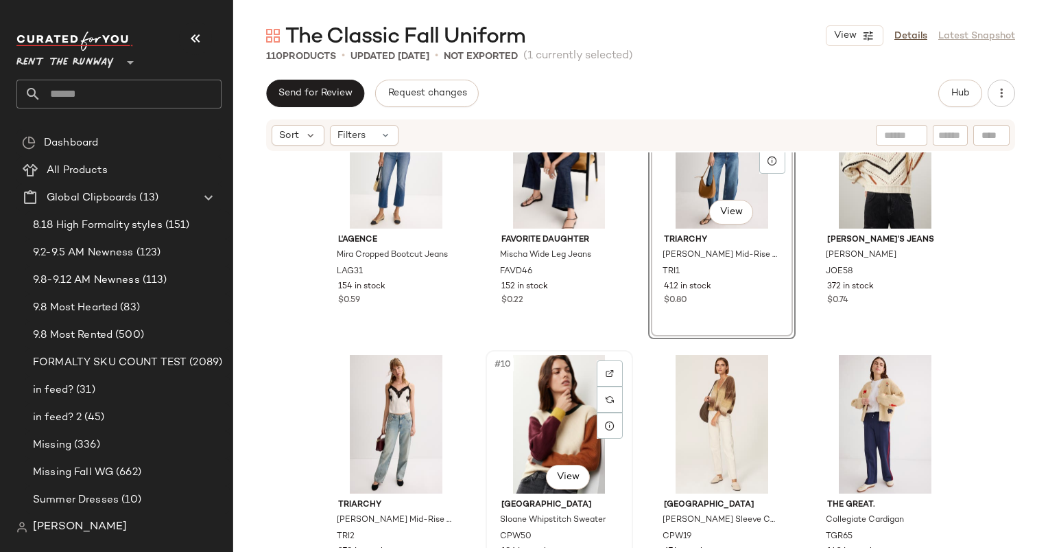
scroll to position [336, 0]
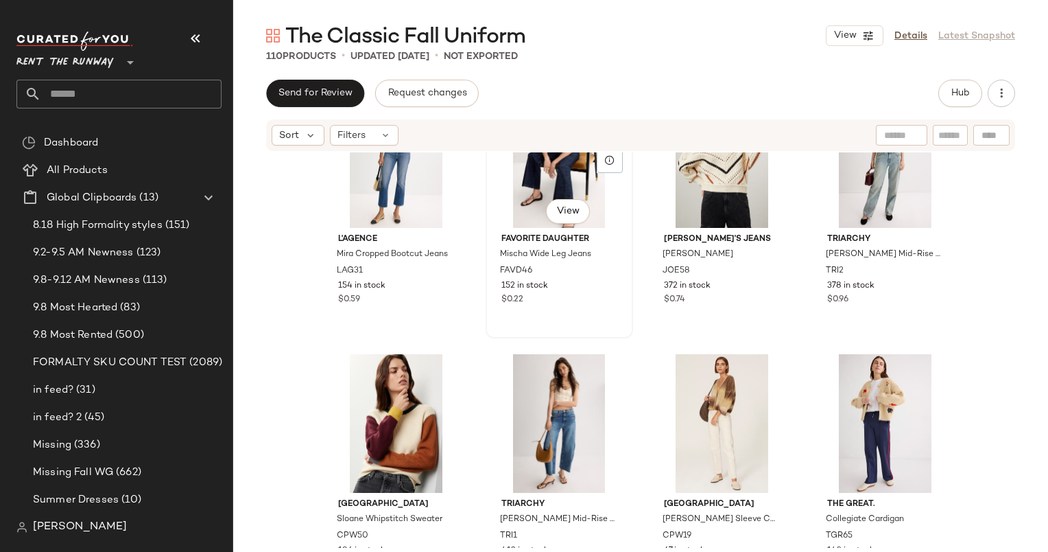
scroll to position [334, 0]
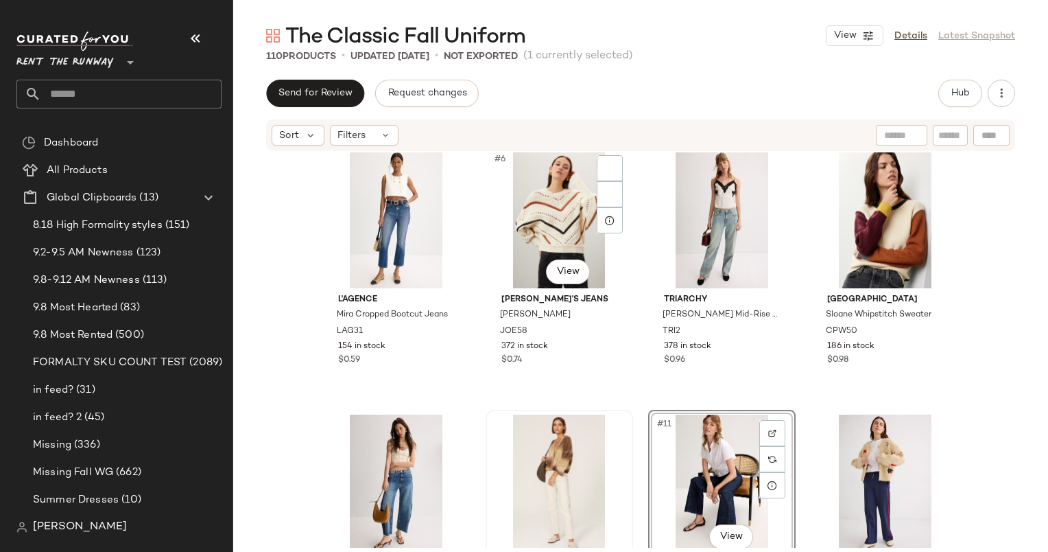
scroll to position [285, 0]
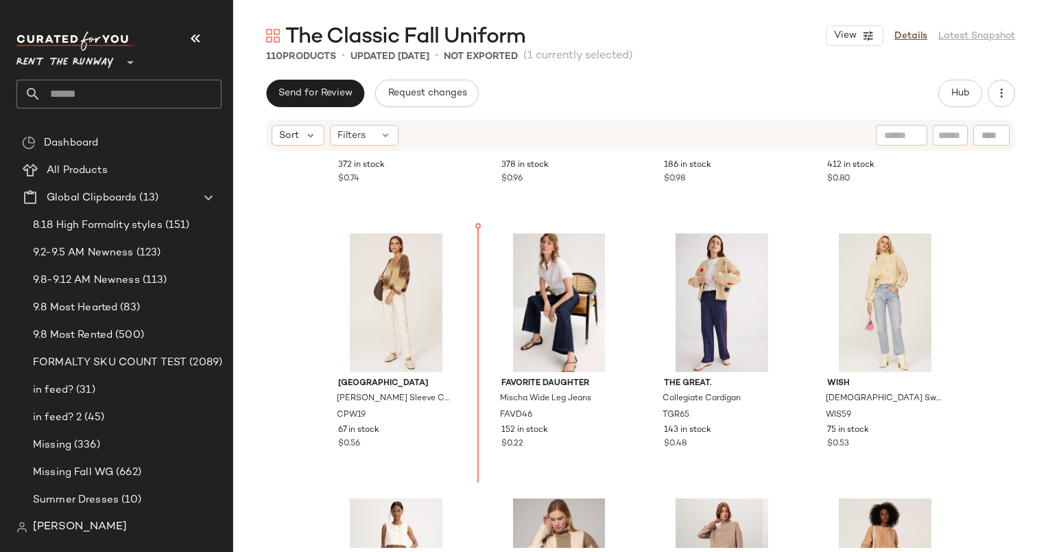
scroll to position [493, 0]
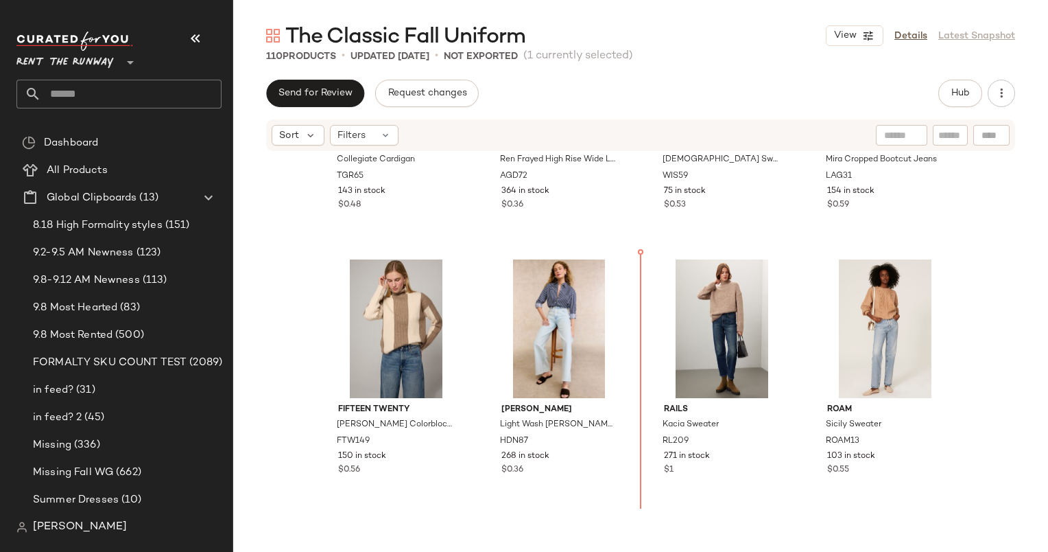
scroll to position [706, 0]
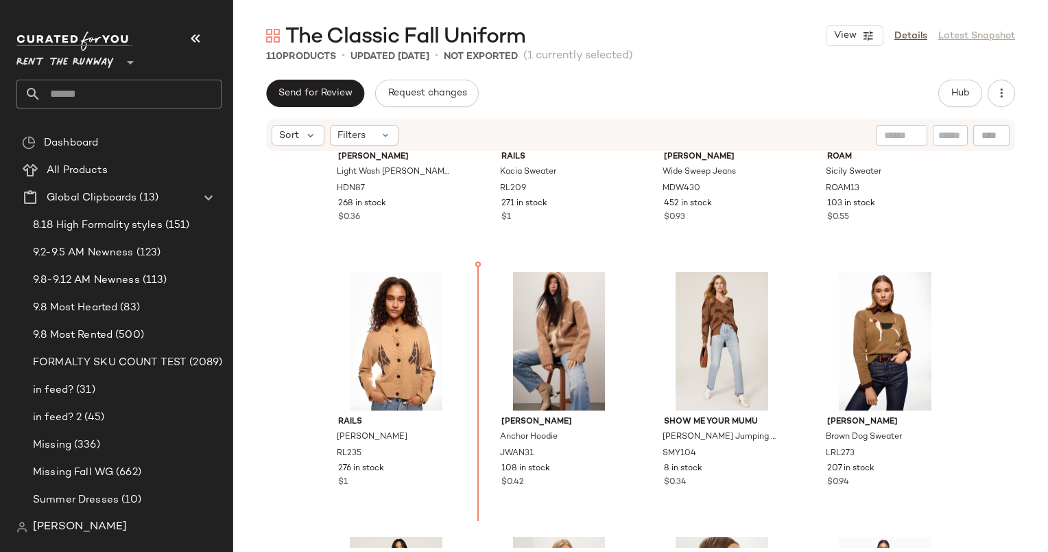
scroll to position [963, 0]
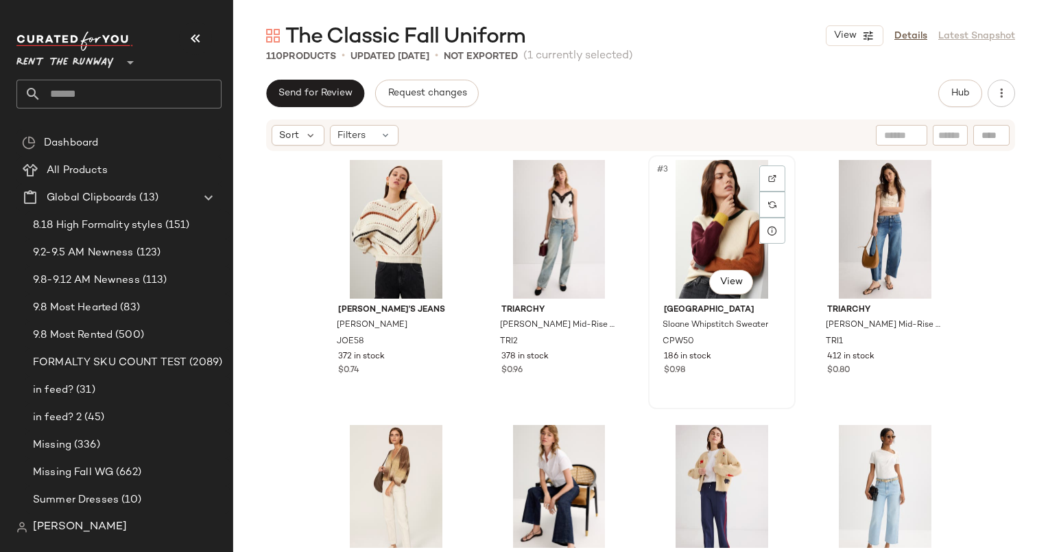
click at [722, 193] on div "#3 View" at bounding box center [722, 229] width 138 height 139
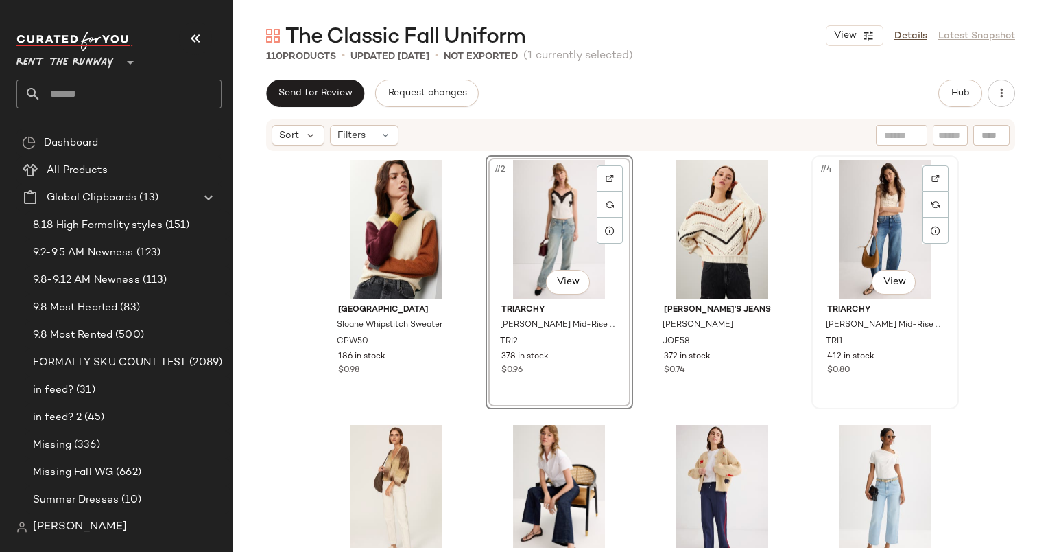
click at [938, 296] on div "#4 View" at bounding box center [886, 229] width 138 height 139
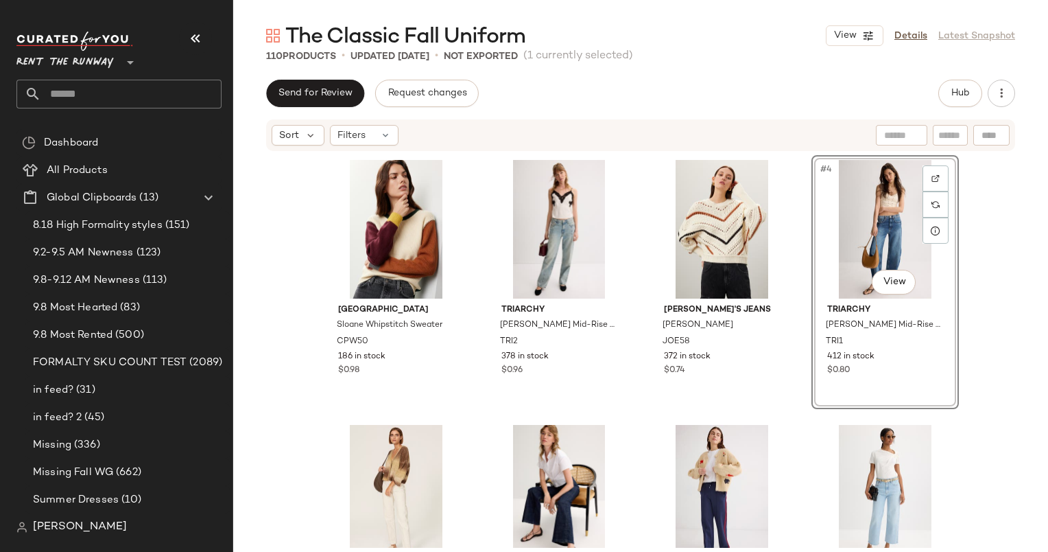
drag, startPoint x: 1027, startPoint y: 316, endPoint x: 1005, endPoint y: 402, distance: 88.5
click at [1005, 402] on div "[GEOGRAPHIC_DATA] Whipstitch Sweater CPW50 186 in stock $0.98 Triarchy [PERSON_…" at bounding box center [640, 349] width 815 height 395
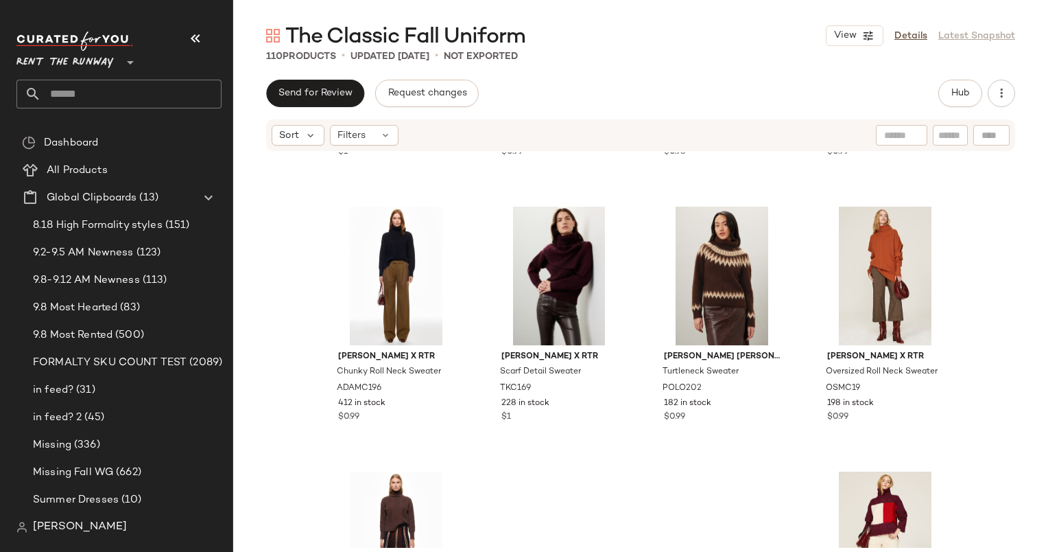
scroll to position [7023, 0]
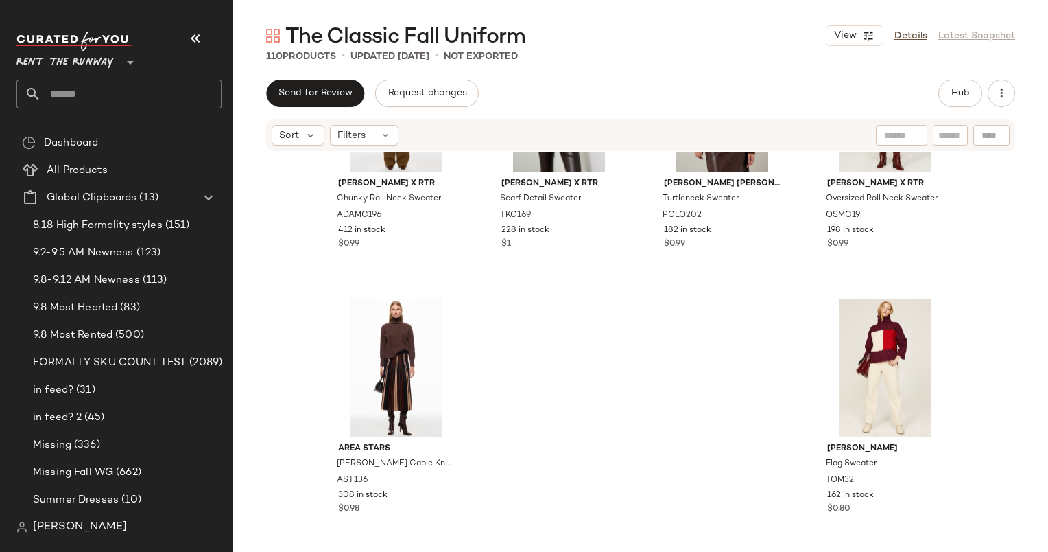
click at [939, 82] on div "Hub" at bounding box center [961, 93] width 44 height 27
click at [951, 86] on button "Hub" at bounding box center [961, 93] width 44 height 27
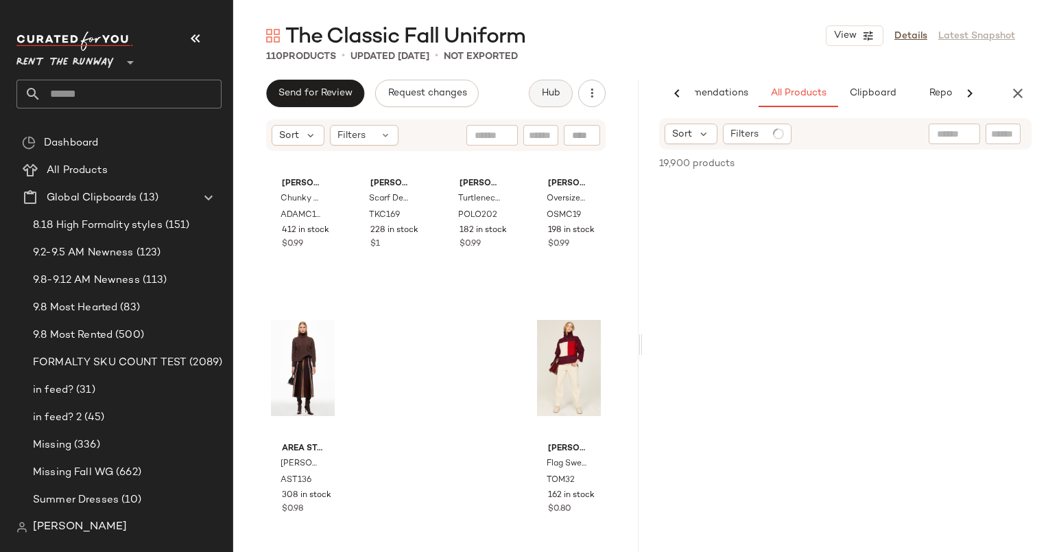
scroll to position [0, 57]
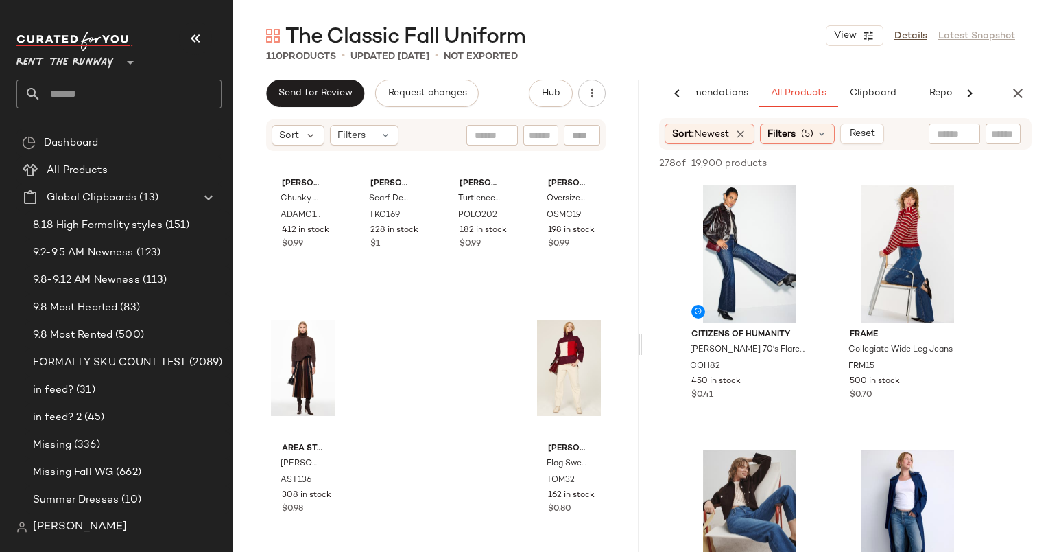
click at [781, 58] on div "110 Products • updated [DATE] • Not Exported" at bounding box center [640, 56] width 815 height 14
click at [760, 222] on div "#1 View" at bounding box center [750, 254] width 138 height 139
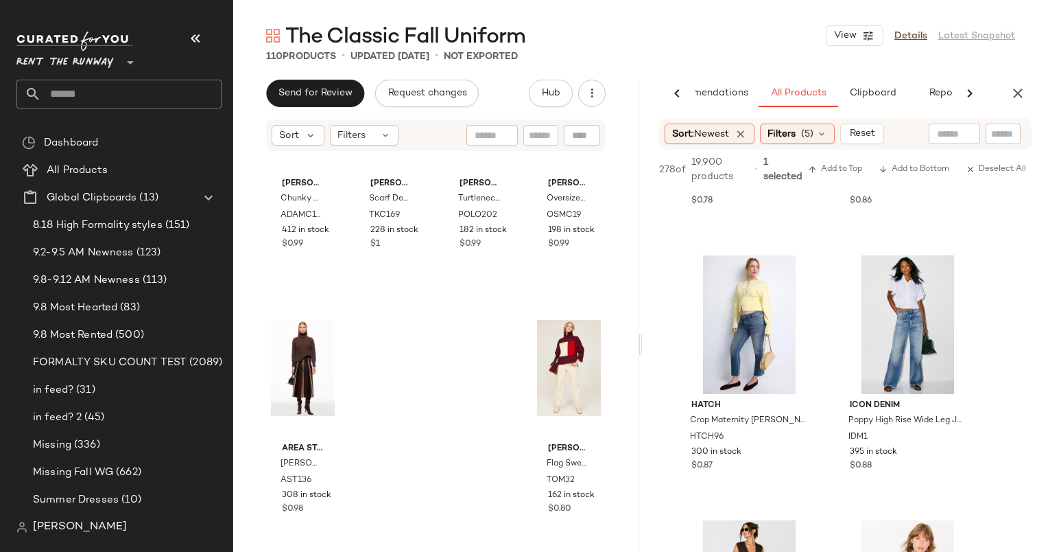
scroll to position [327, 0]
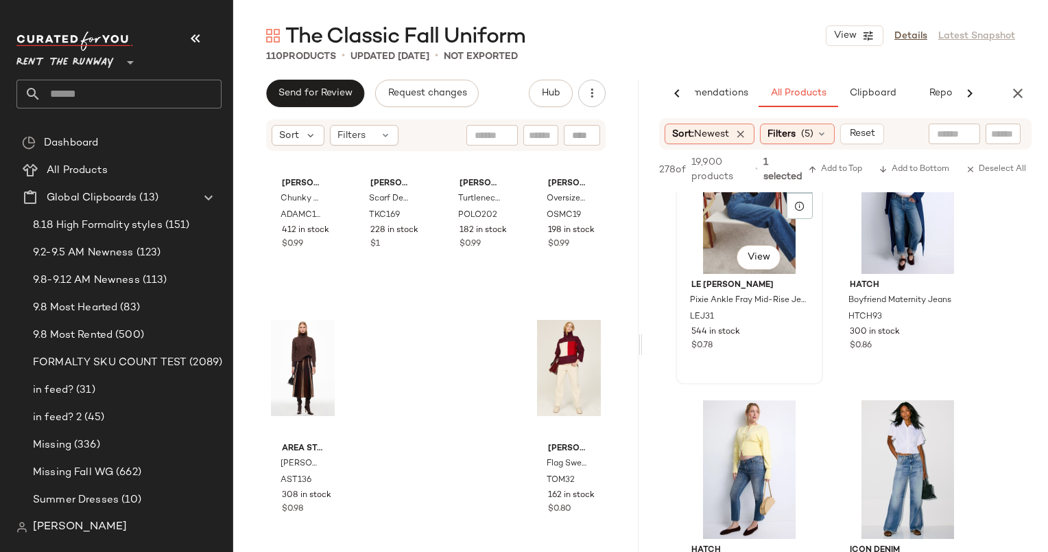
click at [761, 226] on div "#3 View" at bounding box center [750, 204] width 138 height 139
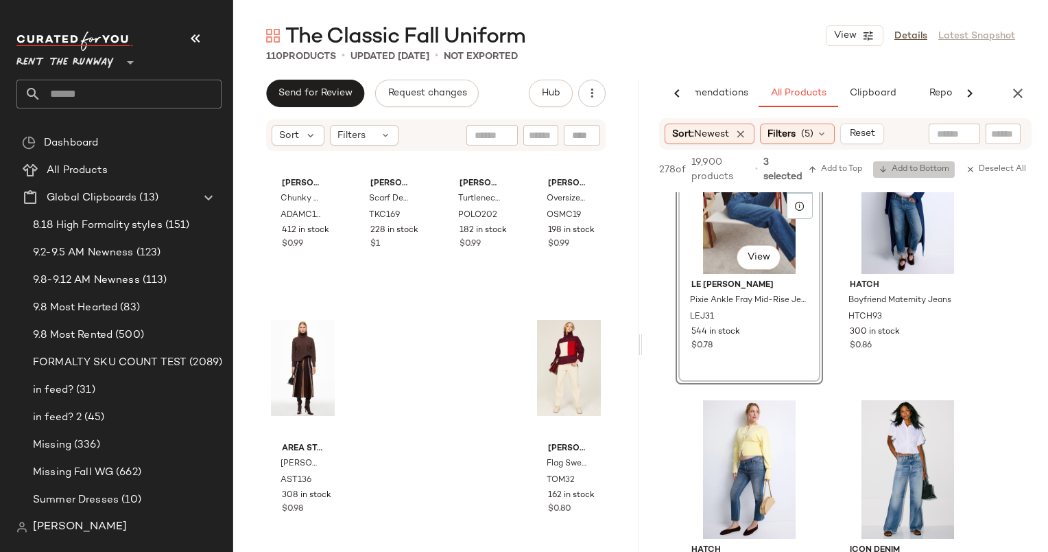
click at [932, 169] on span "Add to Bottom" at bounding box center [914, 170] width 71 height 10
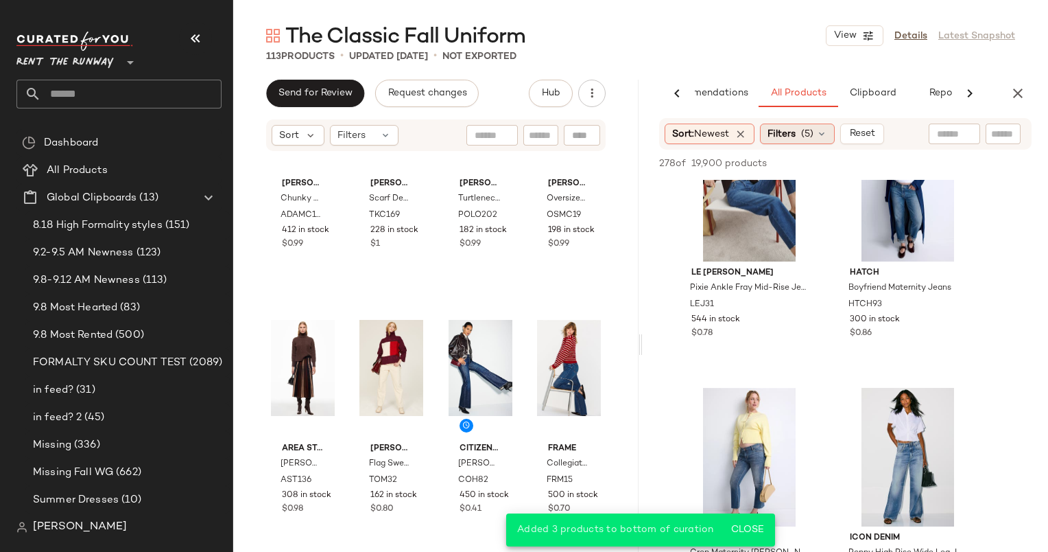
click at [805, 137] on span "(5)" at bounding box center [807, 134] width 12 height 14
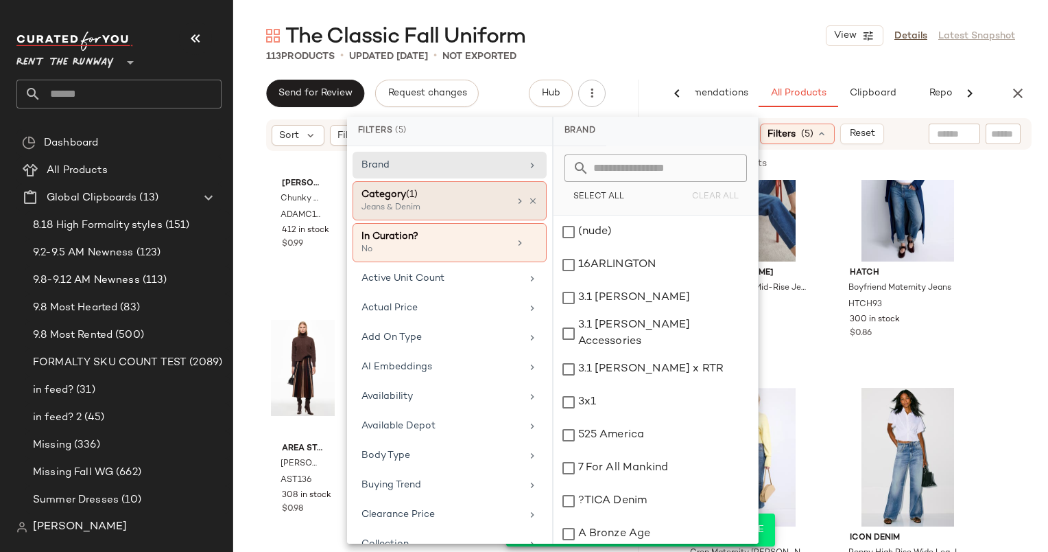
click at [434, 211] on div "Jeans & Denim" at bounding box center [430, 208] width 137 height 12
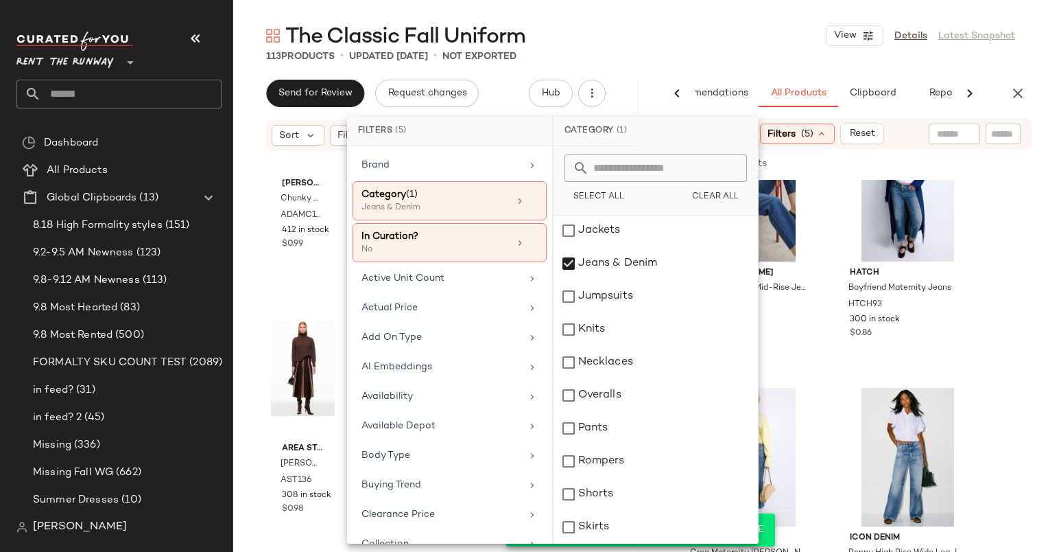
scroll to position [297, 0]
click at [590, 274] on div "Knits" at bounding box center [656, 264] width 204 height 33
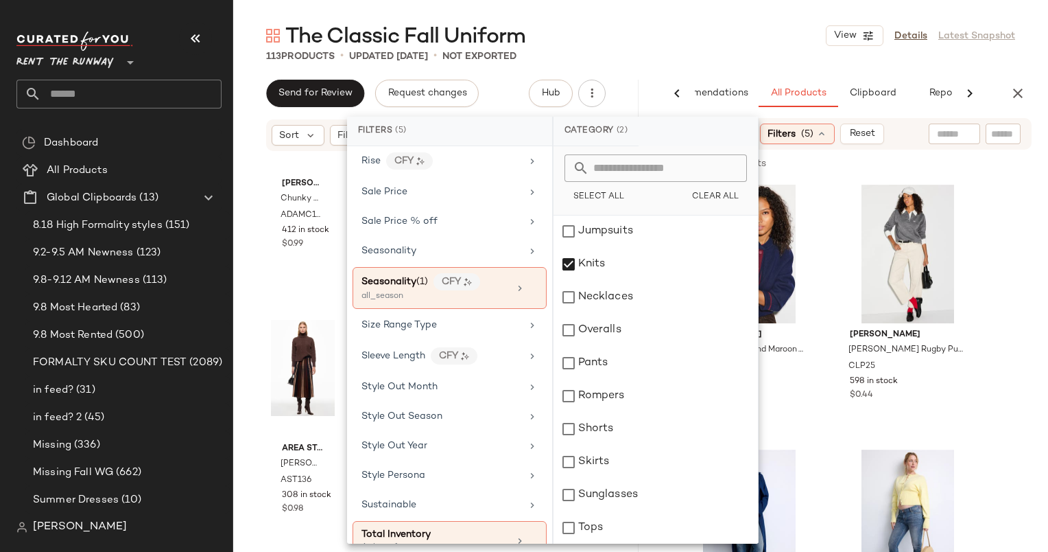
scroll to position [1902, 0]
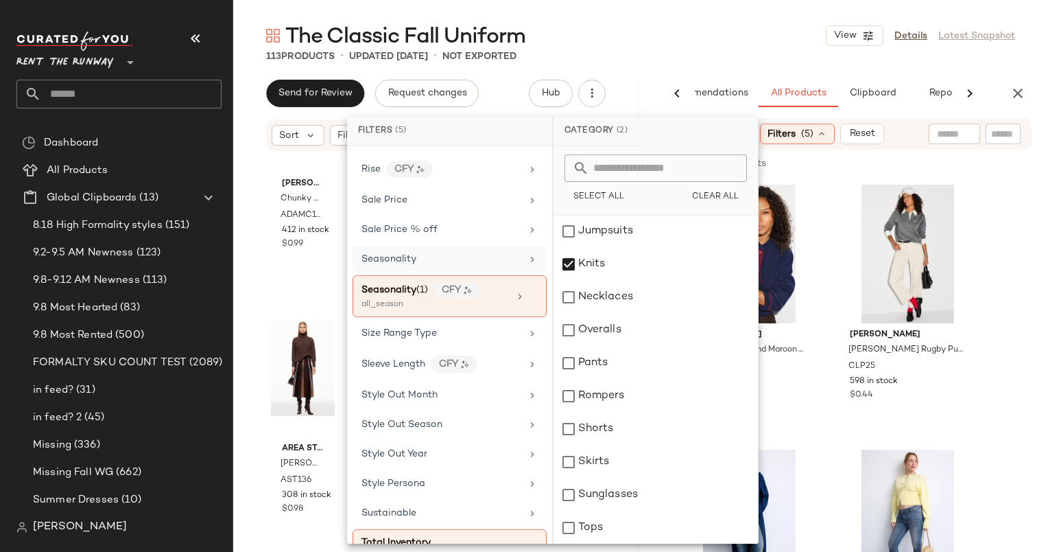
click at [395, 254] on span "Seasonality" at bounding box center [389, 259] width 55 height 10
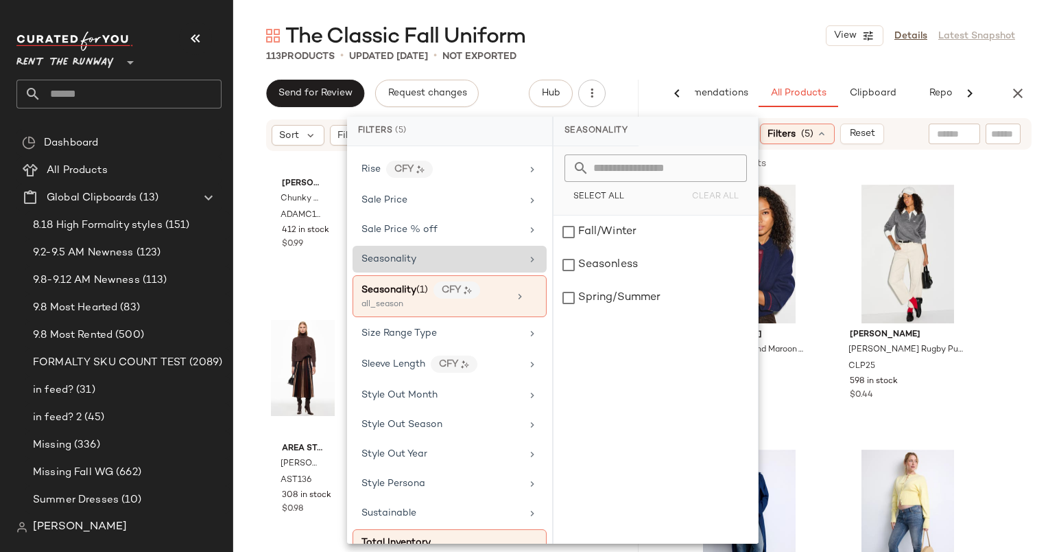
scroll to position [0, 0]
click at [586, 238] on div "Fall/Winter" at bounding box center [656, 231] width 204 height 33
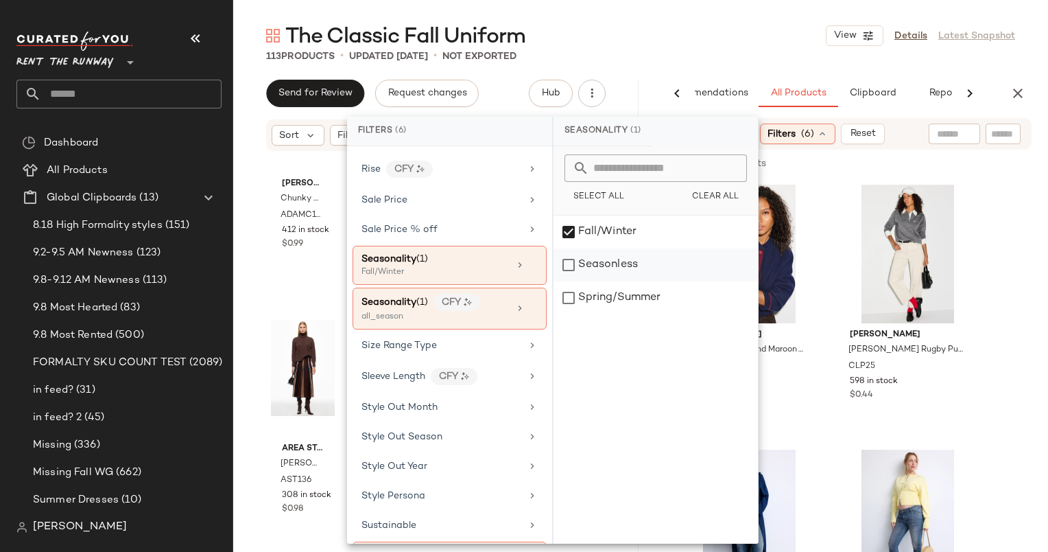
click at [604, 269] on div "Seasonless" at bounding box center [656, 264] width 204 height 33
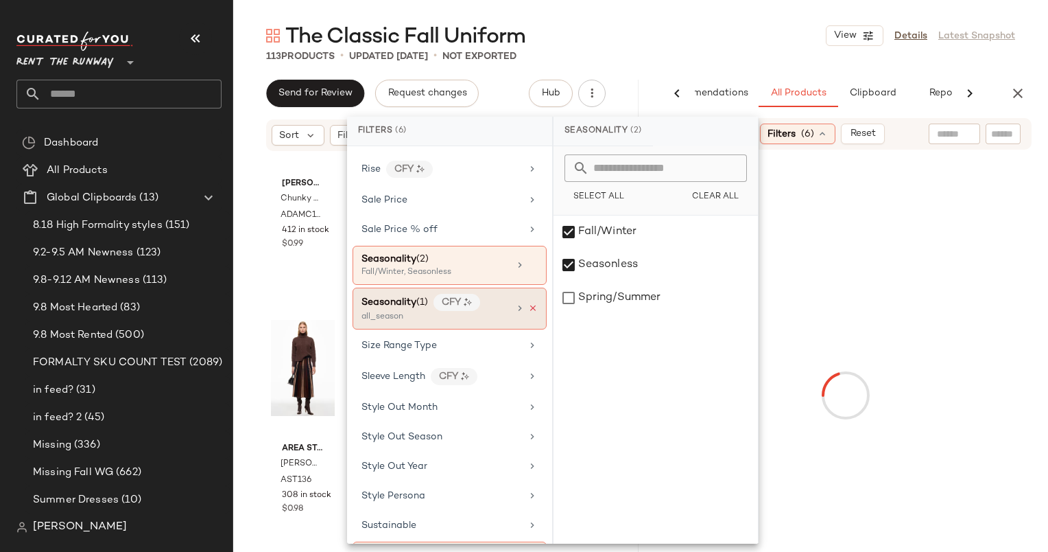
click at [528, 303] on icon at bounding box center [533, 308] width 10 height 10
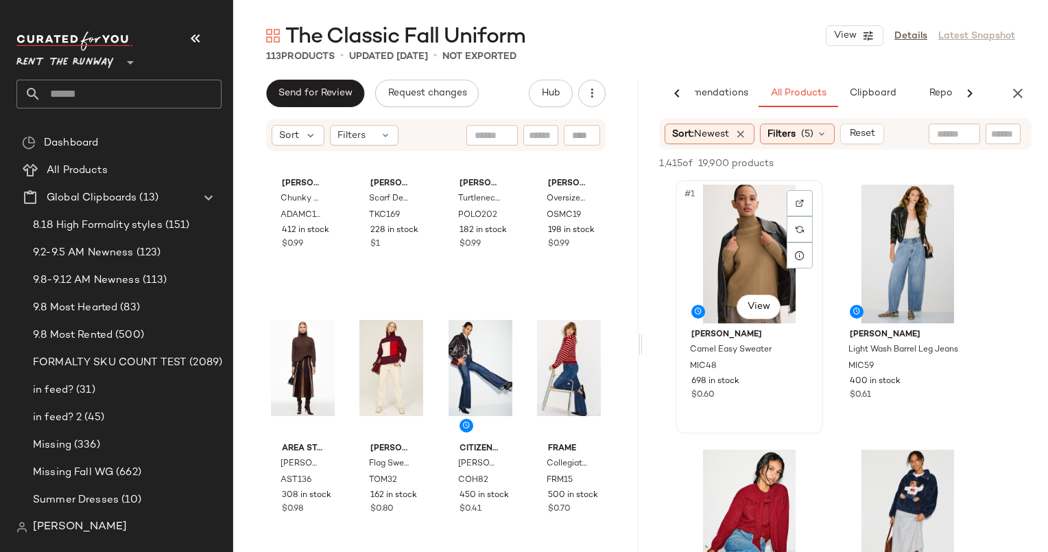
click at [735, 250] on div "#1 View" at bounding box center [750, 254] width 138 height 139
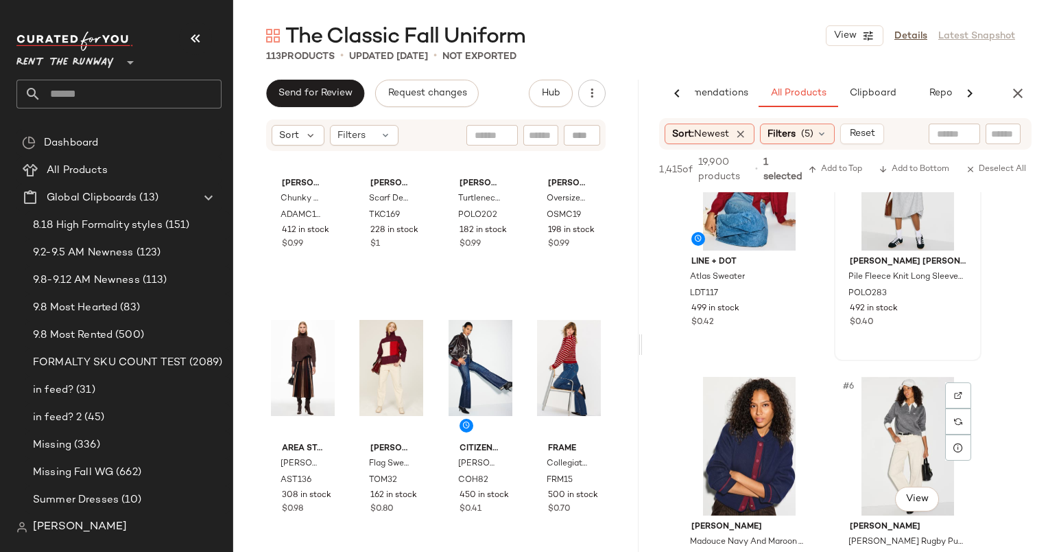
scroll to position [487, 0]
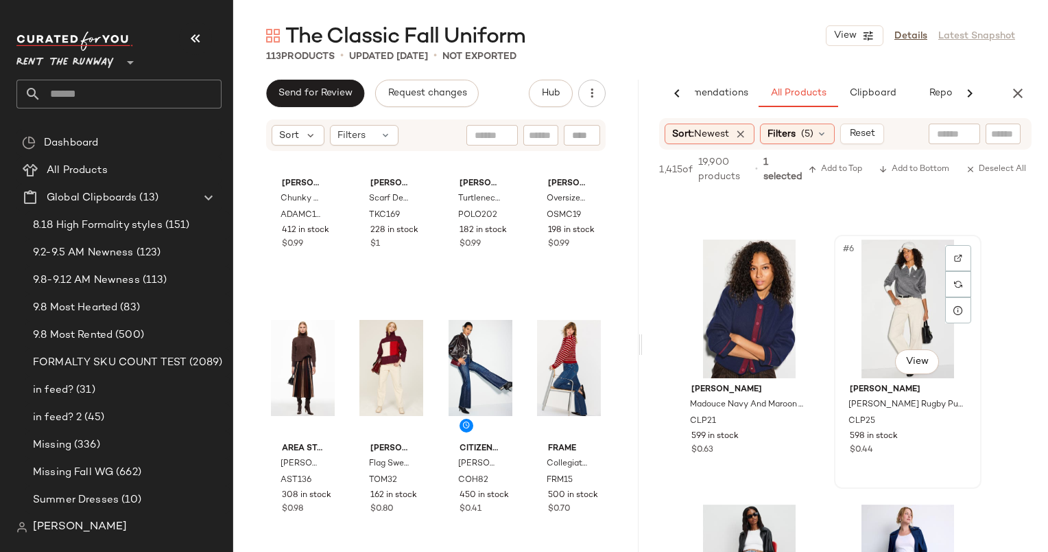
click at [886, 328] on div "#6 View" at bounding box center [908, 308] width 138 height 139
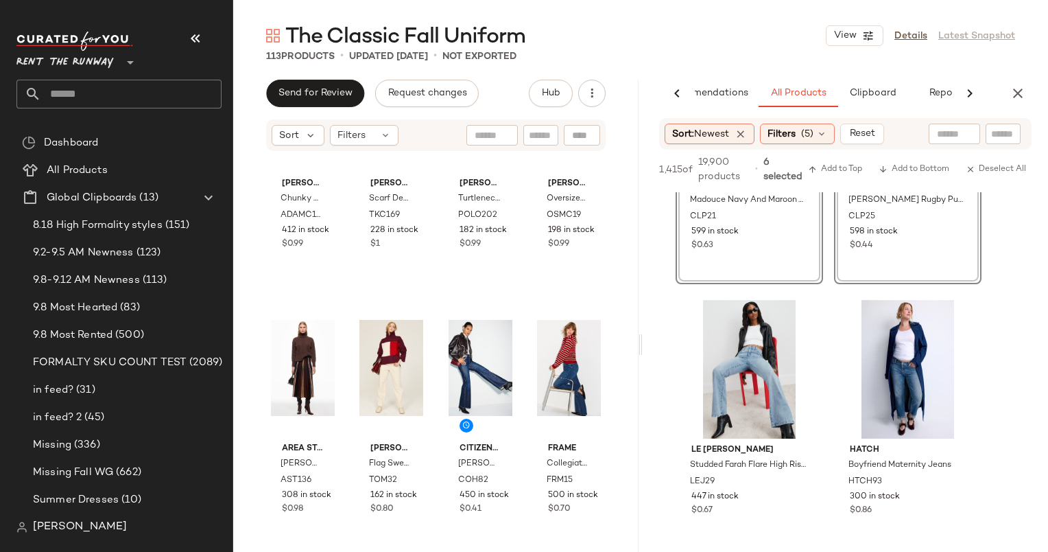
scroll to position [756, 0]
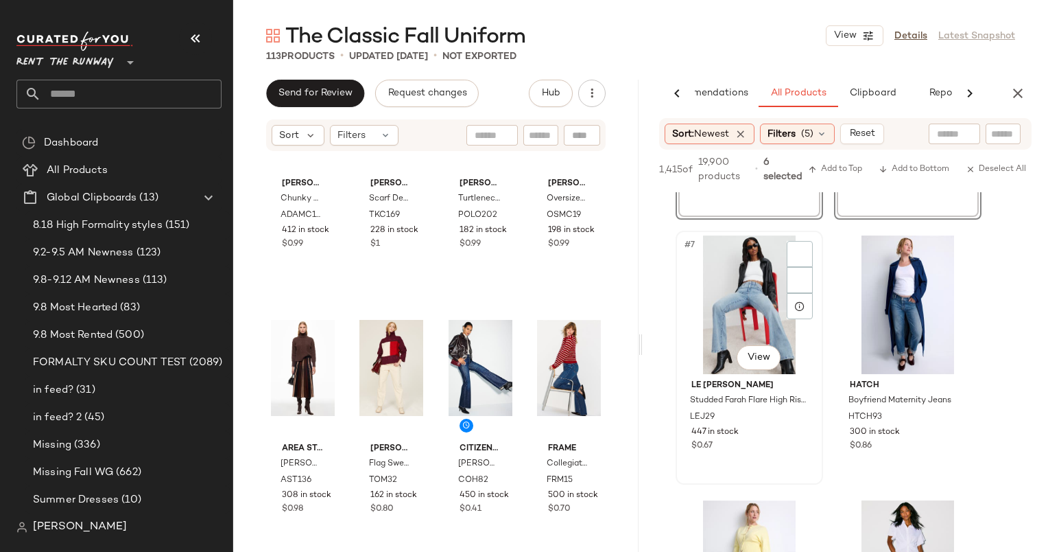
click at [755, 293] on div "#7 View" at bounding box center [750, 304] width 138 height 139
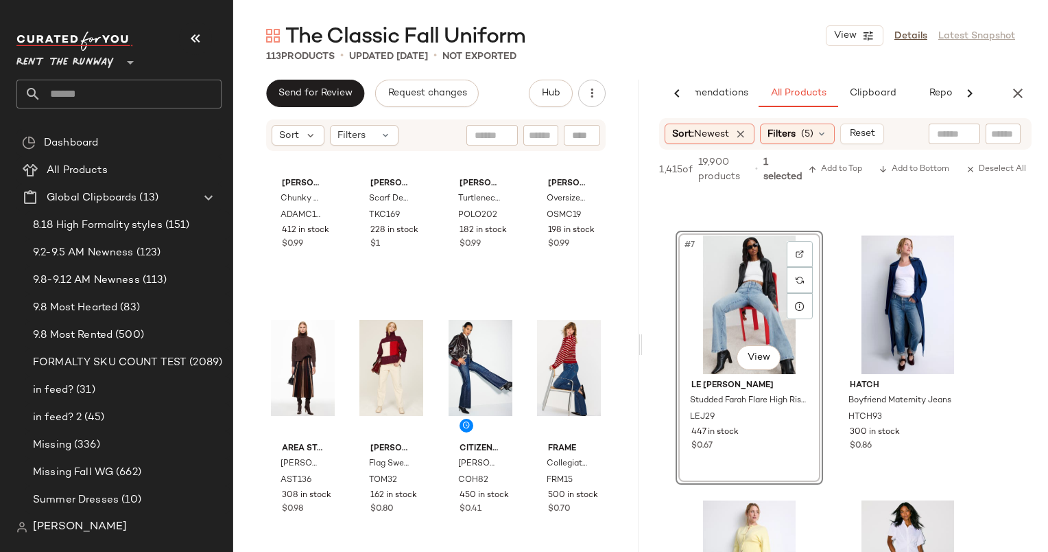
scroll to position [0, 0]
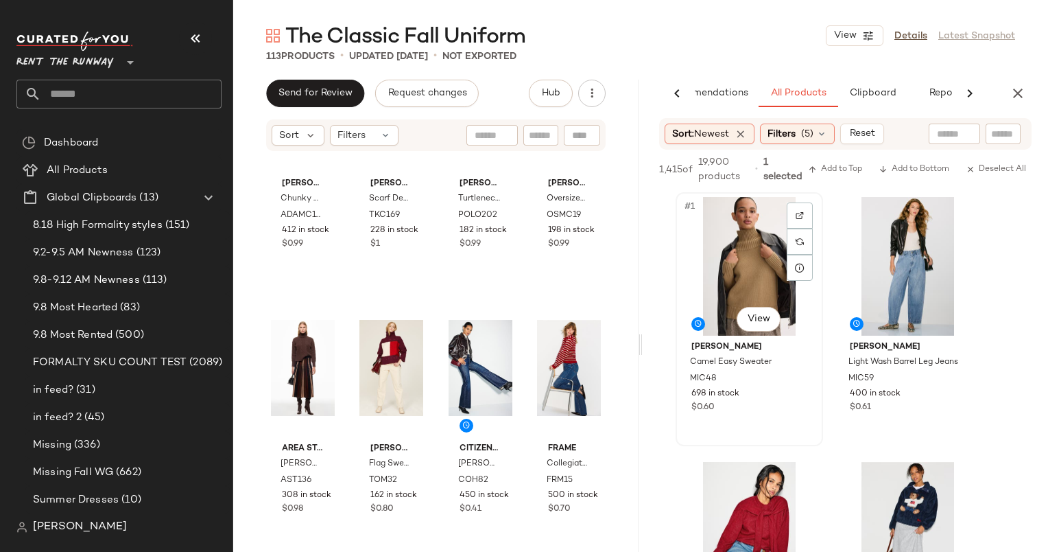
click at [741, 257] on div "#1 View" at bounding box center [750, 266] width 138 height 139
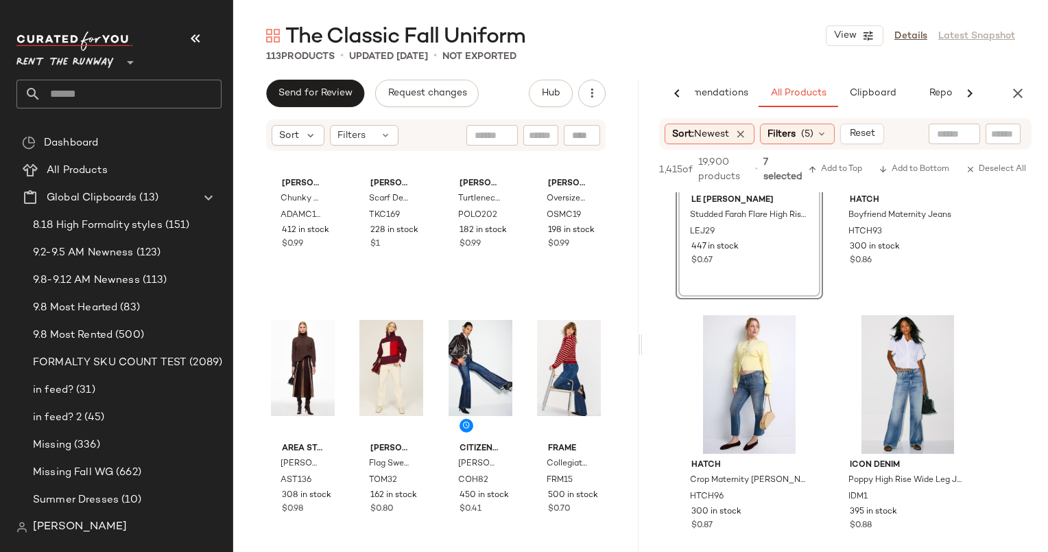
scroll to position [941, 0]
click at [897, 382] on div "#10 View" at bounding box center [908, 384] width 138 height 139
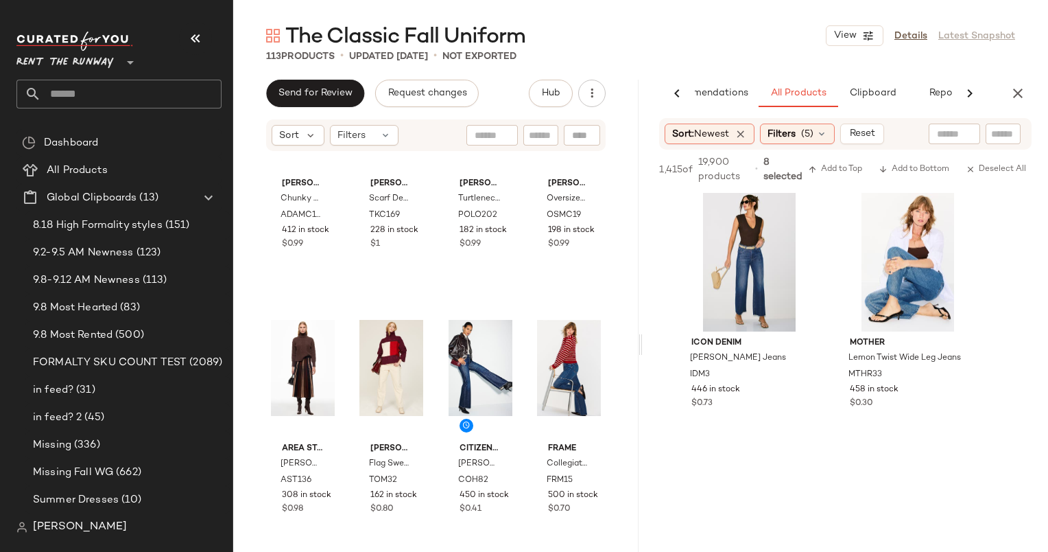
scroll to position [1387, 0]
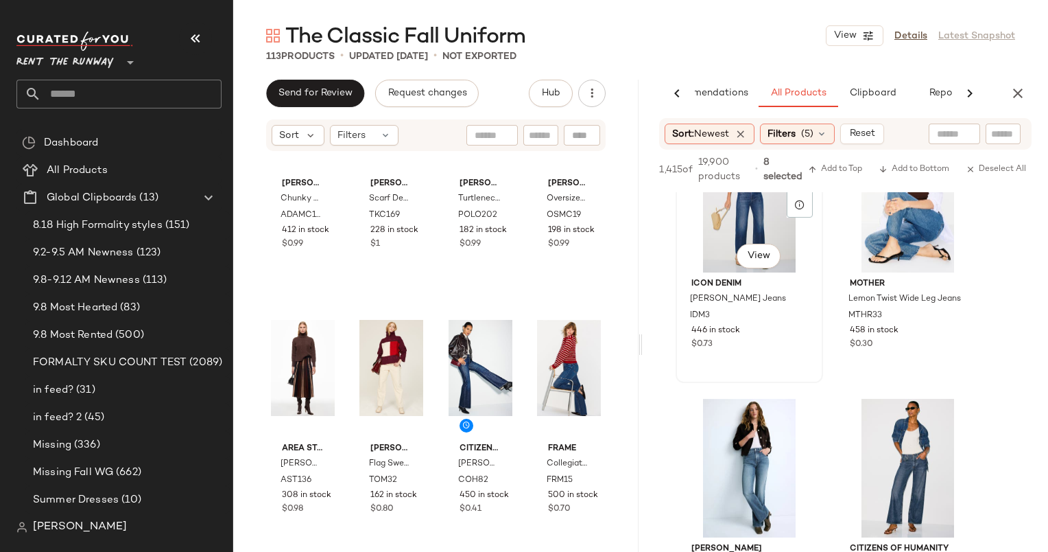
click at [728, 226] on div "#11 View" at bounding box center [750, 203] width 138 height 139
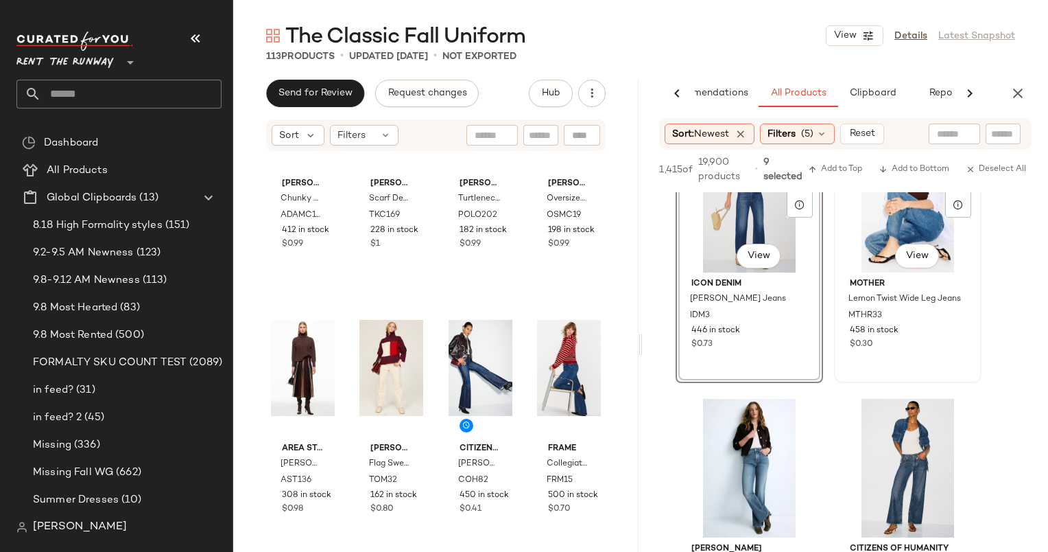
click at [891, 223] on div "#12 View" at bounding box center [908, 203] width 138 height 139
click at [729, 445] on div "#13 View" at bounding box center [750, 468] width 138 height 139
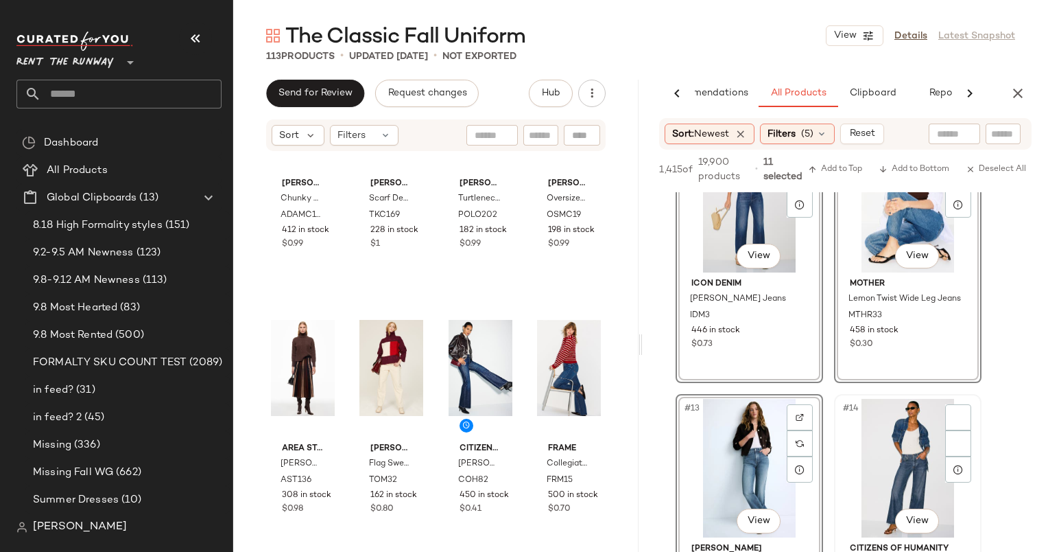
click at [909, 449] on div "#14 View" at bounding box center [908, 468] width 138 height 139
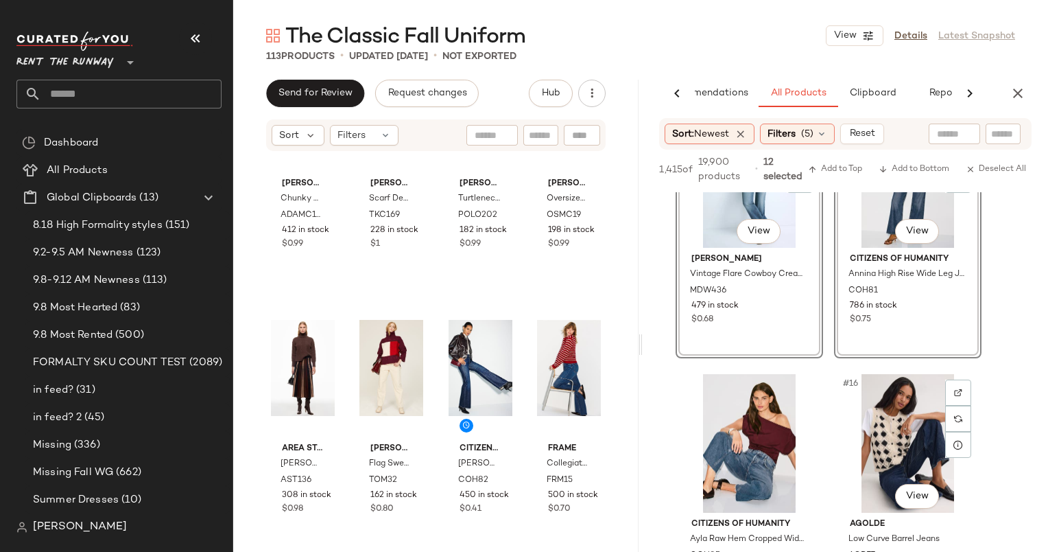
scroll to position [1678, 0]
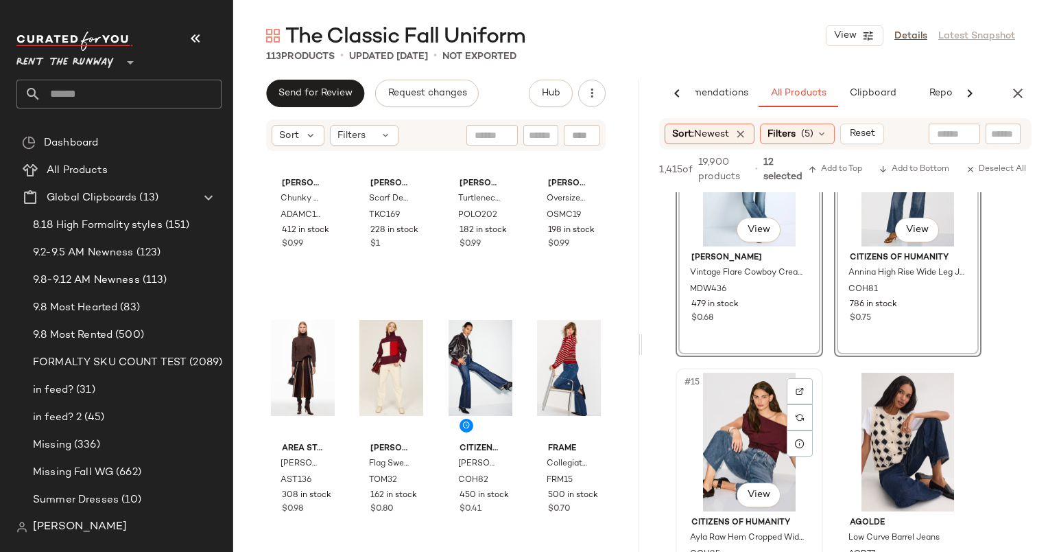
click at [749, 445] on div "#15 View" at bounding box center [750, 442] width 138 height 139
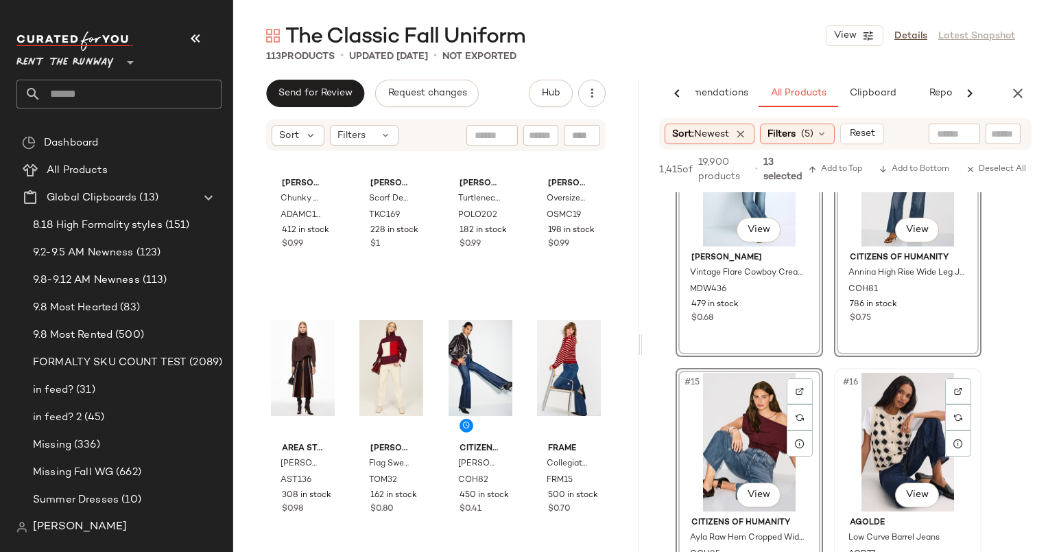
click at [880, 441] on div "#16 View" at bounding box center [908, 442] width 138 height 139
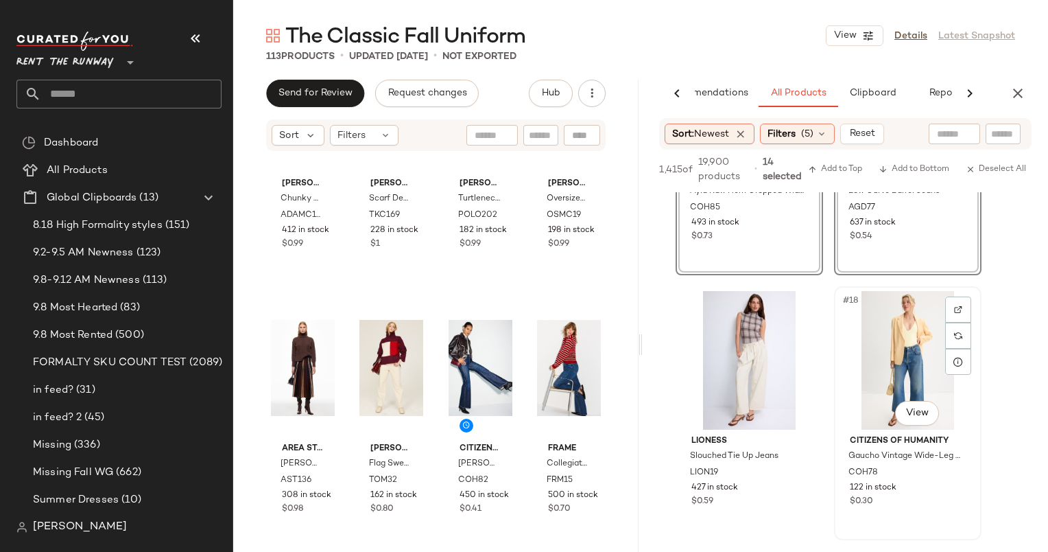
scroll to position [2152, 0]
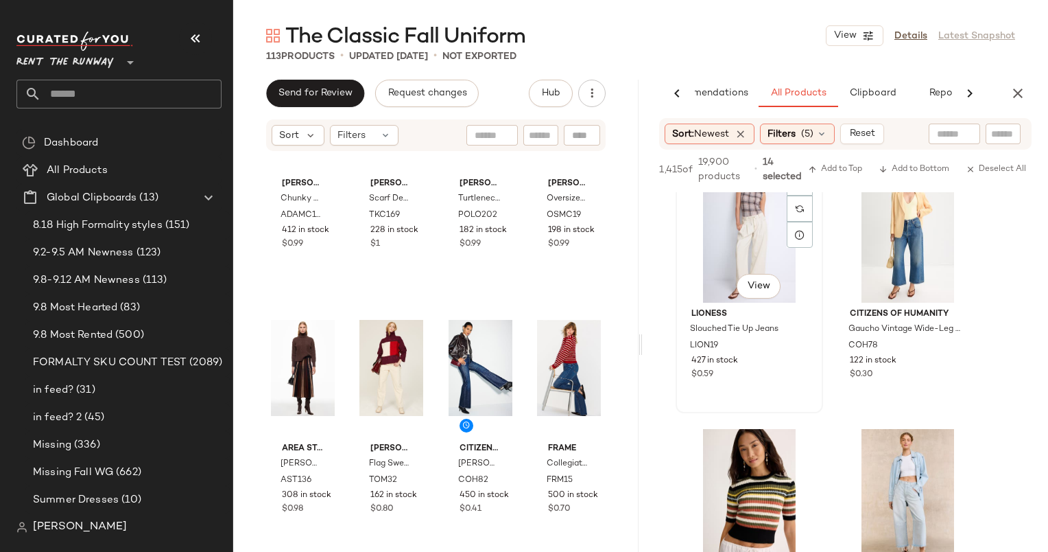
click at [754, 254] on div "#17 View" at bounding box center [750, 233] width 138 height 139
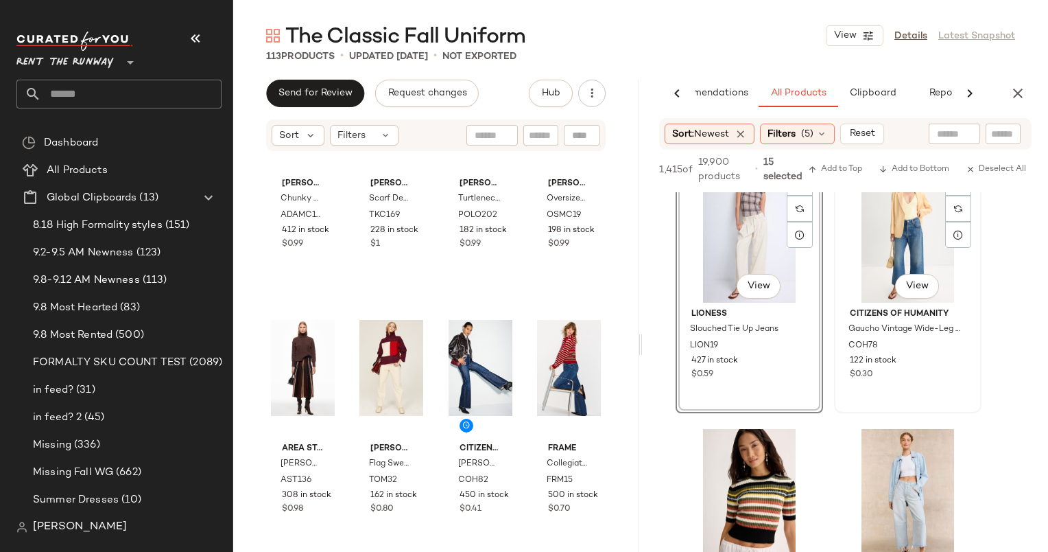
click at [867, 267] on div "#18 View" at bounding box center [908, 233] width 138 height 139
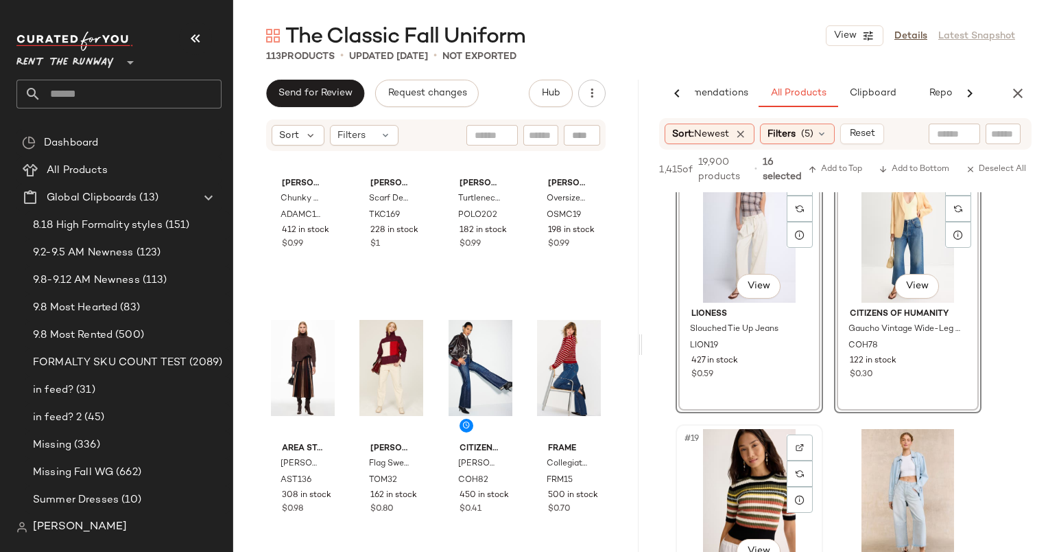
click at [755, 441] on div "#19 View" at bounding box center [750, 498] width 138 height 139
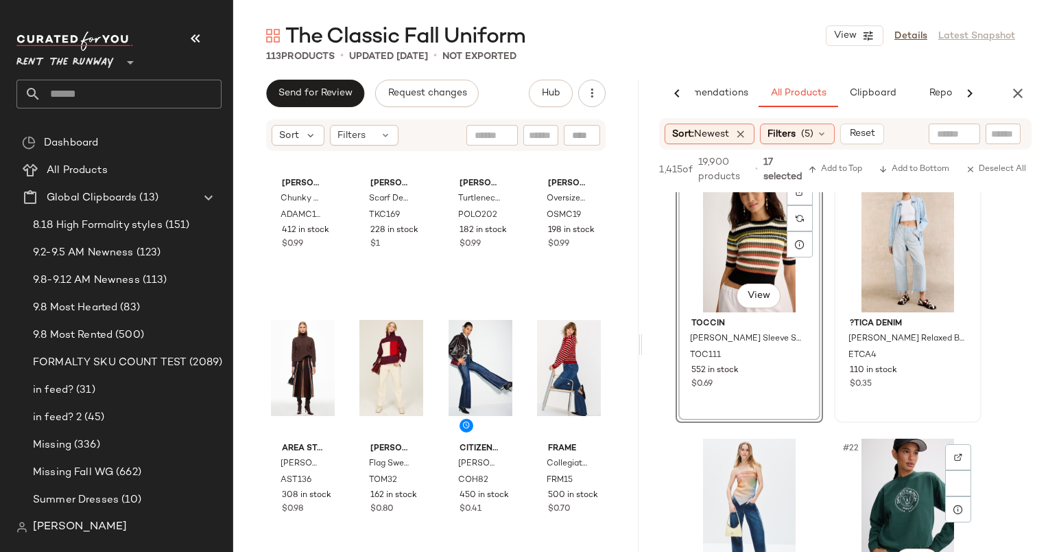
scroll to position [2426, 0]
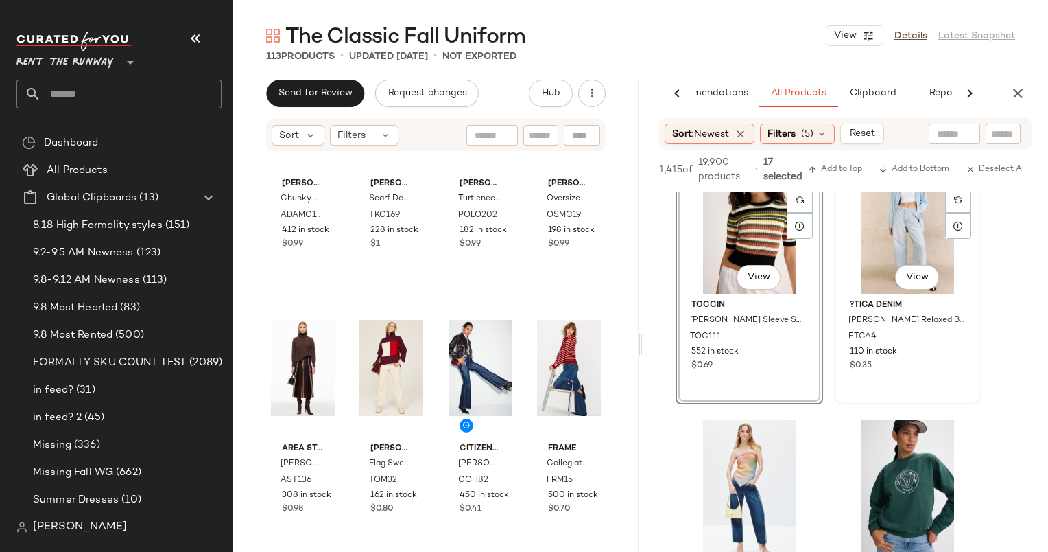
click at [903, 224] on div "#20 View" at bounding box center [908, 224] width 138 height 139
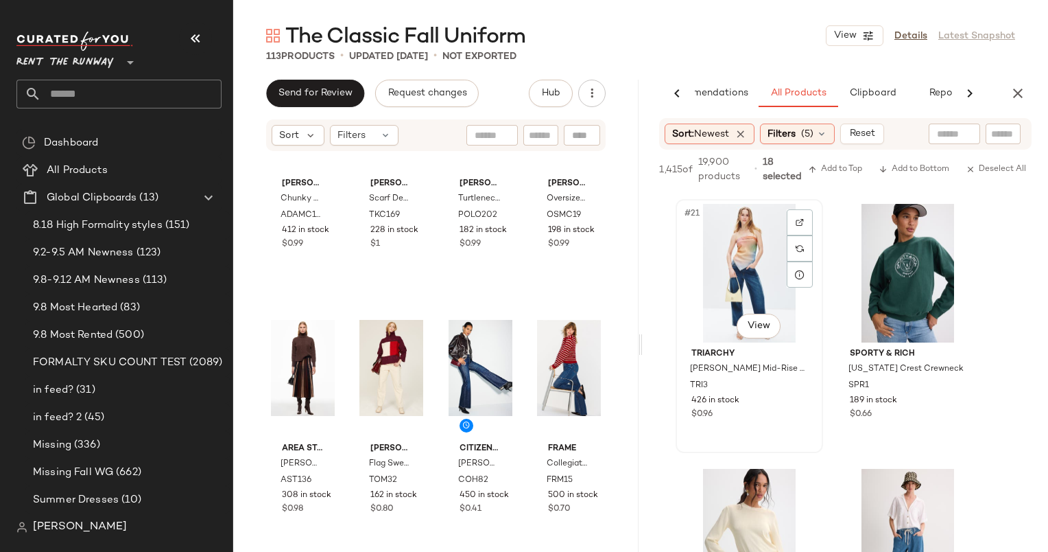
click at [733, 253] on div "#21 View" at bounding box center [750, 273] width 138 height 139
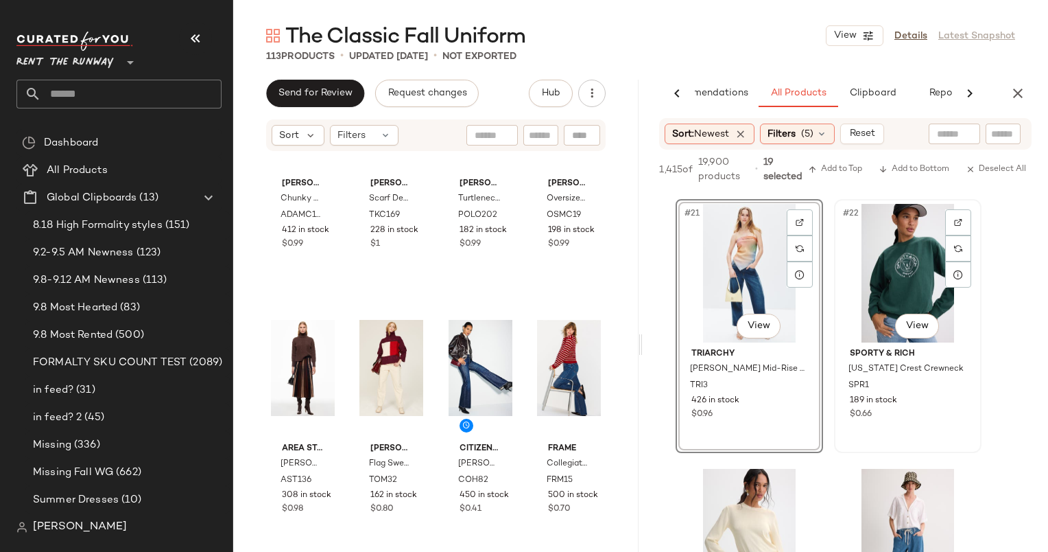
click at [895, 292] on div "#22 View" at bounding box center [908, 273] width 138 height 139
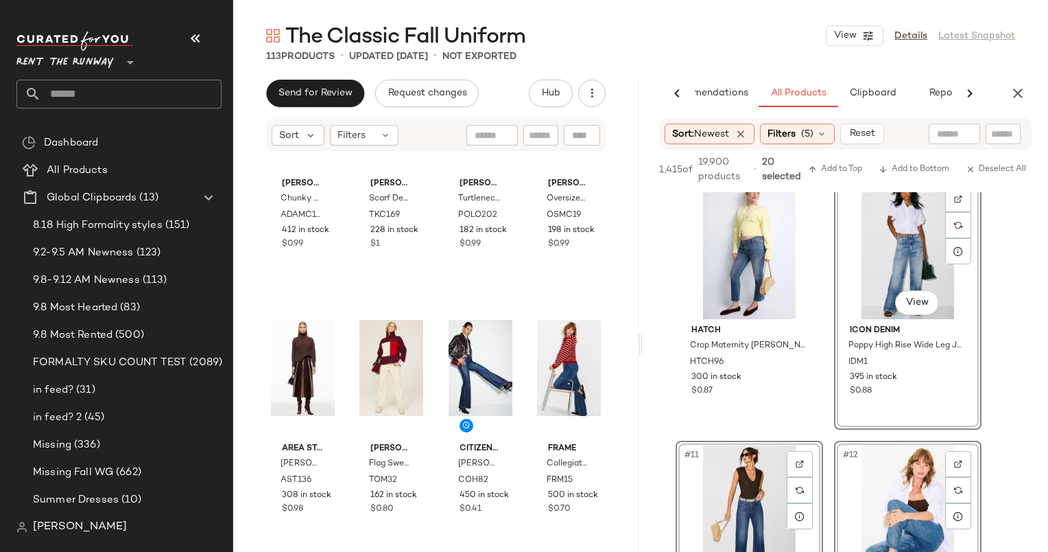
scroll to position [876, 0]
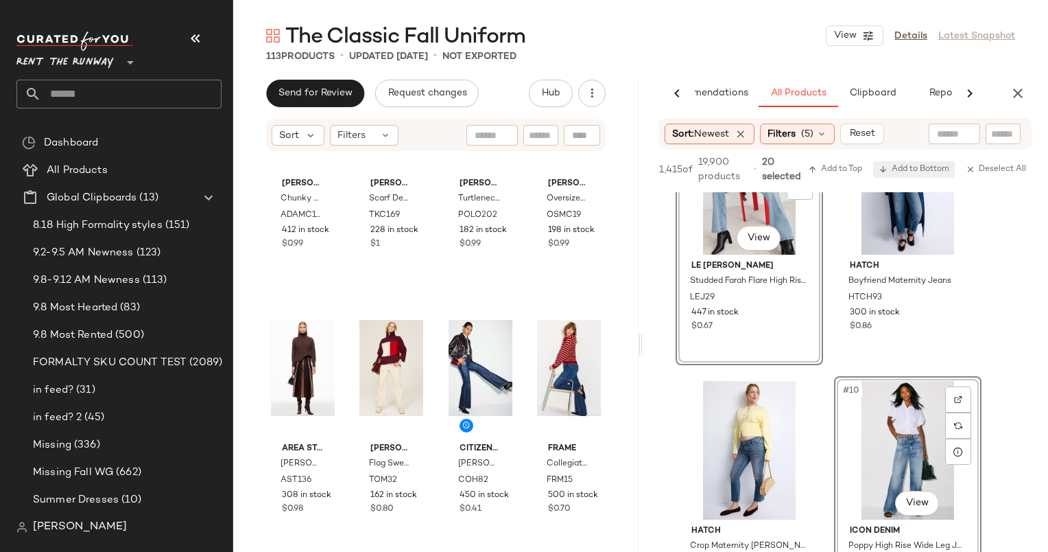
click at [900, 167] on span "Add to Bottom" at bounding box center [914, 170] width 71 height 10
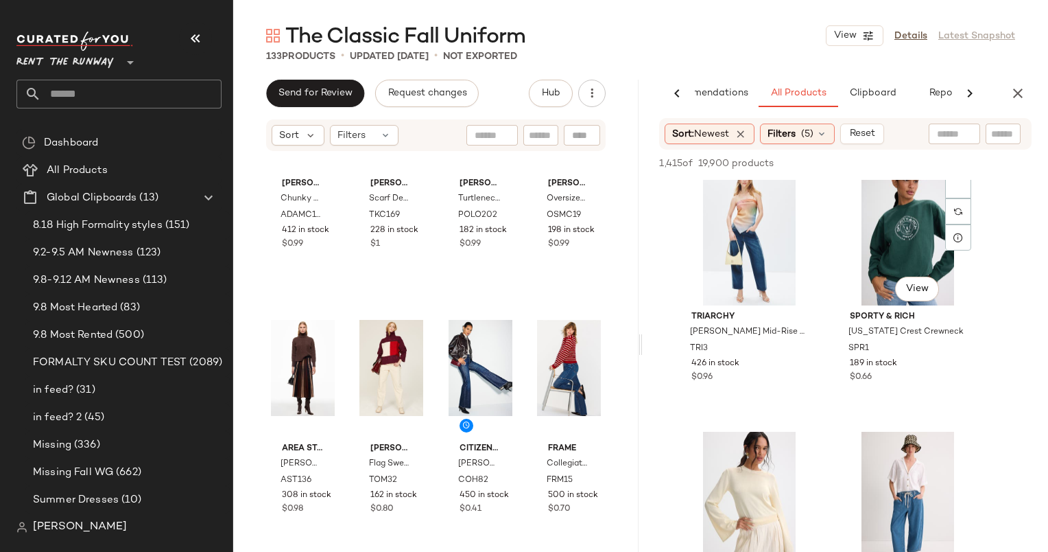
scroll to position [2667, 0]
click at [941, 117] on div "AI Recommendations All Products Clipboard Reports Sort: Newest Filters (5) Rese…" at bounding box center [846, 345] width 406 height 530
click at [950, 134] on input "text" at bounding box center [954, 134] width 35 height 14
type input "****"
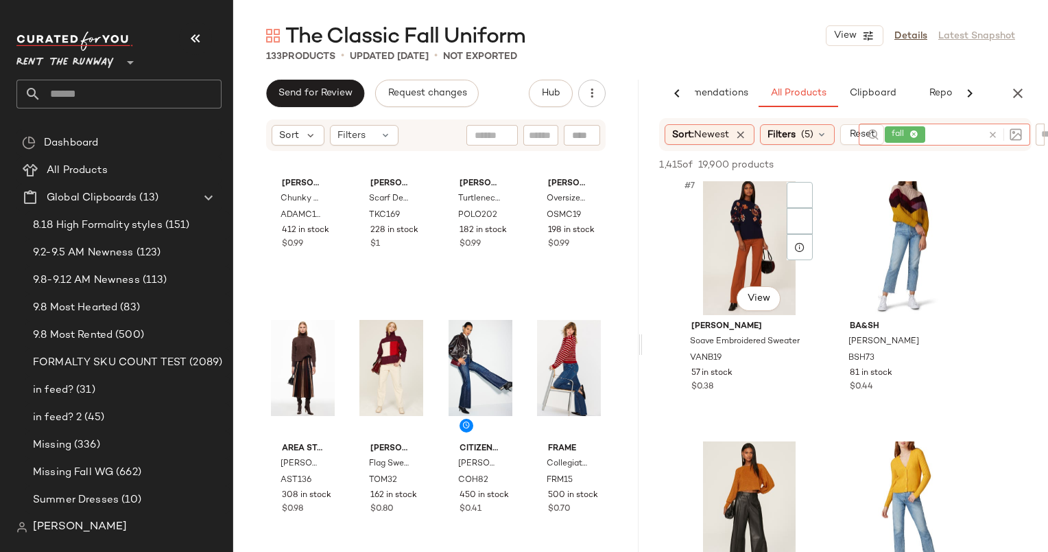
scroll to position [806, 0]
click at [751, 222] on div "#7 View" at bounding box center [750, 243] width 138 height 139
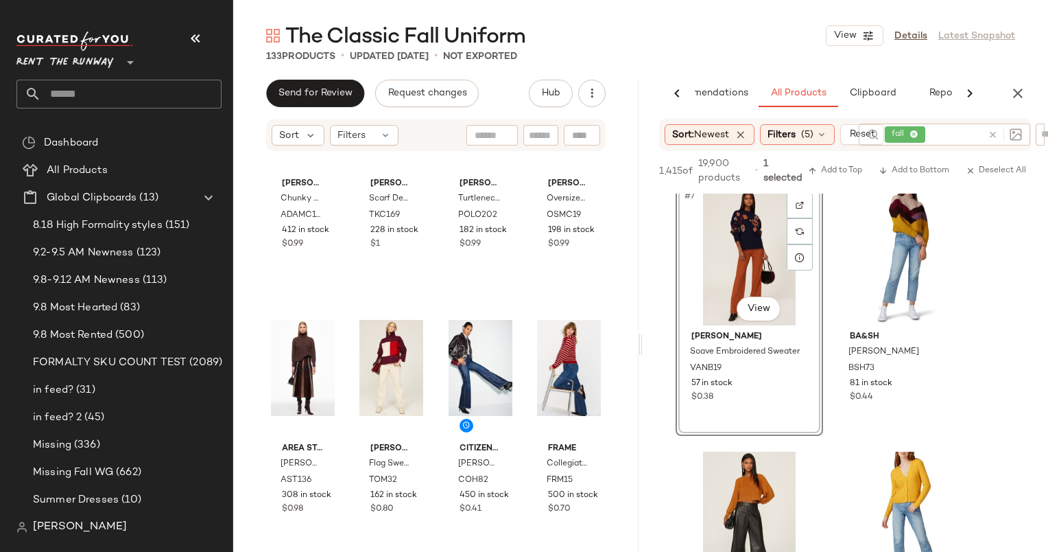
click at [746, 249] on div "#7 View" at bounding box center [750, 256] width 138 height 139
click at [751, 508] on div "#9 View" at bounding box center [750, 520] width 138 height 139
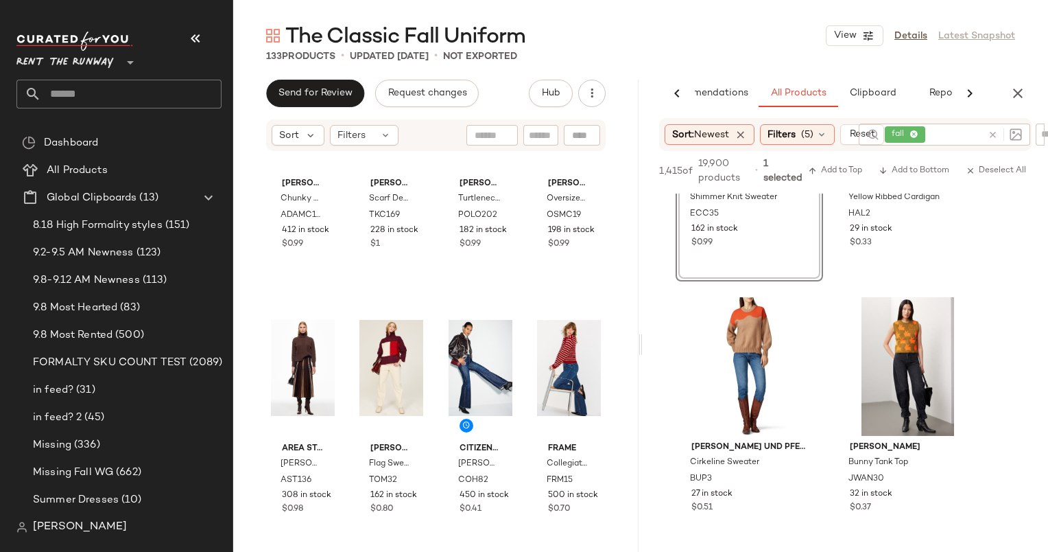
scroll to position [1230, 0]
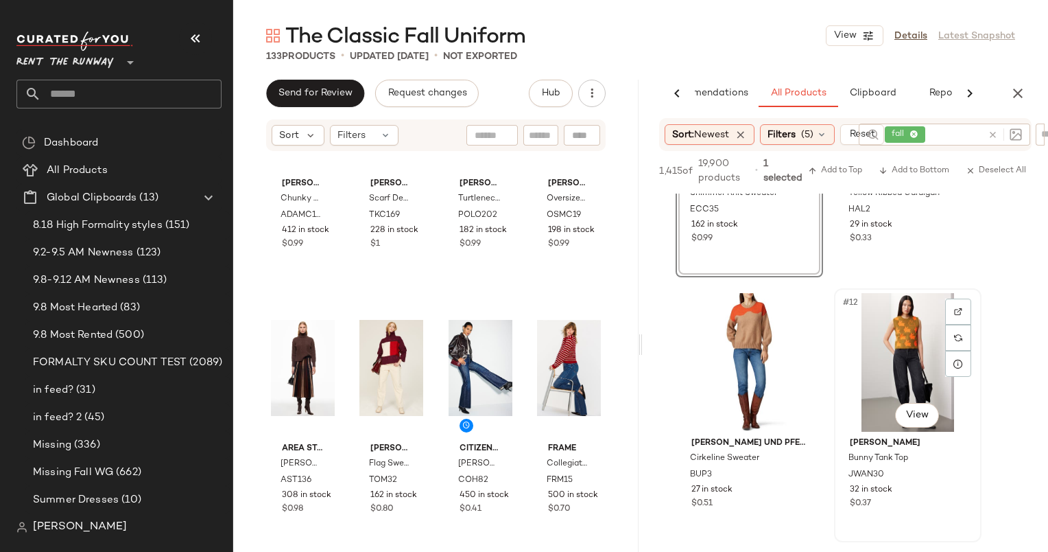
click at [887, 363] on div "#12 View" at bounding box center [908, 362] width 138 height 139
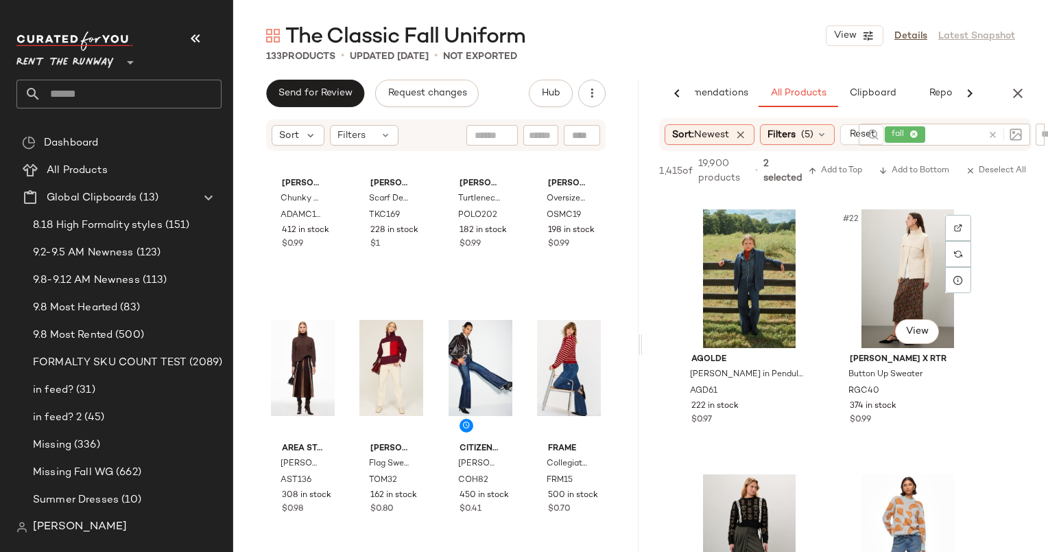
scroll to position [2639, 0]
click at [897, 274] on div "#22 View" at bounding box center [908, 277] width 138 height 139
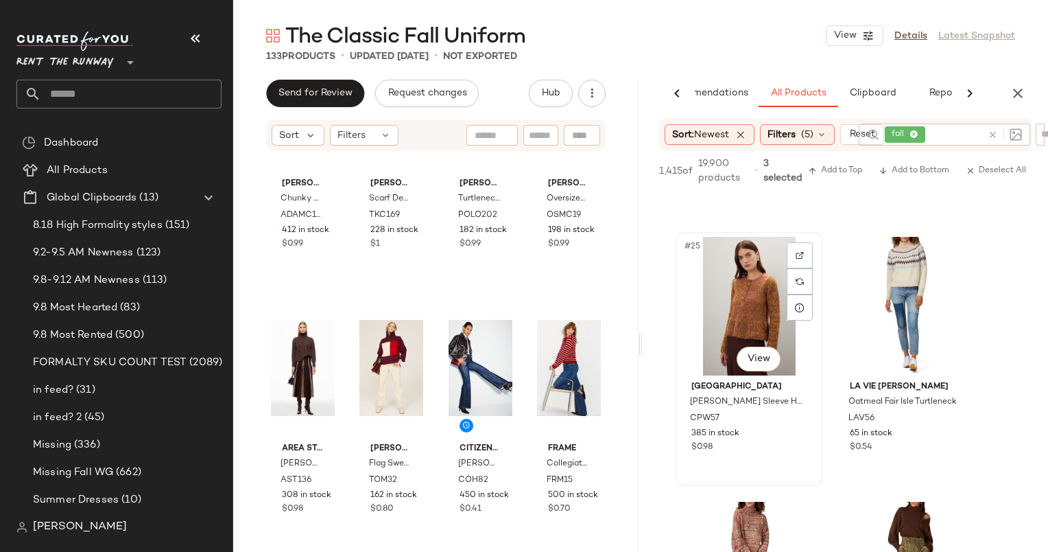
click at [757, 289] on div "#25 View" at bounding box center [750, 306] width 138 height 139
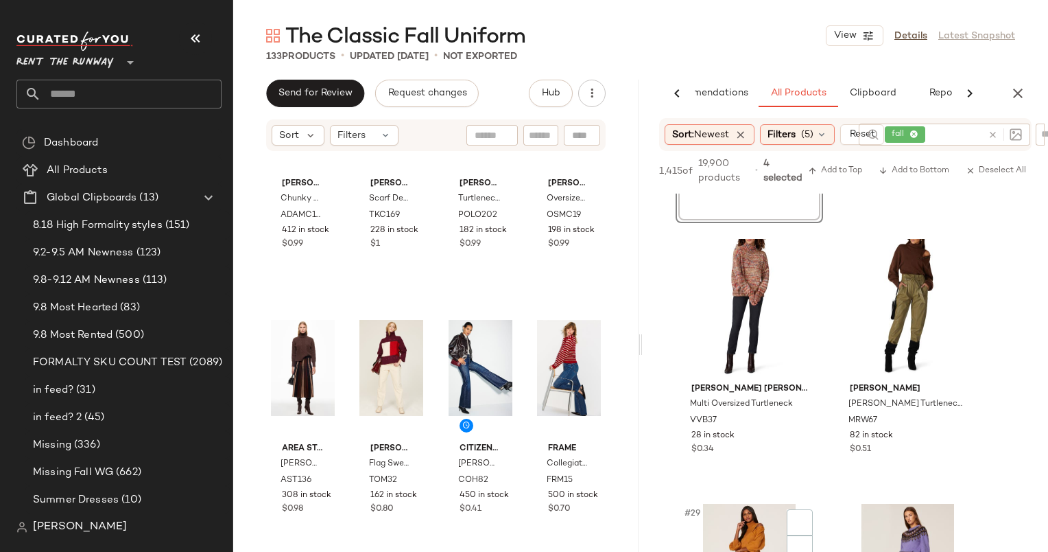
scroll to position [3648, 0]
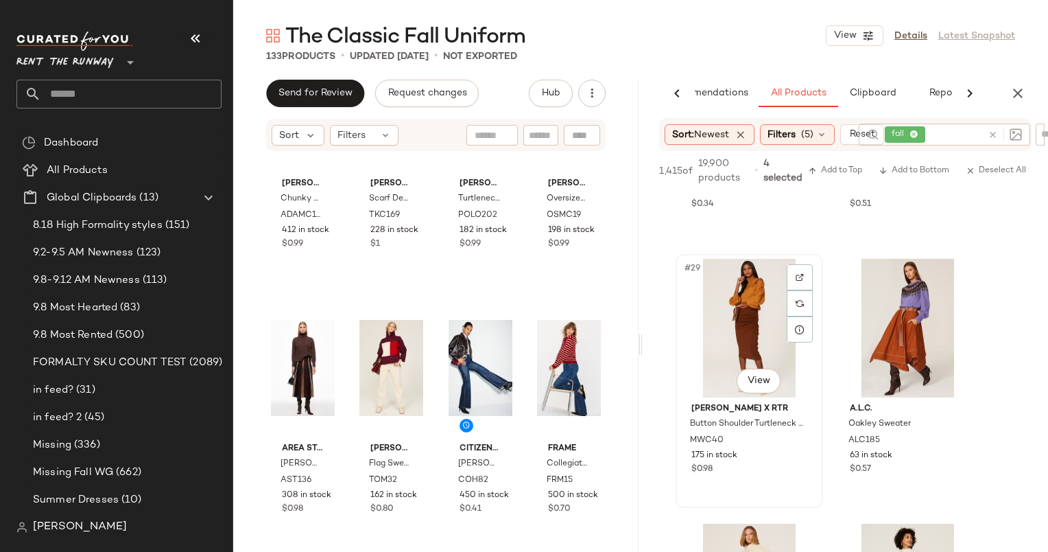
click at [757, 327] on div "#29 View" at bounding box center [750, 328] width 138 height 139
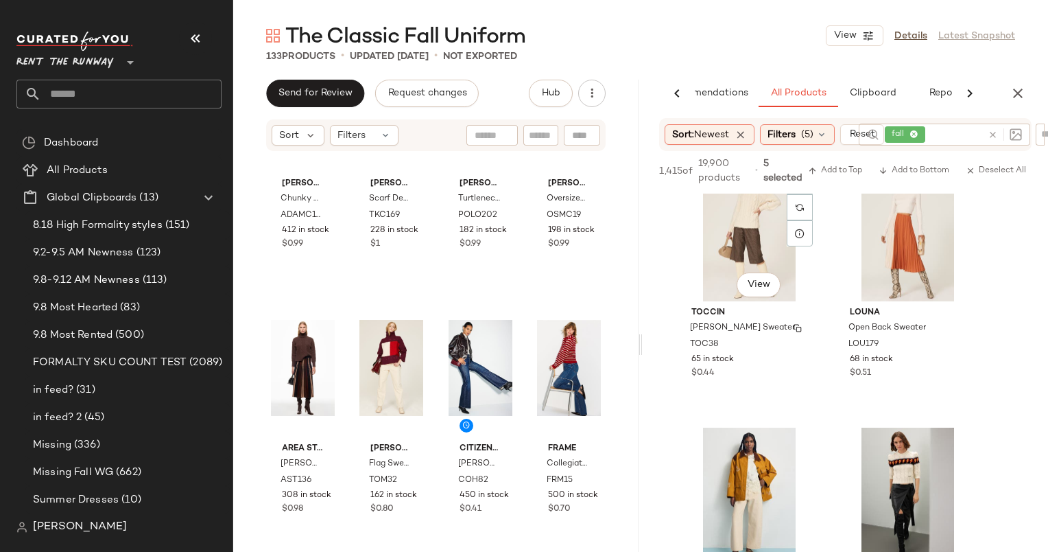
scroll to position [4011, 0]
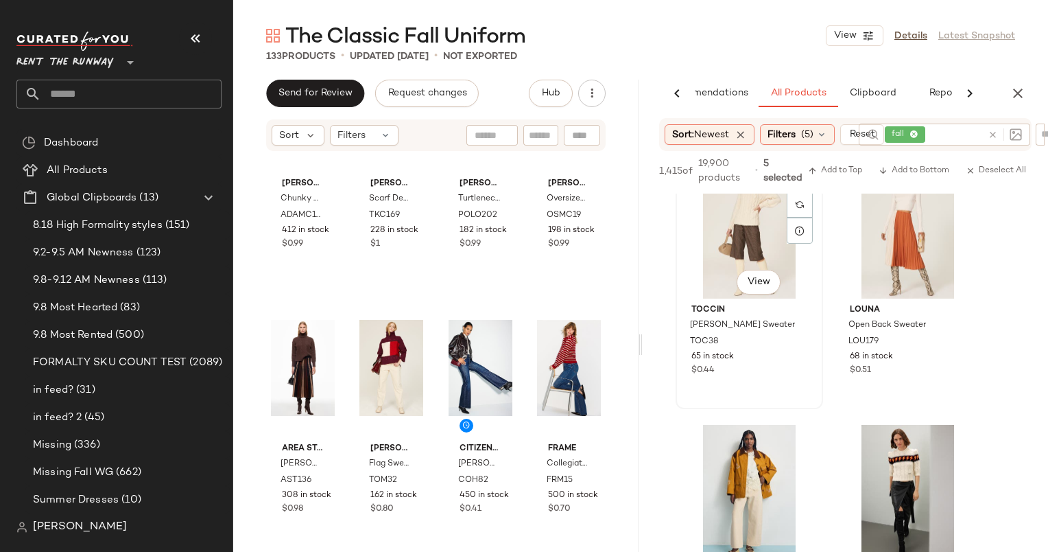
click at [727, 237] on div "#31 View" at bounding box center [750, 229] width 138 height 139
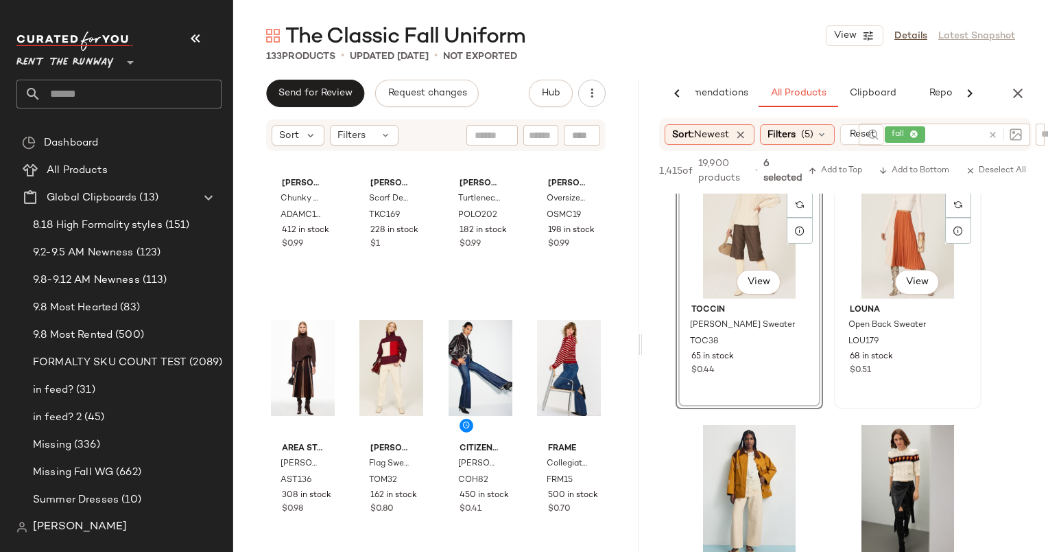
click at [872, 249] on div "#32 View" at bounding box center [908, 229] width 138 height 139
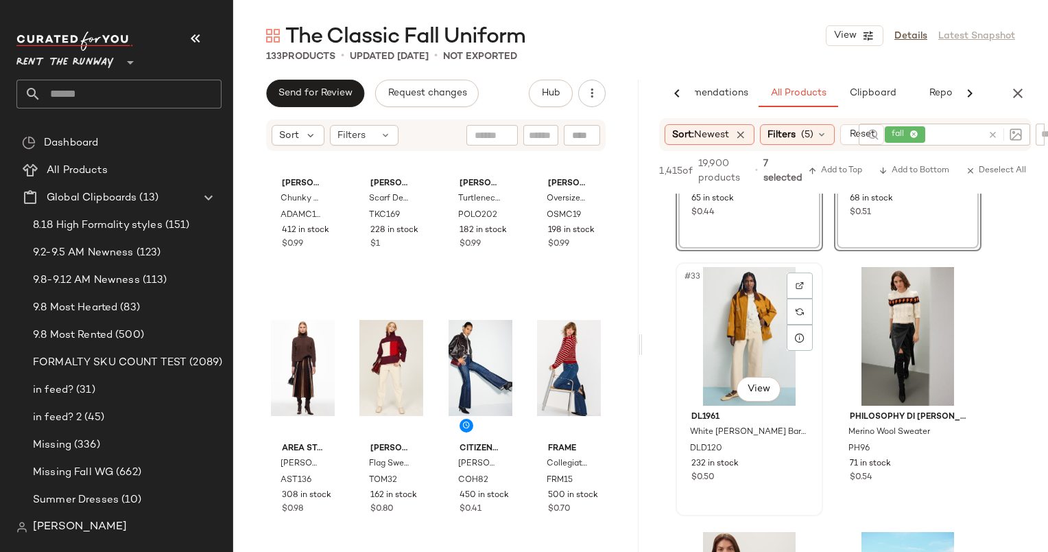
scroll to position [4169, 0]
click at [757, 310] on div "#33 View" at bounding box center [750, 336] width 138 height 139
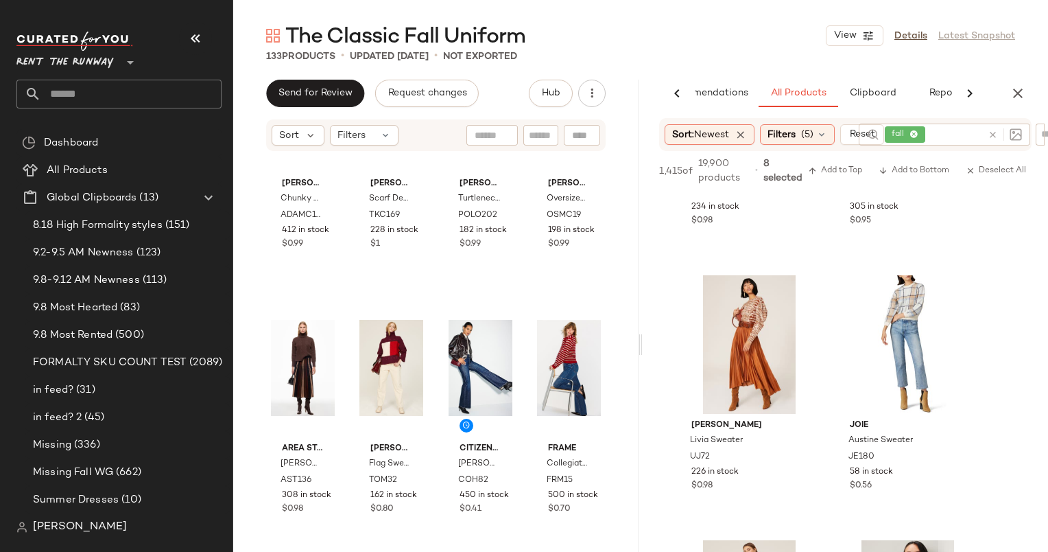
scroll to position [4690, 0]
click at [752, 312] on div "#37 View" at bounding box center [750, 344] width 138 height 139
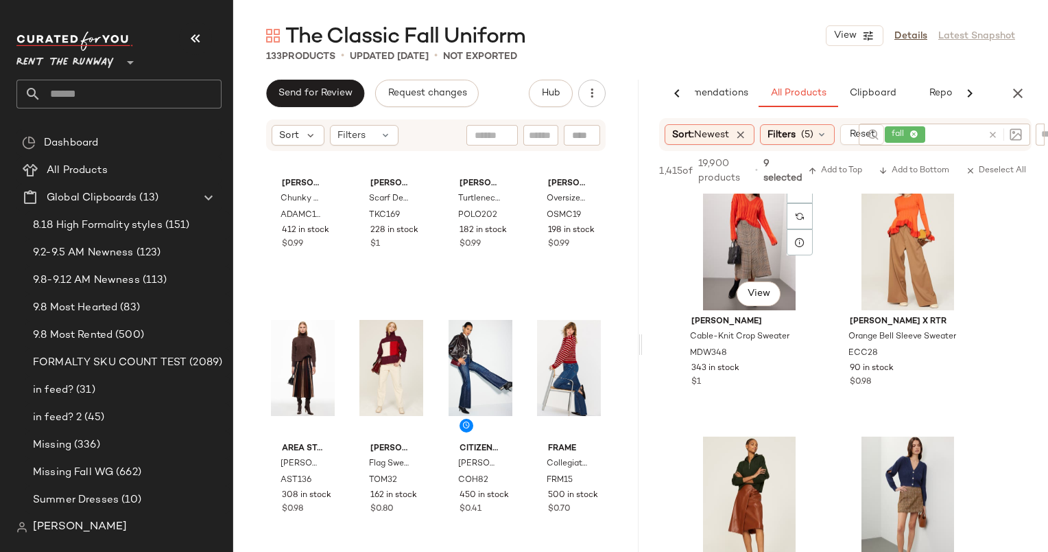
scroll to position [5857, 0]
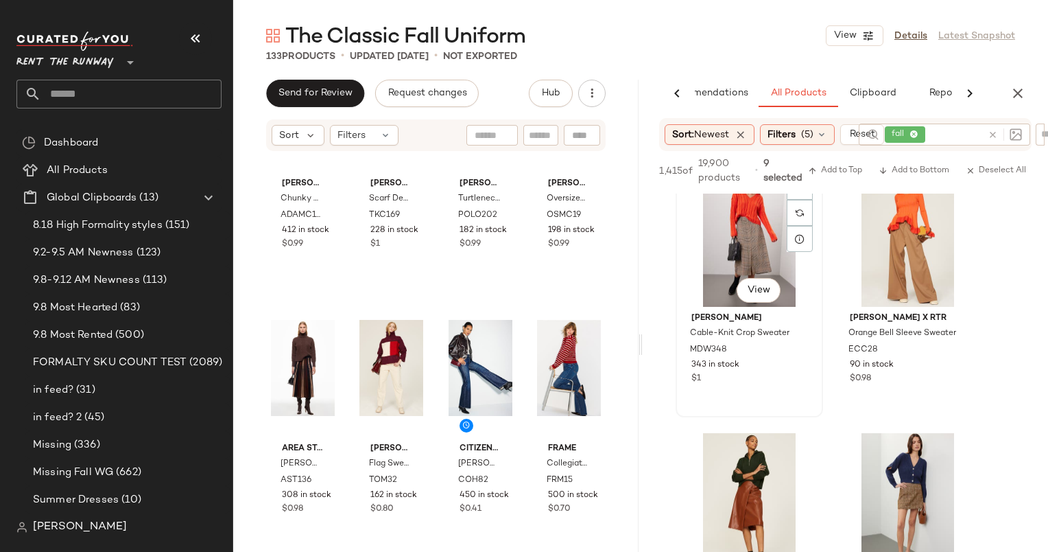
click at [742, 233] on div "#45 View" at bounding box center [750, 237] width 138 height 139
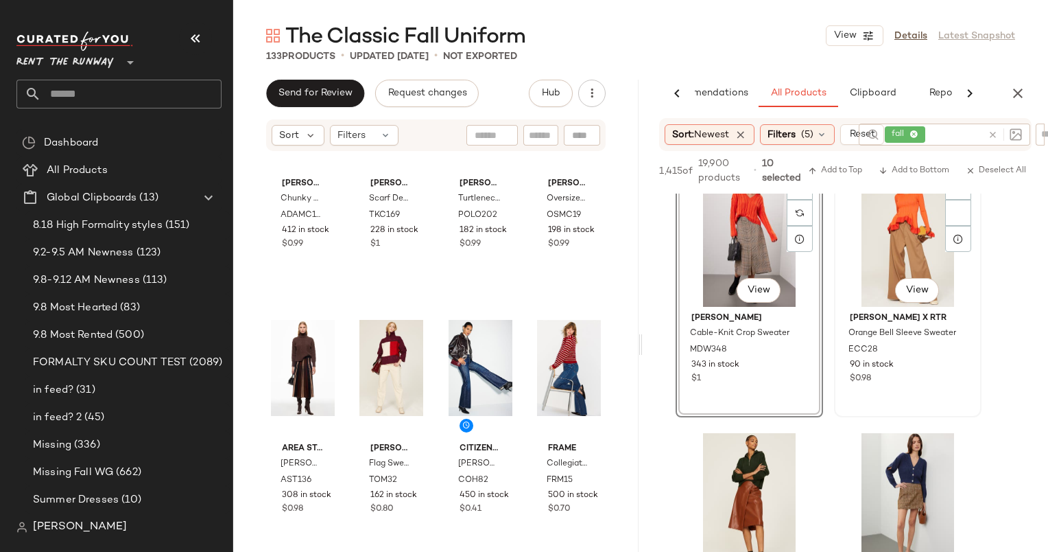
click at [891, 244] on div "#46 View" at bounding box center [908, 237] width 138 height 139
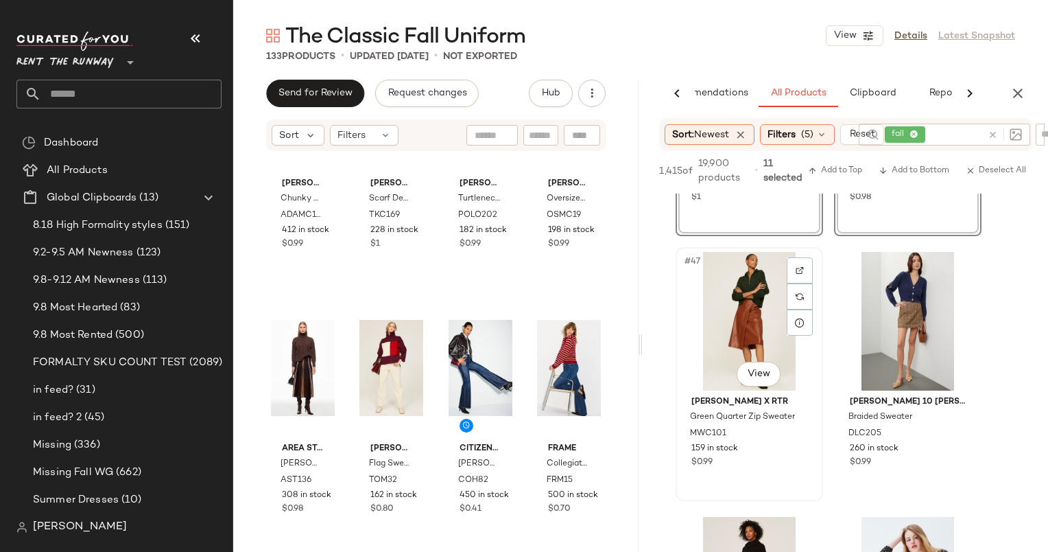
click at [737, 320] on div "#47 View" at bounding box center [750, 321] width 138 height 139
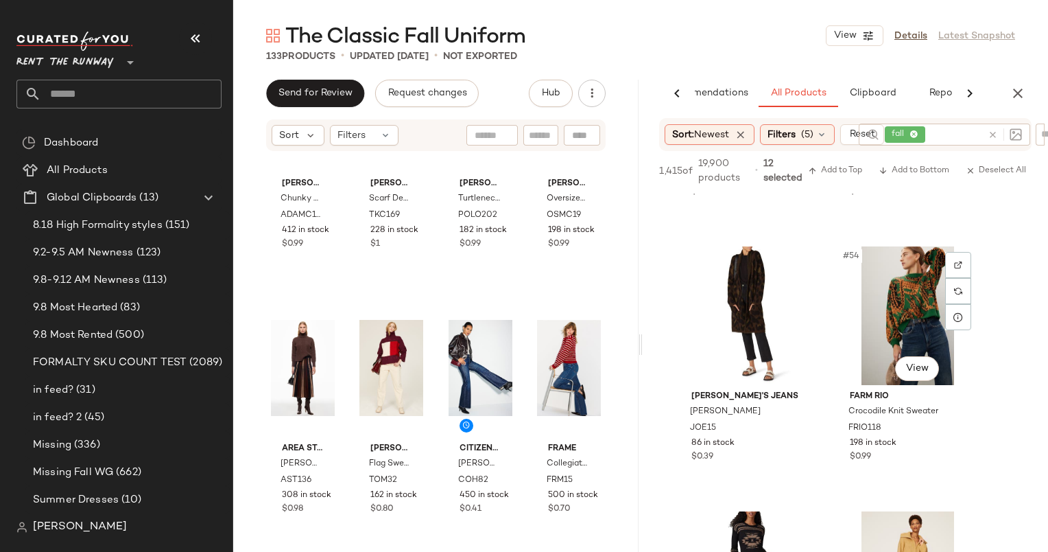
scroll to position [6712, 0]
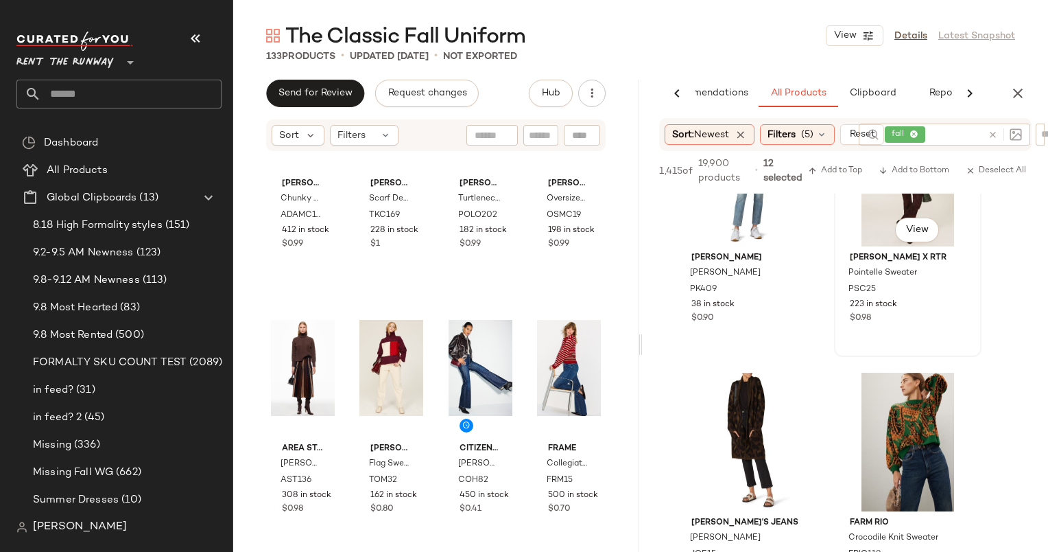
click at [878, 231] on div "#52 View" at bounding box center [908, 177] width 138 height 139
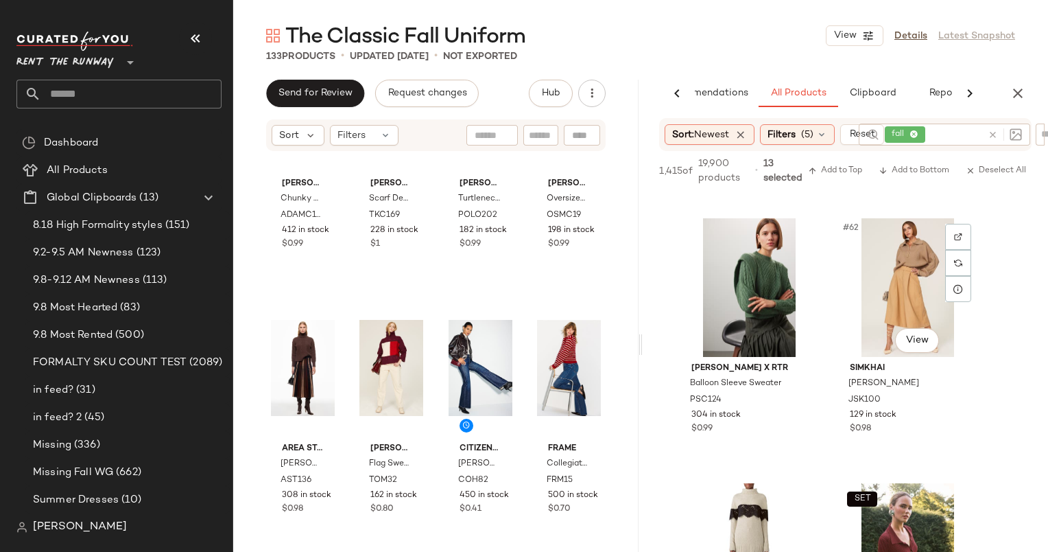
scroll to position [7926, 0]
click at [887, 289] on div "#62 View" at bounding box center [908, 287] width 138 height 139
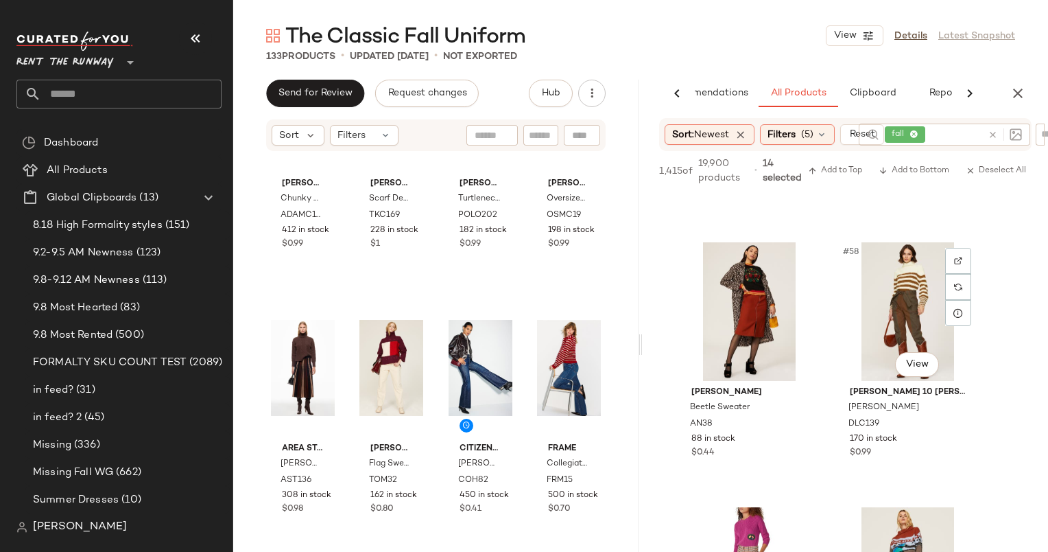
scroll to position [7374, 0]
click at [921, 292] on div "#58 View" at bounding box center [908, 309] width 138 height 139
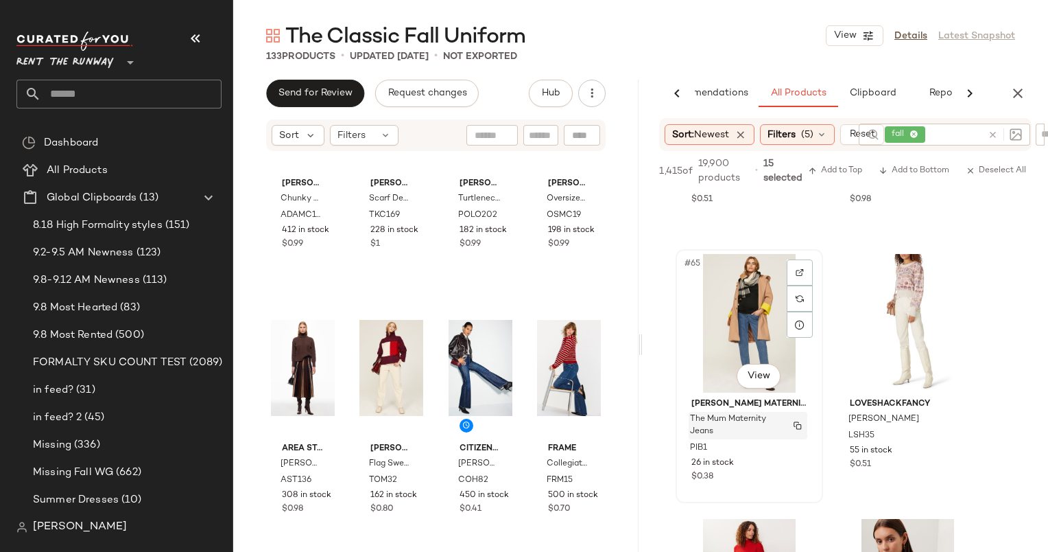
scroll to position [8719, 0]
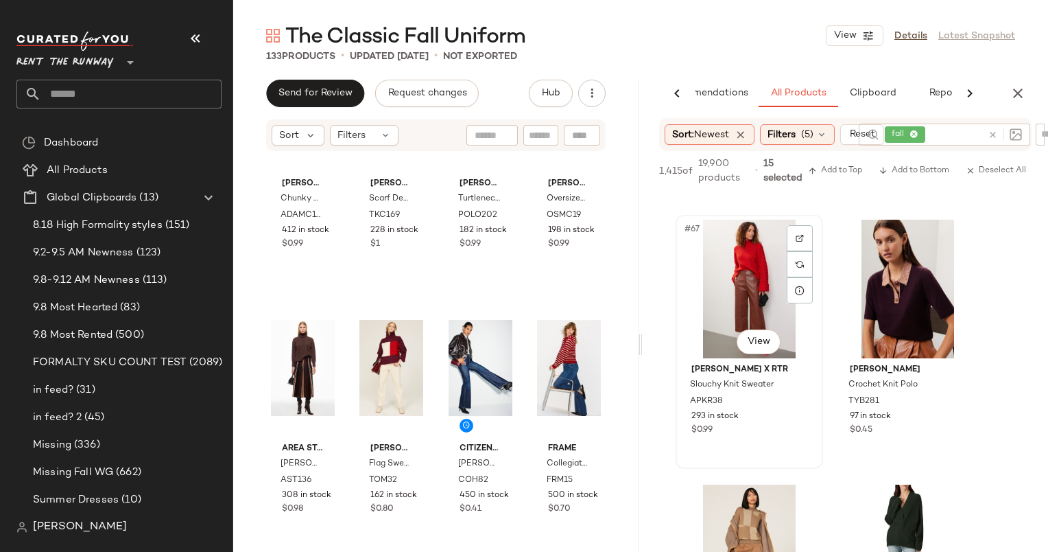
click at [755, 283] on div "#67 View" at bounding box center [750, 289] width 138 height 139
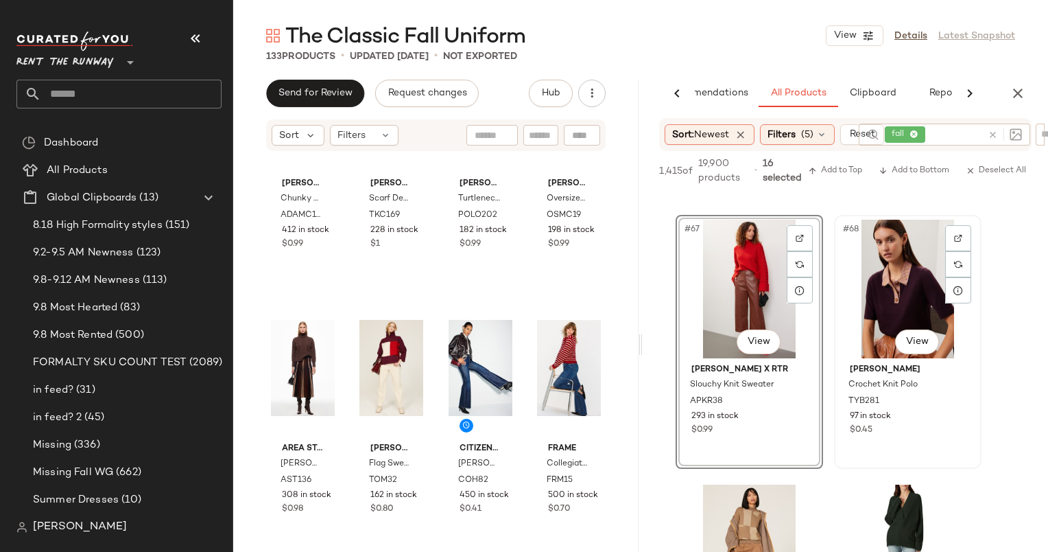
click at [886, 301] on div "#68 View" at bounding box center [908, 289] width 138 height 139
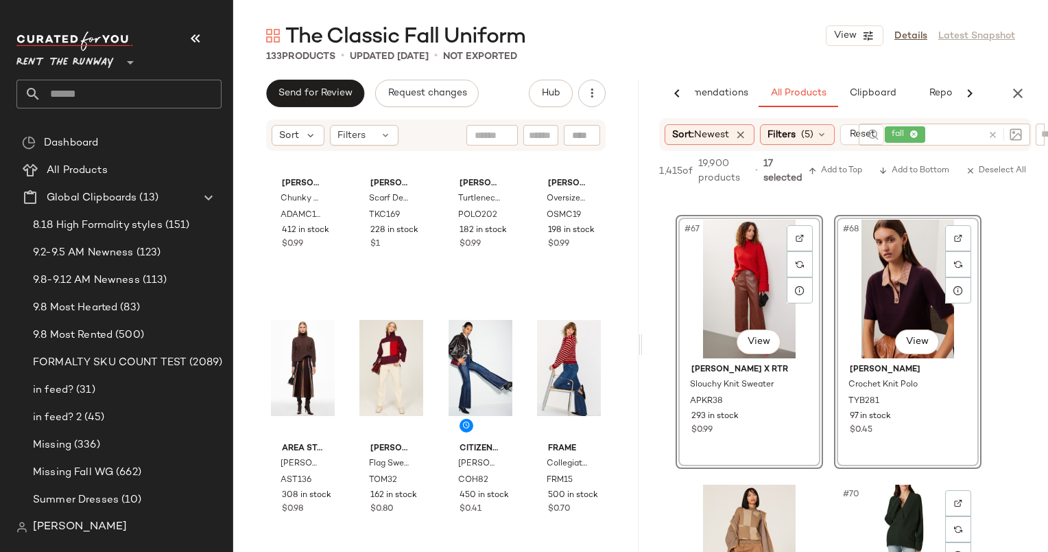
scroll to position [8969, 0]
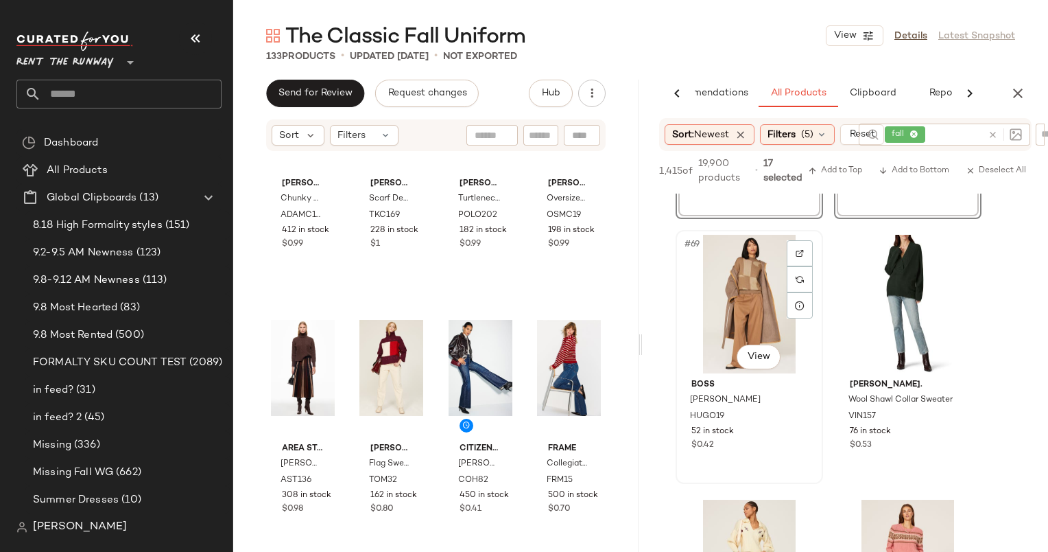
click at [758, 277] on div "#69 View" at bounding box center [750, 304] width 138 height 139
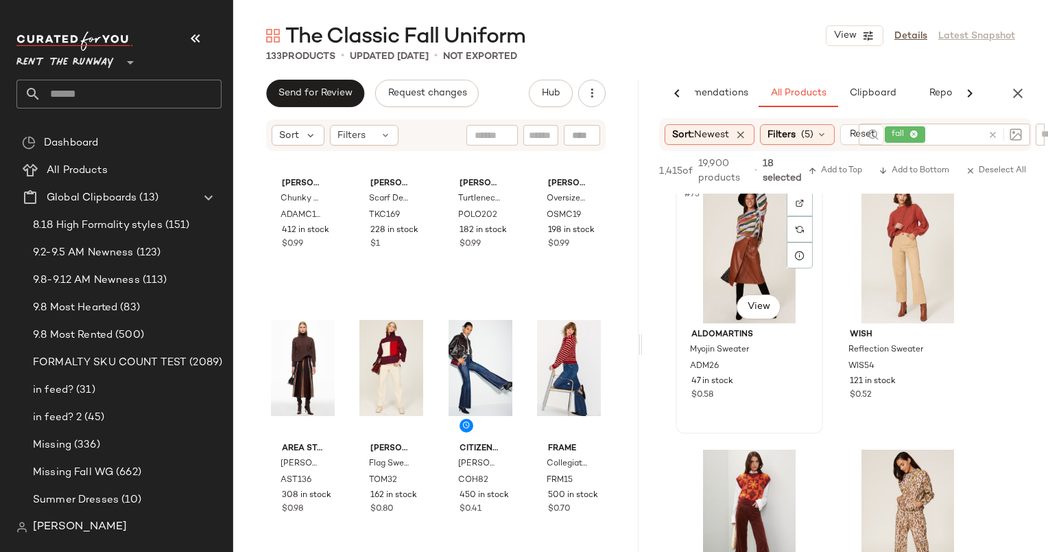
scroll to position [9677, 0]
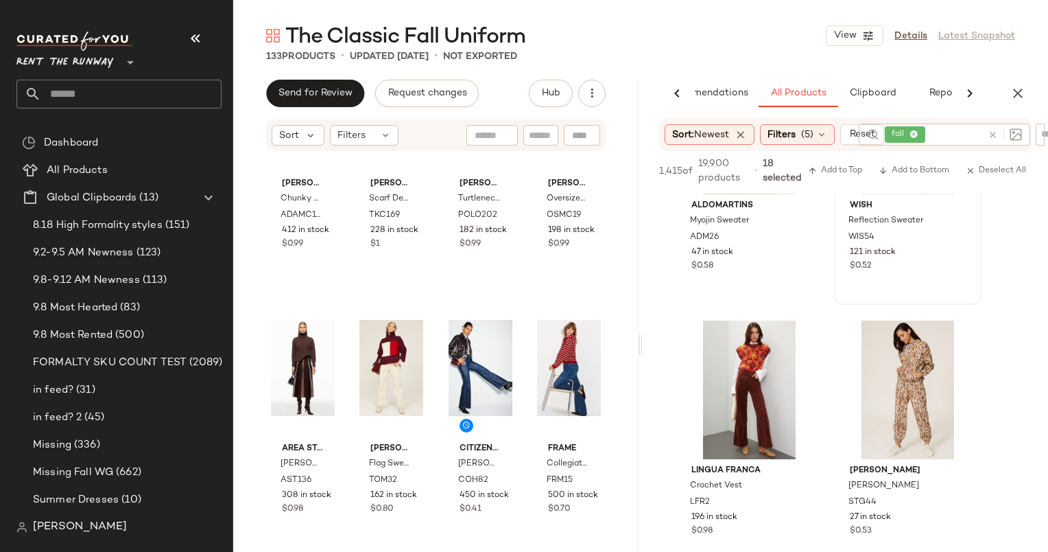
click at [911, 279] on div "#74 View Wish Reflection Sweater WIS54 121 in stock $0.52" at bounding box center [908, 177] width 145 height 251
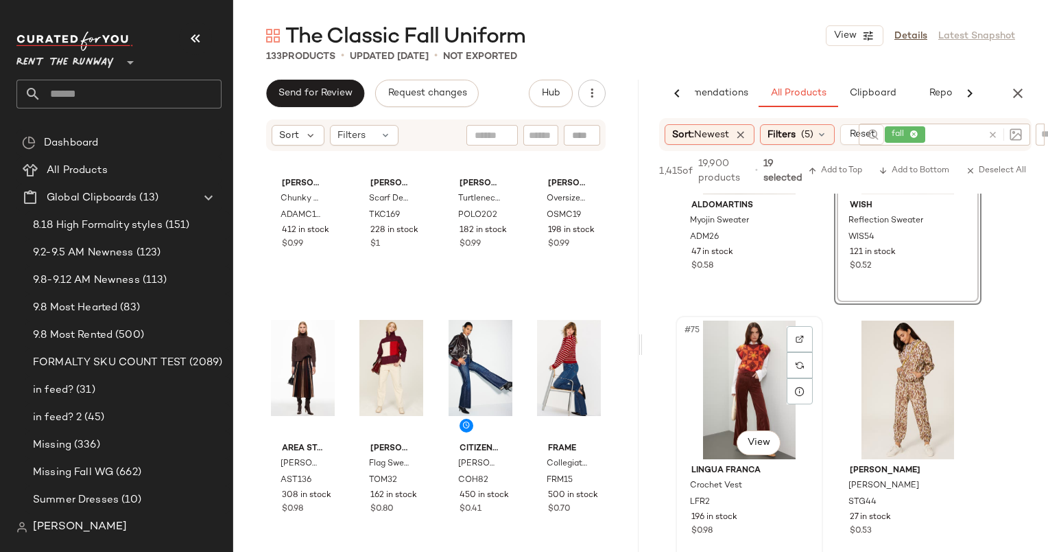
click at [738, 370] on div "#75 View" at bounding box center [750, 389] width 138 height 139
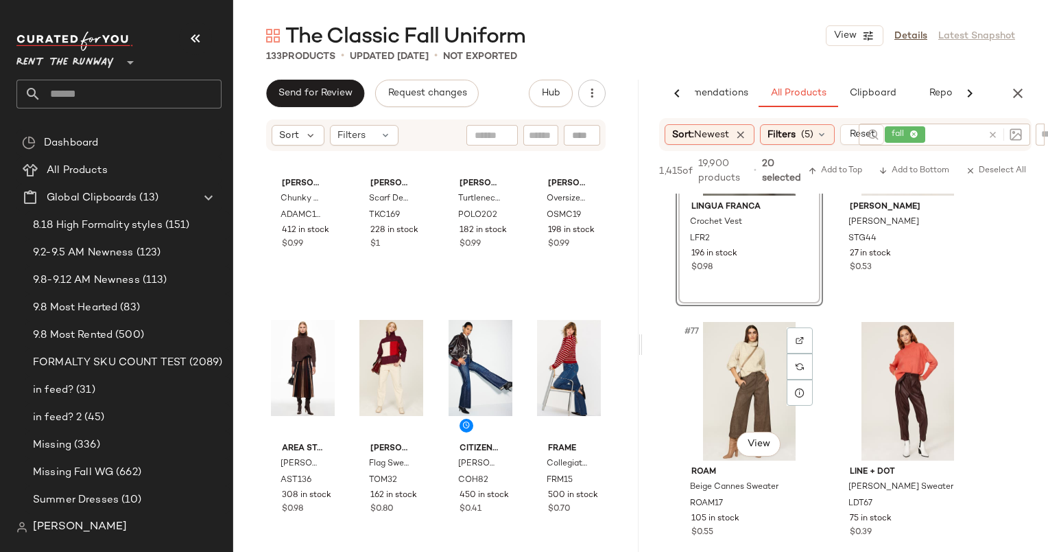
scroll to position [9959, 0]
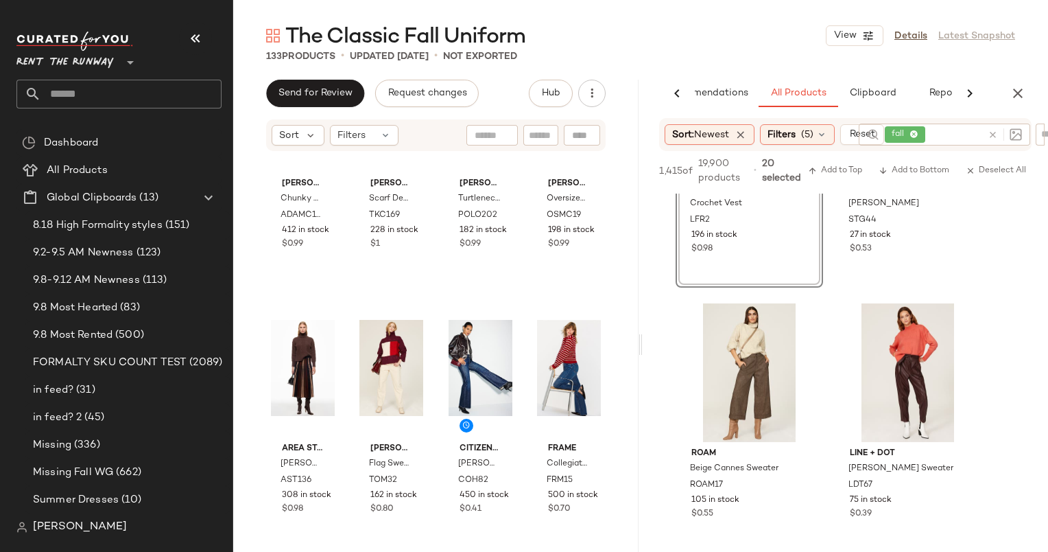
click at [914, 272] on div "#76 View STINE GOYA Jamila Hoodie STG44 27 in stock $0.53" at bounding box center [908, 160] width 145 height 251
click at [747, 357] on div "#77 View" at bounding box center [750, 372] width 138 height 139
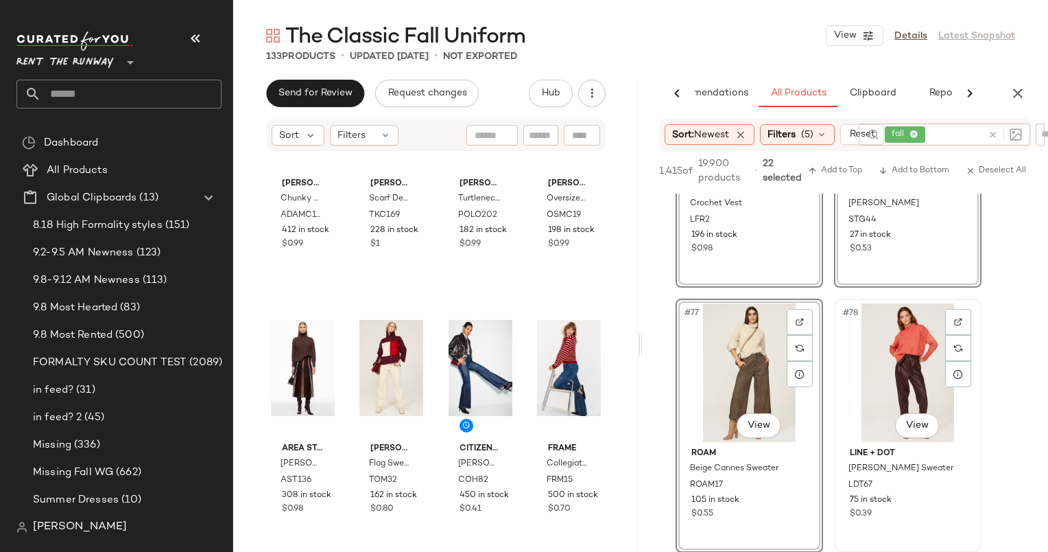
click at [897, 365] on div "#78 View" at bounding box center [908, 372] width 138 height 139
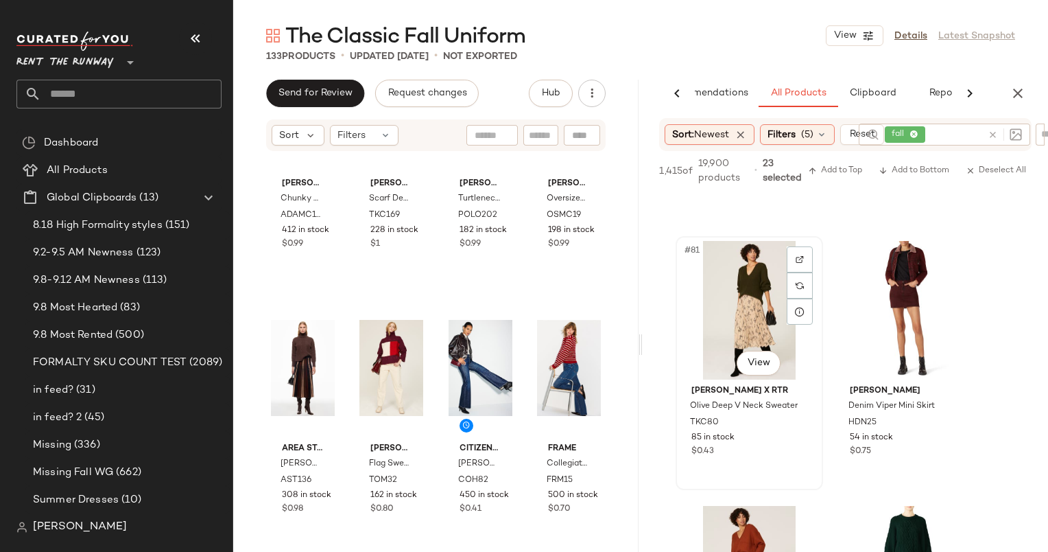
scroll to position [10749, 0]
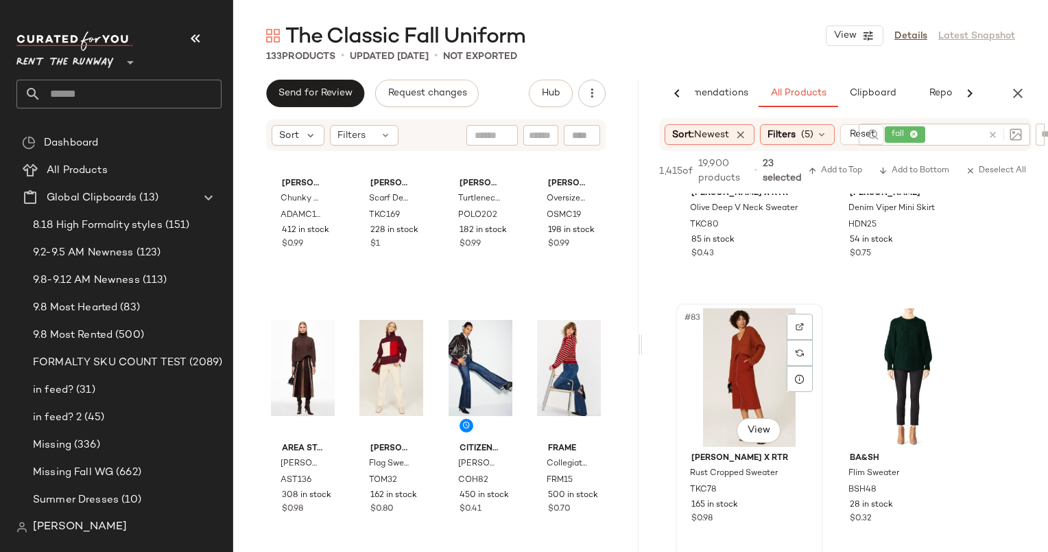
click at [740, 360] on div "#83 View" at bounding box center [750, 377] width 138 height 139
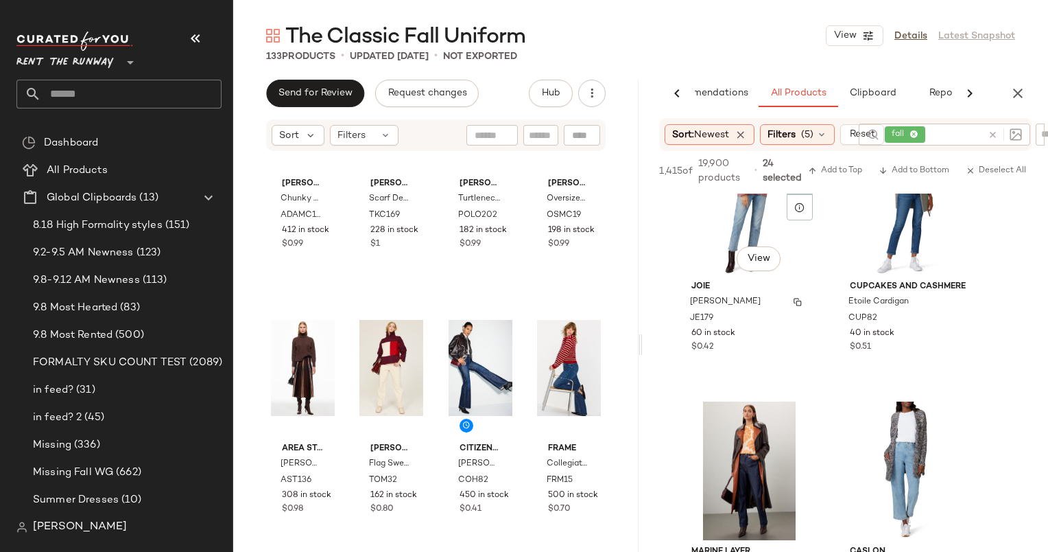
scroll to position [11305, 0]
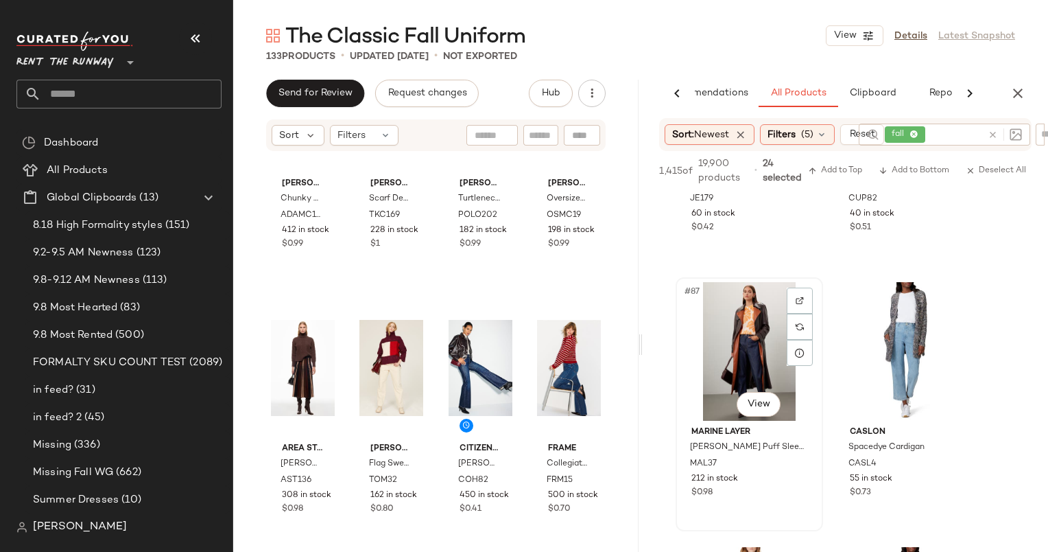
click at [754, 344] on div "#87 View" at bounding box center [750, 351] width 138 height 139
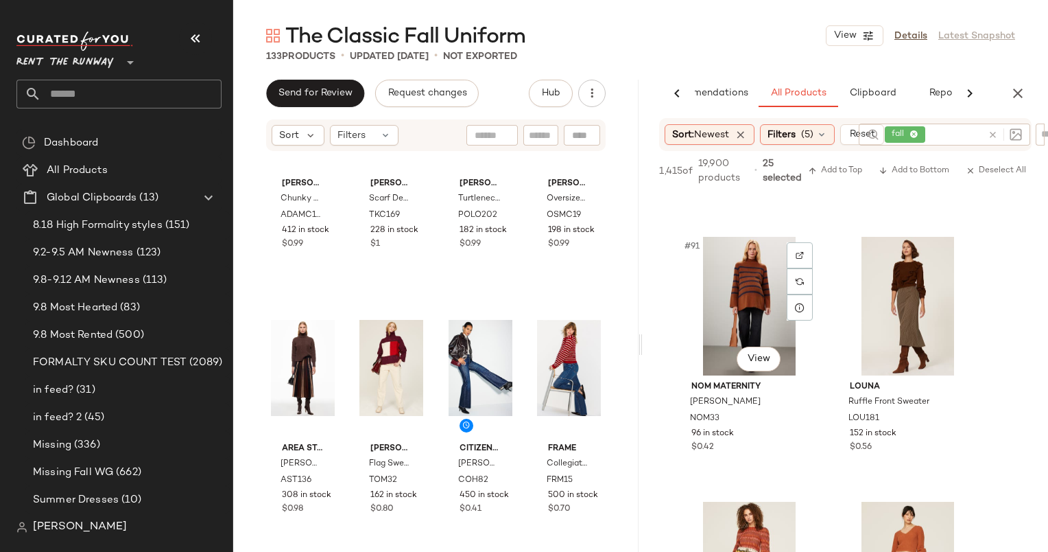
scroll to position [11927, 0]
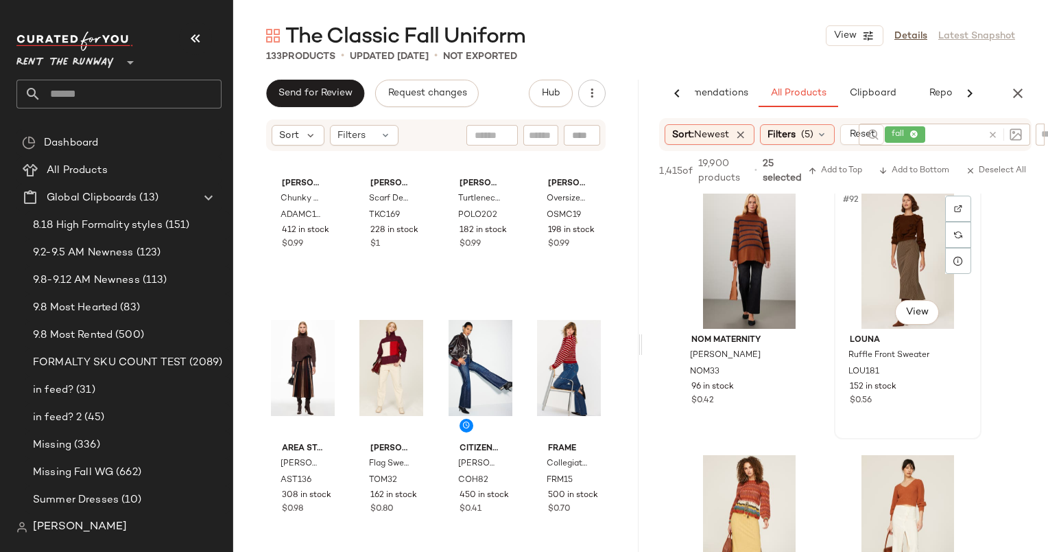
click at [886, 261] on div "#92 View" at bounding box center [908, 259] width 138 height 139
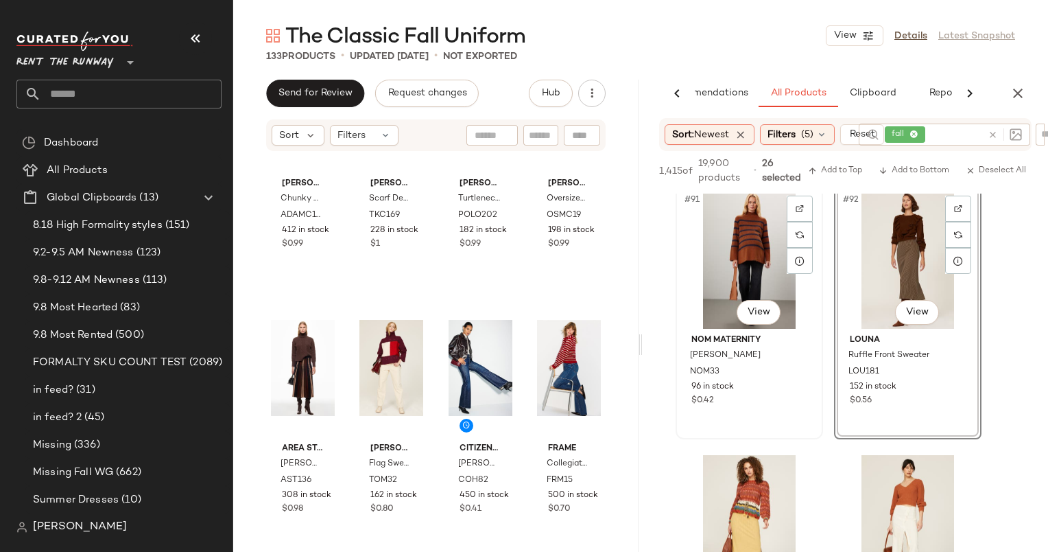
scroll to position [12199, 0]
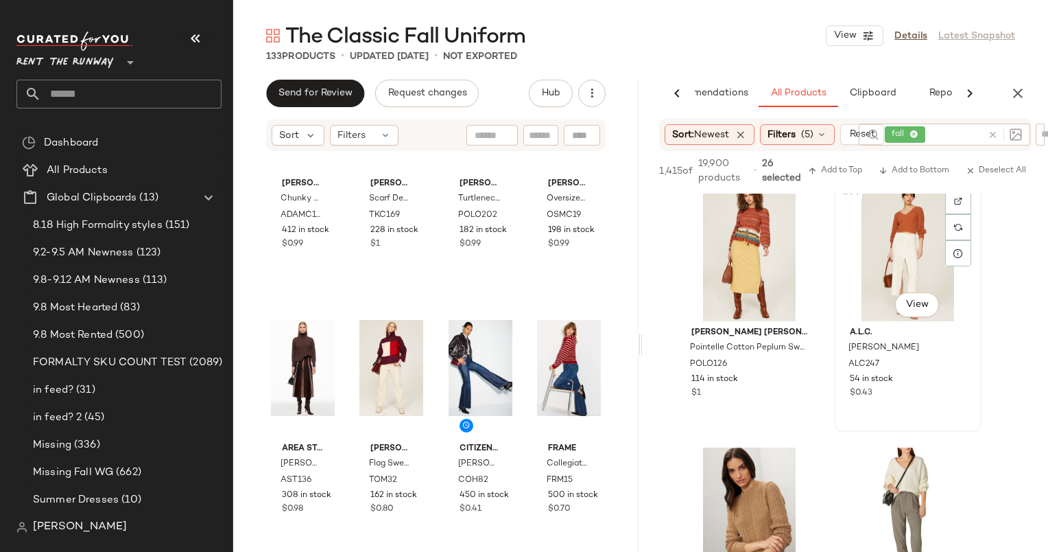
click at [908, 244] on div "#94 View" at bounding box center [908, 252] width 138 height 139
click at [752, 478] on div "#95 View" at bounding box center [750, 516] width 138 height 139
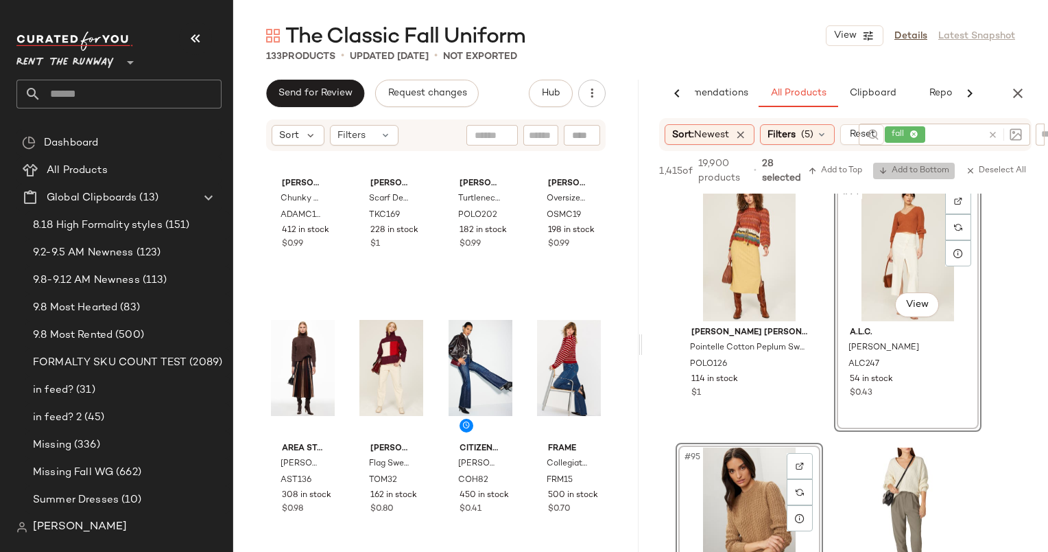
click at [913, 175] on span "Add to Bottom" at bounding box center [914, 171] width 71 height 10
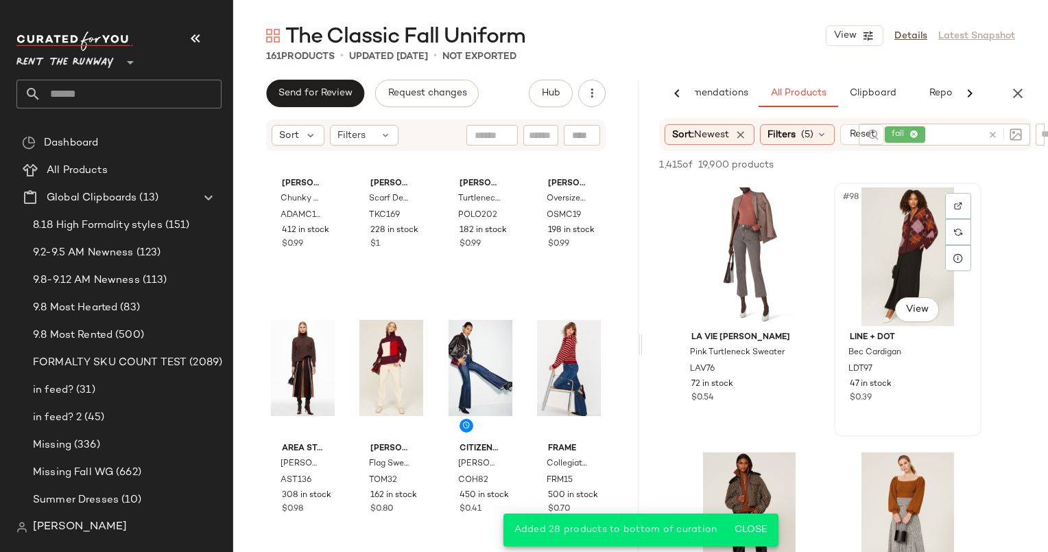
click at [906, 252] on div "#98 View" at bounding box center [908, 256] width 138 height 139
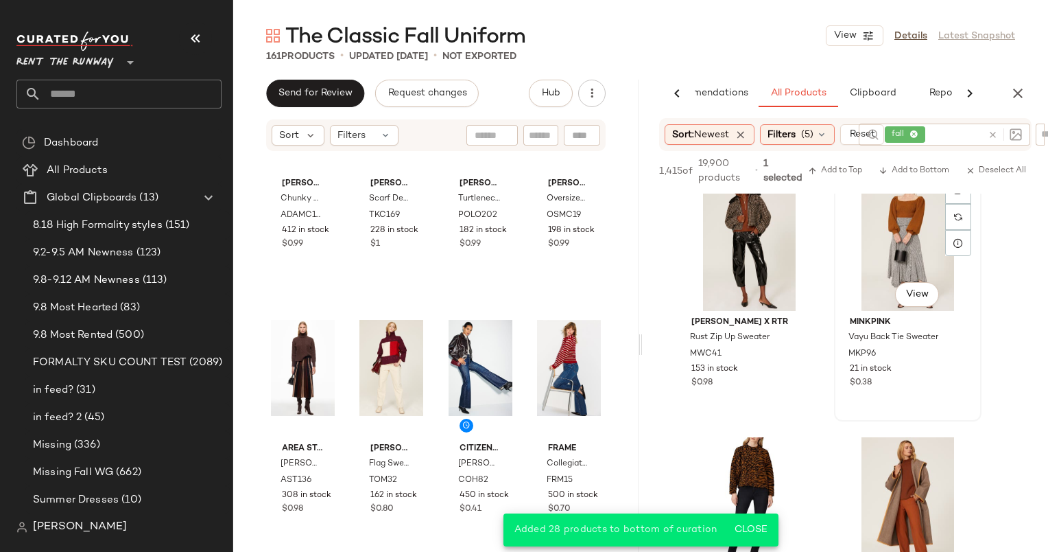
scroll to position [13056, 0]
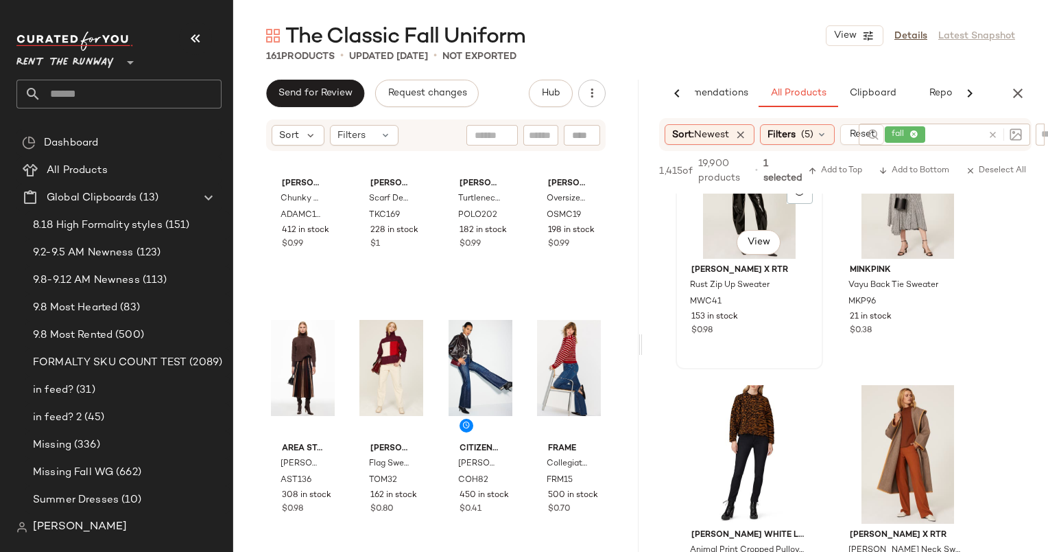
click at [731, 217] on div "#99 View" at bounding box center [750, 189] width 138 height 139
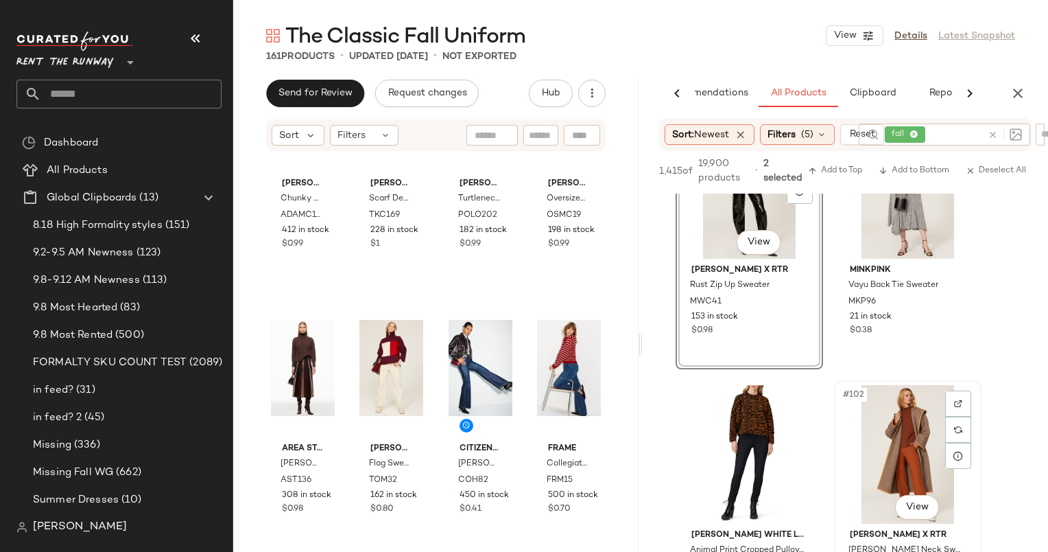
click at [898, 435] on div "#102 View" at bounding box center [908, 454] width 138 height 139
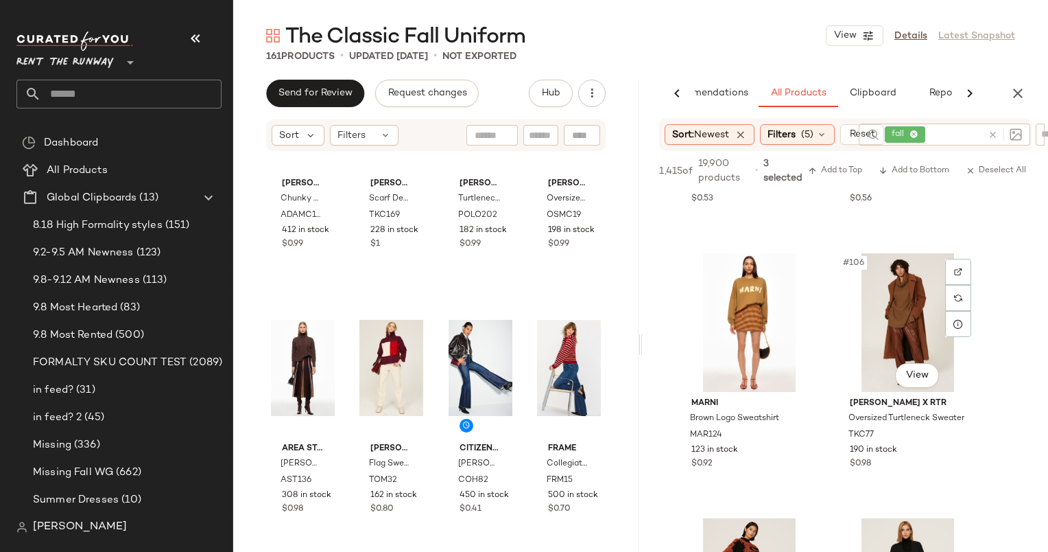
scroll to position [13742, 0]
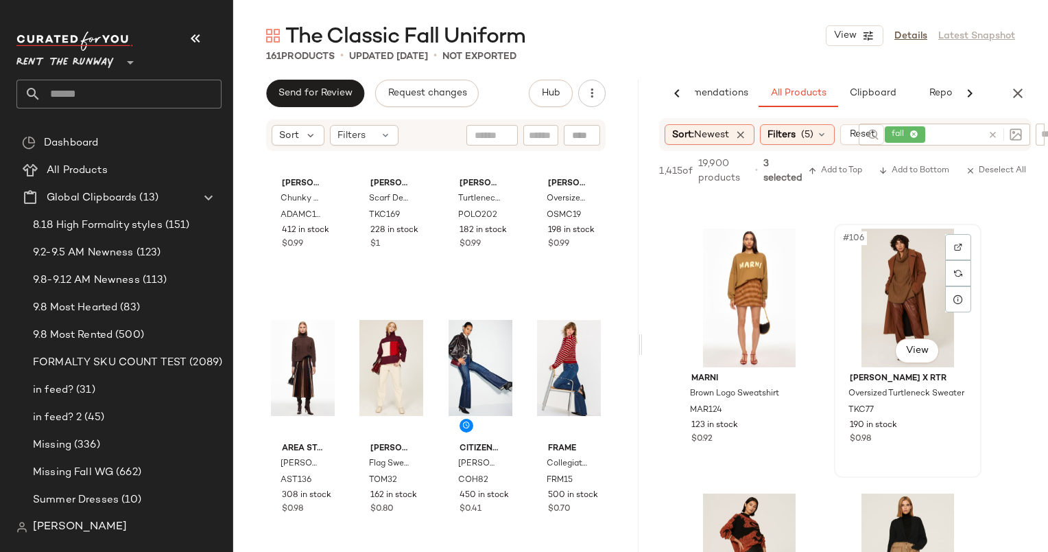
click at [889, 302] on div "#106 View" at bounding box center [908, 297] width 138 height 139
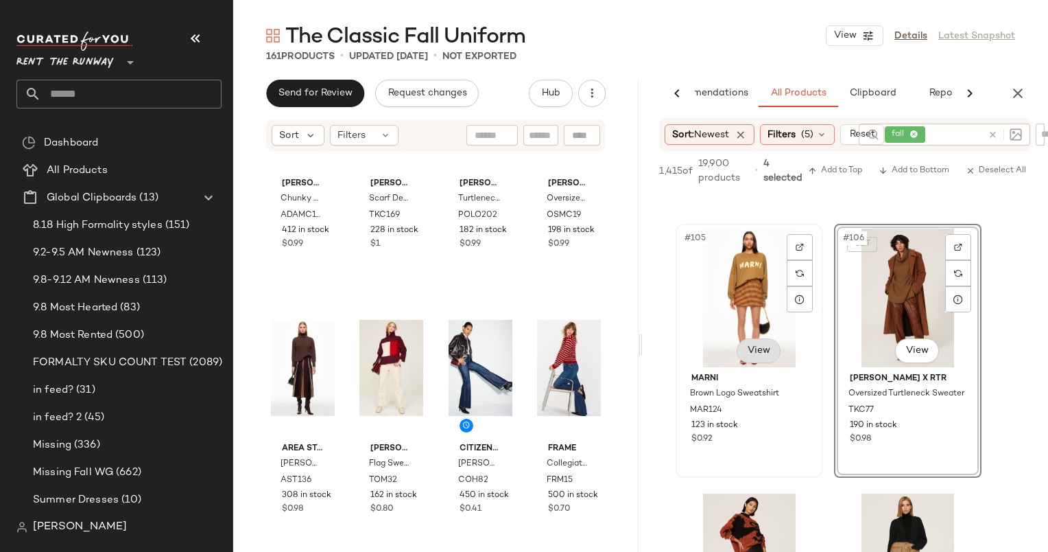
scroll to position [13904, 0]
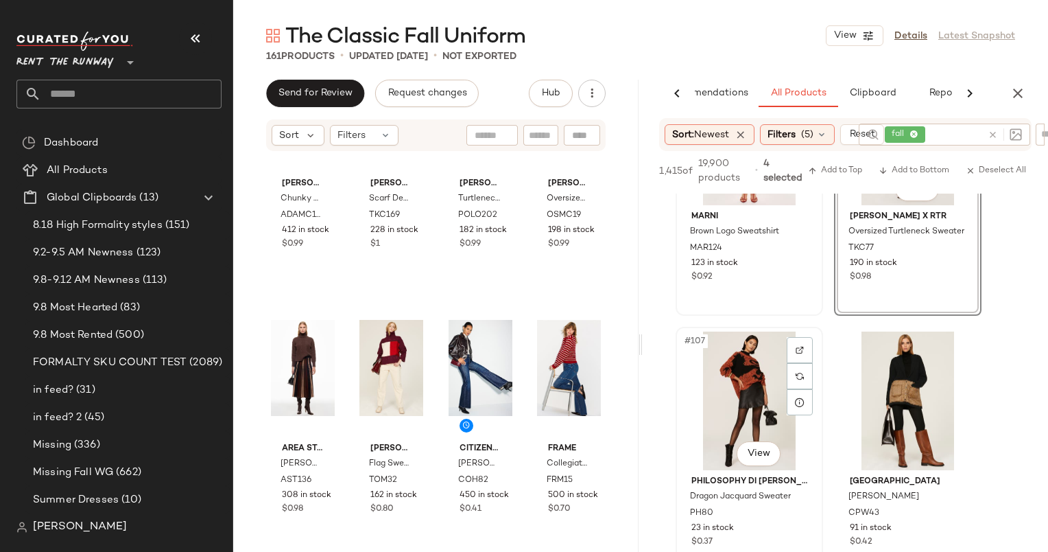
click at [749, 399] on div "#107 View" at bounding box center [750, 400] width 138 height 139
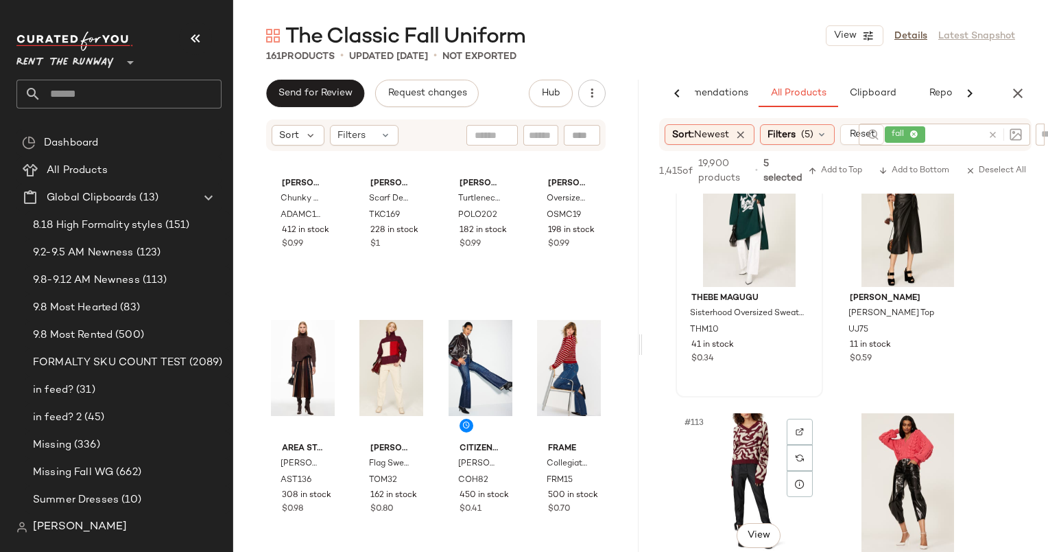
scroll to position [14618, 0]
click at [911, 168] on span "Add to Bottom" at bounding box center [914, 171] width 71 height 10
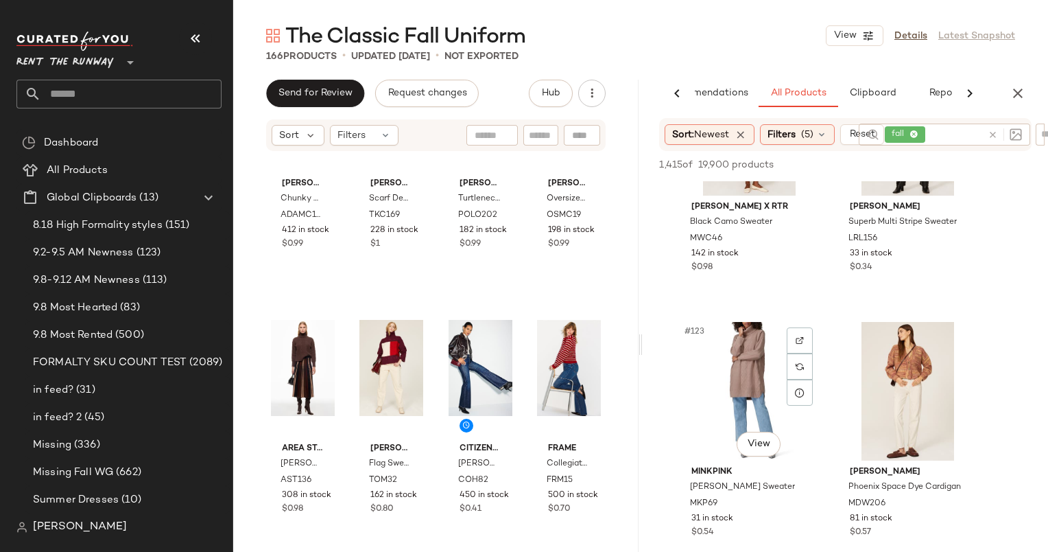
scroll to position [16086, 0]
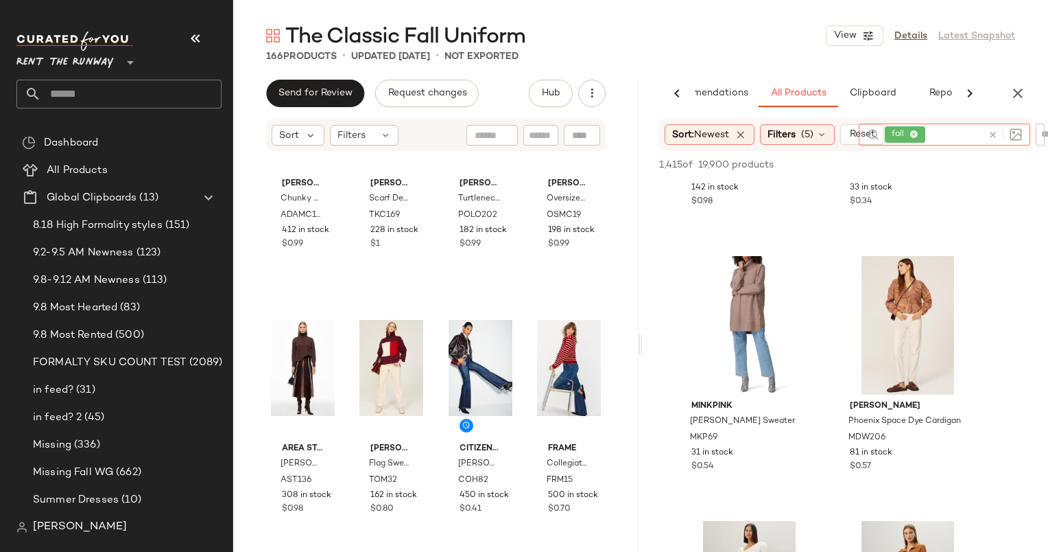
click at [997, 136] on icon at bounding box center [993, 135] width 10 height 10
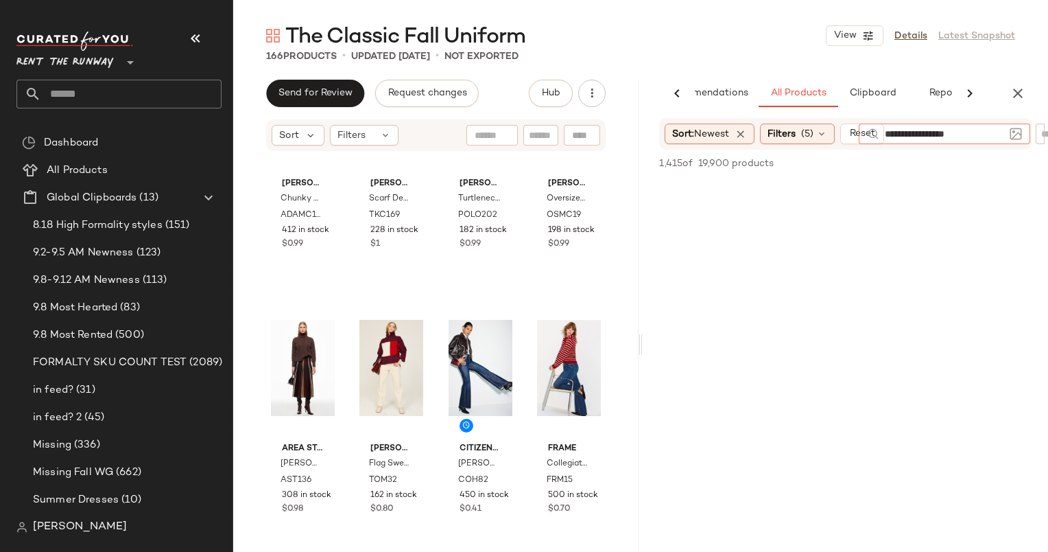
type input "**********"
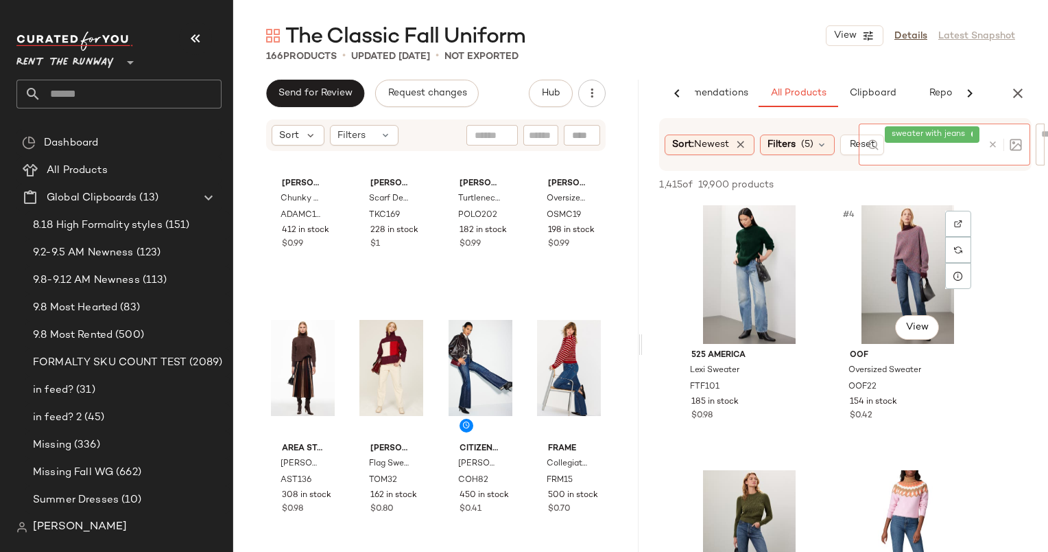
scroll to position [293, 0]
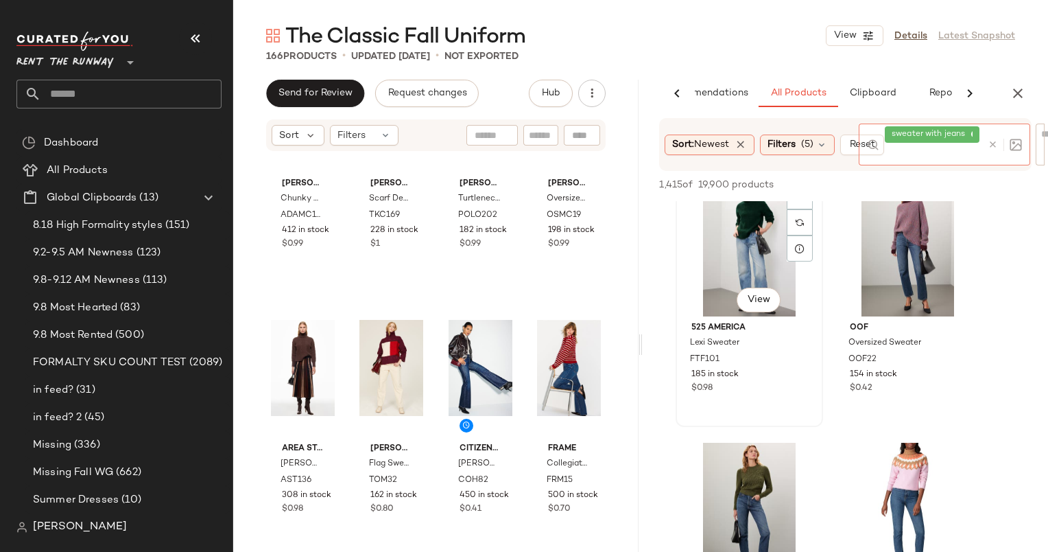
click at [762, 233] on div "#3 View" at bounding box center [750, 247] width 138 height 139
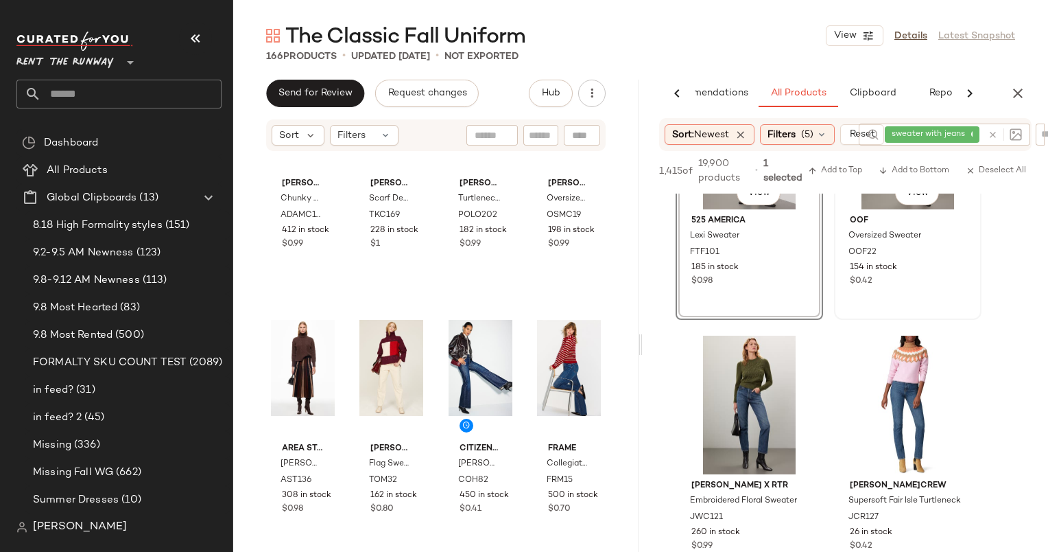
scroll to position [392, 0]
click at [758, 382] on div "#5 View" at bounding box center [750, 405] width 138 height 139
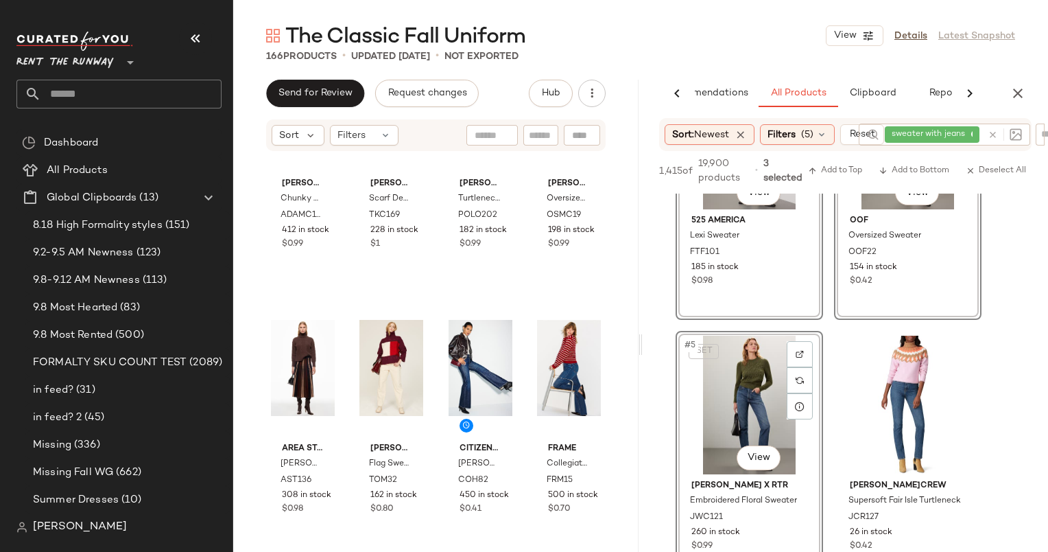
scroll to position [749, 0]
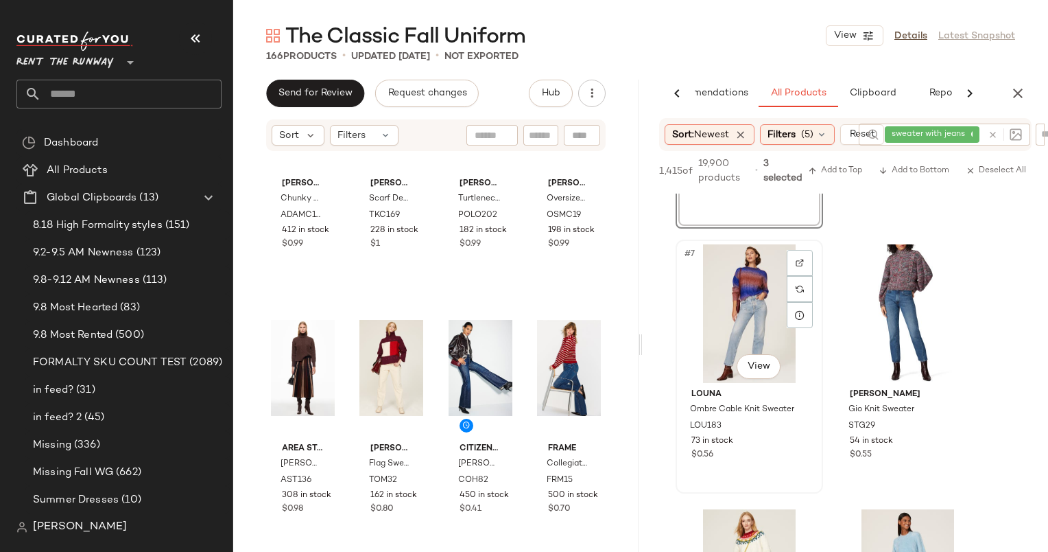
click at [758, 263] on div "#7 View" at bounding box center [750, 313] width 138 height 139
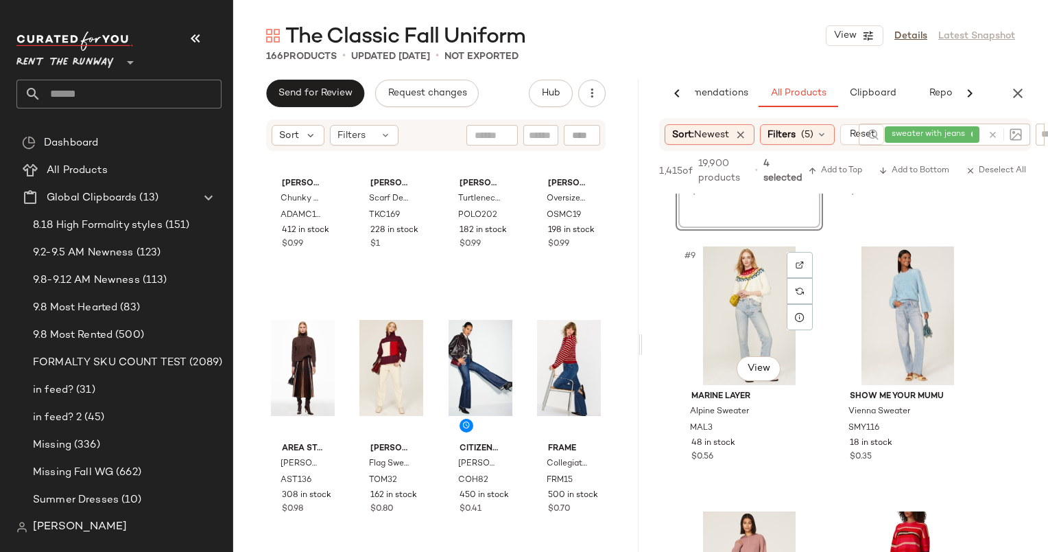
scroll to position [1012, 0]
click at [880, 304] on div "#10 View" at bounding box center [908, 315] width 138 height 139
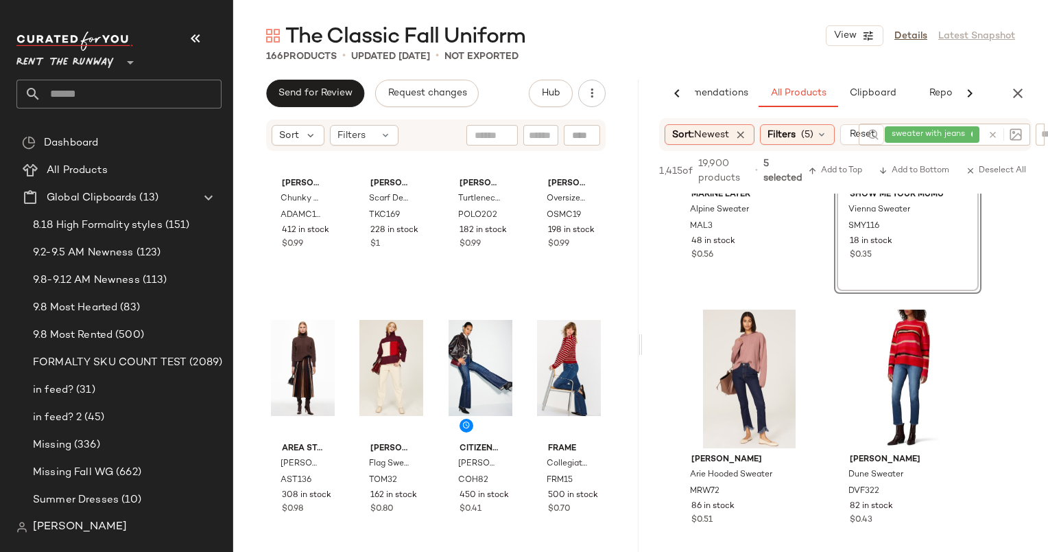
scroll to position [1216, 0]
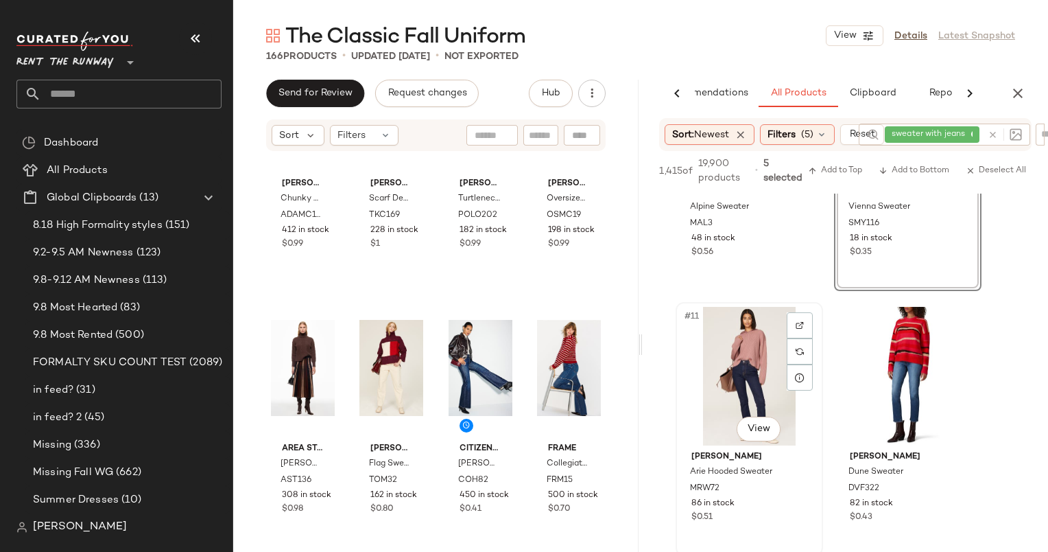
click at [733, 360] on div "#11 View" at bounding box center [750, 376] width 138 height 139
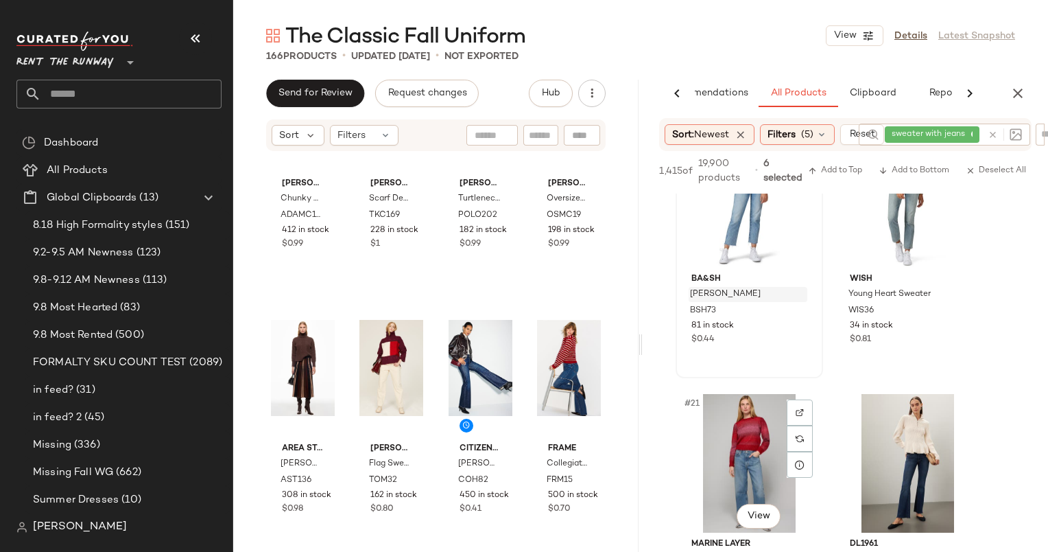
scroll to position [2088, 0]
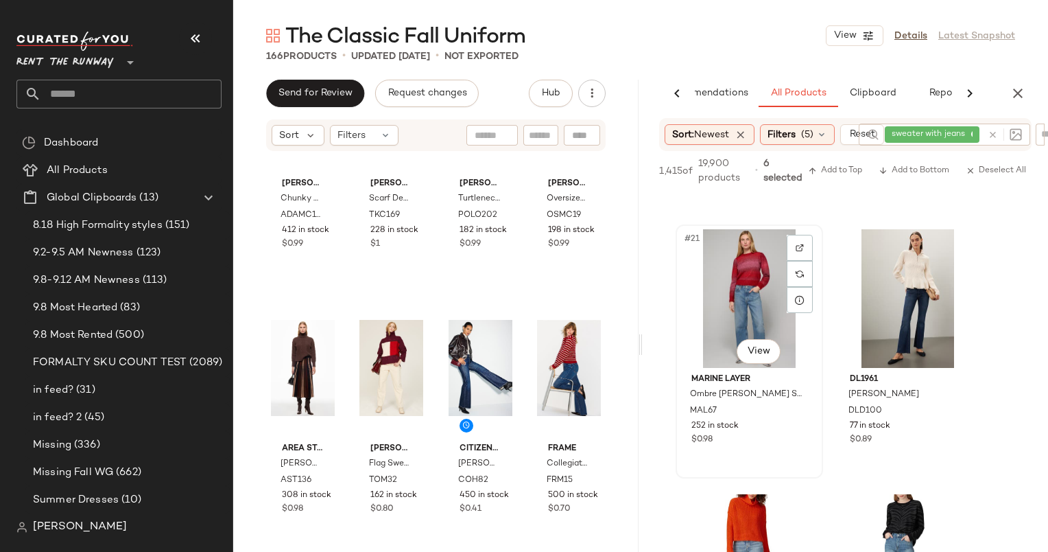
click at [755, 295] on div "#21 View" at bounding box center [750, 298] width 138 height 139
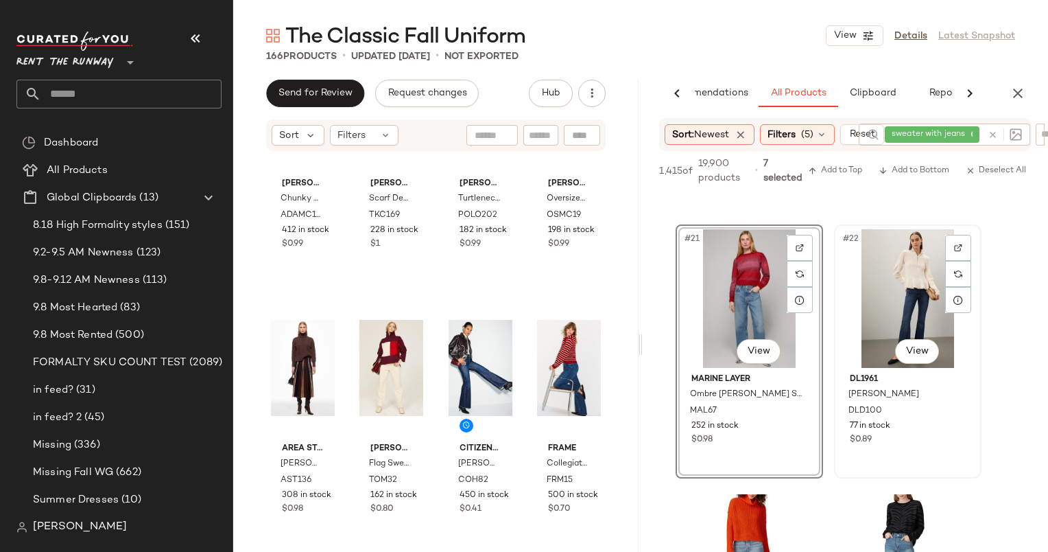
click at [856, 292] on div "#22 View" at bounding box center [908, 298] width 138 height 139
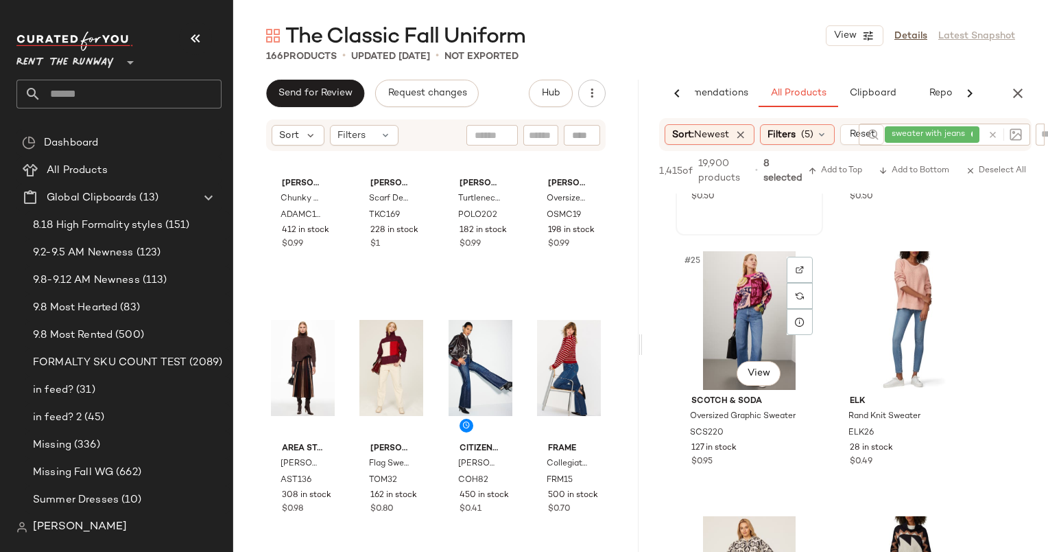
scroll to position [2596, 0]
click at [752, 320] on div "#25 View" at bounding box center [750, 319] width 138 height 139
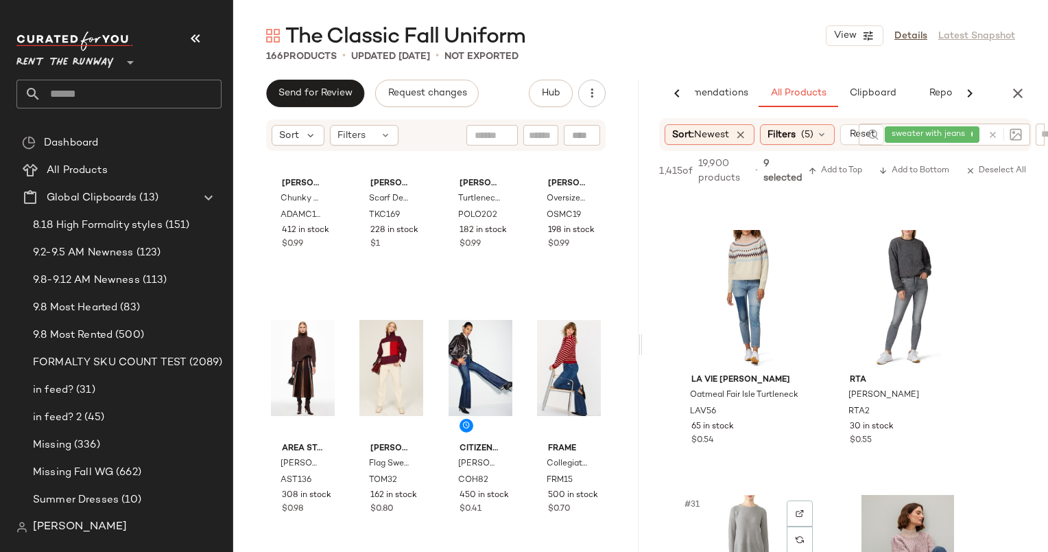
scroll to position [3397, 0]
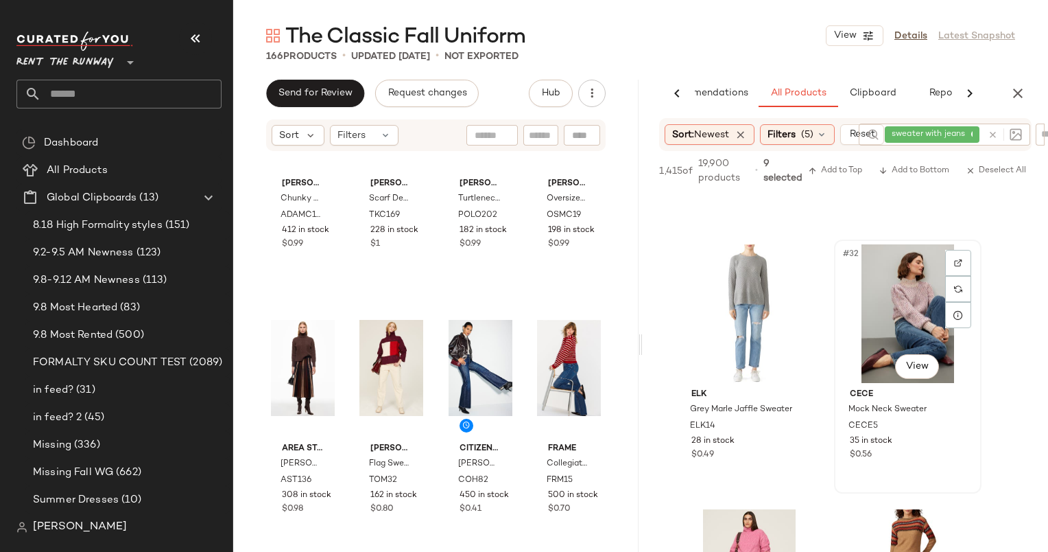
click at [882, 316] on div "#32 View" at bounding box center [908, 313] width 138 height 139
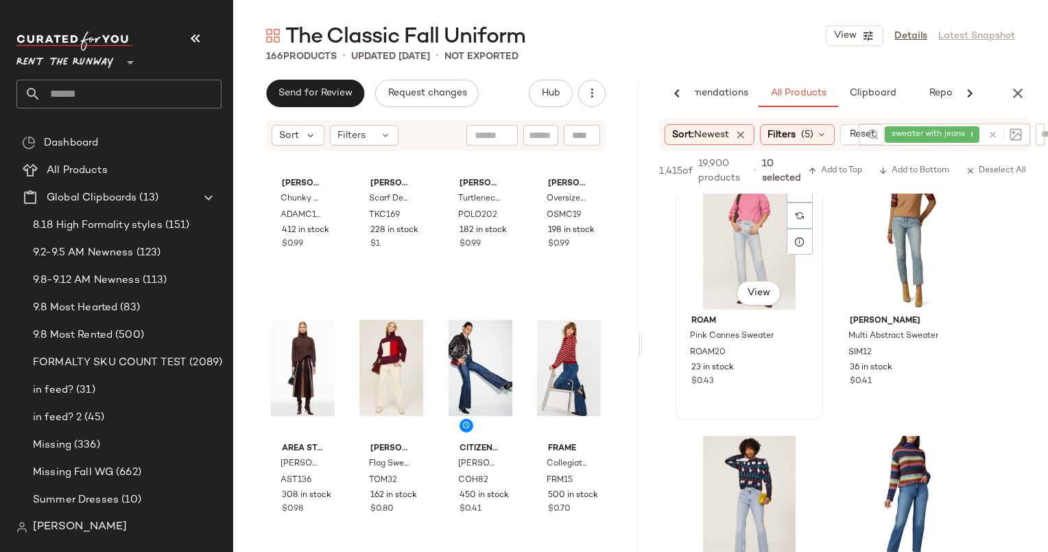
click at [744, 222] on div "#33 View" at bounding box center [750, 240] width 138 height 139
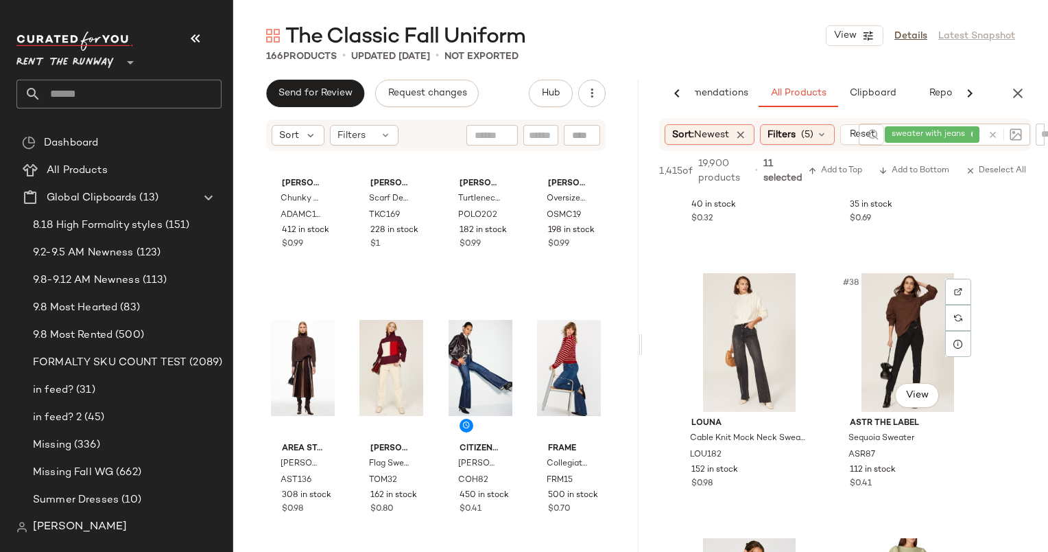
scroll to position [4239, 0]
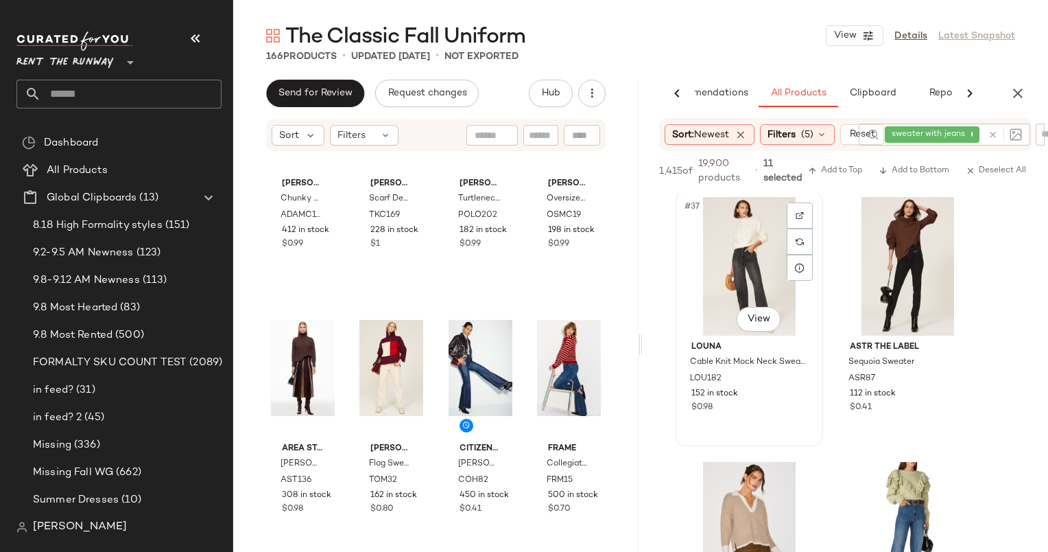
click at [738, 279] on div "#37 View" at bounding box center [750, 266] width 138 height 139
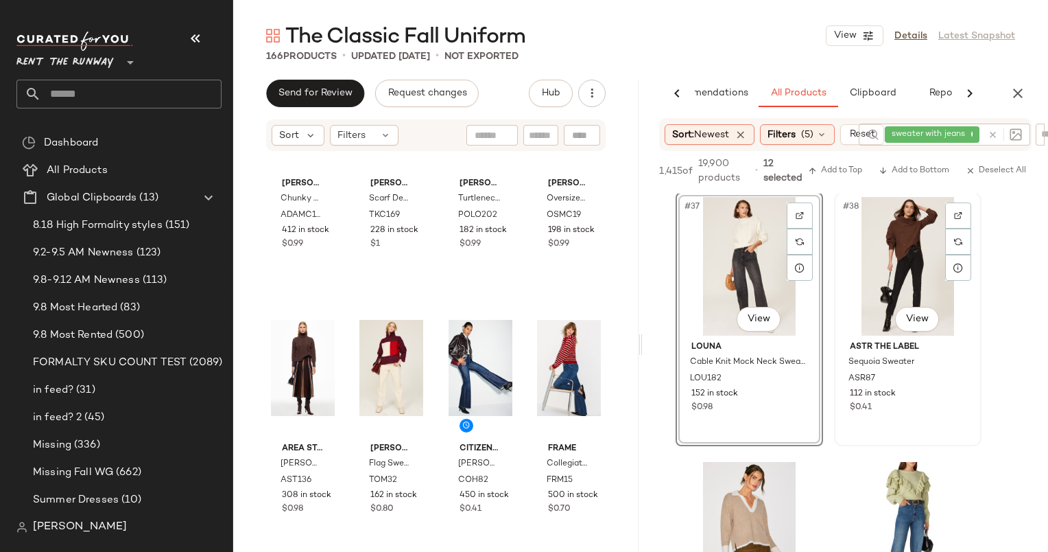
click at [897, 282] on div "#38 View" at bounding box center [908, 266] width 138 height 139
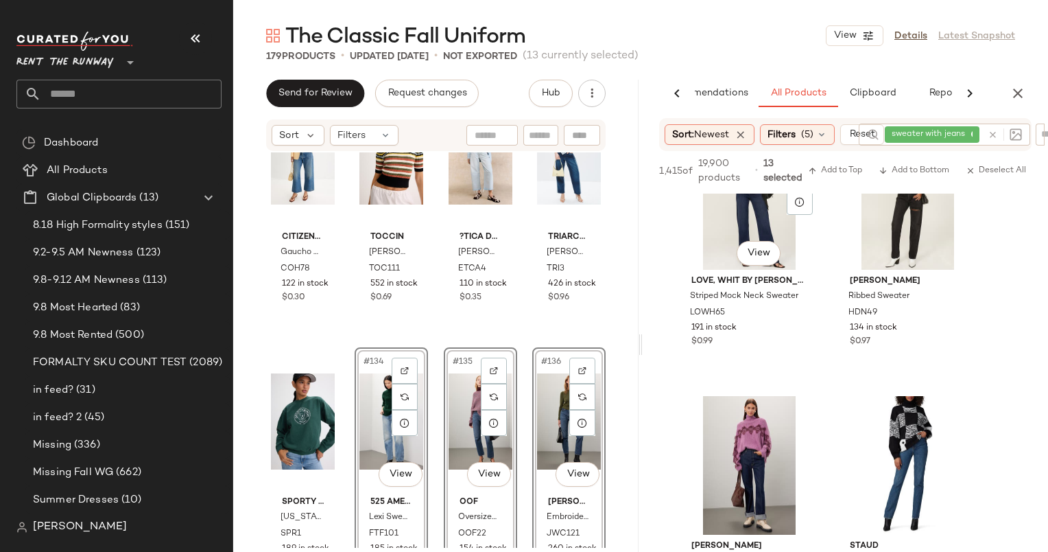
scroll to position [5101, 0]
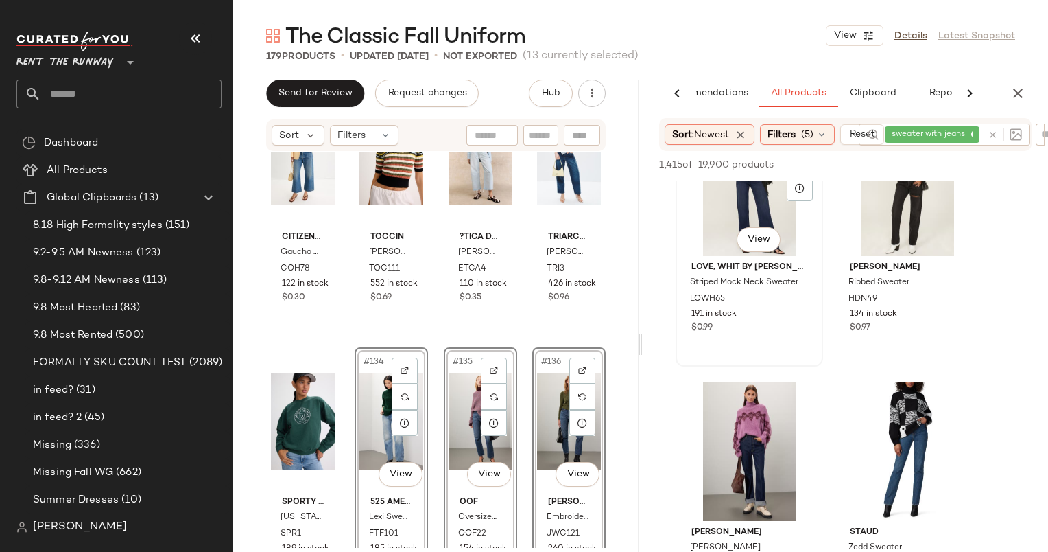
click at [713, 228] on div "#43 View" at bounding box center [750, 186] width 138 height 139
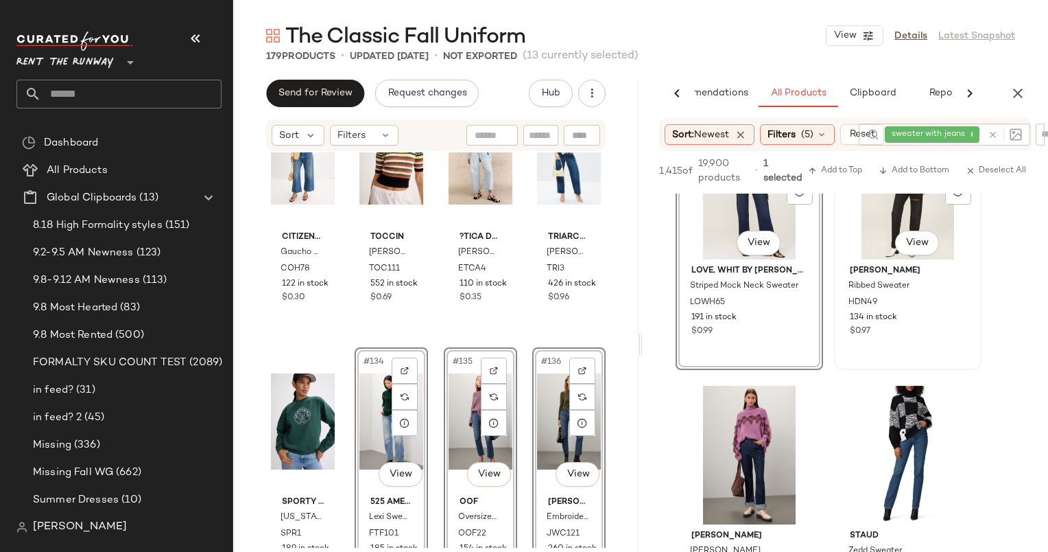
scroll to position [5119, 0]
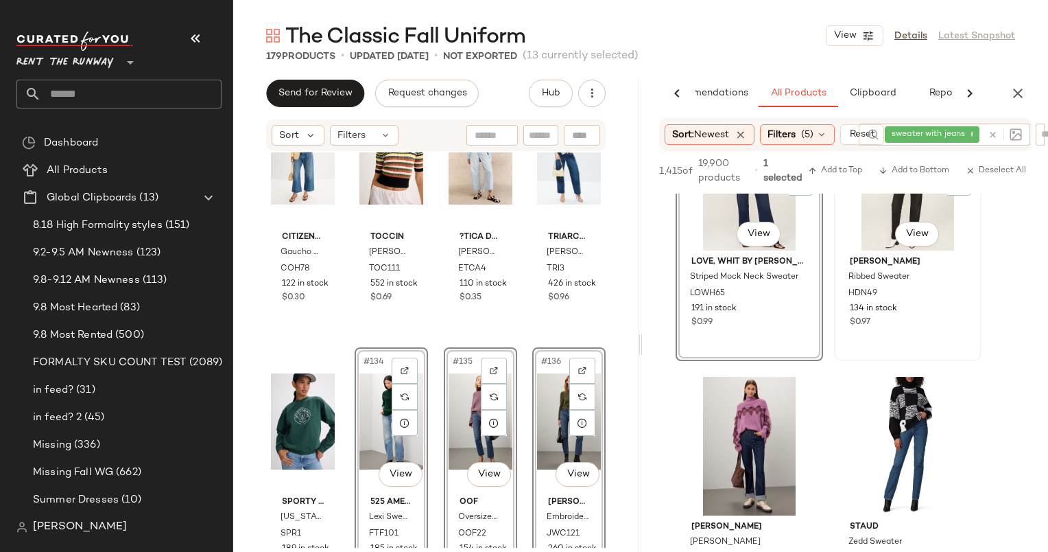
click at [912, 325] on div "$0.97" at bounding box center [908, 322] width 116 height 12
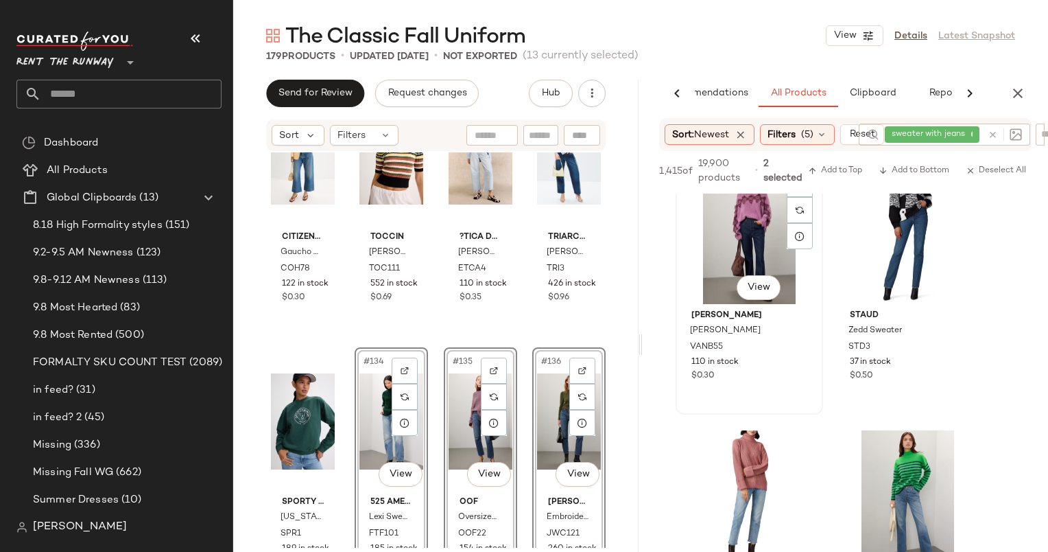
click at [705, 274] on div "#45 View" at bounding box center [750, 234] width 138 height 139
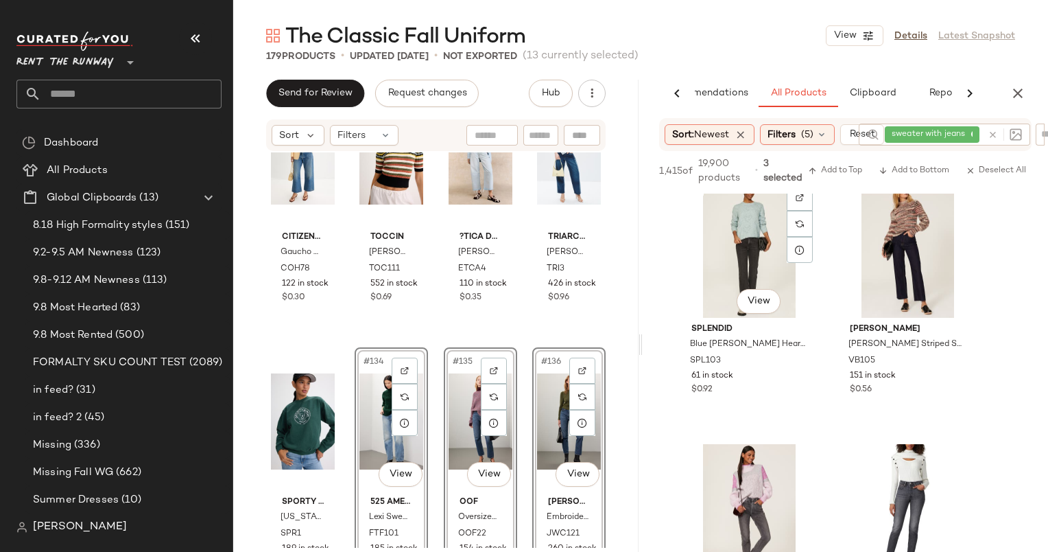
scroll to position [5846, 0]
click at [742, 254] on div "#49 View" at bounding box center [750, 248] width 138 height 139
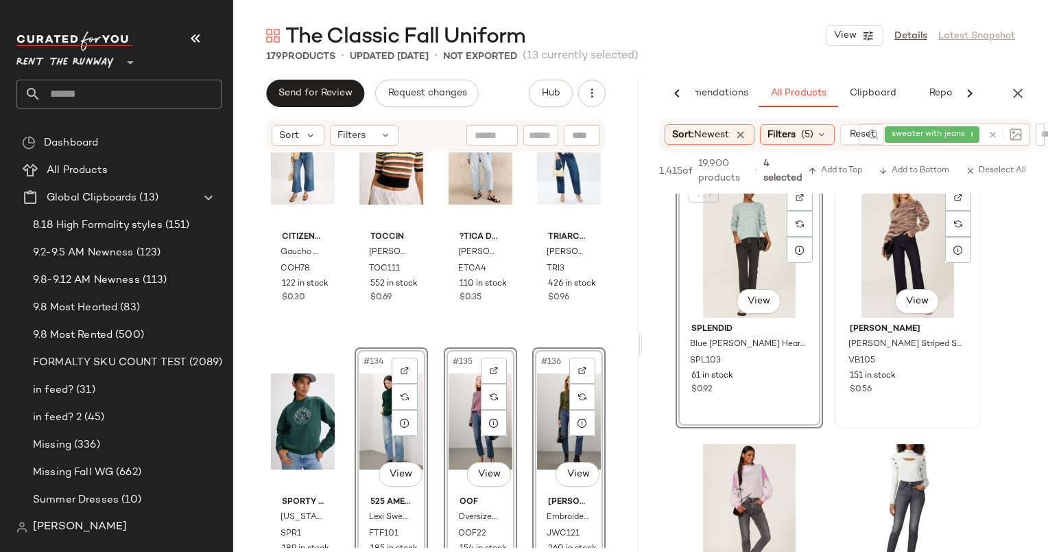
click at [892, 235] on div "#50 View" at bounding box center [908, 248] width 138 height 139
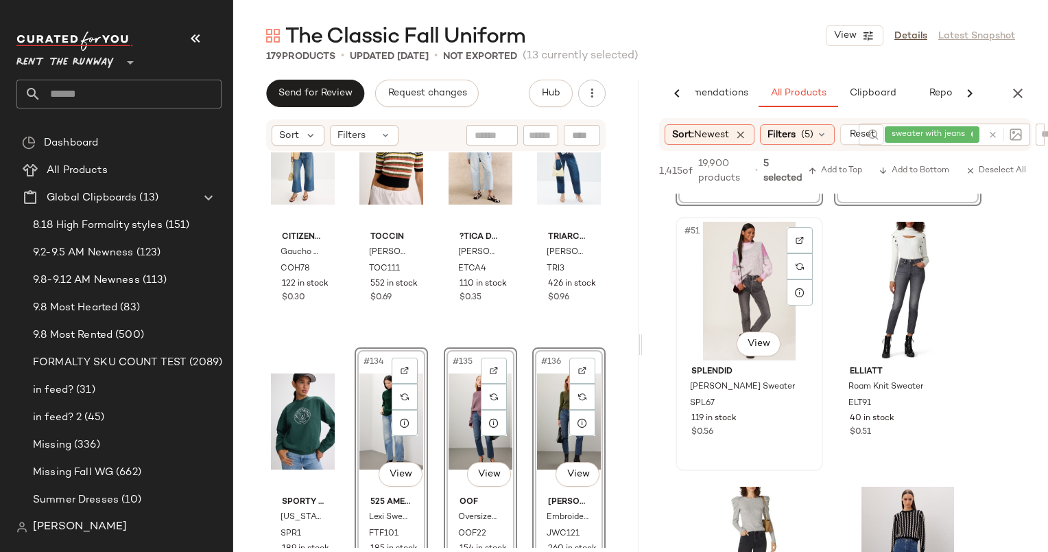
click at [725, 283] on div "#51 View" at bounding box center [750, 291] width 138 height 139
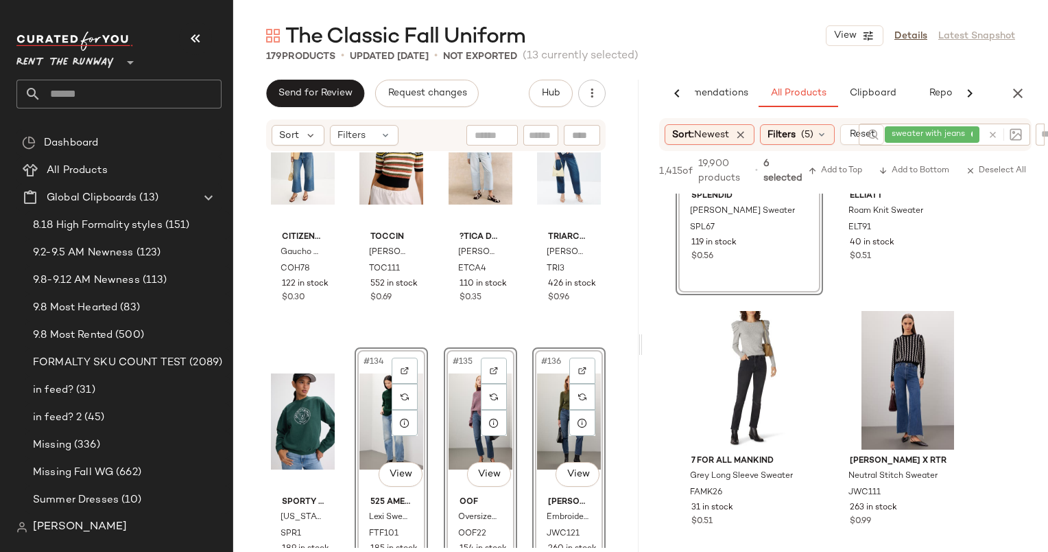
scroll to position [6321, 0]
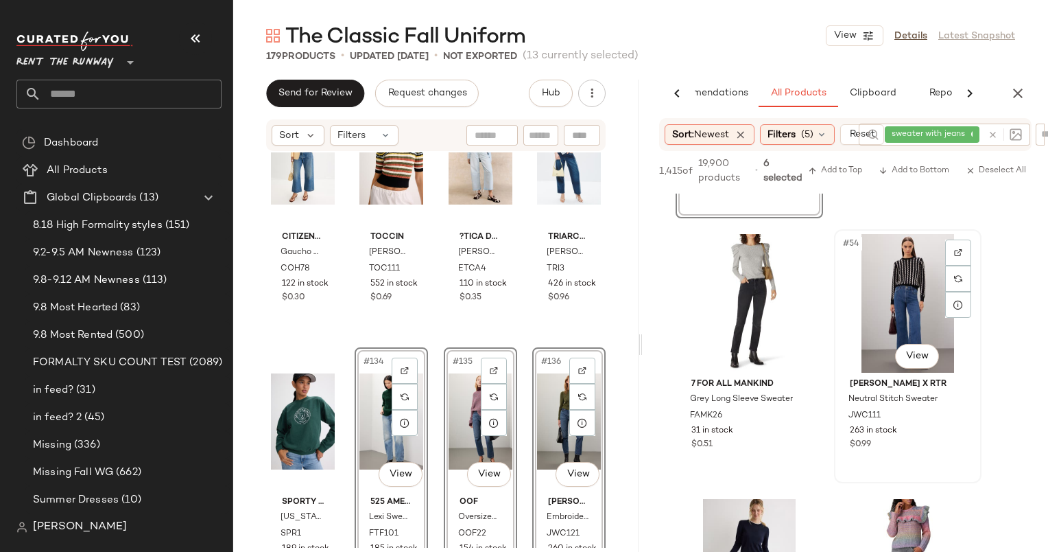
click at [880, 299] on div "#54 View" at bounding box center [908, 303] width 138 height 139
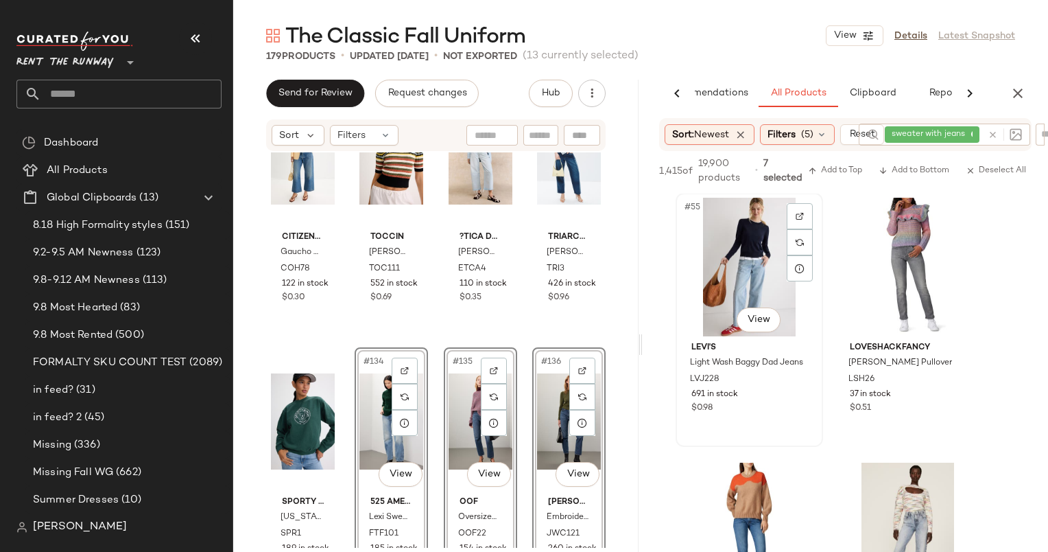
click at [741, 231] on div "#55 View" at bounding box center [750, 267] width 138 height 139
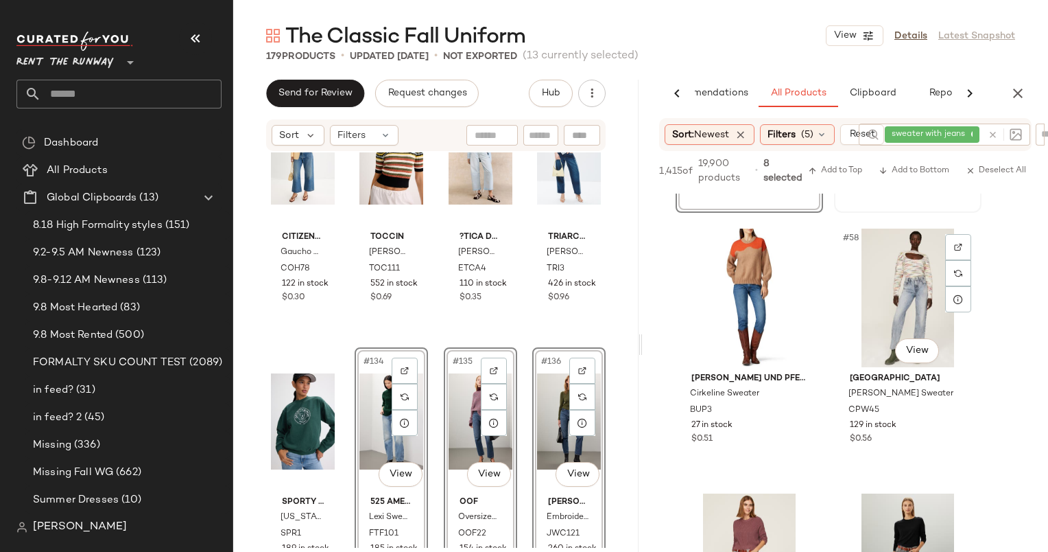
scroll to position [6859, 0]
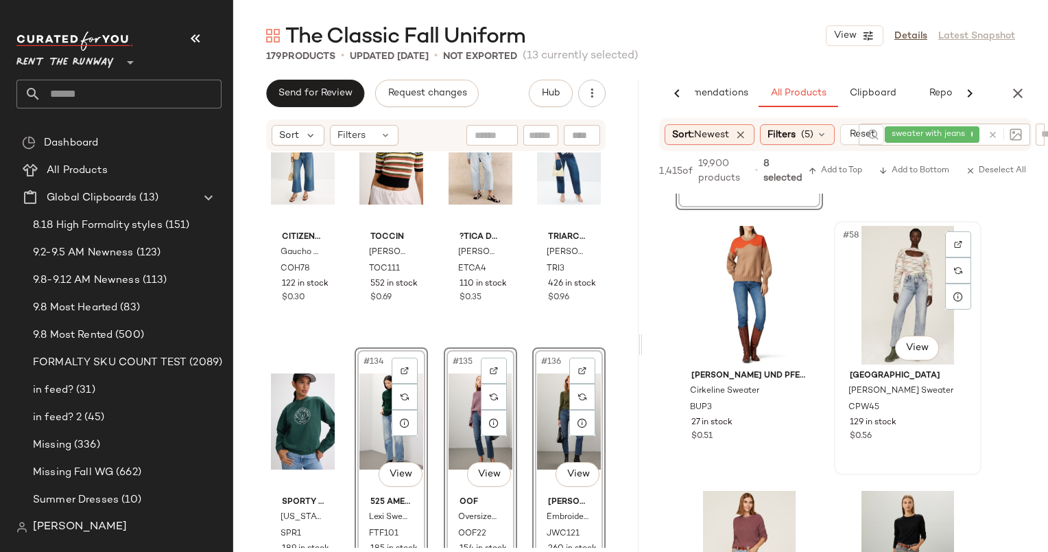
click at [895, 280] on div "#58 View" at bounding box center [908, 295] width 138 height 139
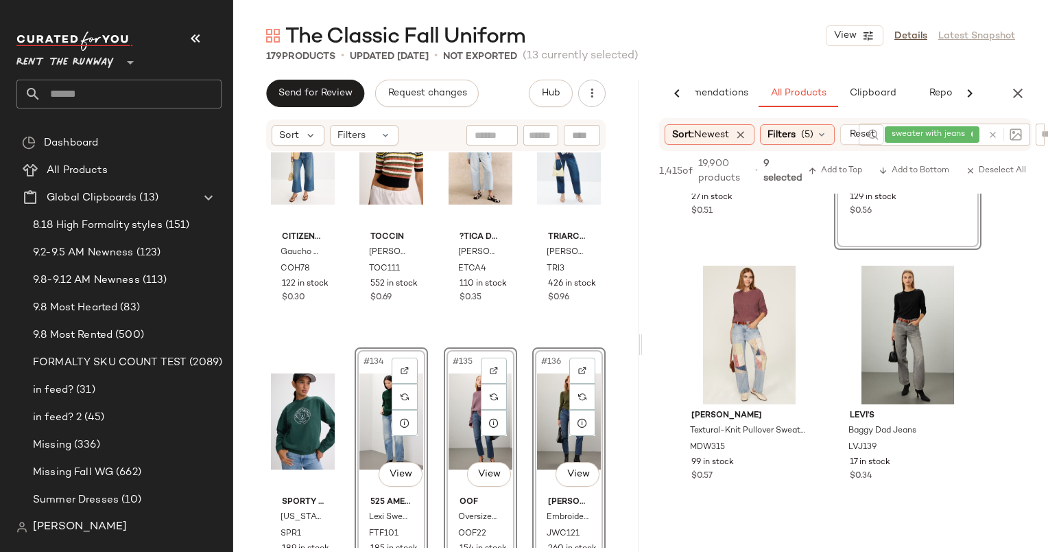
scroll to position [7086, 0]
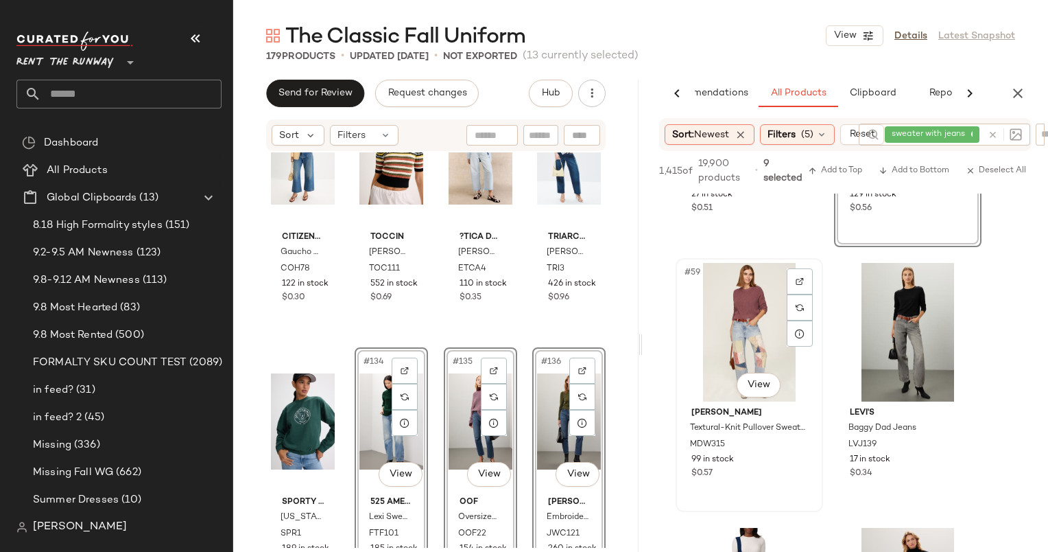
click at [771, 352] on div "#59 View" at bounding box center [750, 332] width 138 height 139
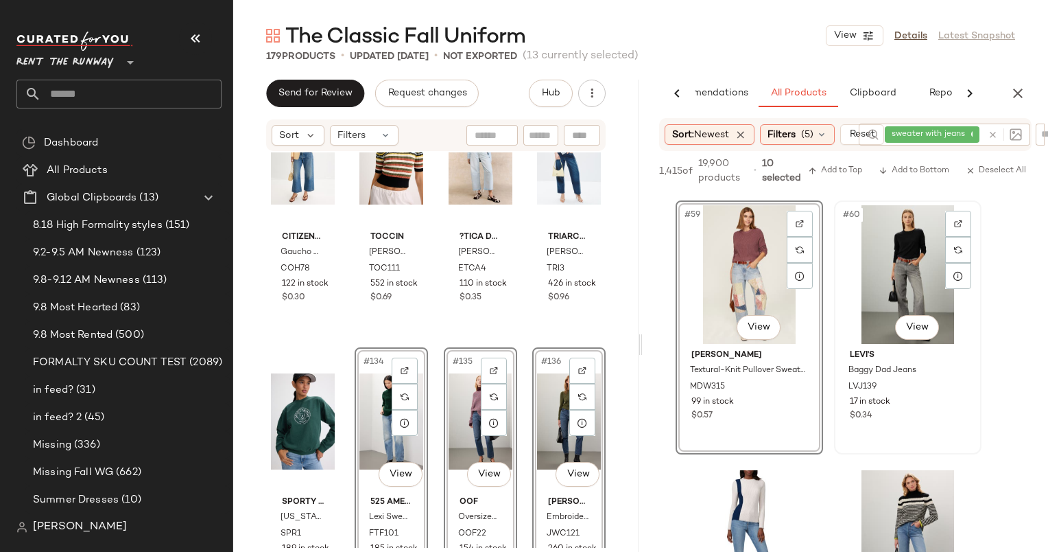
scroll to position [7235, 0]
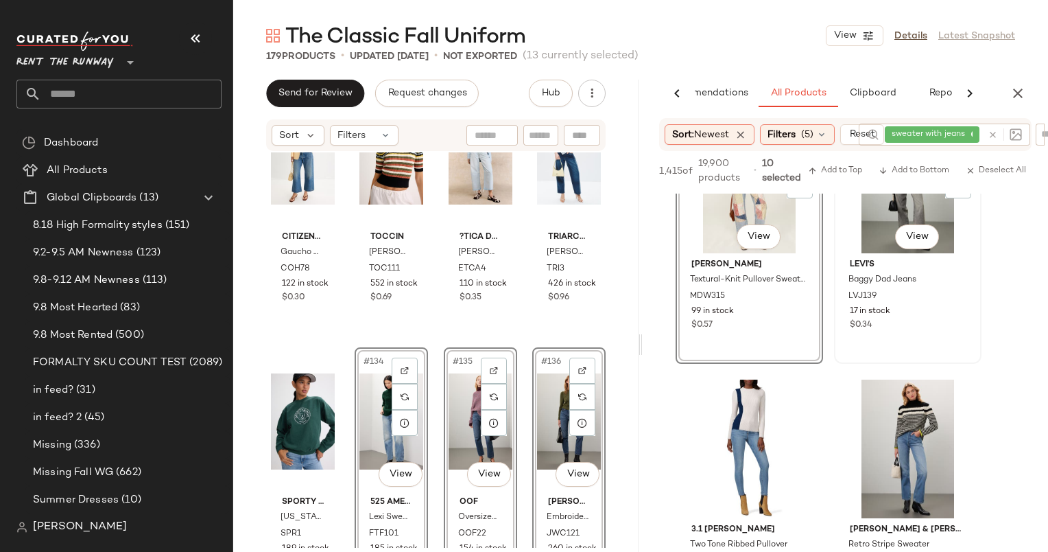
click at [925, 323] on div "$0.34" at bounding box center [908, 325] width 116 height 12
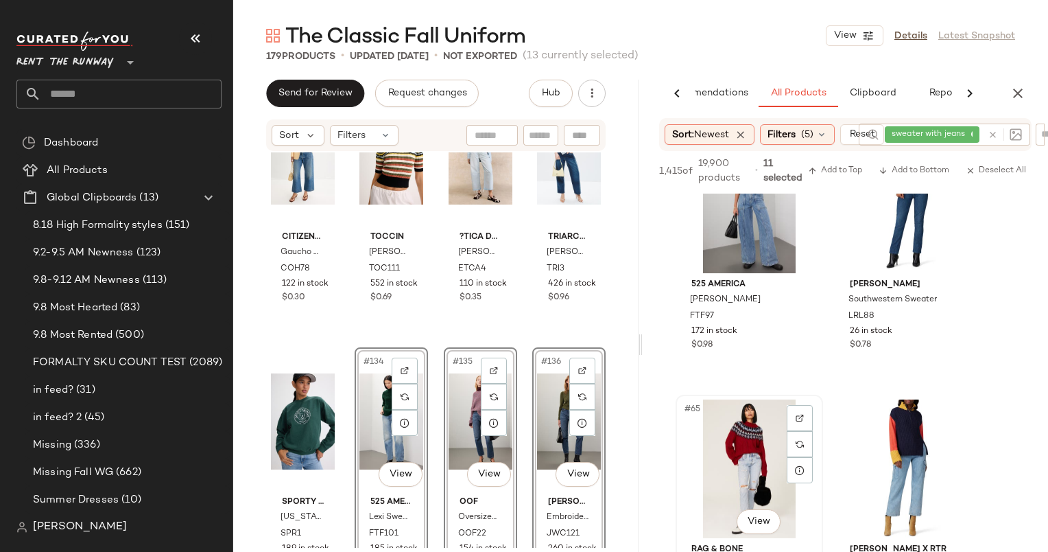
scroll to position [7744, 0]
click at [707, 242] on div "#63 View" at bounding box center [750, 204] width 138 height 139
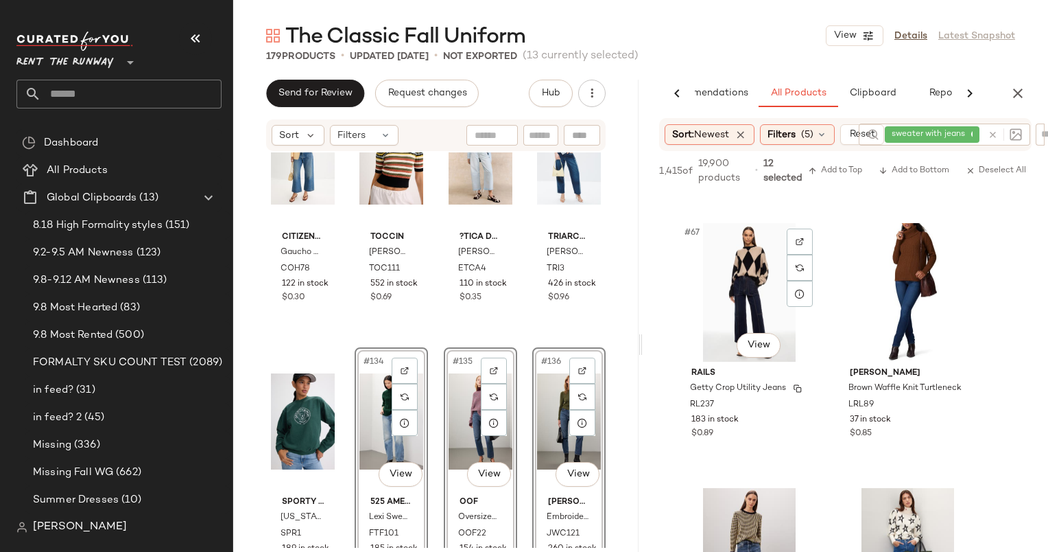
scroll to position [8276, 0]
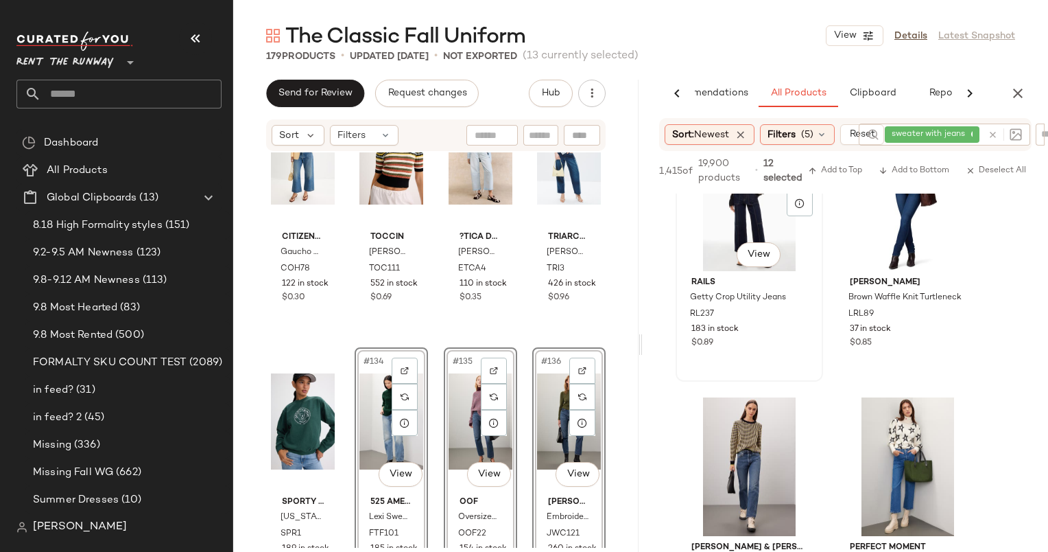
click at [777, 354] on div "#67 View Rails Getty Crop Utility Jeans RL237 183 in stock $0.89" at bounding box center [749, 254] width 145 height 251
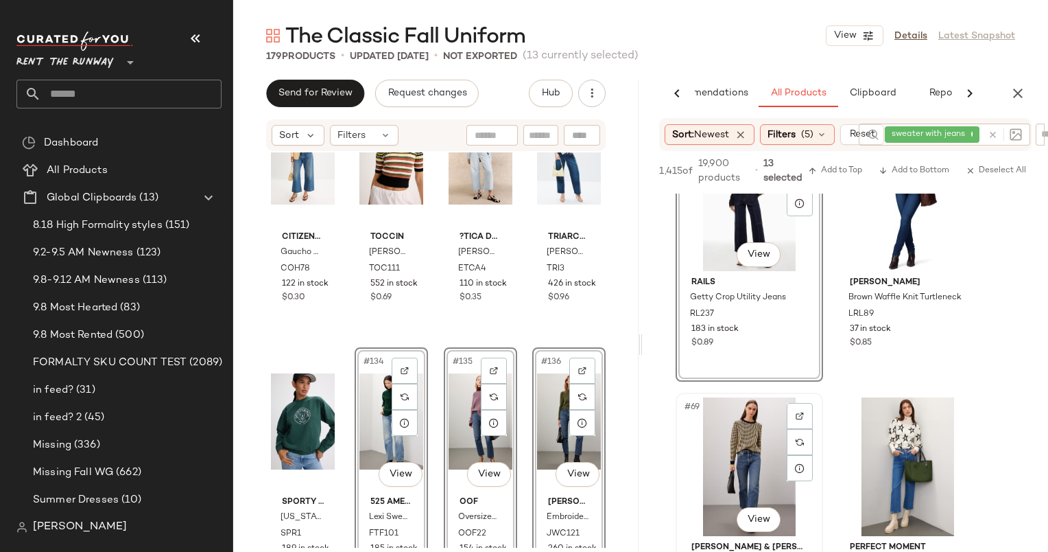
click at [751, 458] on div "#69 View" at bounding box center [750, 466] width 138 height 139
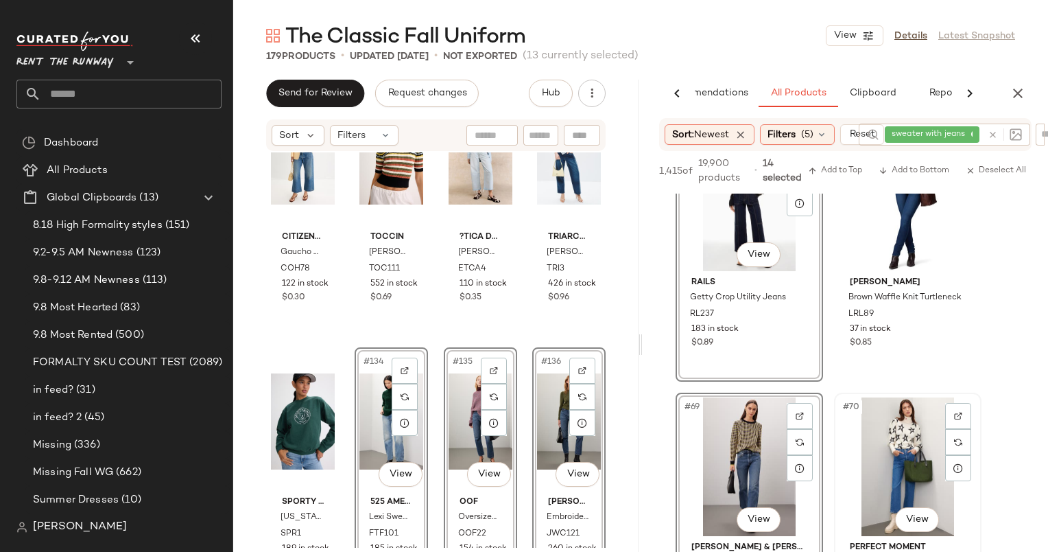
click at [886, 441] on div "#70 View" at bounding box center [908, 466] width 138 height 139
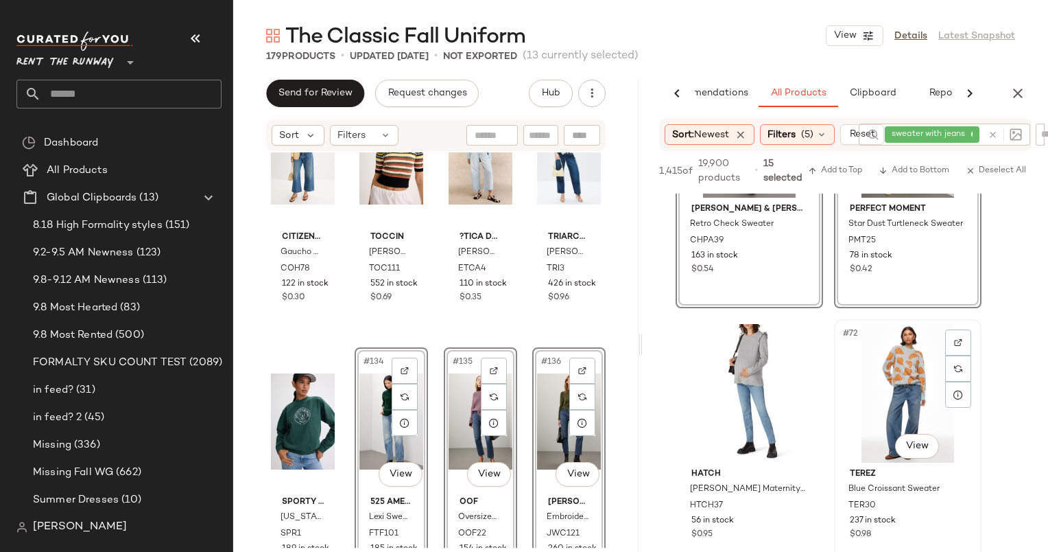
click at [900, 368] on div "#72 View" at bounding box center [908, 393] width 138 height 139
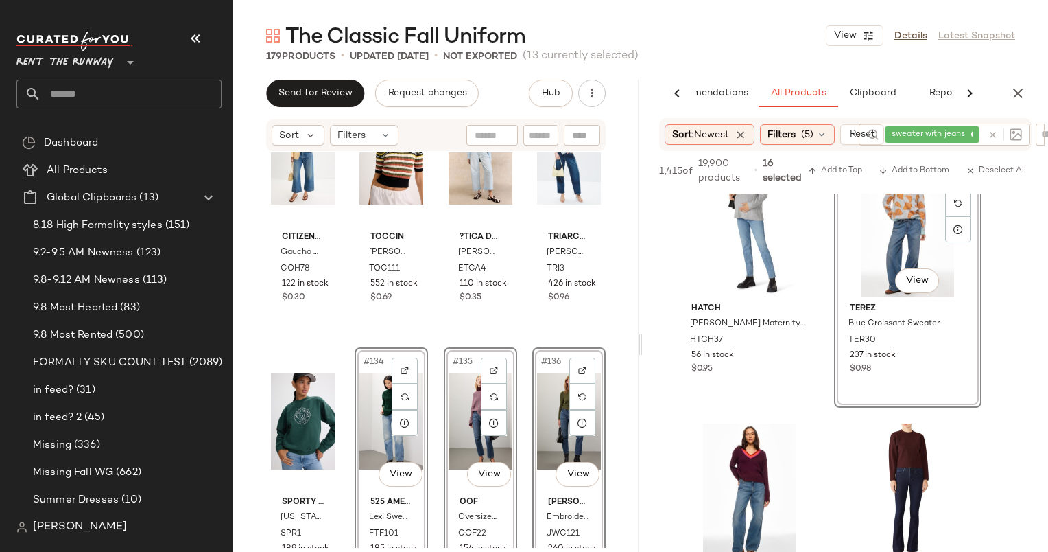
scroll to position [8789, 0]
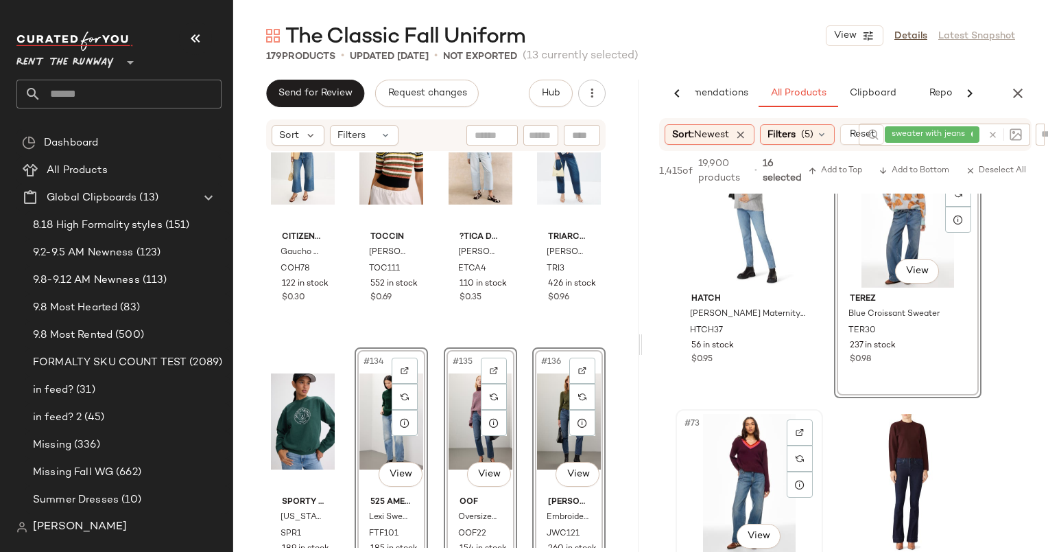
click at [738, 434] on div "#73 View" at bounding box center [750, 483] width 138 height 139
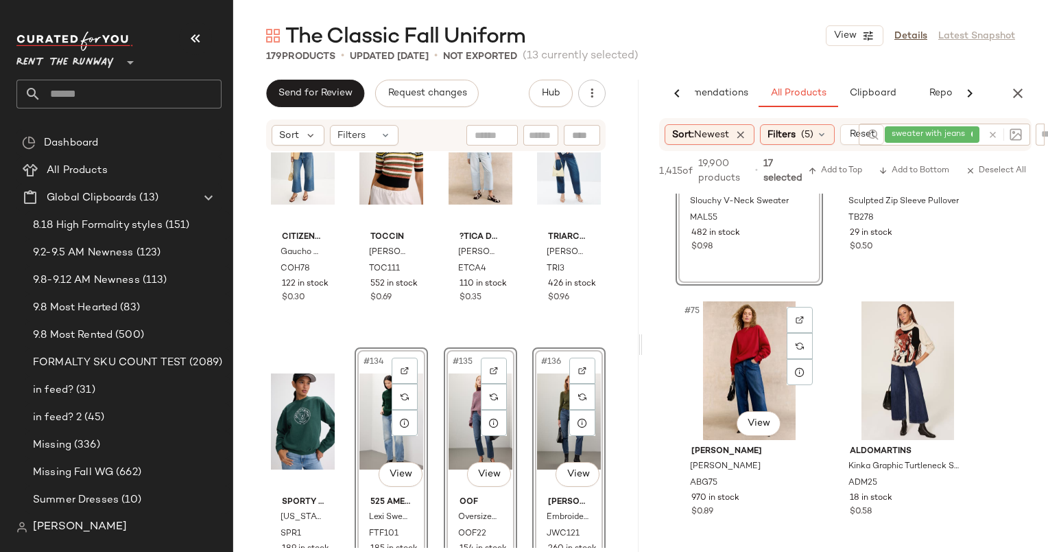
scroll to position [9170, 0]
click at [753, 351] on div "#75 View" at bounding box center [750, 367] width 138 height 139
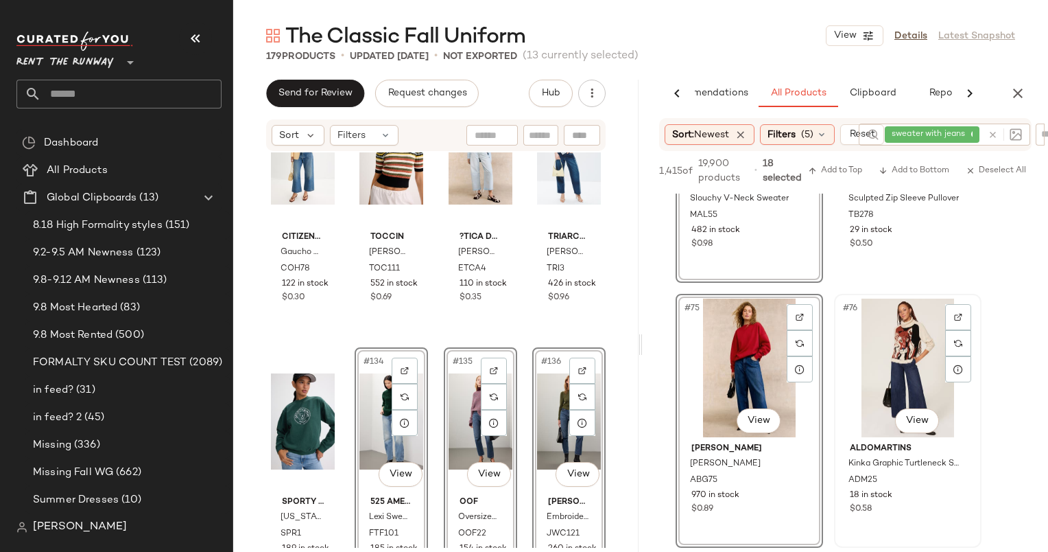
click at [898, 342] on div "#76 View" at bounding box center [908, 367] width 138 height 139
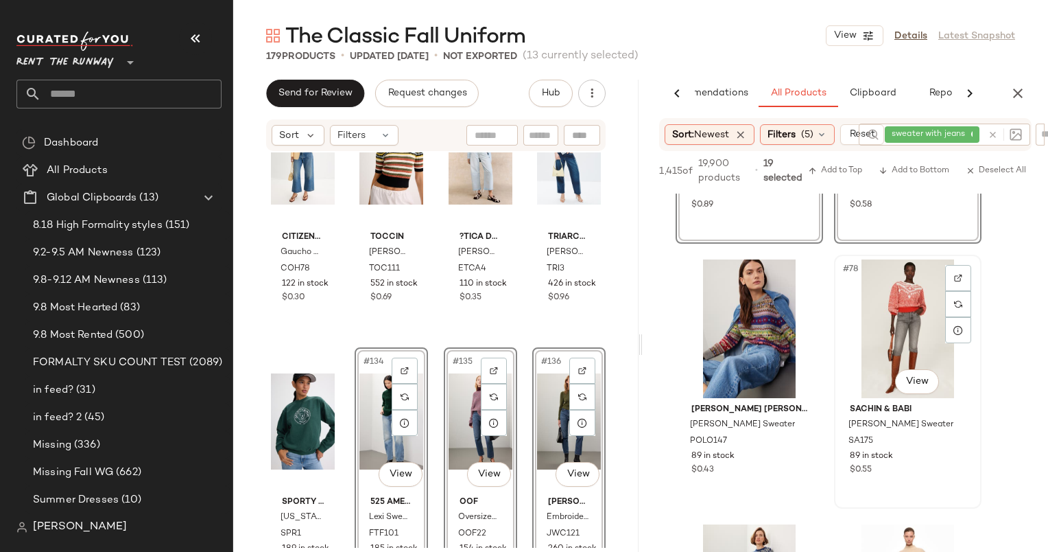
click at [901, 323] on div "#78 View" at bounding box center [908, 328] width 138 height 139
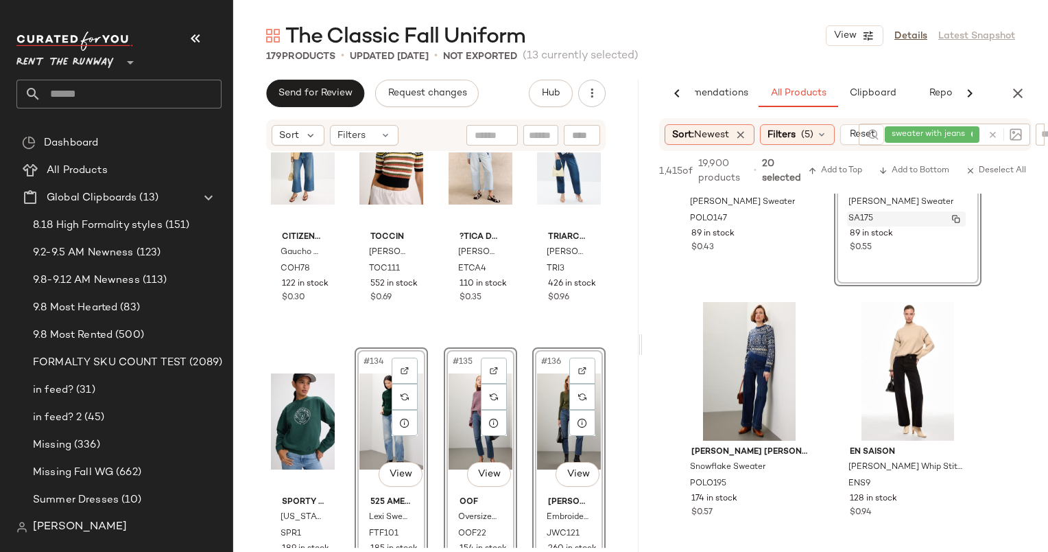
scroll to position [9697, 0]
click at [893, 373] on div "#80 View" at bounding box center [908, 370] width 138 height 139
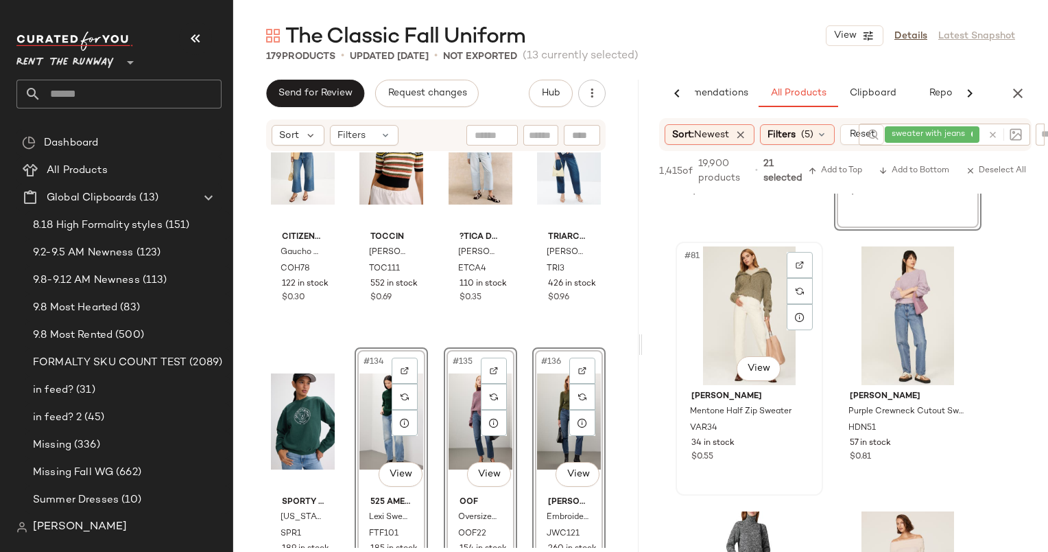
scroll to position [9786, 0]
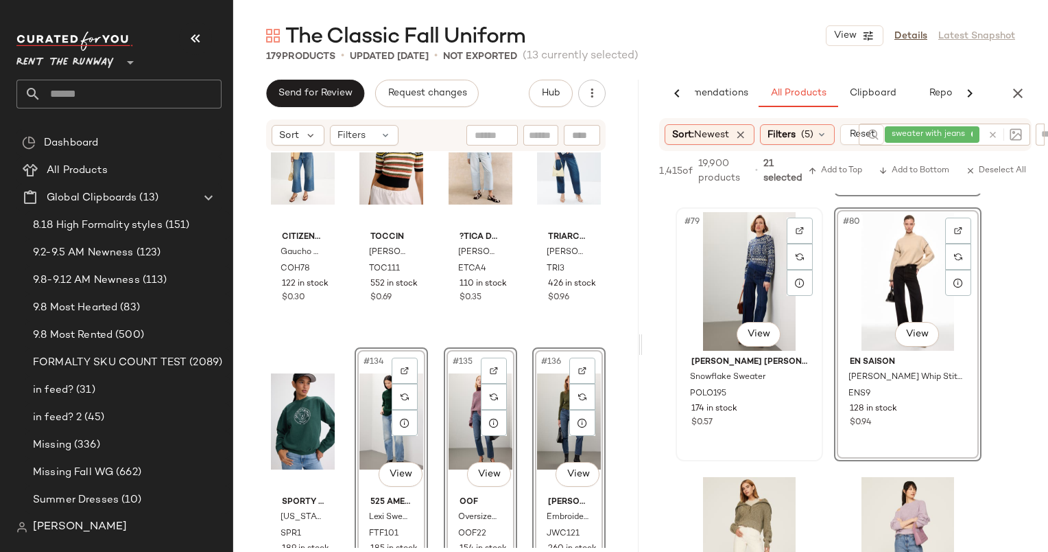
click at [751, 260] on div "#79 View" at bounding box center [750, 281] width 138 height 139
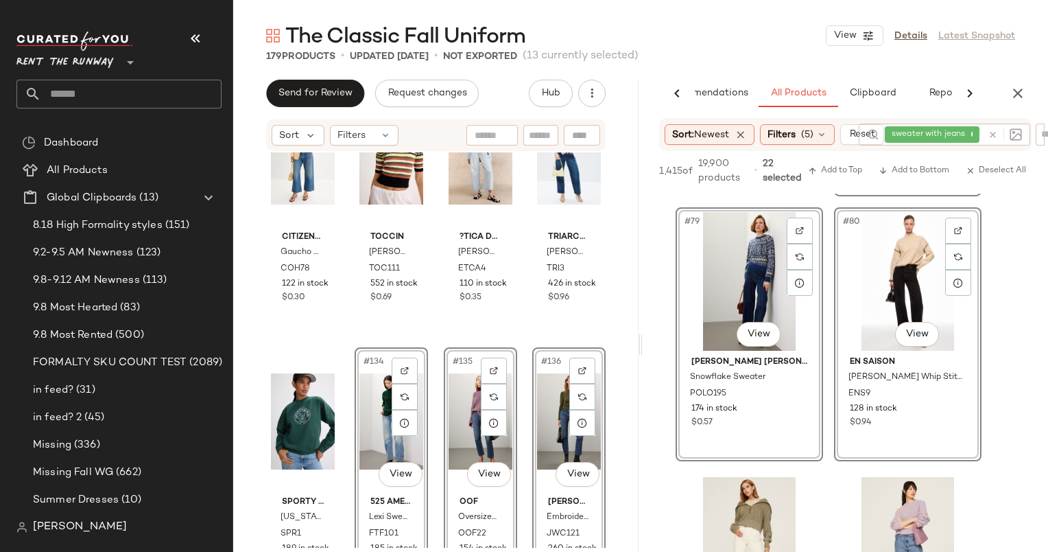
scroll to position [10026, 0]
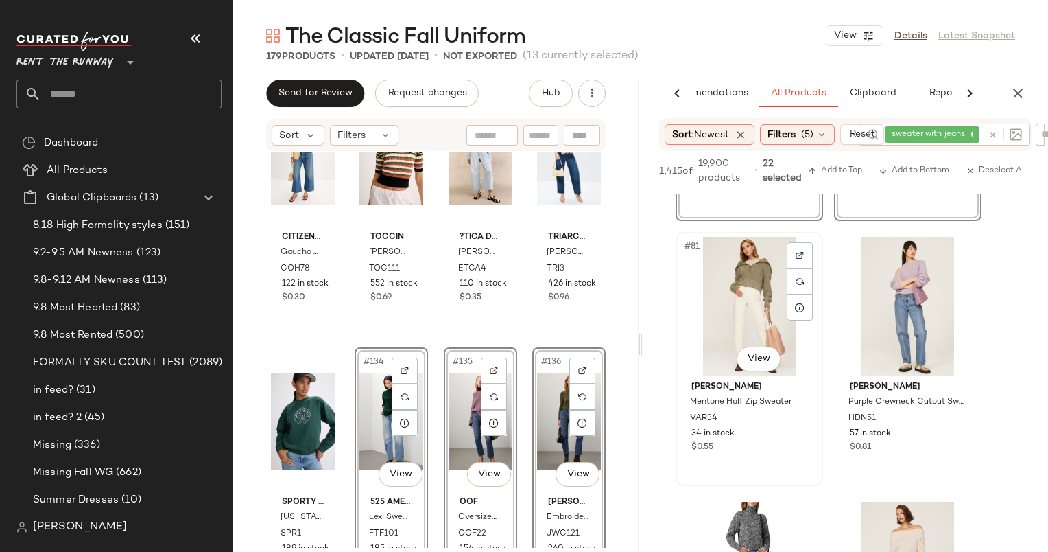
click at [754, 283] on div "#81 View" at bounding box center [750, 306] width 138 height 139
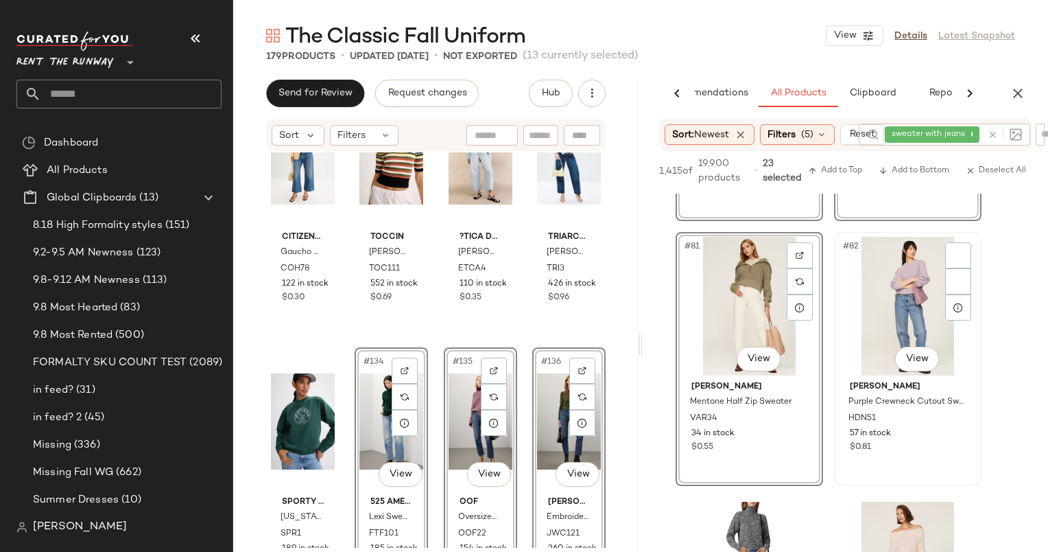
click at [898, 307] on div "#82 View" at bounding box center [908, 306] width 138 height 139
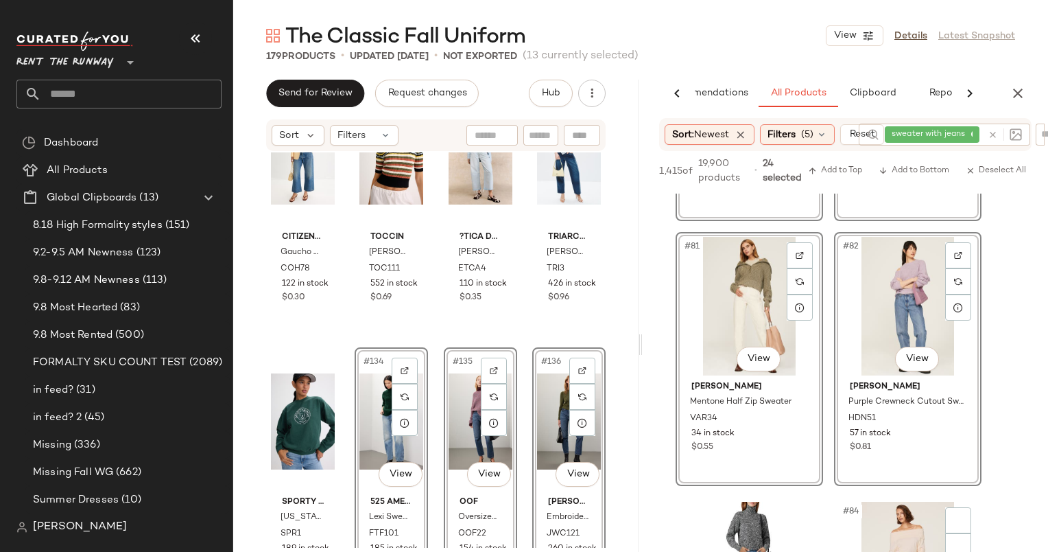
scroll to position [10305, 0]
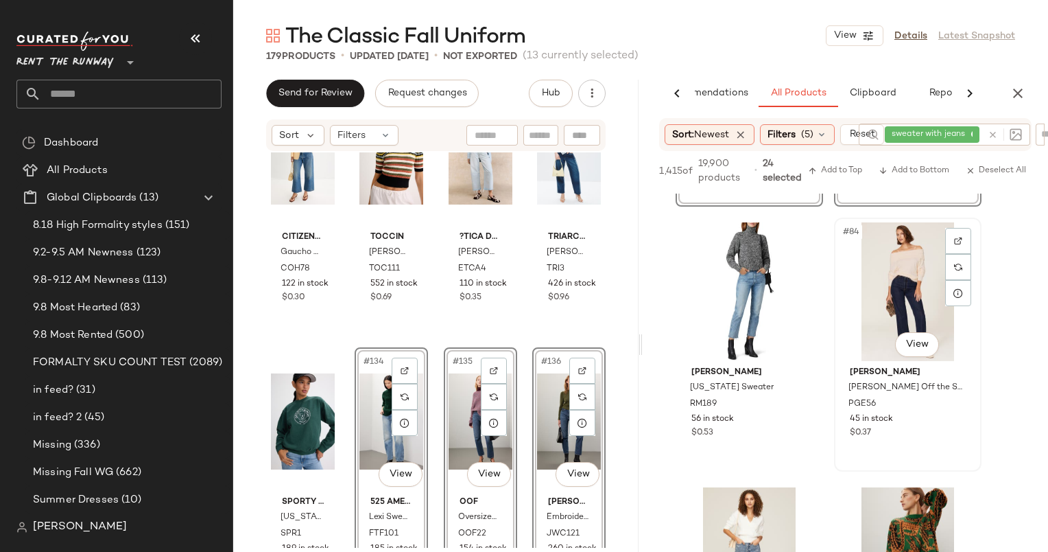
click at [889, 274] on div "#84 View" at bounding box center [908, 291] width 138 height 139
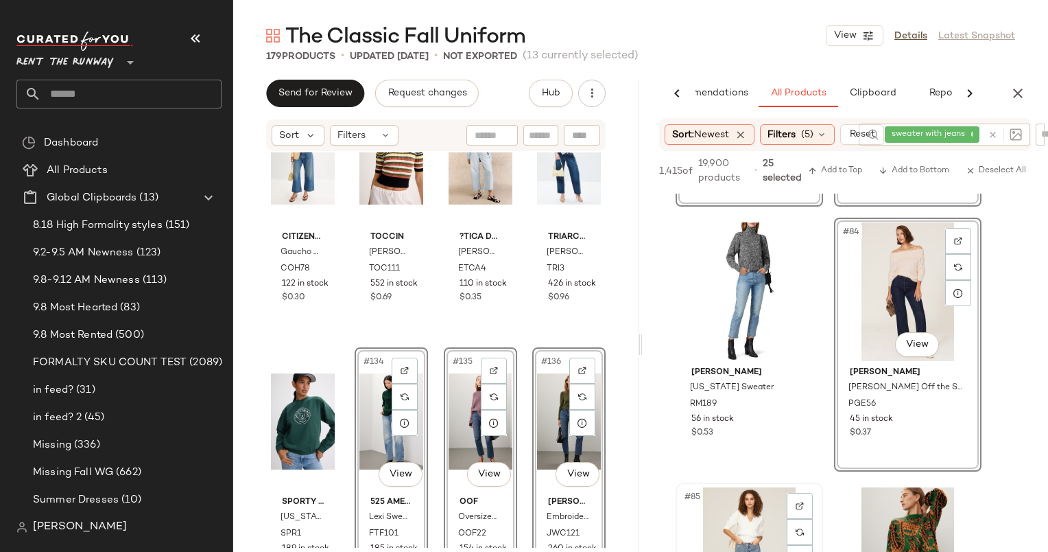
scroll to position [10534, 0]
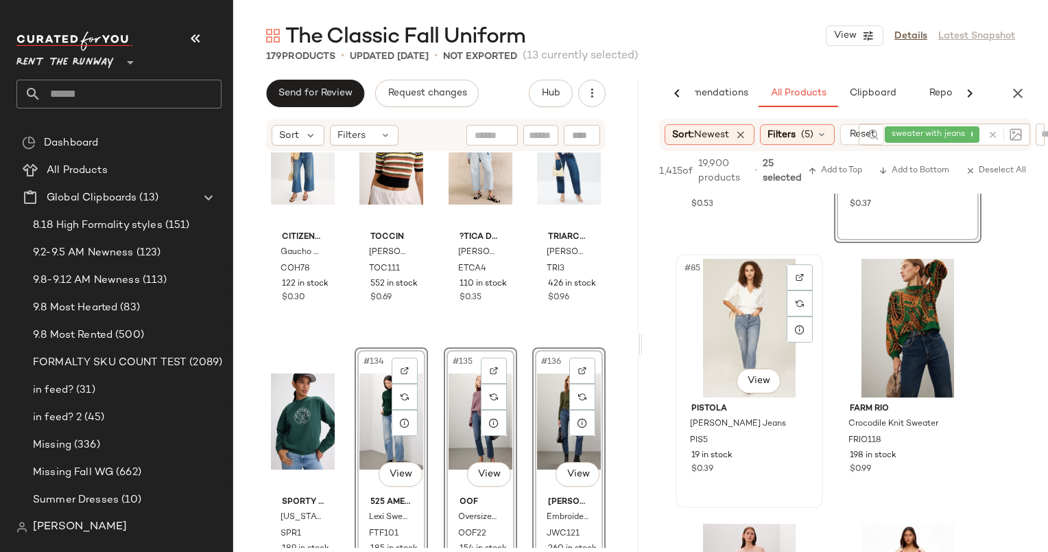
click at [727, 318] on div "#85 View" at bounding box center [750, 328] width 138 height 139
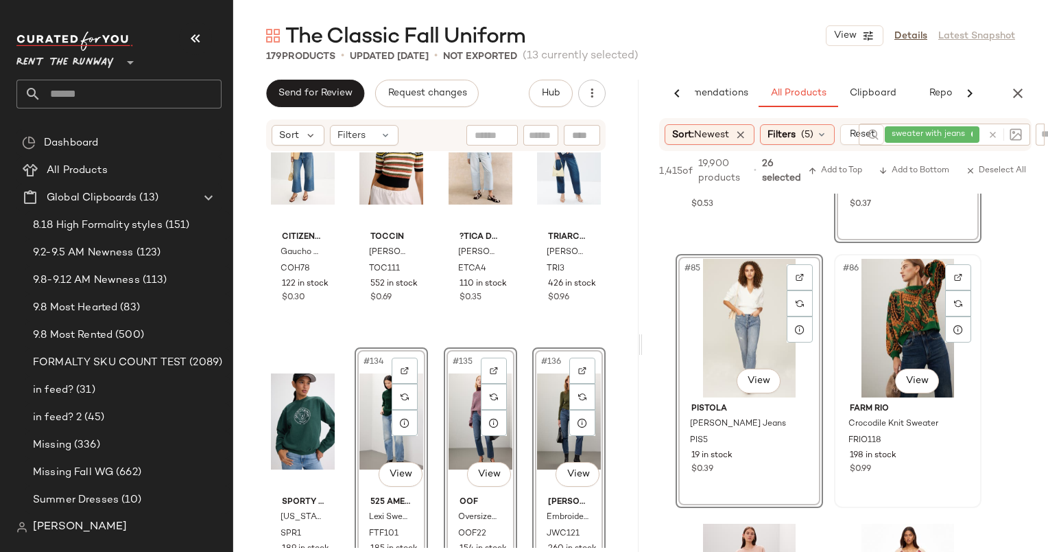
click at [909, 332] on div "#86 View" at bounding box center [908, 328] width 138 height 139
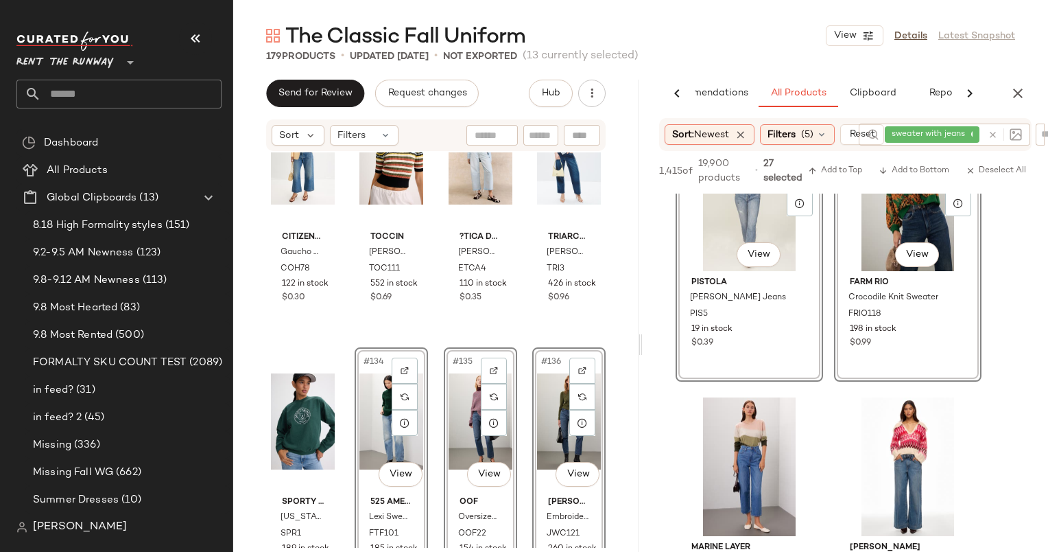
click at [881, 229] on div "#86 View" at bounding box center [908, 201] width 138 height 139
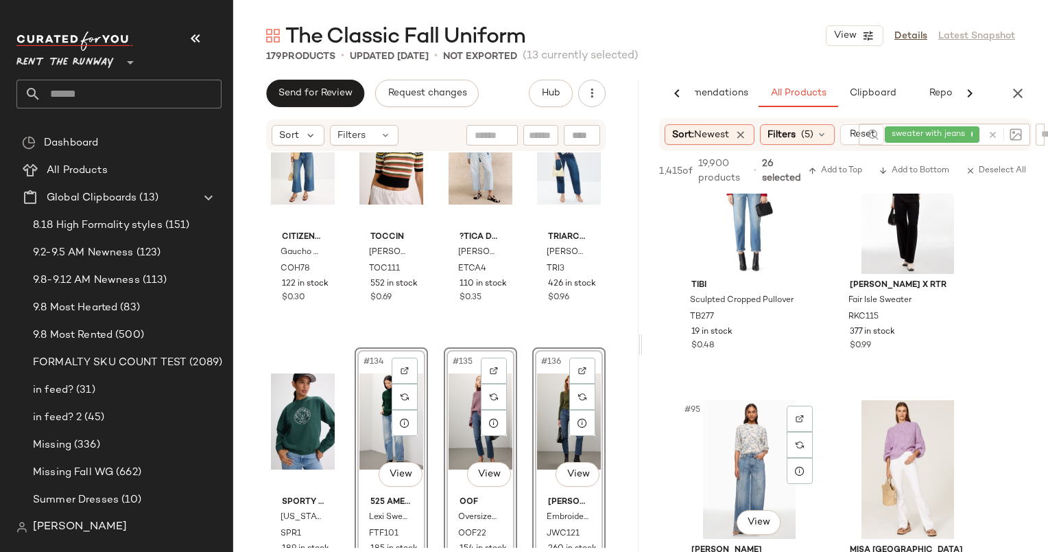
scroll to position [11942, 0]
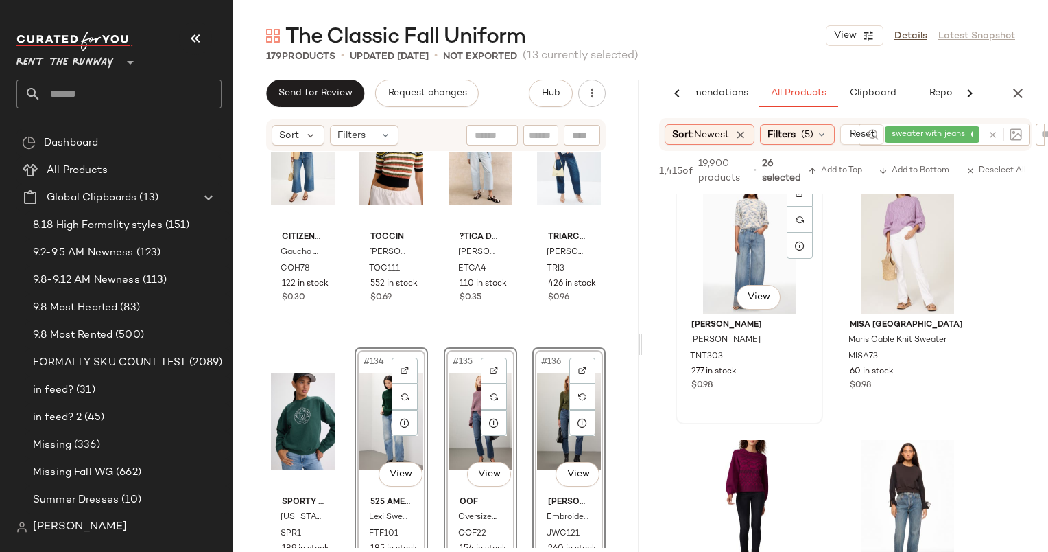
click at [751, 236] on div "#95 View" at bounding box center [750, 244] width 138 height 139
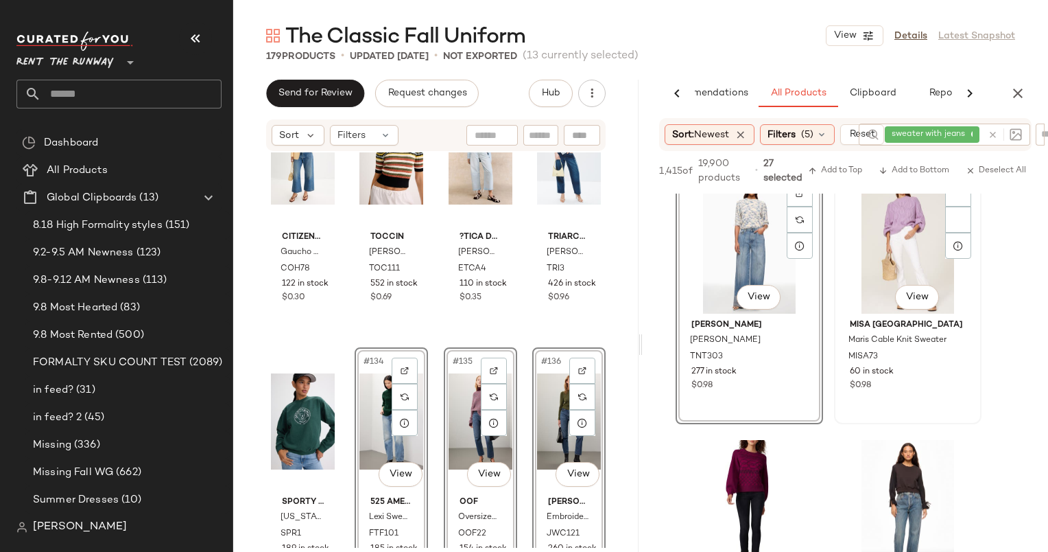
click at [900, 250] on div "#96 View" at bounding box center [908, 244] width 138 height 139
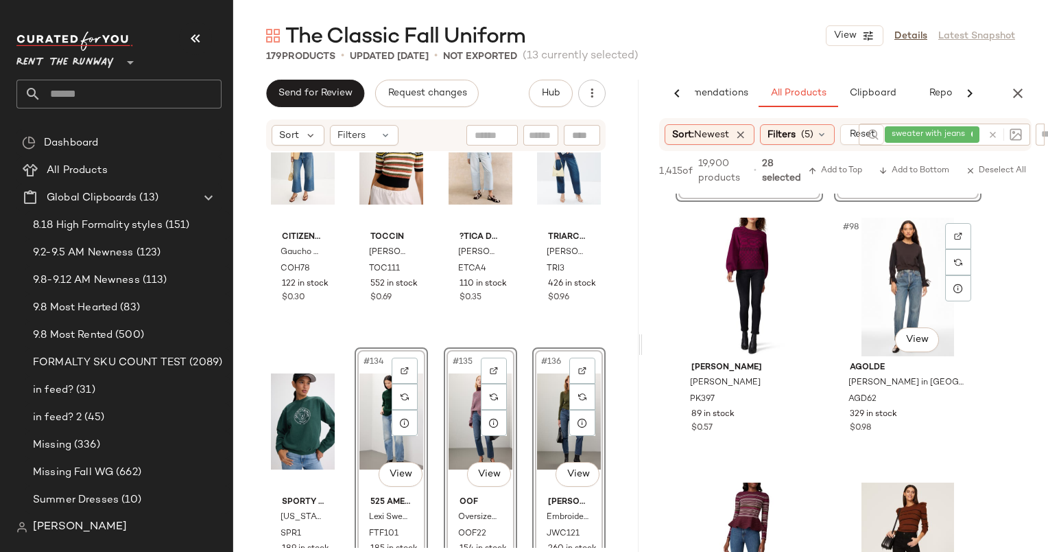
scroll to position [12163, 0]
click at [907, 278] on div "#98 View" at bounding box center [908, 287] width 138 height 139
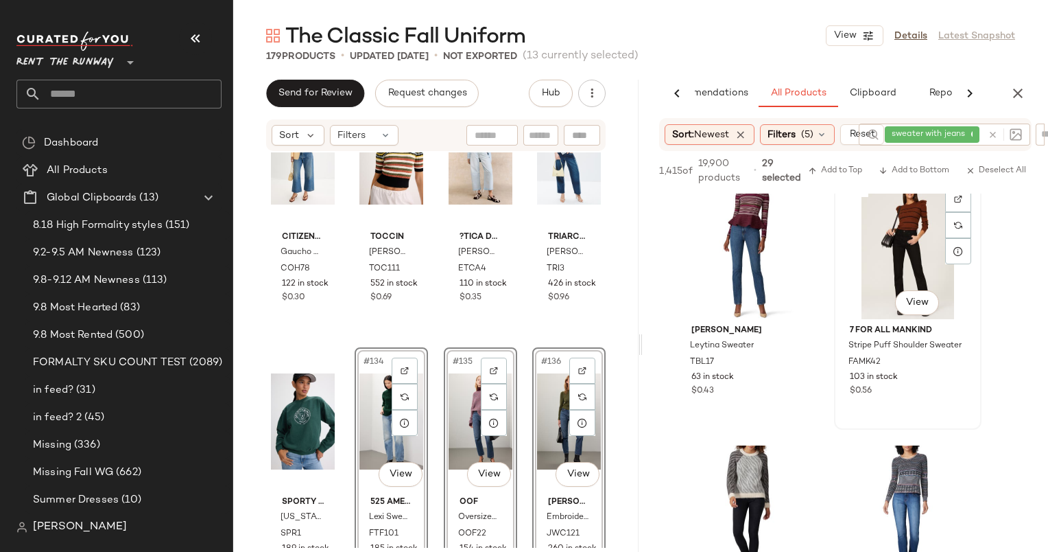
click at [878, 237] on div "#100 View" at bounding box center [908, 249] width 138 height 139
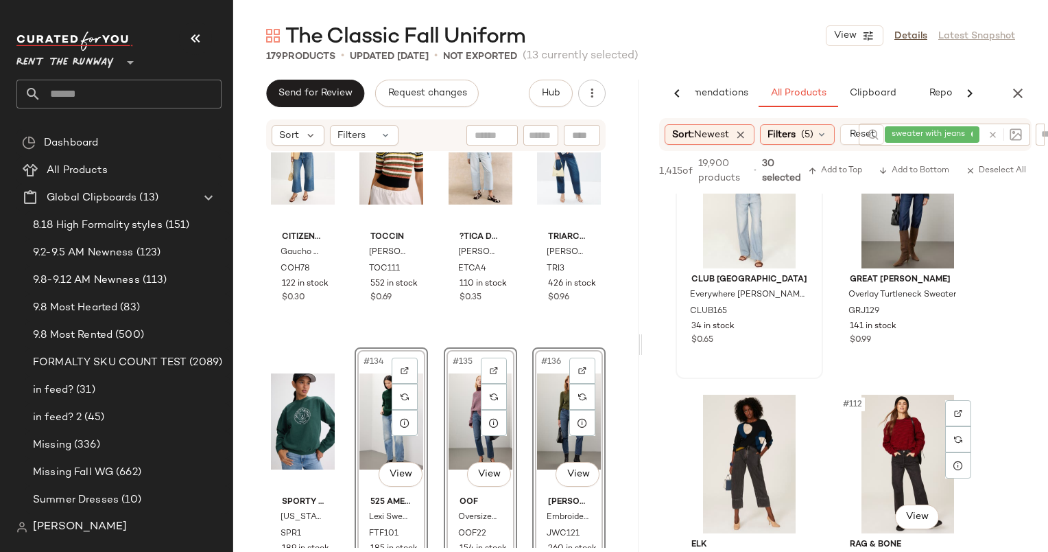
scroll to position [13841, 0]
click at [736, 225] on div "#109 View" at bounding box center [750, 199] width 138 height 139
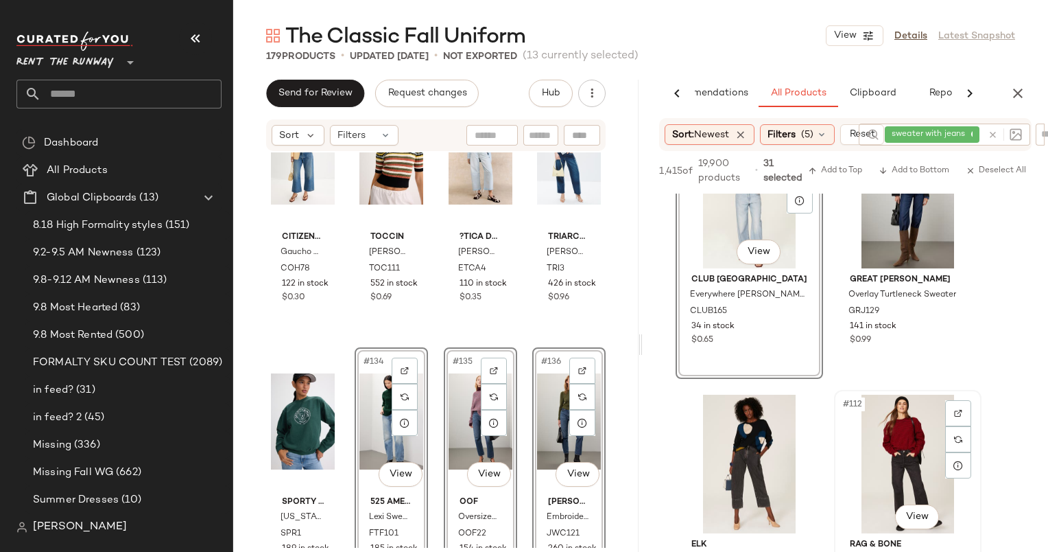
scroll to position [14003, 0]
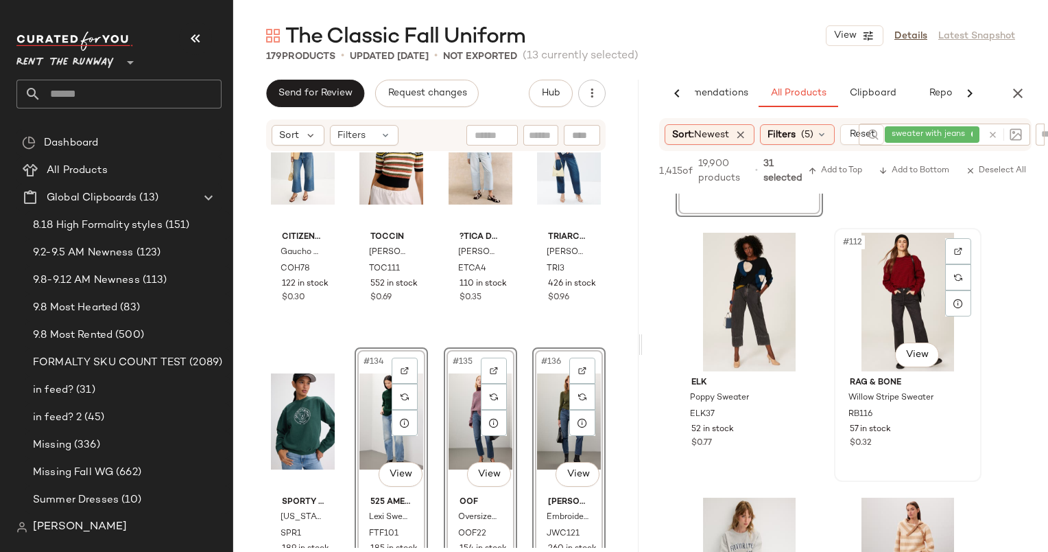
click at [884, 319] on div "#112 View" at bounding box center [908, 302] width 138 height 139
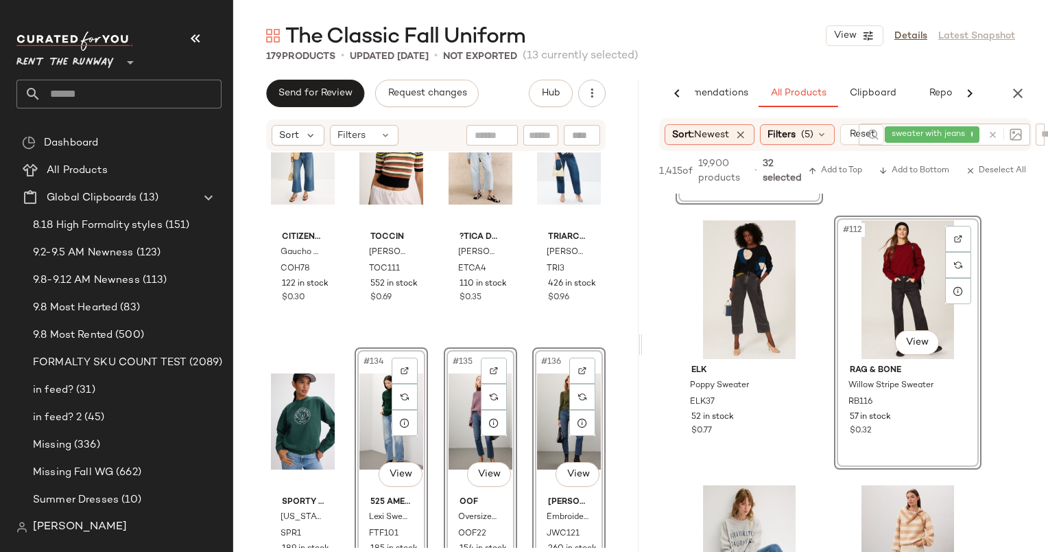
scroll to position [14170, 0]
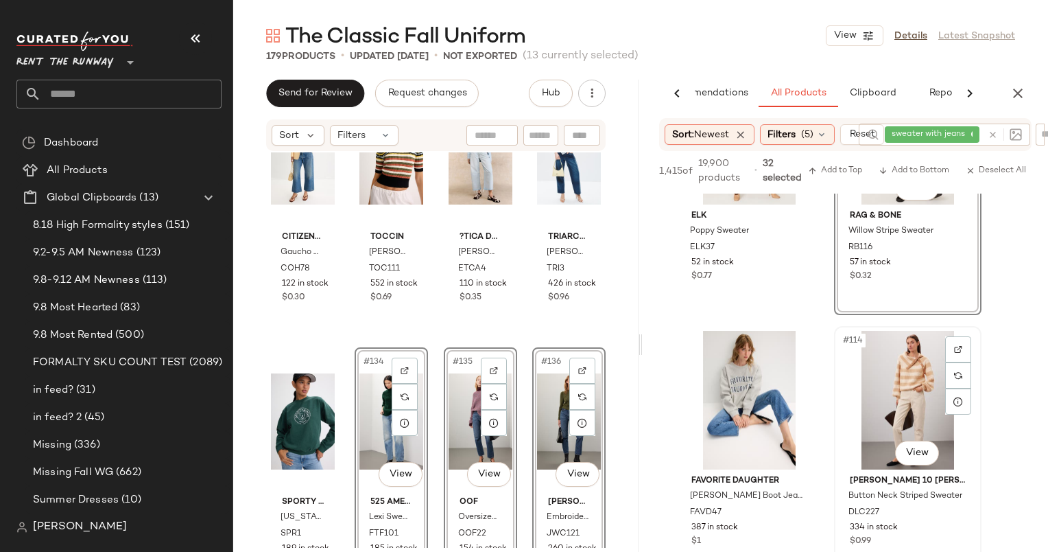
click at [920, 377] on div "#114 View" at bounding box center [908, 400] width 138 height 139
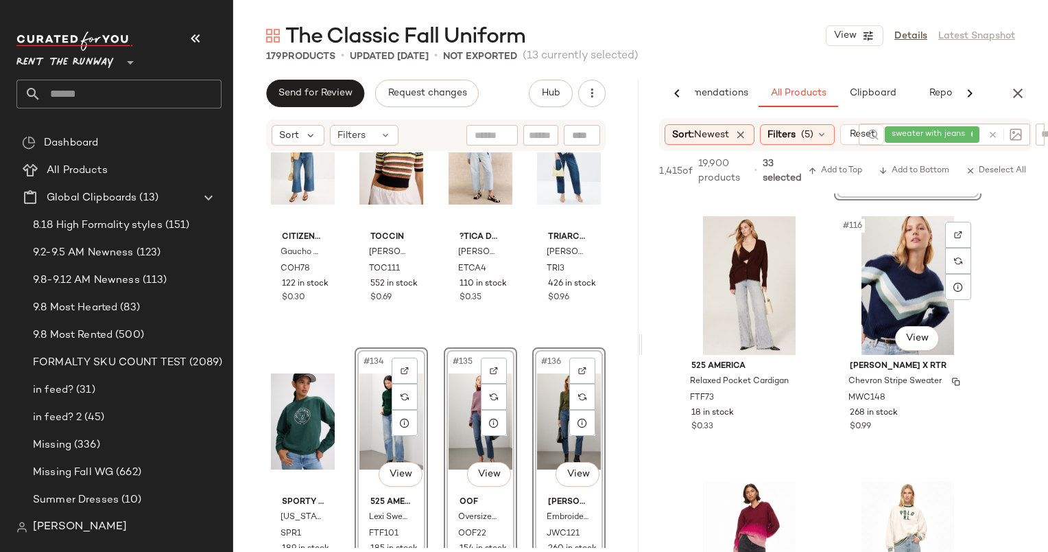
scroll to position [14660, 0]
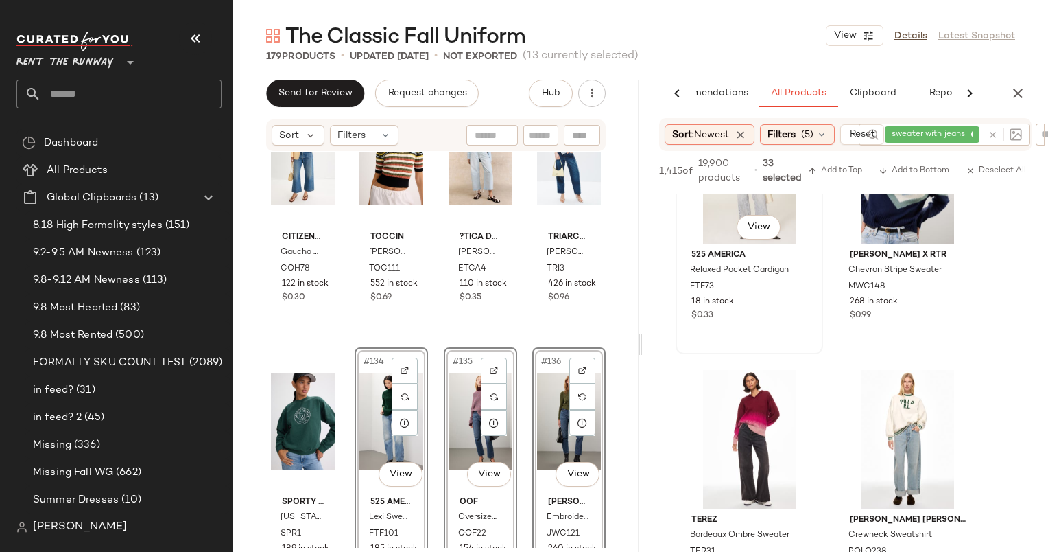
click at [707, 225] on div "#115 View" at bounding box center [750, 174] width 138 height 139
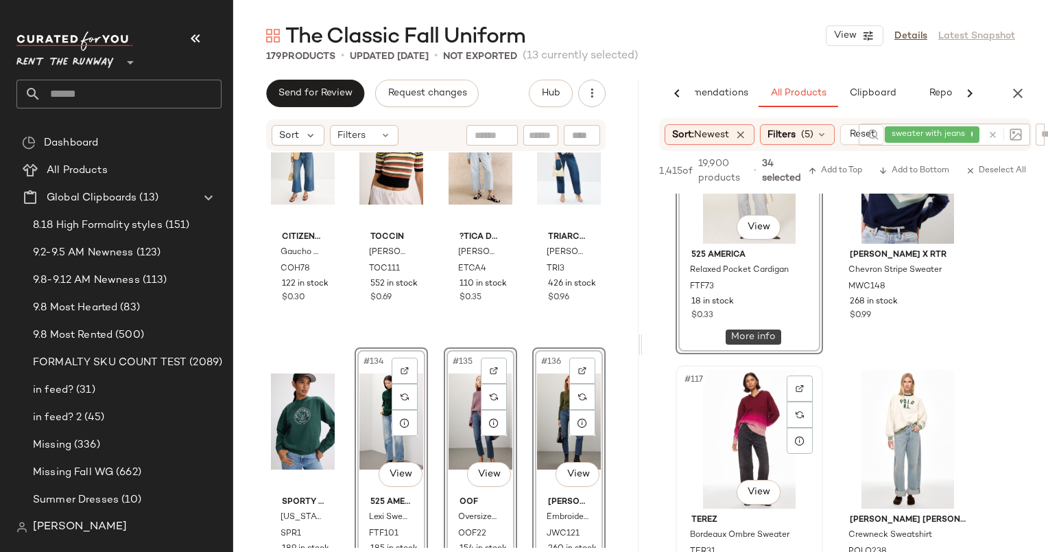
scroll to position [14763, 0]
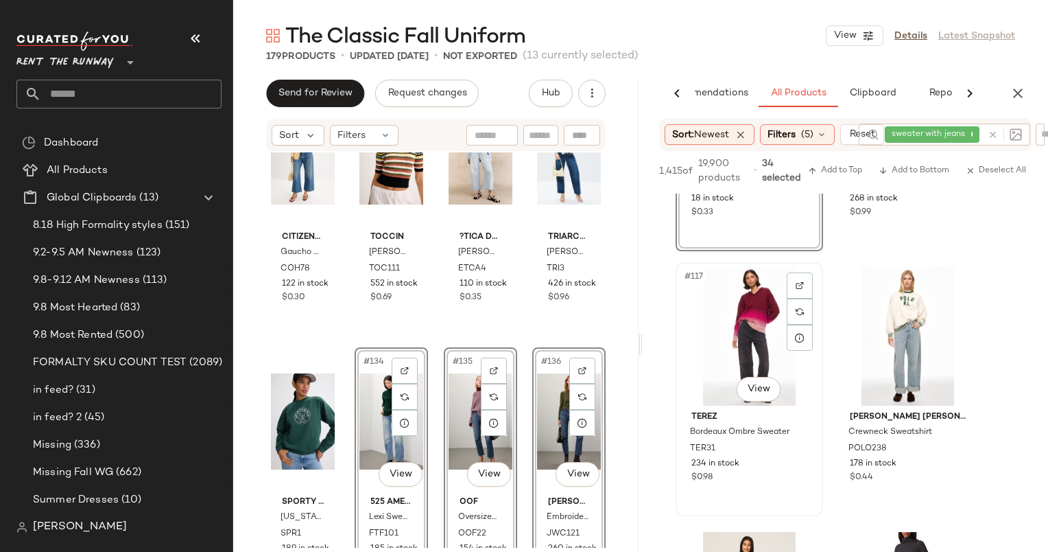
click at [730, 306] on div "#117 View" at bounding box center [750, 336] width 138 height 139
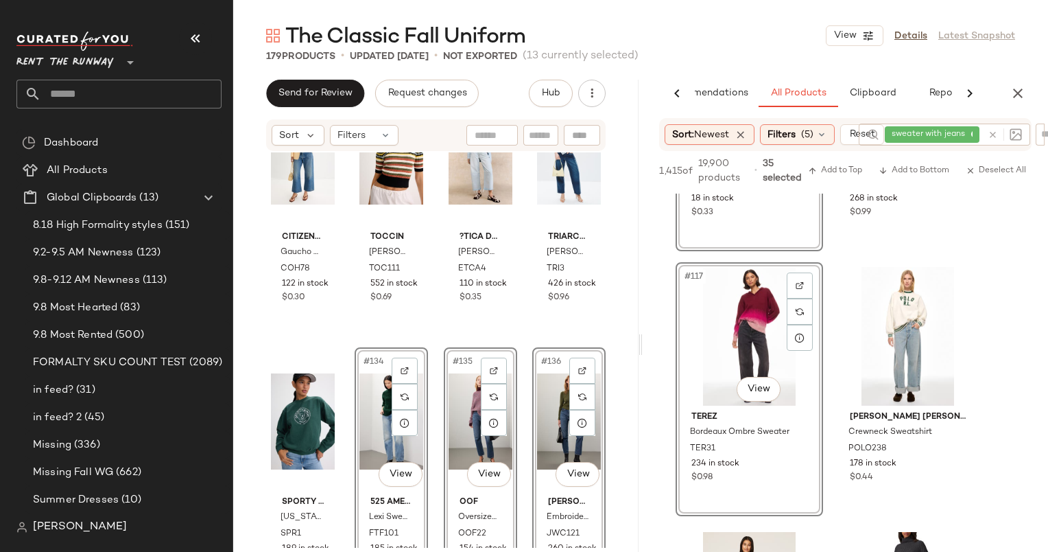
scroll to position [14859, 0]
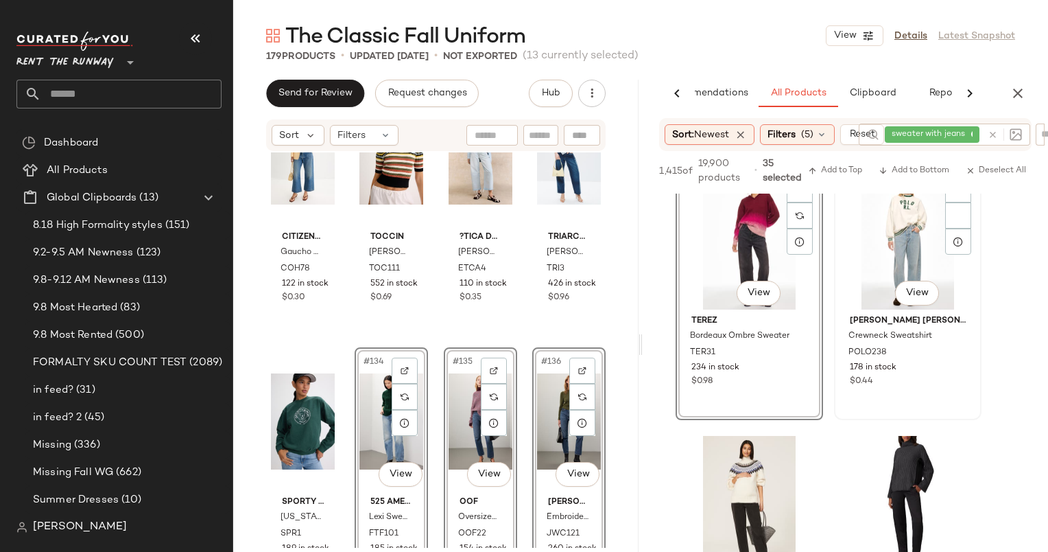
click at [858, 281] on div "#118 View" at bounding box center [908, 240] width 138 height 139
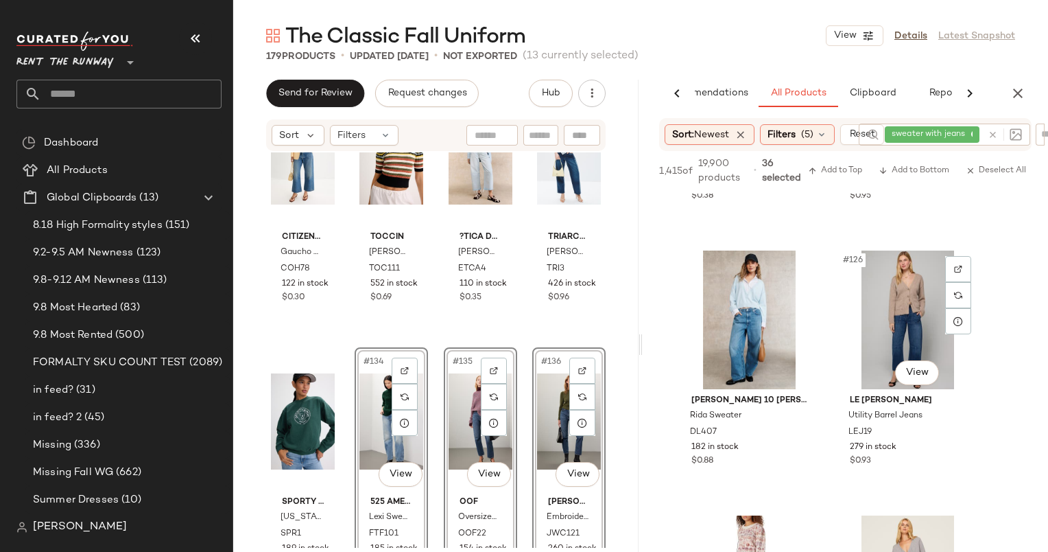
scroll to position [16369, 0]
click at [895, 305] on div "#126 View" at bounding box center [908, 319] width 138 height 139
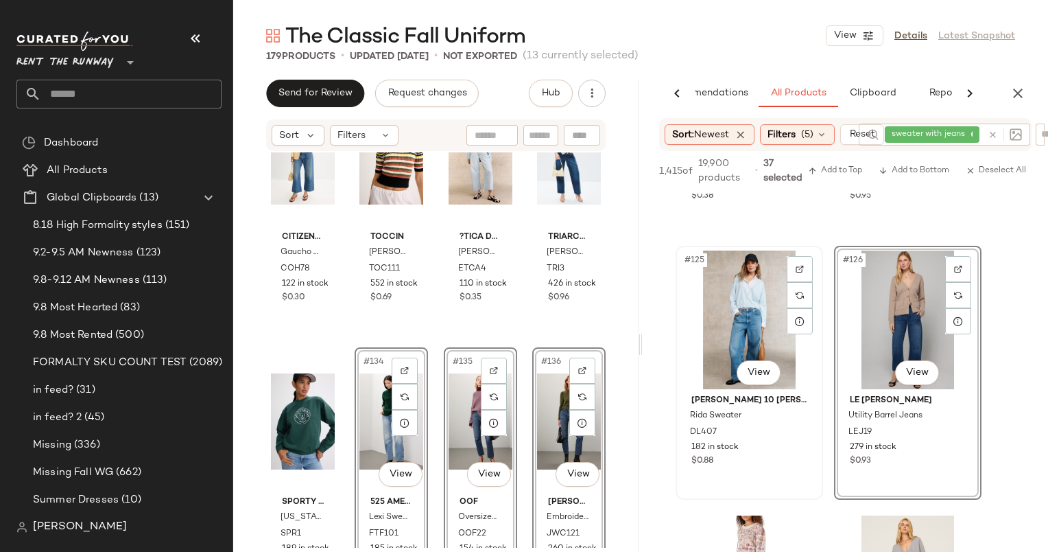
click at [738, 302] on div "#125 View" at bounding box center [750, 319] width 138 height 139
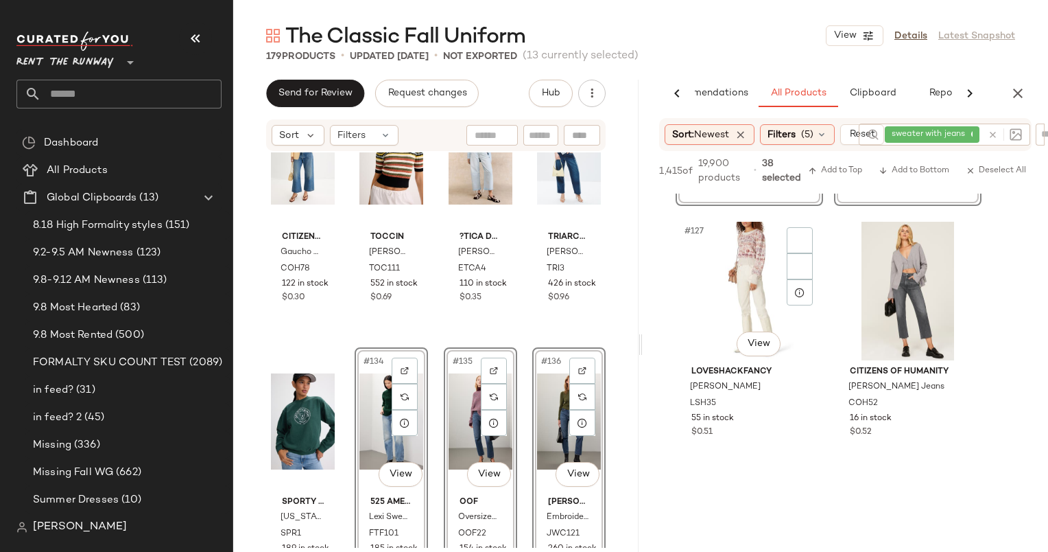
scroll to position [16662, 0]
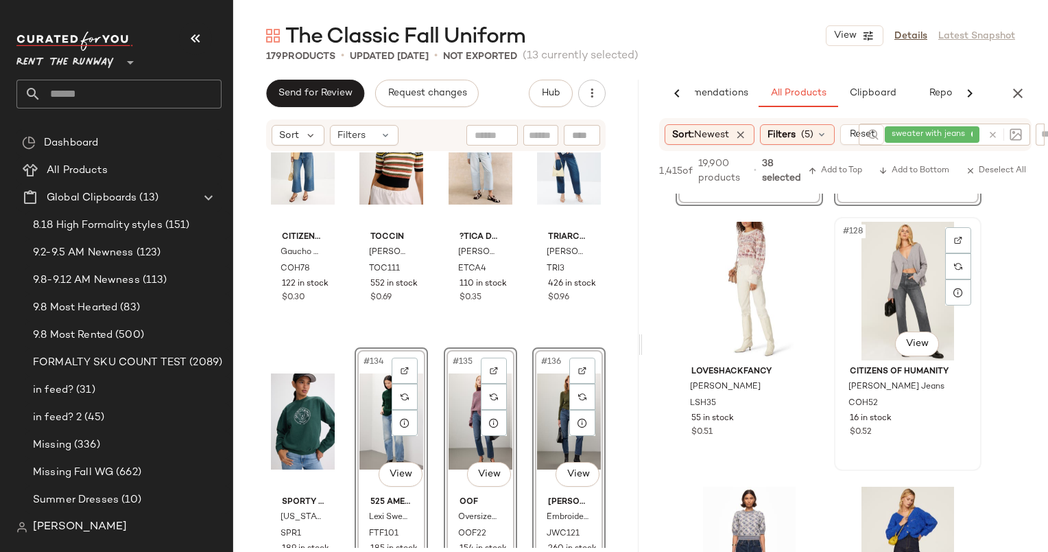
click at [897, 280] on div "#128 View" at bounding box center [908, 291] width 138 height 139
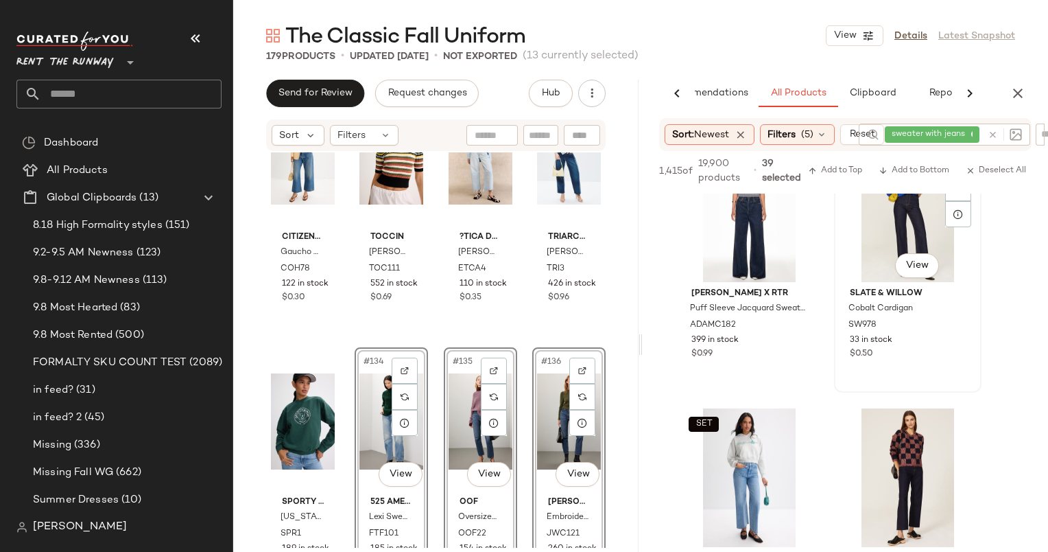
scroll to position [17003, 0]
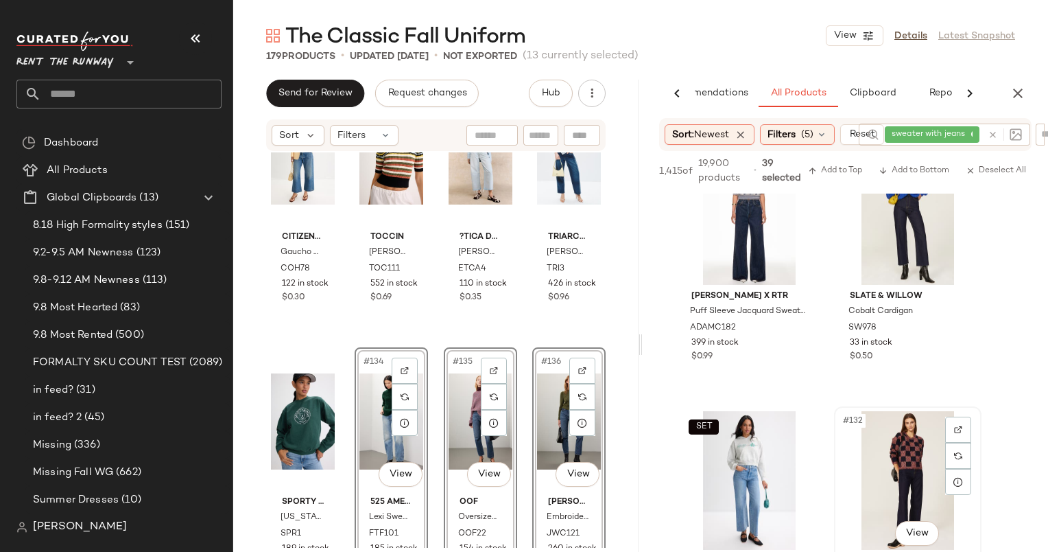
click at [914, 447] on div "#132 View" at bounding box center [908, 480] width 138 height 139
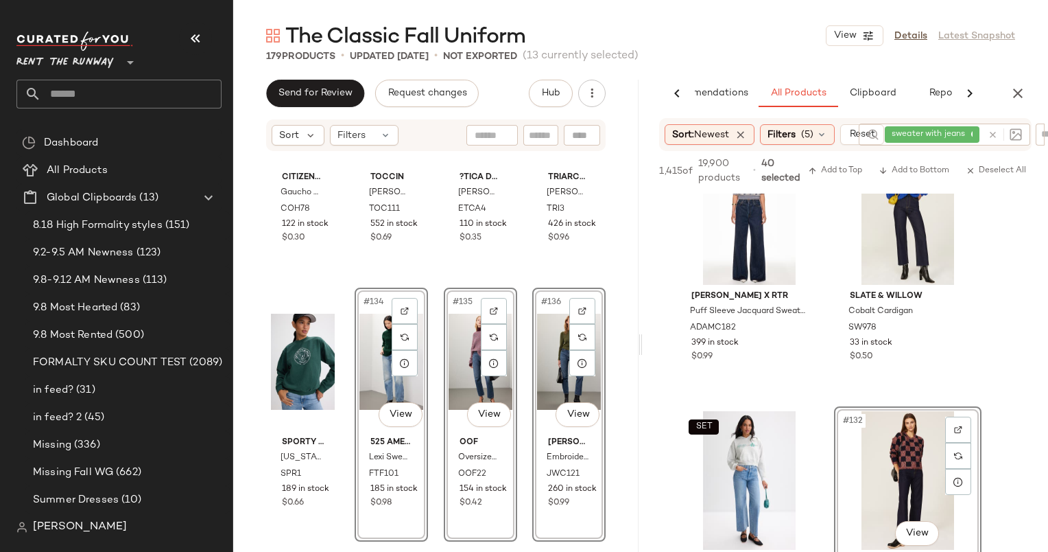
scroll to position [8619, 0]
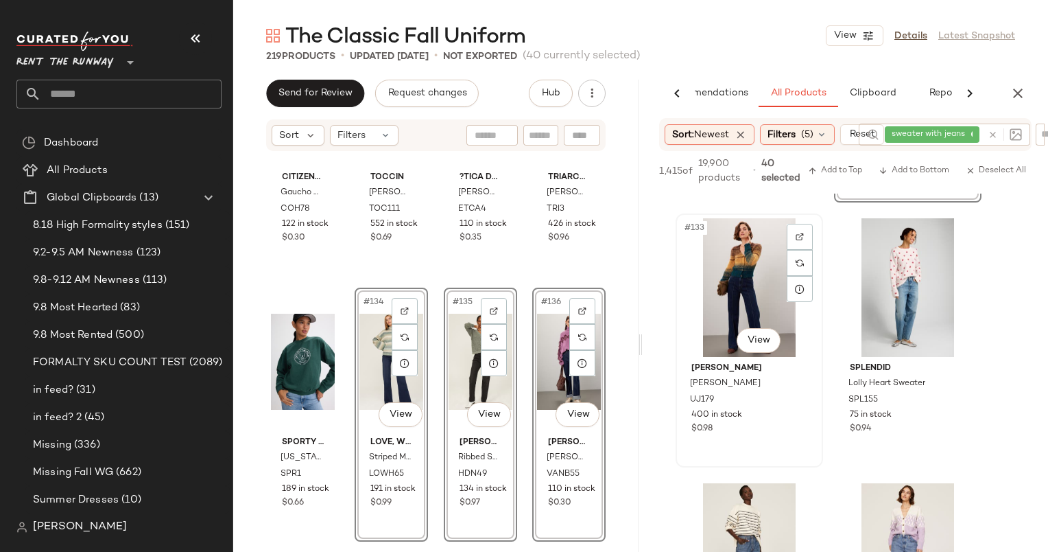
click at [741, 307] on div "#133 View" at bounding box center [750, 287] width 138 height 139
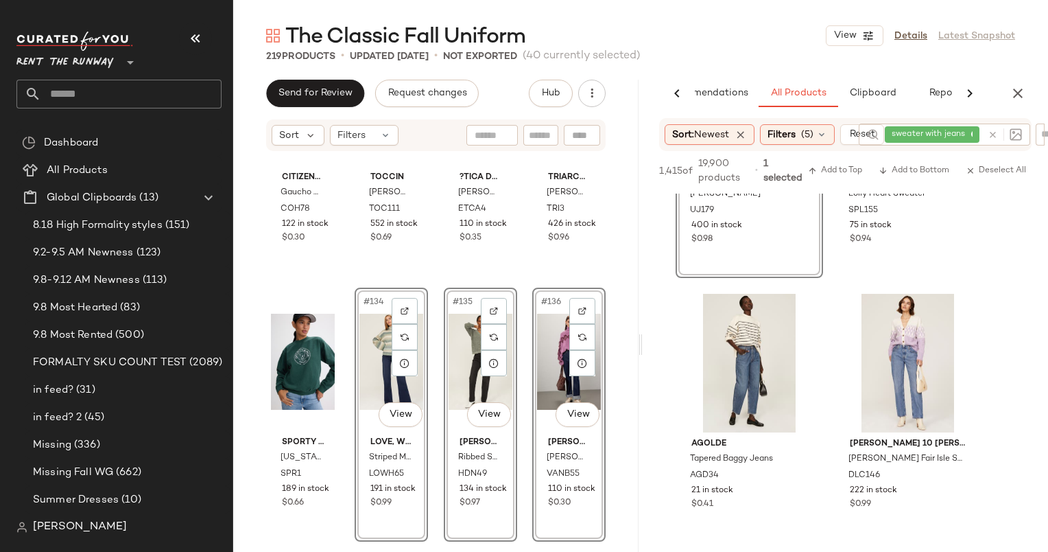
scroll to position [17508, 0]
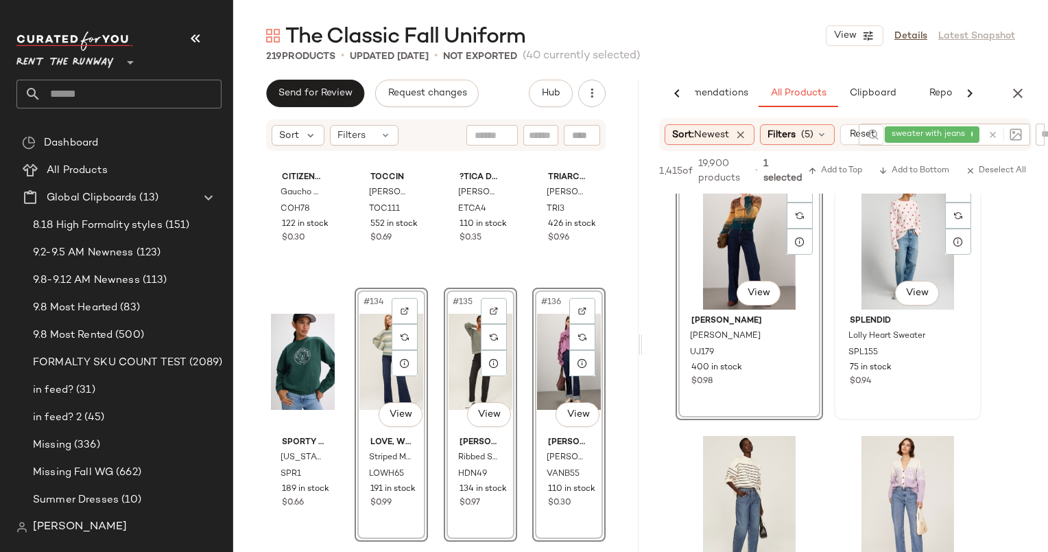
click at [900, 239] on div "#134 View" at bounding box center [908, 240] width 138 height 139
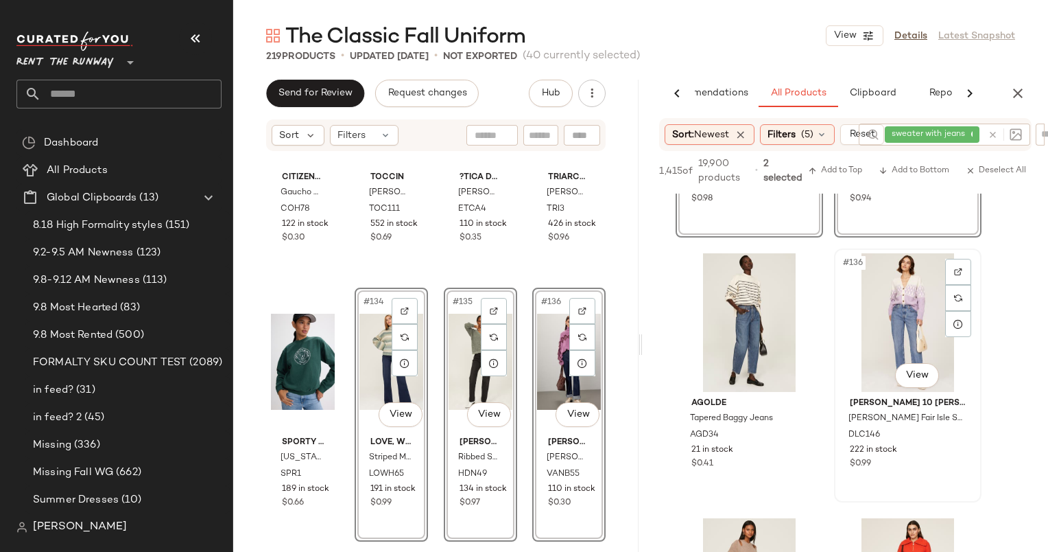
click at [900, 309] on div "#136 View" at bounding box center [908, 322] width 138 height 139
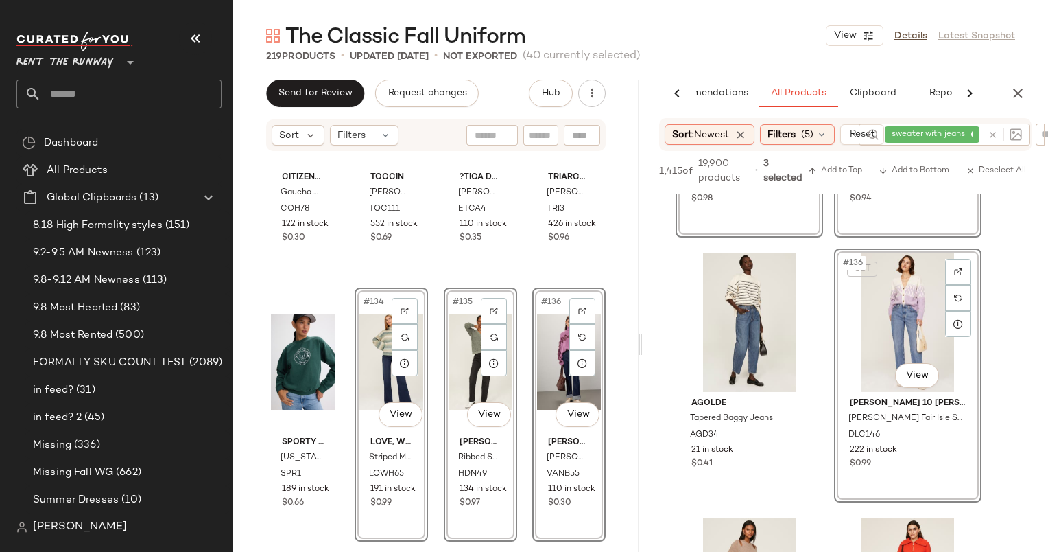
scroll to position [17852, 0]
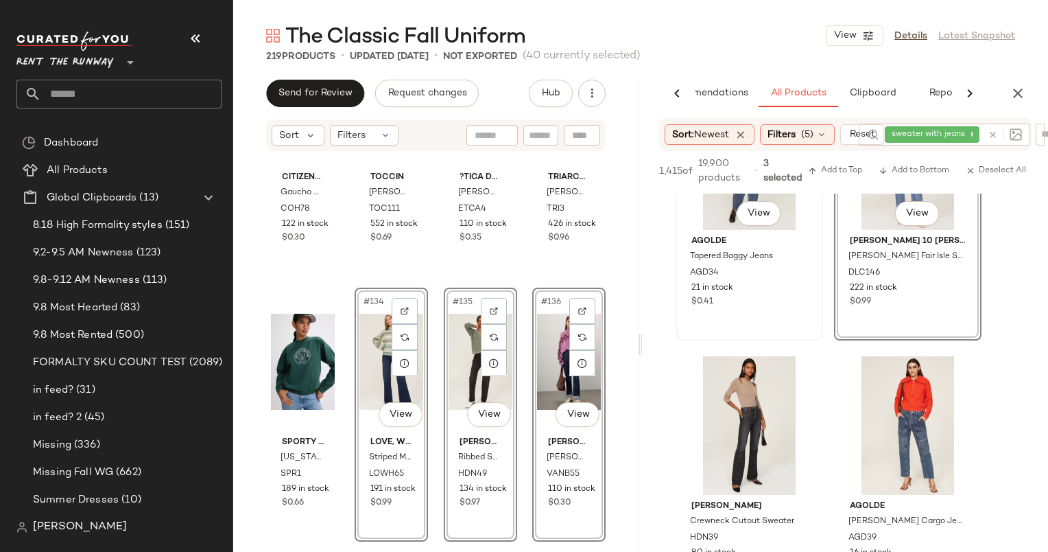
click at [744, 321] on div "#135 View AGOLDE Tapered Baggy Jeans AGD34 21 in stock $0.41" at bounding box center [749, 213] width 145 height 251
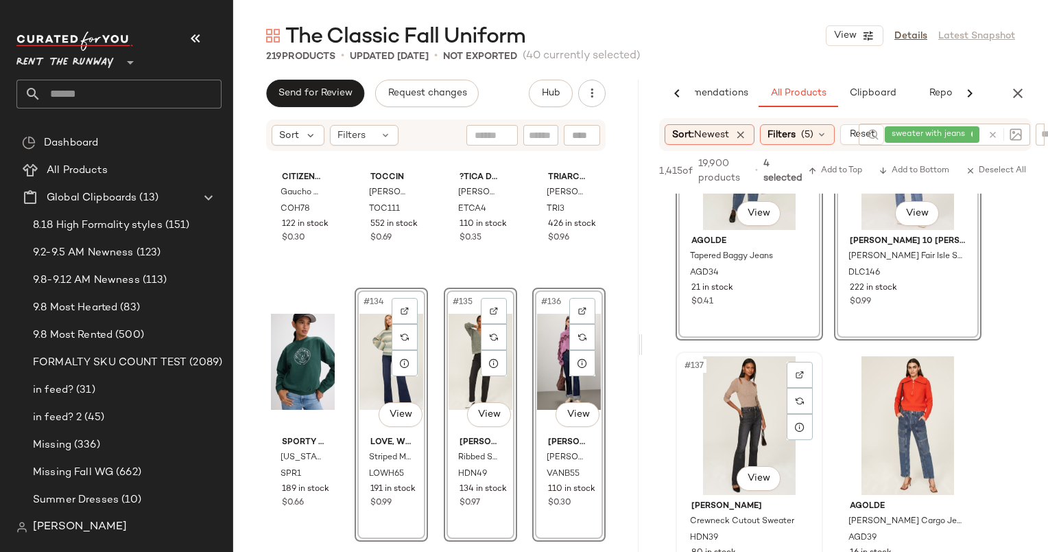
click at [755, 403] on div "#137 View" at bounding box center [750, 425] width 138 height 139
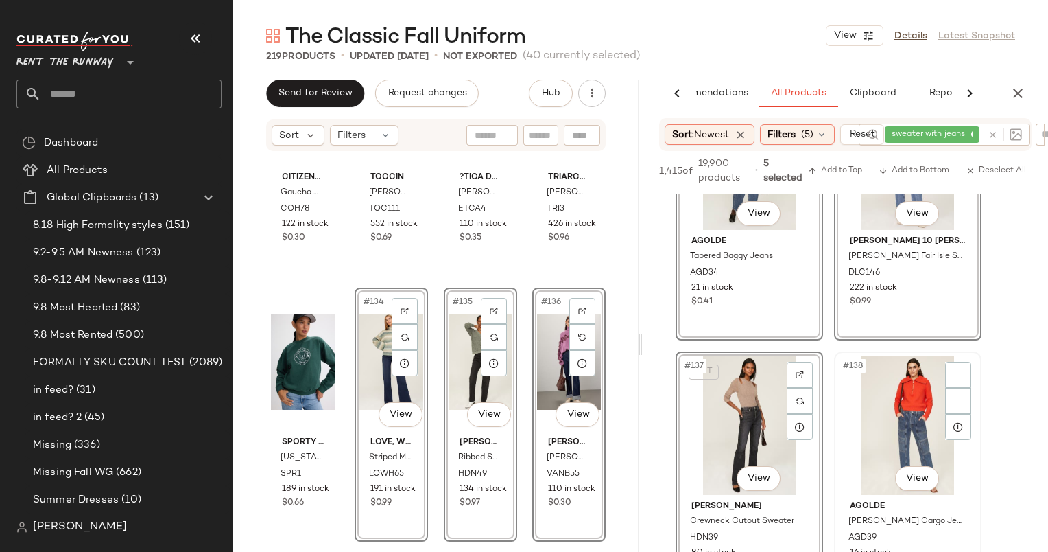
click at [868, 388] on div "#138 View" at bounding box center [908, 425] width 138 height 139
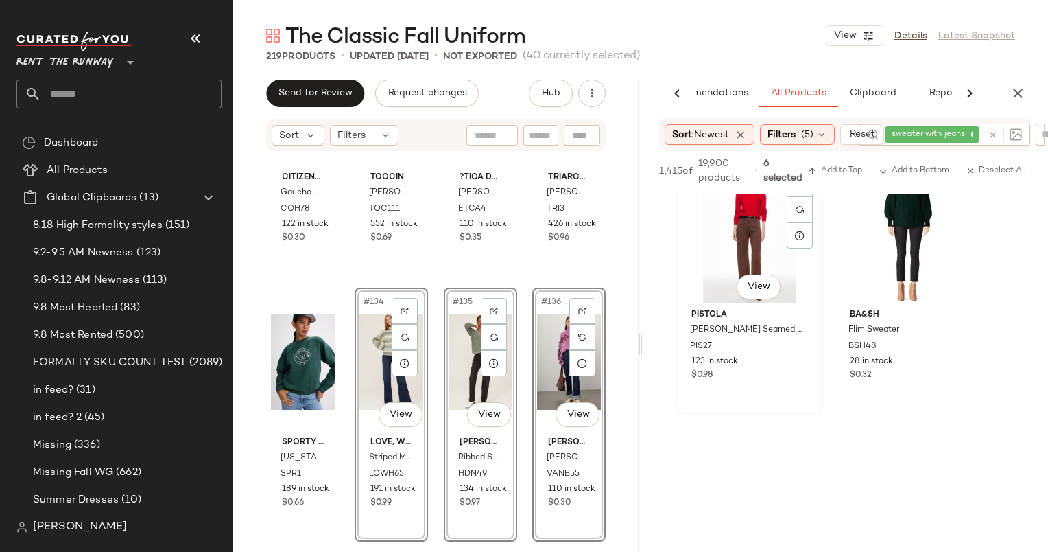
scroll to position [18309, 0]
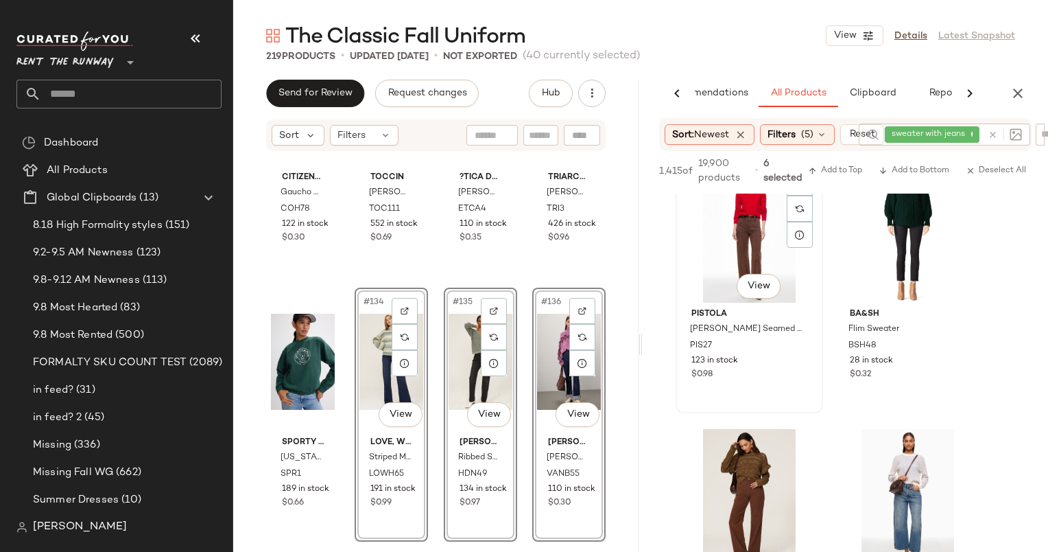
click at [729, 222] on div "#139 View" at bounding box center [750, 233] width 138 height 139
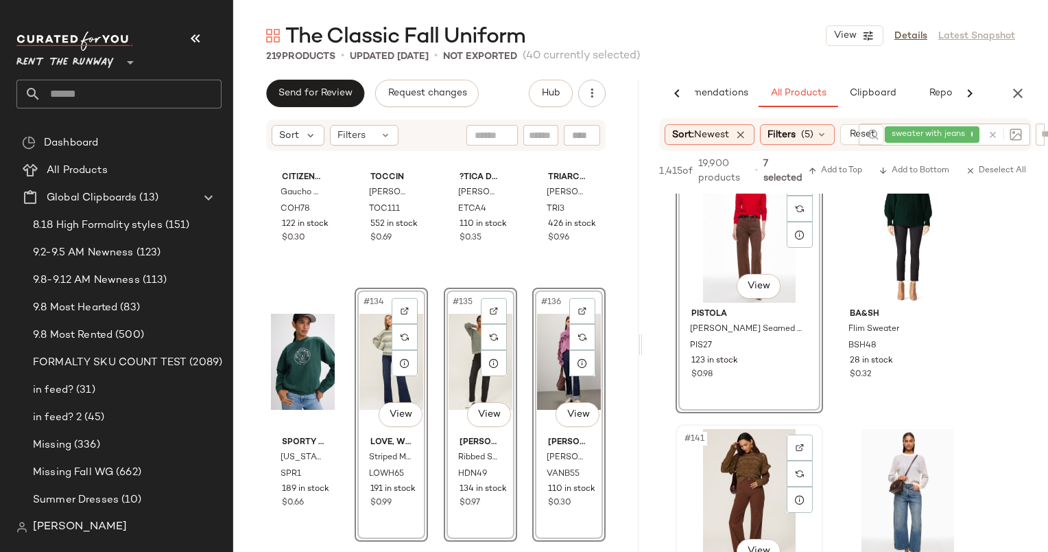
click at [768, 475] on div "#141 View" at bounding box center [750, 498] width 138 height 139
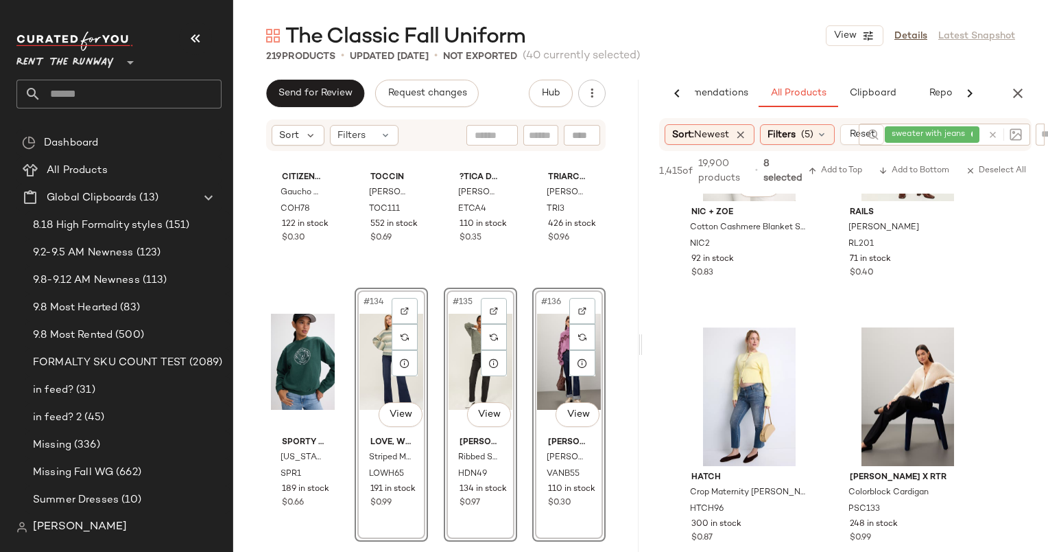
scroll to position [19589, 0]
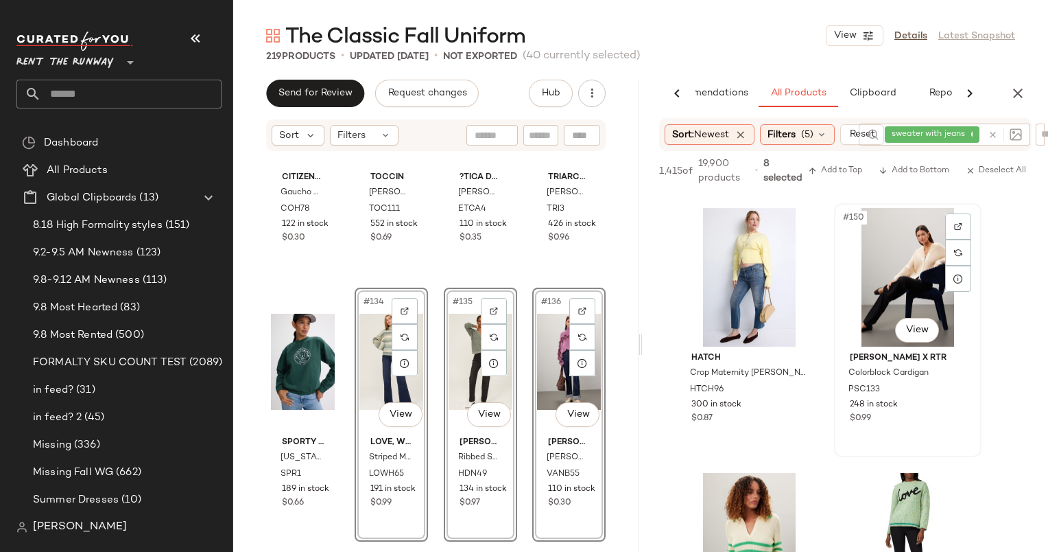
click at [865, 310] on div "#150 View" at bounding box center [908, 277] width 138 height 139
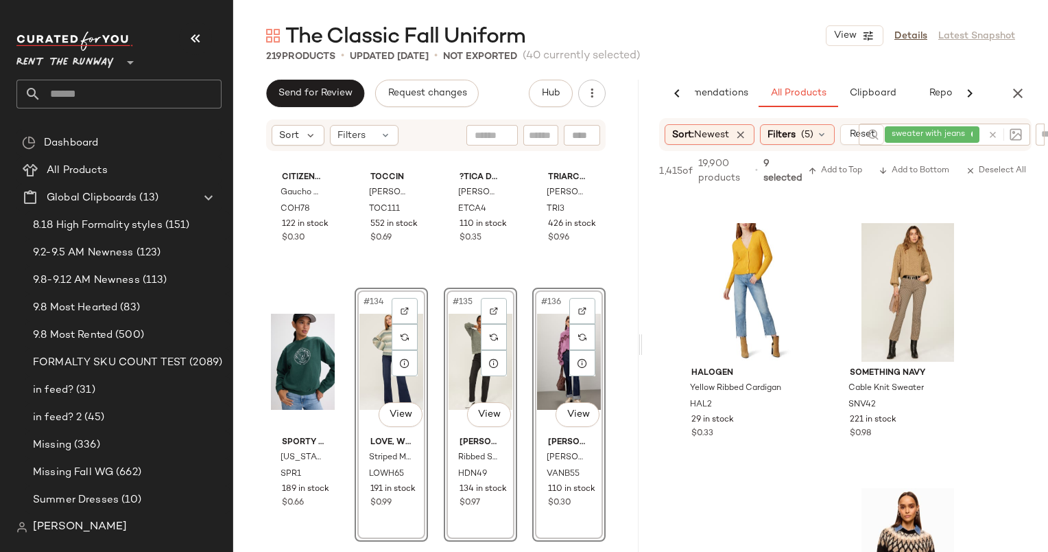
scroll to position [20136, 0]
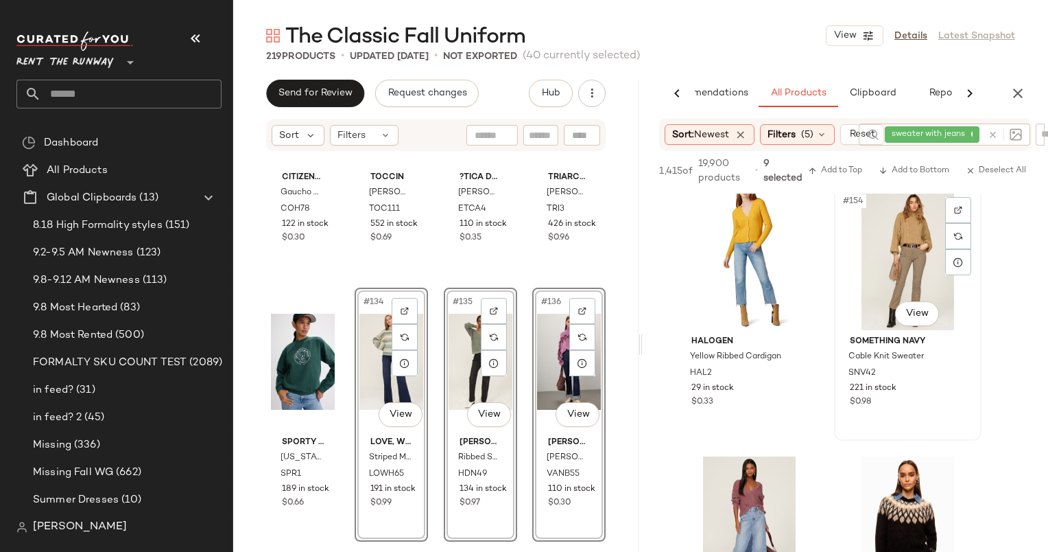
click at [897, 266] on div "#154 View" at bounding box center [908, 260] width 138 height 139
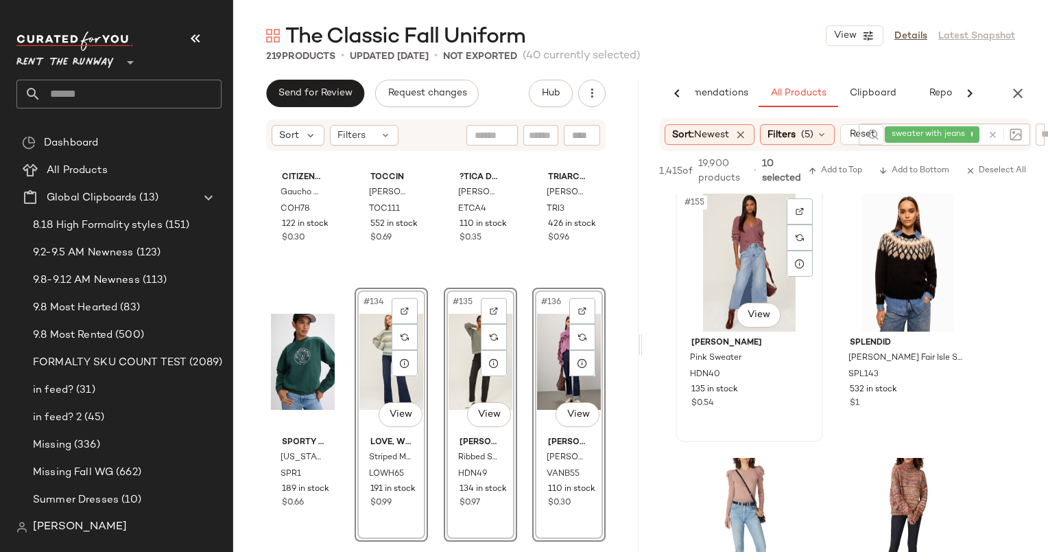
click at [752, 229] on div "#155 View" at bounding box center [750, 262] width 138 height 139
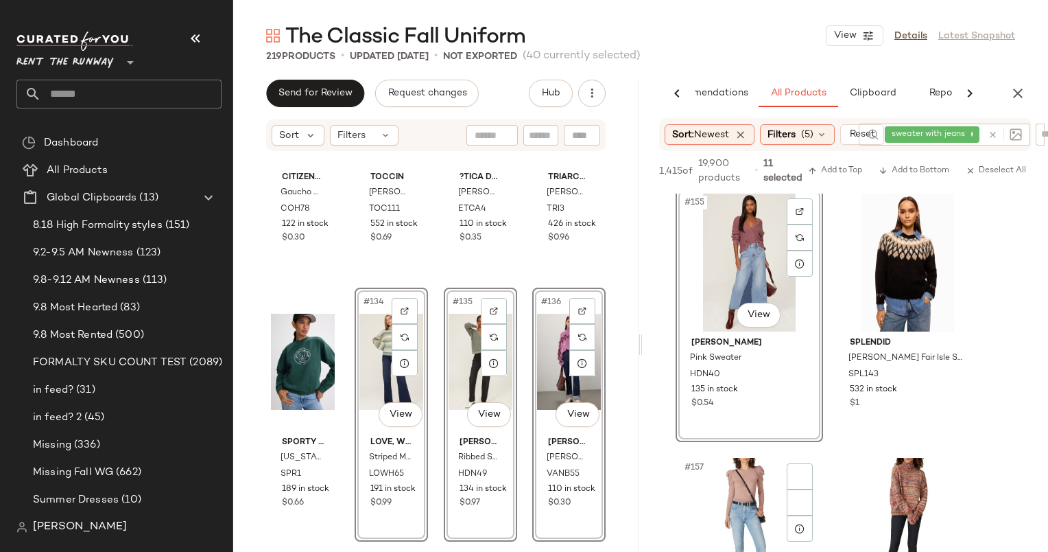
scroll to position [20636, 0]
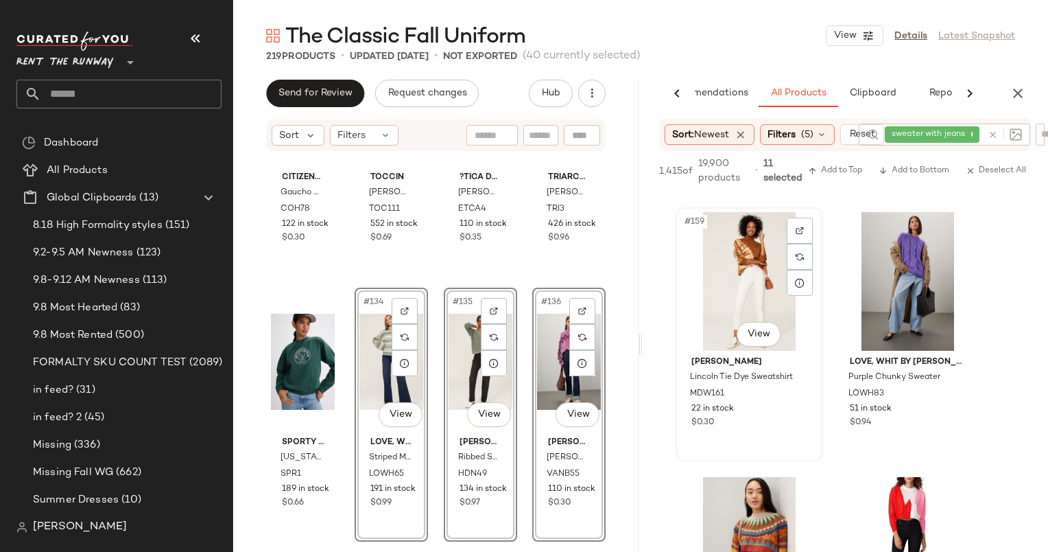
click at [742, 291] on div "#159 View" at bounding box center [750, 281] width 138 height 139
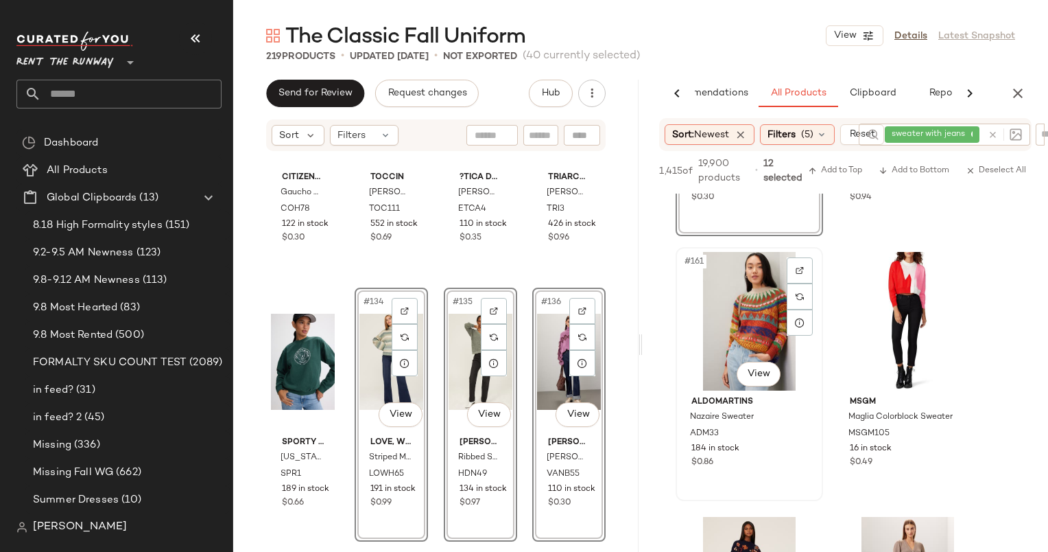
scroll to position [21409, 0]
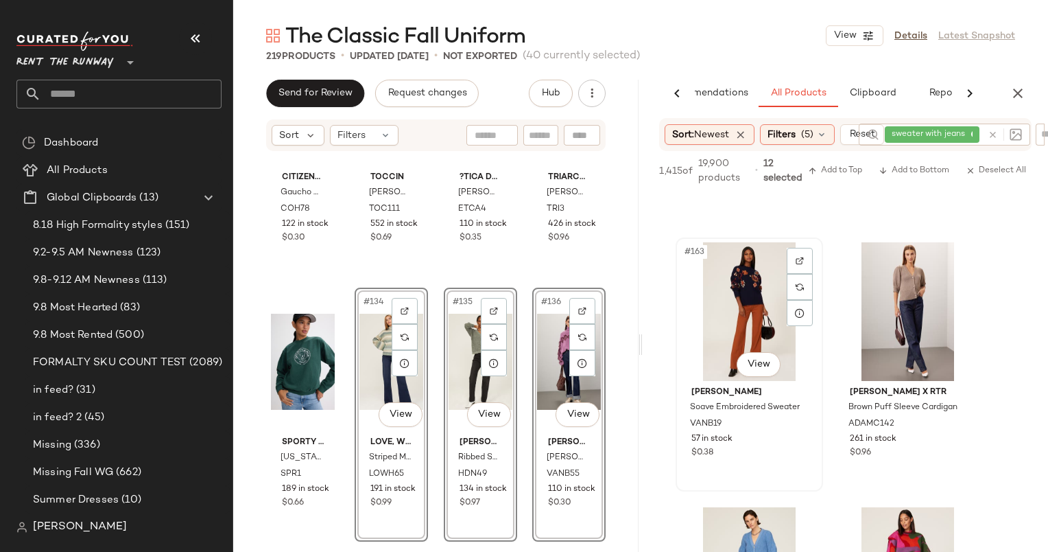
click at [760, 285] on div "#163 View" at bounding box center [750, 311] width 138 height 139
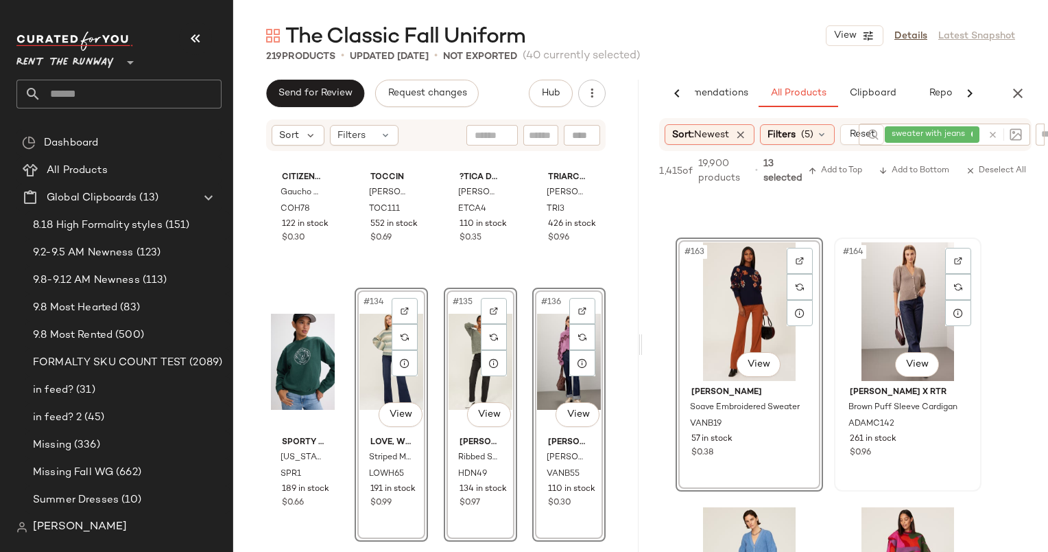
click at [914, 293] on div "#164 View" at bounding box center [908, 311] width 138 height 139
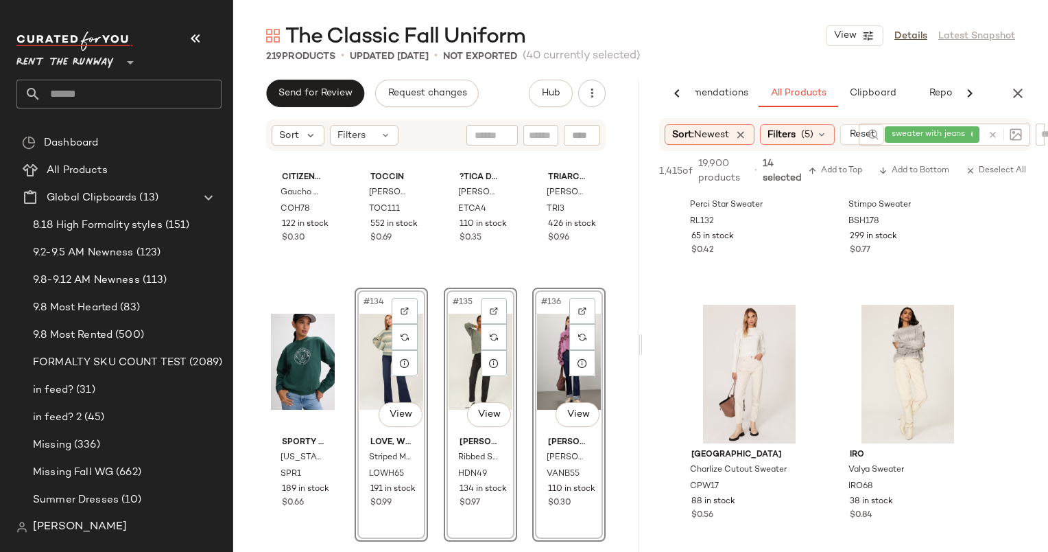
scroll to position [22338, 0]
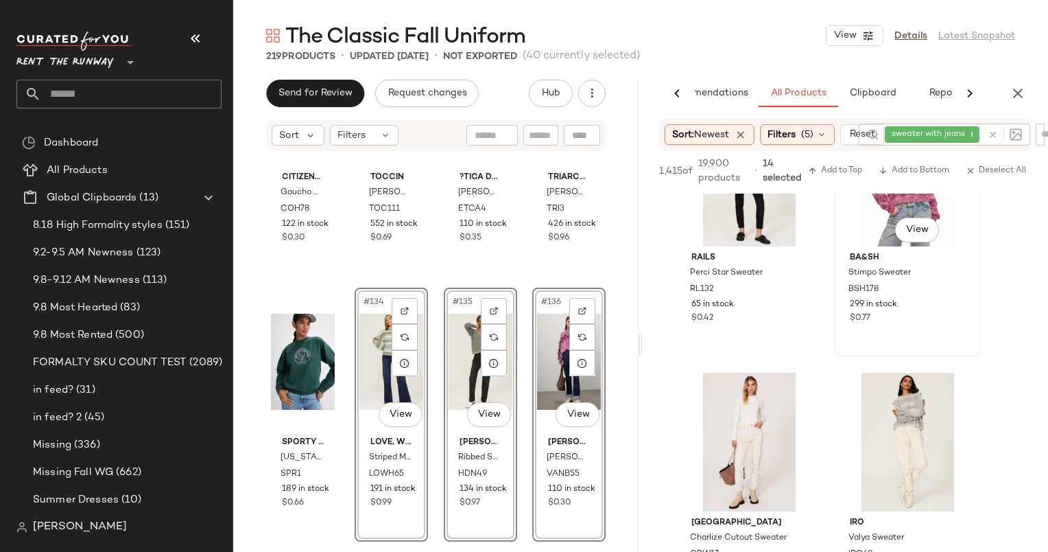
click at [937, 317] on div "$0.77" at bounding box center [908, 318] width 116 height 12
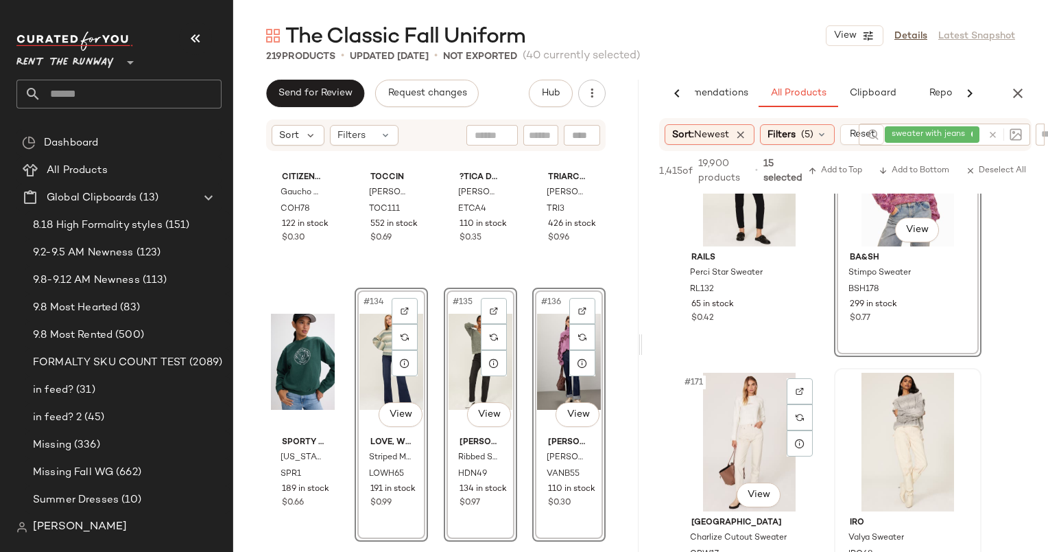
click at [732, 431] on div "#171 View" at bounding box center [750, 442] width 138 height 139
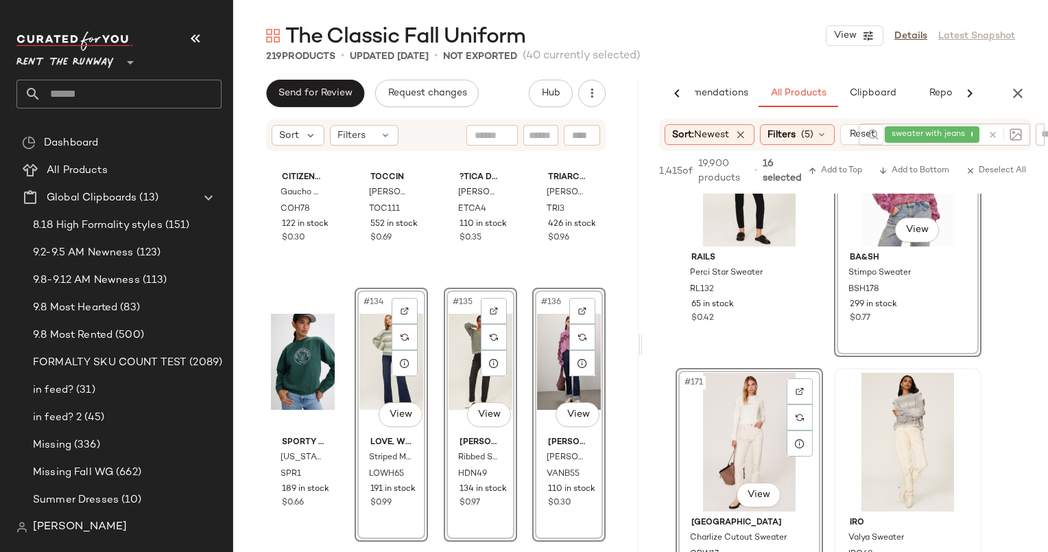
scroll to position [22672, 0]
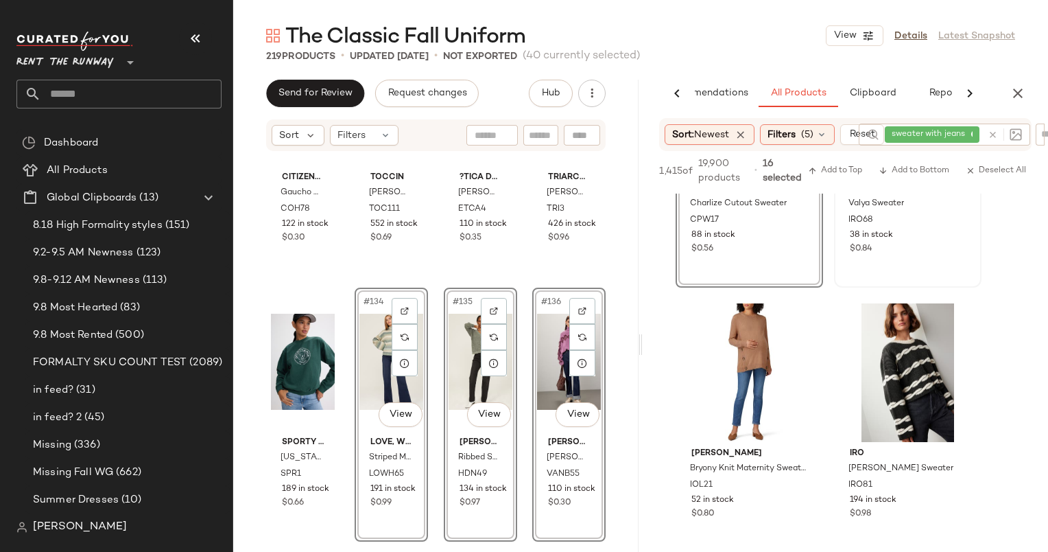
click at [916, 253] on div "$0.84" at bounding box center [908, 249] width 116 height 12
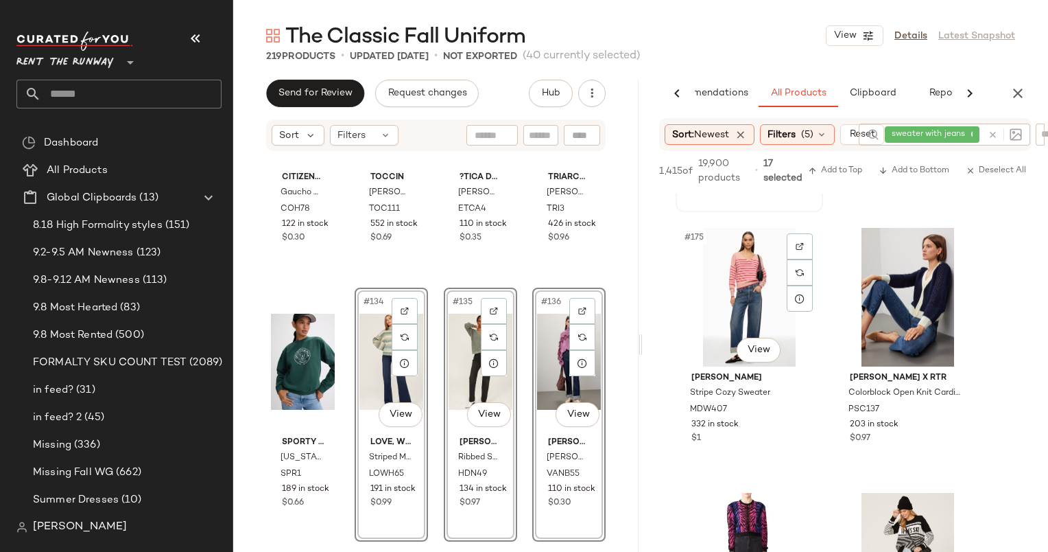
scroll to position [23076, 0]
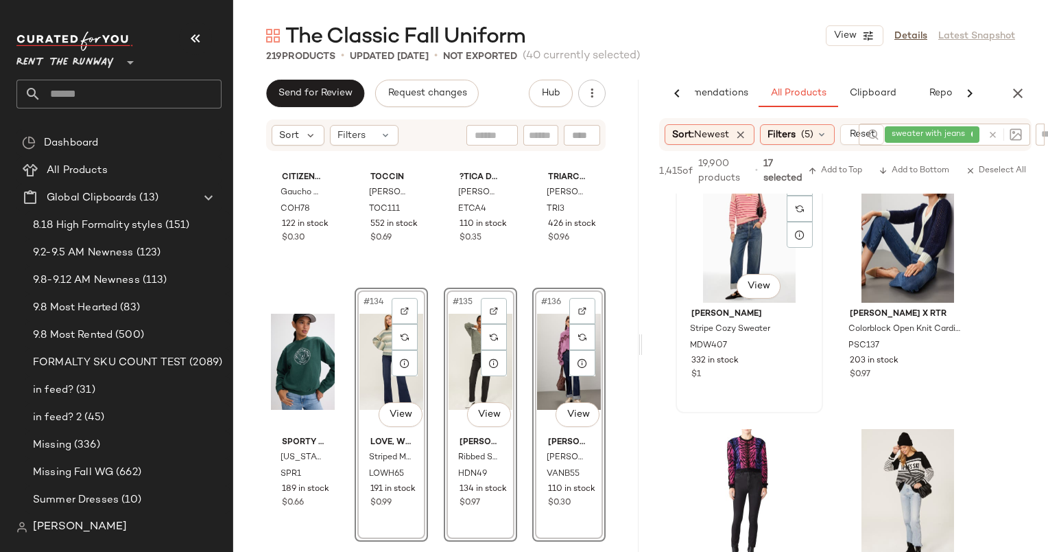
click at [745, 243] on div "#175 View" at bounding box center [750, 233] width 138 height 139
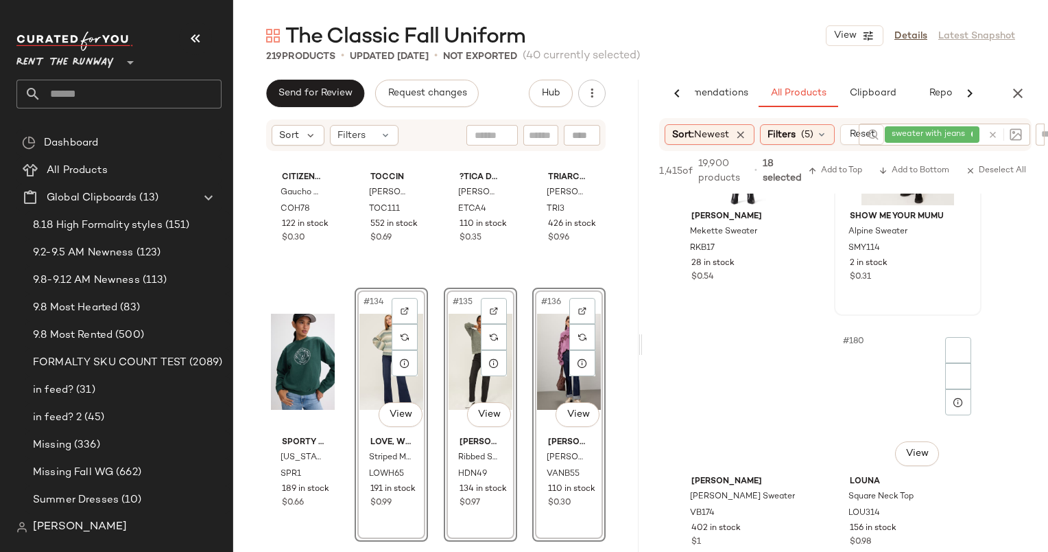
scroll to position [23444, 0]
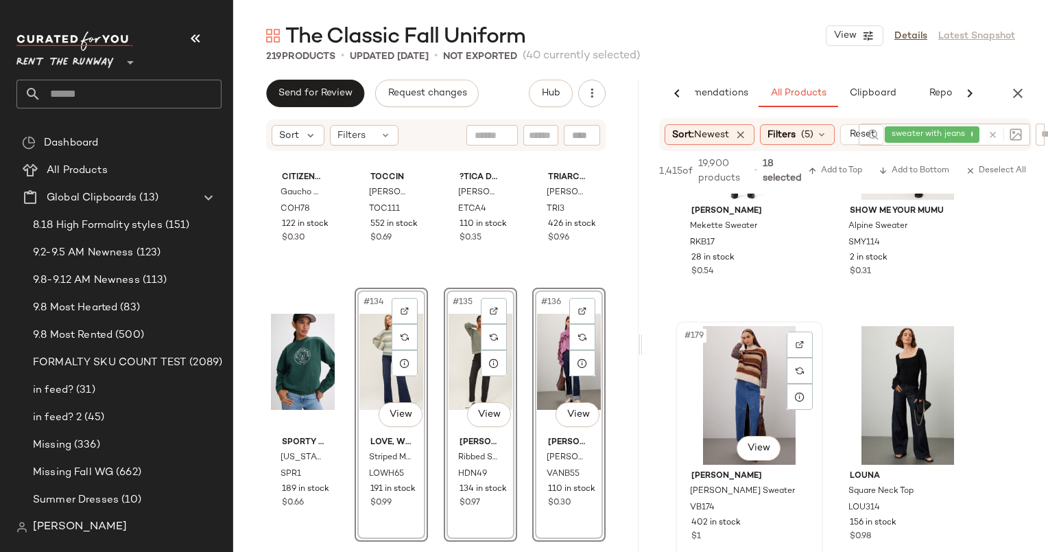
click at [727, 394] on div "#179 View" at bounding box center [750, 395] width 138 height 139
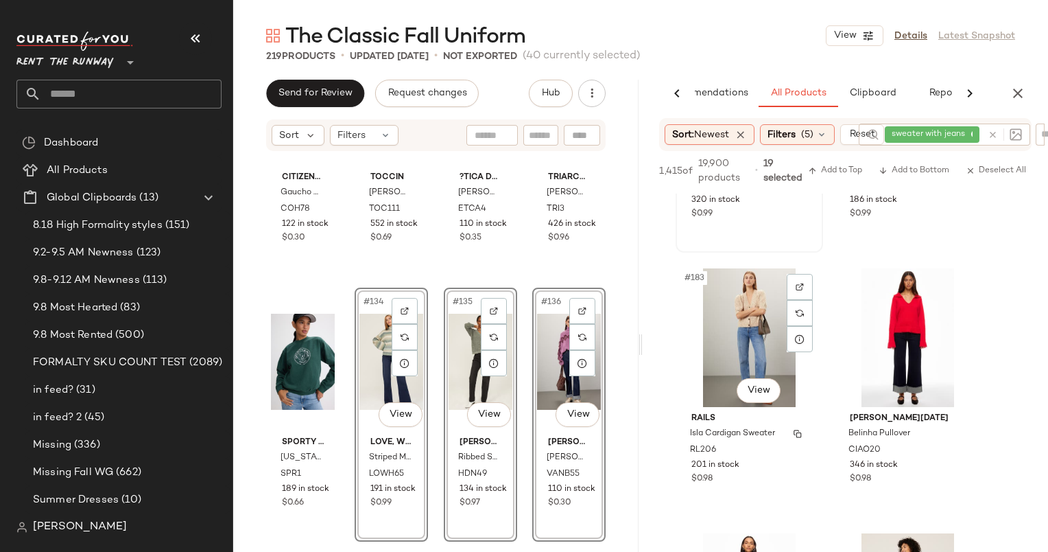
scroll to position [24021, 0]
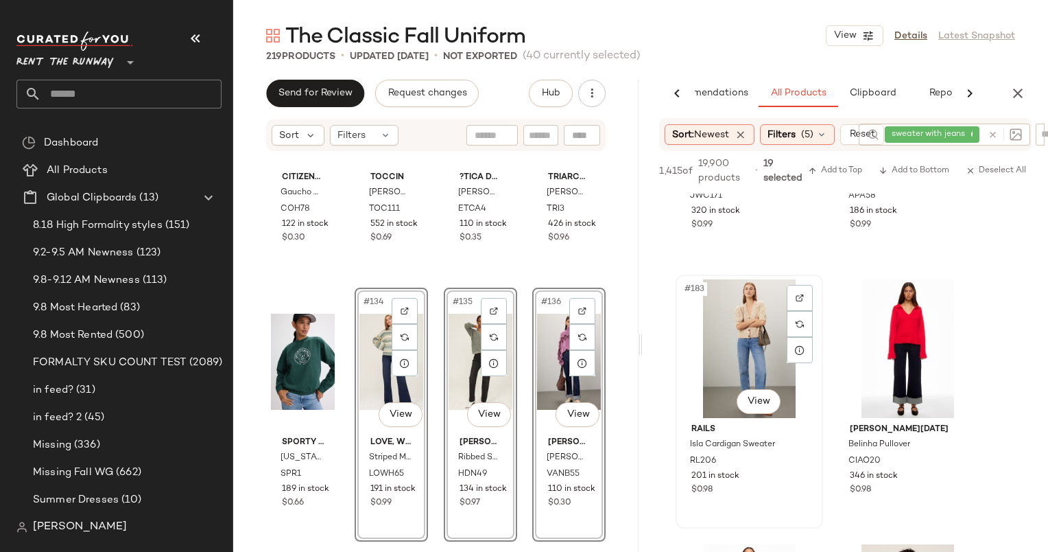
click at [744, 327] on div "#183 View" at bounding box center [750, 348] width 138 height 139
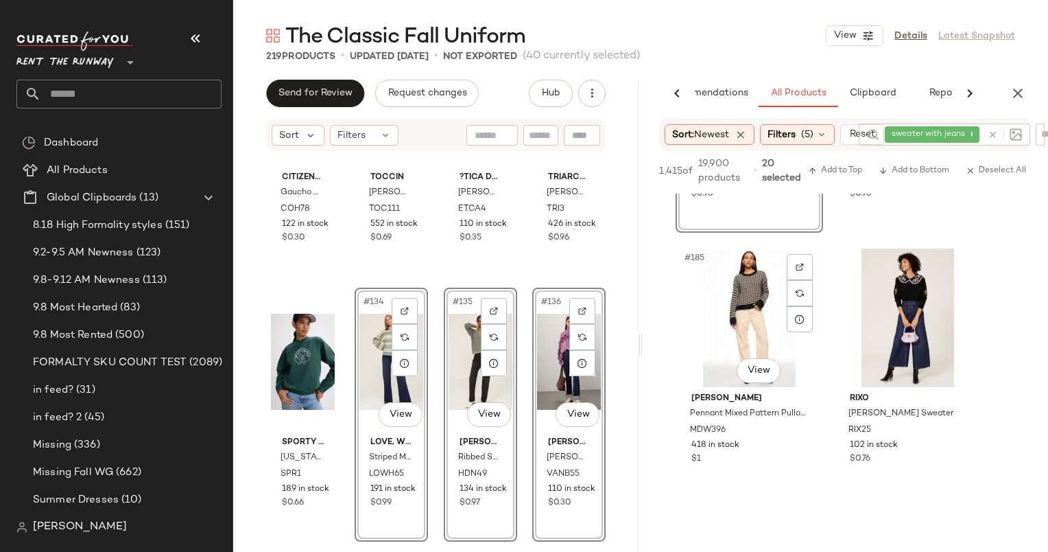
scroll to position [24317, 0]
click at [897, 207] on div "#184 View Ciao Lucia Belinha Pullover CIAO20 346 in stock $0.98" at bounding box center [908, 104] width 145 height 251
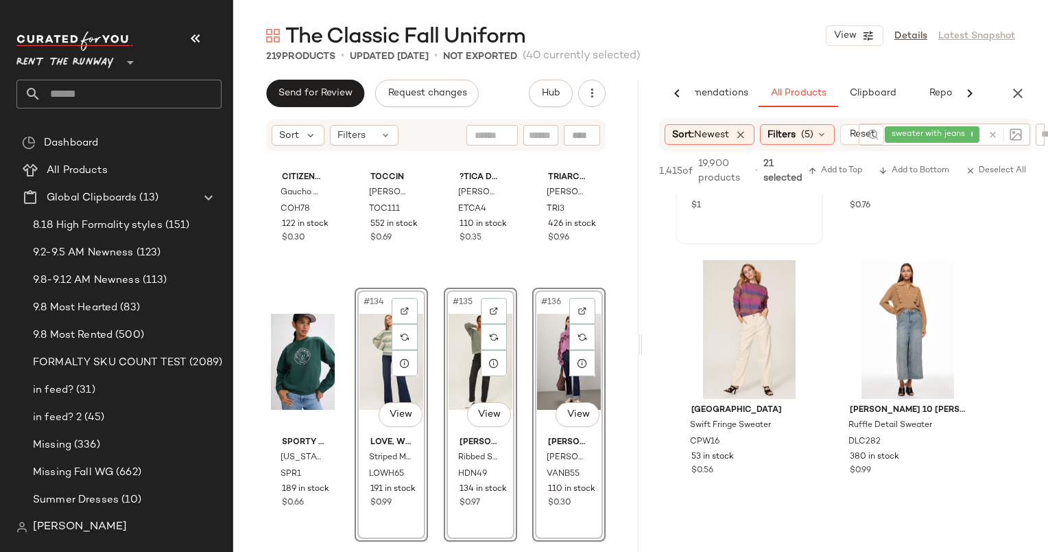
scroll to position [24575, 0]
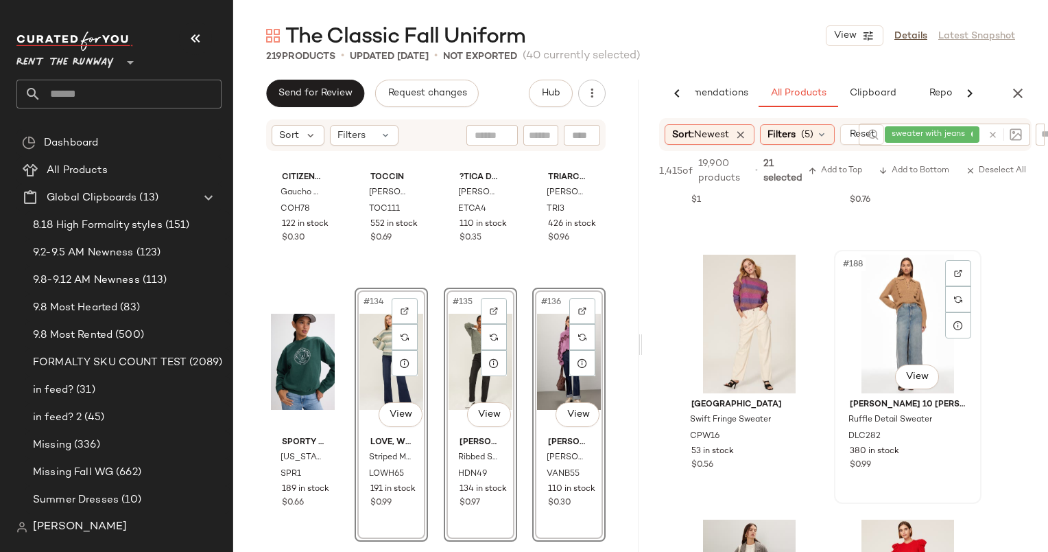
click at [905, 308] on div "#188 View" at bounding box center [908, 324] width 138 height 139
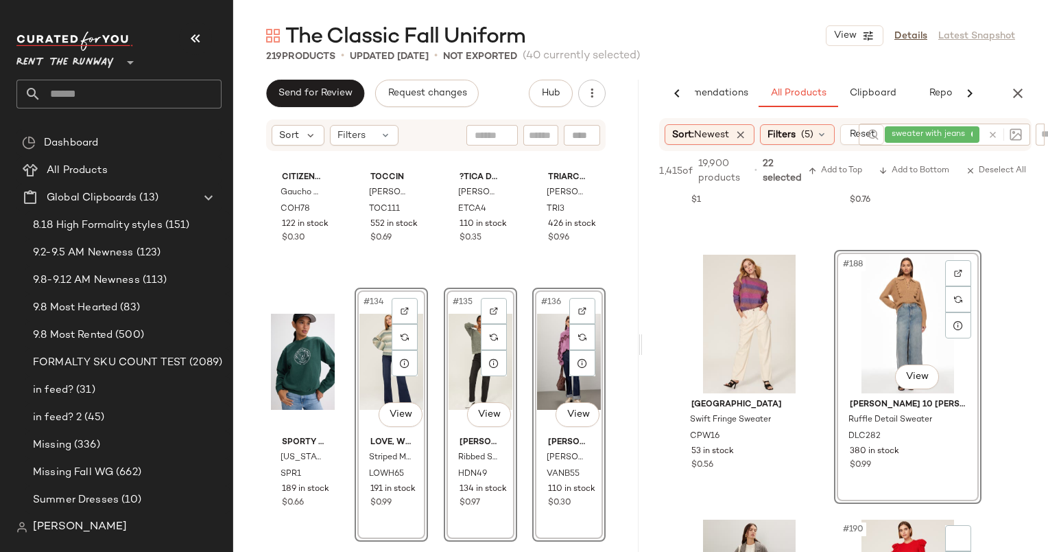
scroll to position [24840, 0]
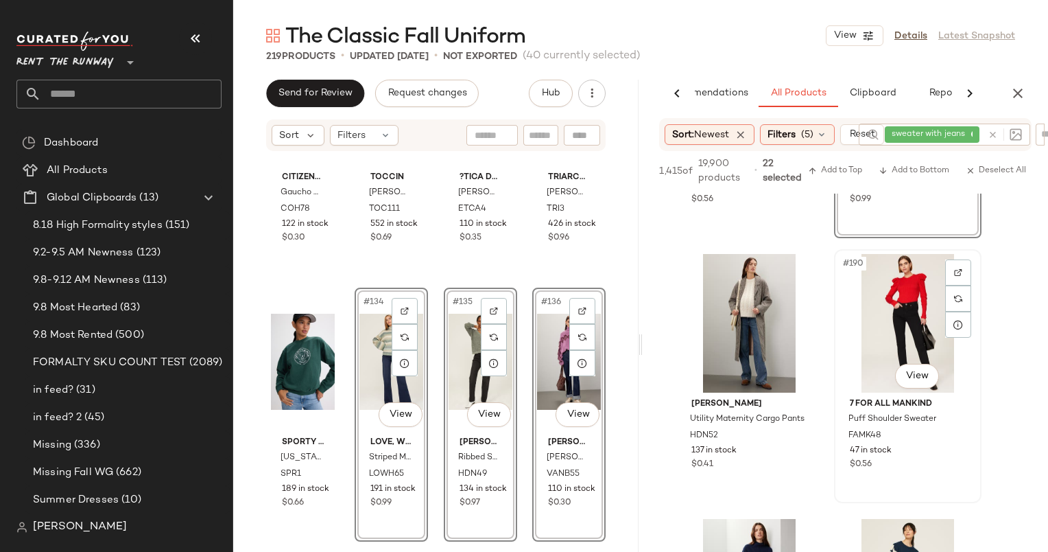
click at [900, 296] on div "#190 View" at bounding box center [908, 323] width 138 height 139
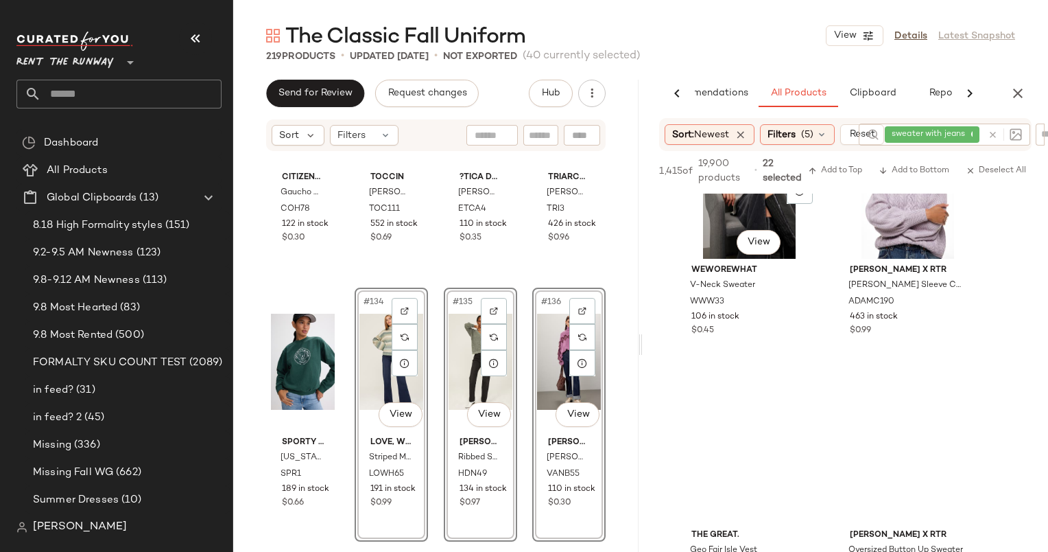
scroll to position [25772, 0]
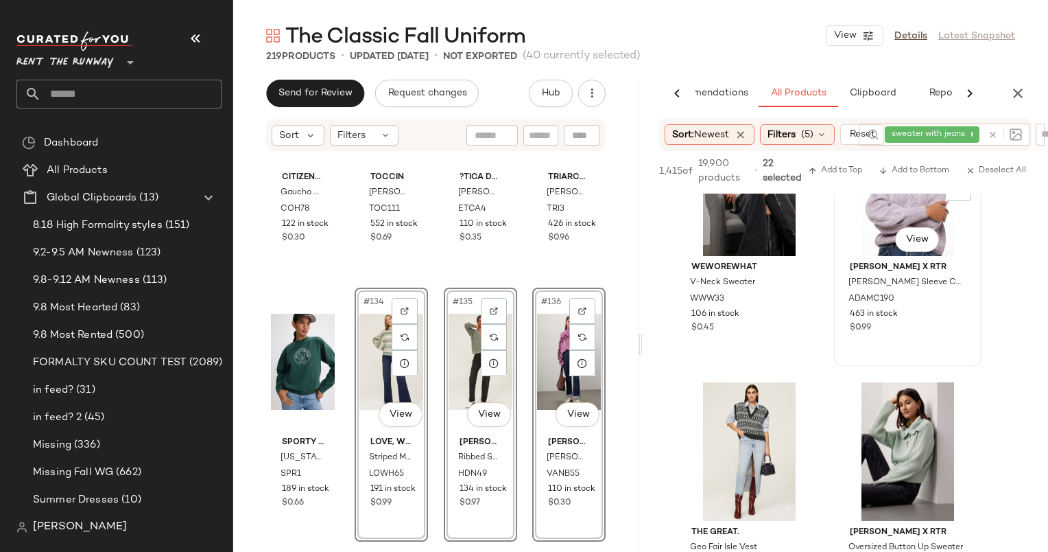
click at [923, 338] on div "#196 View Adam Lippes x RTR Bishop Sleeve Cable Knit Sweater ADAMC190 463 in st…" at bounding box center [908, 239] width 145 height 251
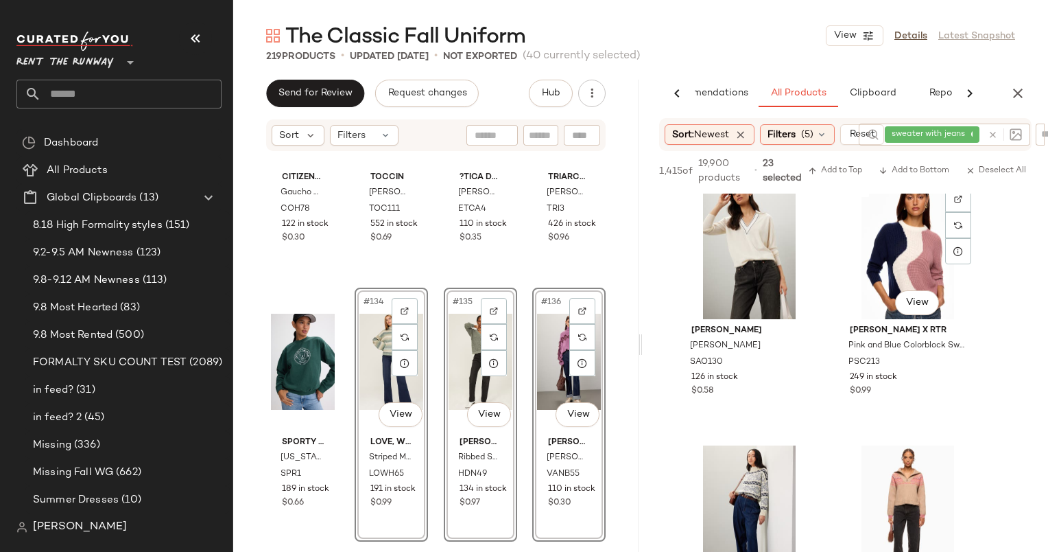
scroll to position [26238, 0]
click at [751, 255] on div "#199 View" at bounding box center [750, 249] width 138 height 139
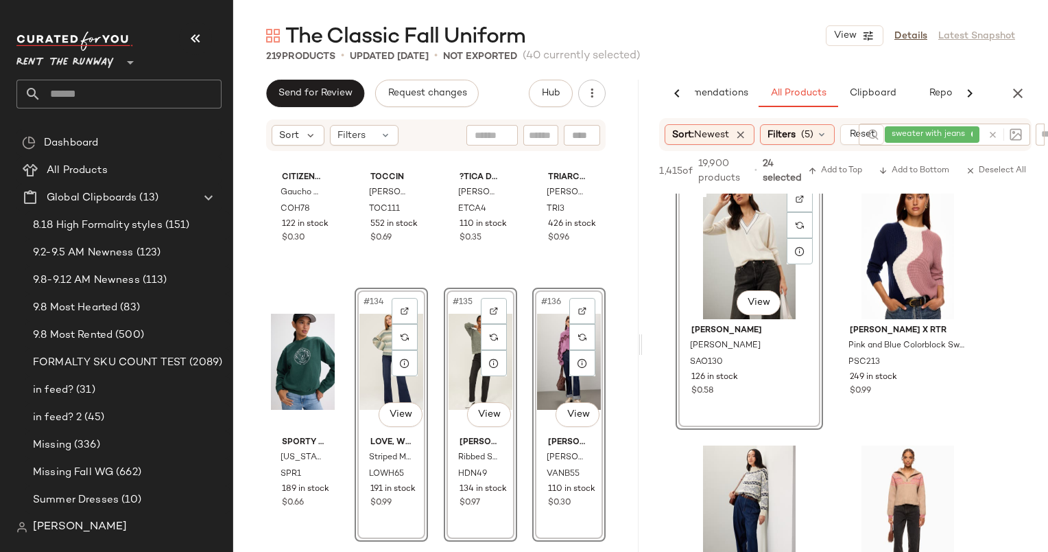
scroll to position [26417, 0]
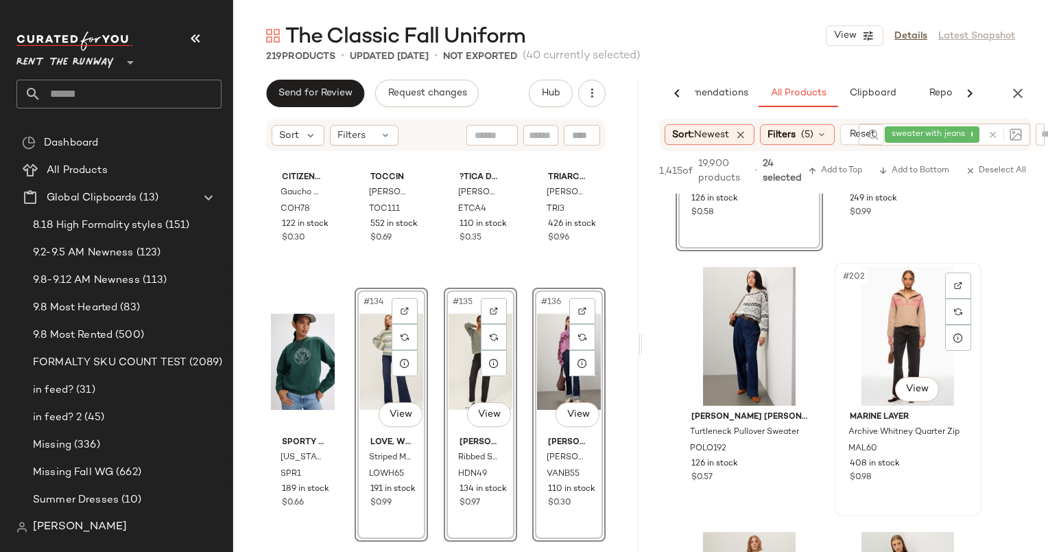
click at [886, 327] on div "#202 View" at bounding box center [908, 336] width 138 height 139
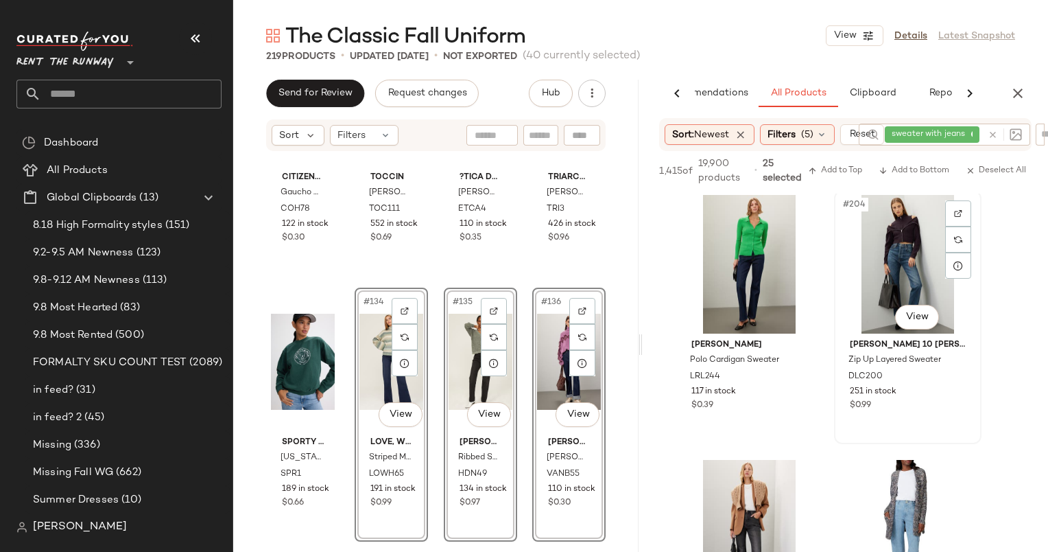
scroll to position [26370, 0]
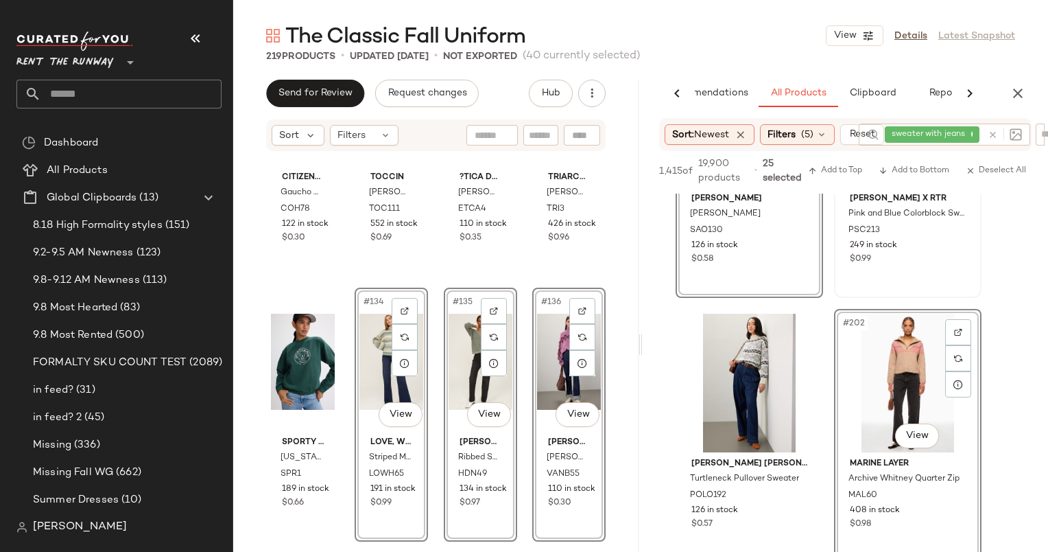
click at [911, 269] on div "#200 View Peter Som x RTR Pink and Blue Colorblock Sweater PSC213 249 in stock …" at bounding box center [908, 170] width 145 height 251
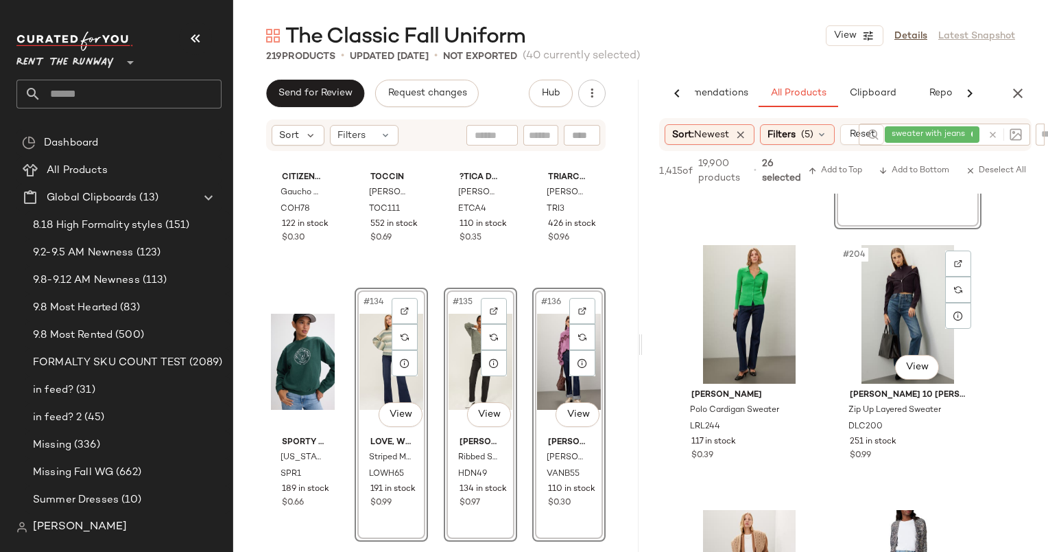
scroll to position [26875, 0]
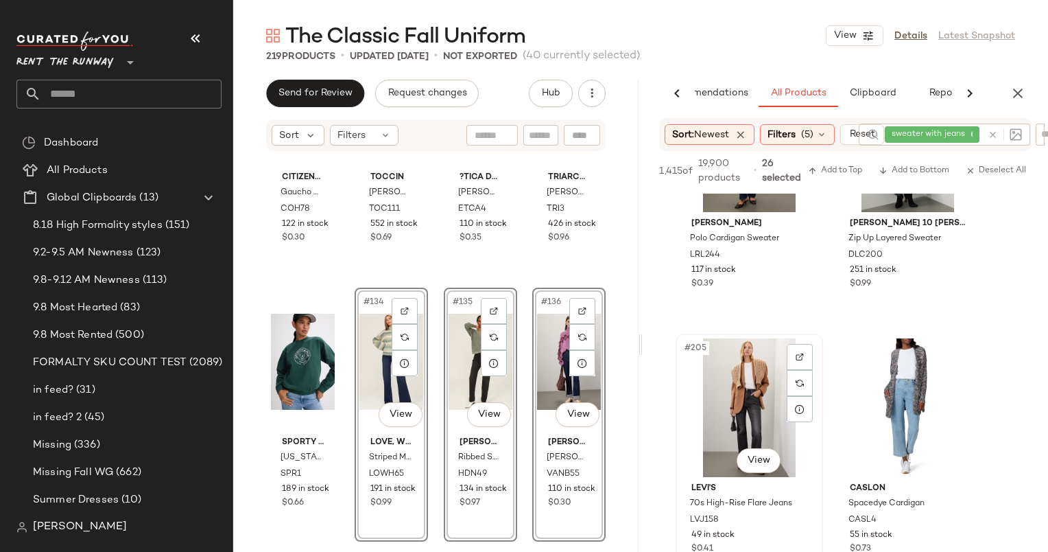
click at [738, 356] on div "#205 View" at bounding box center [750, 407] width 138 height 139
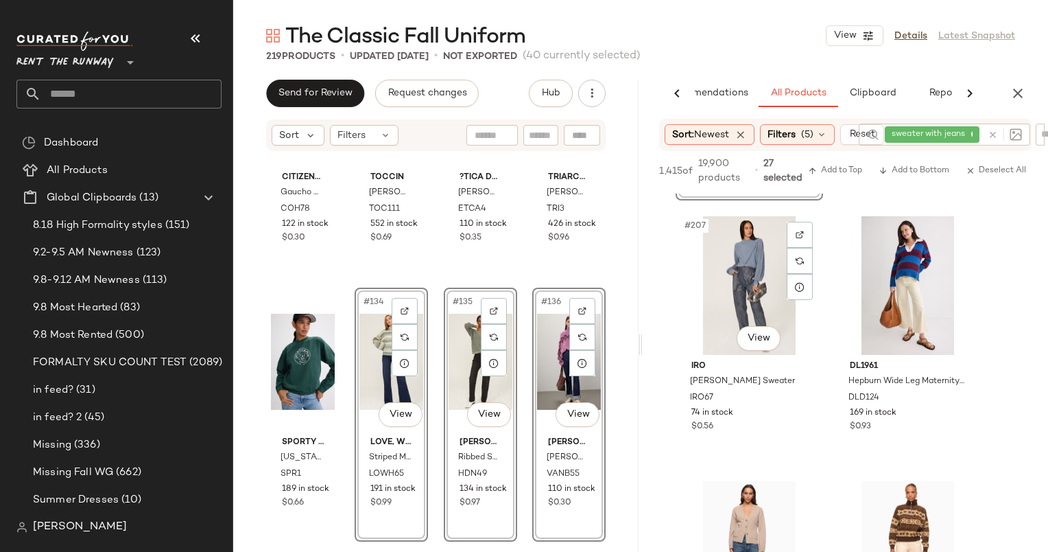
scroll to position [27560, 0]
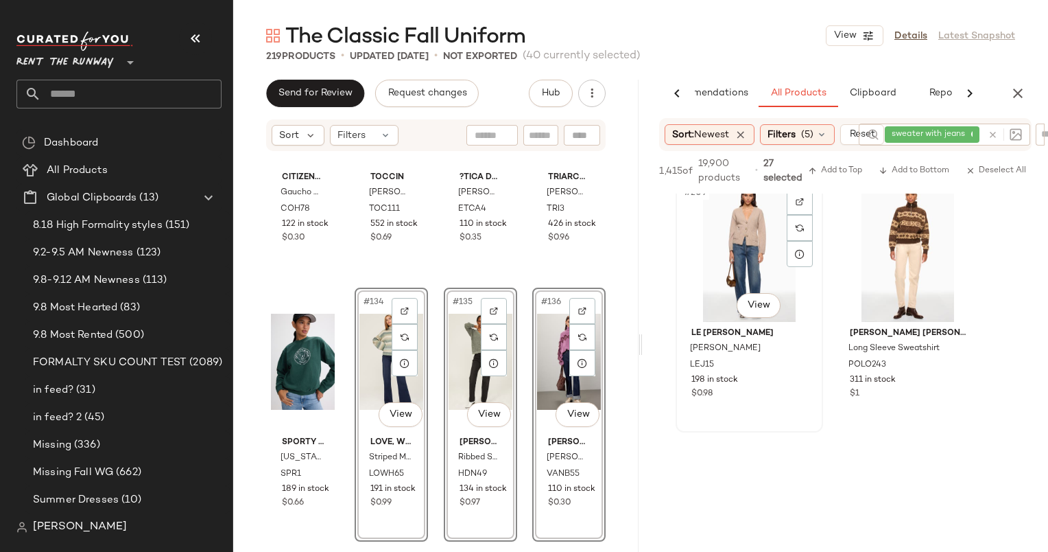
click at [741, 261] on div "#209 View" at bounding box center [750, 252] width 138 height 139
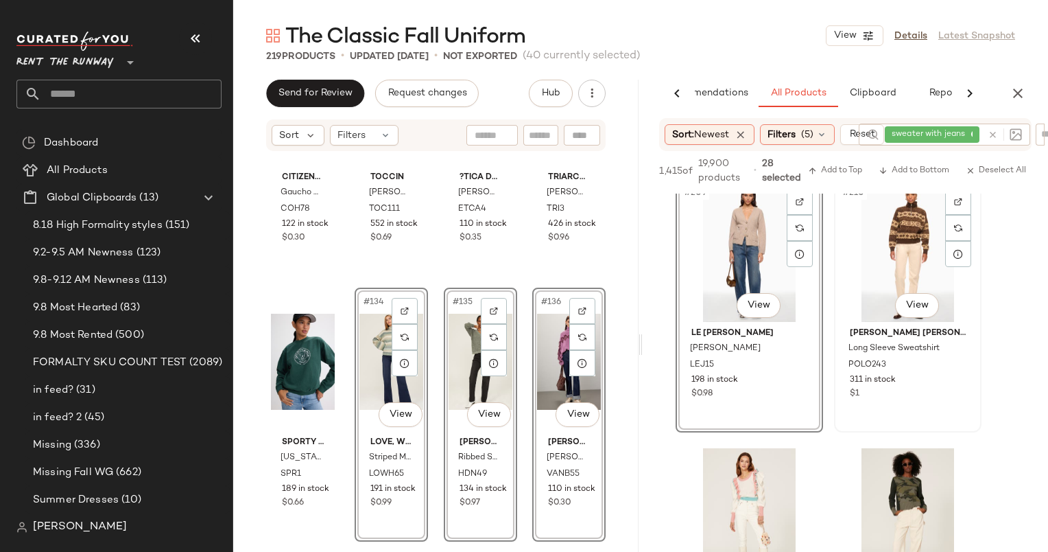
click at [896, 250] on div "#210 View" at bounding box center [908, 252] width 138 height 139
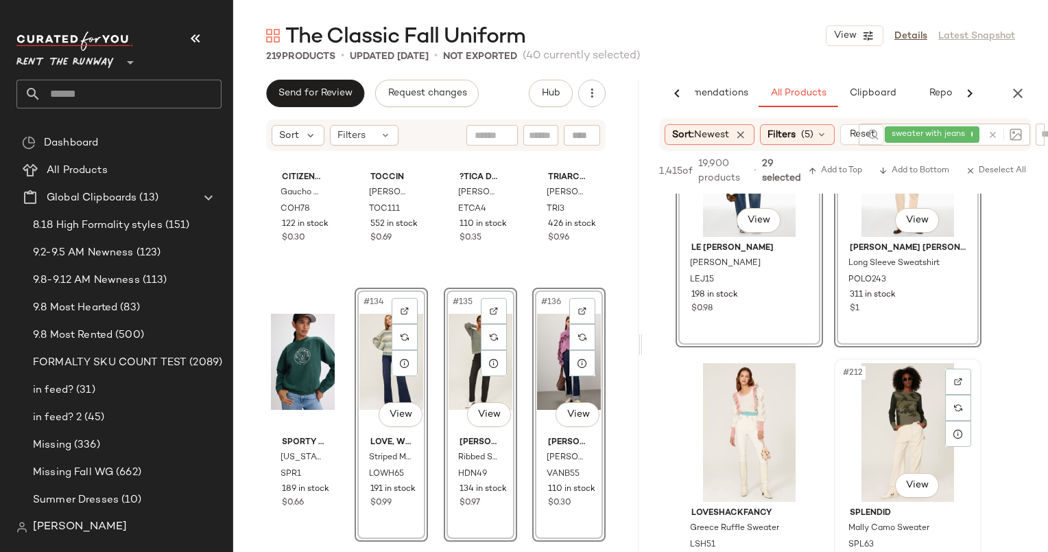
scroll to position [27846, 0]
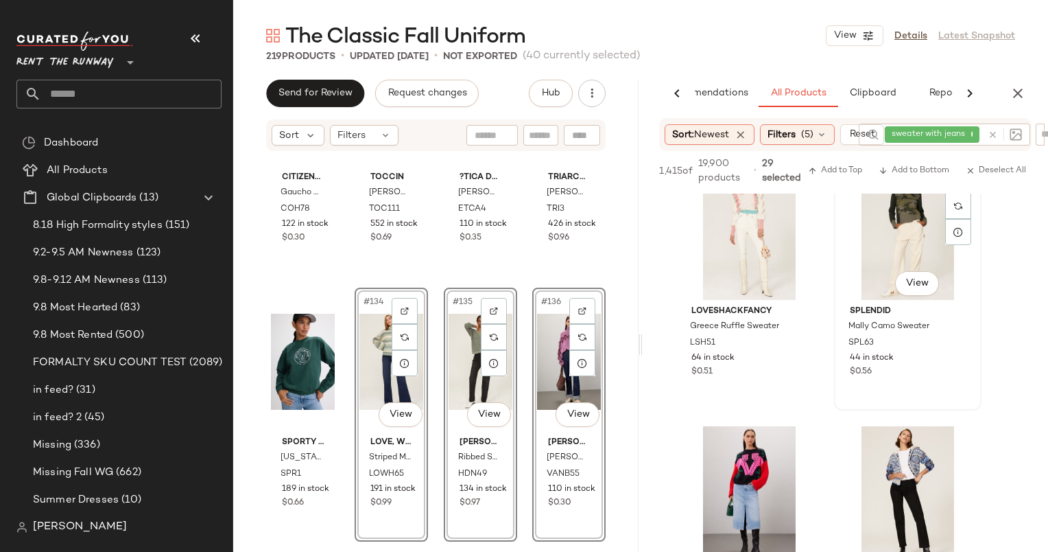
click at [892, 233] on div "#212 View" at bounding box center [908, 230] width 138 height 139
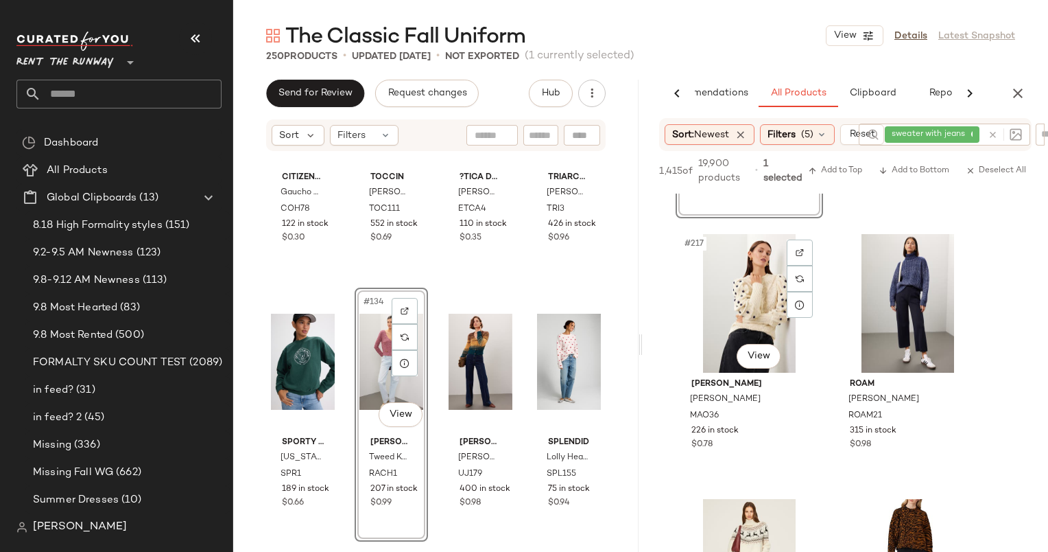
scroll to position [28570, 0]
click at [762, 305] on div "#217 View" at bounding box center [750, 302] width 138 height 139
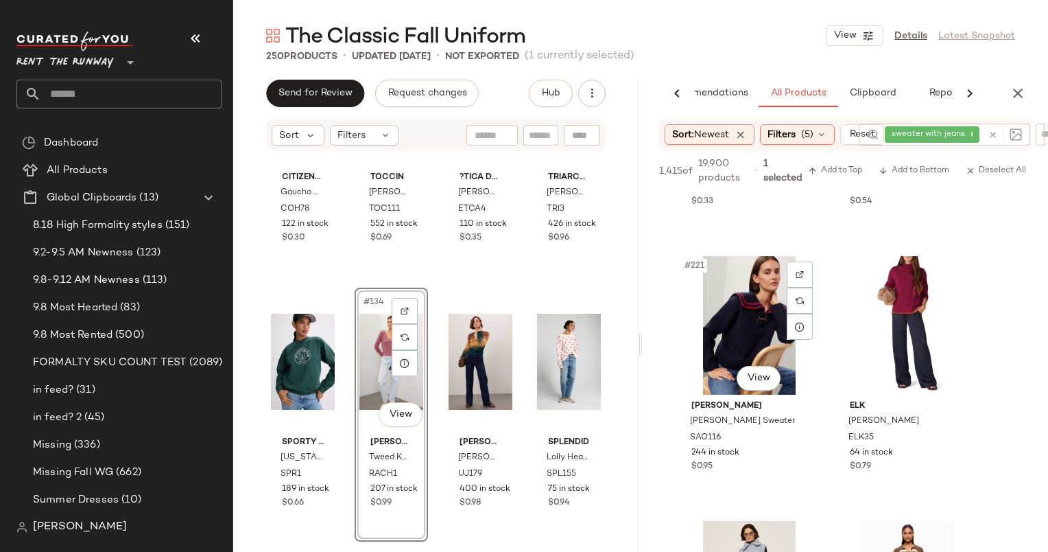
scroll to position [29272, 0]
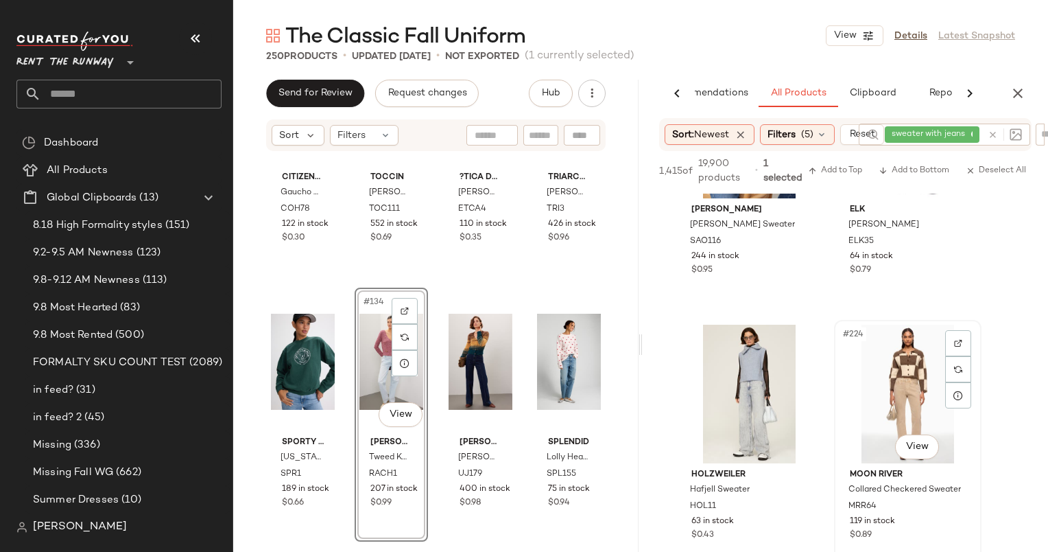
click at [905, 357] on div "#224 View" at bounding box center [908, 394] width 138 height 139
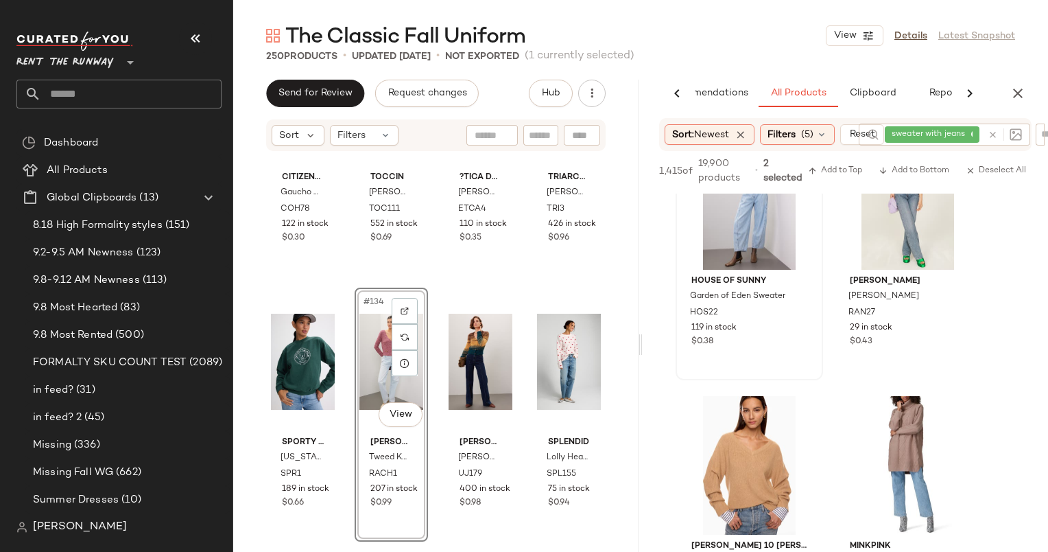
scroll to position [30107, 0]
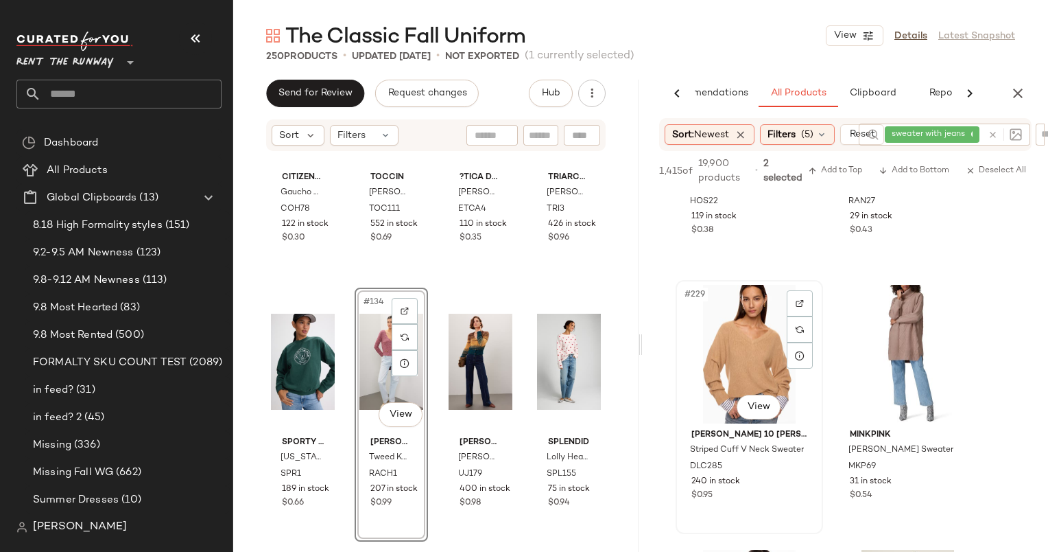
click at [733, 354] on div "#229 View" at bounding box center [750, 354] width 138 height 139
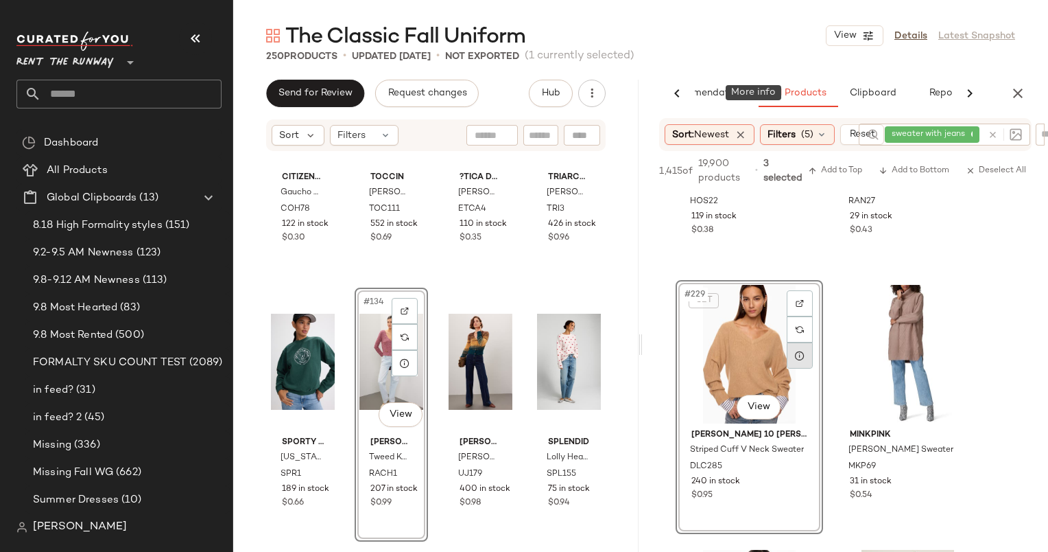
scroll to position [30369, 0]
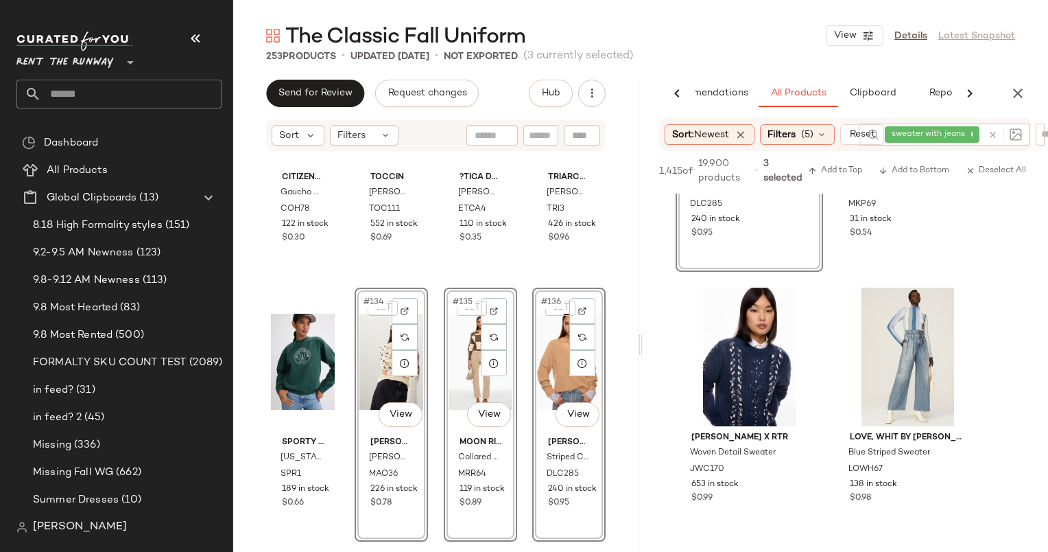
click at [1011, 19] on main "The Classic Fall Uniform View Details Latest Snapshot 253 Products • updated Se…" at bounding box center [524, 276] width 1048 height 552
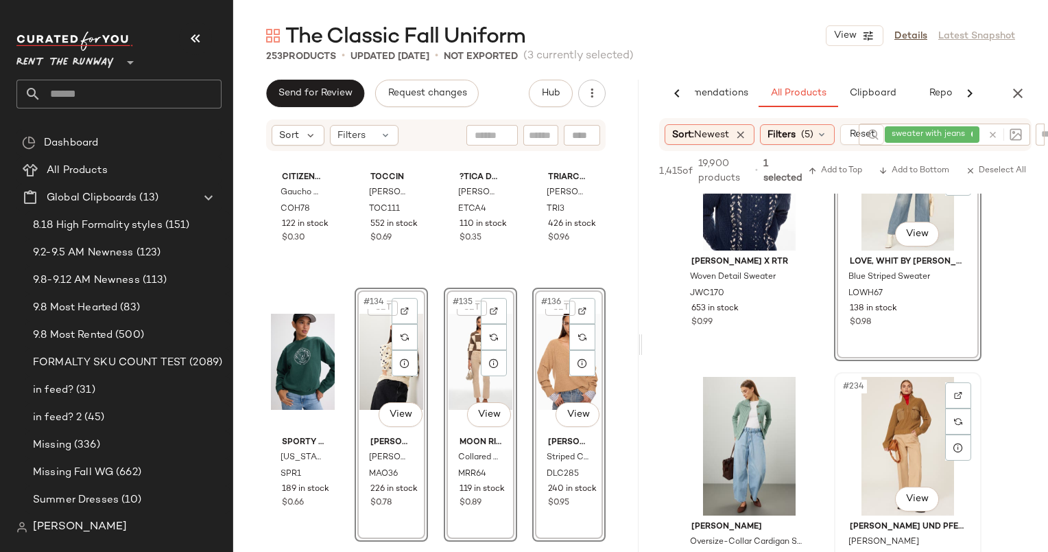
click at [902, 398] on div "#234 View" at bounding box center [908, 446] width 138 height 139
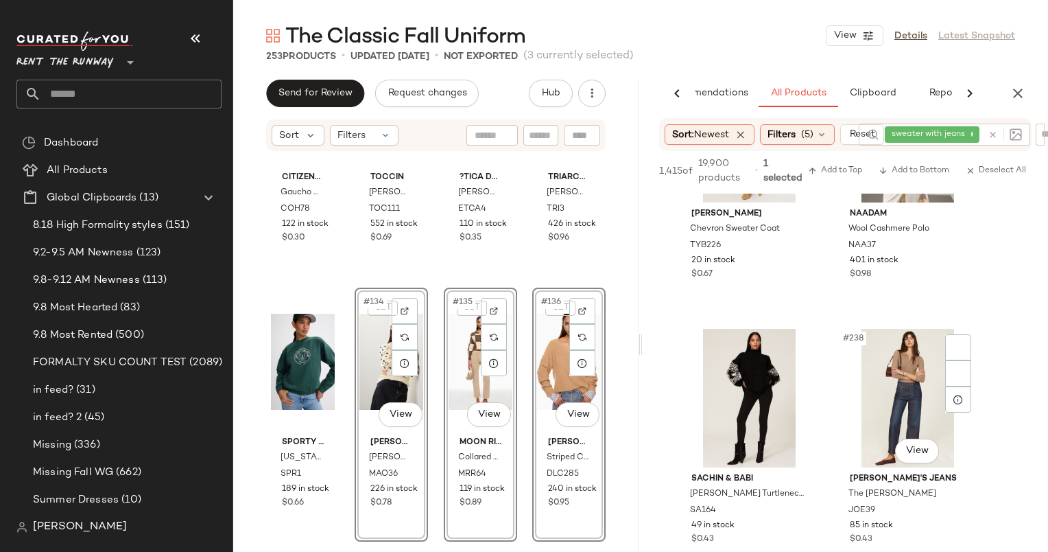
scroll to position [31131, 0]
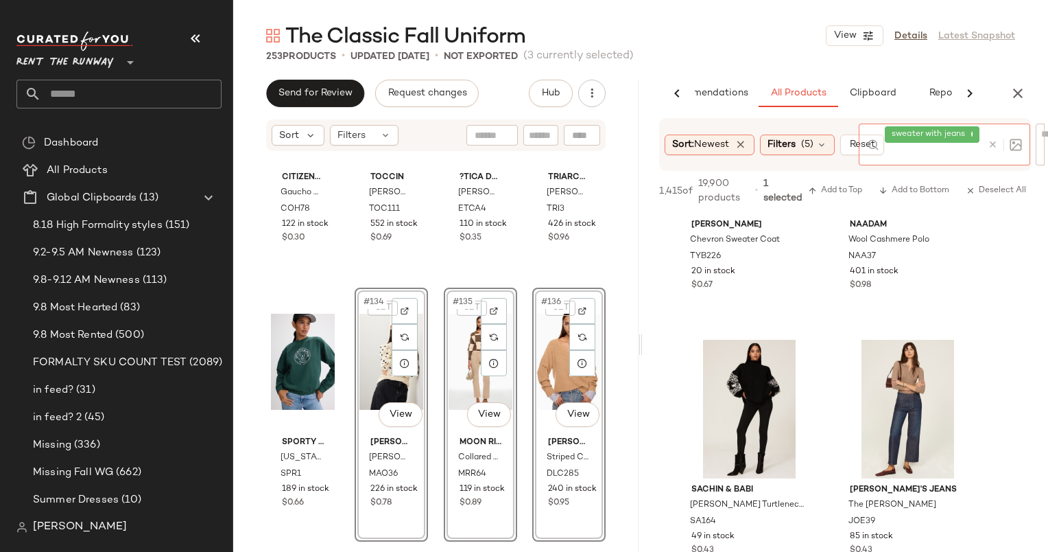
click at [980, 136] on div "sweater with jeans" at bounding box center [933, 145] width 97 height 42
type input "*"
type input "******"
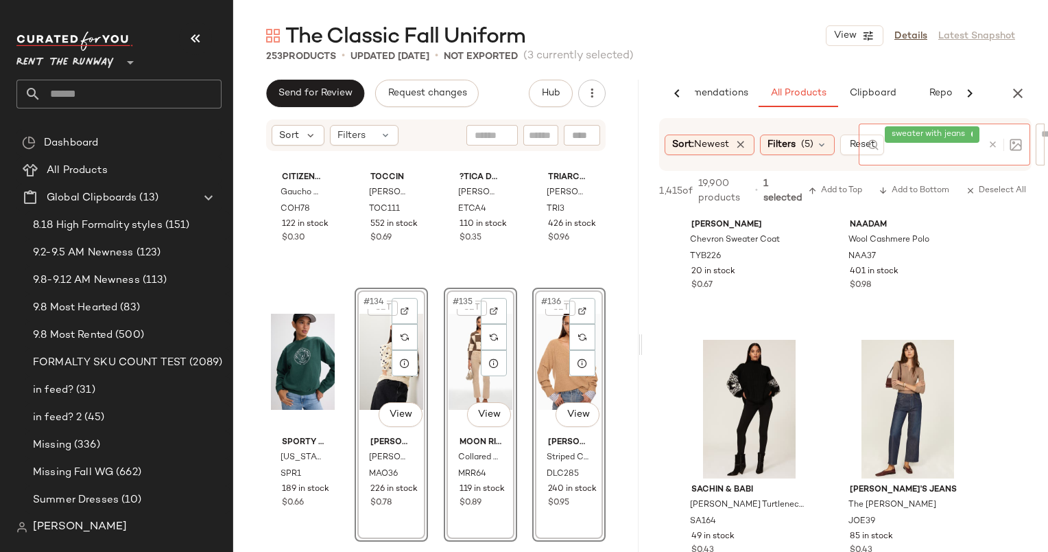
type input "*"
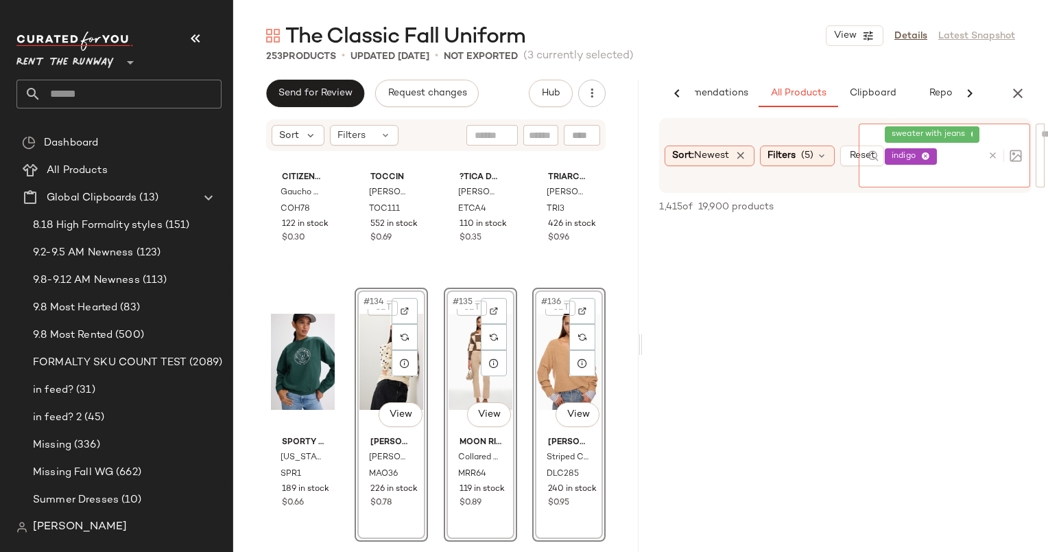
click at [928, 161] on div "indigo" at bounding box center [911, 156] width 38 height 12
click at [926, 152] on icon at bounding box center [925, 156] width 9 height 9
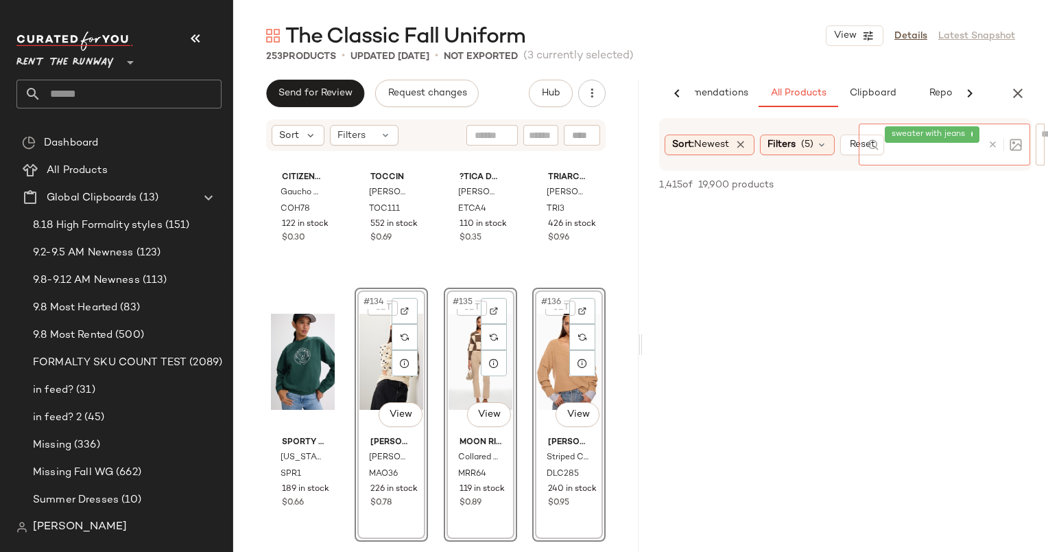
click at [990, 132] on div at bounding box center [1003, 145] width 40 height 42
click at [996, 145] on icon at bounding box center [993, 144] width 10 height 10
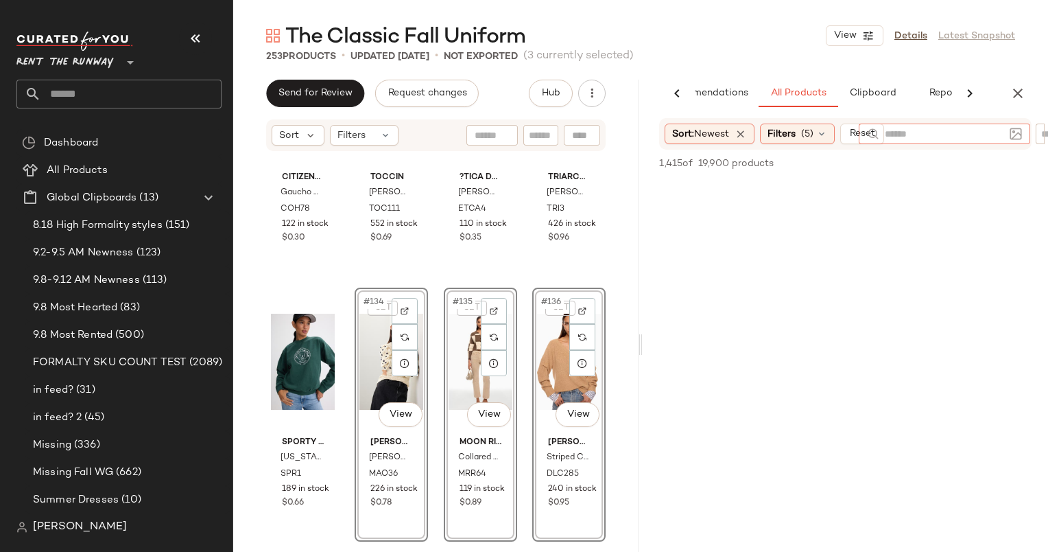
click at [1022, 95] on icon "button" at bounding box center [1018, 93] width 16 height 16
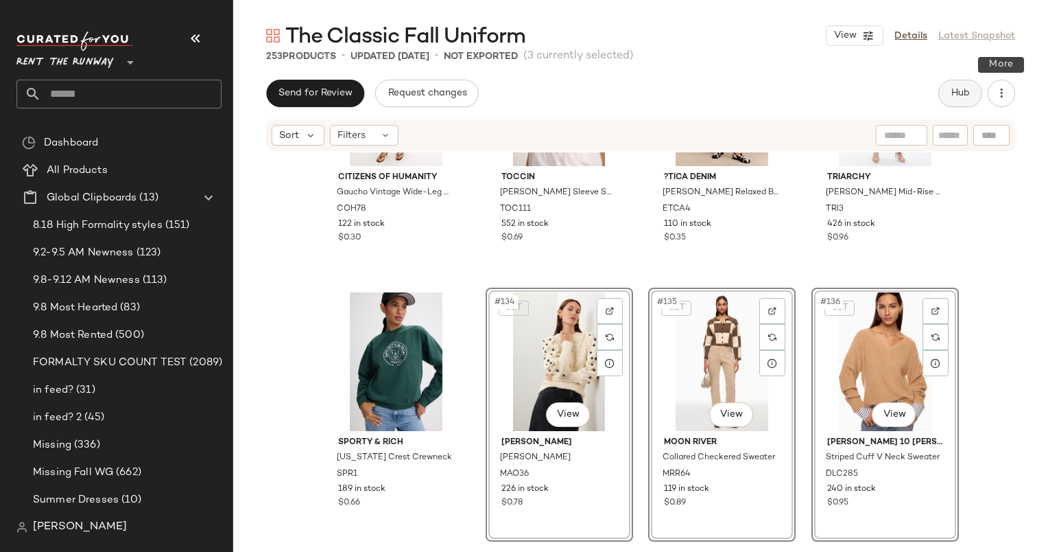
click at [969, 91] on span "Hub" at bounding box center [960, 93] width 19 height 11
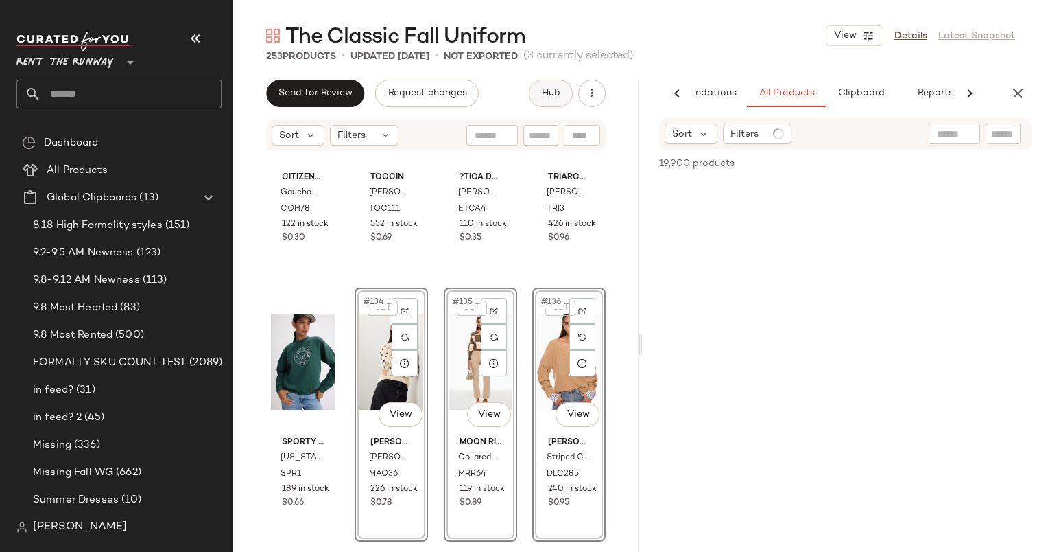
scroll to position [0, 71]
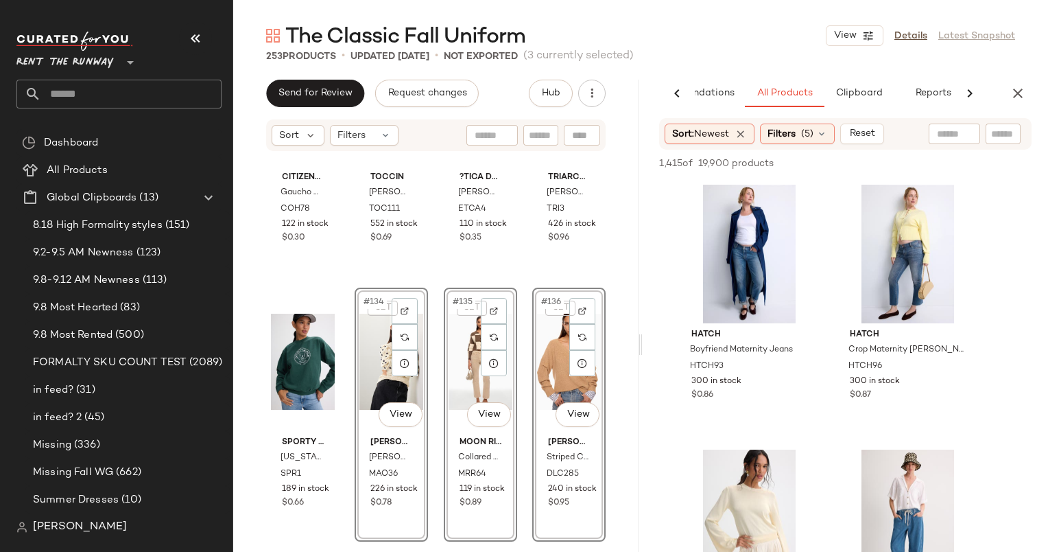
click at [974, 129] on div at bounding box center [954, 134] width 51 height 21
type input "**********"
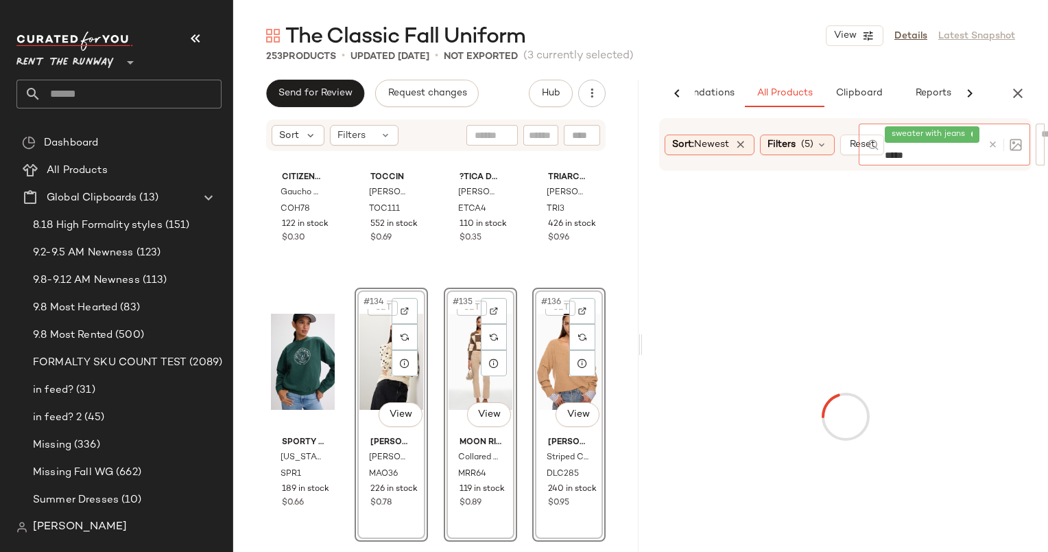
type input "******"
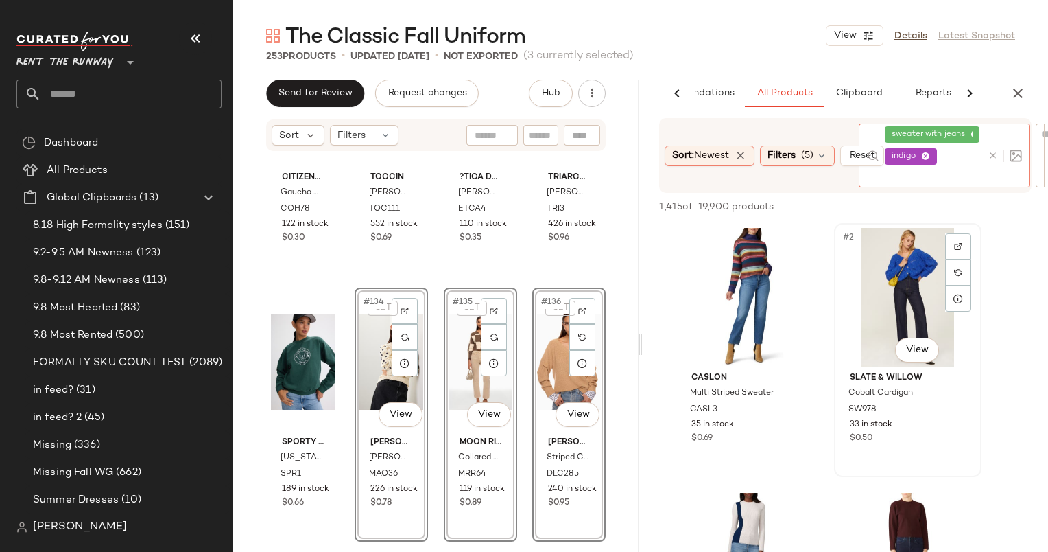
click at [867, 307] on div "#2 View" at bounding box center [908, 297] width 138 height 139
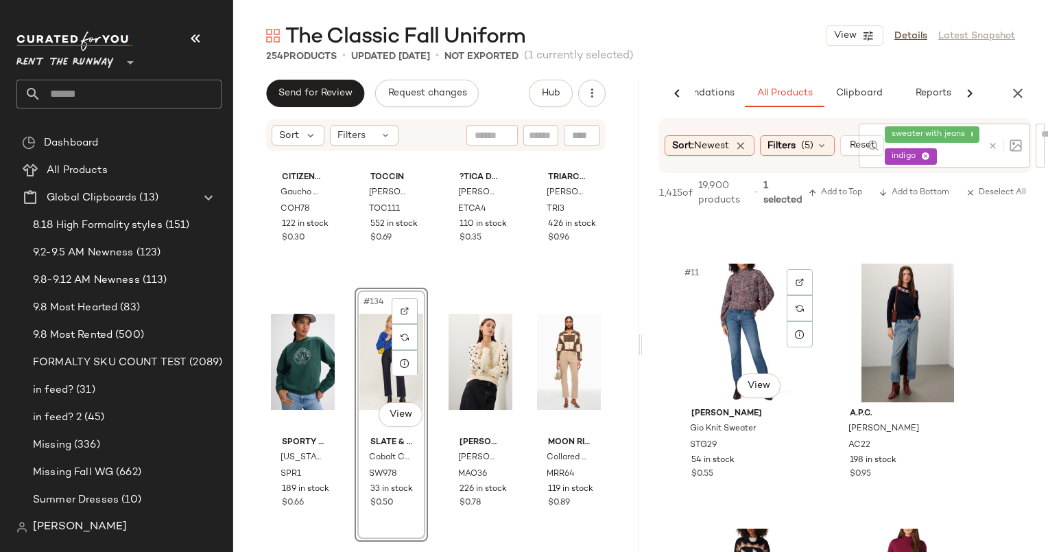
scroll to position [1057, 0]
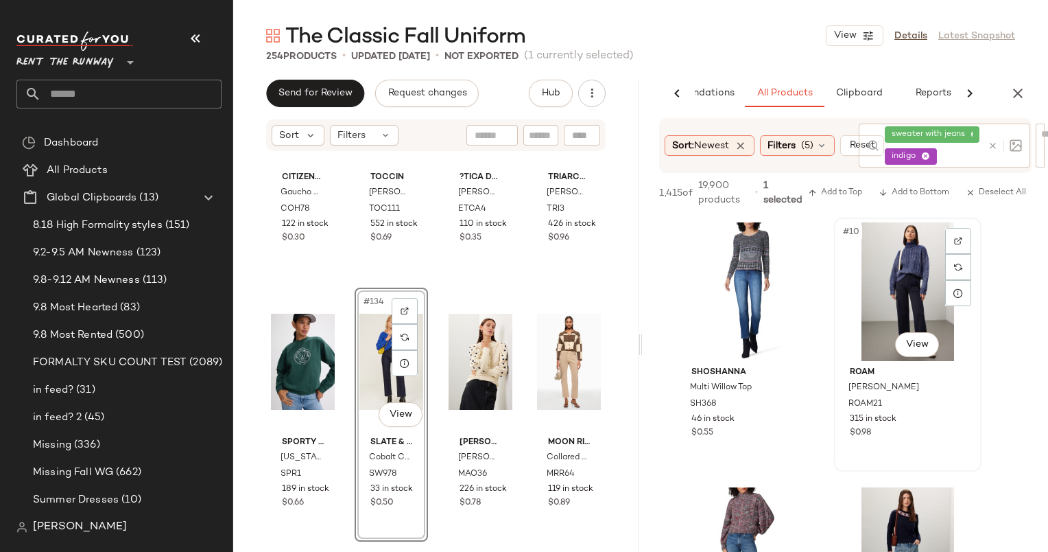
click at [888, 260] on div "#10 View" at bounding box center [908, 291] width 138 height 139
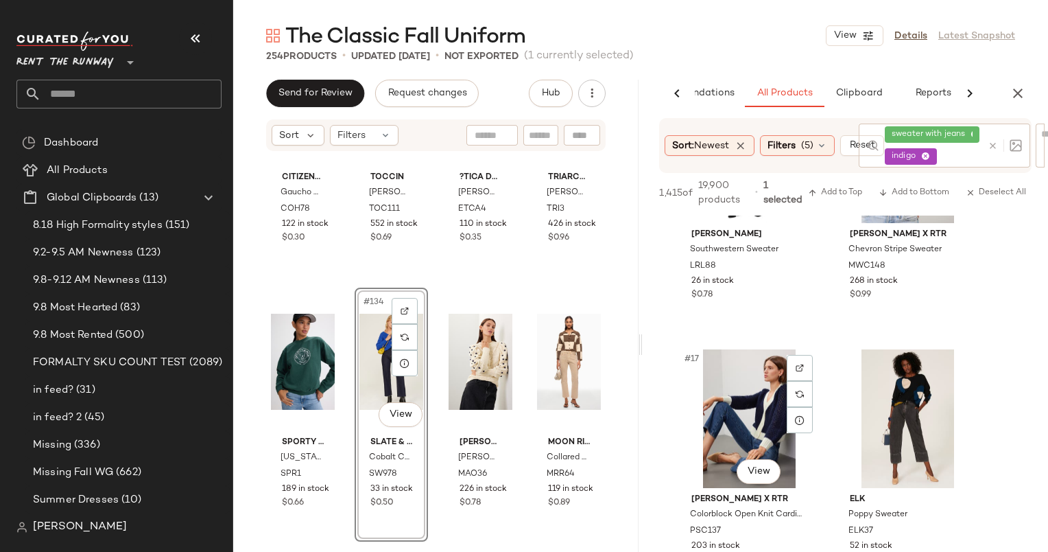
scroll to position [1880, 0]
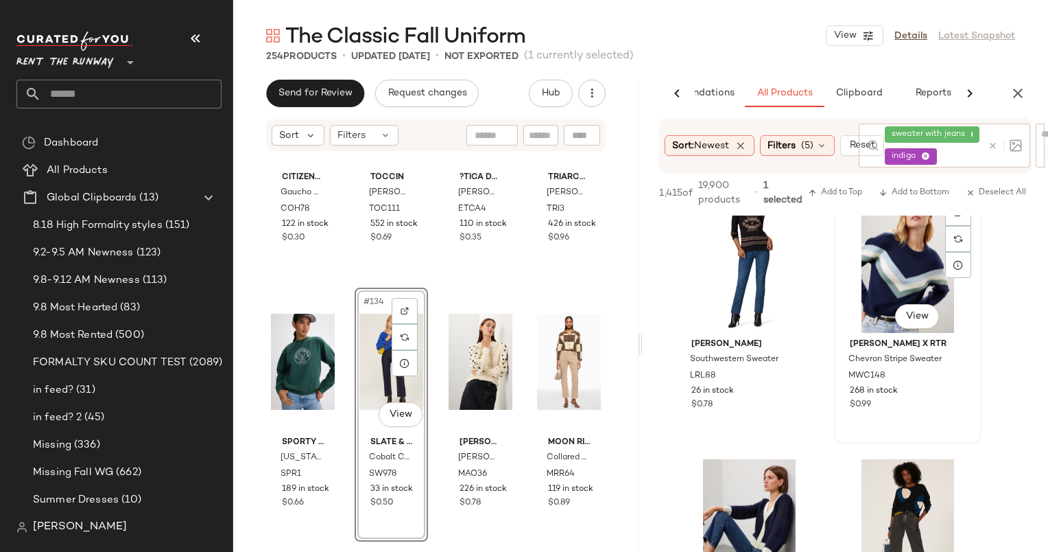
click at [892, 283] on div "#16 View" at bounding box center [908, 263] width 138 height 139
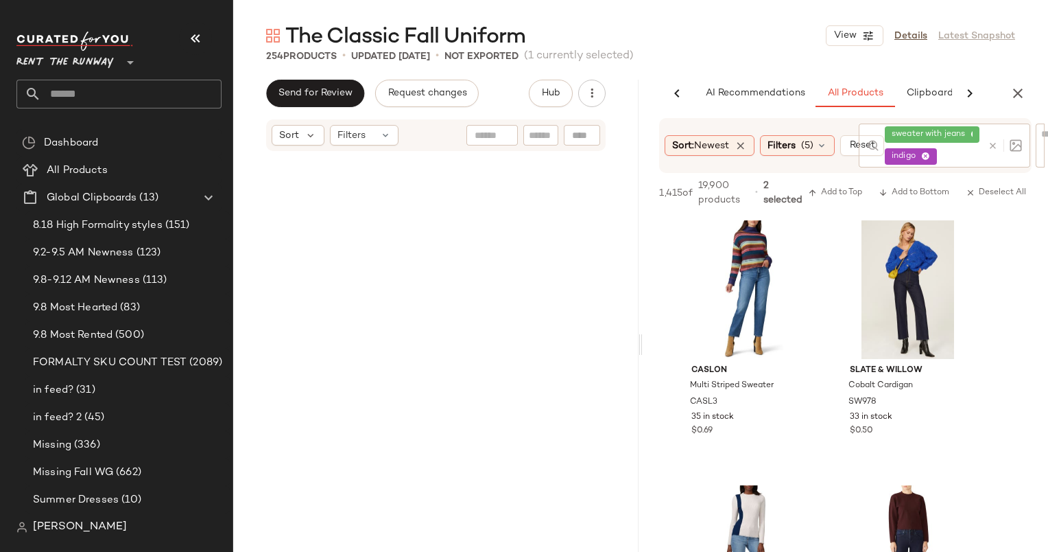
scroll to position [0, 71]
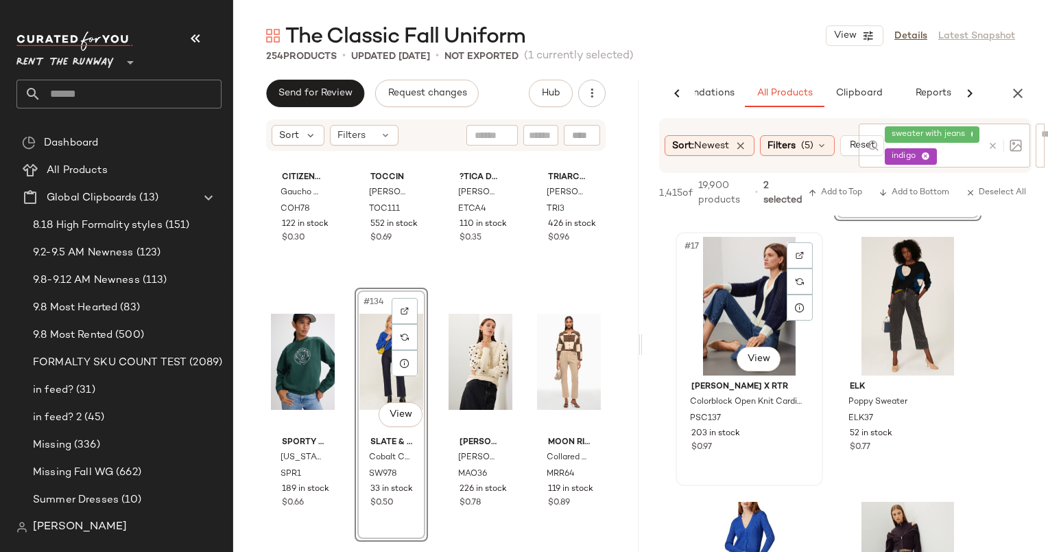
click at [749, 314] on div "#17 View" at bounding box center [750, 306] width 138 height 139
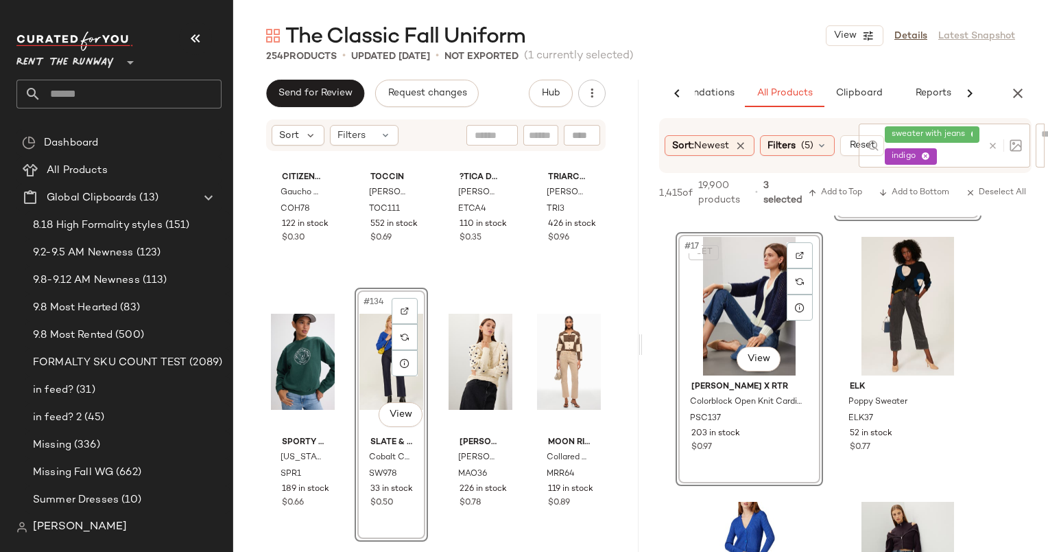
scroll to position [2228, 0]
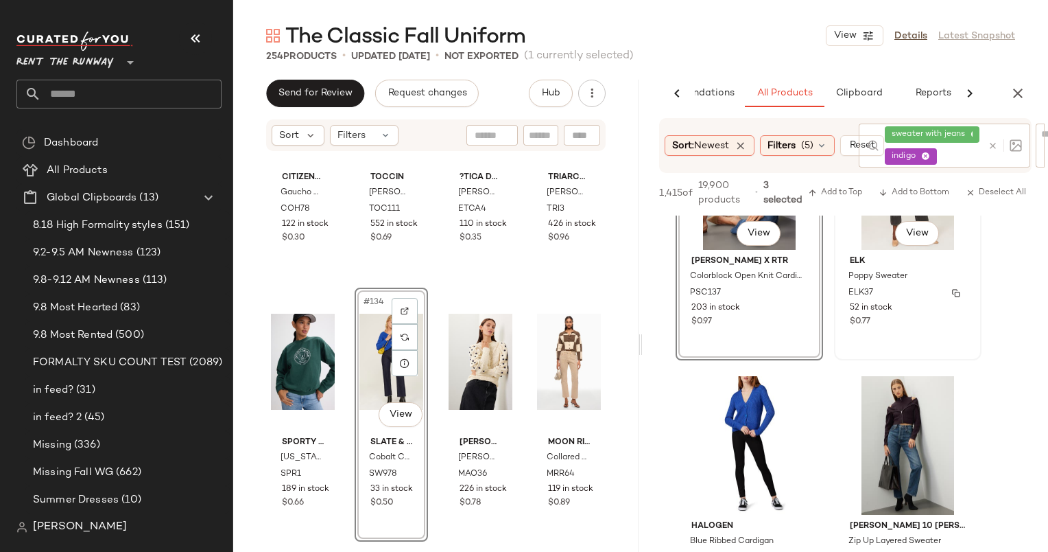
click at [928, 305] on div "52 in stock" at bounding box center [908, 308] width 116 height 12
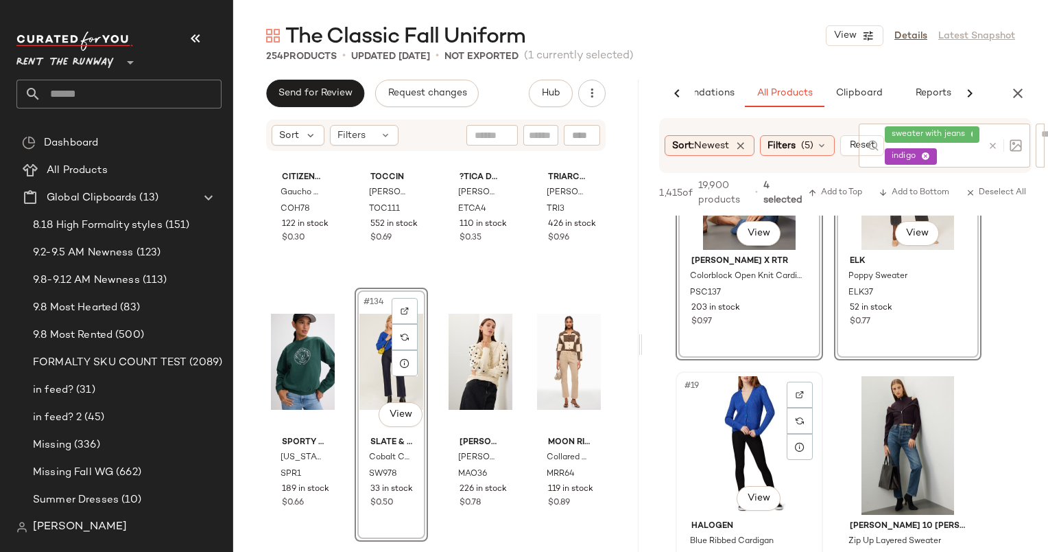
scroll to position [2419, 0]
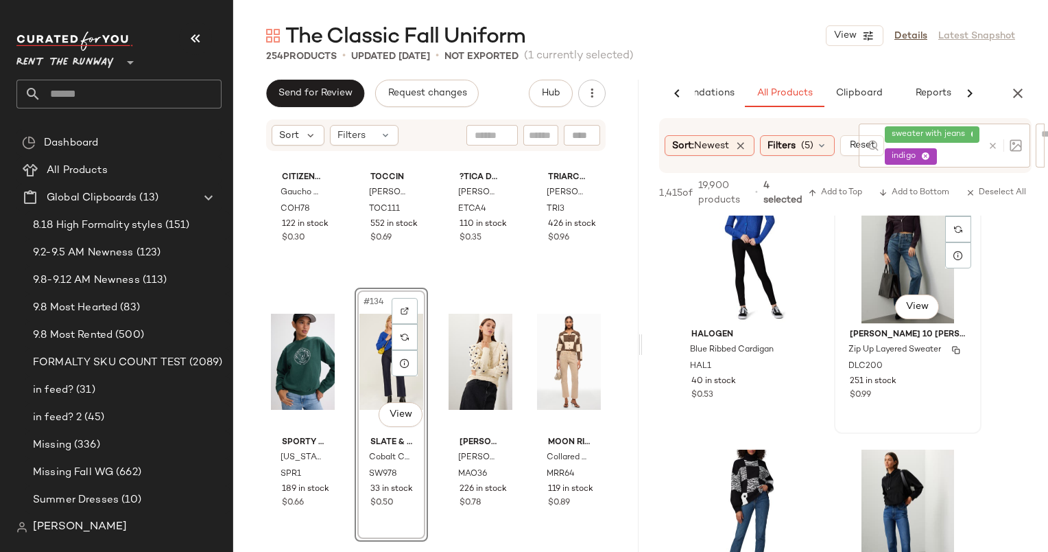
click at [943, 377] on div "251 in stock" at bounding box center [908, 381] width 116 height 12
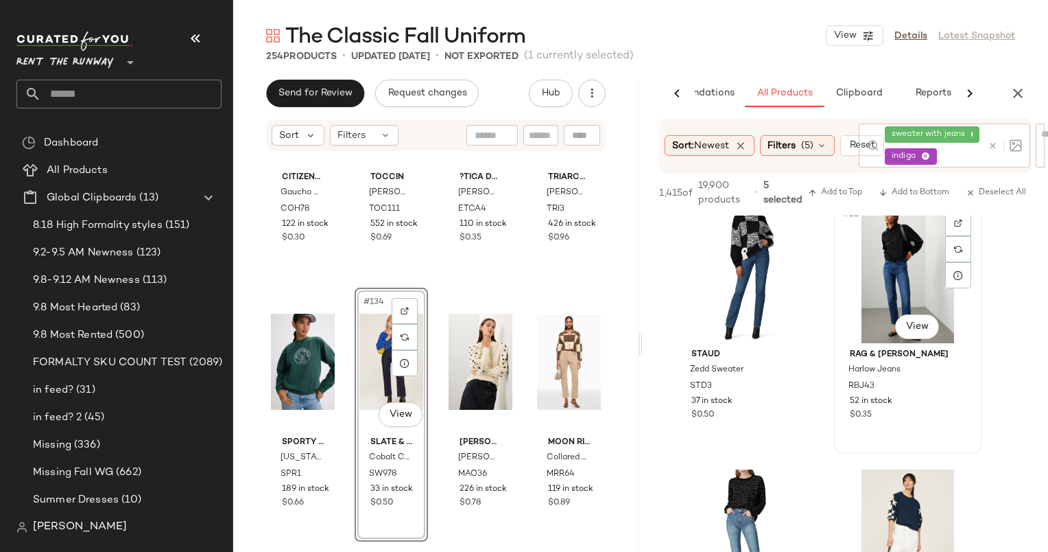
click at [891, 277] on div "#22 View" at bounding box center [908, 273] width 138 height 139
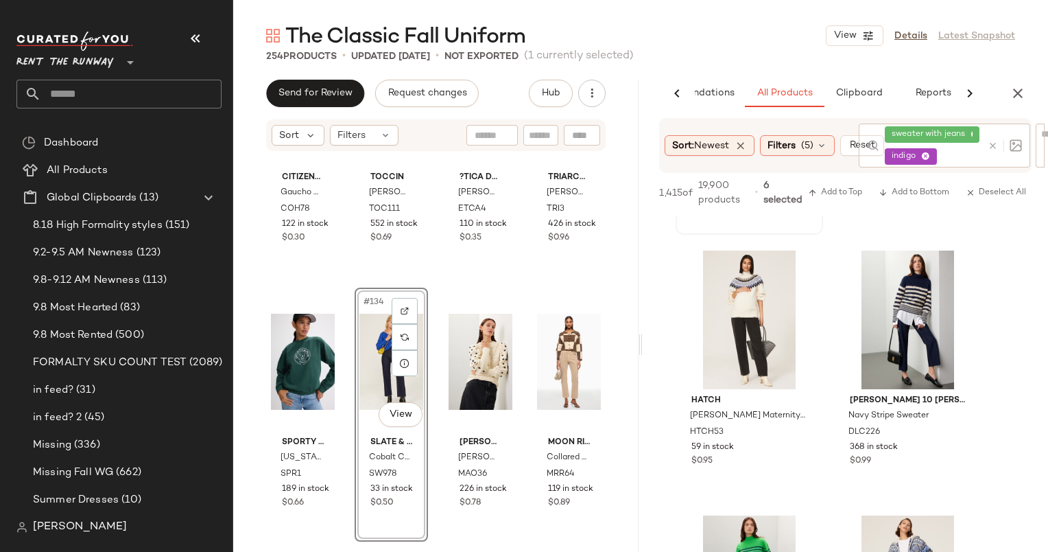
scroll to position [2845, 0]
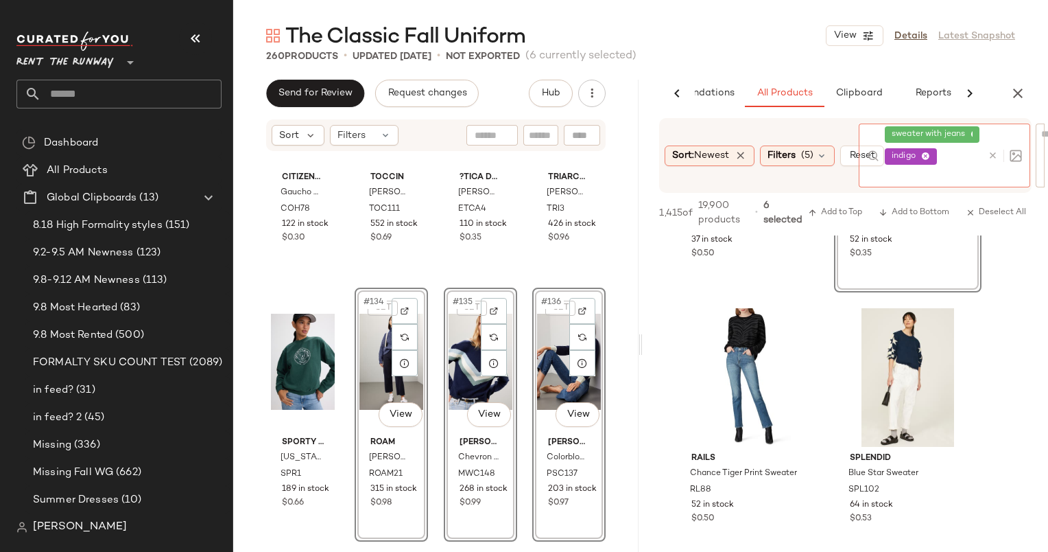
click at [926, 158] on icon at bounding box center [925, 156] width 9 height 9
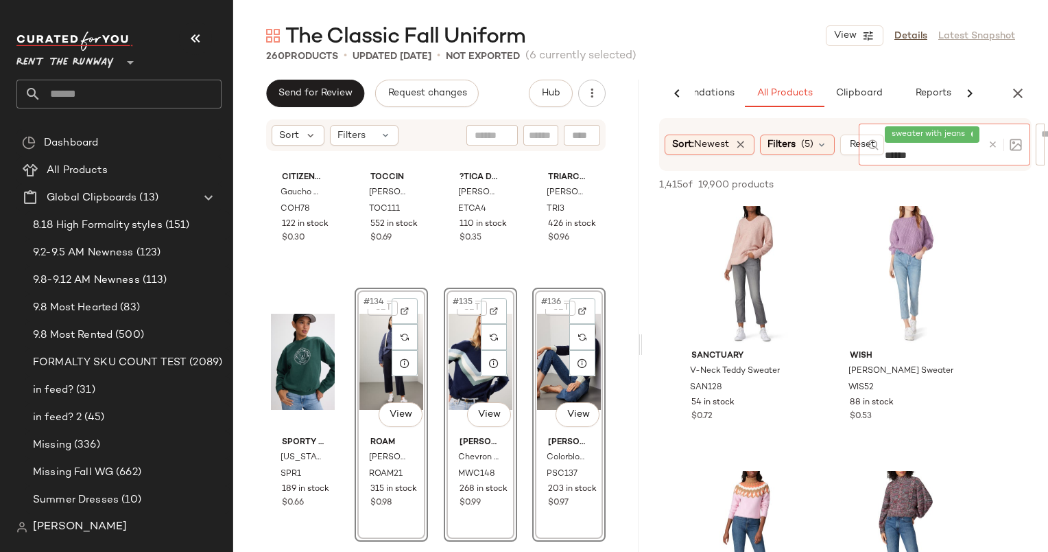
type input "*****"
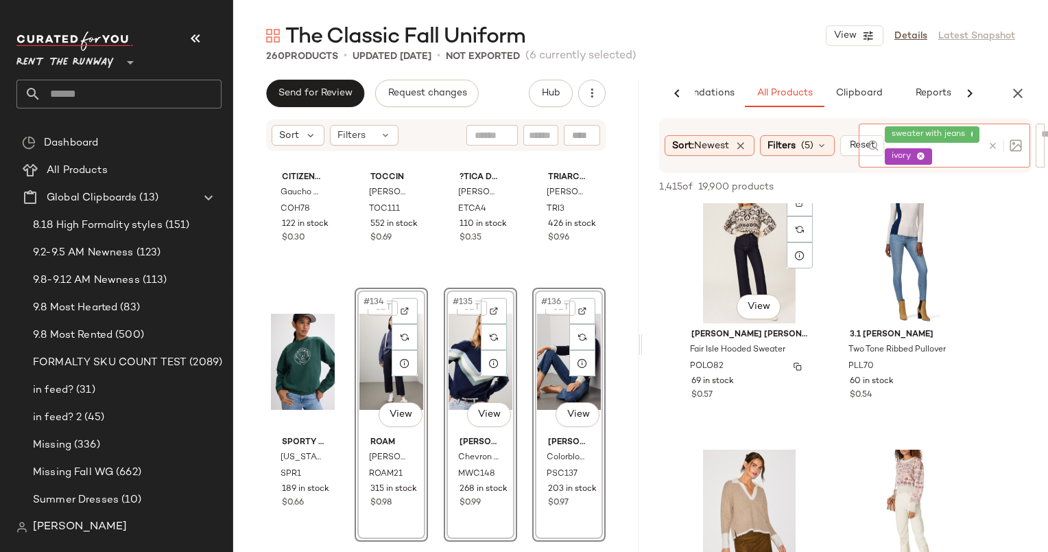
scroll to position [480, 0]
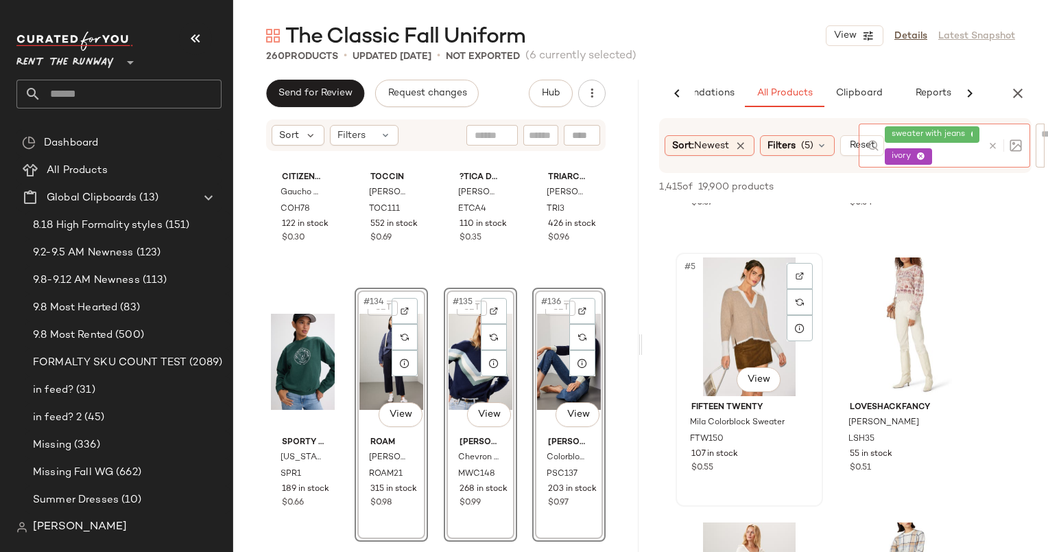
click at [742, 306] on div "#5 View" at bounding box center [750, 326] width 138 height 139
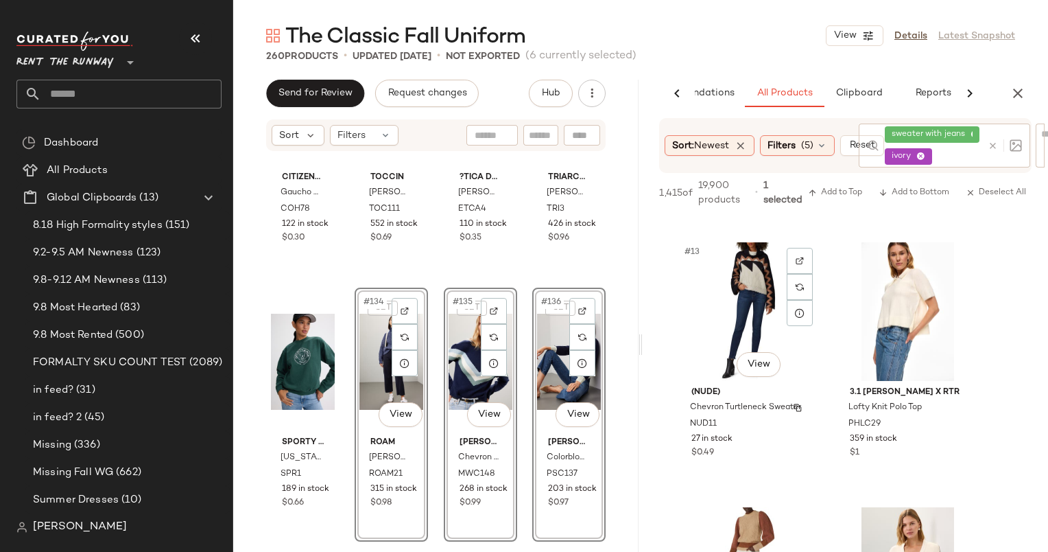
scroll to position [1655, 0]
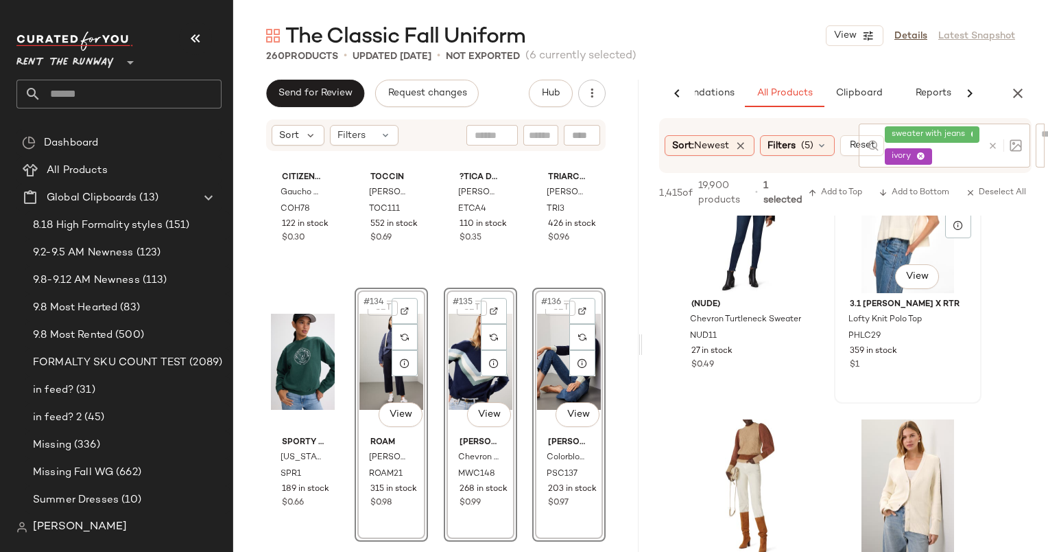
click at [895, 249] on div "#14 View" at bounding box center [908, 223] width 138 height 139
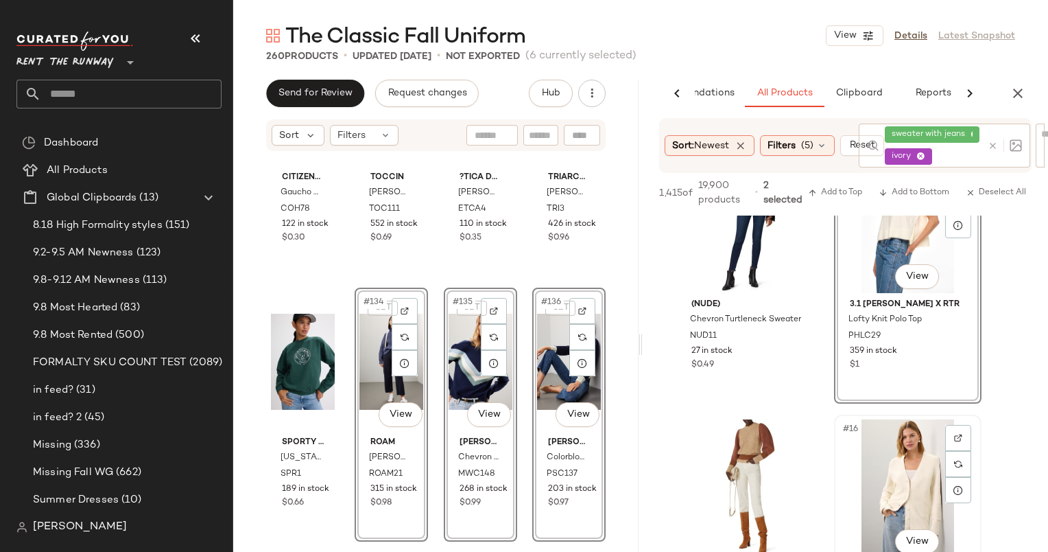
click at [900, 435] on div "#16 View" at bounding box center [908, 488] width 138 height 139
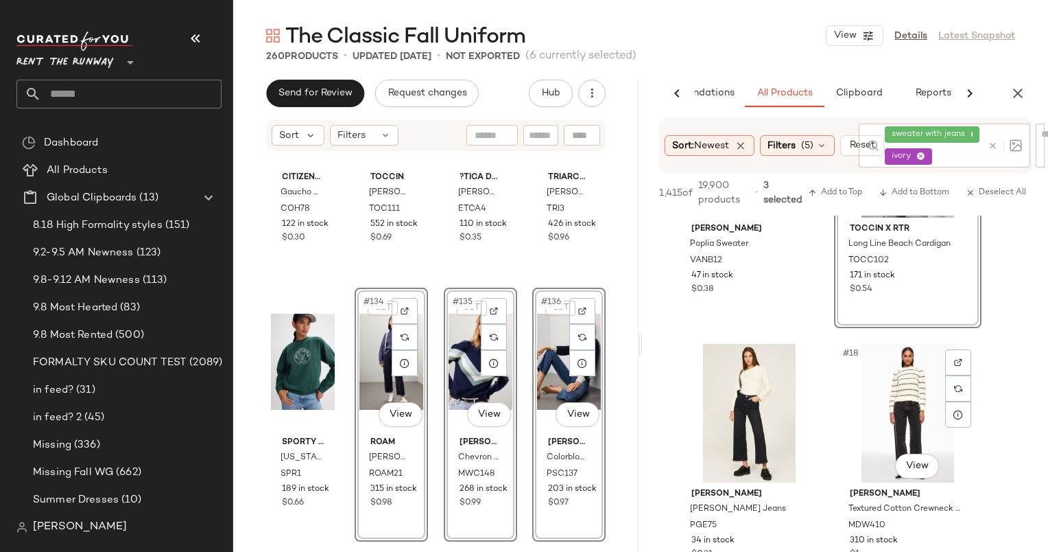
scroll to position [2109, 0]
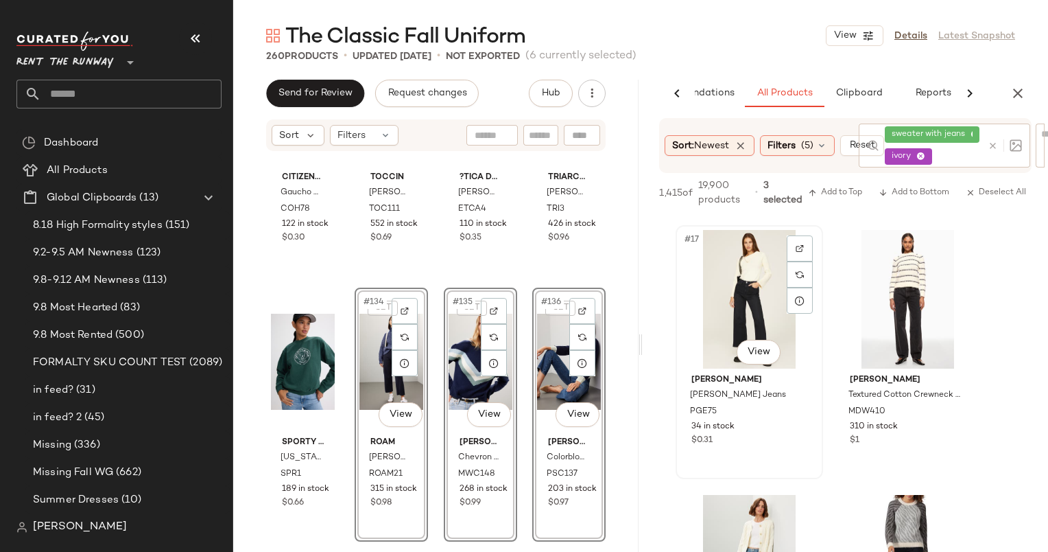
click at [758, 309] on div "#17 View" at bounding box center [750, 299] width 138 height 139
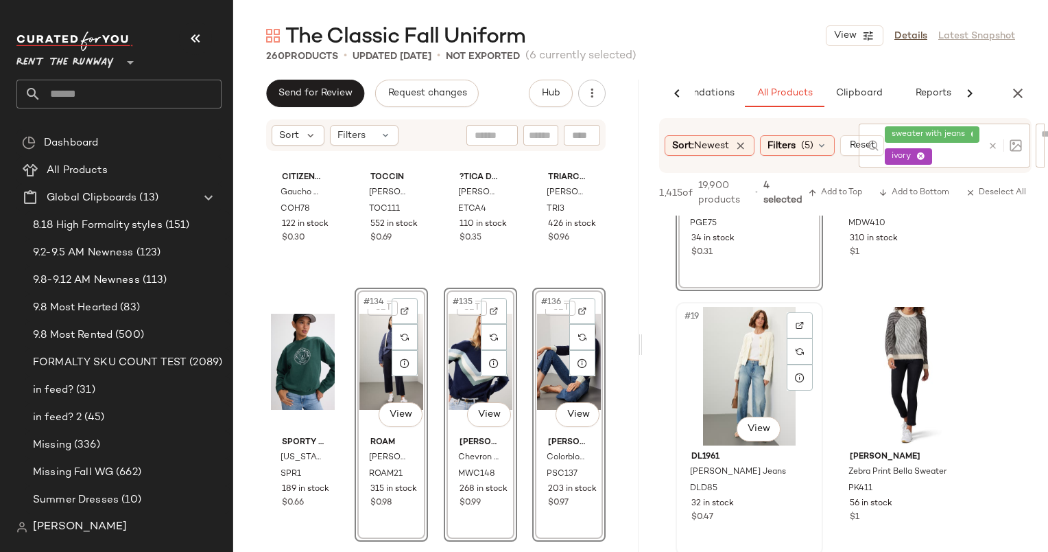
click at [774, 397] on div "#19 View" at bounding box center [750, 376] width 138 height 139
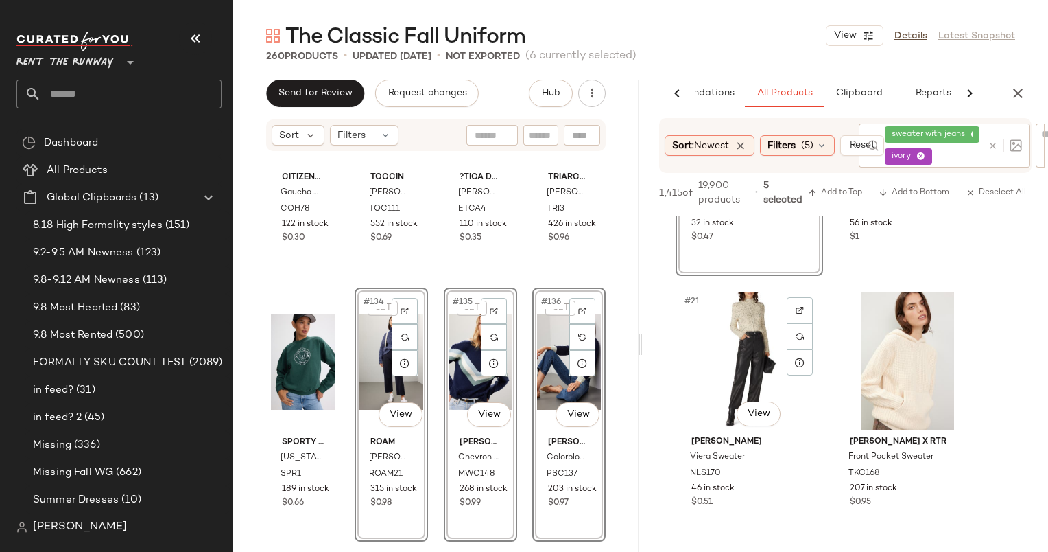
scroll to position [2646, 0]
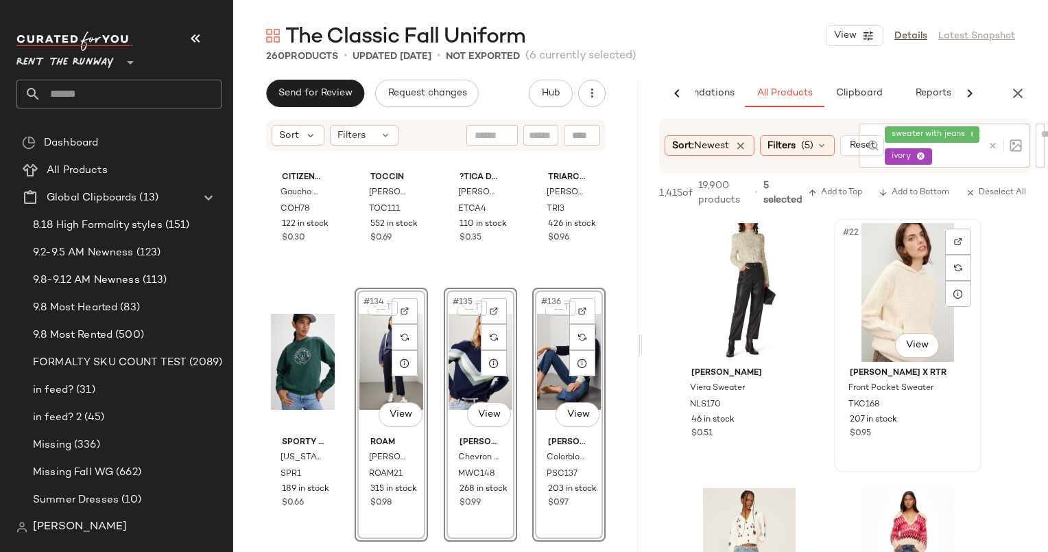
click at [928, 248] on div "#22 View" at bounding box center [908, 292] width 138 height 139
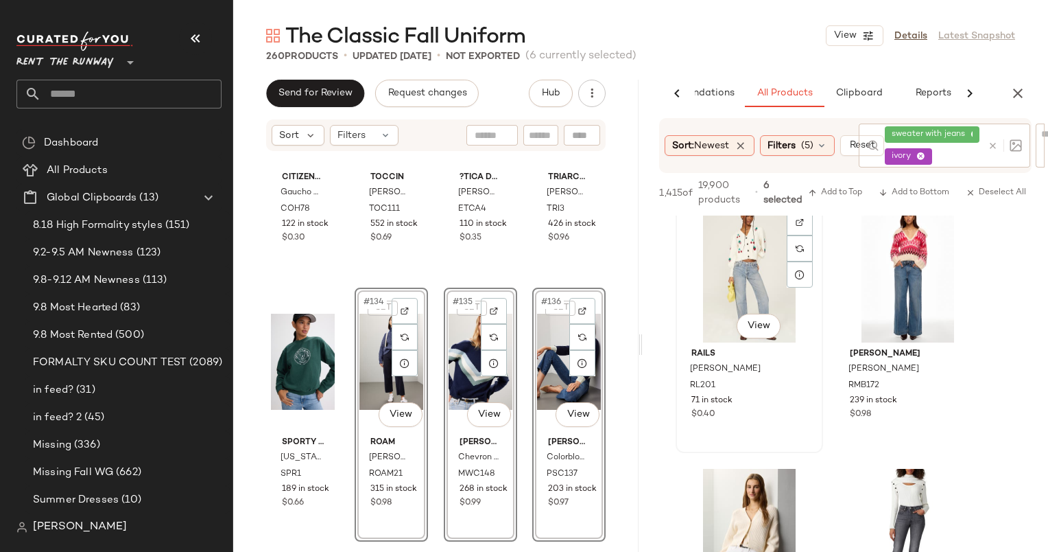
scroll to position [3096, 0]
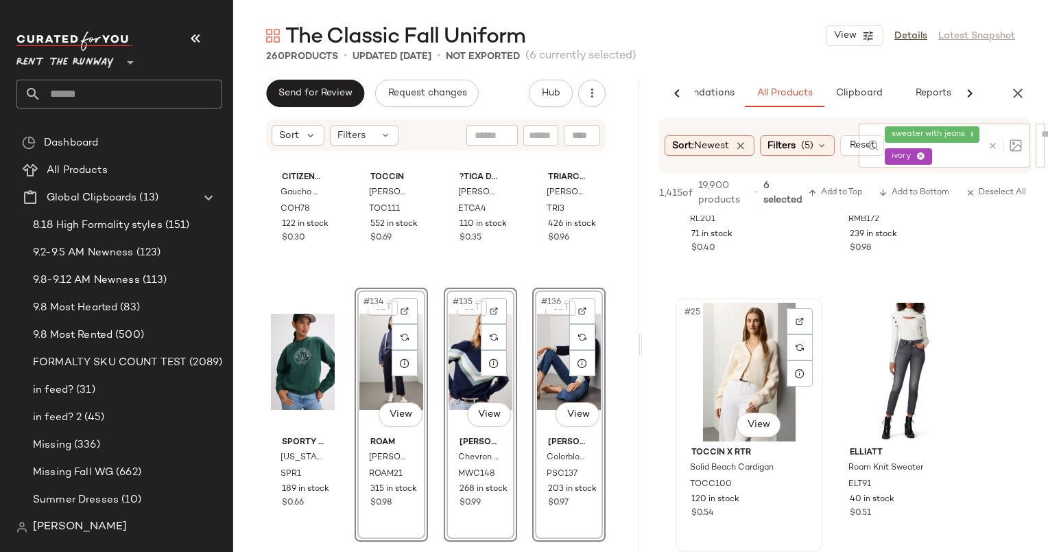
click at [747, 368] on div "#25 View" at bounding box center [750, 372] width 138 height 139
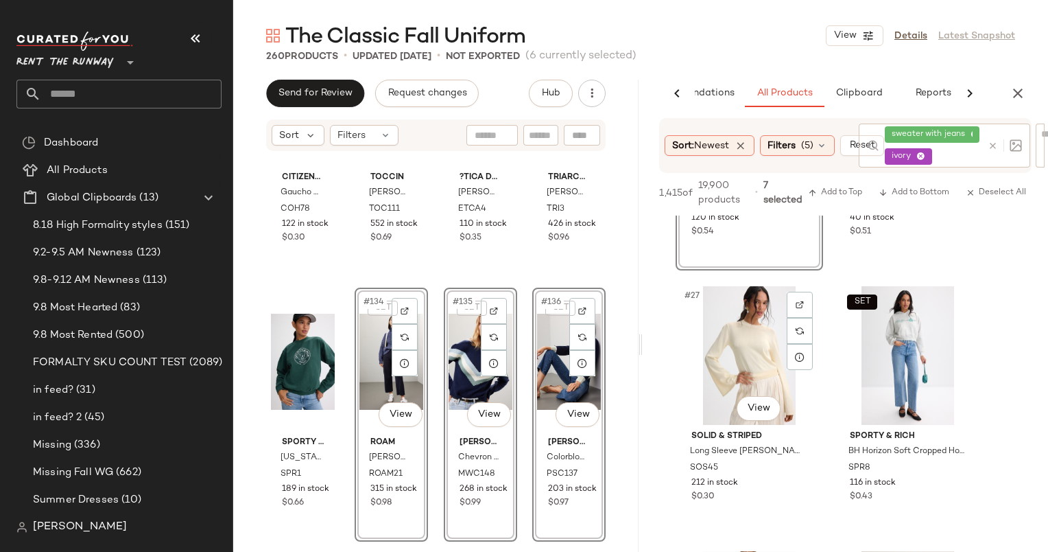
scroll to position [3439, 0]
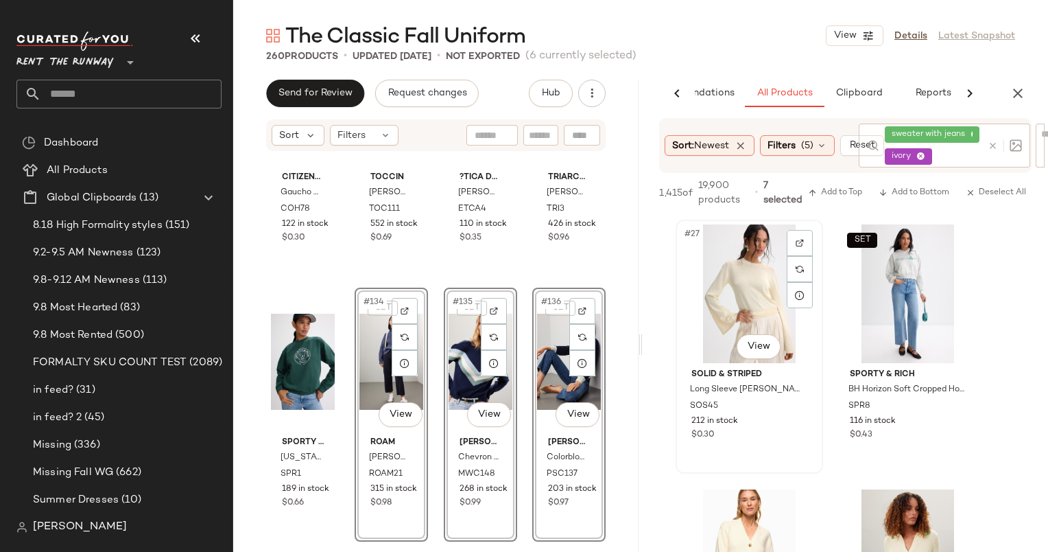
click at [740, 290] on div "#27 View" at bounding box center [750, 293] width 138 height 139
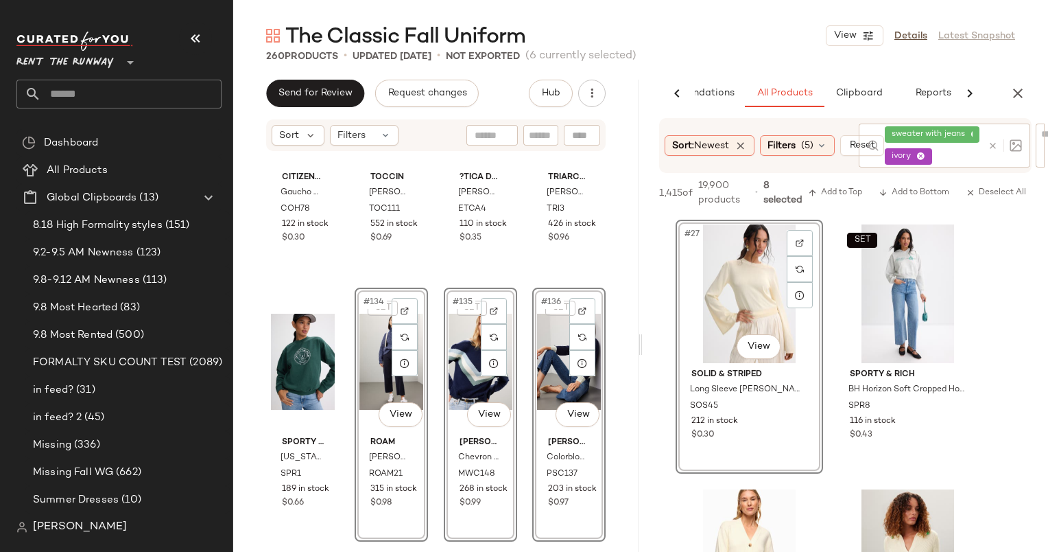
scroll to position [3584, 0]
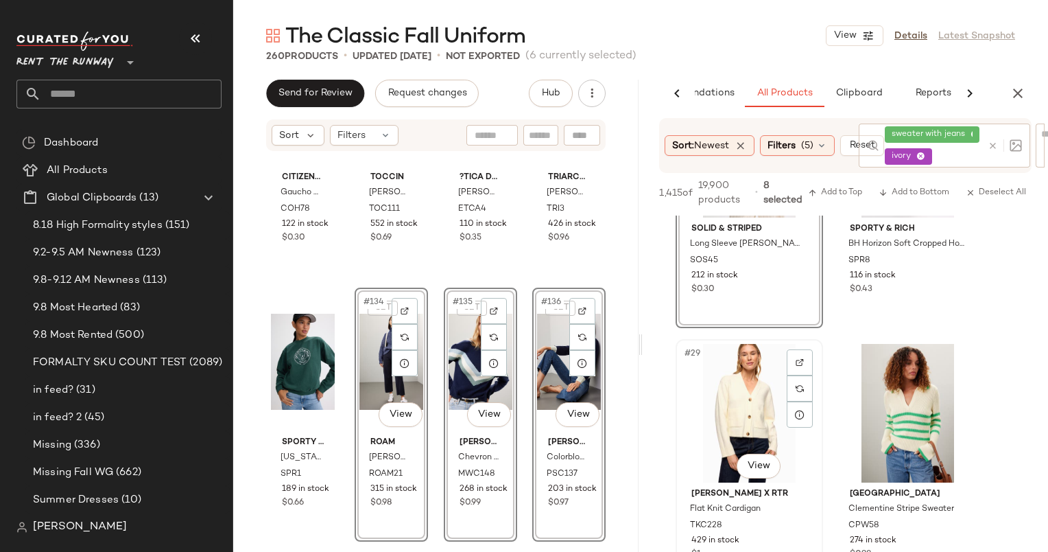
click at [747, 370] on div "#29 View" at bounding box center [750, 413] width 138 height 139
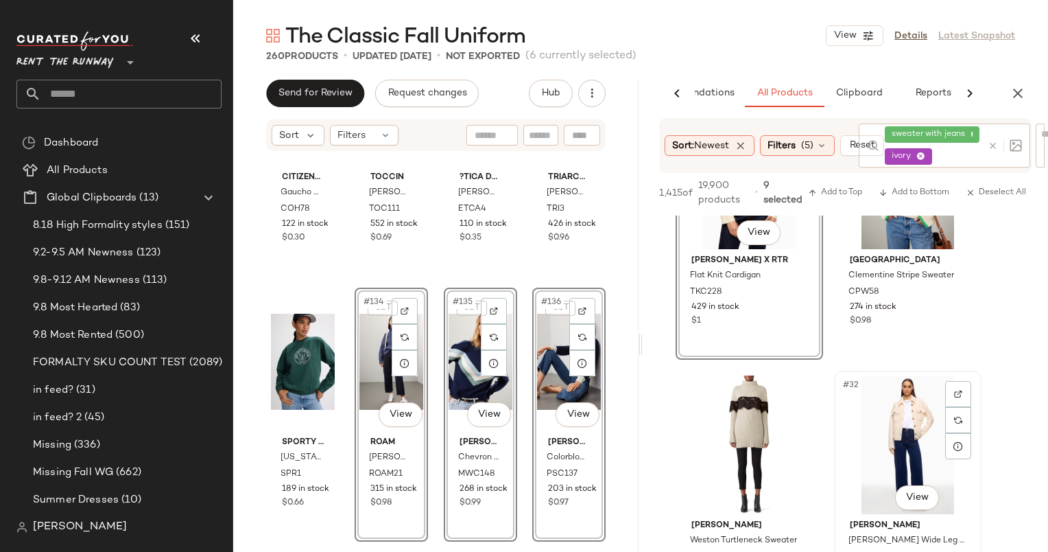
click at [877, 441] on div "#32 View" at bounding box center [908, 444] width 138 height 139
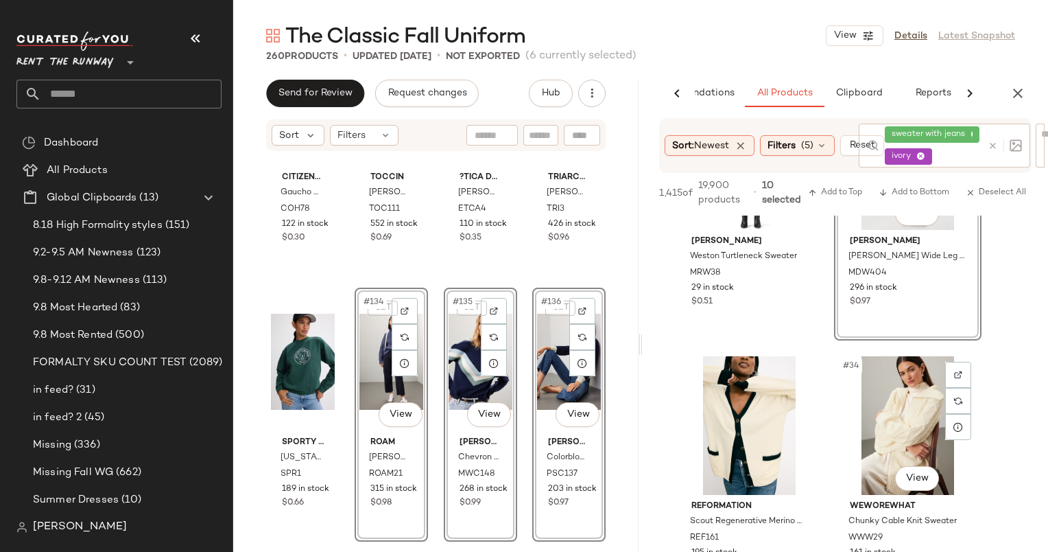
scroll to position [4214, 0]
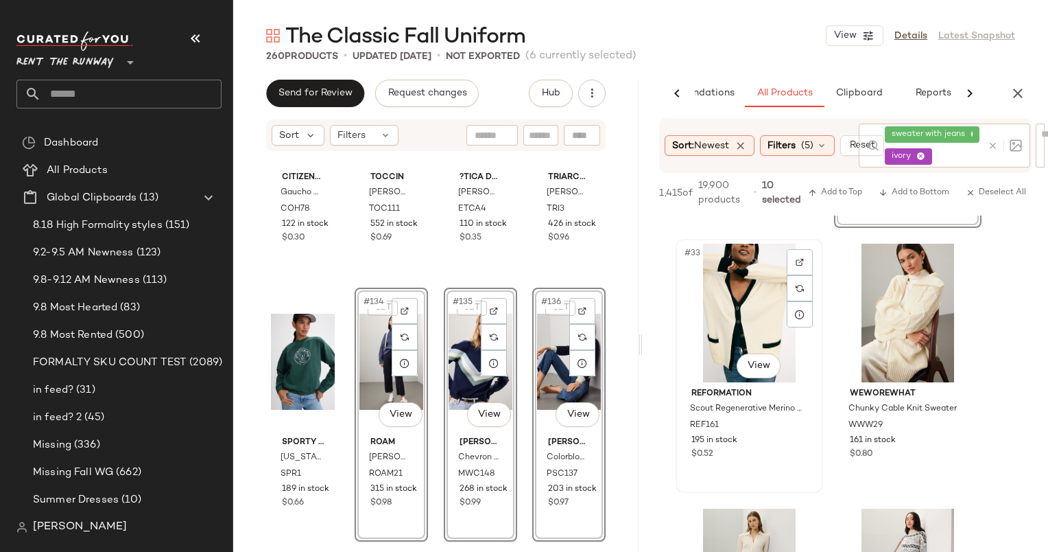
click at [730, 329] on div "#33 View" at bounding box center [750, 313] width 138 height 139
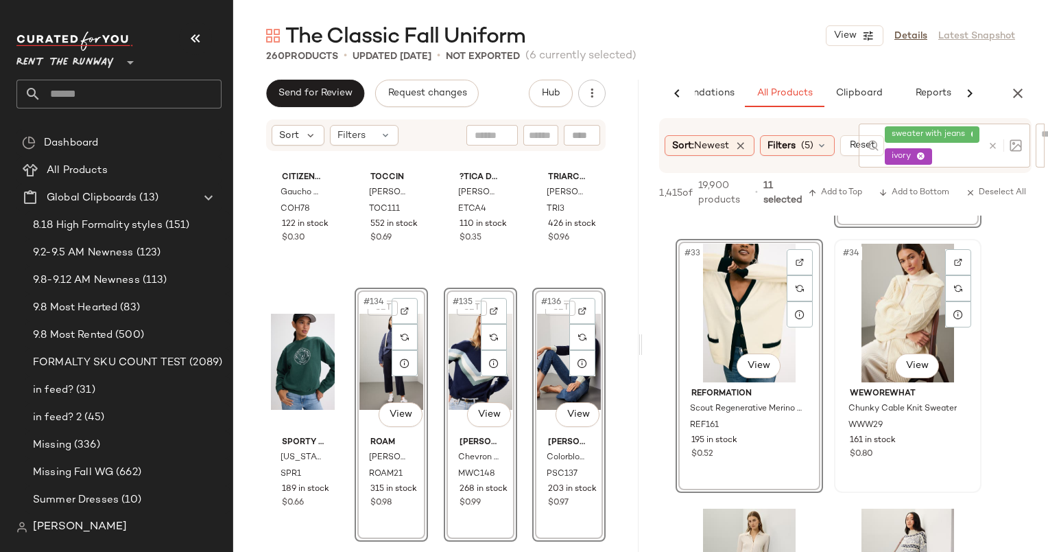
click at [912, 311] on div "#34 View" at bounding box center [908, 313] width 138 height 139
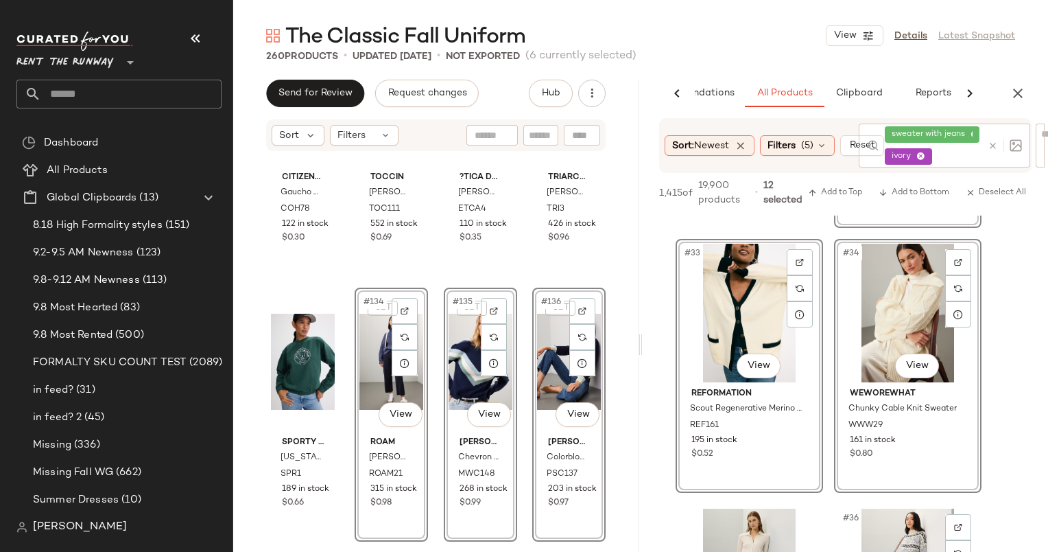
scroll to position [4503, 0]
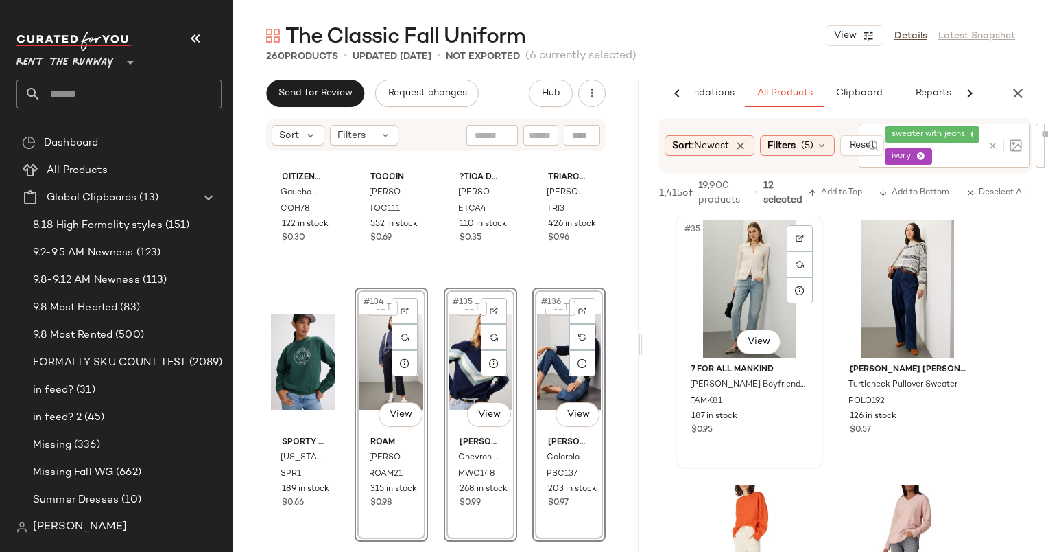
click at [738, 284] on div "#35 View" at bounding box center [750, 289] width 138 height 139
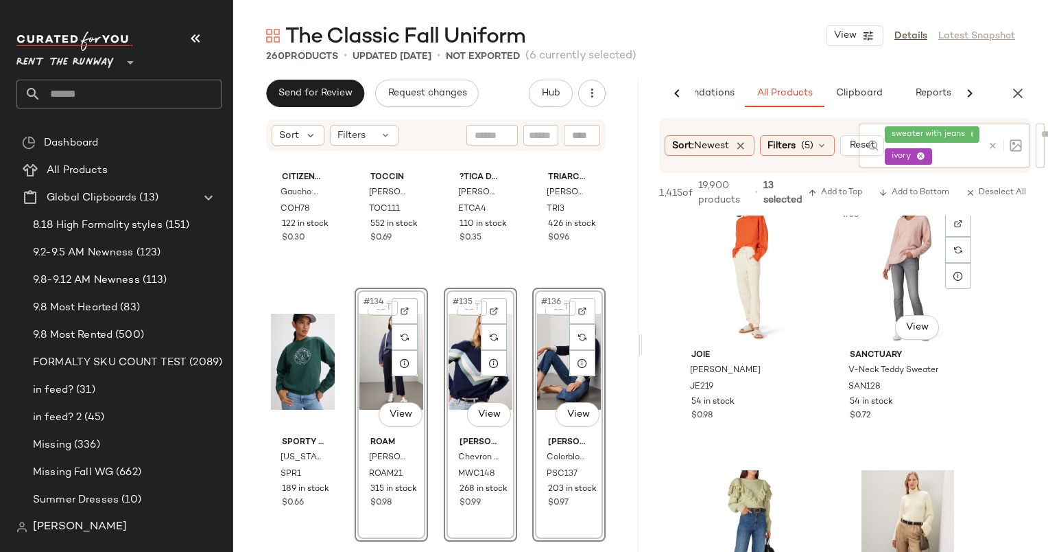
scroll to position [5006, 0]
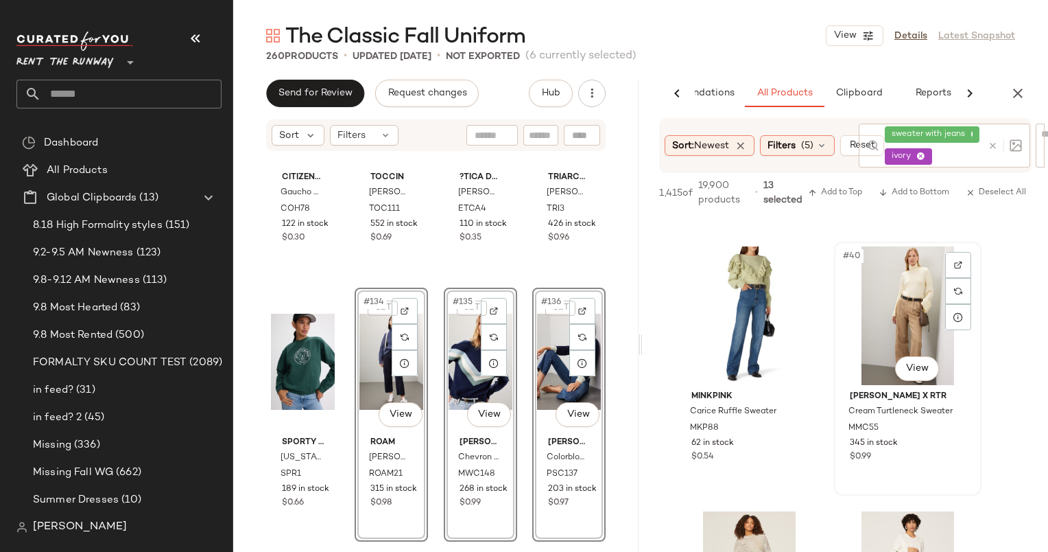
click at [881, 309] on div "#40 View" at bounding box center [908, 315] width 138 height 139
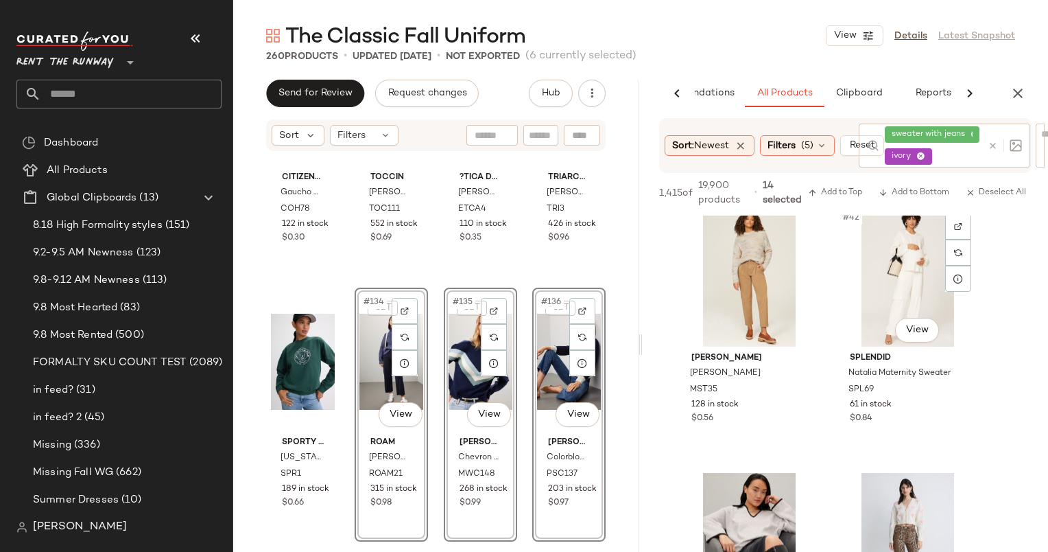
scroll to position [5346, 0]
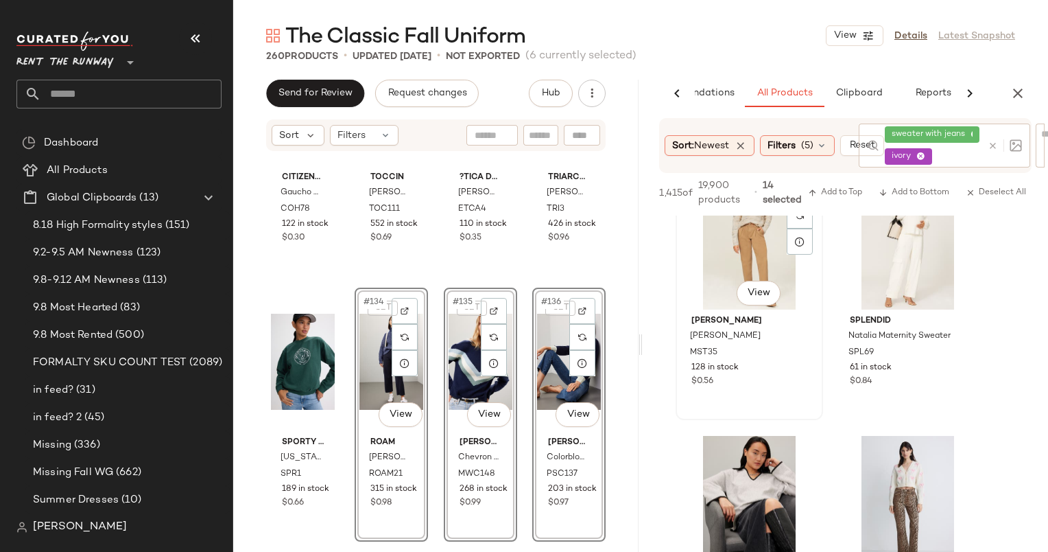
click at [755, 231] on div "#41 View" at bounding box center [750, 240] width 138 height 139
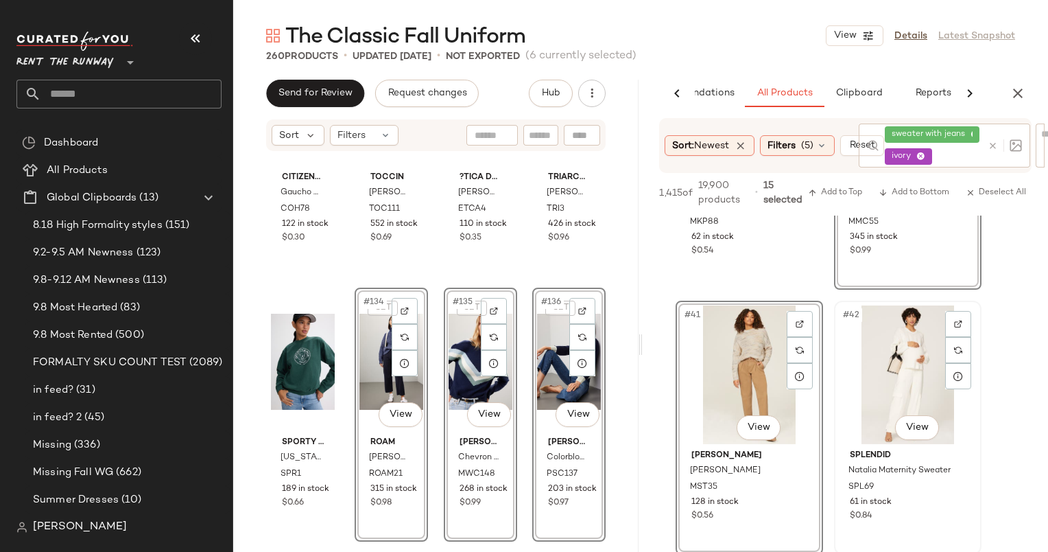
scroll to position [5313, 0]
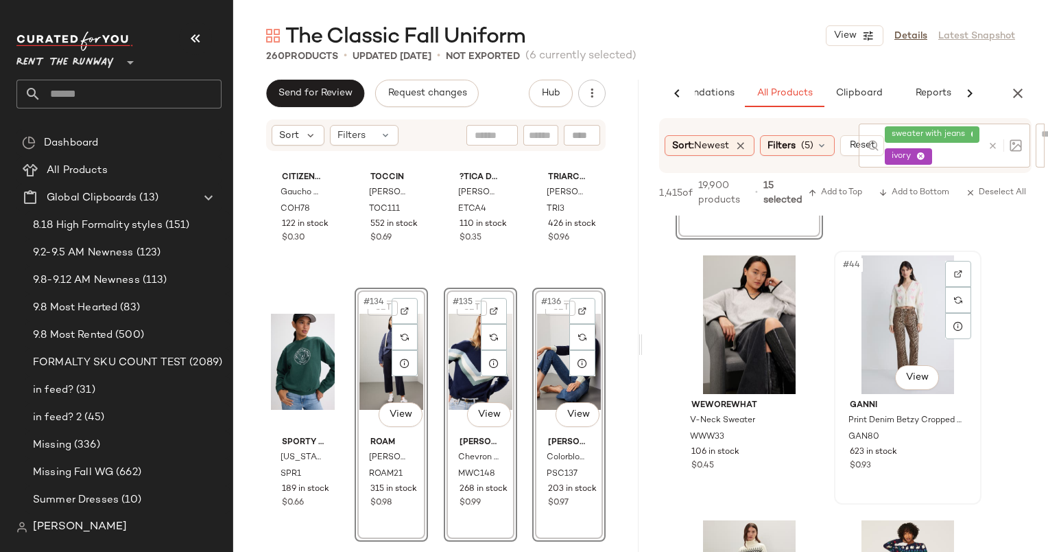
click at [908, 310] on div "#44 View" at bounding box center [908, 324] width 138 height 139
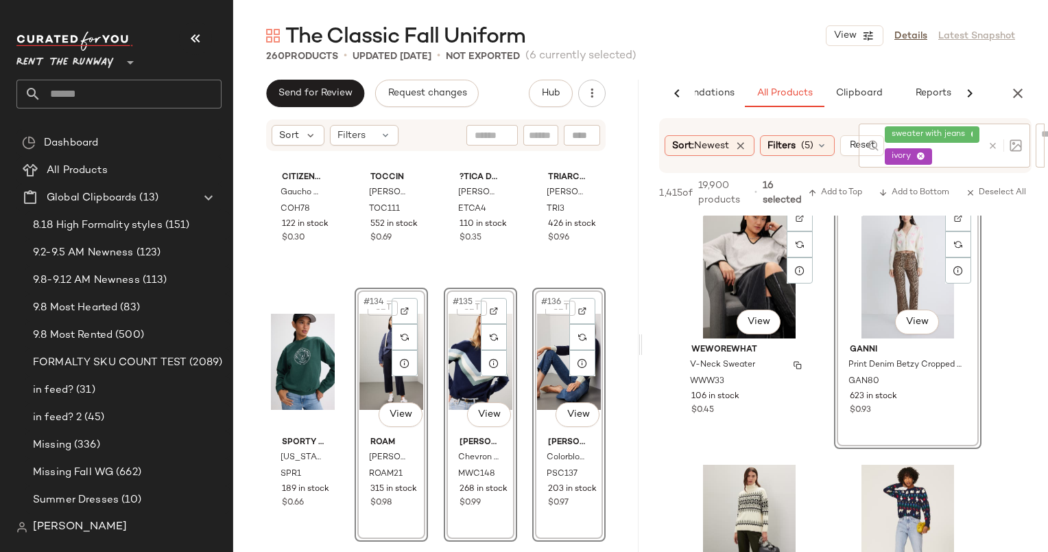
scroll to position [5497, 0]
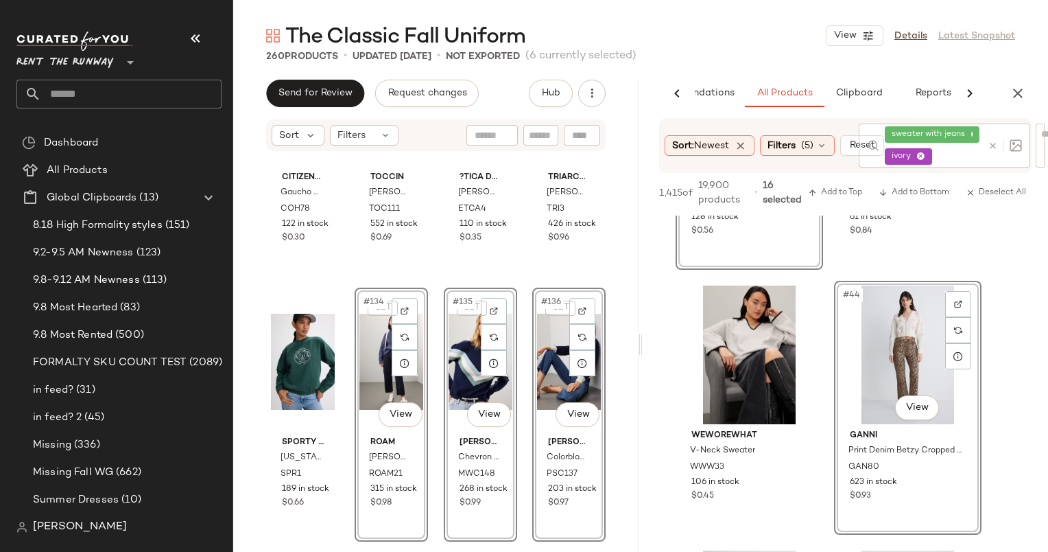
click at [884, 333] on div "#44 View" at bounding box center [908, 354] width 138 height 139
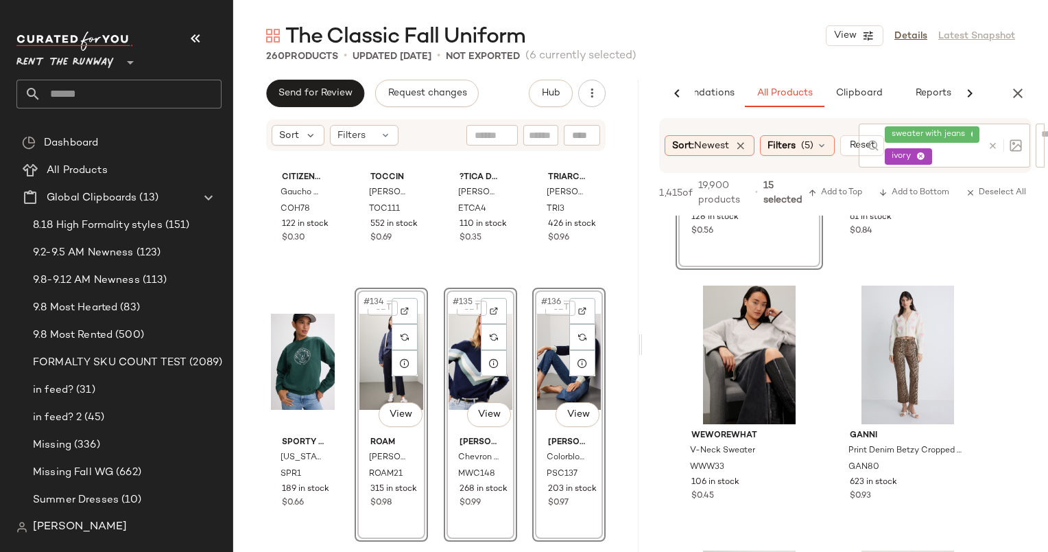
scroll to position [5344, 0]
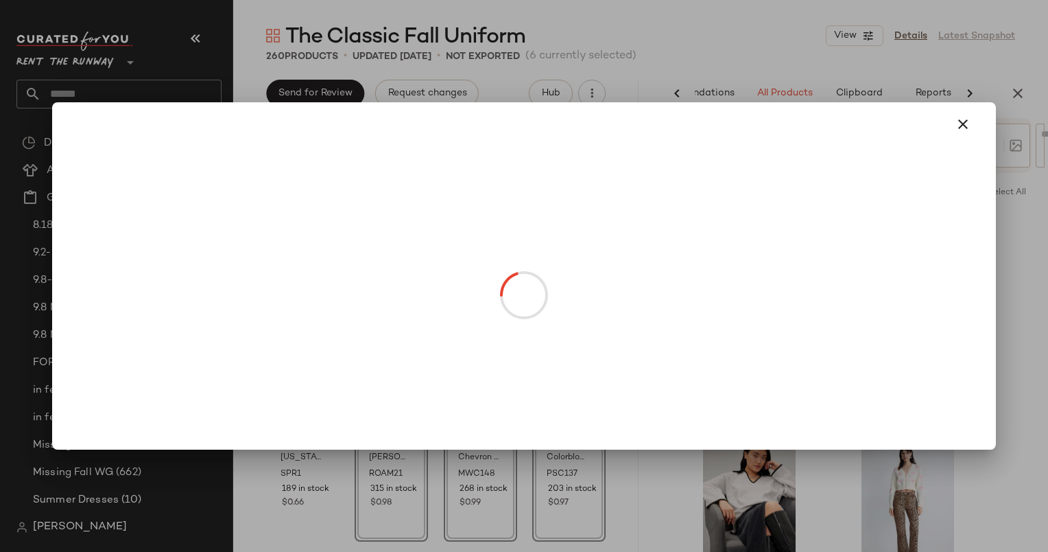
drag, startPoint x: 731, startPoint y: 288, endPoint x: 376, endPoint y: 424, distance: 380.5
click at [376, 424] on body "Rent the Runway ** Dashboard All Products Global Clipboards (13) 8.18 High Form…" at bounding box center [524, 276] width 1048 height 552
click at [961, 134] on button "button" at bounding box center [963, 124] width 33 height 33
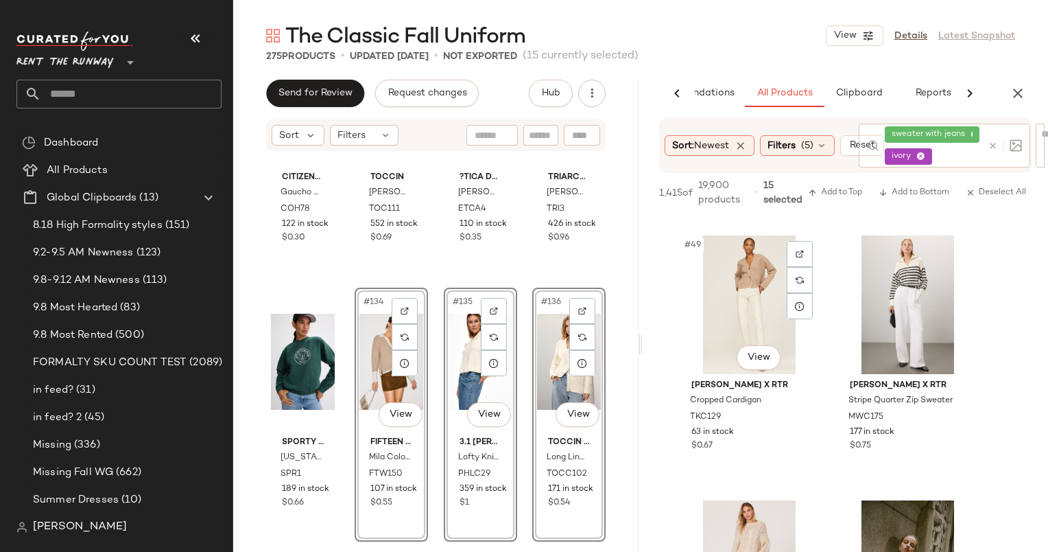
scroll to position [6340, 0]
click at [744, 266] on div "#49 View" at bounding box center [750, 306] width 138 height 139
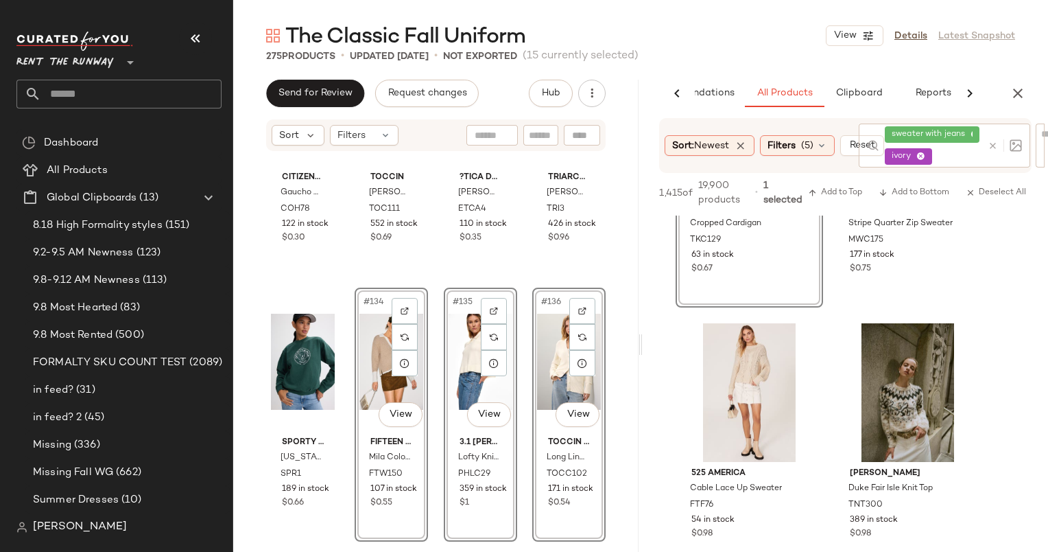
scroll to position [6518, 0]
click at [746, 403] on div "#51 View" at bounding box center [750, 392] width 138 height 139
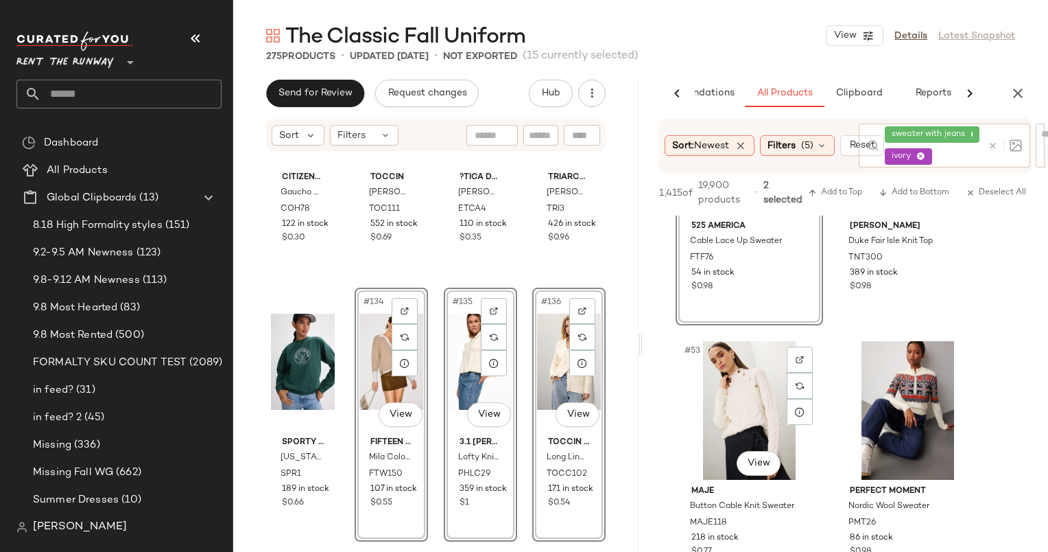
scroll to position [6807, 0]
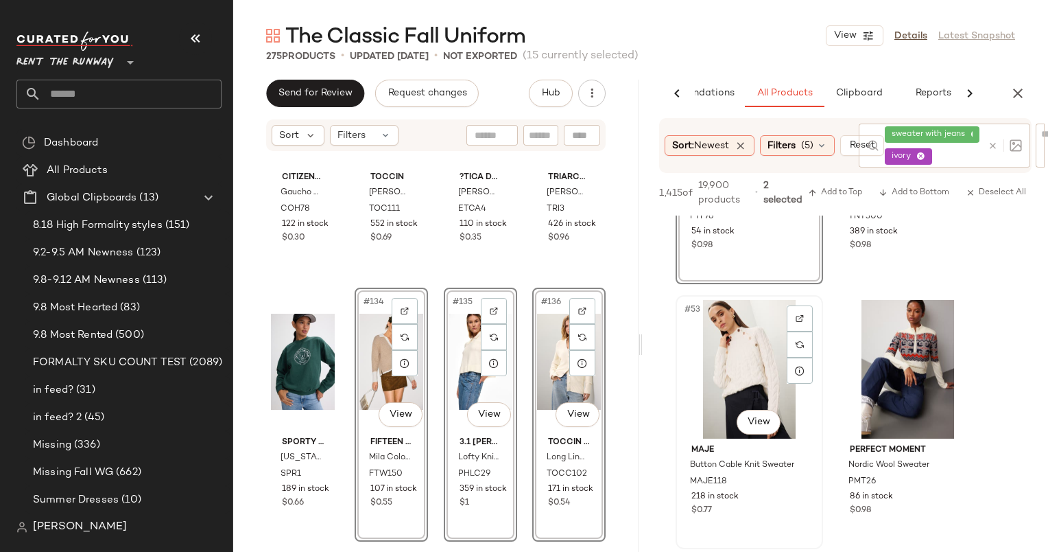
click at [751, 359] on div "#53 View" at bounding box center [750, 369] width 138 height 139
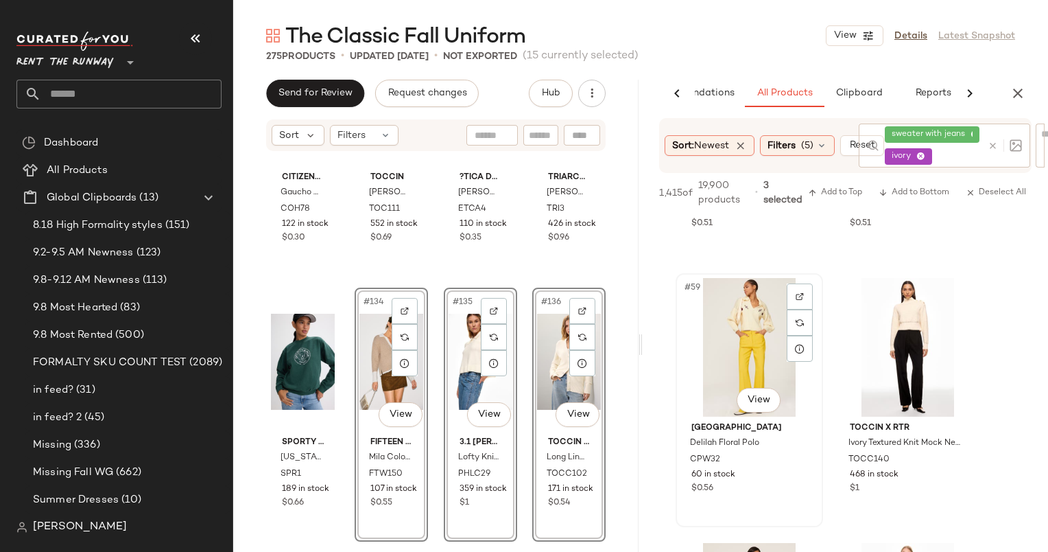
scroll to position [7714, 0]
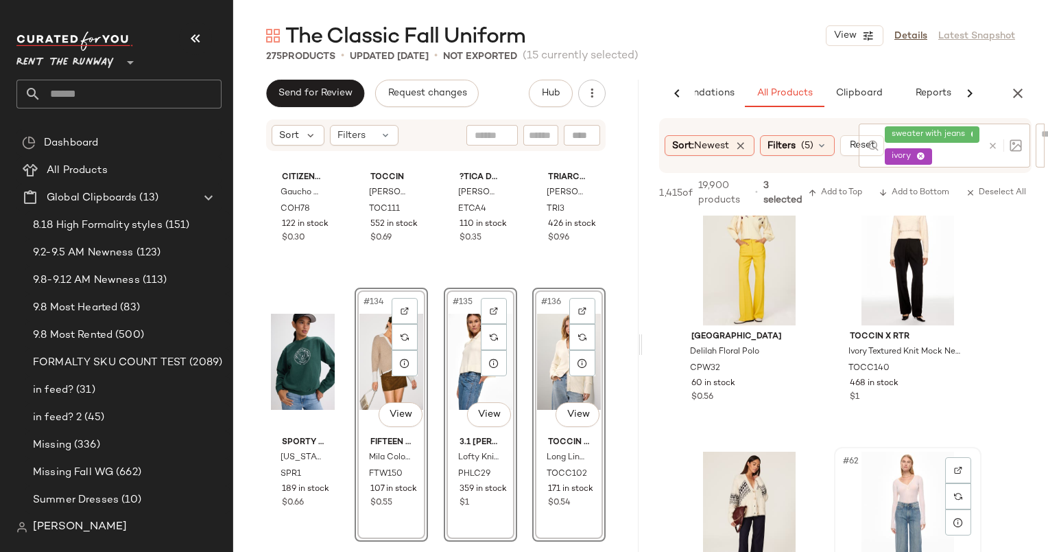
click at [883, 506] on div "#62 View" at bounding box center [908, 520] width 138 height 139
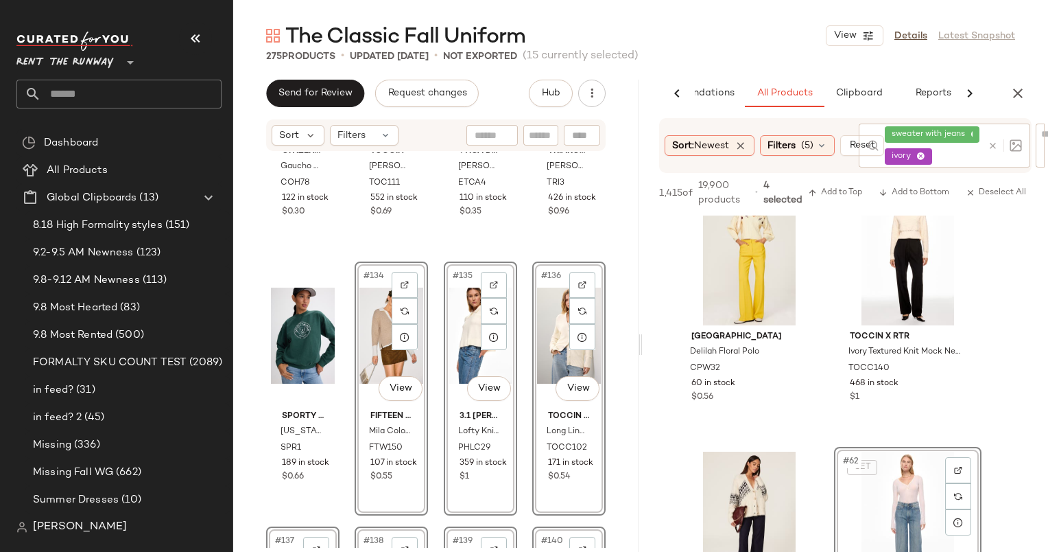
scroll to position [8648, 0]
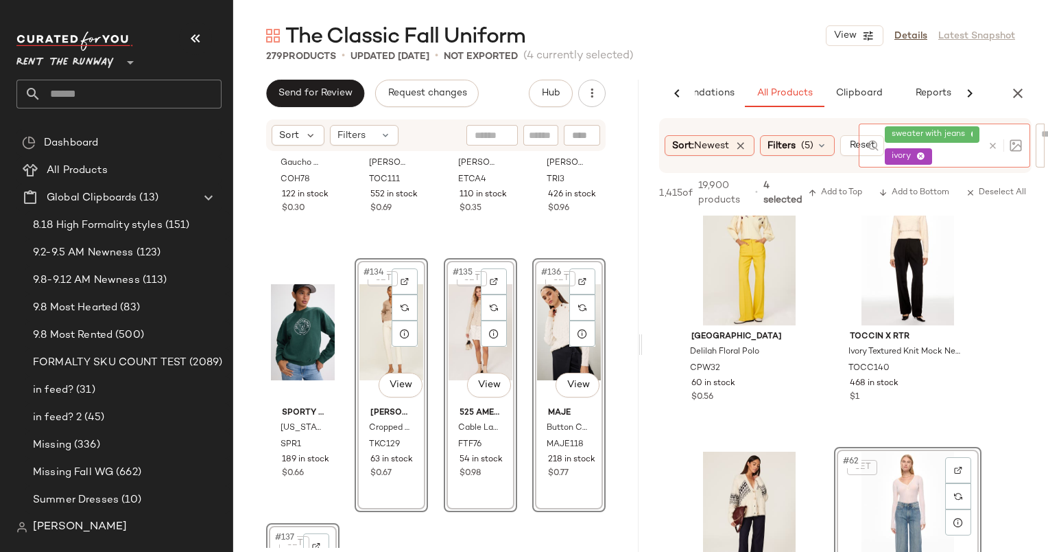
click at [919, 156] on icon at bounding box center [921, 156] width 9 height 9
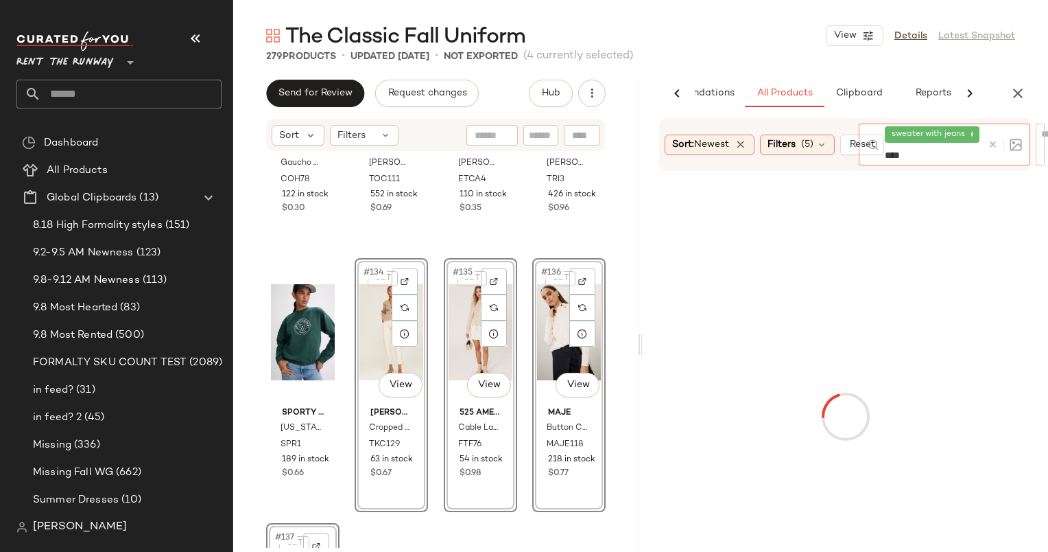
type input "*****"
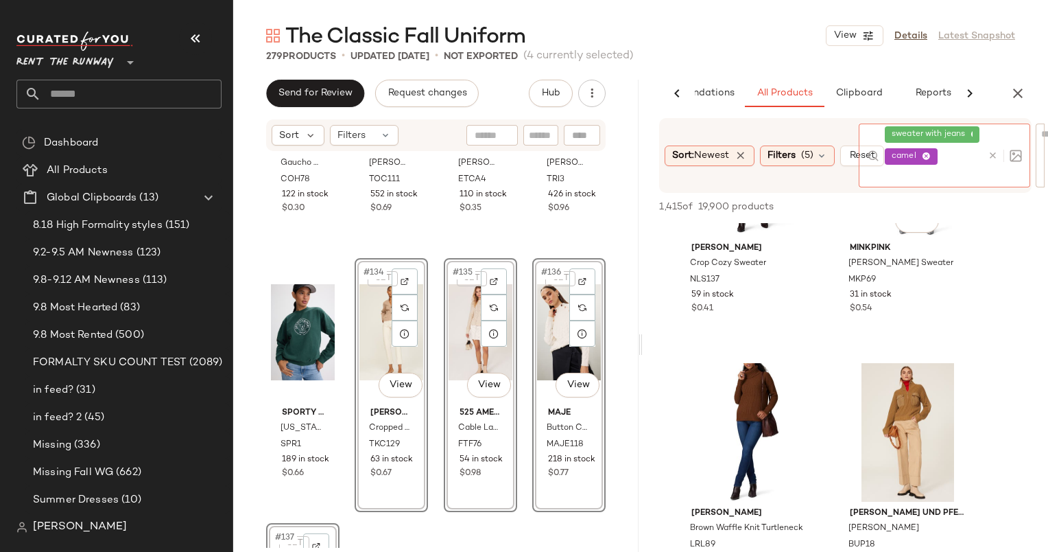
scroll to position [593, 0]
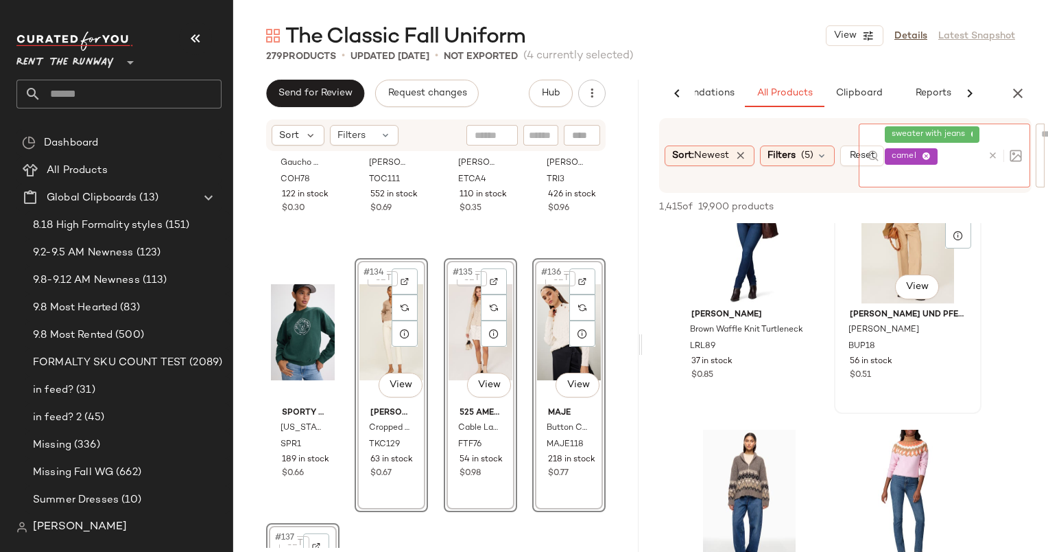
click at [883, 255] on div "#6 View" at bounding box center [908, 234] width 138 height 139
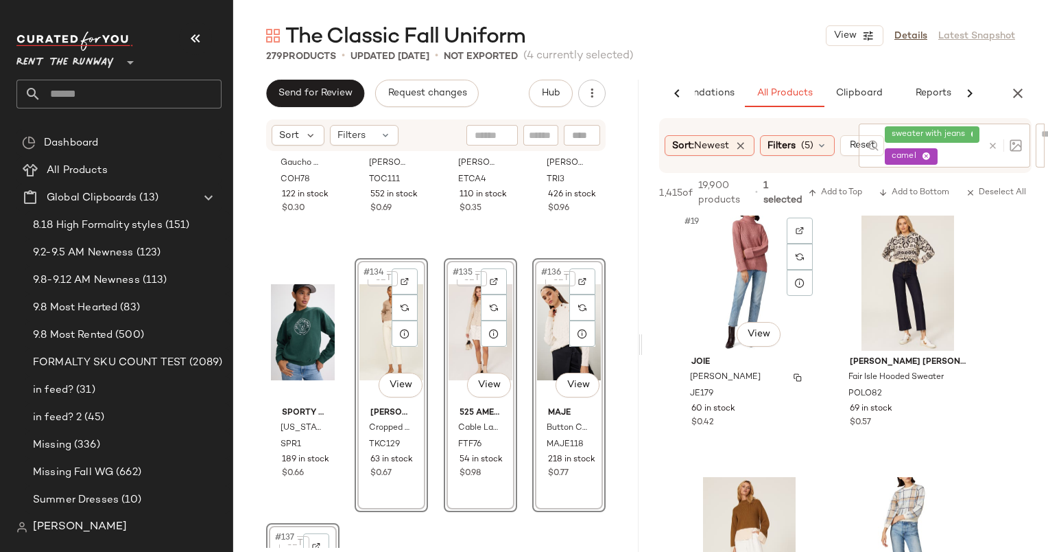
scroll to position [2618, 0]
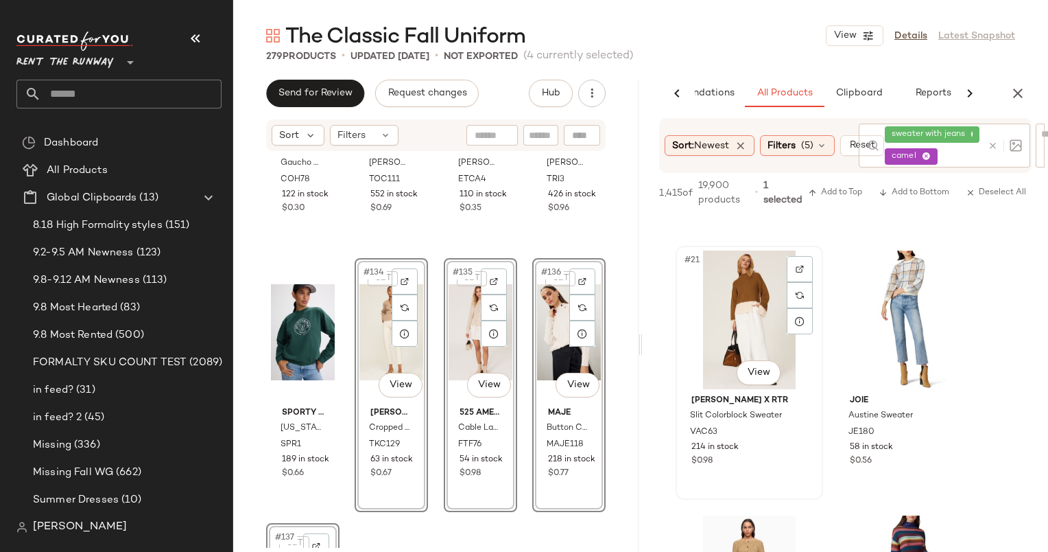
click at [734, 292] on div "#21 View" at bounding box center [750, 319] width 138 height 139
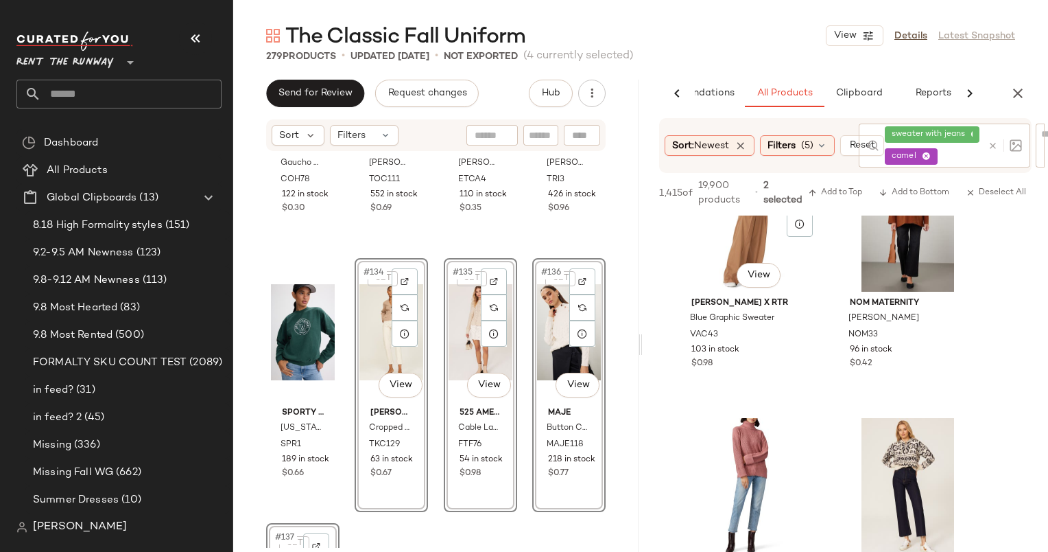
scroll to position [2185, 0]
click at [854, 254] on div "#18 View" at bounding box center [908, 223] width 138 height 139
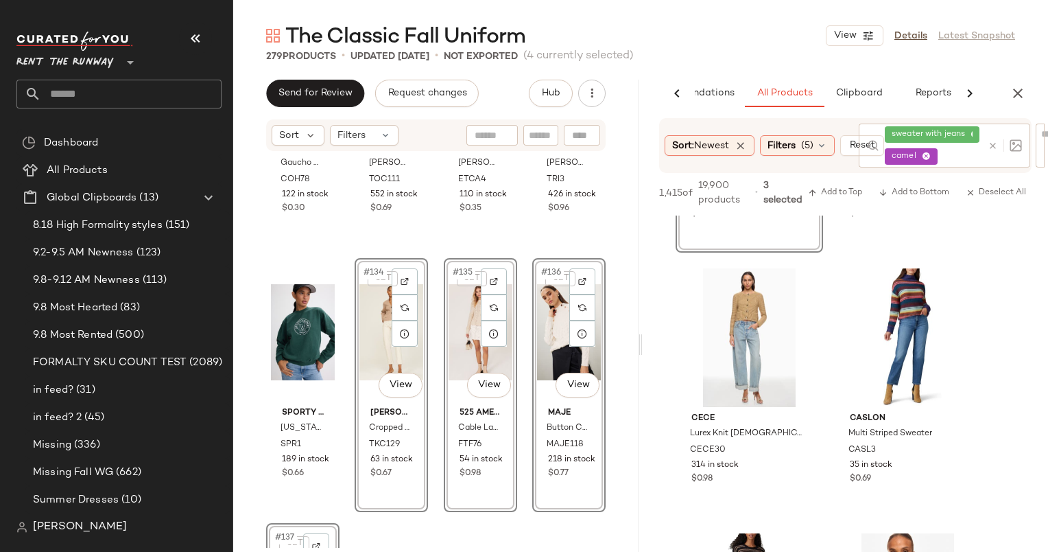
scroll to position [3075, 0]
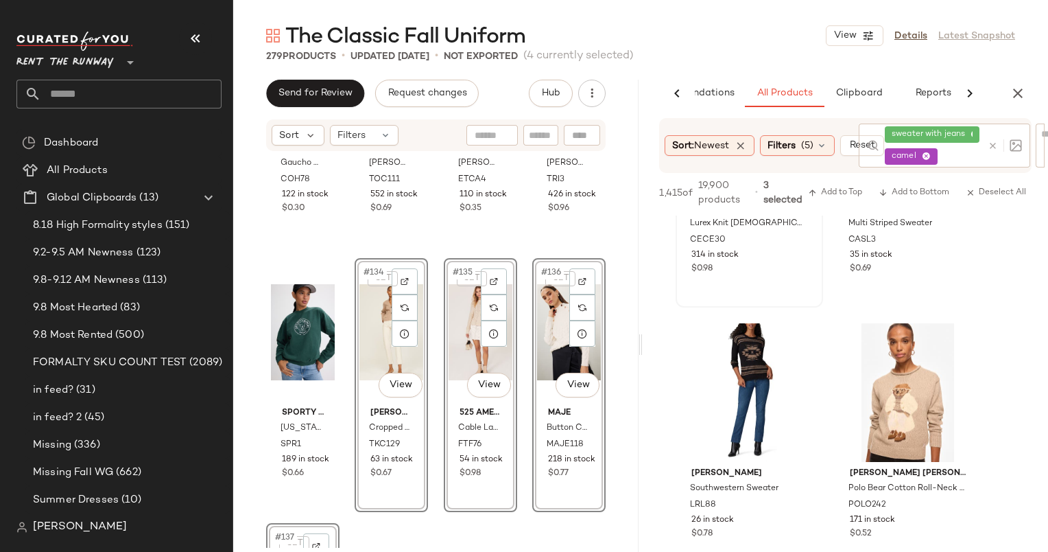
click at [779, 271] on div "$0.98" at bounding box center [750, 269] width 116 height 12
click at [893, 409] on div "#26 View" at bounding box center [908, 392] width 138 height 139
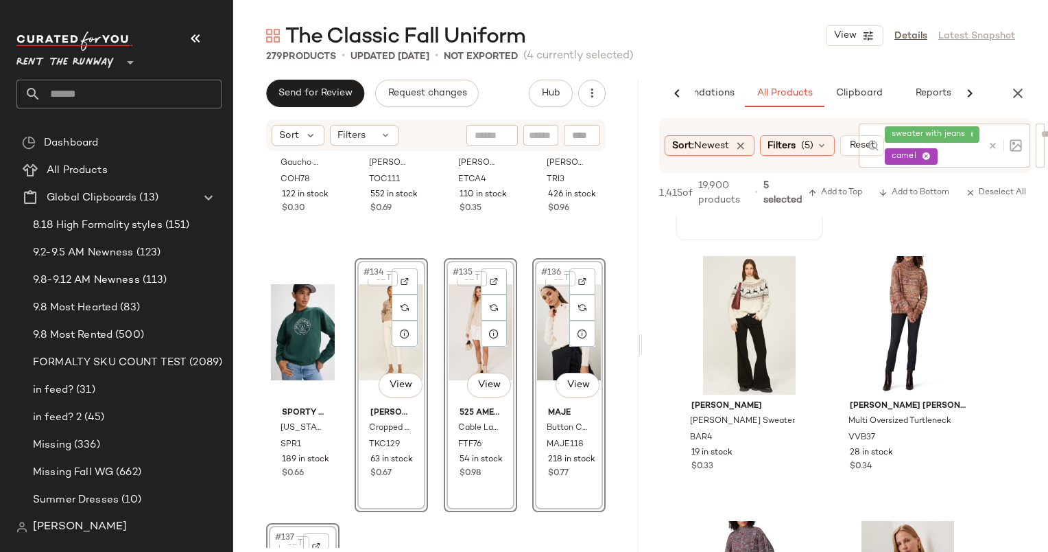
scroll to position [3213, 0]
